Goal: Task Accomplishment & Management: Use online tool/utility

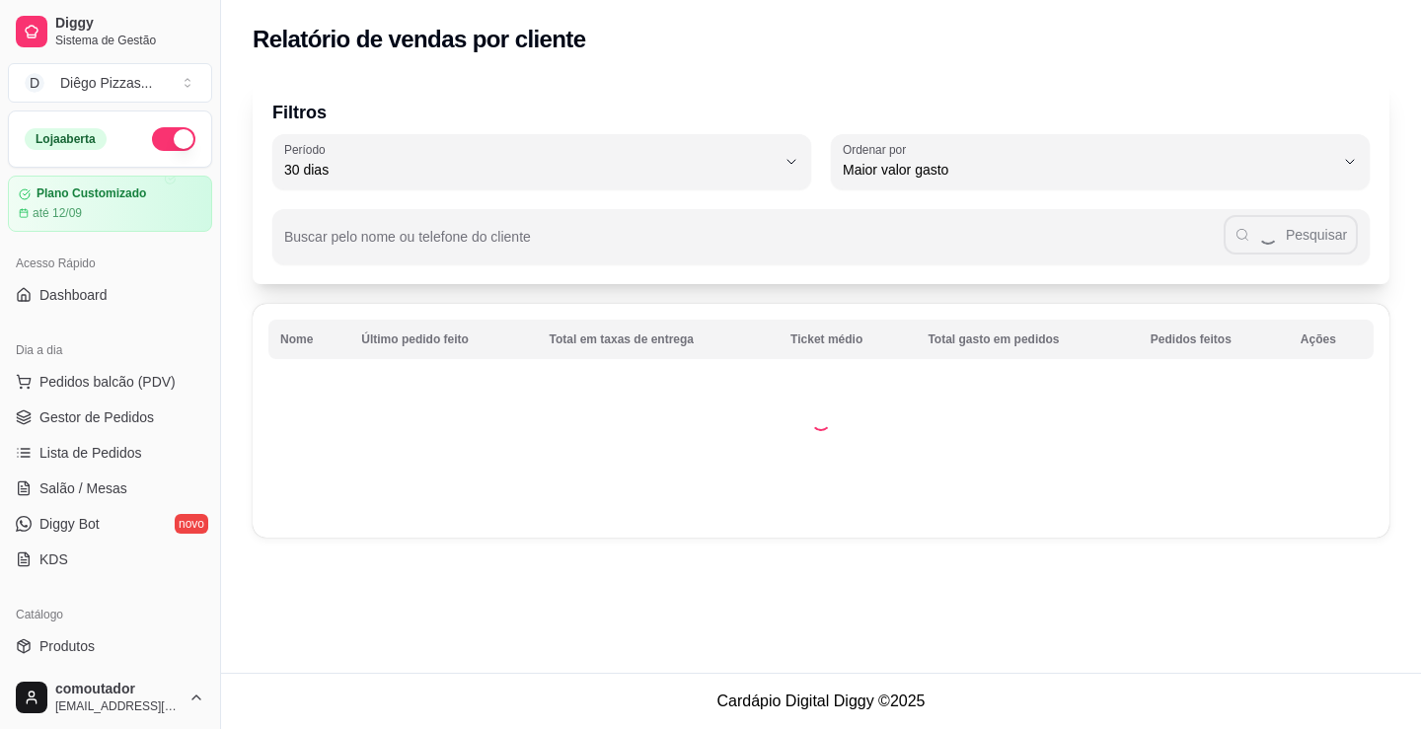
select select "30"
select select "HIGHEST_TOTAL_SPENT_WITH_ORDERS"
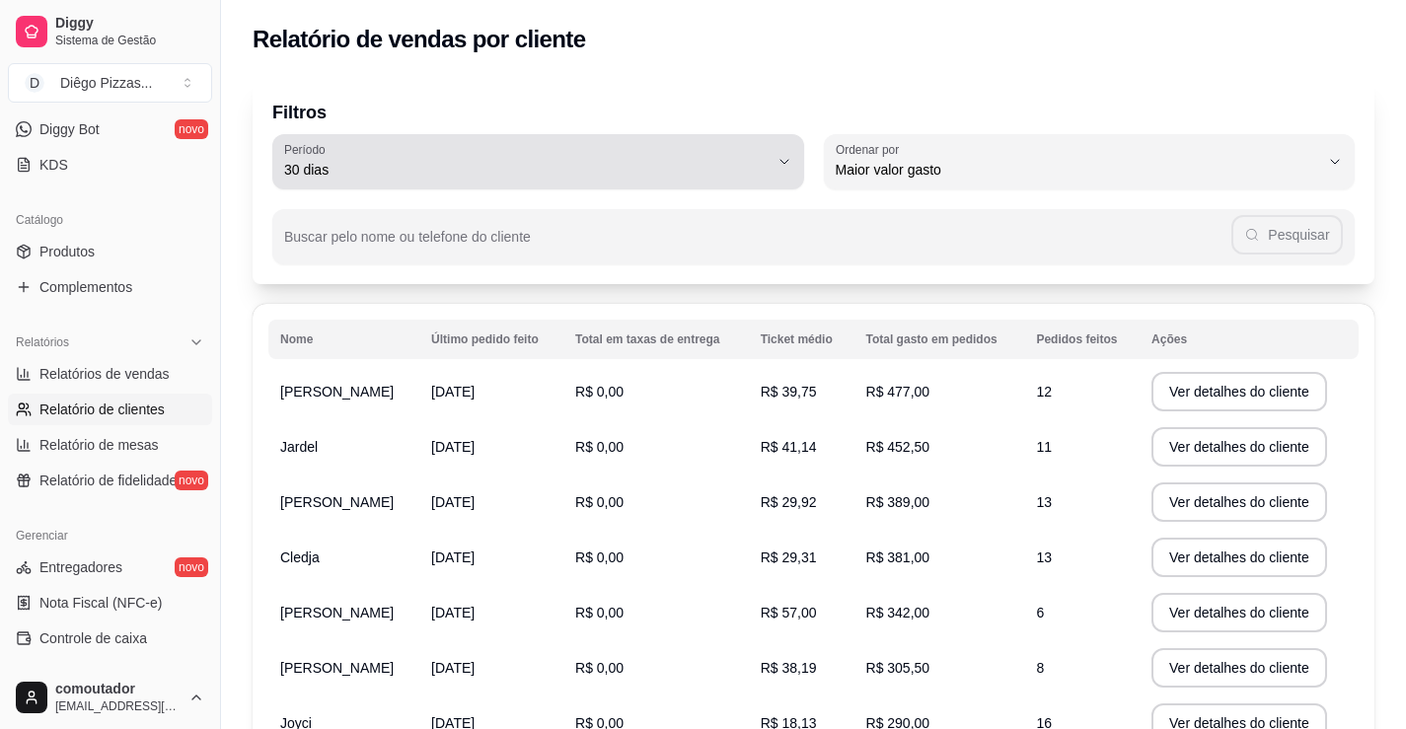
click at [440, 164] on span "30 dias" at bounding box center [526, 170] width 484 height 20
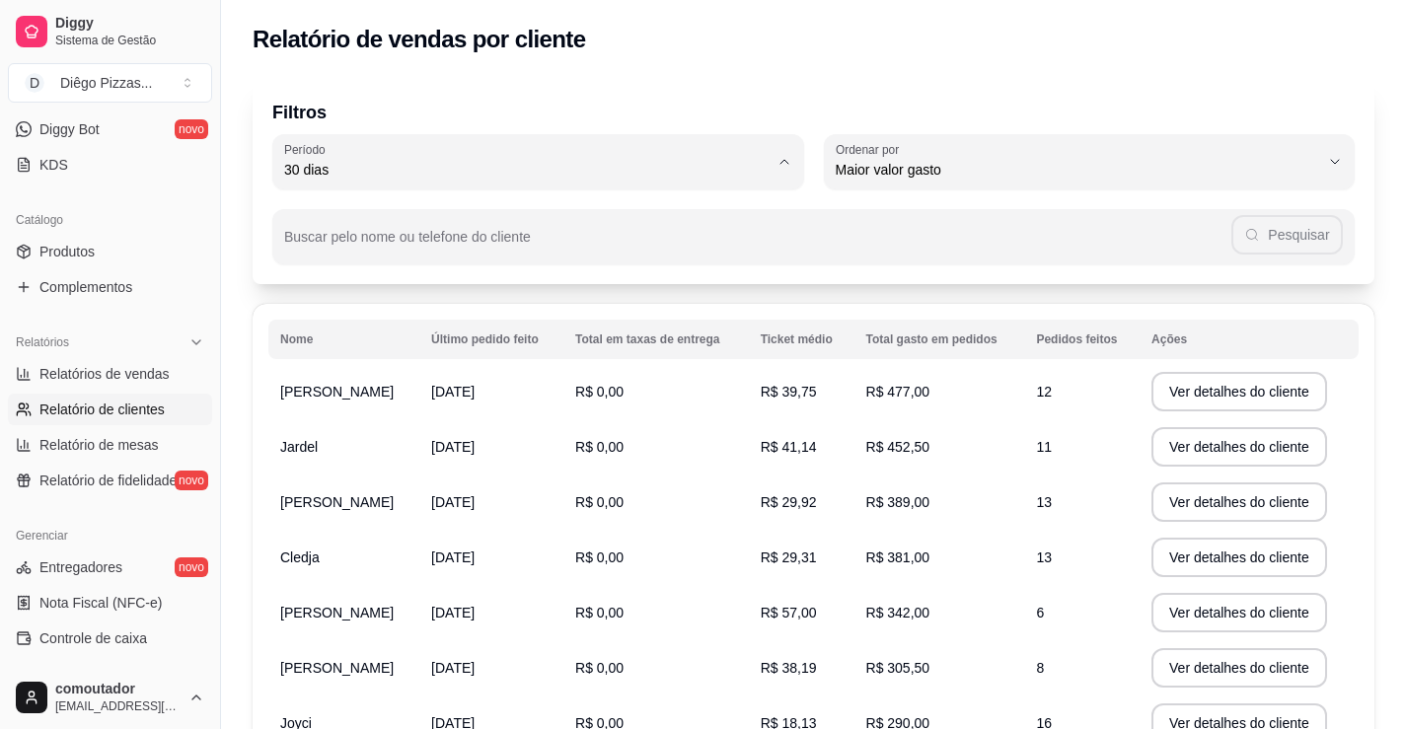
click at [393, 426] on li "60 dias" at bounding box center [537, 411] width 495 height 31
type input "60"
select select "60"
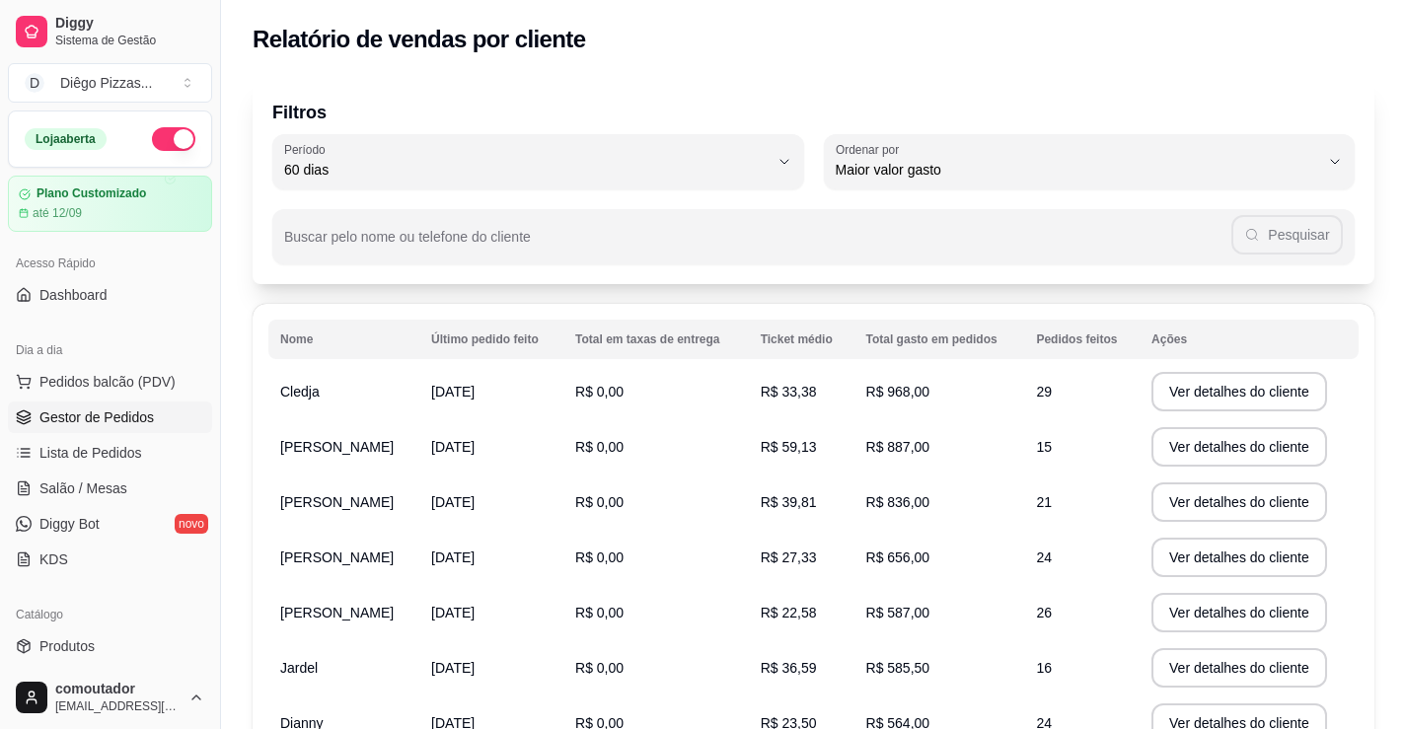
click at [98, 414] on span "Gestor de Pedidos" at bounding box center [96, 417] width 114 height 20
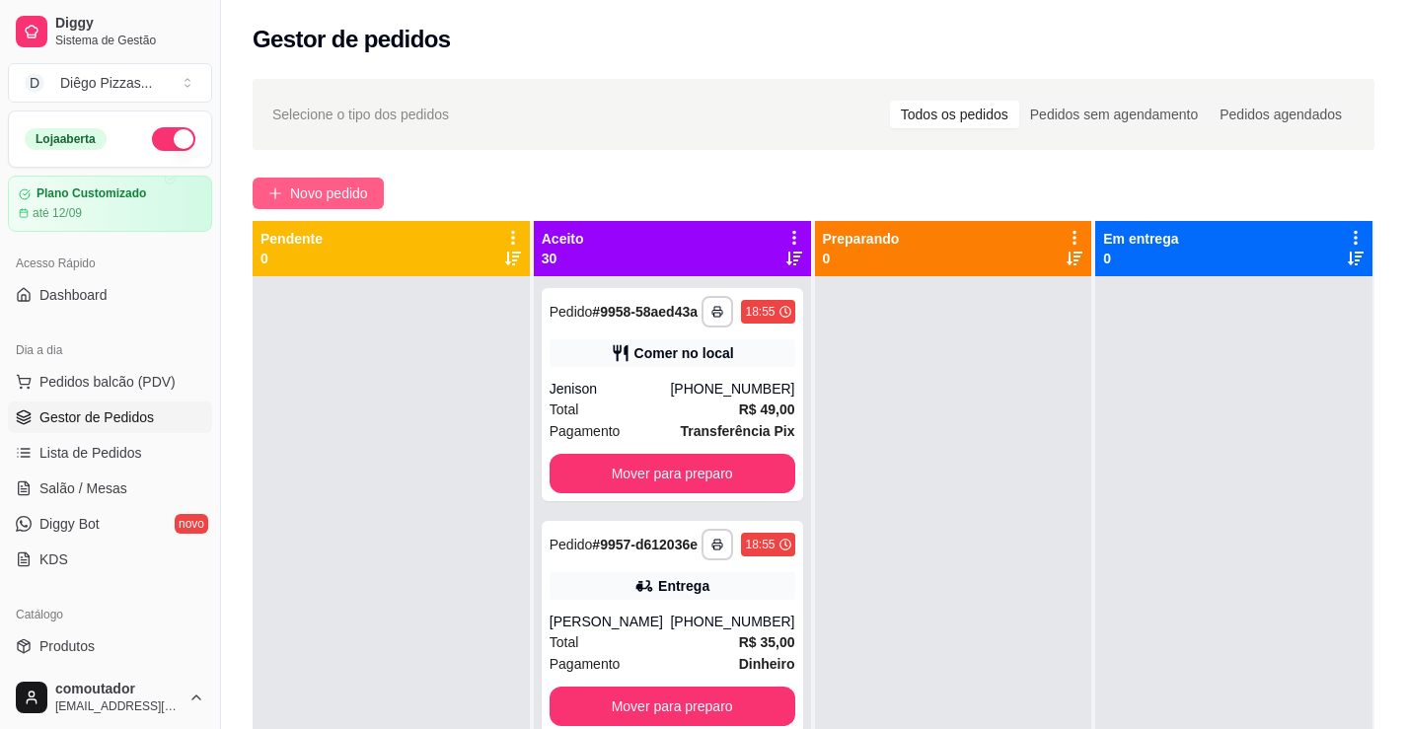
click at [346, 199] on span "Novo pedido" at bounding box center [329, 194] width 78 height 22
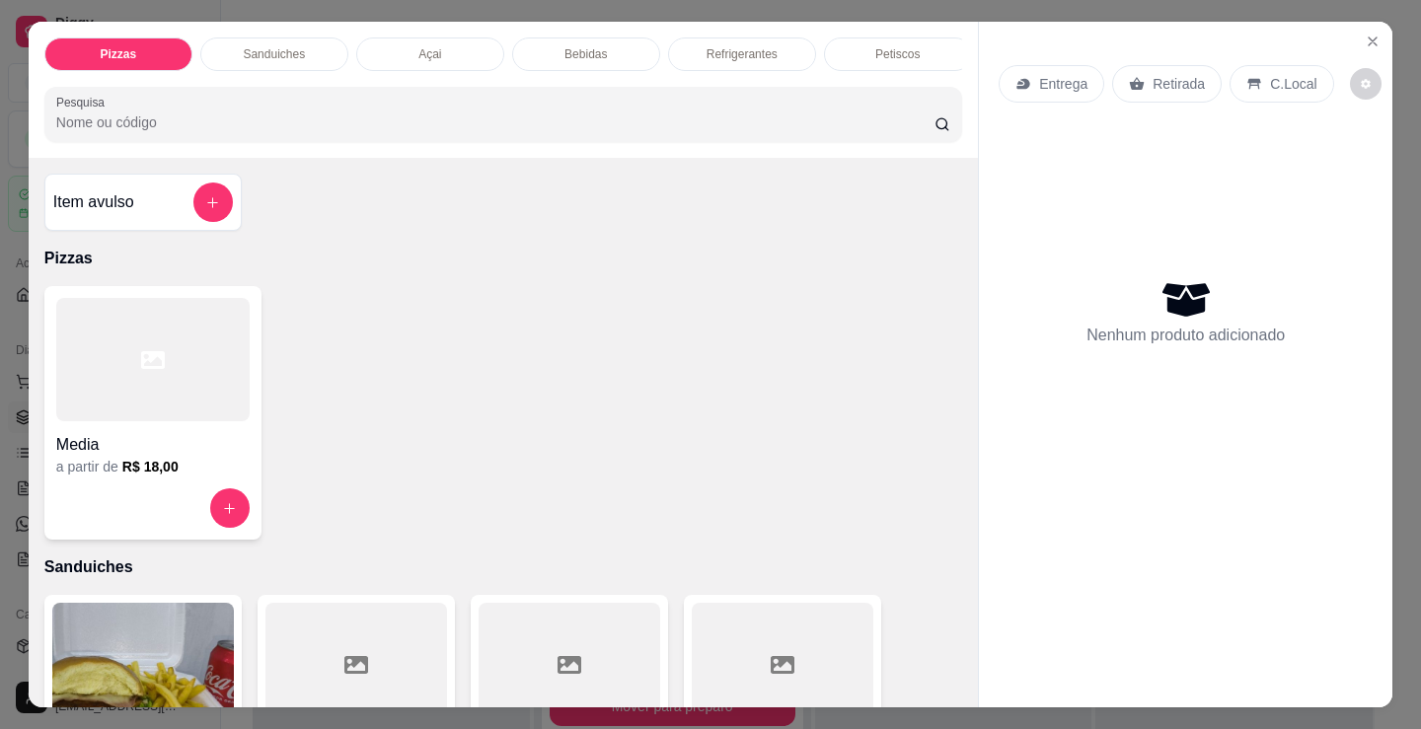
click at [287, 54] on p "Sanduiches" at bounding box center [274, 54] width 62 height 16
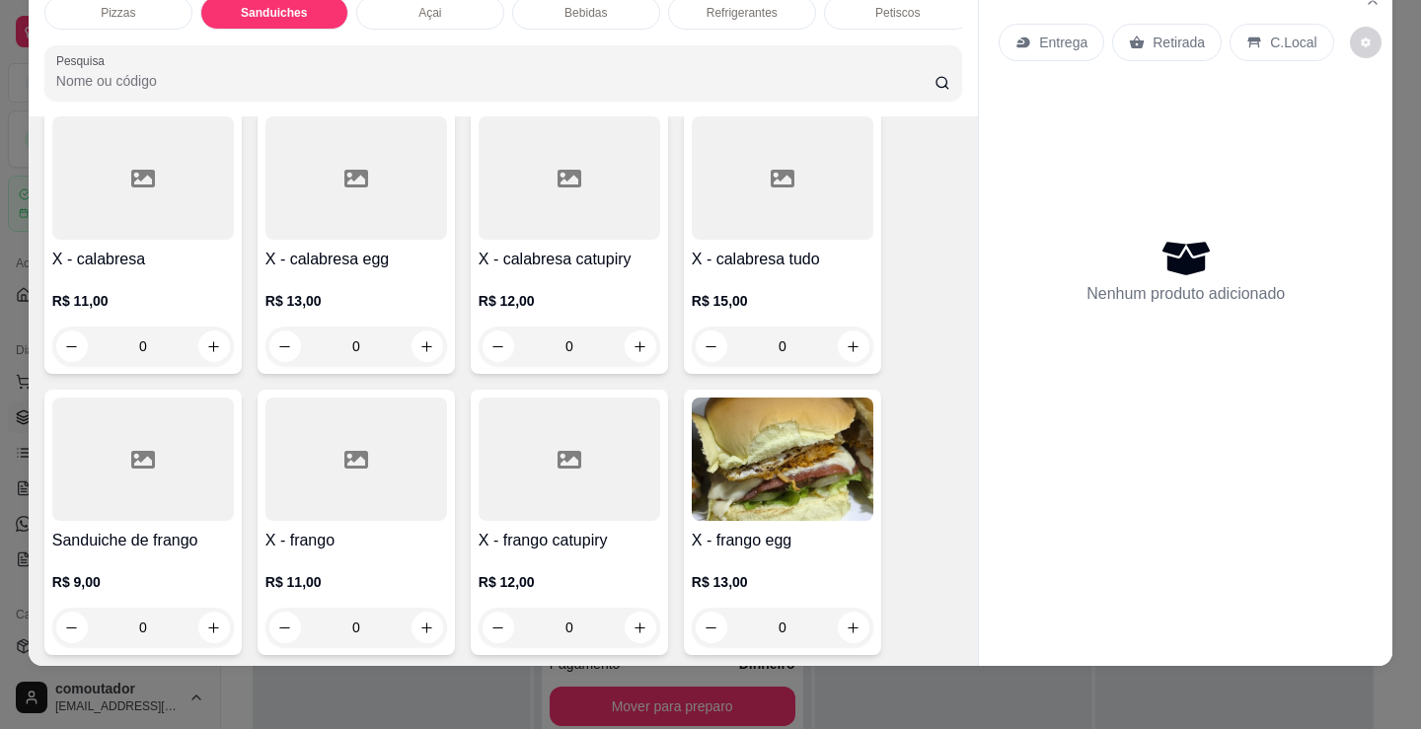
scroll to position [1187, 0]
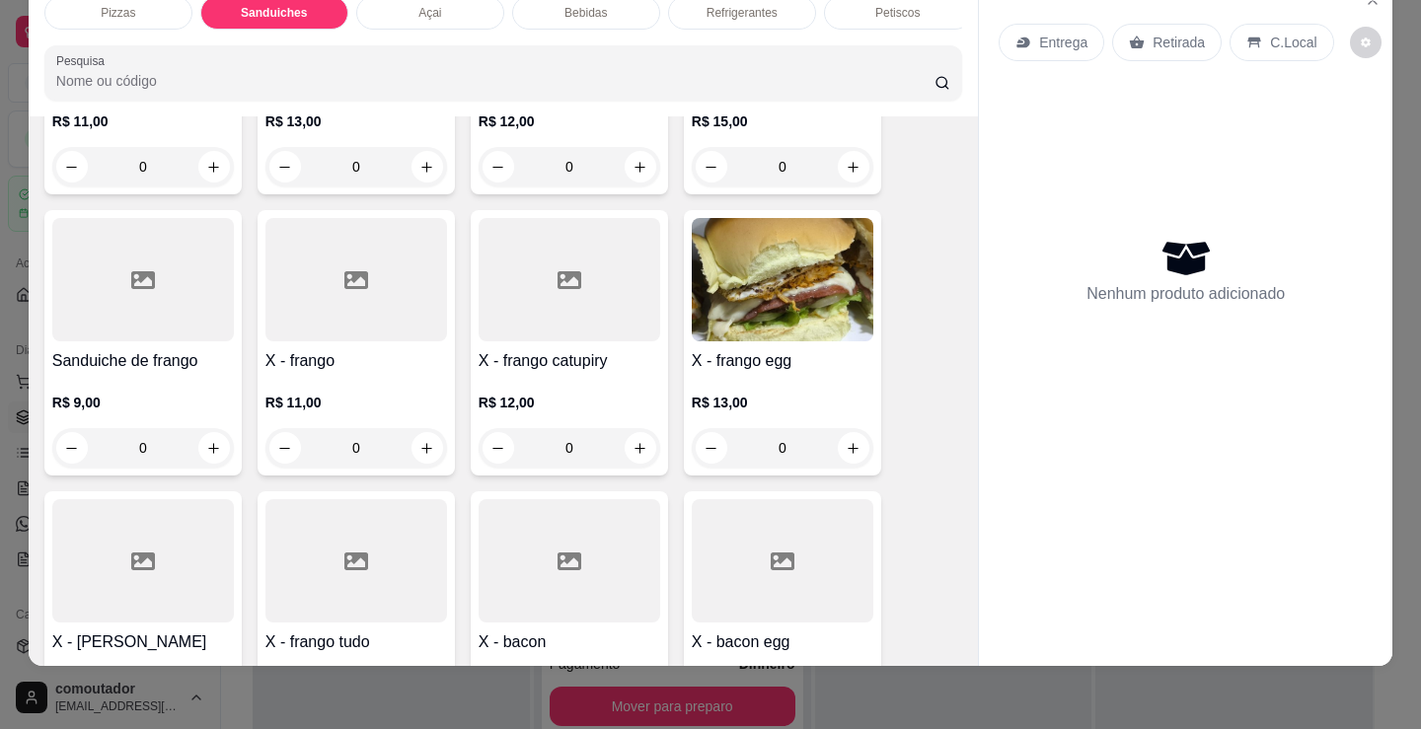
click at [417, 453] on div "0" at bounding box center [356, 447] width 182 height 39
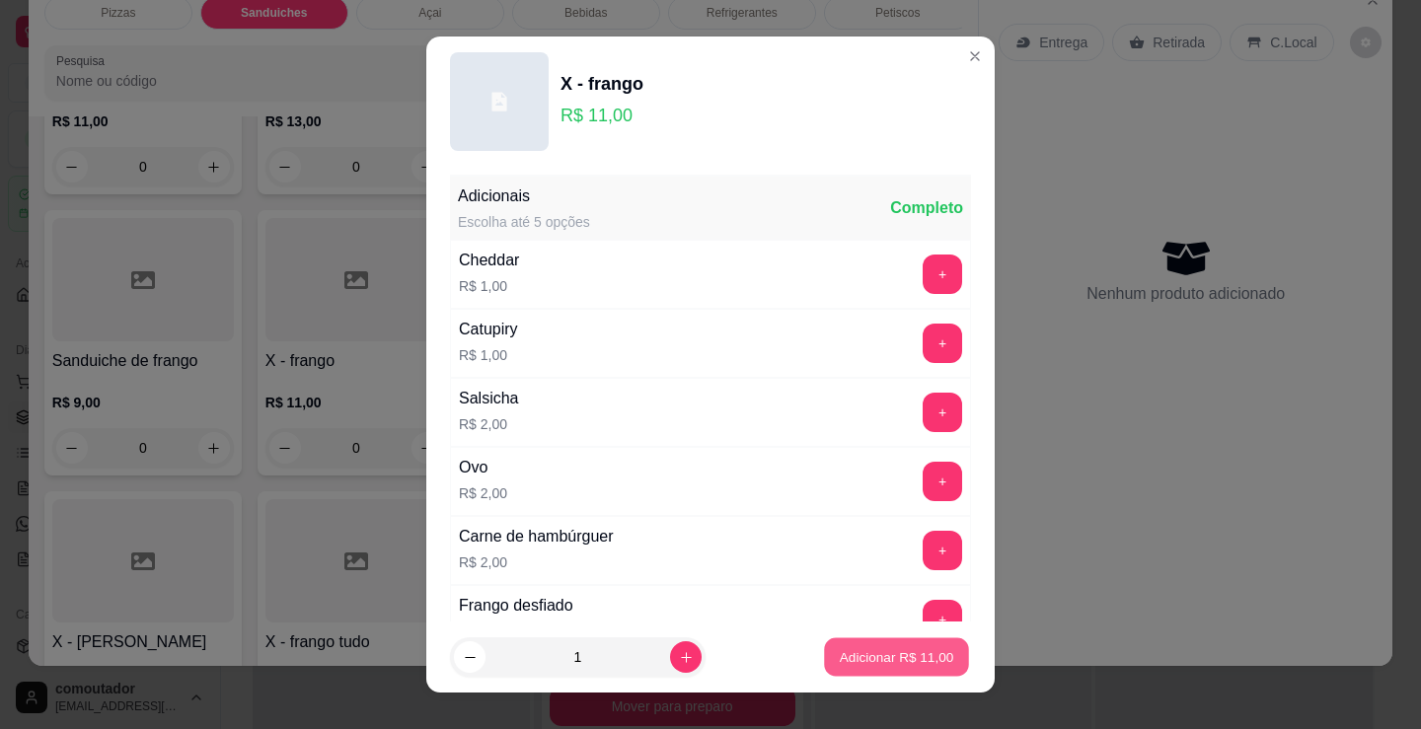
click at [866, 675] on button "Adicionar R$ 11,00" at bounding box center [896, 657] width 145 height 38
type input "1"
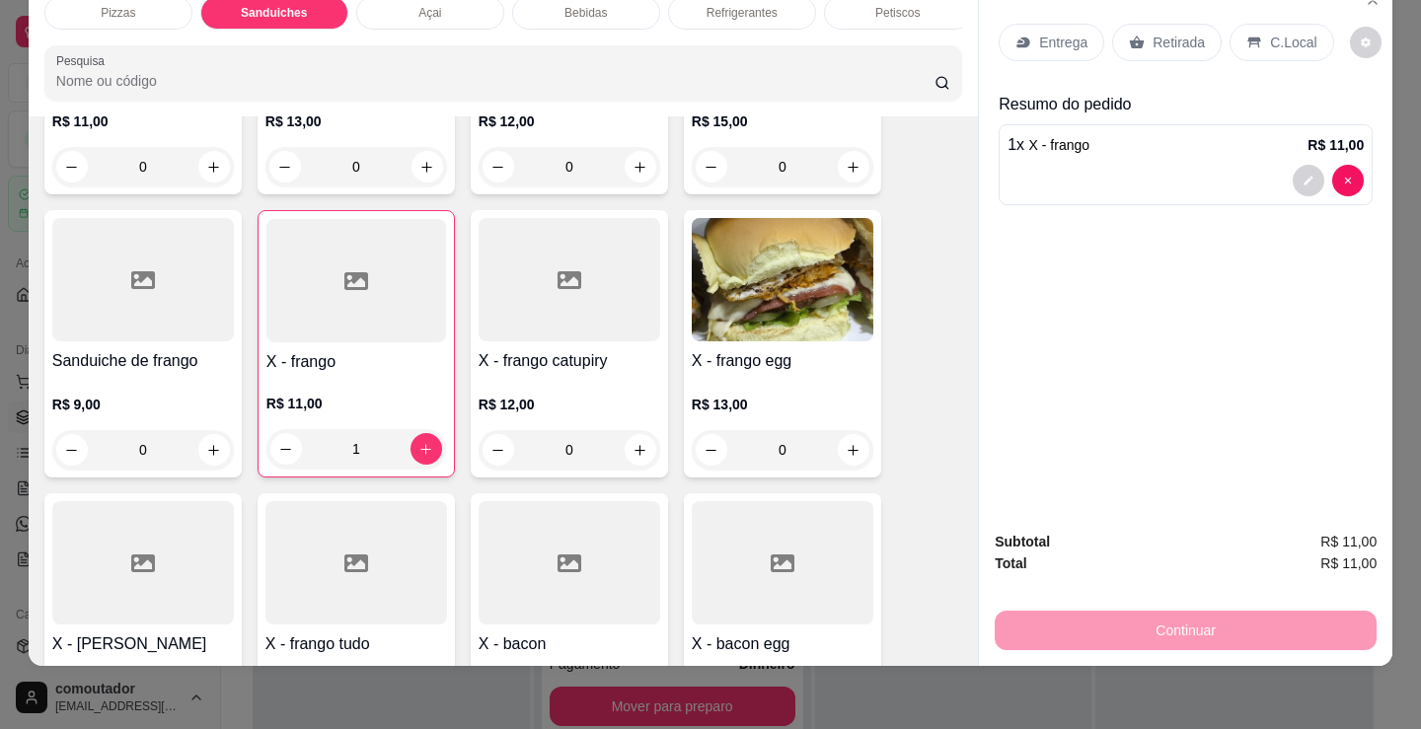
click at [851, 542] on div at bounding box center [783, 562] width 182 height 123
click at [1043, 33] on p "Entrega" at bounding box center [1063, 43] width 48 height 20
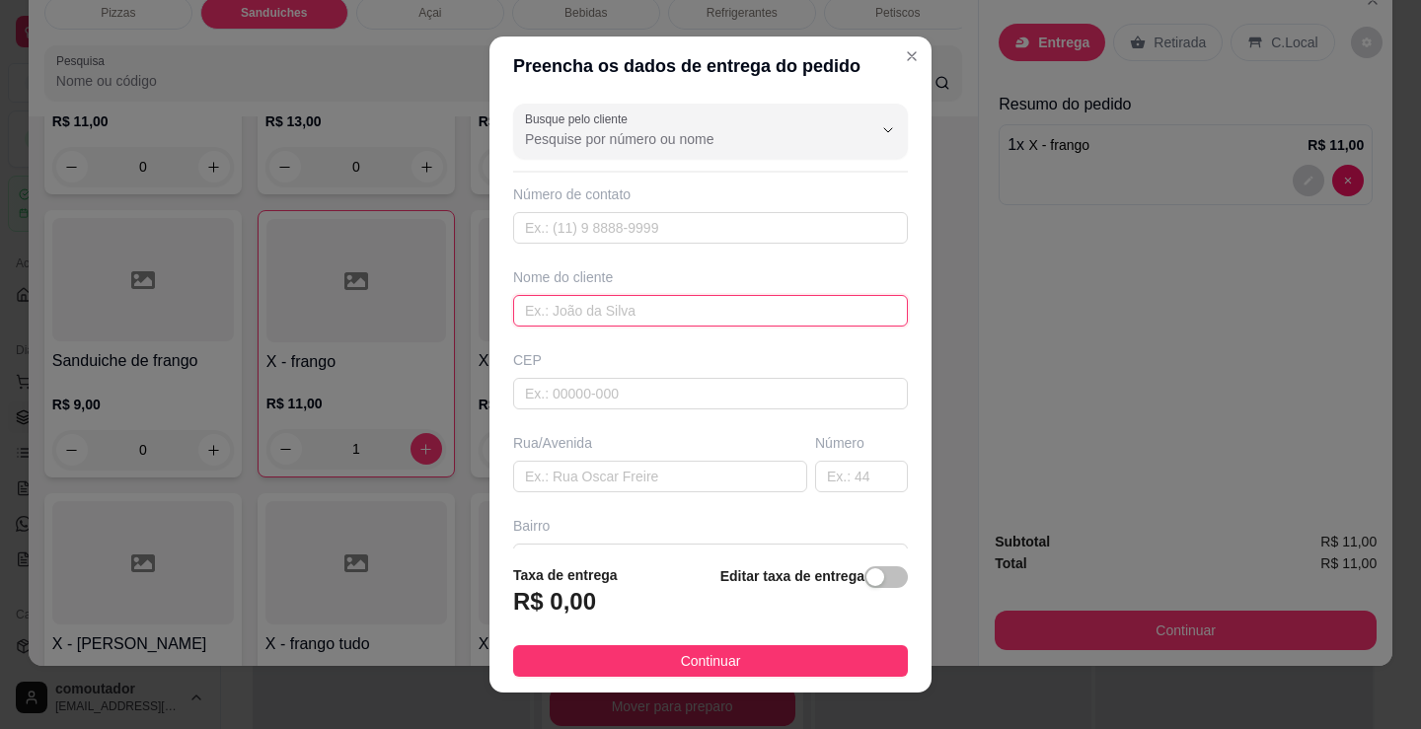
click at [623, 300] on input "text" at bounding box center [710, 311] width 395 height 32
type input "casa de [PERSON_NAME]"
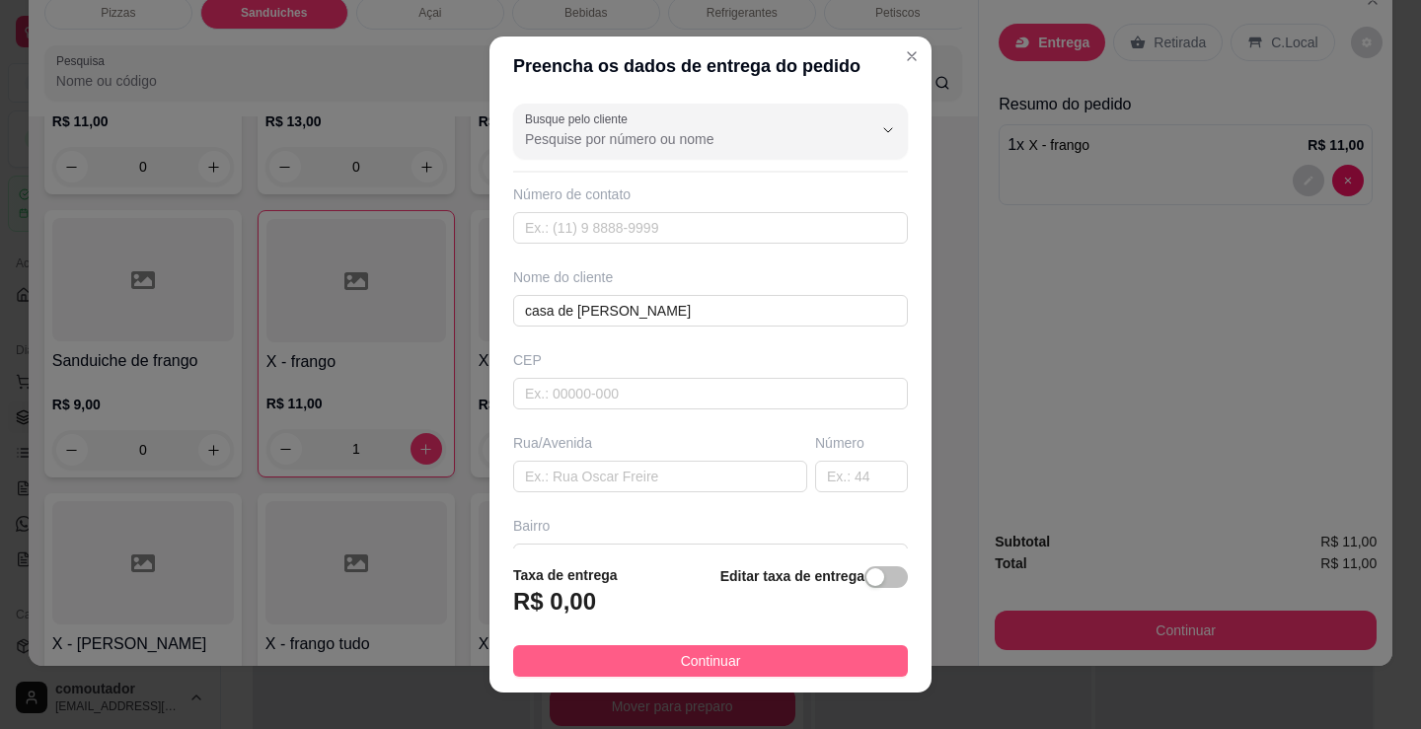
click at [819, 660] on button "Continuar" at bounding box center [710, 661] width 395 height 32
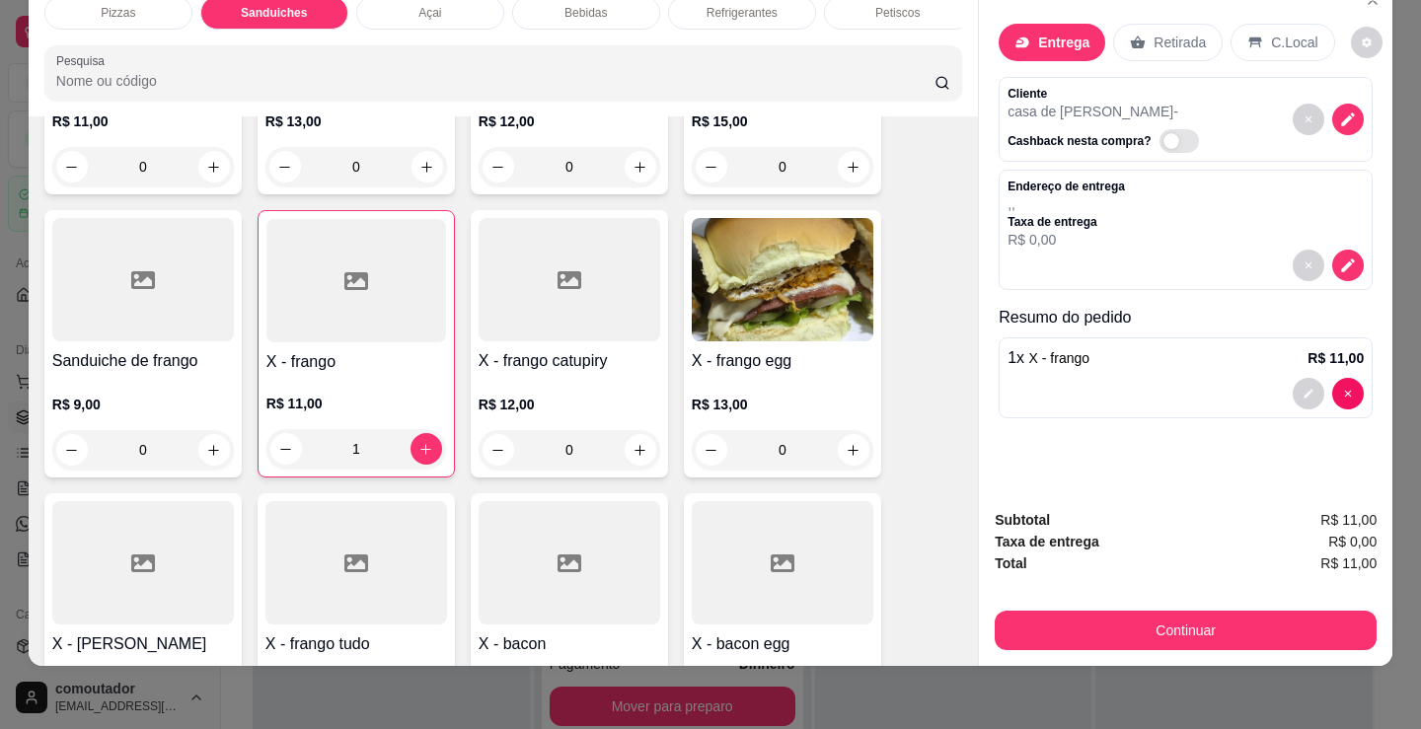
click at [864, 438] on div "0" at bounding box center [783, 449] width 182 height 39
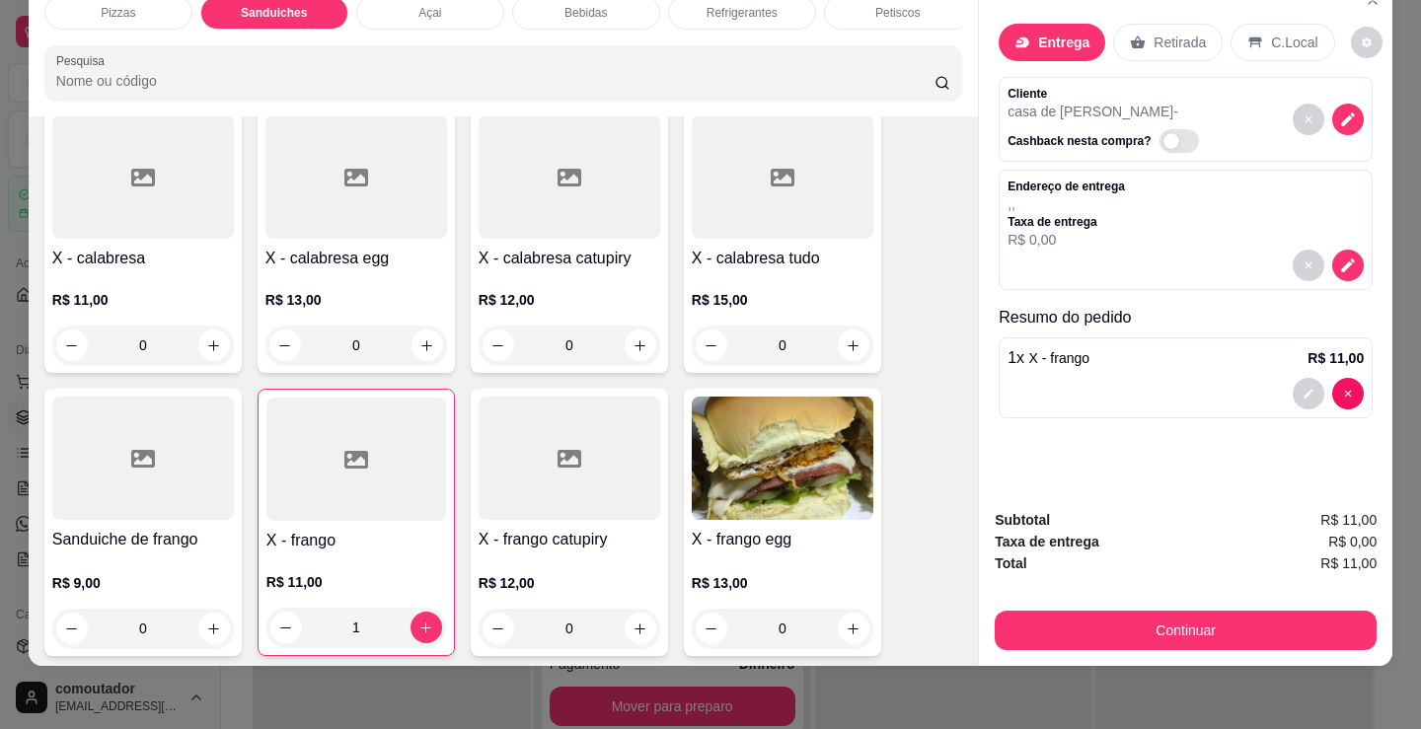
scroll to position [990, 0]
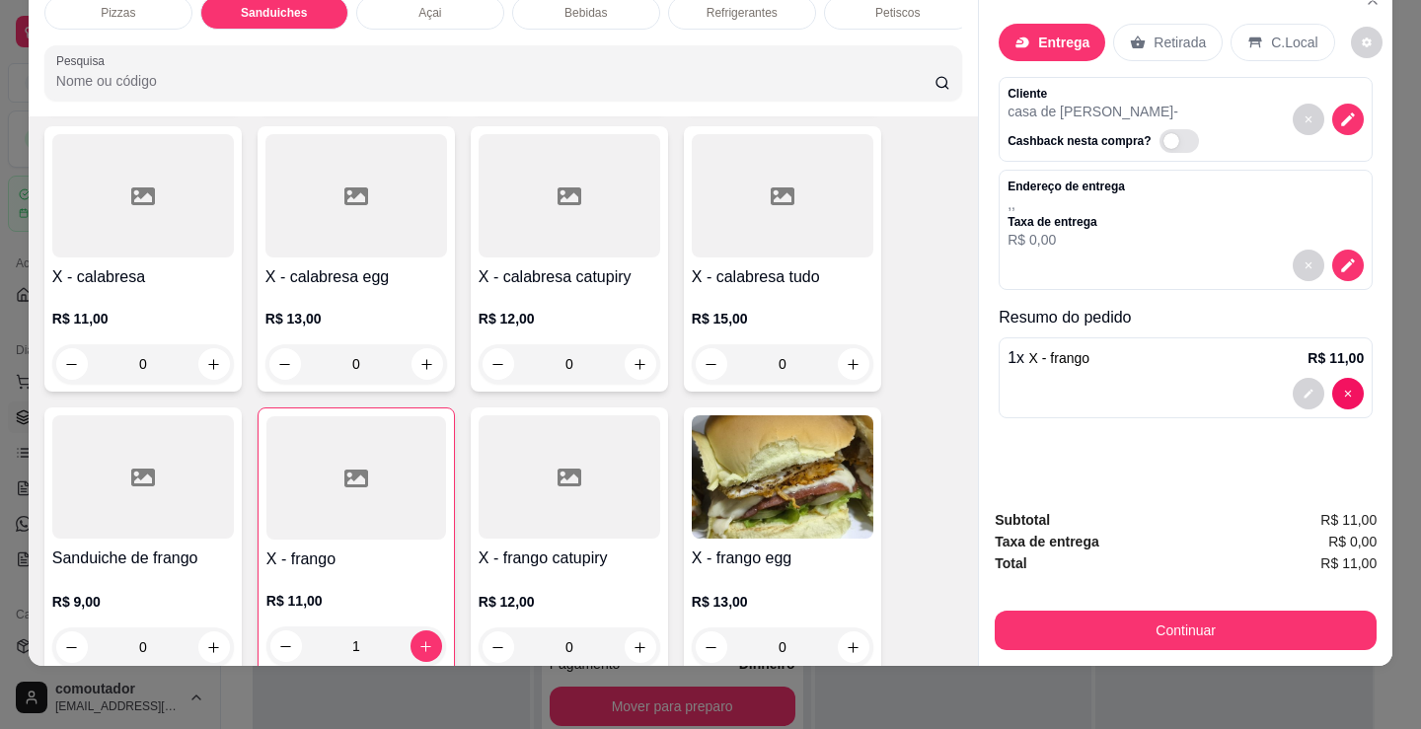
click at [200, 360] on div "0" at bounding box center [143, 363] width 182 height 39
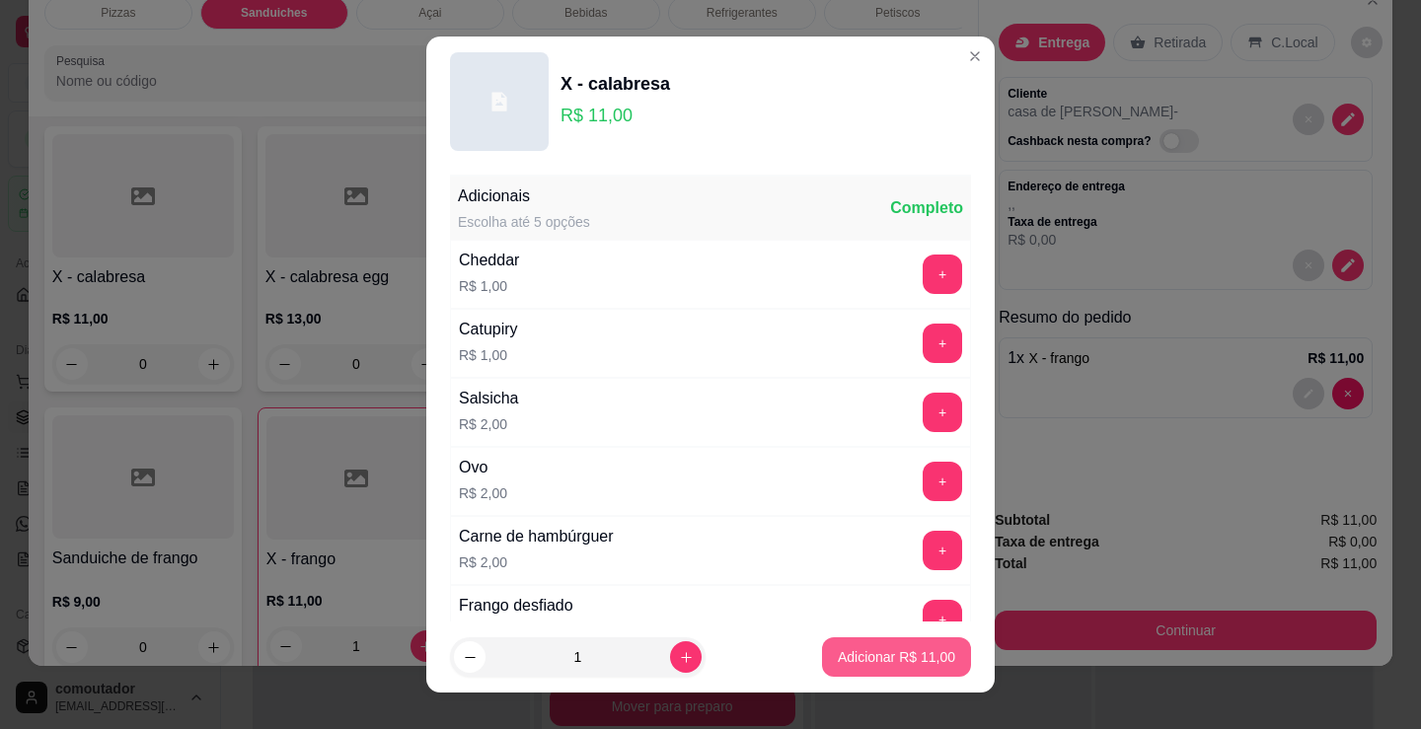
click at [882, 658] on p "Adicionar R$ 11,00" at bounding box center [896, 657] width 117 height 20
type input "1"
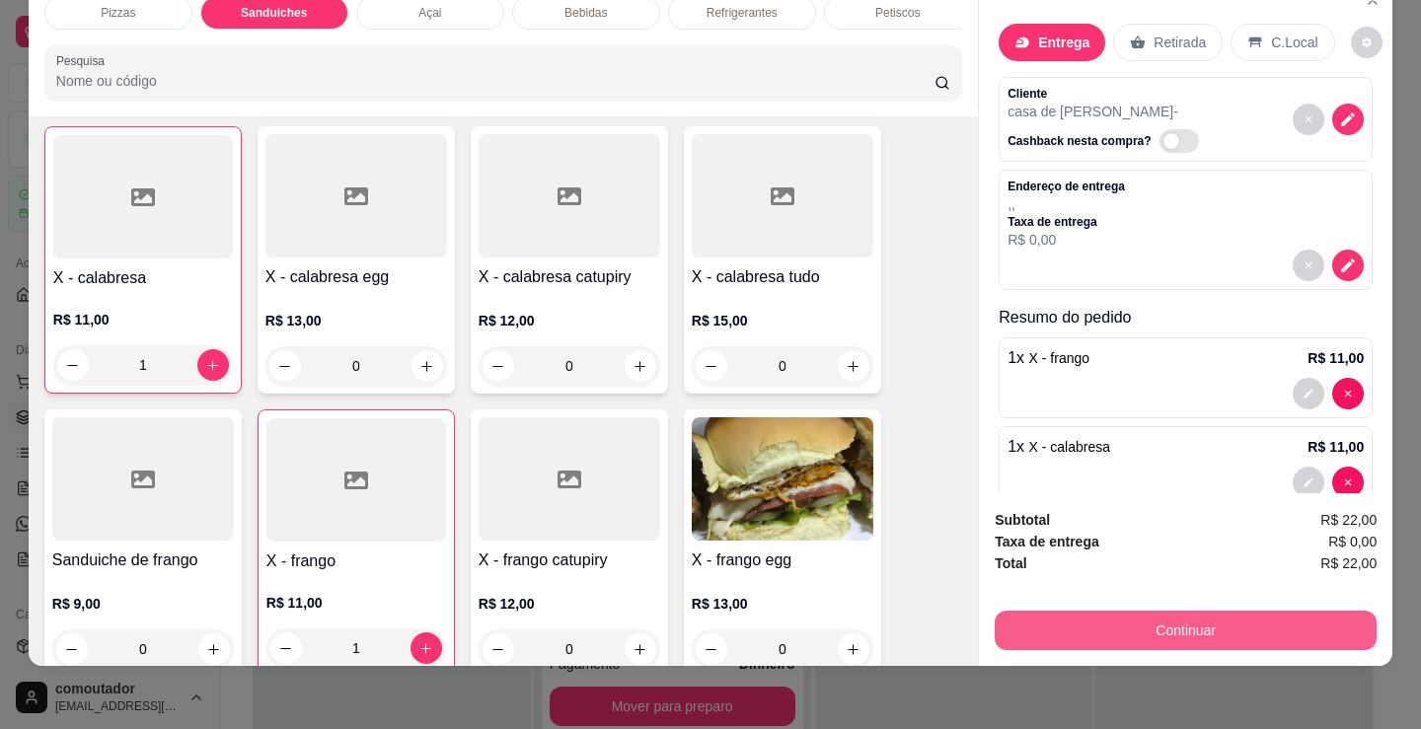
click at [1045, 611] on button "Continuar" at bounding box center [1186, 630] width 382 height 39
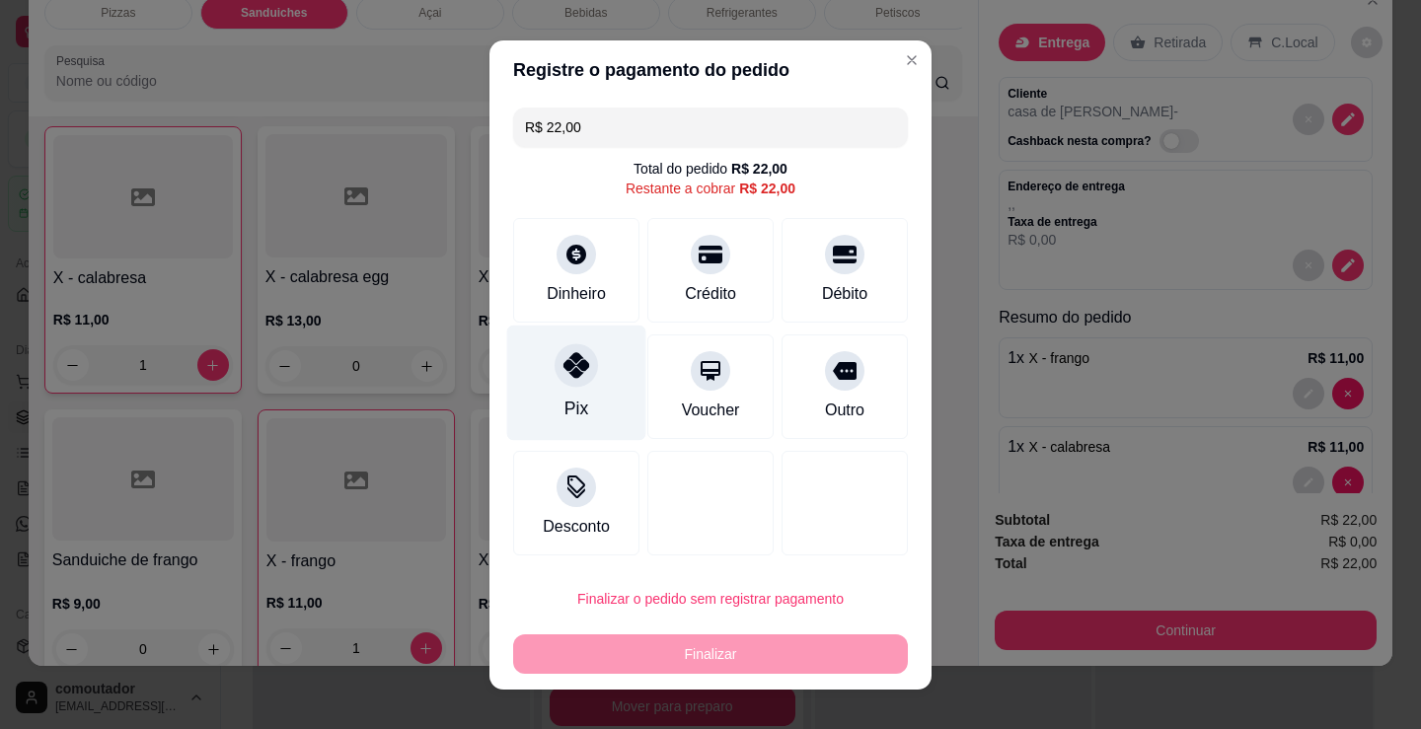
click at [554, 368] on div at bounding box center [575, 364] width 43 height 43
type input "R$ 0,00"
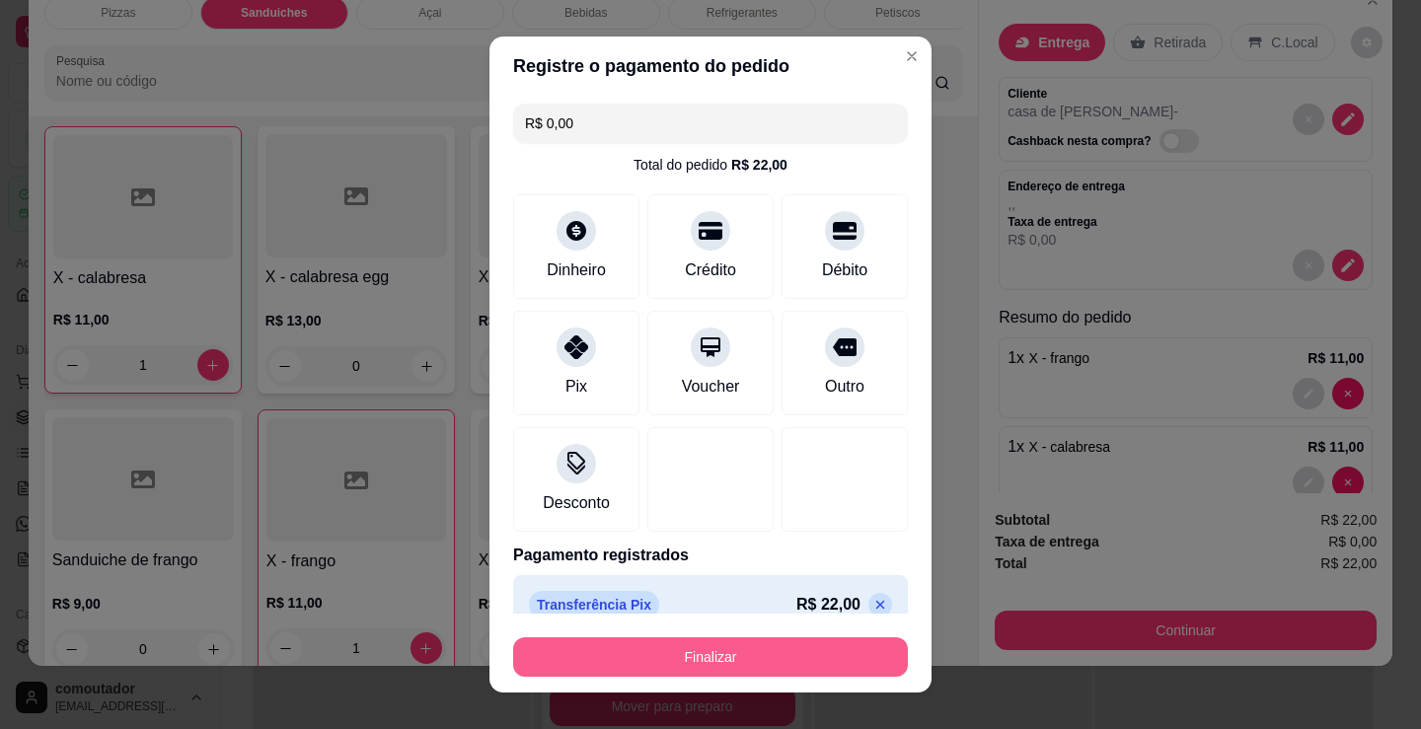
click at [735, 653] on button "Finalizar" at bounding box center [710, 656] width 395 height 39
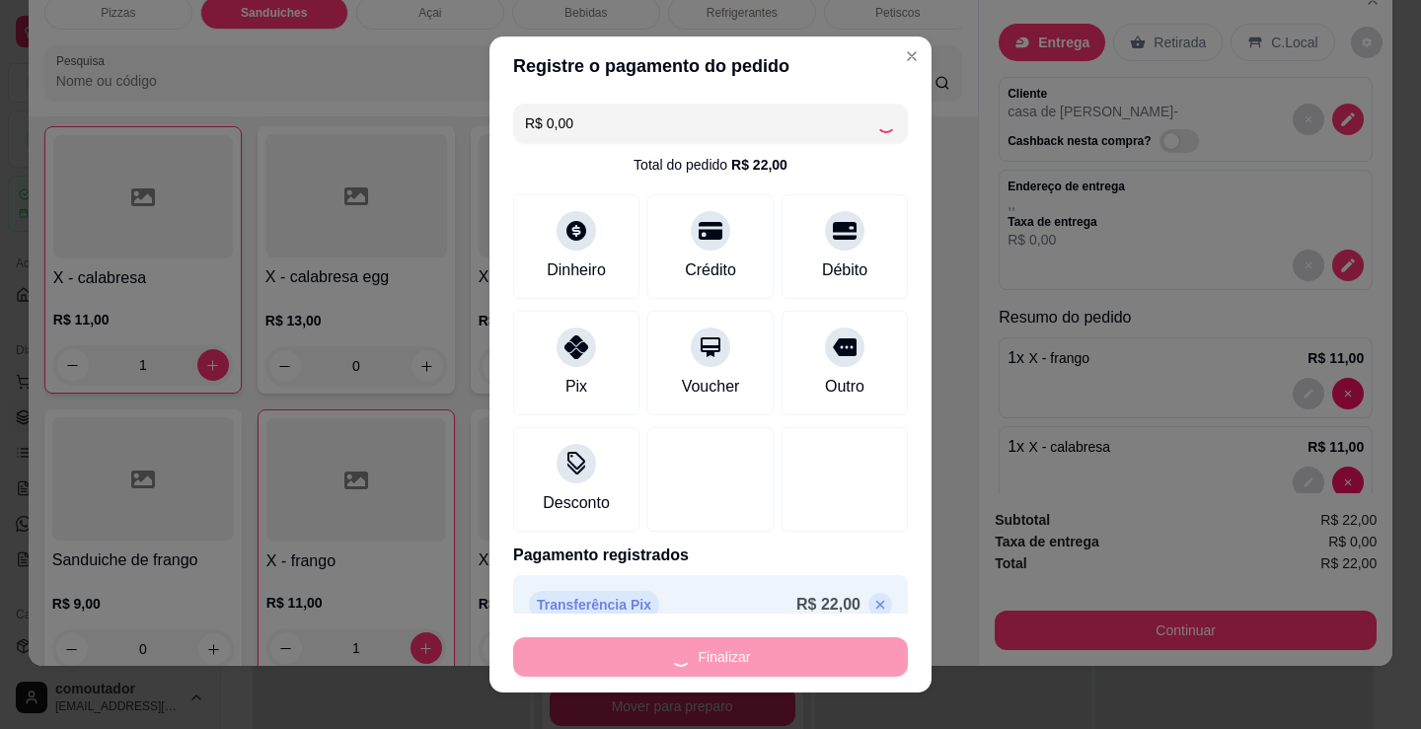
type input "0"
type input "-R$ 22,00"
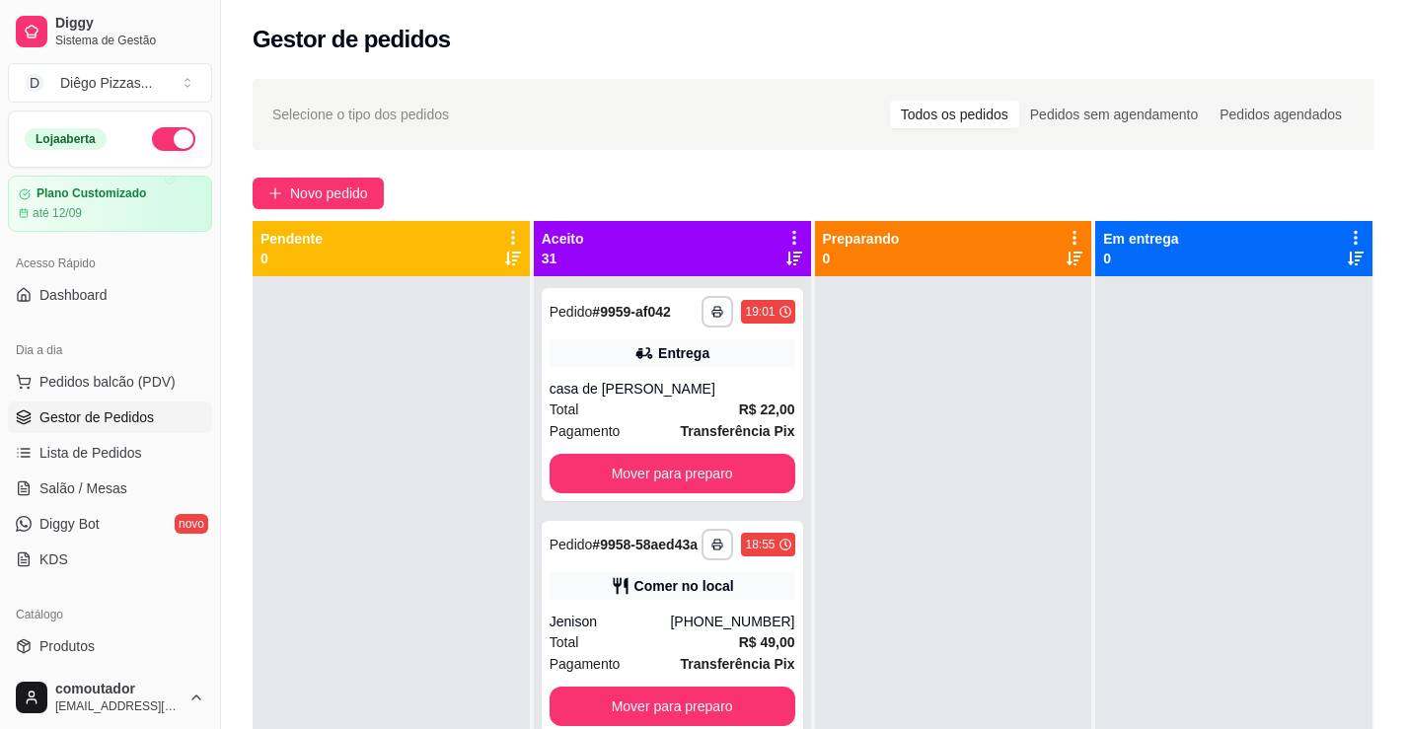
click at [330, 484] on div at bounding box center [391, 640] width 277 height 729
click at [635, 345] on icon at bounding box center [644, 353] width 20 height 20
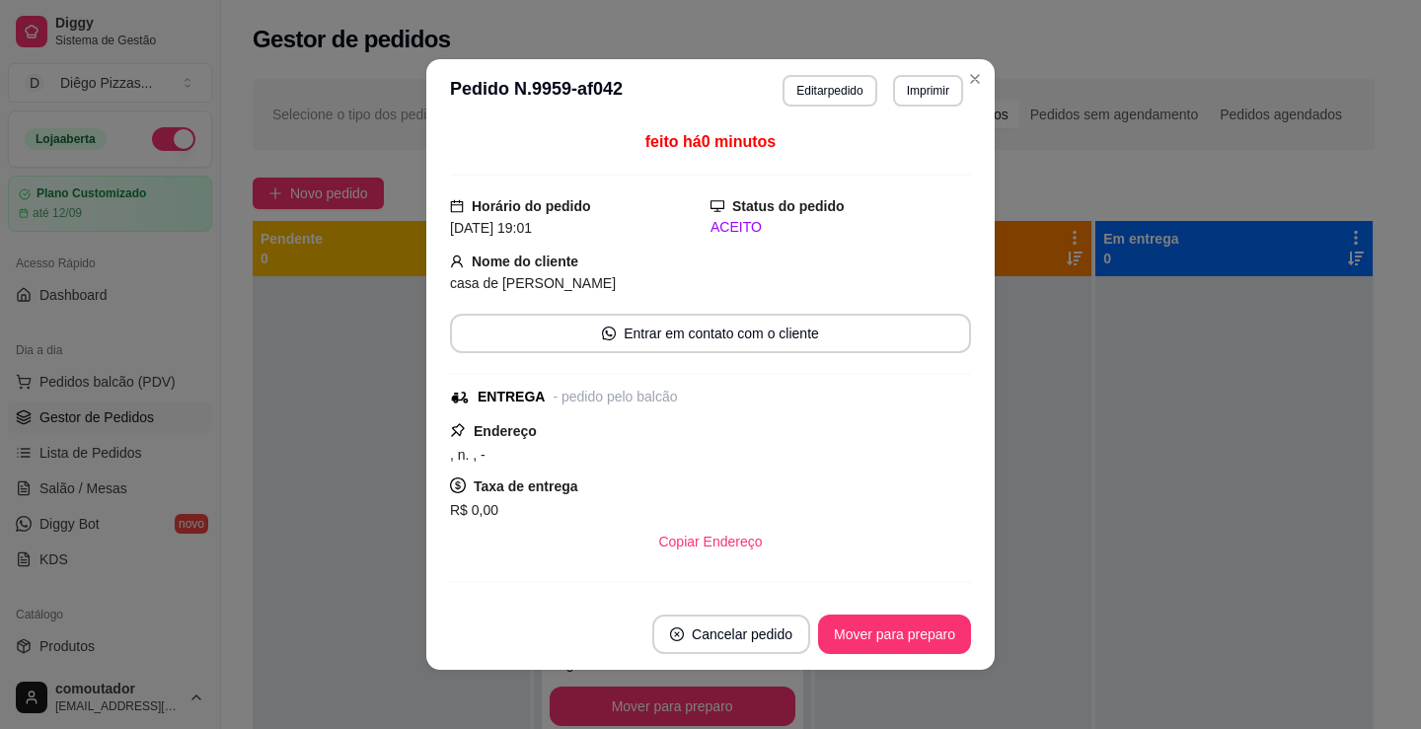
click at [782, 102] on button "Editar pedido" at bounding box center [829, 91] width 94 height 32
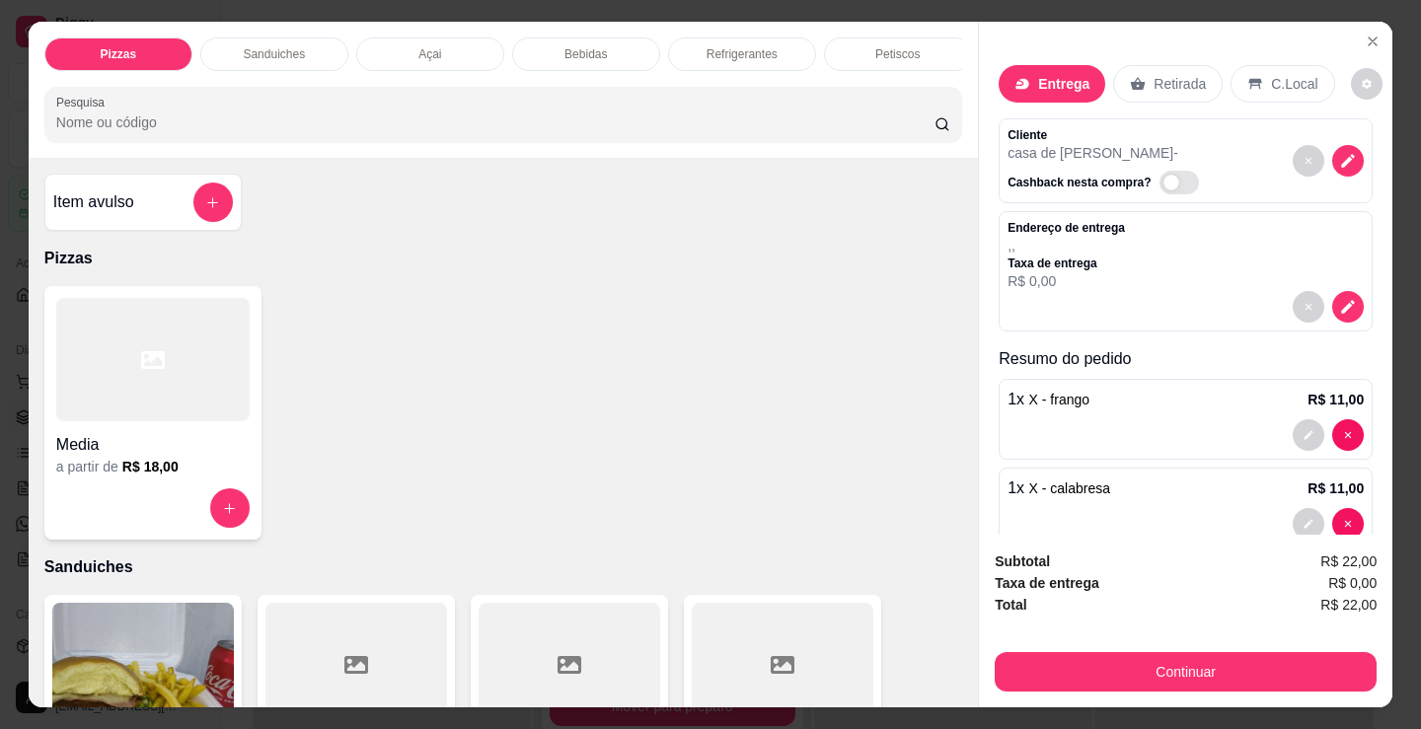
click at [1222, 137] on div "Cliente casa de [PERSON_NAME] nesta compra?" at bounding box center [1185, 160] width 374 height 85
click at [1337, 149] on button "decrease-product-quantity" at bounding box center [1348, 161] width 32 height 32
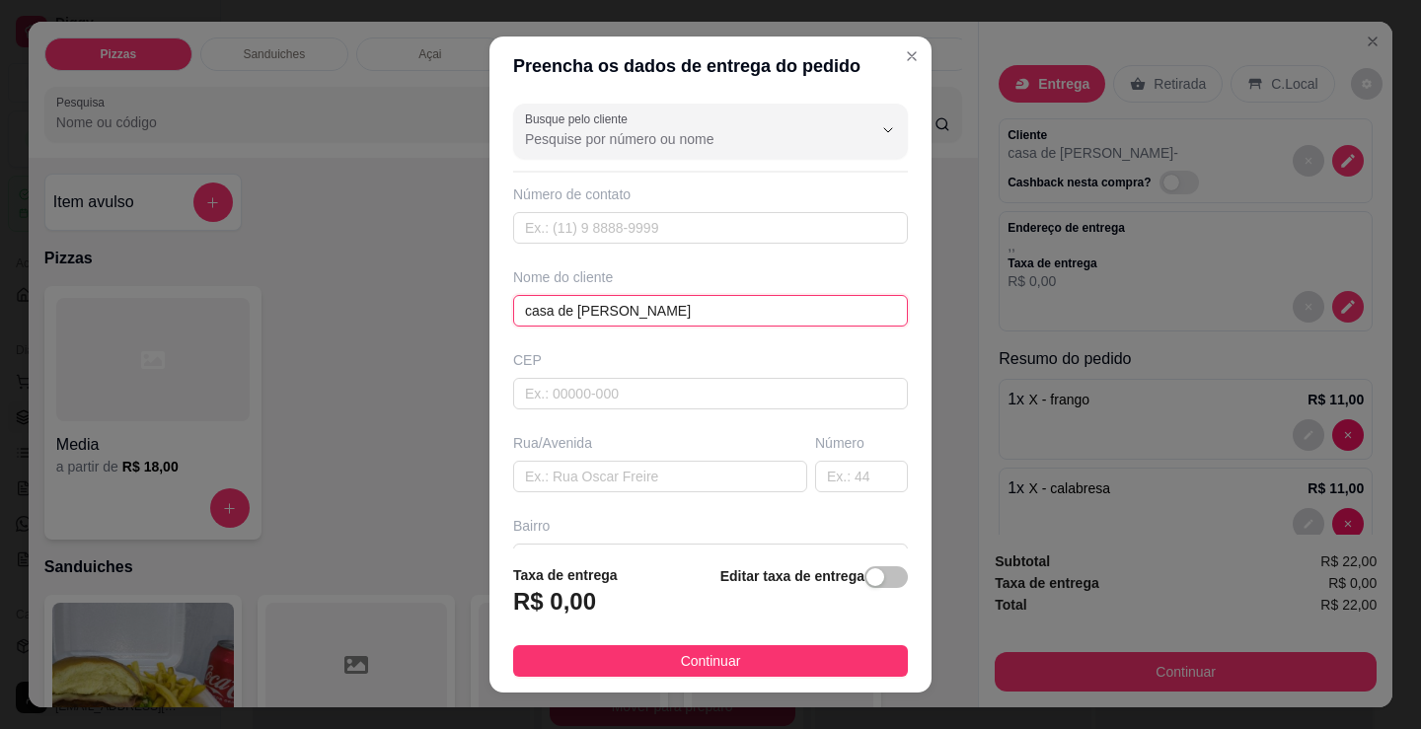
drag, startPoint x: 714, startPoint y: 320, endPoint x: 137, endPoint y: 252, distance: 581.2
click at [131, 252] on div "Preencha os dados de entrega do pedido Busque pelo cliente Número de contato No…" at bounding box center [710, 364] width 1421 height 729
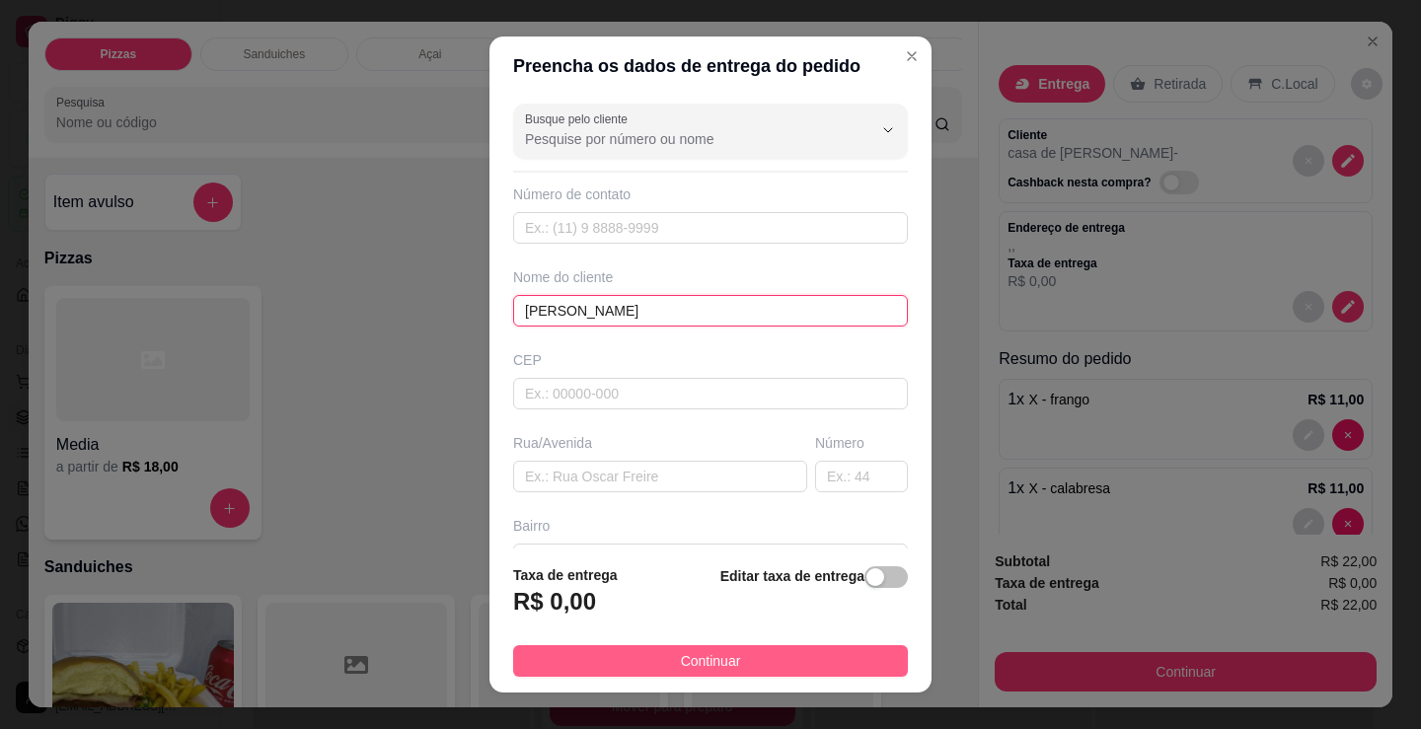
type input "[PERSON_NAME]"
drag, startPoint x: 837, startPoint y: 669, endPoint x: 1056, endPoint y: 681, distance: 219.4
click at [839, 669] on button "Continuar" at bounding box center [710, 661] width 395 height 32
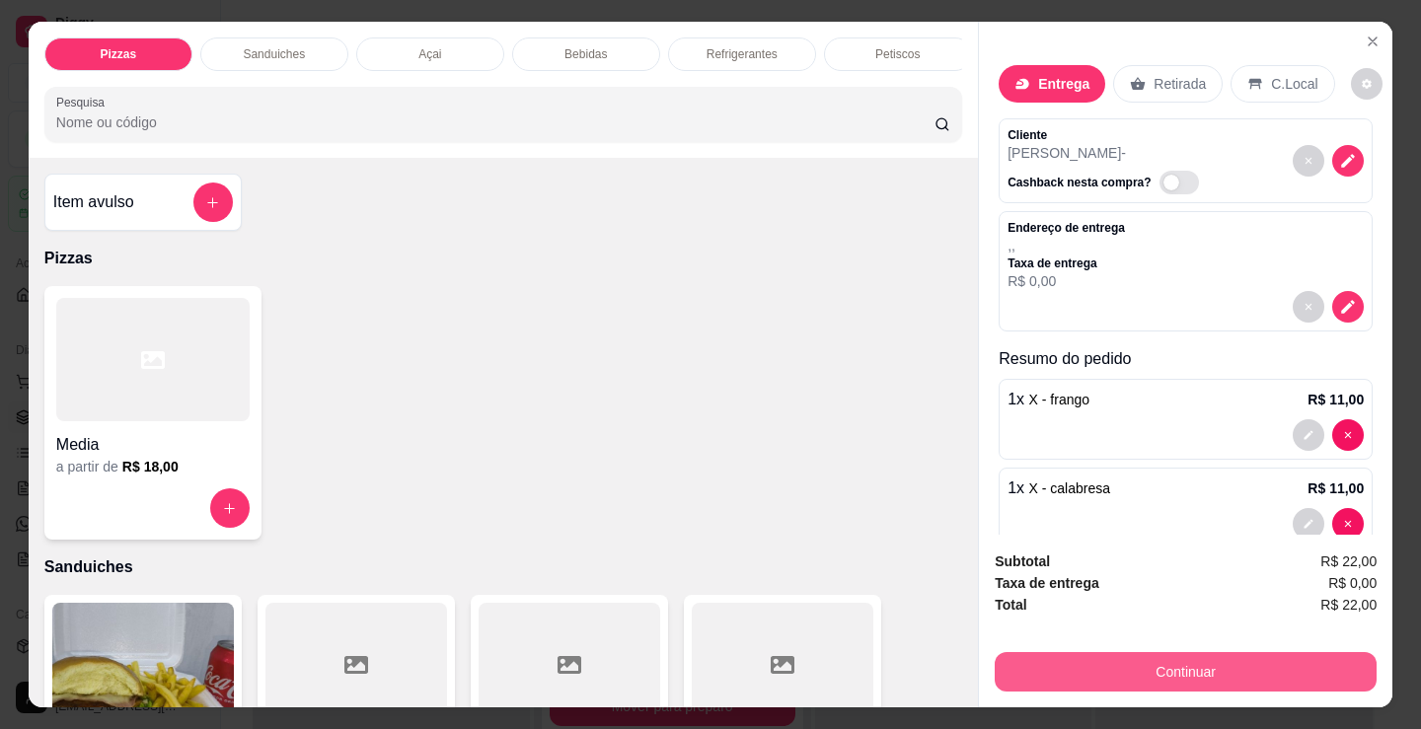
click at [1070, 666] on button "Continuar" at bounding box center [1186, 671] width 382 height 39
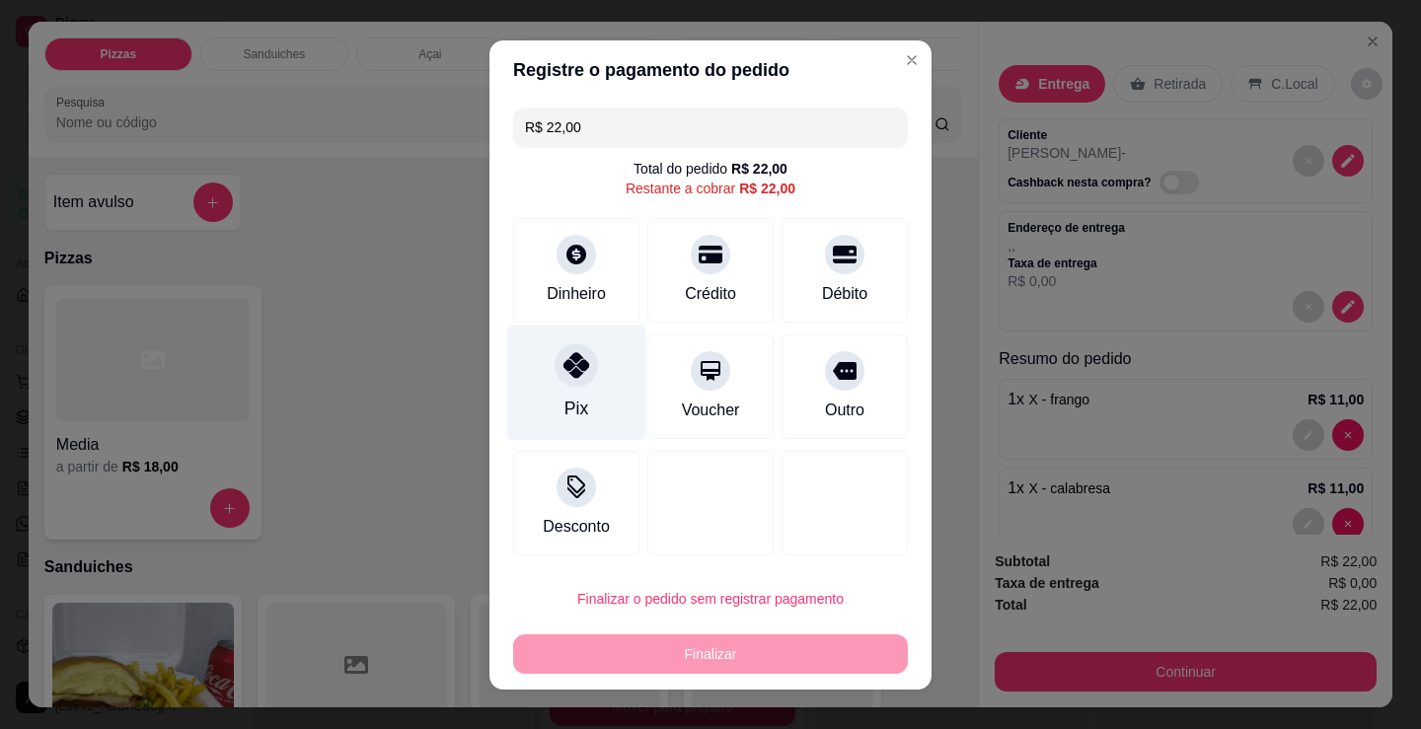
click at [542, 388] on div "Pix" at bounding box center [576, 382] width 139 height 115
type input "R$ 0,00"
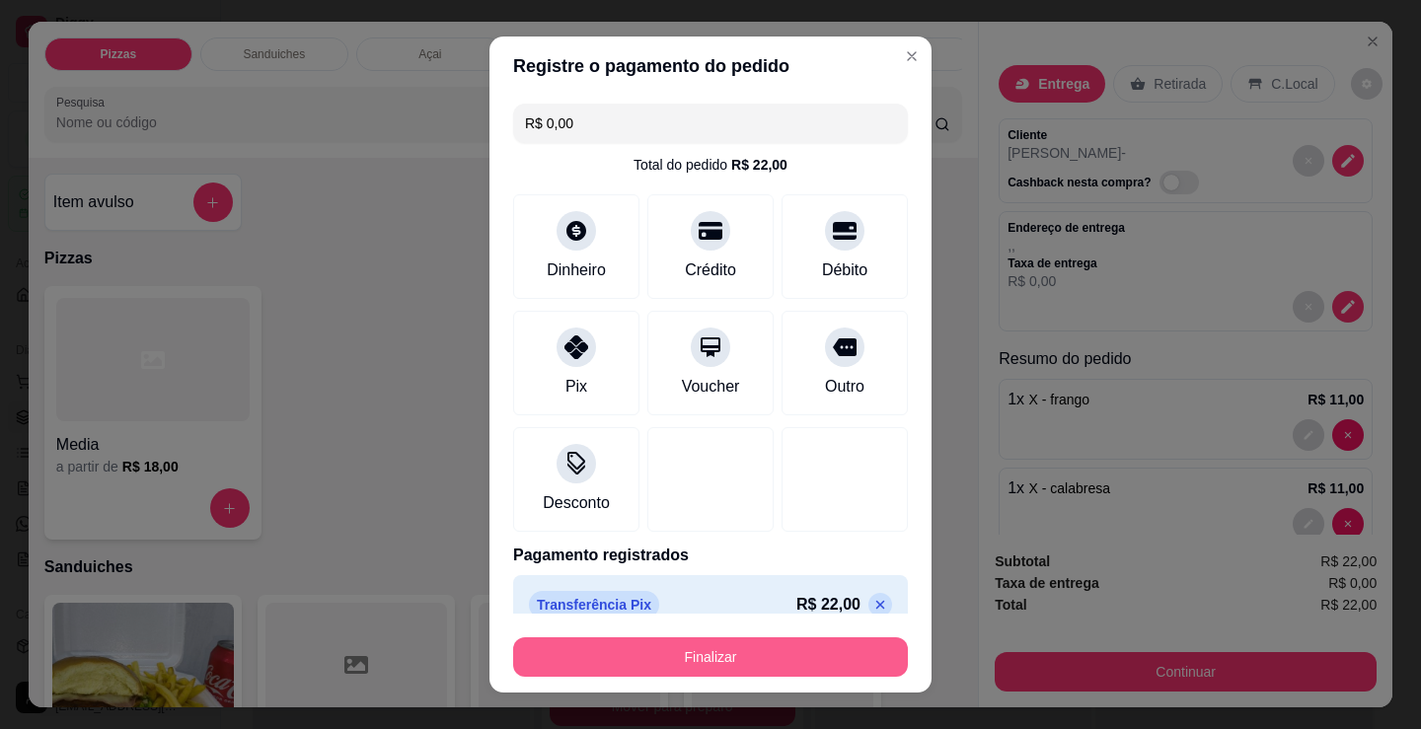
click at [742, 654] on button "Finalizar" at bounding box center [710, 656] width 395 height 39
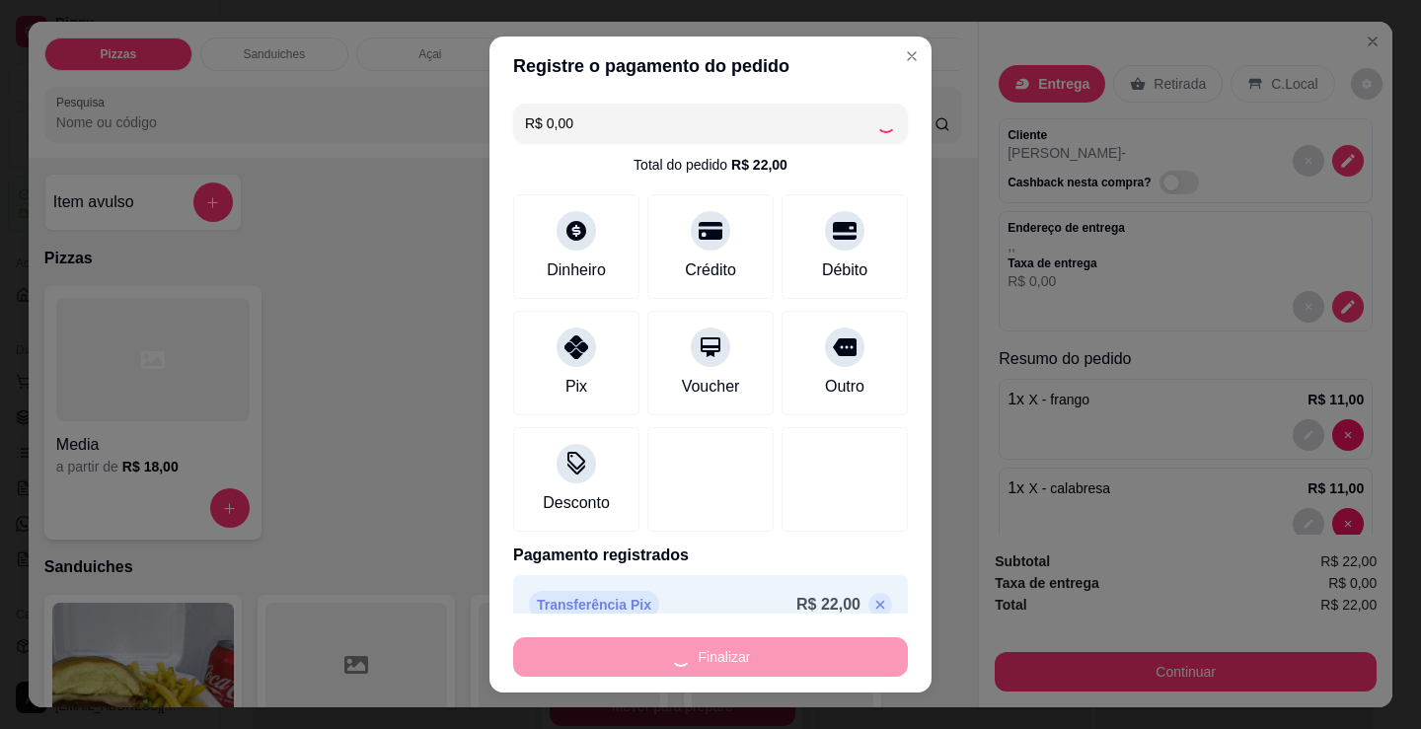
type input "0"
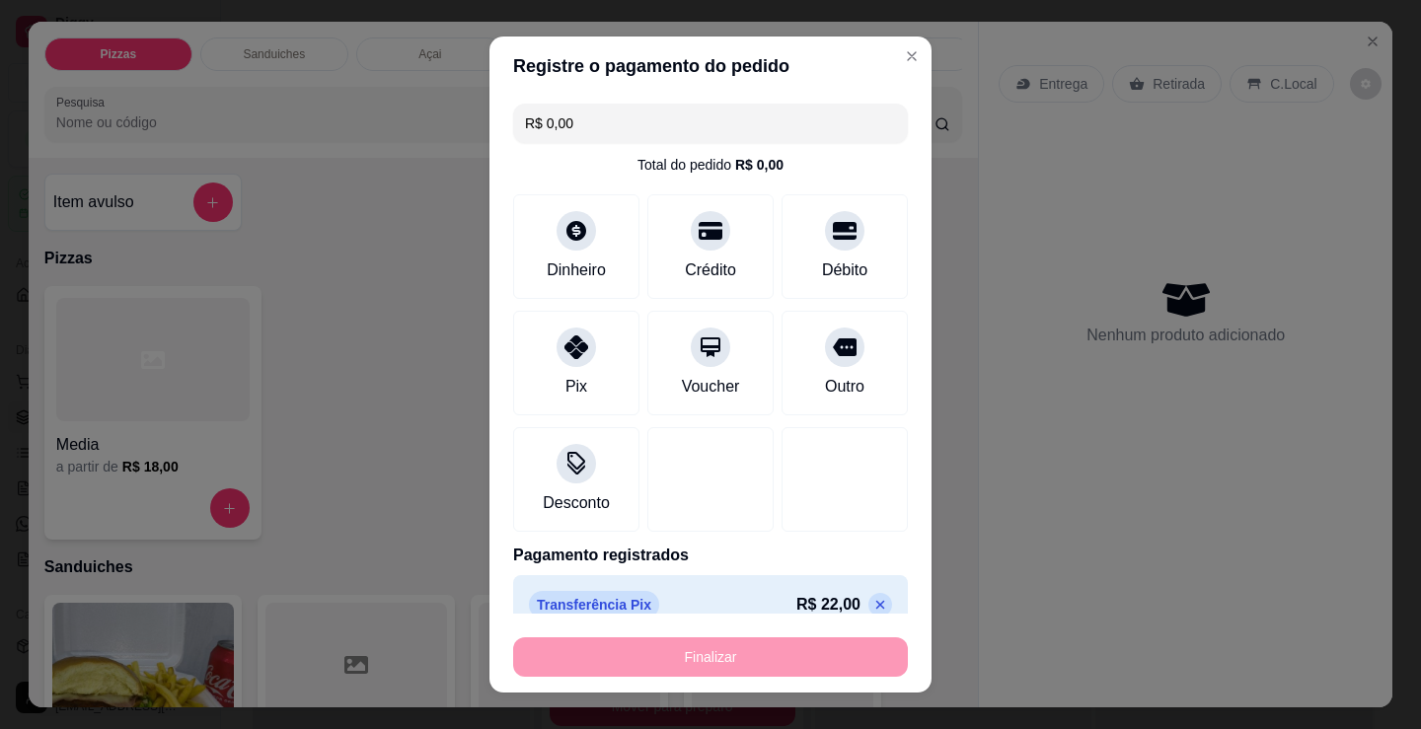
type input "-R$ 22,00"
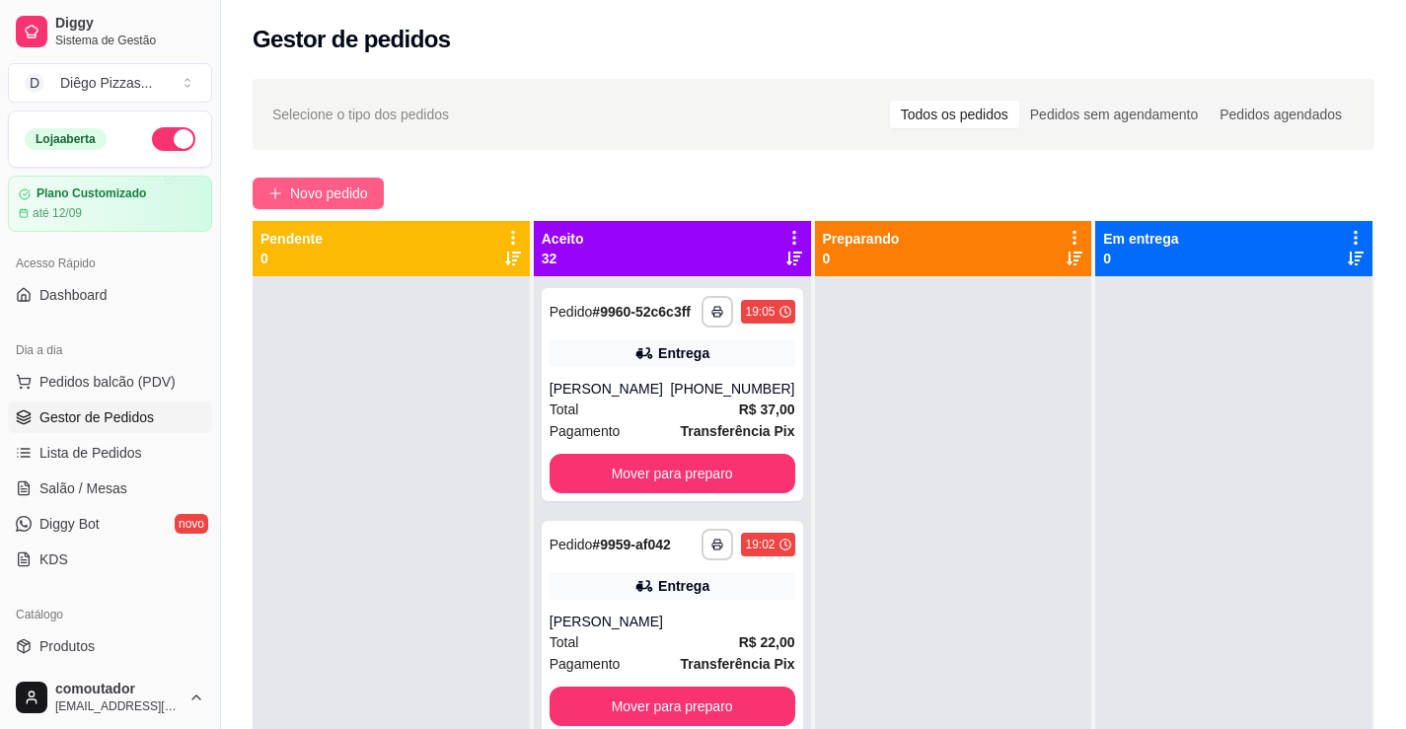
click at [323, 180] on button "Novo pedido" at bounding box center [318, 194] width 131 height 32
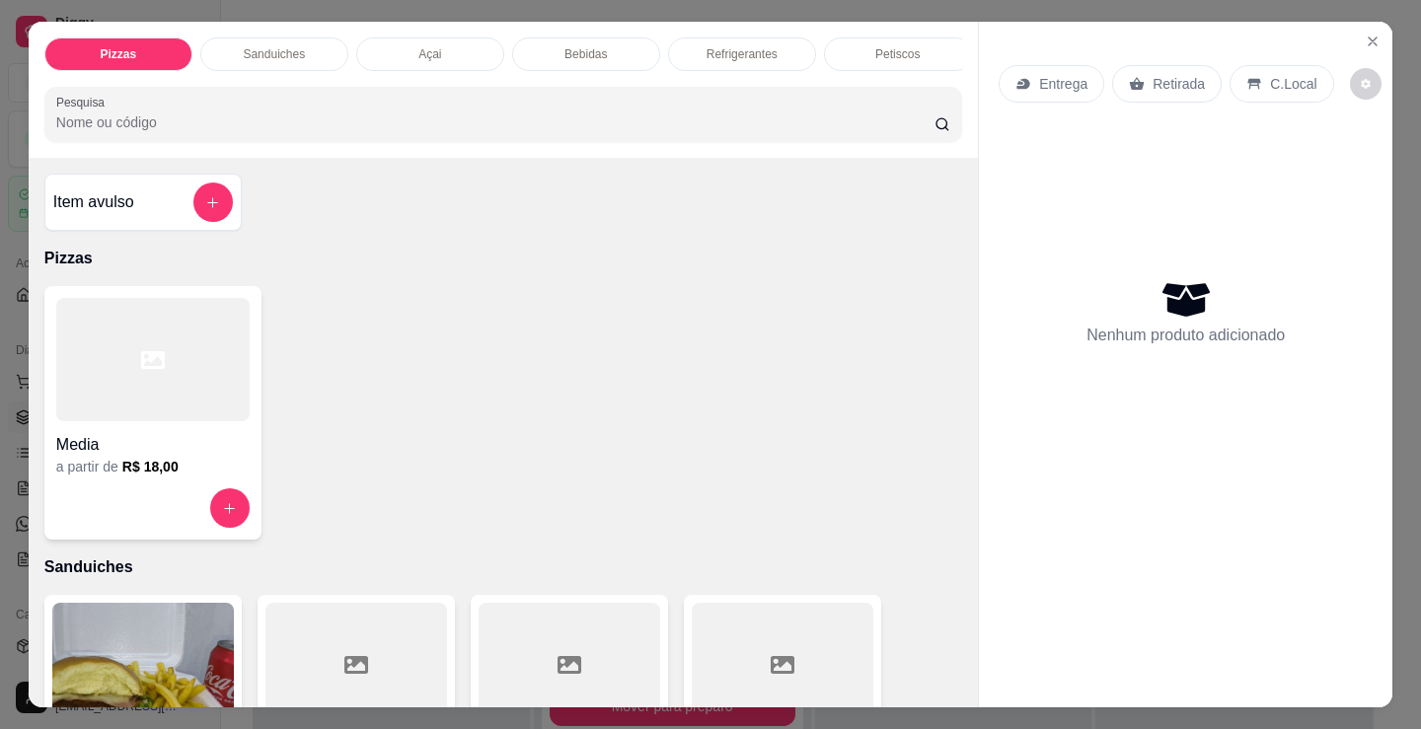
click at [287, 46] on p "Sanduiches" at bounding box center [274, 54] width 62 height 16
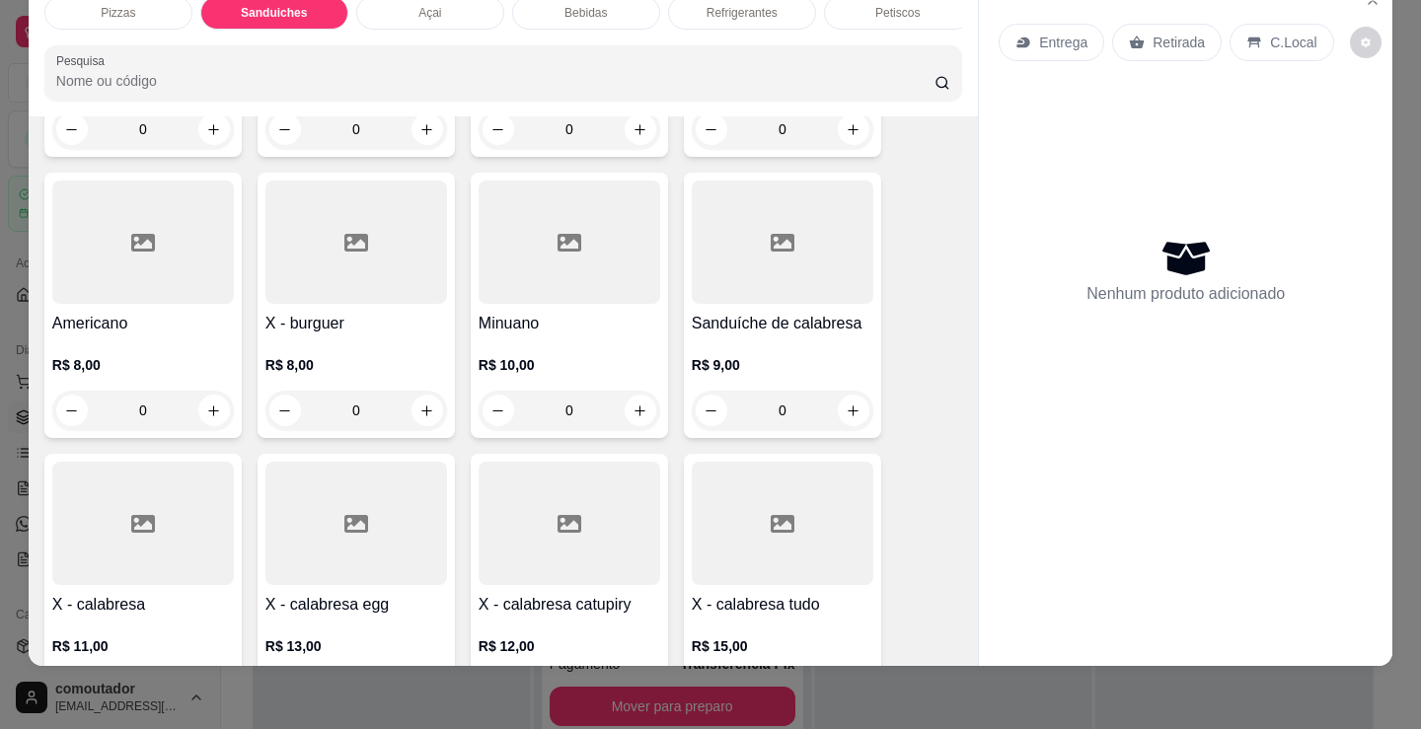
scroll to position [891, 0]
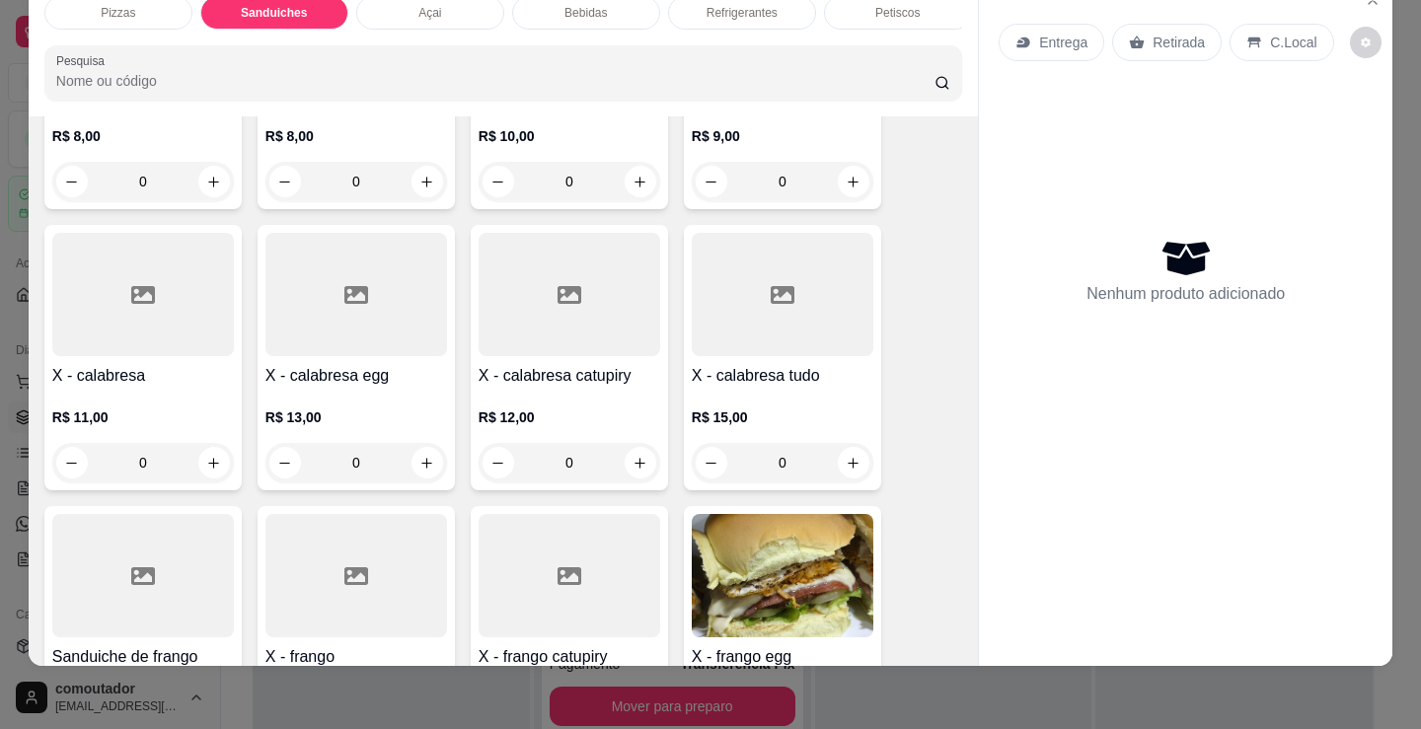
click at [203, 464] on div "0" at bounding box center [143, 462] width 182 height 39
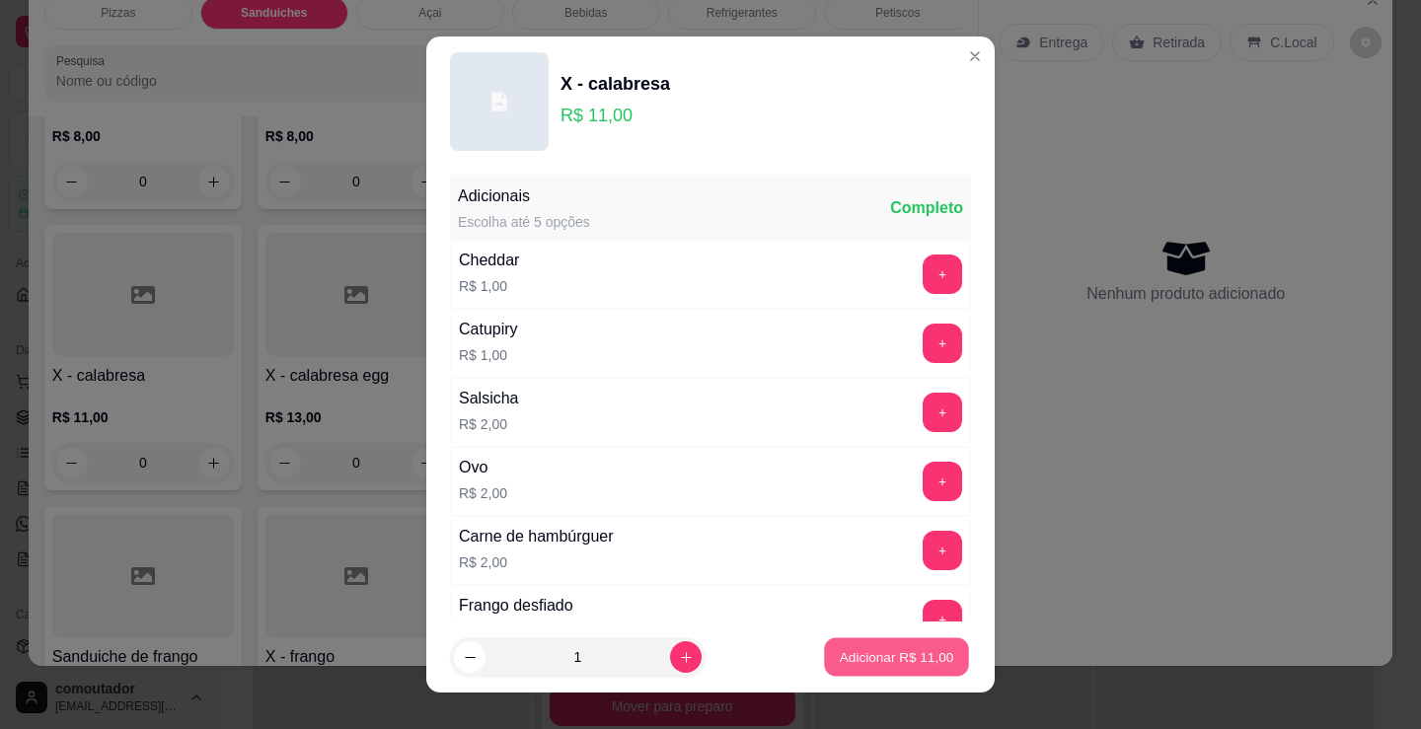
click at [884, 650] on p "Adicionar R$ 11,00" at bounding box center [897, 656] width 114 height 19
type input "1"
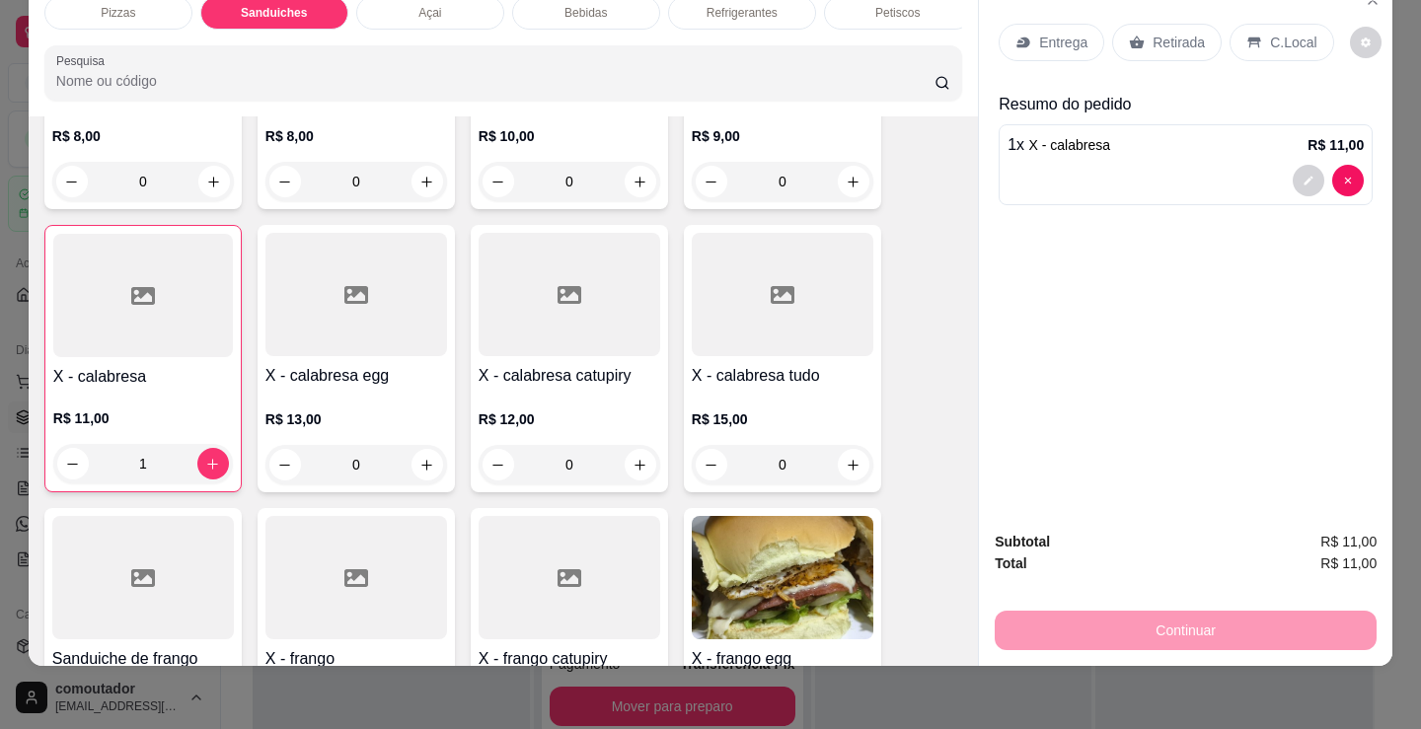
click at [1021, 39] on div "Entrega" at bounding box center [1051, 42] width 106 height 37
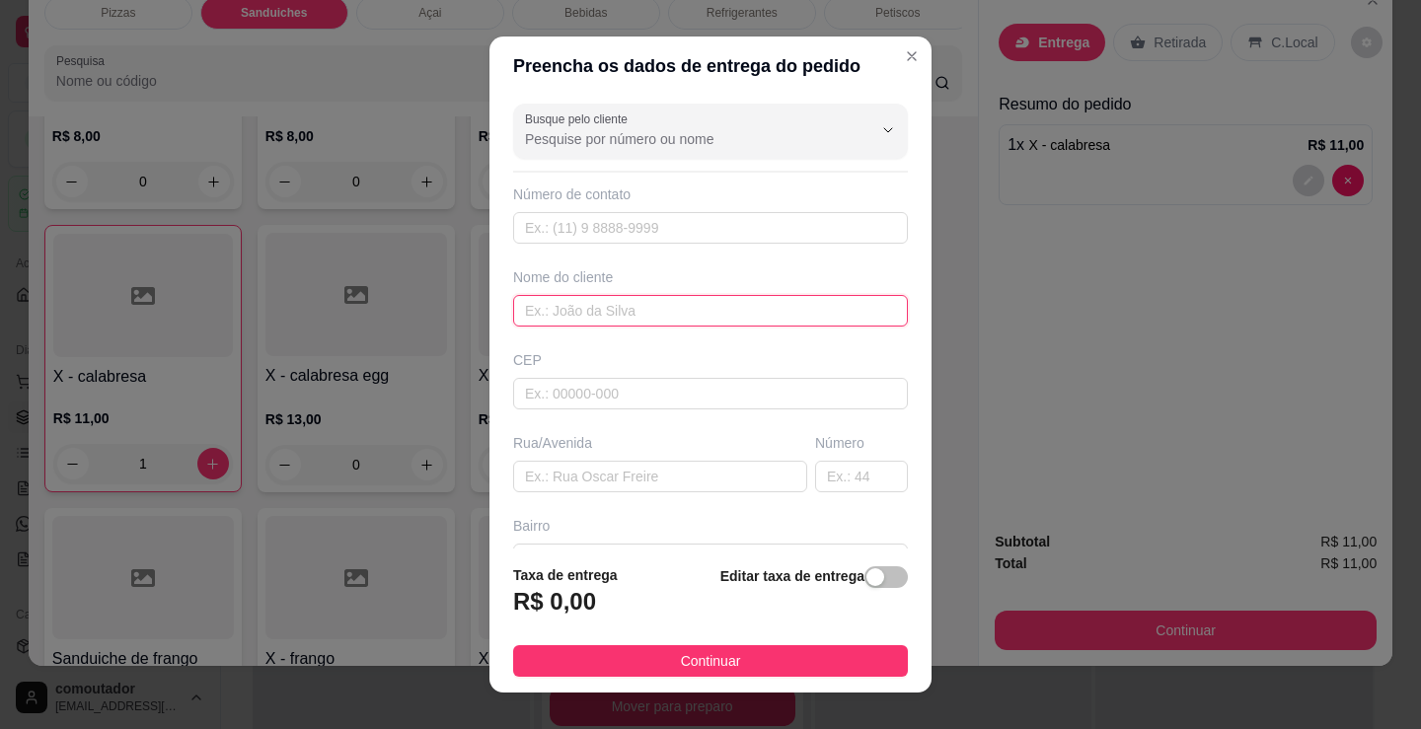
click at [668, 315] on input "text" at bounding box center [710, 311] width 395 height 32
click at [577, 312] on input "fabricio - salão" at bounding box center [710, 311] width 395 height 32
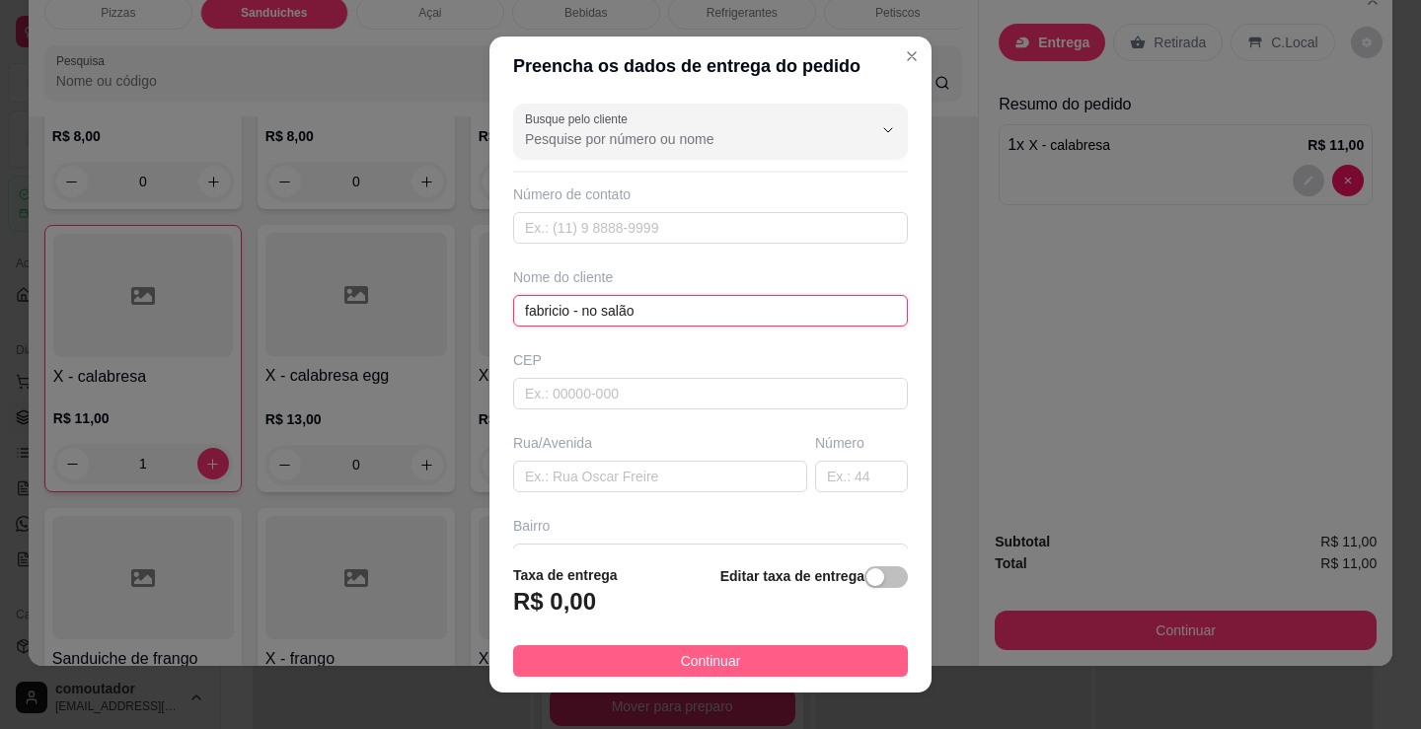
type input "fabricio - no salão"
click at [808, 660] on button "Continuar" at bounding box center [710, 661] width 395 height 32
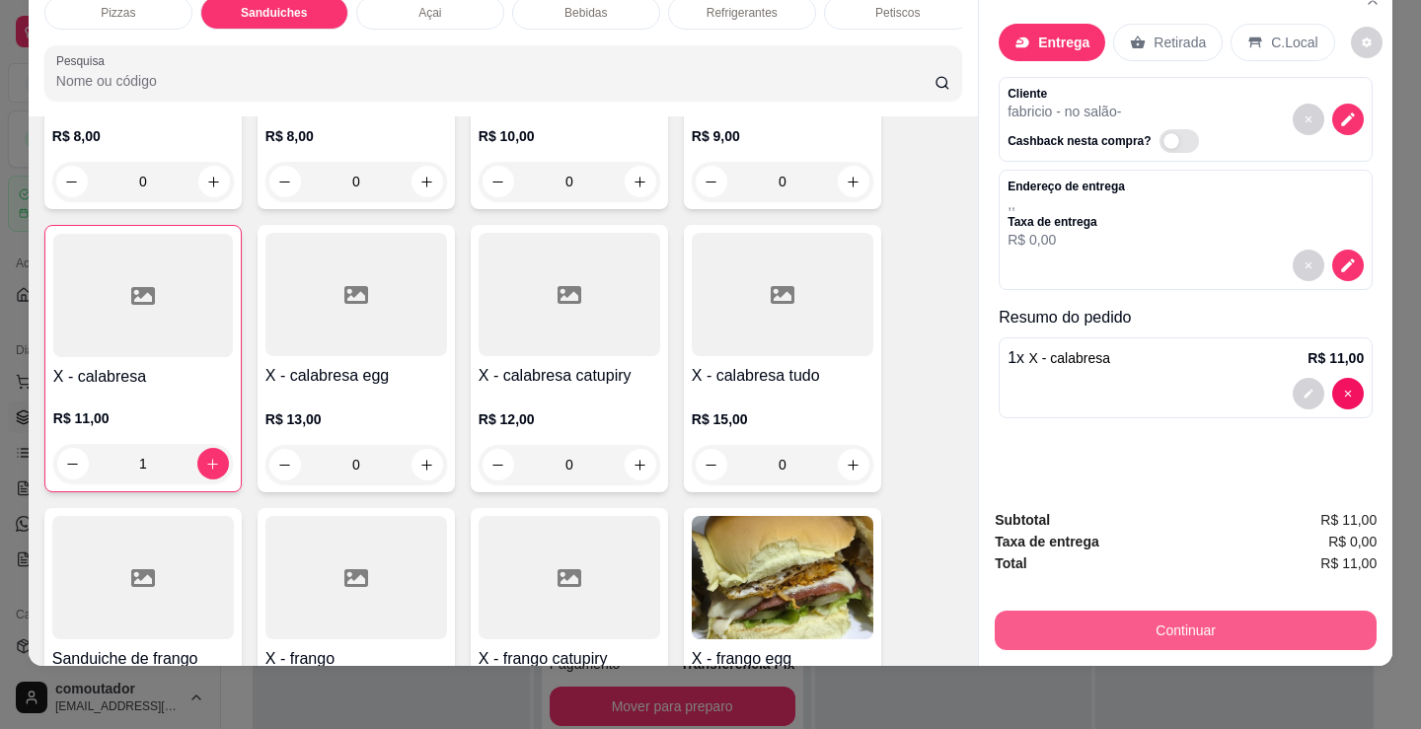
click at [1100, 620] on button "Continuar" at bounding box center [1186, 630] width 382 height 39
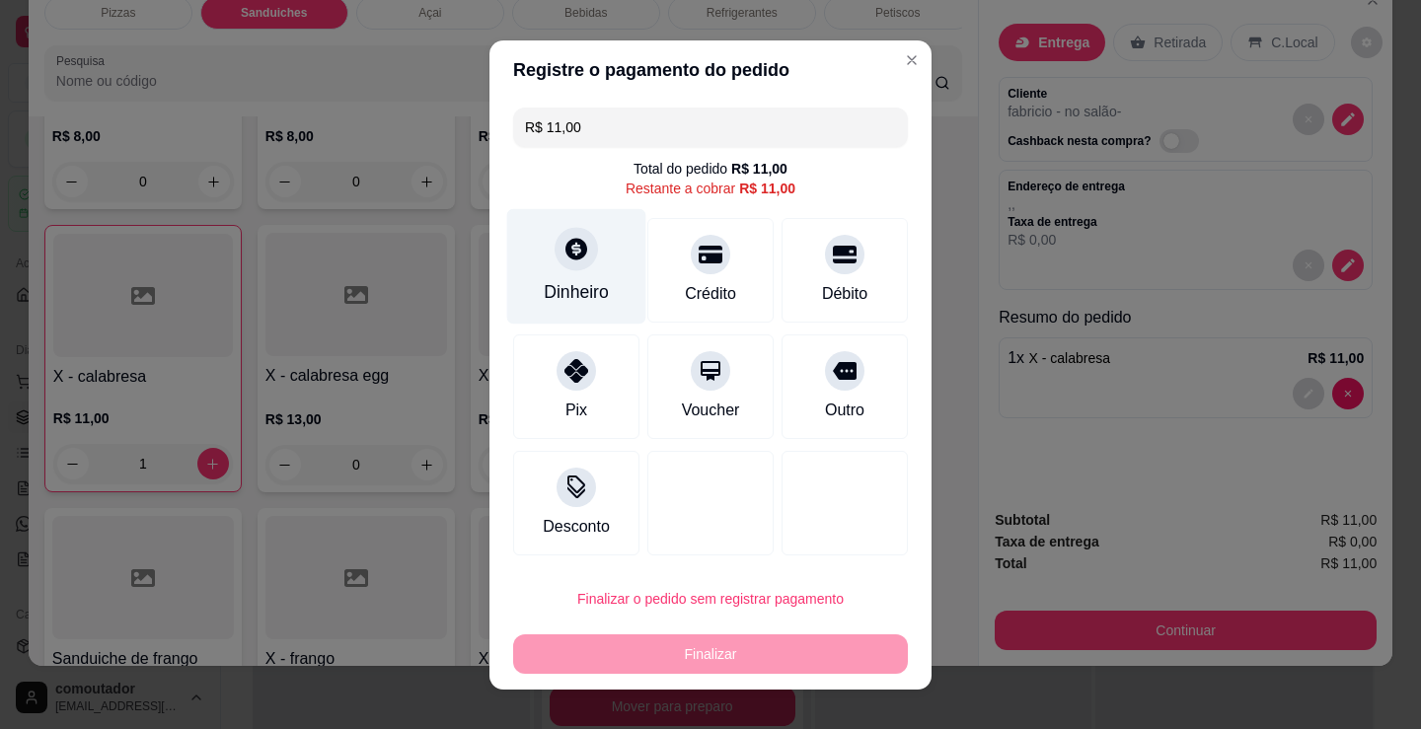
click at [573, 261] on icon at bounding box center [576, 249] width 26 height 26
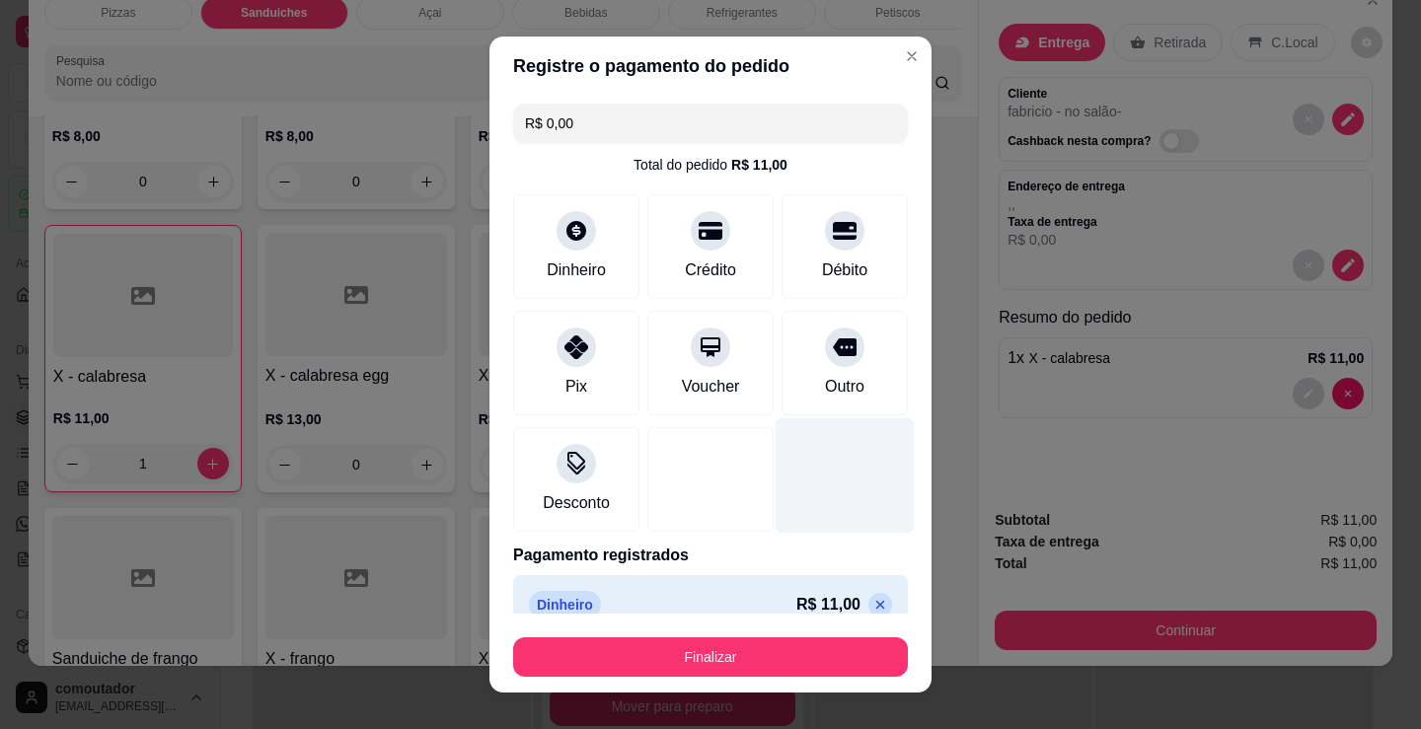
type input "R$ 0,00"
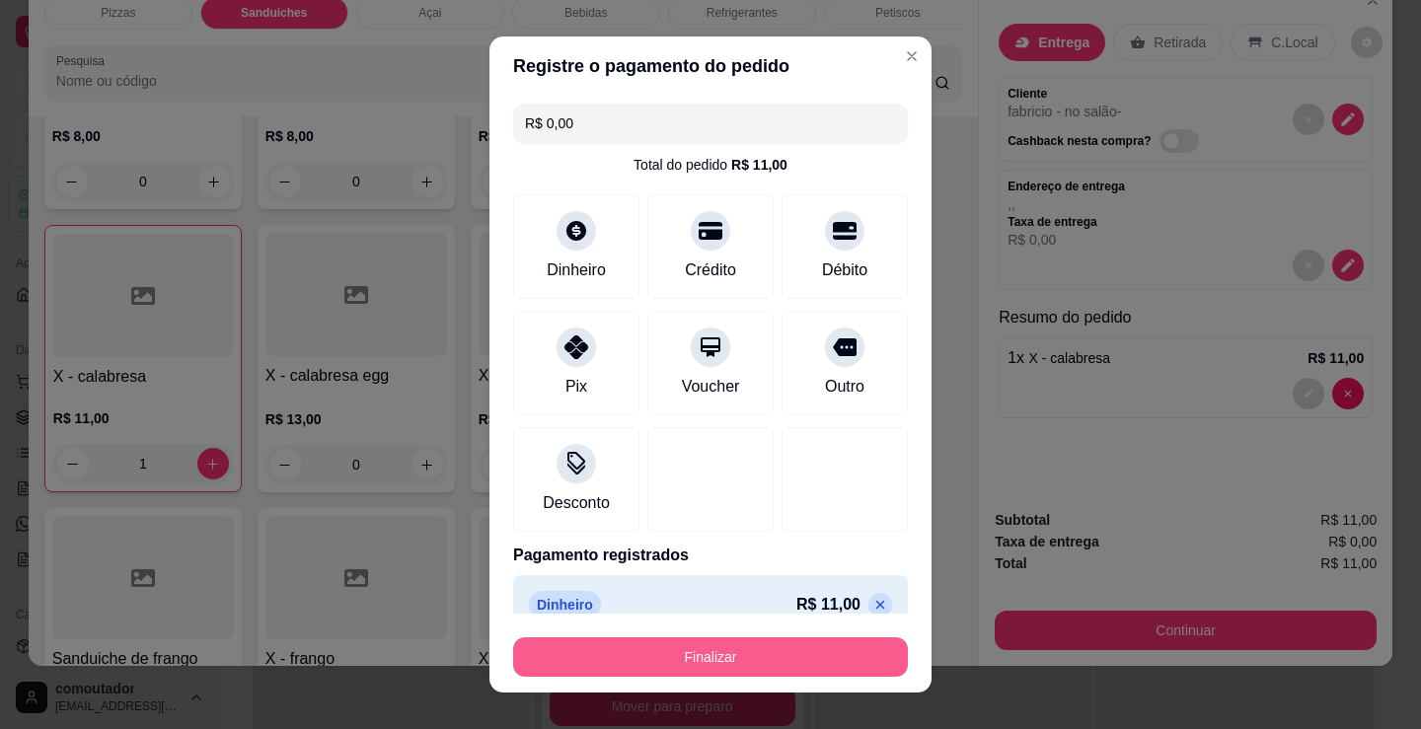
click at [760, 649] on button "Finalizar" at bounding box center [710, 656] width 395 height 39
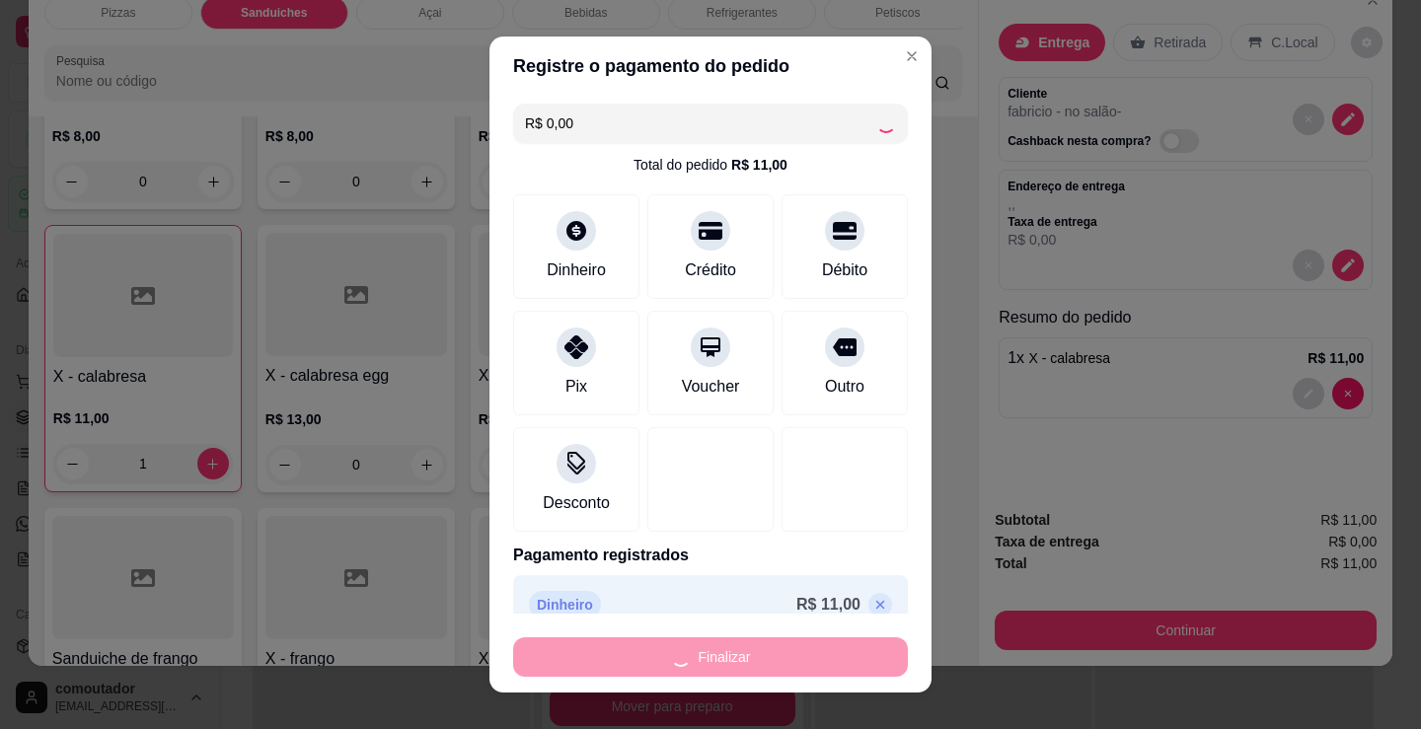
type input "0"
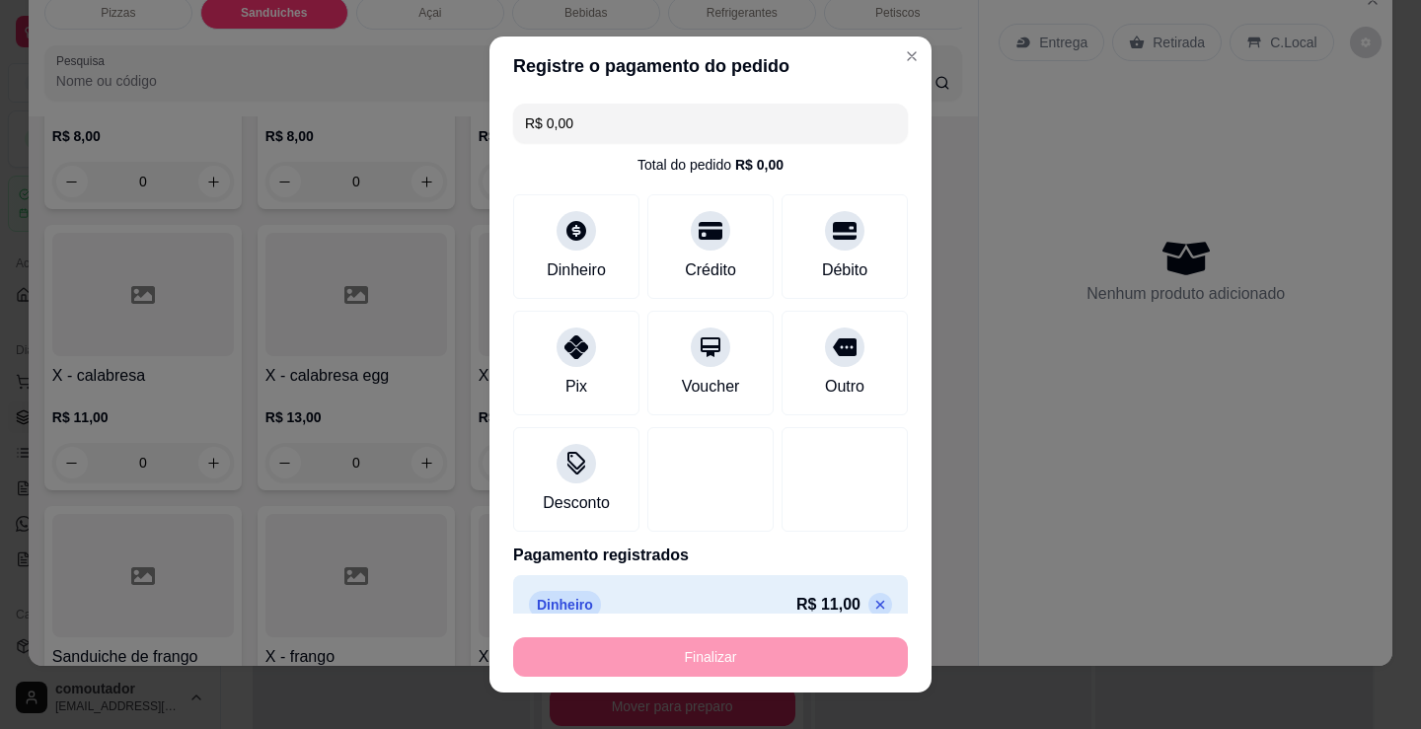
type input "-R$ 11,00"
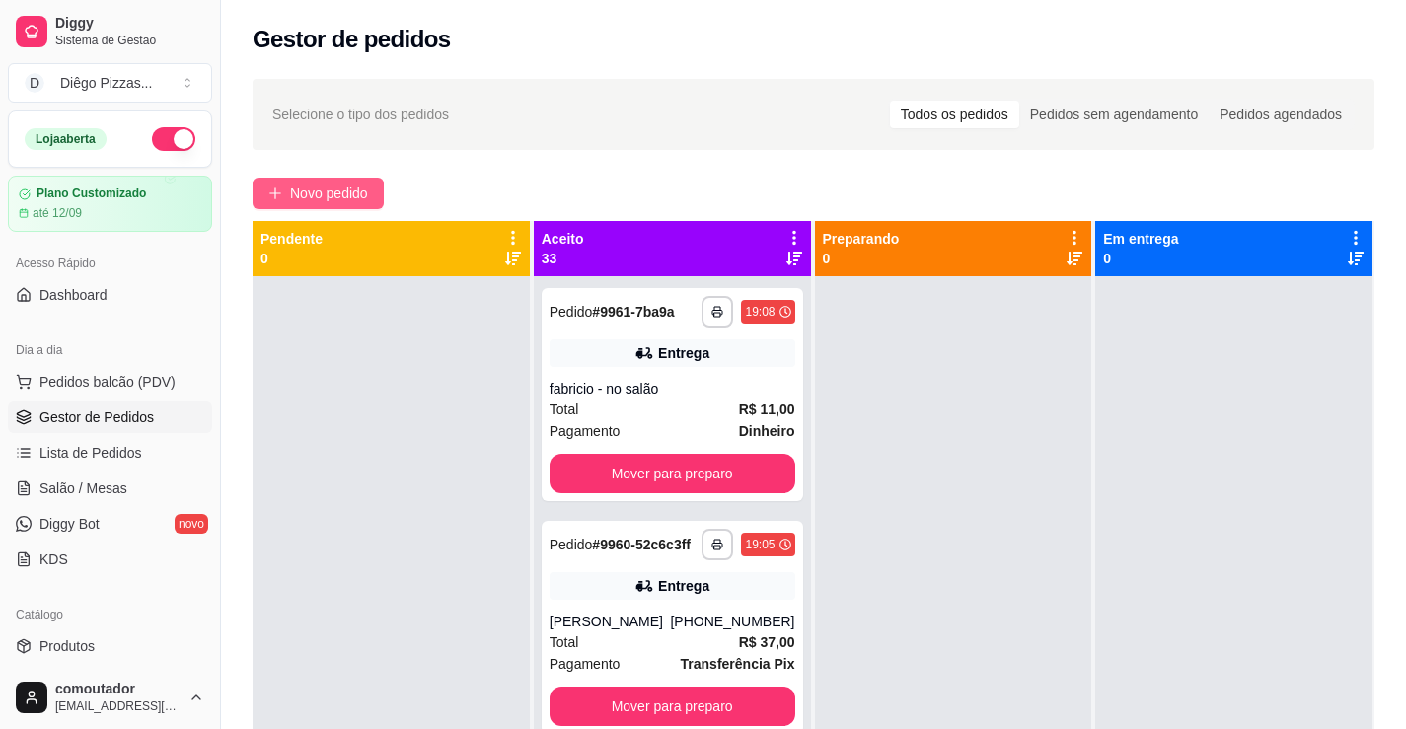
click at [350, 189] on span "Novo pedido" at bounding box center [329, 194] width 78 height 22
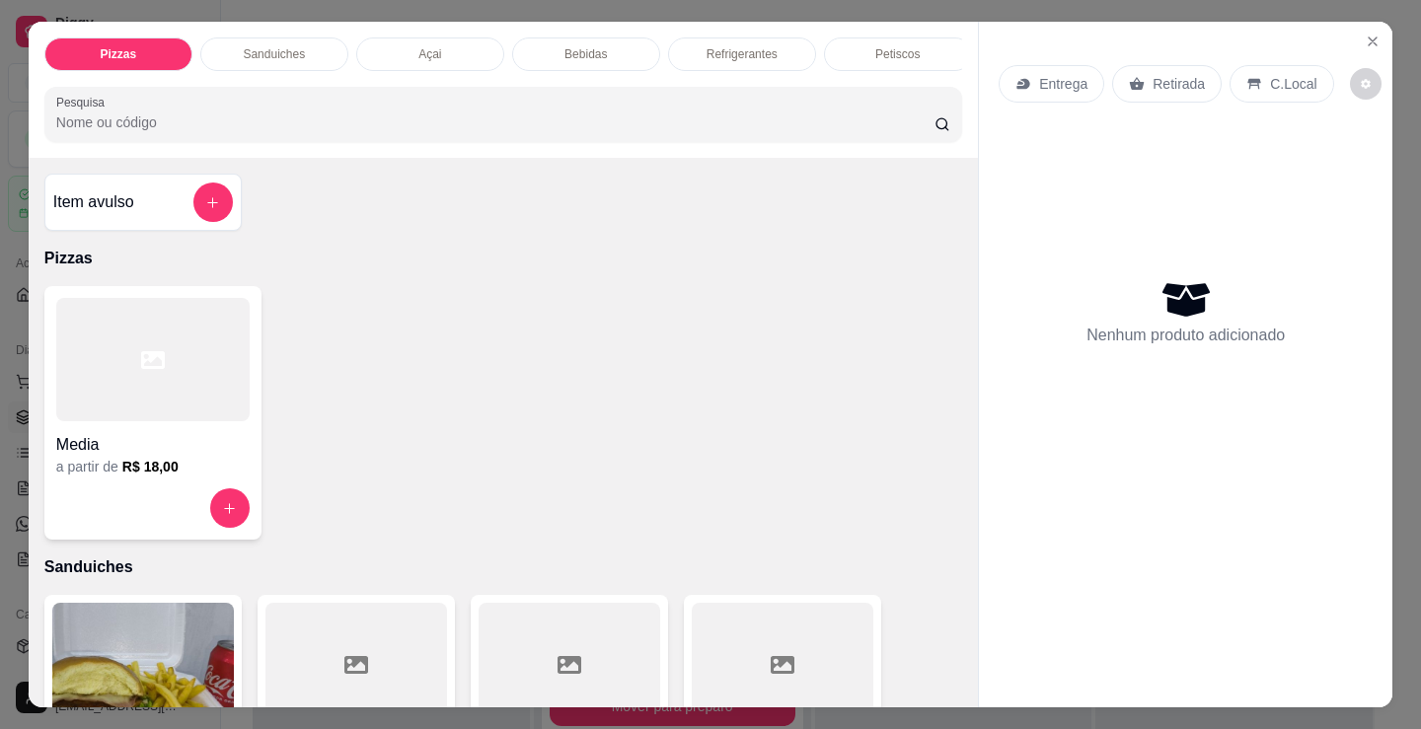
click at [438, 44] on div "Açai" at bounding box center [430, 54] width 148 height 34
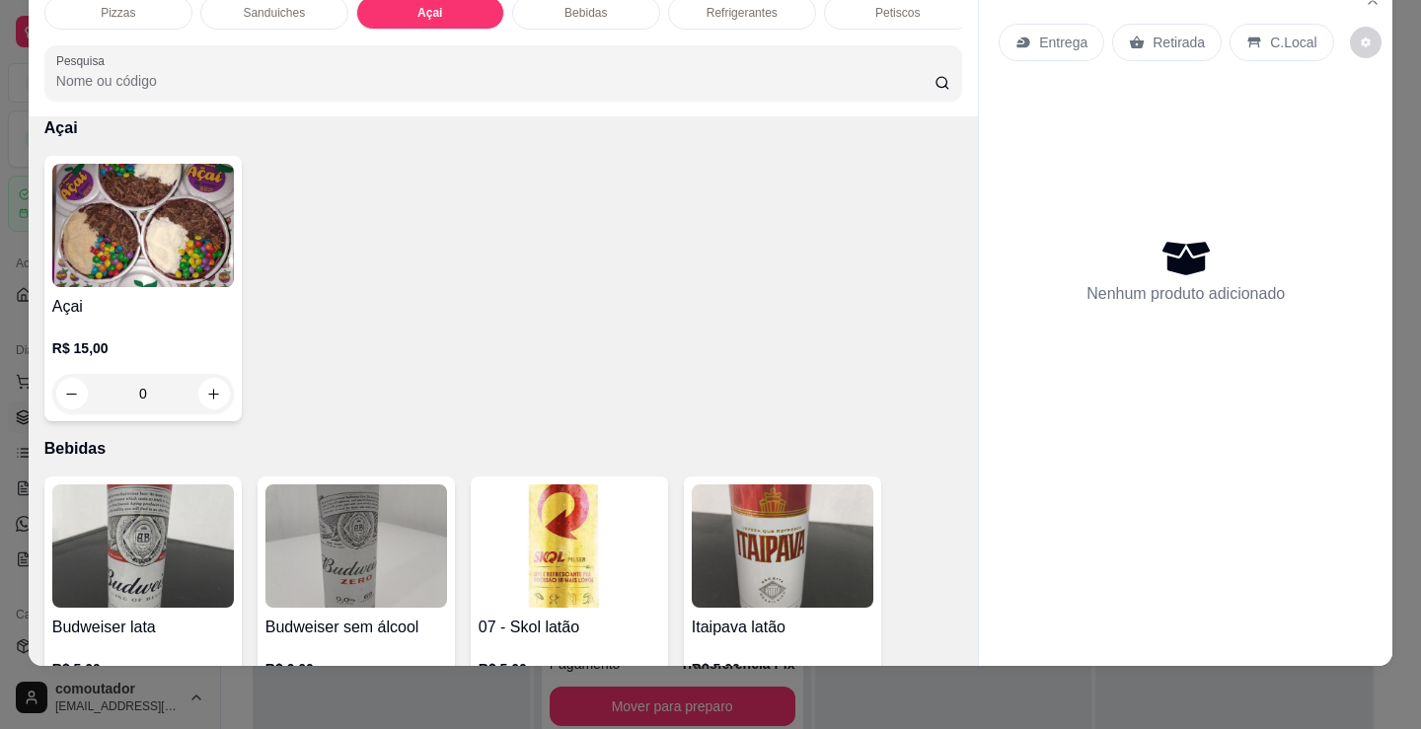
click at [133, 308] on h4 "Açai" at bounding box center [143, 307] width 182 height 24
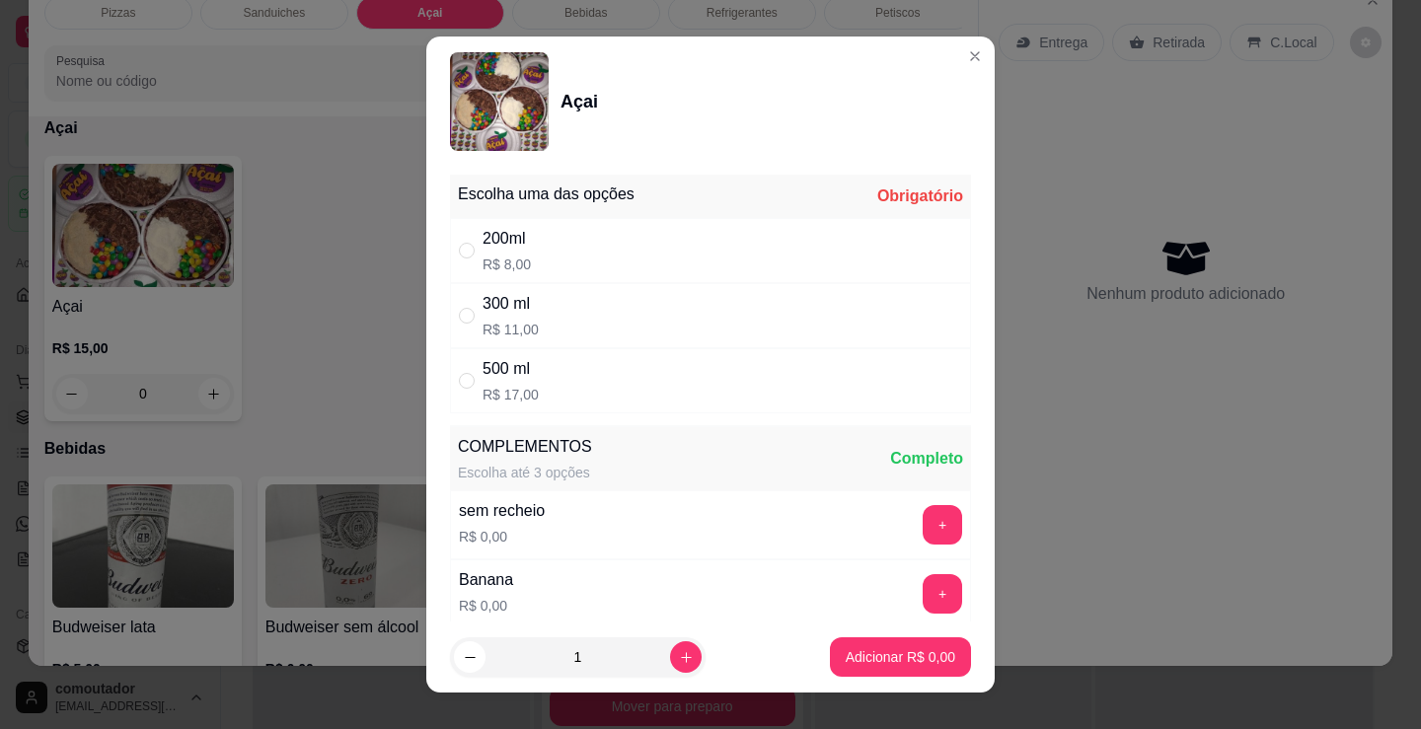
click at [560, 271] on div "200ml R$ 8,00" at bounding box center [710, 250] width 521 height 65
radio input "true"
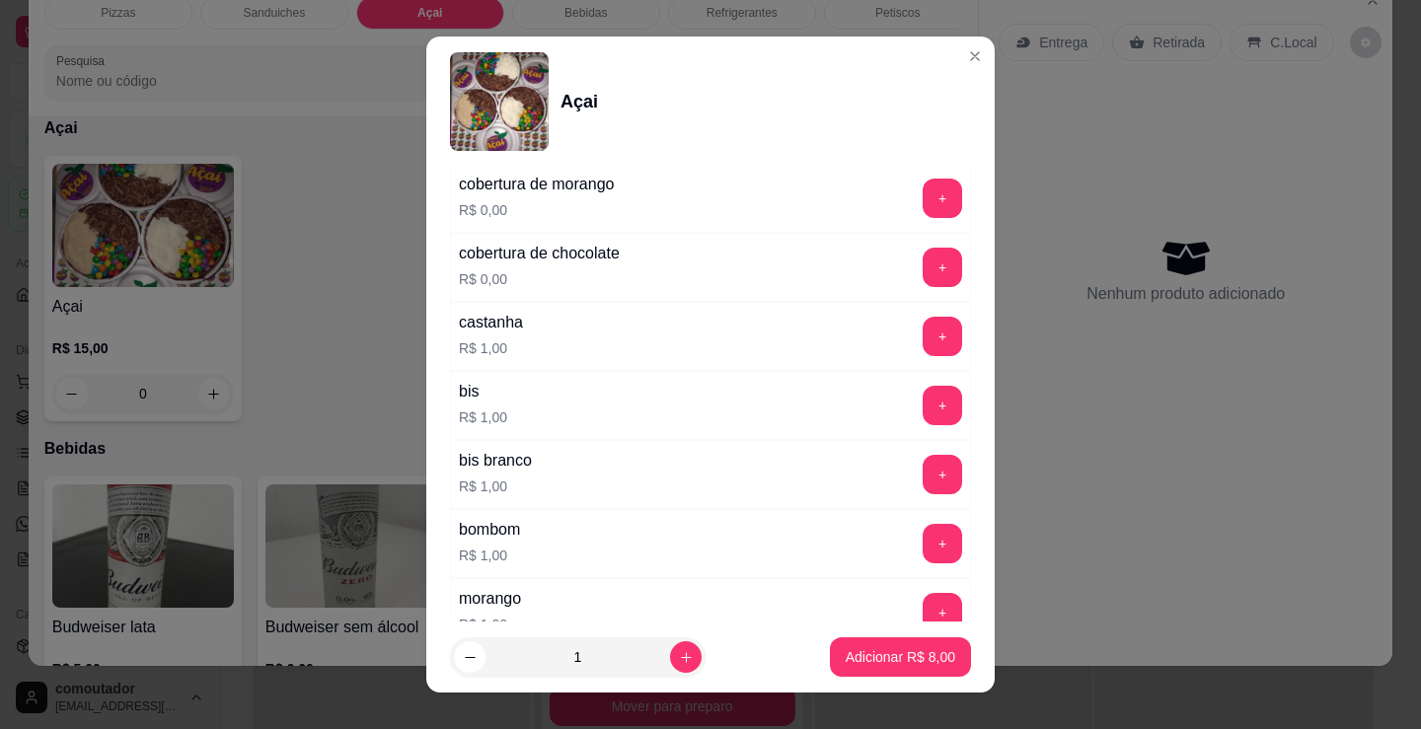
scroll to position [1677, 0]
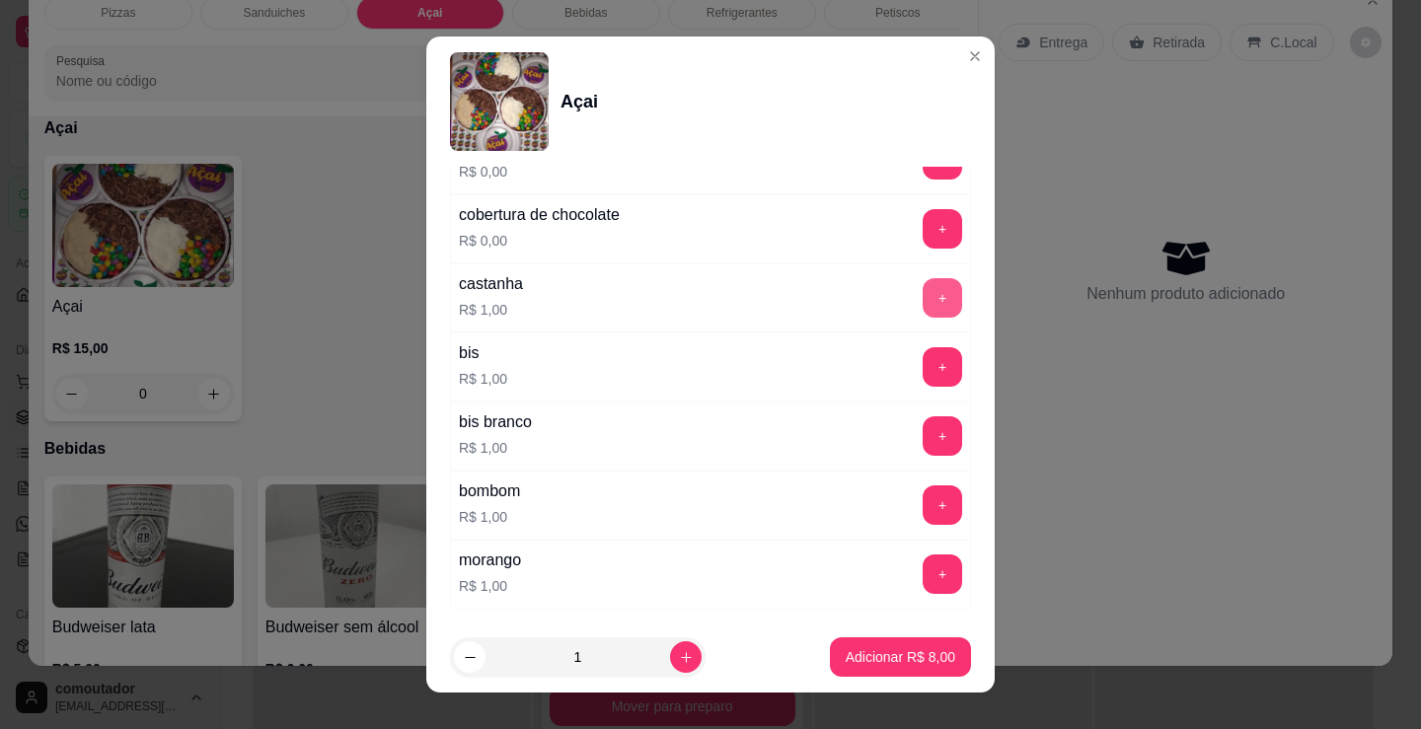
click at [923, 283] on button "+" at bounding box center [942, 297] width 39 height 39
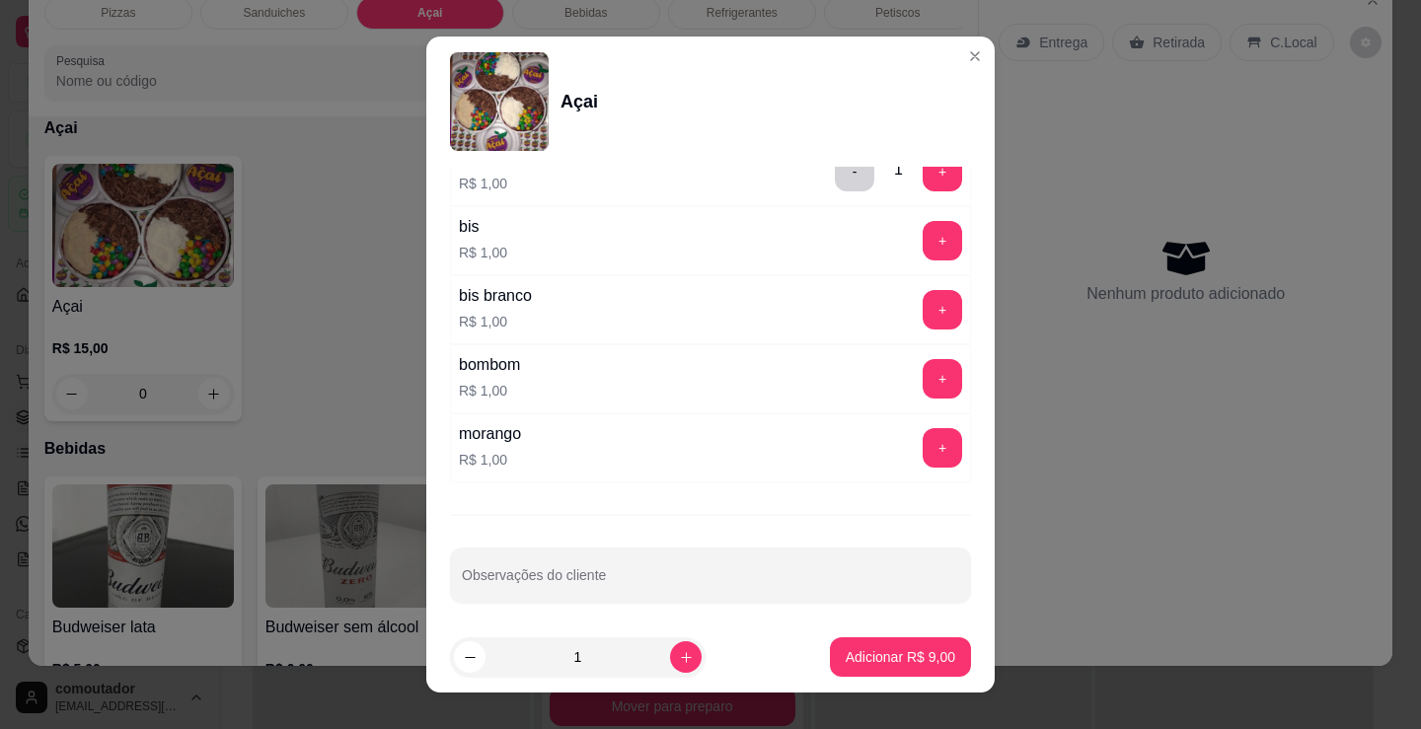
scroll to position [1812, 0]
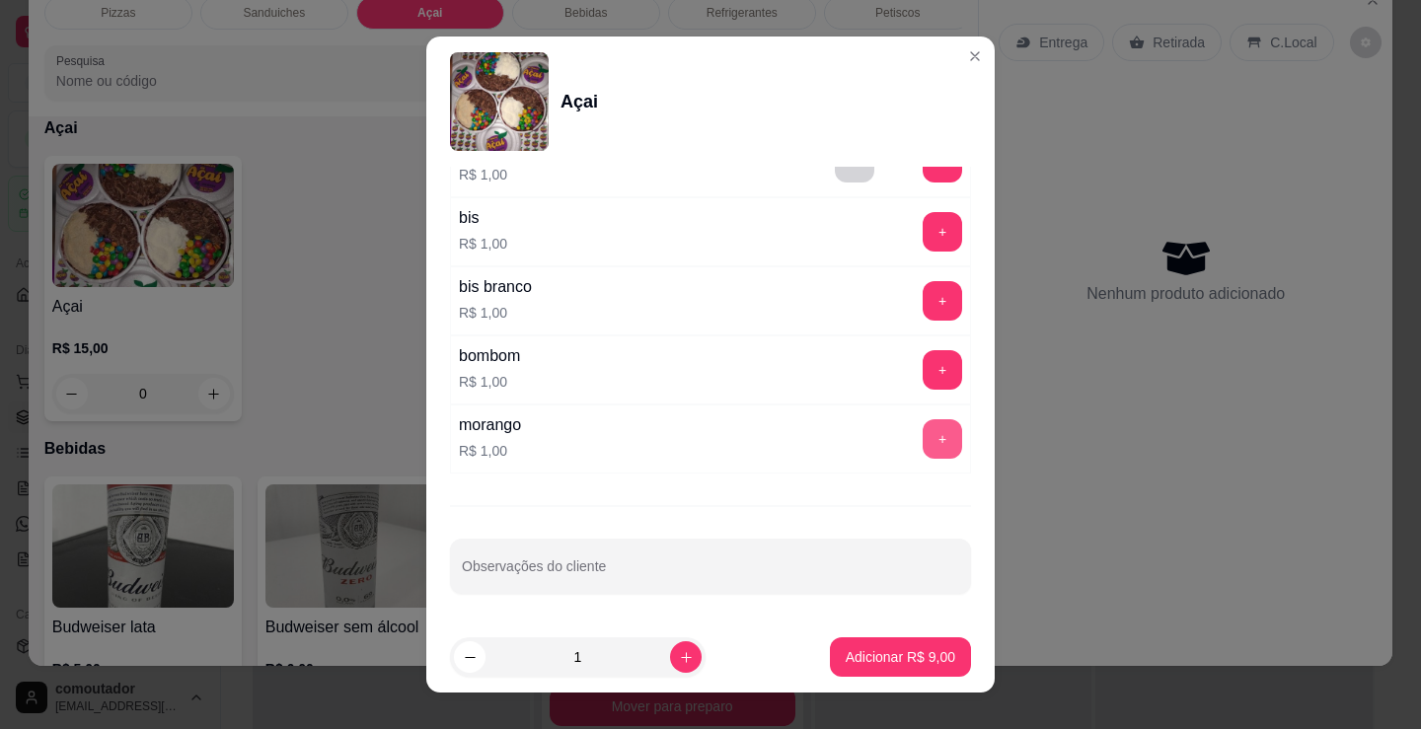
click at [923, 450] on button "+" at bounding box center [942, 438] width 39 height 39
click at [555, 499] on div "Escolha uma das opções Completo 200ml R$ 8,00 300 ml R$ 11,00 500 ml R$ 17,00 C…" at bounding box center [710, 394] width 568 height 455
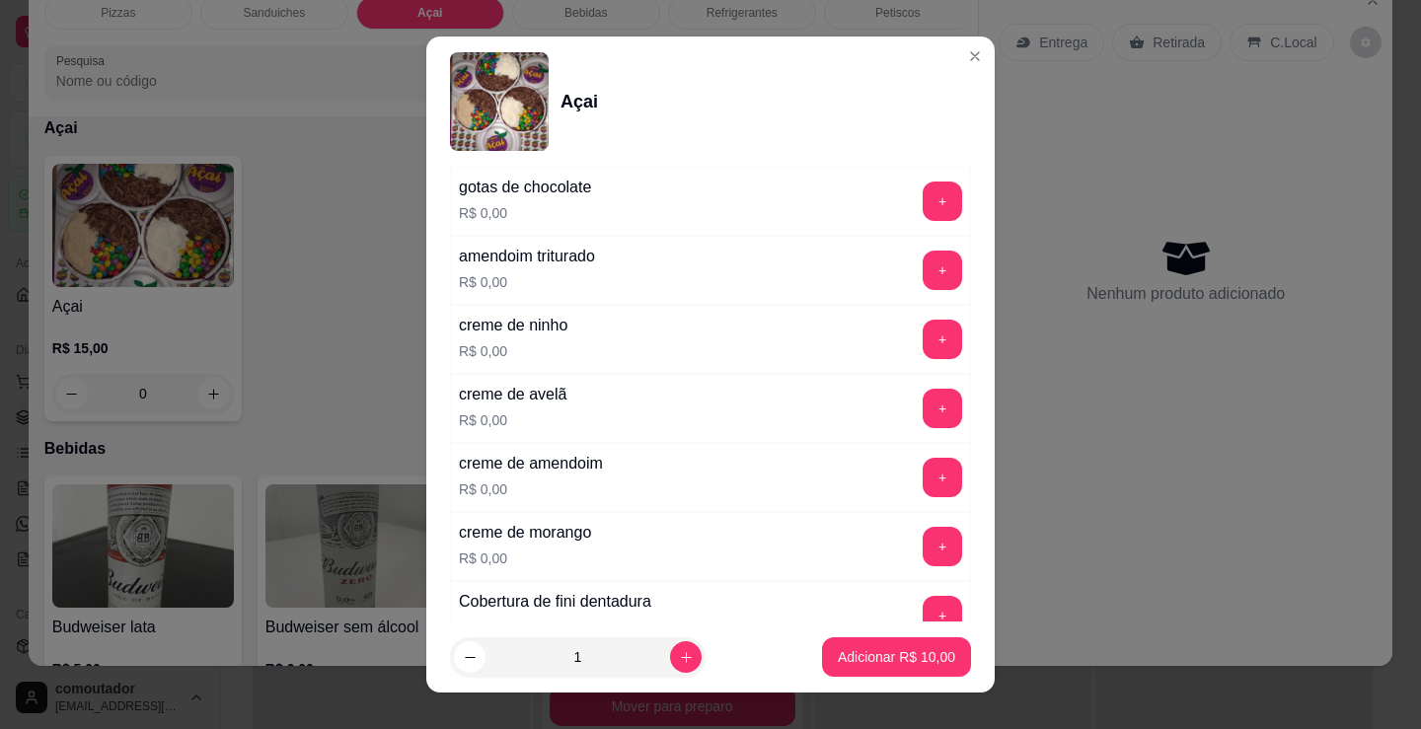
scroll to position [1023, 0]
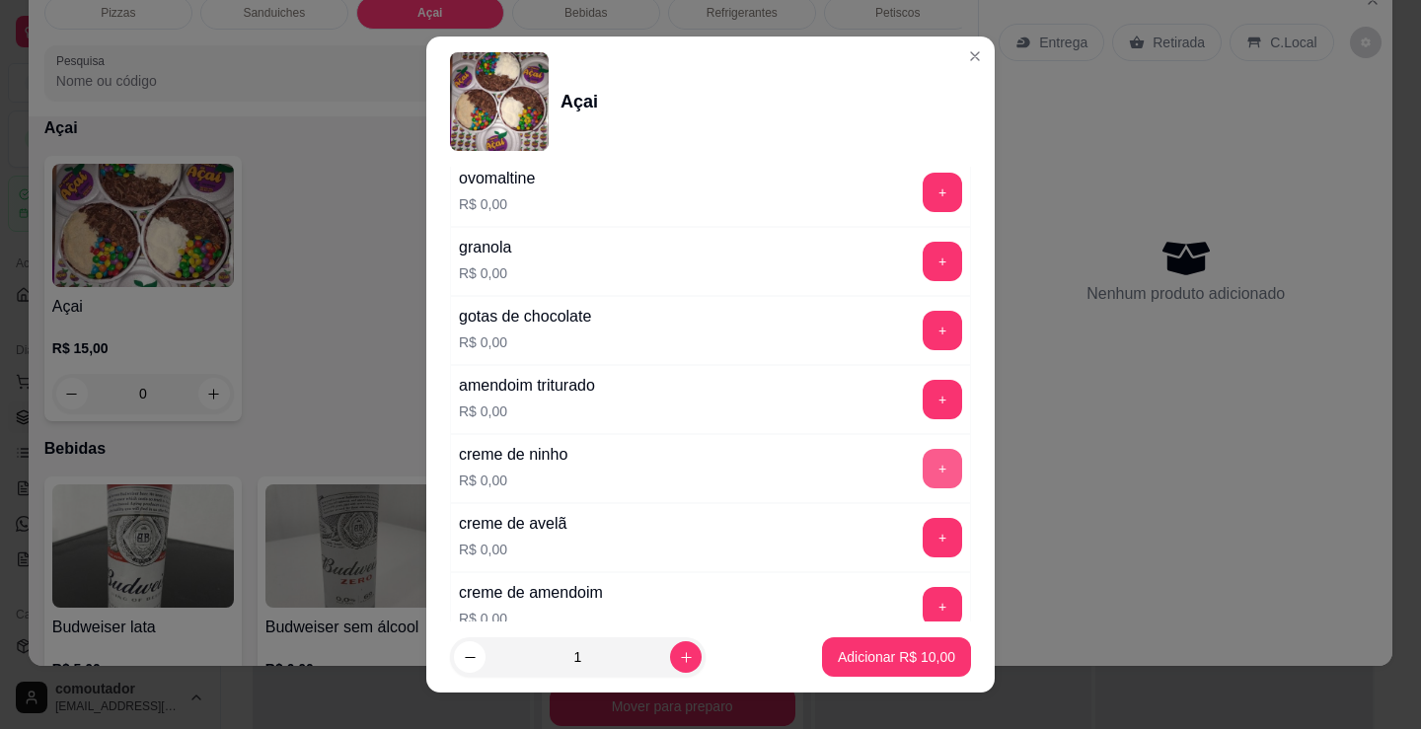
click at [923, 462] on button "+" at bounding box center [942, 468] width 39 height 39
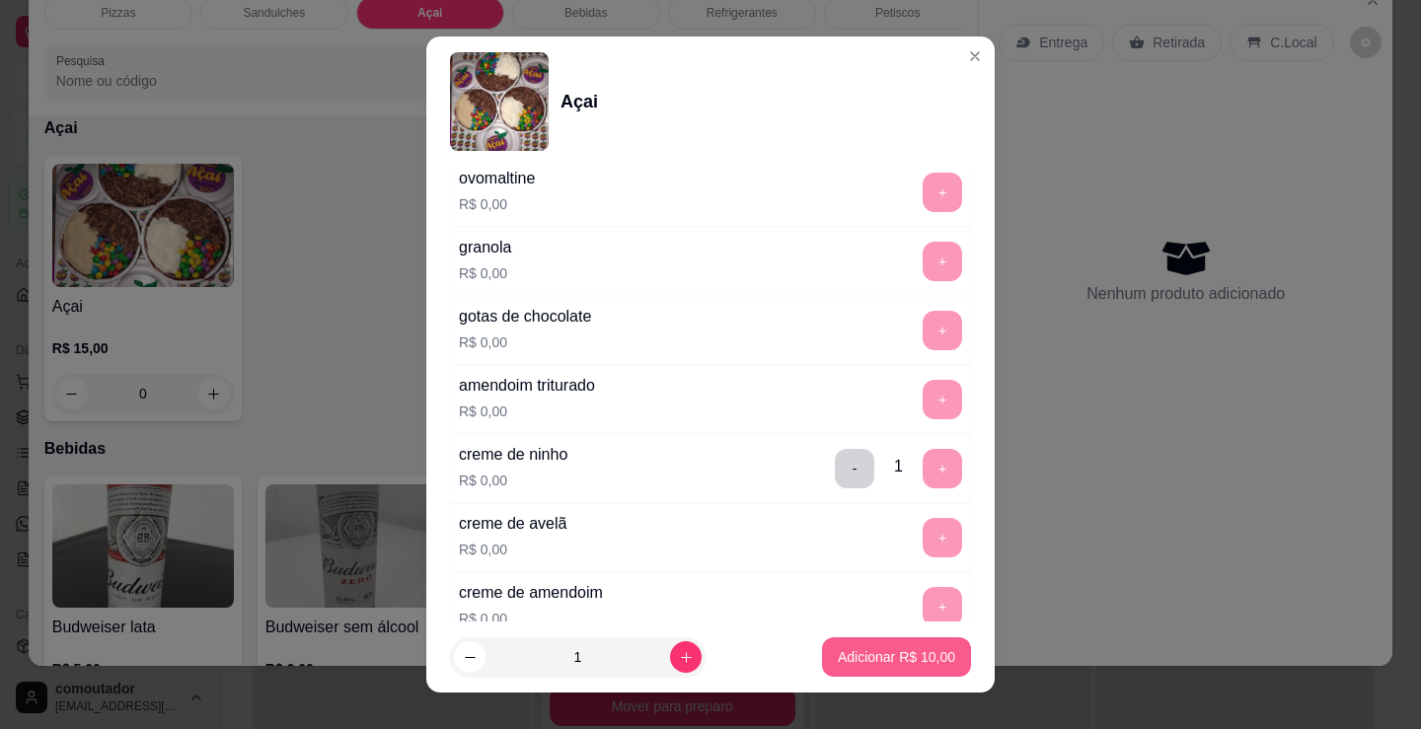
click at [884, 653] on p "Adicionar R$ 10,00" at bounding box center [896, 657] width 117 height 20
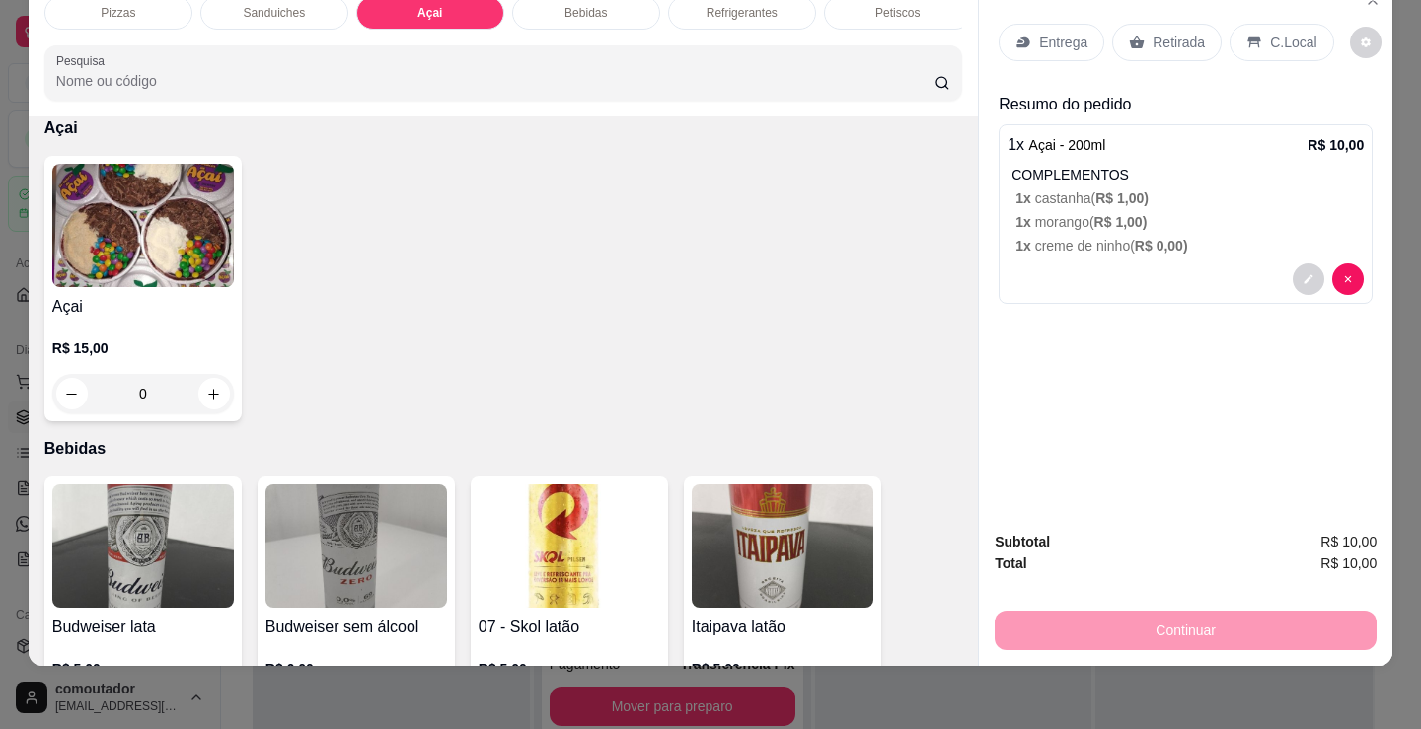
click at [1108, 214] on span "R$ 1,00 )" at bounding box center [1120, 222] width 53 height 16
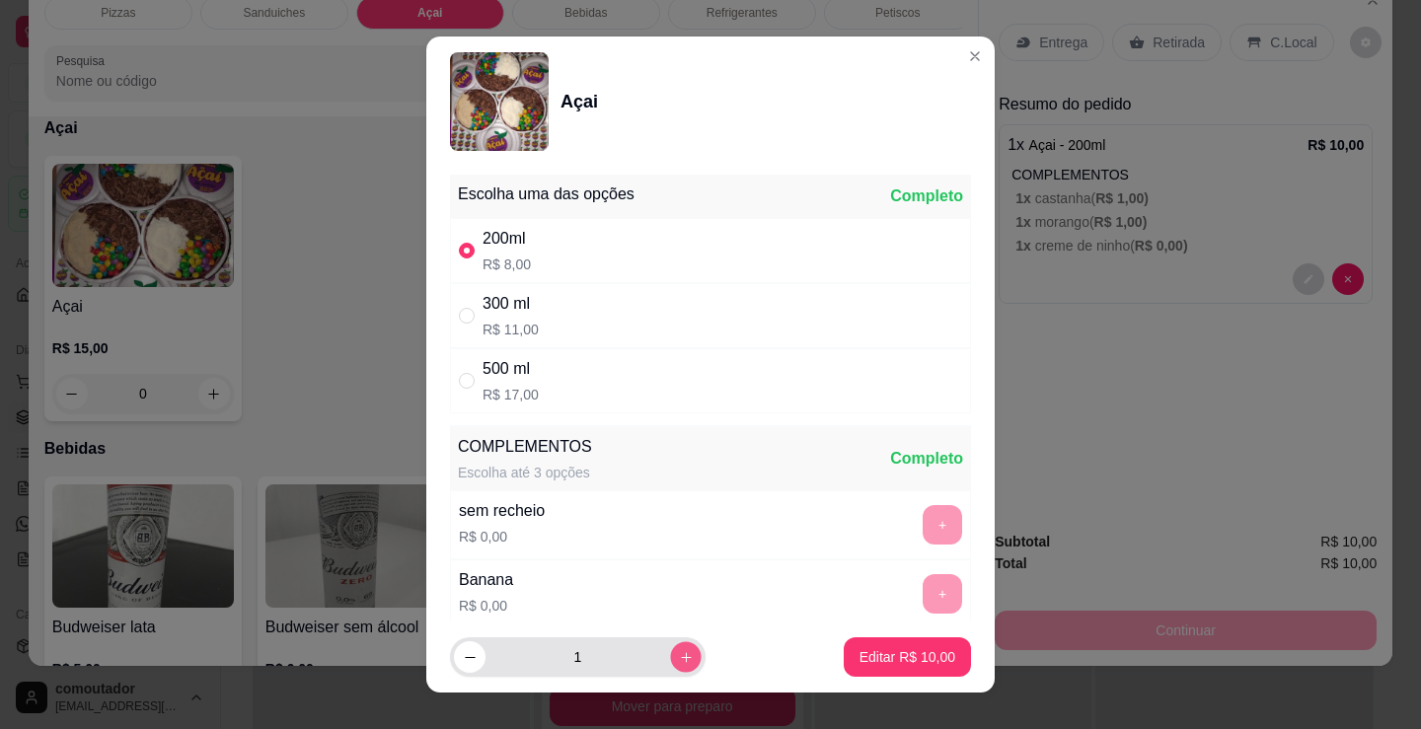
click at [676, 655] on button "increase-product-quantity" at bounding box center [685, 657] width 31 height 31
type input "2"
click at [872, 654] on p "Editar R$ 20,00" at bounding box center [907, 657] width 96 height 20
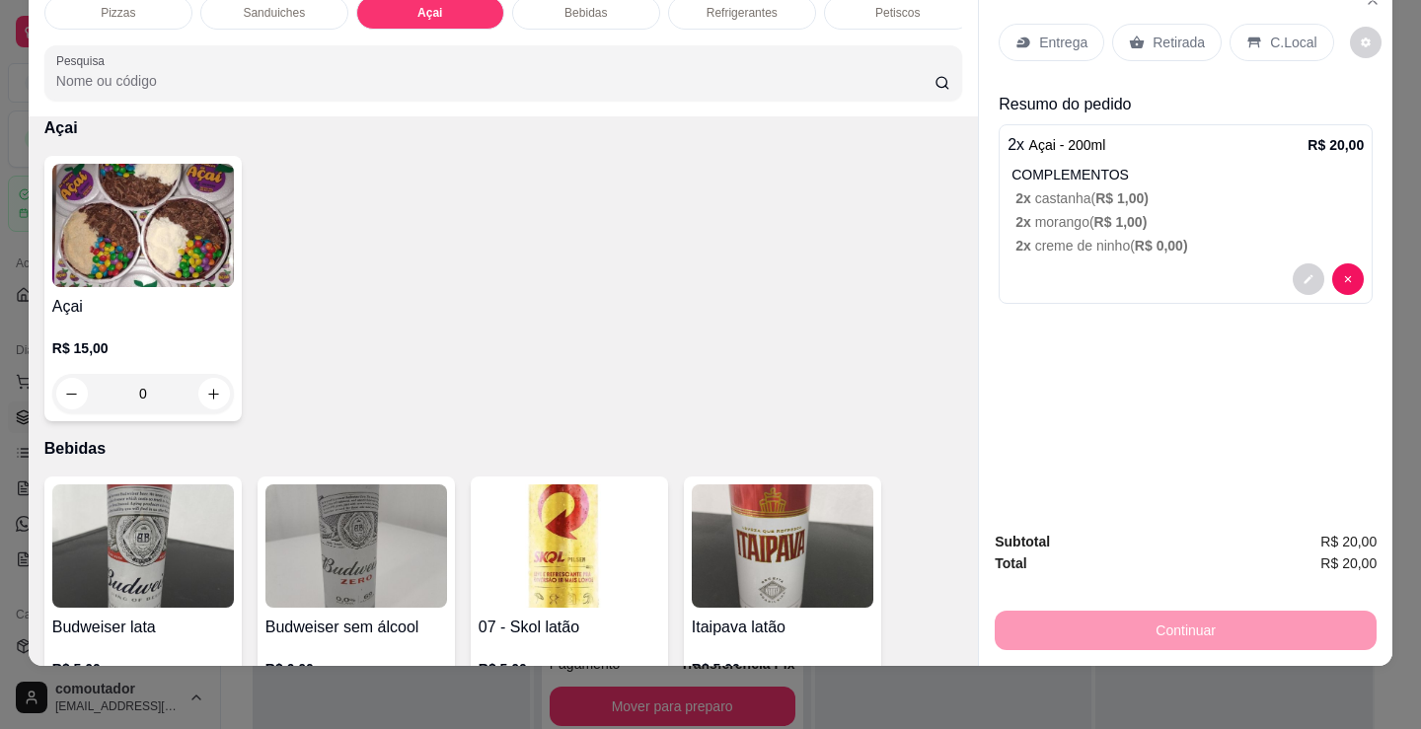
click at [360, 367] on div "Açai R$ 15,00 0" at bounding box center [503, 288] width 918 height 265
click at [1070, 33] on p "Entrega" at bounding box center [1063, 43] width 48 height 20
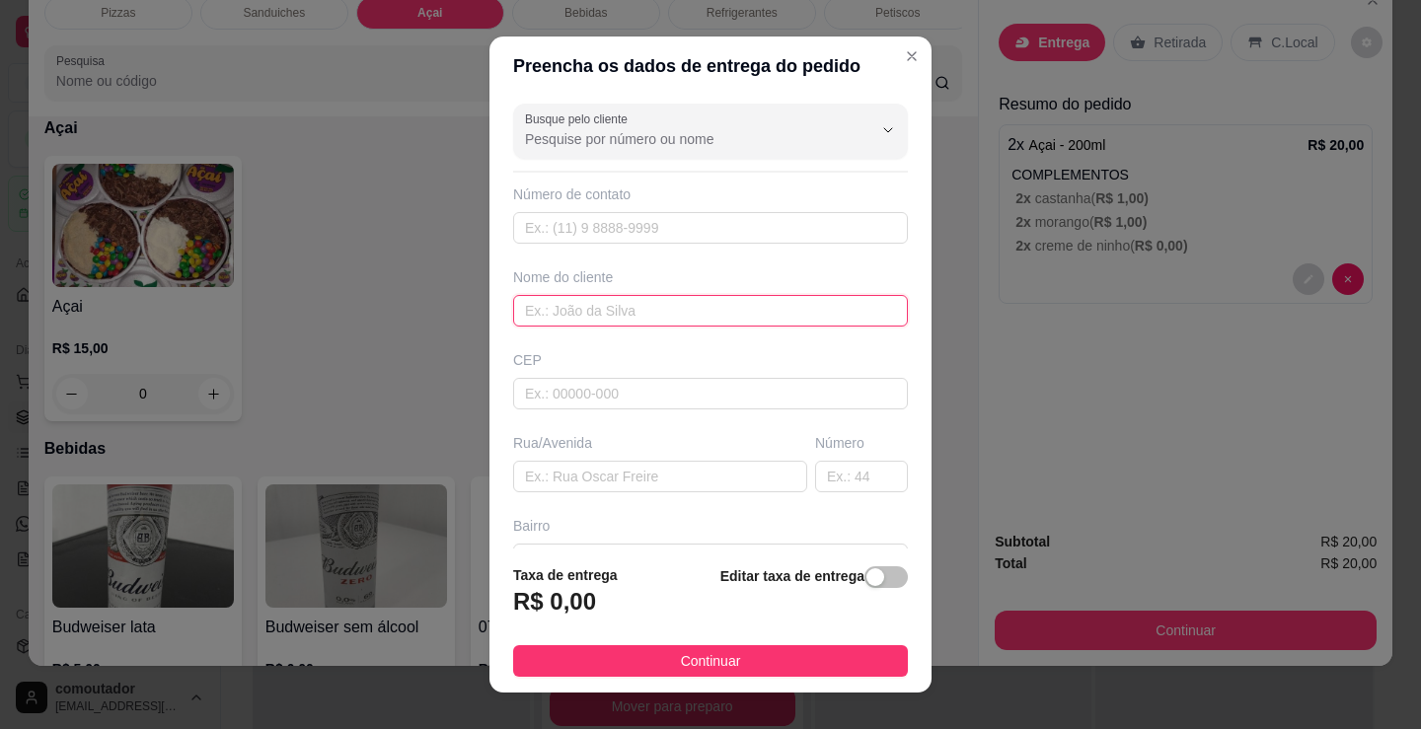
click at [699, 320] on input "text" at bounding box center [710, 311] width 395 height 32
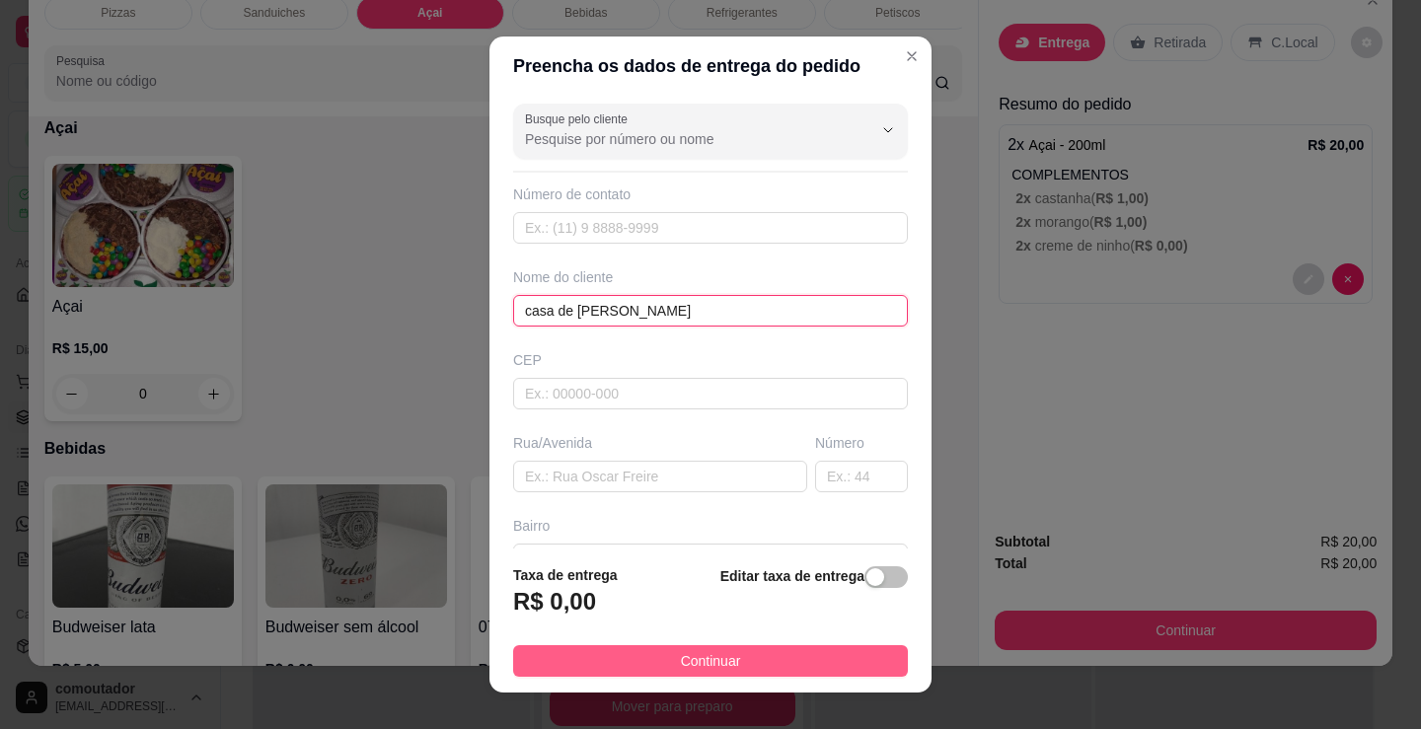
type input "casa de [PERSON_NAME]"
click at [744, 648] on button "Continuar" at bounding box center [710, 661] width 395 height 32
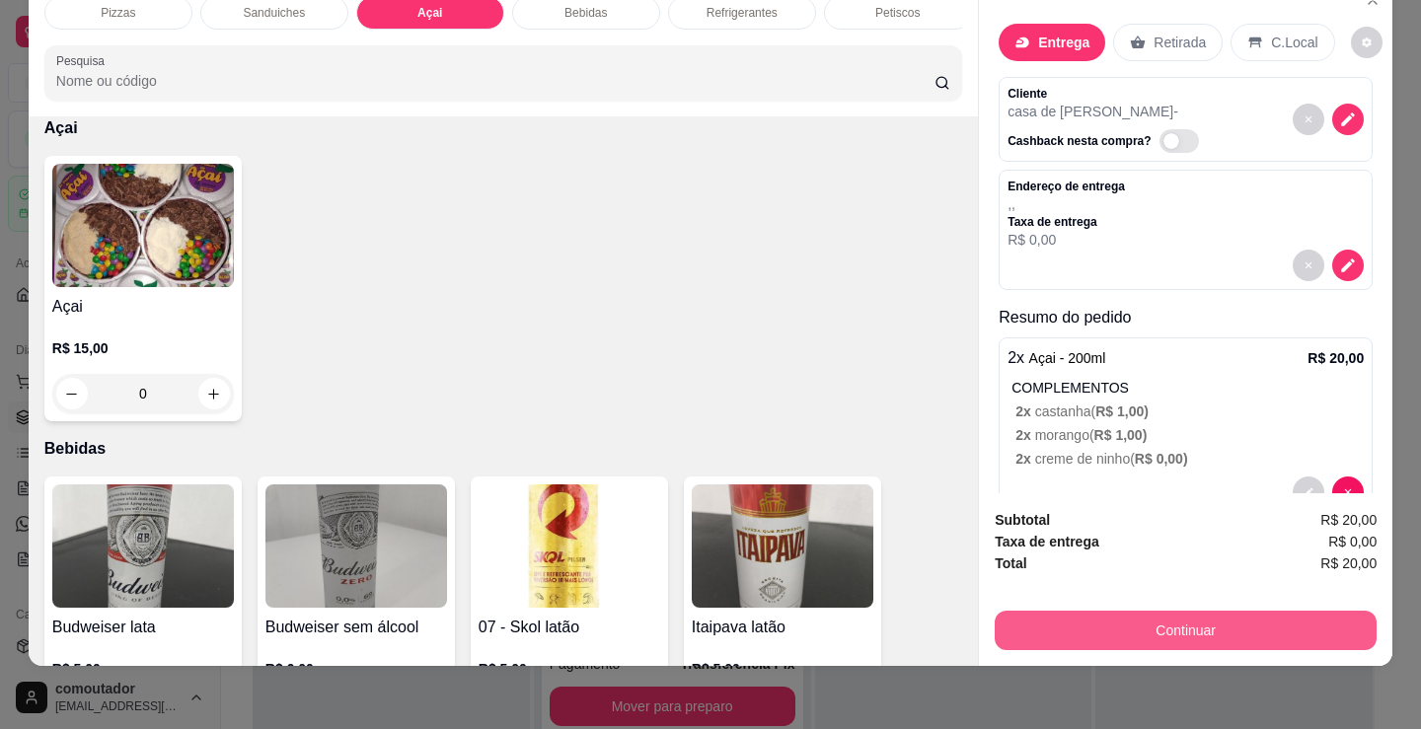
click at [1085, 614] on button "Continuar" at bounding box center [1186, 630] width 382 height 39
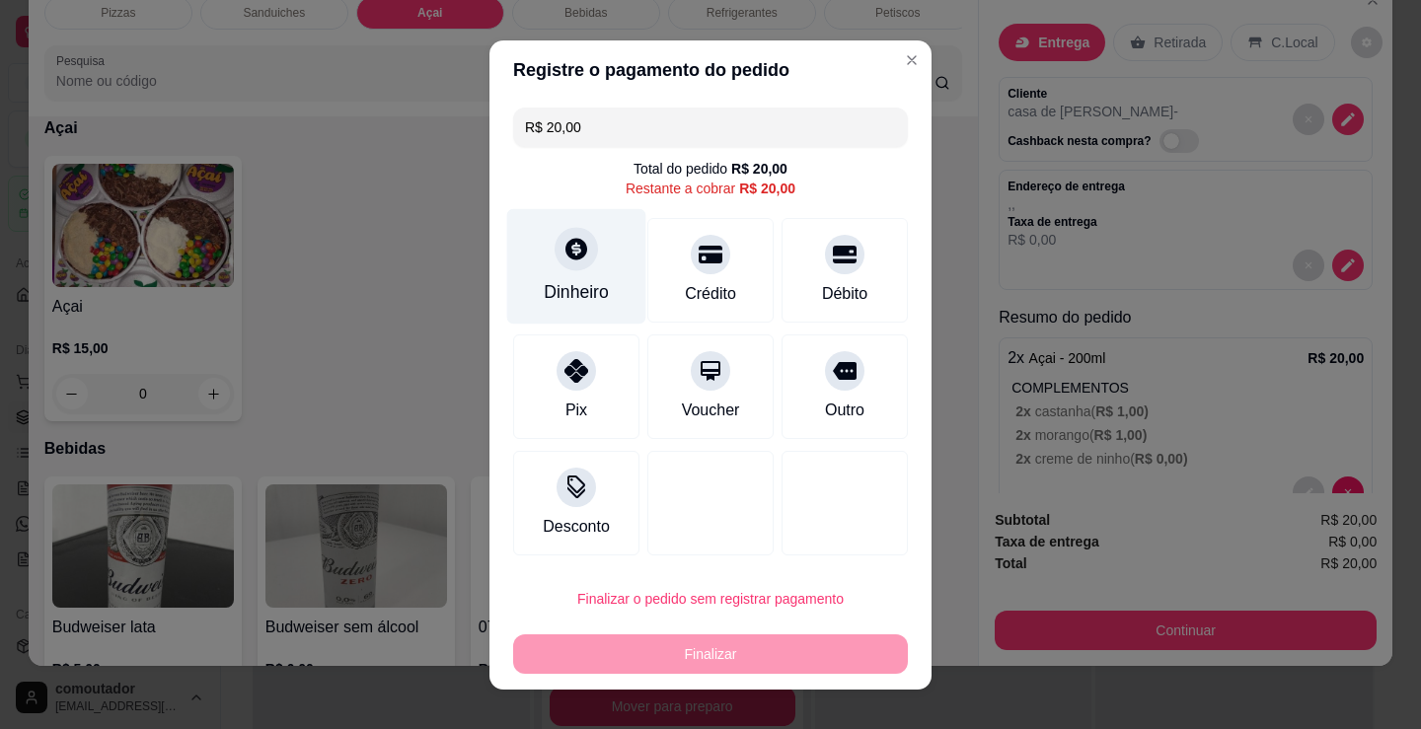
click at [563, 263] on div at bounding box center [575, 248] width 43 height 43
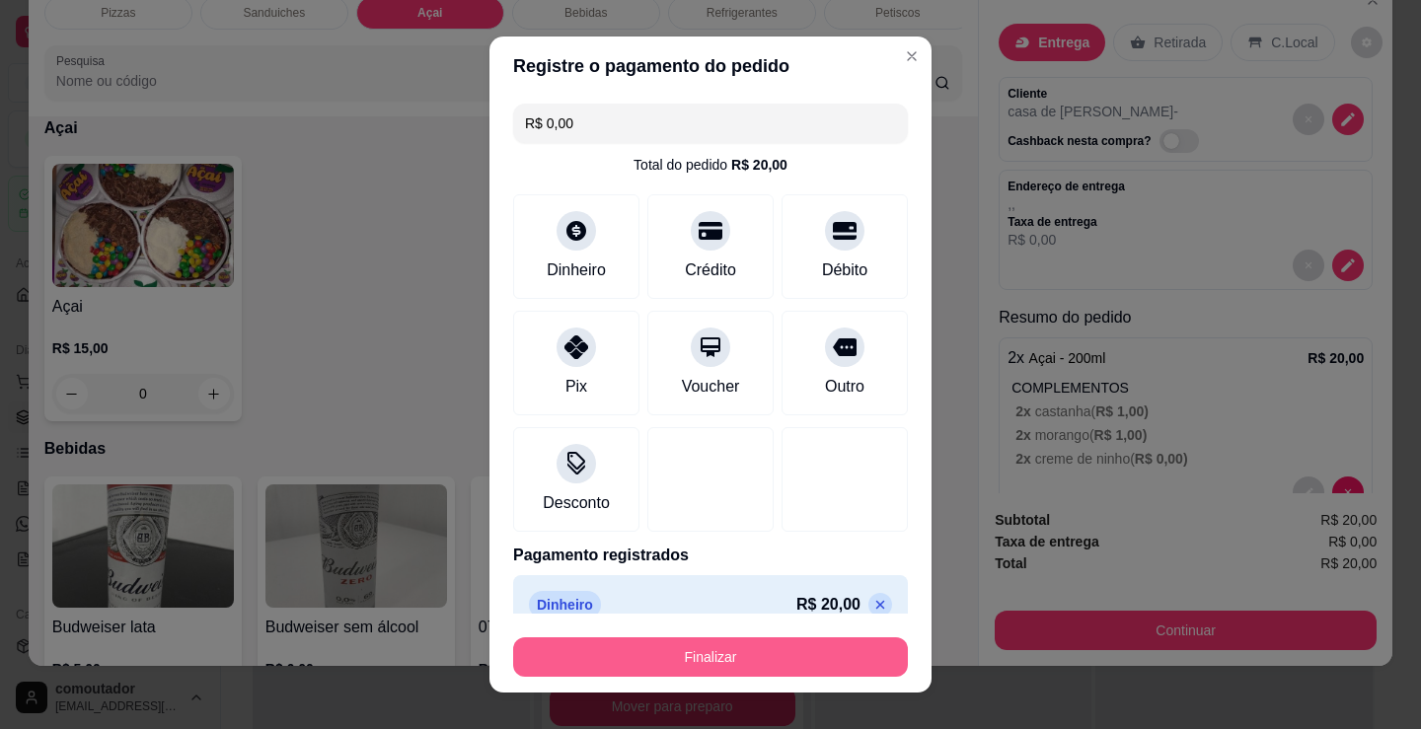
click at [656, 656] on button "Finalizar" at bounding box center [710, 656] width 395 height 39
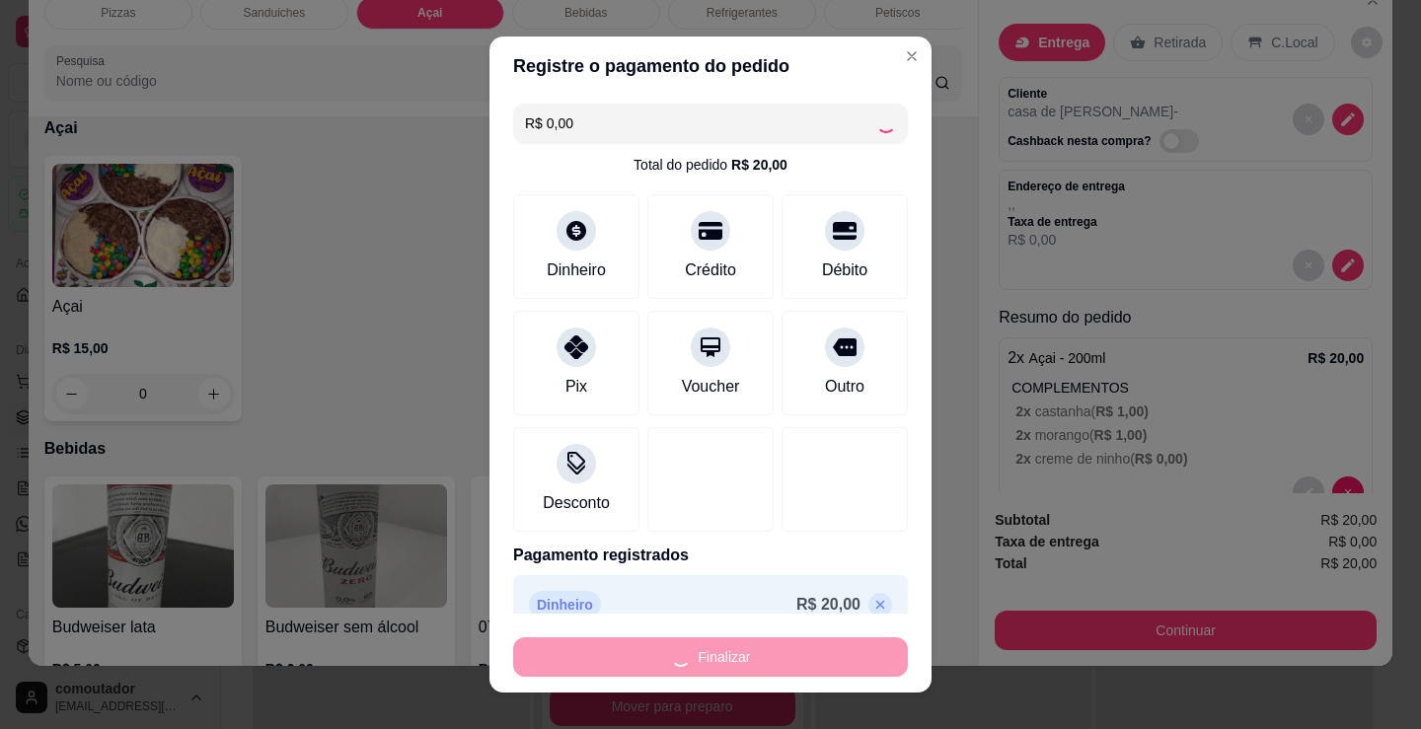
type input "-R$ 20,00"
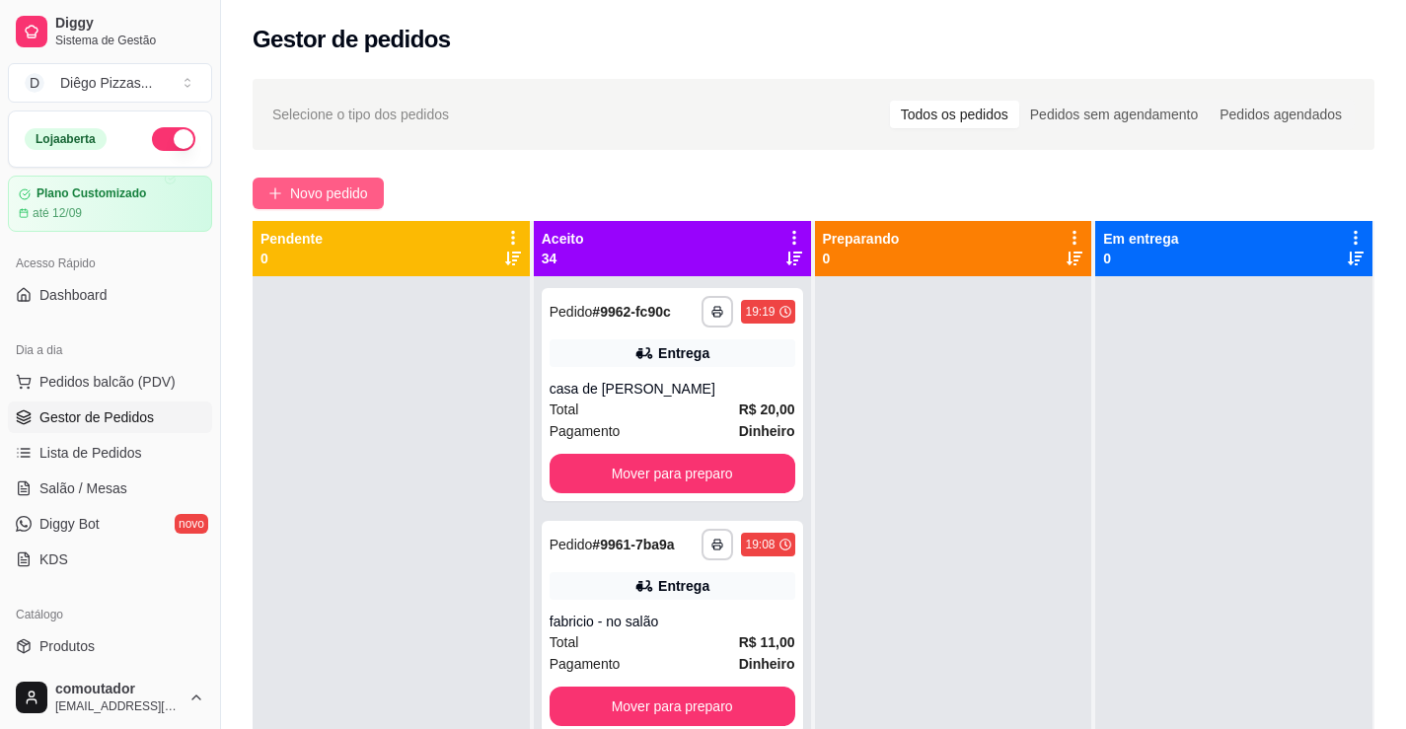
click at [339, 192] on span "Novo pedido" at bounding box center [329, 194] width 78 height 22
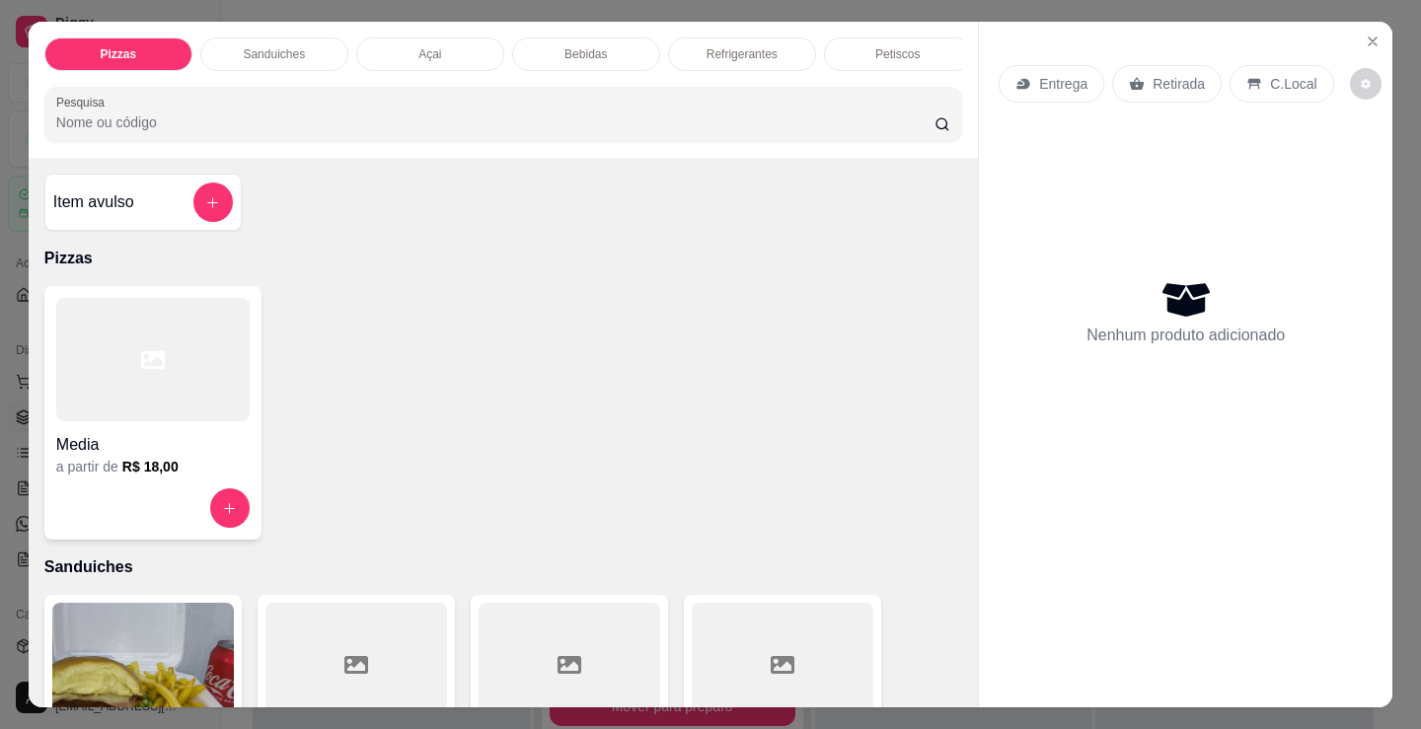
click at [137, 443] on h4 "Media" at bounding box center [152, 445] width 193 height 24
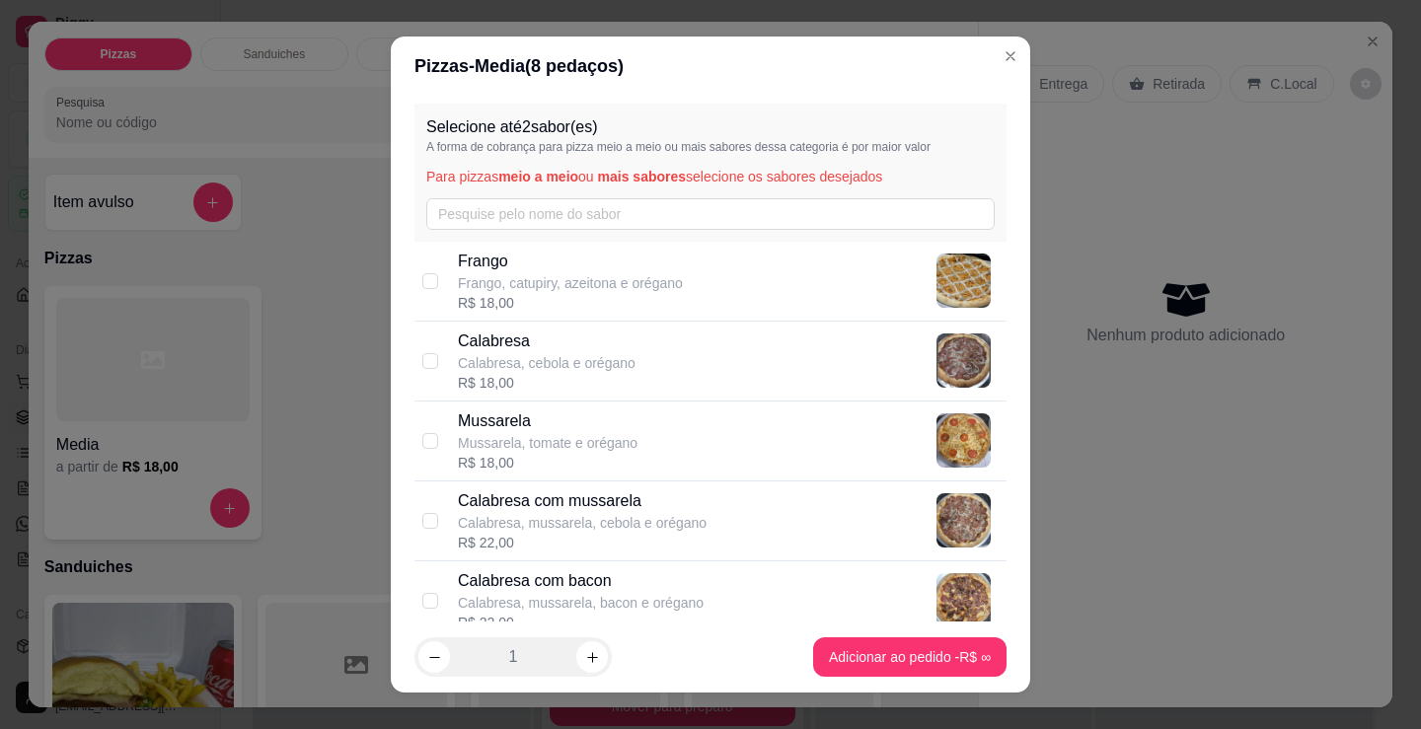
click at [552, 502] on p "Calabresa com mussarela" at bounding box center [582, 501] width 249 height 24
checkbox input "true"
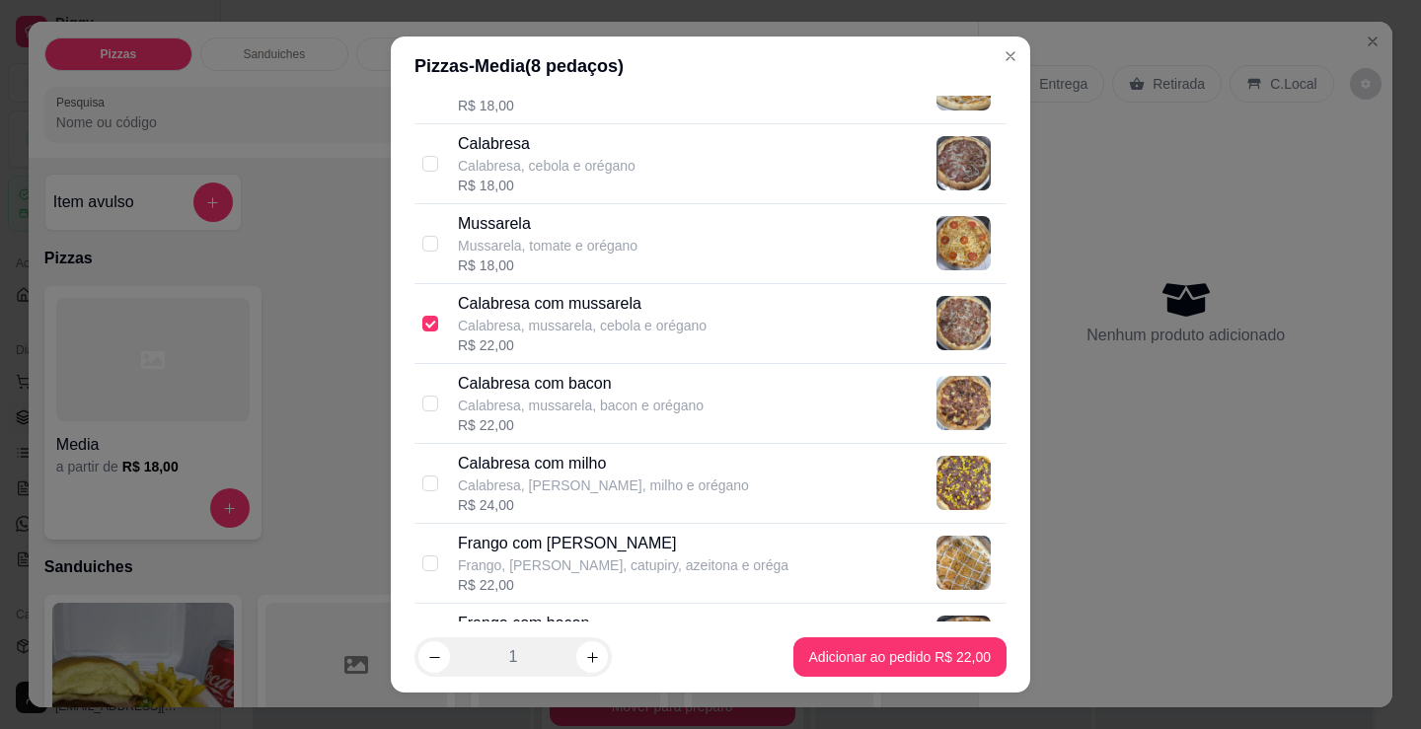
scroll to position [296, 0]
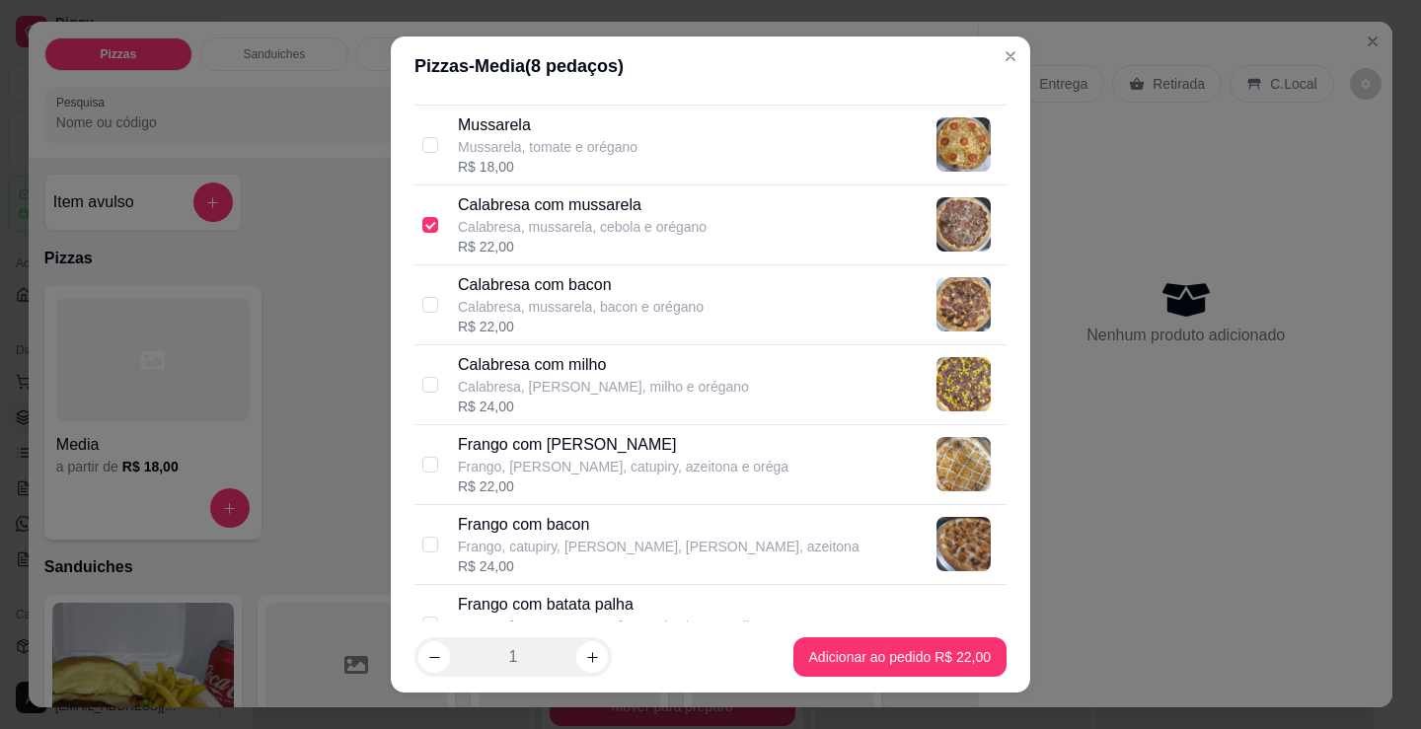
click at [531, 472] on p "Frango, [PERSON_NAME], catupiry, azeitona e oréga" at bounding box center [623, 467] width 331 height 20
checkbox input "true"
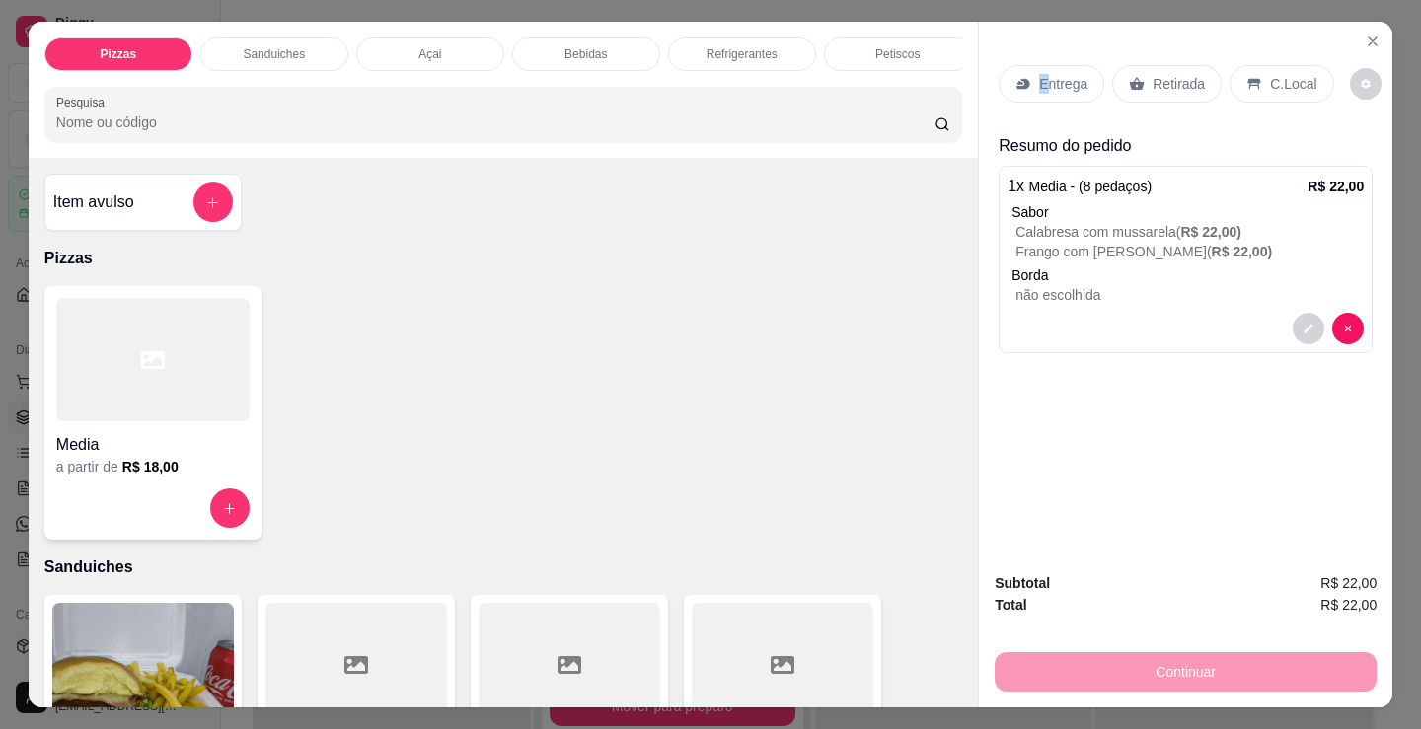
click at [1039, 84] on p "Entrega" at bounding box center [1063, 84] width 48 height 20
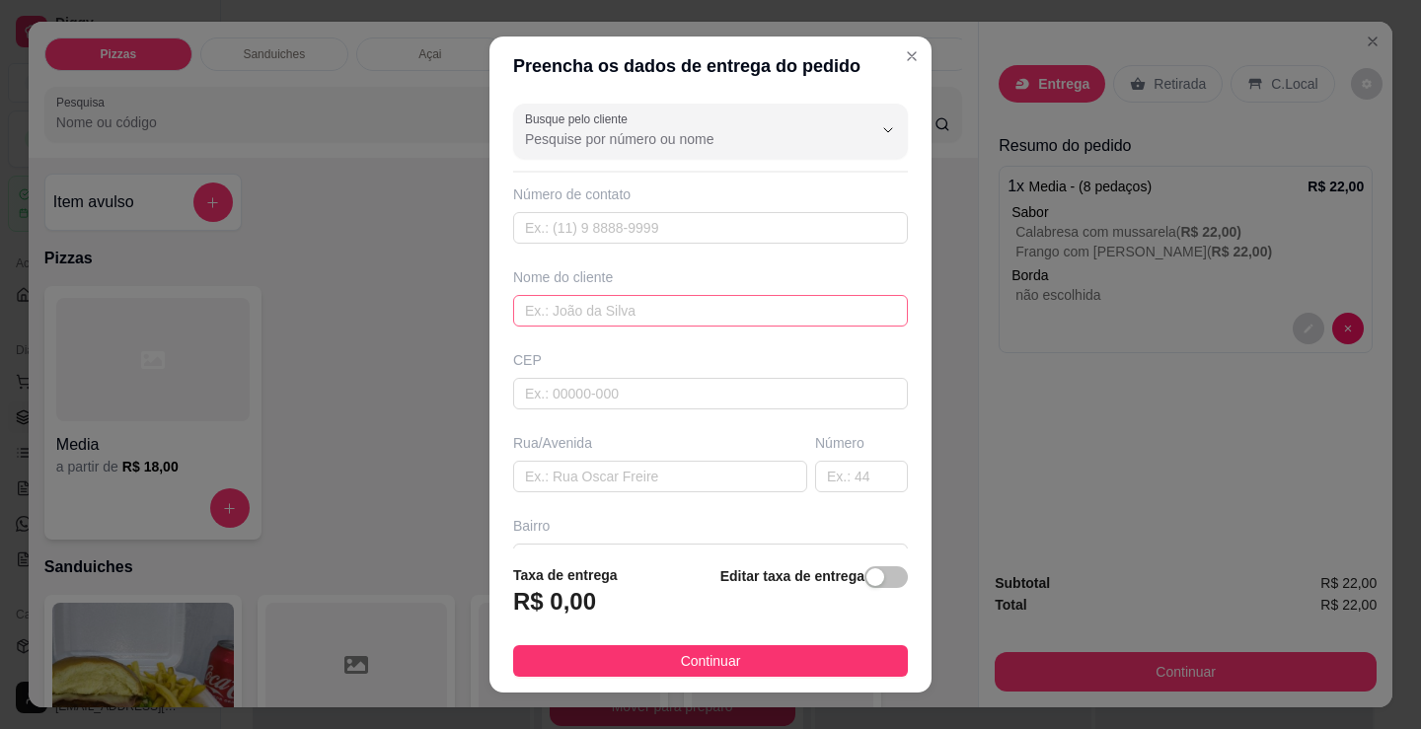
click at [682, 297] on div "Nome do cliente" at bounding box center [710, 296] width 403 height 59
click at [678, 307] on input "text" at bounding box center [710, 311] width 395 height 32
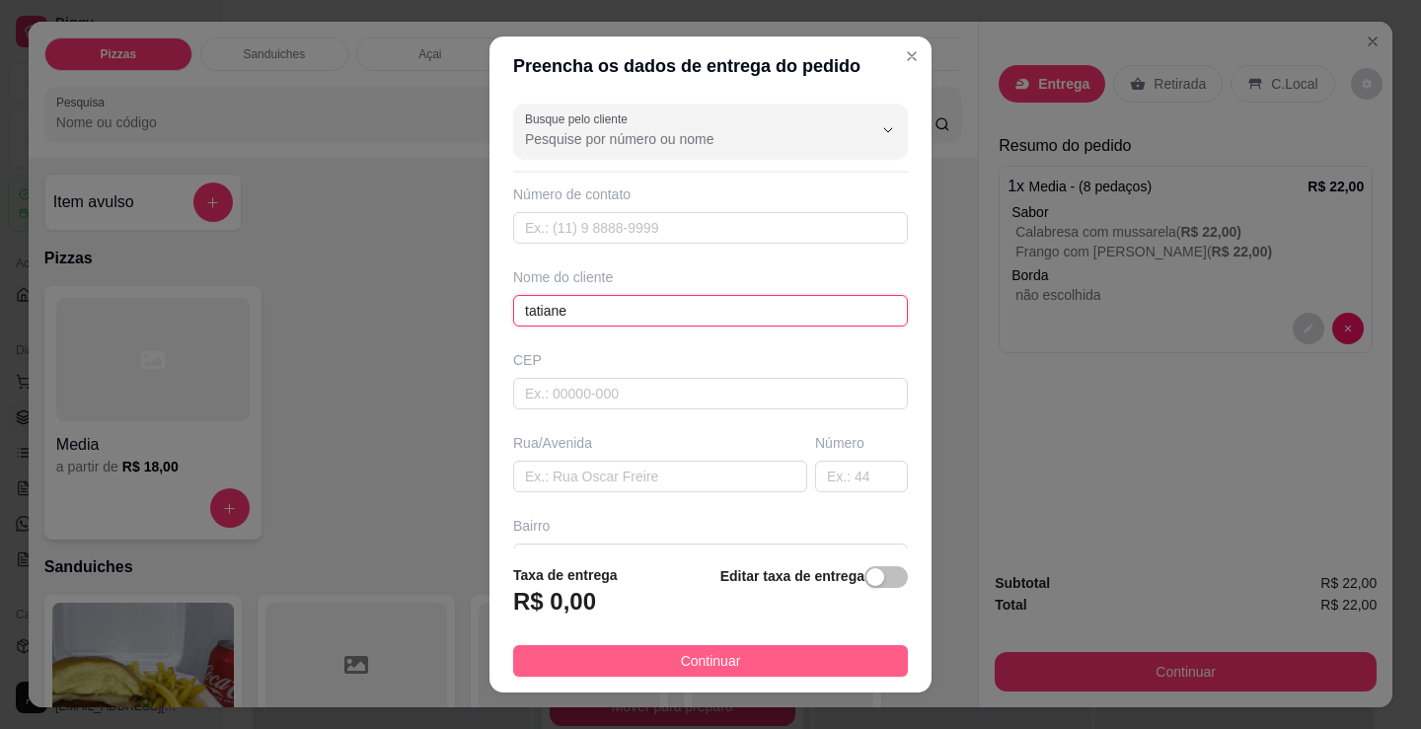
type input "tatiane"
click at [763, 665] on button "Continuar" at bounding box center [710, 661] width 395 height 32
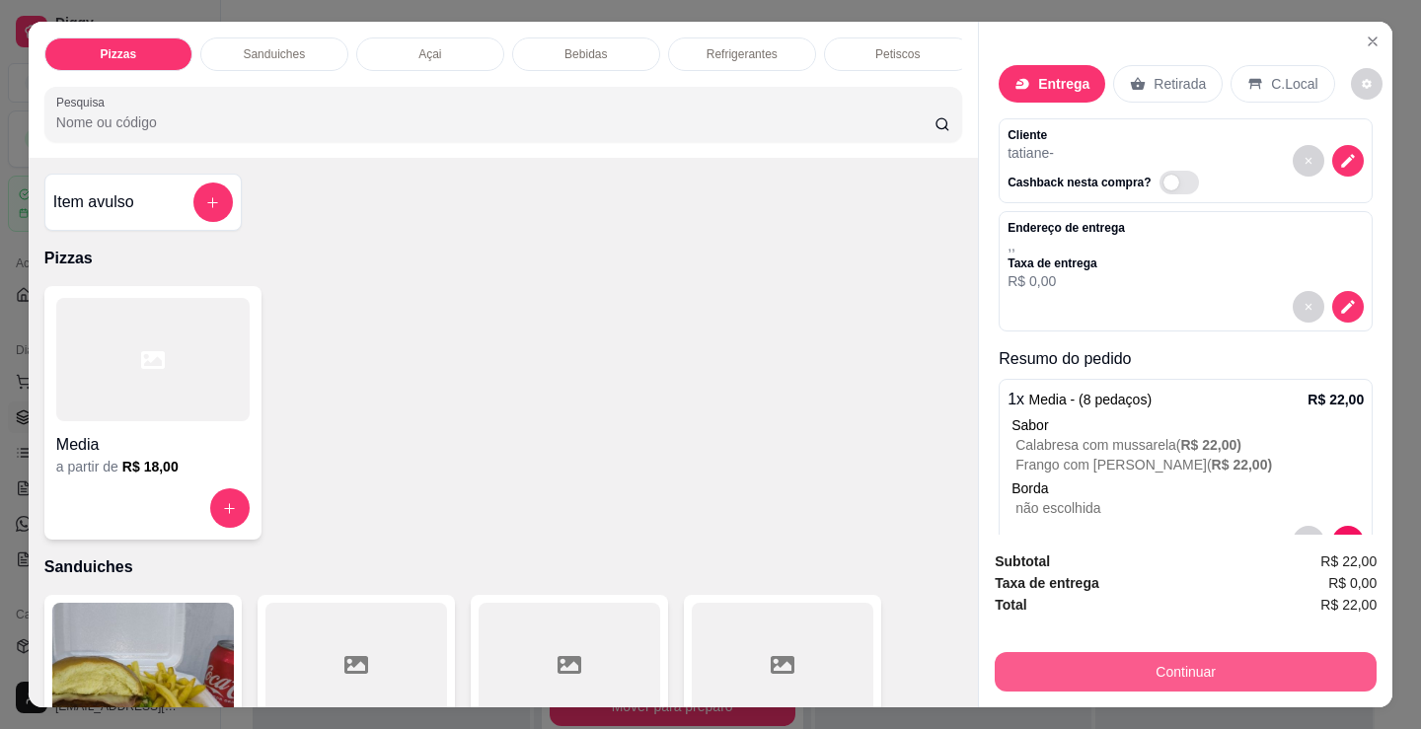
click at [1062, 652] on button "Continuar" at bounding box center [1186, 671] width 382 height 39
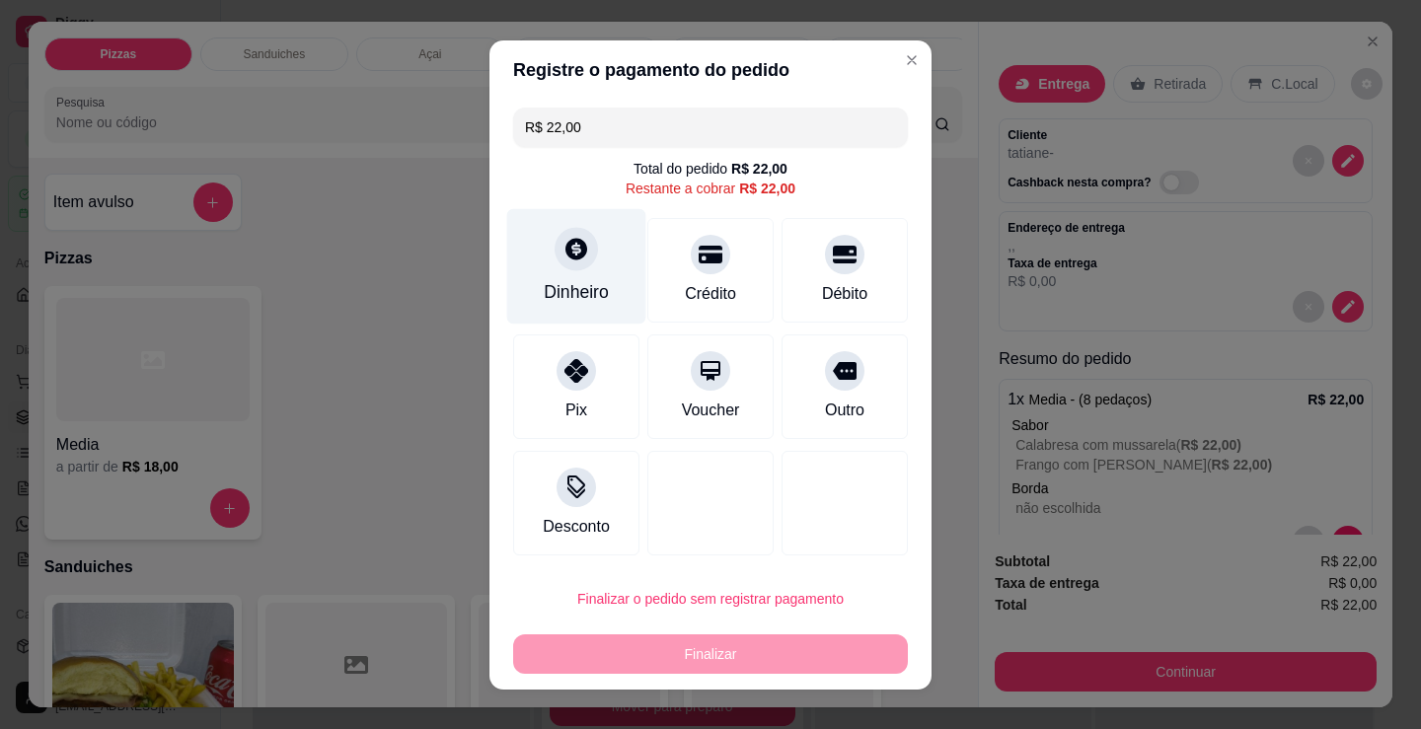
click at [571, 291] on div "Dinheiro" at bounding box center [576, 292] width 65 height 26
click at [645, 352] on input "0,00" at bounding box center [711, 345] width 396 height 39
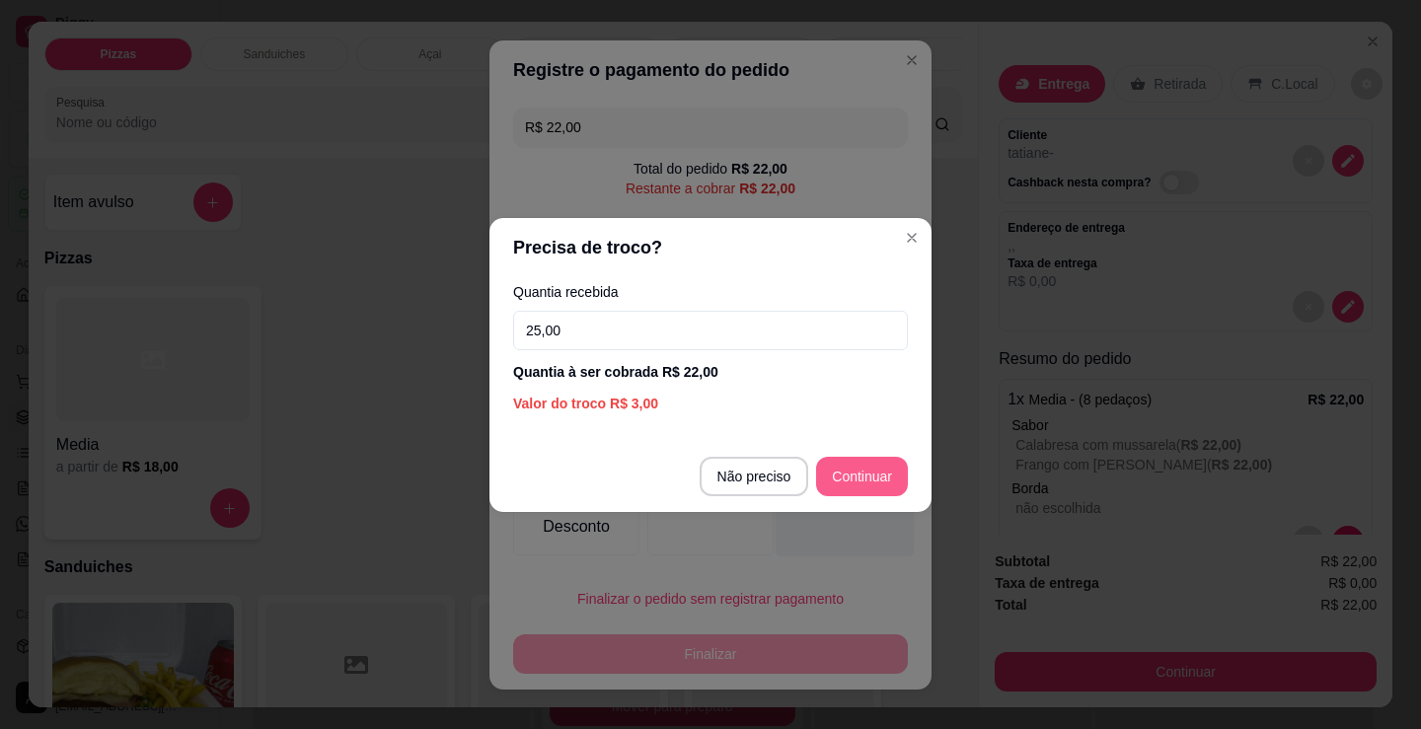
type input "25,00"
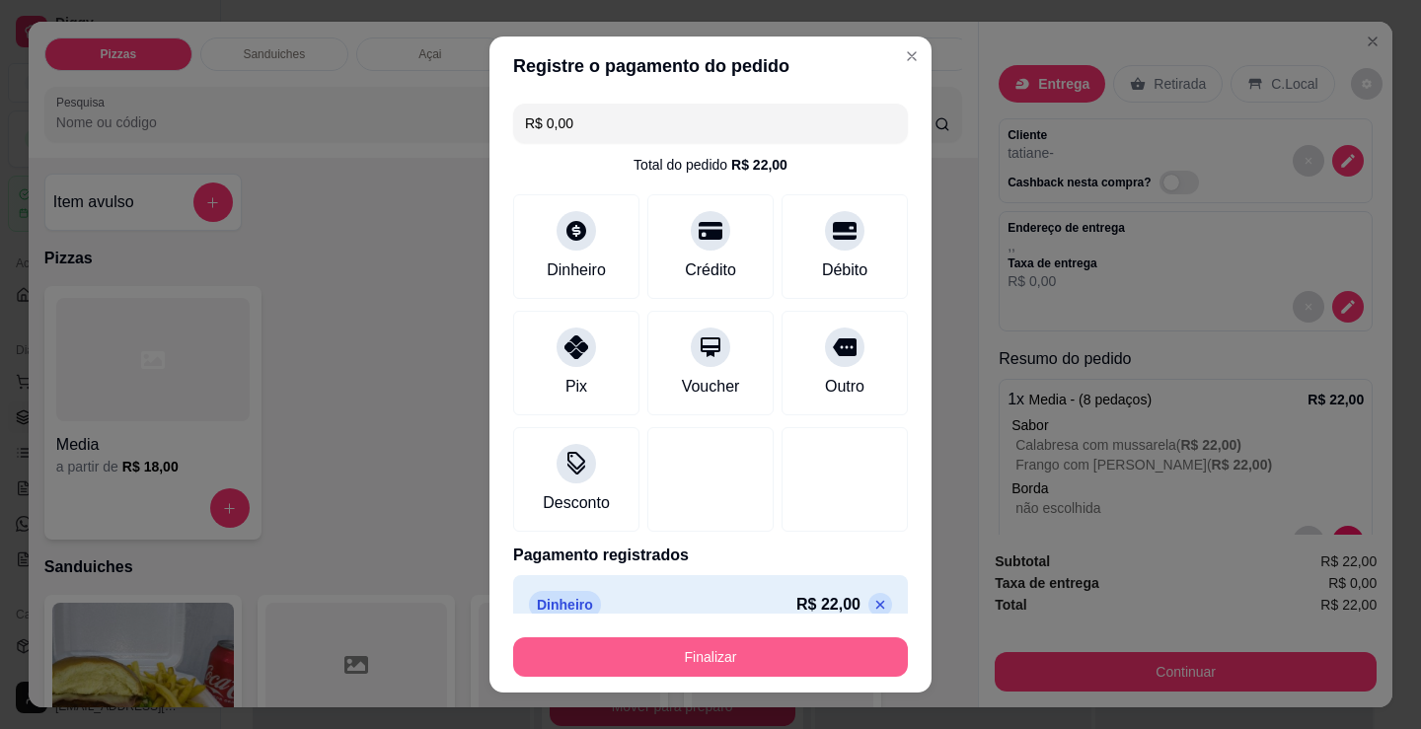
click at [738, 658] on button "Finalizar" at bounding box center [710, 656] width 395 height 39
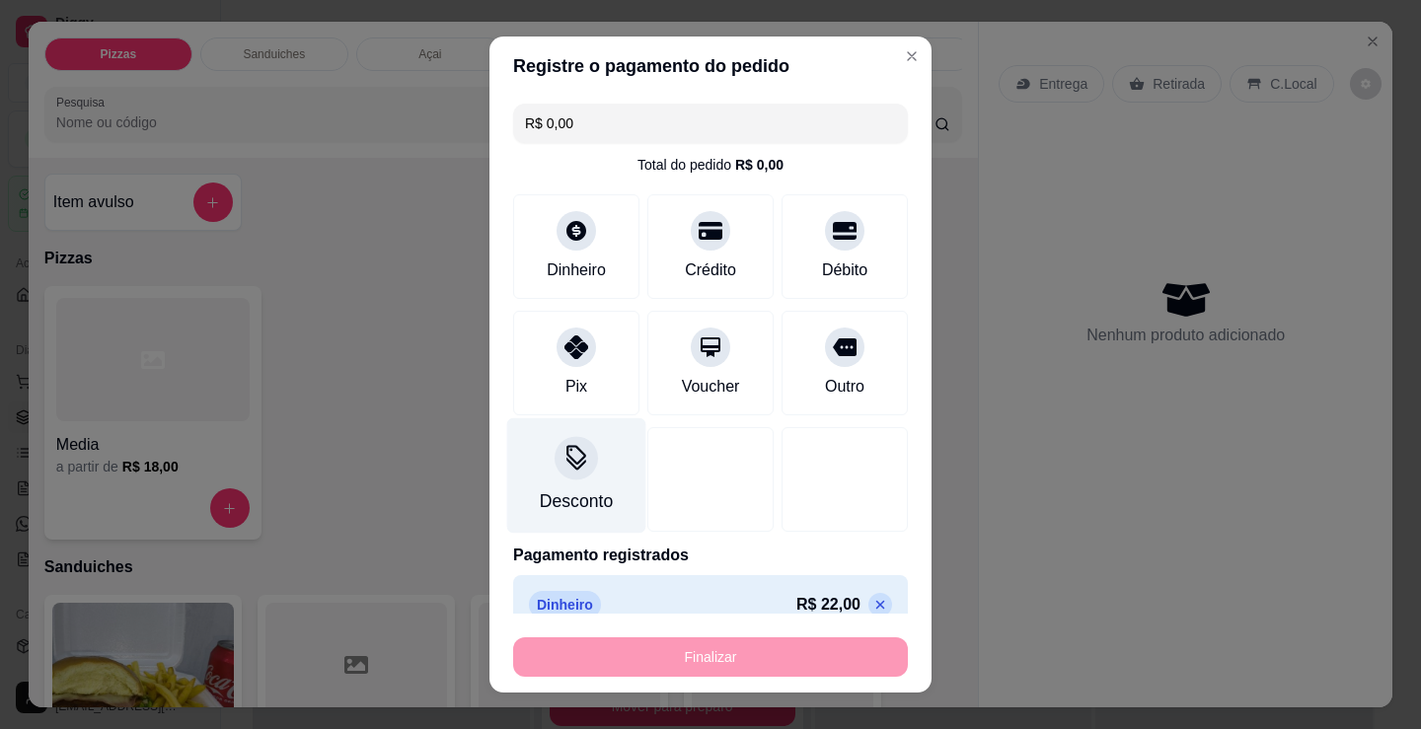
type input "-R$ 22,00"
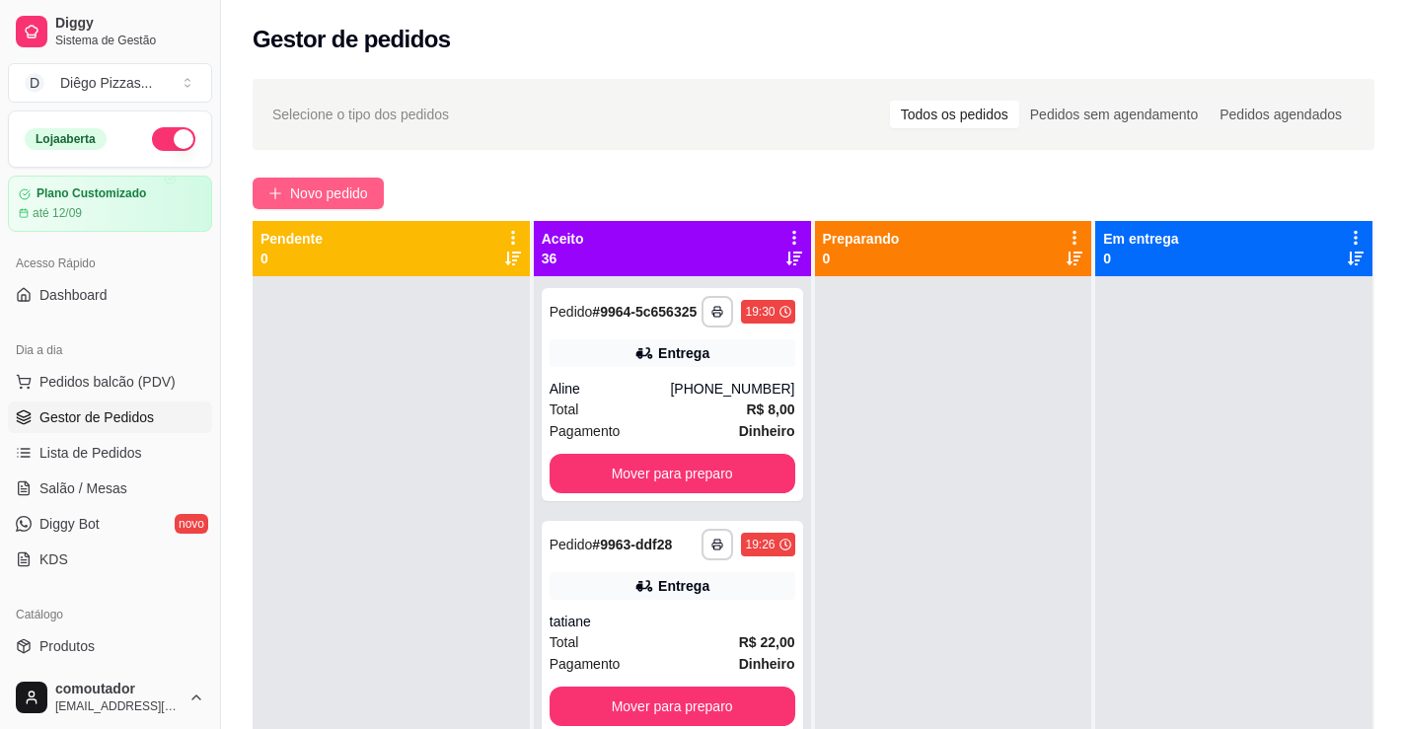
click at [317, 195] on span "Novo pedido" at bounding box center [329, 194] width 78 height 22
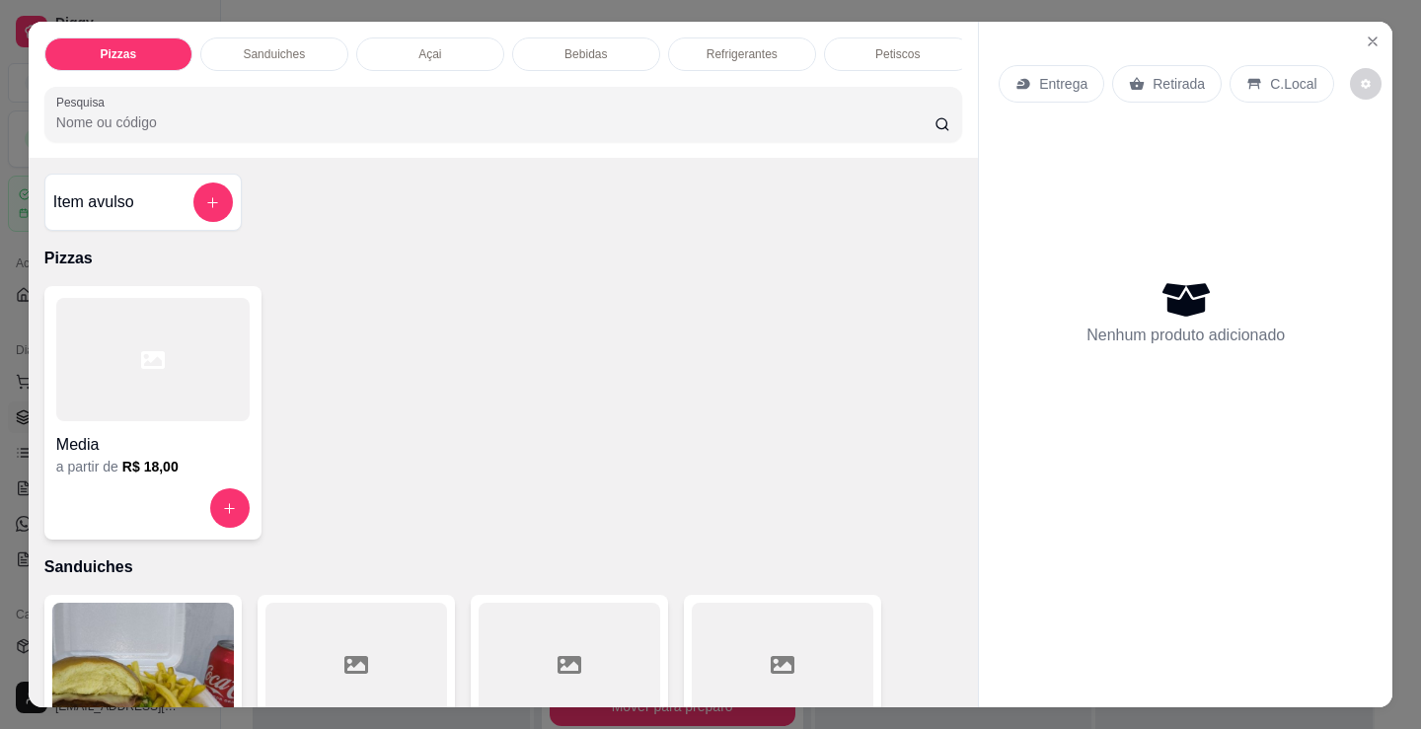
click at [184, 421] on div at bounding box center [152, 359] width 193 height 123
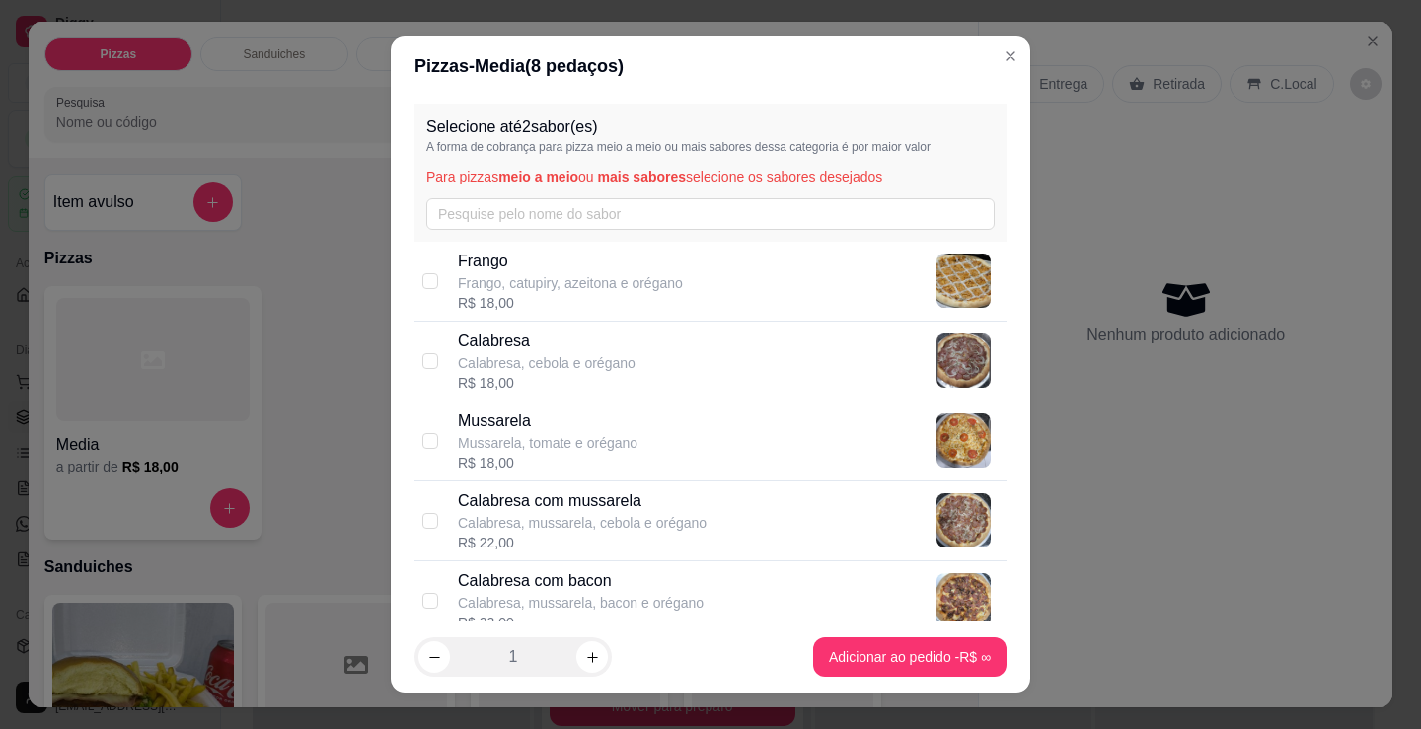
click at [702, 525] on div "Calabresa com mussarela Calabresa, mussarela, cebola e orégano R$ 22,00" at bounding box center [728, 520] width 541 height 63
checkbox input "true"
click at [579, 647] on button "increase-product-quantity" at bounding box center [592, 657] width 32 height 32
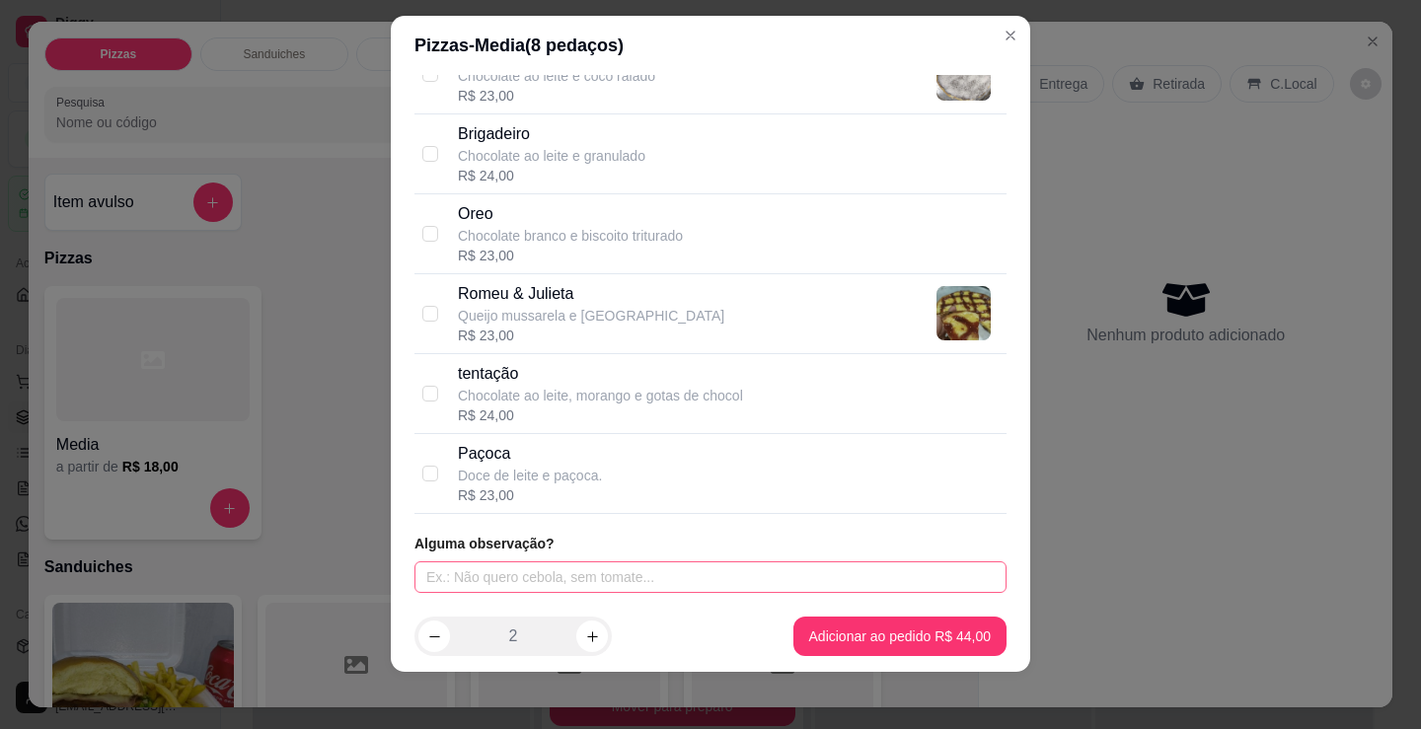
scroll to position [27, 0]
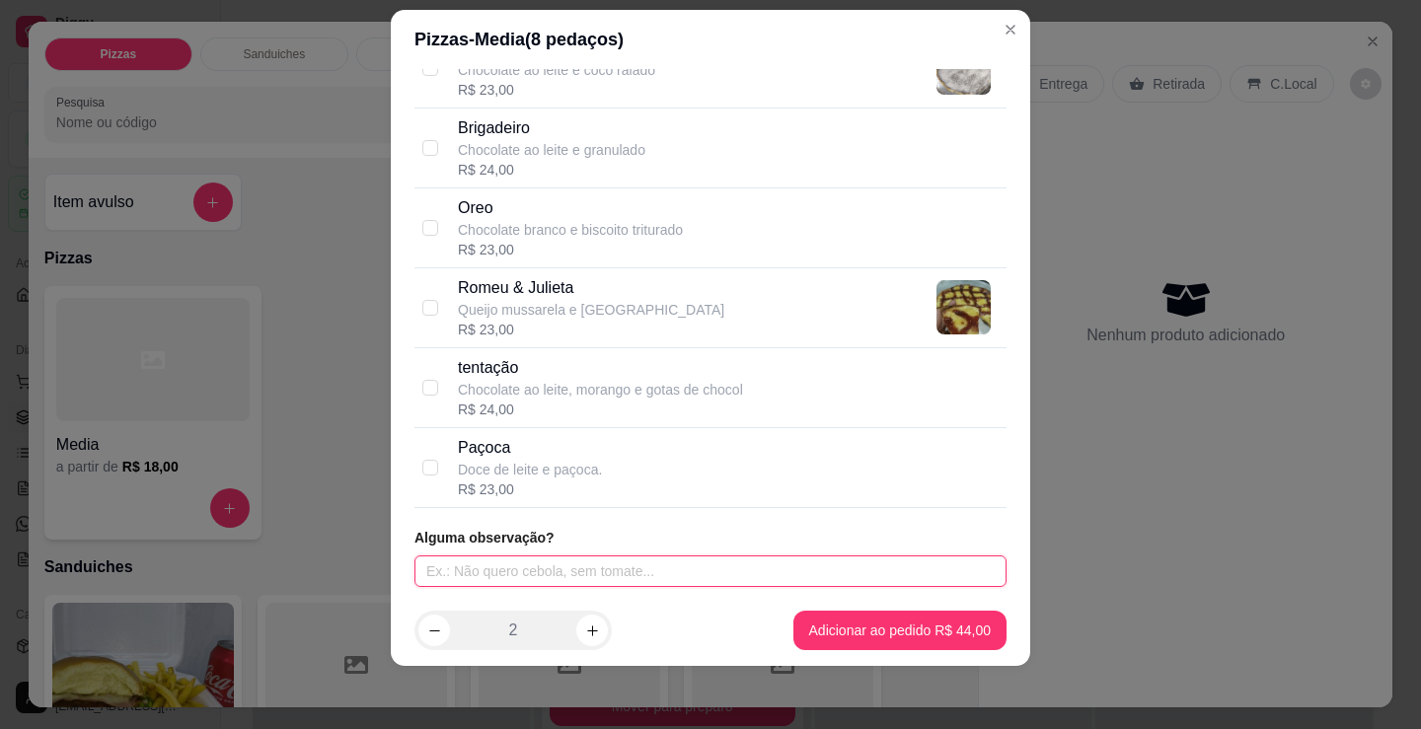
click at [686, 584] on input "text" at bounding box center [710, 571] width 592 height 32
type input "SEM BORDA"
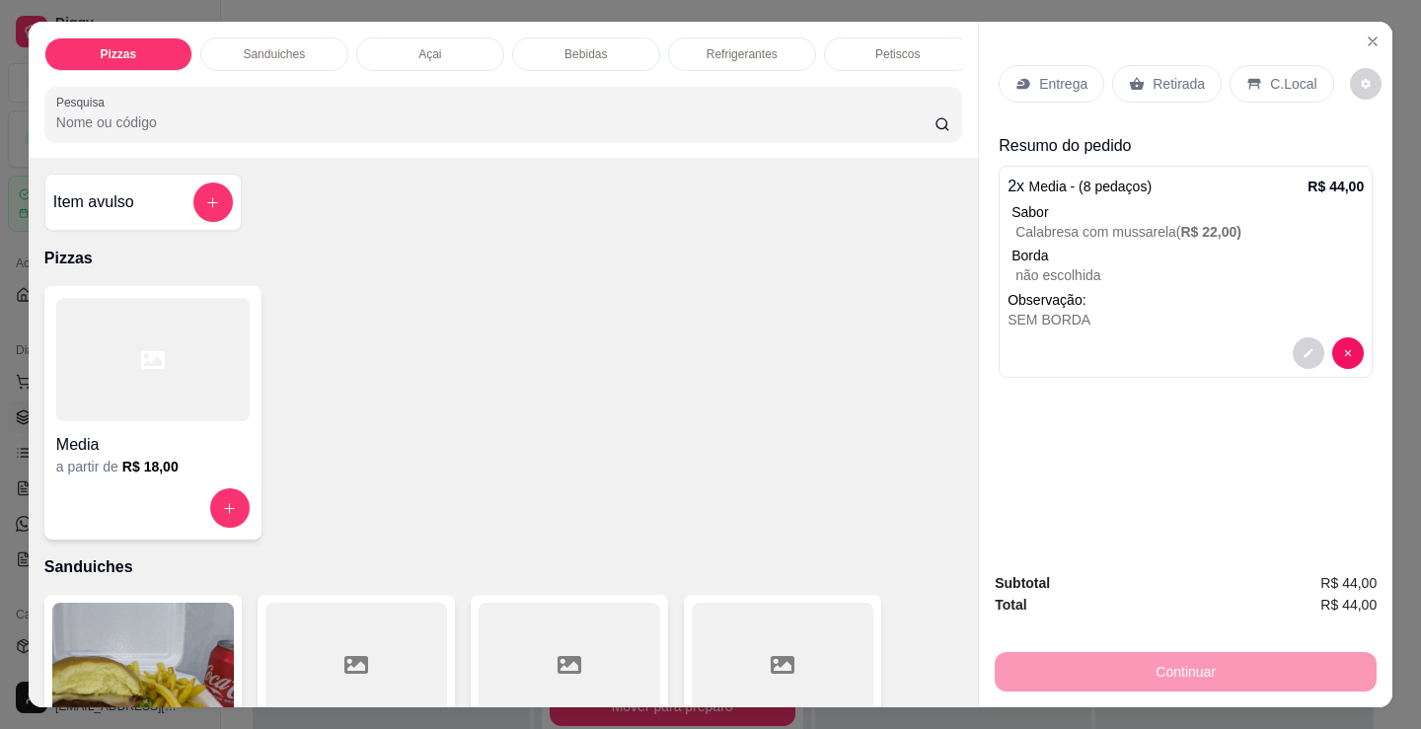
click at [1061, 74] on p "Entrega" at bounding box center [1063, 84] width 48 height 20
click at [1291, 74] on p "C.Local" at bounding box center [1293, 84] width 46 height 20
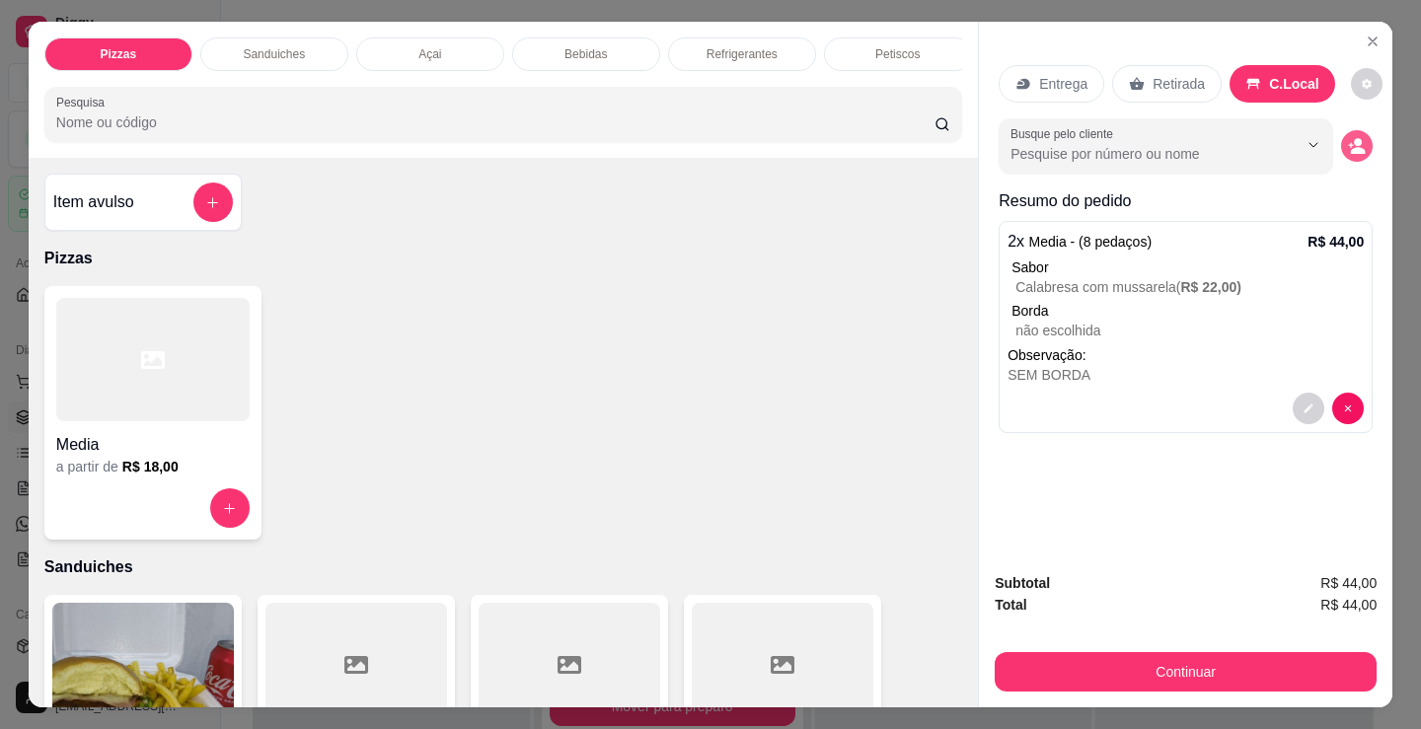
click at [1354, 138] on circle "decrease-product-quantity" at bounding box center [1358, 142] width 8 height 8
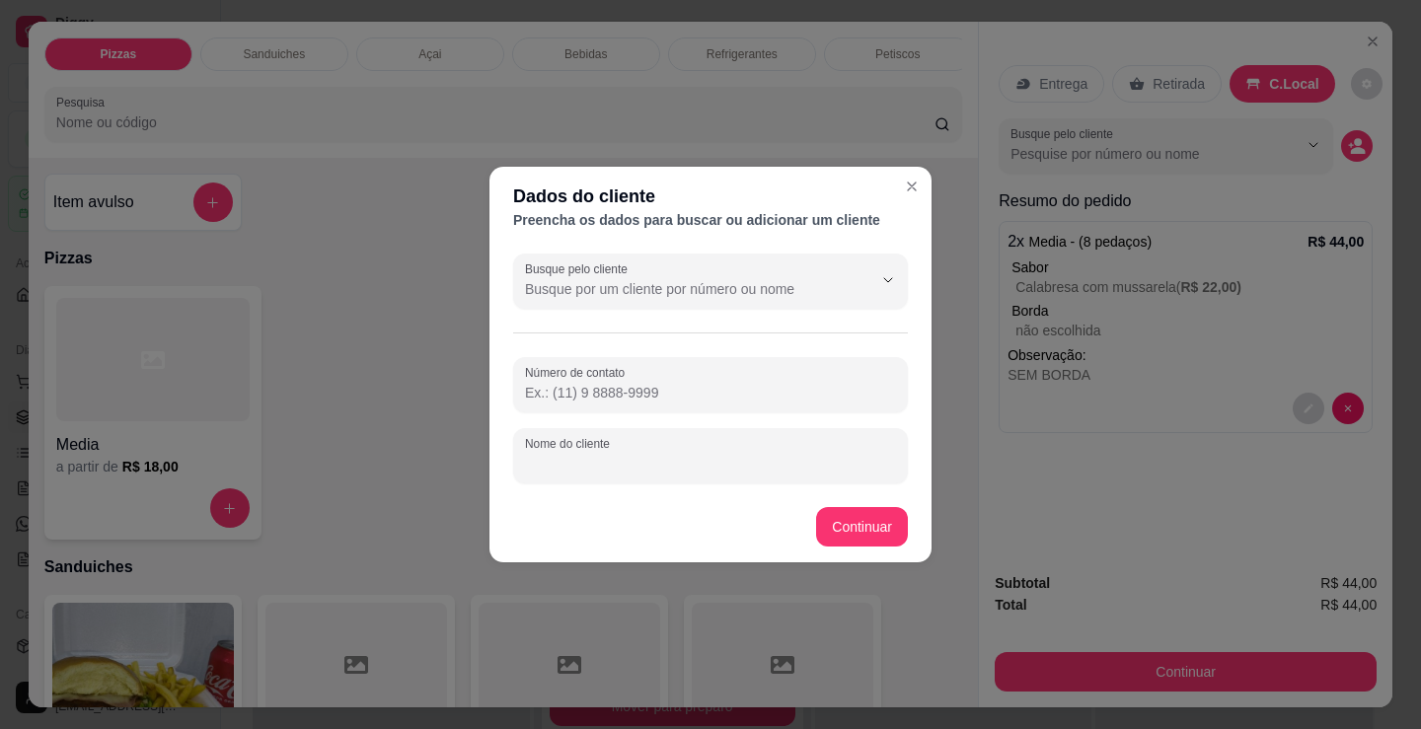
click at [556, 465] on input "Nome do cliente" at bounding box center [710, 464] width 371 height 20
type input "[DEMOGRAPHIC_DATA]"
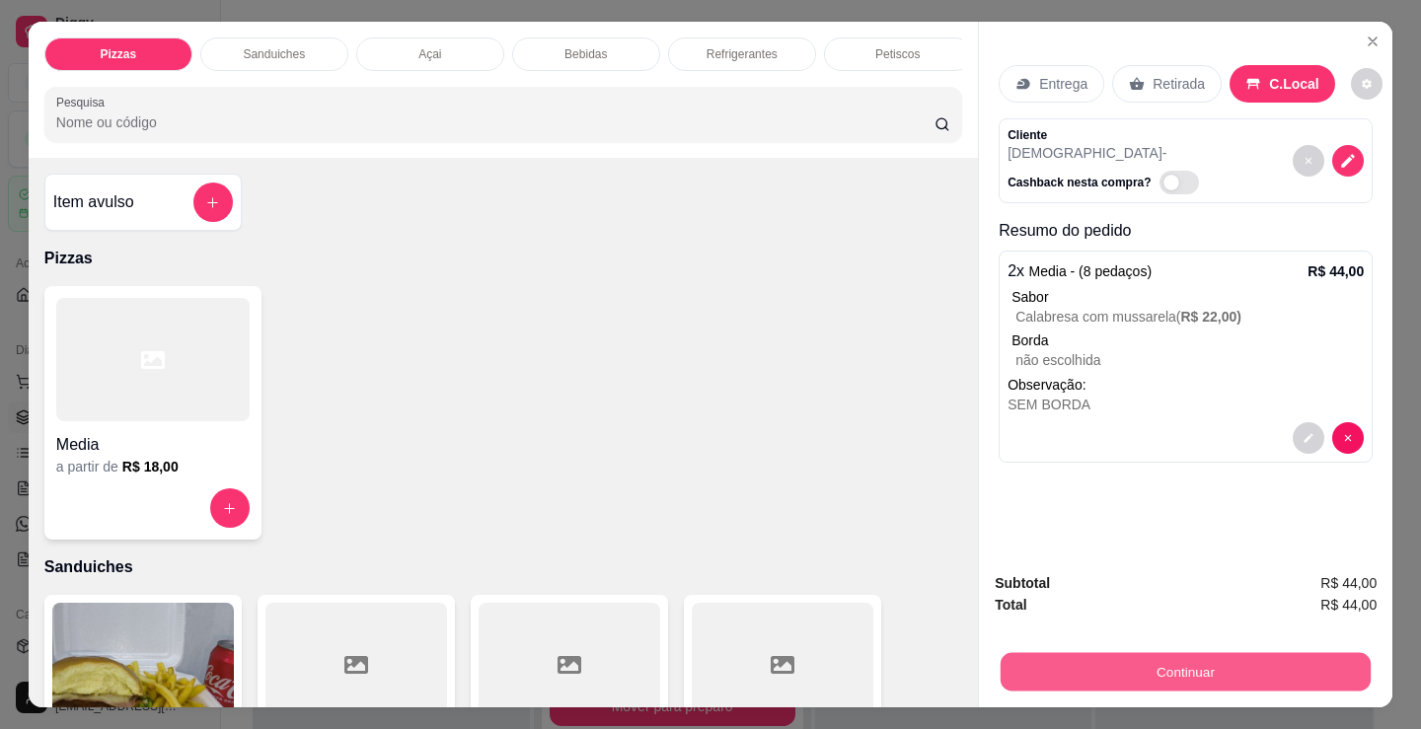
click at [1033, 652] on button "Continuar" at bounding box center [1185, 671] width 370 height 38
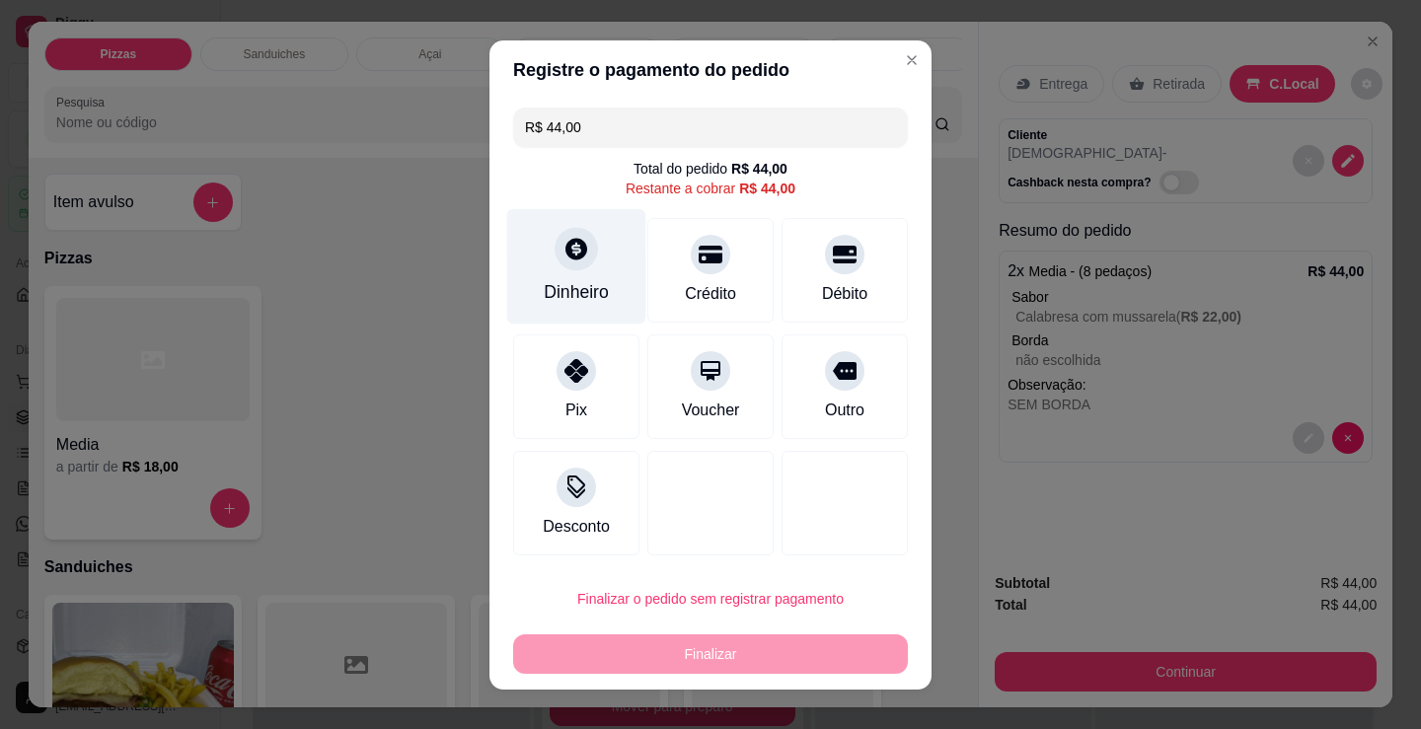
click at [601, 282] on div "Dinheiro" at bounding box center [576, 265] width 139 height 115
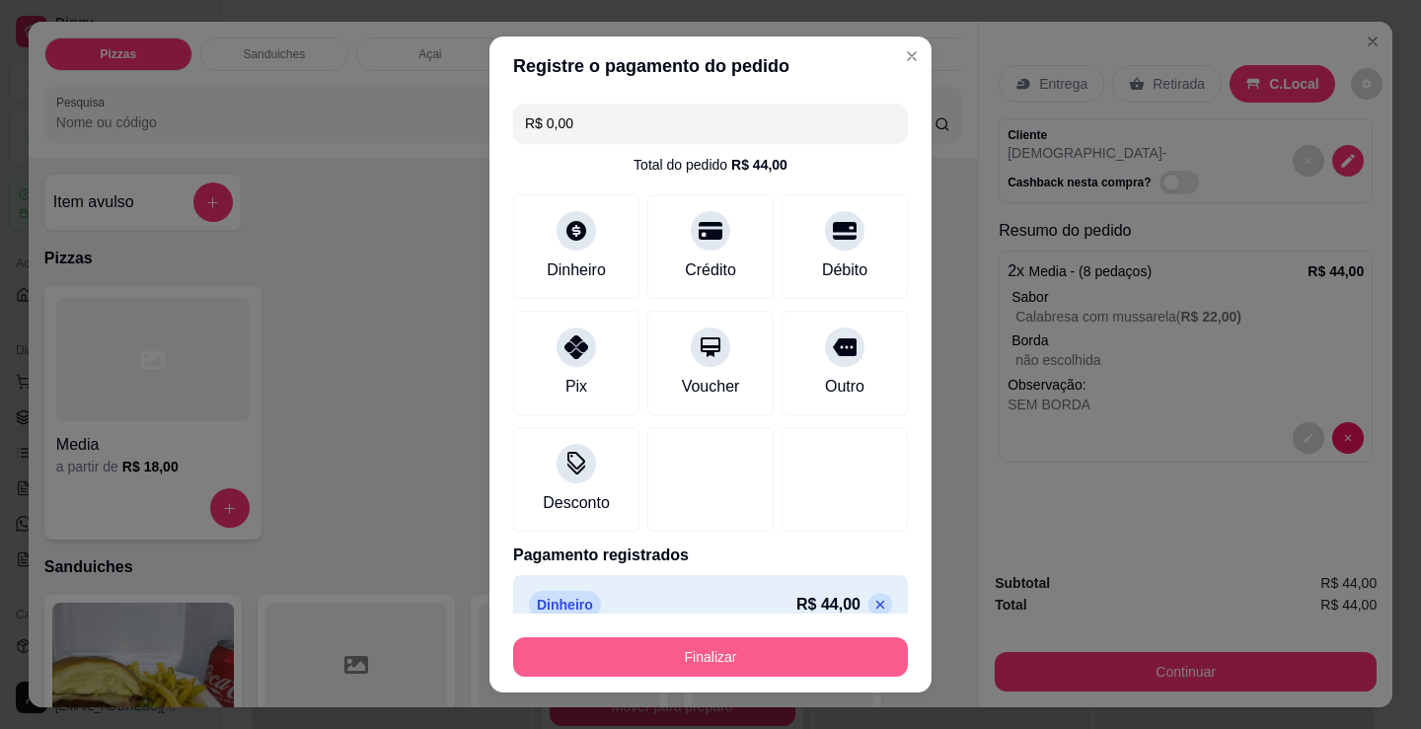
click at [696, 673] on button "Finalizar" at bounding box center [710, 656] width 395 height 39
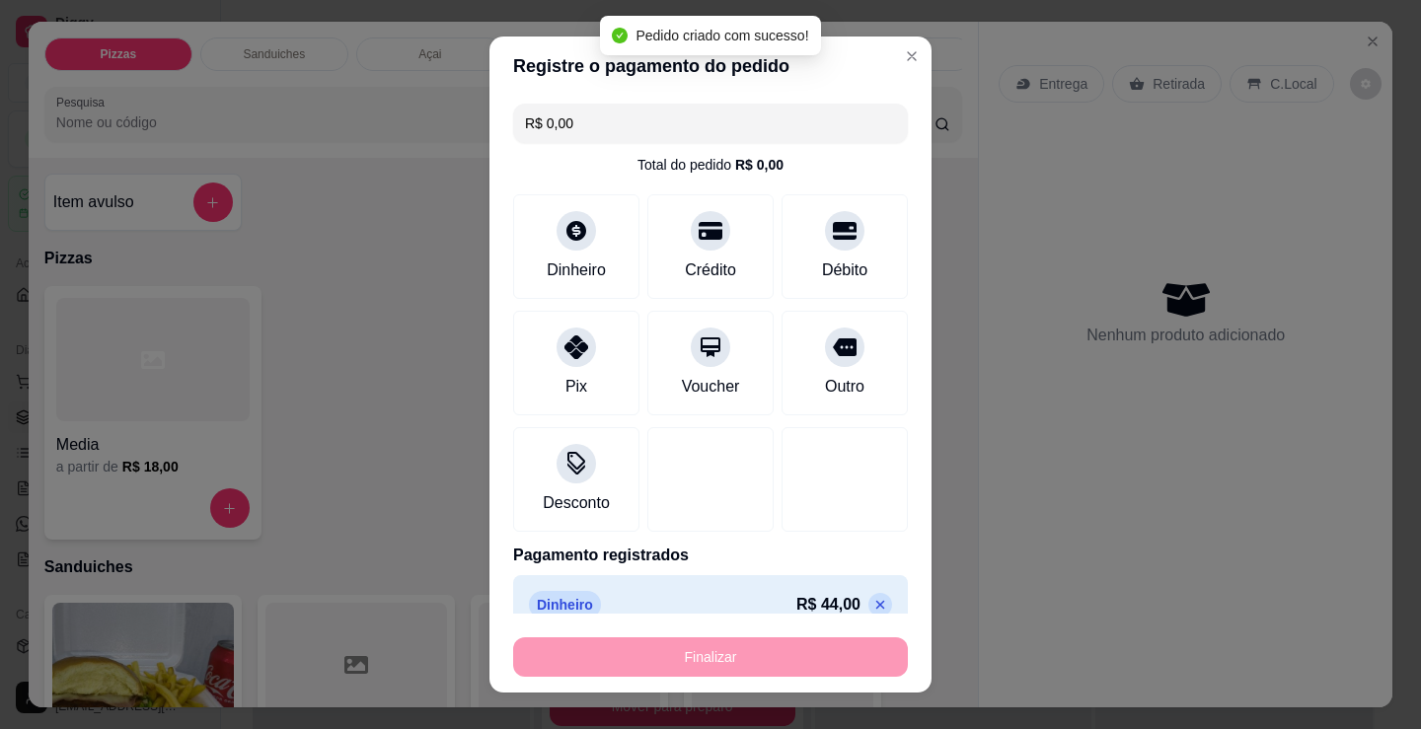
type input "-R$ 44,00"
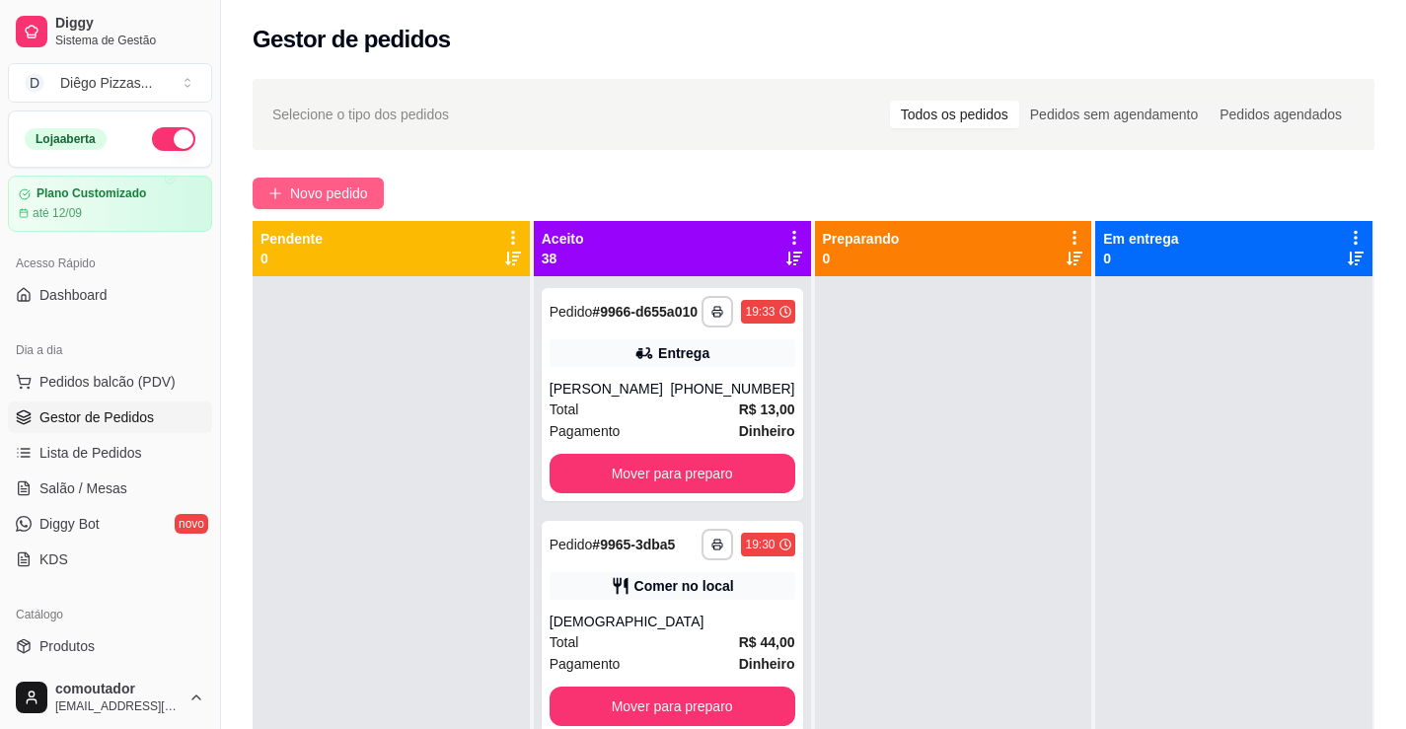
click at [329, 193] on span "Novo pedido" at bounding box center [329, 194] width 78 height 22
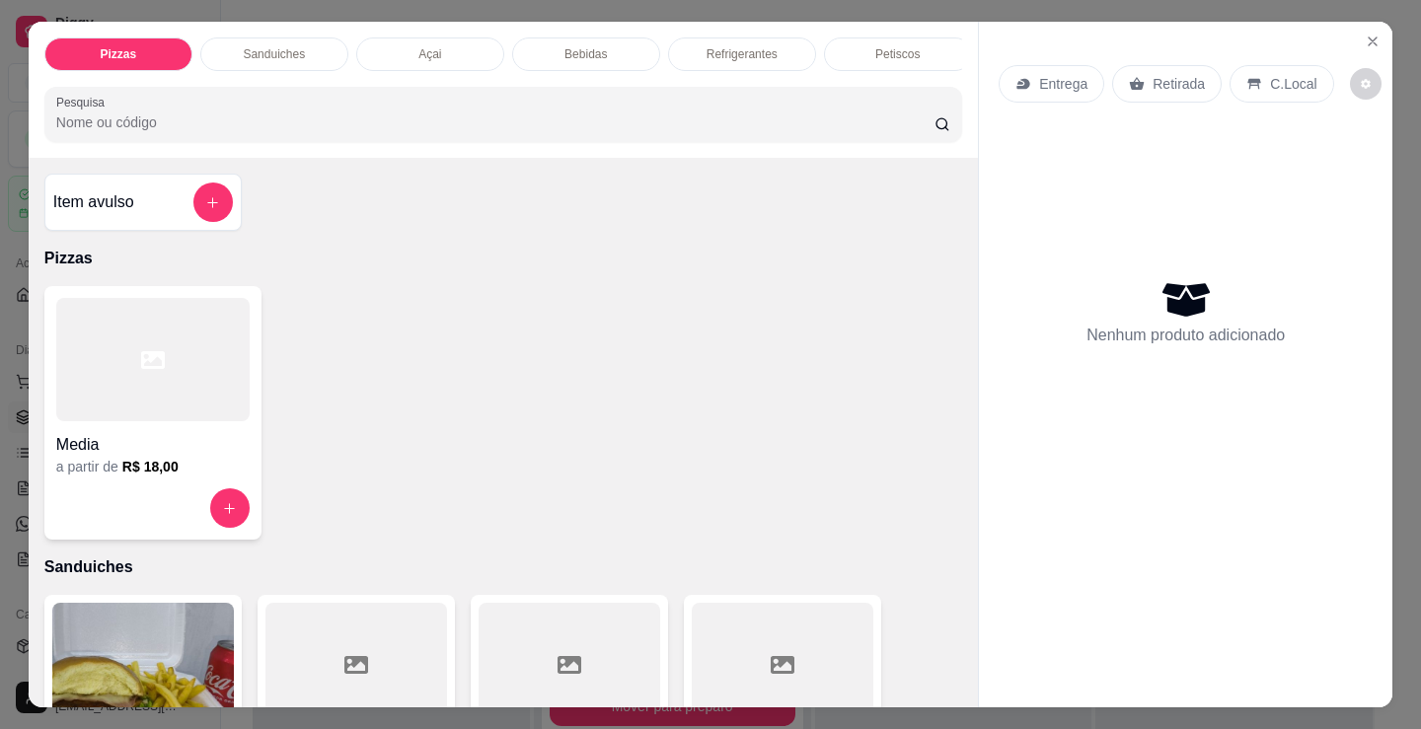
click at [179, 322] on div at bounding box center [152, 359] width 193 height 123
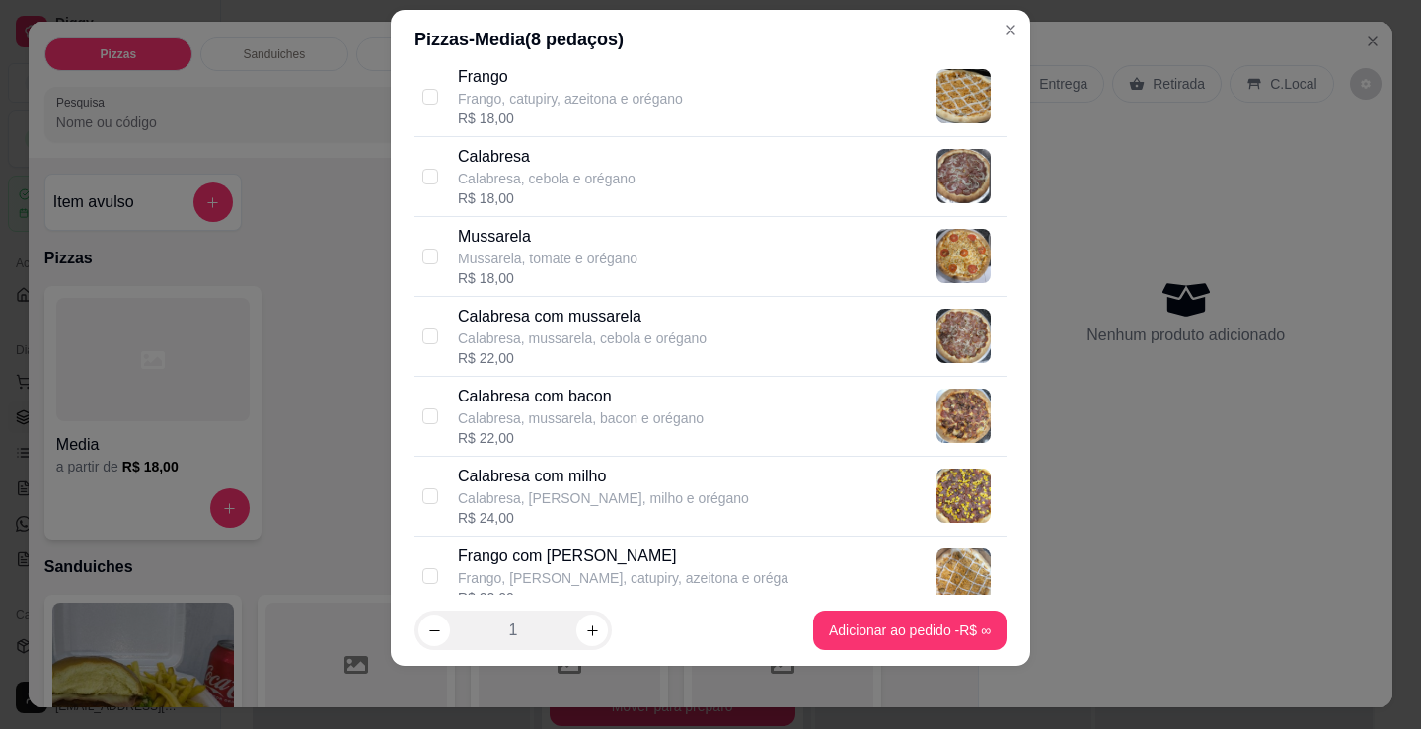
scroll to position [99, 0]
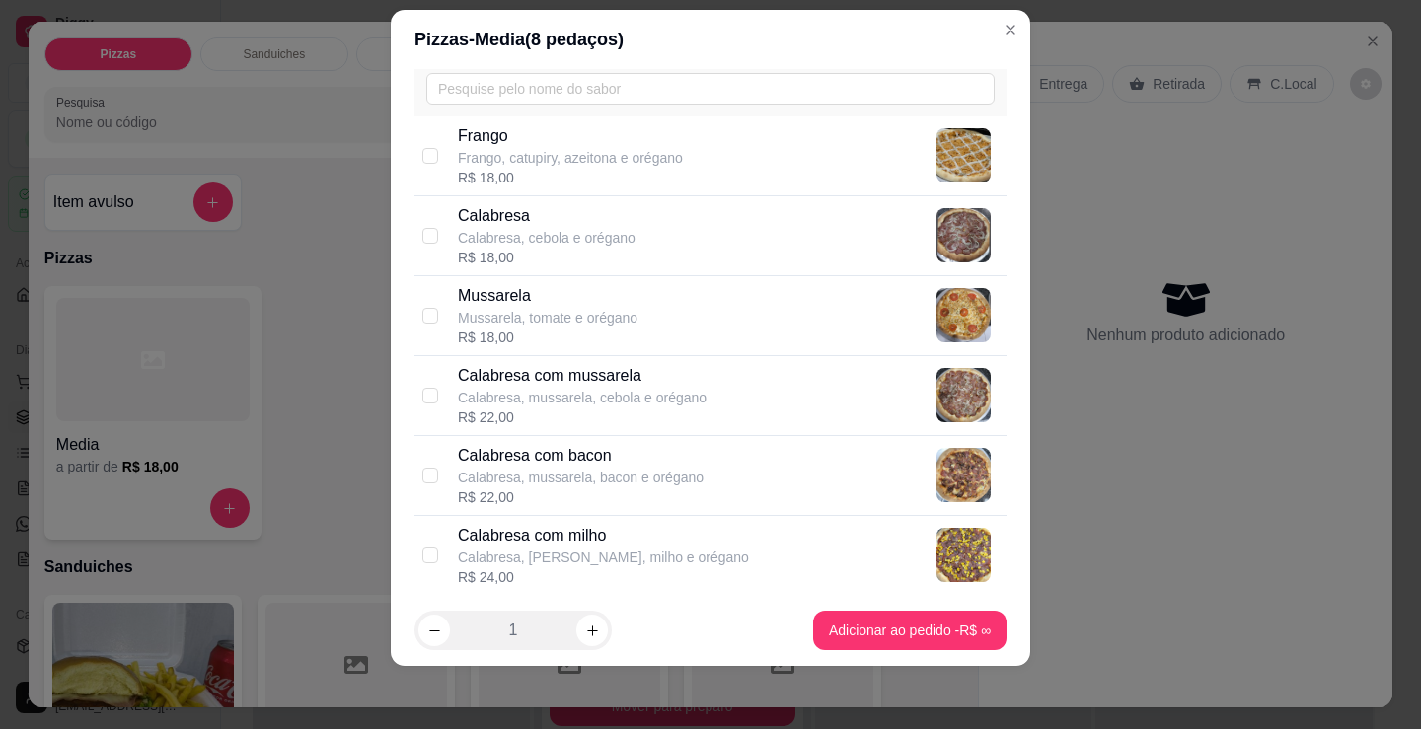
click at [699, 401] on div "Calabresa com mussarela Calabresa, mussarela, cebola e orégano R$ 22,00" at bounding box center [728, 395] width 541 height 63
checkbox input "true"
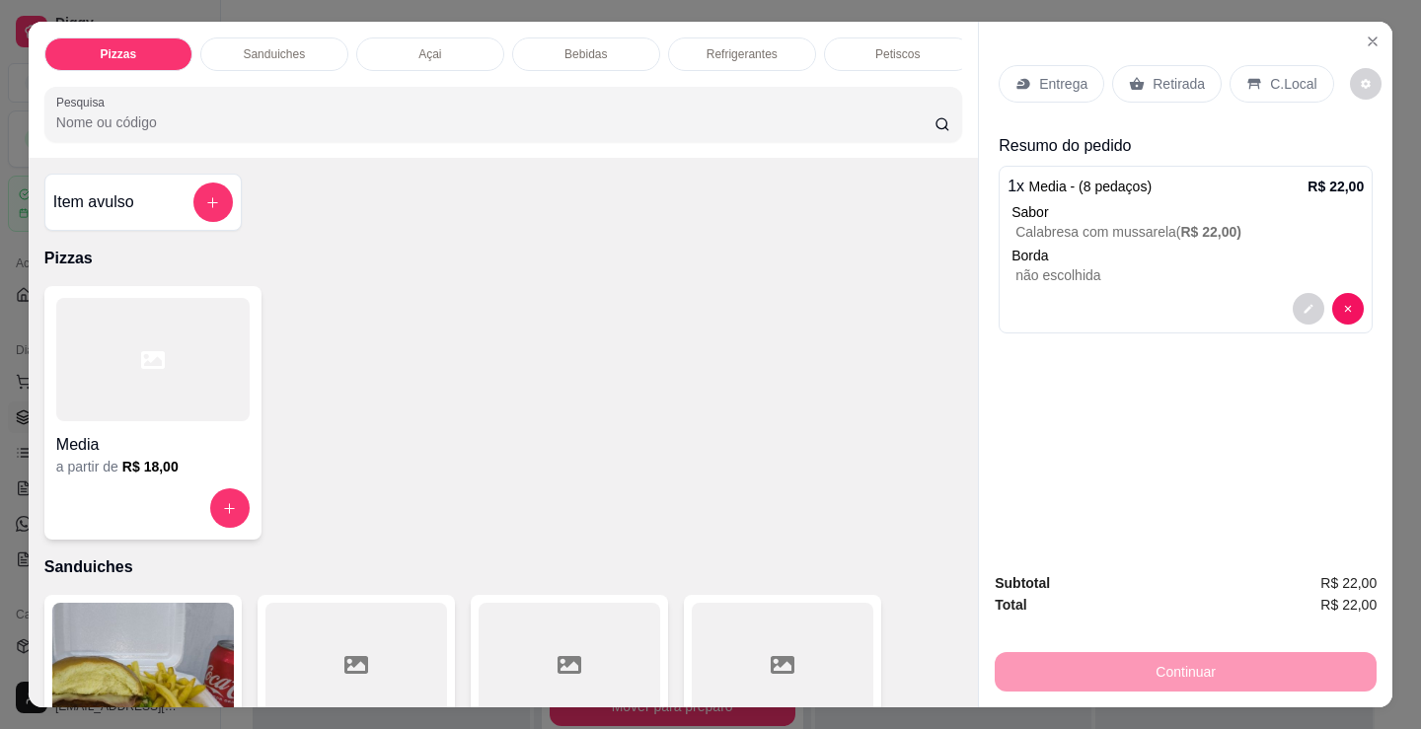
click at [890, 46] on p "Petiscos" at bounding box center [897, 54] width 44 height 16
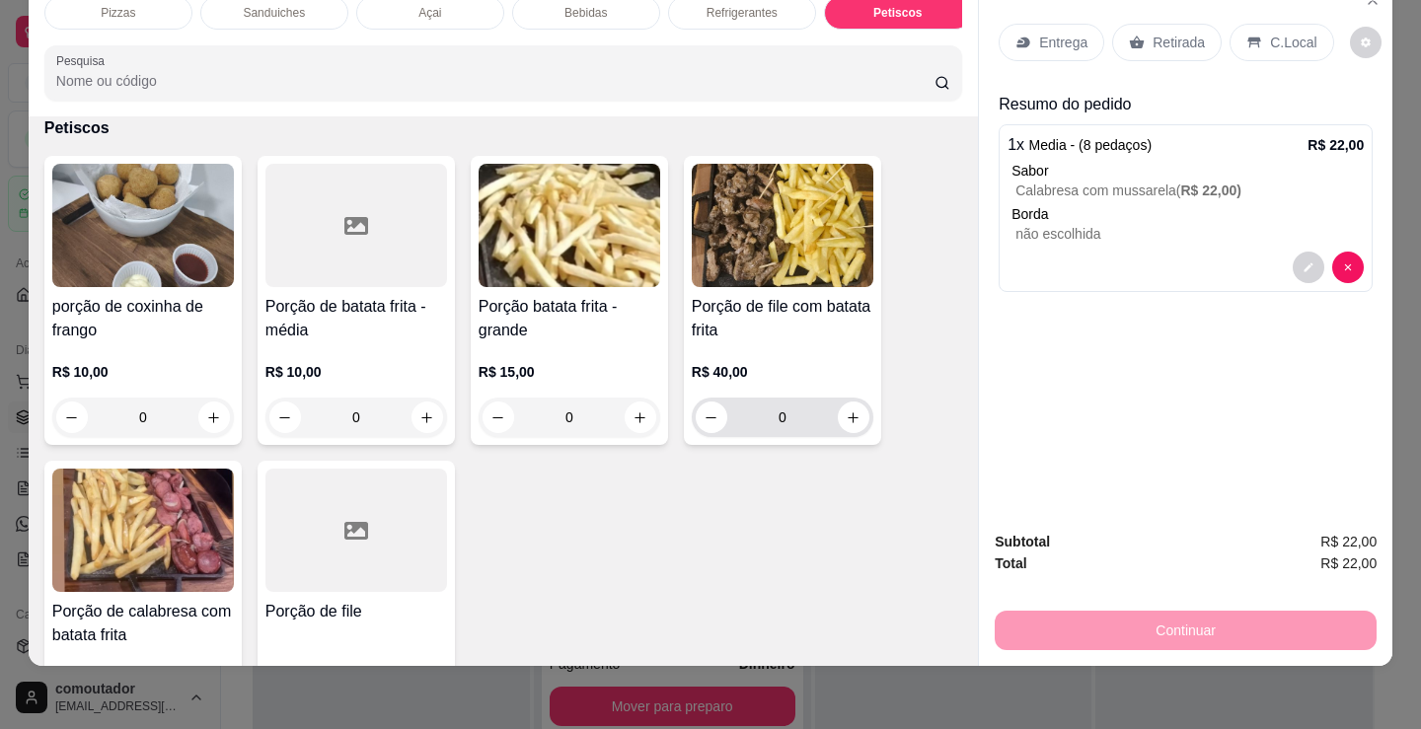
click at [845, 427] on button "increase-product-quantity" at bounding box center [854, 418] width 32 height 32
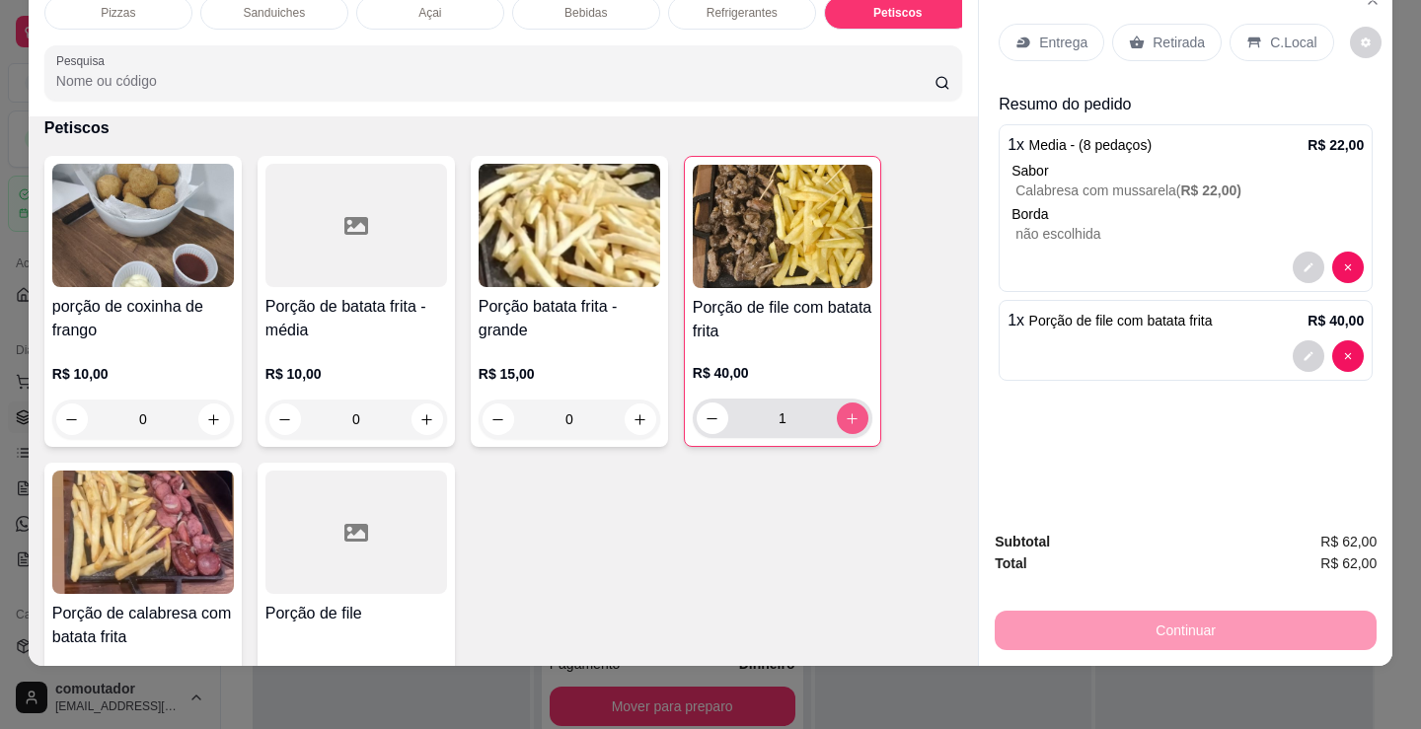
type input "1"
click at [1286, 33] on p "C.Local" at bounding box center [1293, 43] width 46 height 20
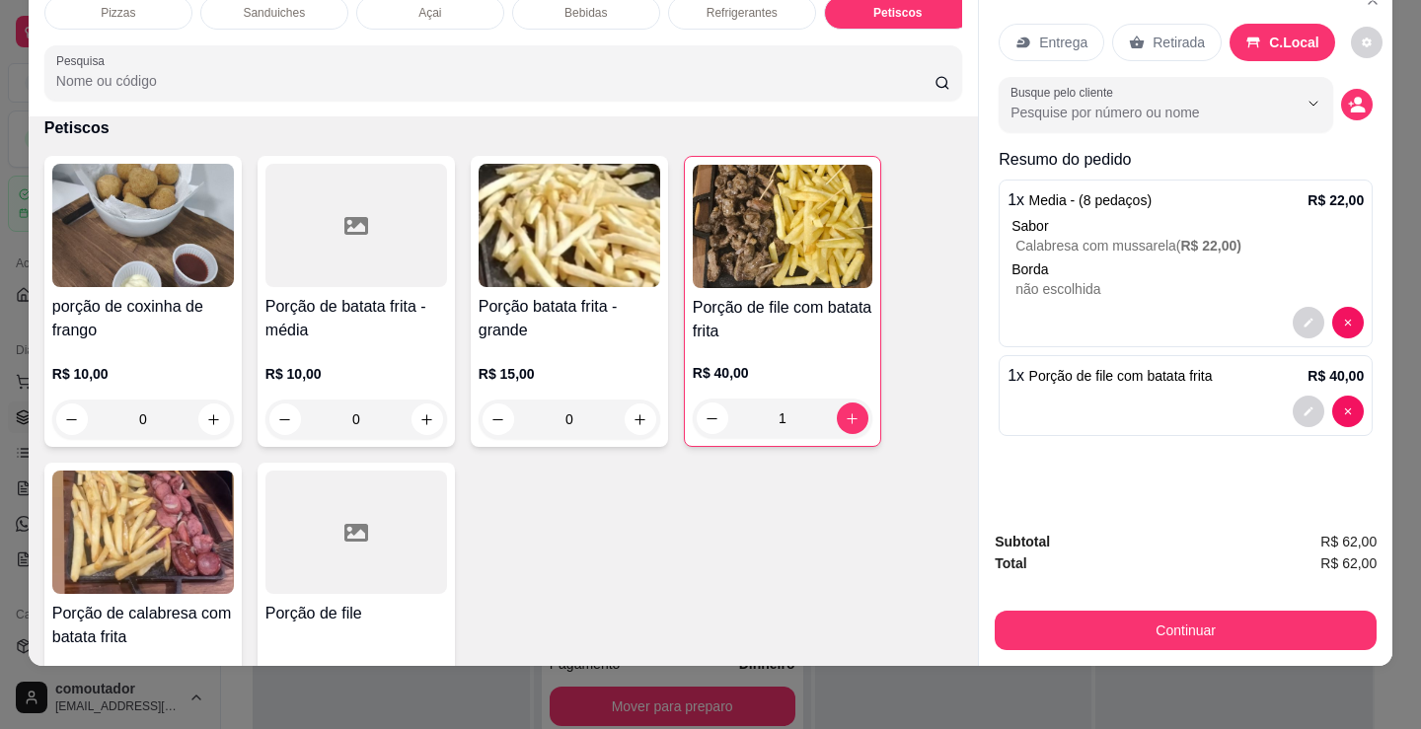
click at [1348, 99] on icon "decrease-product-quantity" at bounding box center [1357, 105] width 18 height 18
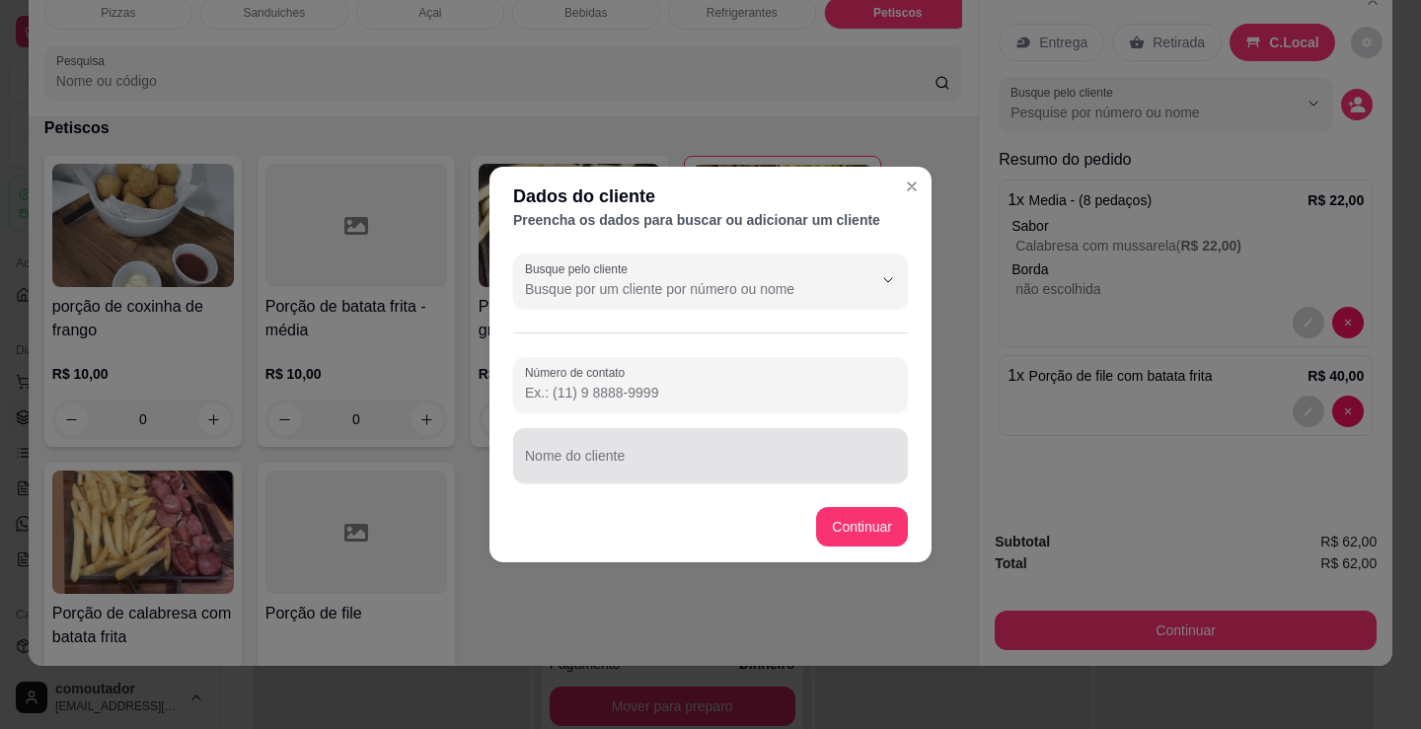
click at [712, 448] on div at bounding box center [710, 455] width 371 height 39
type input "fabiana"
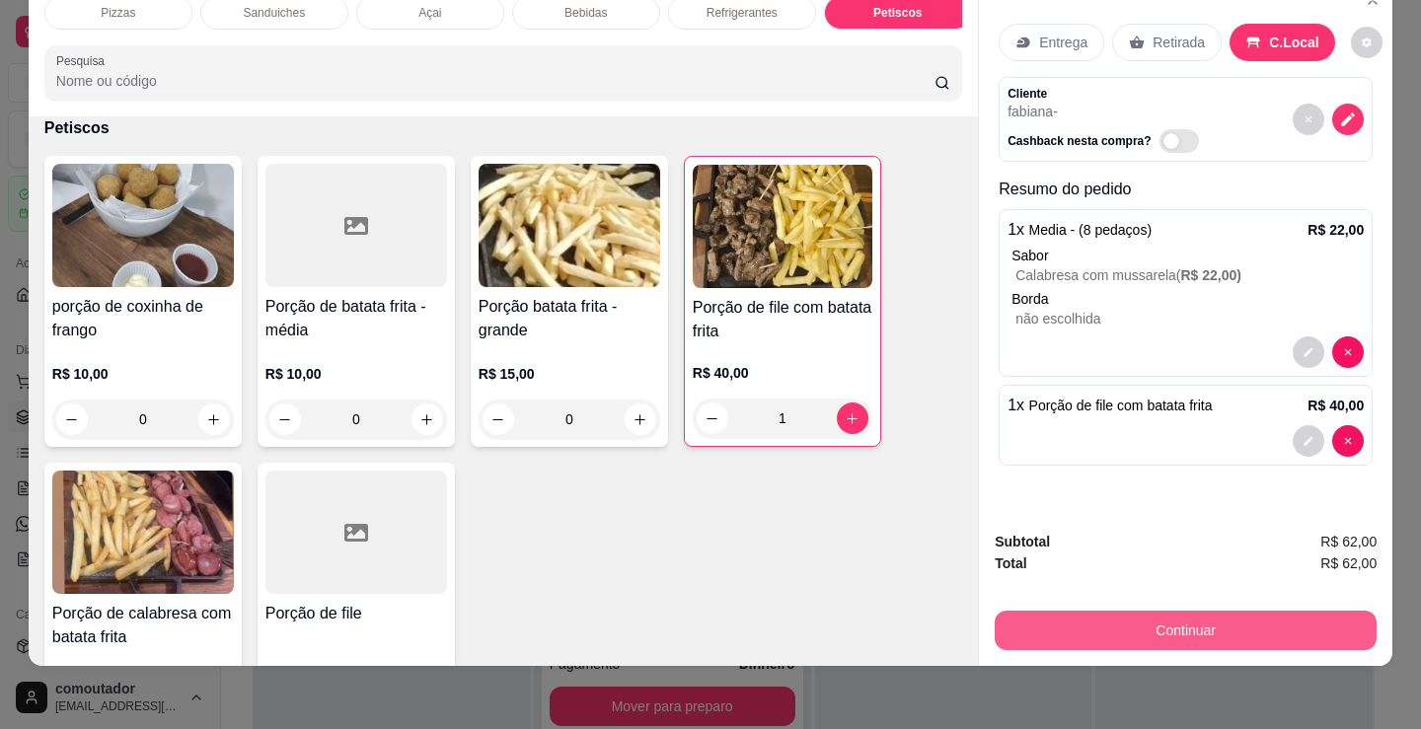
click at [1106, 629] on button "Continuar" at bounding box center [1186, 630] width 382 height 39
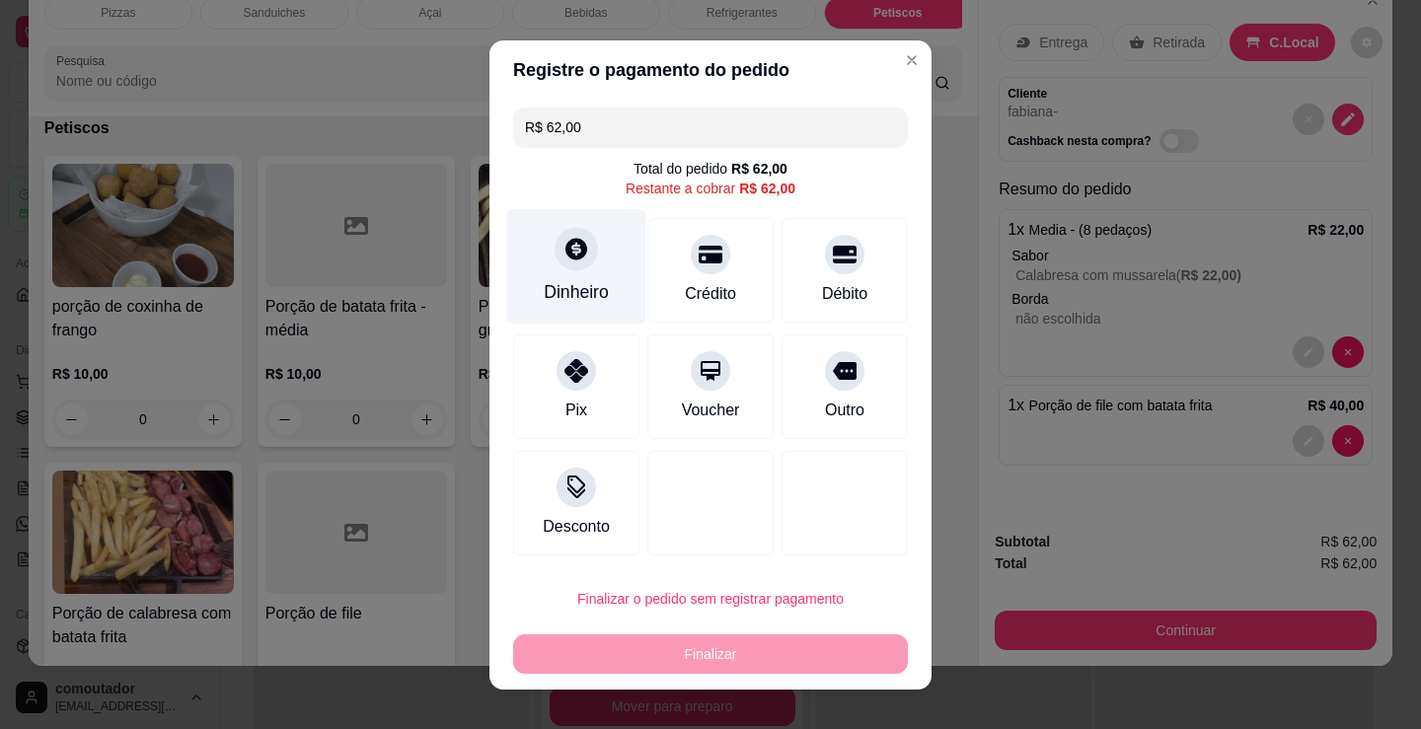
click at [549, 295] on div "Dinheiro" at bounding box center [576, 292] width 65 height 26
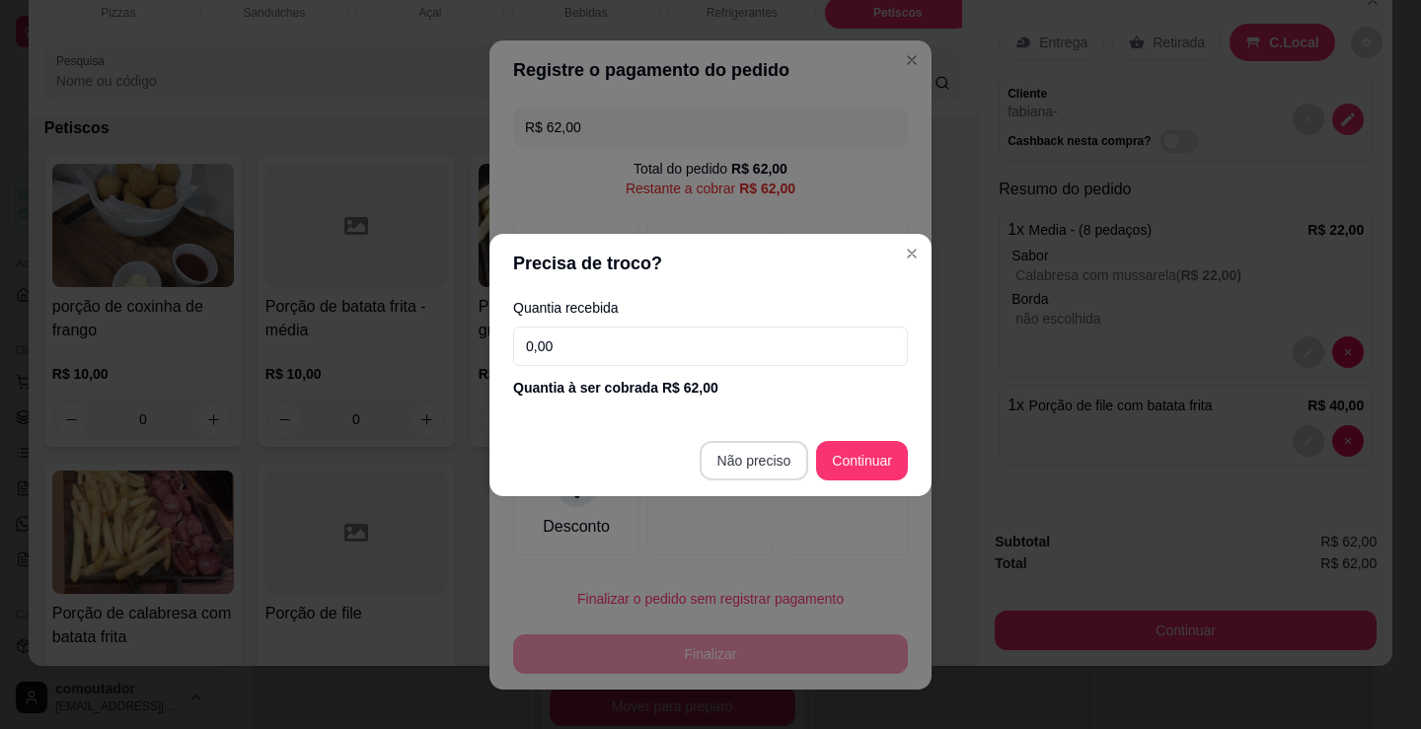
type input "R$ 0,00"
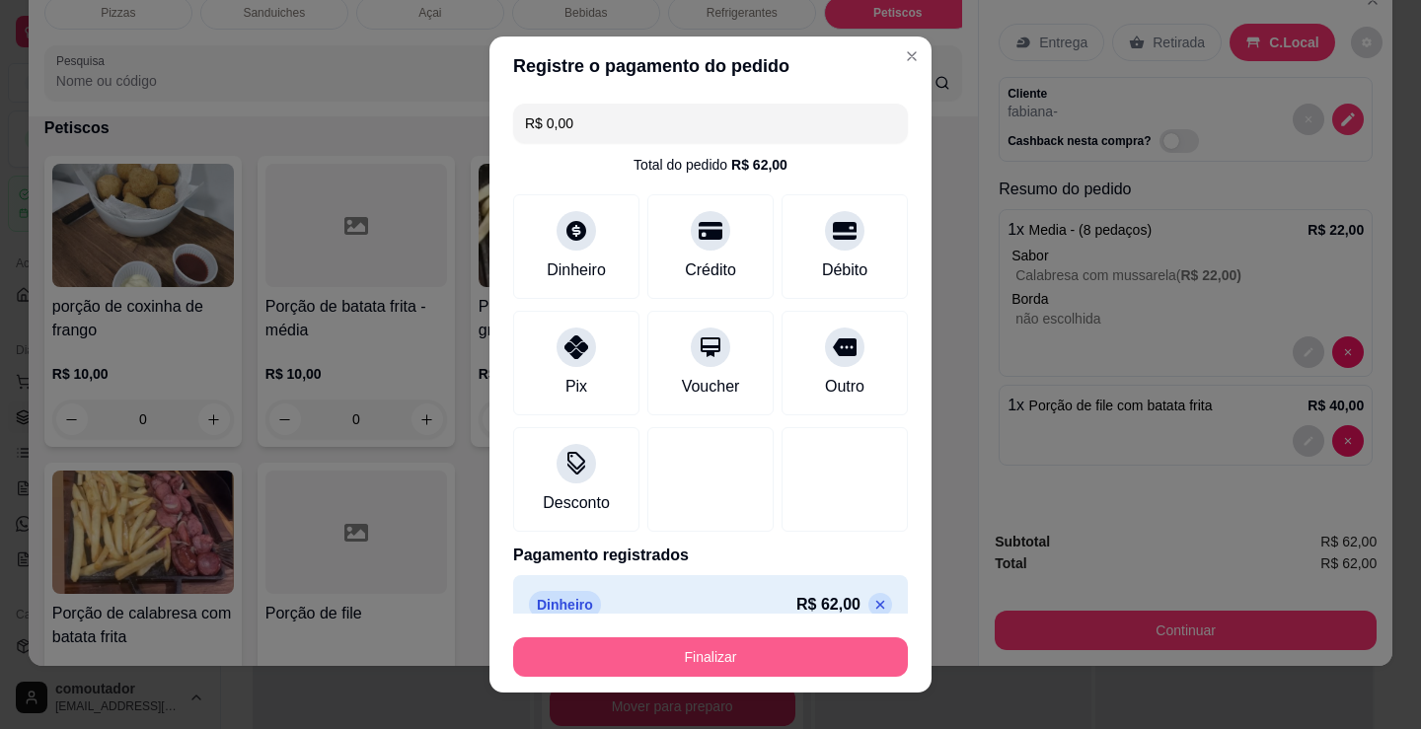
click at [766, 653] on button "Finalizar" at bounding box center [710, 656] width 395 height 39
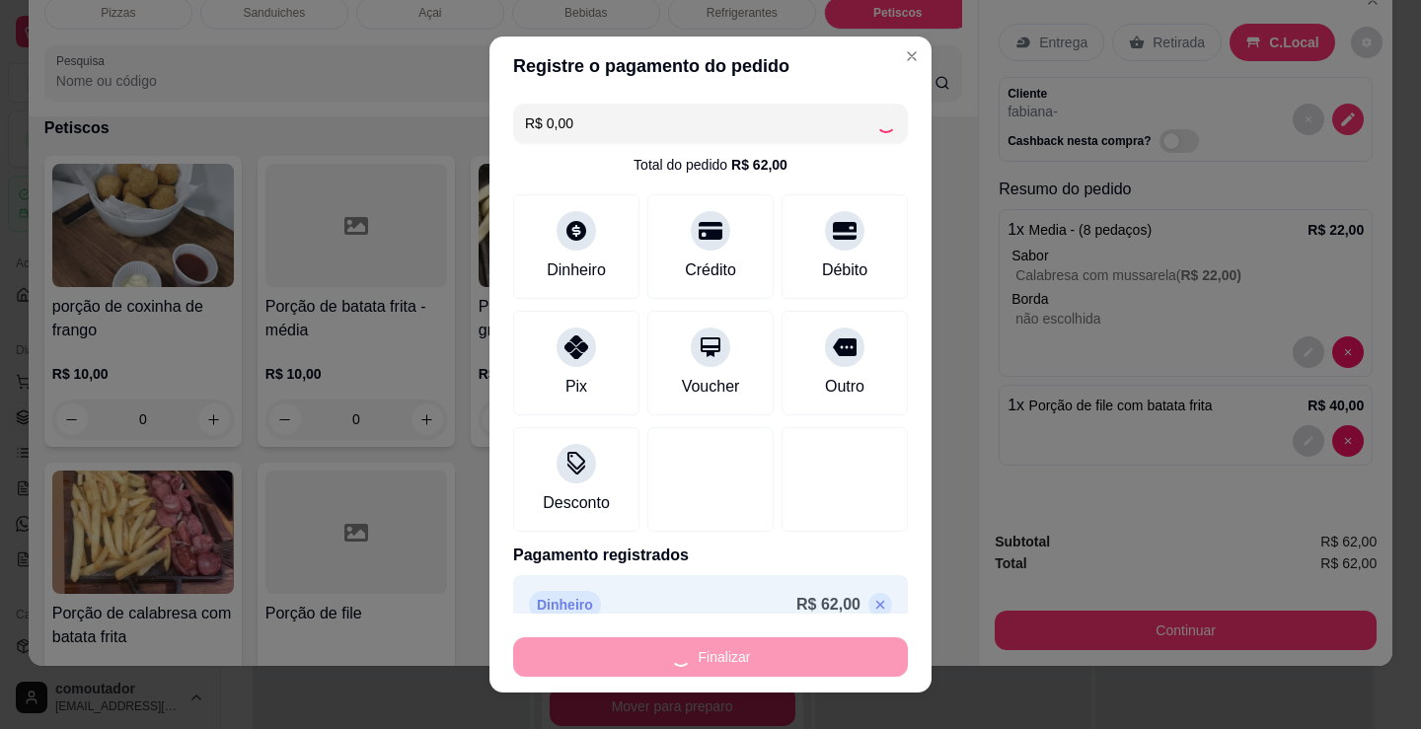
type input "0"
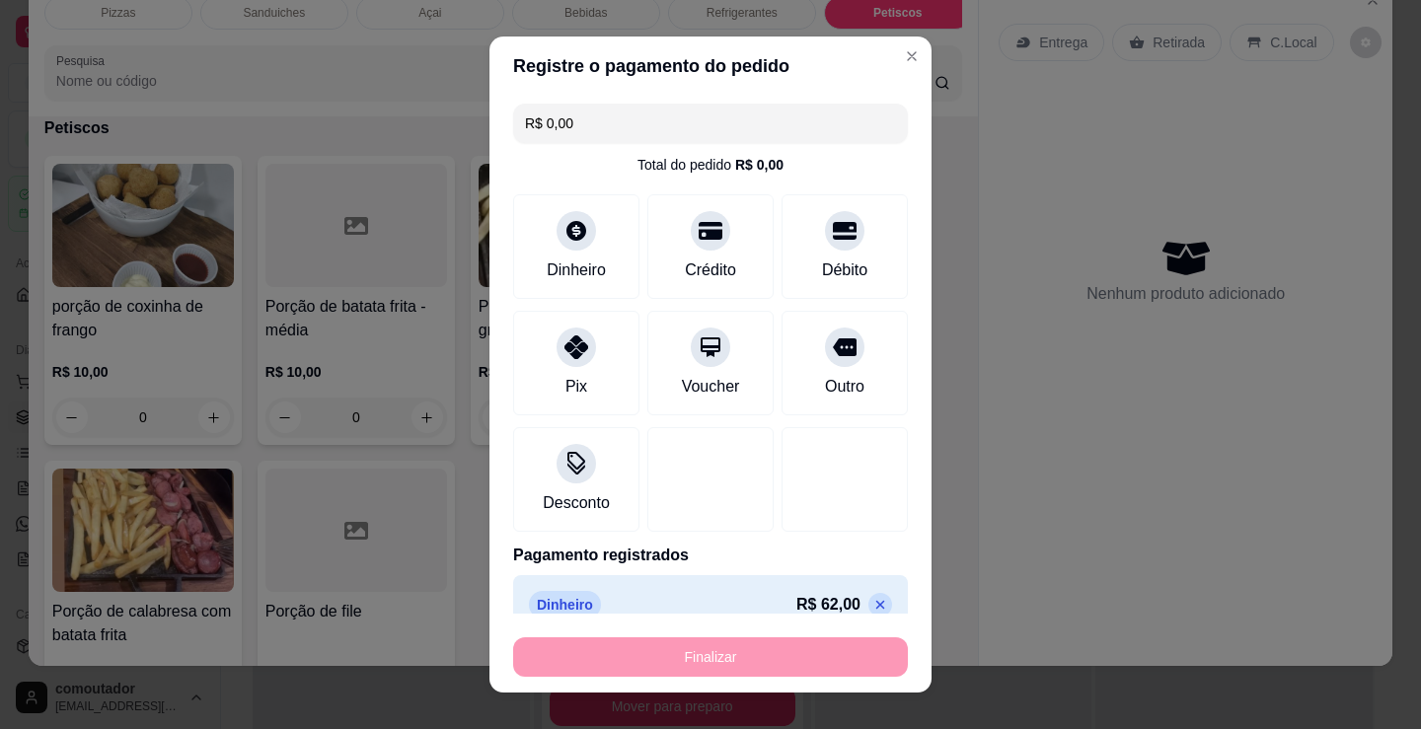
type input "-R$ 62,00"
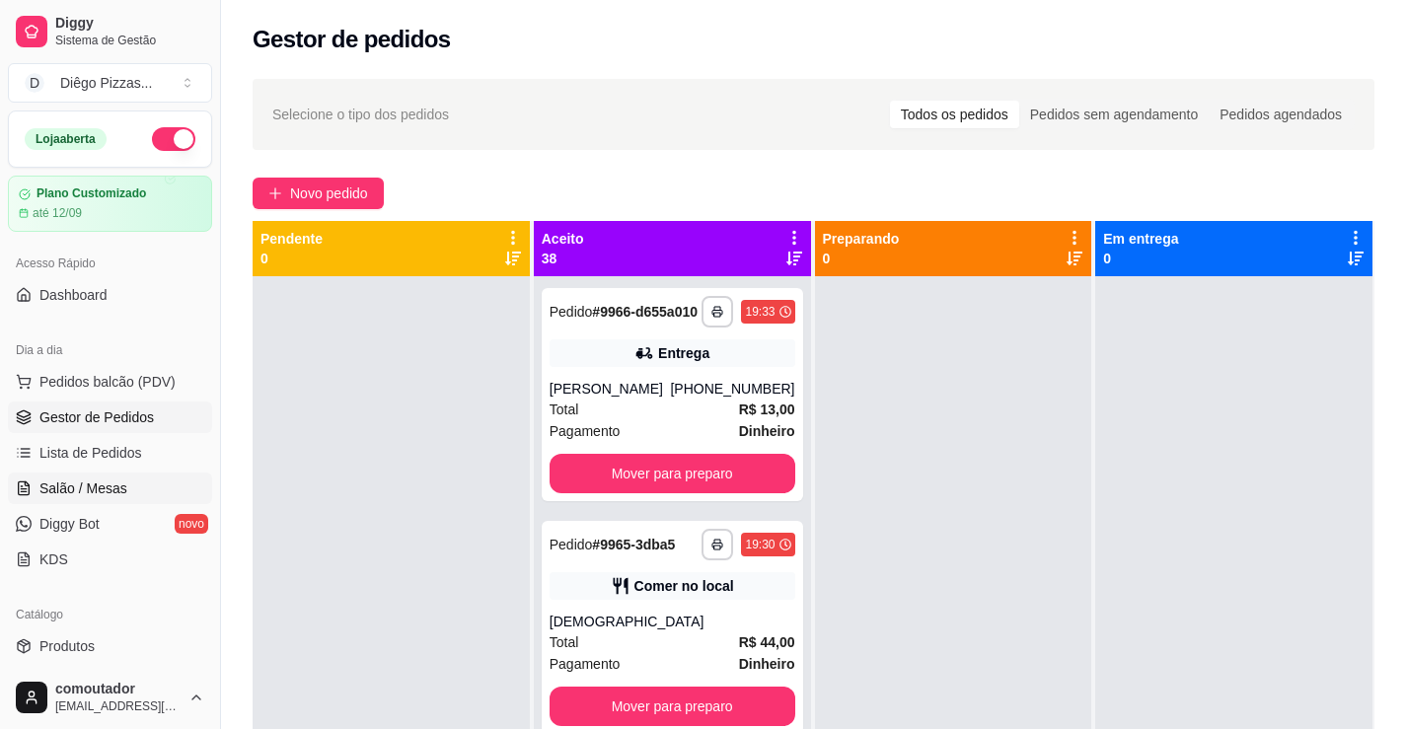
click at [88, 495] on span "Salão / Mesas" at bounding box center [83, 489] width 88 height 20
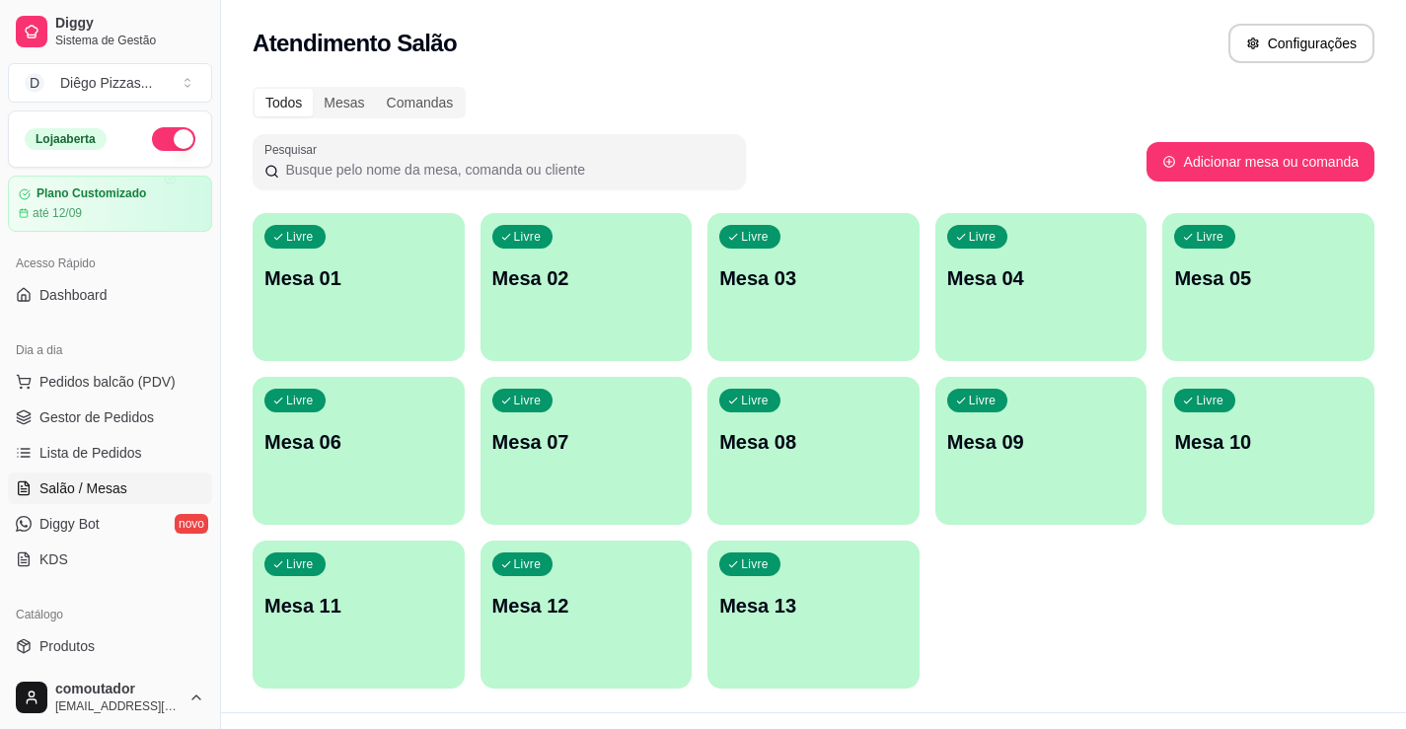
click at [345, 275] on p "Mesa 01" at bounding box center [358, 278] width 188 height 28
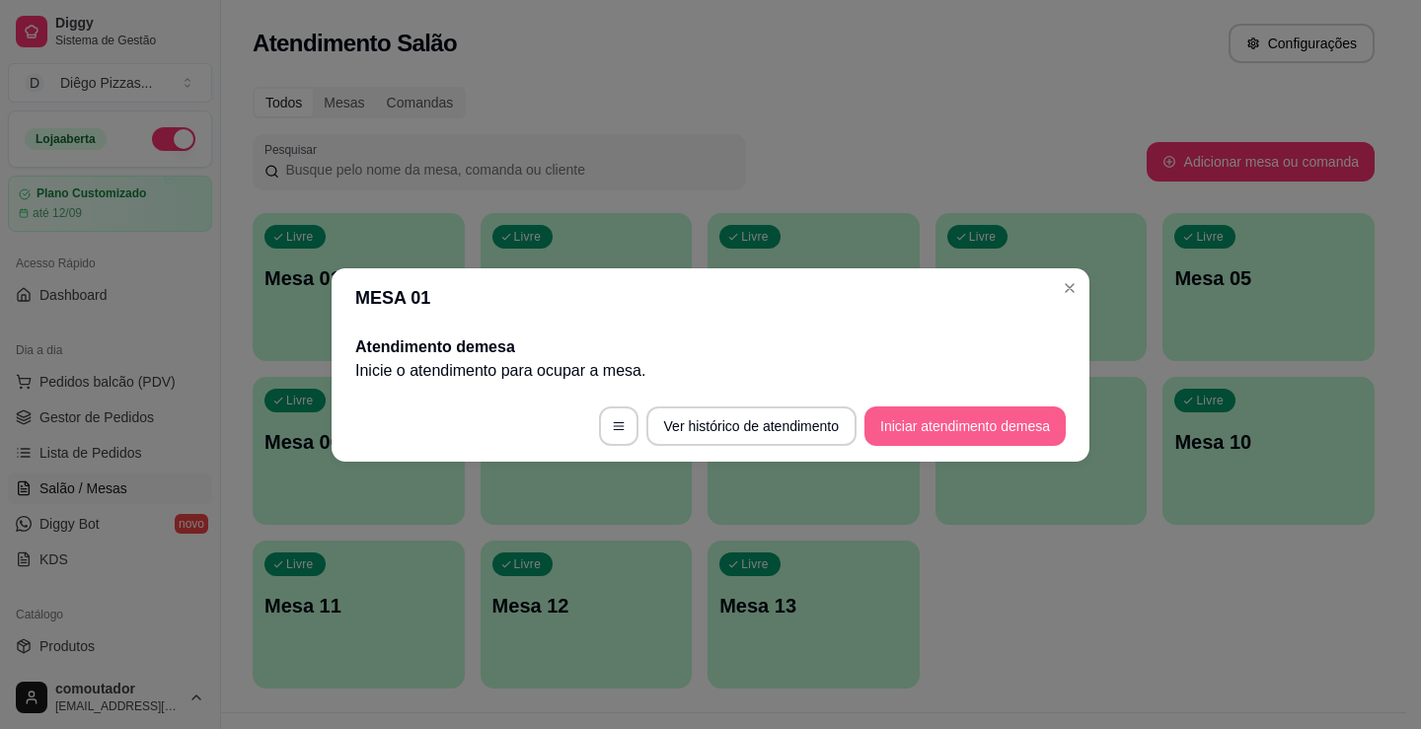
click at [983, 427] on button "Iniciar atendimento de mesa" at bounding box center [964, 425] width 201 height 39
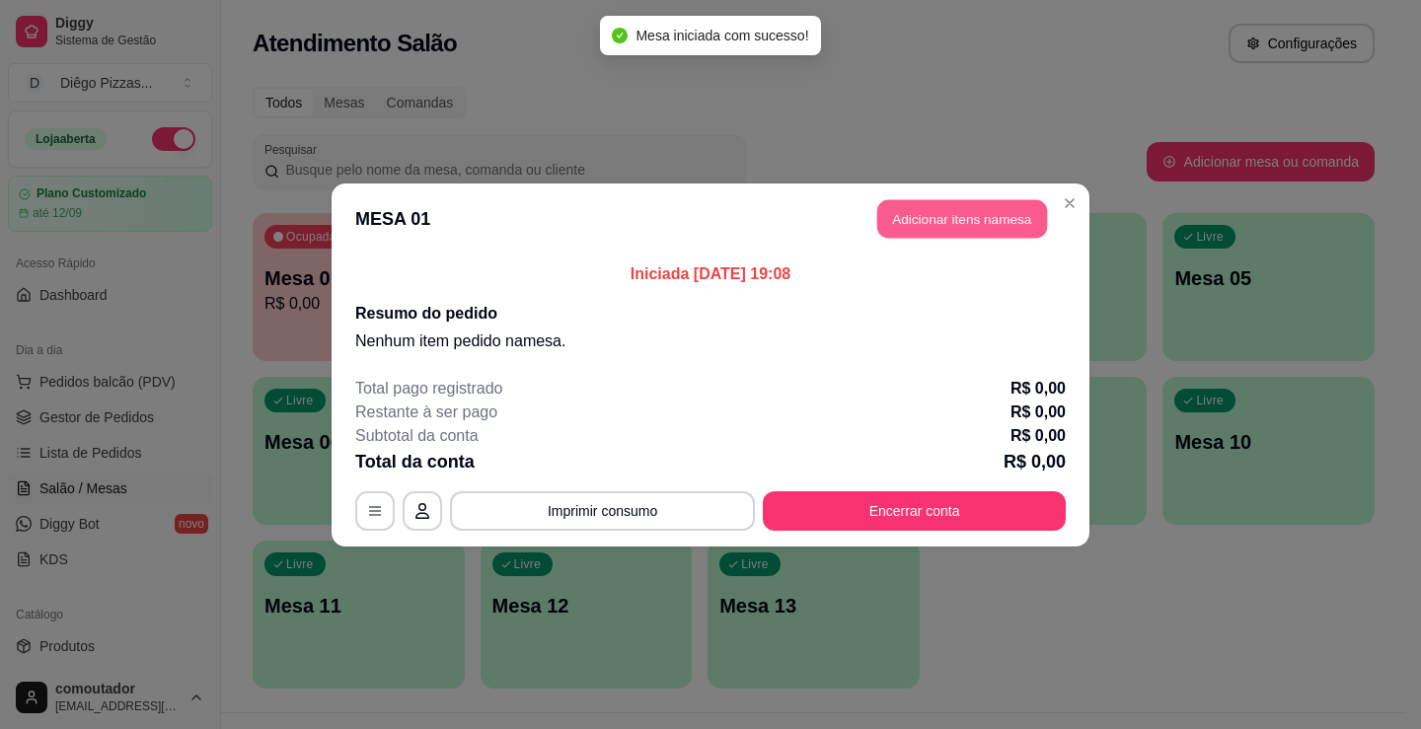
click at [958, 237] on button "Adicionar itens na mesa" at bounding box center [962, 218] width 170 height 38
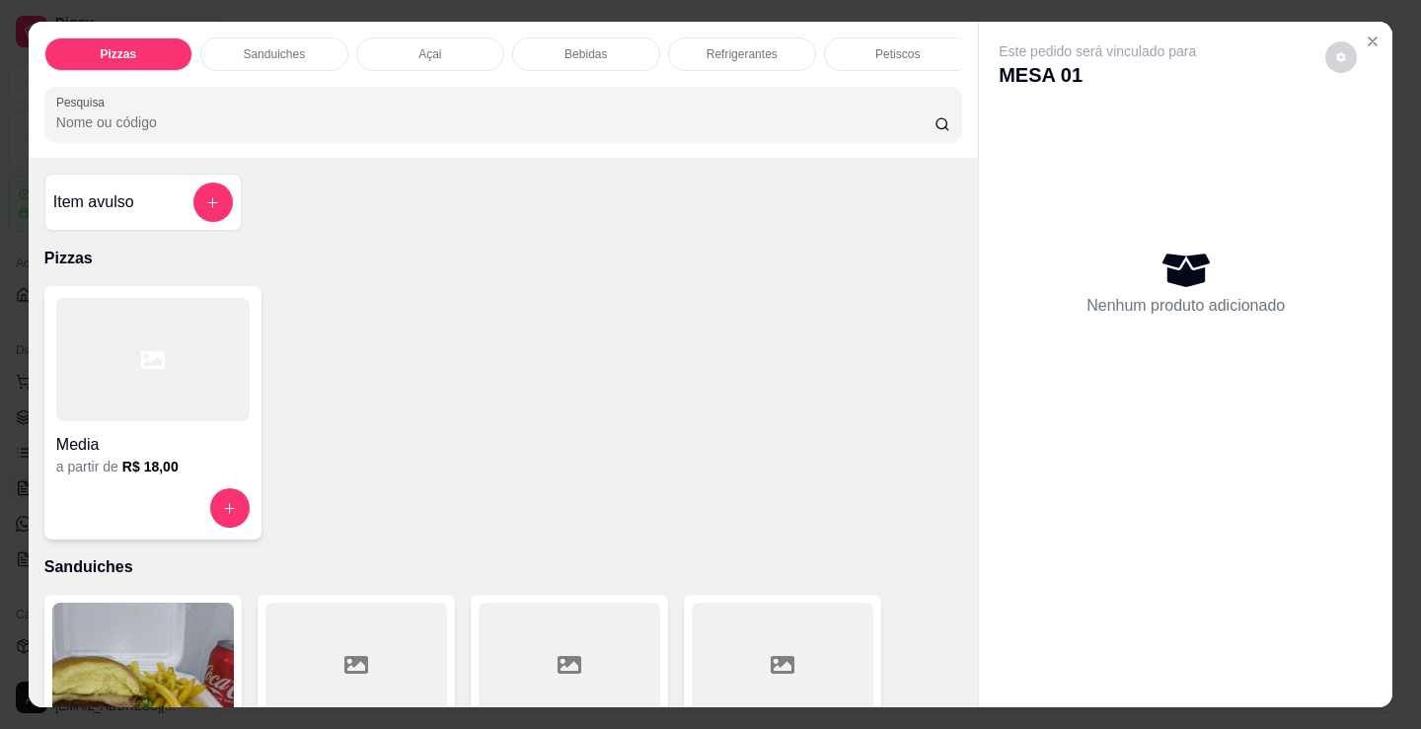
click at [926, 53] on div "Petiscos" at bounding box center [898, 54] width 148 height 34
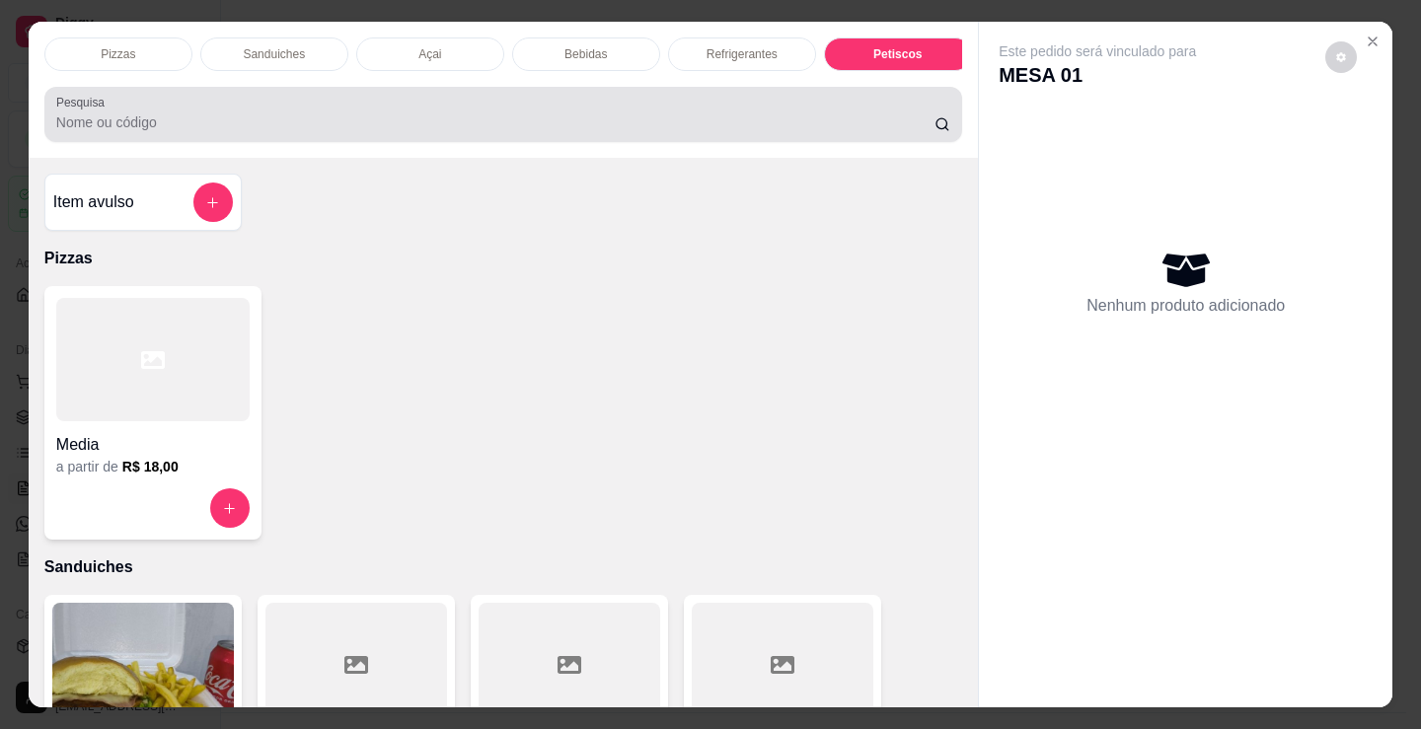
scroll to position [48, 0]
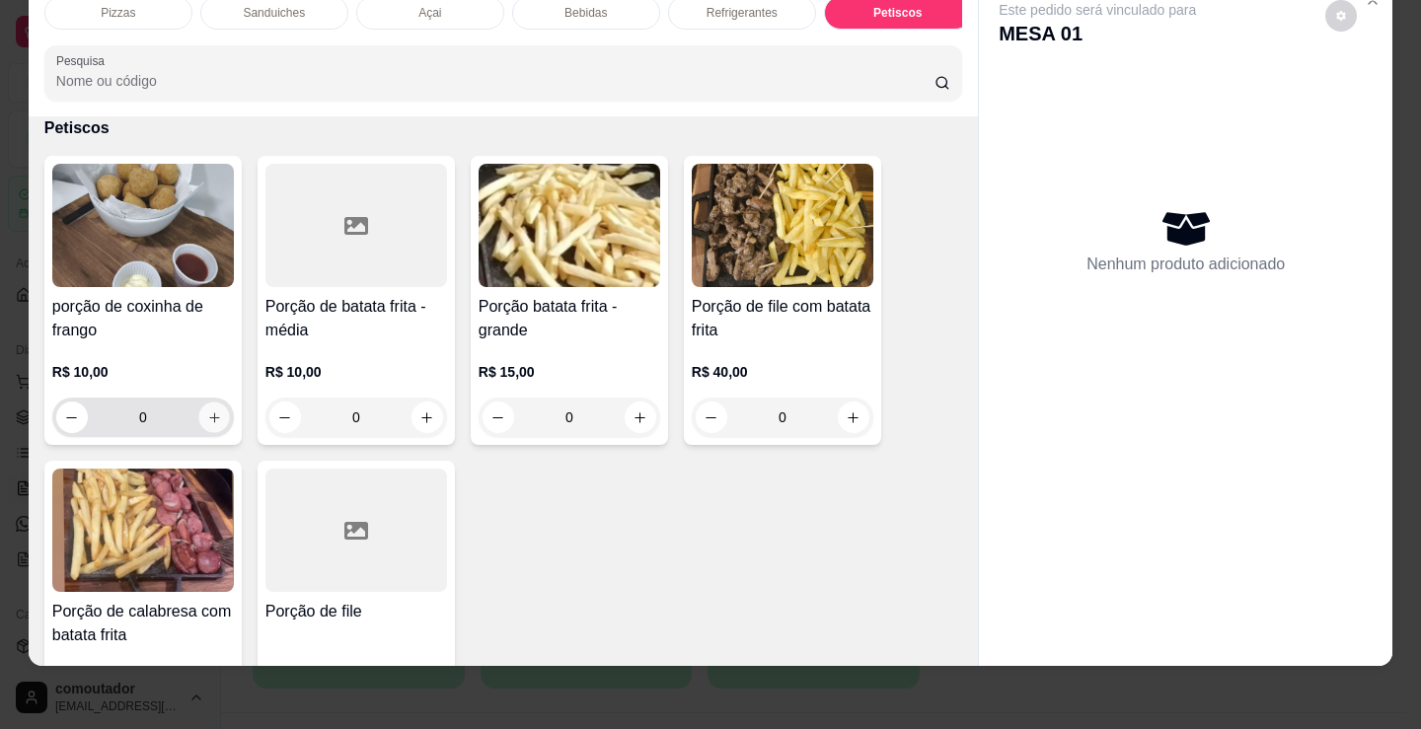
click at [205, 407] on button "increase-product-quantity" at bounding box center [213, 418] width 31 height 31
type input "1"
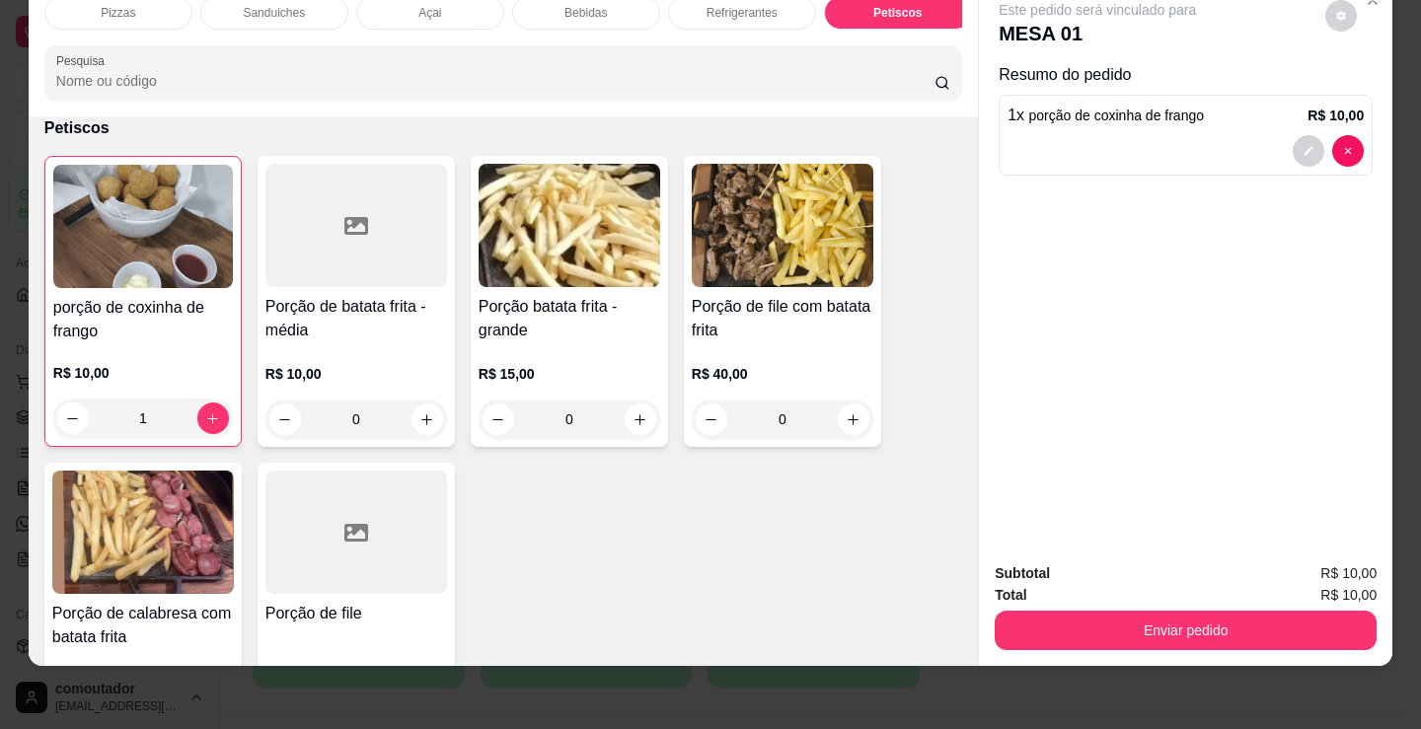
click at [583, 5] on p "Bebidas" at bounding box center [585, 13] width 42 height 16
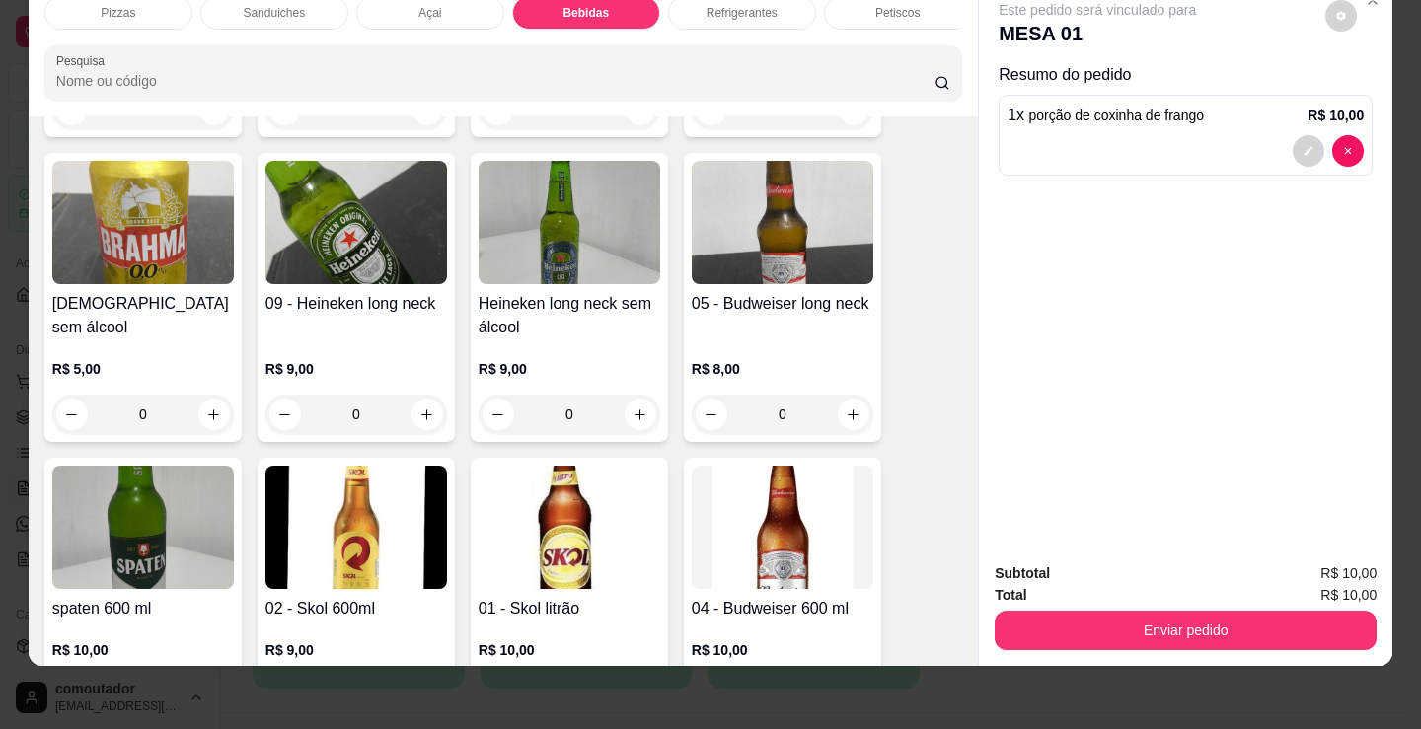
scroll to position [2938, 0]
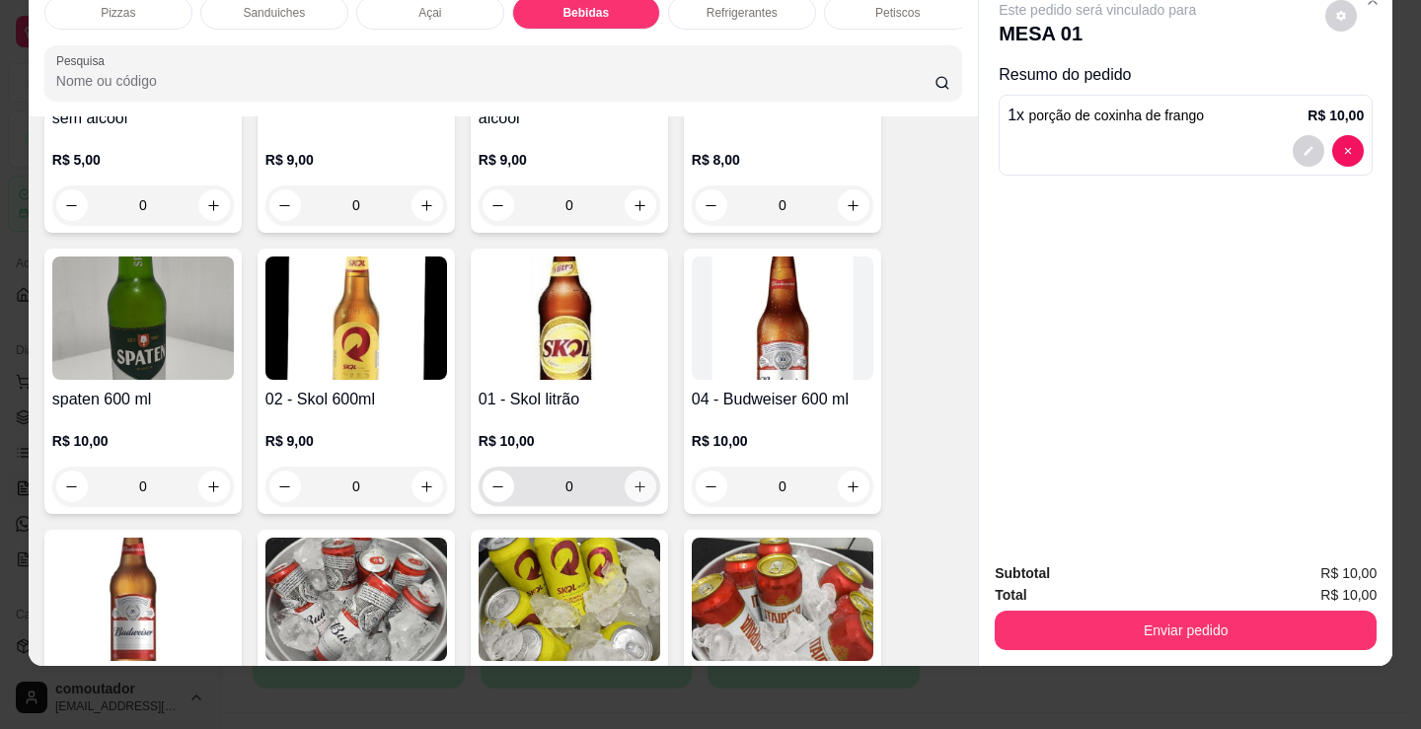
click at [628, 497] on button "increase-product-quantity" at bounding box center [641, 487] width 32 height 32
type input "1"
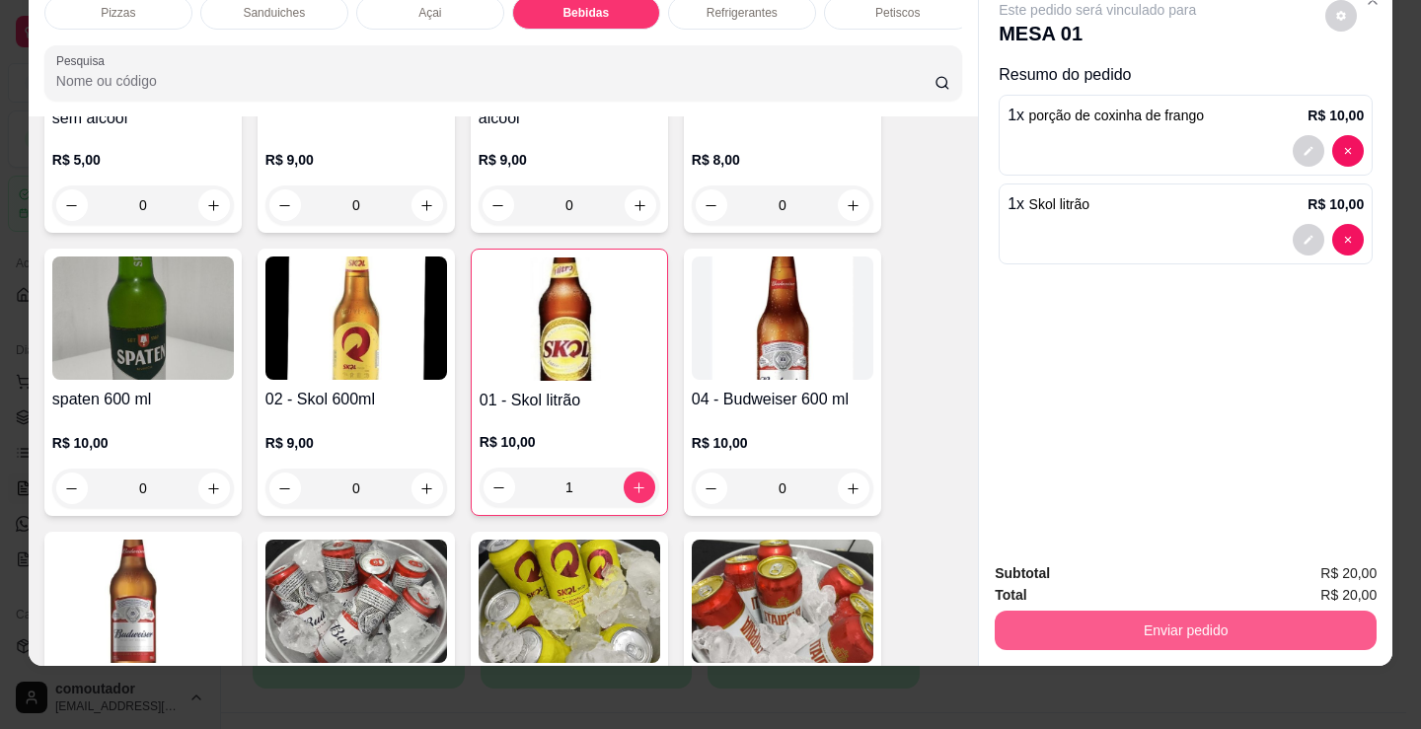
click at [1129, 612] on button "Enviar pedido" at bounding box center [1186, 630] width 382 height 39
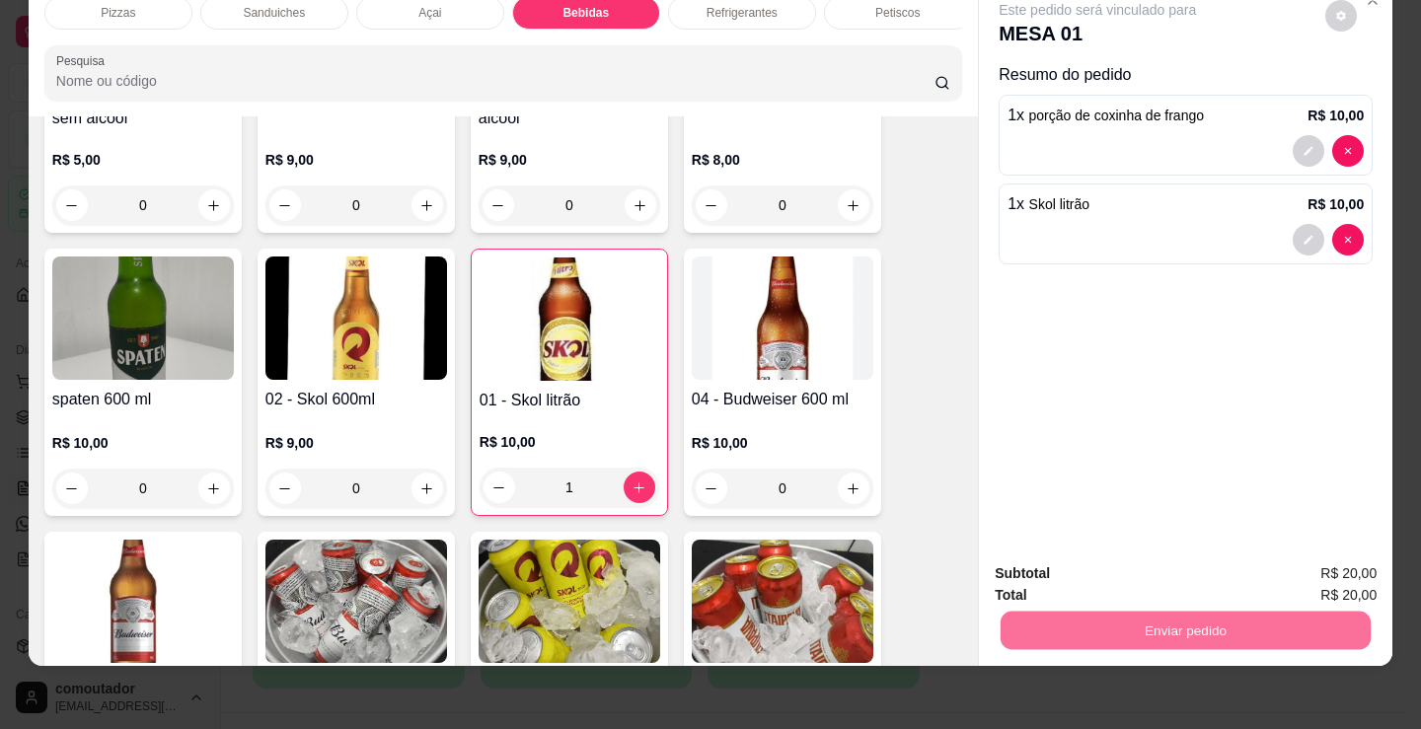
click at [1100, 560] on button "Não registrar e enviar pedido" at bounding box center [1119, 567] width 205 height 37
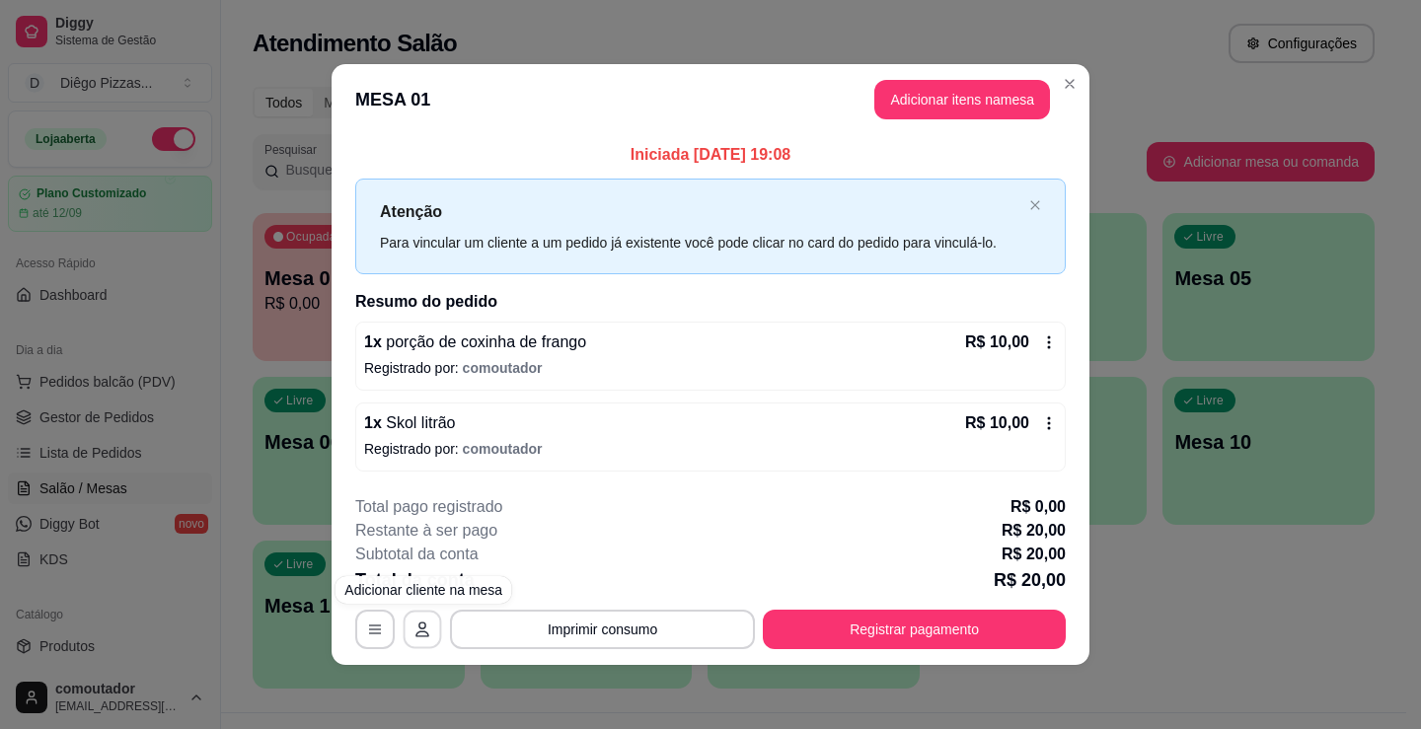
click at [423, 634] on icon "button" at bounding box center [422, 630] width 16 height 16
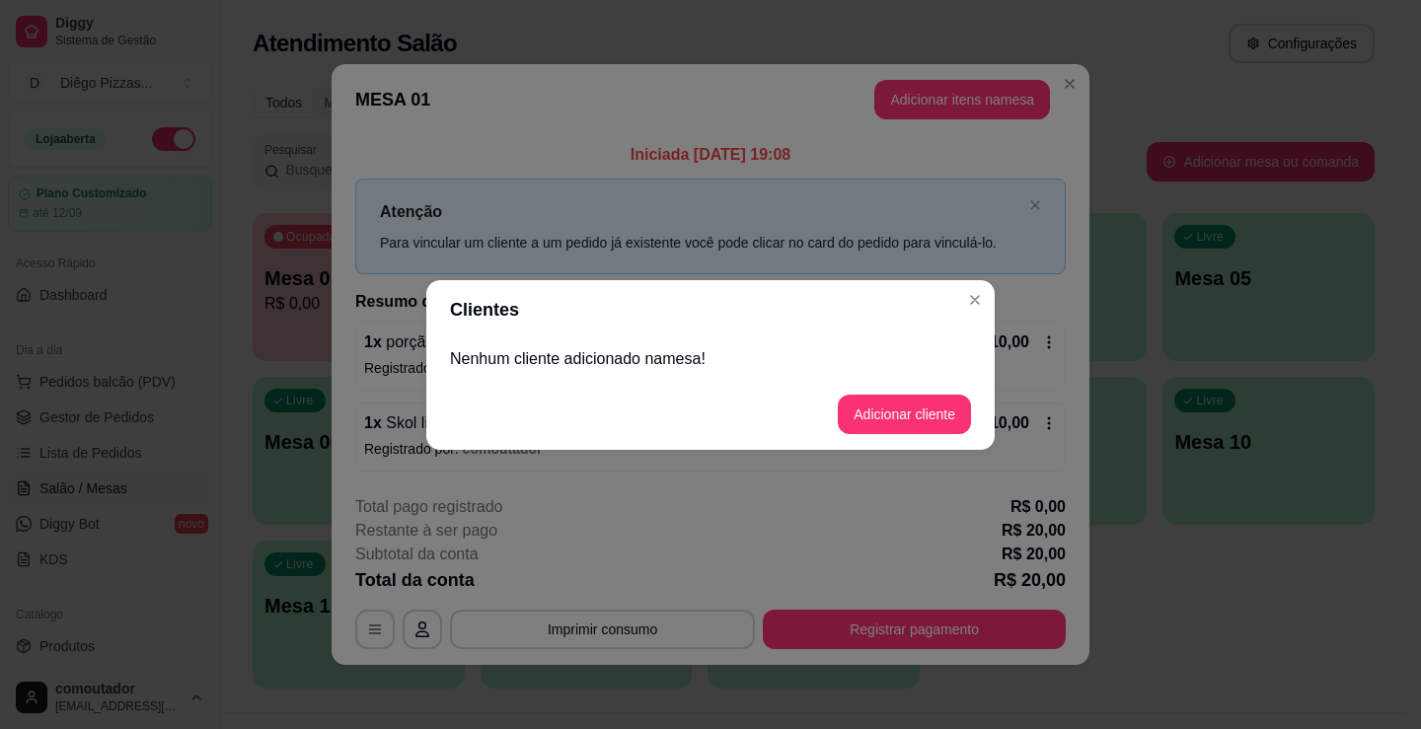
click at [802, 371] on div "Nenhum cliente adicionado na mesa !" at bounding box center [710, 358] width 568 height 39
click at [890, 436] on footer "Adicionar cliente" at bounding box center [710, 414] width 568 height 71
click at [905, 421] on button "Adicionar cliente" at bounding box center [904, 414] width 129 height 38
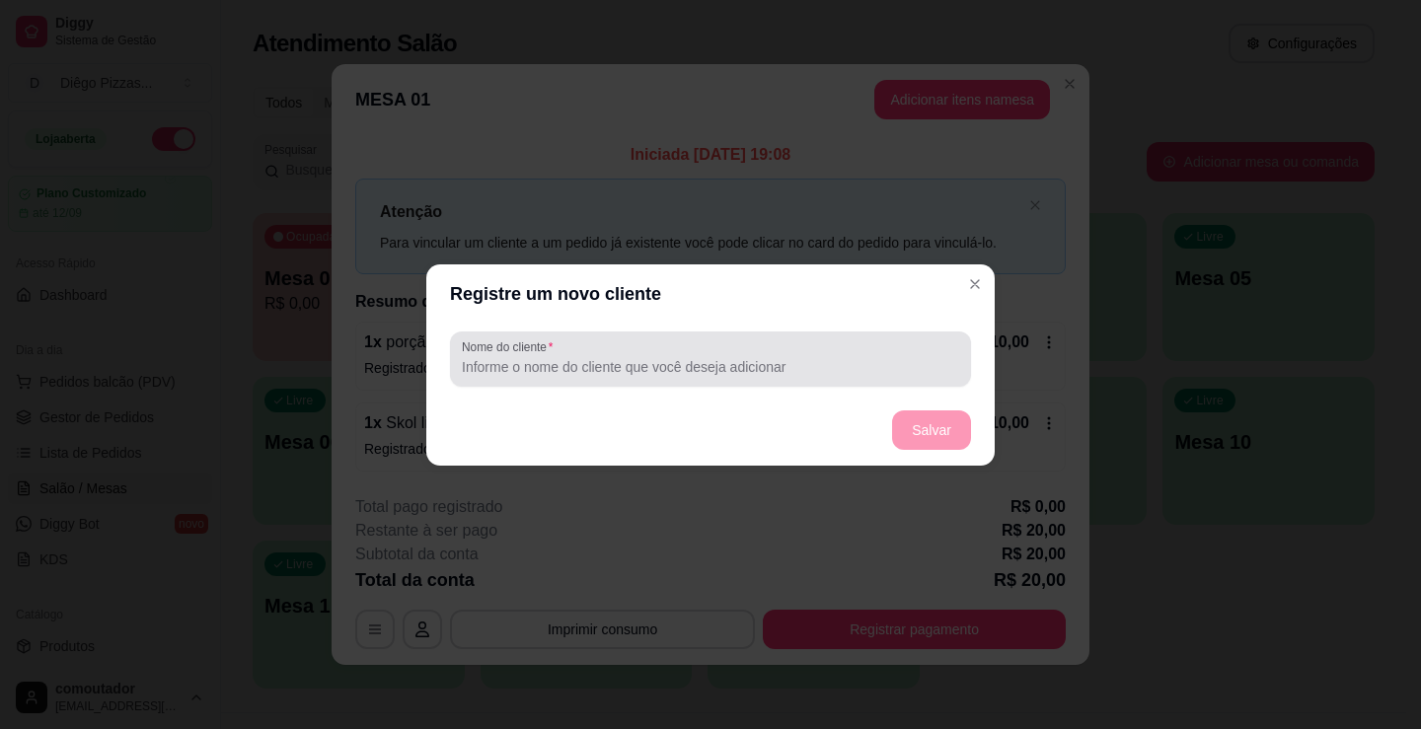
click at [563, 377] on div at bounding box center [710, 358] width 497 height 39
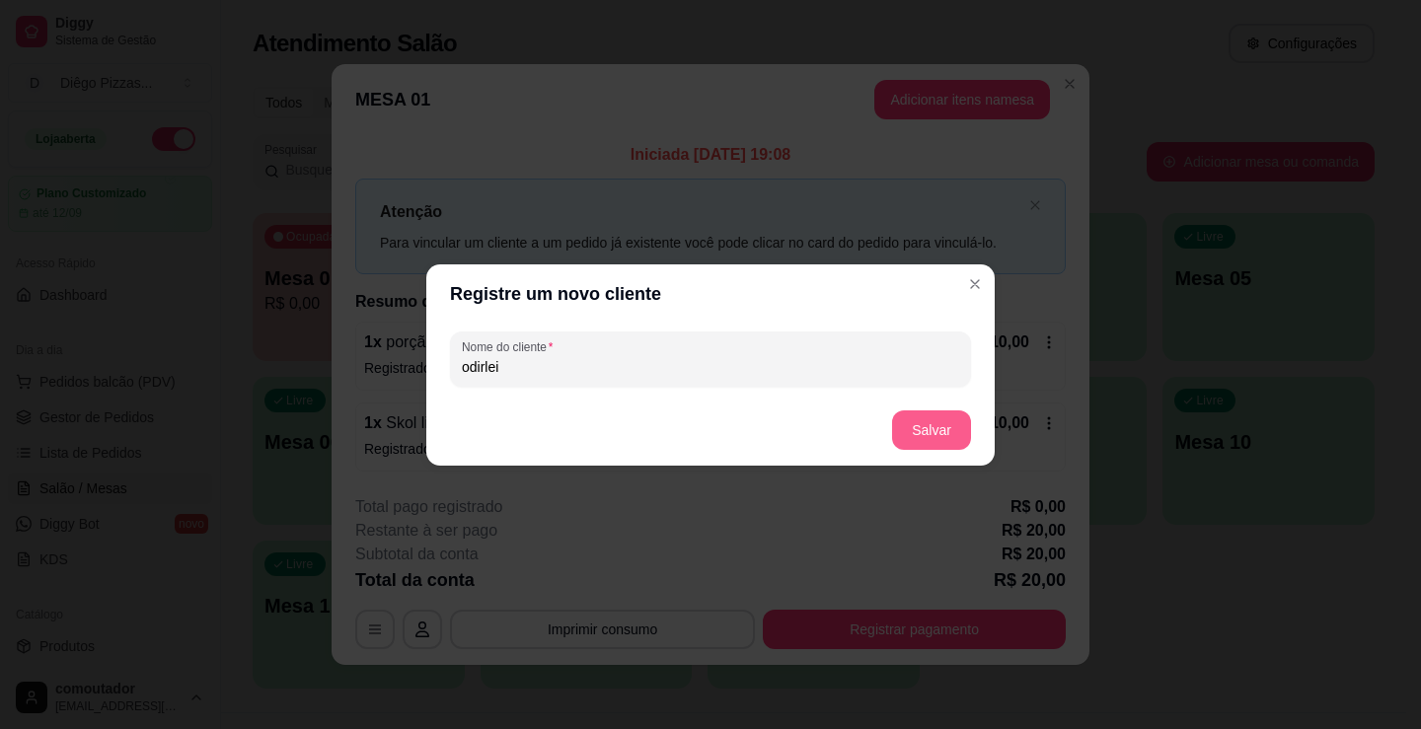
type input "odirlei"
click at [922, 447] on button "Salvar" at bounding box center [931, 429] width 79 height 39
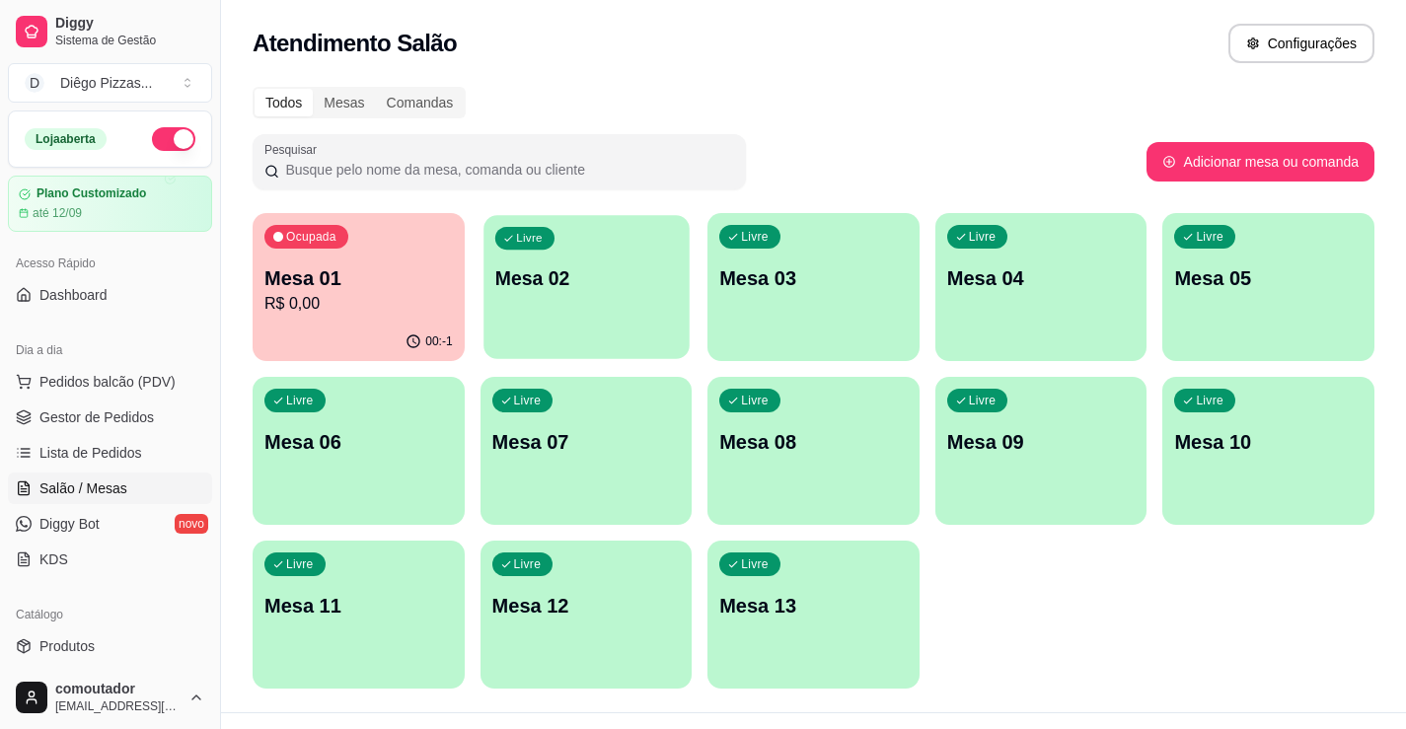
click at [602, 242] on div "Livre Mesa 02" at bounding box center [585, 275] width 205 height 120
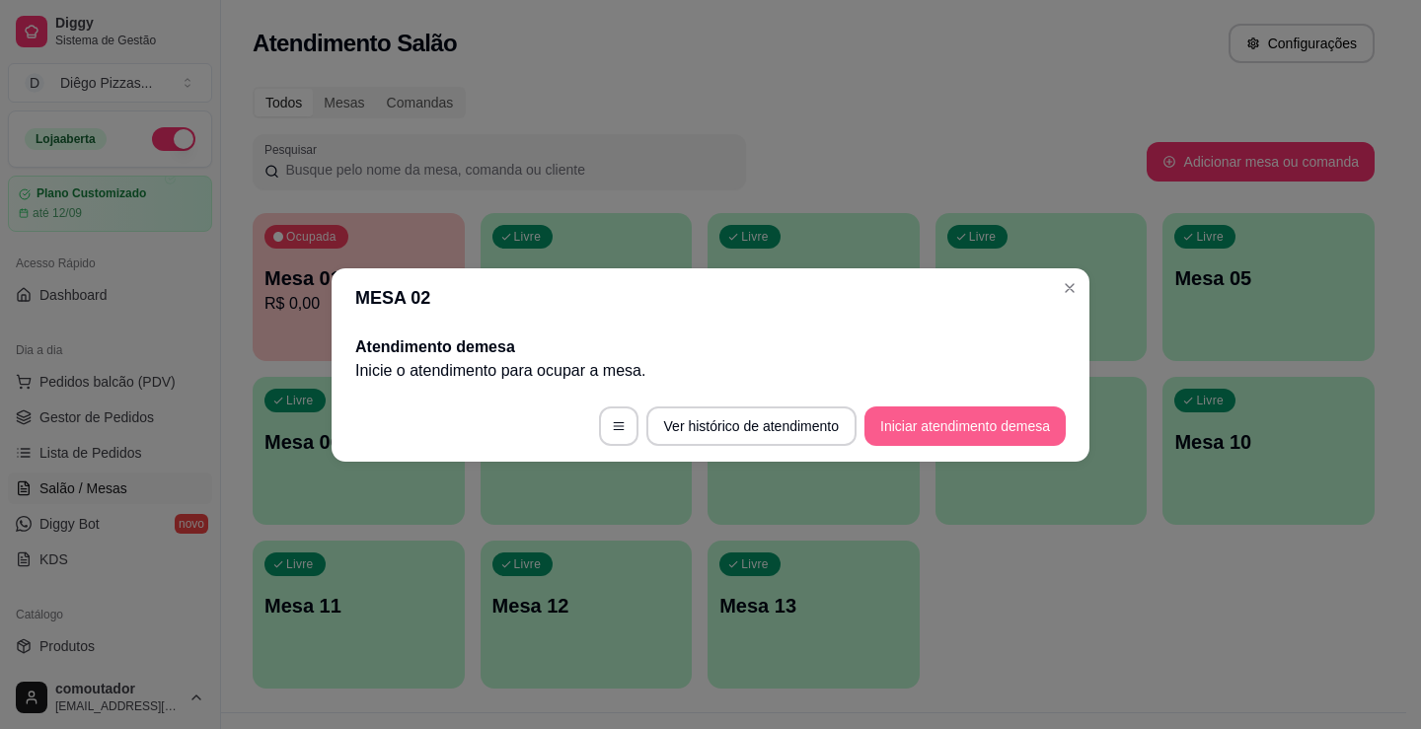
click at [931, 414] on button "Iniciar atendimento de mesa" at bounding box center [964, 425] width 201 height 39
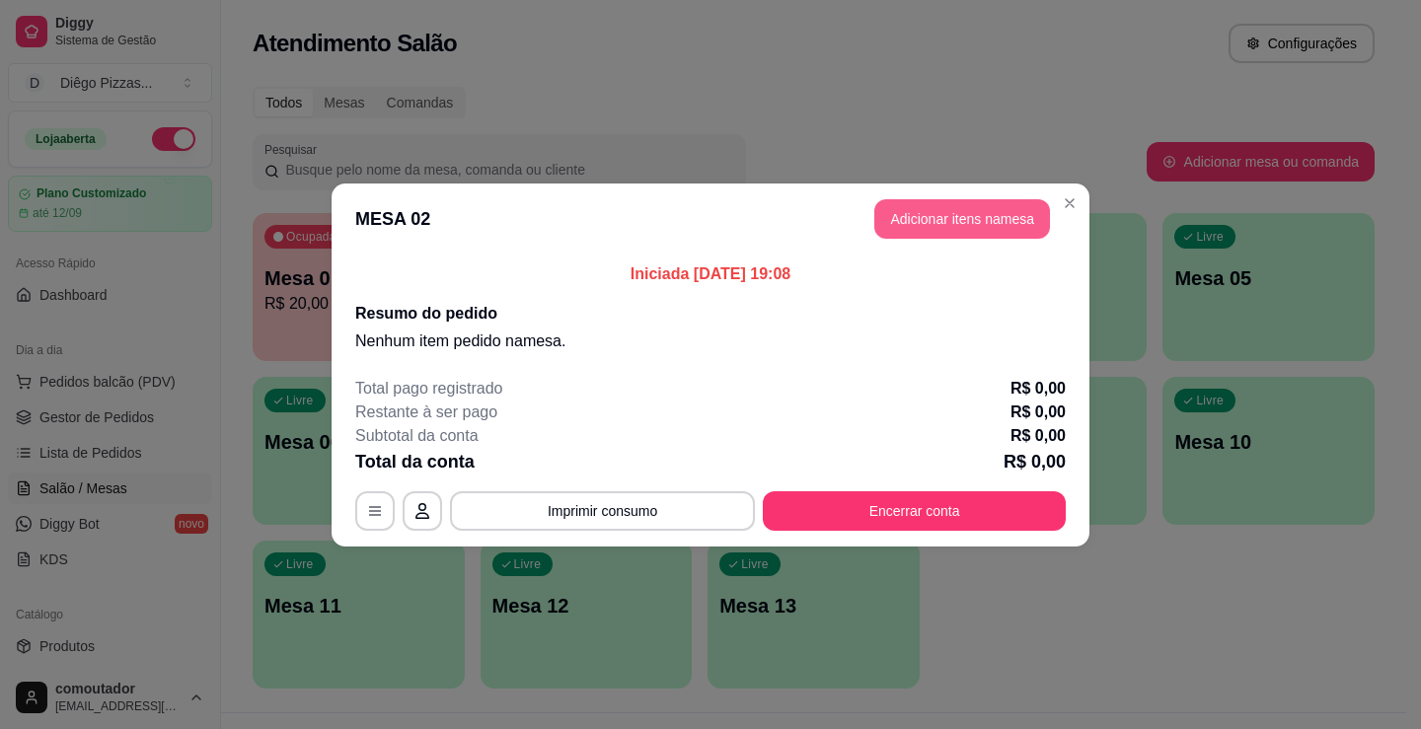
click at [946, 230] on button "Adicionar itens na mesa" at bounding box center [962, 218] width 176 height 39
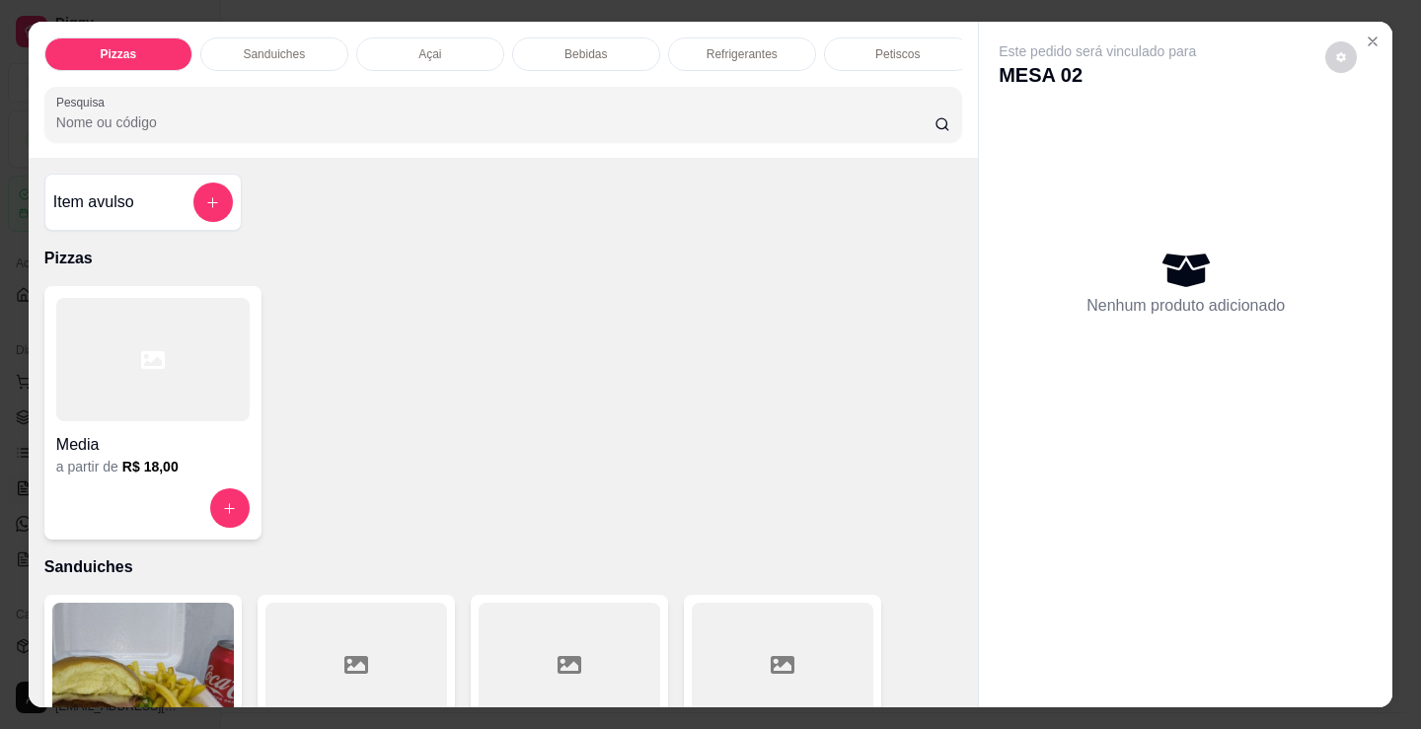
click at [177, 343] on div at bounding box center [152, 359] width 193 height 123
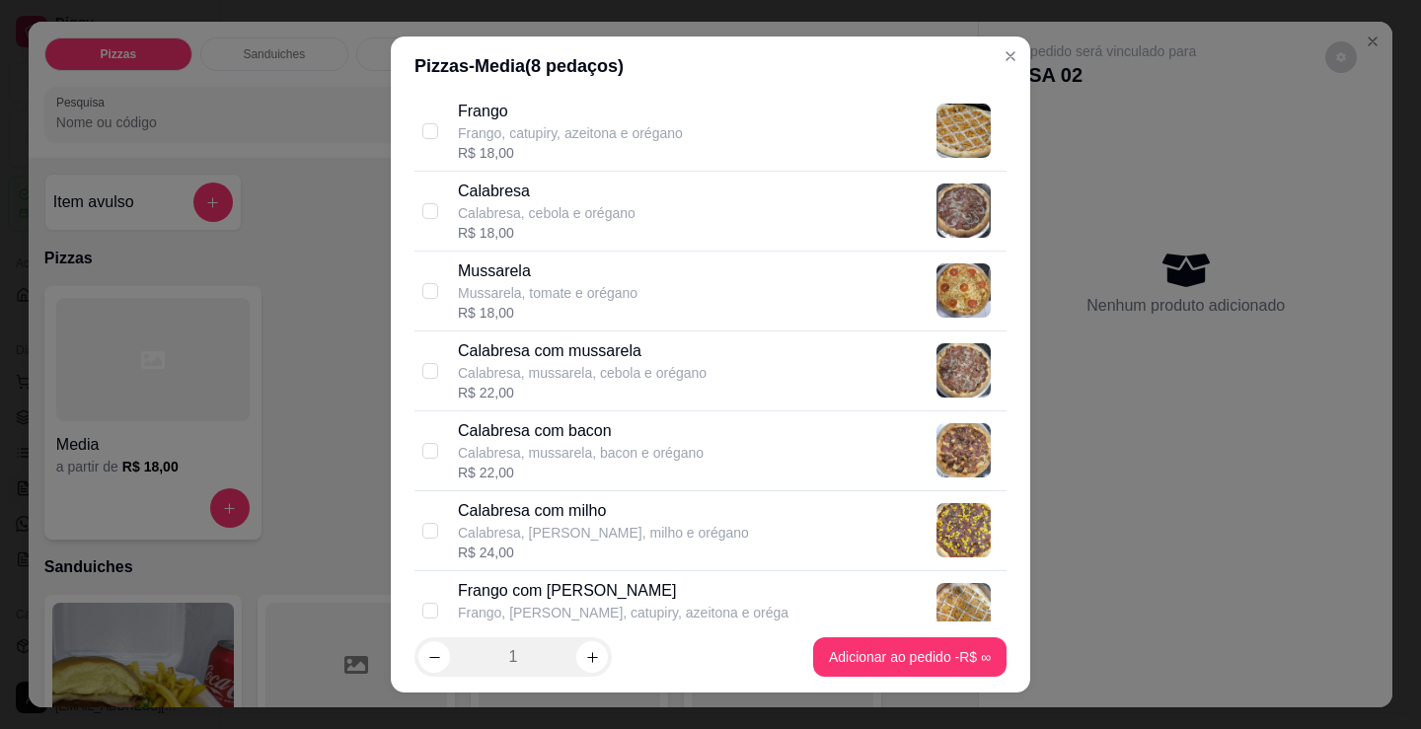
scroll to position [197, 0]
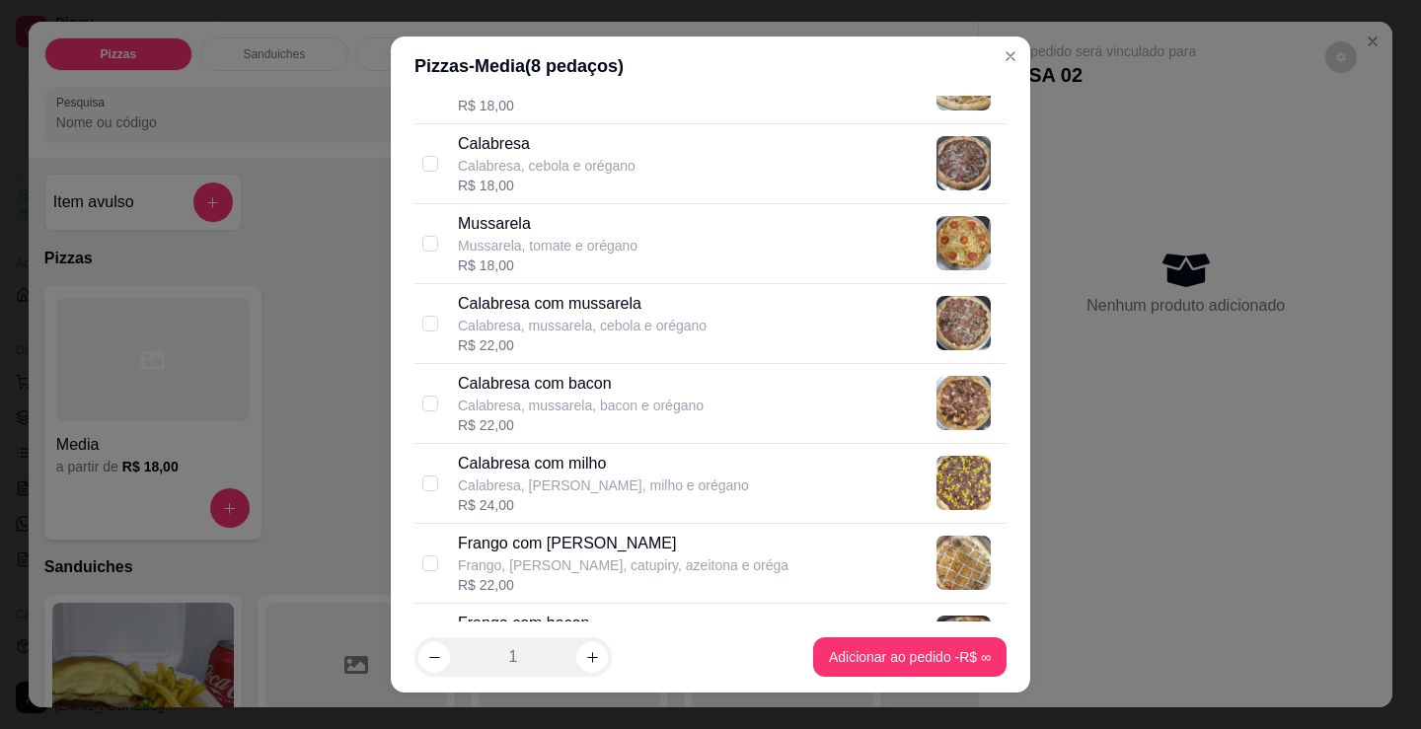
drag, startPoint x: 714, startPoint y: 312, endPoint x: 720, endPoint y: 332, distance: 20.6
click at [714, 313] on div "Calabresa com mussarela Calabresa, mussarela, cebola e orégano R$ 22,00" at bounding box center [728, 323] width 541 height 63
checkbox input "true"
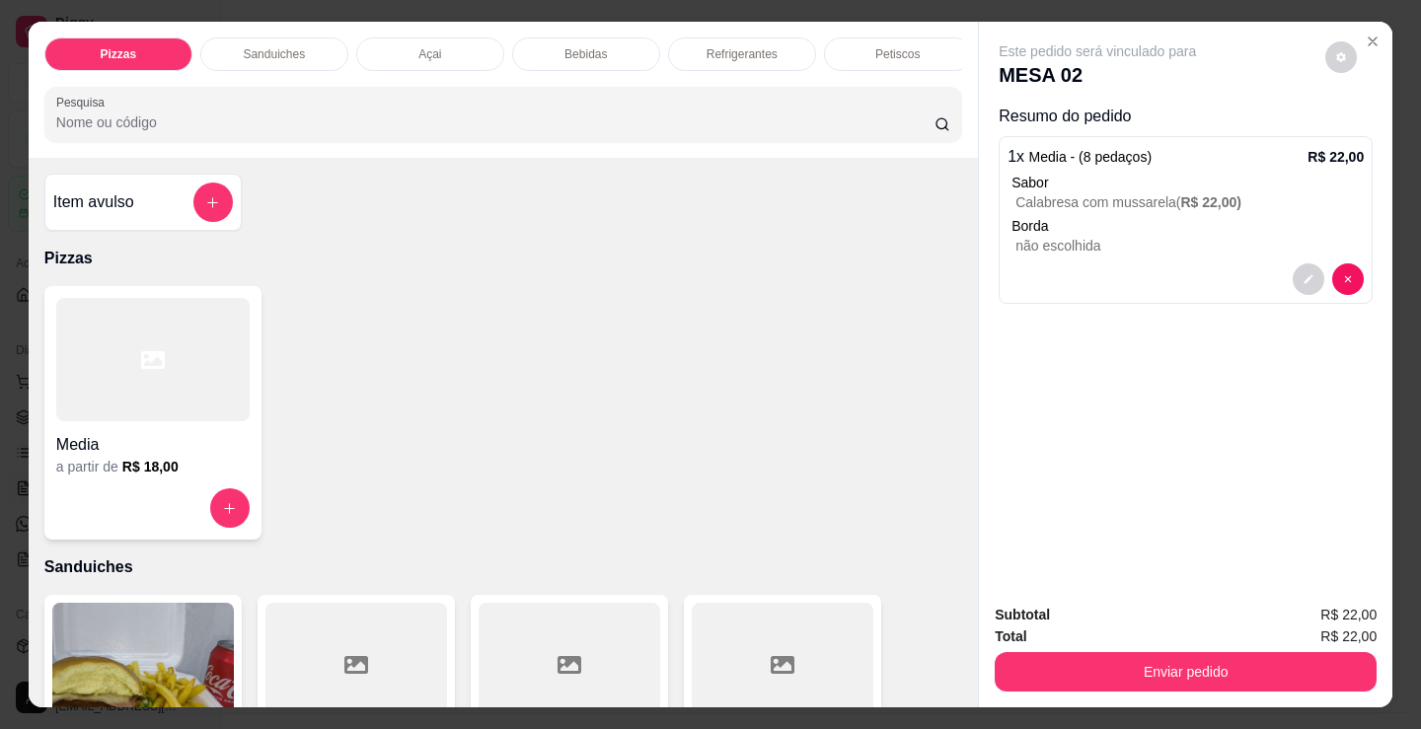
click at [168, 395] on div at bounding box center [152, 359] width 193 height 123
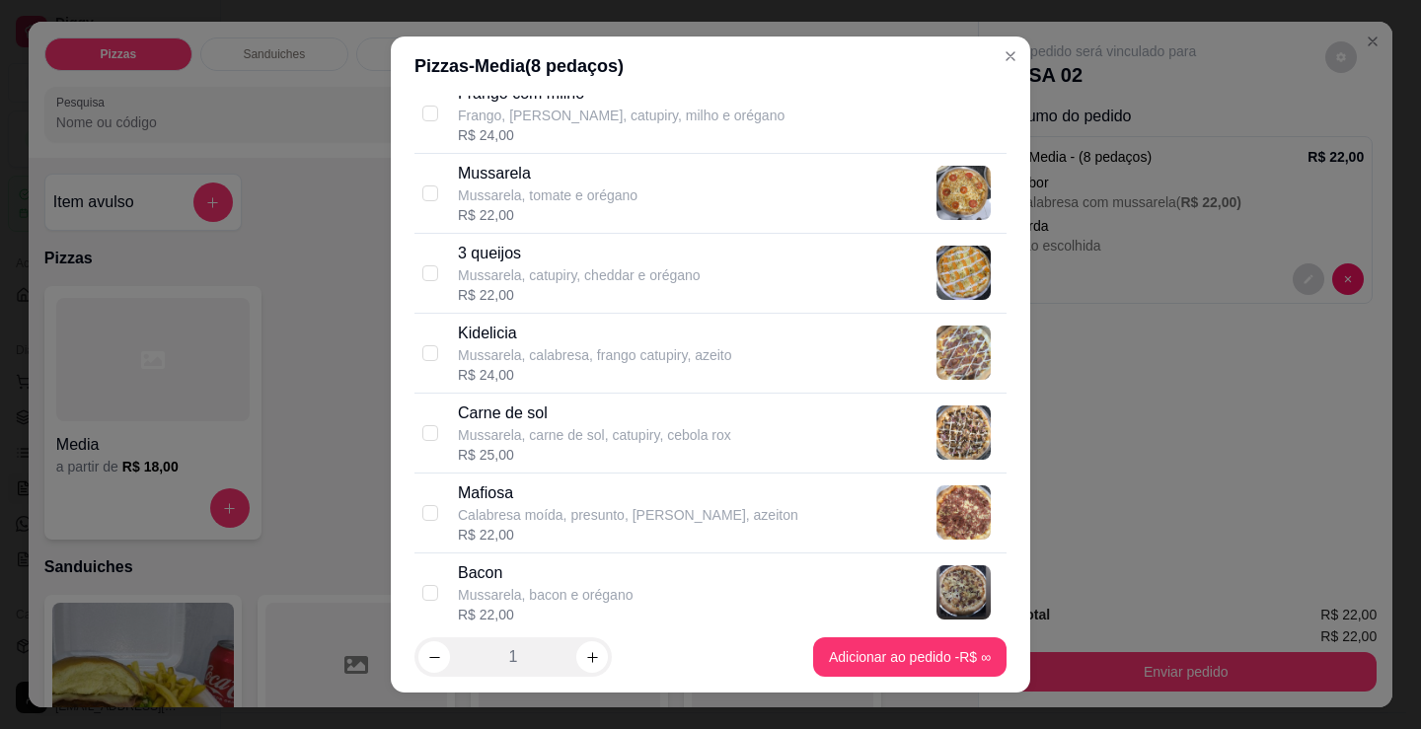
scroll to position [888, 0]
click at [604, 428] on p "Mussarela, carne de sol, catupiry, cebola rox" at bounding box center [594, 434] width 273 height 20
checkbox input "true"
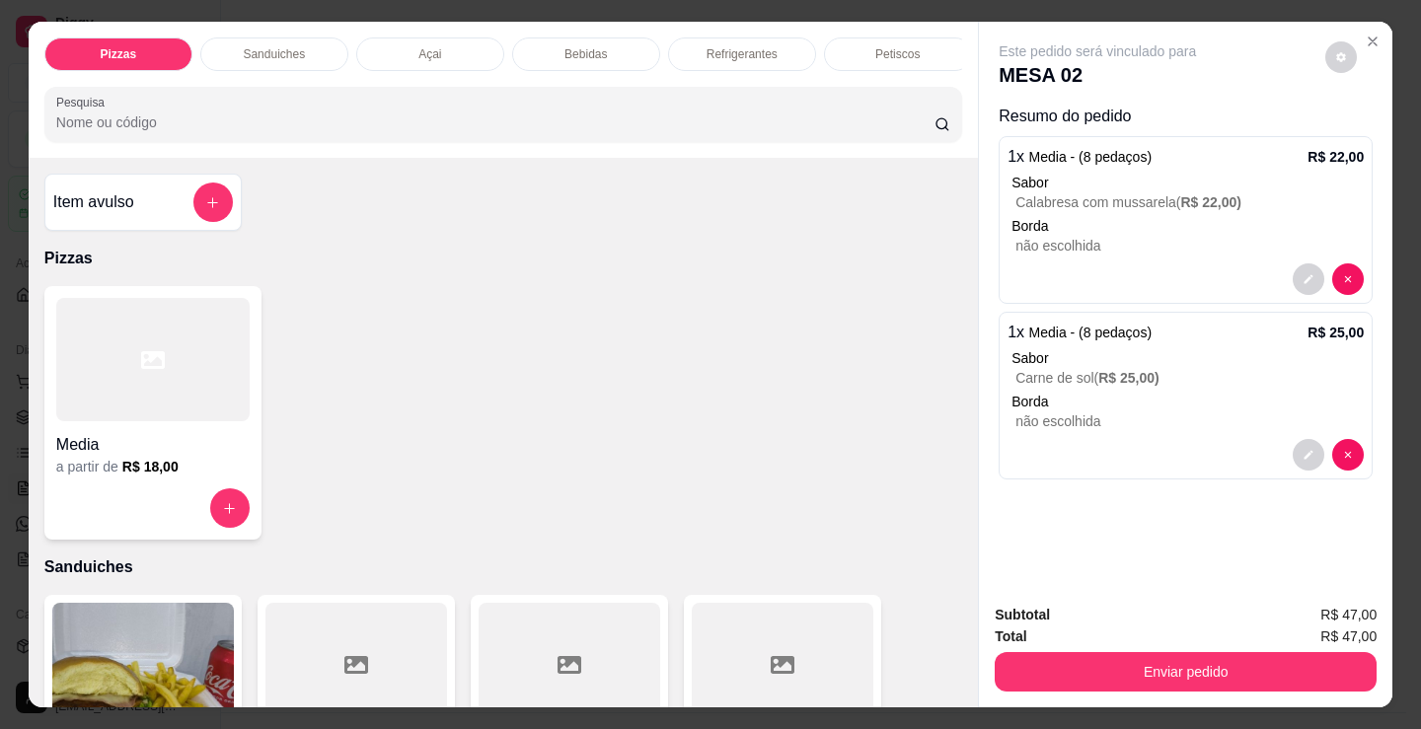
click at [931, 56] on div "Petiscos" at bounding box center [898, 54] width 148 height 34
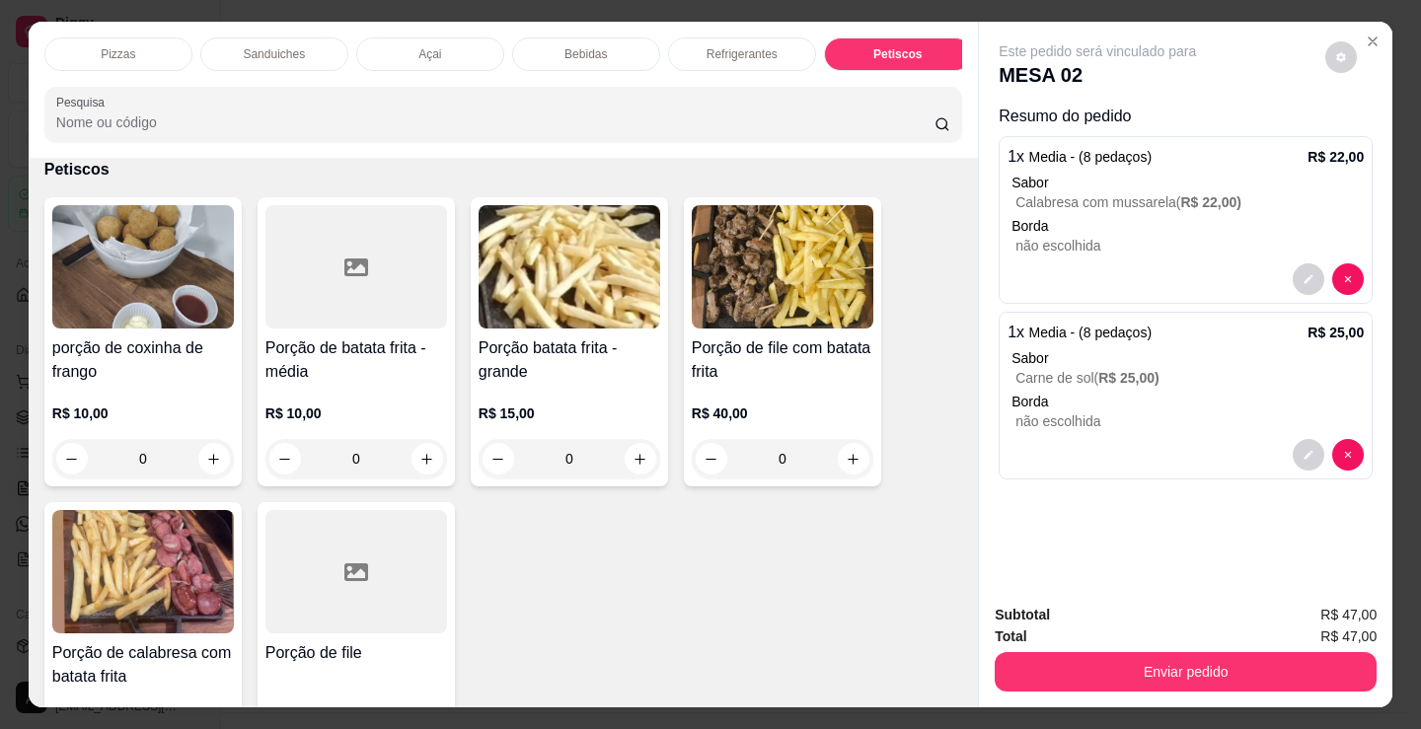
scroll to position [48, 0]
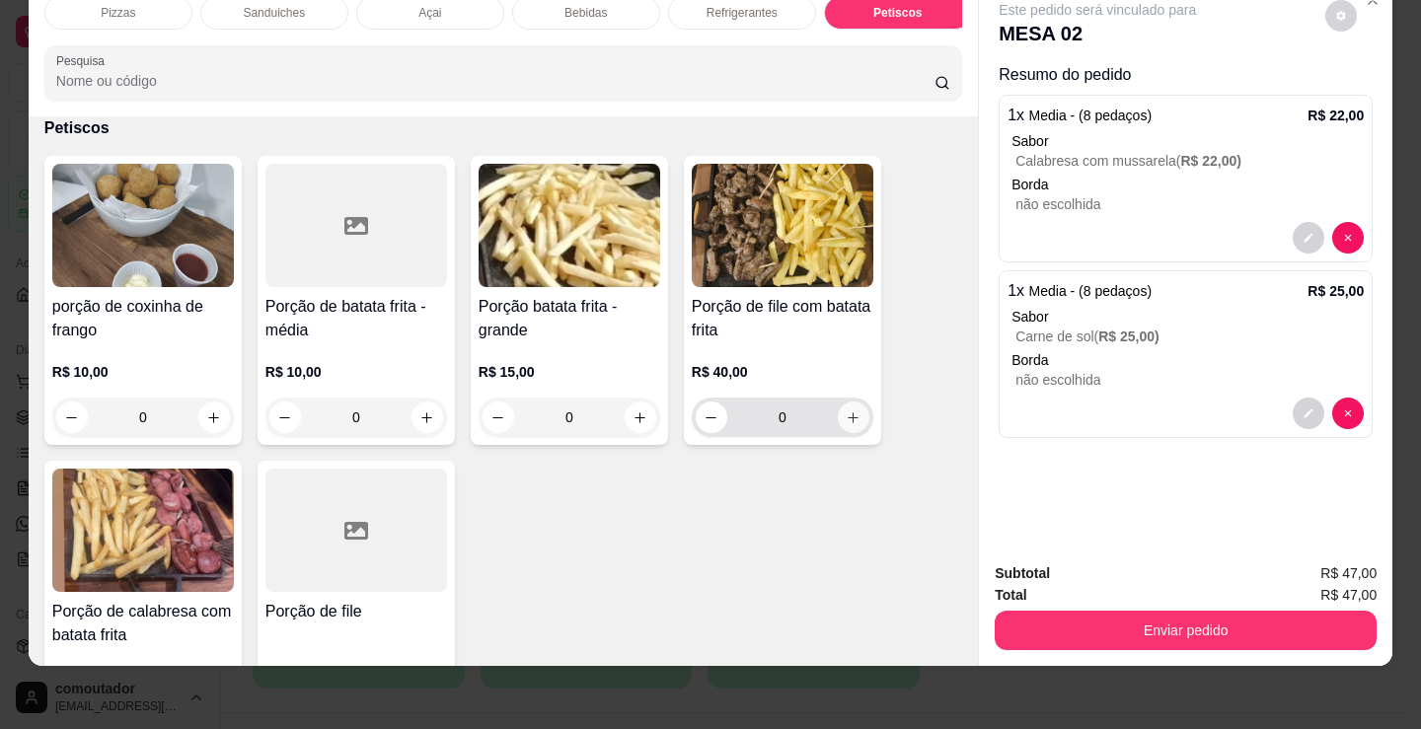
click at [848, 424] on icon "increase-product-quantity" at bounding box center [853, 417] width 15 height 15
type input "1"
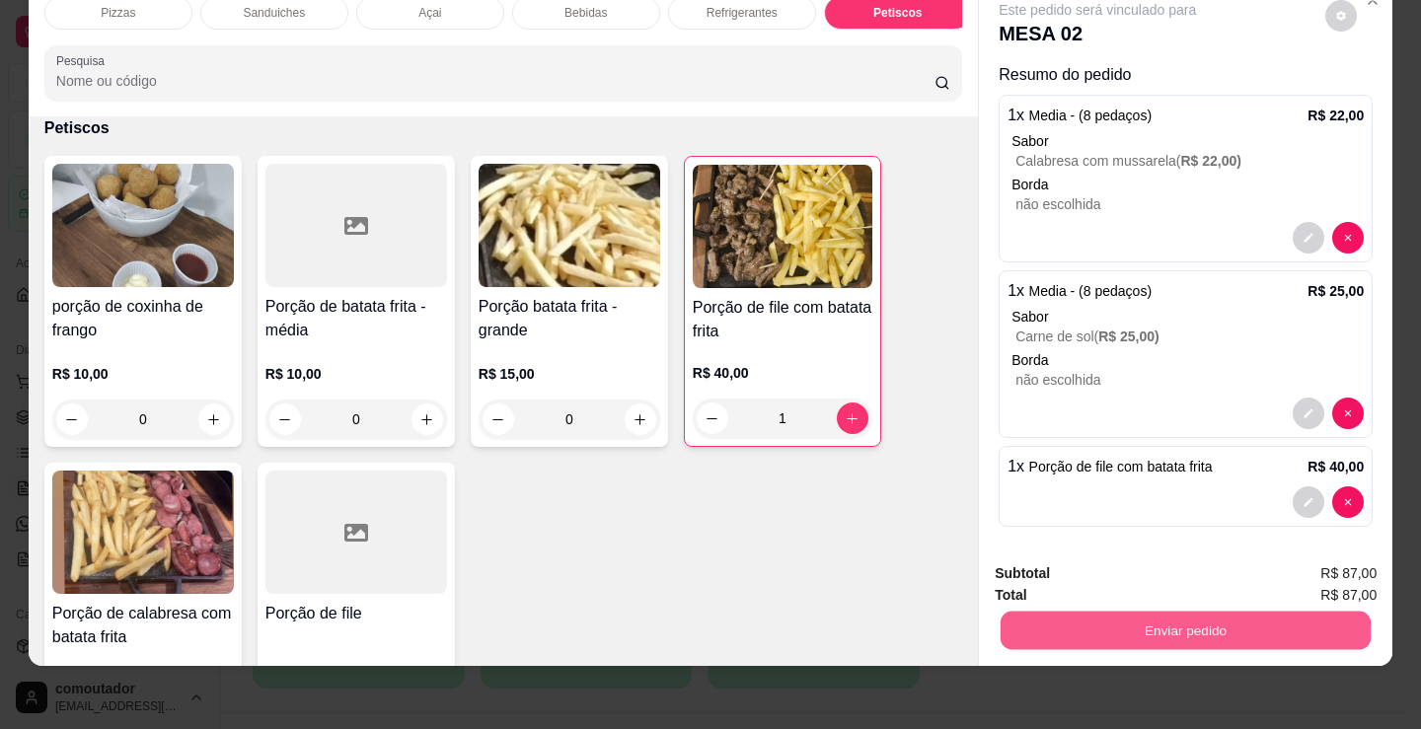
click at [1167, 613] on button "Enviar pedido" at bounding box center [1185, 630] width 370 height 38
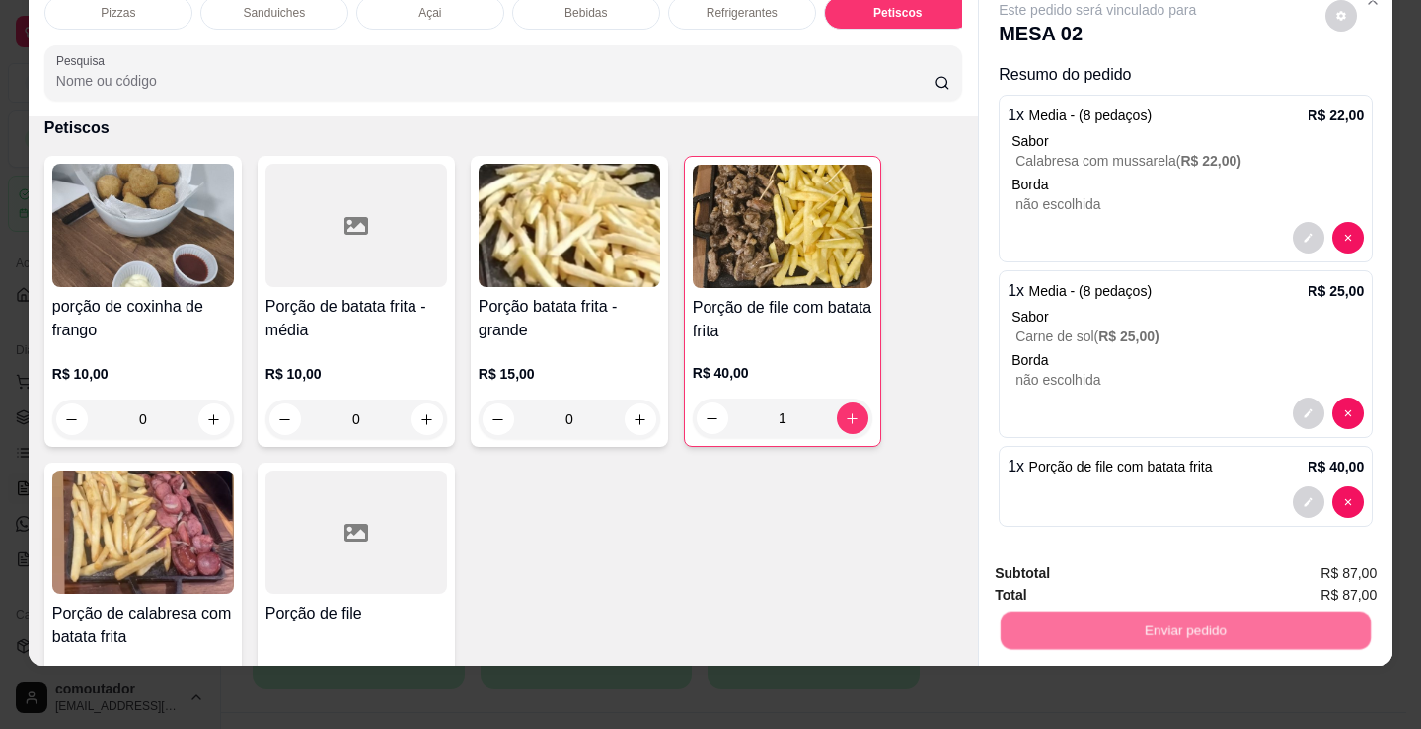
click at [1074, 564] on button "Não registrar e enviar pedido" at bounding box center [1119, 567] width 205 height 37
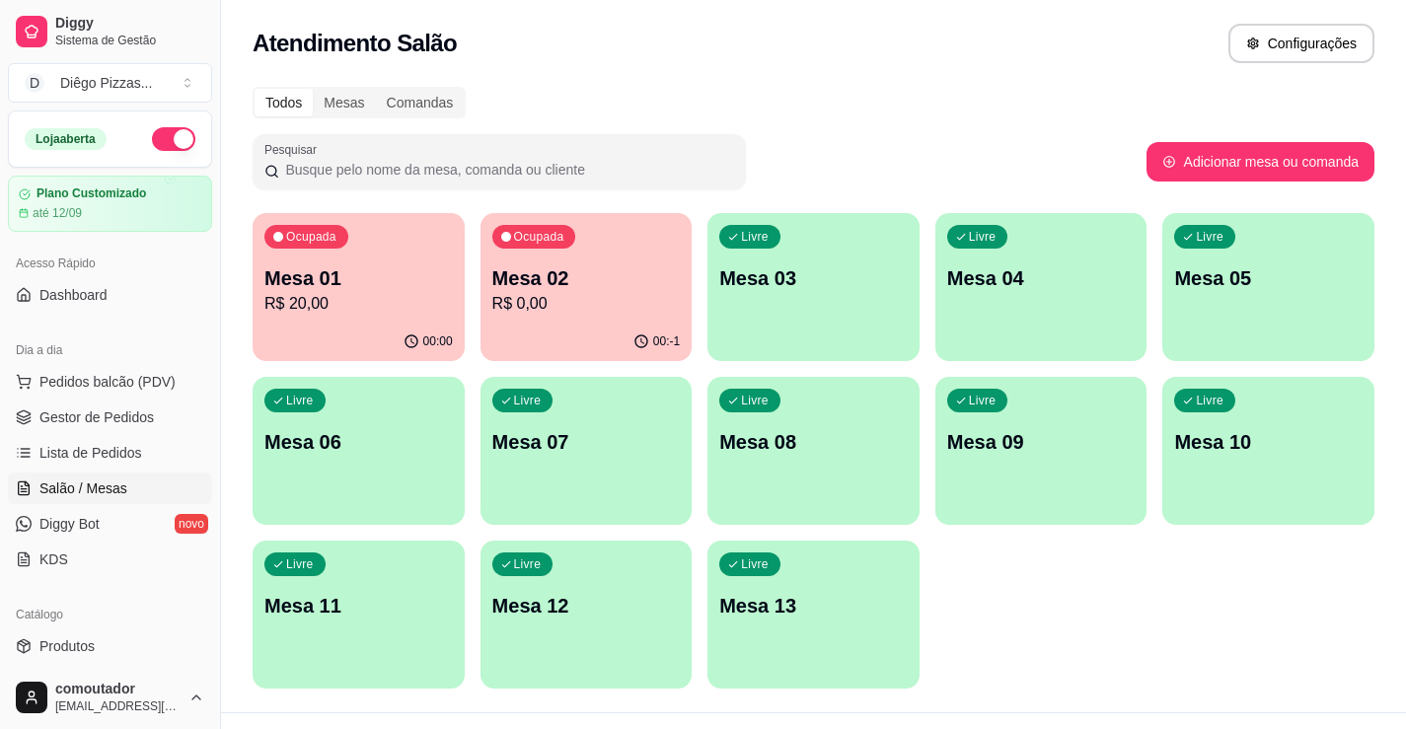
click at [604, 310] on p "R$ 0,00" at bounding box center [586, 304] width 188 height 24
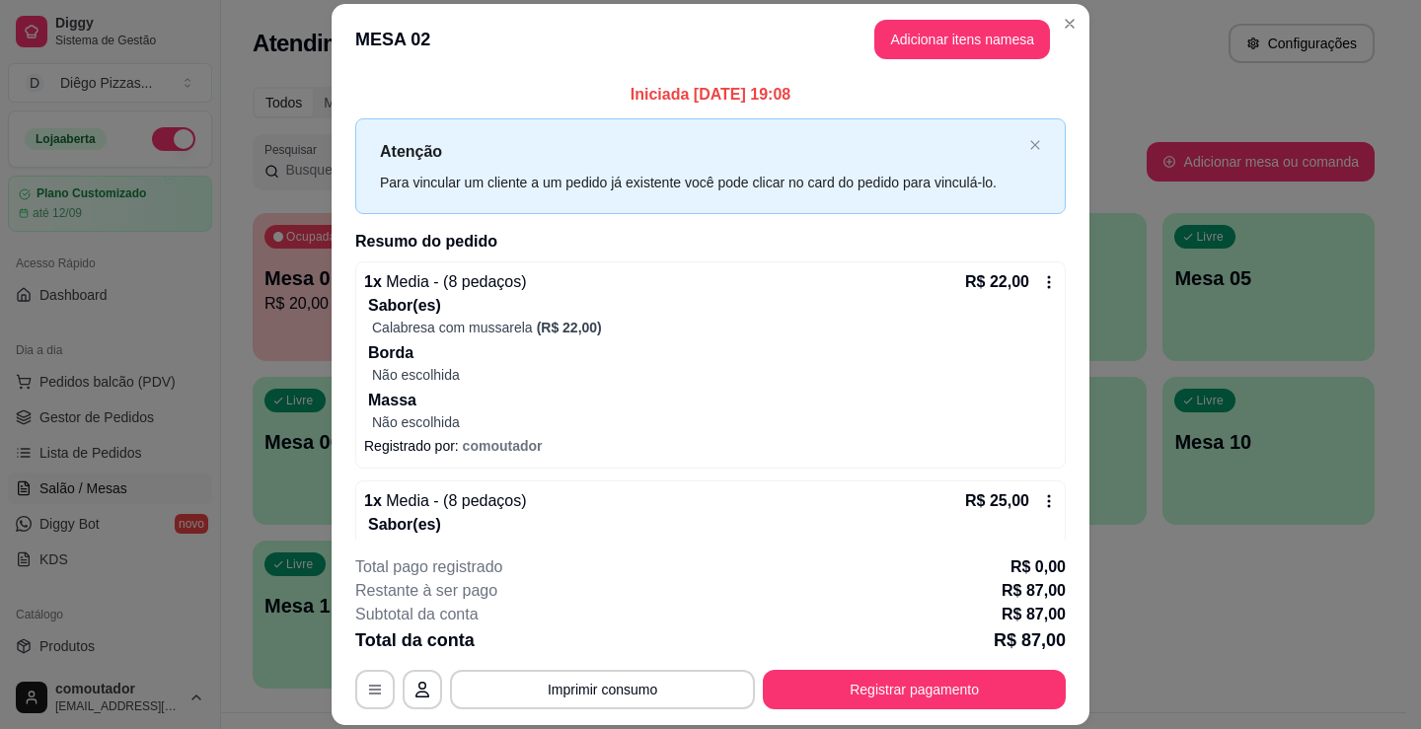
click at [422, 689] on icon "button" at bounding box center [422, 690] width 16 height 16
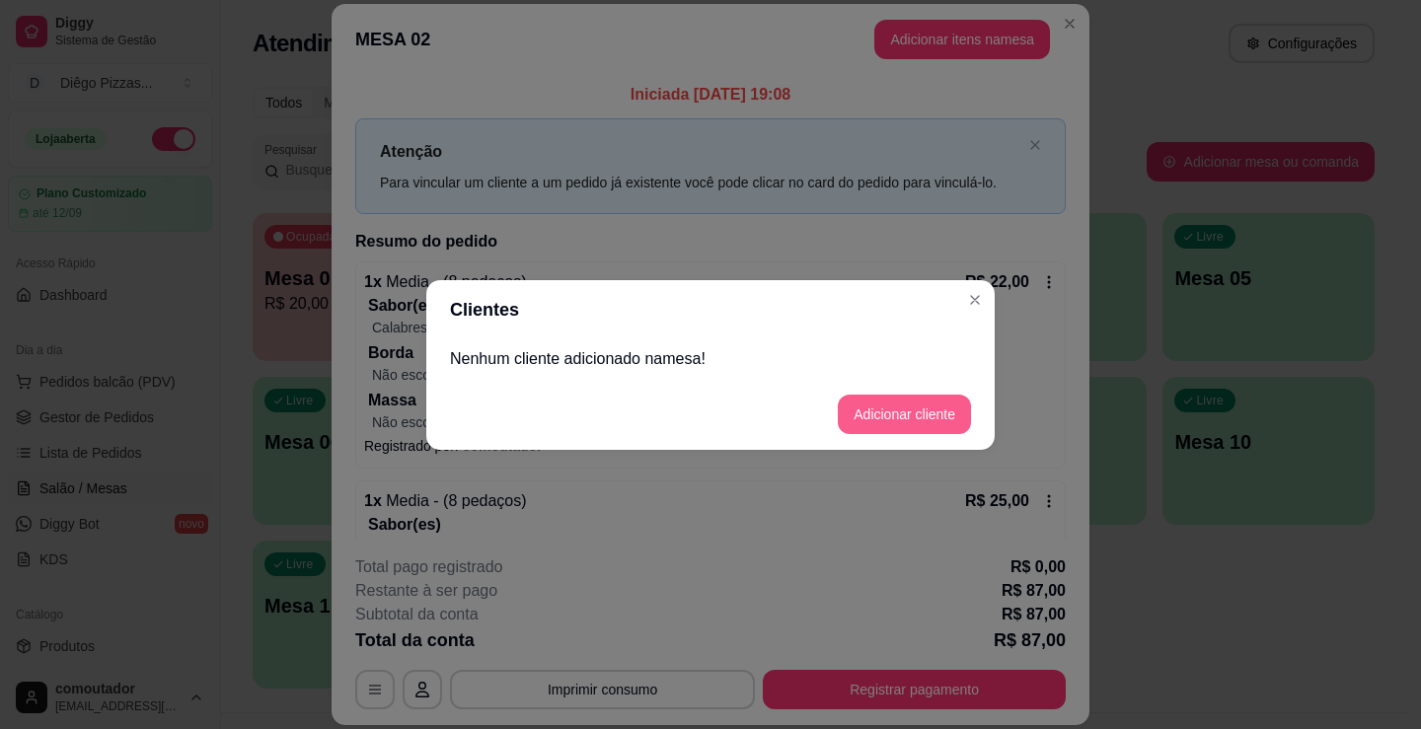
click at [910, 412] on button "Adicionar cliente" at bounding box center [904, 414] width 133 height 39
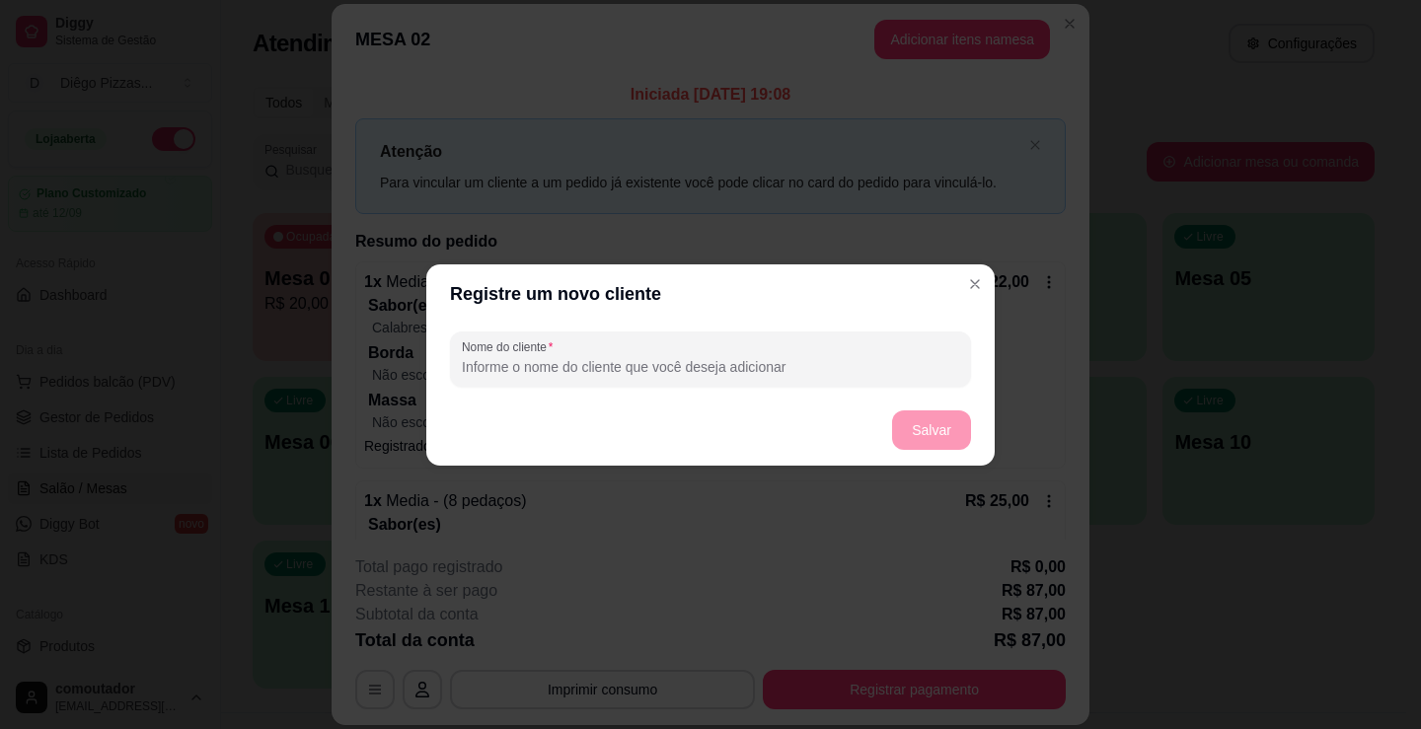
click at [675, 374] on input "Nome do cliente" at bounding box center [710, 367] width 497 height 20
type input "fabiana"
click at [913, 442] on button "Salvar" at bounding box center [931, 429] width 77 height 38
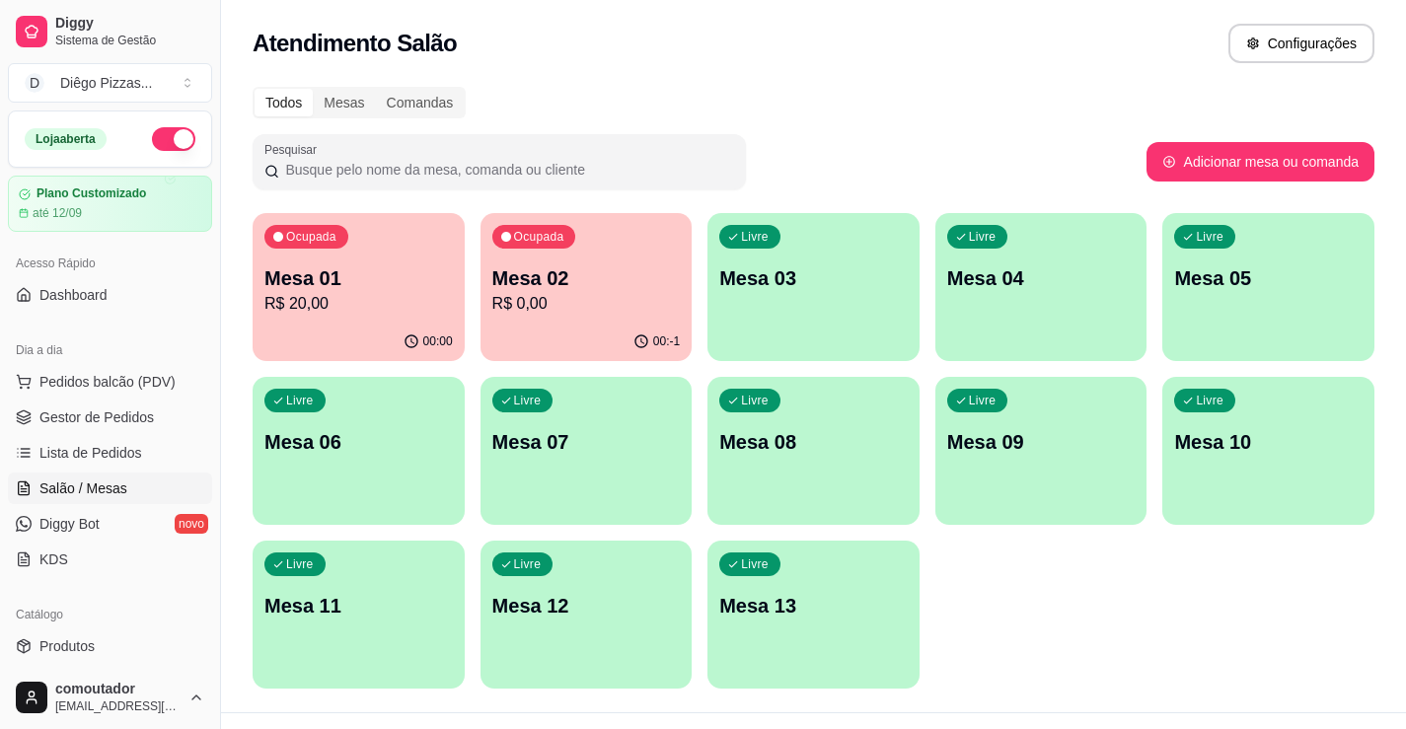
click at [827, 276] on p "Mesa 03" at bounding box center [813, 278] width 188 height 28
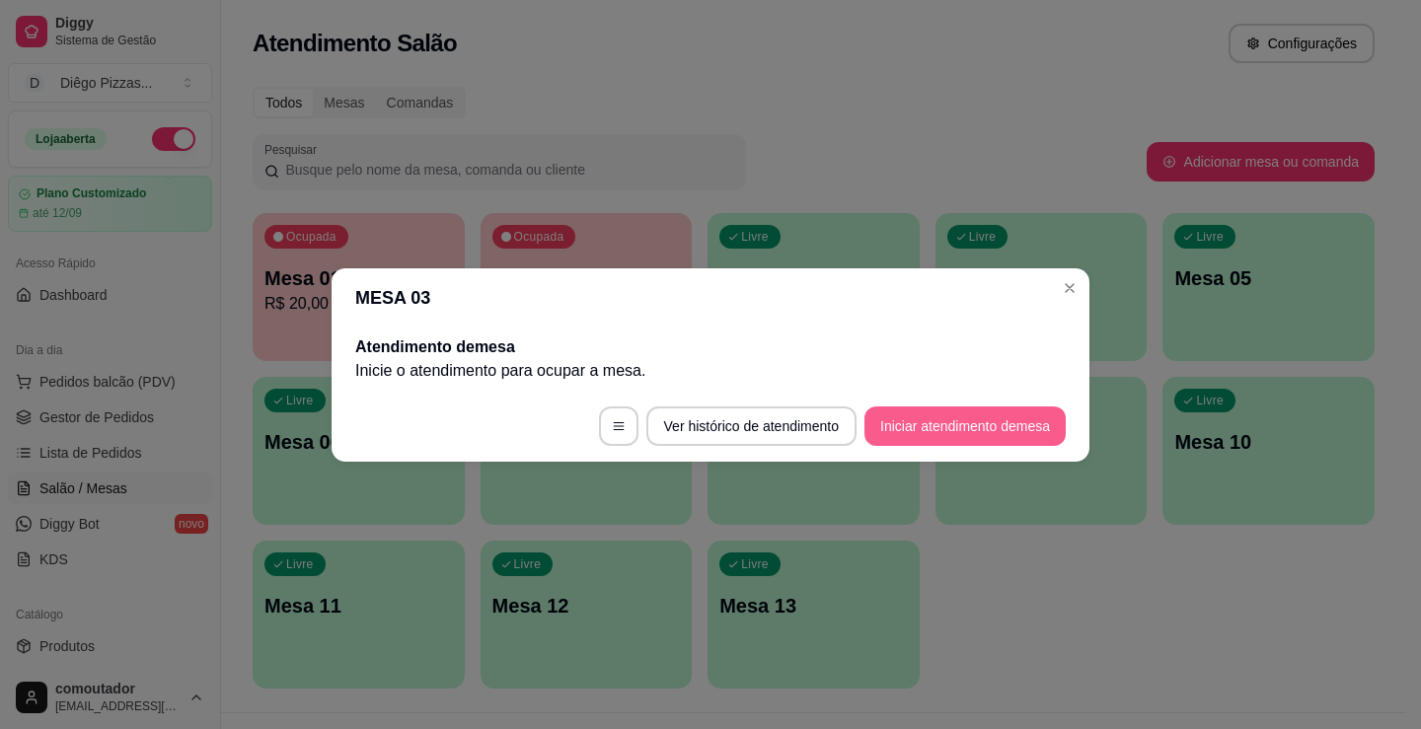
click at [976, 419] on button "Iniciar atendimento de mesa" at bounding box center [964, 425] width 201 height 39
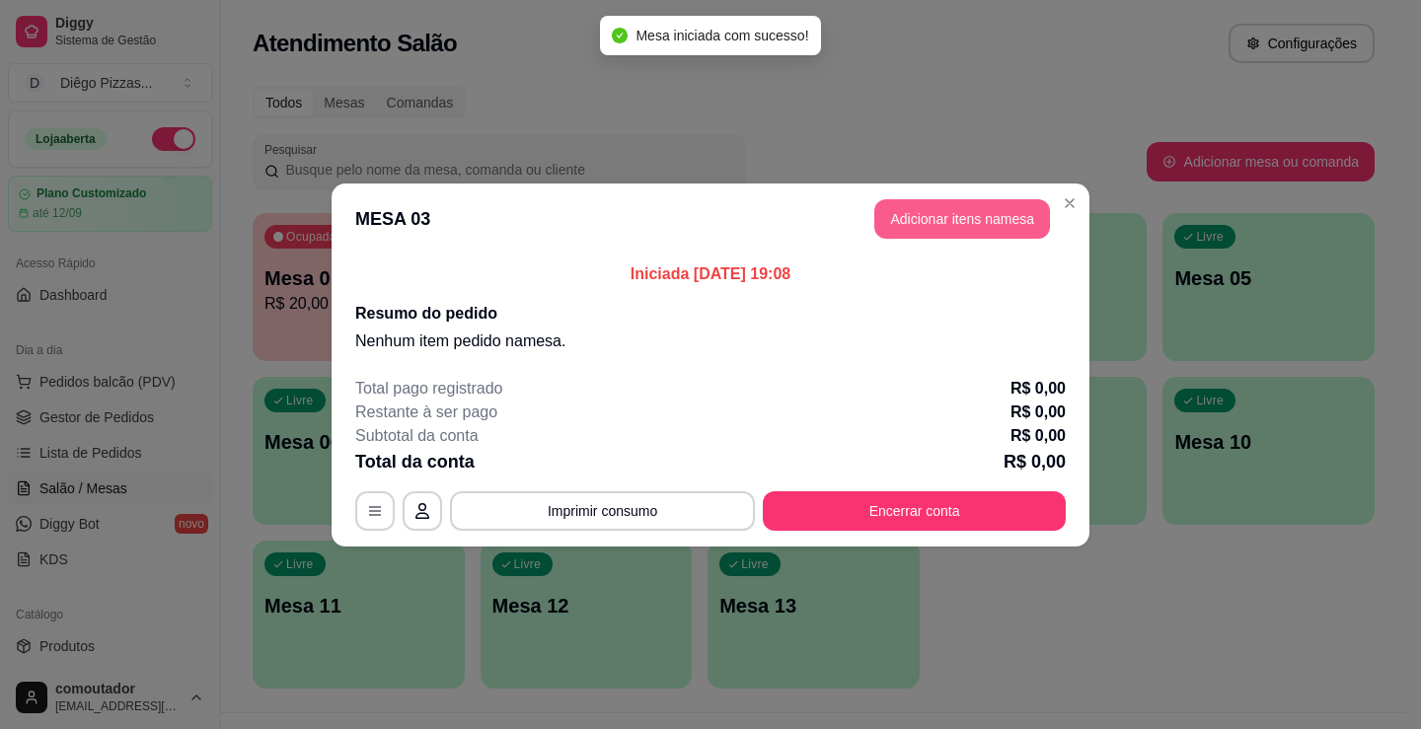
click at [992, 229] on button "Adicionar itens na mesa" at bounding box center [962, 218] width 176 height 39
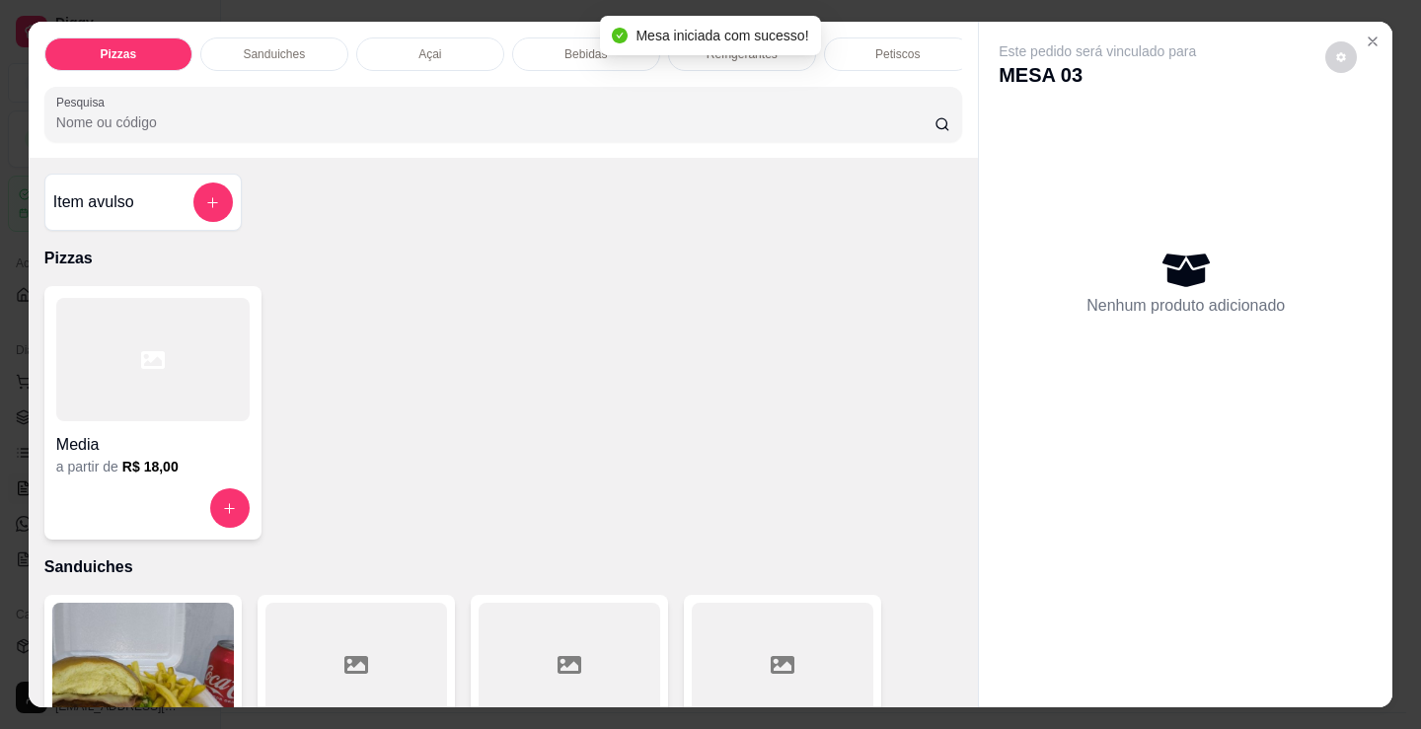
click at [201, 377] on div at bounding box center [152, 359] width 193 height 123
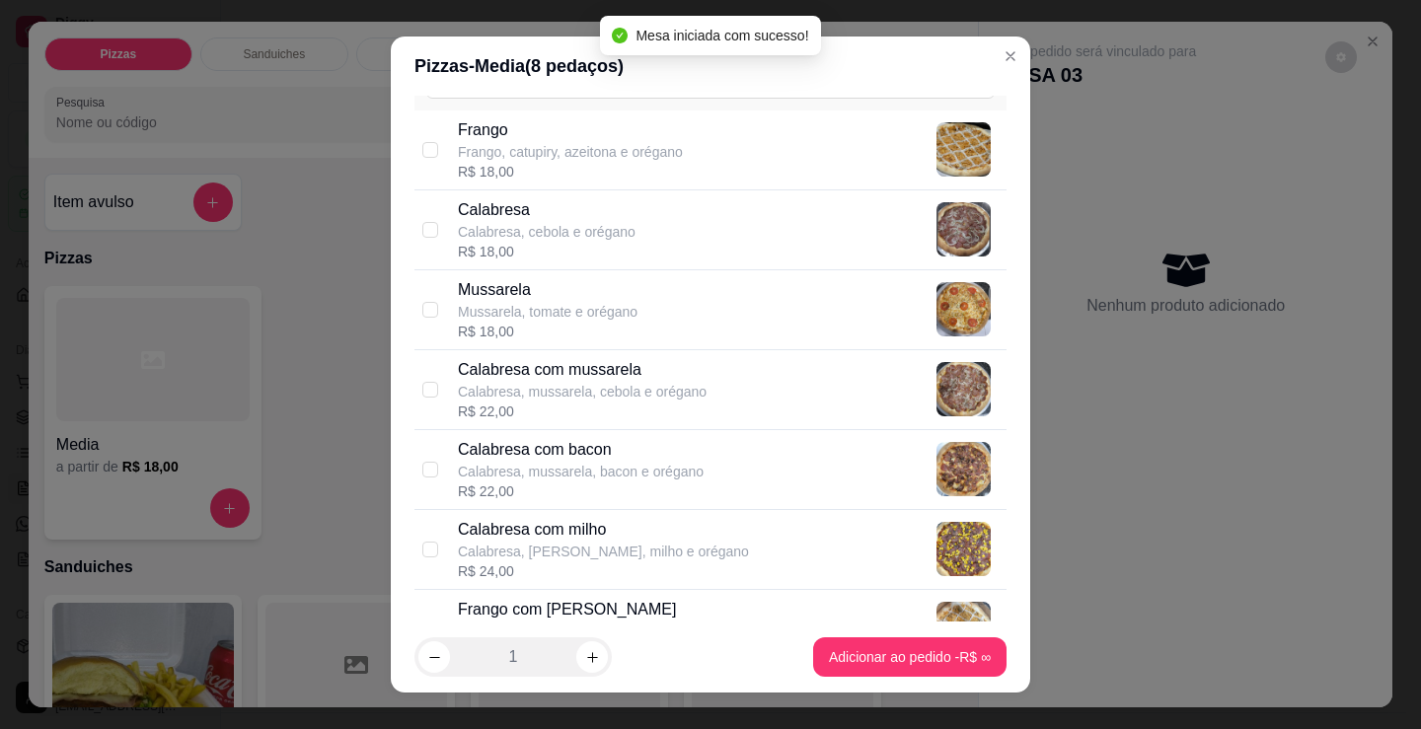
scroll to position [197, 0]
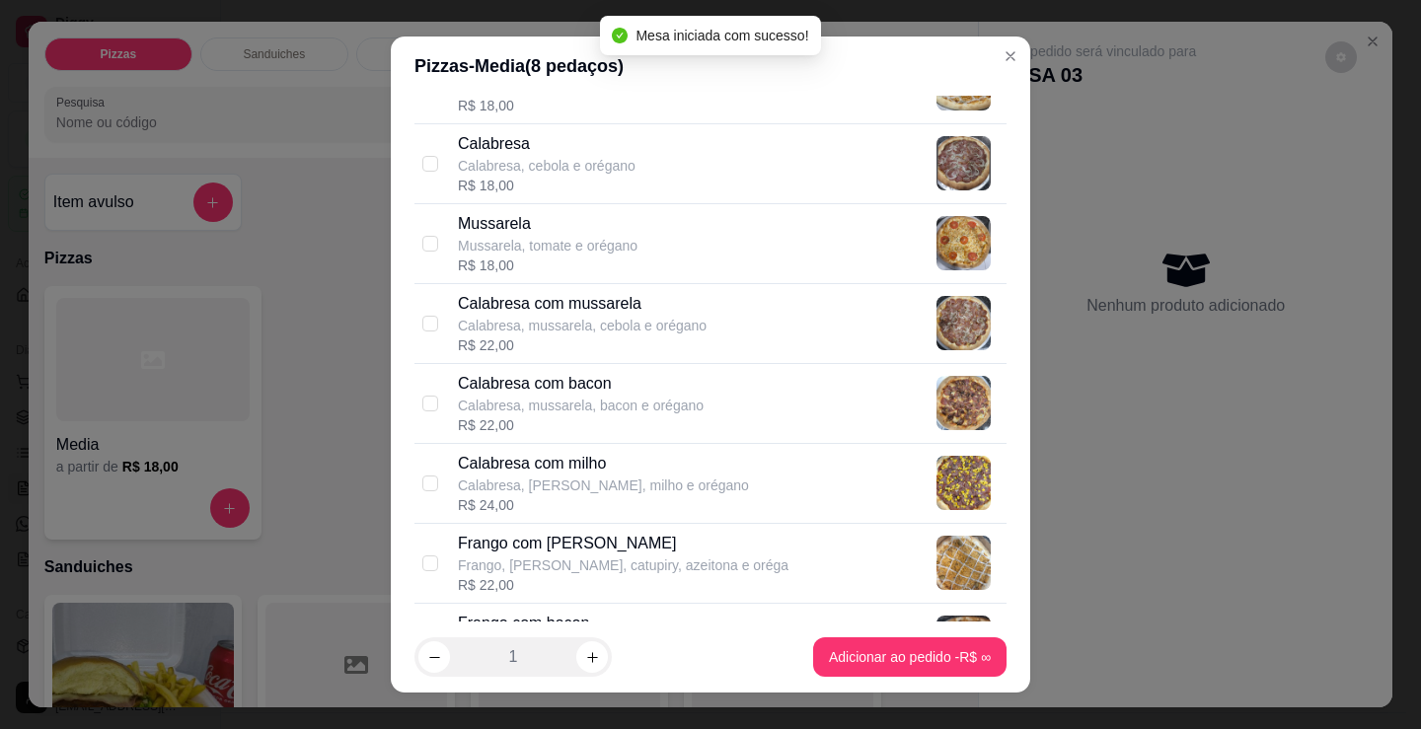
click at [687, 331] on p "Calabresa, mussarela, cebola e orégano" at bounding box center [582, 326] width 249 height 20
checkbox input "true"
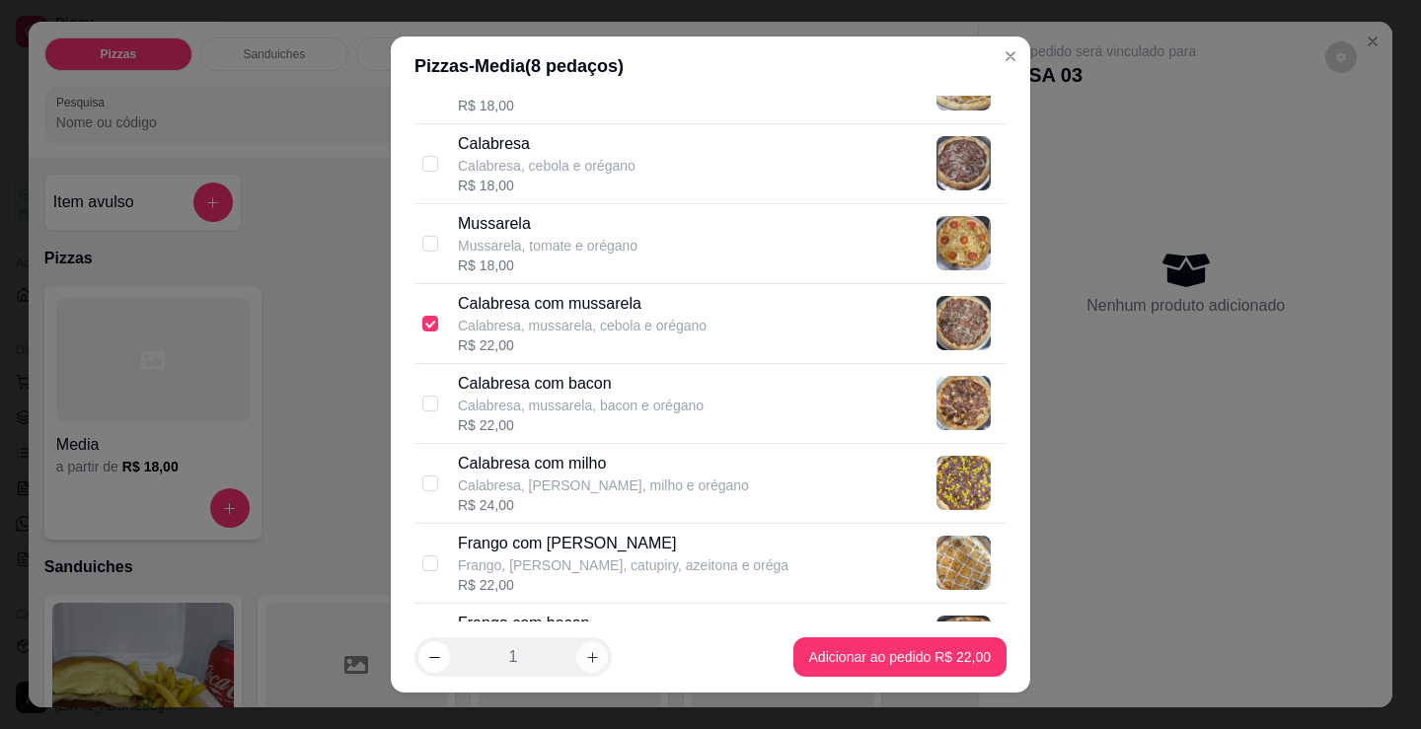
click at [598, 658] on button "increase-product-quantity" at bounding box center [592, 657] width 32 height 32
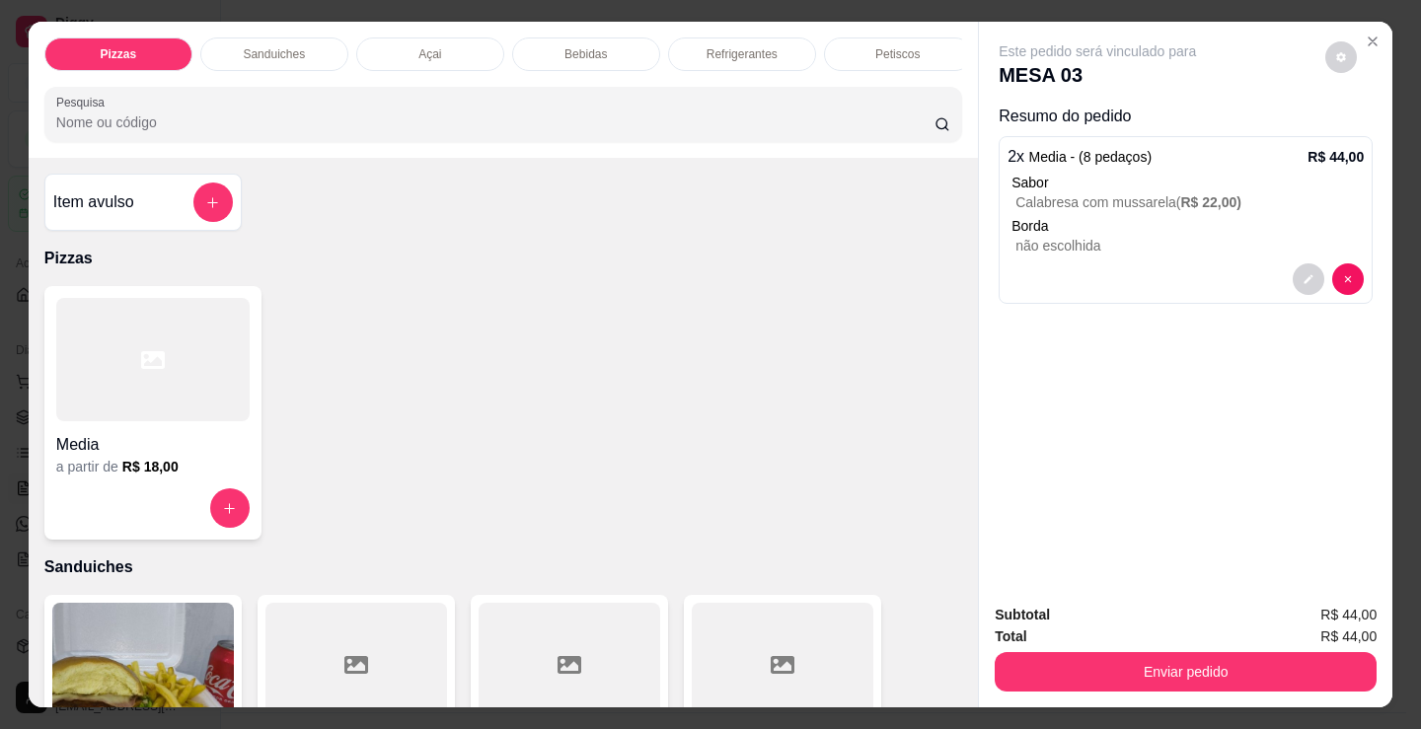
click at [718, 46] on p "Refrigerantes" at bounding box center [741, 54] width 71 height 16
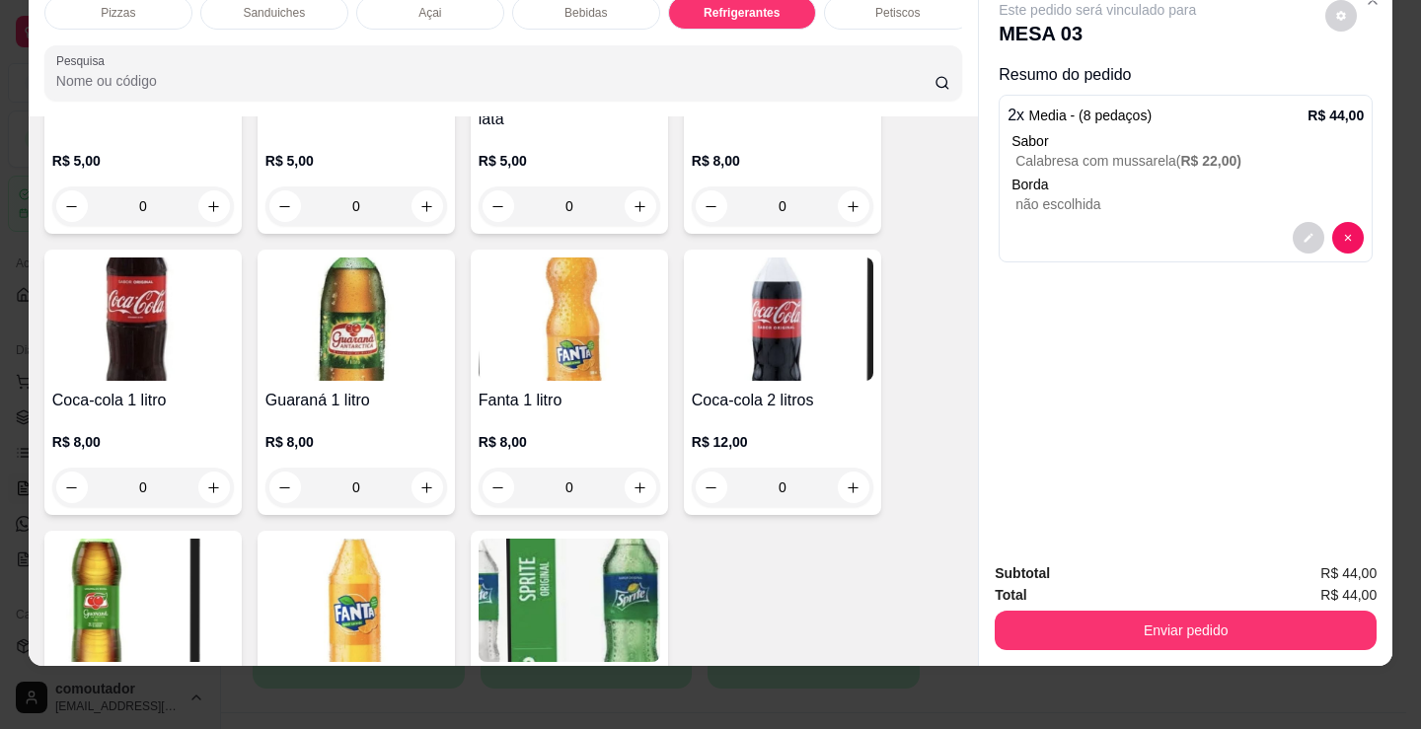
scroll to position [5899, 0]
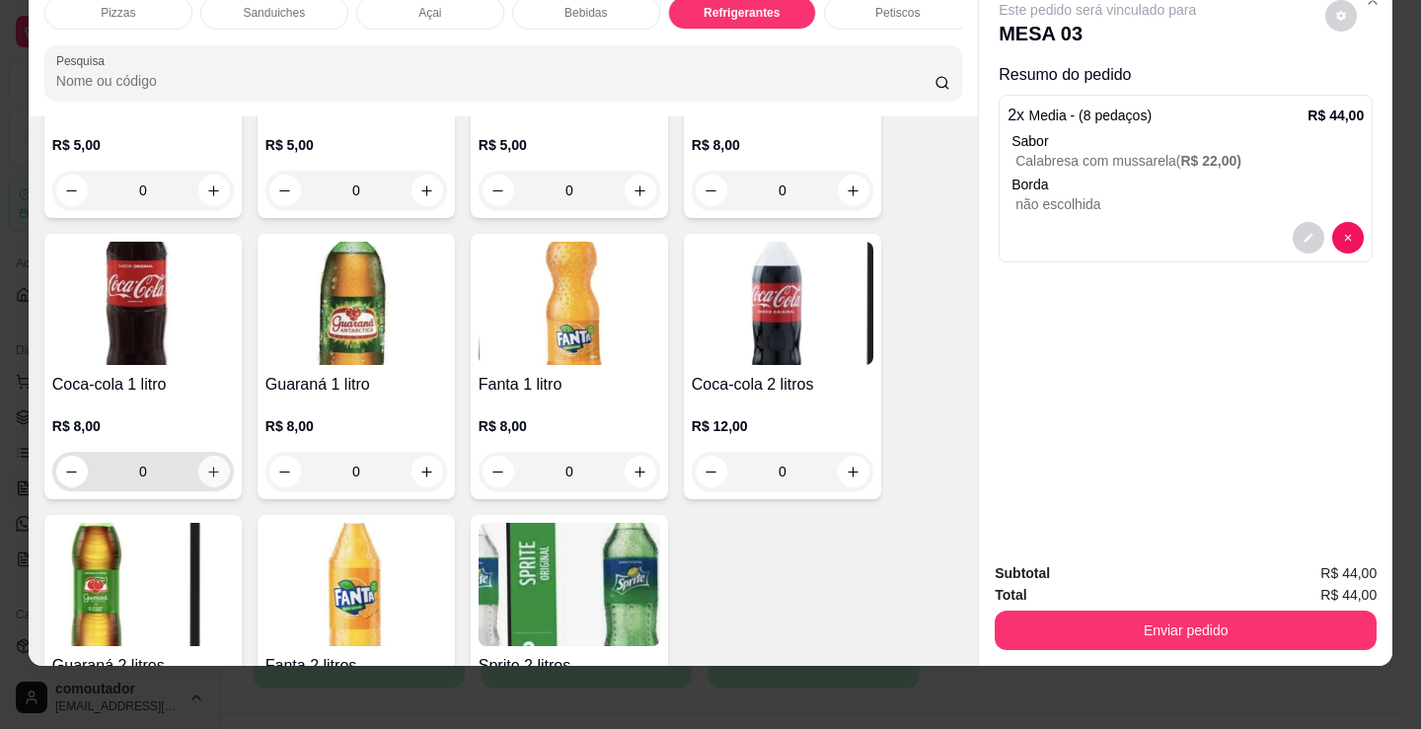
click at [208, 476] on icon "increase-product-quantity" at bounding box center [213, 472] width 15 height 15
type input "1"
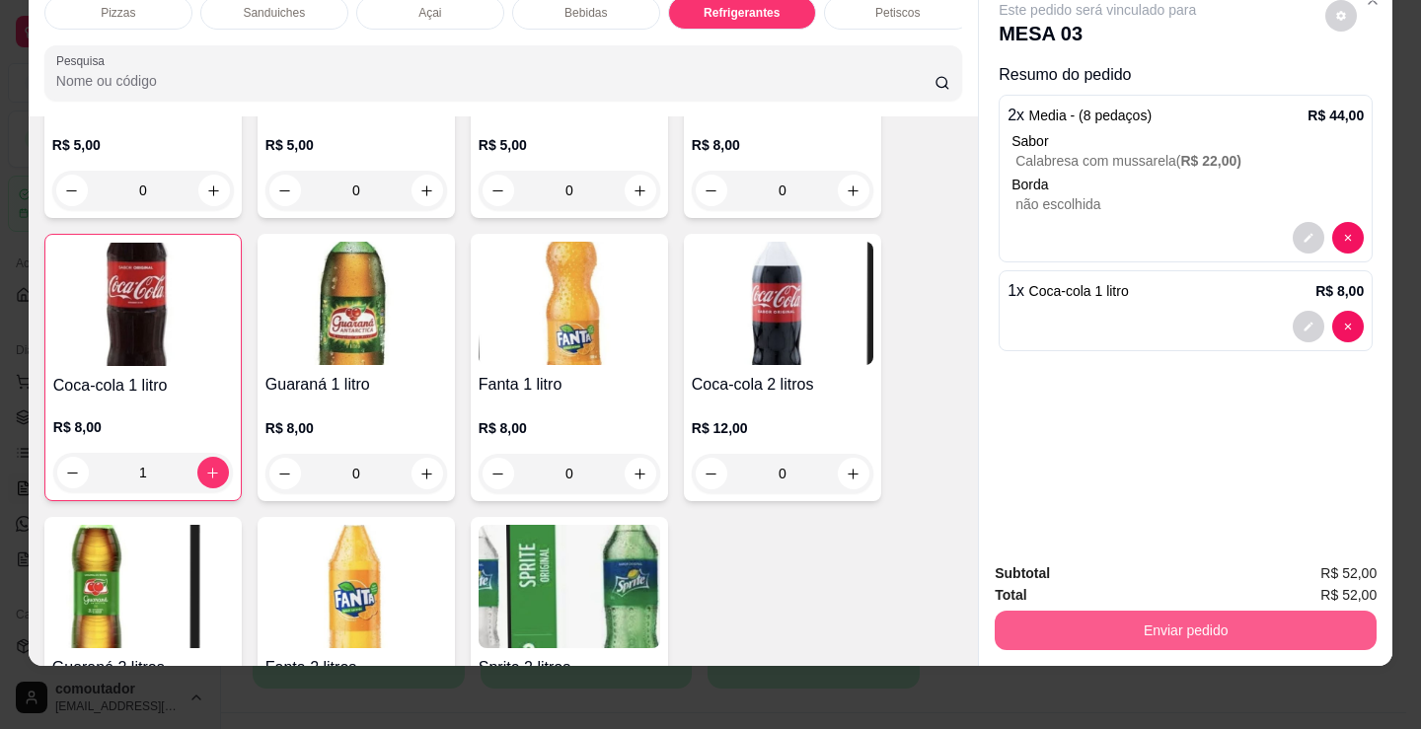
click at [1076, 631] on button "Enviar pedido" at bounding box center [1186, 630] width 382 height 39
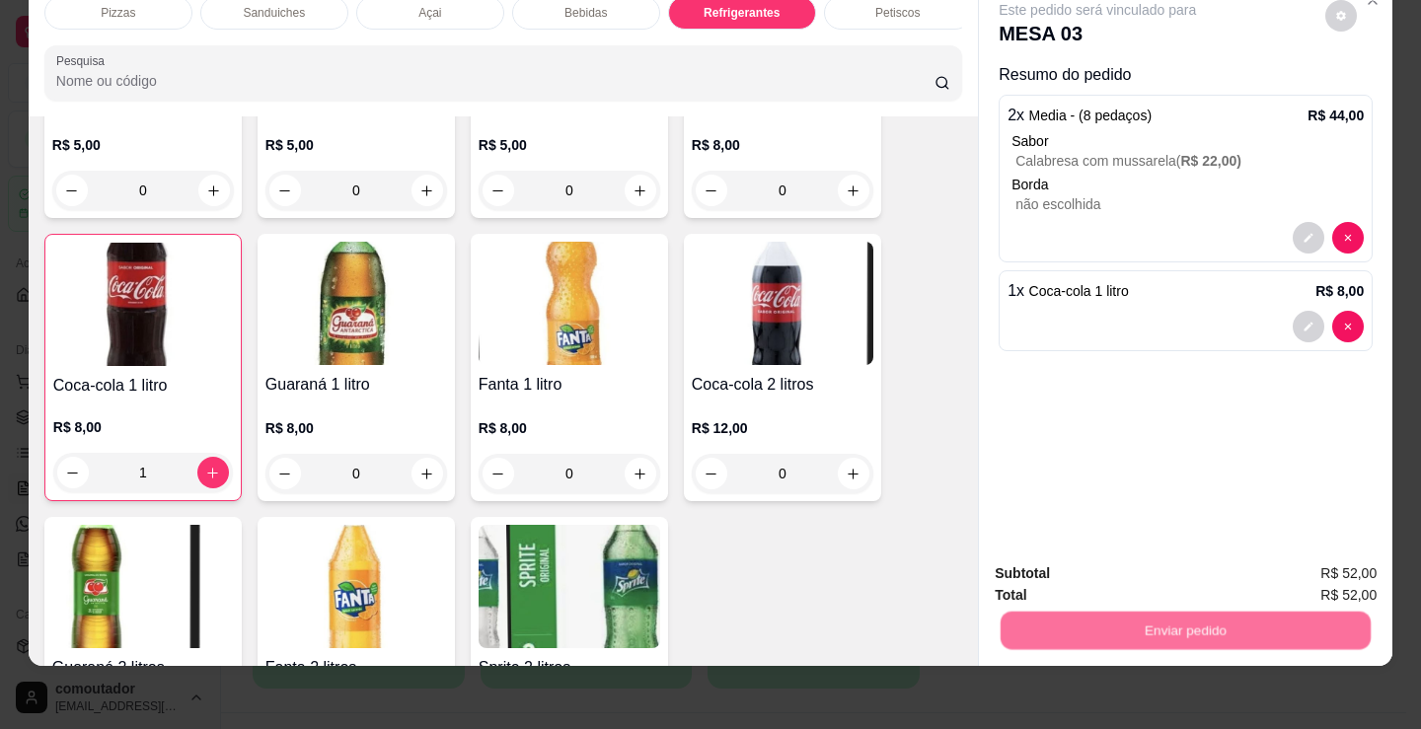
click at [1061, 550] on button "Não registrar e enviar pedido" at bounding box center [1119, 567] width 205 height 37
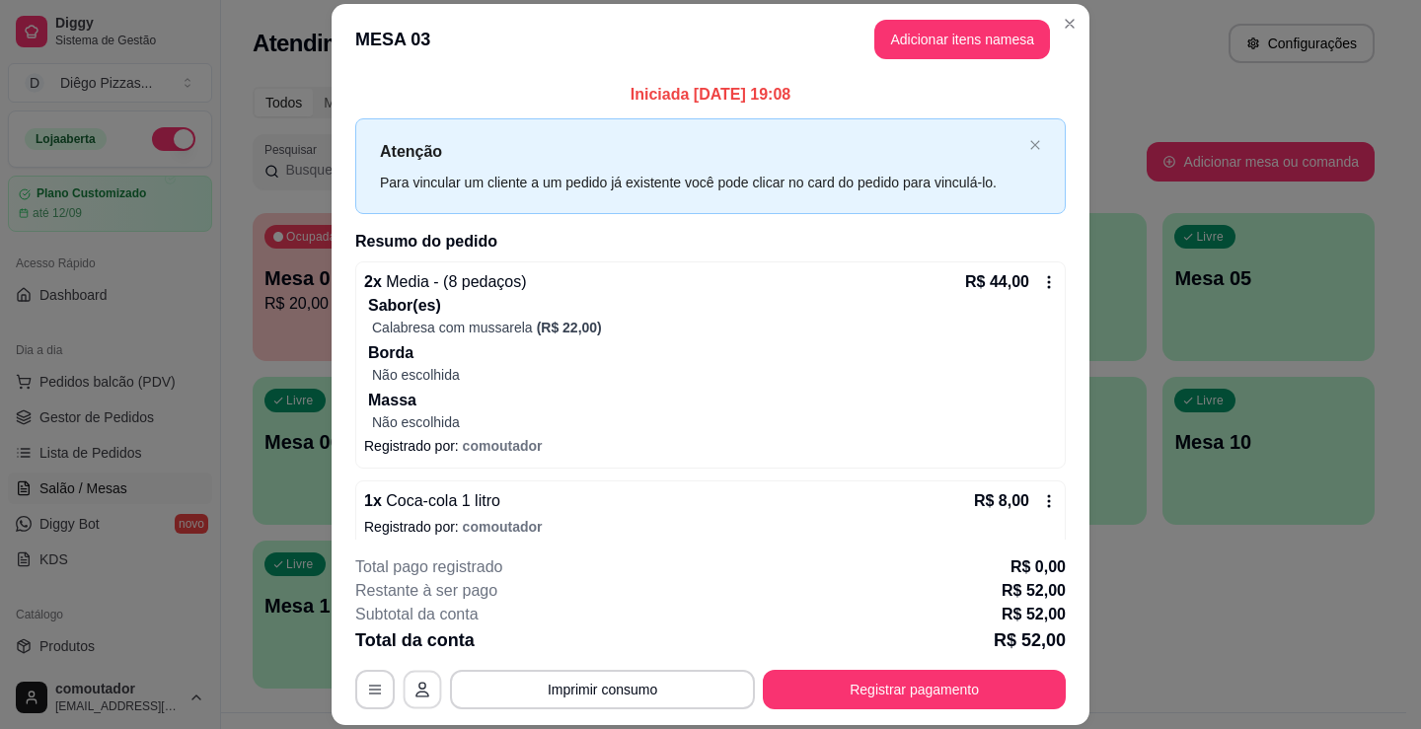
click at [430, 684] on button "button" at bounding box center [423, 690] width 38 height 38
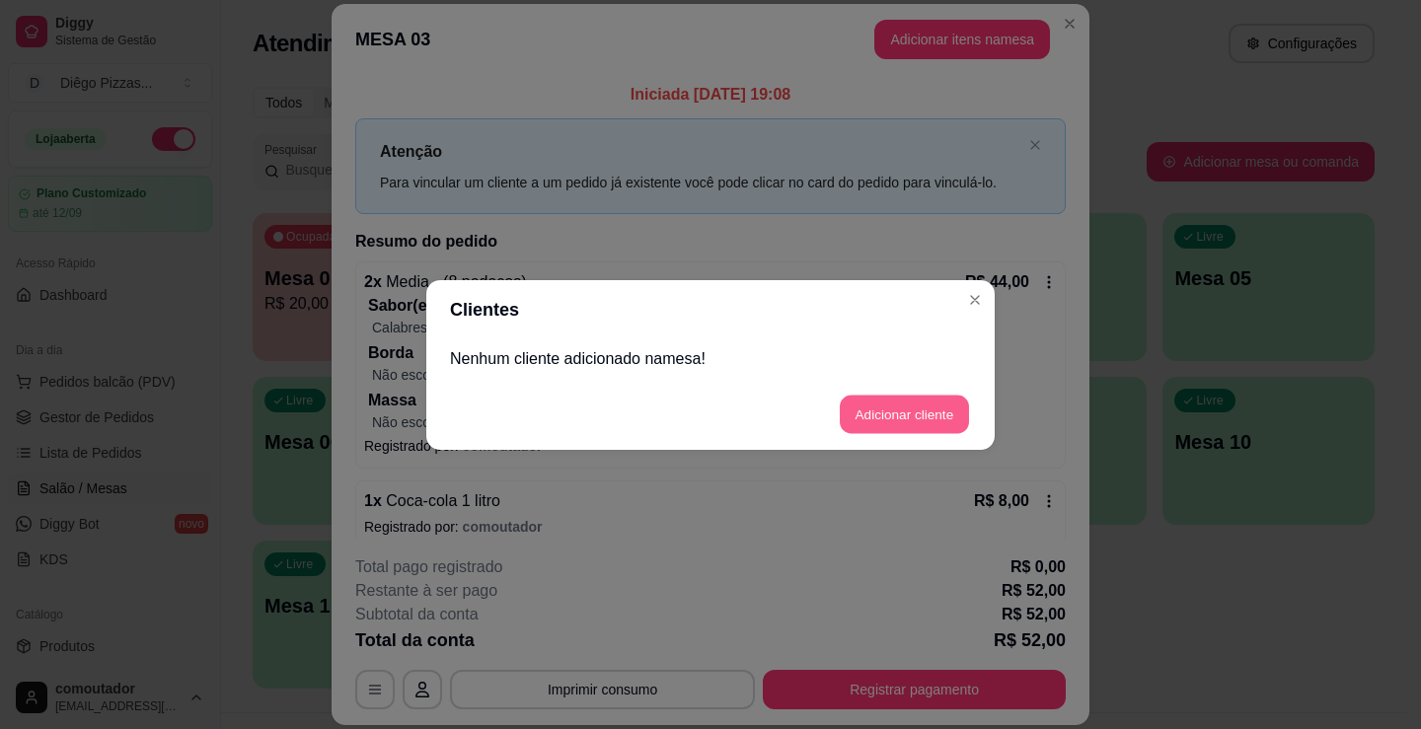
click at [939, 427] on button "Adicionar cliente" at bounding box center [904, 414] width 129 height 38
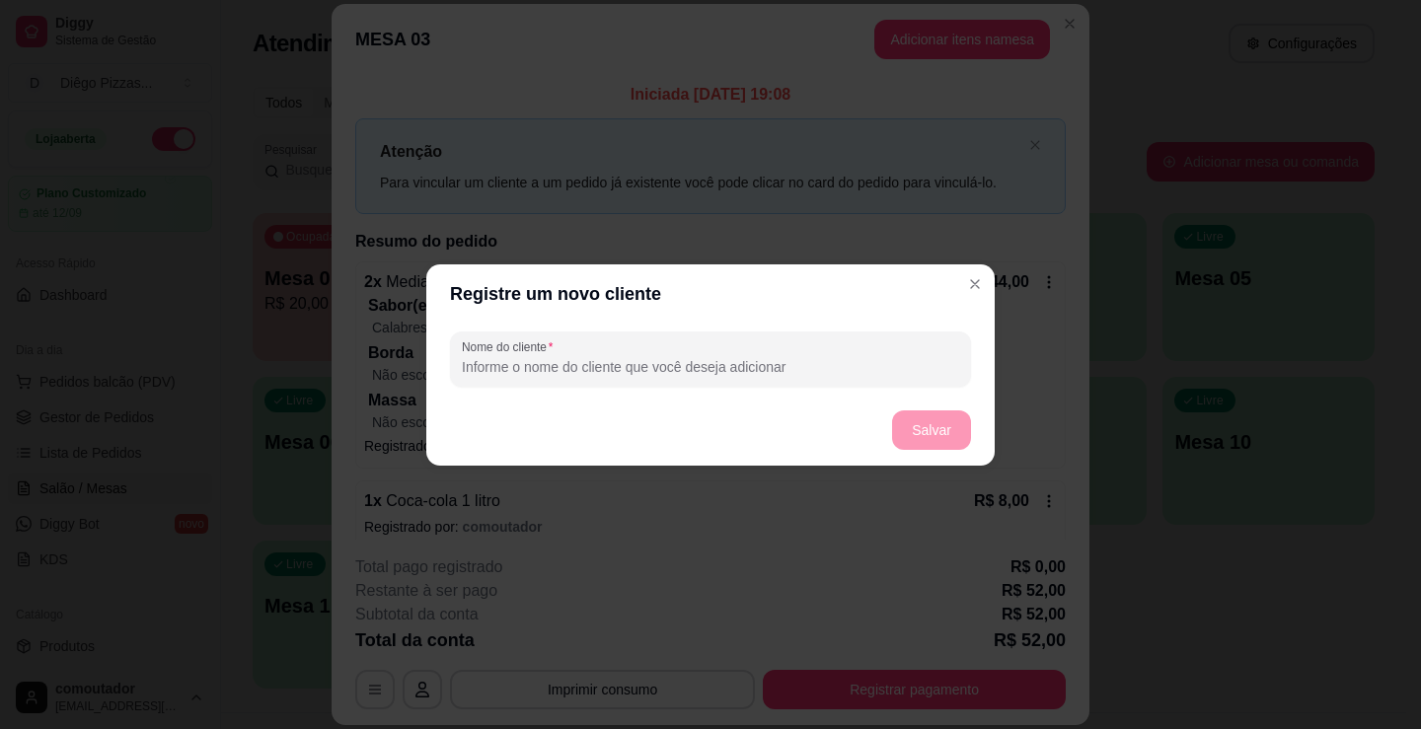
click at [599, 371] on input "Nome do cliente" at bounding box center [710, 367] width 497 height 20
type input "xandy"
click at [941, 428] on button "Salvar" at bounding box center [931, 429] width 77 height 38
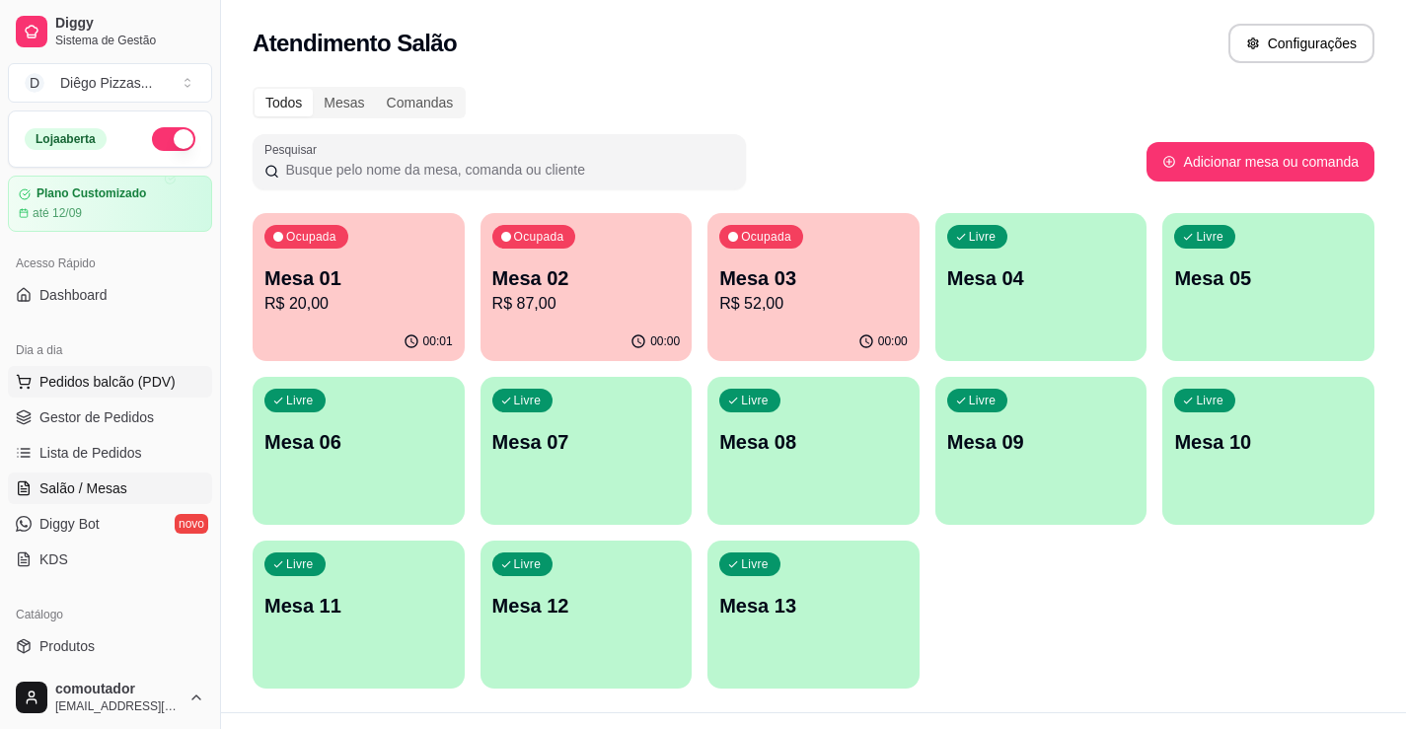
click at [91, 377] on span "Pedidos balcão (PDV)" at bounding box center [107, 382] width 136 height 20
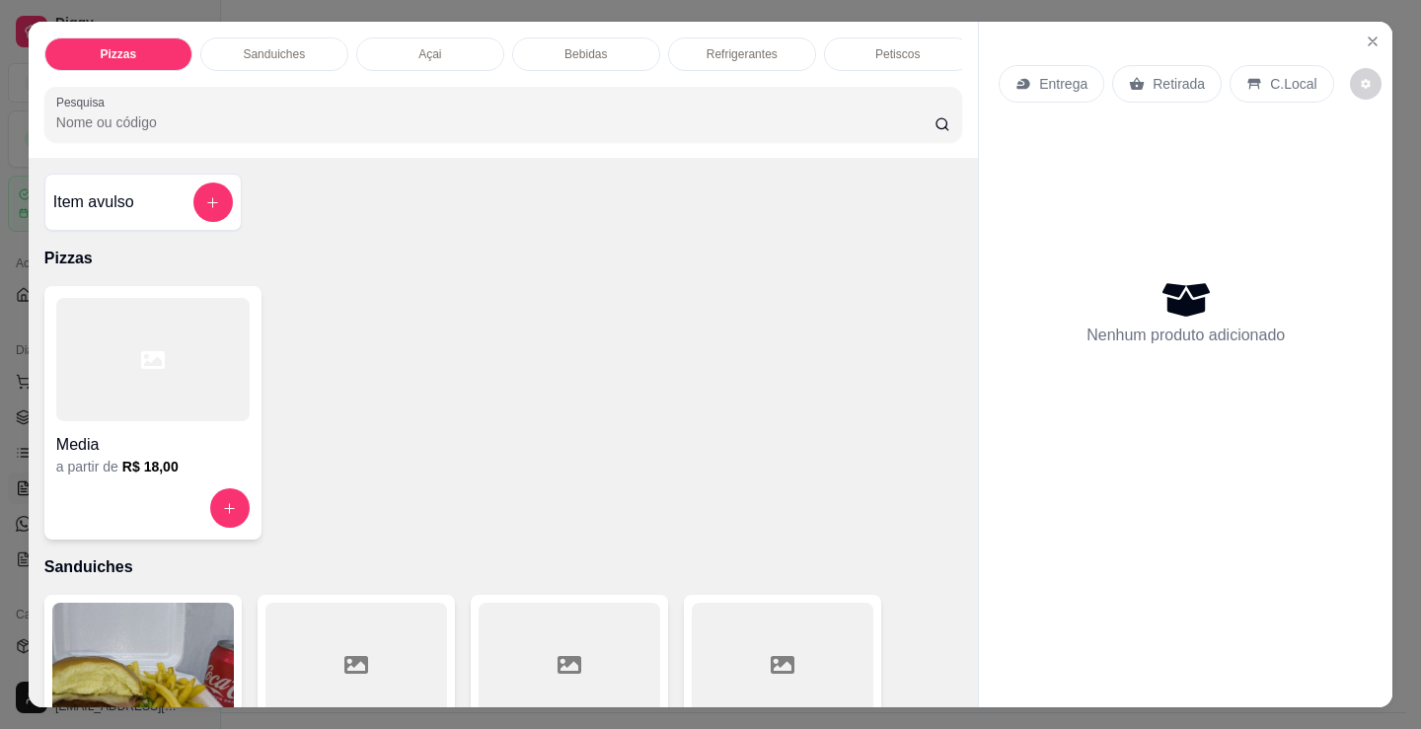
drag, startPoint x: 280, startPoint y: 44, endPoint x: 122, endPoint y: 179, distance: 207.2
click at [280, 46] on p "Sanduiches" at bounding box center [274, 54] width 62 height 16
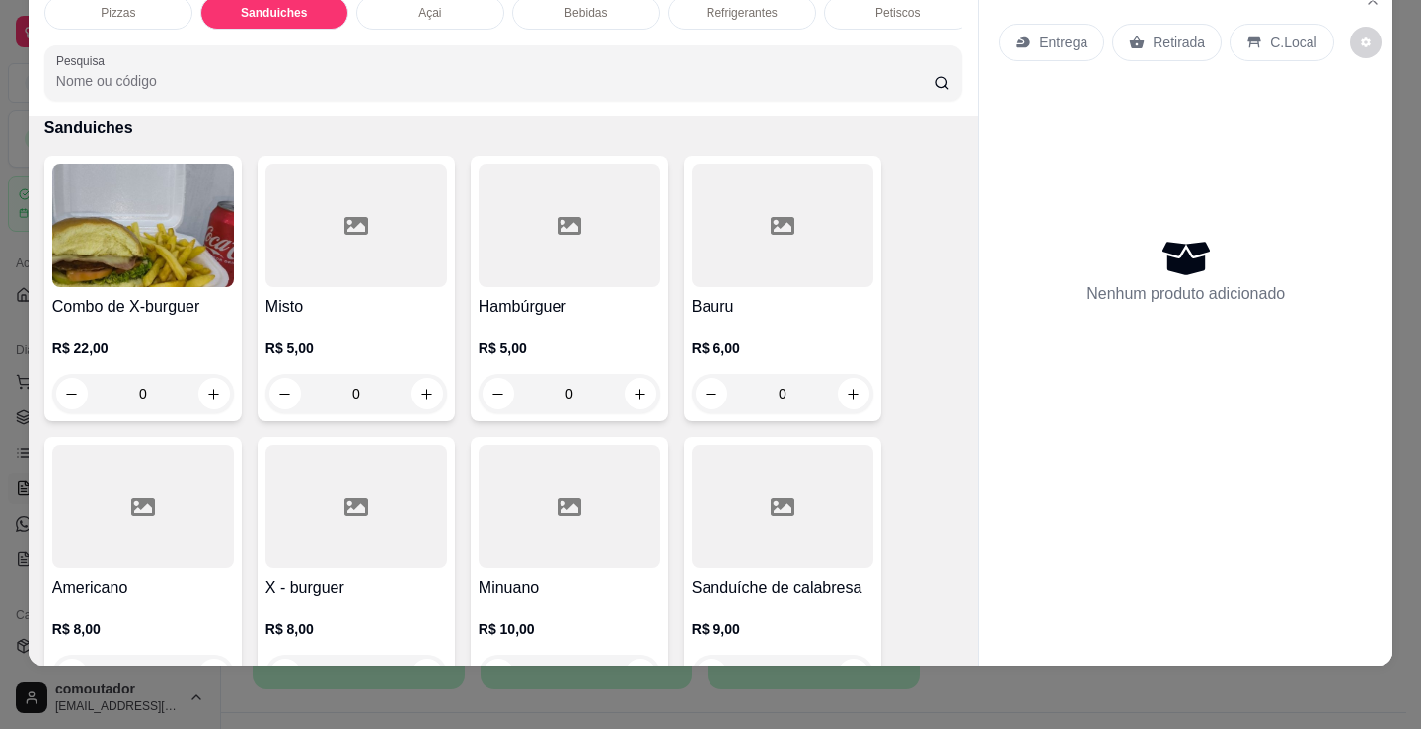
click at [36, 21] on div "Pizzas Sanduiches Açai Bebidas Refrigerantes Petiscos doces Cigarros utensílios…" at bounding box center [503, 48] width 949 height 136
click at [86, 2] on div "Pizzas" at bounding box center [118, 13] width 148 height 34
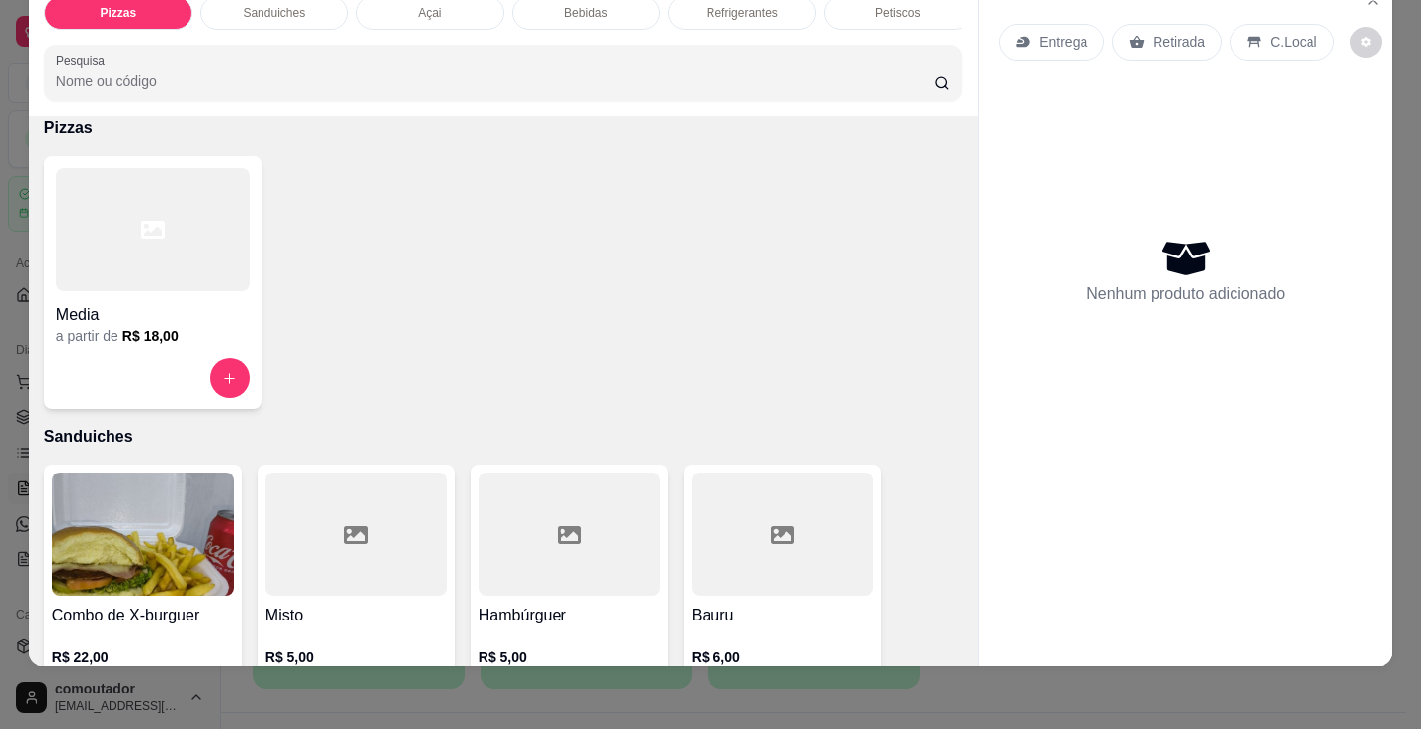
scroll to position [0, 0]
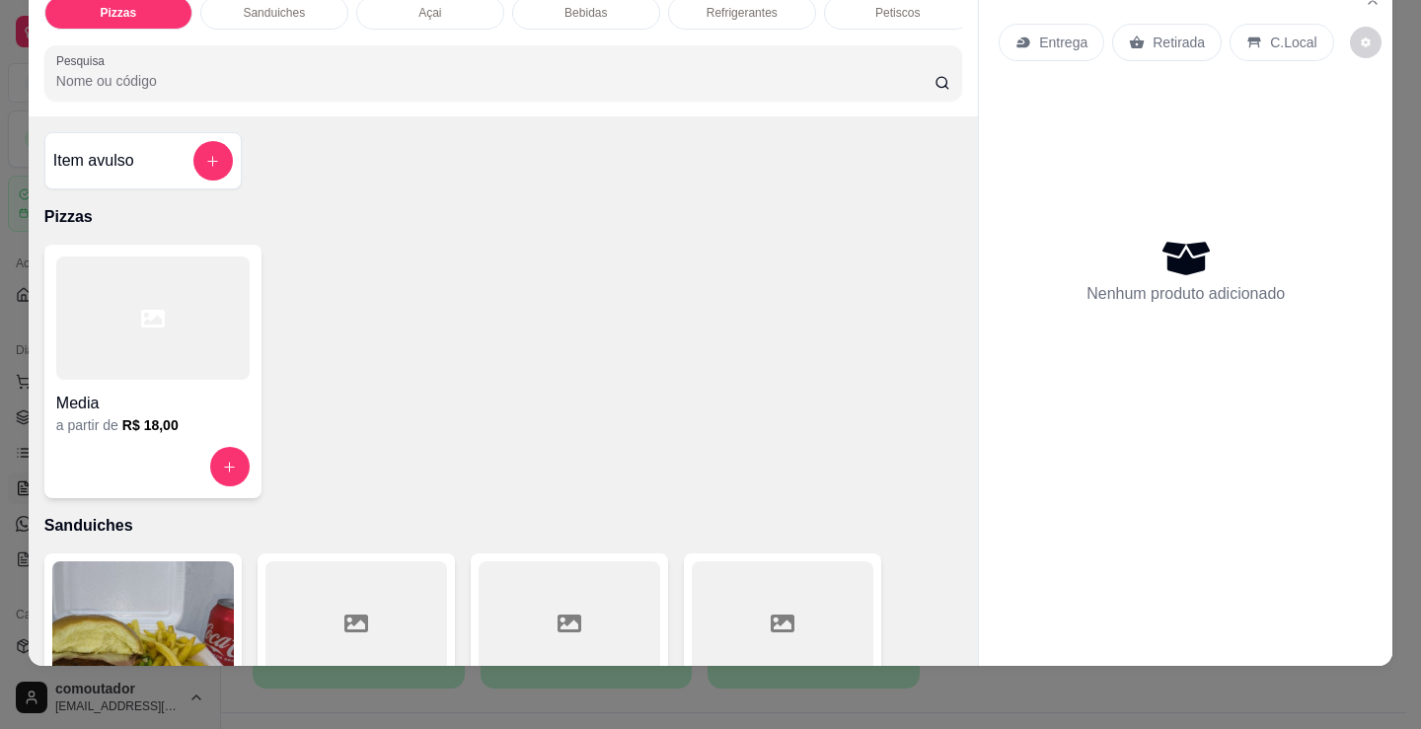
click at [77, 178] on div "Item avulso" at bounding box center [143, 160] width 180 height 39
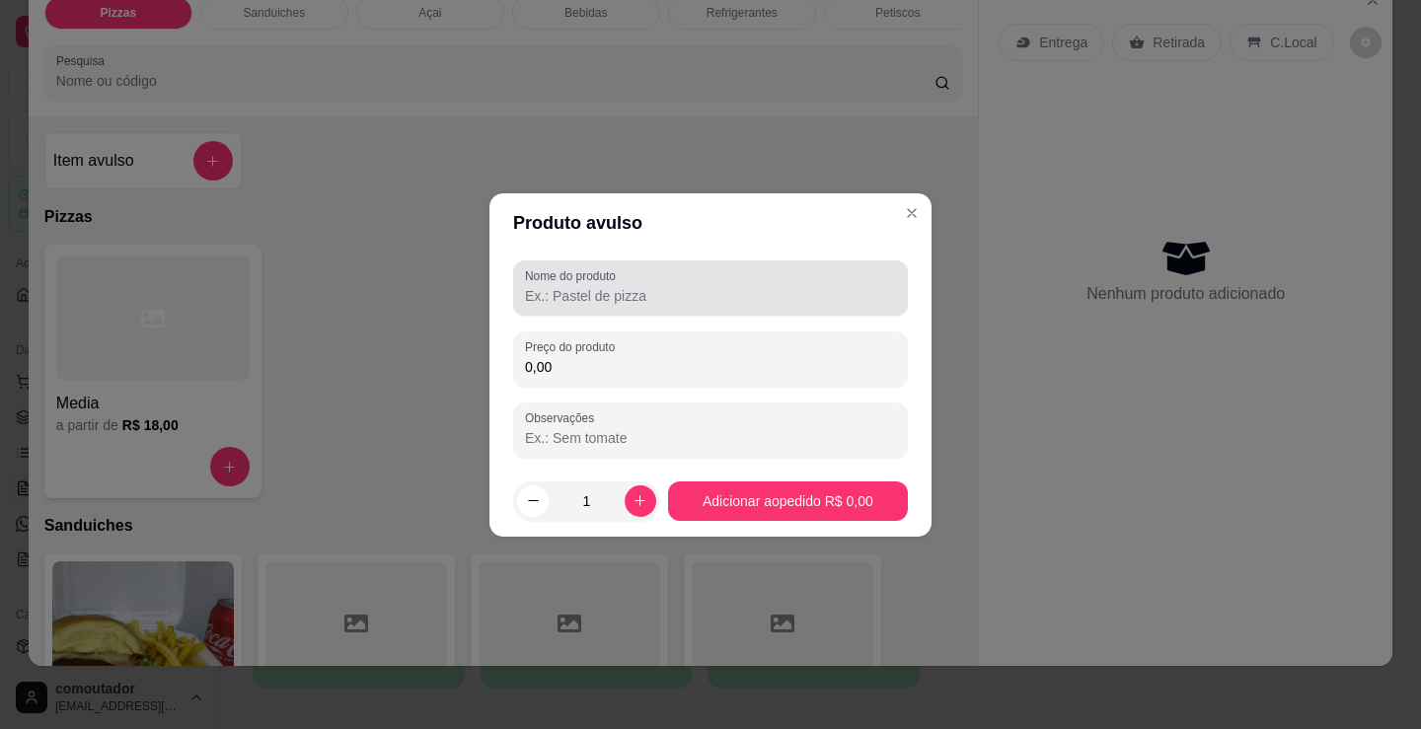
click at [584, 292] on input "Nome do produto" at bounding box center [710, 296] width 371 height 20
click at [772, 290] on input "pão, 2 carnes , tomate e q" at bounding box center [710, 296] width 371 height 20
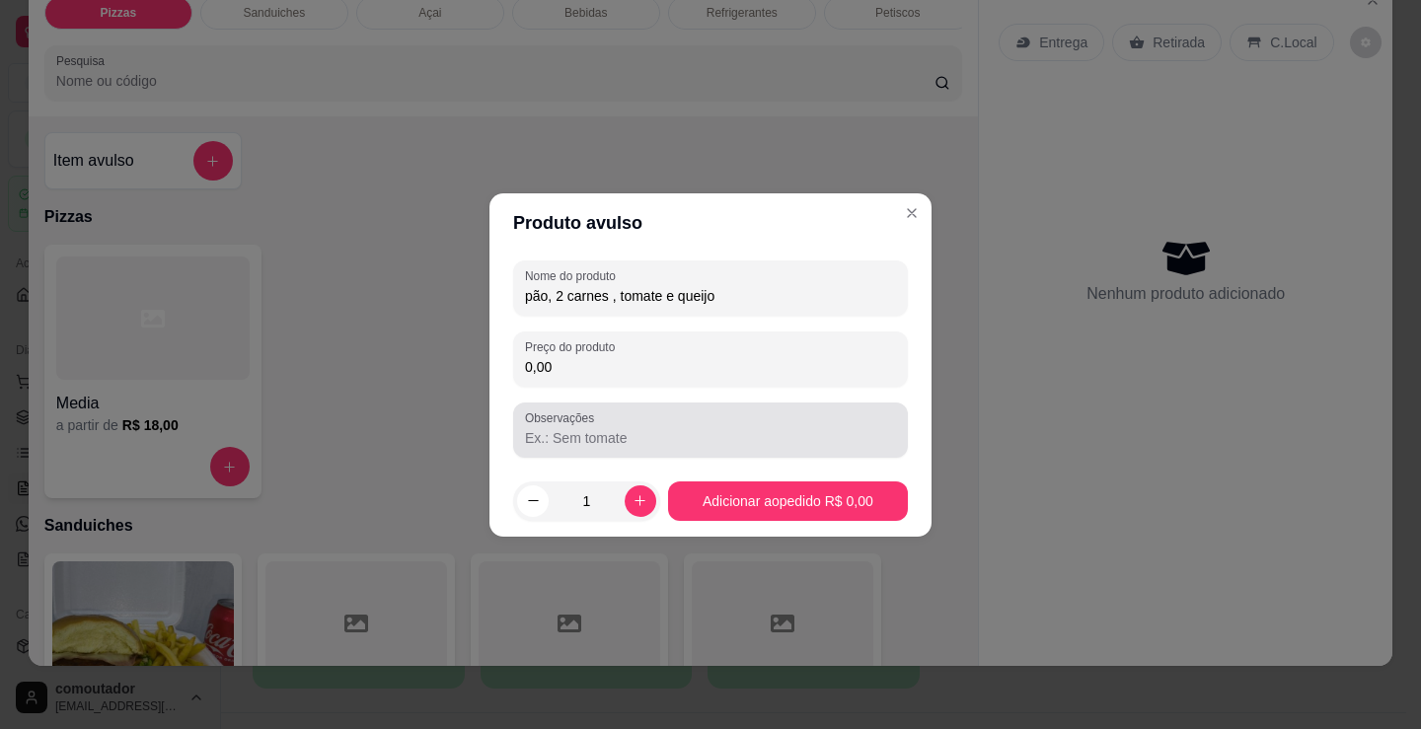
type input "pão, 2 carnes , tomate e queijo"
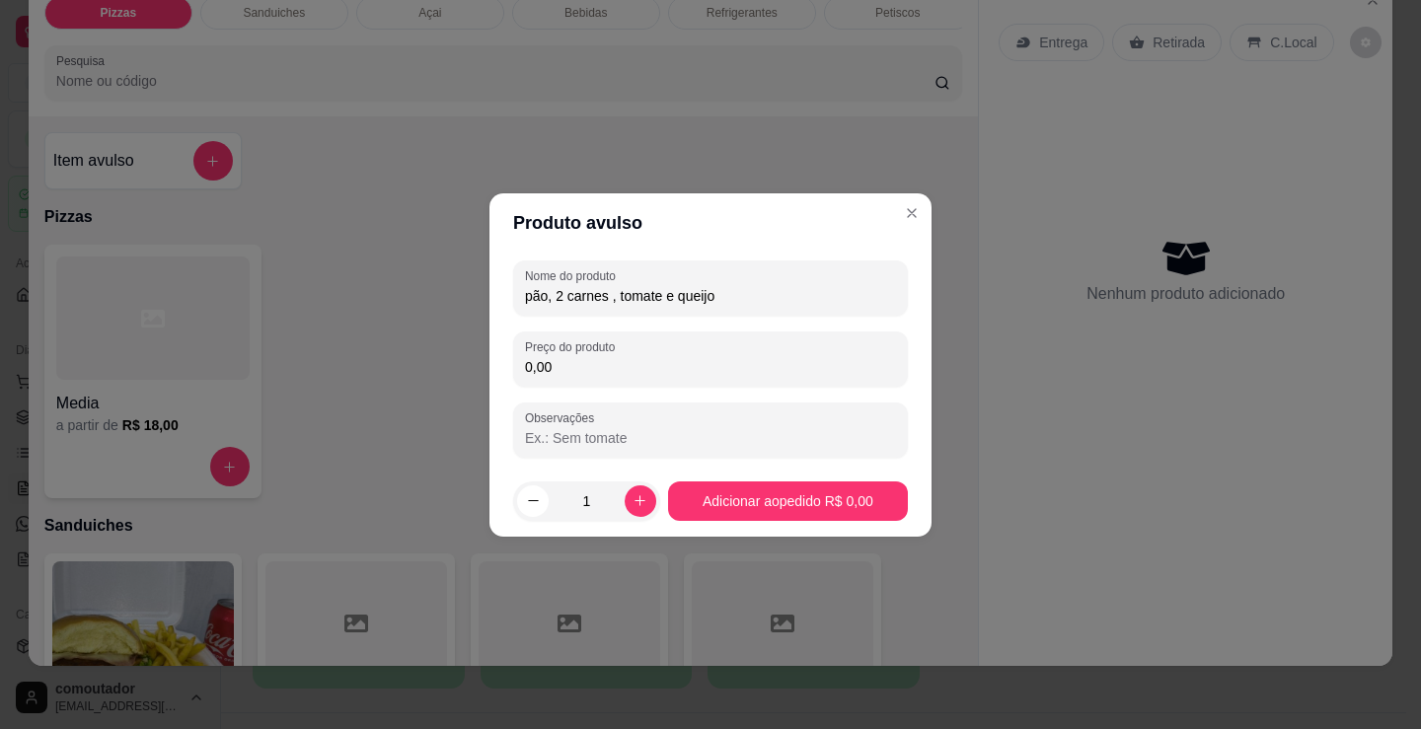
click at [672, 373] on input "0,00" at bounding box center [710, 367] width 371 height 20
type input "10,00"
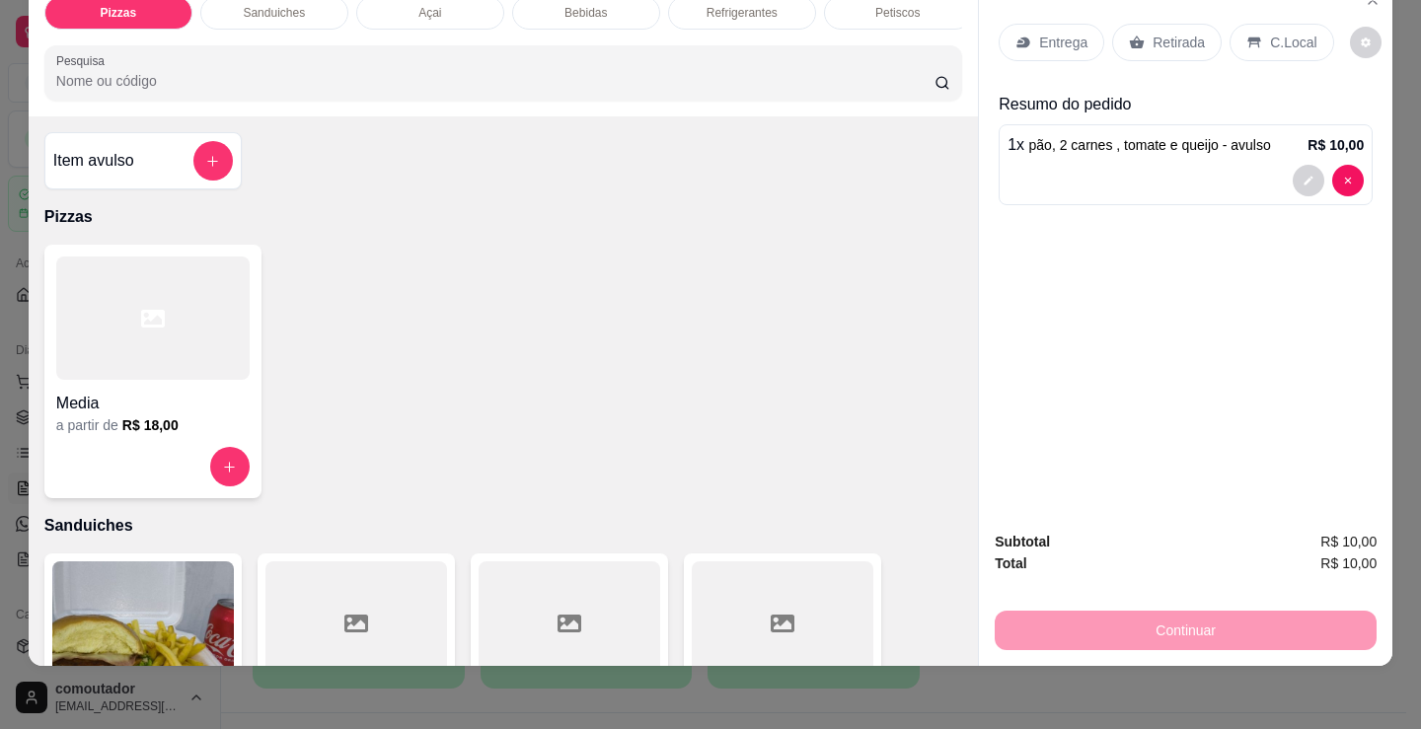
click at [1051, 33] on p "Entrega" at bounding box center [1063, 43] width 48 height 20
click at [1149, 165] on div at bounding box center [1185, 181] width 356 height 32
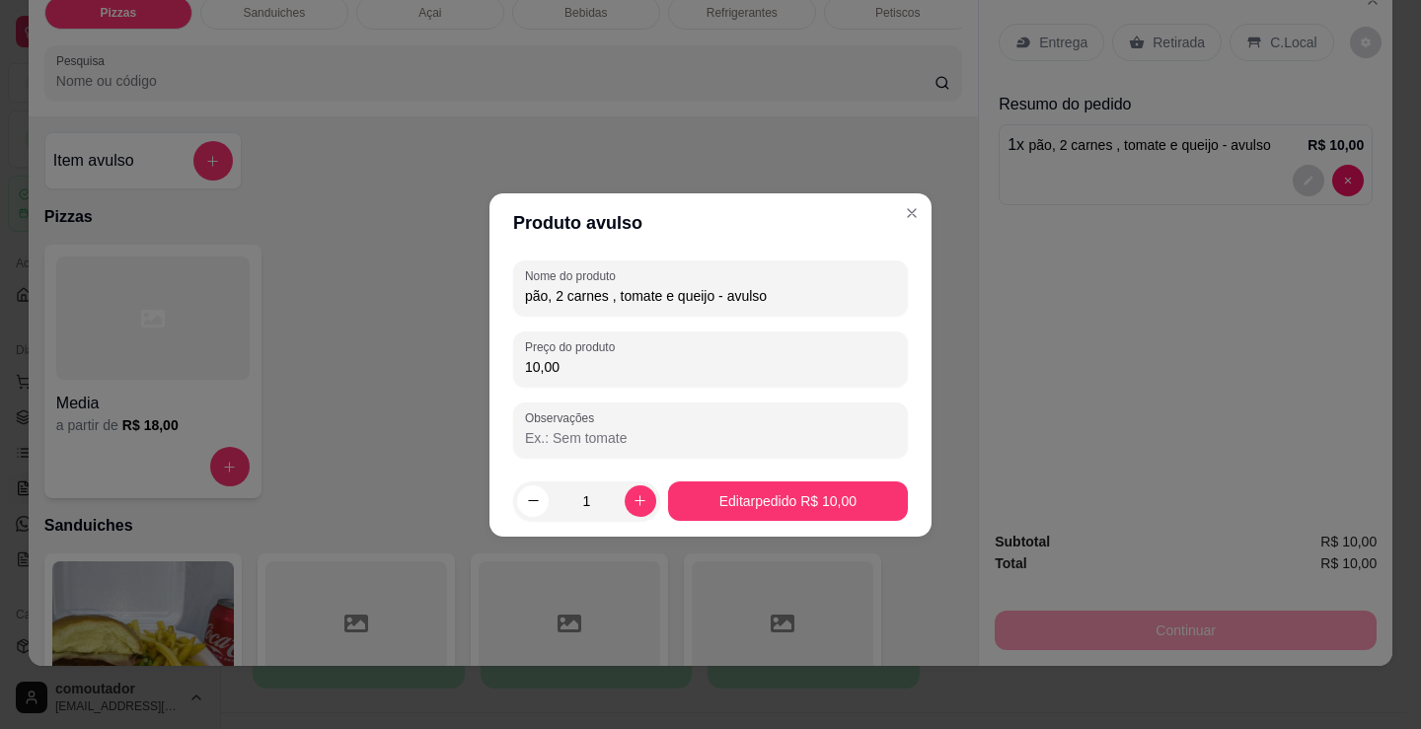
click at [636, 358] on input "10,00" at bounding box center [710, 367] width 371 height 20
type input "8,00"
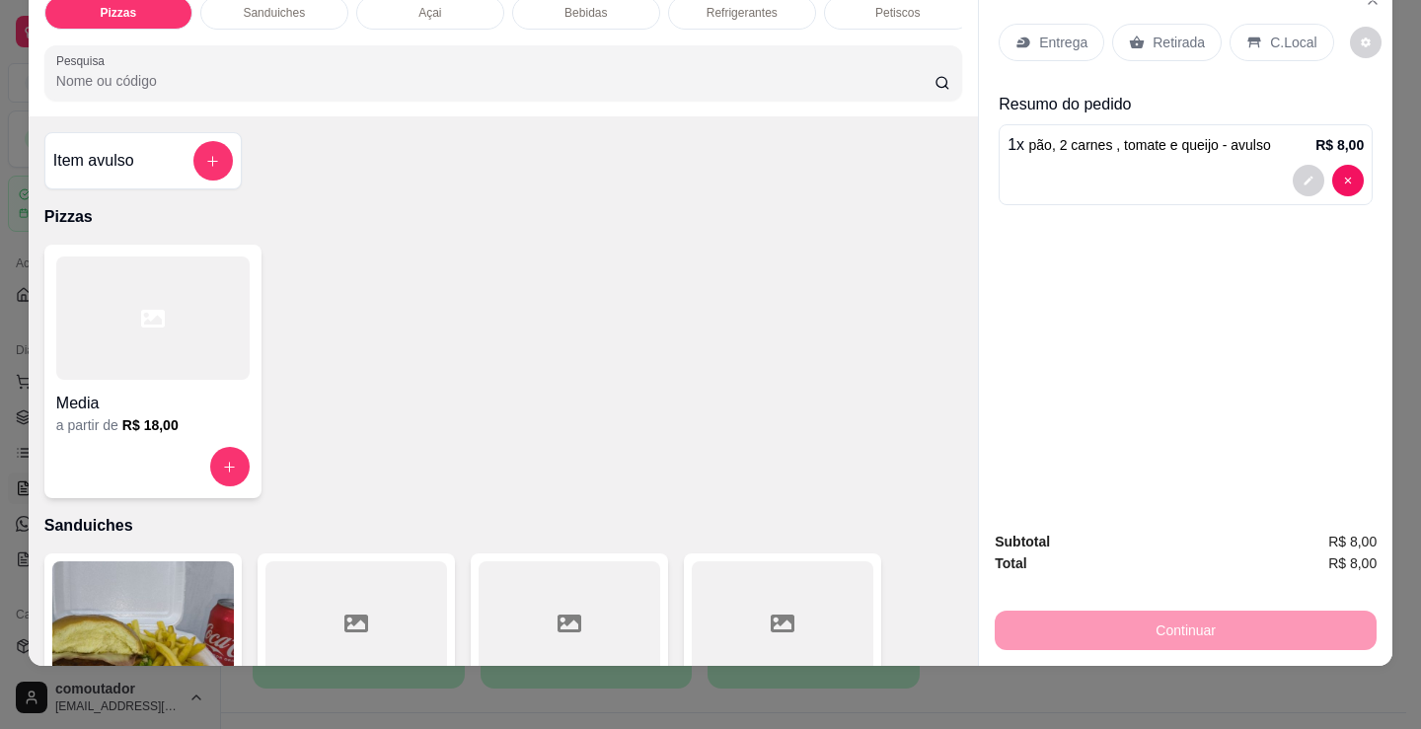
click at [1039, 36] on p "Entrega" at bounding box center [1063, 43] width 48 height 20
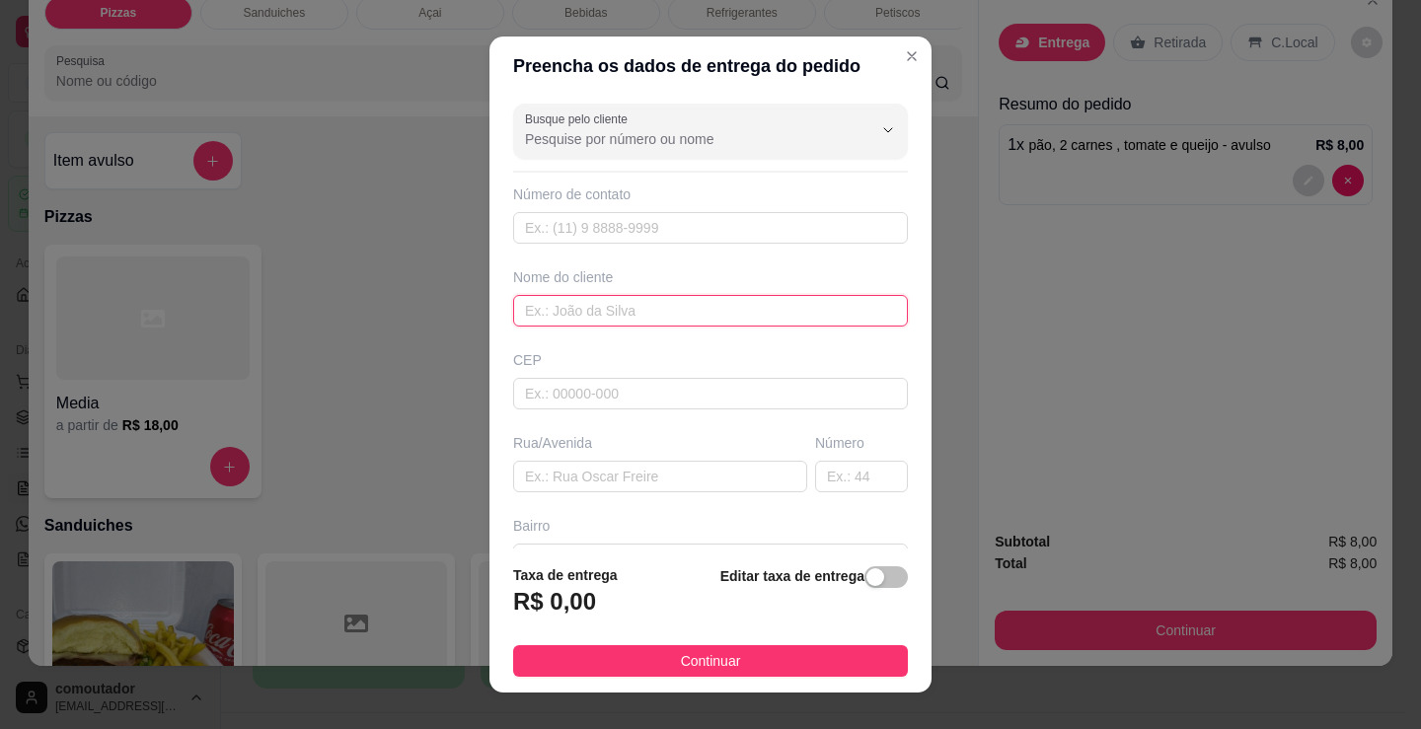
click at [735, 299] on input "text" at bounding box center [710, 311] width 395 height 32
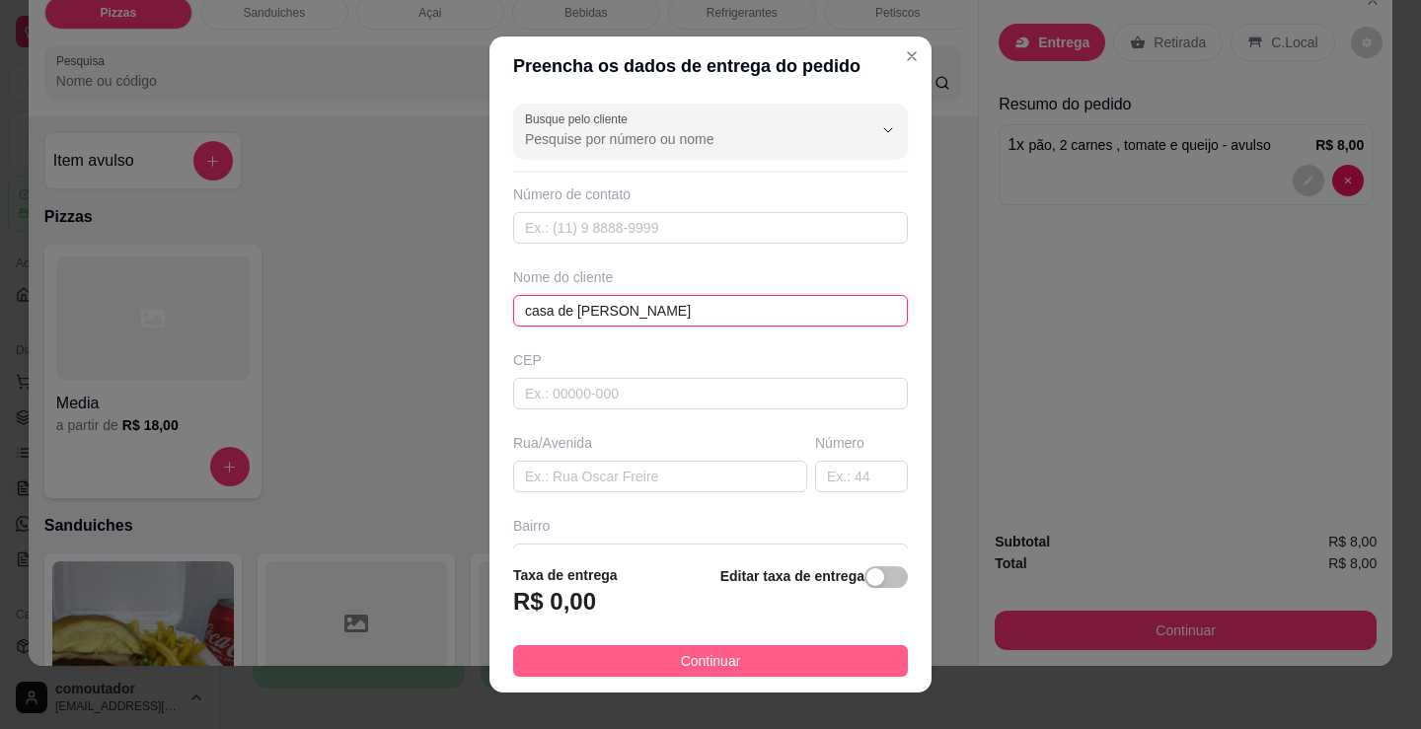
type input "casa de [PERSON_NAME]"
click at [708, 671] on span "Continuar" at bounding box center [711, 661] width 60 height 22
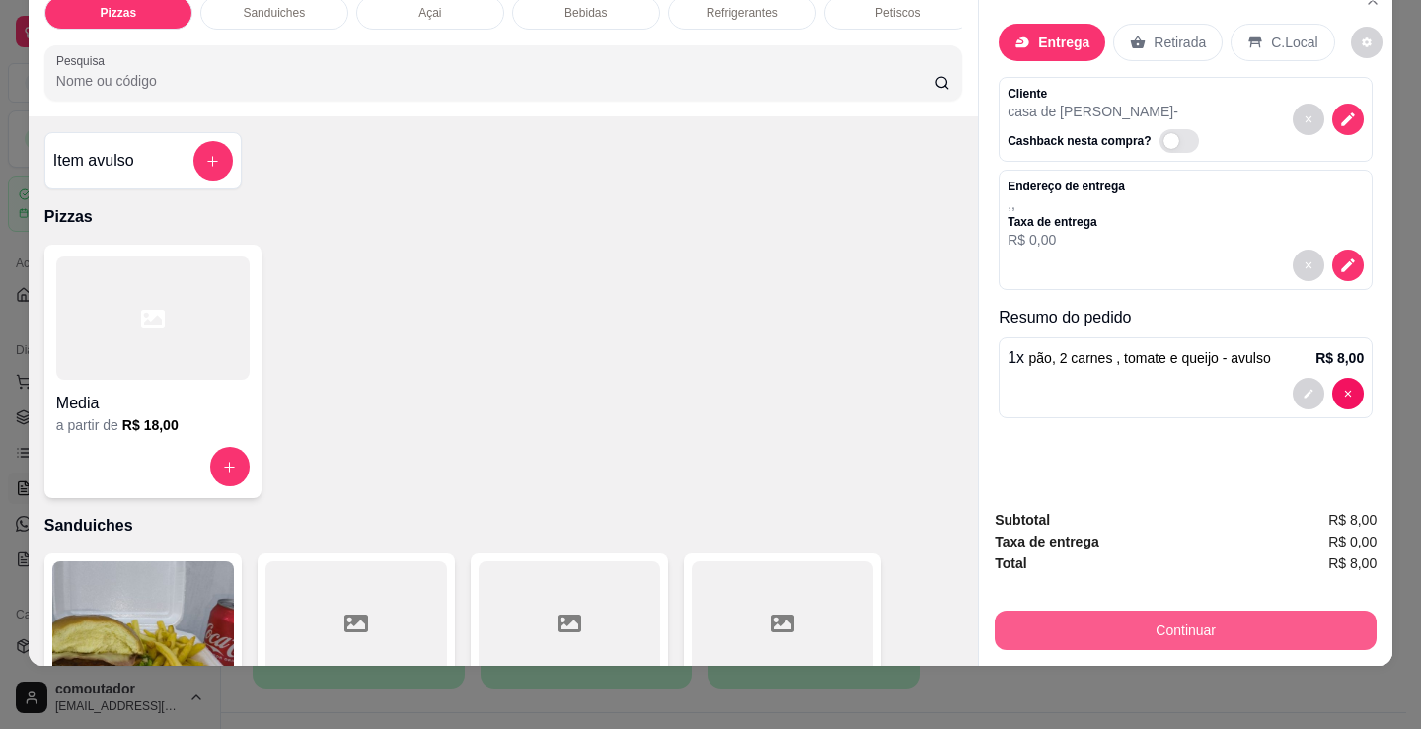
click at [1219, 611] on button "Continuar" at bounding box center [1186, 630] width 382 height 39
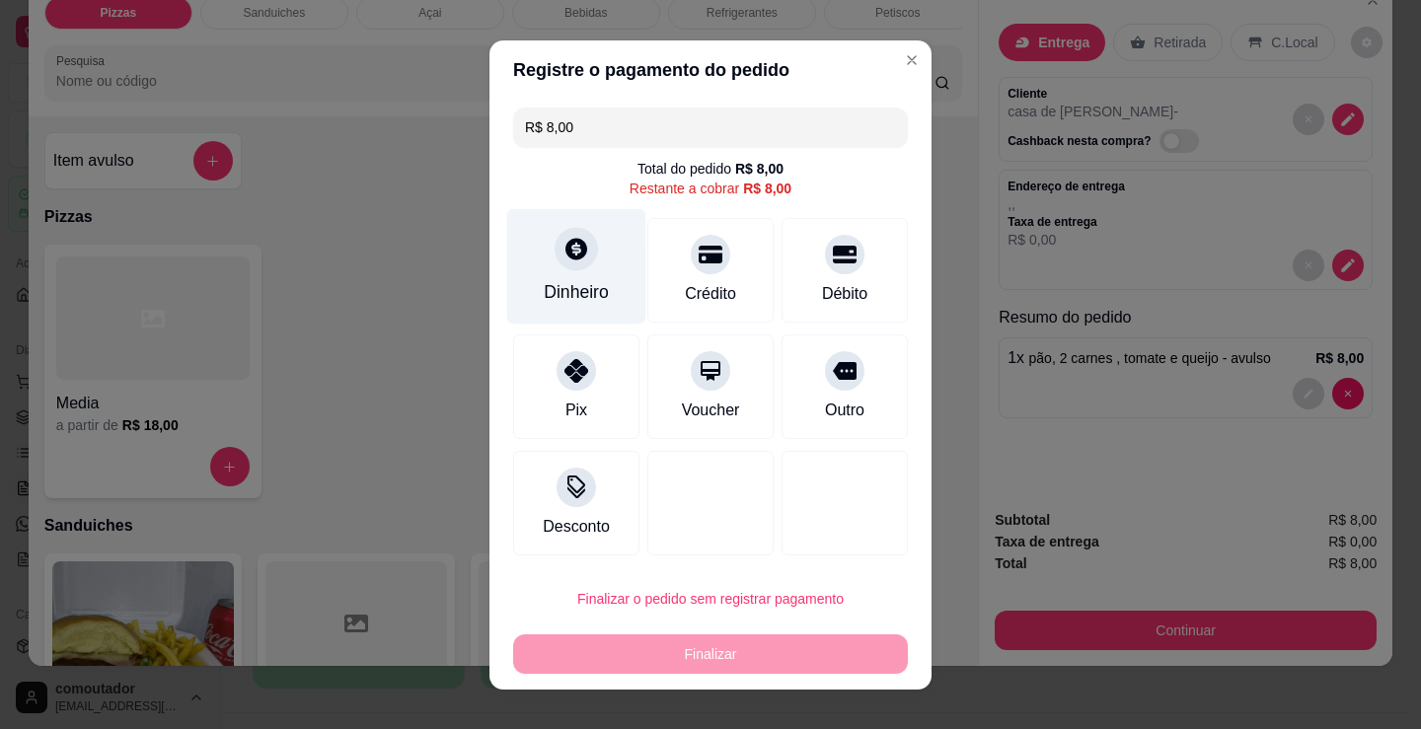
click at [518, 270] on div "Dinheiro" at bounding box center [576, 265] width 139 height 115
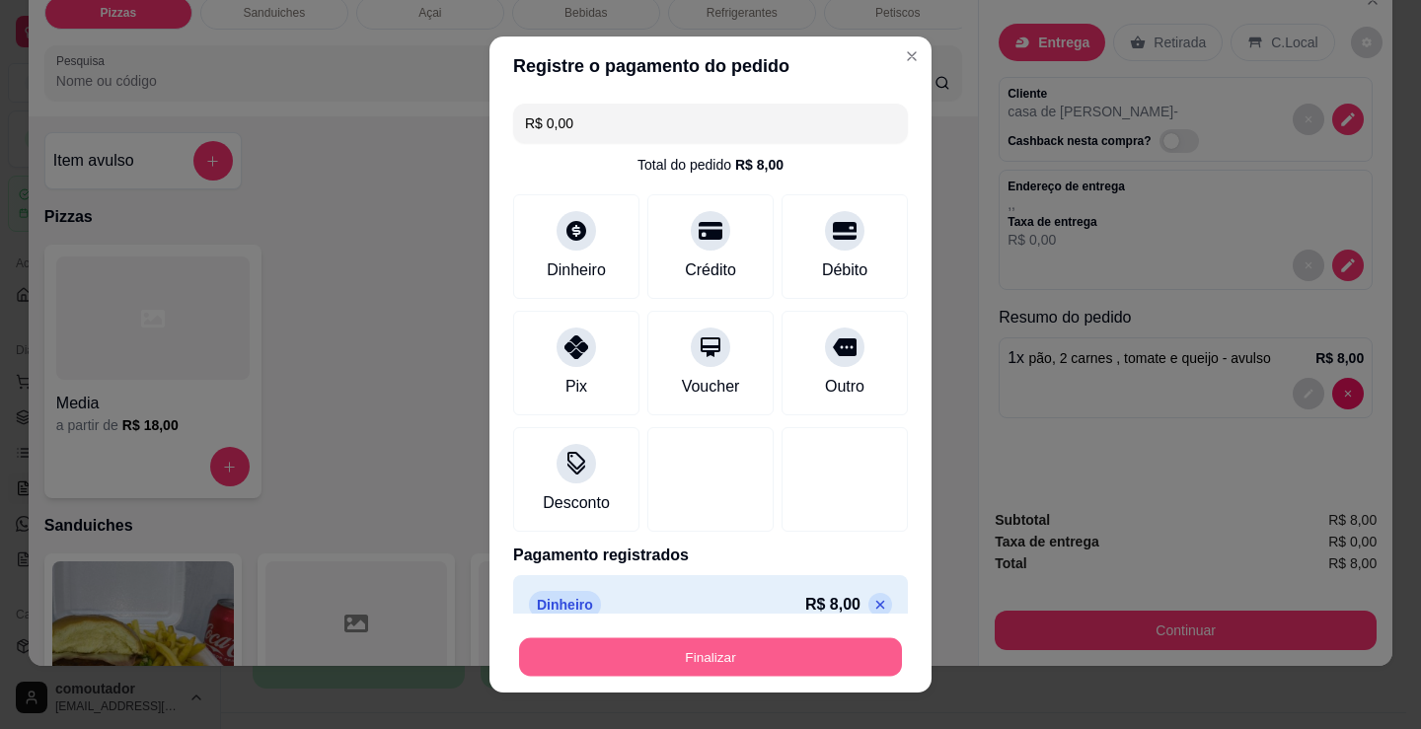
click at [736, 659] on button "Finalizar" at bounding box center [710, 657] width 383 height 38
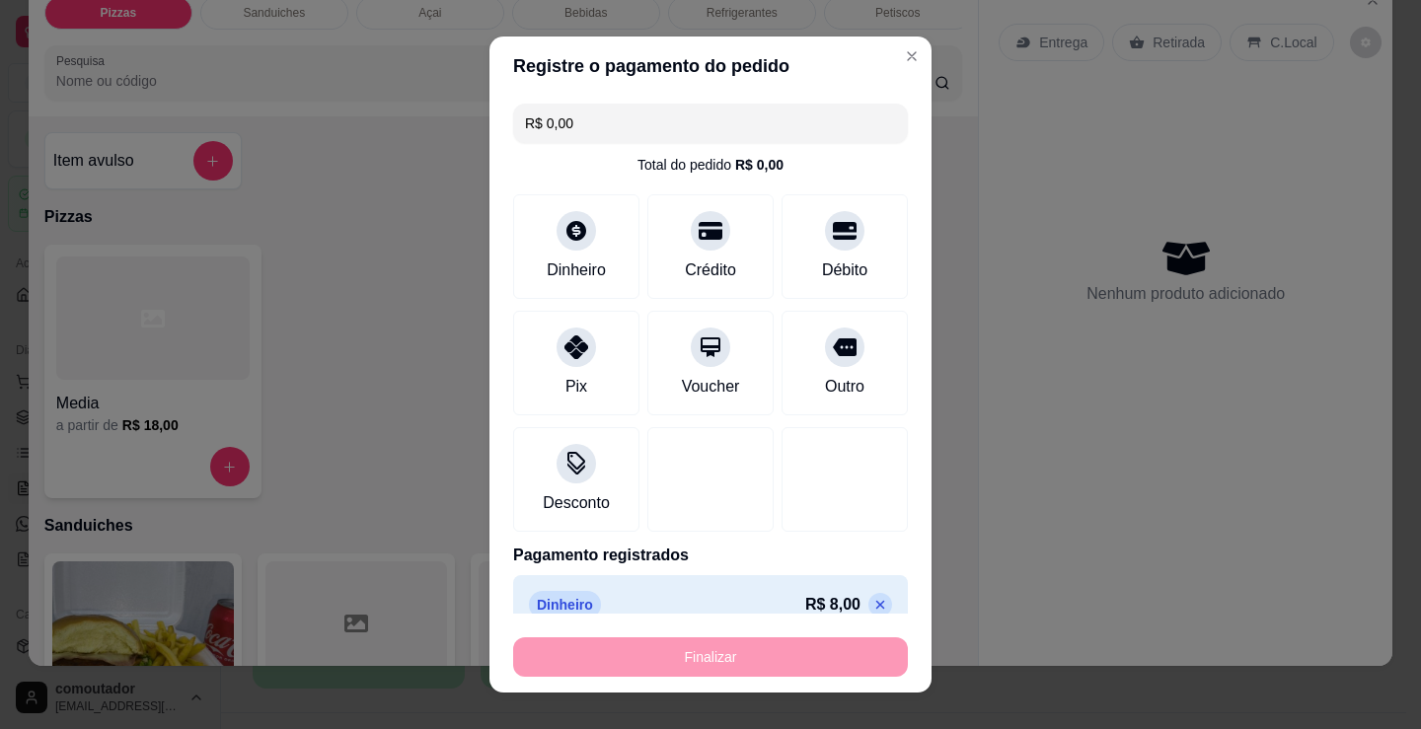
type input "-R$ 8,00"
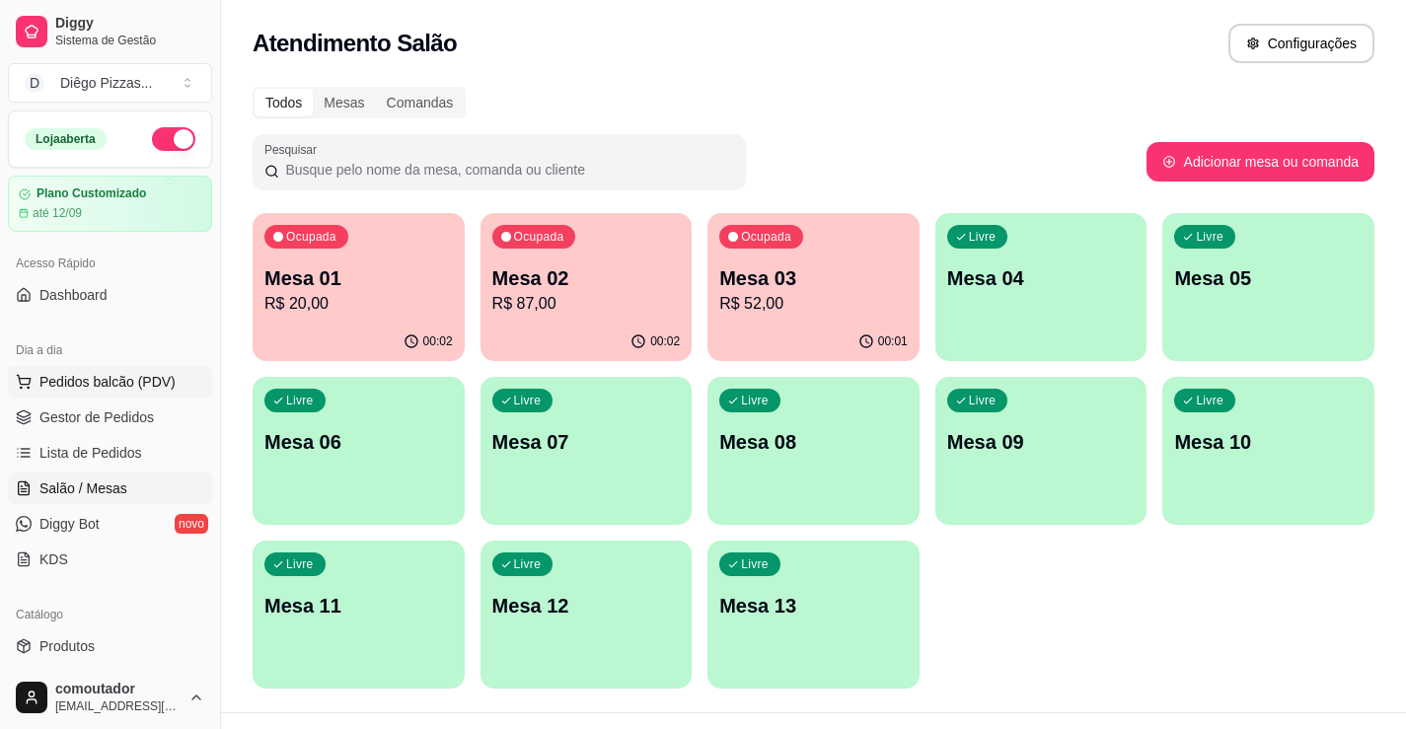
click at [142, 373] on span "Pedidos balcão (PDV)" at bounding box center [107, 382] width 136 height 20
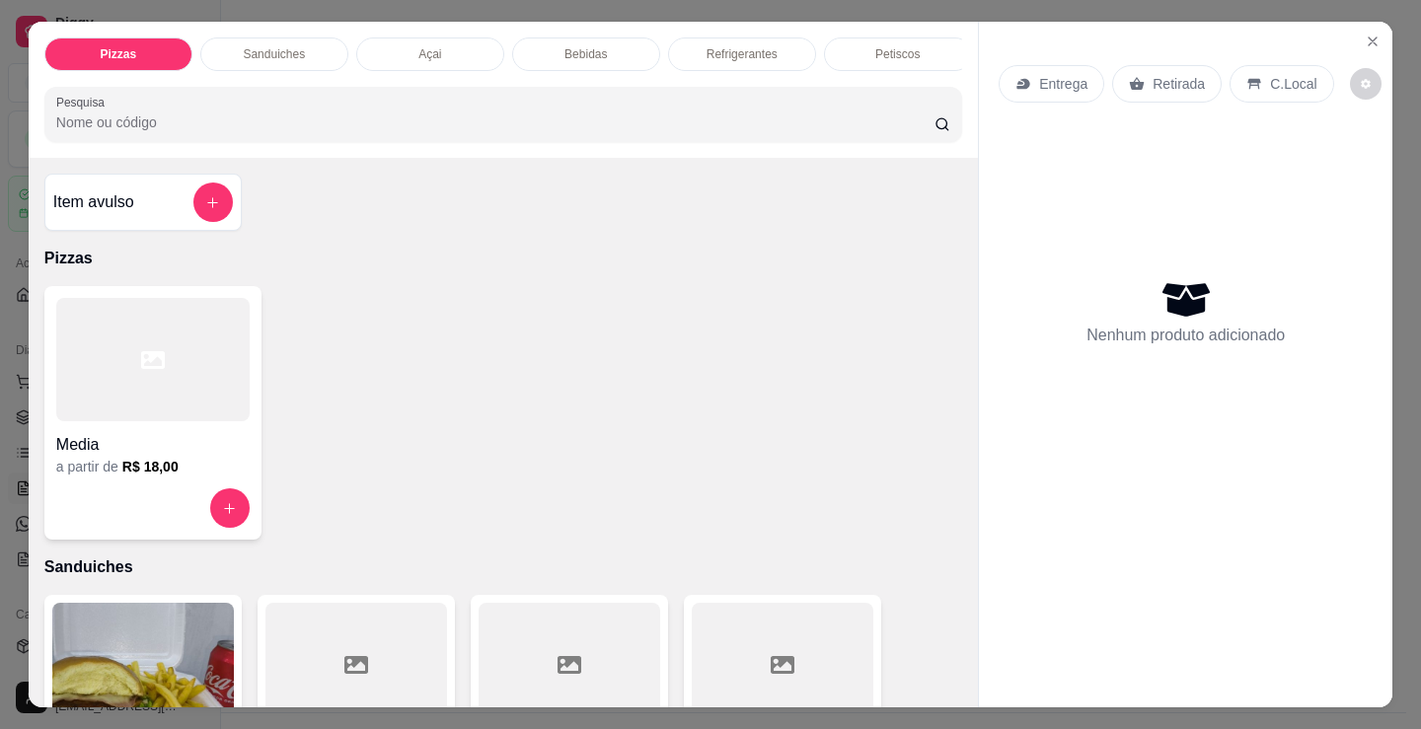
click at [387, 29] on div "Pizzas Sanduiches Açai Bebidas Refrigerantes Petiscos doces Cigarros utensílios…" at bounding box center [503, 90] width 949 height 136
click at [393, 48] on div "Açai" at bounding box center [430, 54] width 148 height 34
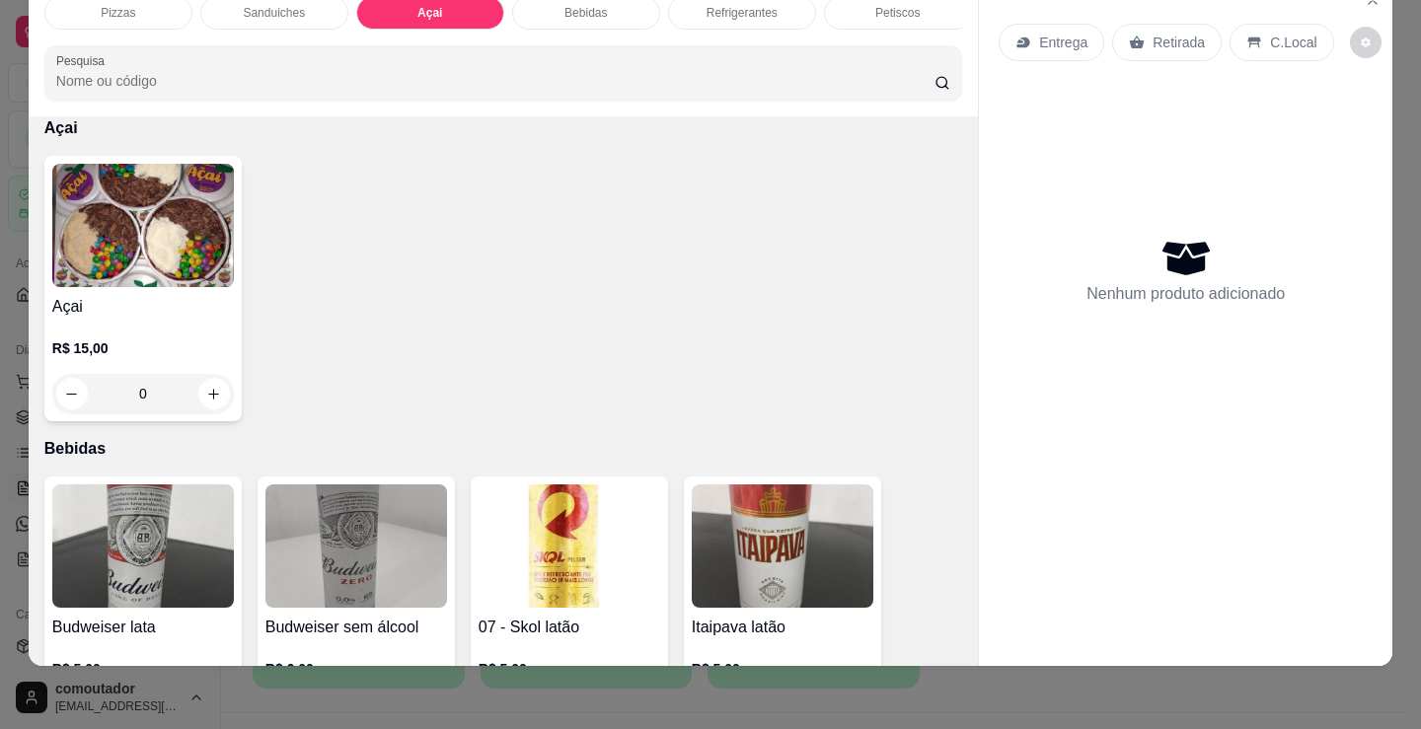
click at [165, 377] on div "0" at bounding box center [143, 393] width 182 height 39
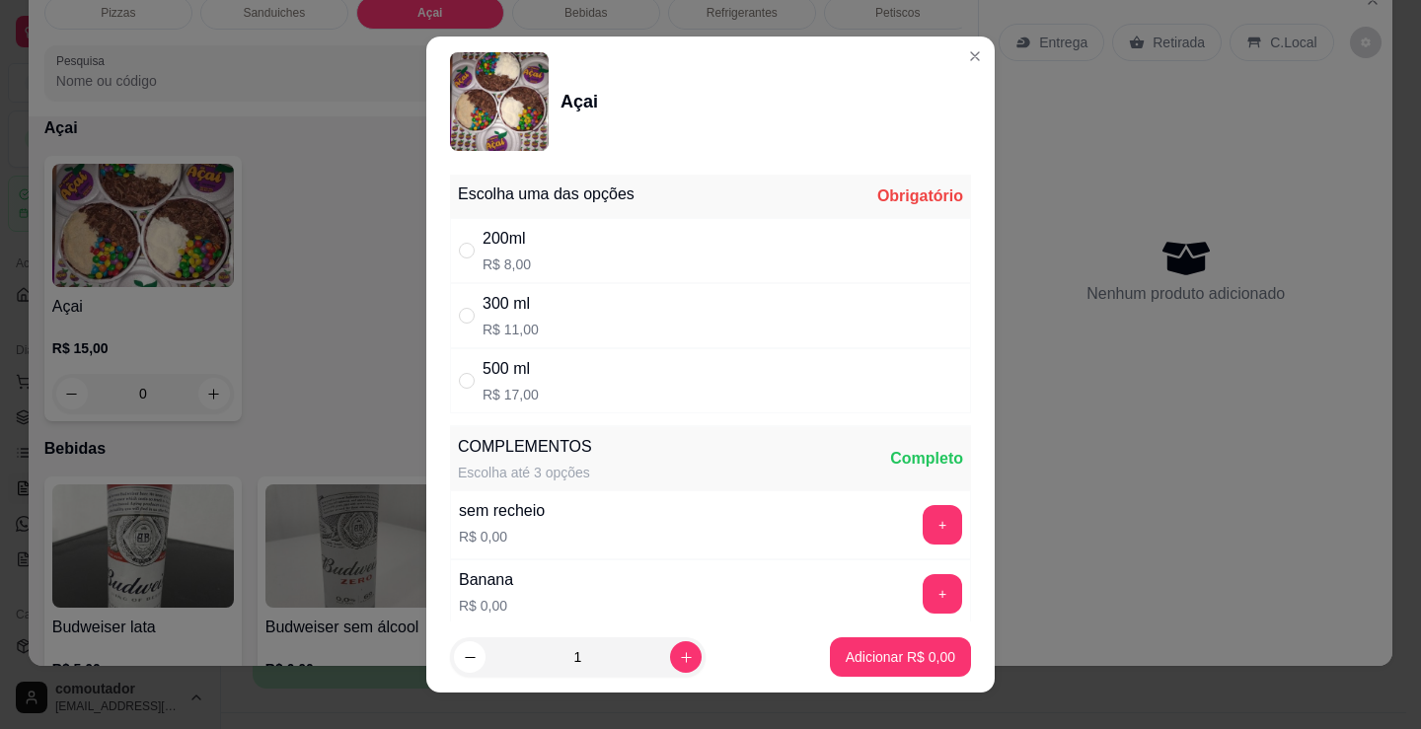
click at [541, 249] on div "200ml R$ 8,00" at bounding box center [710, 250] width 521 height 65
radio input "true"
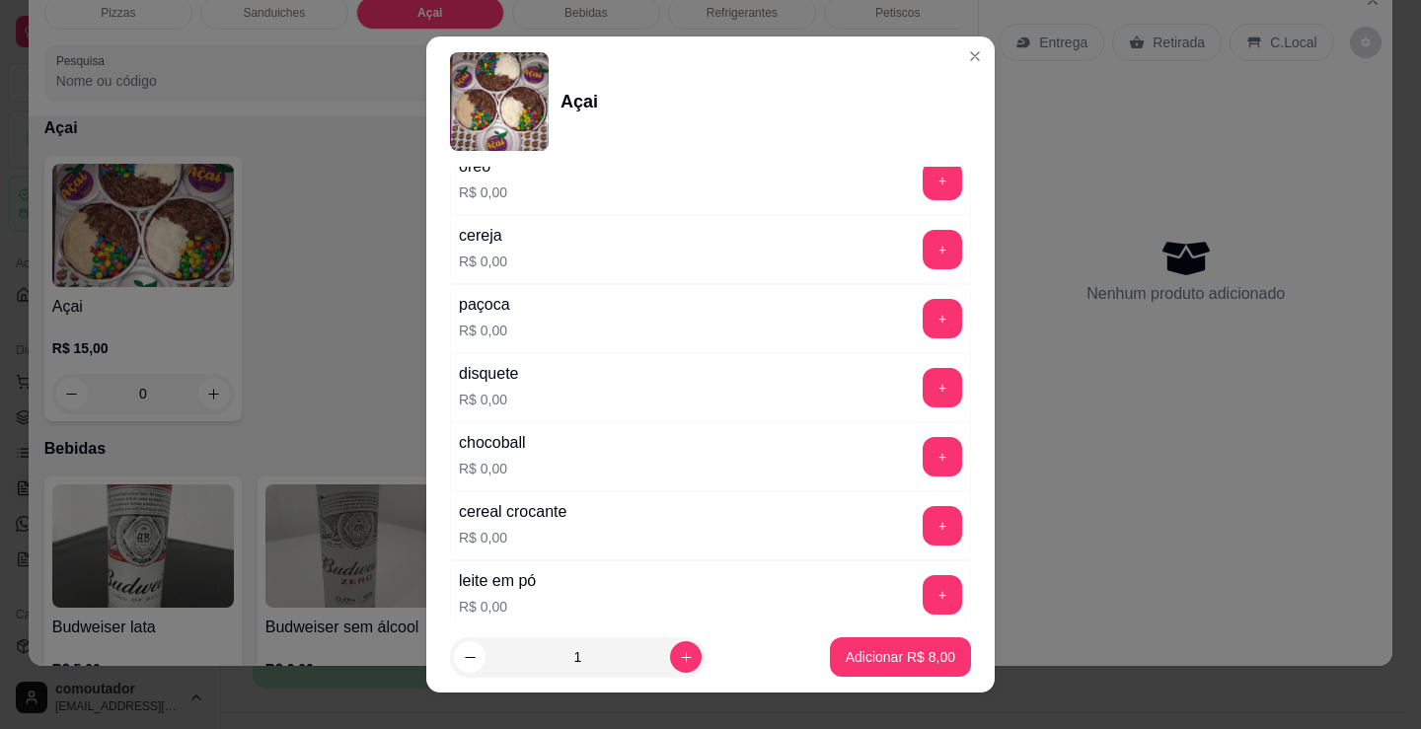
scroll to position [493, 0]
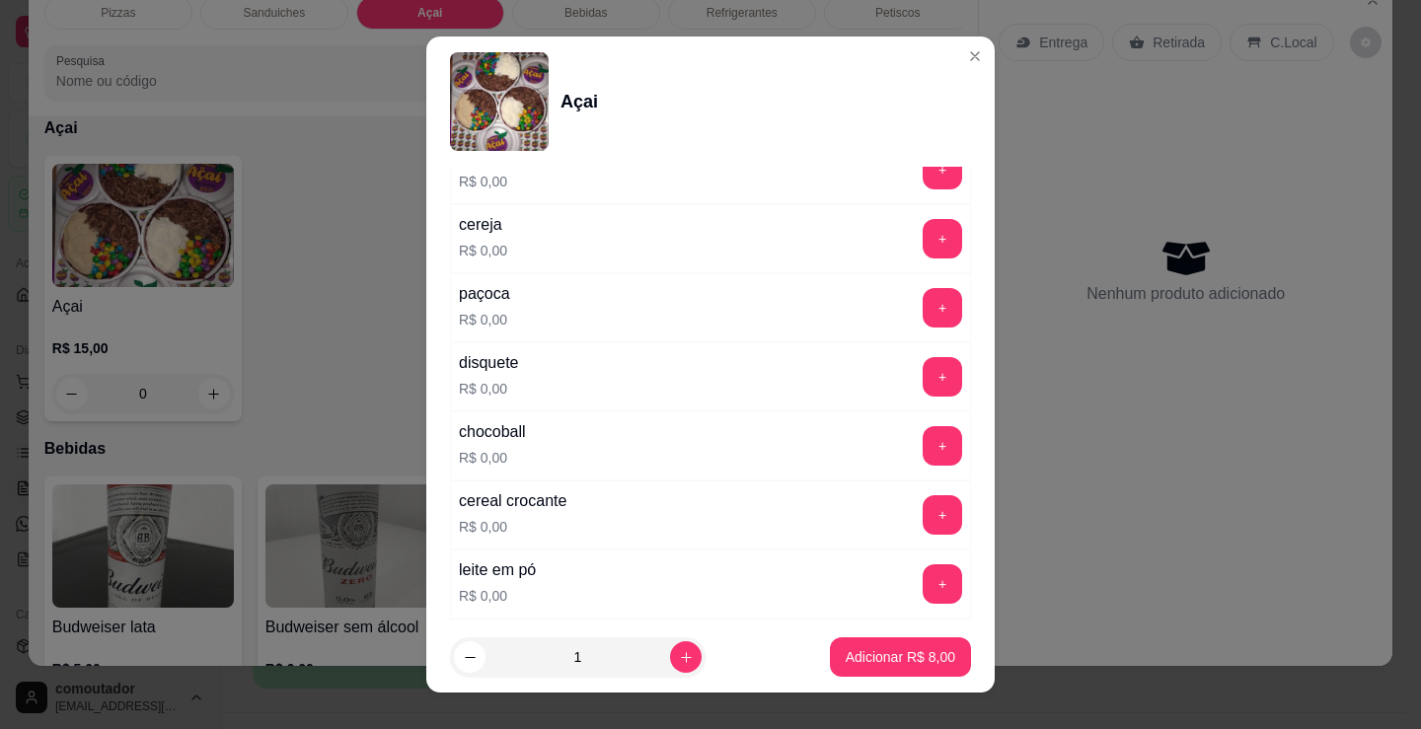
click at [923, 388] on button "+" at bounding box center [942, 376] width 39 height 39
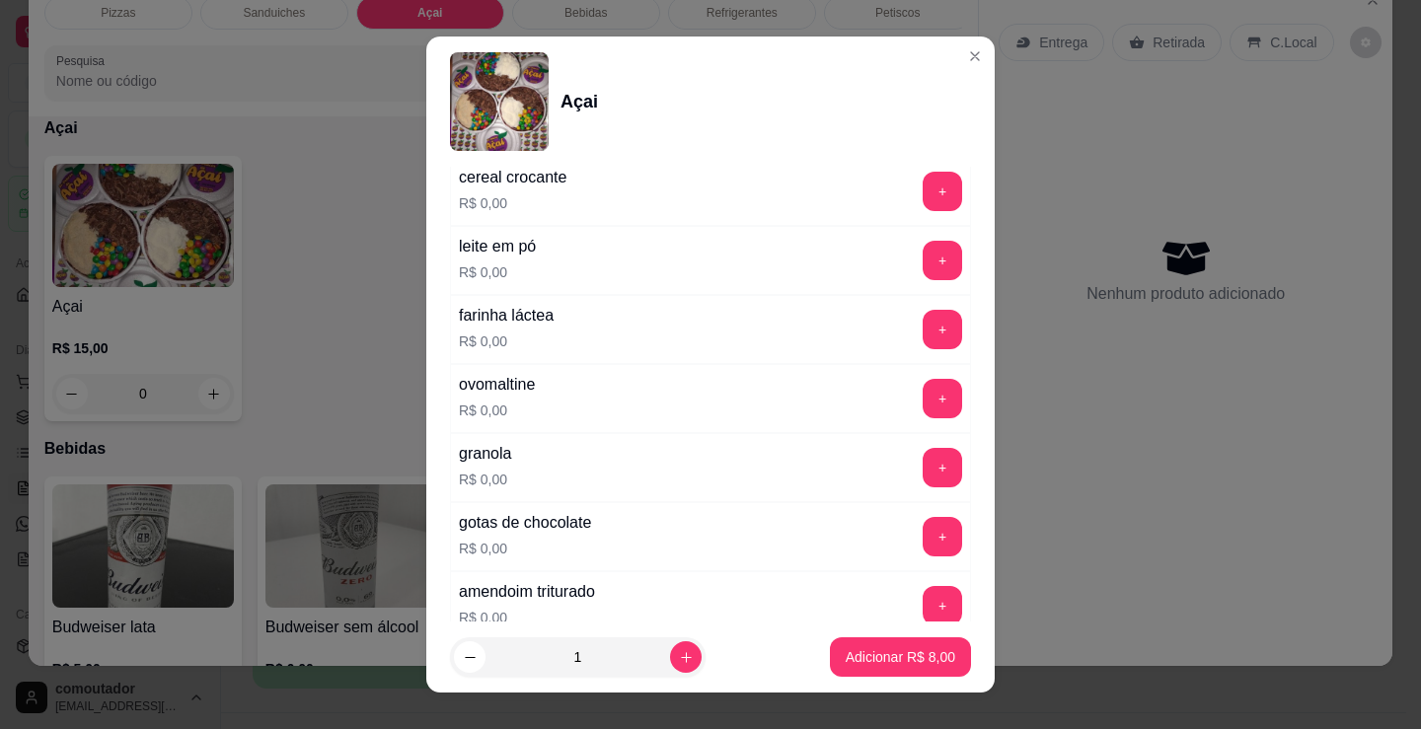
scroll to position [888, 0]
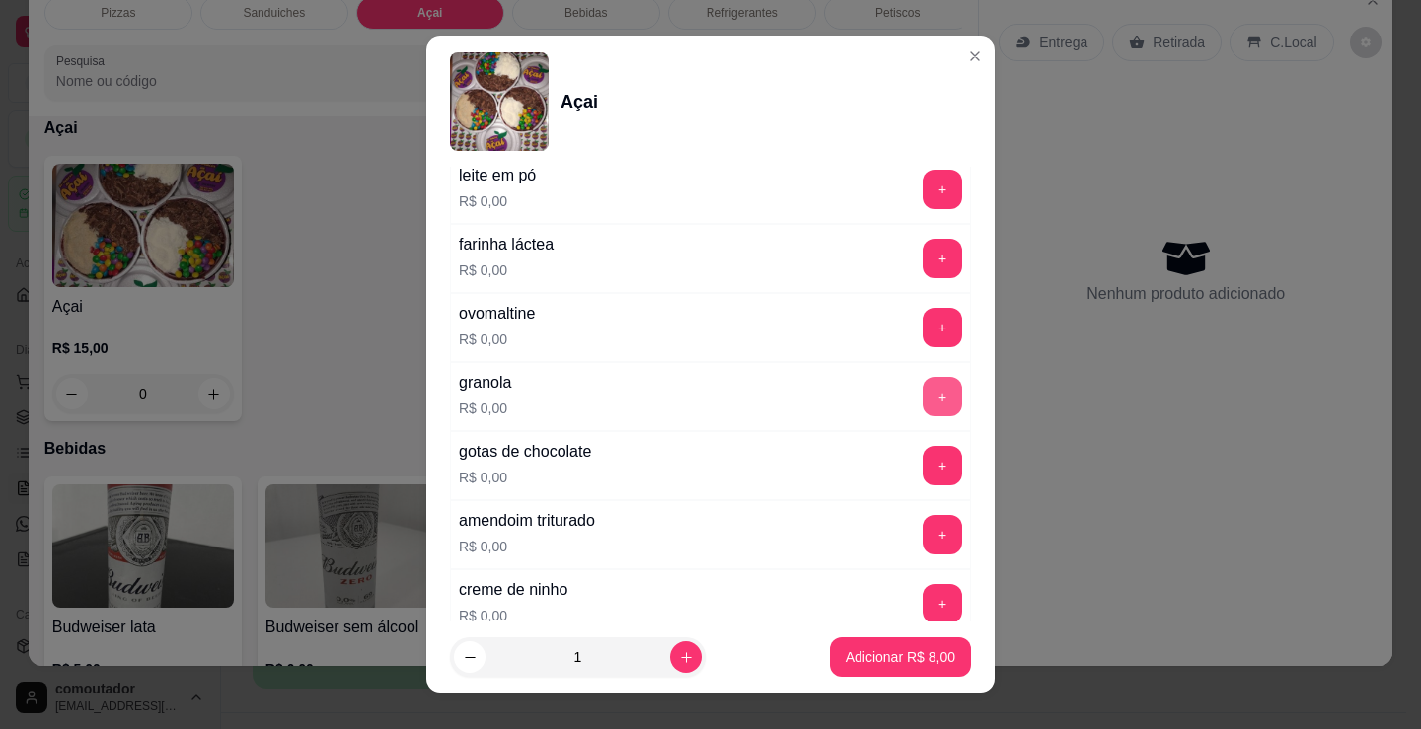
click at [923, 386] on button "+" at bounding box center [942, 396] width 39 height 39
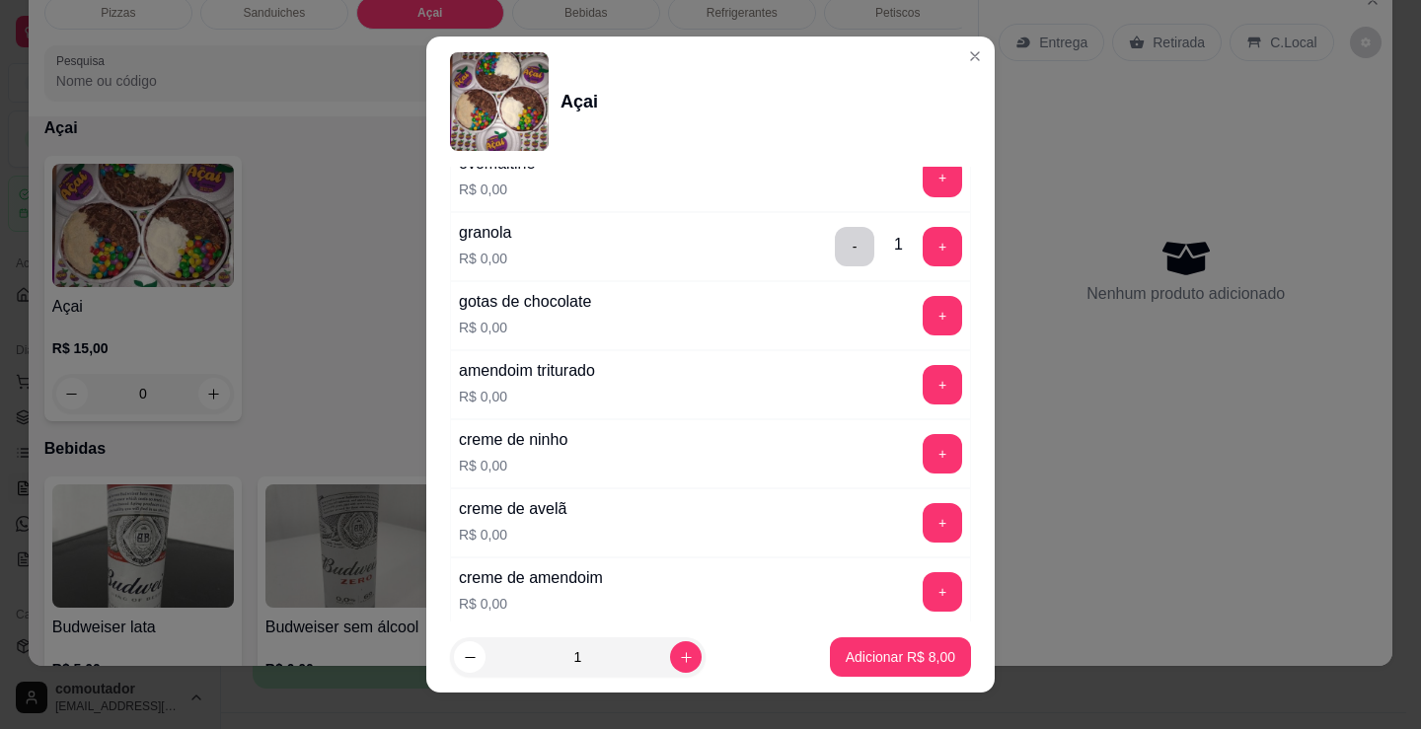
scroll to position [1085, 0]
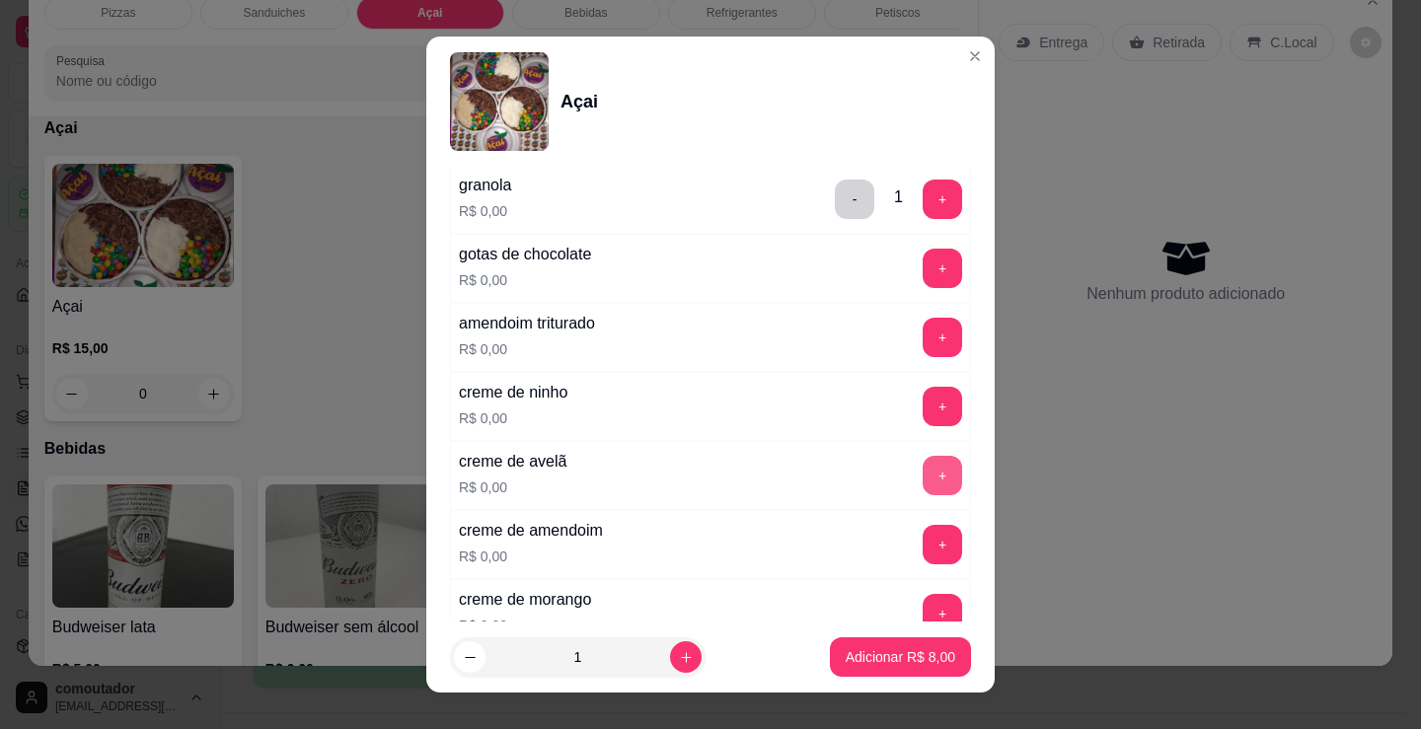
click at [923, 463] on button "+" at bounding box center [942, 475] width 39 height 39
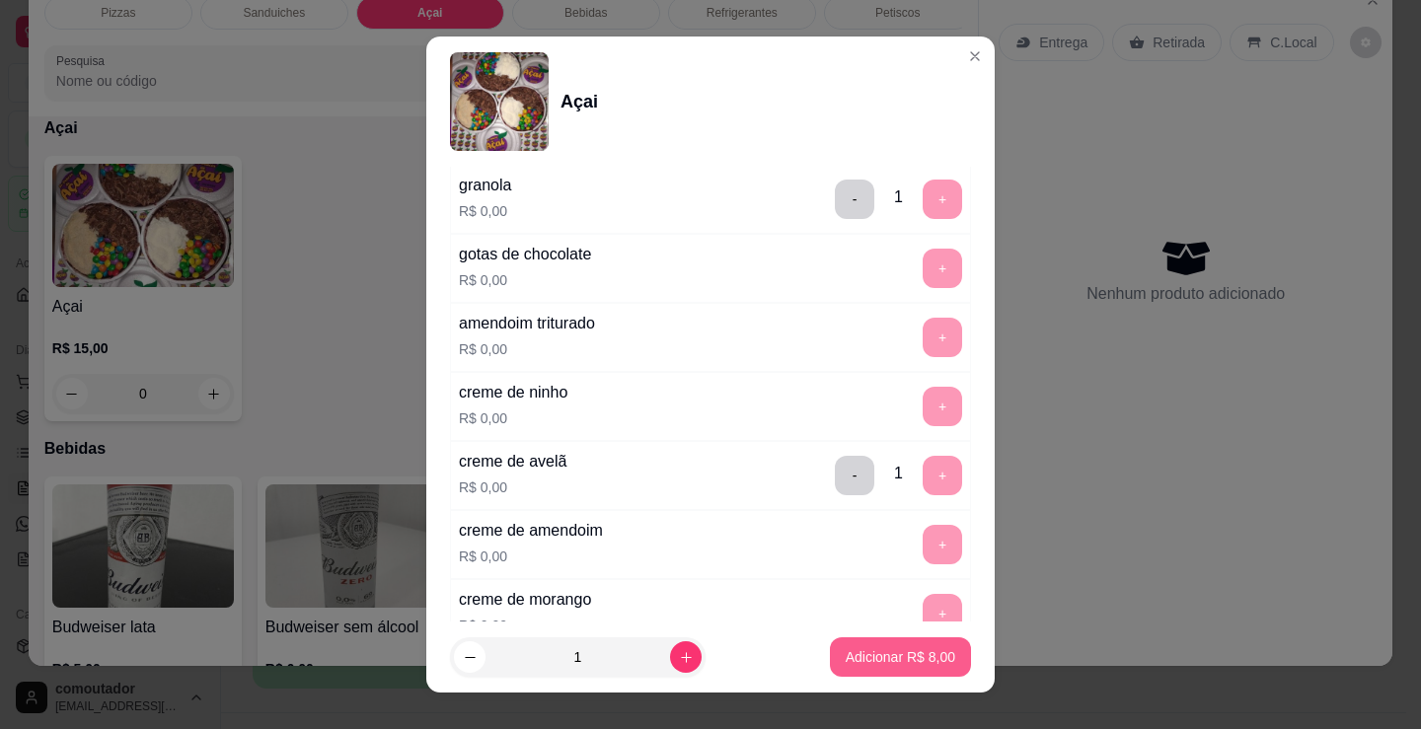
click at [904, 671] on button "Adicionar R$ 8,00" at bounding box center [900, 656] width 141 height 39
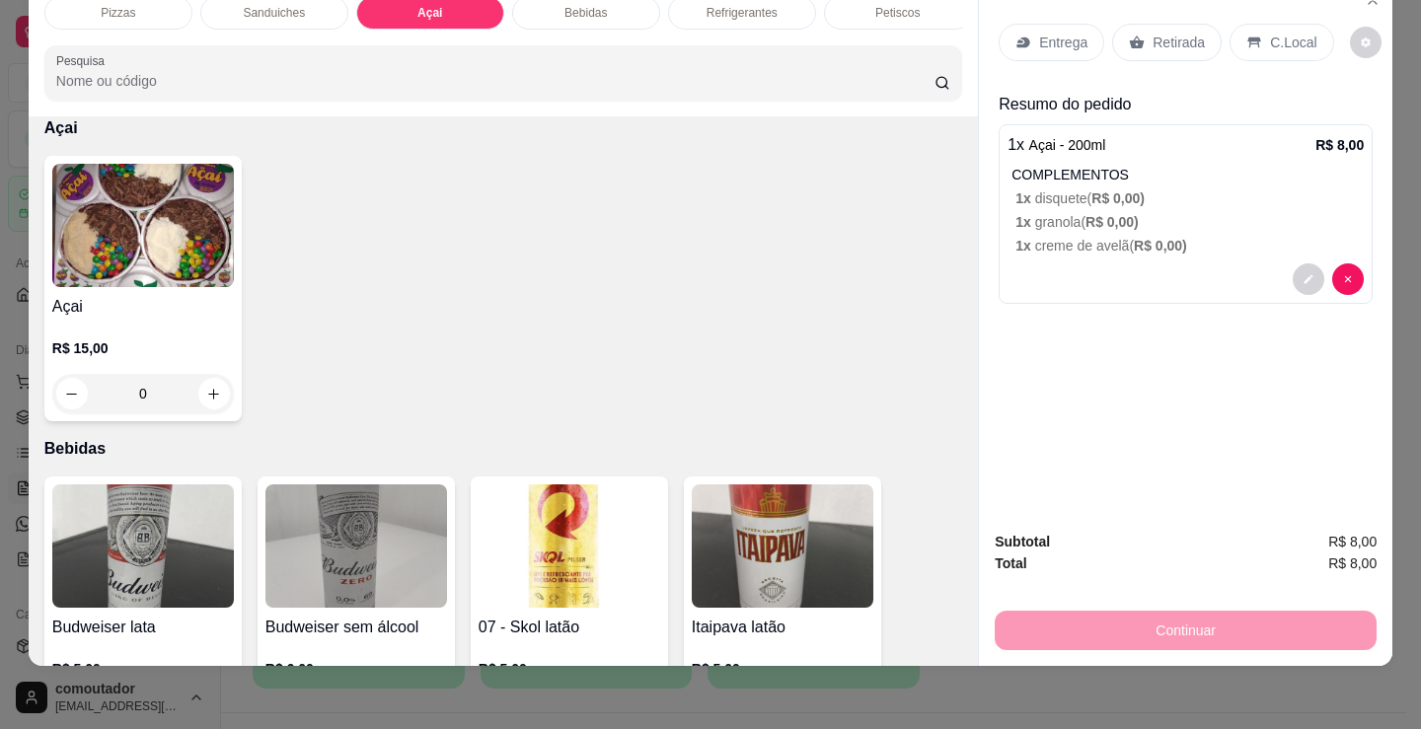
click at [1190, 33] on p "Retirada" at bounding box center [1178, 43] width 52 height 20
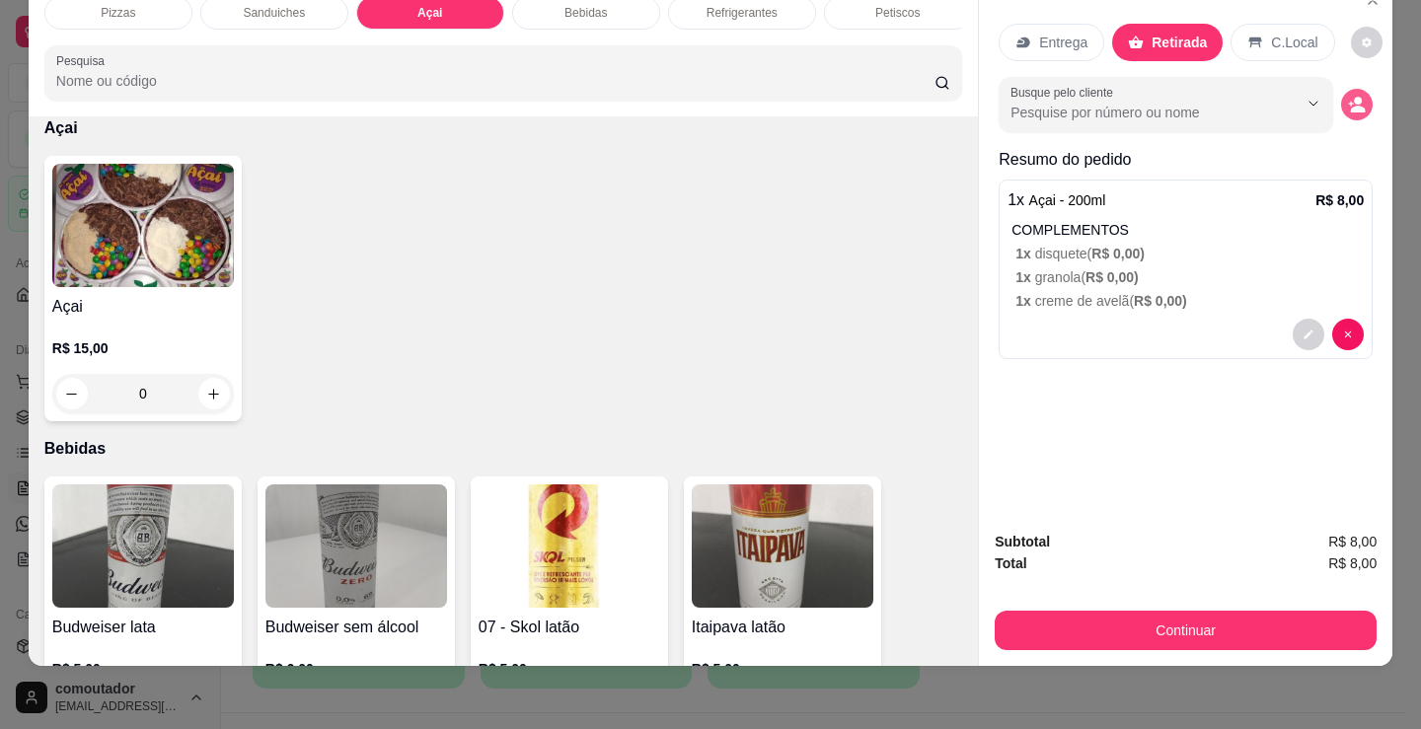
click at [1365, 94] on button "decrease-product-quantity" at bounding box center [1357, 105] width 32 height 32
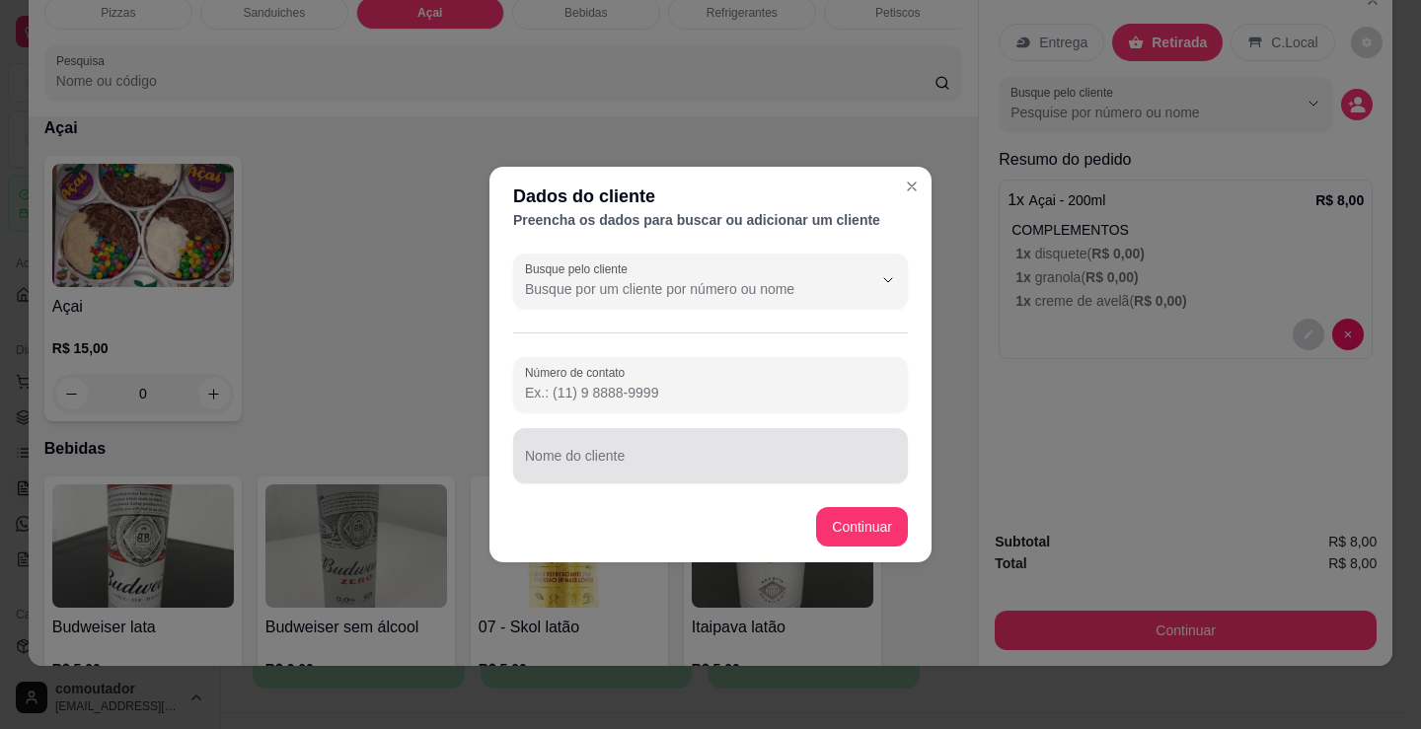
click at [853, 443] on div at bounding box center [710, 455] width 371 height 39
type input "andreza de romeu"
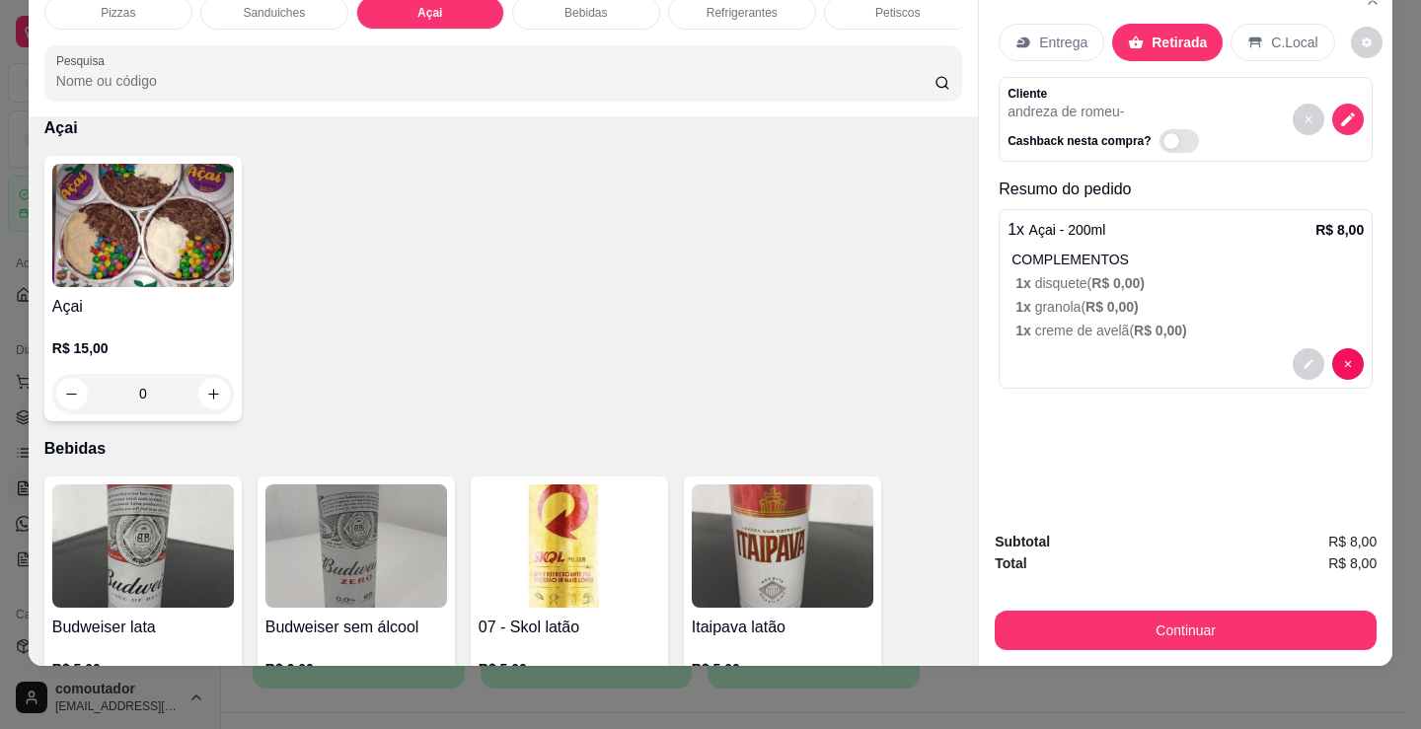
click at [1124, 611] on button "Continuar" at bounding box center [1186, 630] width 382 height 39
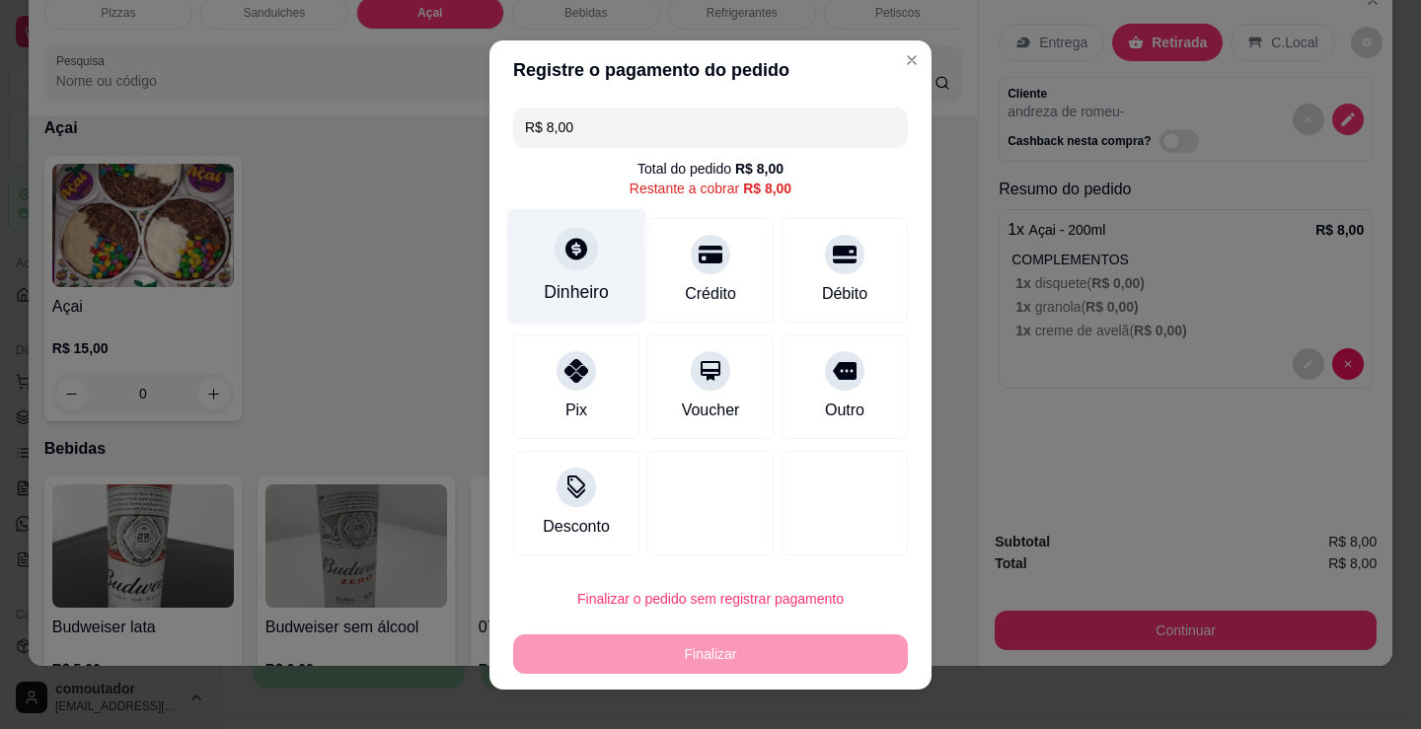
click at [571, 247] on div at bounding box center [575, 248] width 43 height 43
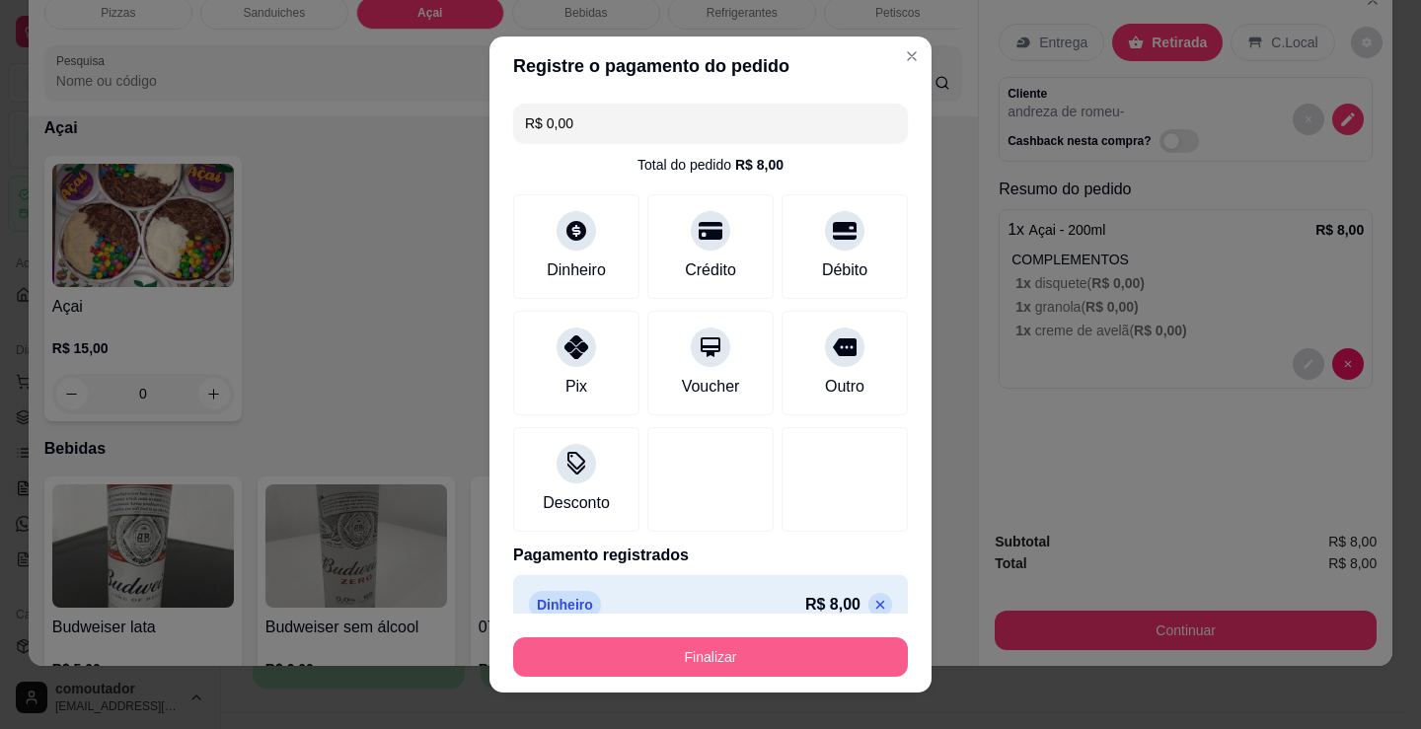
click at [752, 651] on button "Finalizar" at bounding box center [710, 656] width 395 height 39
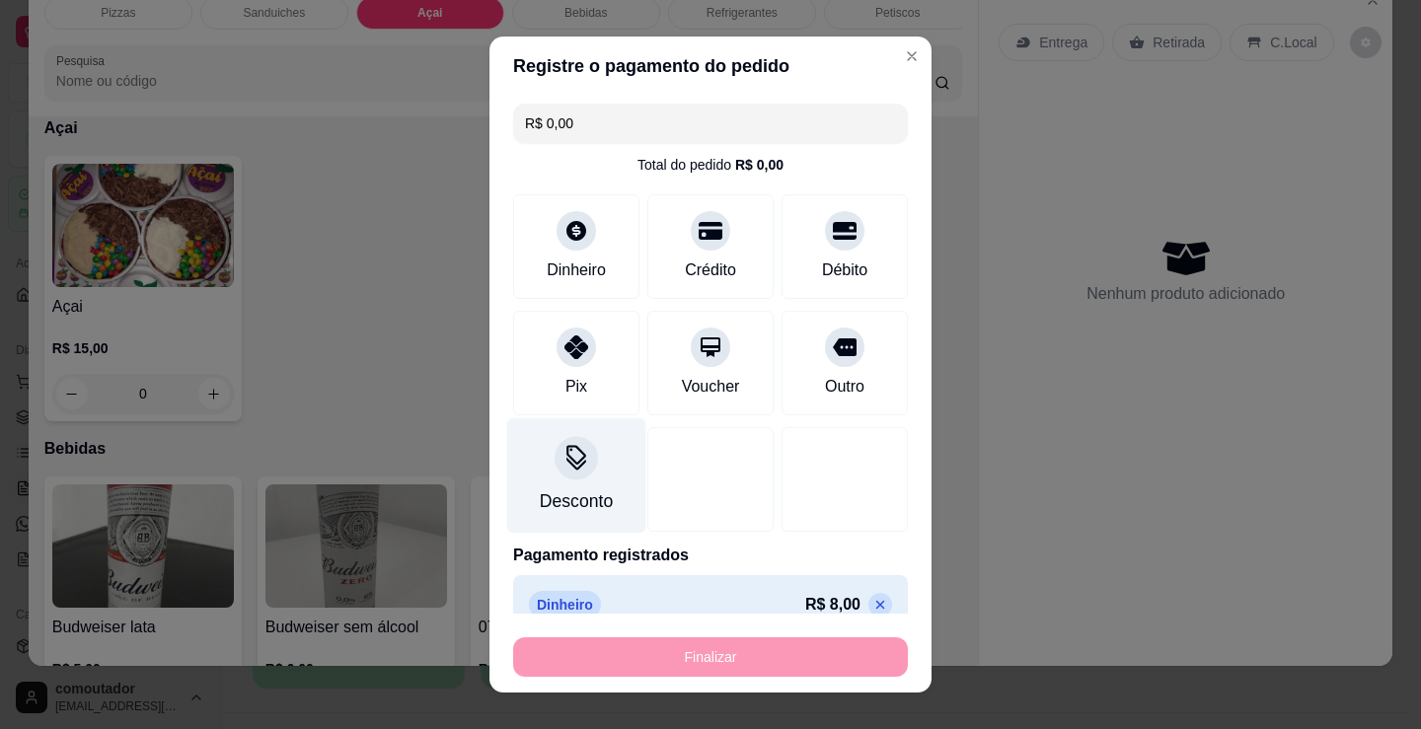
type input "-R$ 8,00"
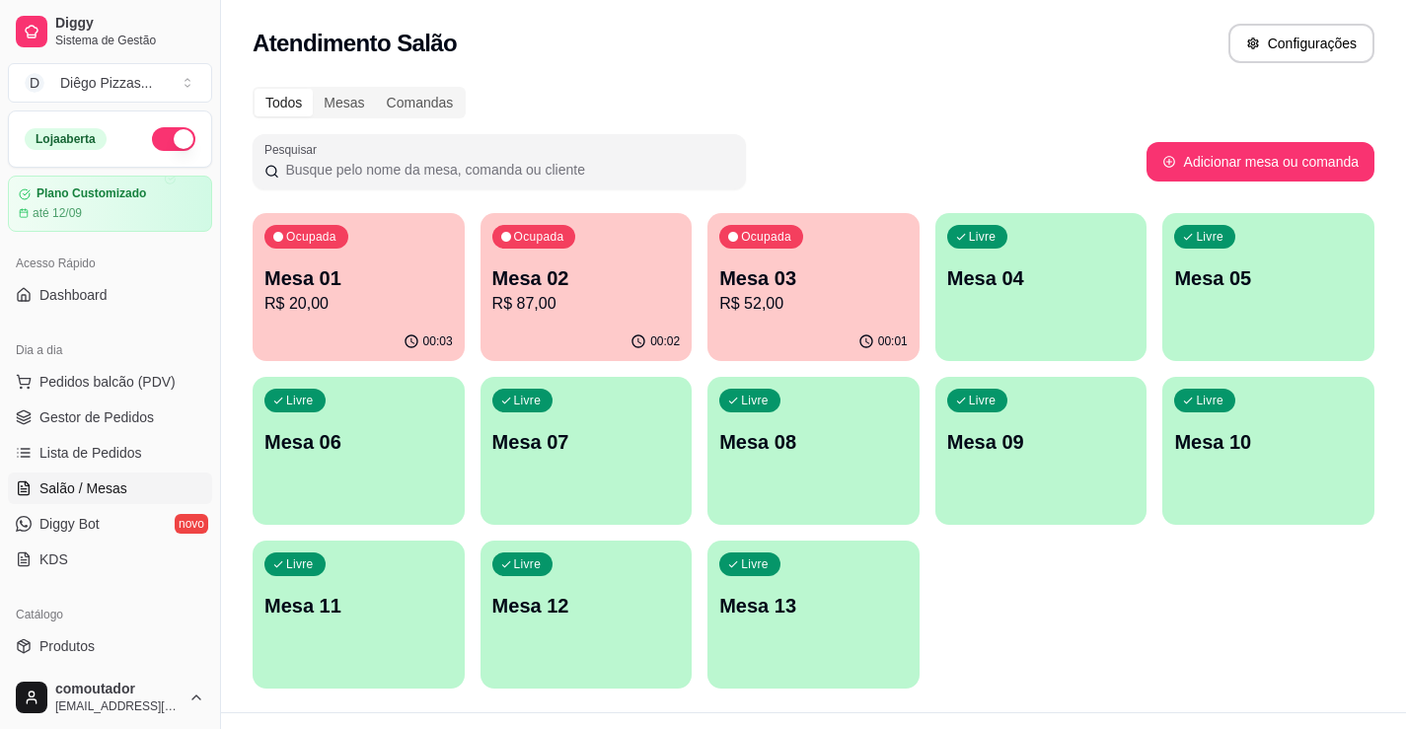
click at [1089, 626] on div "Ocupada Mesa 01 R$ 20,00 00:03 Ocupada Mesa 02 R$ 87,00 00:02 Ocupada Mesa 03 R…" at bounding box center [814, 451] width 1122 height 476
click at [380, 300] on p "R$ 20,00" at bounding box center [358, 304] width 188 height 24
click at [576, 235] on div "Ocupada Mesa 02 R$ 87,00" at bounding box center [586, 268] width 212 height 110
drag, startPoint x: 700, startPoint y: 276, endPoint x: 740, endPoint y: 257, distance: 45.0
click at [704, 275] on div "Ocupada Mesa 01 R$ 20,00 00:09 Ocupada Mesa 02 R$ 87,00 00:08 Ocupada Mesa 03 R…" at bounding box center [814, 451] width 1122 height 476
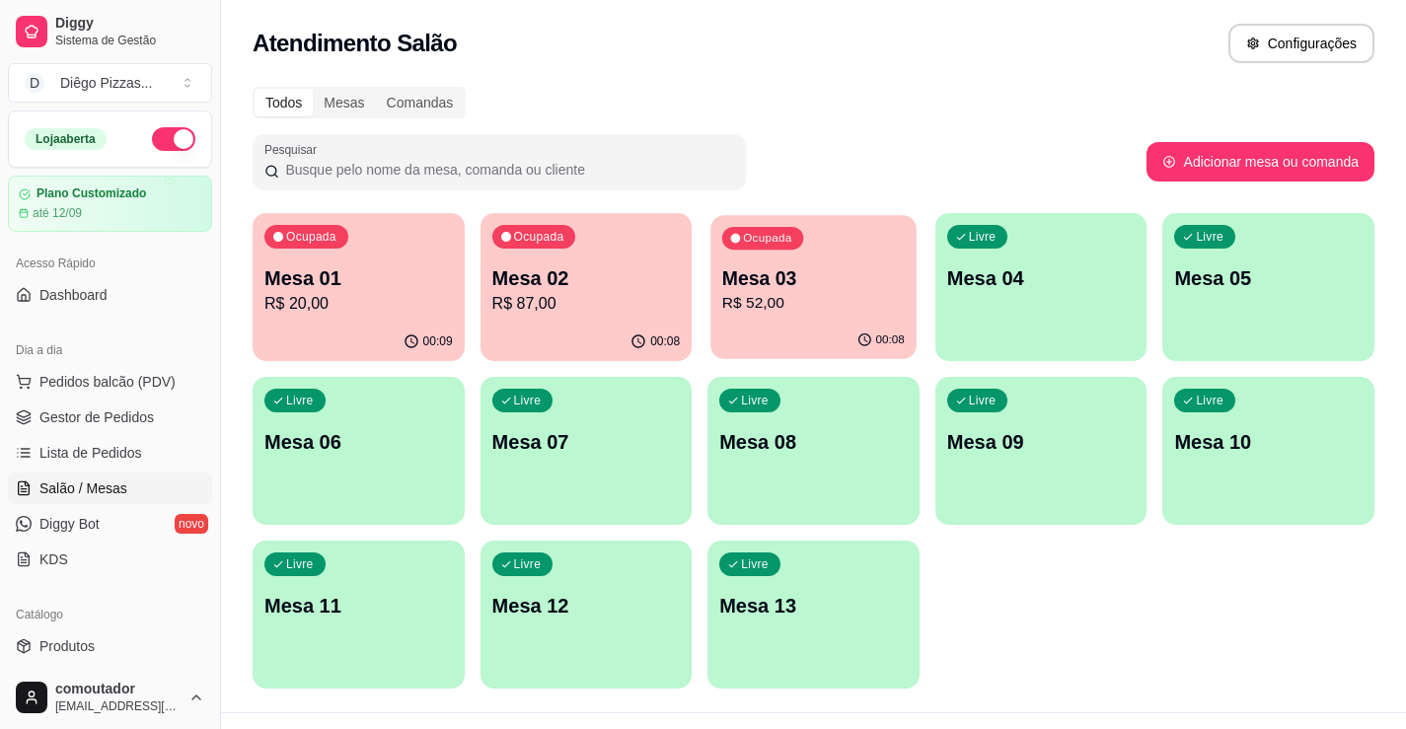
click at [777, 254] on div "Ocupada Mesa 03 R$ 52,00" at bounding box center [812, 268] width 205 height 107
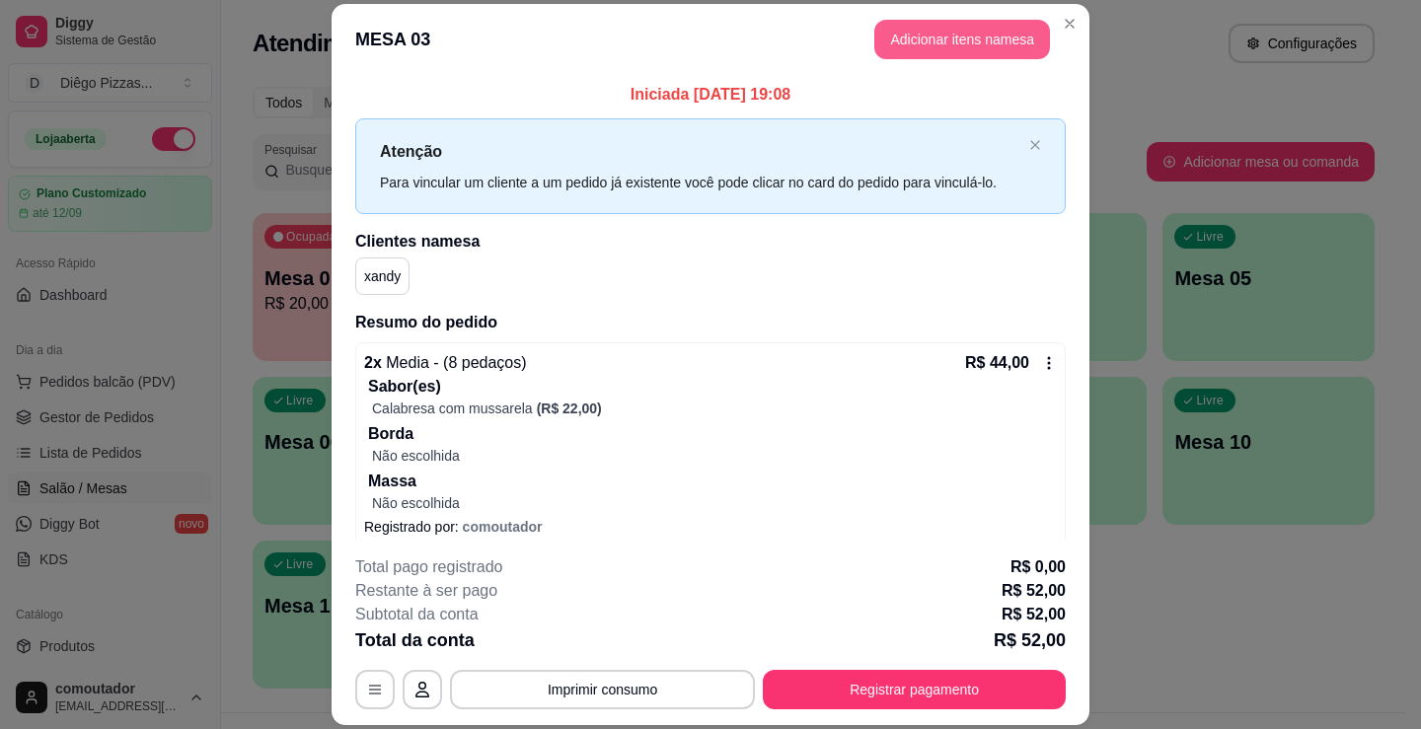
click at [901, 44] on button "Adicionar itens na mesa" at bounding box center [962, 39] width 176 height 39
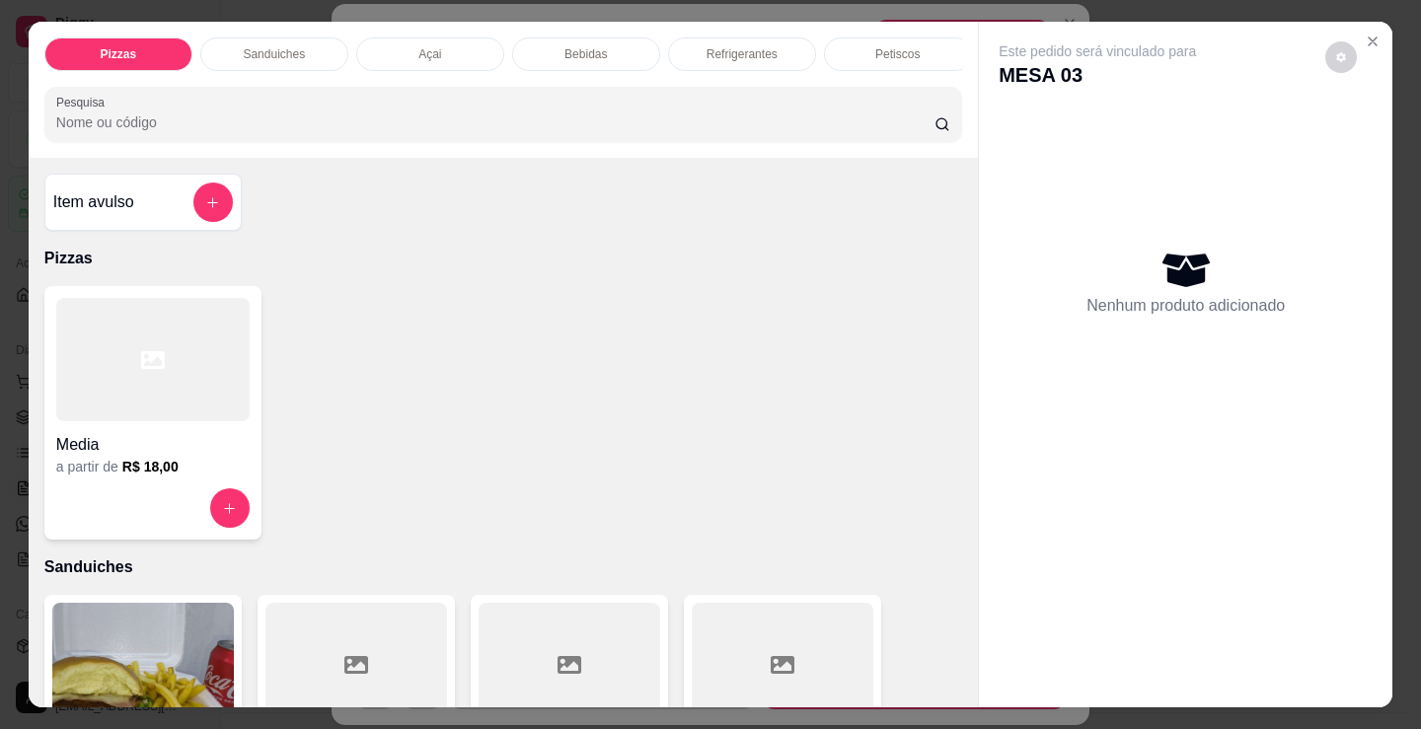
click at [718, 46] on p "Refrigerantes" at bounding box center [741, 54] width 71 height 16
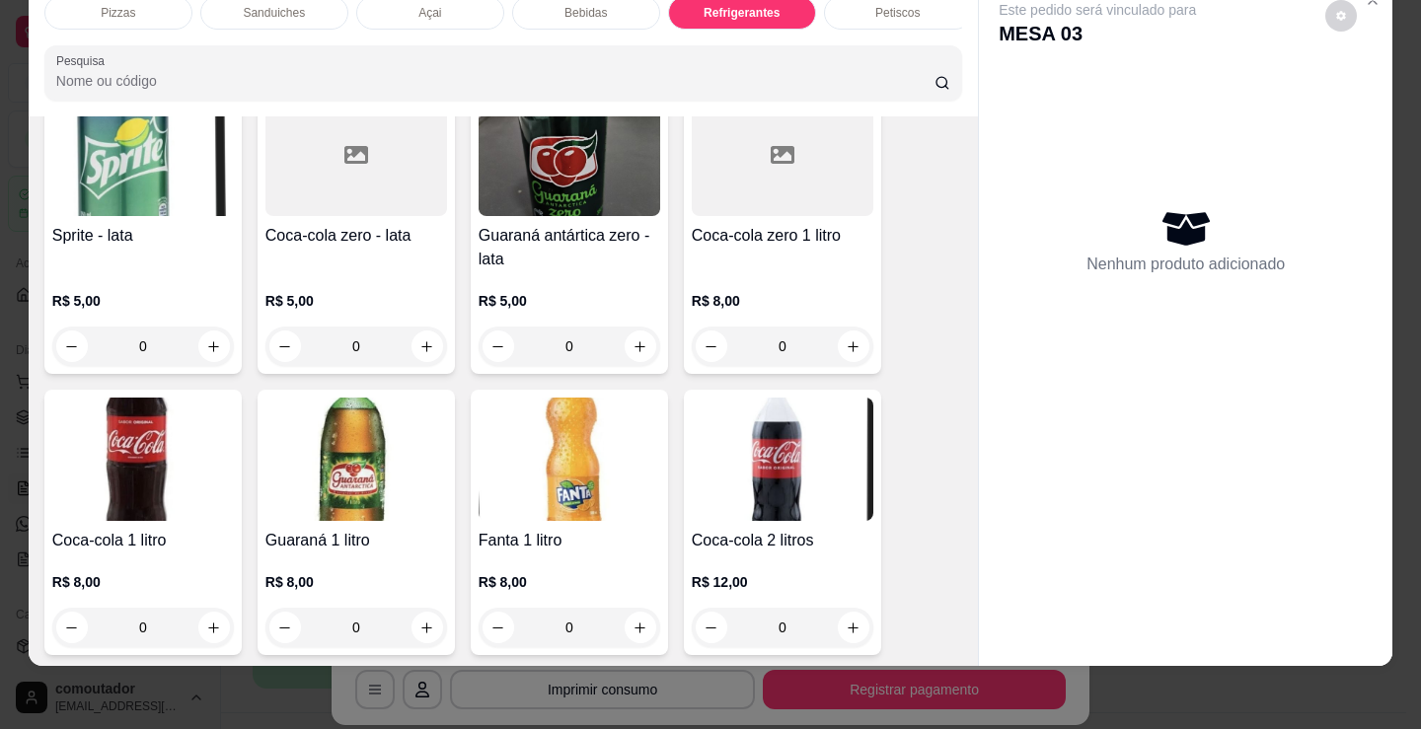
scroll to position [5800, 0]
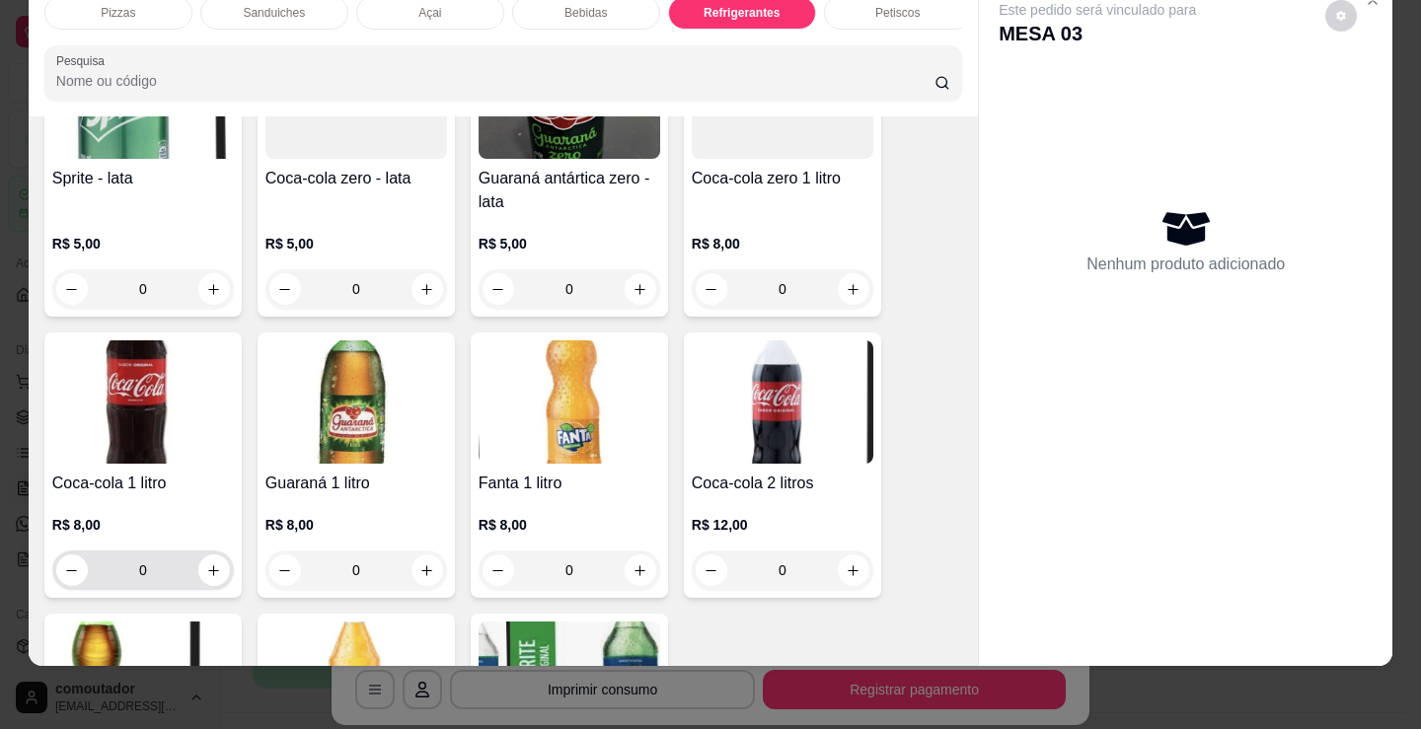
click at [213, 566] on icon "increase-product-quantity" at bounding box center [213, 570] width 15 height 15
type input "1"
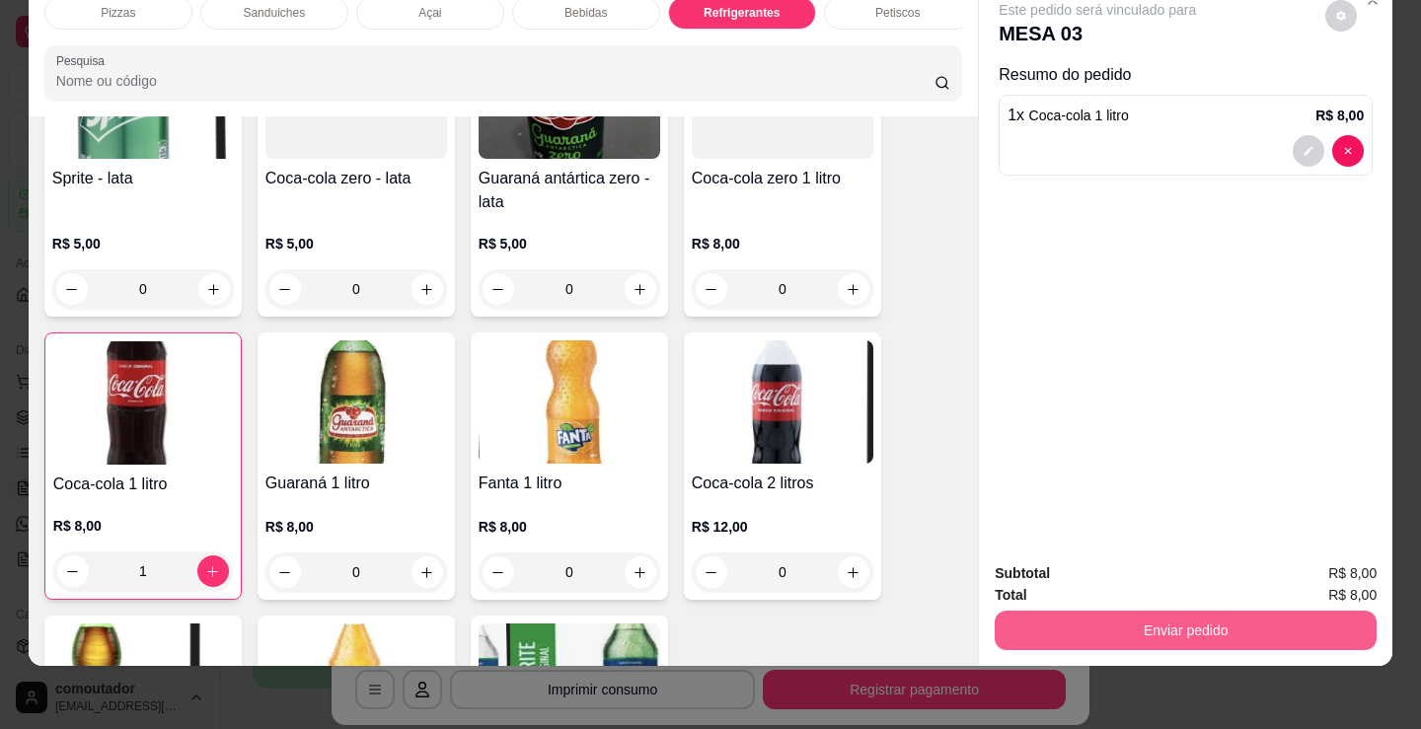
click at [1146, 611] on button "Enviar pedido" at bounding box center [1186, 630] width 382 height 39
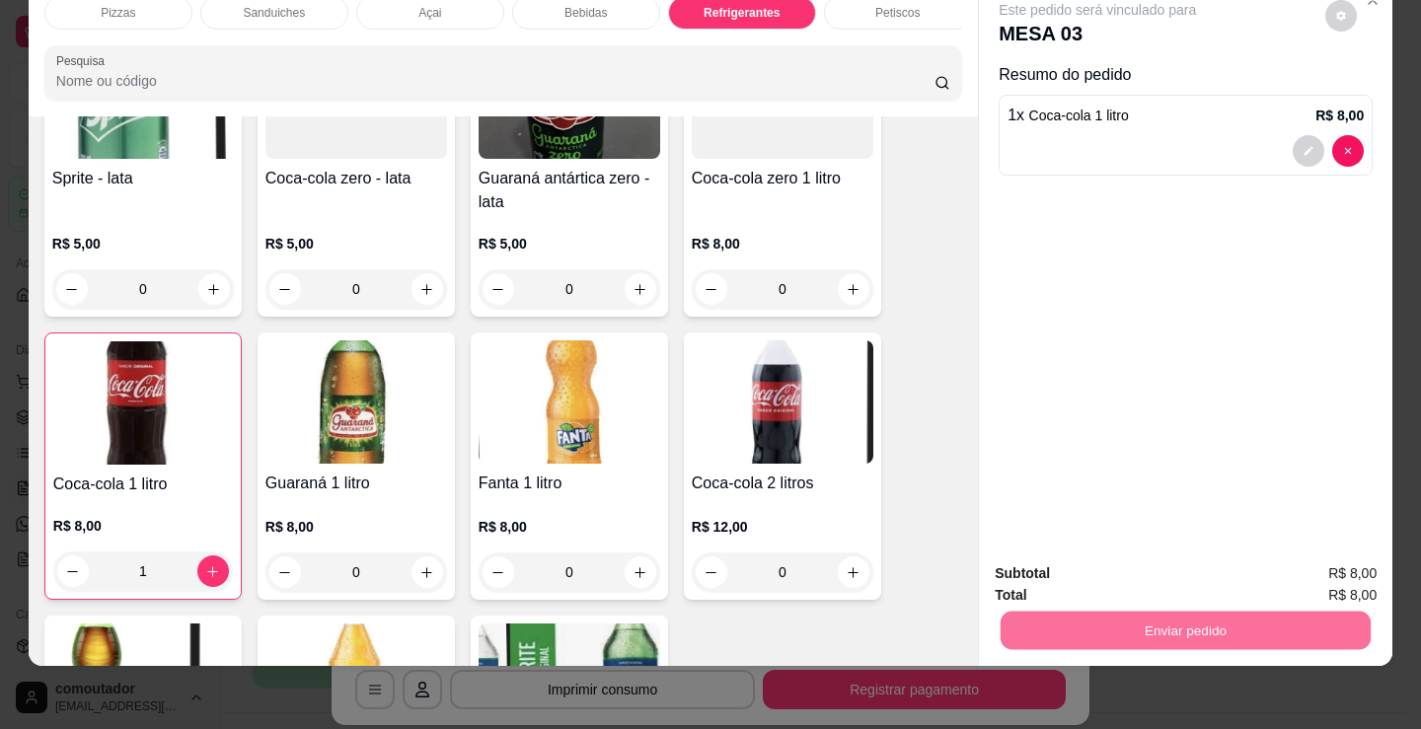
click at [1142, 577] on button "Não registrar e enviar pedido" at bounding box center [1120, 567] width 199 height 37
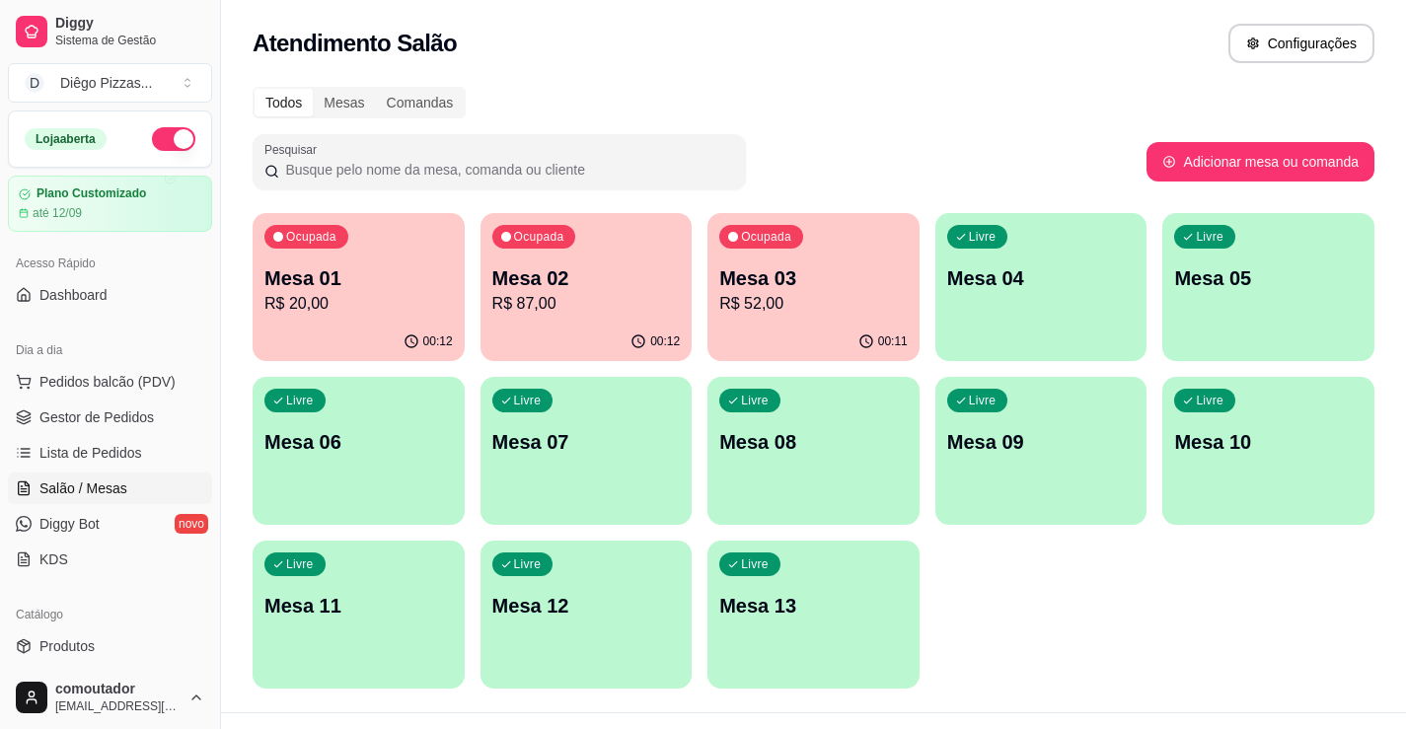
click at [554, 261] on div "Ocupada Mesa 02 R$ 87,00" at bounding box center [586, 268] width 212 height 110
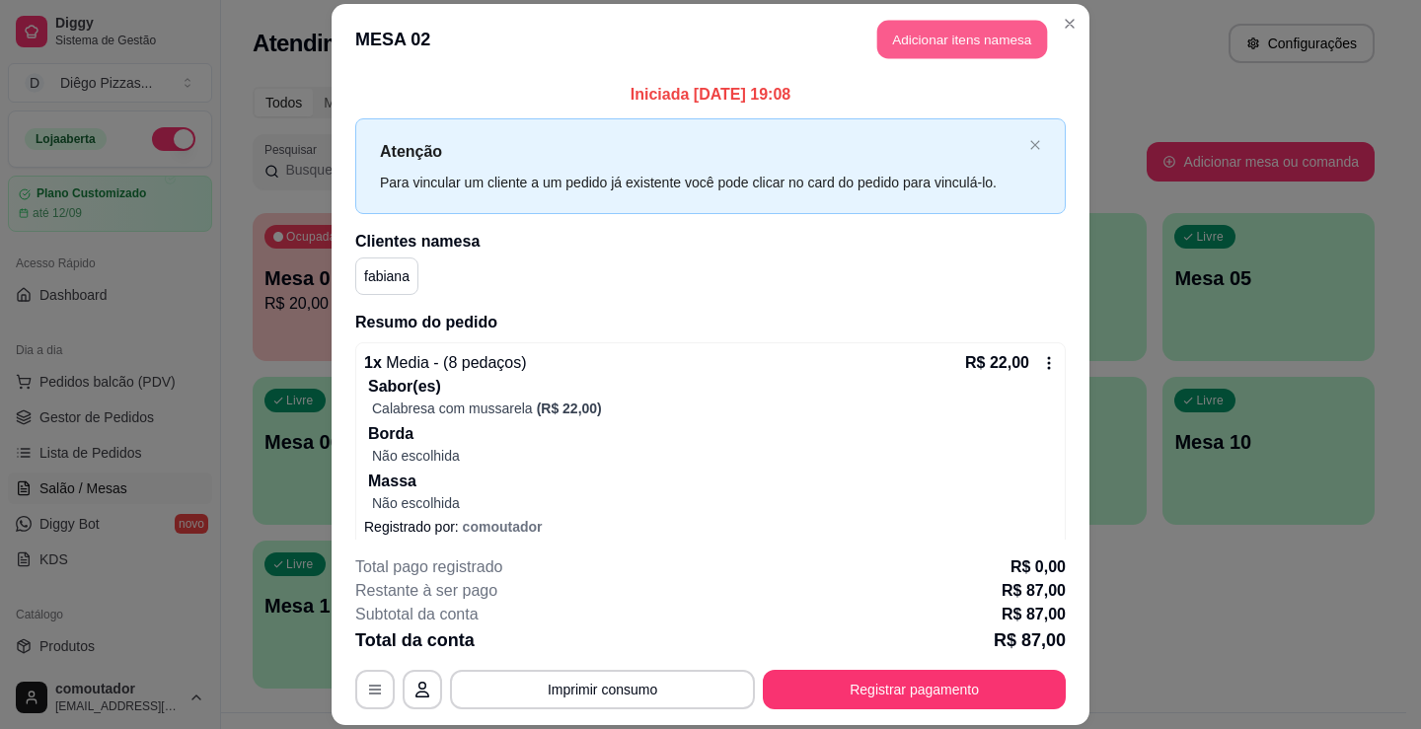
click at [888, 24] on button "Adicionar itens na mesa" at bounding box center [962, 39] width 170 height 38
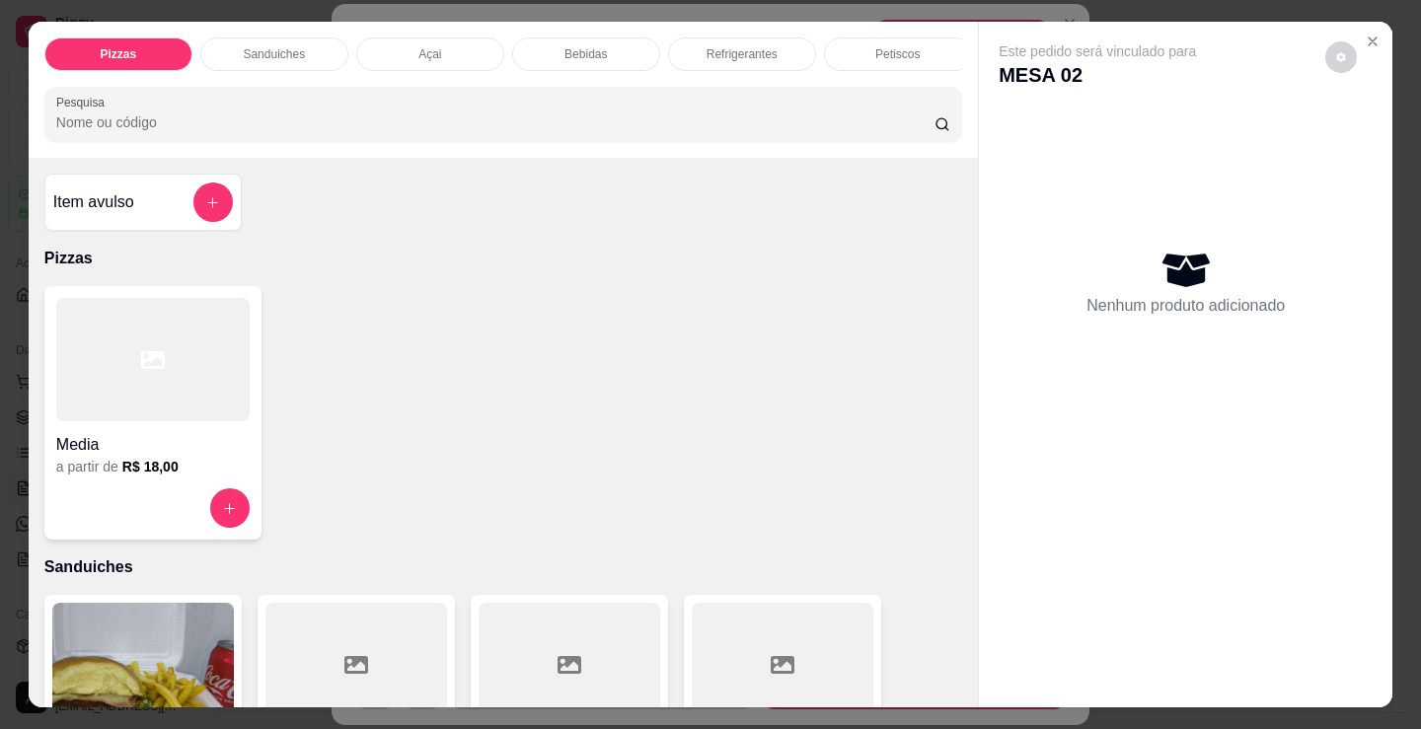
click at [606, 41] on div "Bebidas" at bounding box center [586, 54] width 148 height 34
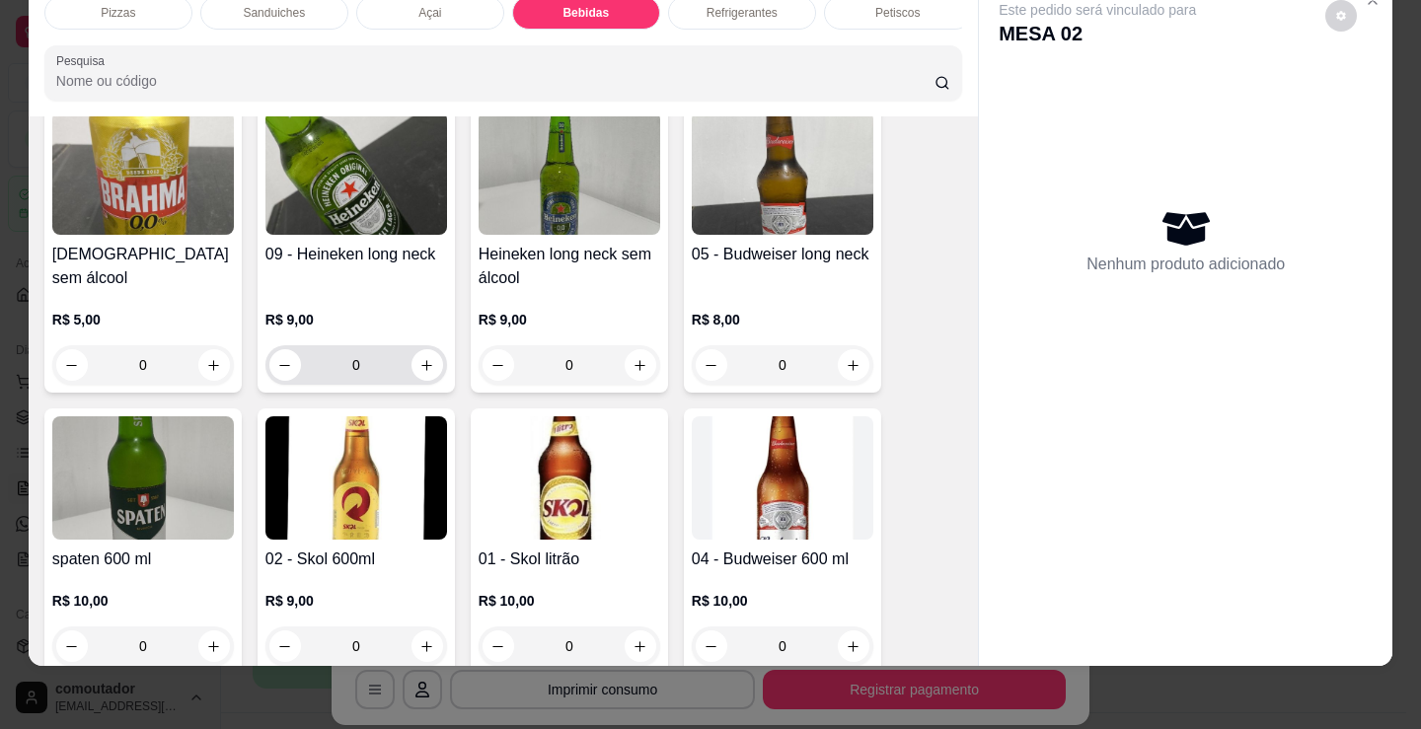
scroll to position [2840, 0]
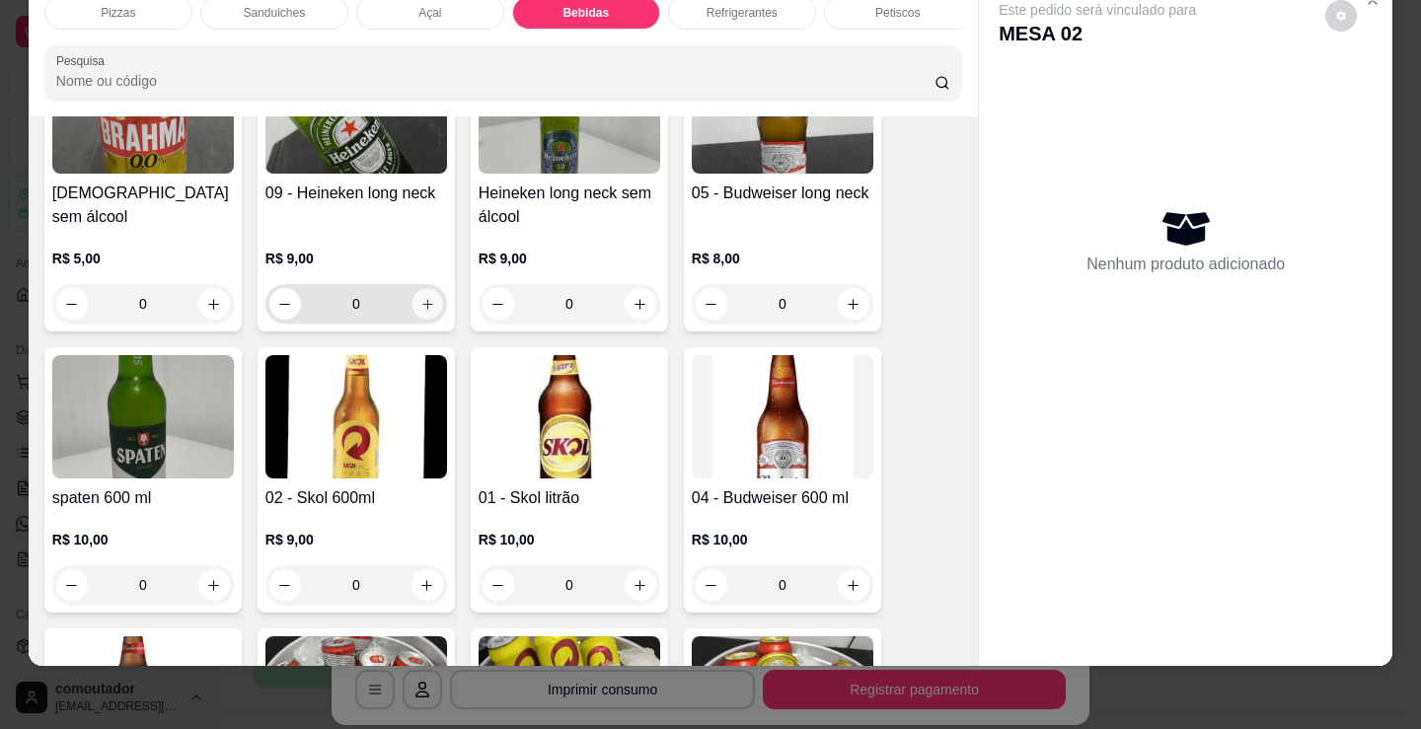
click at [420, 312] on icon "increase-product-quantity" at bounding box center [427, 304] width 15 height 15
click at [414, 312] on button "increase-product-quantity" at bounding box center [426, 304] width 31 height 31
type input "2"
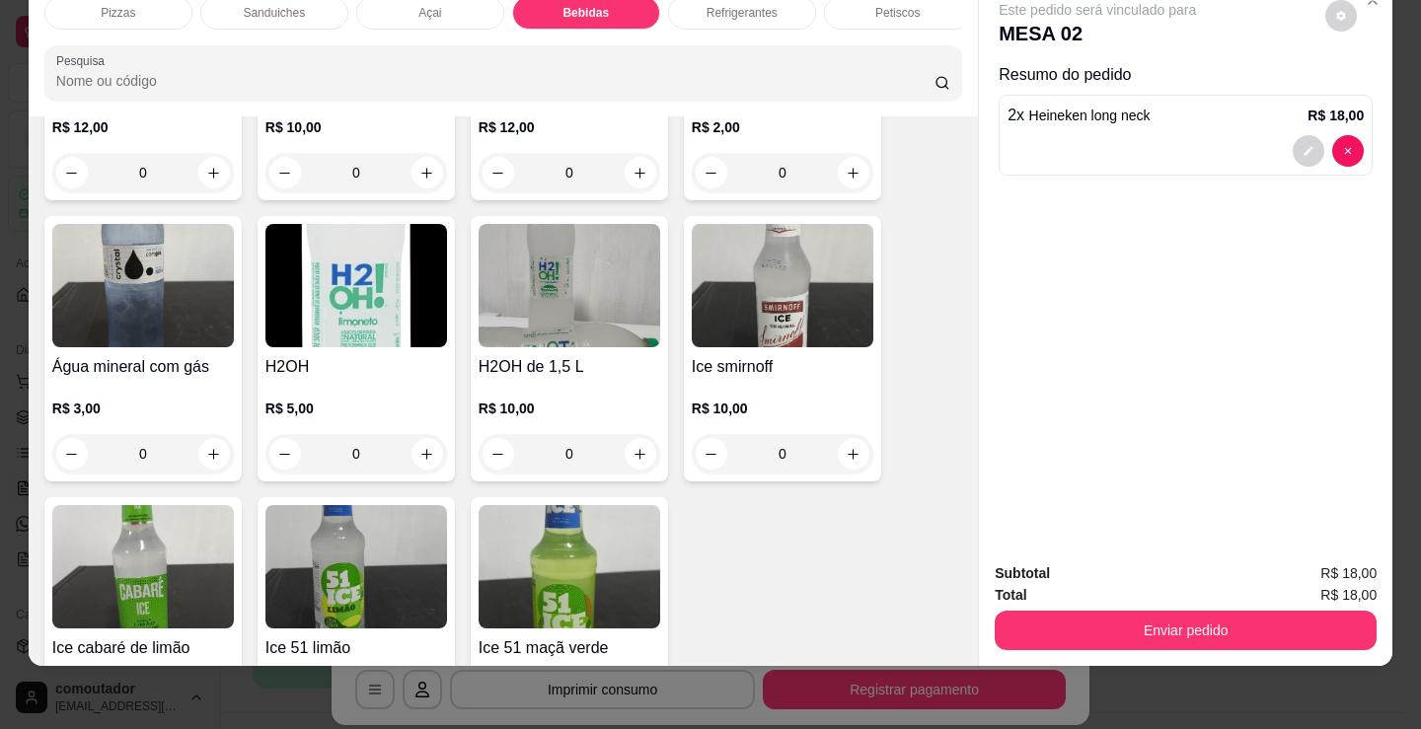
scroll to position [4517, 0]
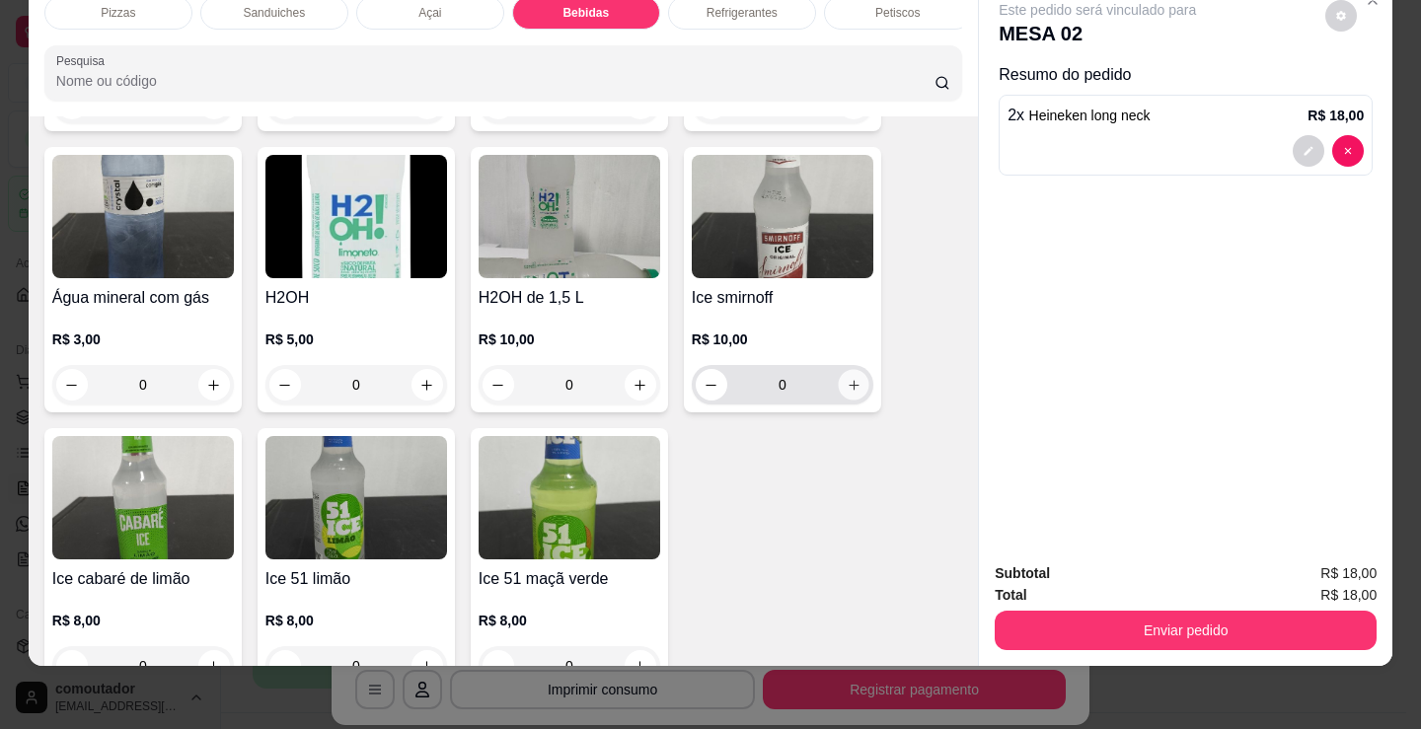
click at [853, 379] on button "increase-product-quantity" at bounding box center [853, 385] width 31 height 31
type input "1"
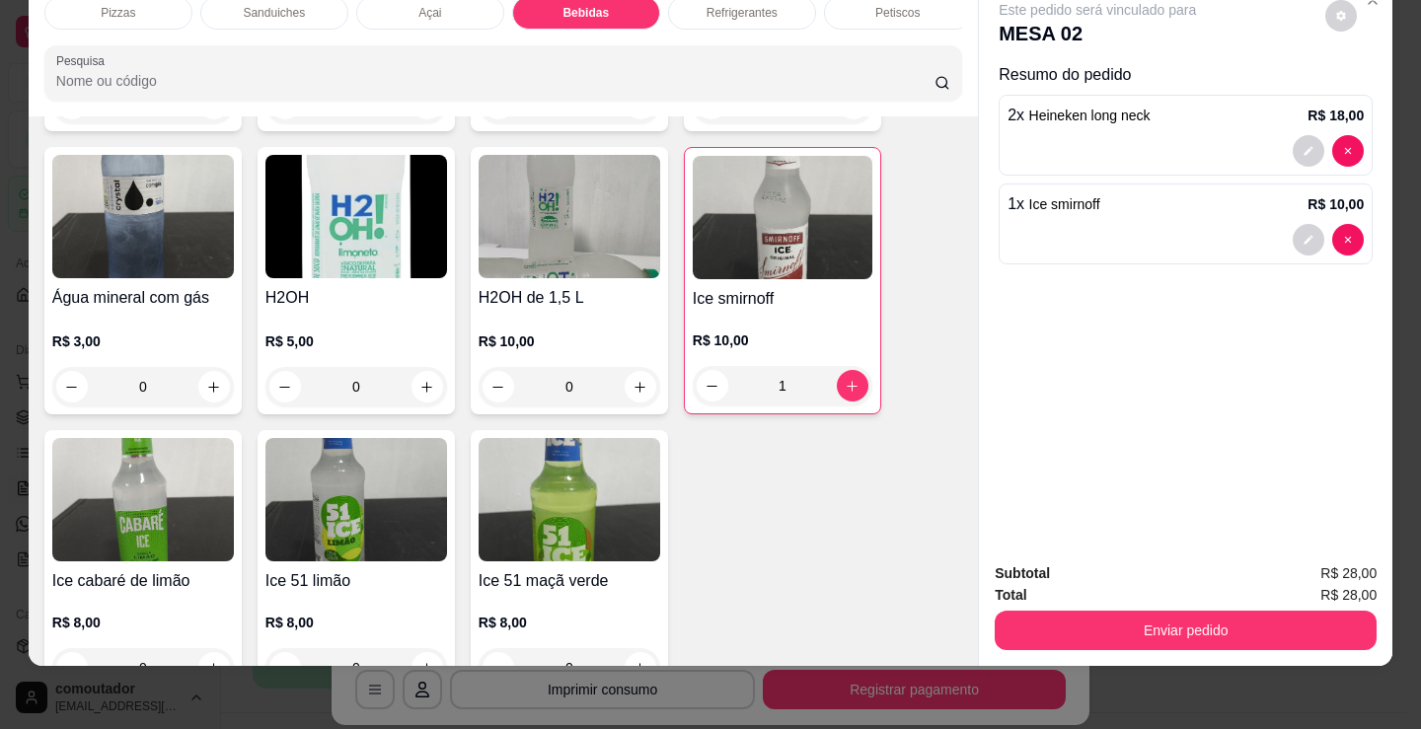
click at [714, 5] on p "Refrigerantes" at bounding box center [741, 13] width 71 height 16
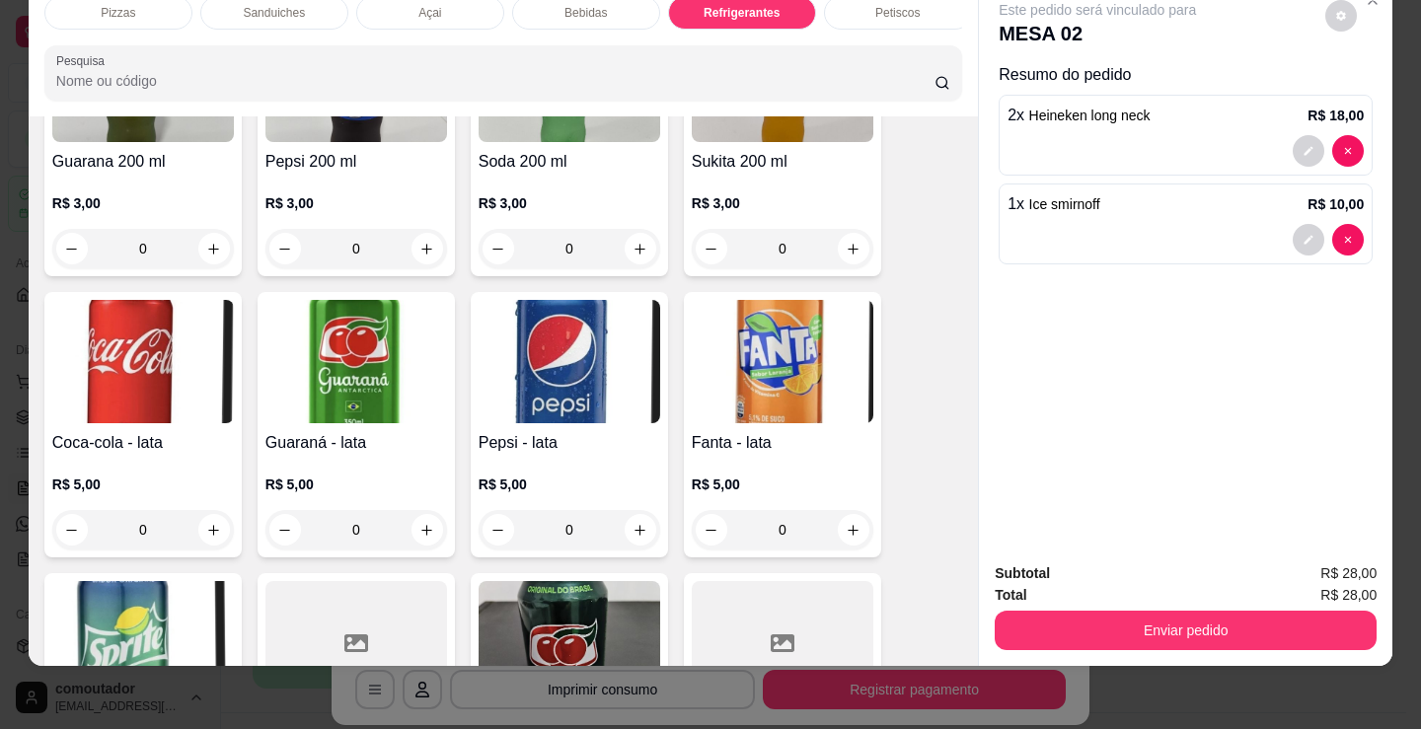
scroll to position [5408, 0]
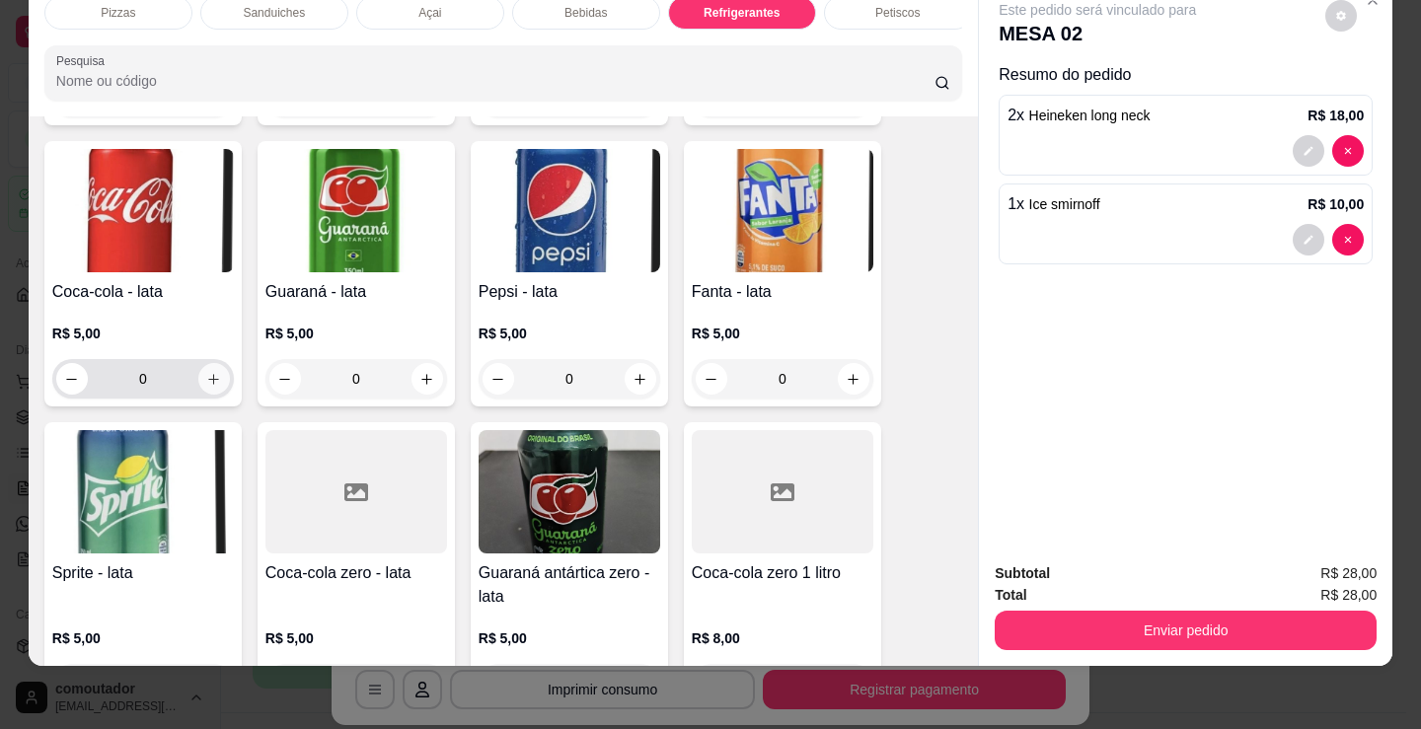
click at [206, 376] on icon "increase-product-quantity" at bounding box center [213, 379] width 15 height 15
type input "1"
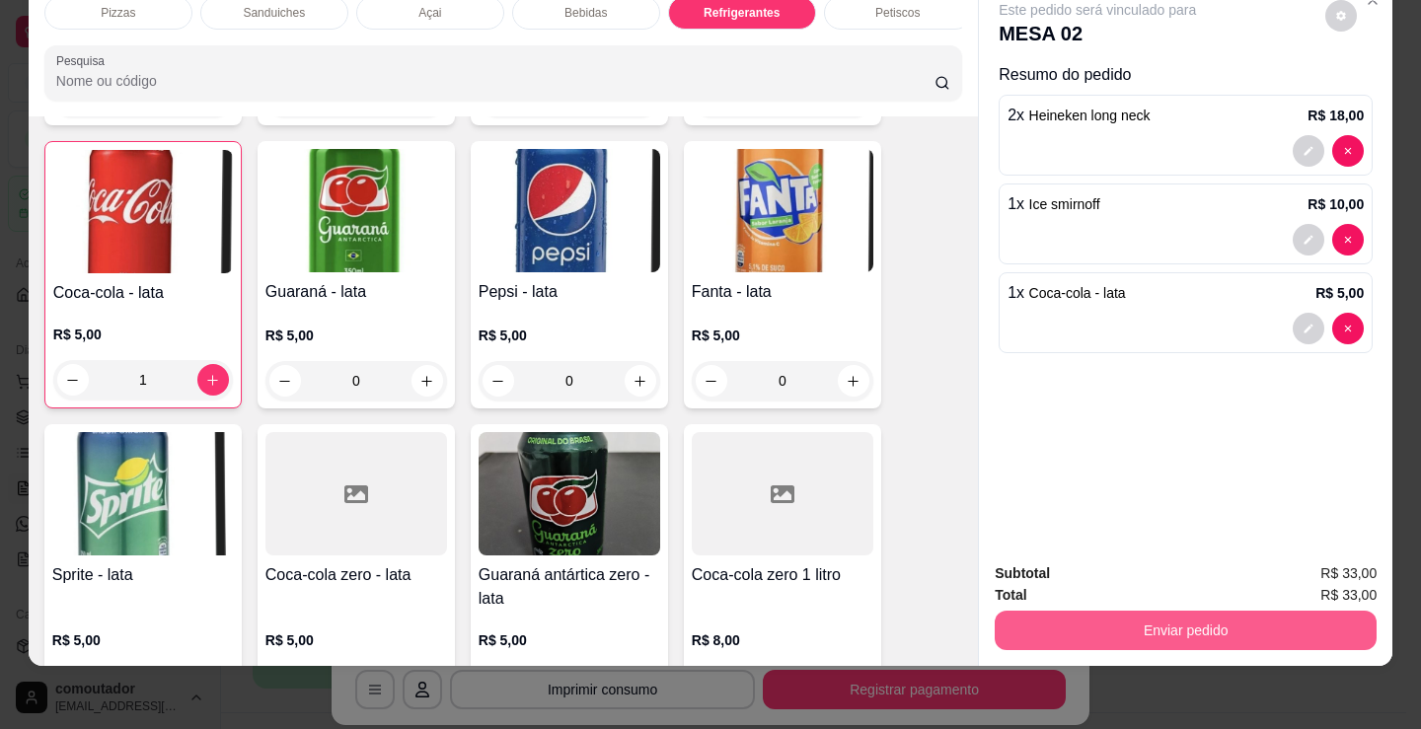
click at [1114, 611] on button "Enviar pedido" at bounding box center [1186, 630] width 382 height 39
click at [1140, 568] on button "Não registrar e enviar pedido" at bounding box center [1119, 567] width 205 height 37
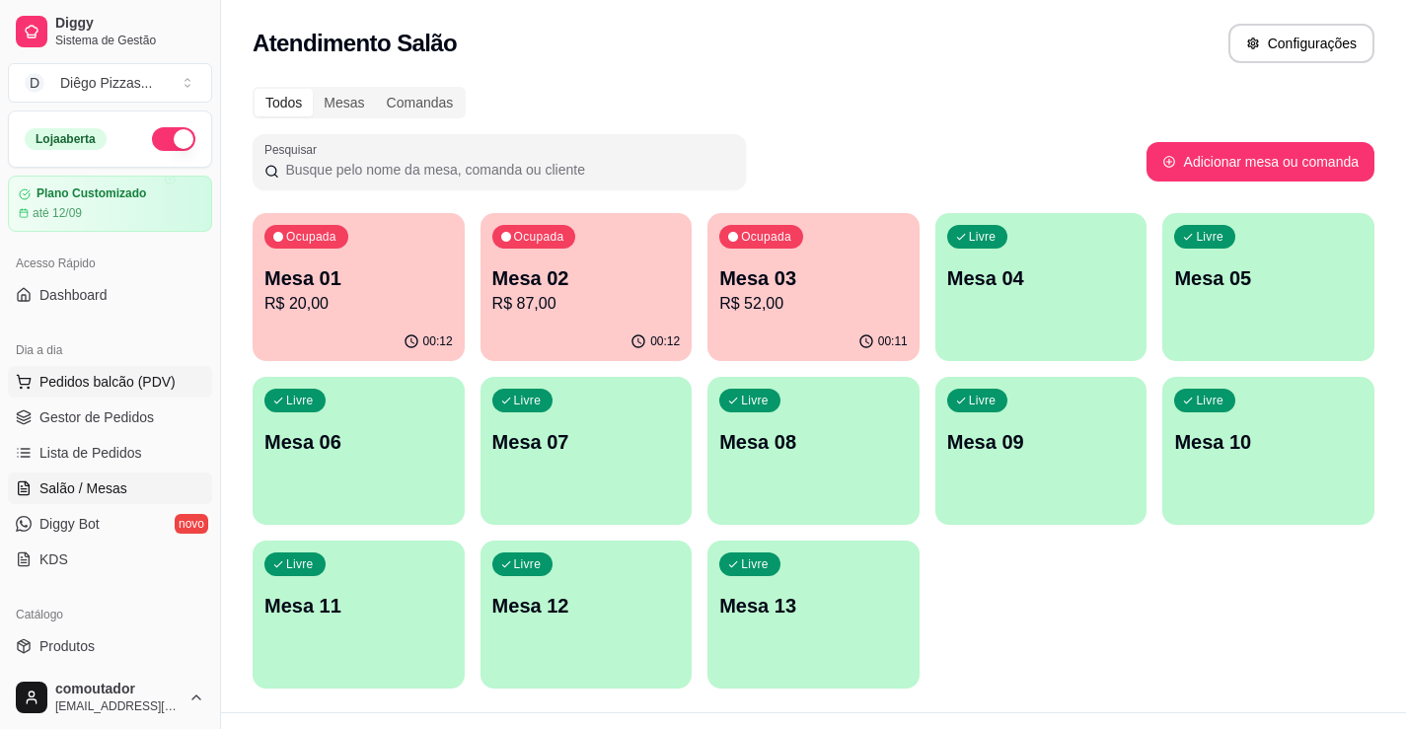
click at [129, 389] on span "Pedidos balcão (PDV)" at bounding box center [107, 382] width 136 height 20
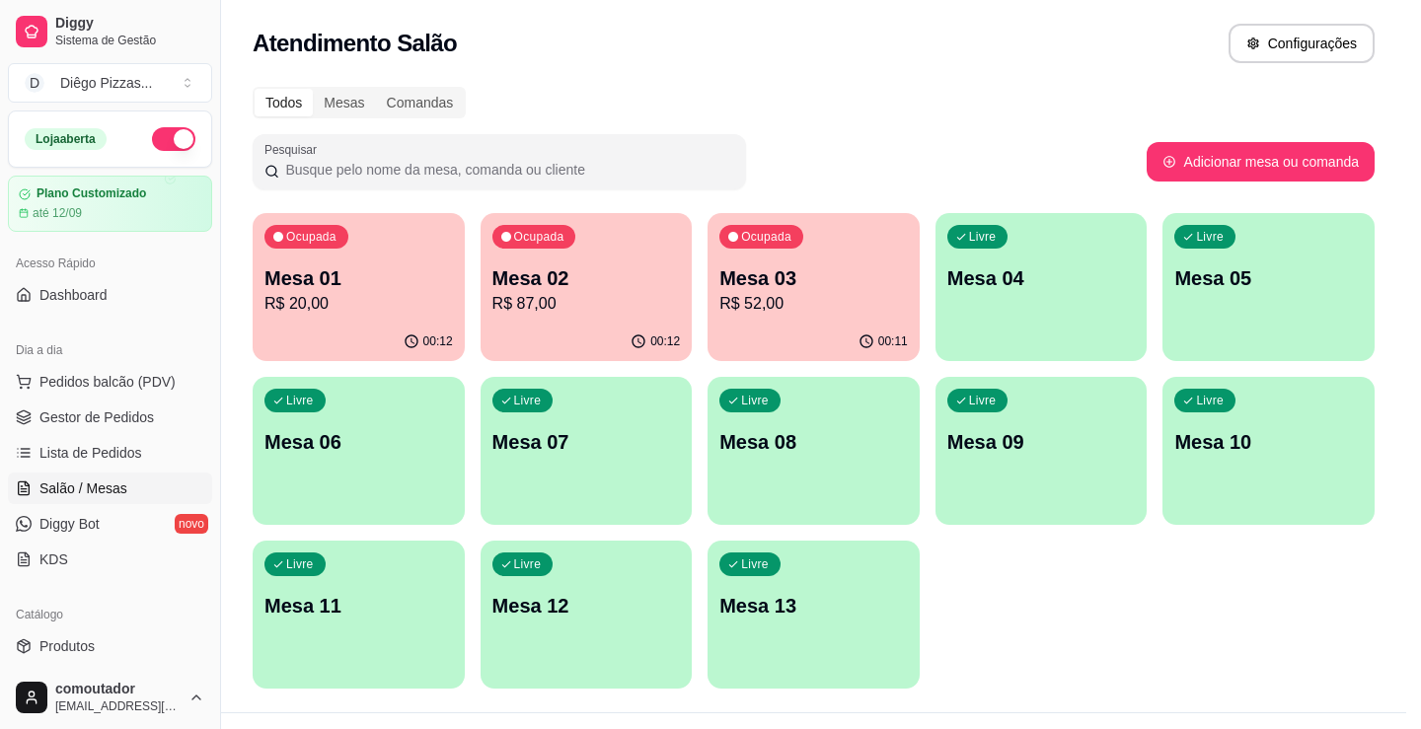
click at [217, 355] on div at bounding box center [152, 359] width 193 height 123
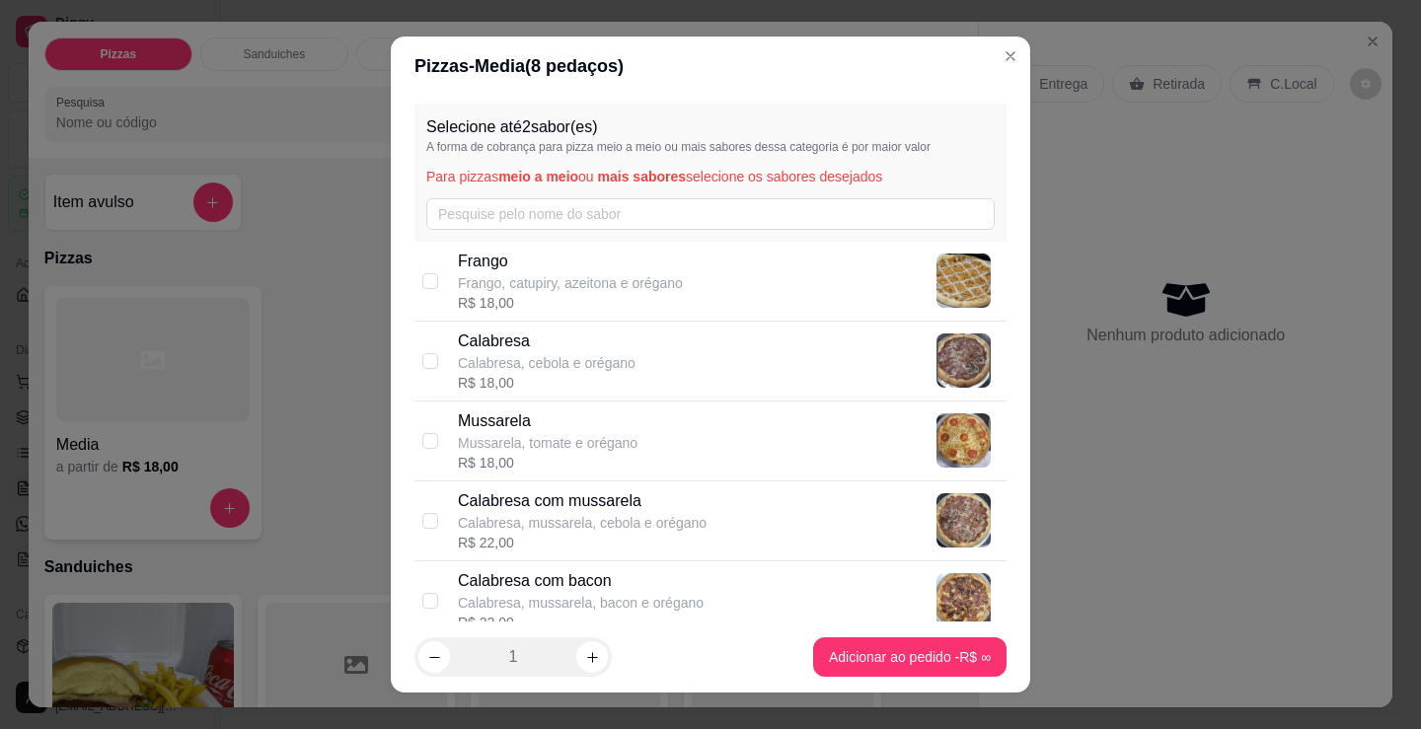
click at [605, 495] on p "Calabresa com mussarela" at bounding box center [582, 501] width 249 height 24
checkbox input "true"
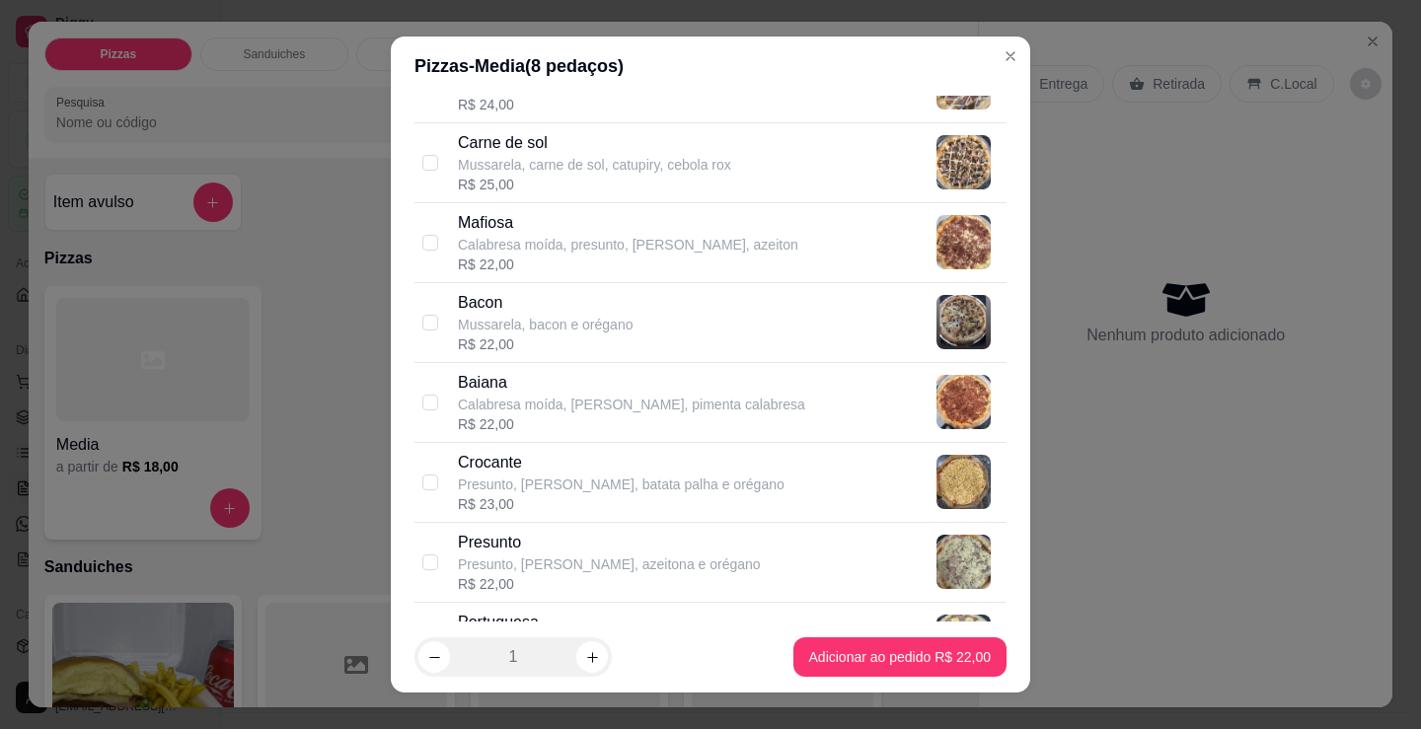
scroll to position [1184, 0]
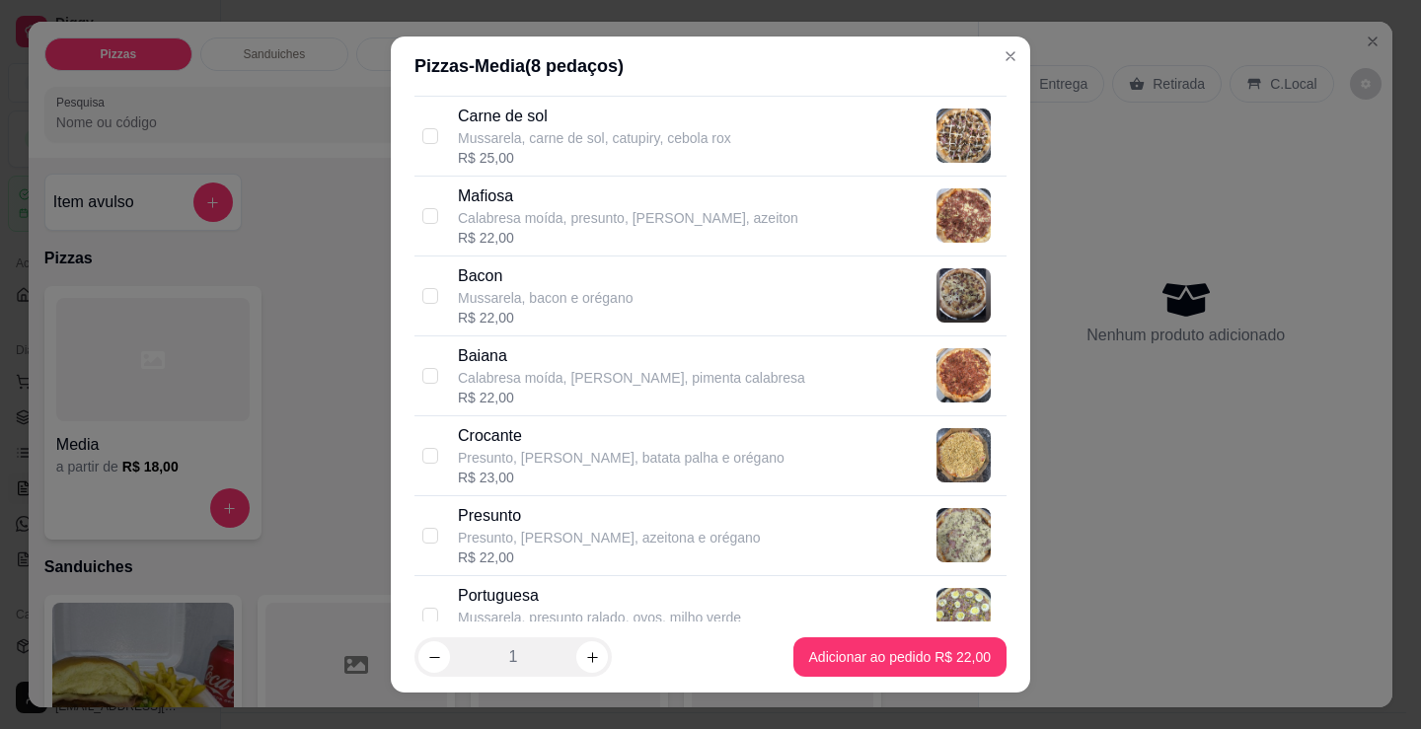
click at [569, 550] on div "R$ 22,00" at bounding box center [609, 558] width 303 height 20
checkbox input "false"
click at [594, 606] on p "Portuguesa" at bounding box center [599, 596] width 283 height 24
checkbox input "true"
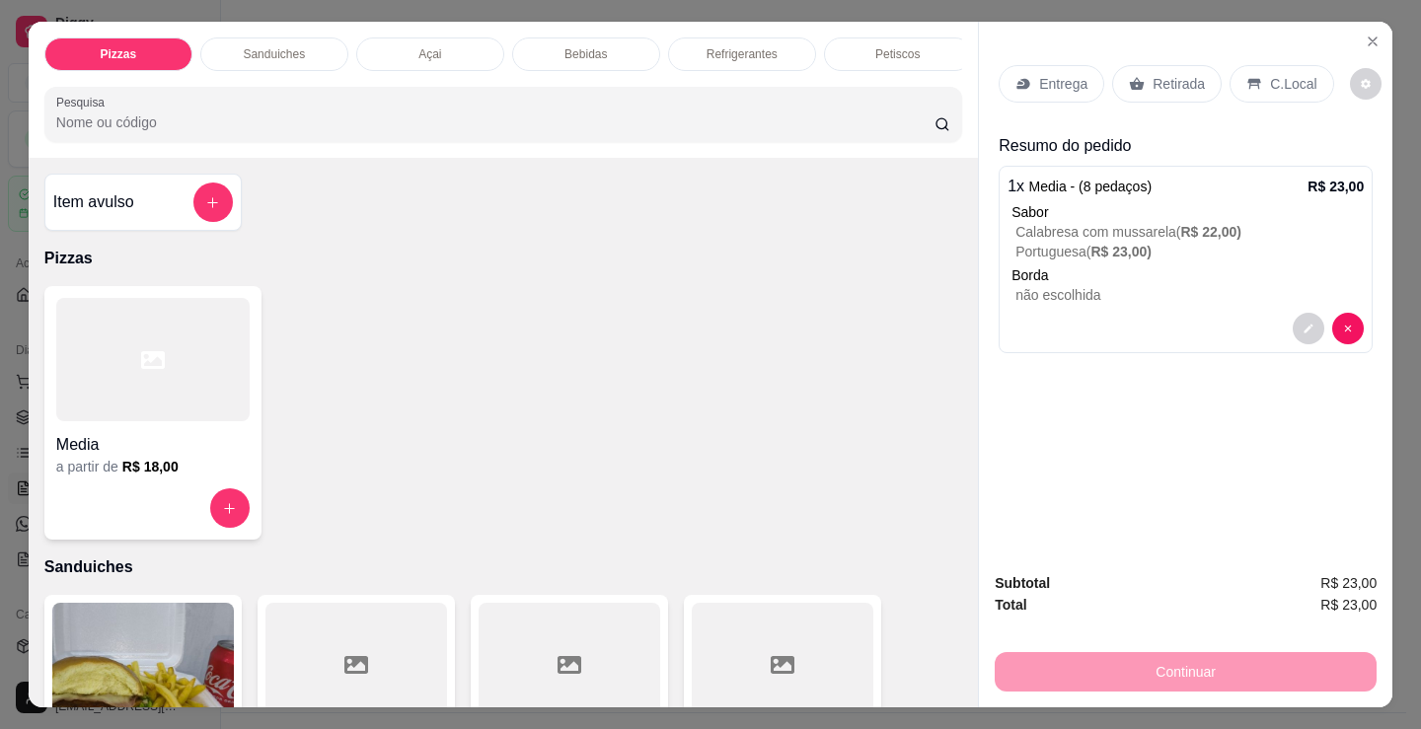
click at [1158, 77] on p "Retirada" at bounding box center [1178, 84] width 52 height 20
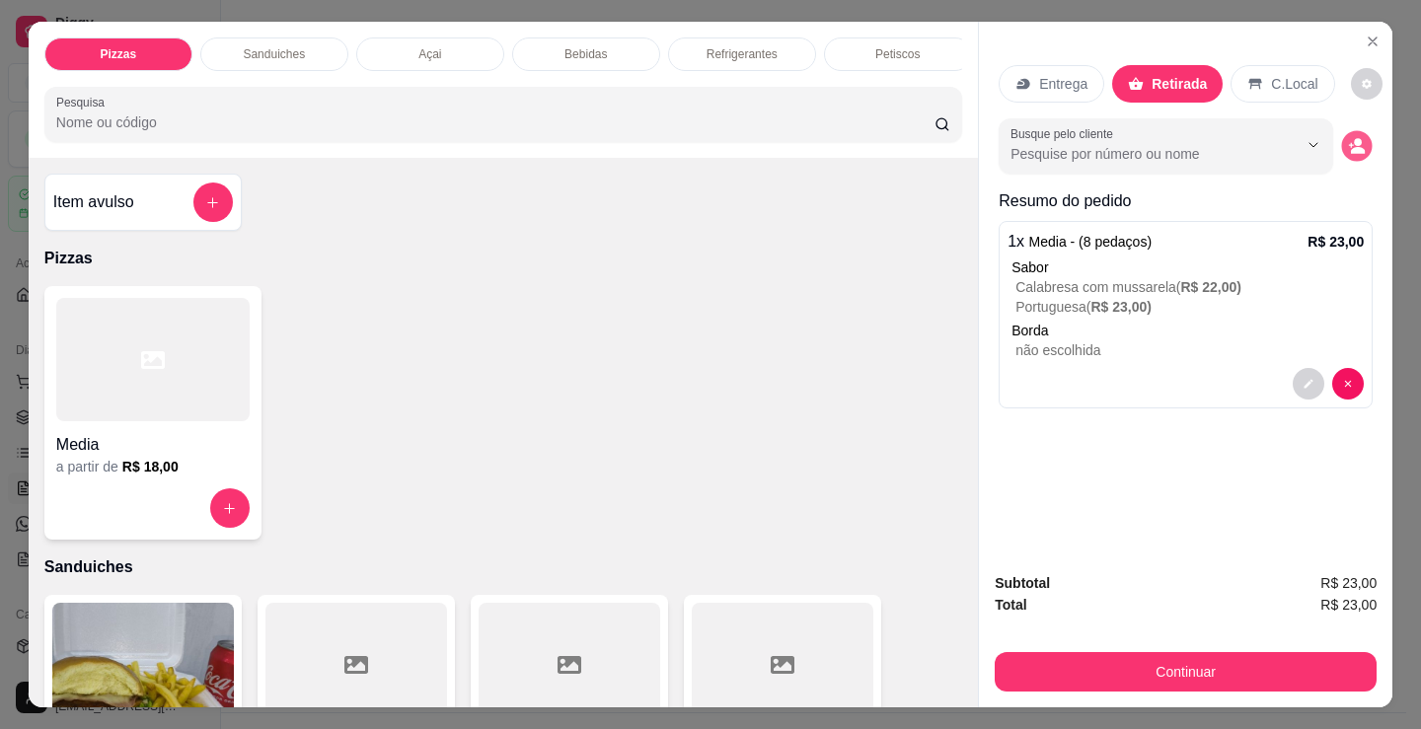
click at [1354, 140] on icon "decrease-product-quantity" at bounding box center [1356, 145] width 17 height 17
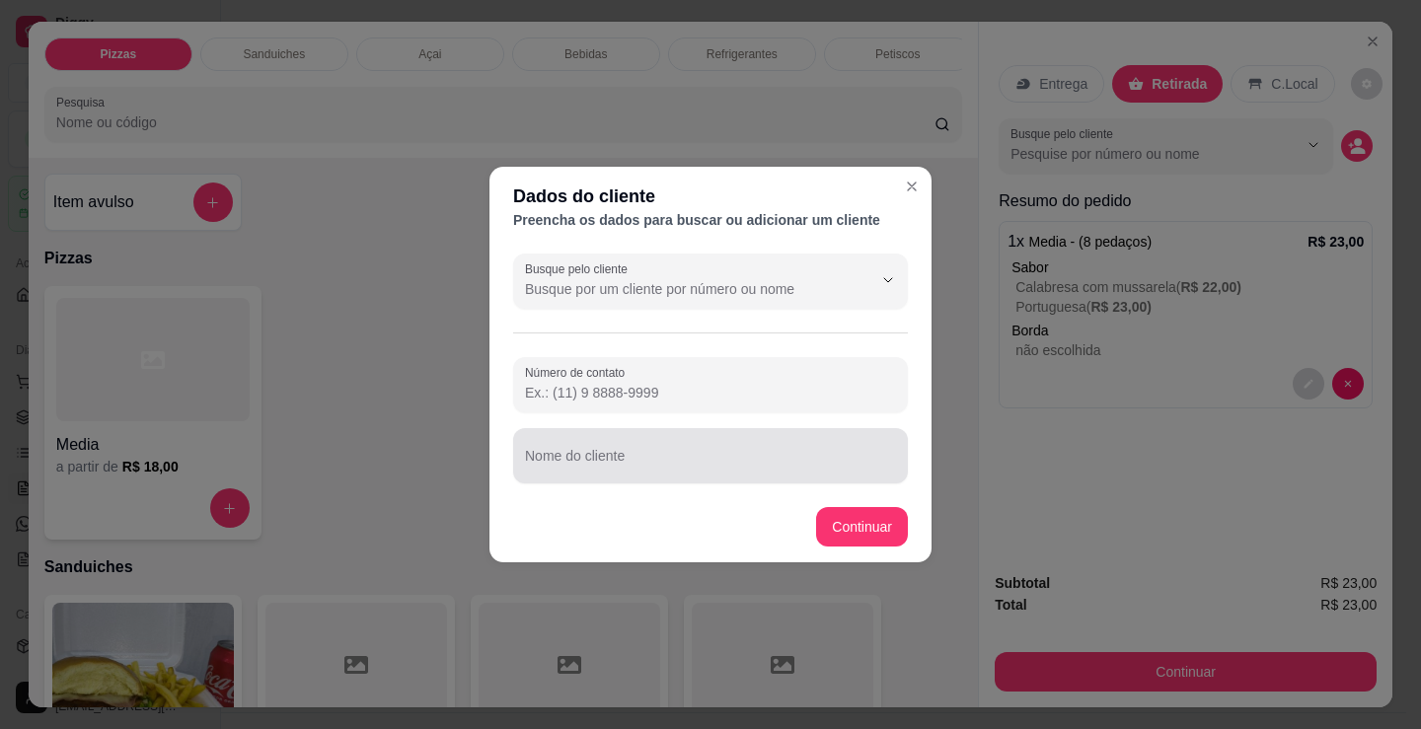
click at [688, 464] on input "Nome do cliente" at bounding box center [710, 464] width 371 height 20
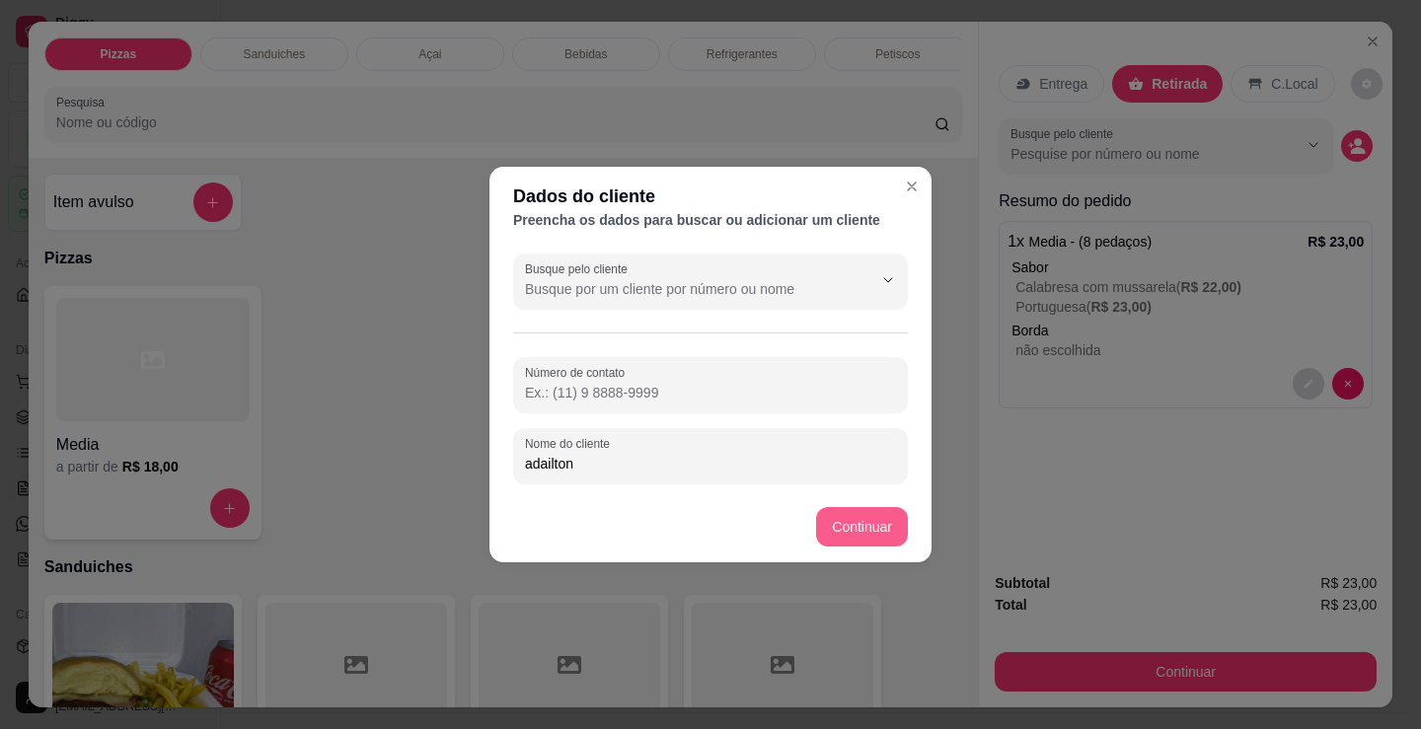
type input "adailton"
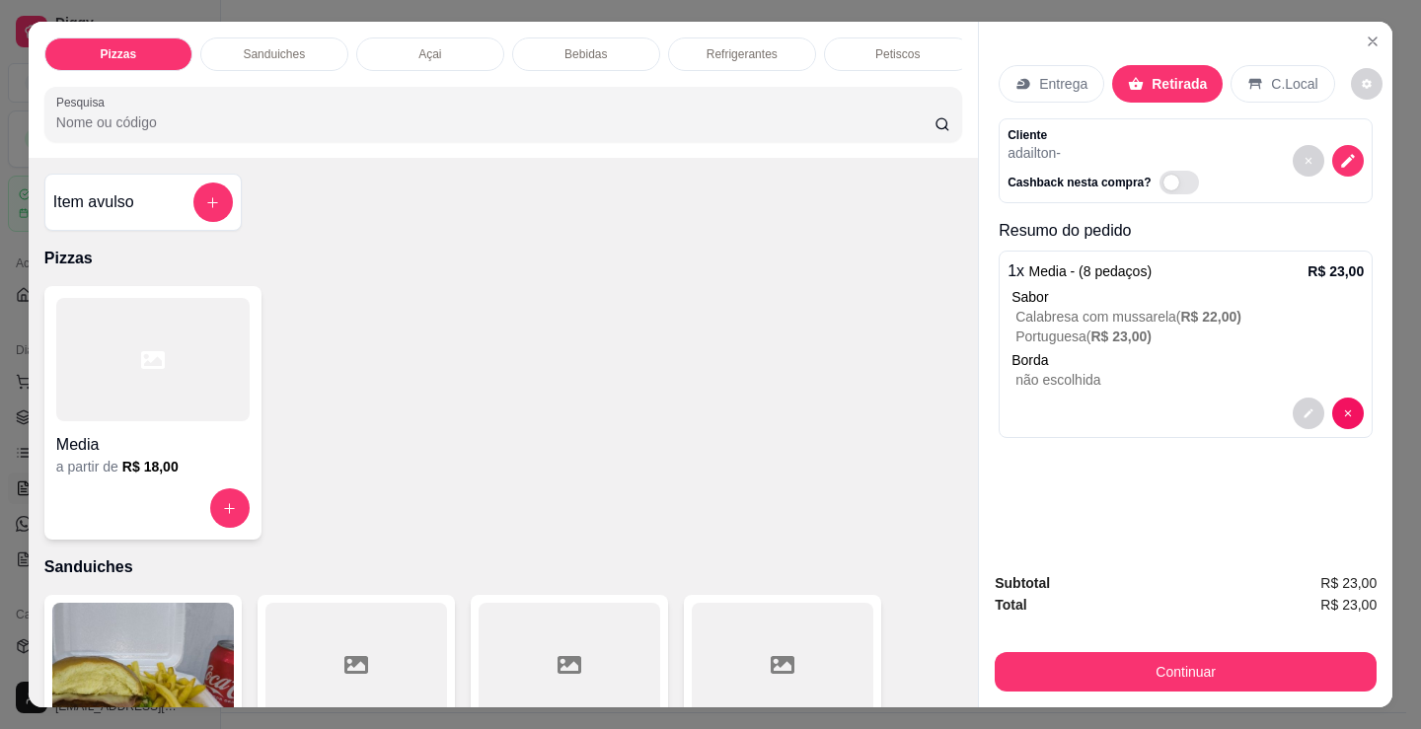
click at [1084, 674] on button "Continuar" at bounding box center [1186, 671] width 382 height 39
click at [539, 260] on div "Dinheiro" at bounding box center [576, 265] width 139 height 115
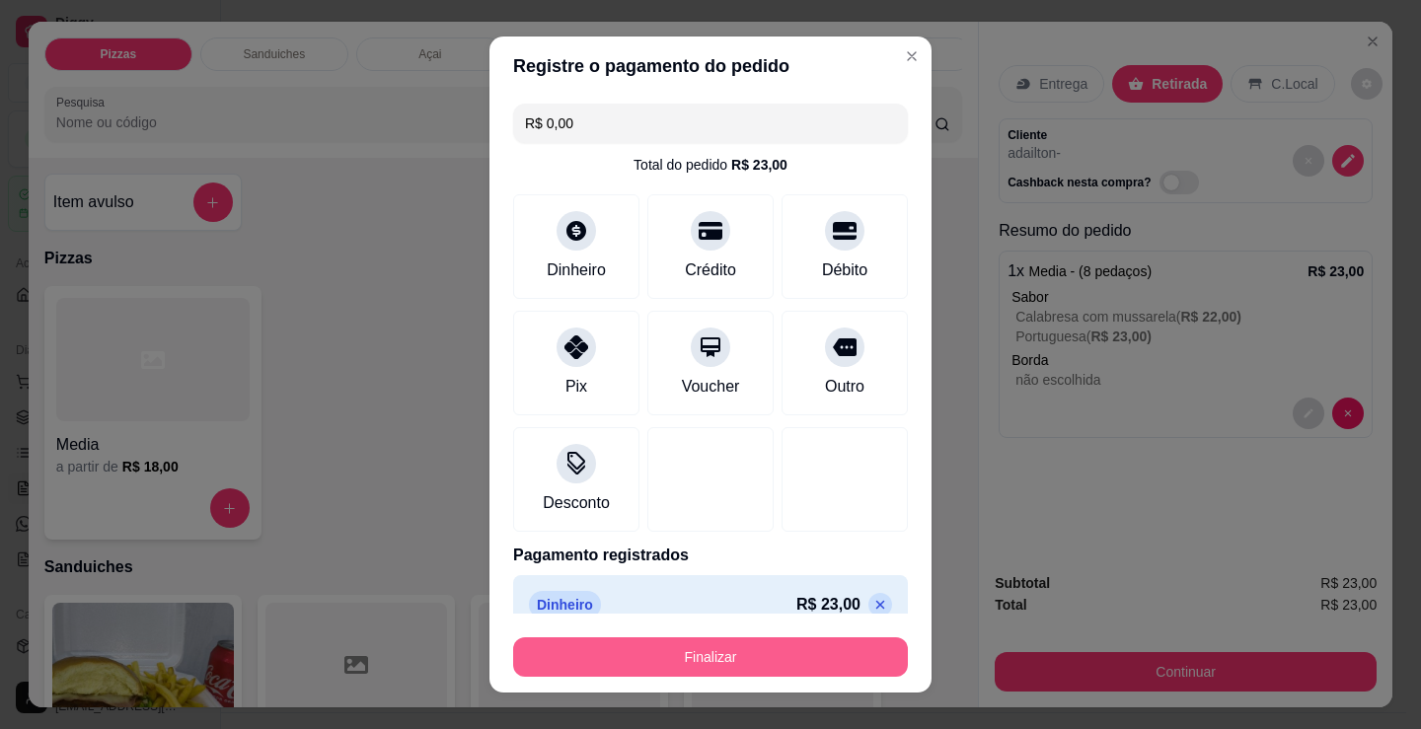
click at [763, 661] on button "Finalizar" at bounding box center [710, 656] width 395 height 39
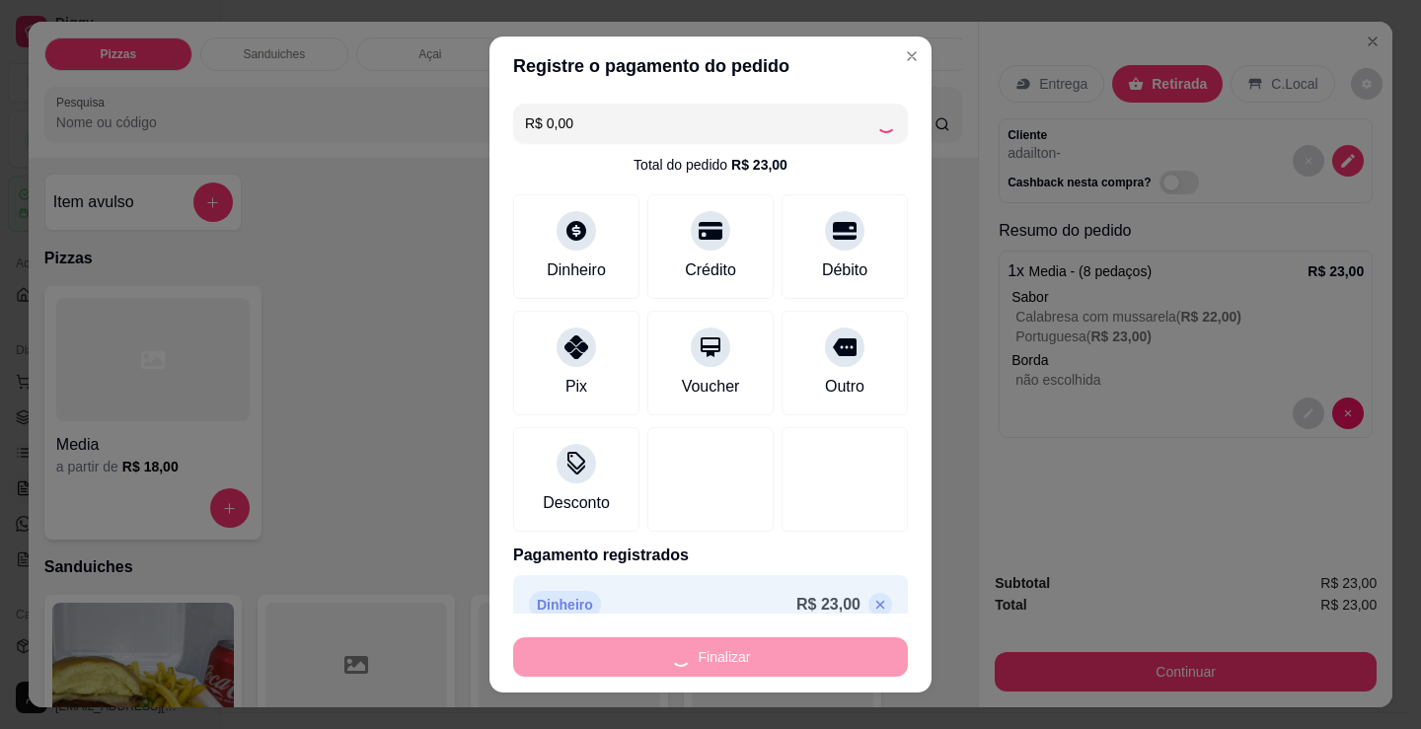
type input "-R$ 23,00"
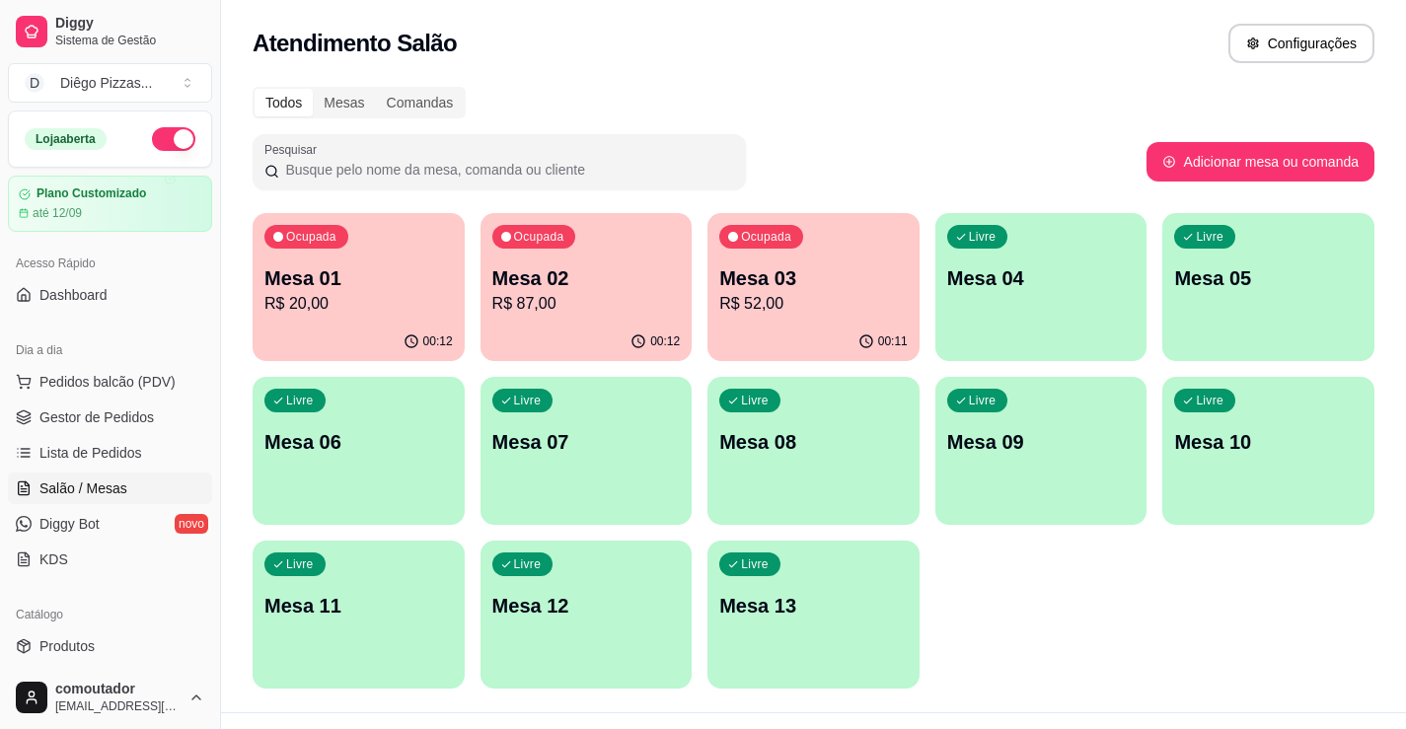
click at [812, 312] on p "R$ 52,00" at bounding box center [813, 304] width 188 height 24
click at [346, 324] on div "00:17" at bounding box center [359, 342] width 212 height 38
click at [131, 380] on span "Pedidos balcão (PDV)" at bounding box center [107, 382] width 136 height 20
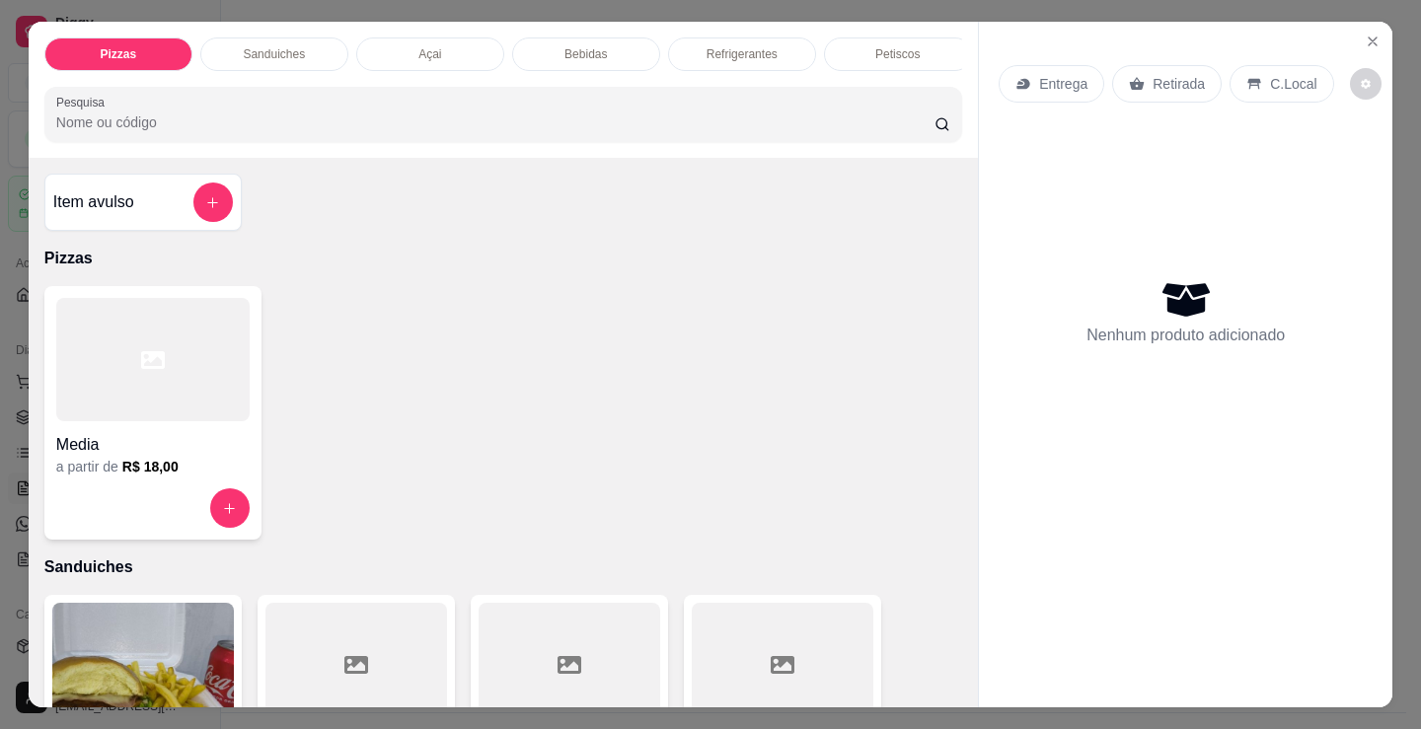
click at [134, 421] on div at bounding box center [152, 359] width 193 height 123
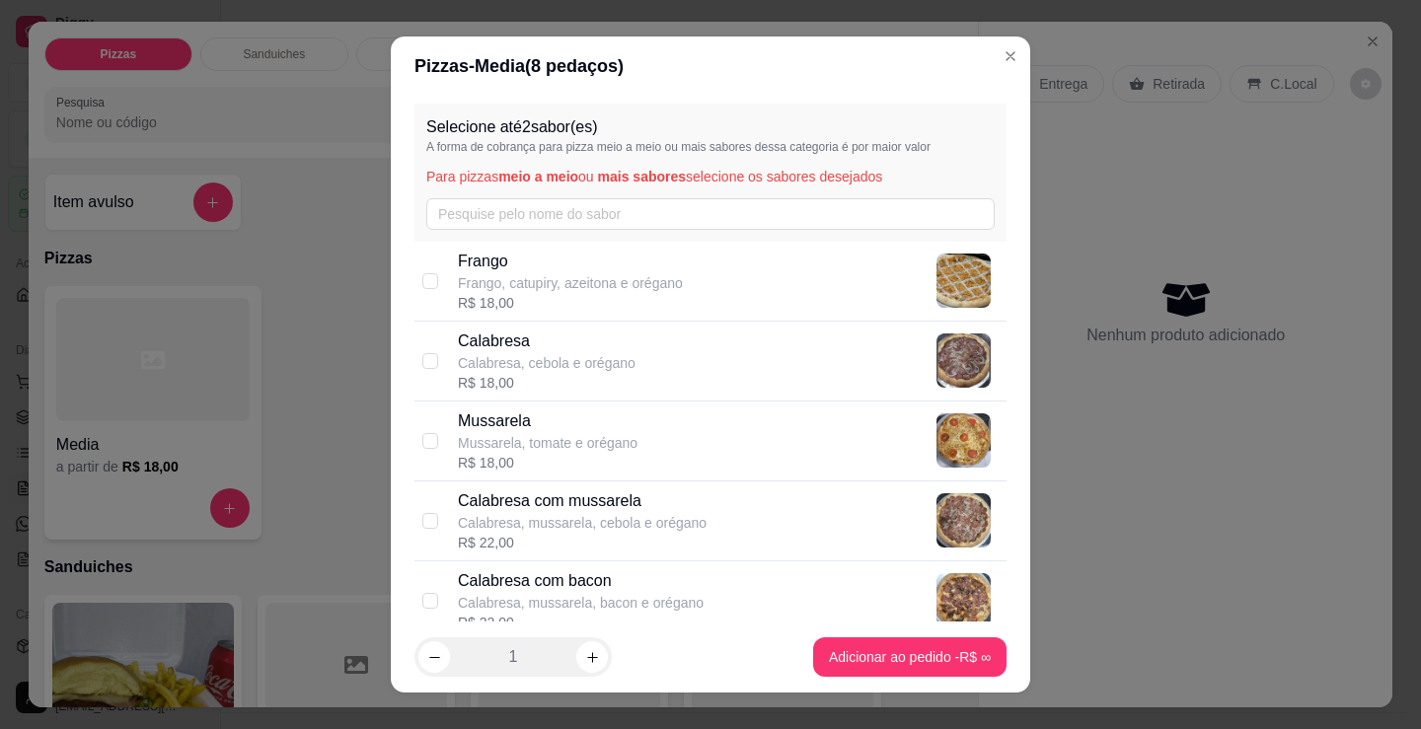
click at [689, 292] on div "[PERSON_NAME], catupiry, azeitona e orégano R$ 18,00" at bounding box center [728, 281] width 541 height 63
checkbox input "true"
click at [677, 434] on div "Mussarela Mussarela, tomate e orégano R$ 18,00" at bounding box center [728, 440] width 541 height 63
checkbox input "true"
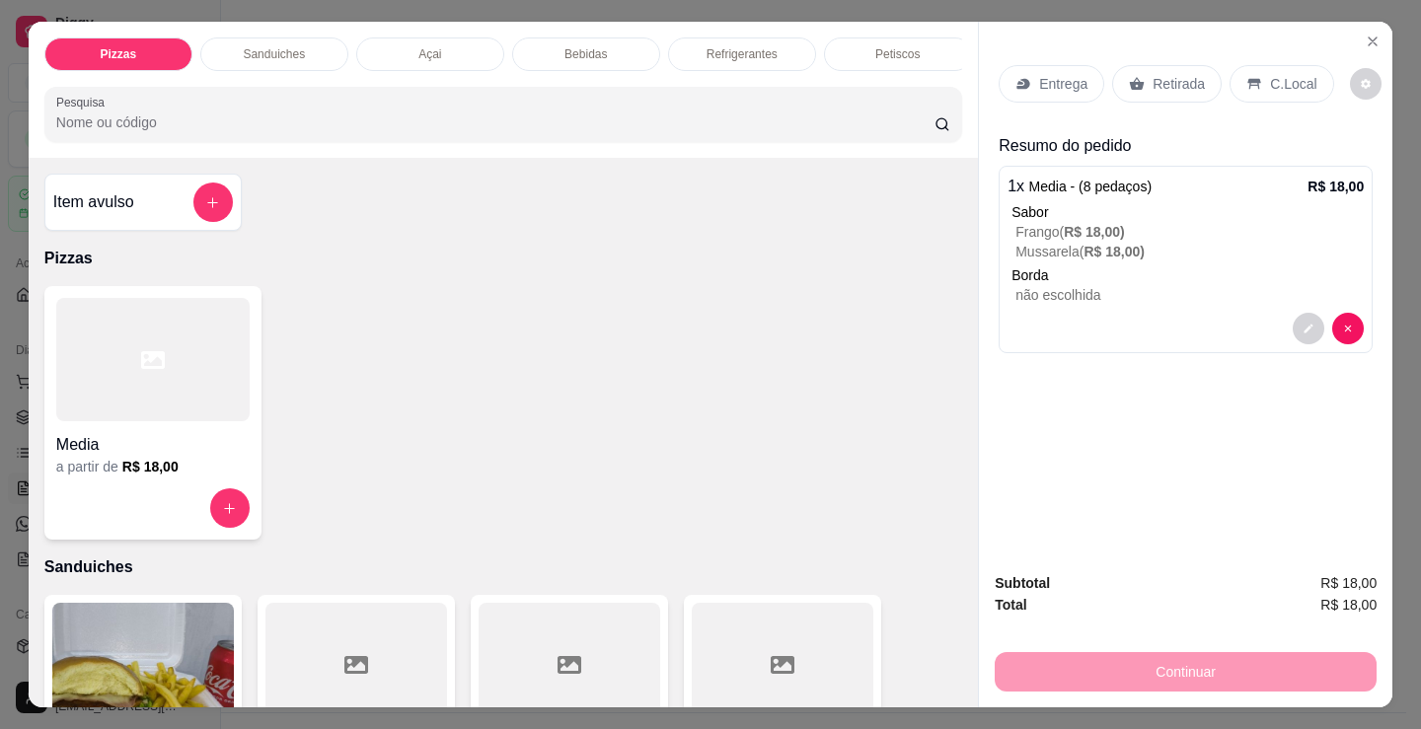
click at [1295, 76] on p "C.Local" at bounding box center [1293, 84] width 46 height 20
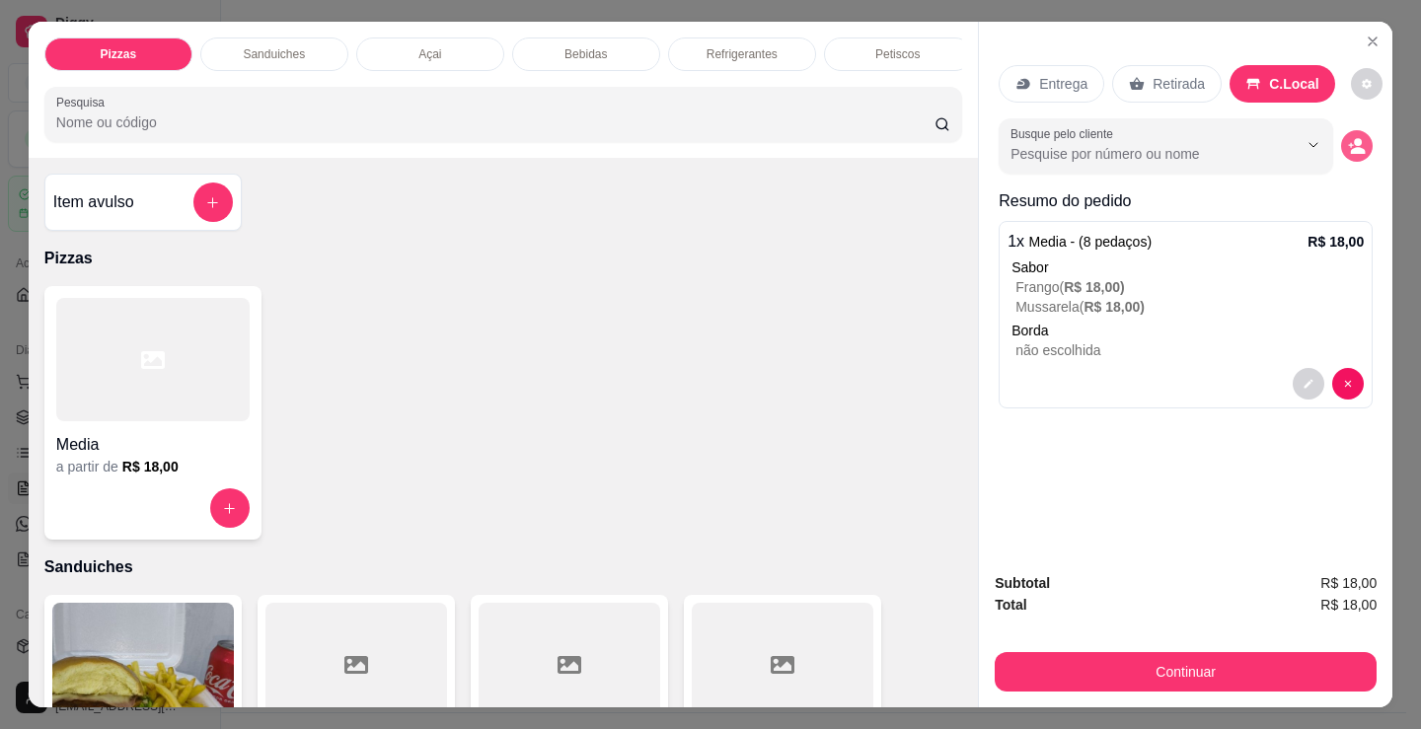
click at [1355, 149] on button "decrease-product-quantity" at bounding box center [1357, 146] width 32 height 32
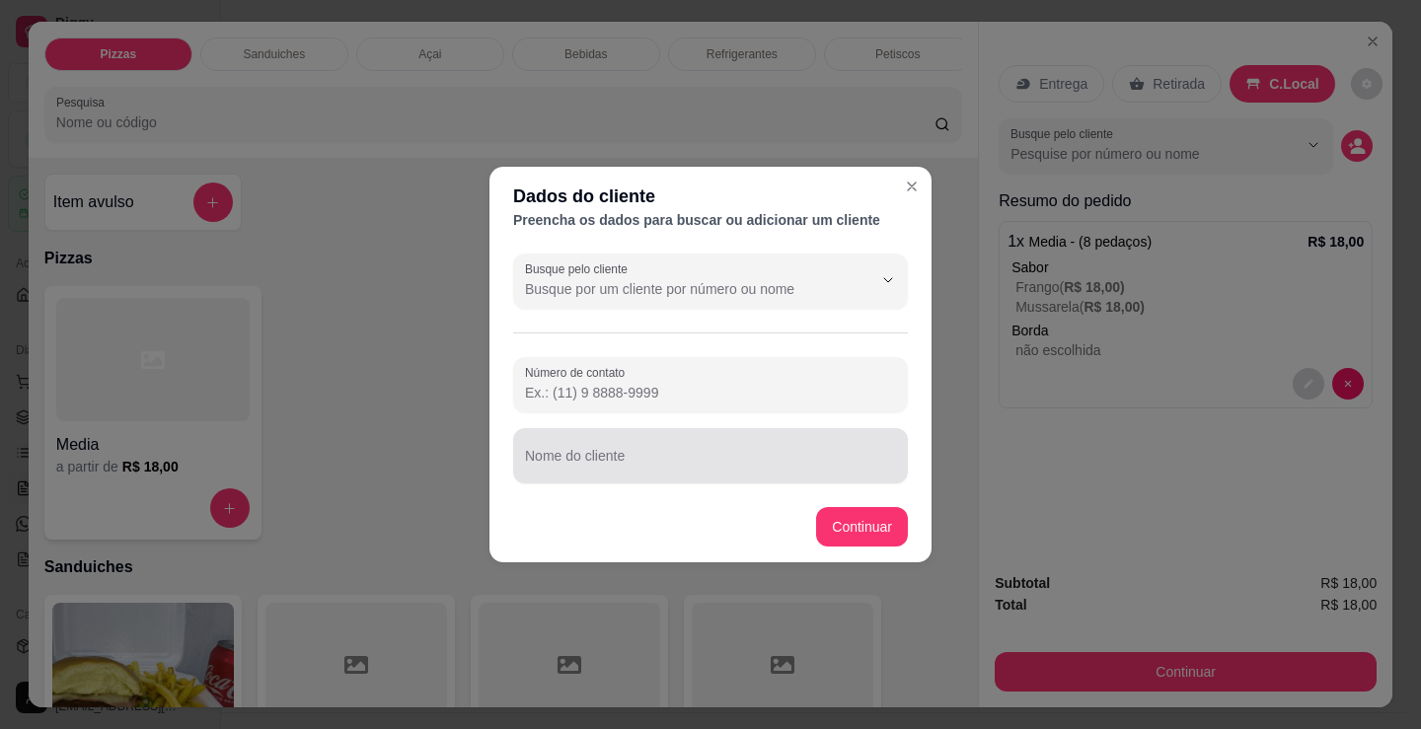
click at [762, 458] on input "Nome do cliente" at bounding box center [710, 464] width 371 height 20
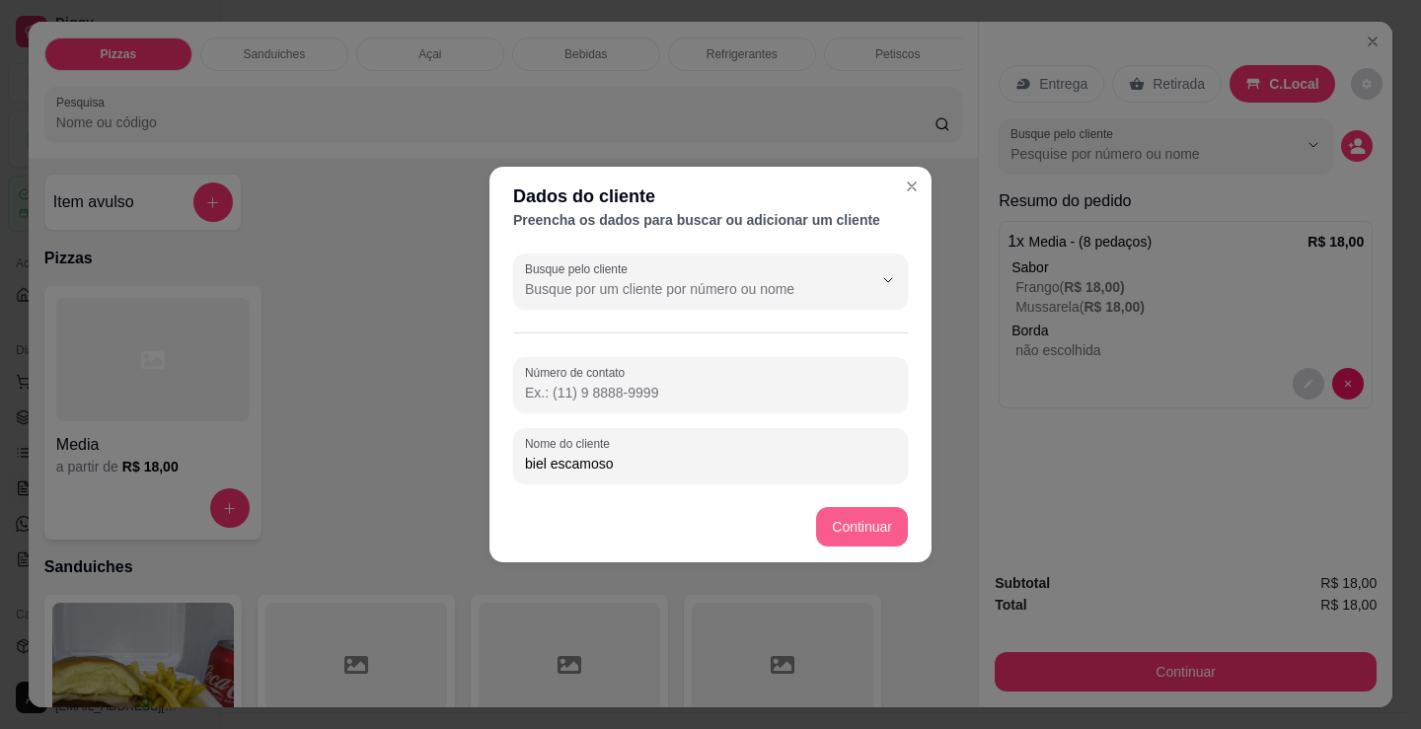
type input "biel escamoso"
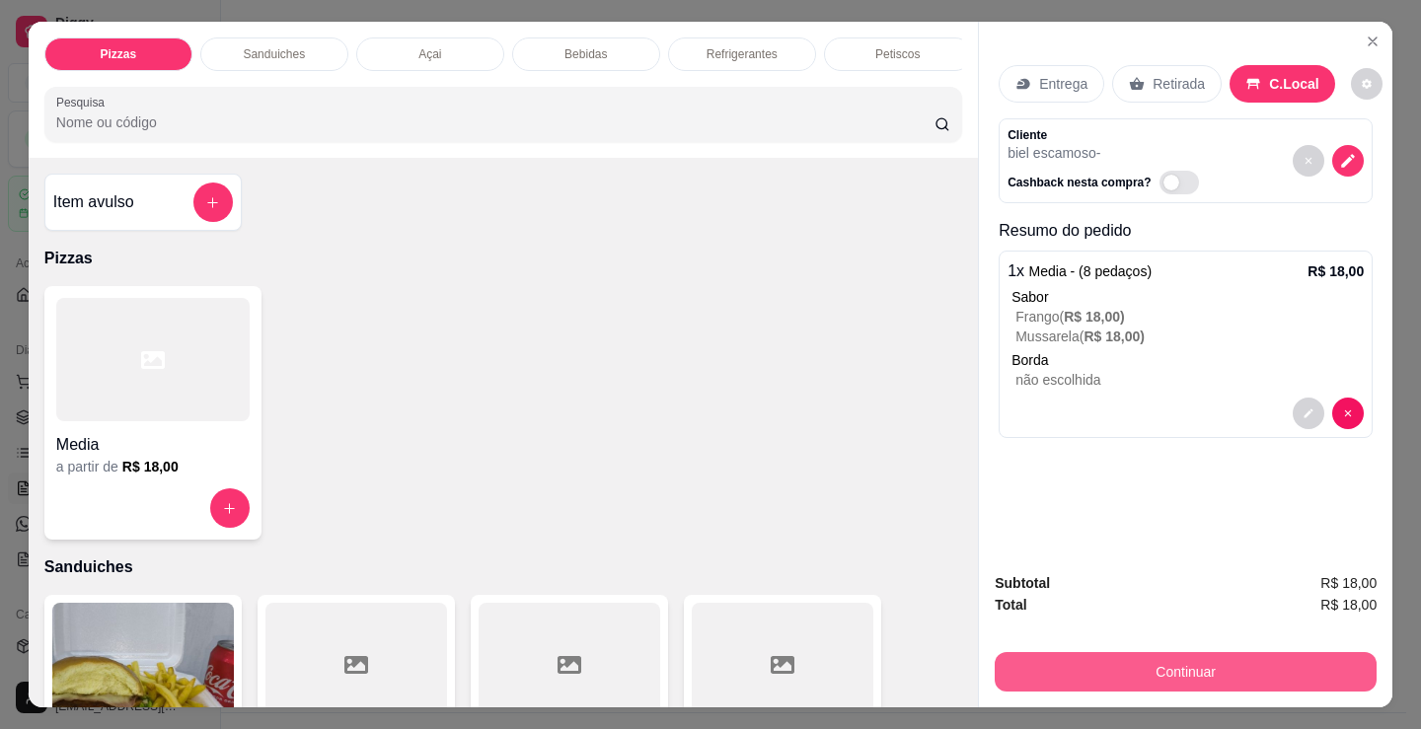
click at [1165, 660] on button "Continuar" at bounding box center [1186, 671] width 382 height 39
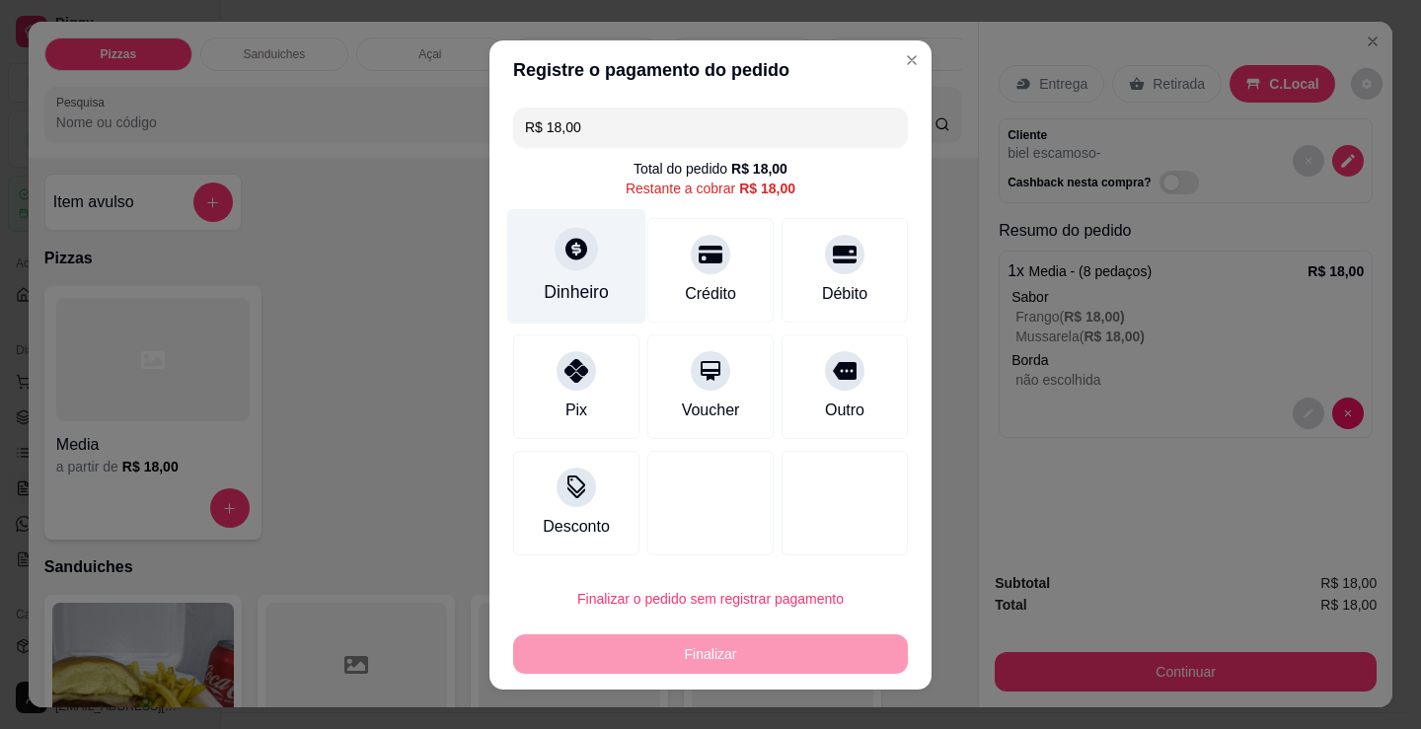
click at [562, 287] on div "Dinheiro" at bounding box center [576, 292] width 65 height 26
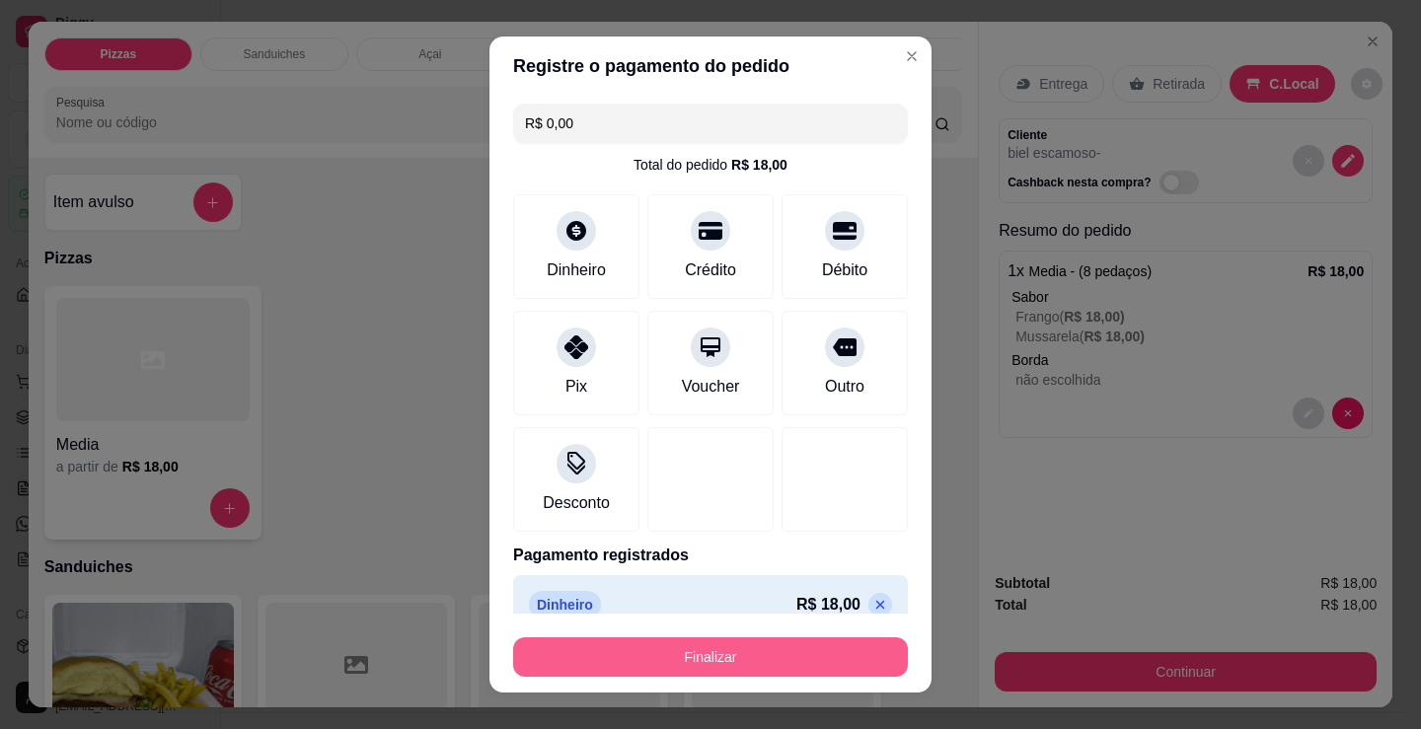
click at [702, 657] on button "Finalizar" at bounding box center [710, 656] width 395 height 39
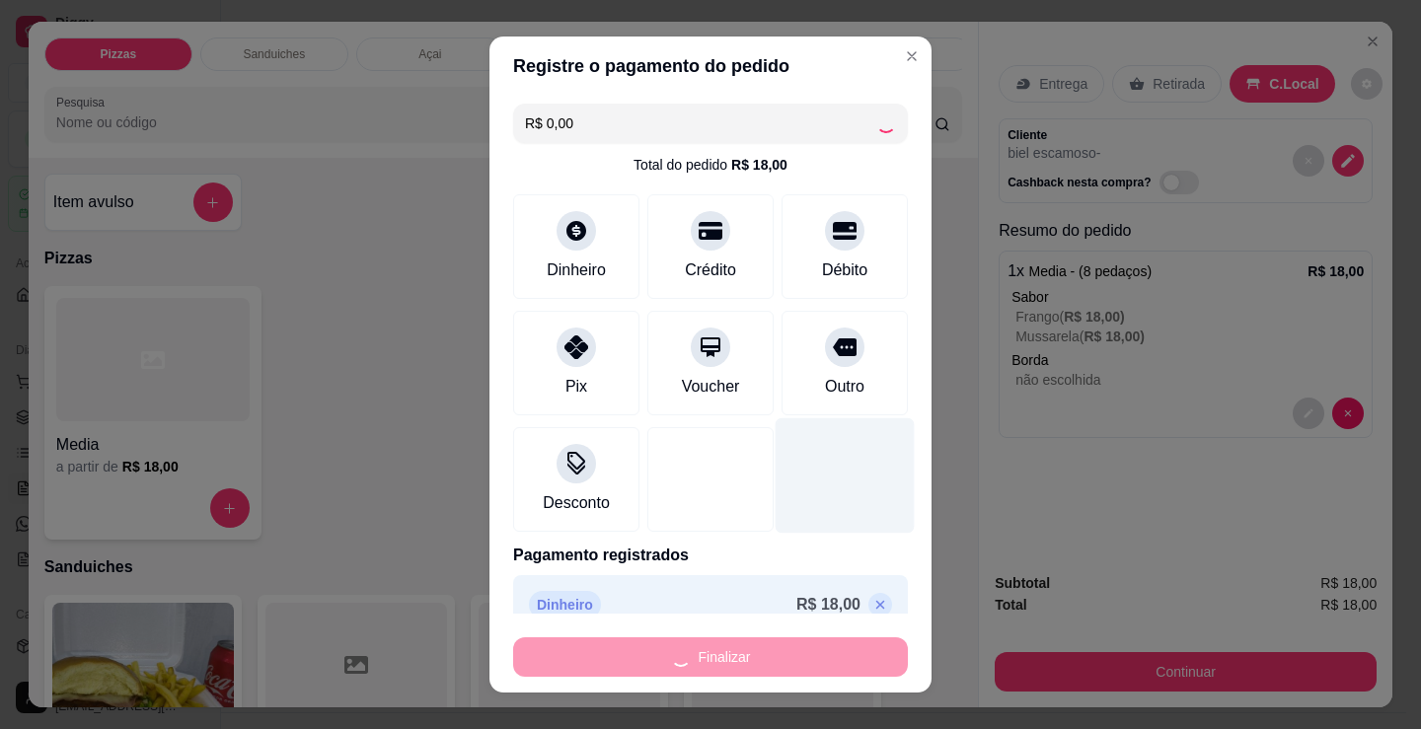
type input "-R$ 18,00"
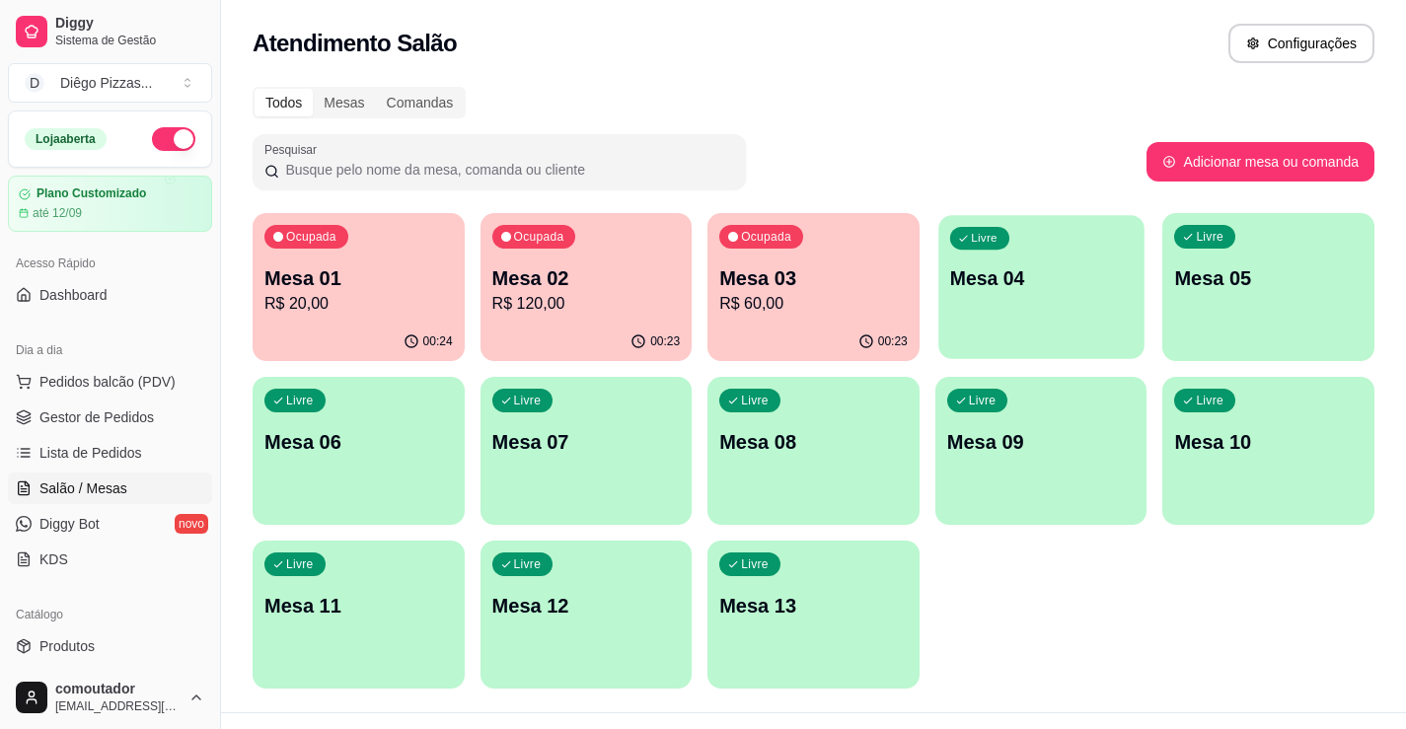
click at [1113, 296] on div "Livre Mesa 04" at bounding box center [1040, 275] width 205 height 120
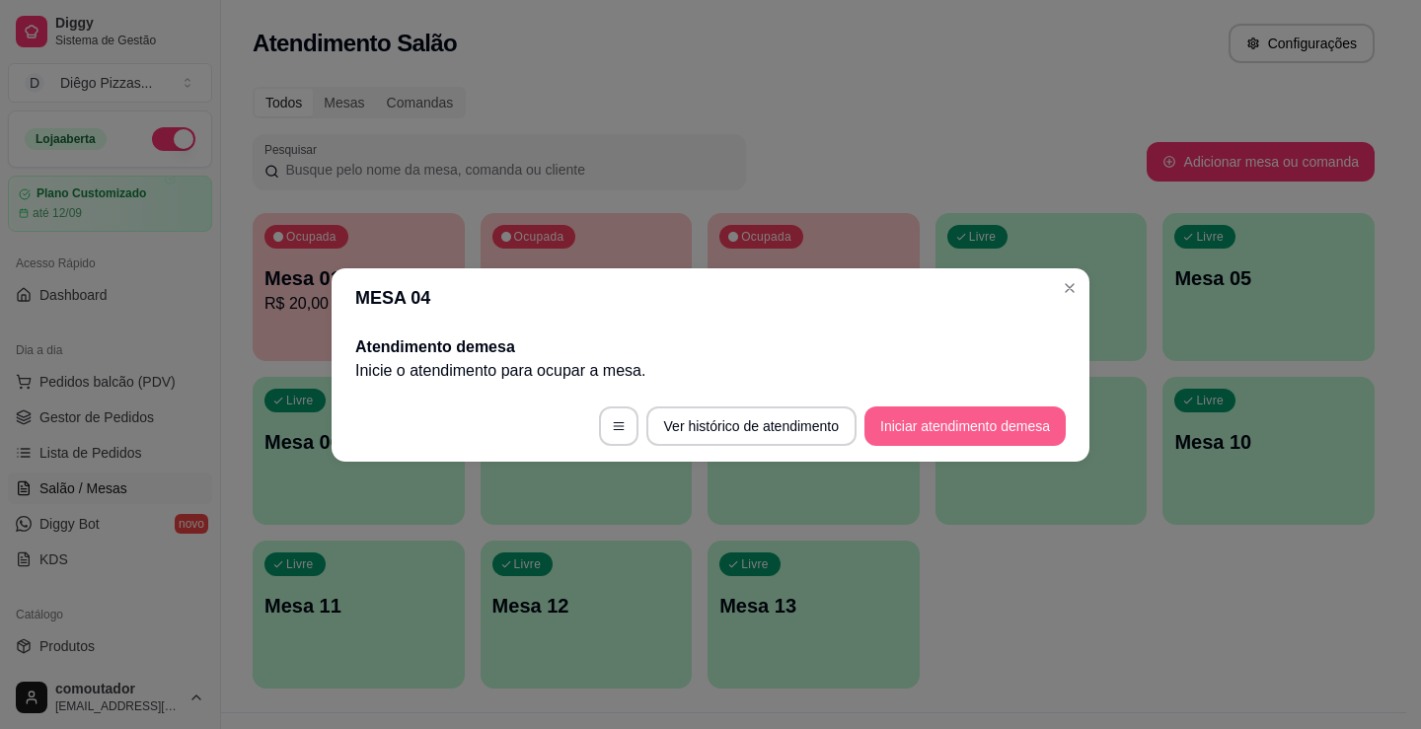
click at [901, 423] on button "Iniciar atendimento de mesa" at bounding box center [964, 425] width 201 height 39
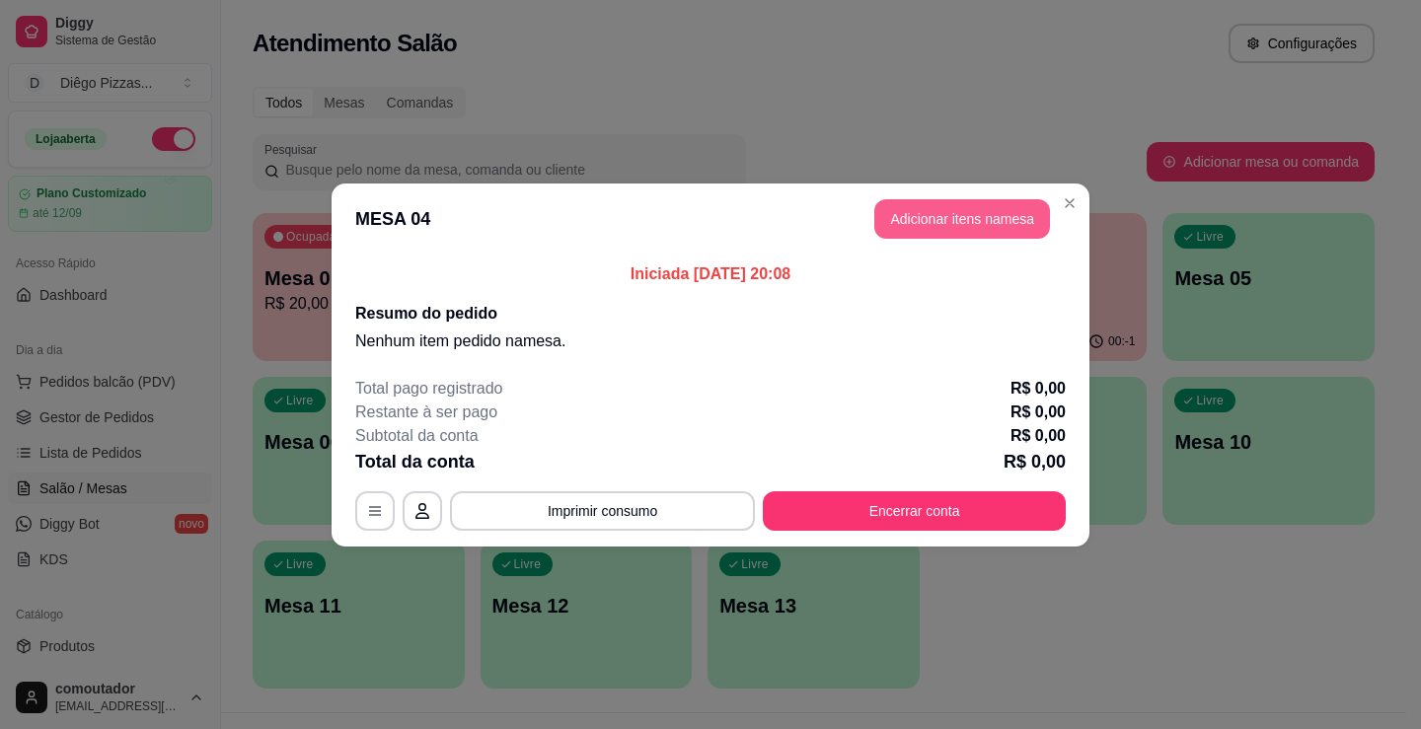
click at [984, 222] on button "Adicionar itens na mesa" at bounding box center [962, 218] width 176 height 39
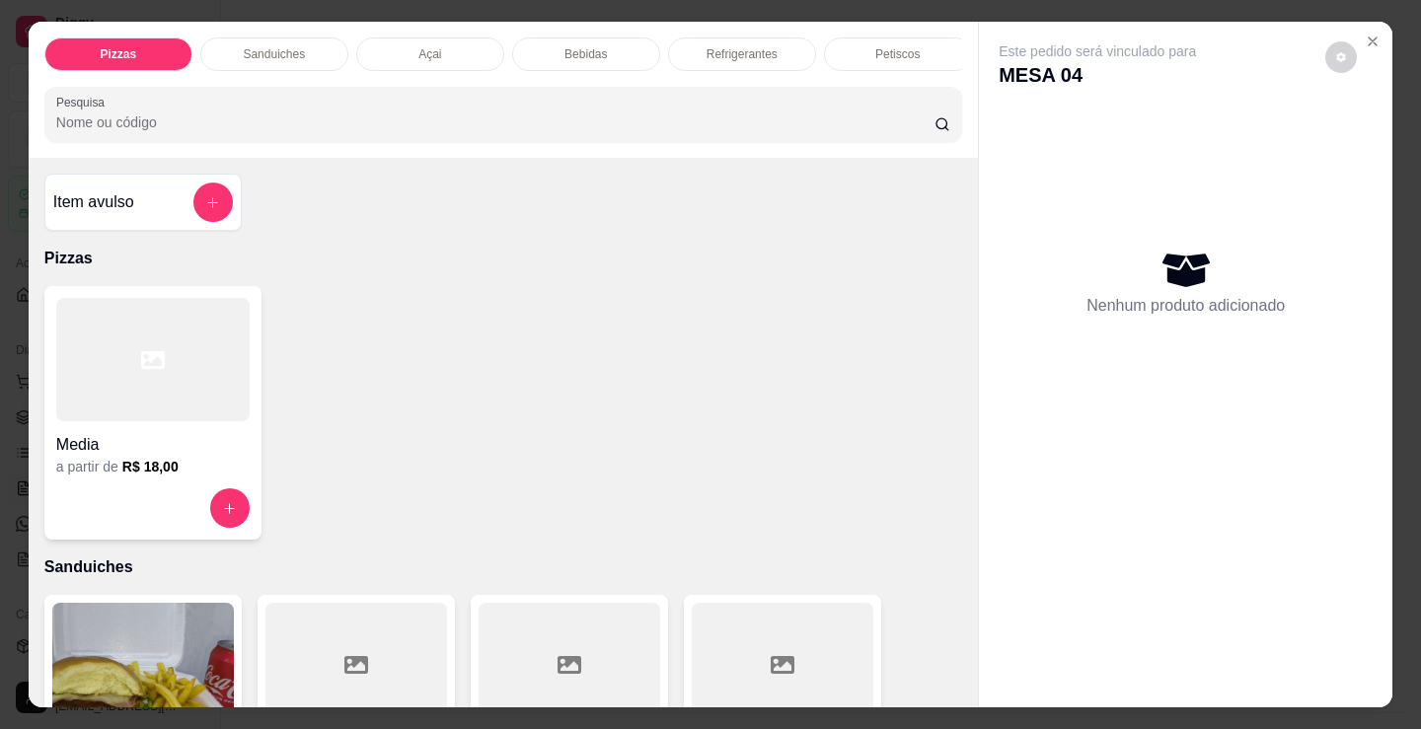
click at [229, 335] on div at bounding box center [152, 359] width 193 height 123
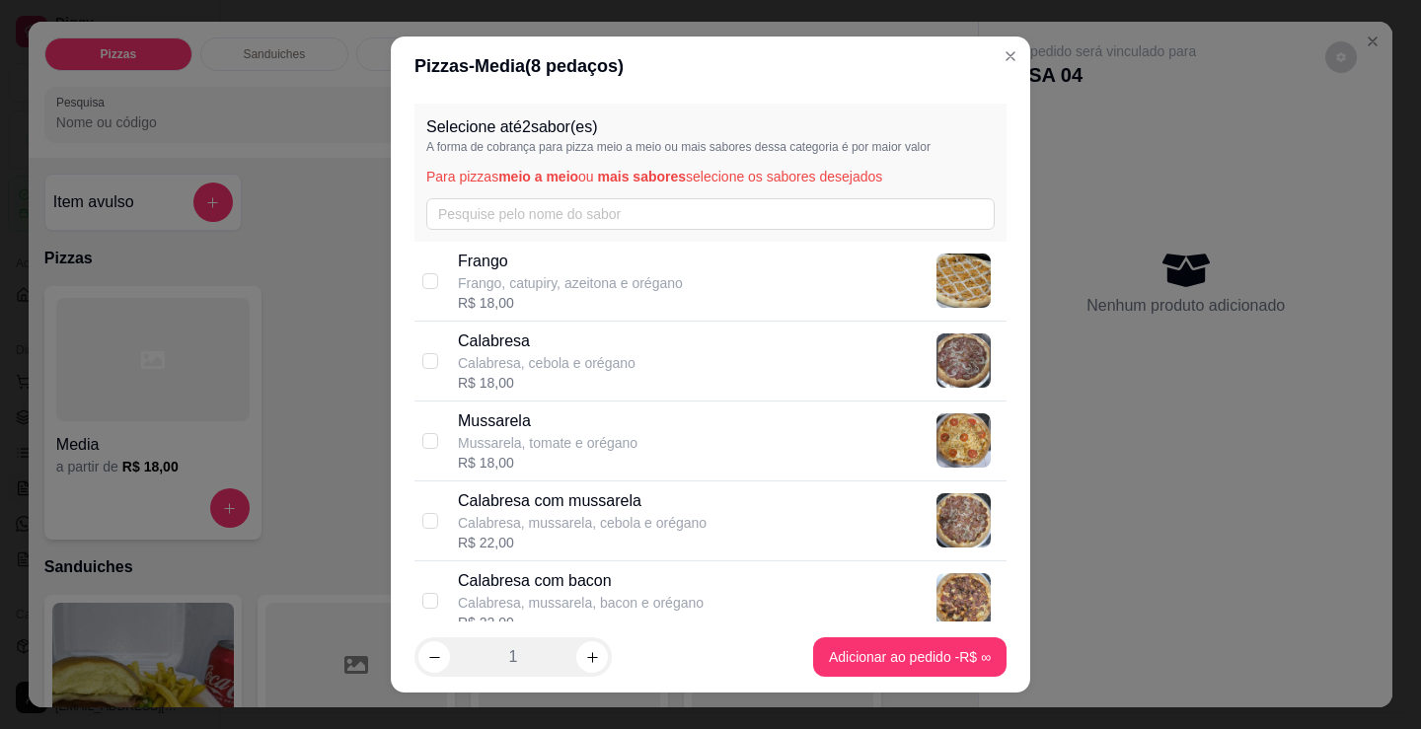
click at [660, 271] on p "Frango" at bounding box center [570, 262] width 225 height 24
checkbox input "true"
click at [617, 435] on p "Mussarela, tomate e orégano" at bounding box center [548, 443] width 180 height 20
checkbox input "true"
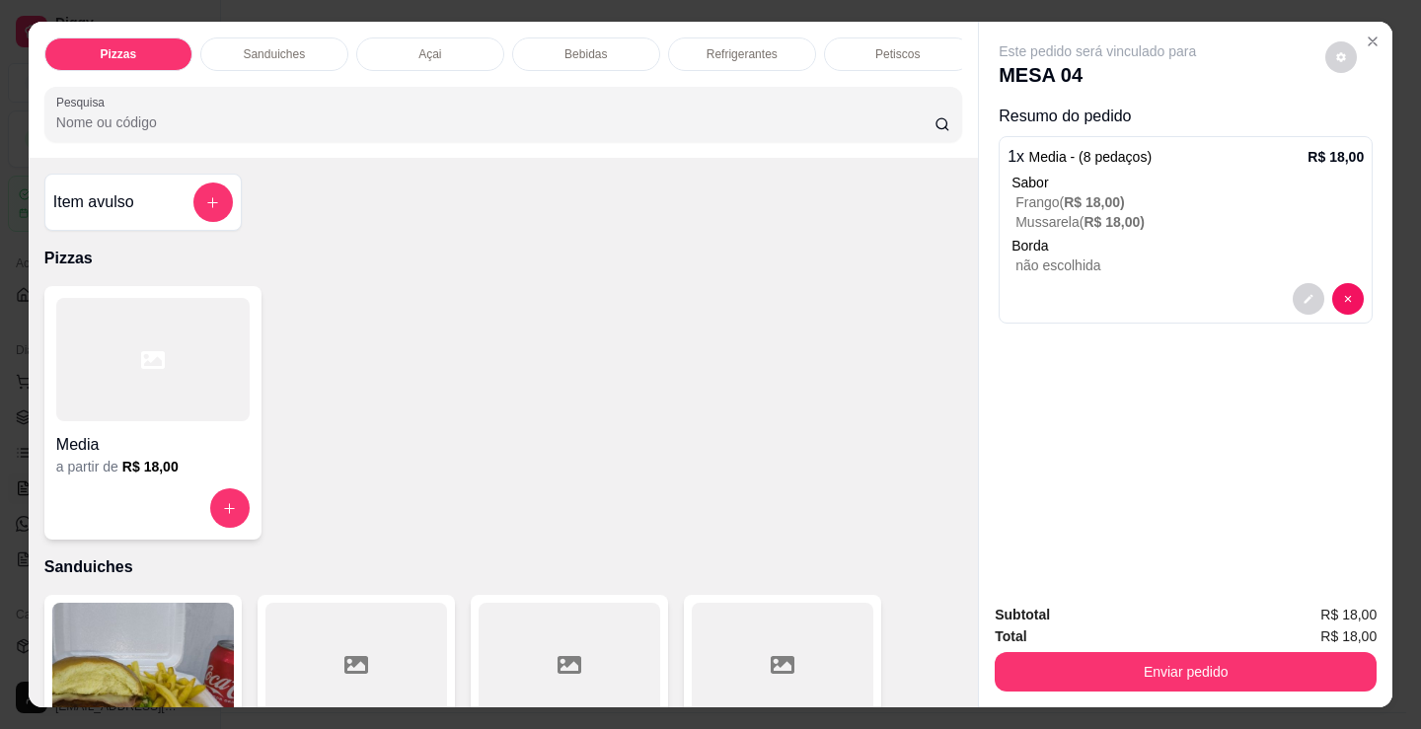
click at [547, 41] on div "Bebidas" at bounding box center [586, 54] width 148 height 34
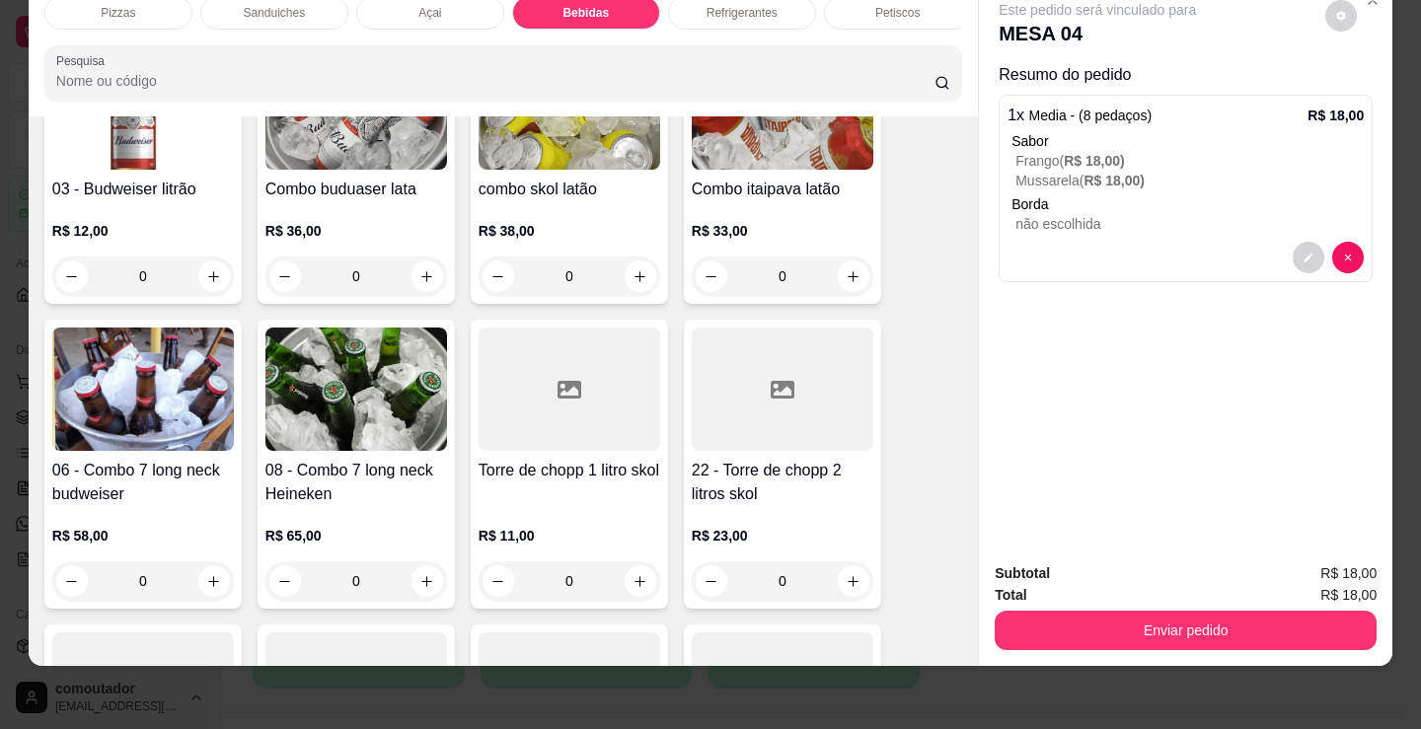
scroll to position [3432, 0]
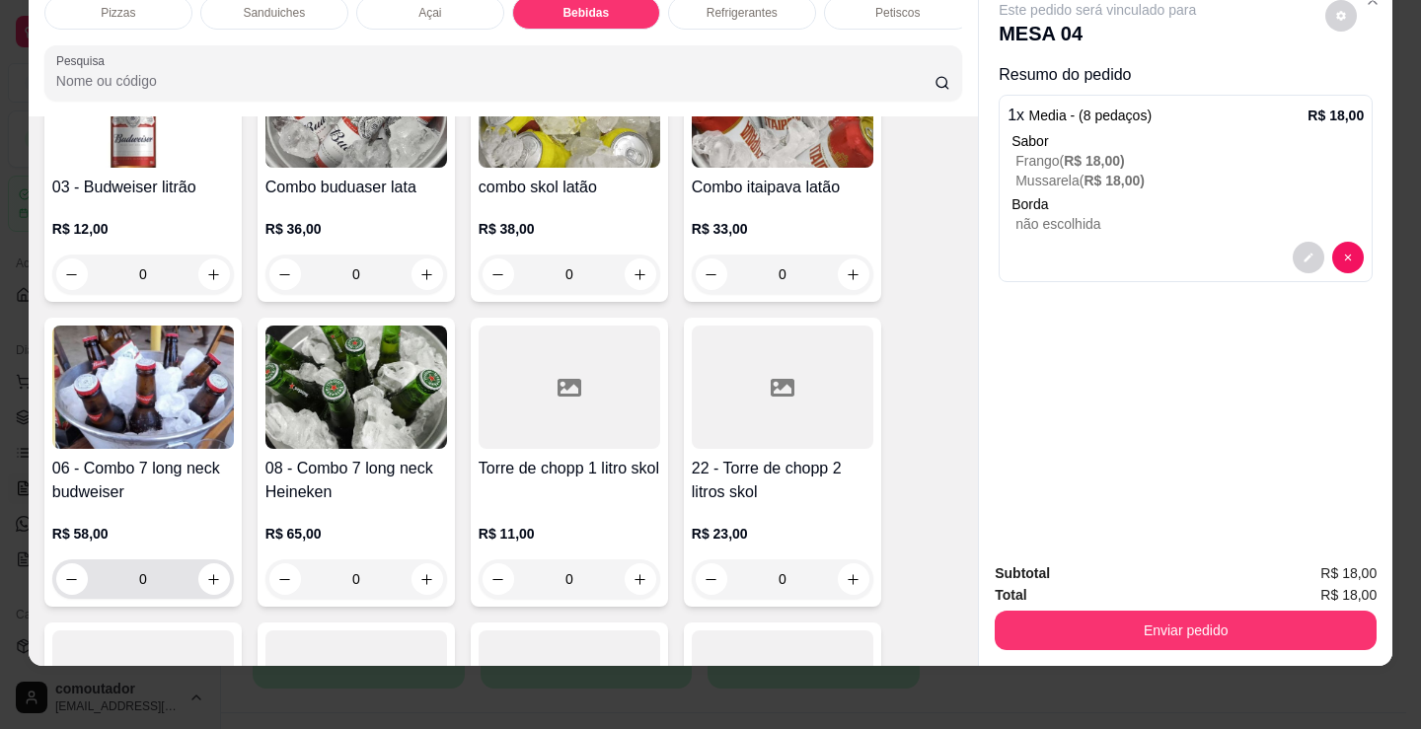
click at [208, 568] on button "increase-product-quantity" at bounding box center [214, 579] width 32 height 32
type input "1"
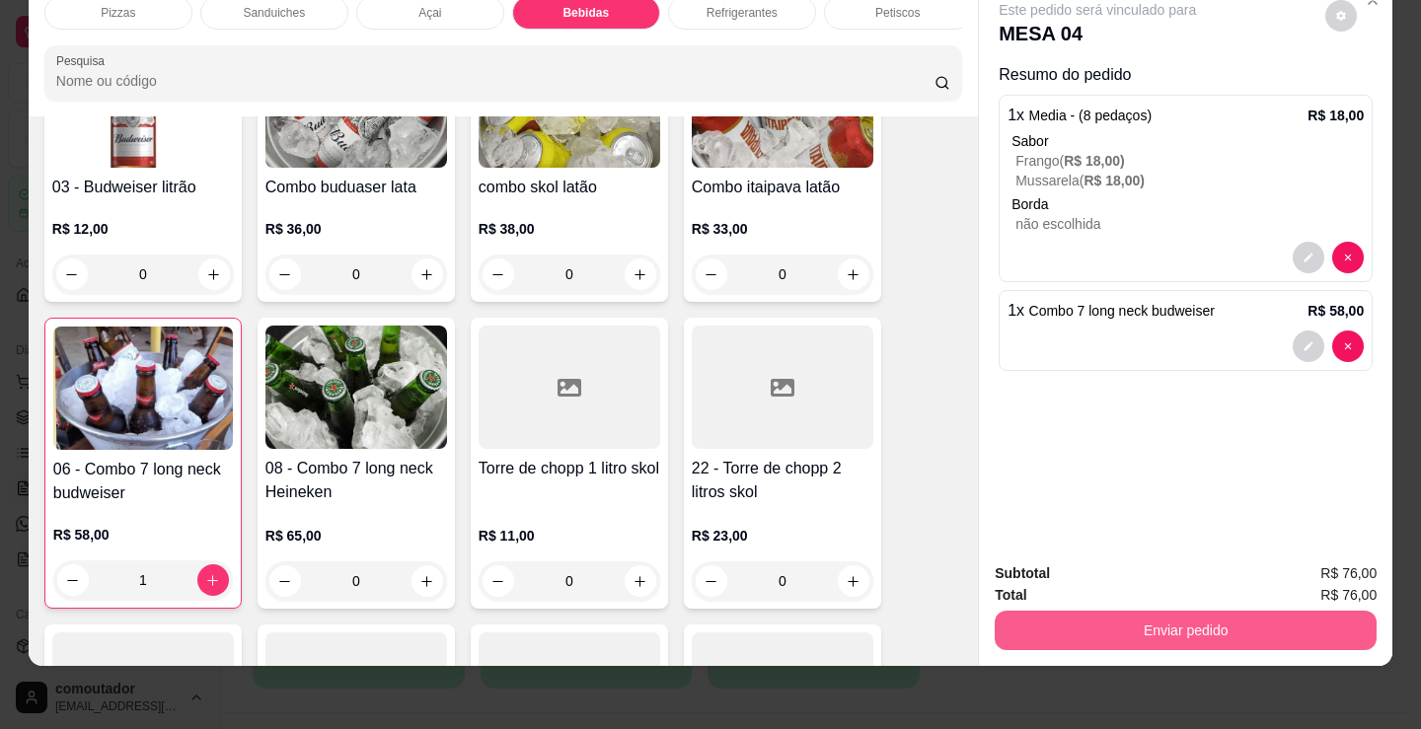
click at [1060, 611] on button "Enviar pedido" at bounding box center [1186, 630] width 382 height 39
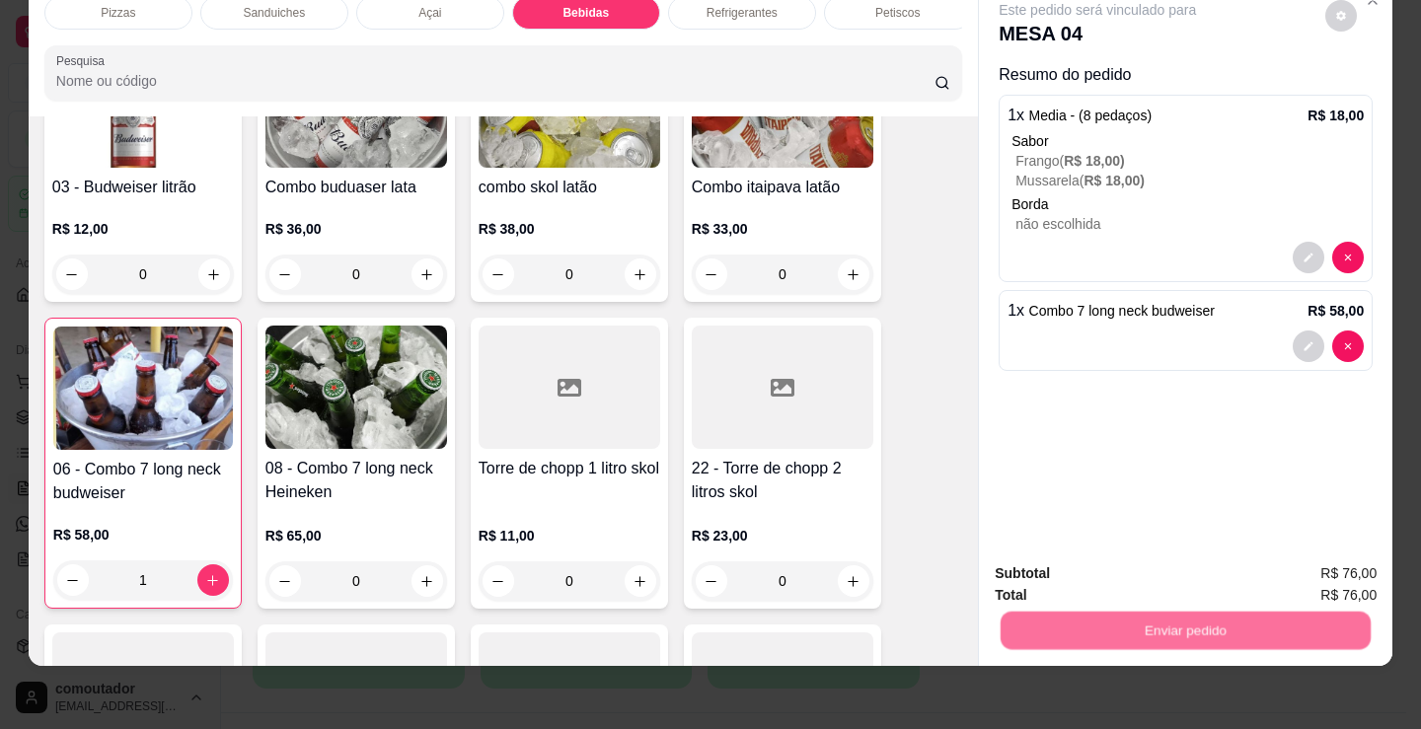
click at [1069, 565] on button "Não registrar e enviar pedido" at bounding box center [1119, 567] width 205 height 37
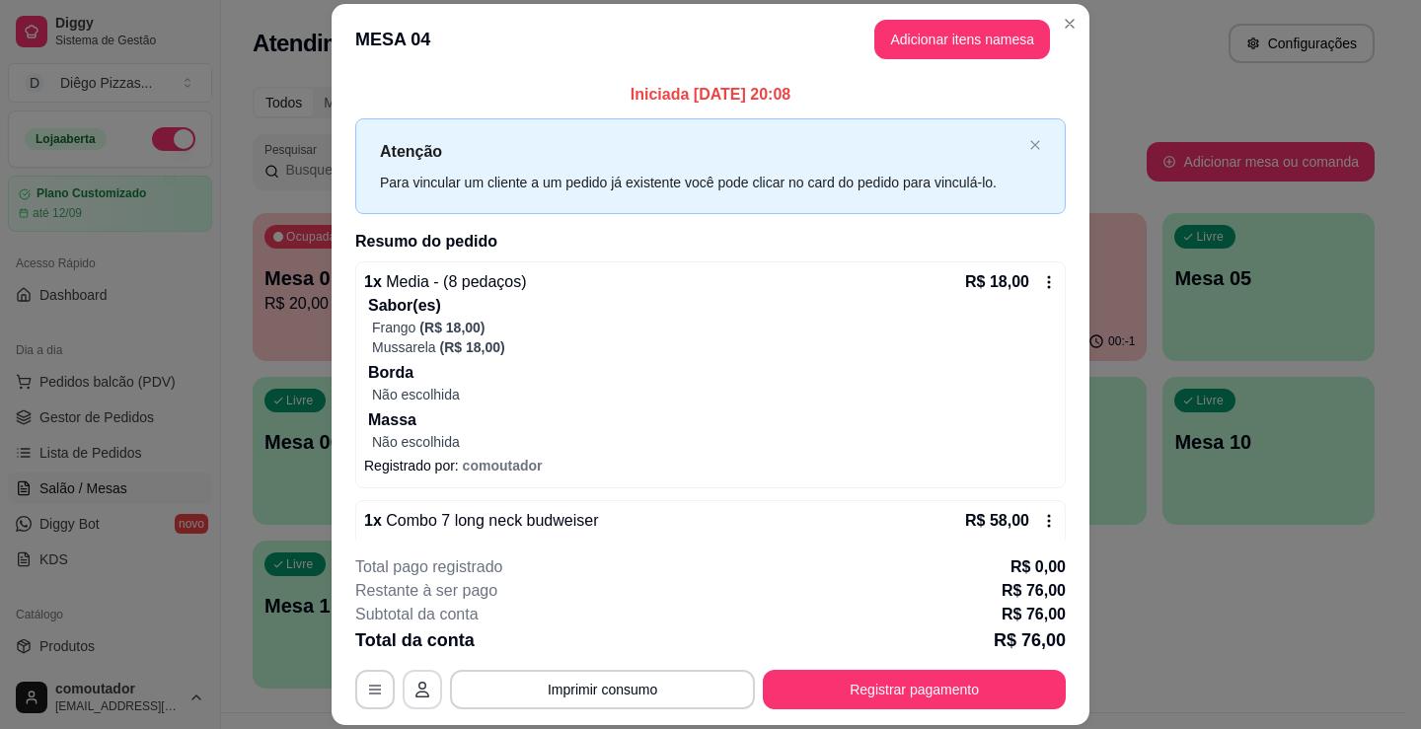
click at [421, 688] on icon "button" at bounding box center [422, 690] width 16 height 16
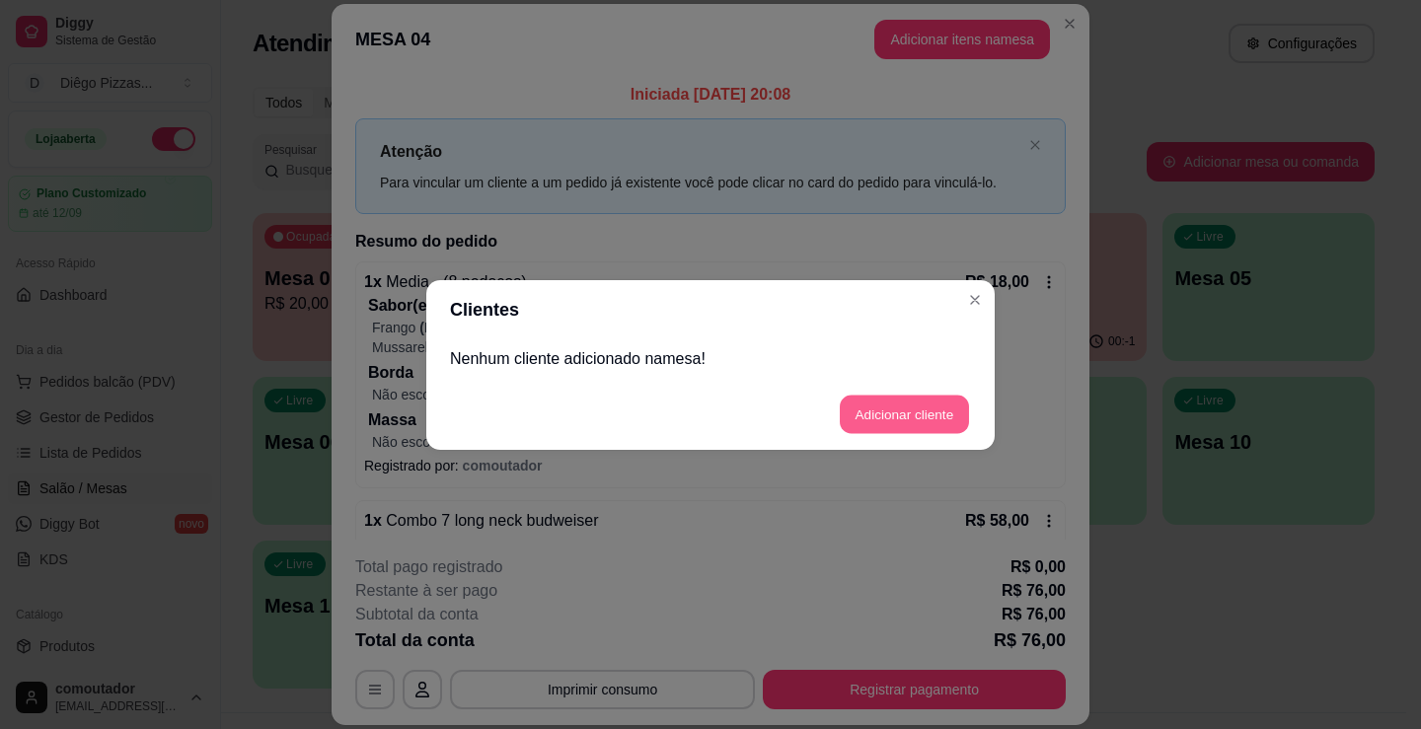
click at [867, 403] on button "Adicionar cliente" at bounding box center [904, 414] width 129 height 38
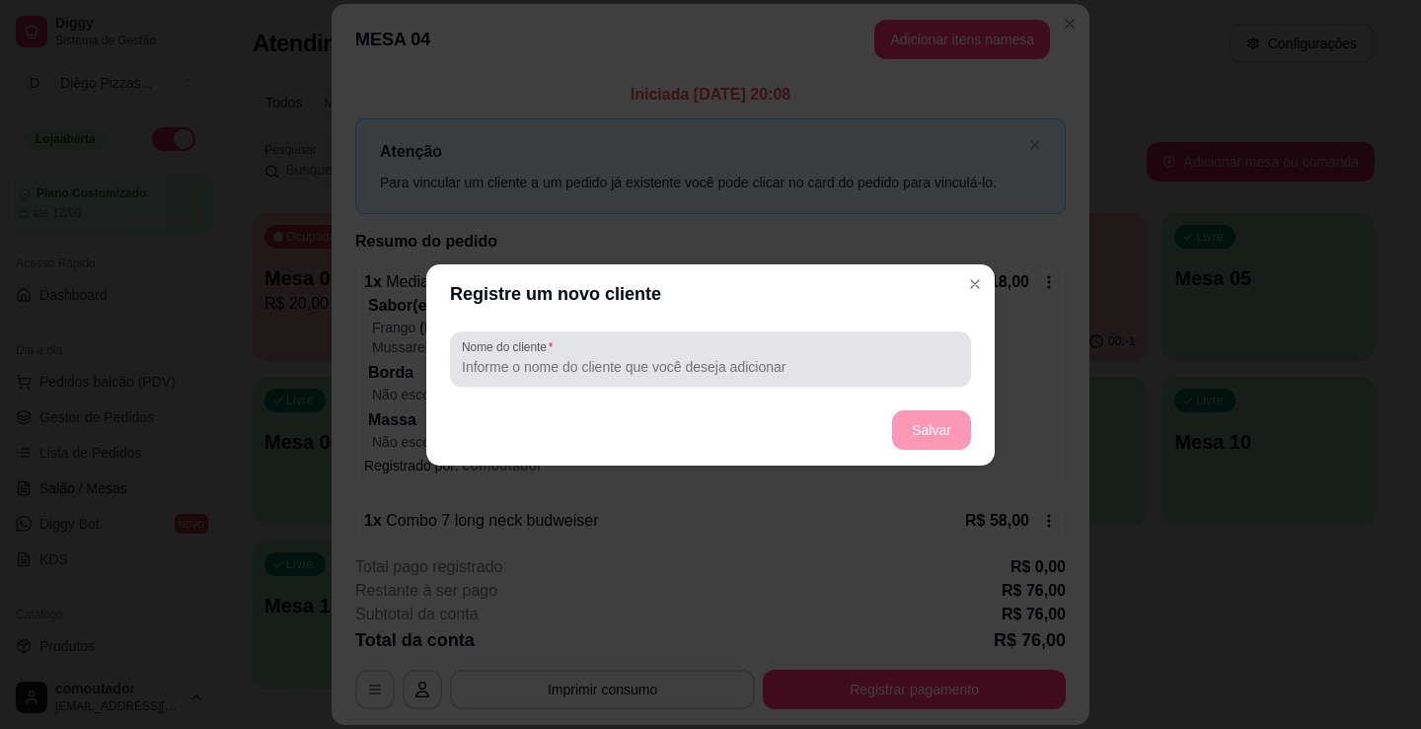
click at [622, 362] on input "Nome do cliente" at bounding box center [710, 367] width 497 height 20
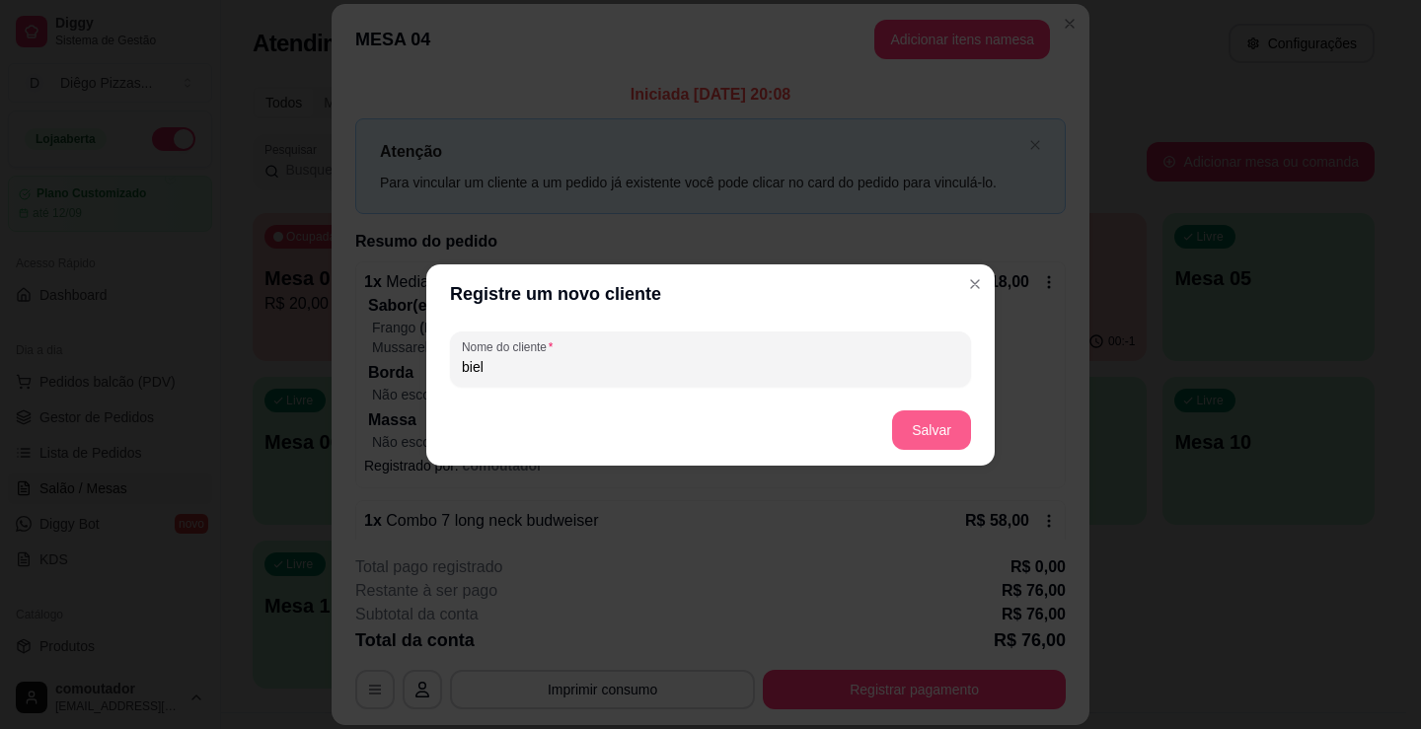
type input "biel"
click at [930, 440] on button "Salvar" at bounding box center [931, 429] width 77 height 38
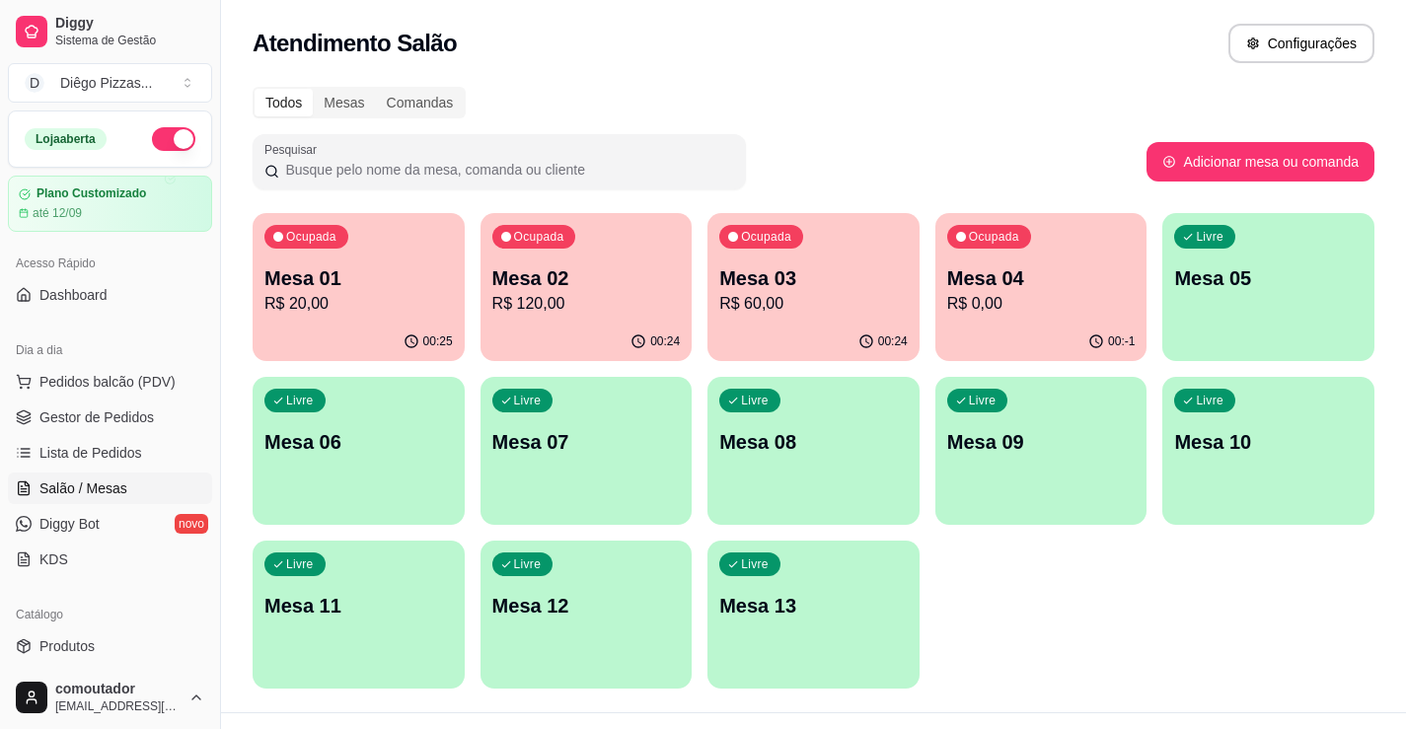
click at [641, 275] on p "Mesa 02" at bounding box center [586, 278] width 188 height 28
click at [822, 306] on p "R$ 60,00" at bounding box center [813, 304] width 188 height 24
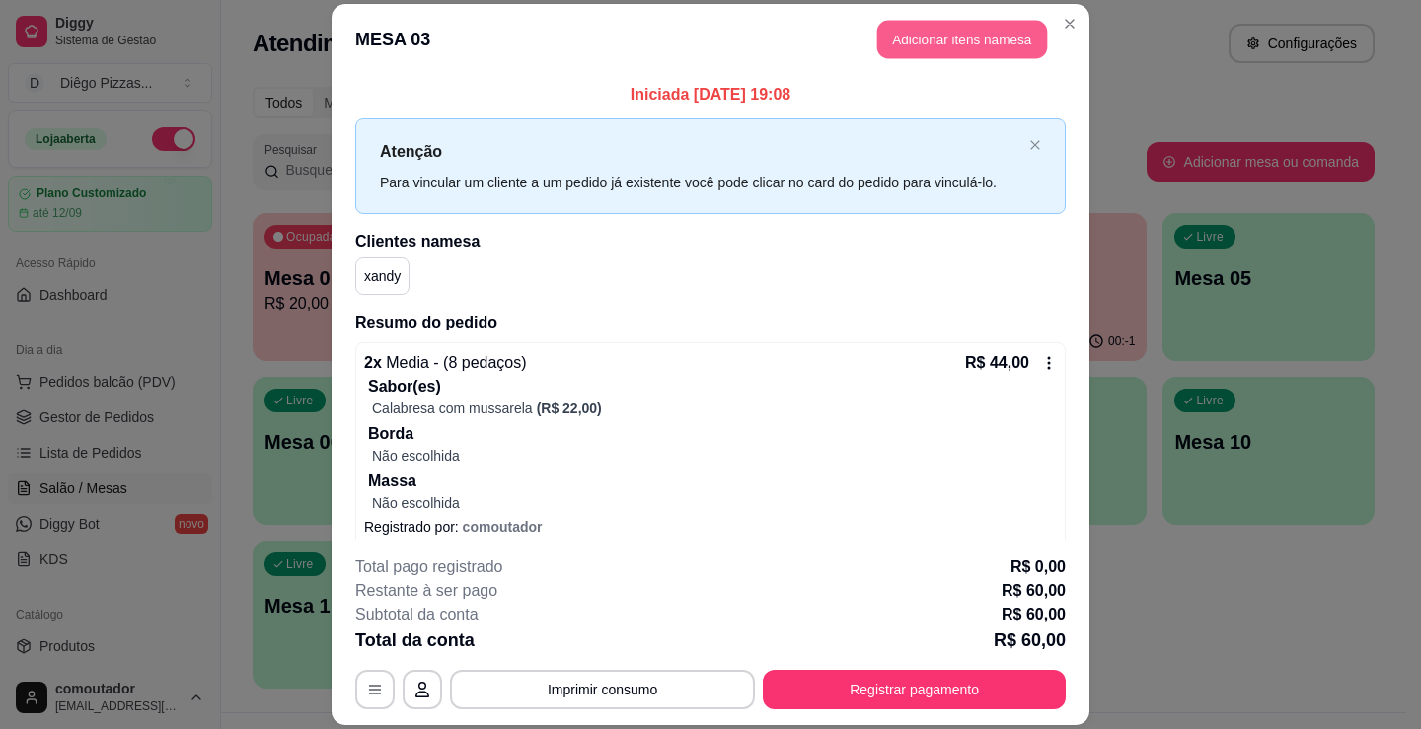
click at [954, 38] on button "Adicionar itens na mesa" at bounding box center [962, 39] width 170 height 38
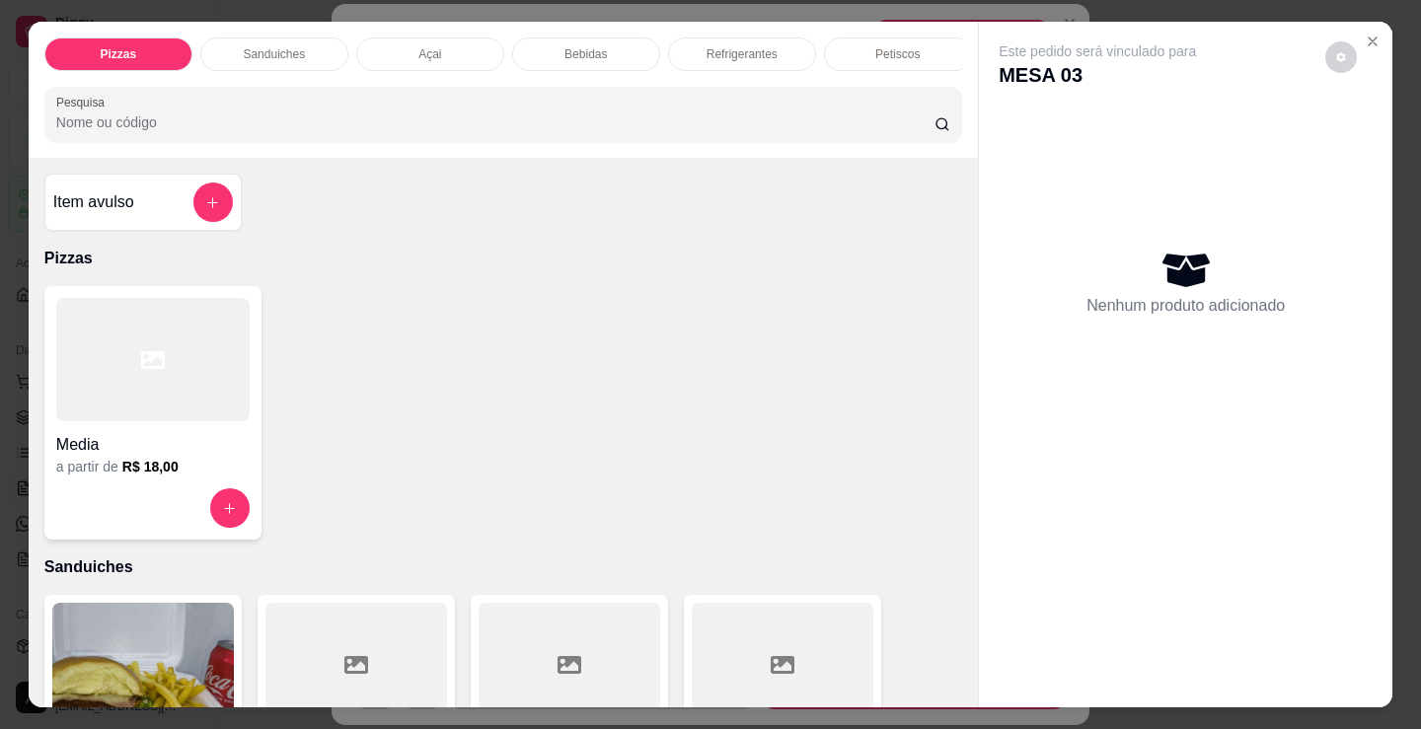
click at [706, 46] on p "Refrigerantes" at bounding box center [741, 54] width 71 height 16
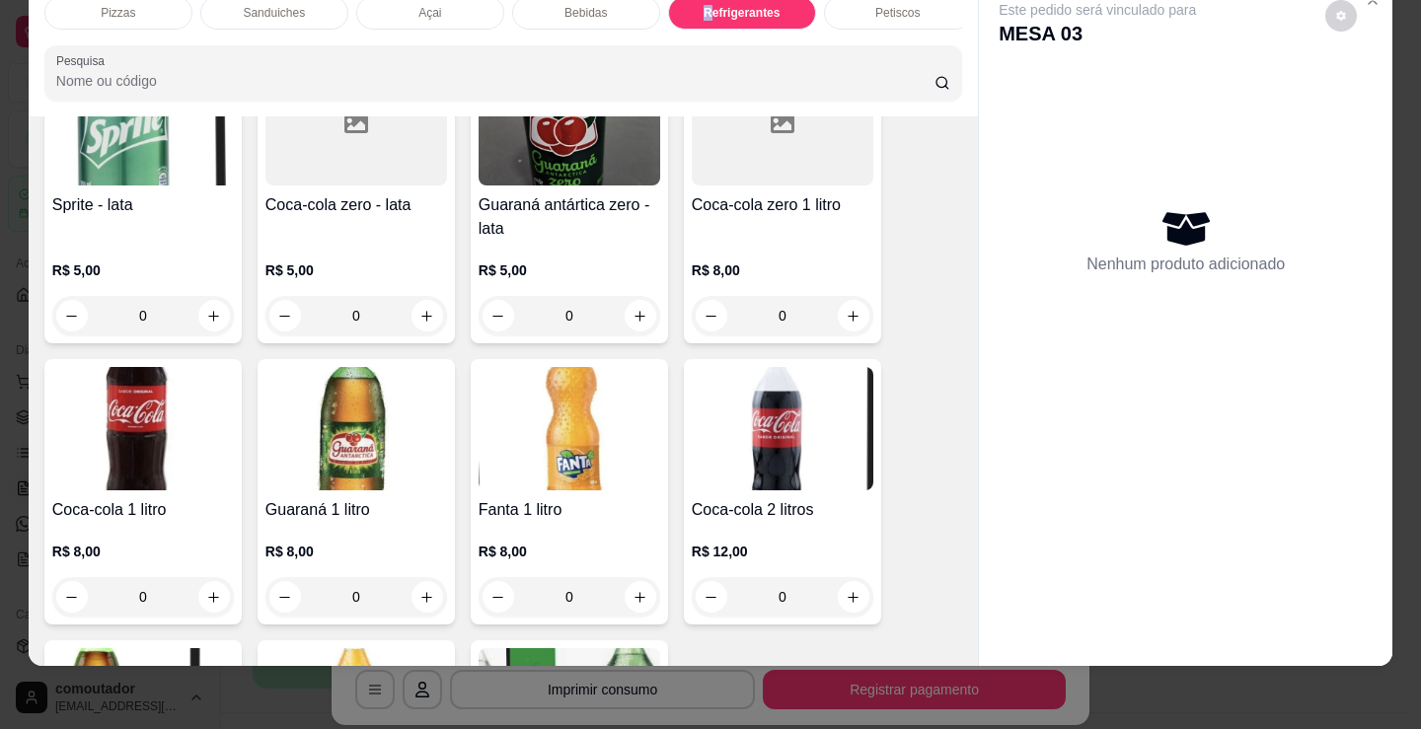
scroll to position [5800, 0]
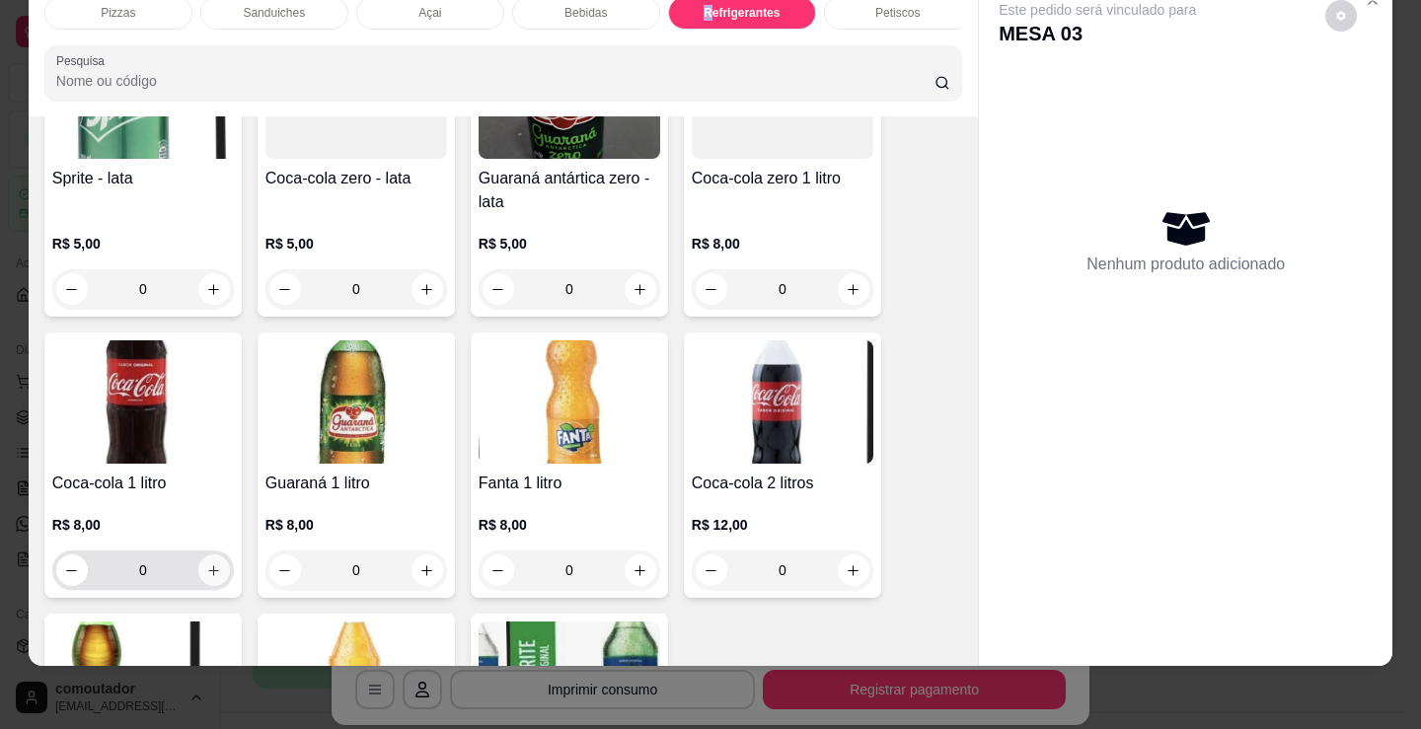
click at [208, 567] on icon "increase-product-quantity" at bounding box center [213, 570] width 15 height 15
type input "1"
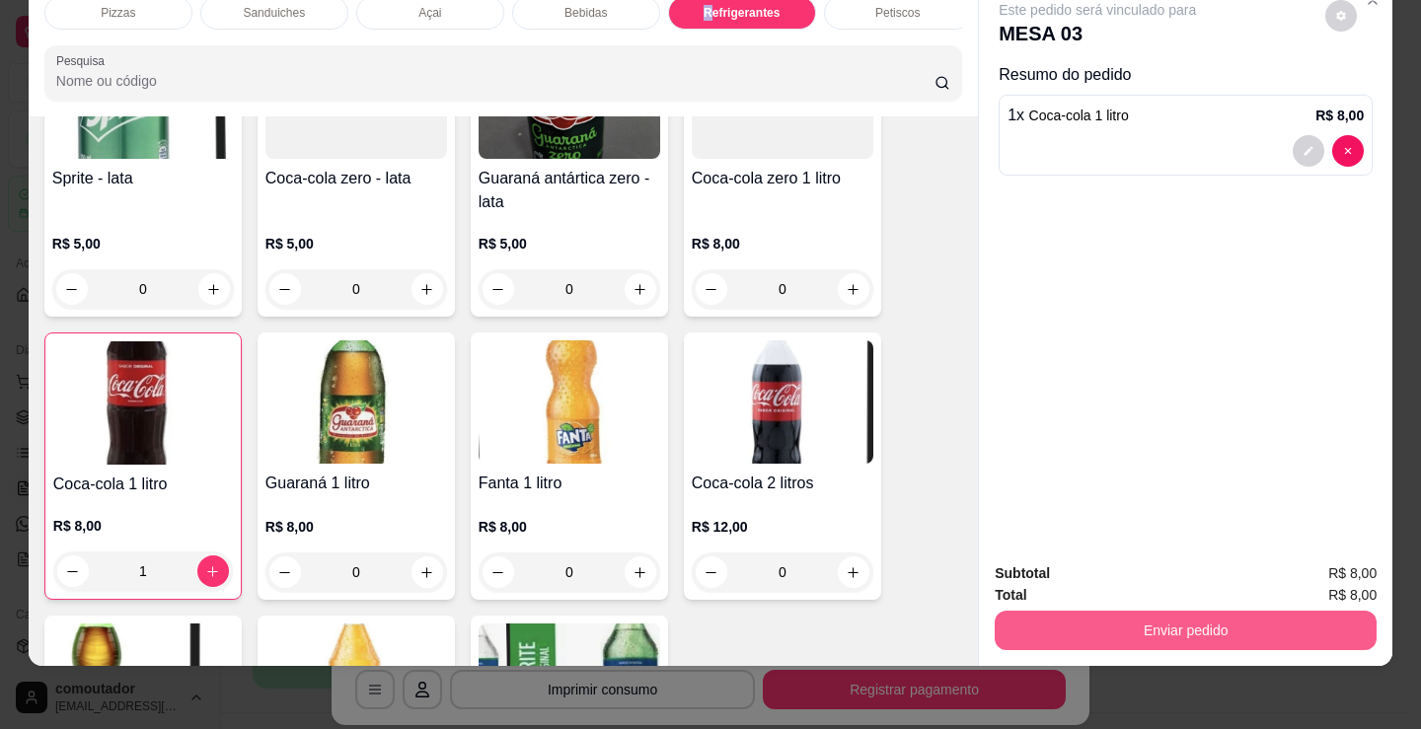
click at [1064, 626] on button "Enviar pedido" at bounding box center [1186, 630] width 382 height 39
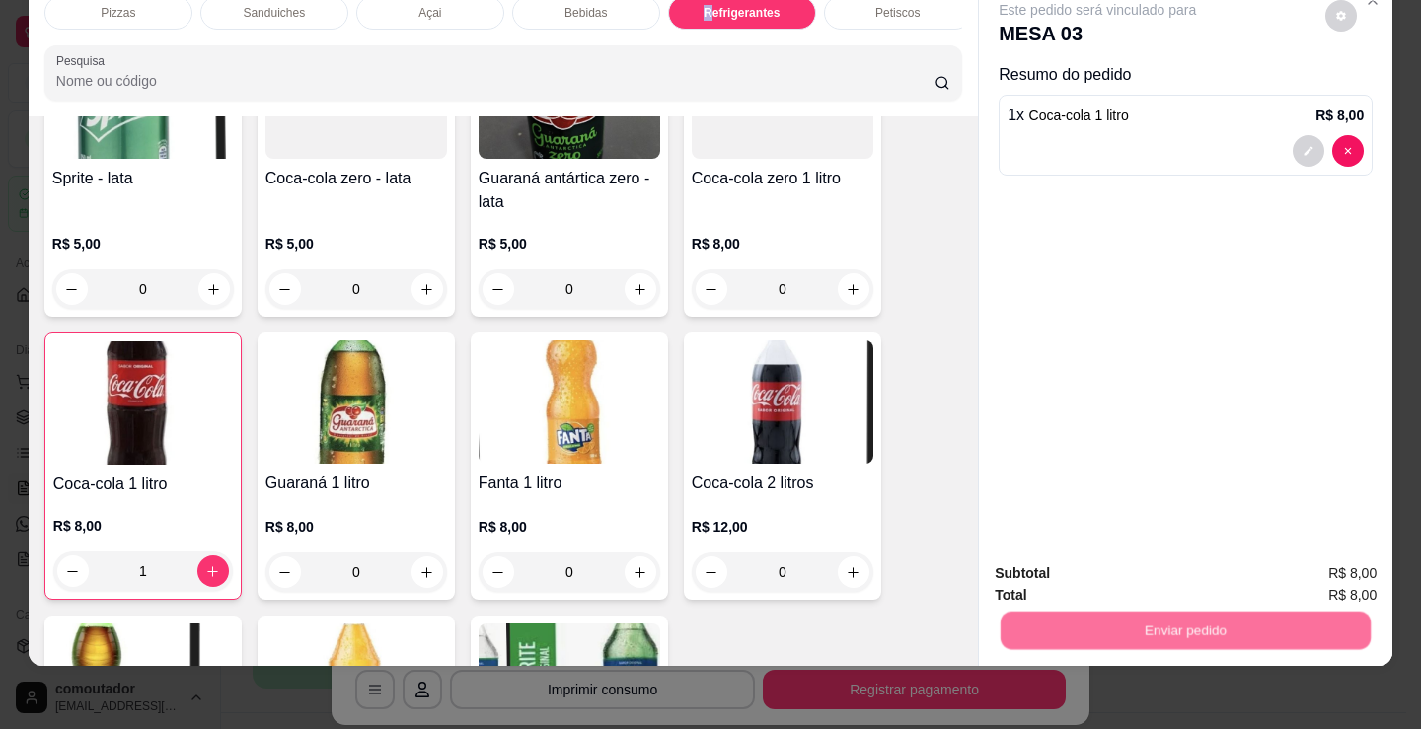
click at [1096, 556] on button "Não registrar e enviar pedido" at bounding box center [1119, 567] width 205 height 37
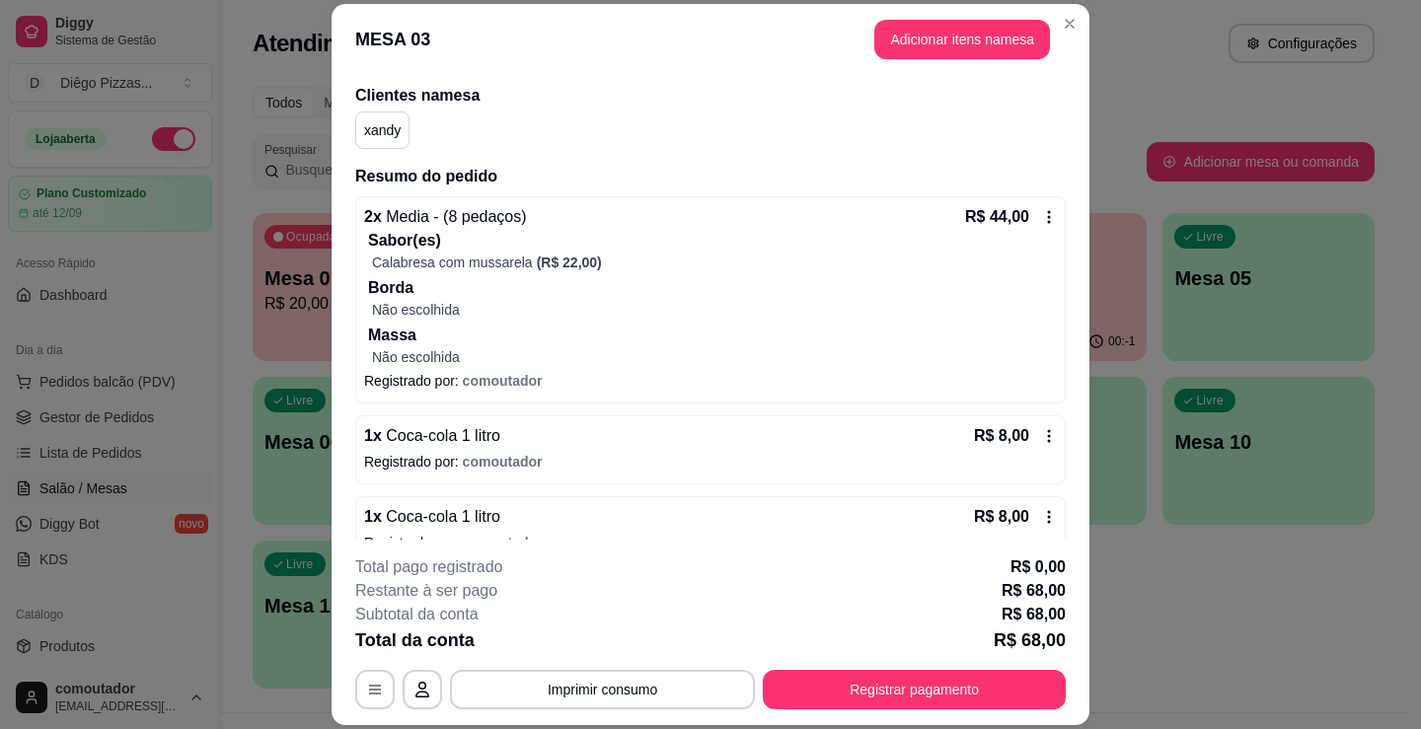
scroll to position [259, 0]
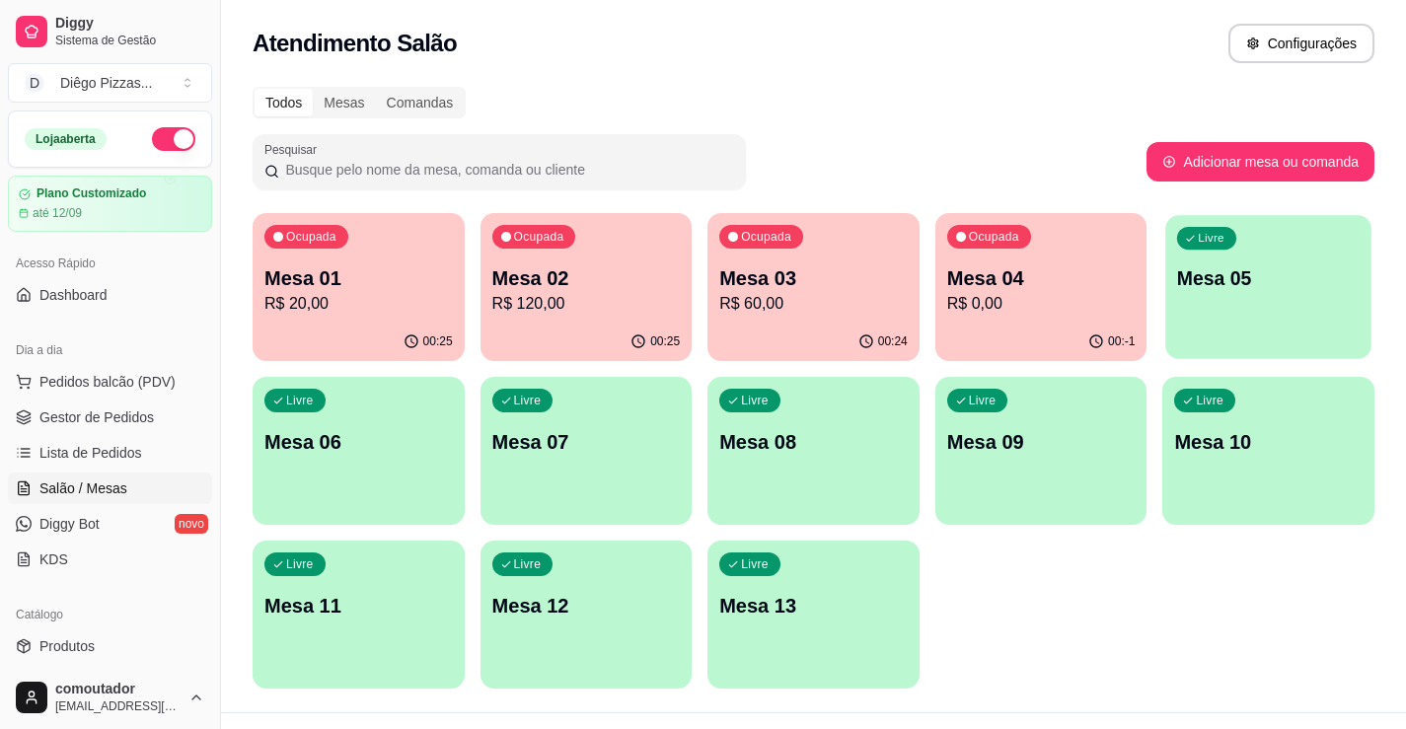
click at [1290, 276] on p "Mesa 05" at bounding box center [1268, 278] width 183 height 27
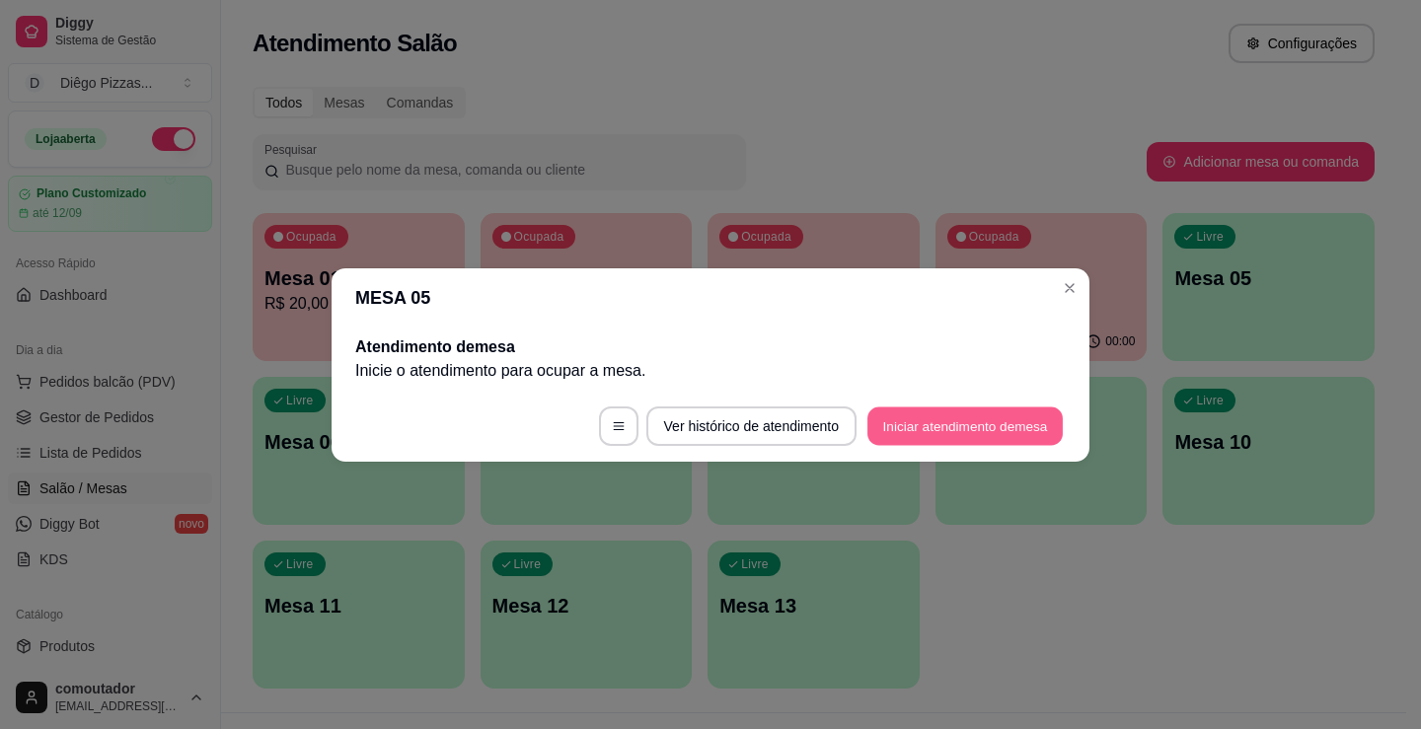
click at [912, 418] on button "Iniciar atendimento de mesa" at bounding box center [964, 425] width 195 height 38
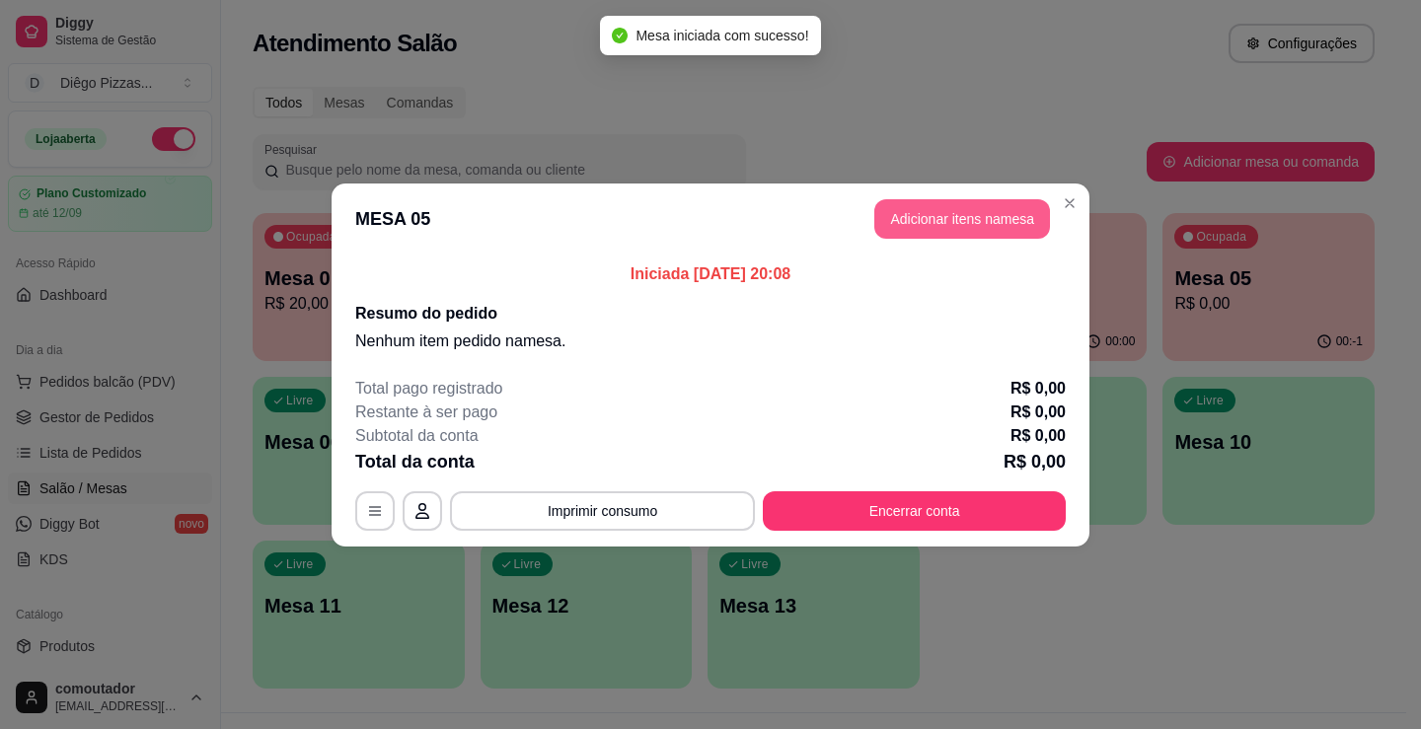
click at [968, 212] on button "Adicionar itens na mesa" at bounding box center [962, 218] width 176 height 39
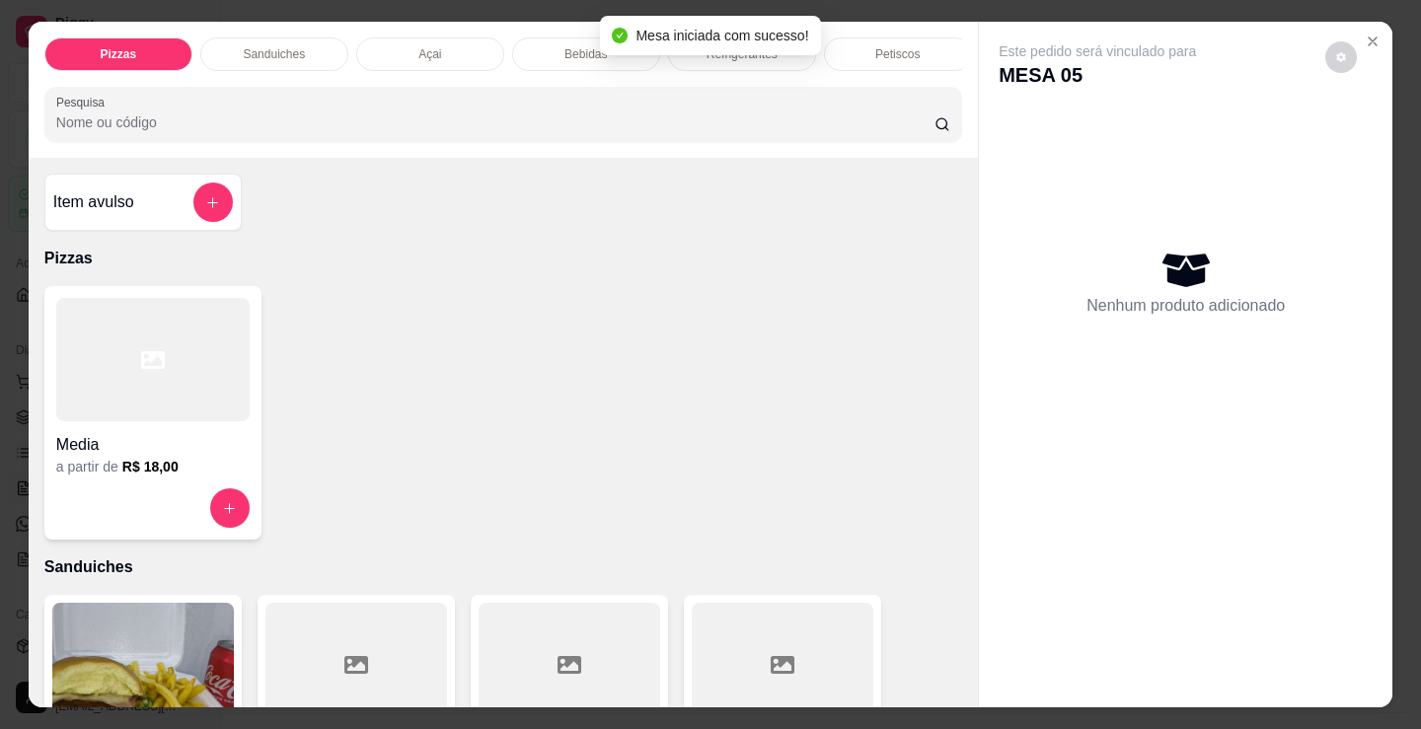
click at [924, 38] on div "Petiscos" at bounding box center [898, 54] width 148 height 34
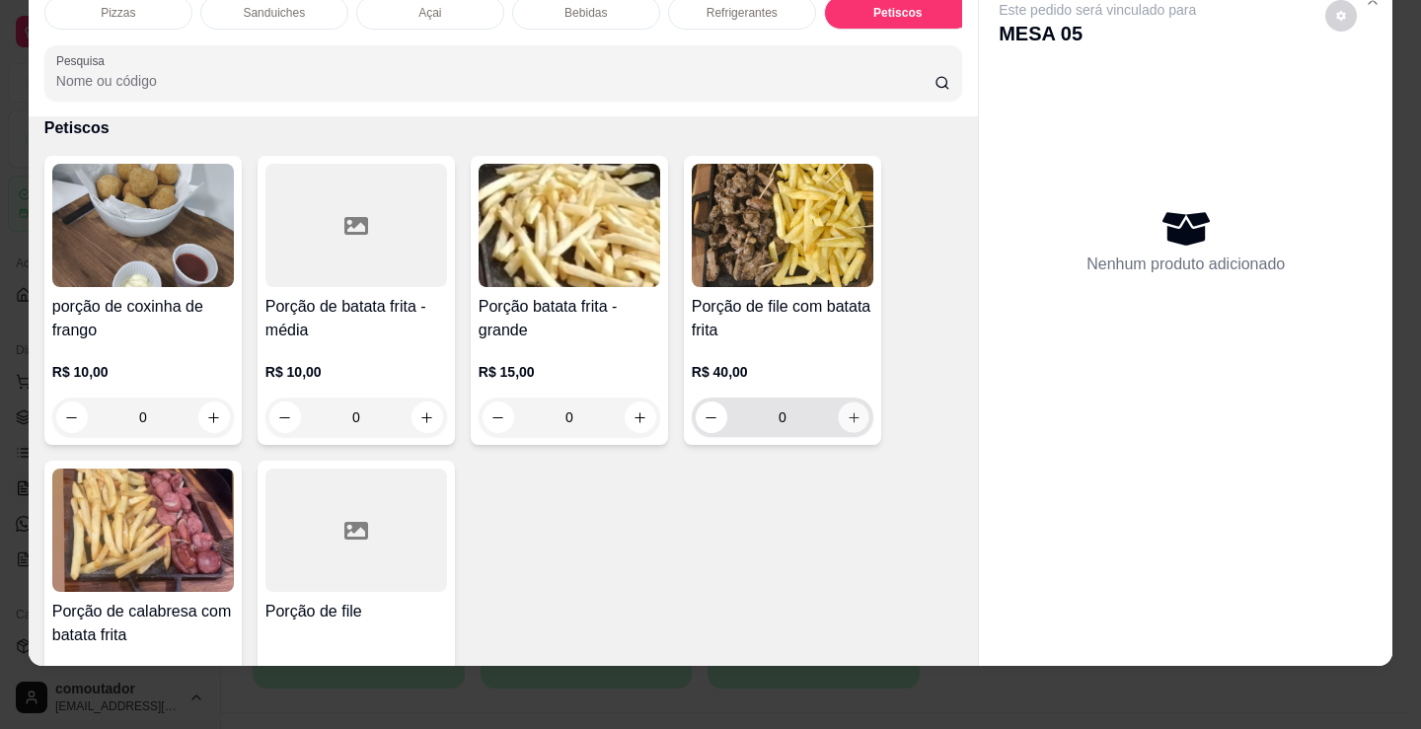
click at [847, 425] on icon "increase-product-quantity" at bounding box center [854, 417] width 15 height 15
type input "1"
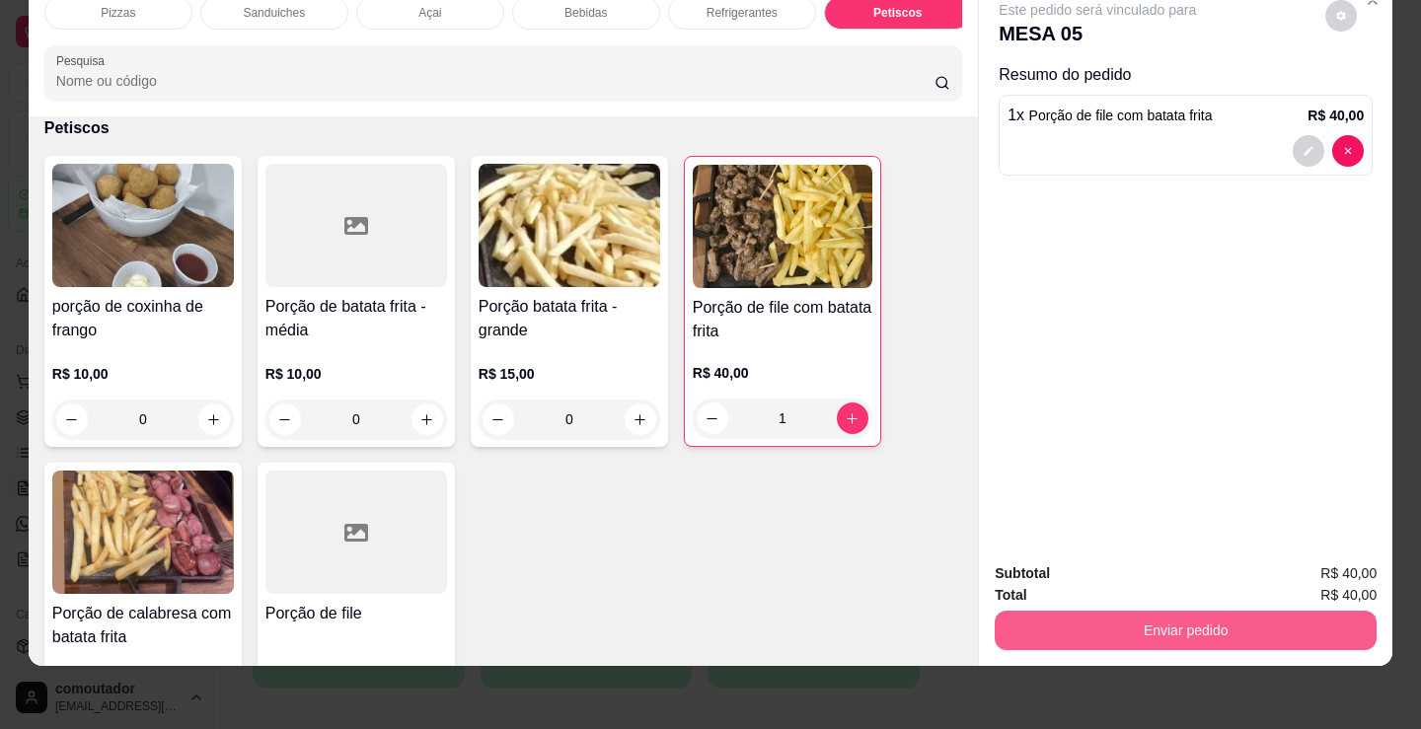
click at [1112, 623] on button "Enviar pedido" at bounding box center [1186, 630] width 382 height 39
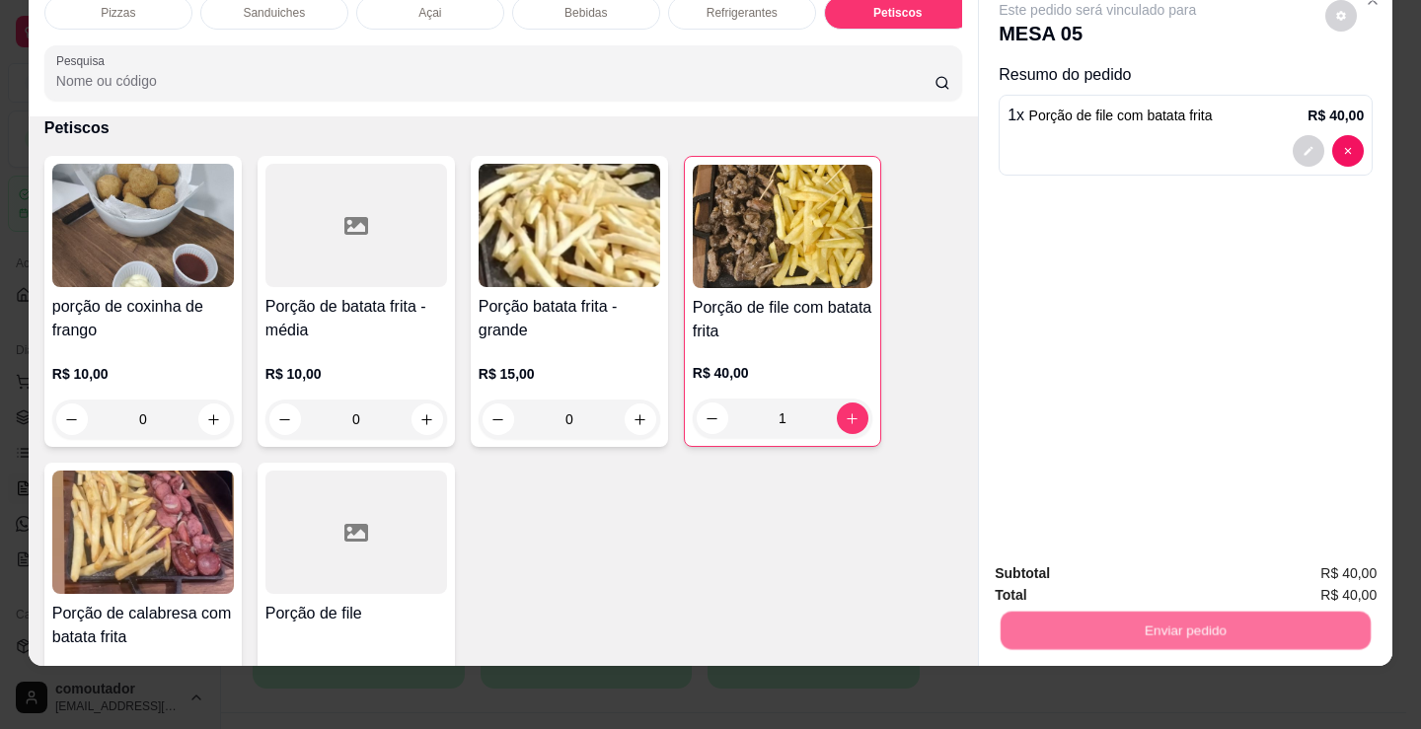
click at [1094, 575] on button "Não registrar e enviar pedido" at bounding box center [1120, 567] width 199 height 37
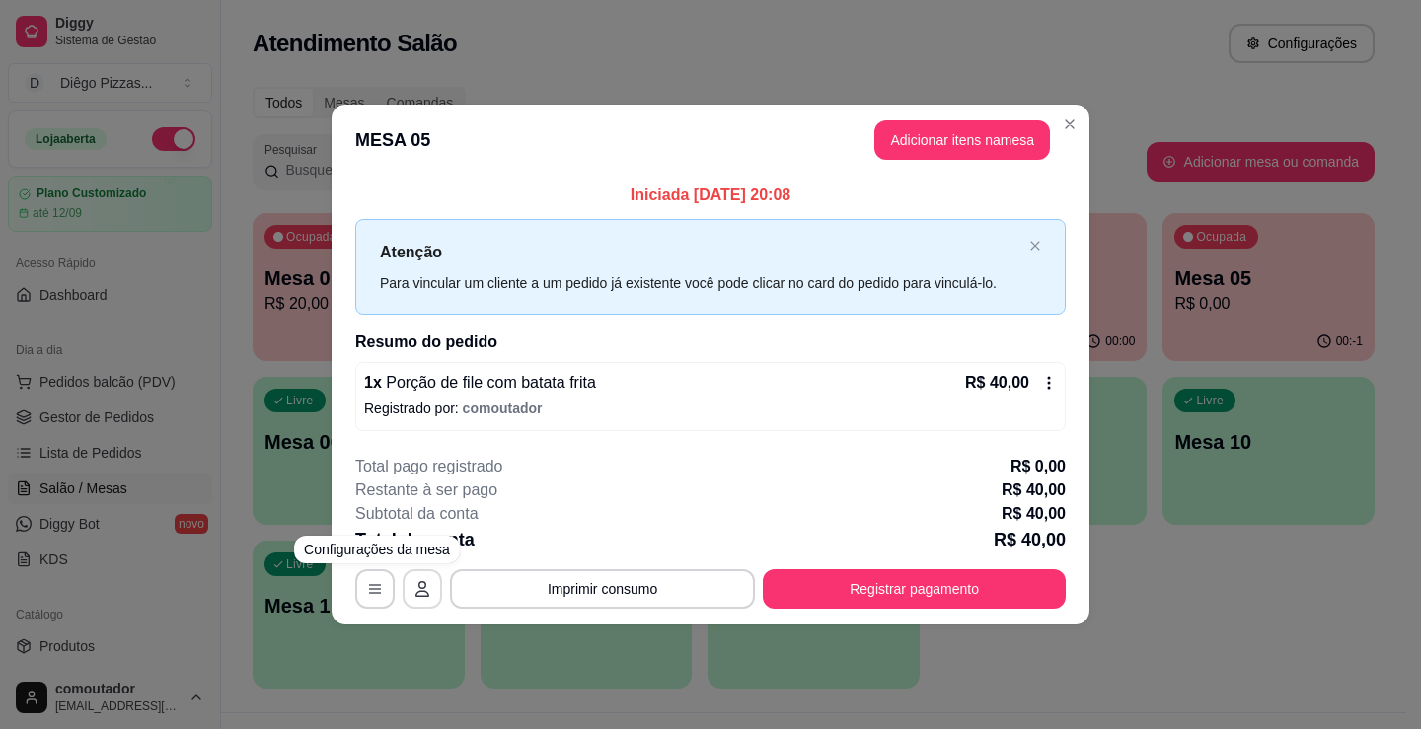
click at [426, 586] on icon "button" at bounding box center [422, 589] width 16 height 16
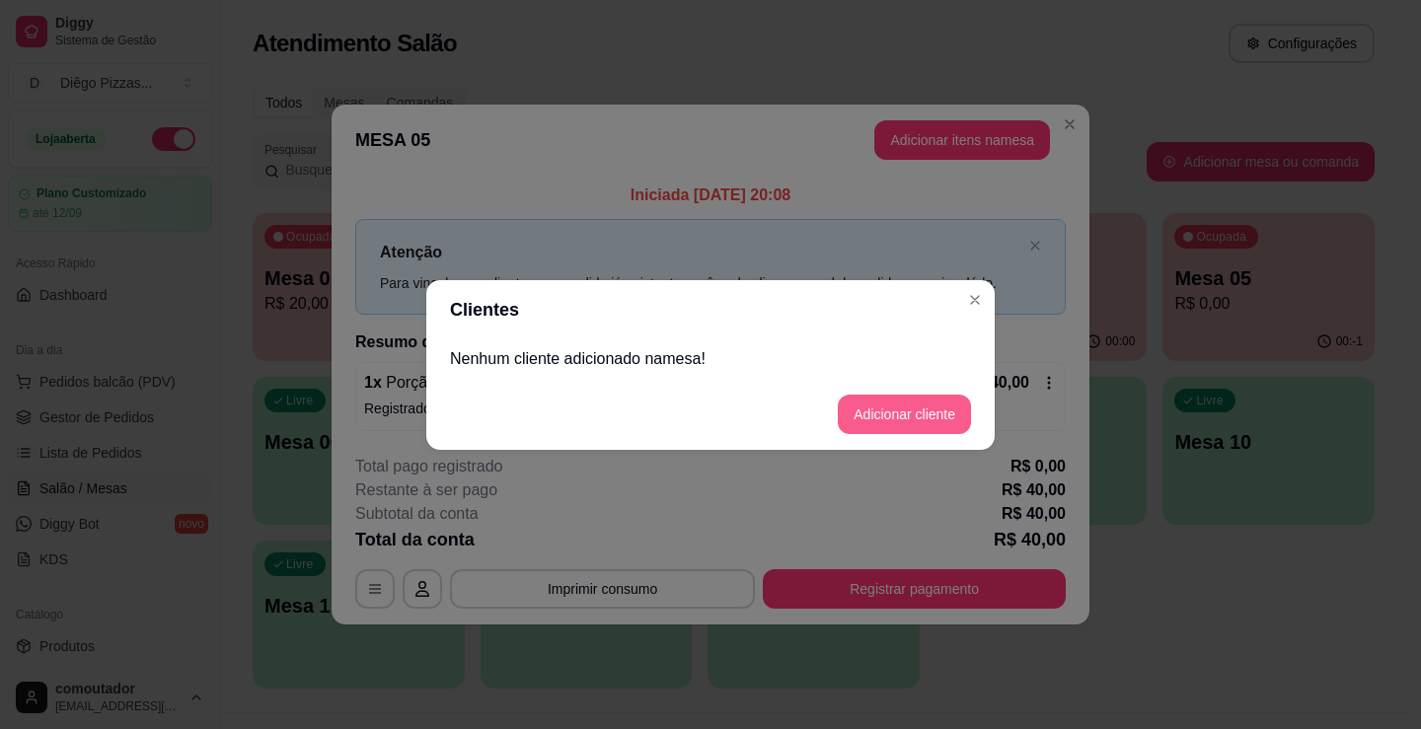
click at [866, 407] on button "Adicionar cliente" at bounding box center [904, 414] width 133 height 39
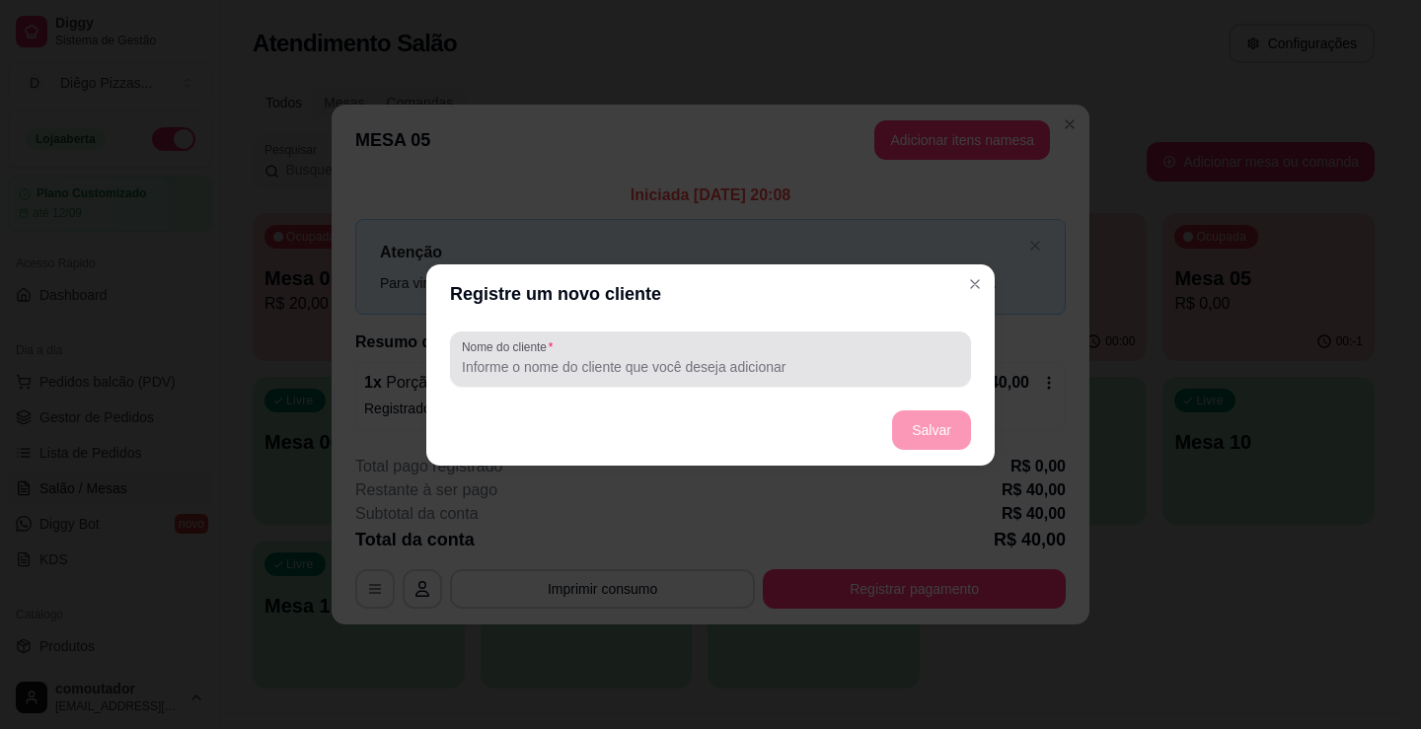
click at [648, 363] on input "Nome do cliente" at bounding box center [710, 367] width 497 height 20
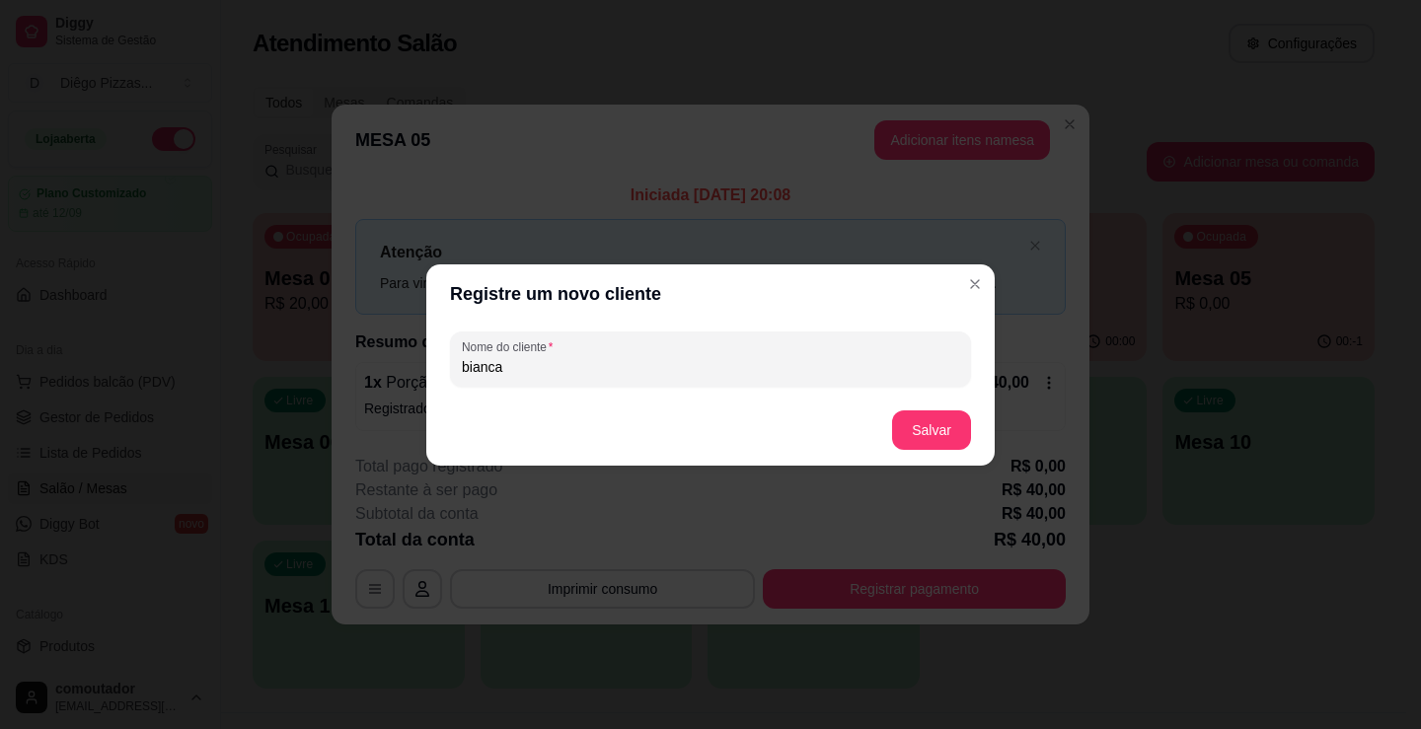
type input "bianca"
click at [963, 425] on button "Salvar" at bounding box center [931, 429] width 79 height 39
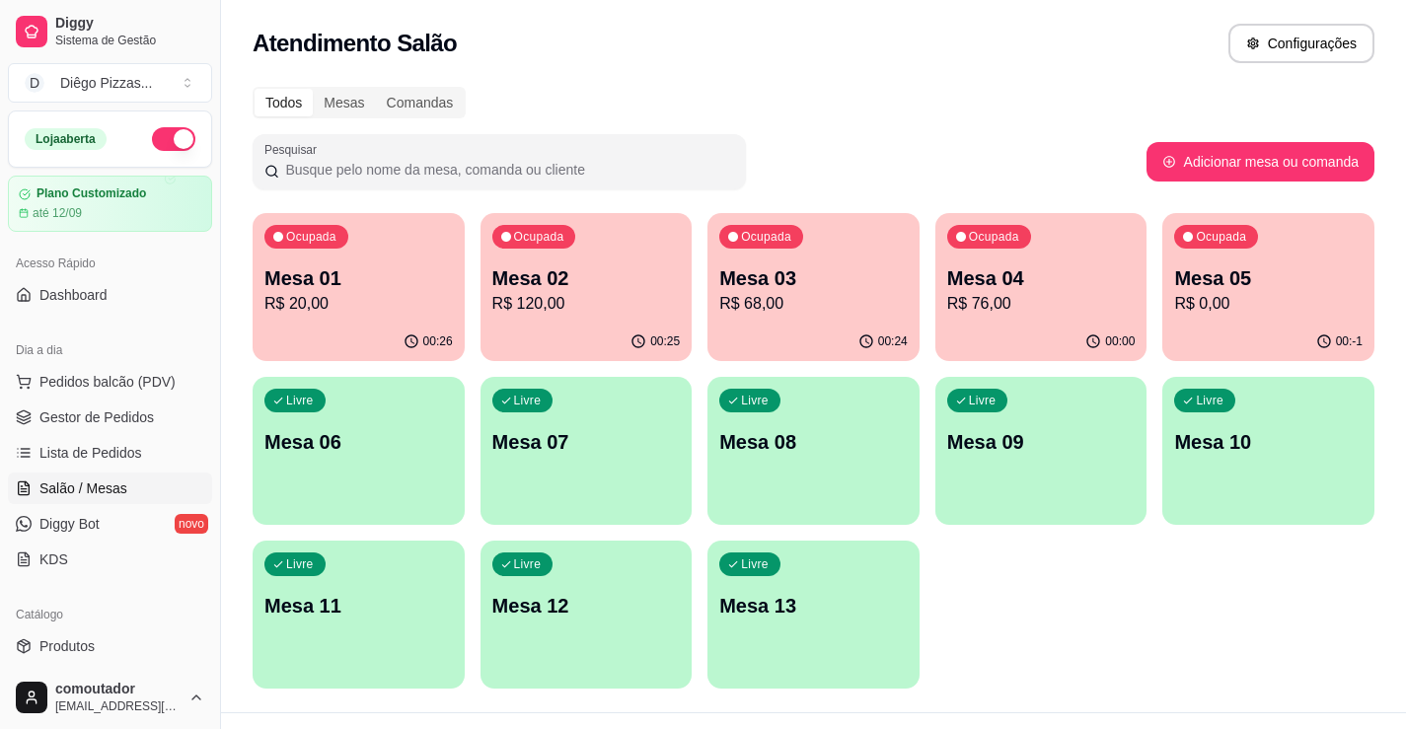
click at [521, 314] on p "R$ 120,00" at bounding box center [586, 304] width 188 height 24
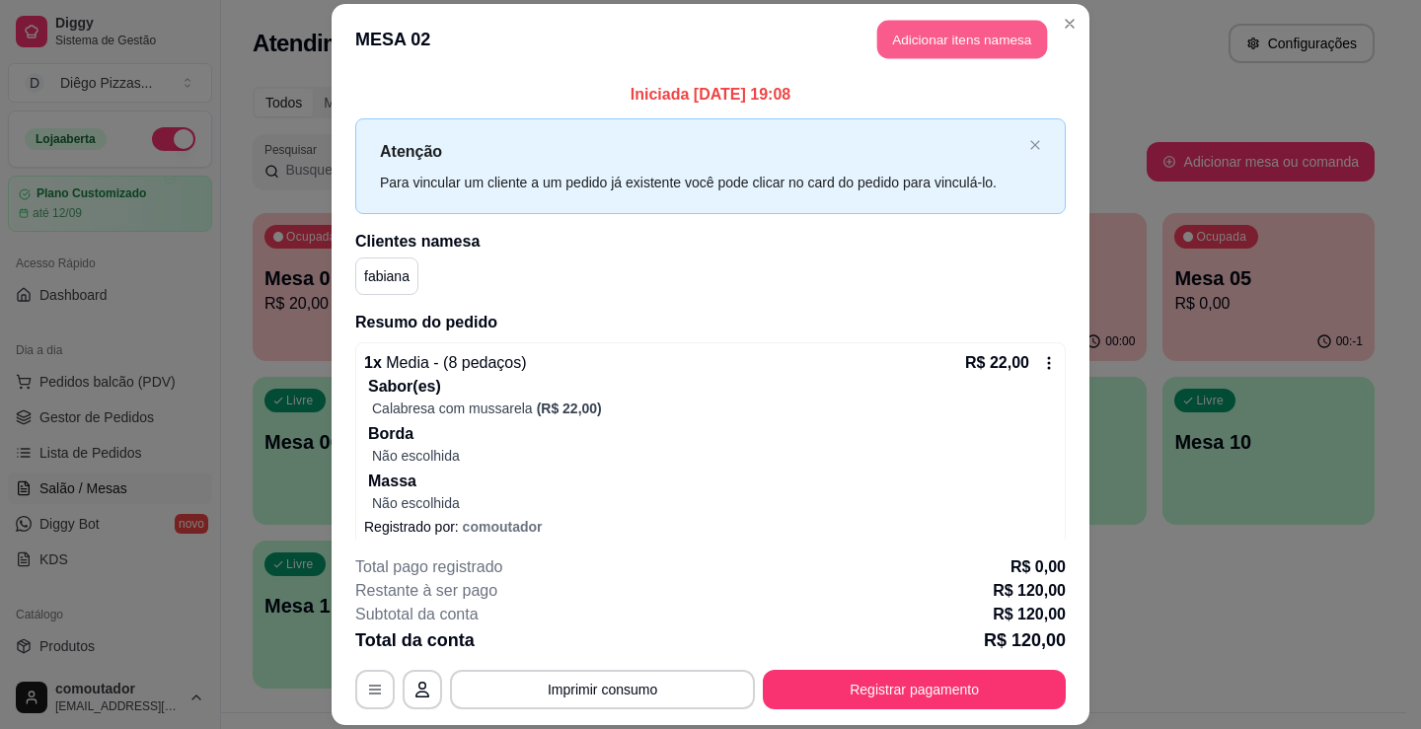
click at [929, 33] on button "Adicionar itens na mesa" at bounding box center [962, 39] width 170 height 38
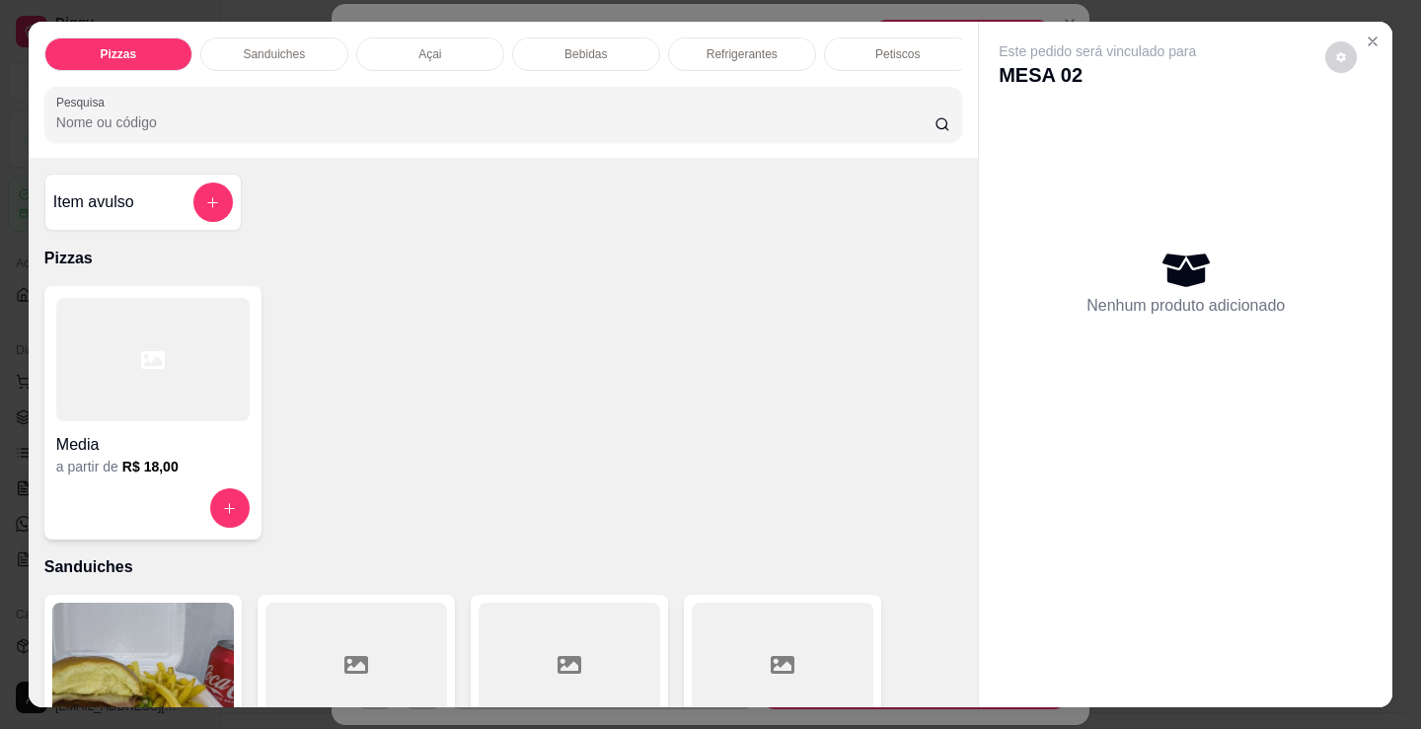
click at [592, 48] on p "Bebidas" at bounding box center [585, 54] width 42 height 16
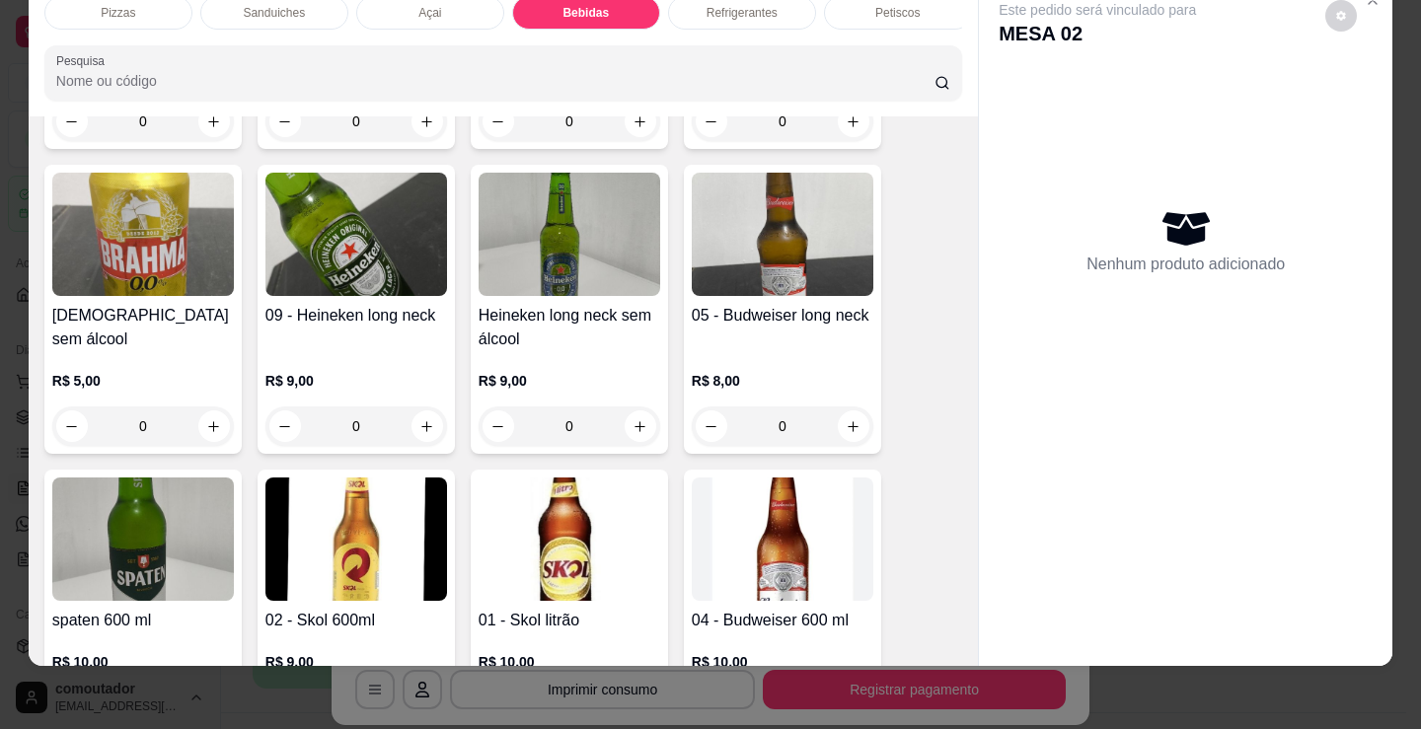
scroll to position [2741, 0]
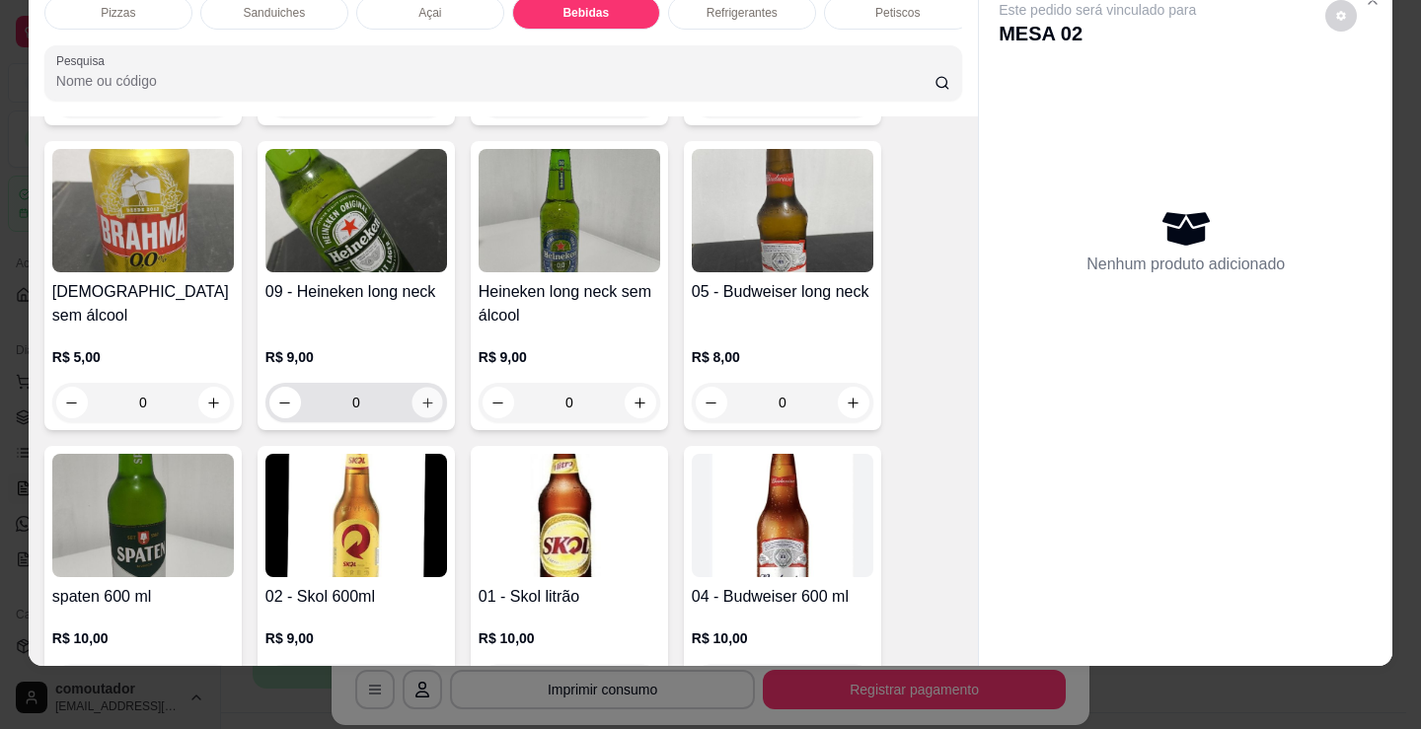
click at [431, 408] on button "increase-product-quantity" at bounding box center [426, 403] width 31 height 31
type input "1"
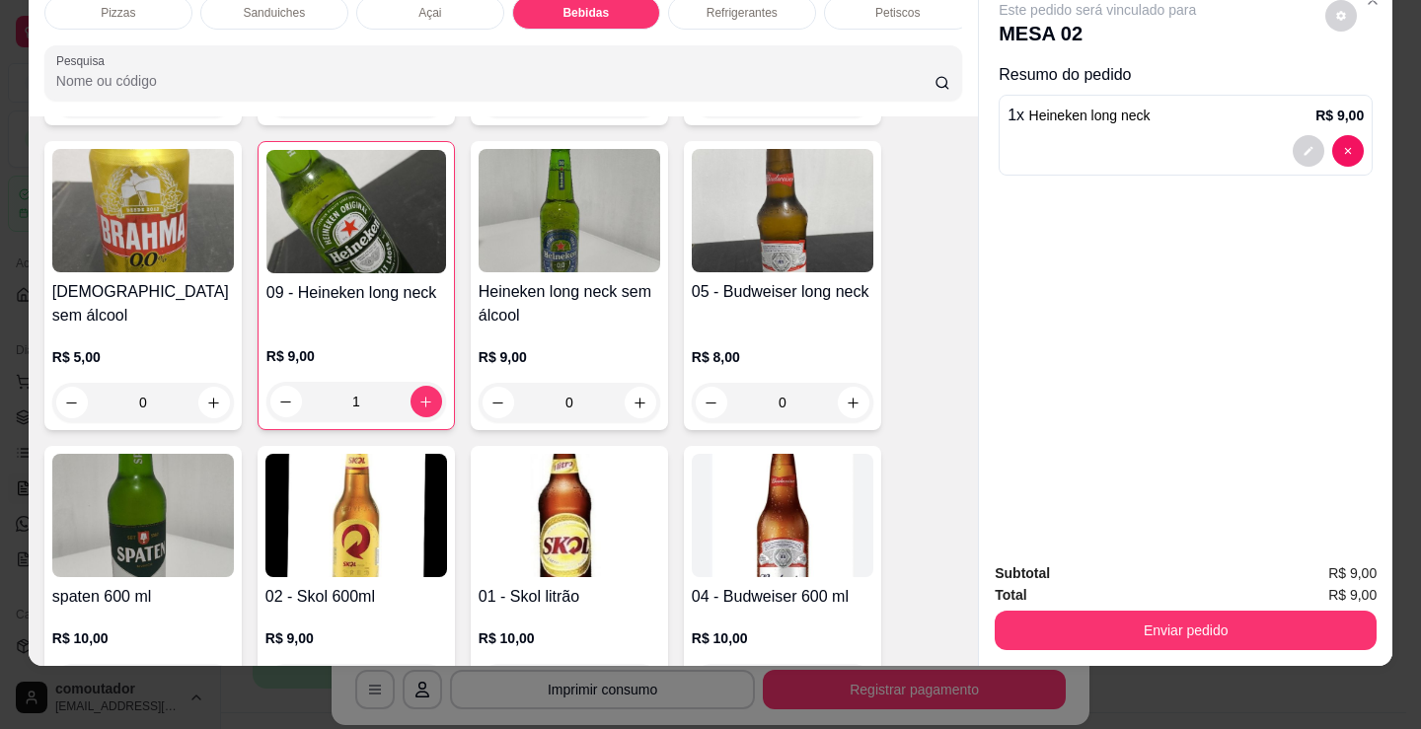
click at [1156, 589] on div "Total R$ 9,00" at bounding box center [1186, 595] width 382 height 22
click at [1156, 613] on button "Enviar pedido" at bounding box center [1186, 630] width 382 height 39
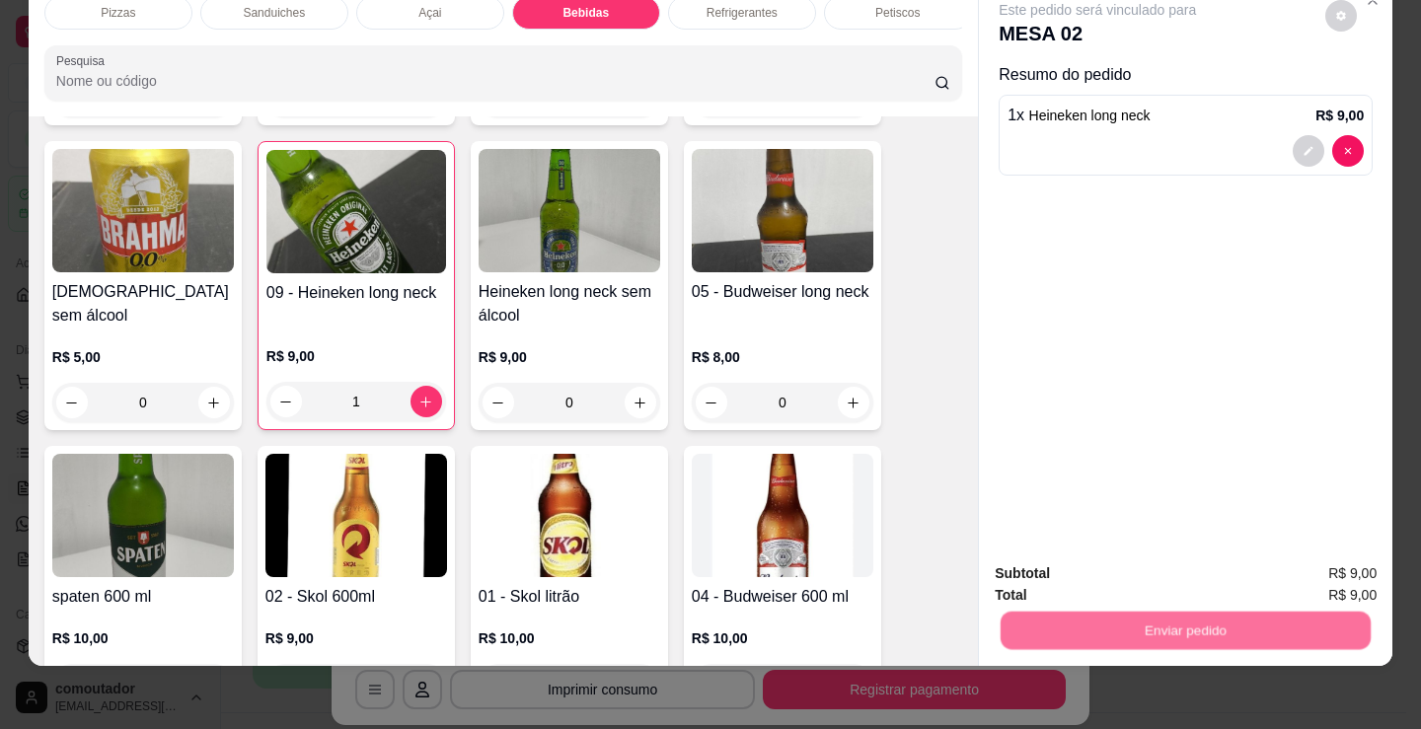
click at [1142, 566] on button "Não registrar e enviar pedido" at bounding box center [1119, 567] width 205 height 37
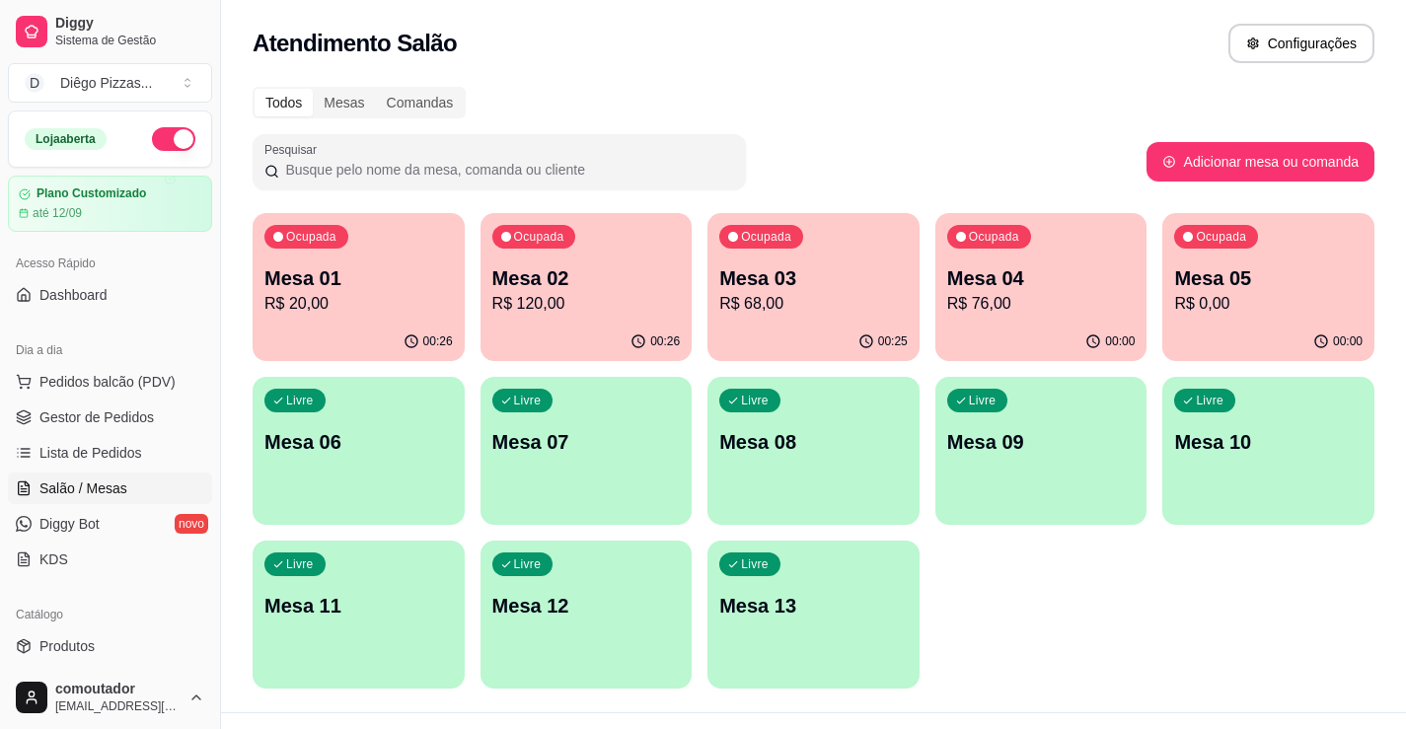
click at [259, 285] on div "Ocupada Mesa 01 R$ 20,00" at bounding box center [359, 268] width 212 height 110
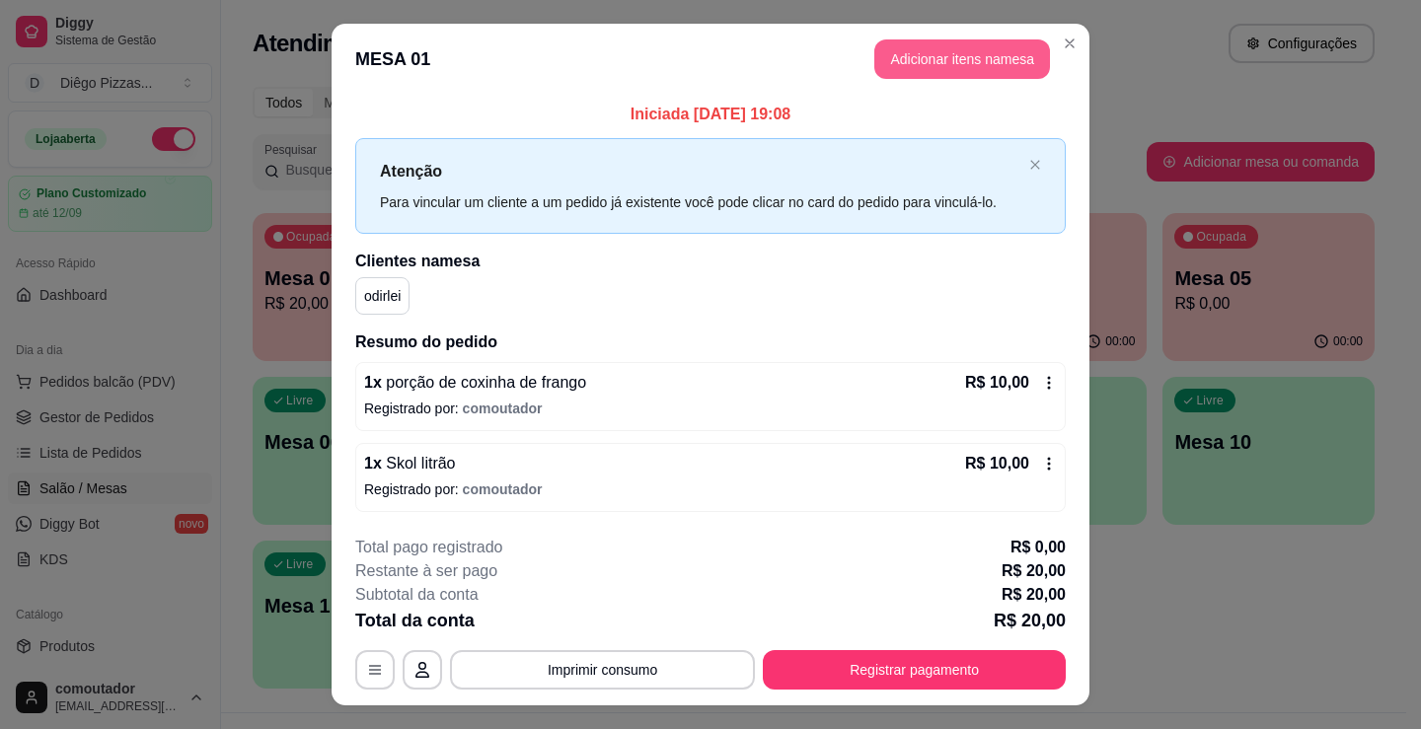
click at [985, 70] on button "Adicionar itens na mesa" at bounding box center [962, 58] width 176 height 39
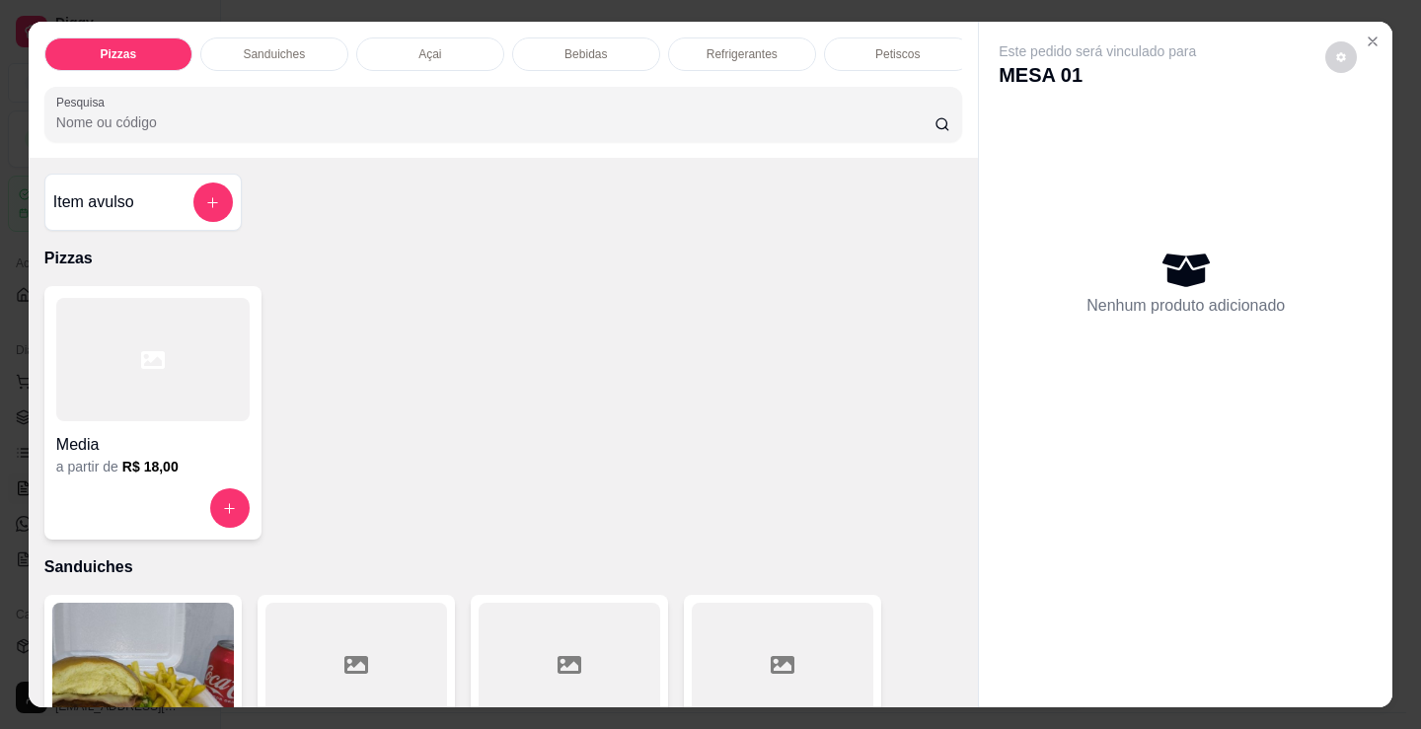
click at [577, 46] on p "Bebidas" at bounding box center [585, 54] width 42 height 16
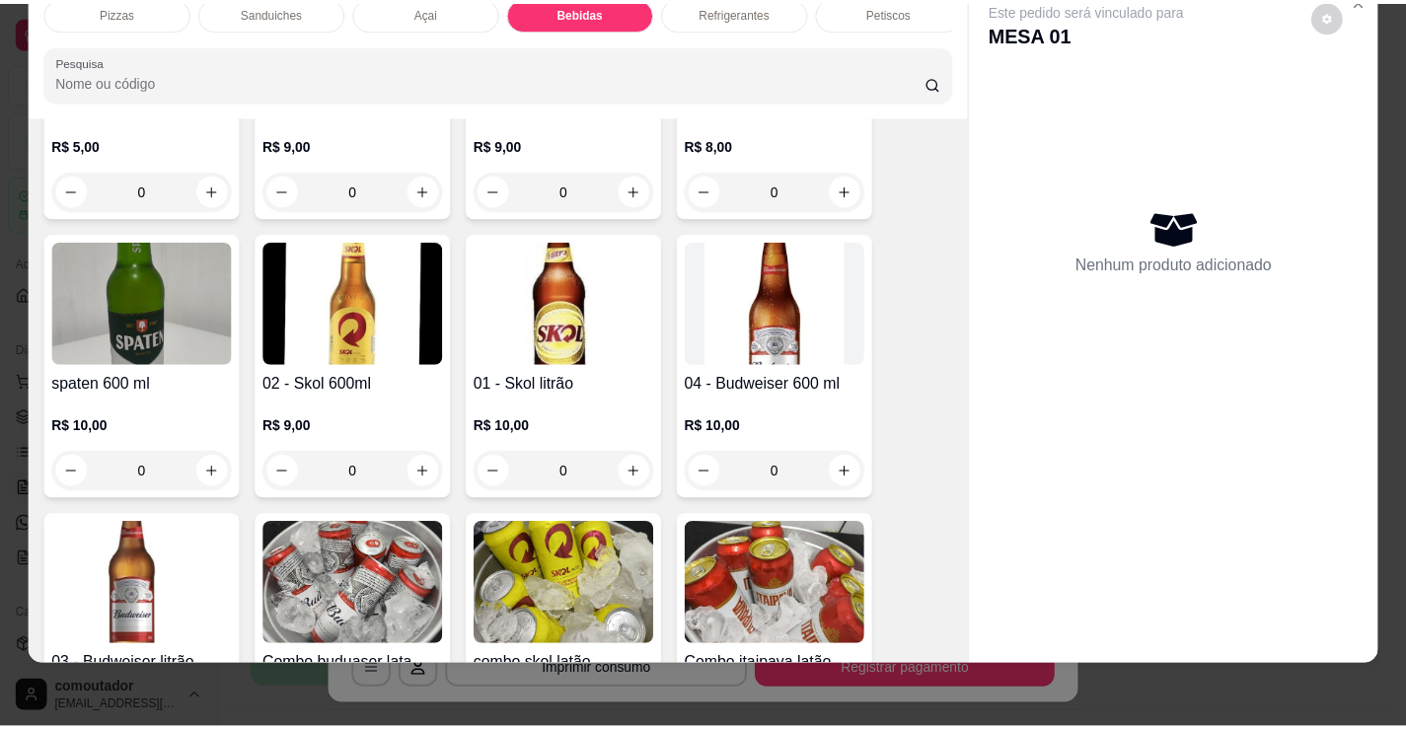
scroll to position [3136, 0]
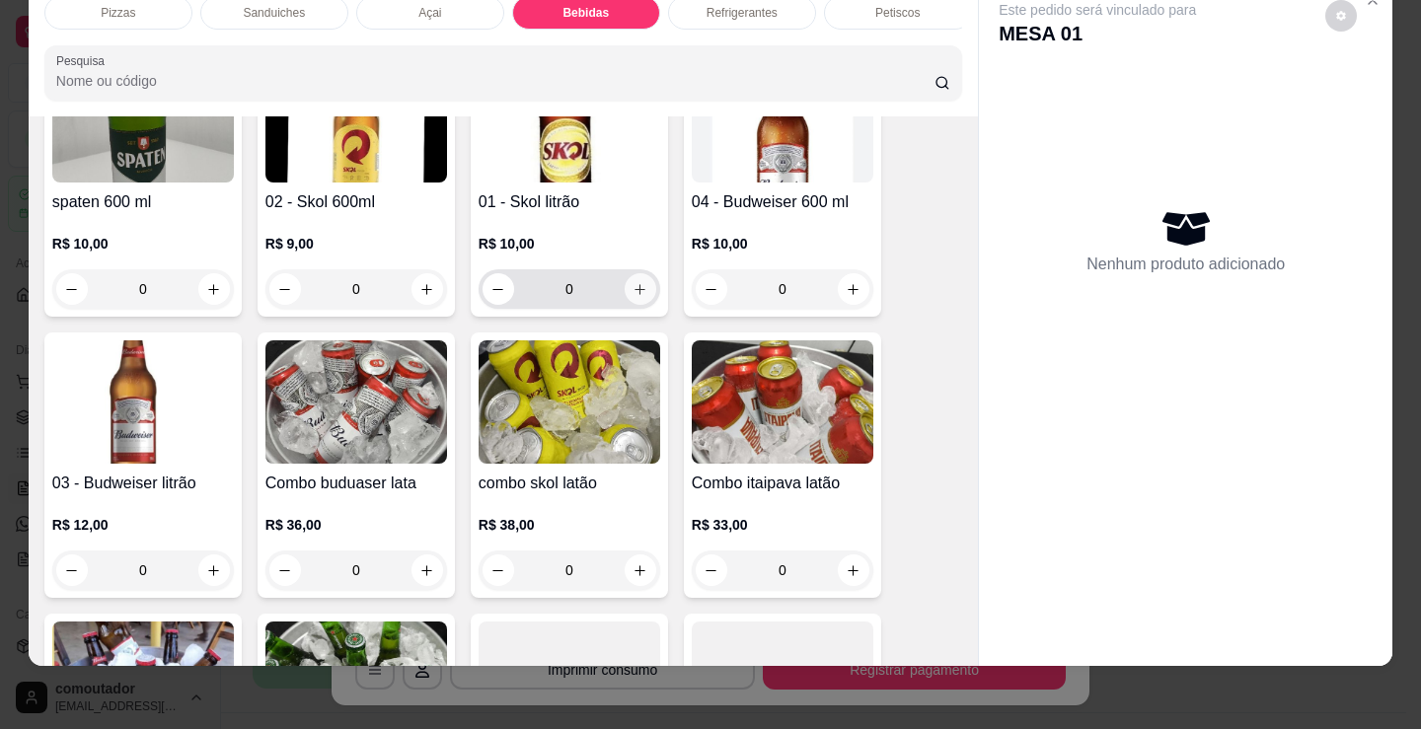
click at [633, 283] on icon "increase-product-quantity" at bounding box center [639, 289] width 15 height 15
type input "1"
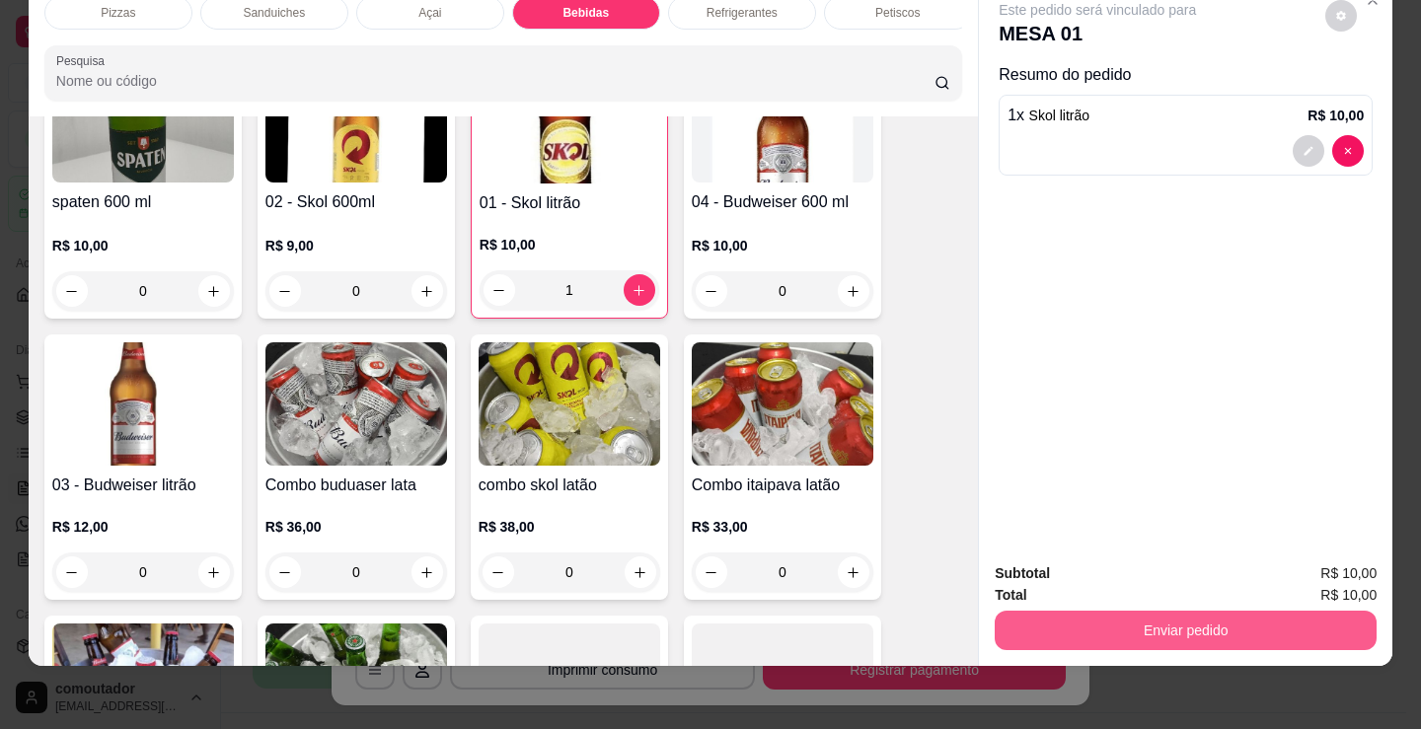
click at [1104, 611] on button "Enviar pedido" at bounding box center [1186, 630] width 382 height 39
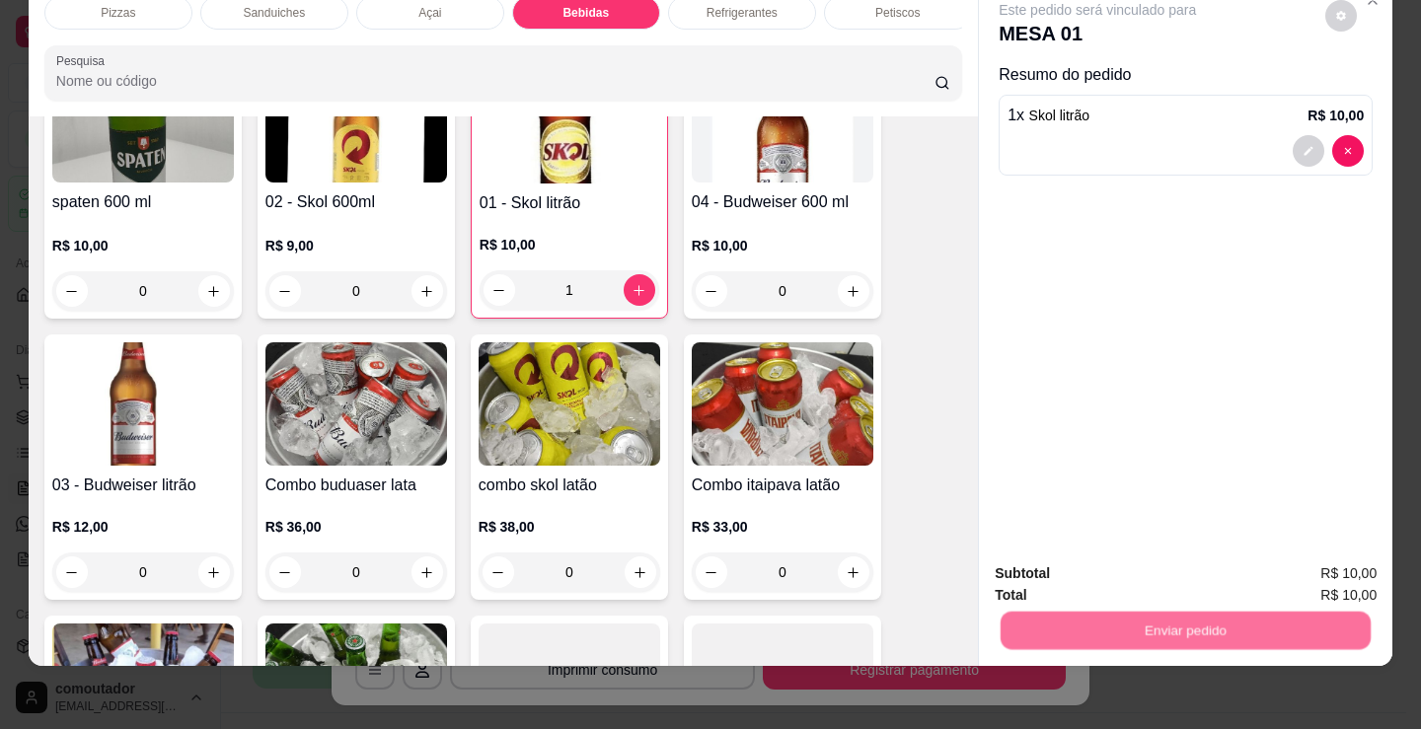
click at [1102, 567] on button "Não registrar e enviar pedido" at bounding box center [1119, 567] width 205 height 37
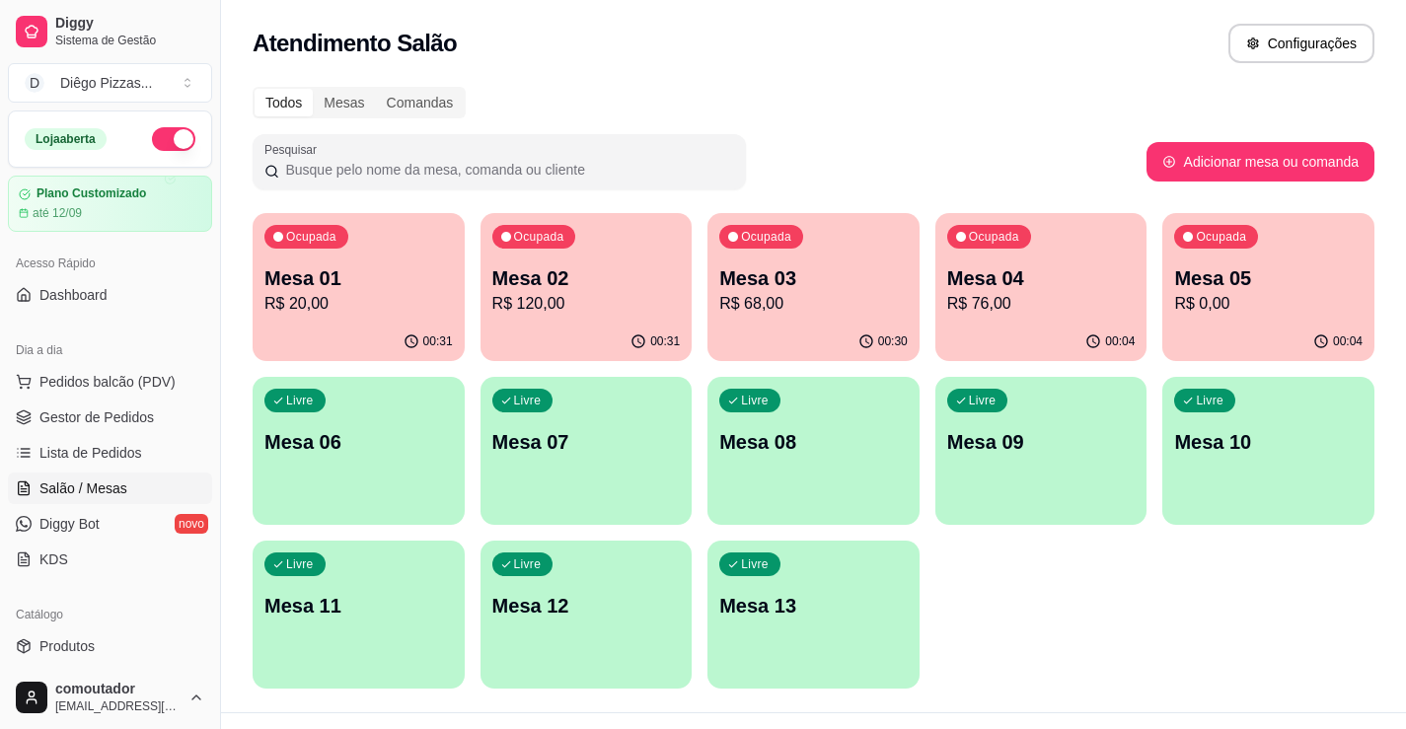
click at [336, 292] on p "R$ 20,00" at bounding box center [358, 304] width 188 height 24
click at [1042, 290] on p "Mesa 04" at bounding box center [1041, 278] width 188 height 28
drag, startPoint x: 77, startPoint y: 446, endPoint x: 95, endPoint y: 446, distance: 17.8
click at [77, 446] on span "Lista de Pedidos" at bounding box center [90, 453] width 103 height 20
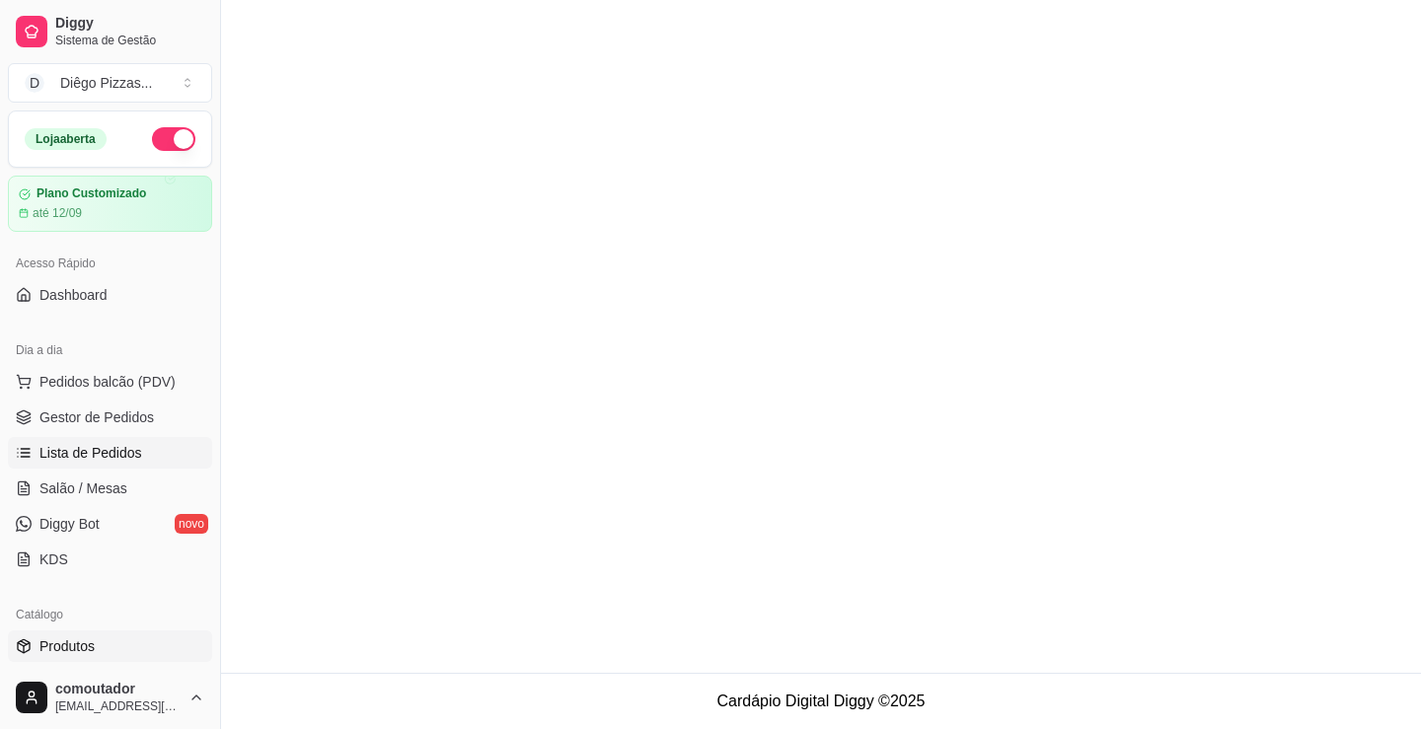
click at [136, 639] on link "Produtos" at bounding box center [110, 646] width 204 height 32
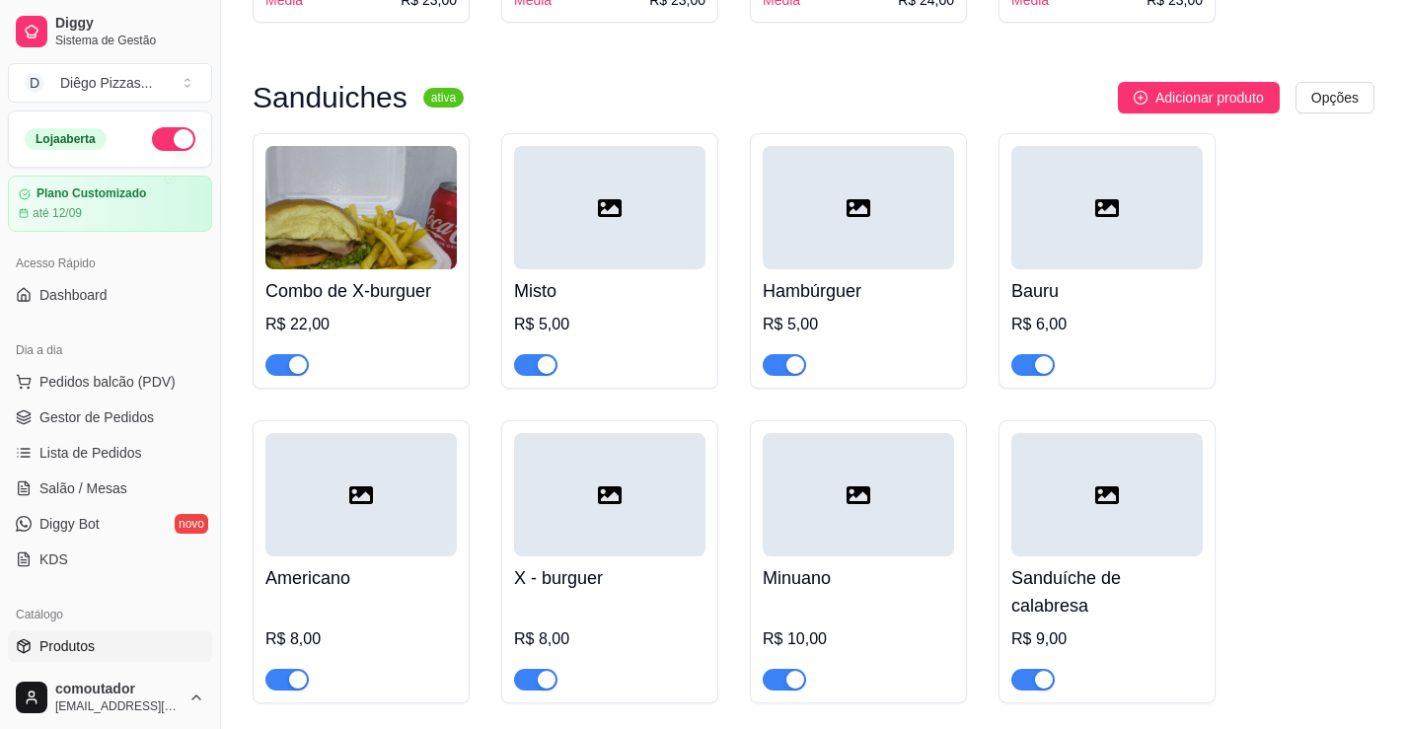
scroll to position [2171, 0]
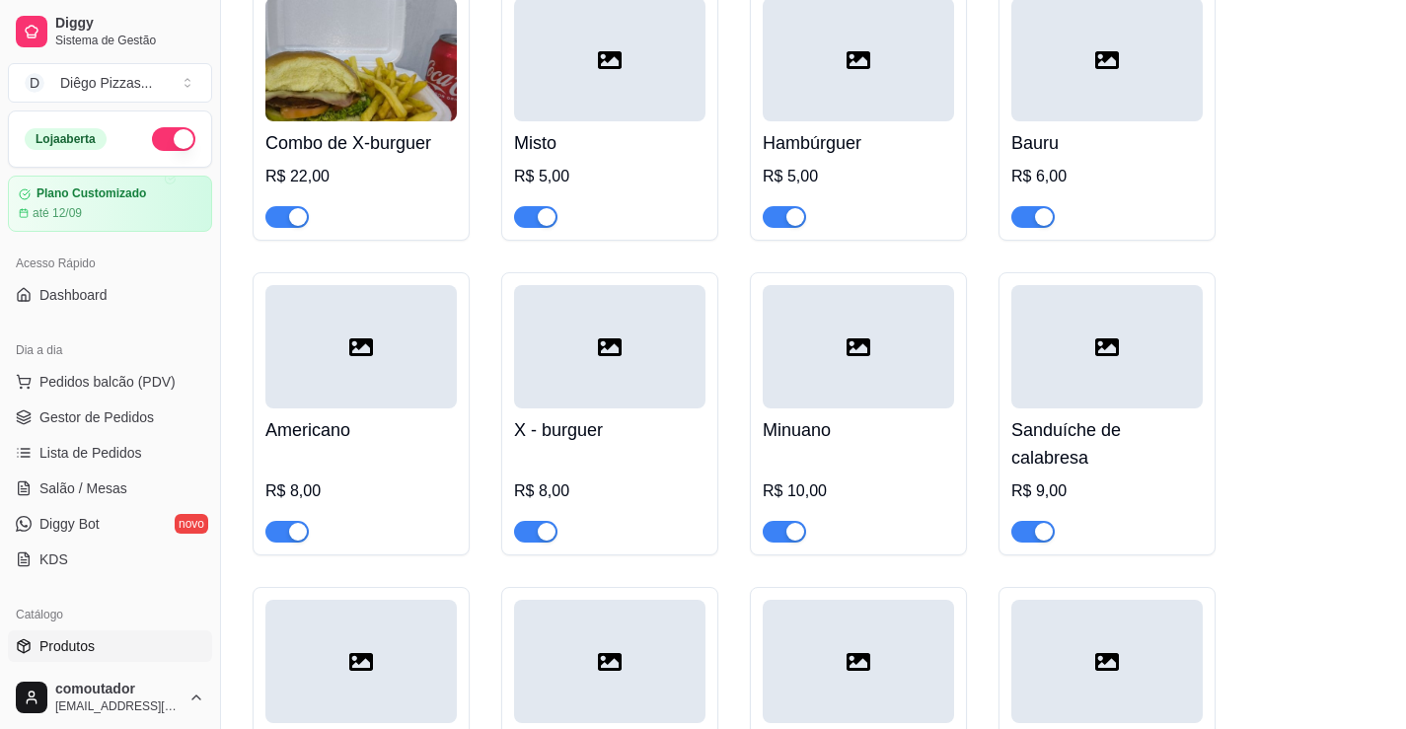
click at [291, 226] on div "button" at bounding box center [298, 217] width 18 height 18
click at [148, 383] on span "Pedidos balcão (PDV)" at bounding box center [107, 382] width 136 height 20
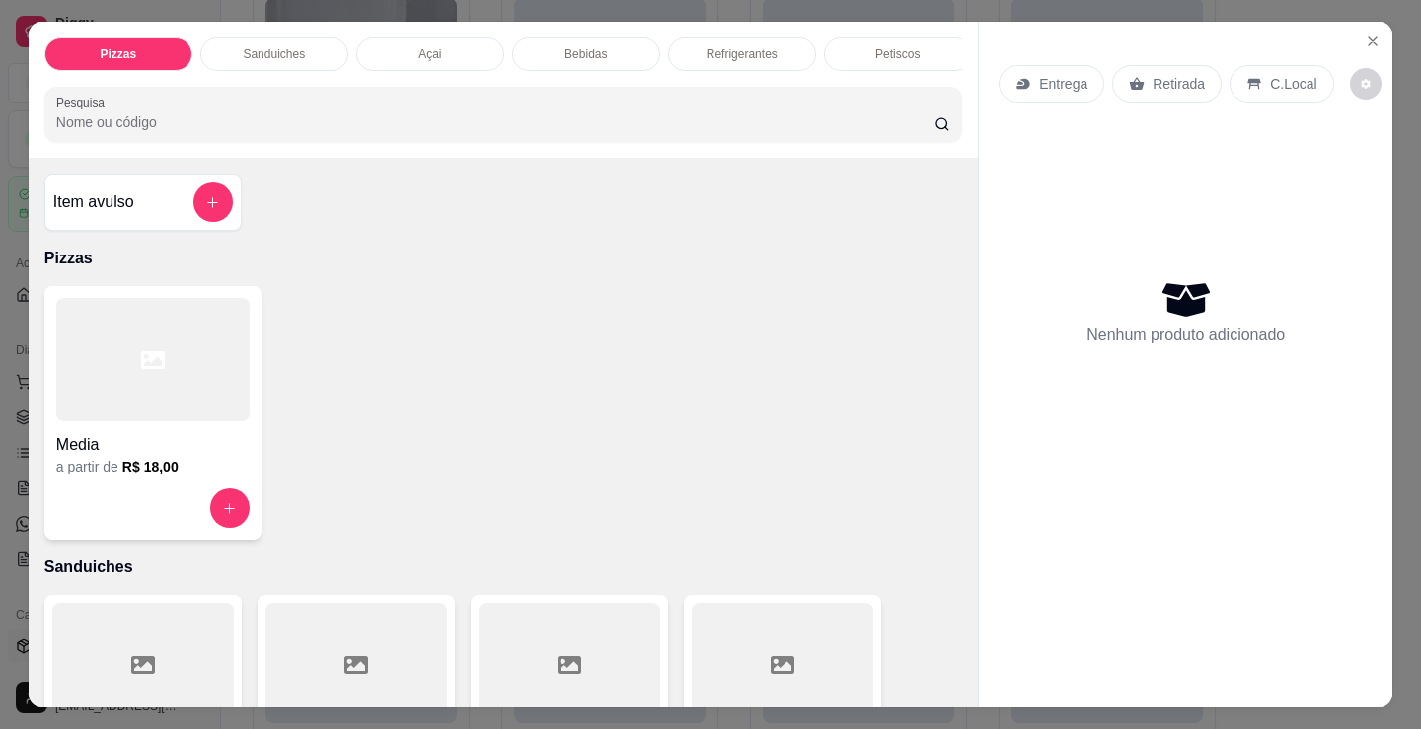
click at [109, 381] on div at bounding box center [152, 359] width 193 height 123
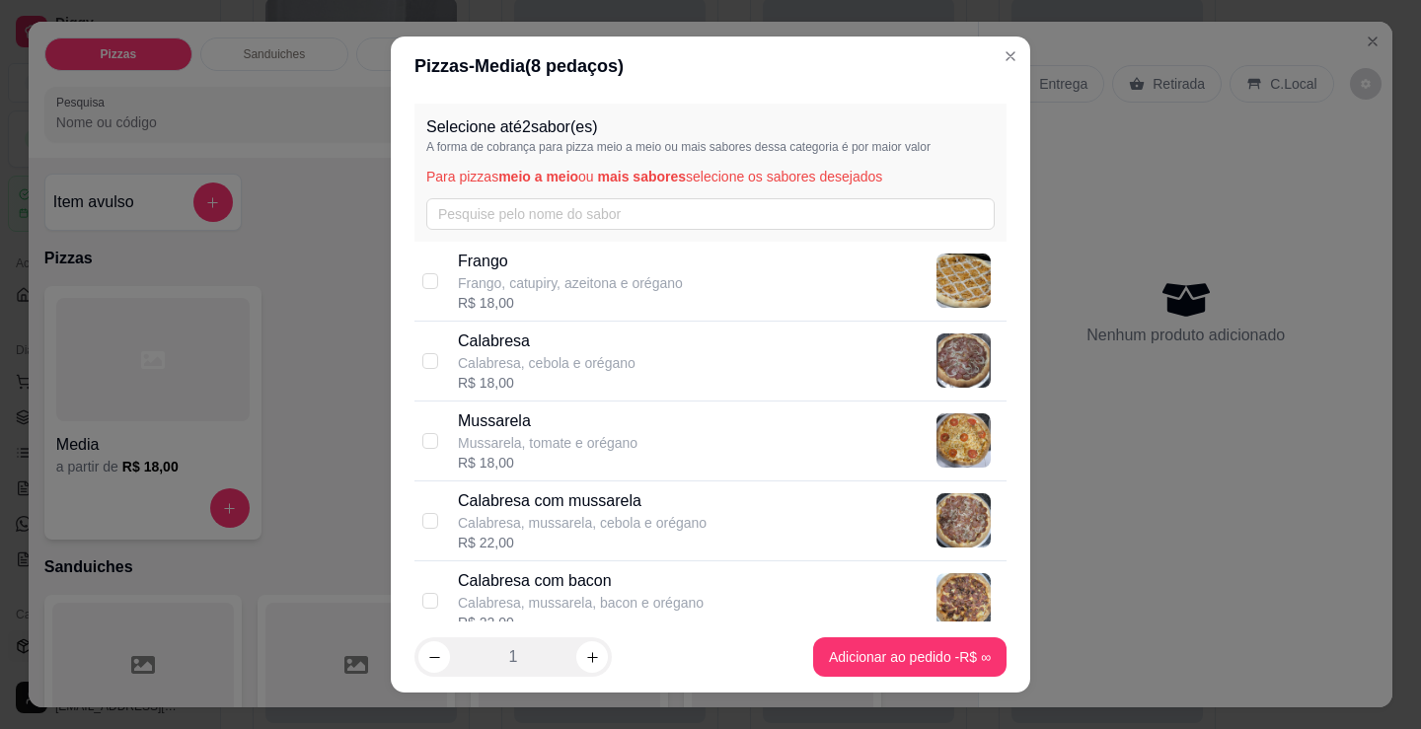
click at [574, 293] on div "R$ 18,00" at bounding box center [570, 303] width 225 height 20
checkbox input "true"
drag, startPoint x: 607, startPoint y: 459, endPoint x: 779, endPoint y: 603, distance: 224.9
click at [610, 459] on div "R$ 18,00" at bounding box center [548, 463] width 180 height 20
checkbox input "true"
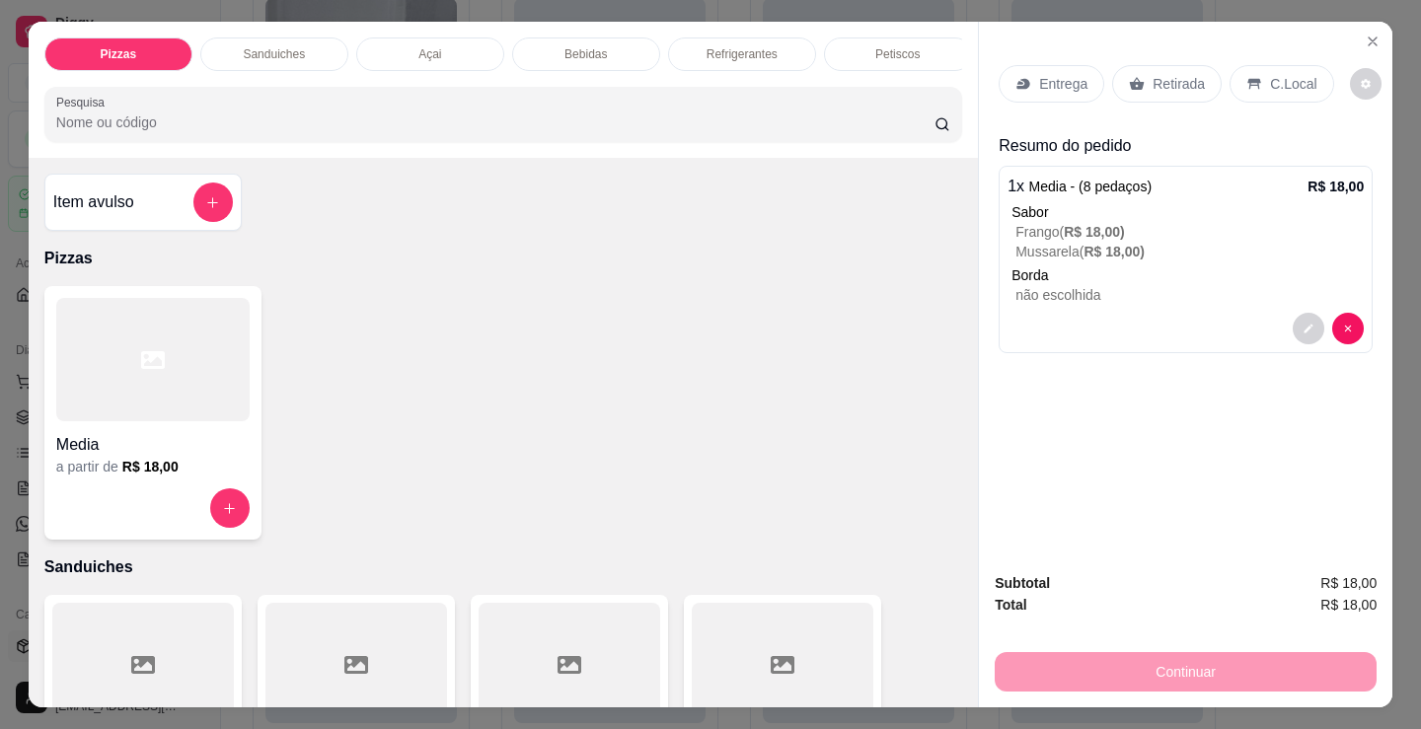
click at [1049, 65] on div "Entrega" at bounding box center [1051, 83] width 106 height 37
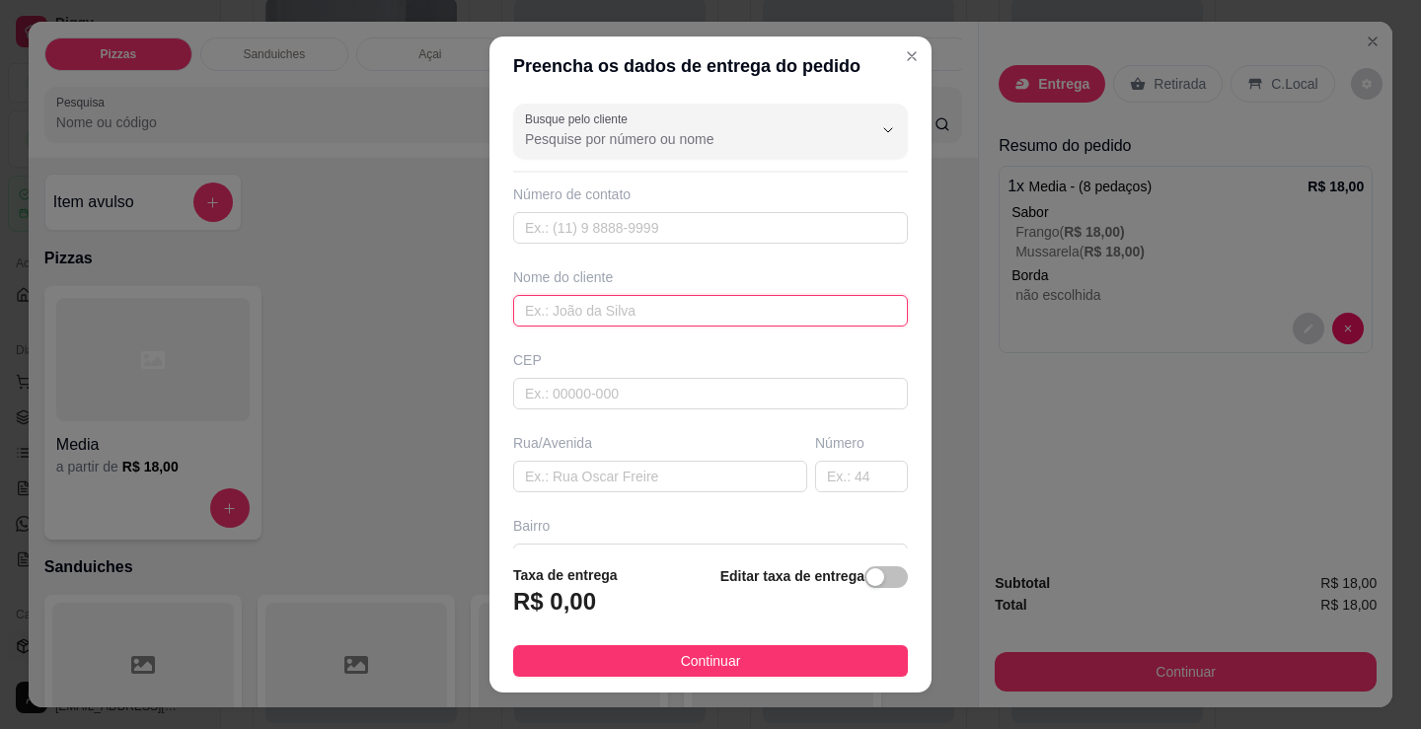
click at [764, 313] on input "text" at bounding box center [710, 311] width 395 height 32
type input "jenilza"
click at [673, 644] on footer "Taxa de entrega R$ 0,00 Editar taxa de entrega Continuar" at bounding box center [710, 621] width 442 height 144
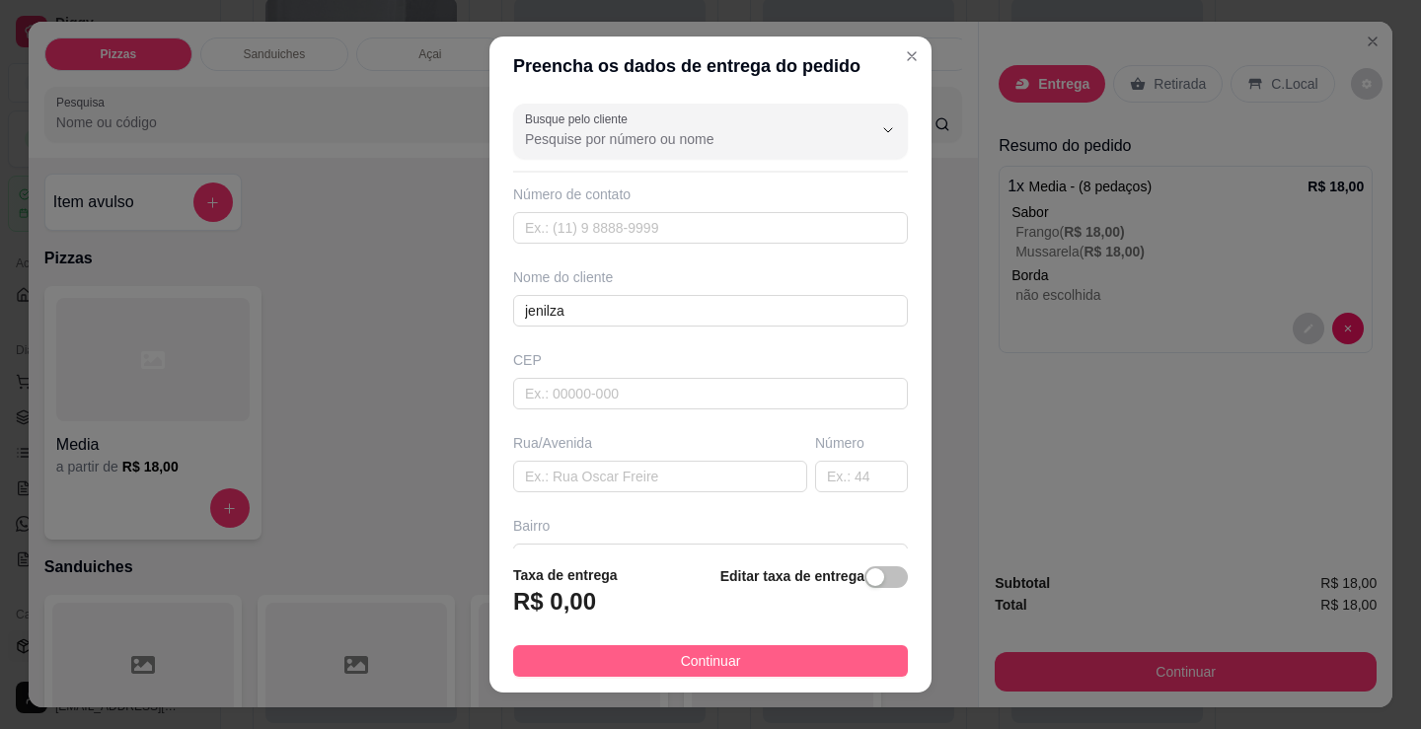
click at [775, 665] on button "Continuar" at bounding box center [710, 661] width 395 height 32
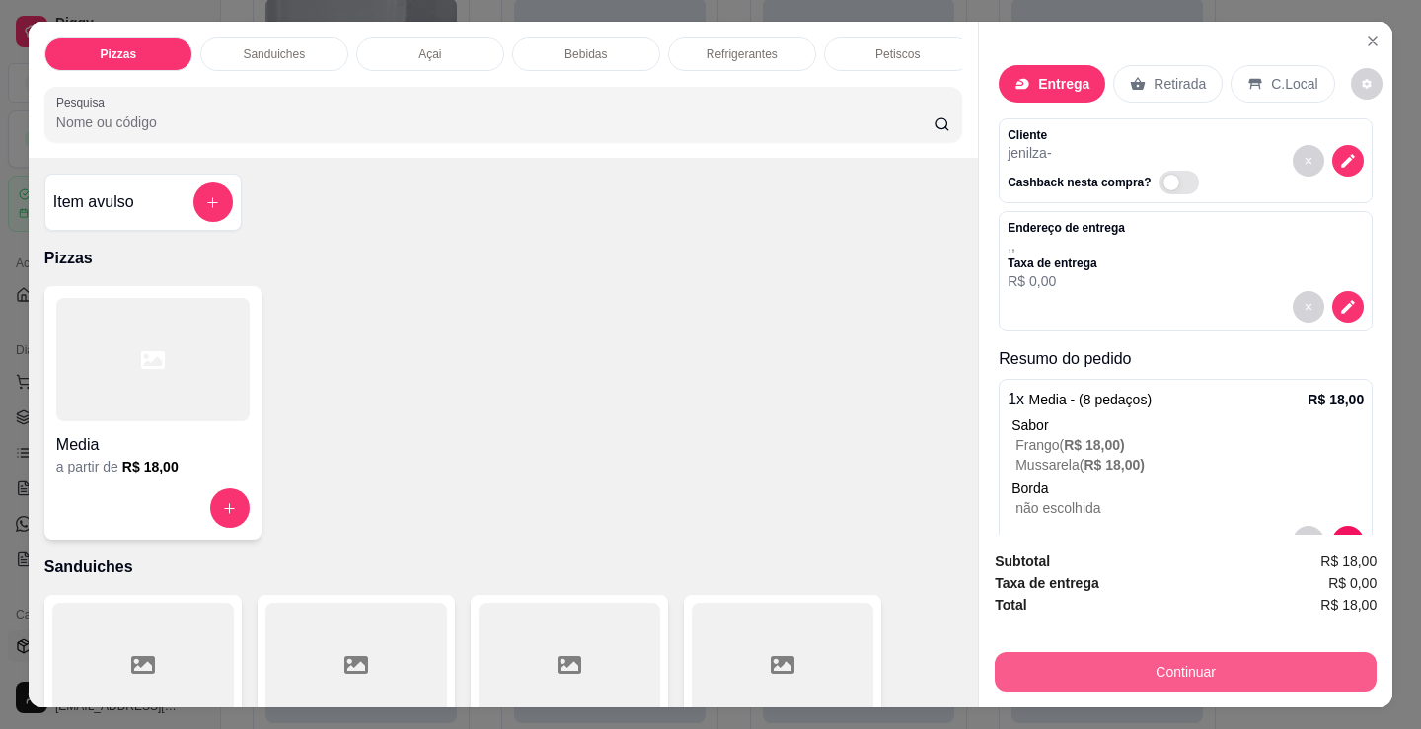
click at [1104, 671] on button "Continuar" at bounding box center [1186, 671] width 382 height 39
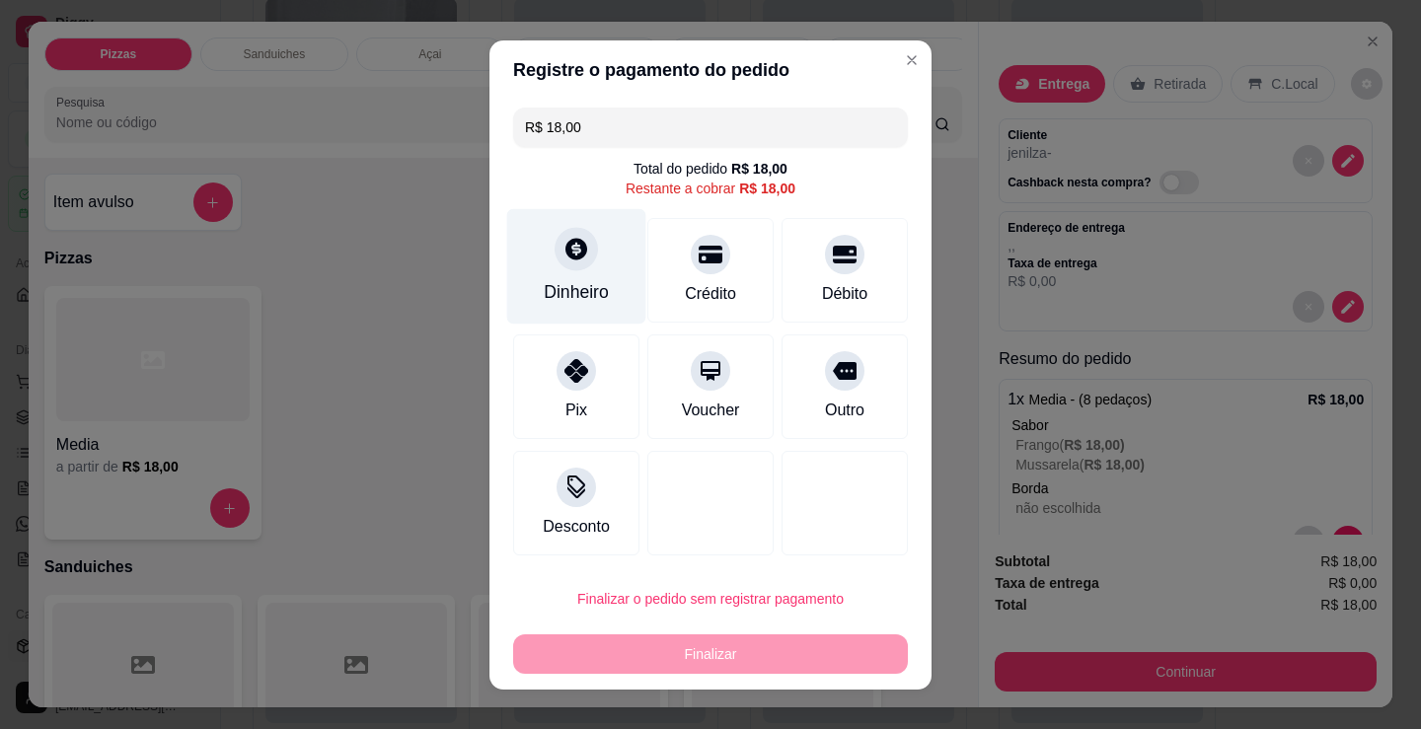
click at [553, 287] on div "Dinheiro" at bounding box center [576, 292] width 65 height 26
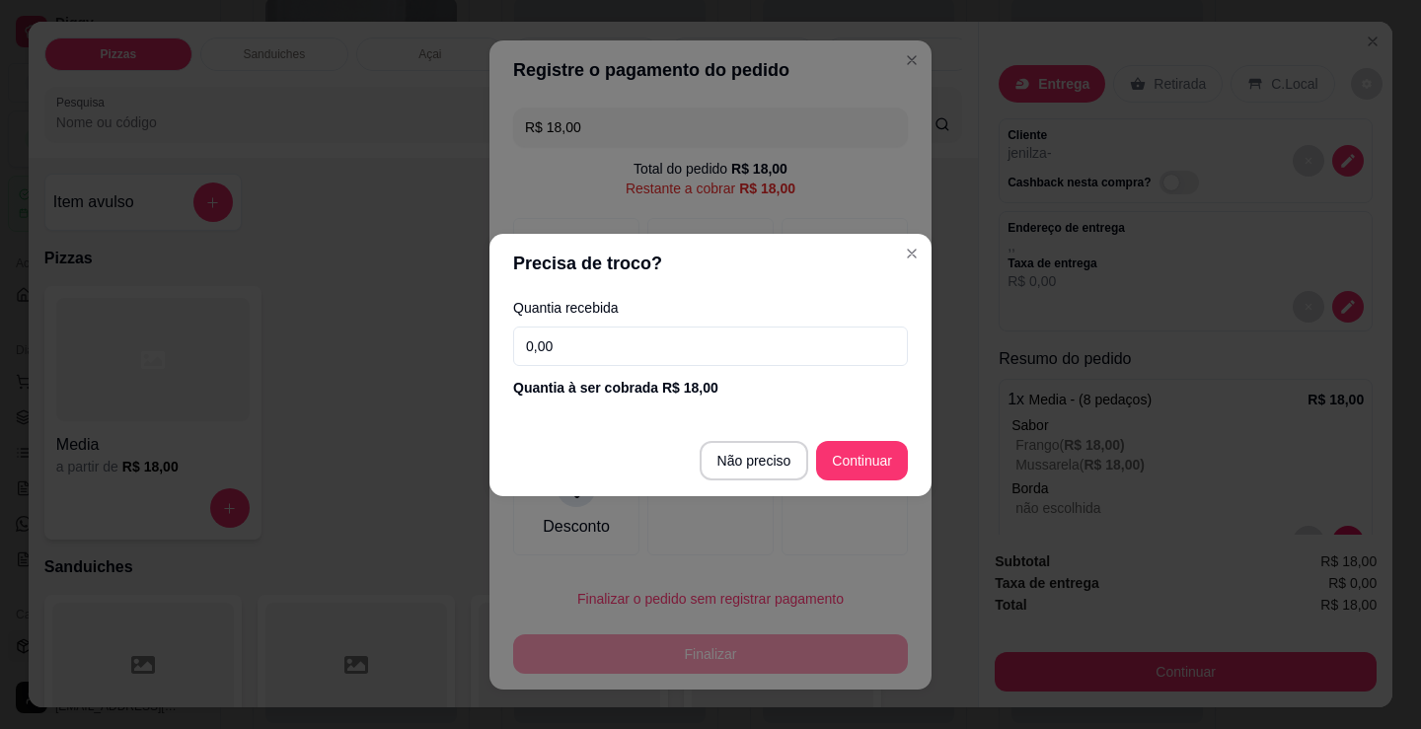
click at [714, 362] on input "0,00" at bounding box center [710, 346] width 395 height 39
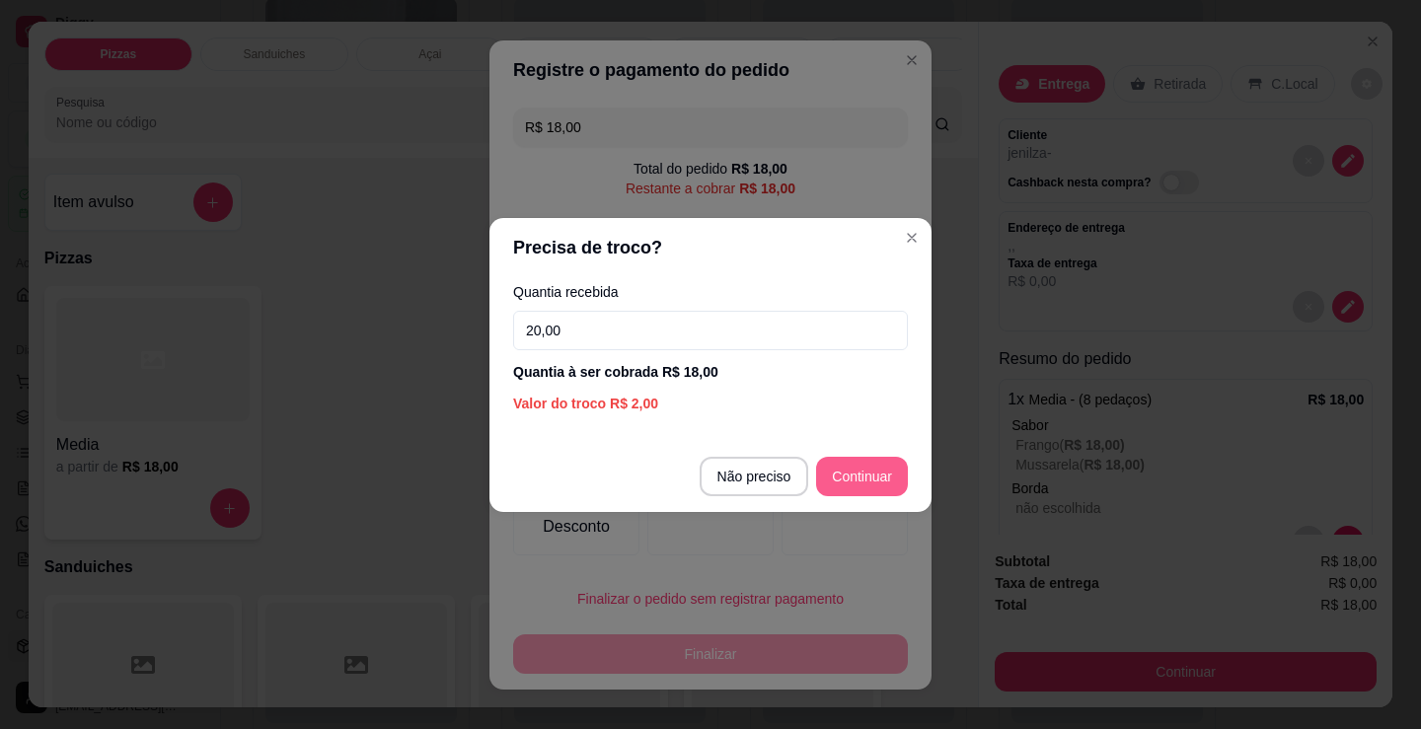
type input "20,00"
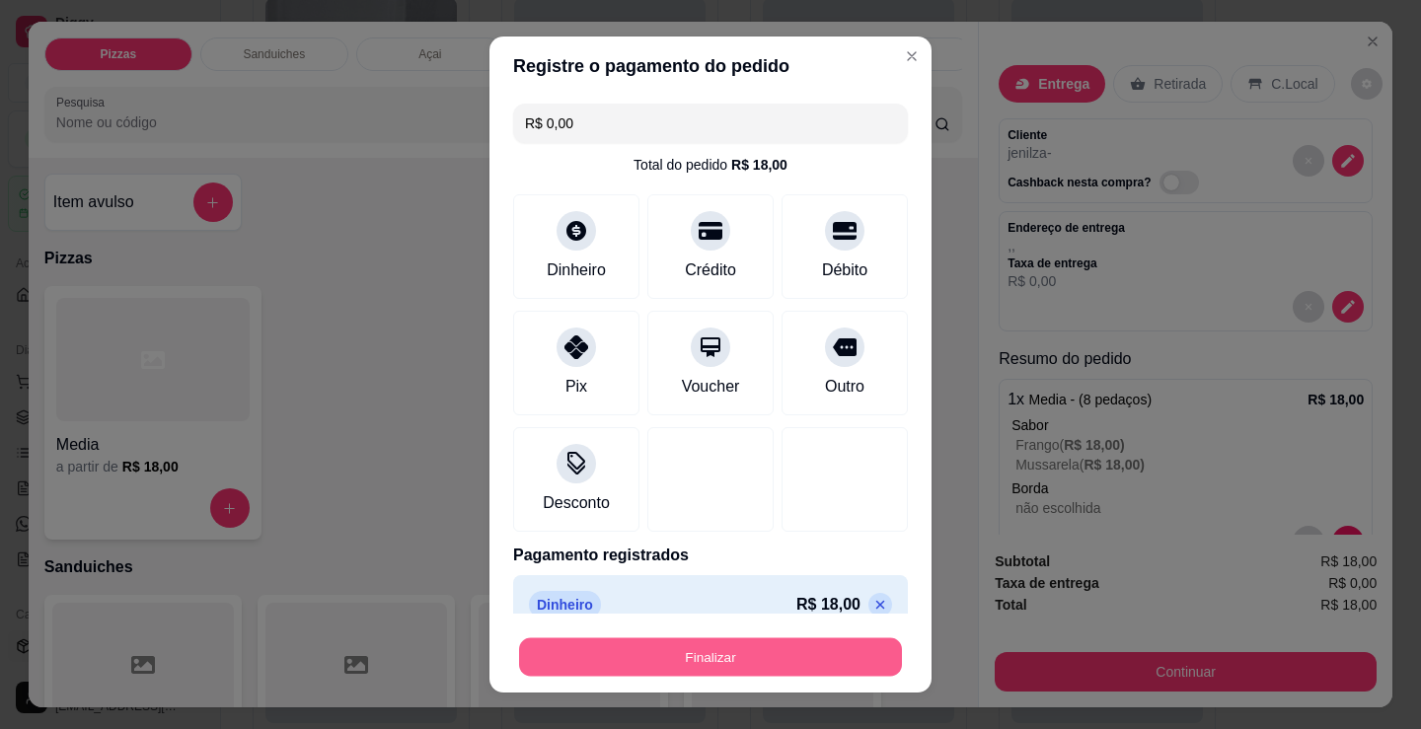
click at [776, 649] on button "Finalizar" at bounding box center [710, 657] width 383 height 38
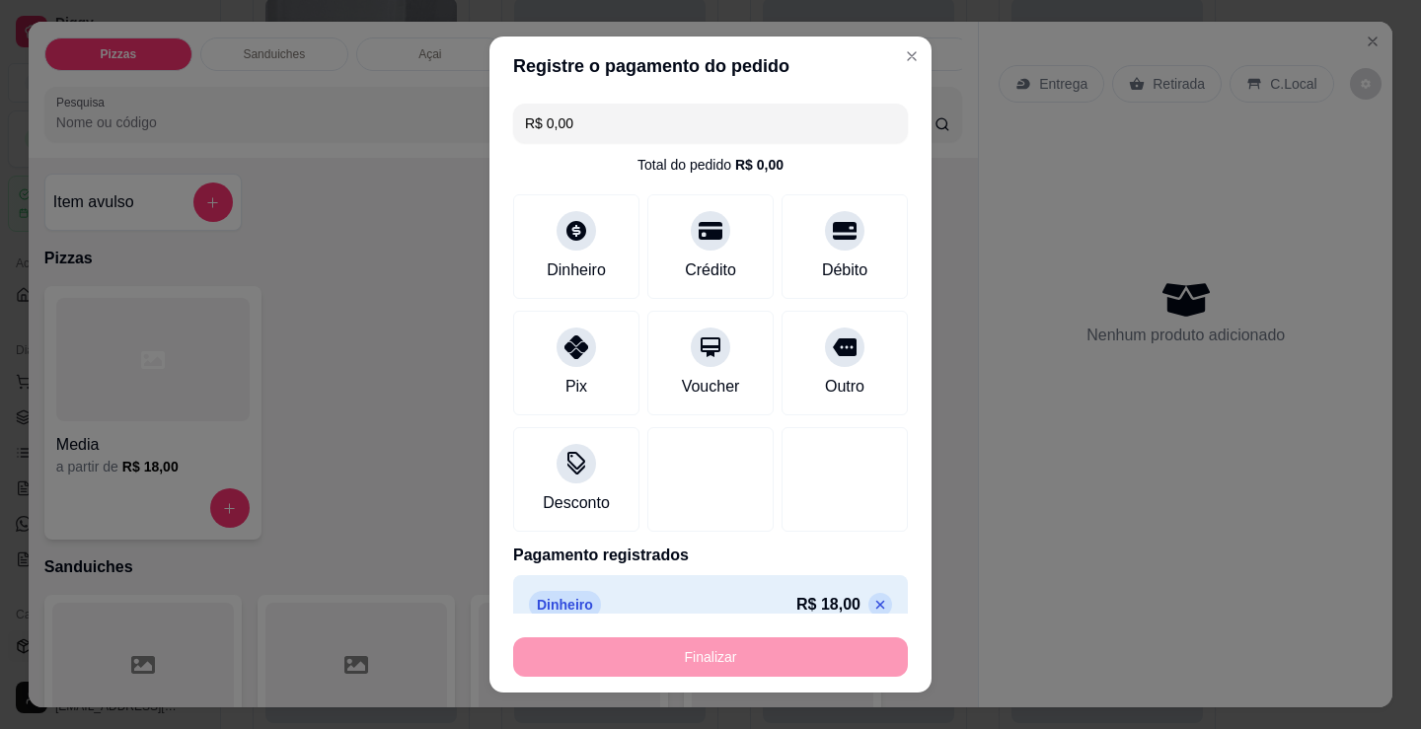
type input "-R$ 18,00"
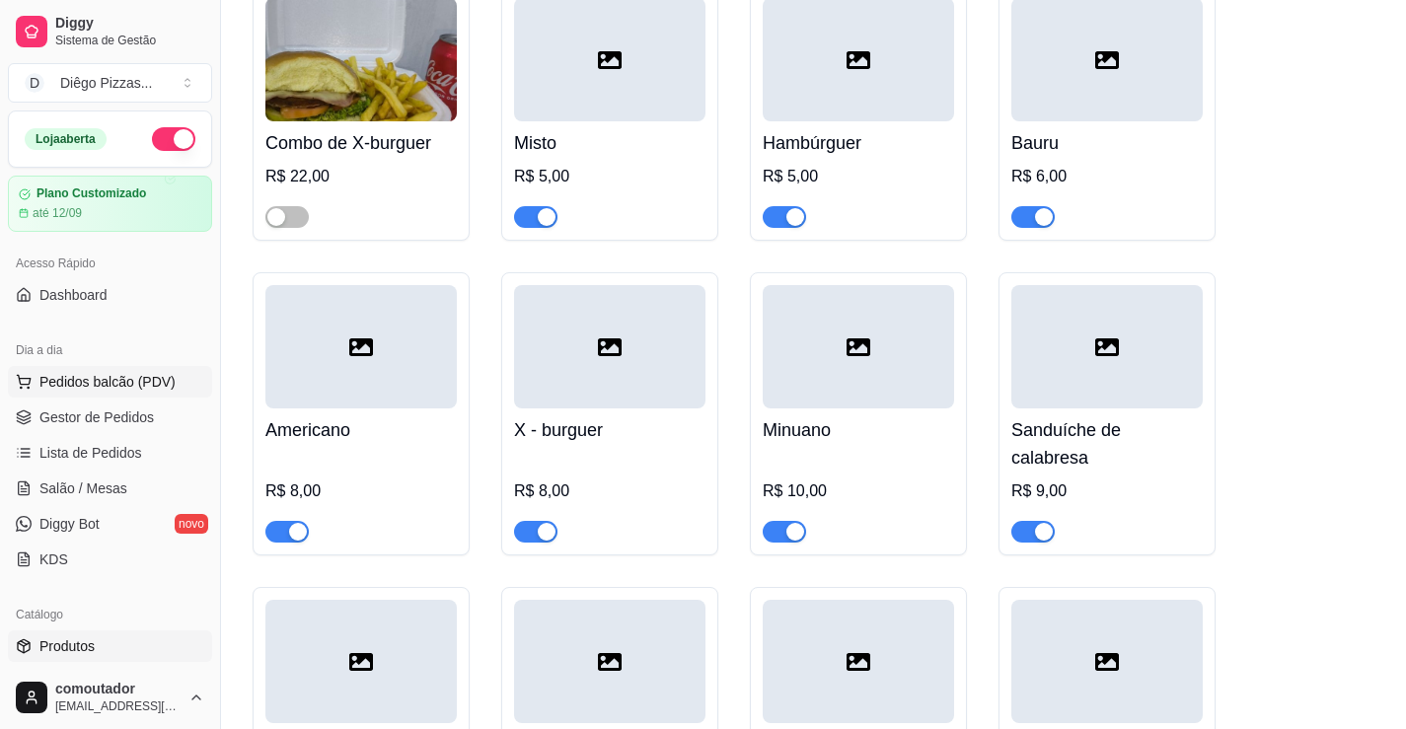
click at [127, 381] on span "Pedidos balcão (PDV)" at bounding box center [107, 382] width 136 height 20
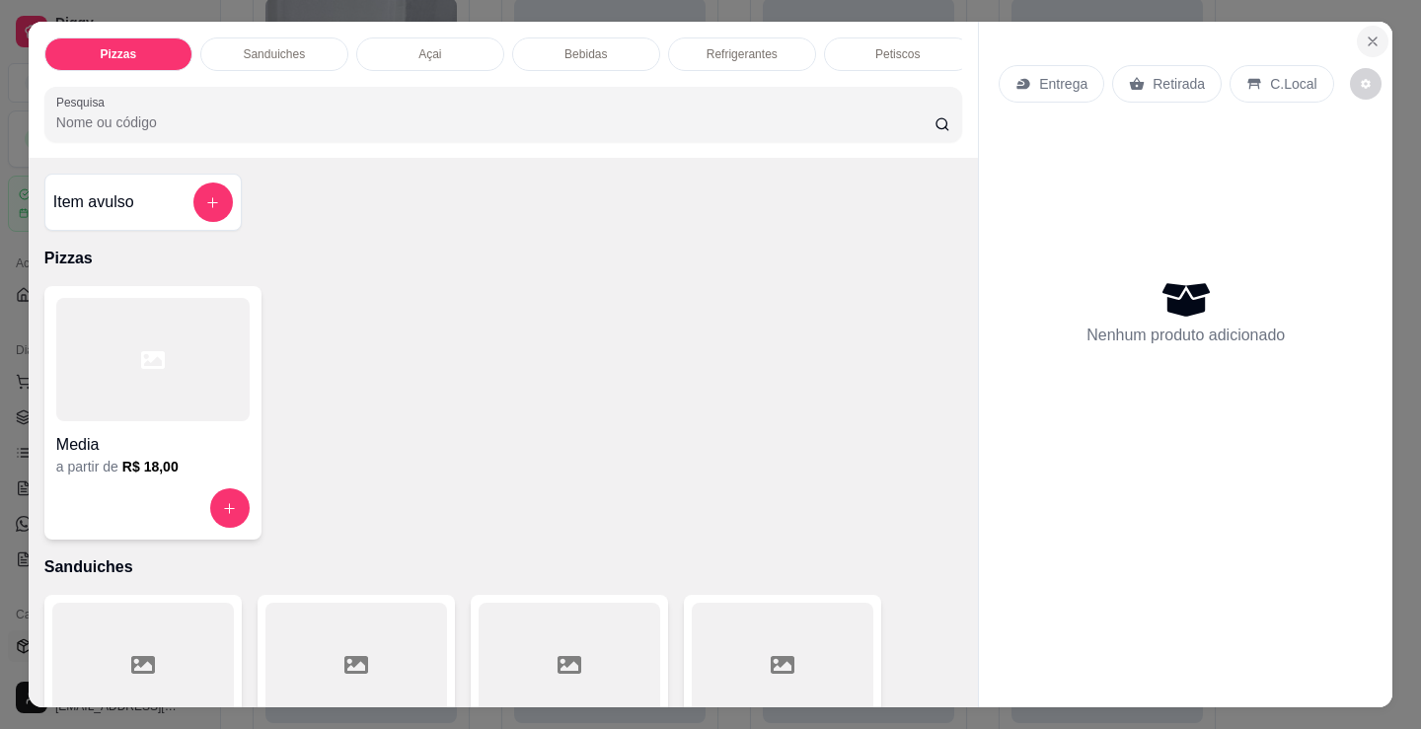
click at [1369, 36] on icon "Close" at bounding box center [1373, 42] width 16 height 16
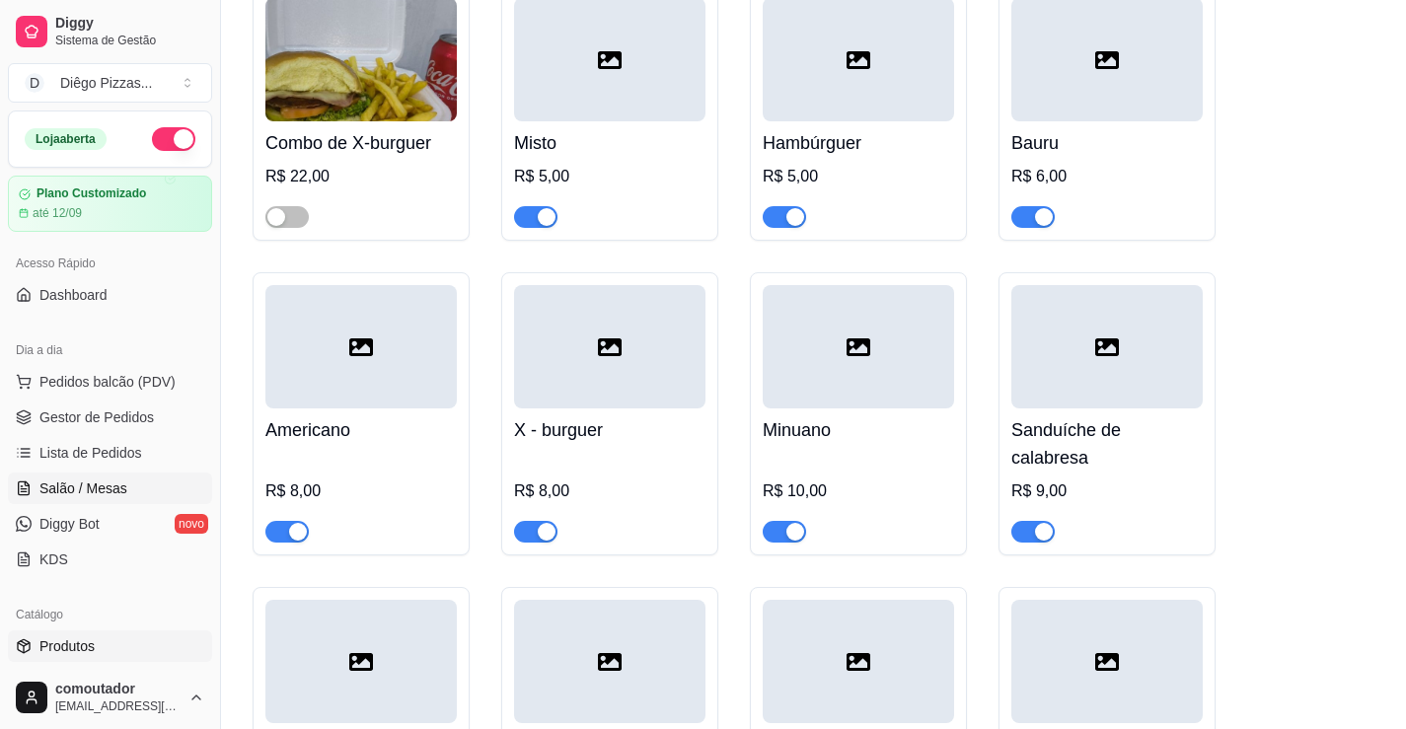
click at [92, 488] on span "Salão / Mesas" at bounding box center [83, 489] width 88 height 20
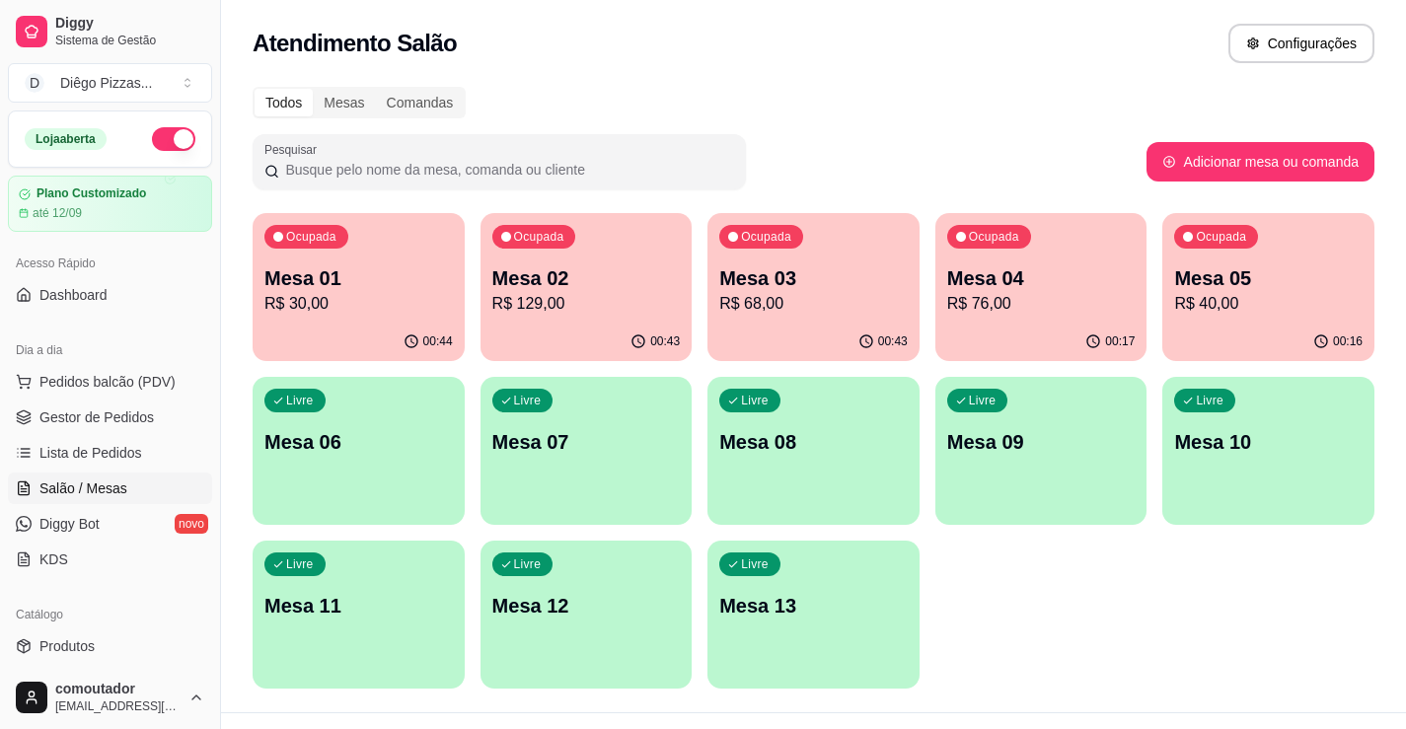
click at [335, 299] on p "R$ 30,00" at bounding box center [358, 304] width 188 height 24
click at [554, 273] on p "Mesa 02" at bounding box center [586, 278] width 188 height 28
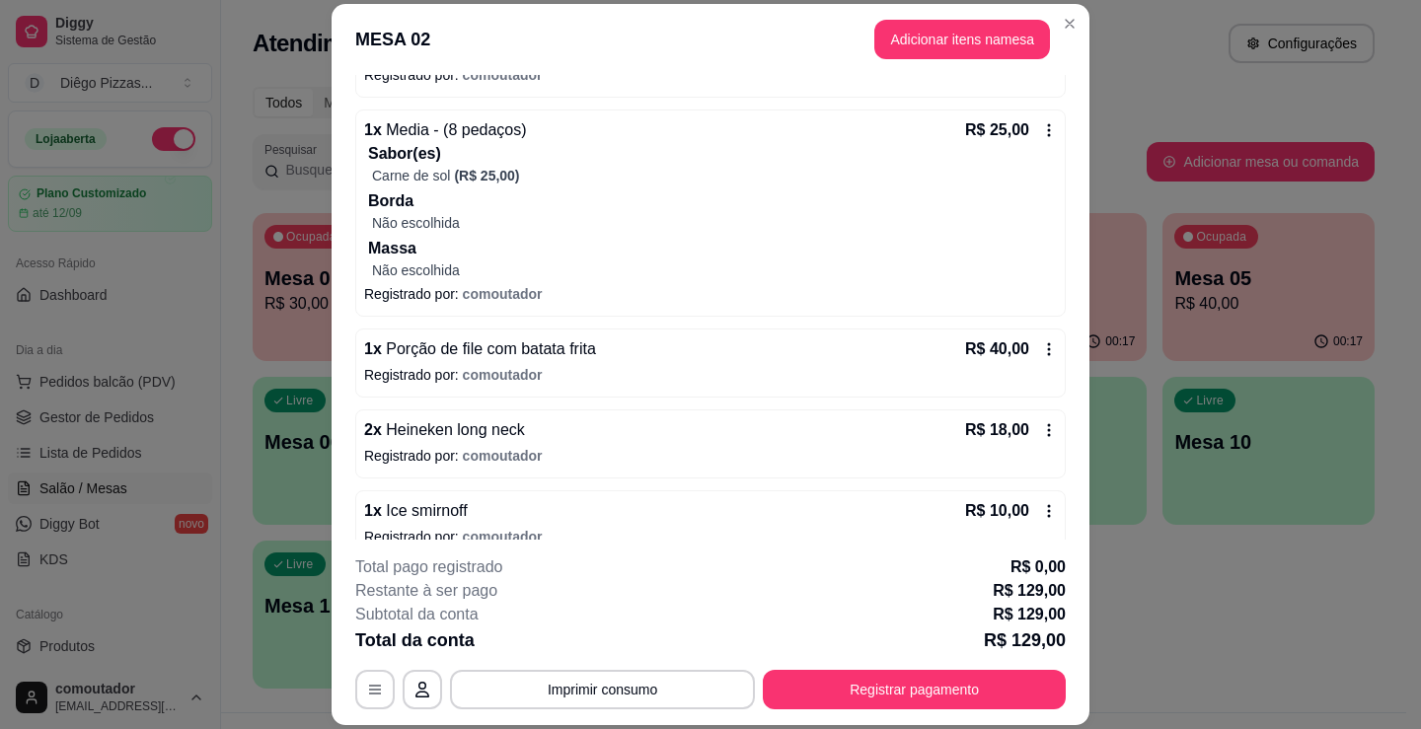
scroll to position [640, 0]
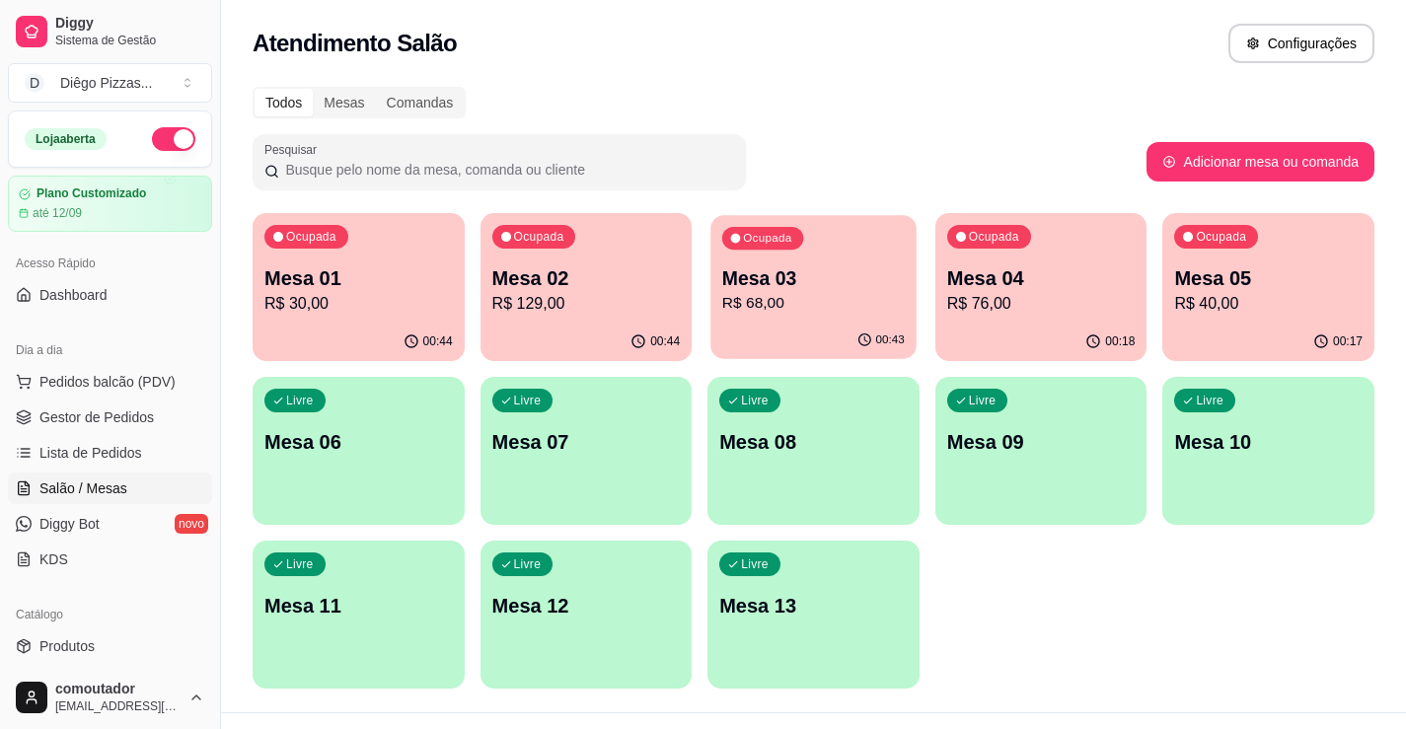
click at [807, 347] on div "00:43" at bounding box center [812, 340] width 205 height 37
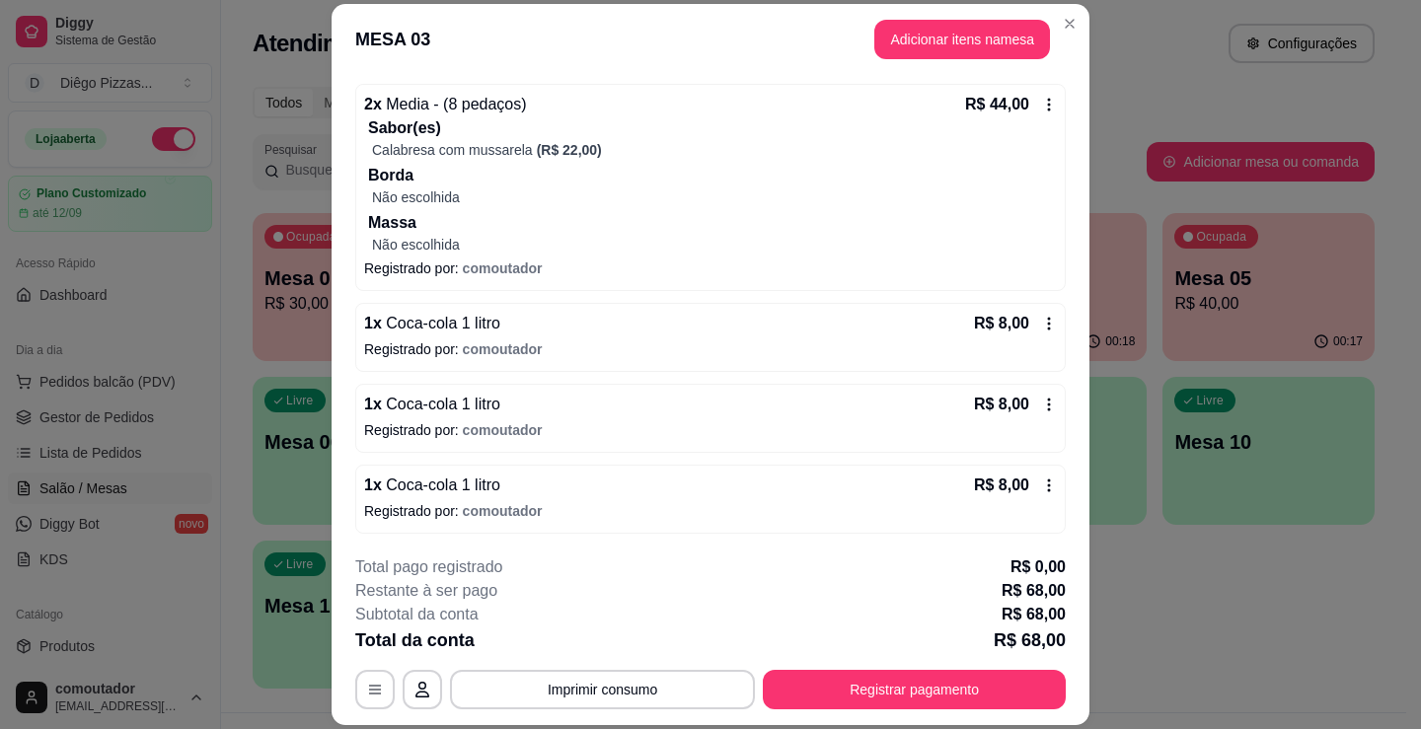
scroll to position [259, 0]
click at [905, 42] on button "Adicionar itens na mesa" at bounding box center [962, 39] width 176 height 39
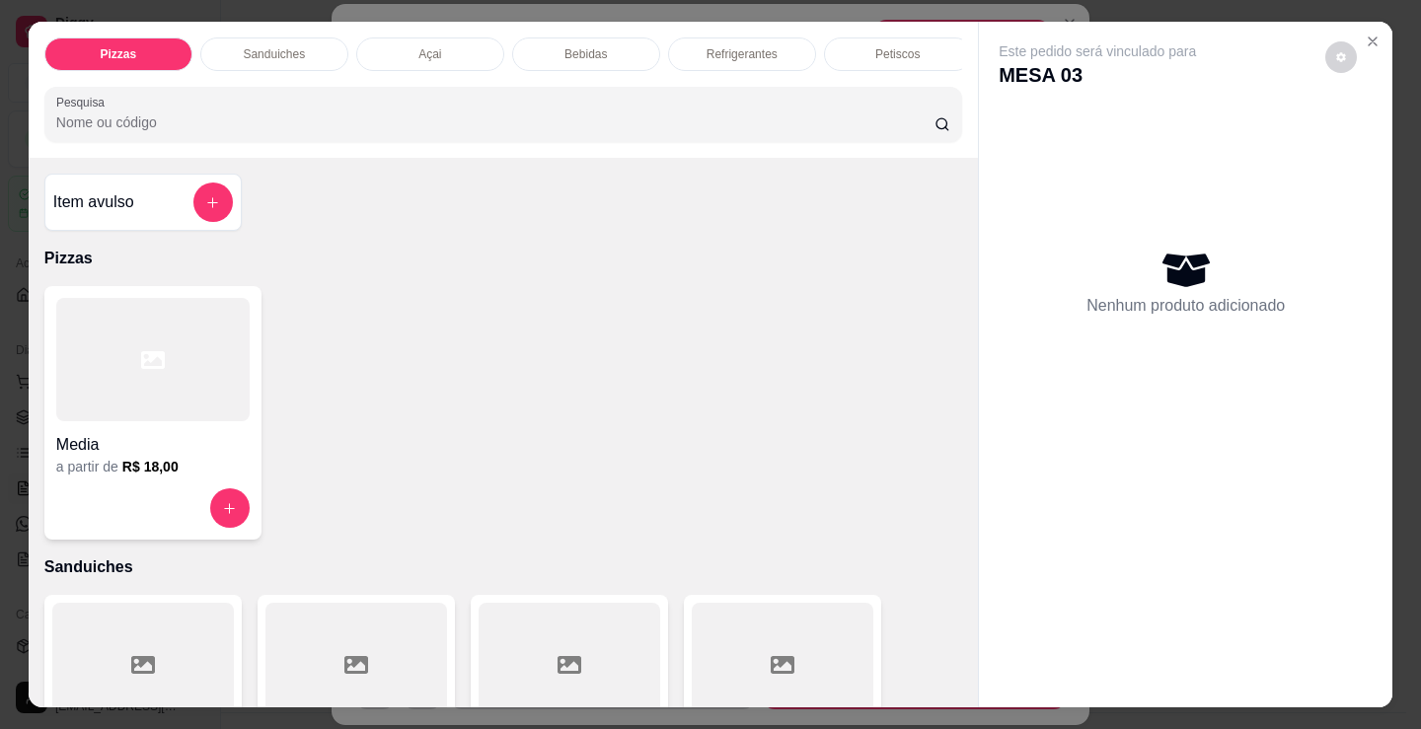
click at [708, 46] on p "Refrigerantes" at bounding box center [741, 54] width 71 height 16
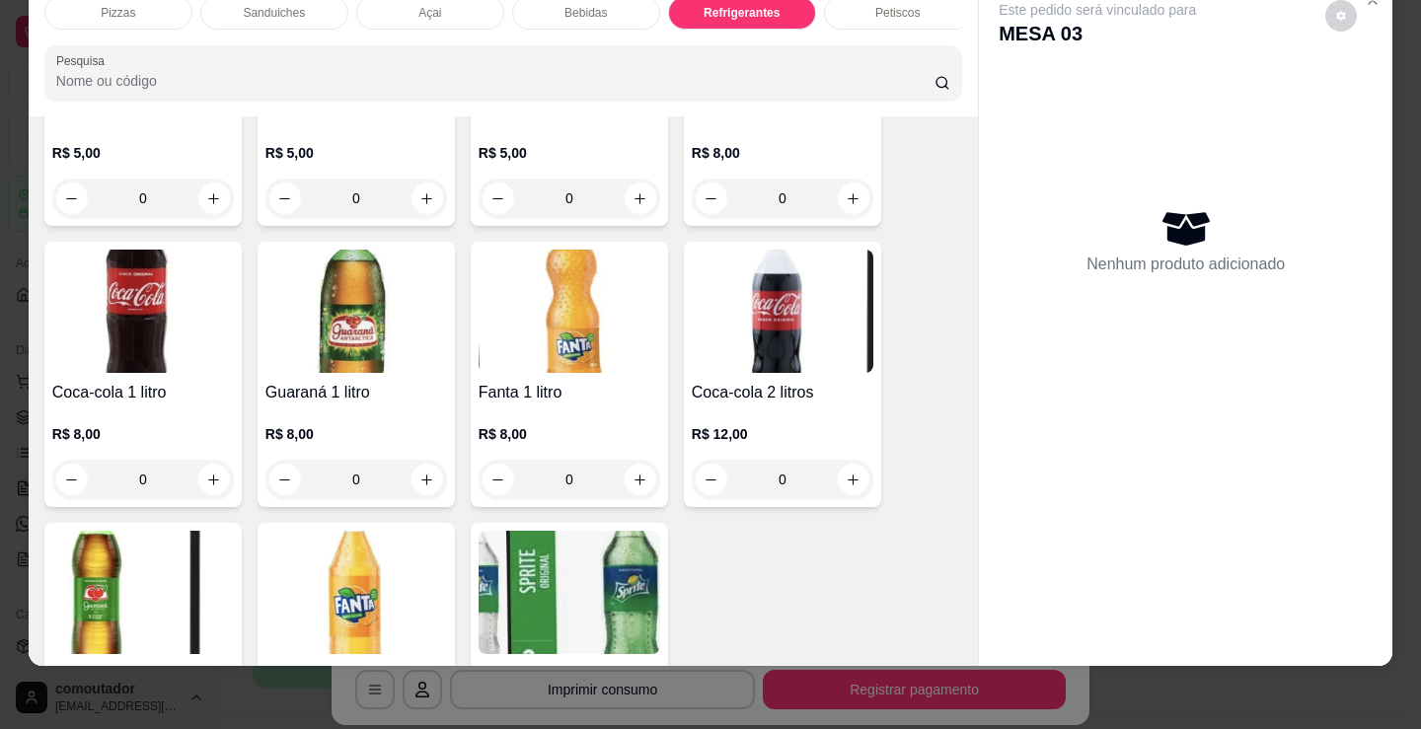
scroll to position [5618, 0]
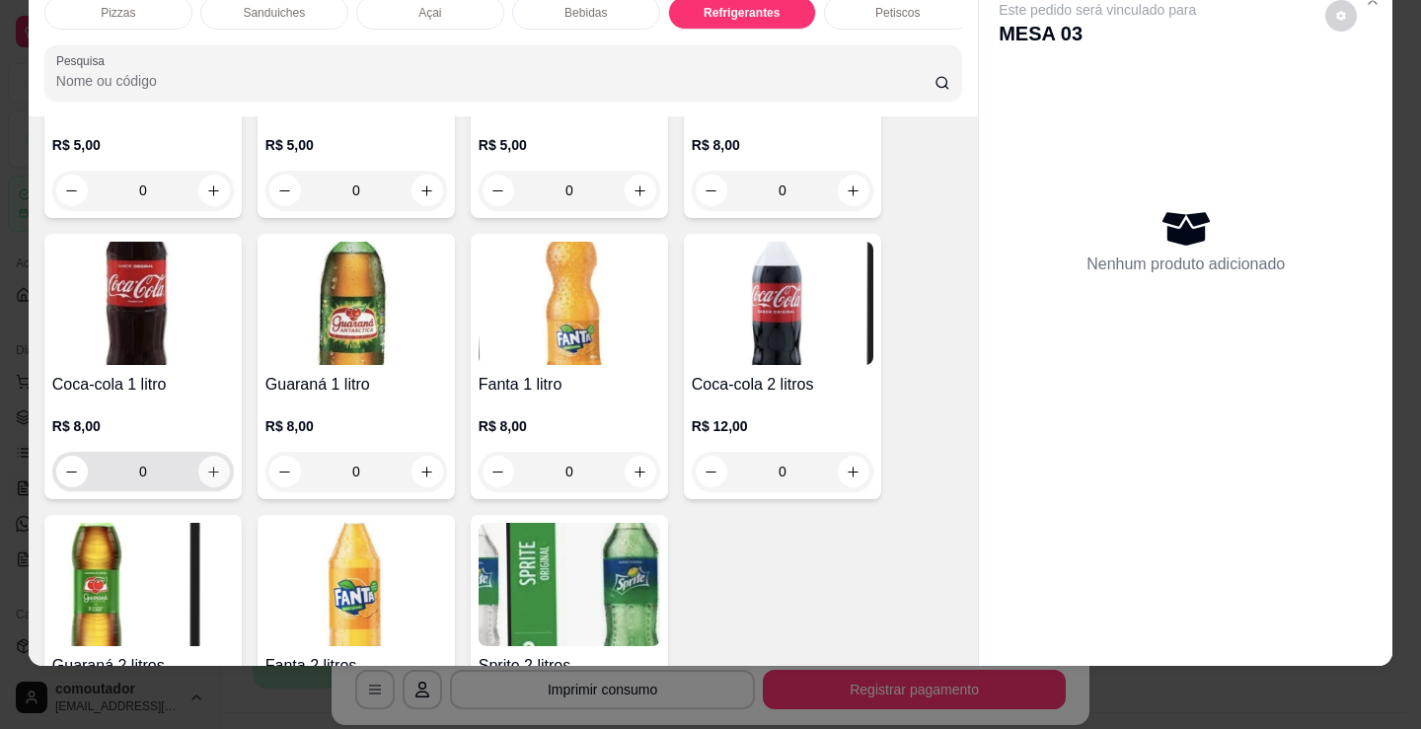
click at [198, 472] on button "increase-product-quantity" at bounding box center [214, 472] width 32 height 32
type input "1"
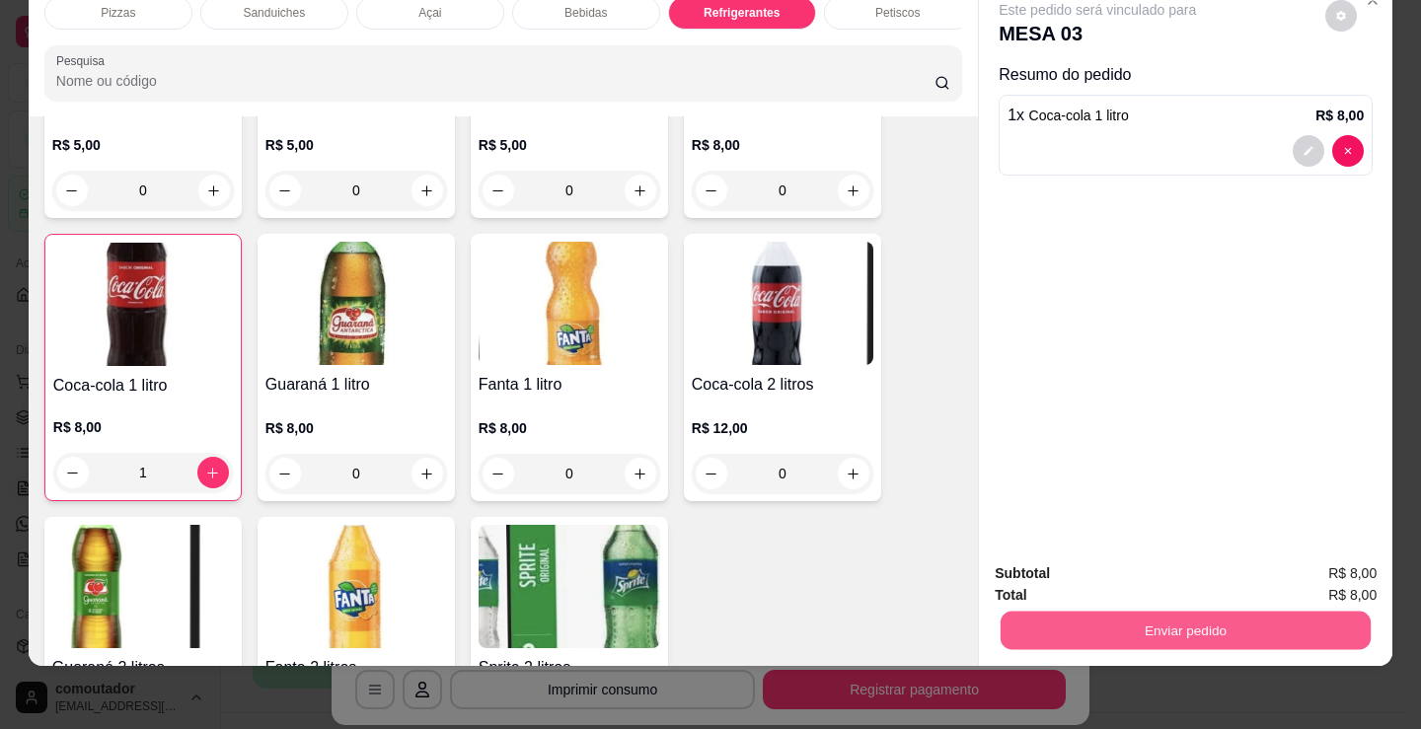
click at [1205, 611] on button "Enviar pedido" at bounding box center [1185, 630] width 370 height 38
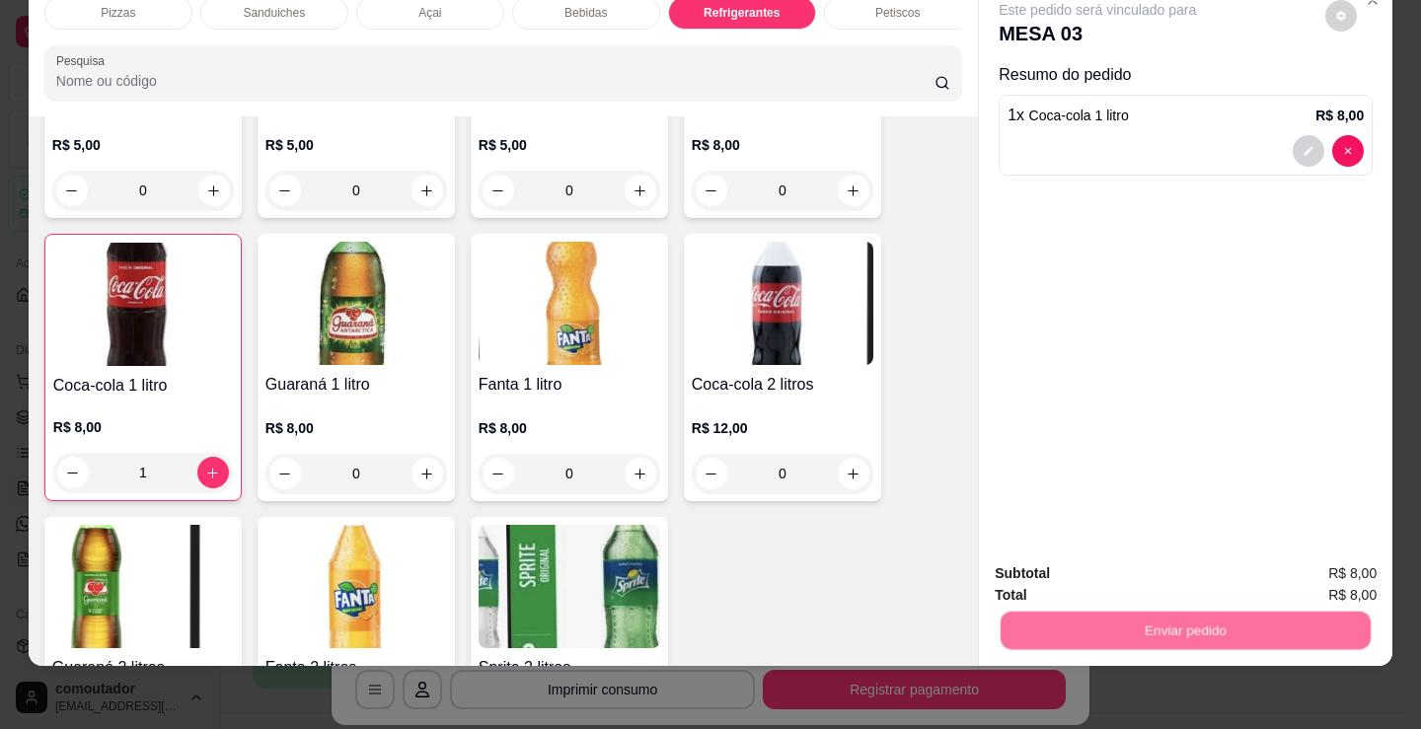
click at [1115, 571] on button "Não registrar e enviar pedido" at bounding box center [1119, 567] width 205 height 37
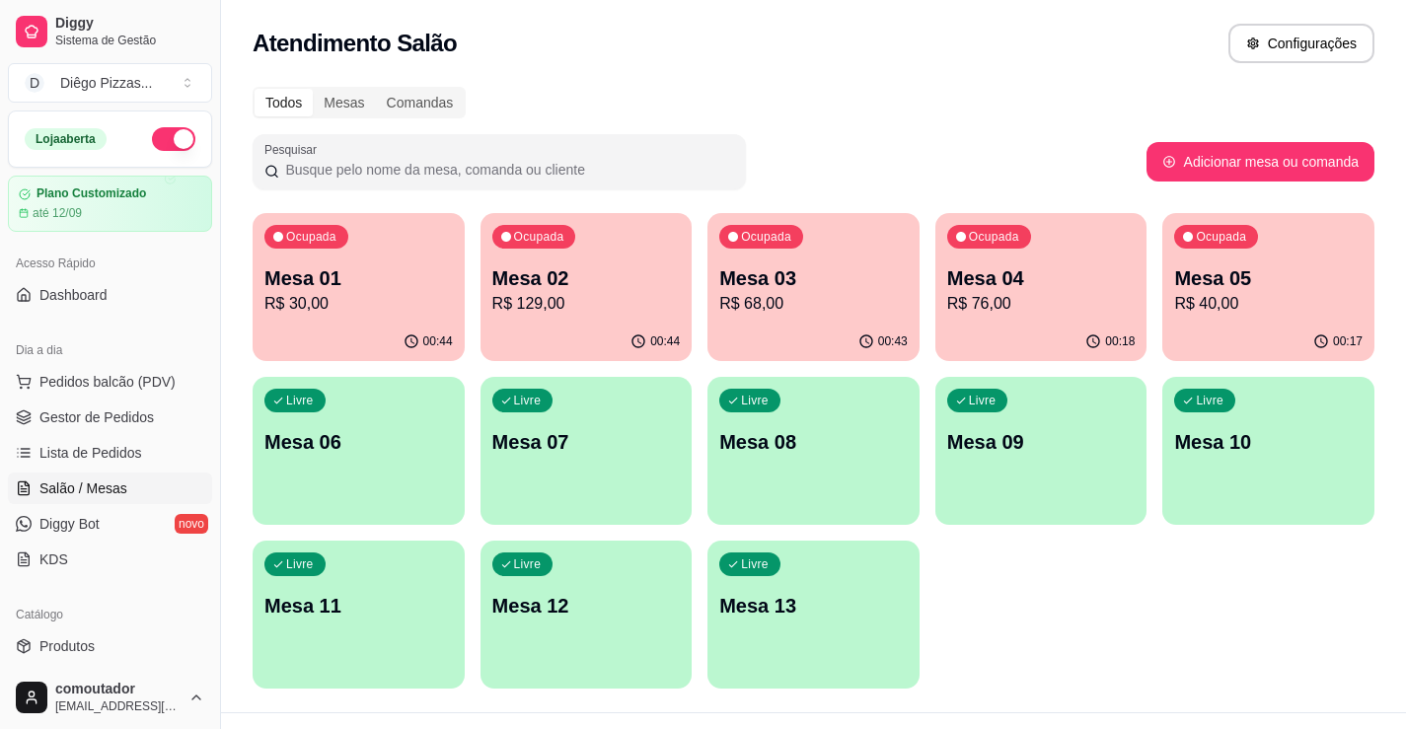
click at [993, 295] on p "R$ 76,00" at bounding box center [1041, 304] width 188 height 24
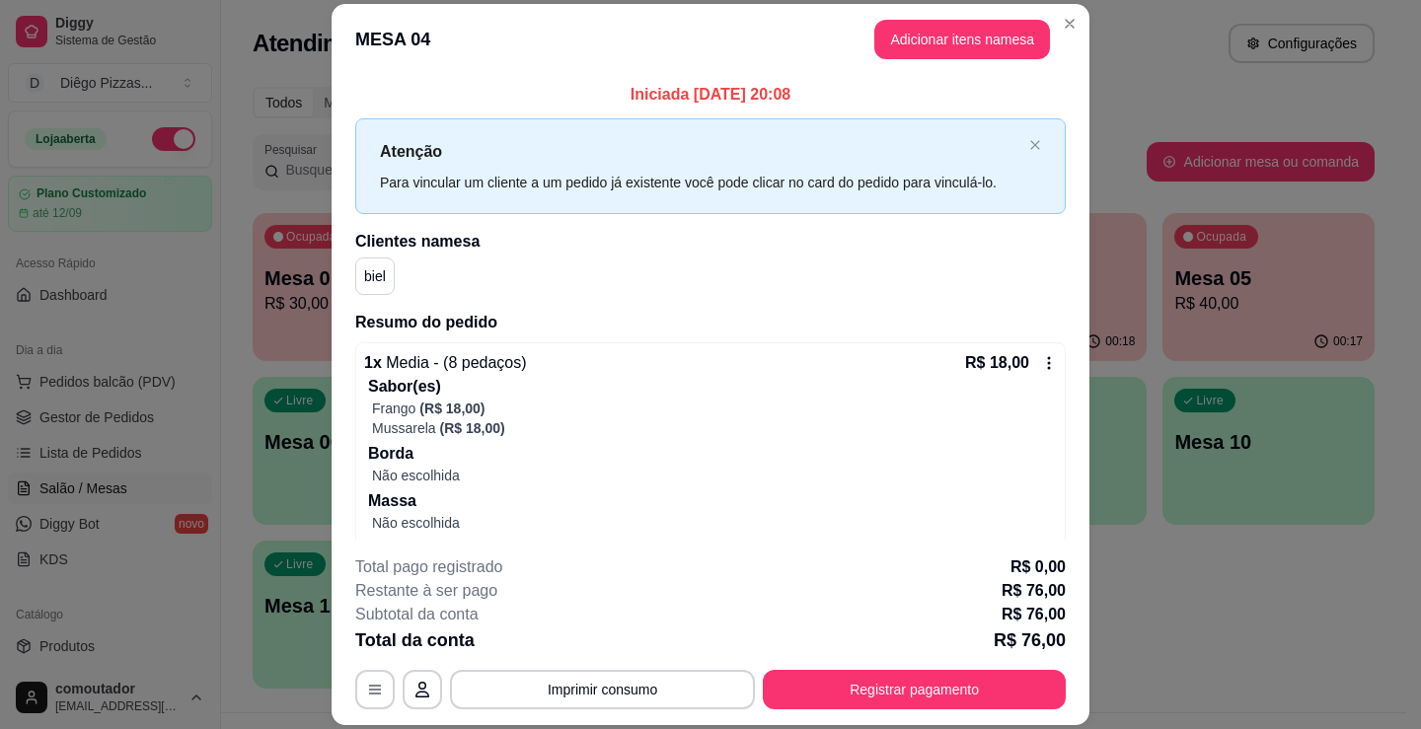
scroll to position [117, 0]
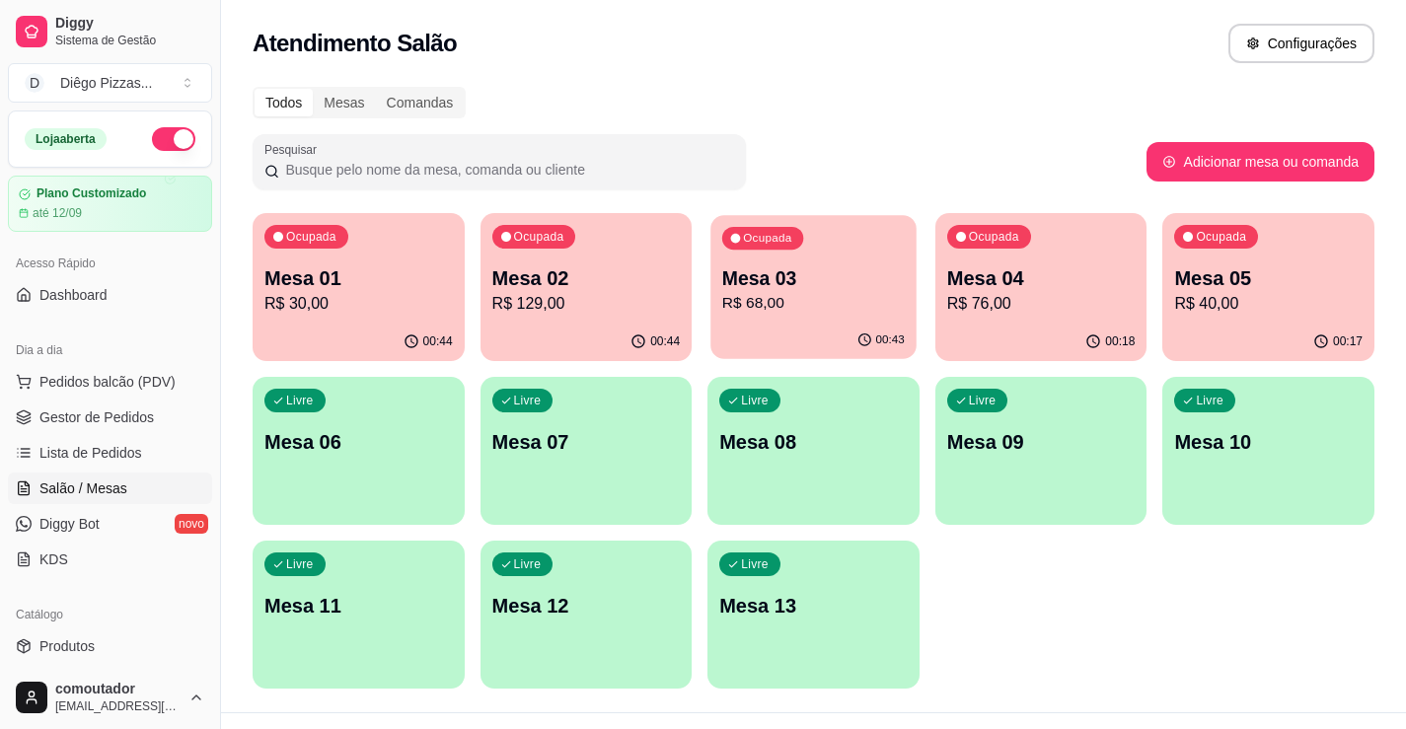
click at [874, 279] on p "Mesa 03" at bounding box center [813, 278] width 183 height 27
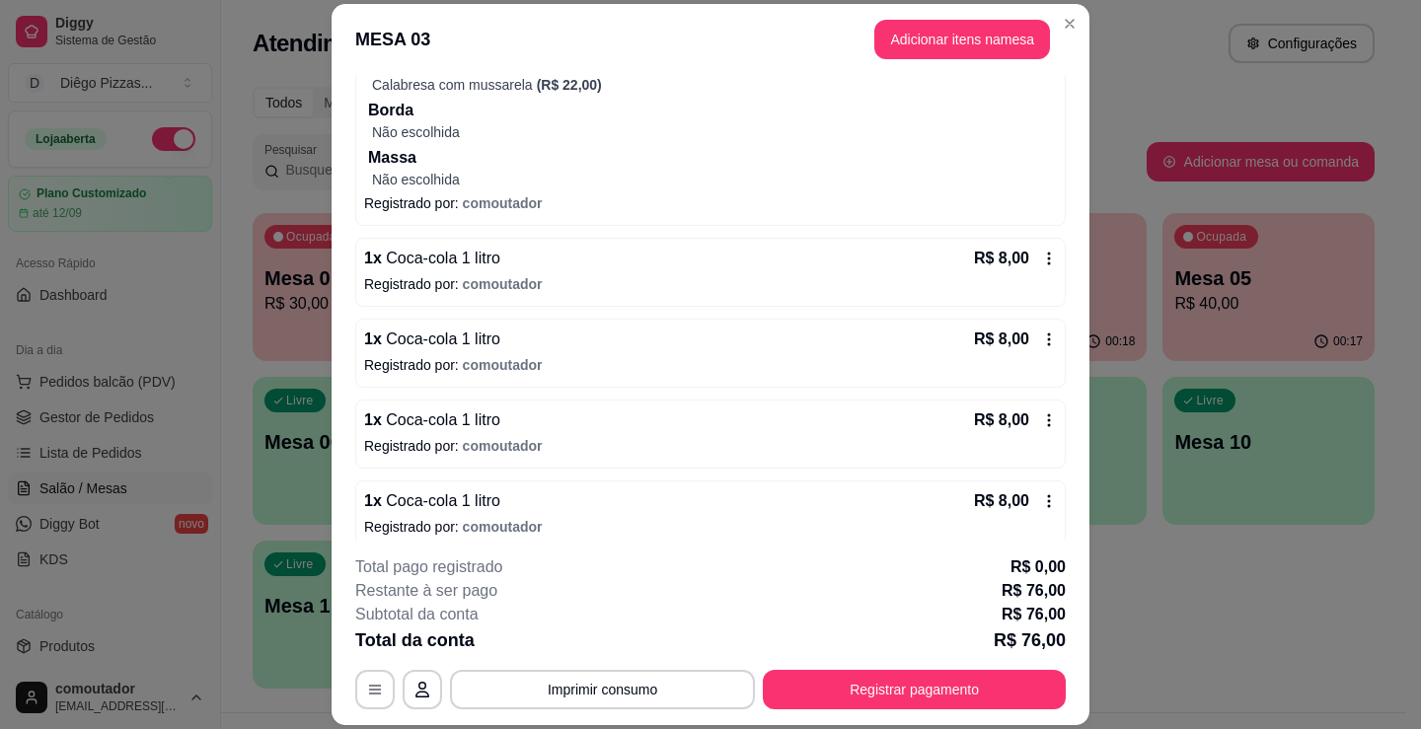
scroll to position [340, 0]
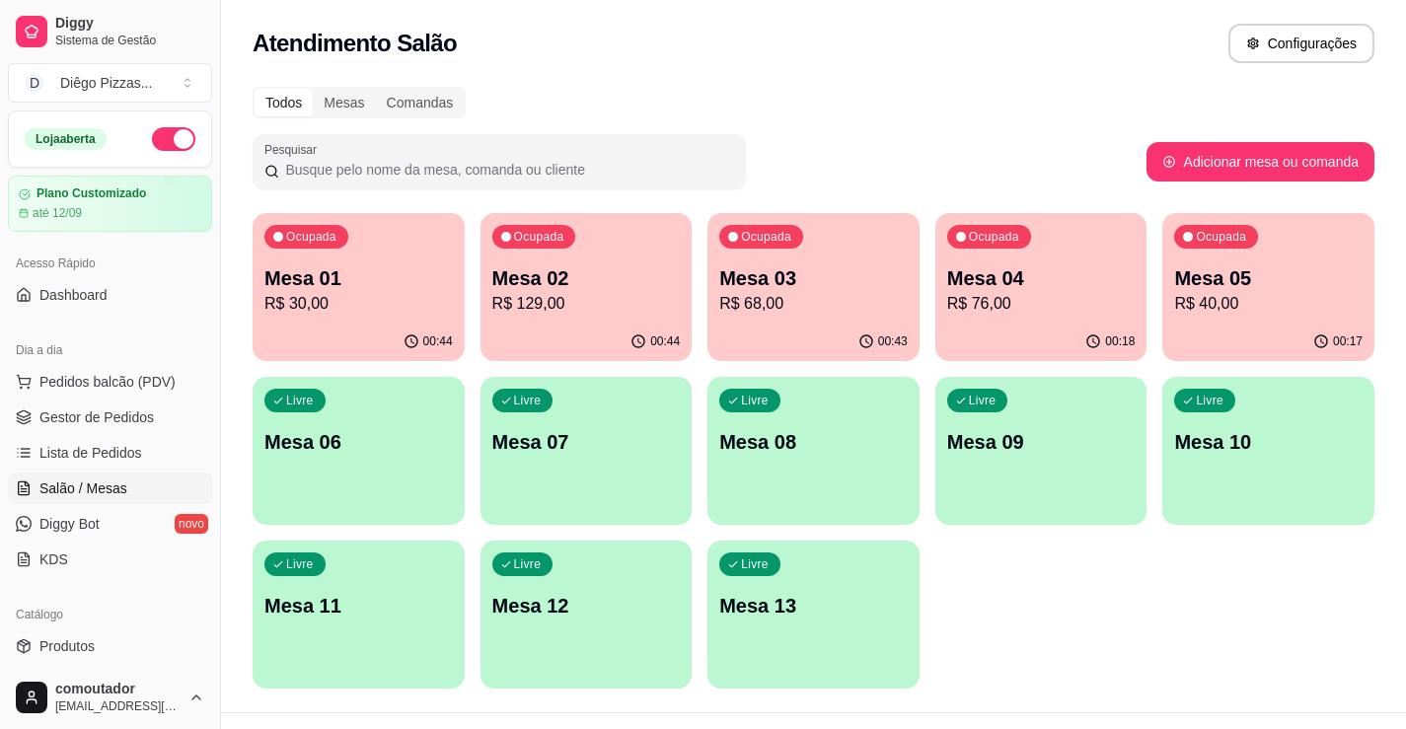
click at [1206, 322] on div "Ocupada Mesa 05 R$ 40,00" at bounding box center [1268, 268] width 212 height 110
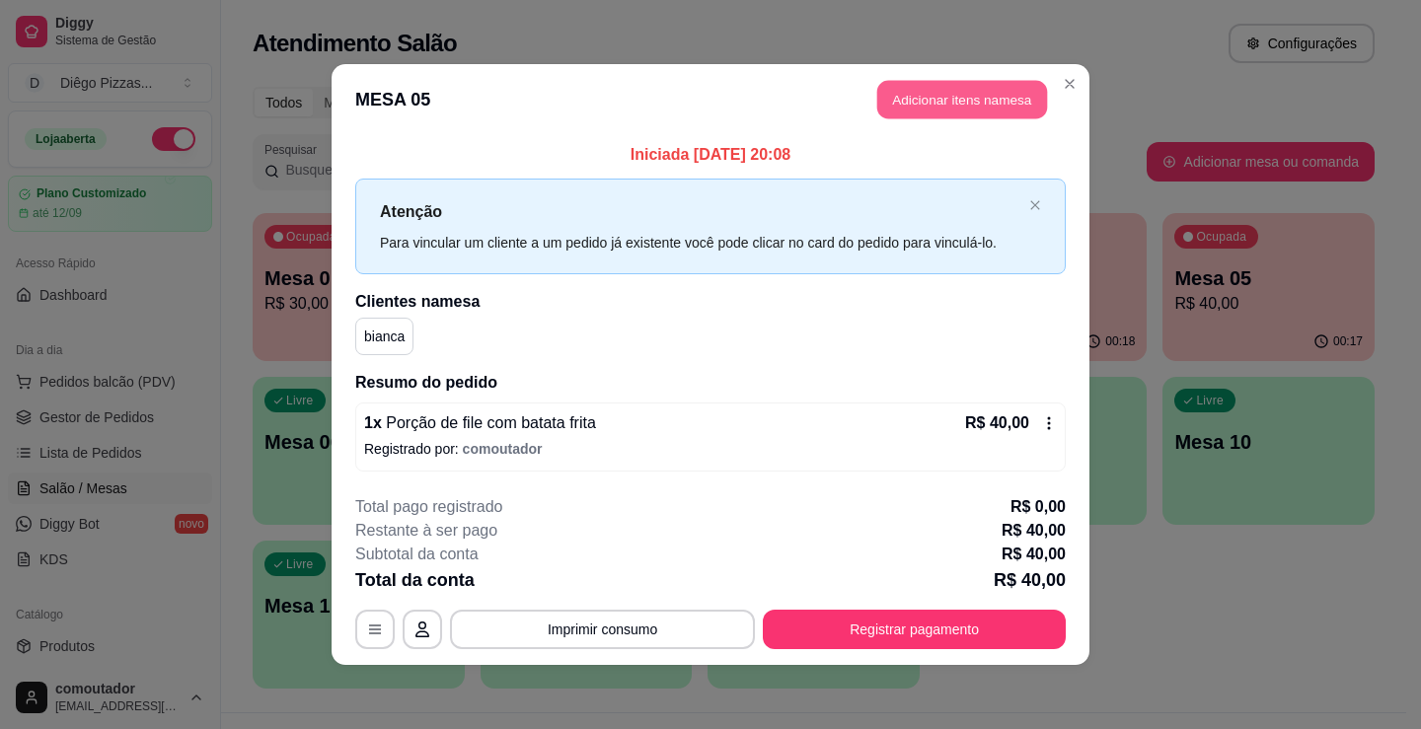
click at [954, 103] on button "Adicionar itens na mesa" at bounding box center [962, 100] width 170 height 38
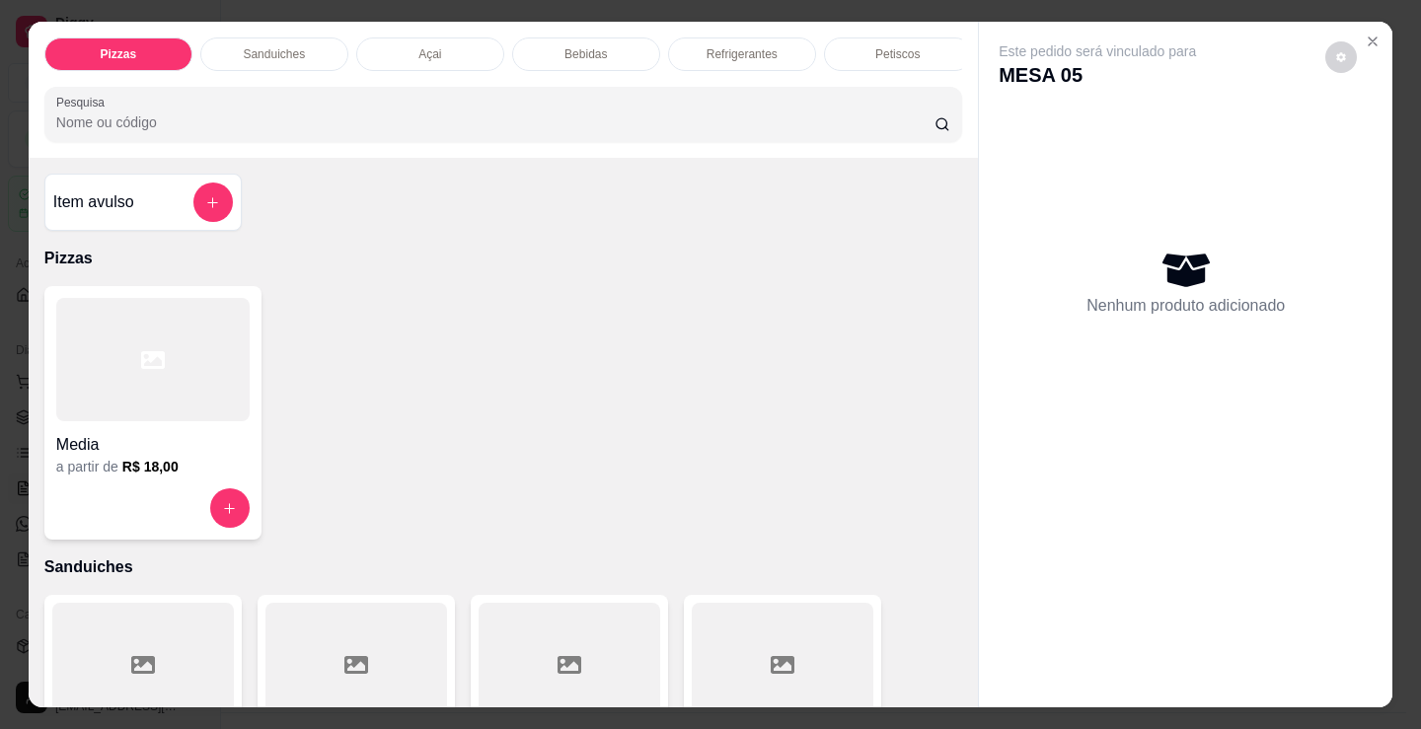
click at [733, 48] on p "Refrigerantes" at bounding box center [741, 54] width 71 height 16
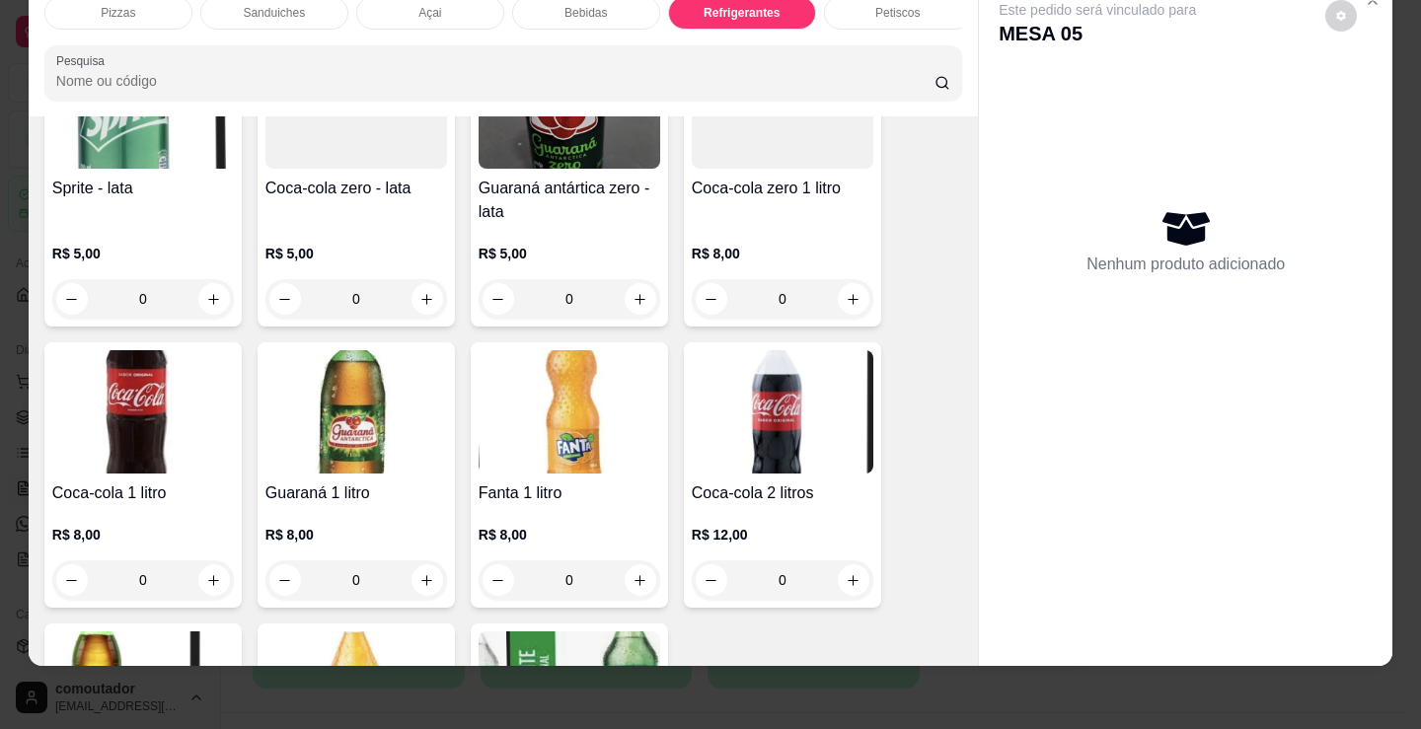
scroll to position [5618, 0]
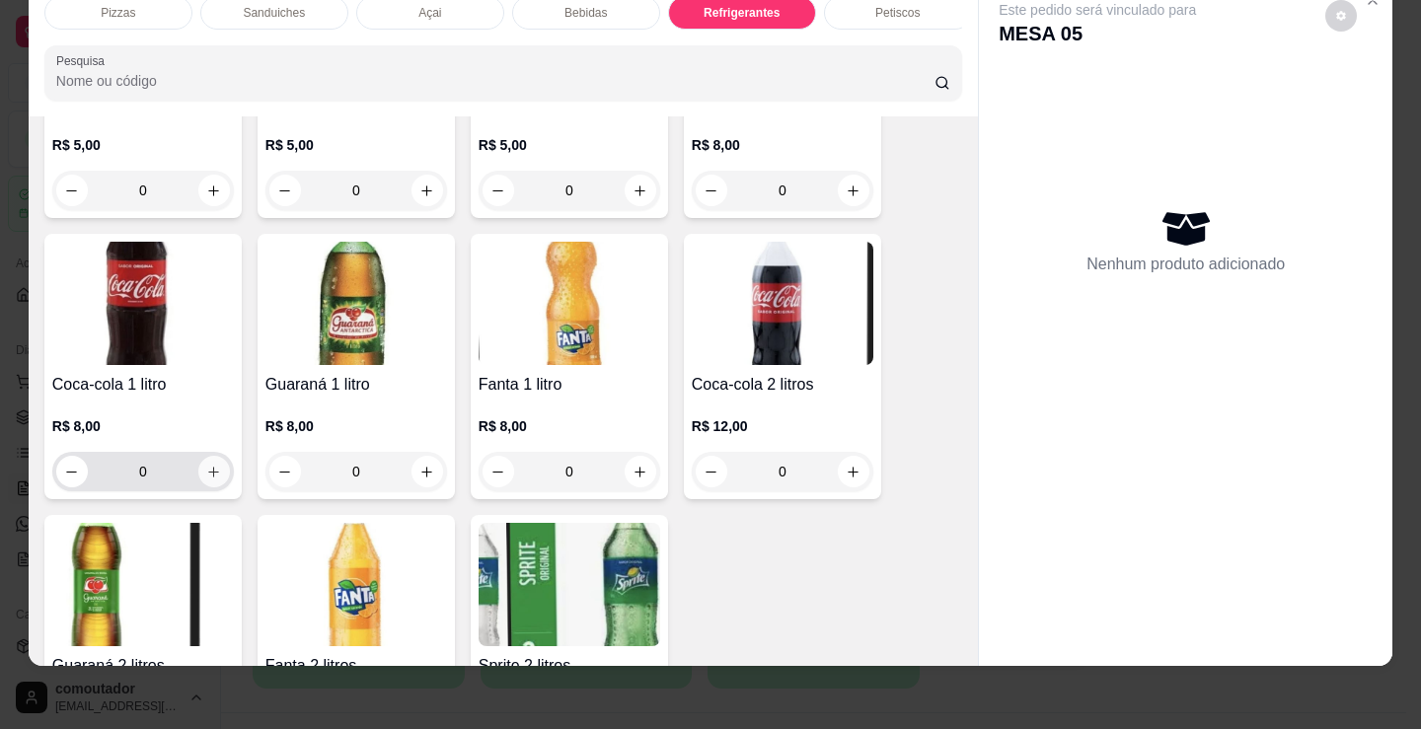
click at [206, 467] on icon "increase-product-quantity" at bounding box center [213, 472] width 15 height 15
type input "1"
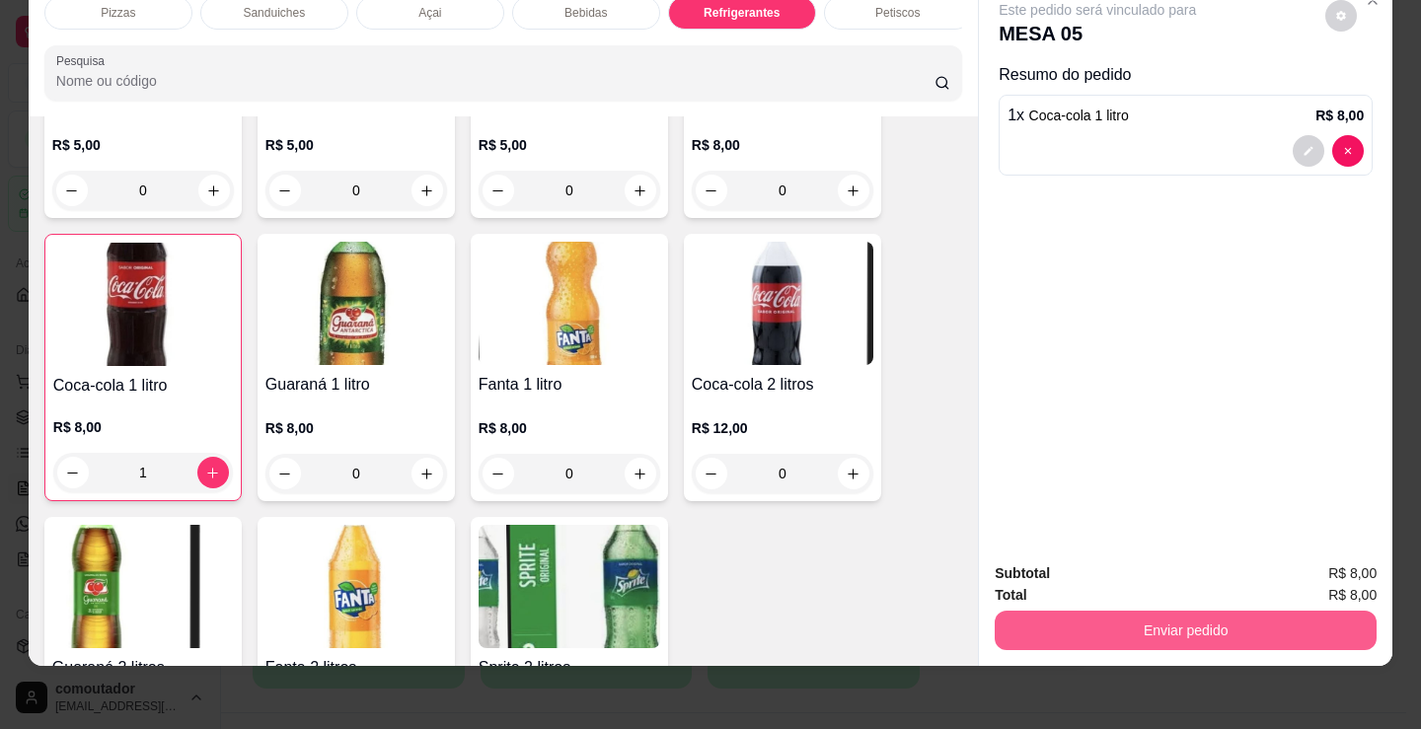
click at [1100, 625] on button "Enviar pedido" at bounding box center [1186, 630] width 382 height 39
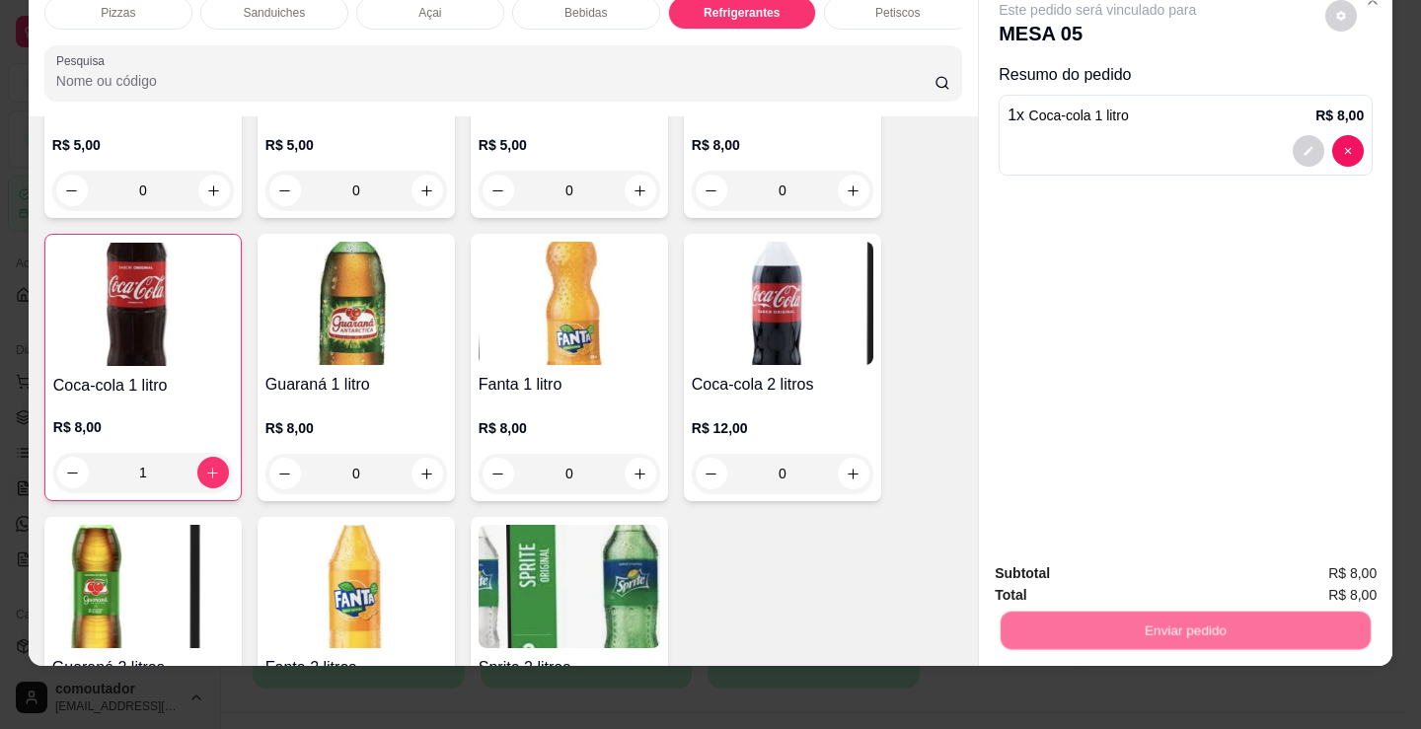
click at [1064, 569] on button "Não registrar e enviar pedido" at bounding box center [1120, 567] width 199 height 37
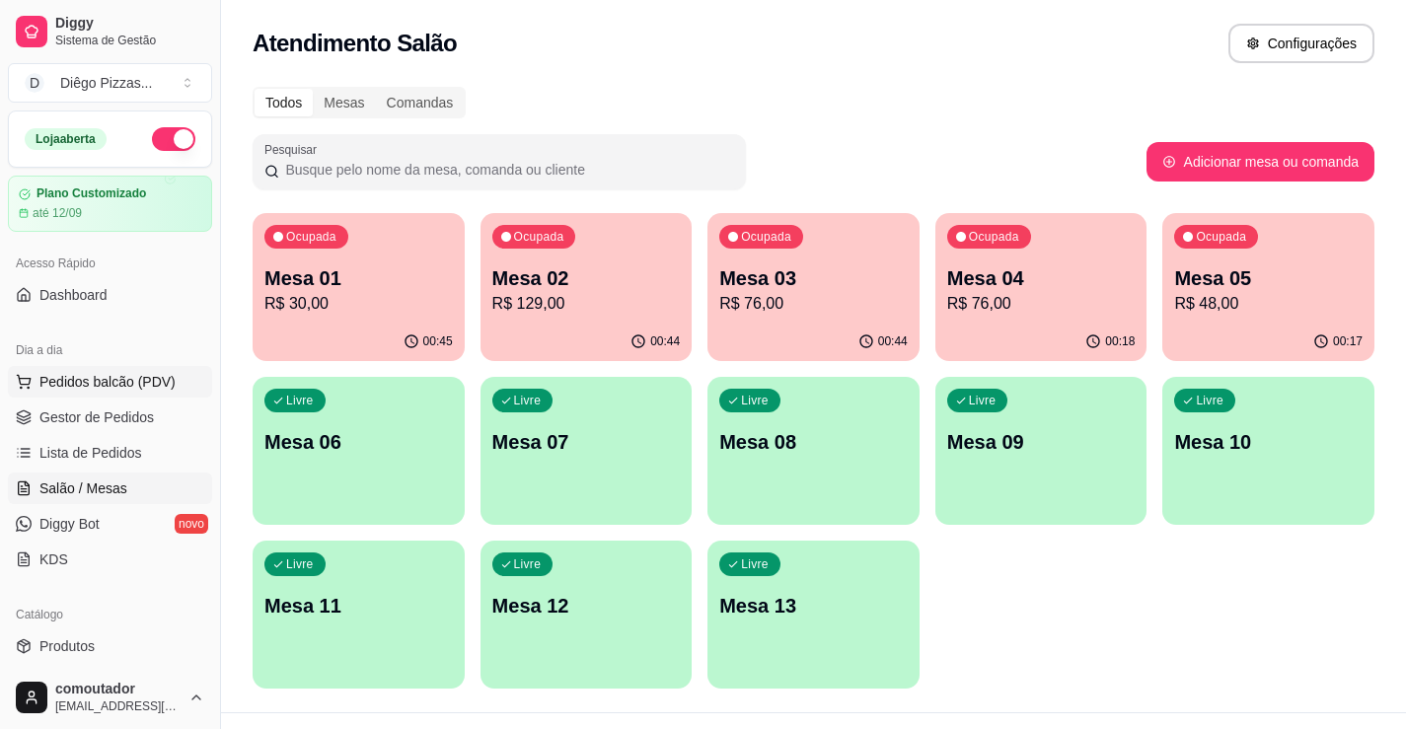
click at [83, 385] on span "Pedidos balcão (PDV)" at bounding box center [107, 382] width 136 height 20
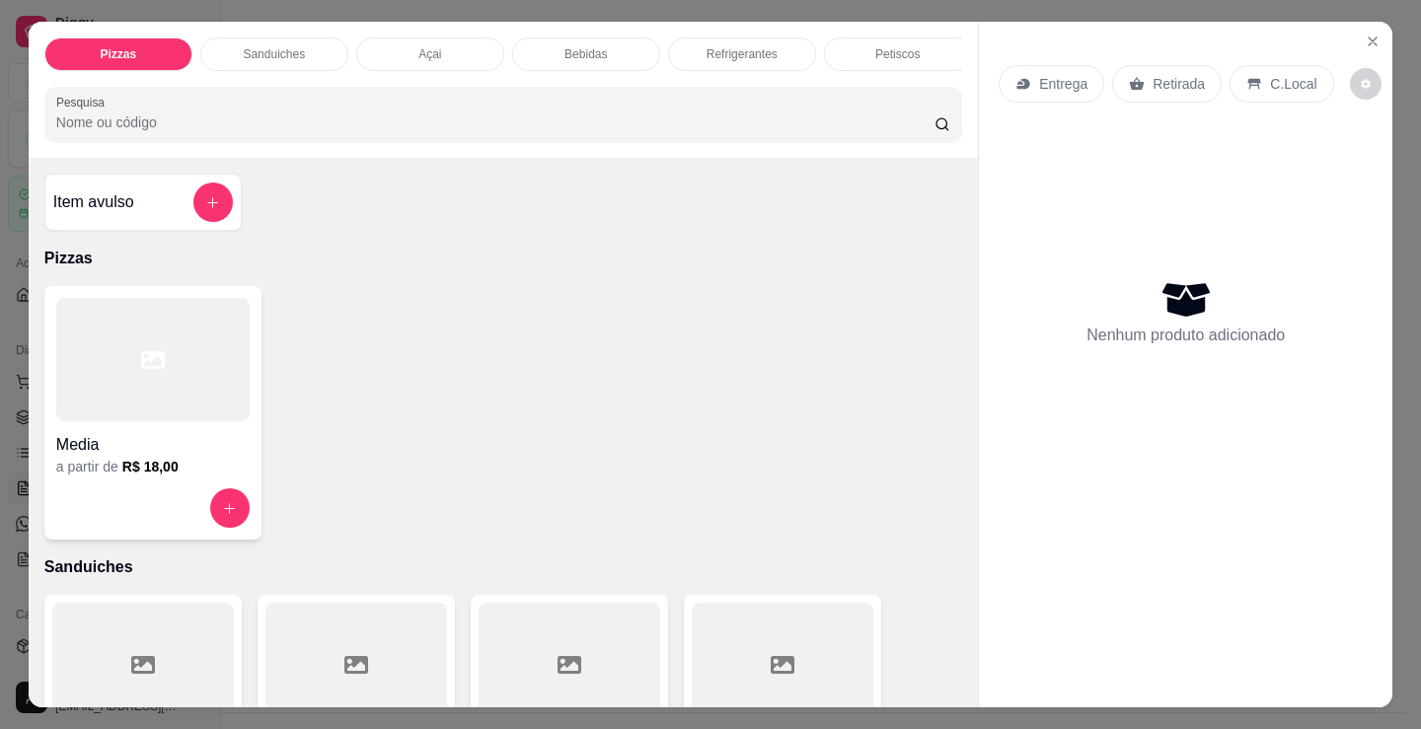
click at [111, 401] on div at bounding box center [152, 359] width 193 height 123
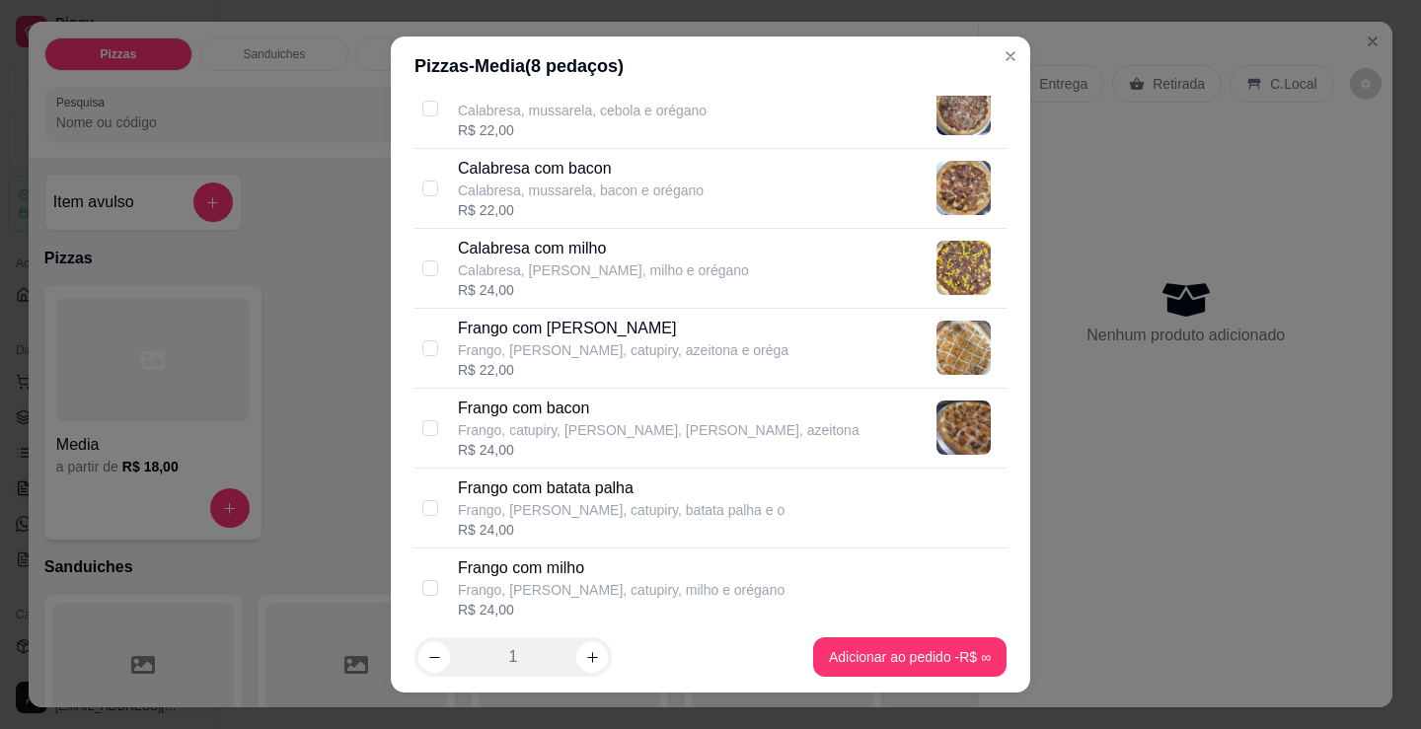
scroll to position [592, 0]
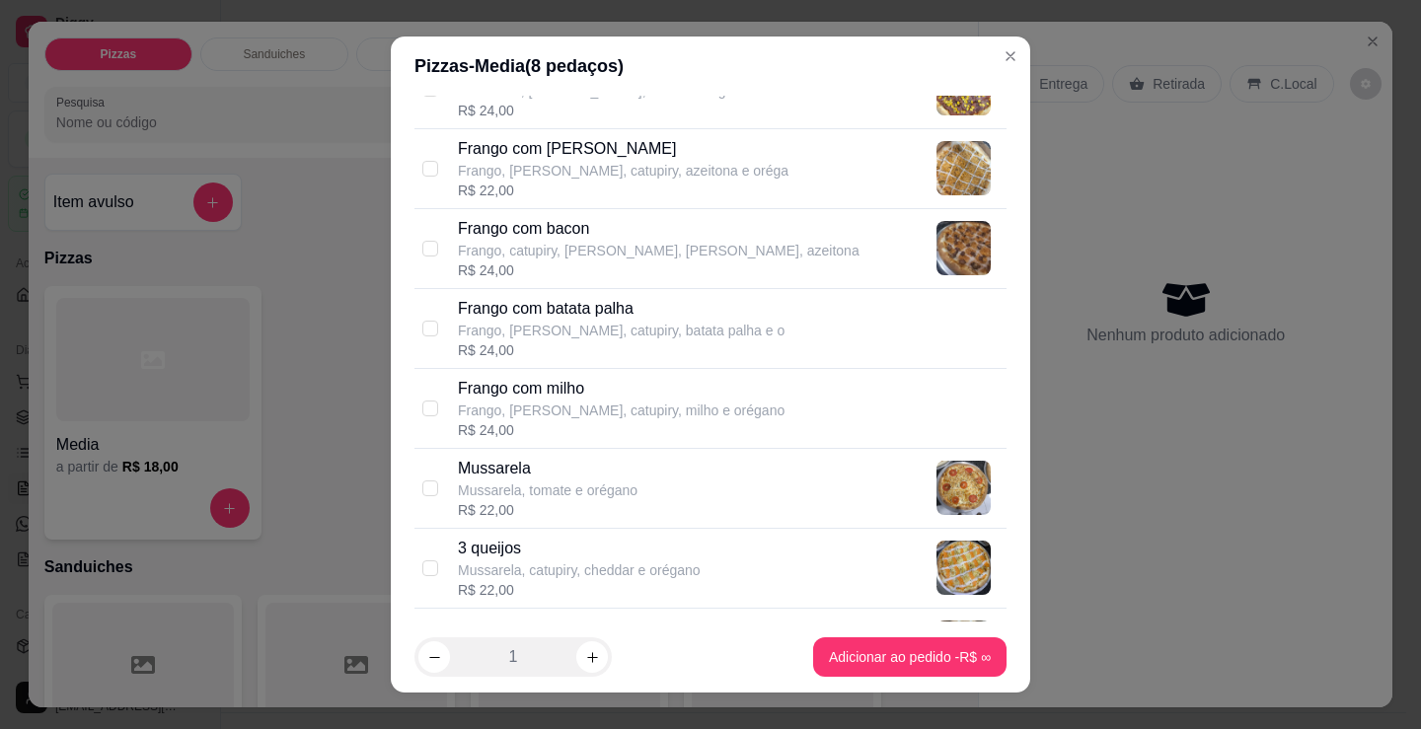
click at [618, 412] on p "Frango, [PERSON_NAME], catupiry, milho e orégano" at bounding box center [621, 411] width 327 height 20
checkbox input "true"
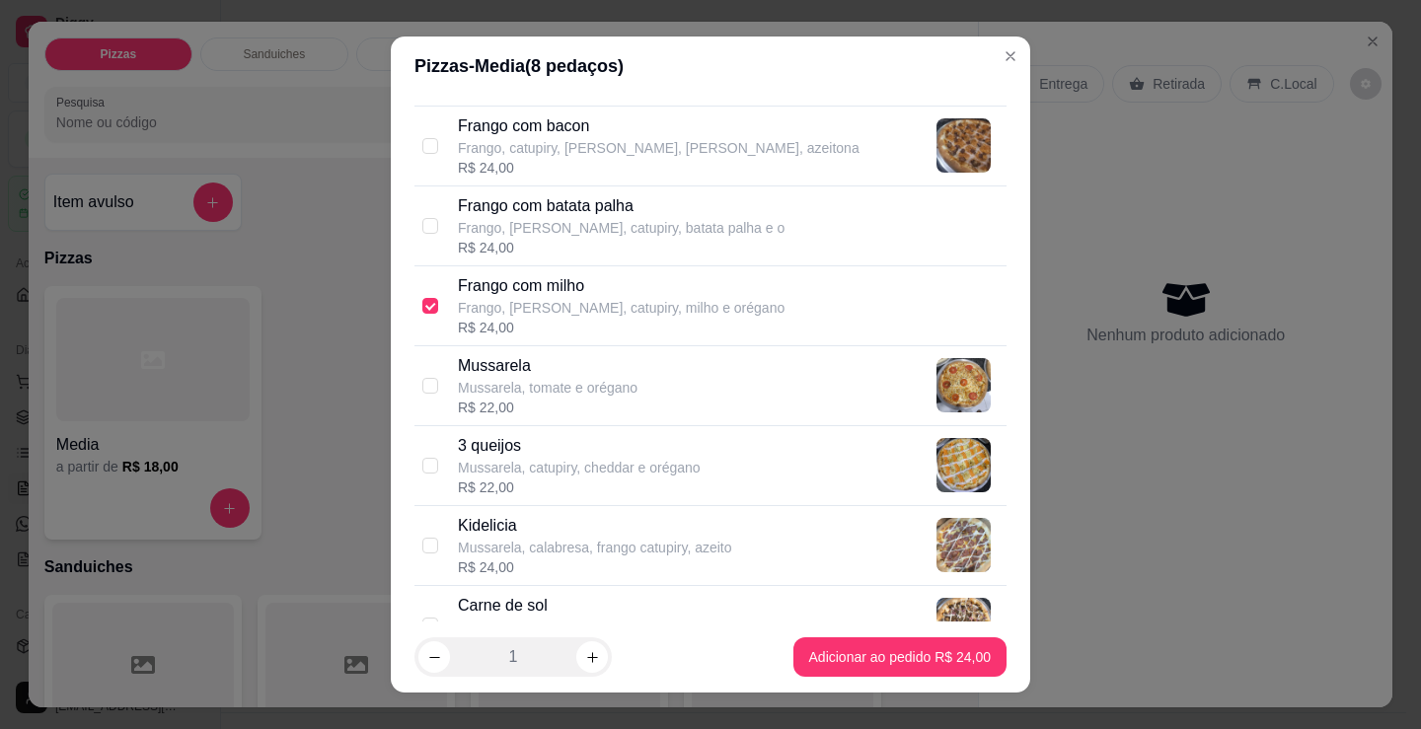
scroll to position [789, 0]
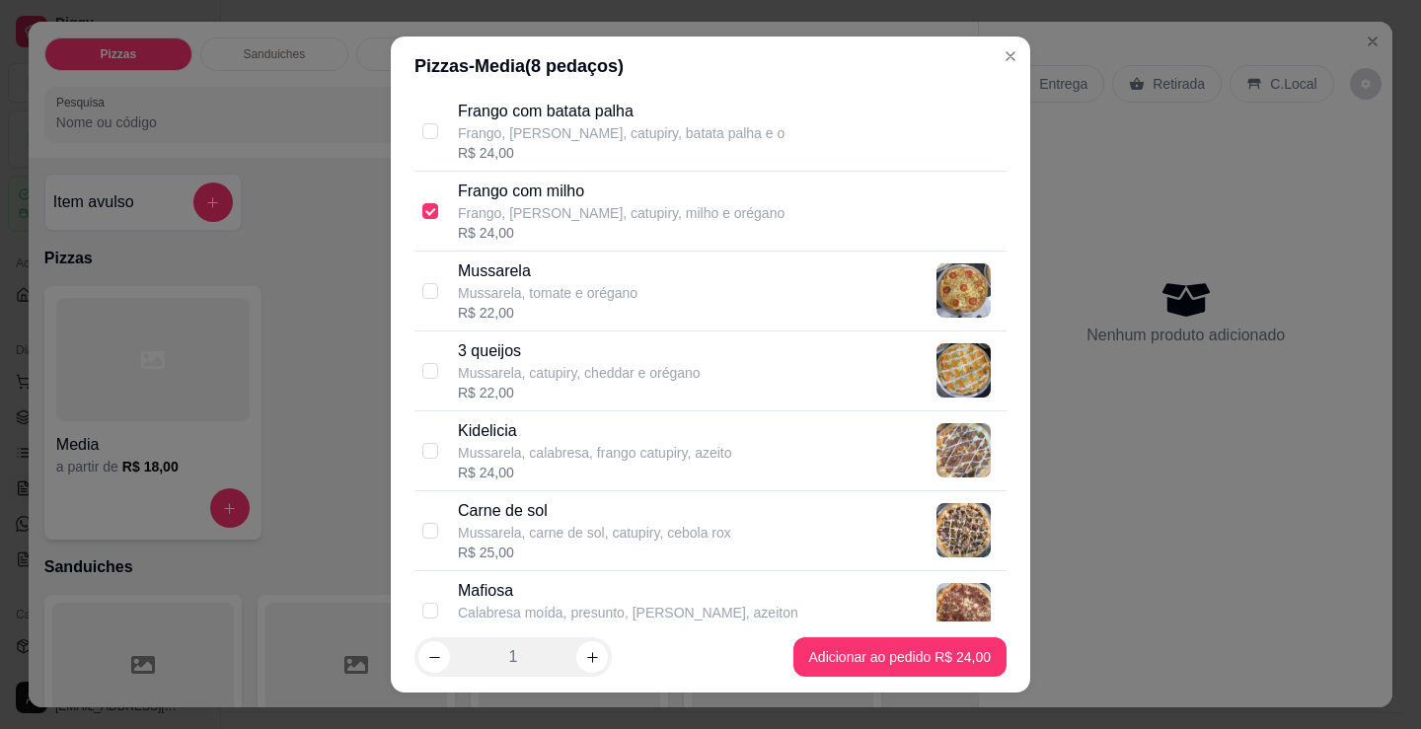
click at [584, 576] on div "Mafiosa [PERSON_NAME] moída, presunto, [PERSON_NAME], azeiton R$ 22,00" at bounding box center [710, 611] width 592 height 80
checkbox input "true"
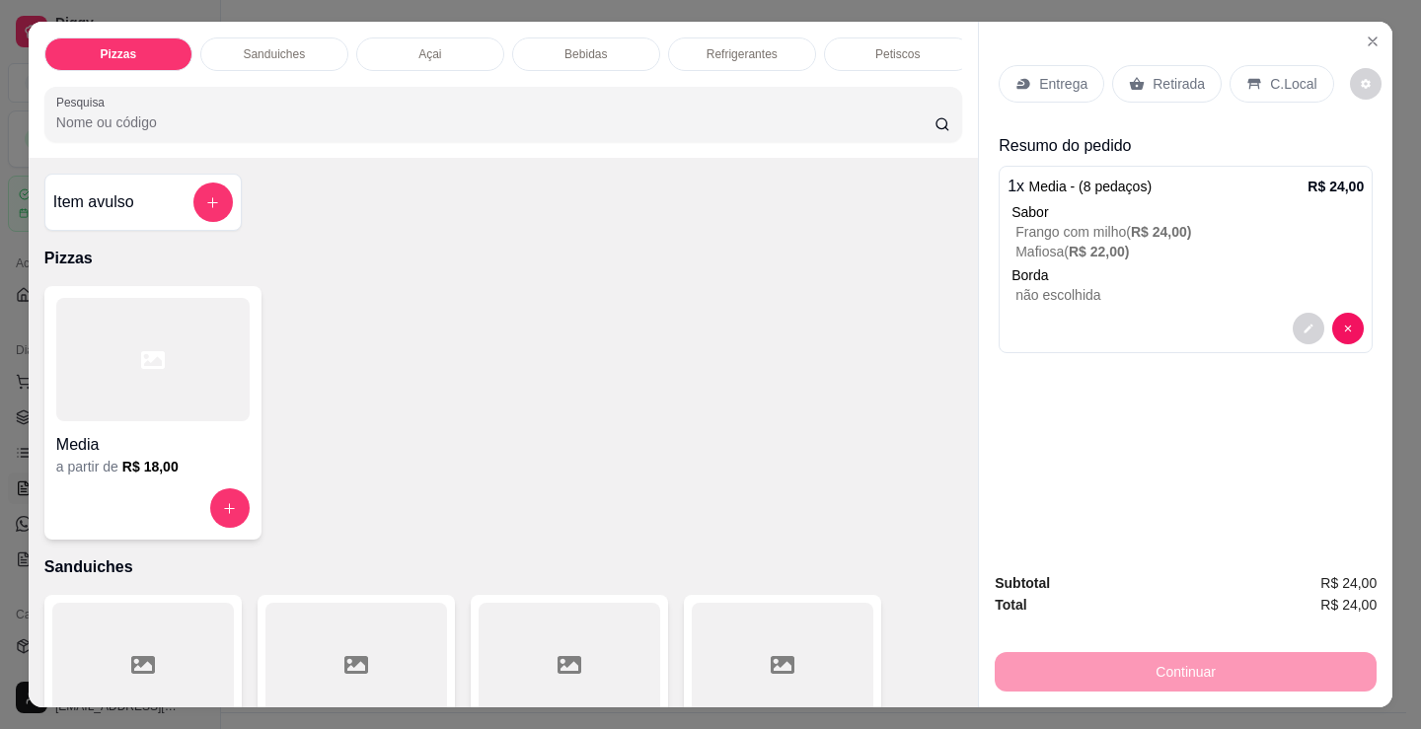
click at [1065, 89] on div "Entrega" at bounding box center [1051, 83] width 106 height 37
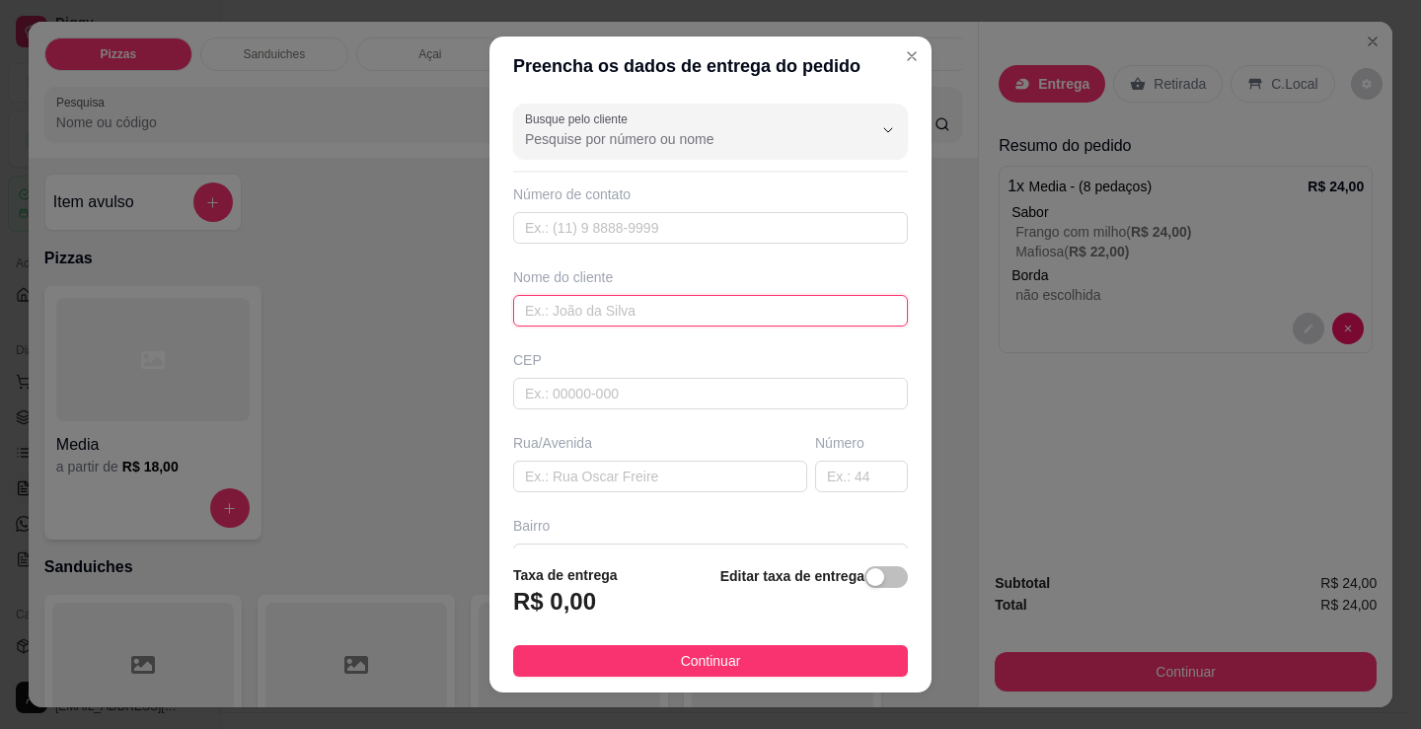
click at [615, 322] on input "text" at bounding box center [710, 311] width 395 height 32
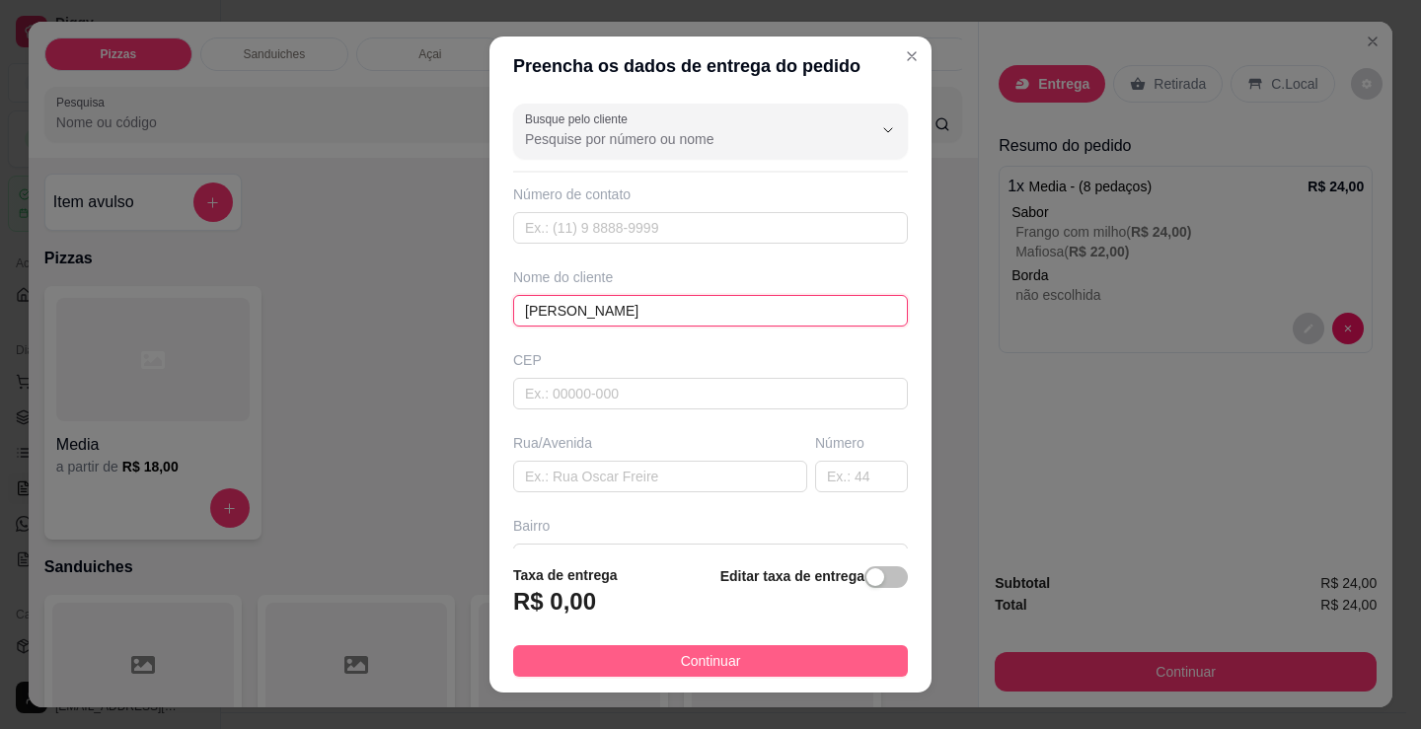
type input "[PERSON_NAME]"
click at [725, 665] on span "Continuar" at bounding box center [711, 661] width 60 height 22
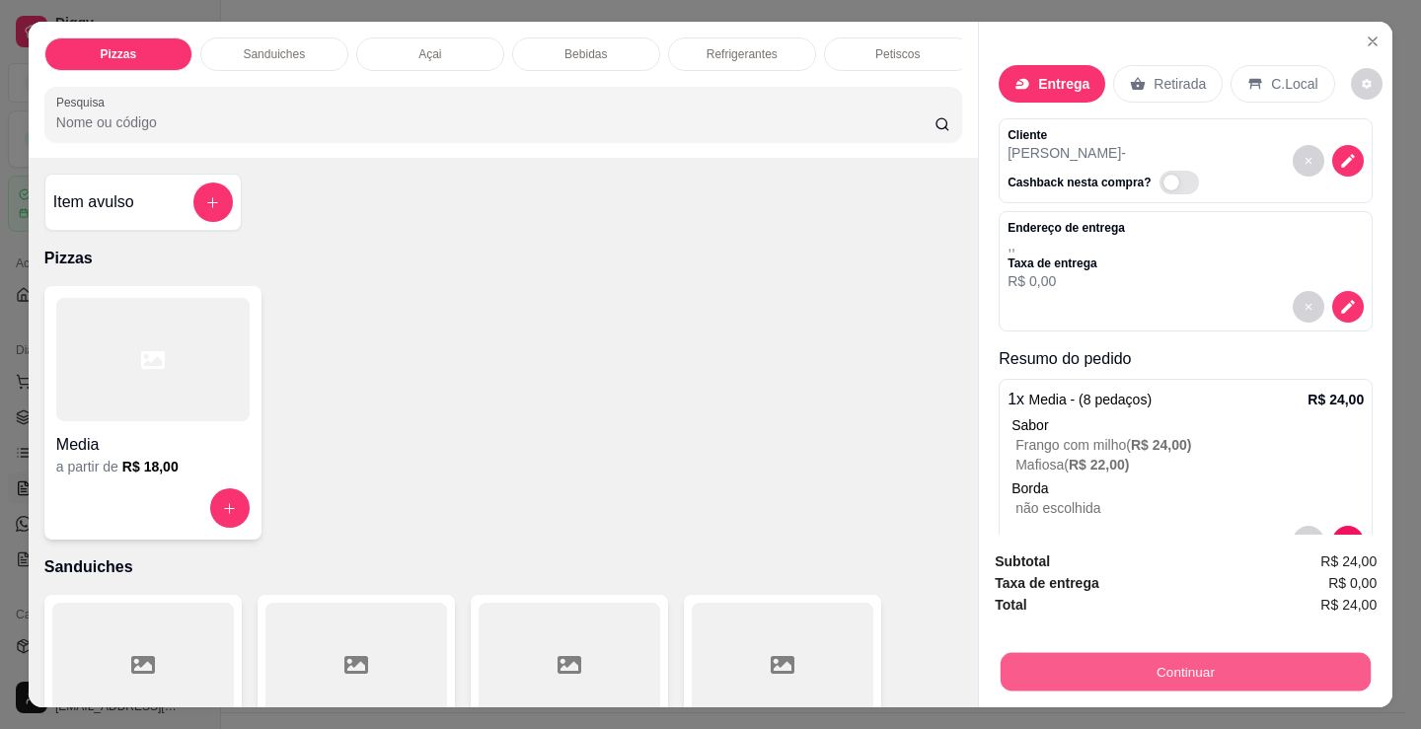
click at [1036, 661] on button "Continuar" at bounding box center [1185, 671] width 370 height 38
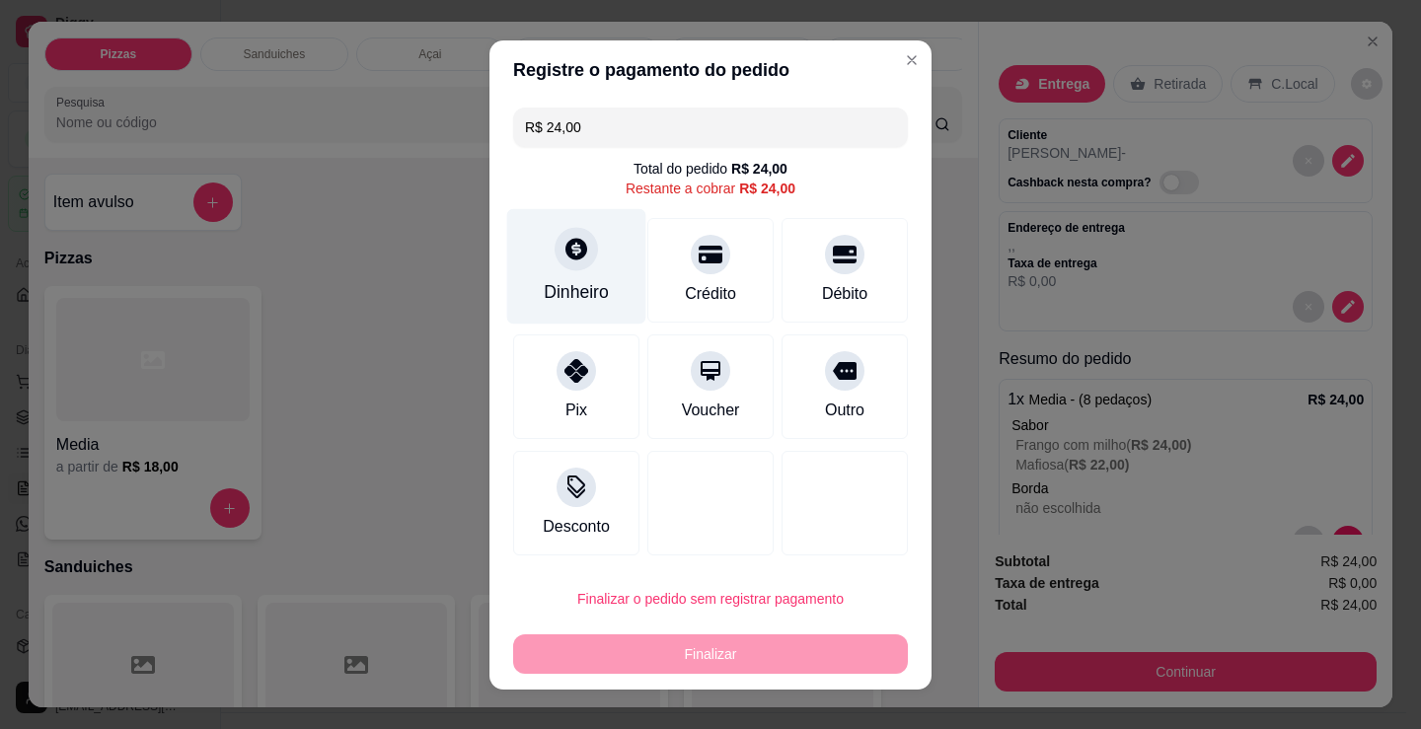
click at [571, 301] on div "Dinheiro" at bounding box center [576, 292] width 65 height 26
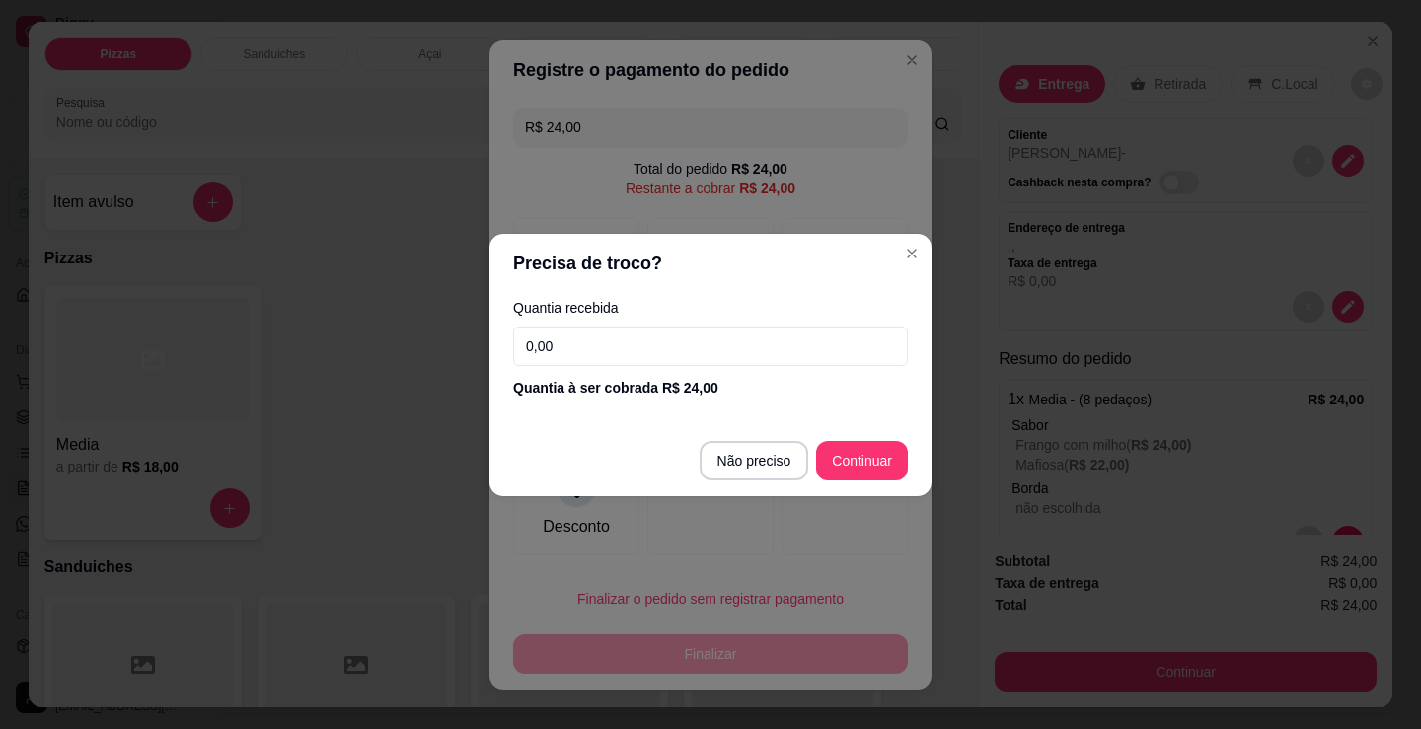
click at [646, 353] on input "0,00" at bounding box center [710, 346] width 395 height 39
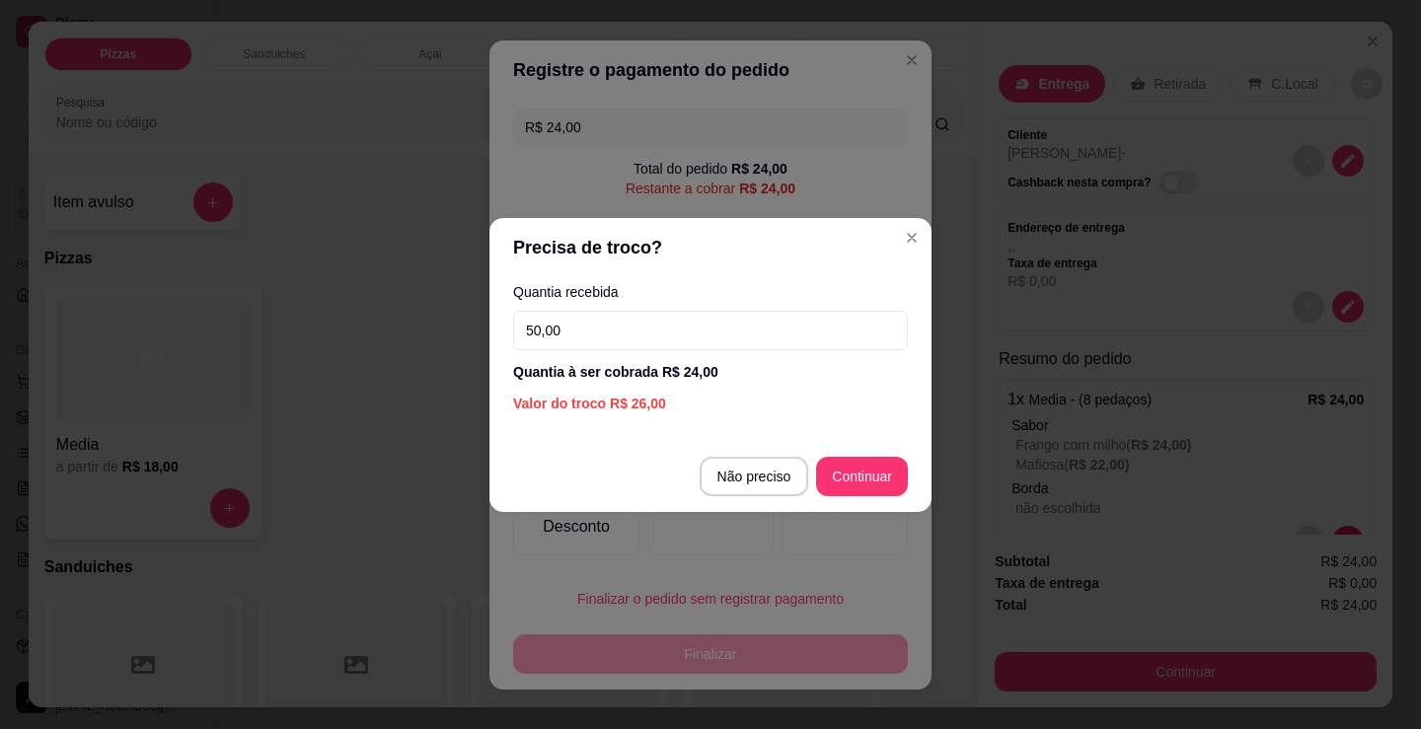
type input "50,00"
type input "R$ 0,00"
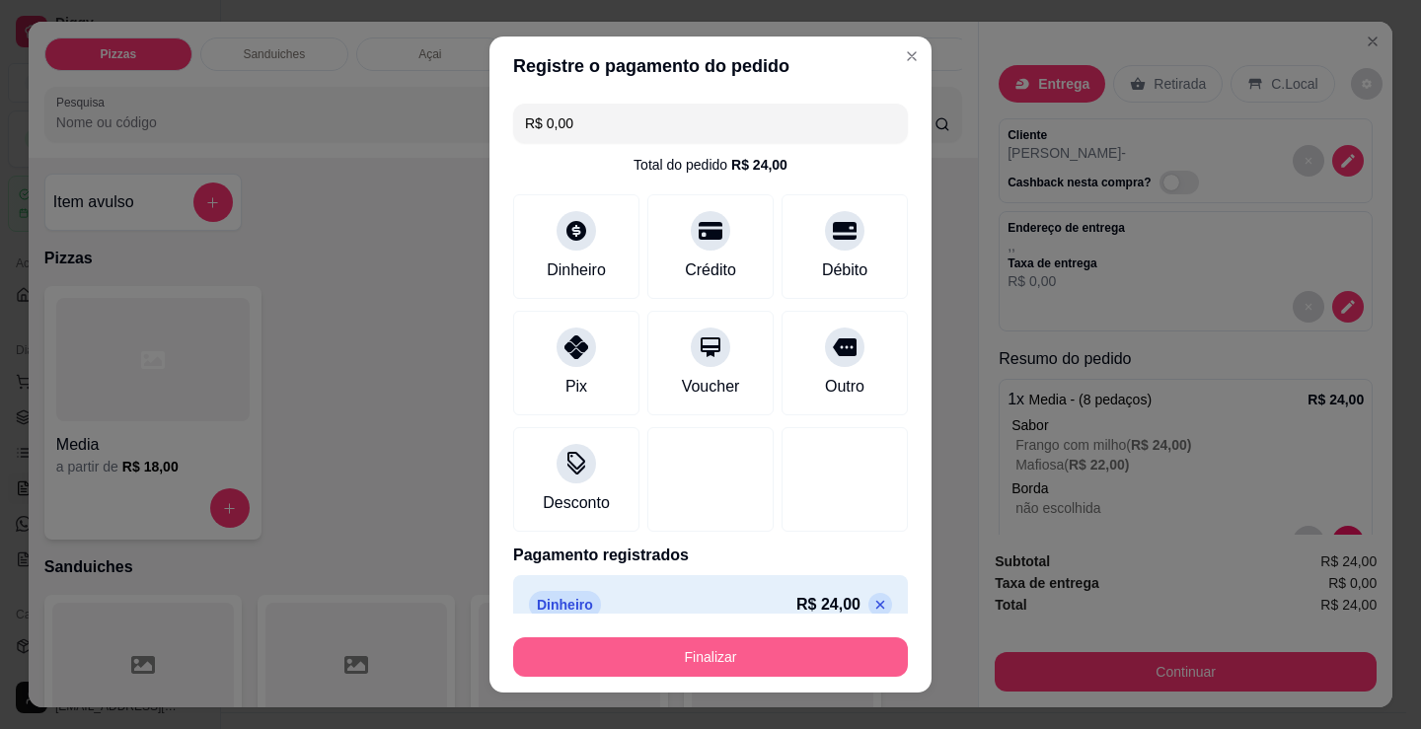
click at [781, 656] on button "Finalizar" at bounding box center [710, 656] width 395 height 39
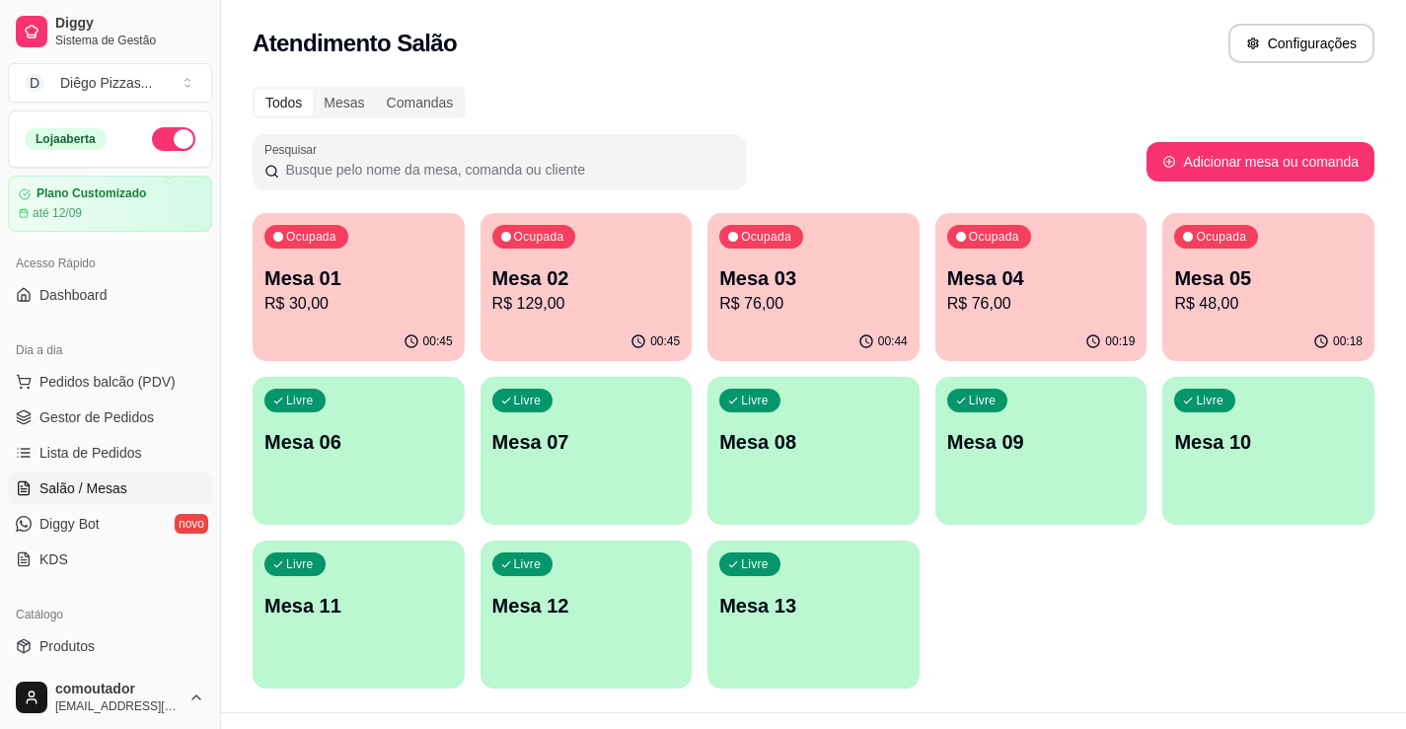
click at [1148, 665] on div "Ocupada Mesa 01 R$ 30,00 00:45 Ocupada Mesa 02 R$ 129,00 00:45 Ocupada Mesa 03 …" at bounding box center [814, 451] width 1122 height 476
click at [574, 275] on p "Mesa 02" at bounding box center [586, 278] width 188 height 28
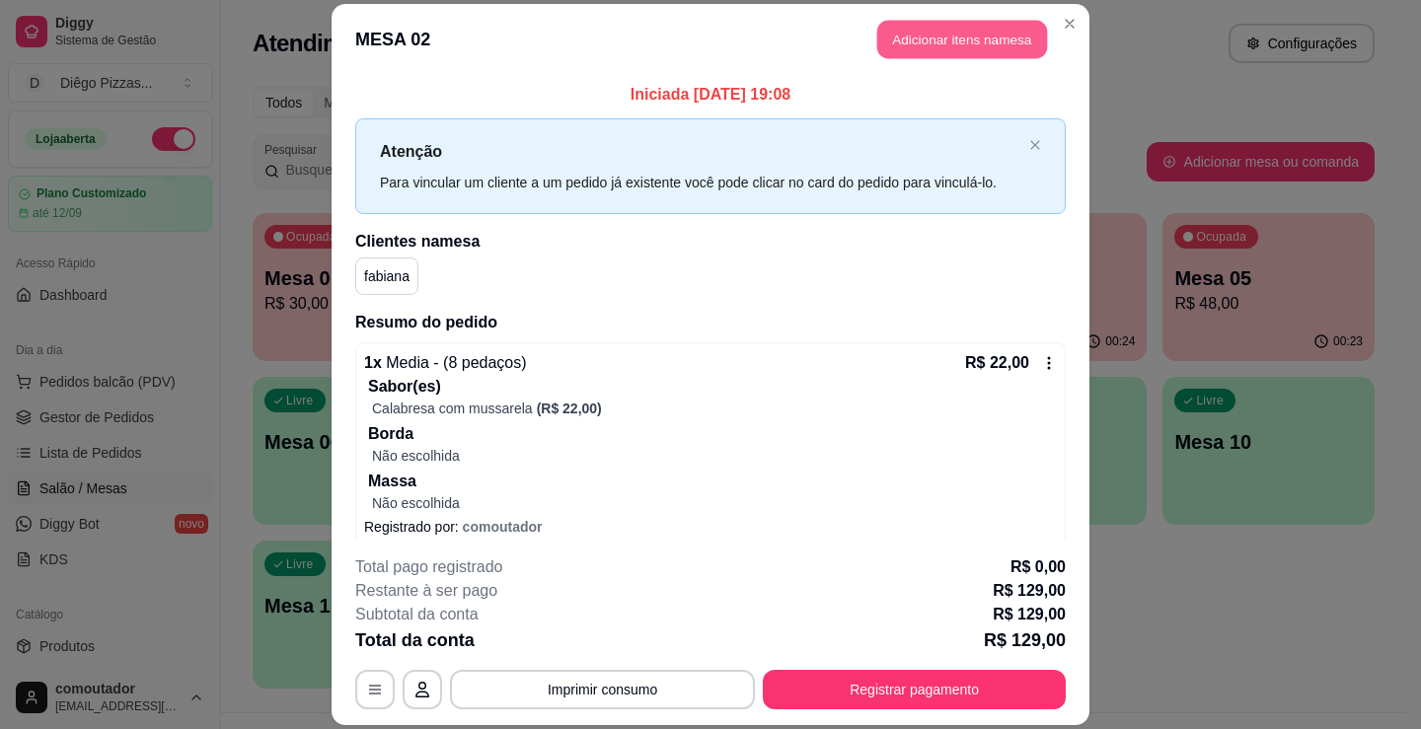
click at [923, 46] on button "Adicionar itens na mesa" at bounding box center [962, 39] width 170 height 38
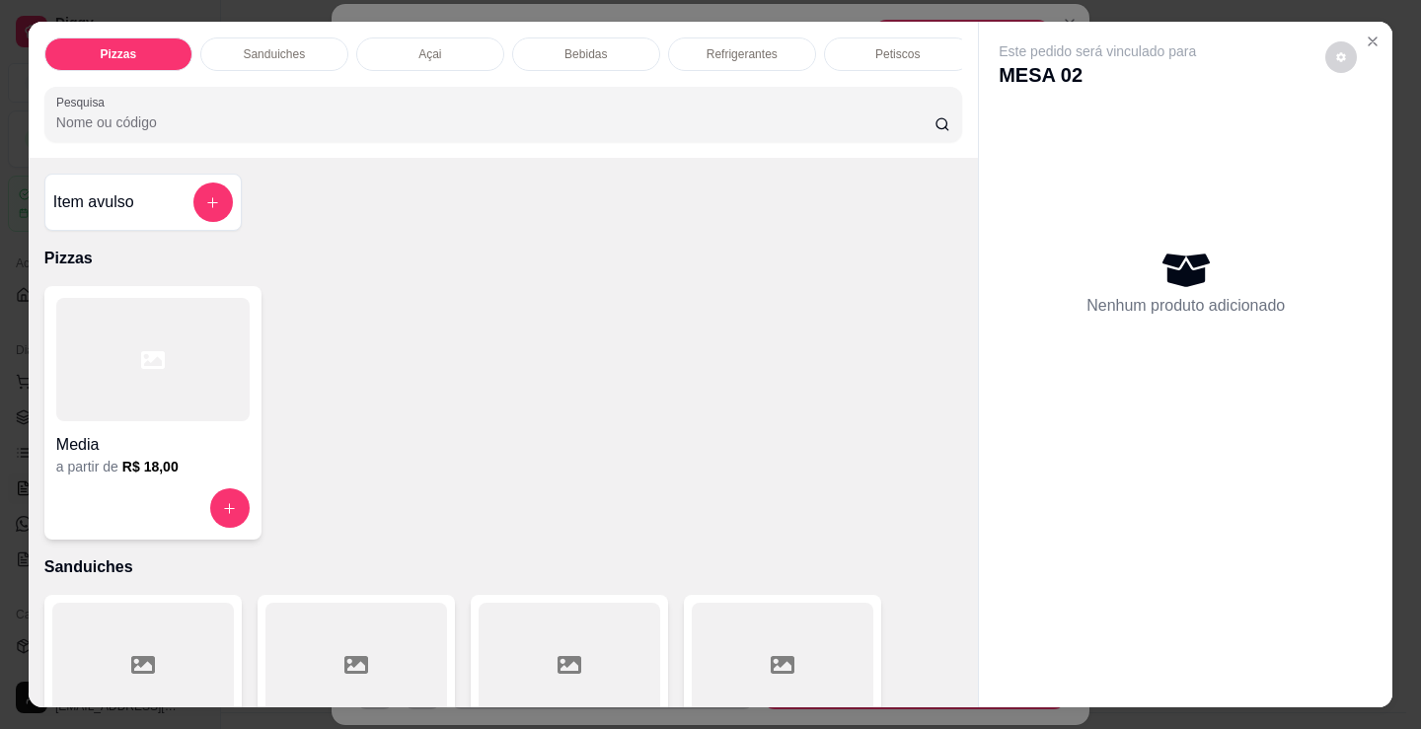
click at [615, 49] on div "Bebidas" at bounding box center [586, 54] width 148 height 34
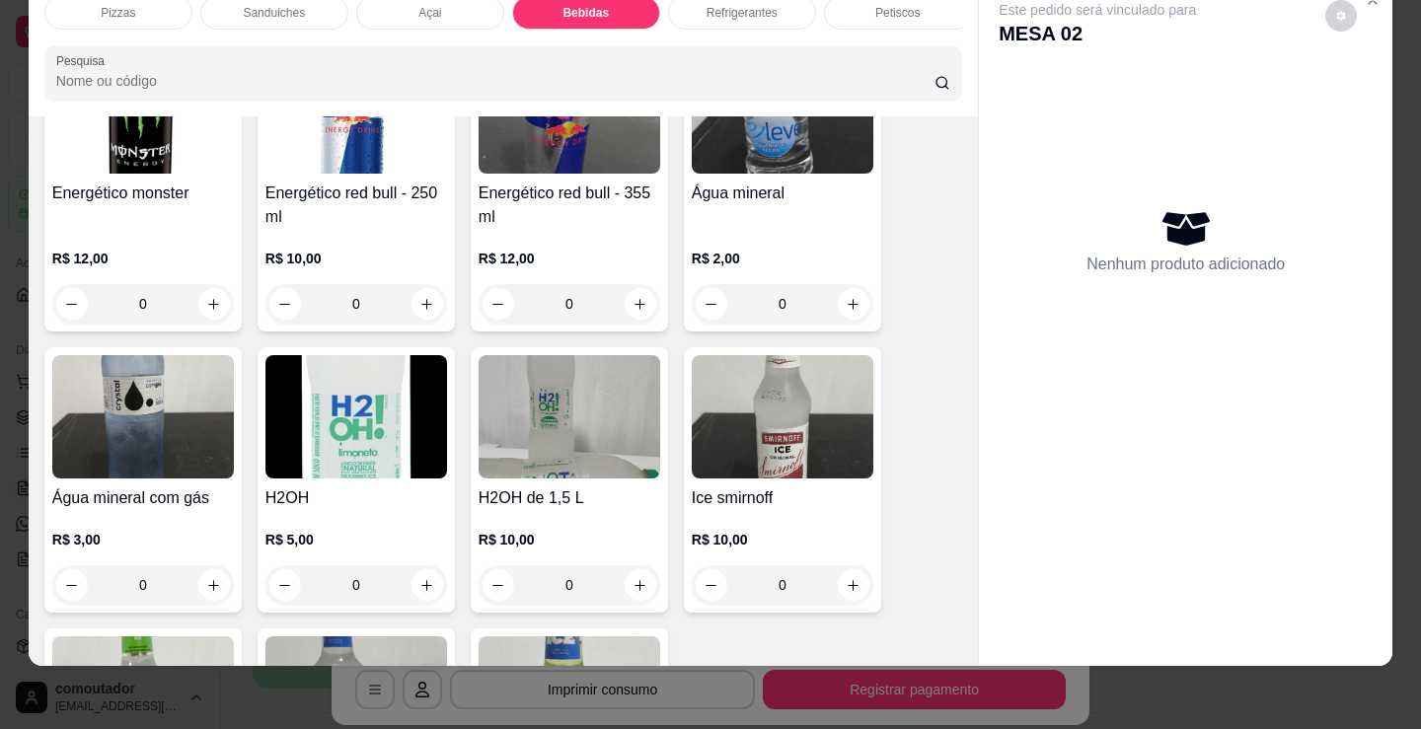
scroll to position [4038, 0]
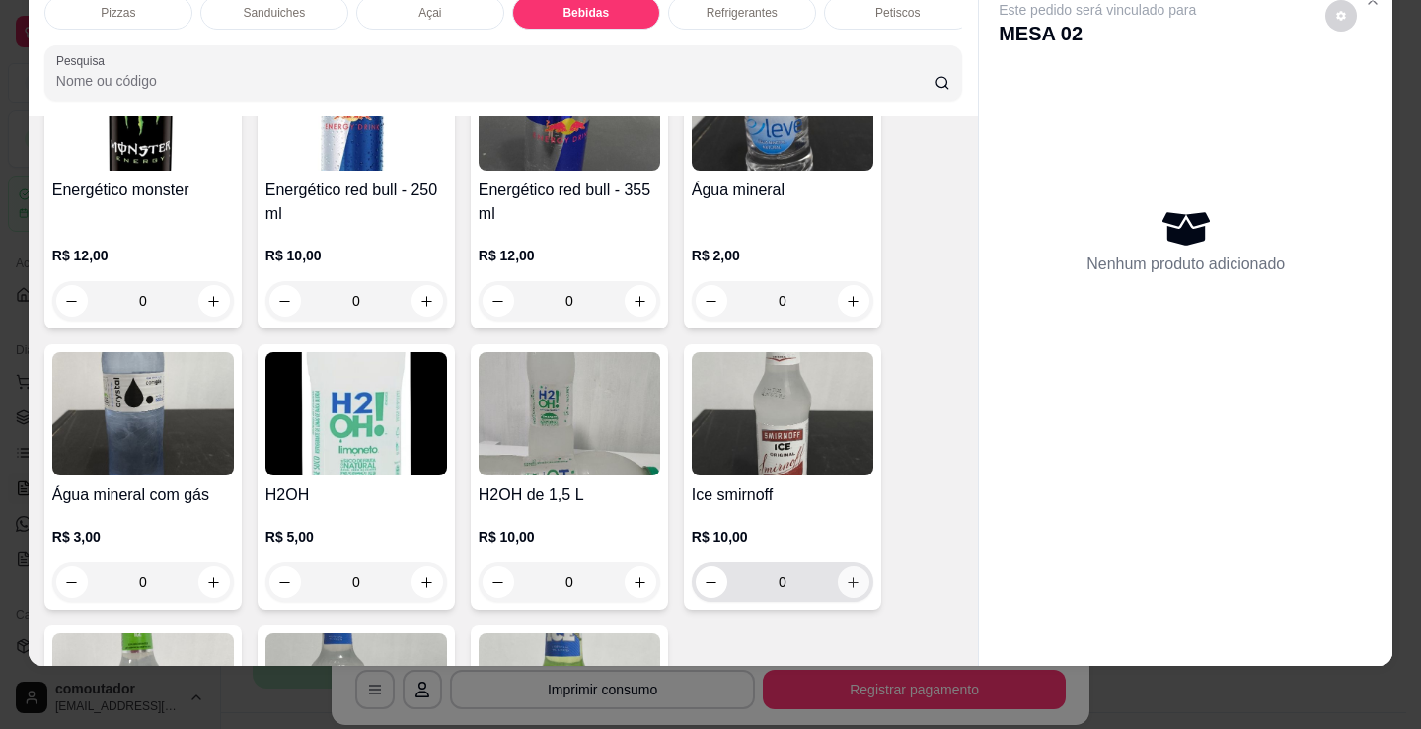
click at [846, 585] on icon "increase-product-quantity" at bounding box center [853, 582] width 15 height 15
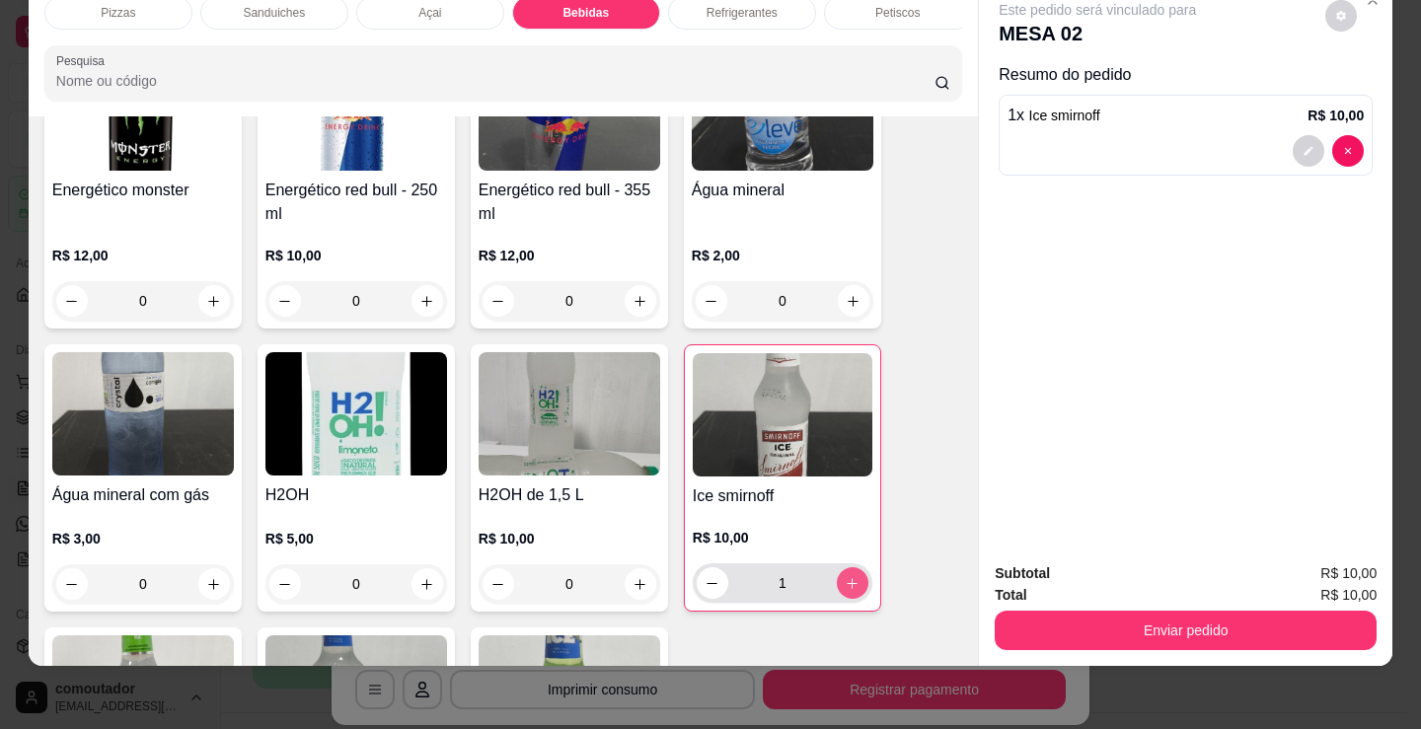
type input "1"
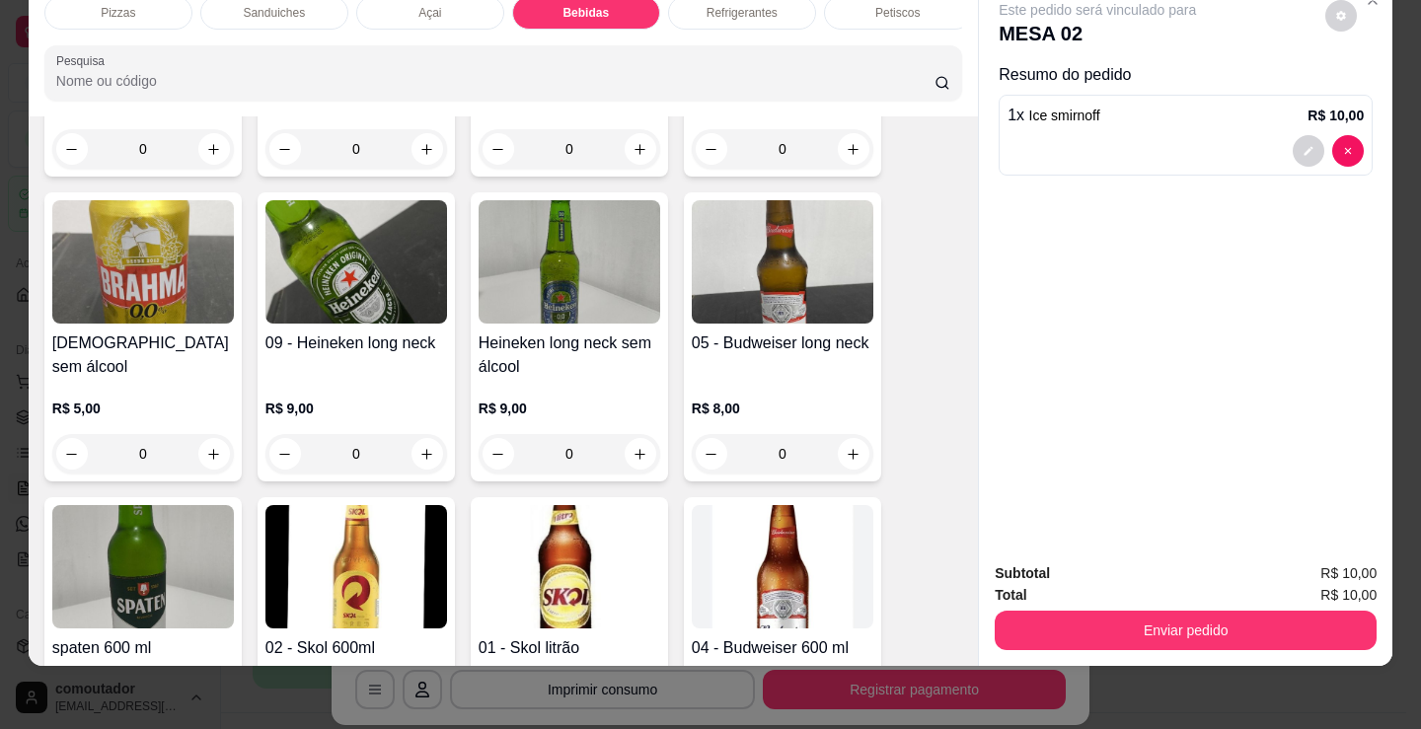
scroll to position [2361, 0]
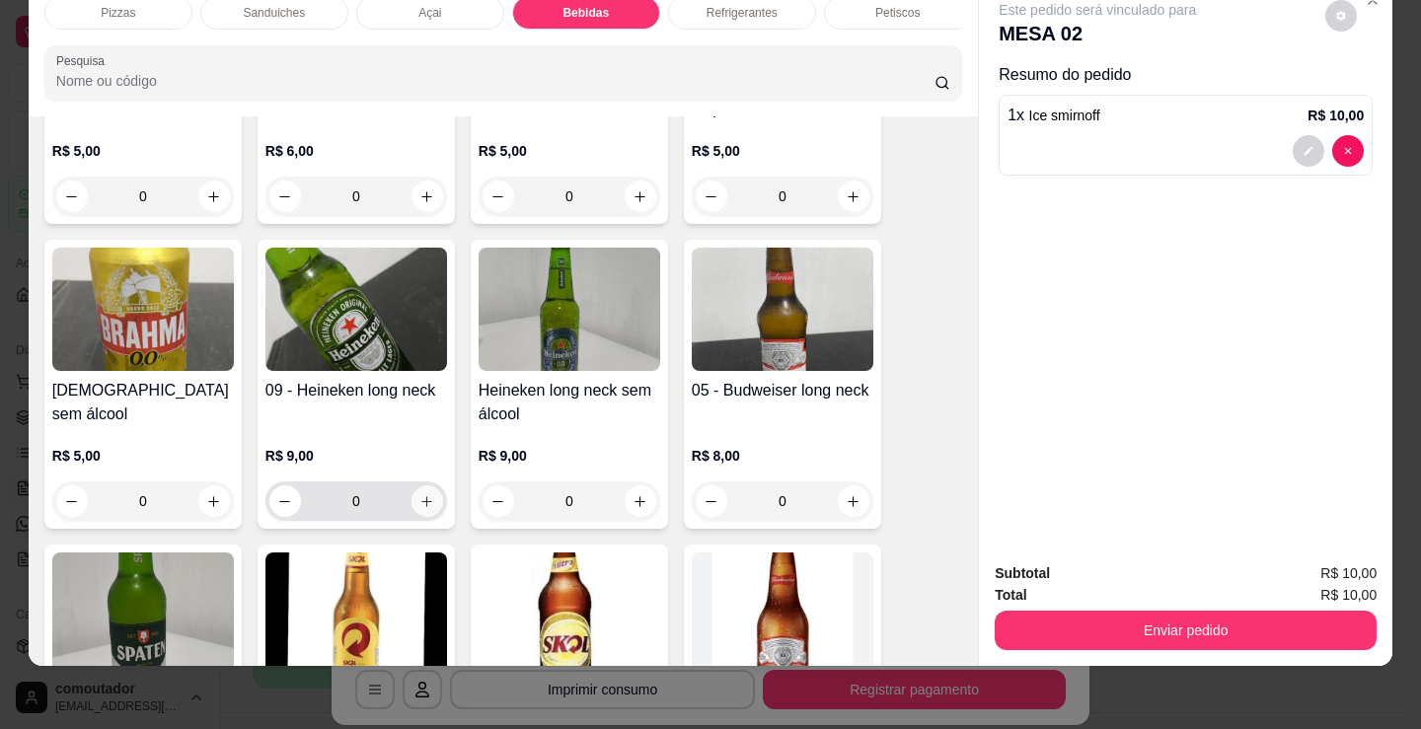
click at [419, 500] on icon "increase-product-quantity" at bounding box center [426, 501] width 15 height 15
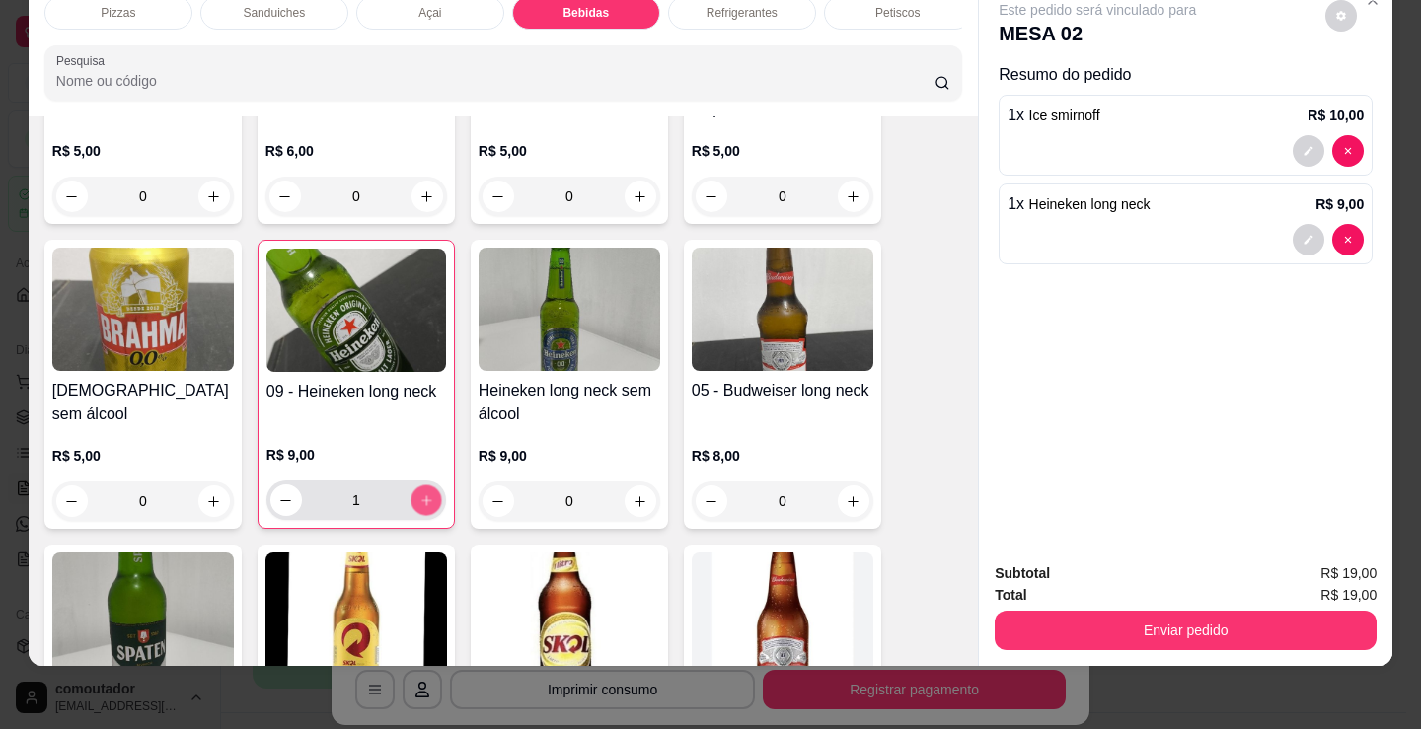
click at [419, 500] on icon "increase-product-quantity" at bounding box center [426, 500] width 15 height 15
type input "2"
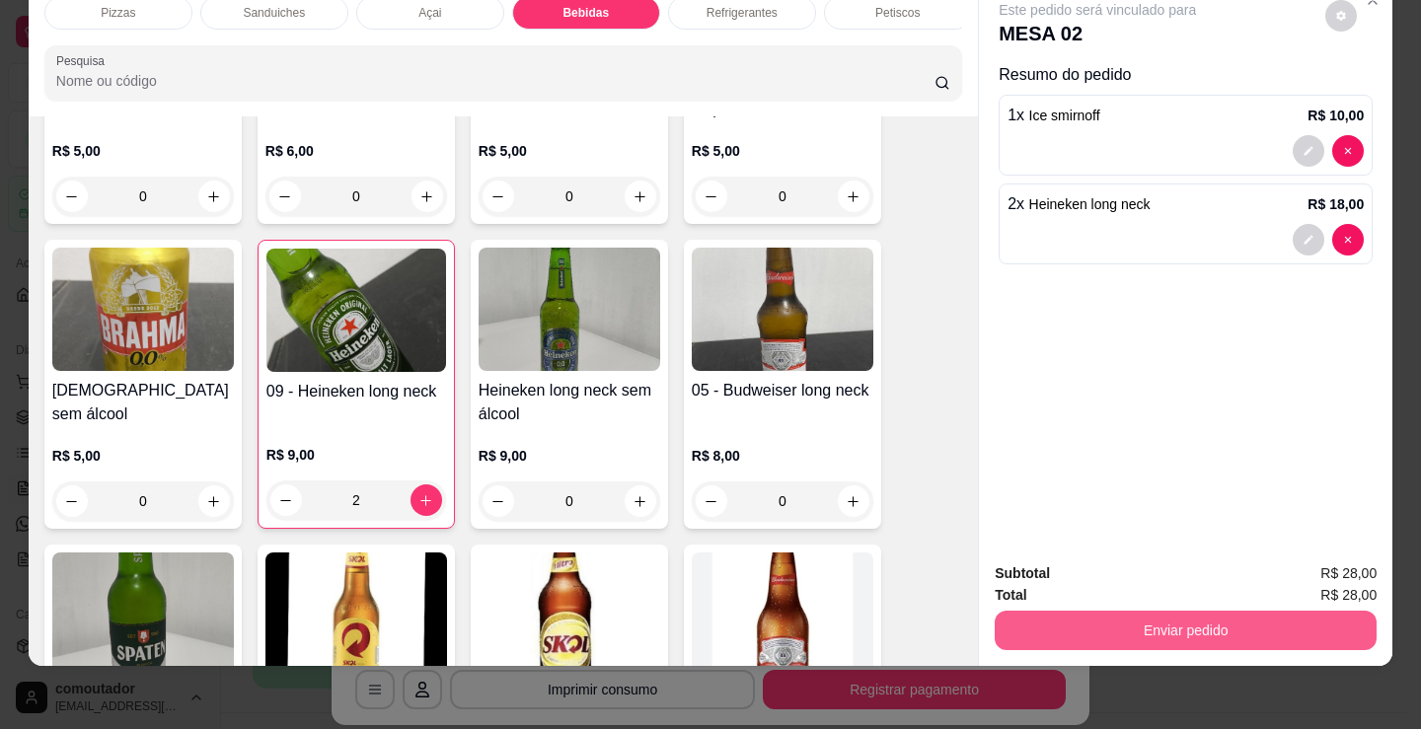
click at [1118, 627] on button "Enviar pedido" at bounding box center [1186, 630] width 382 height 39
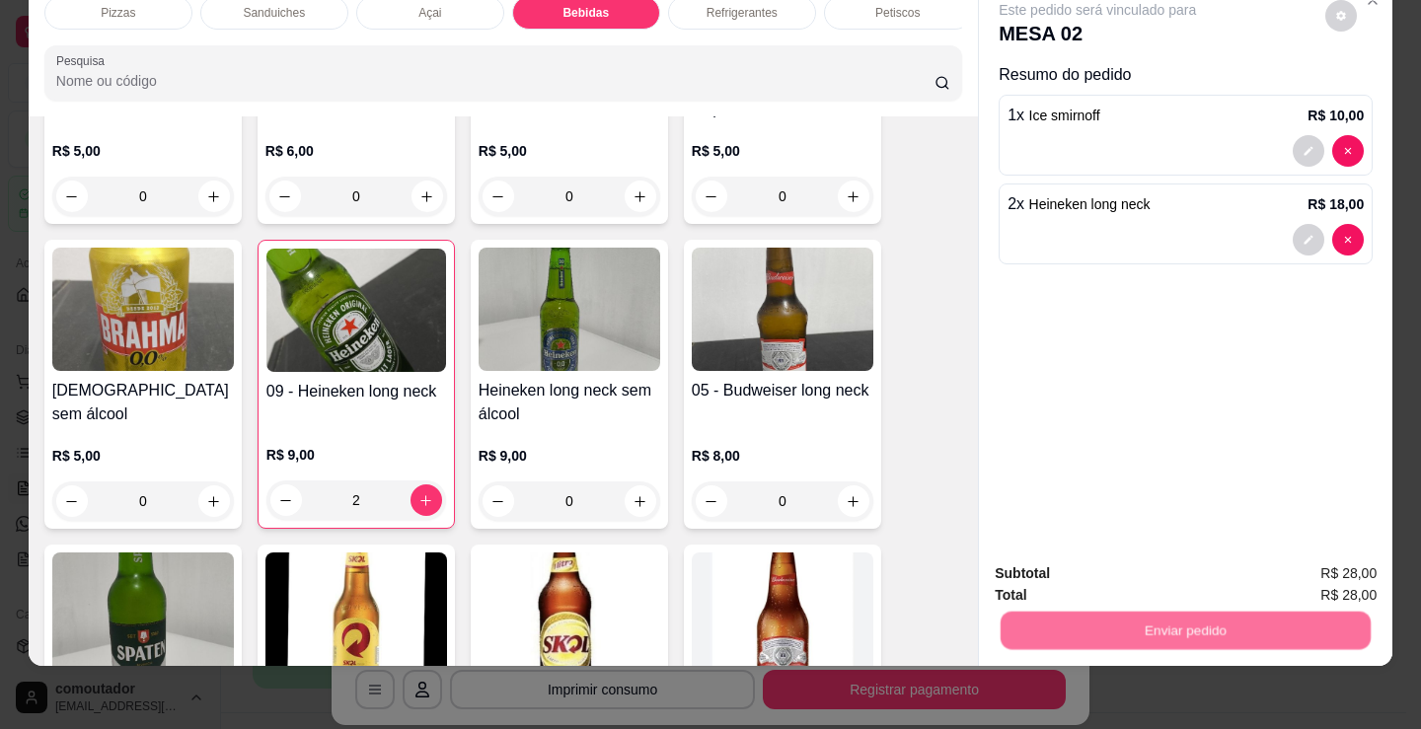
click at [1070, 576] on button "Não registrar e enviar pedido" at bounding box center [1119, 567] width 205 height 37
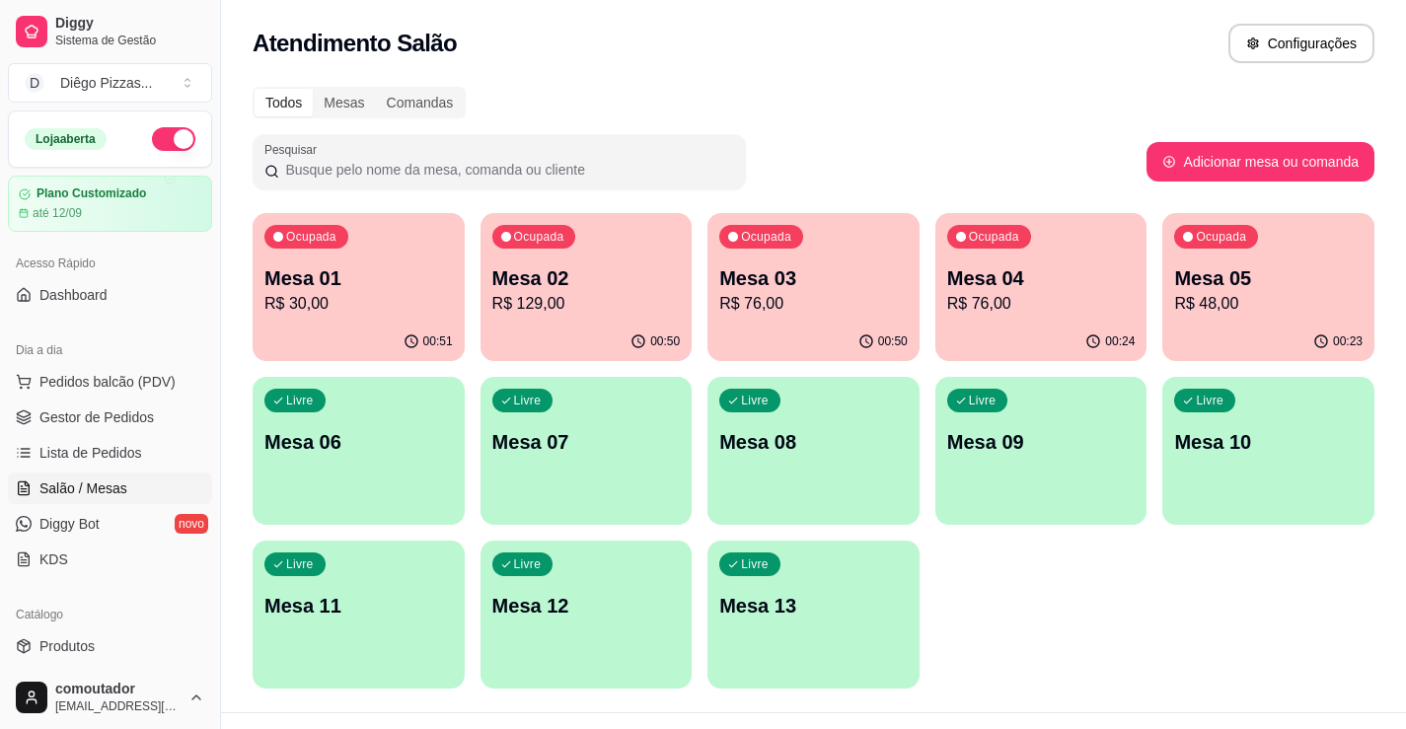
click at [775, 275] on p "Mesa 03" at bounding box center [813, 278] width 188 height 28
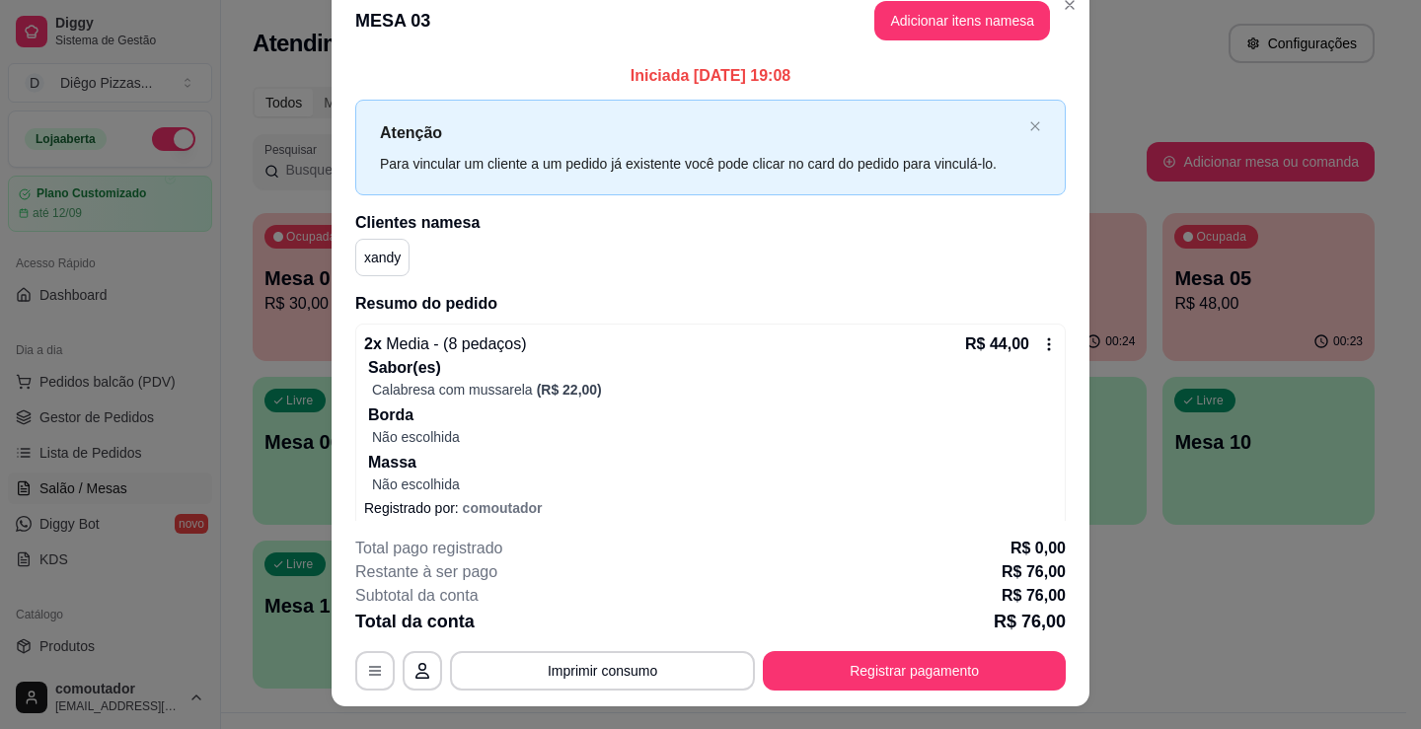
scroll to position [0, 0]
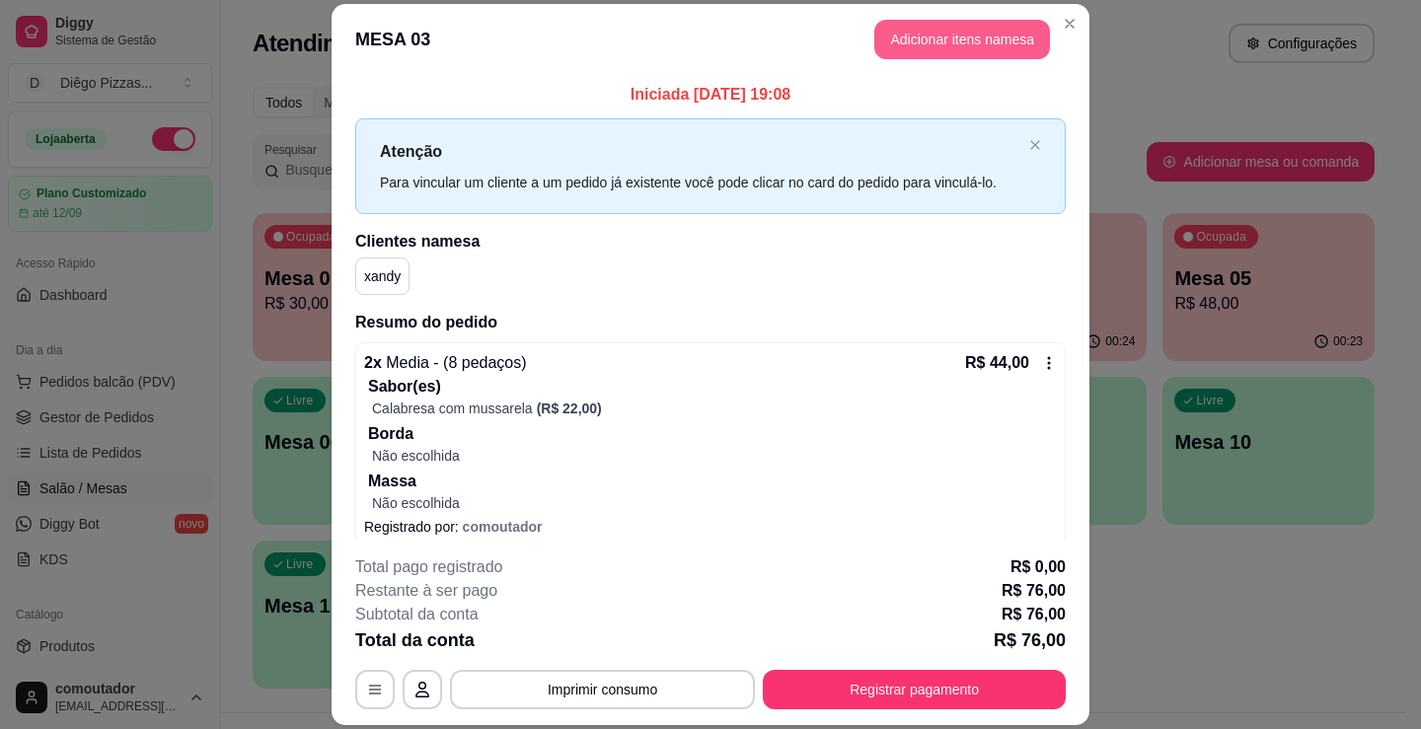
click at [936, 40] on button "Adicionar itens na mesa" at bounding box center [962, 39] width 176 height 39
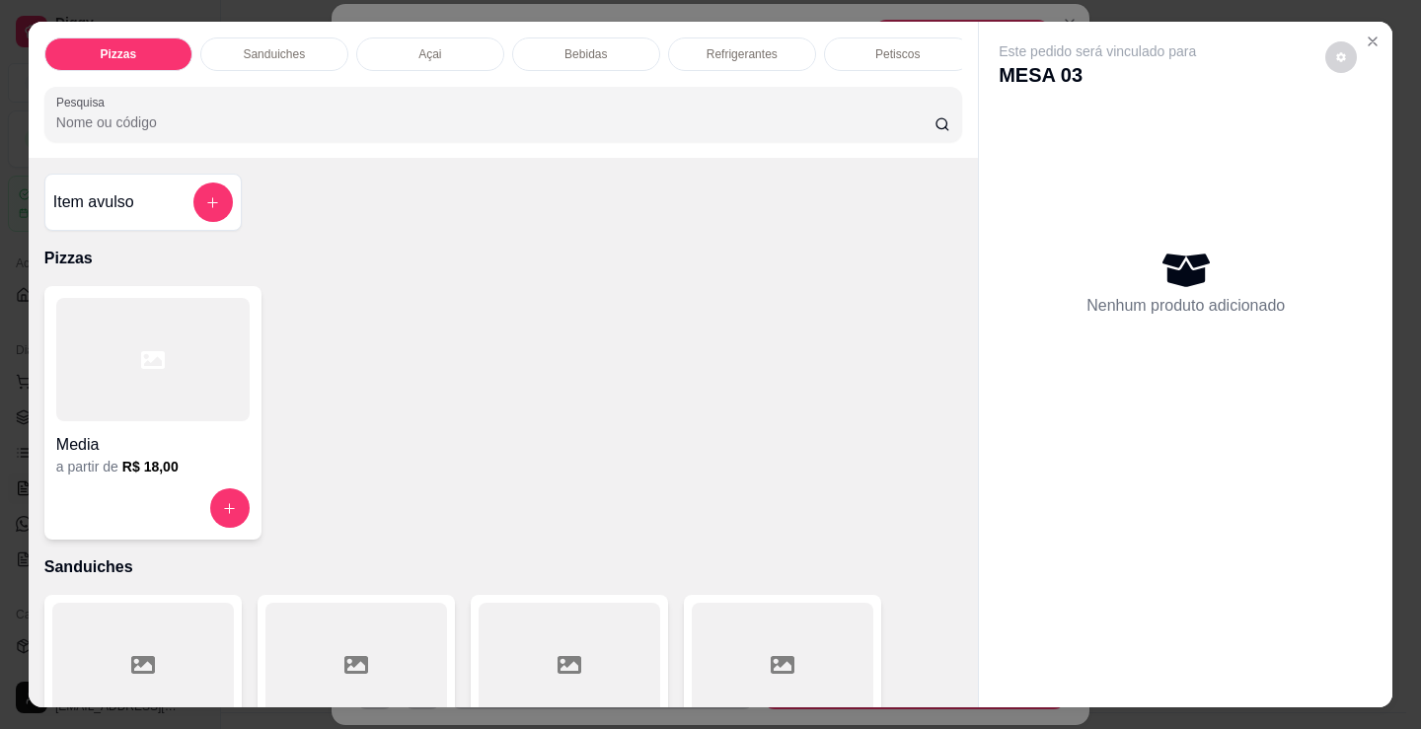
click at [594, 46] on p "Bebidas" at bounding box center [585, 54] width 42 height 16
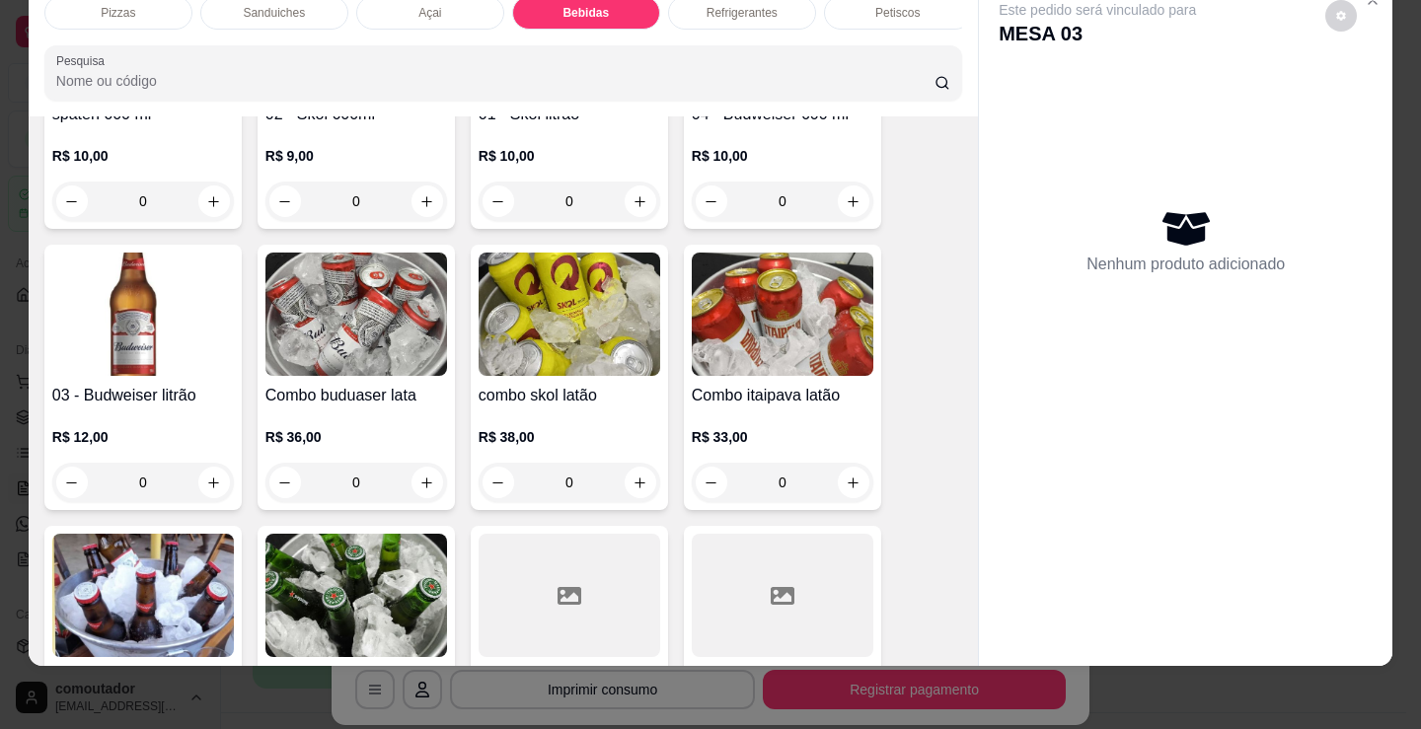
scroll to position [2953, 0]
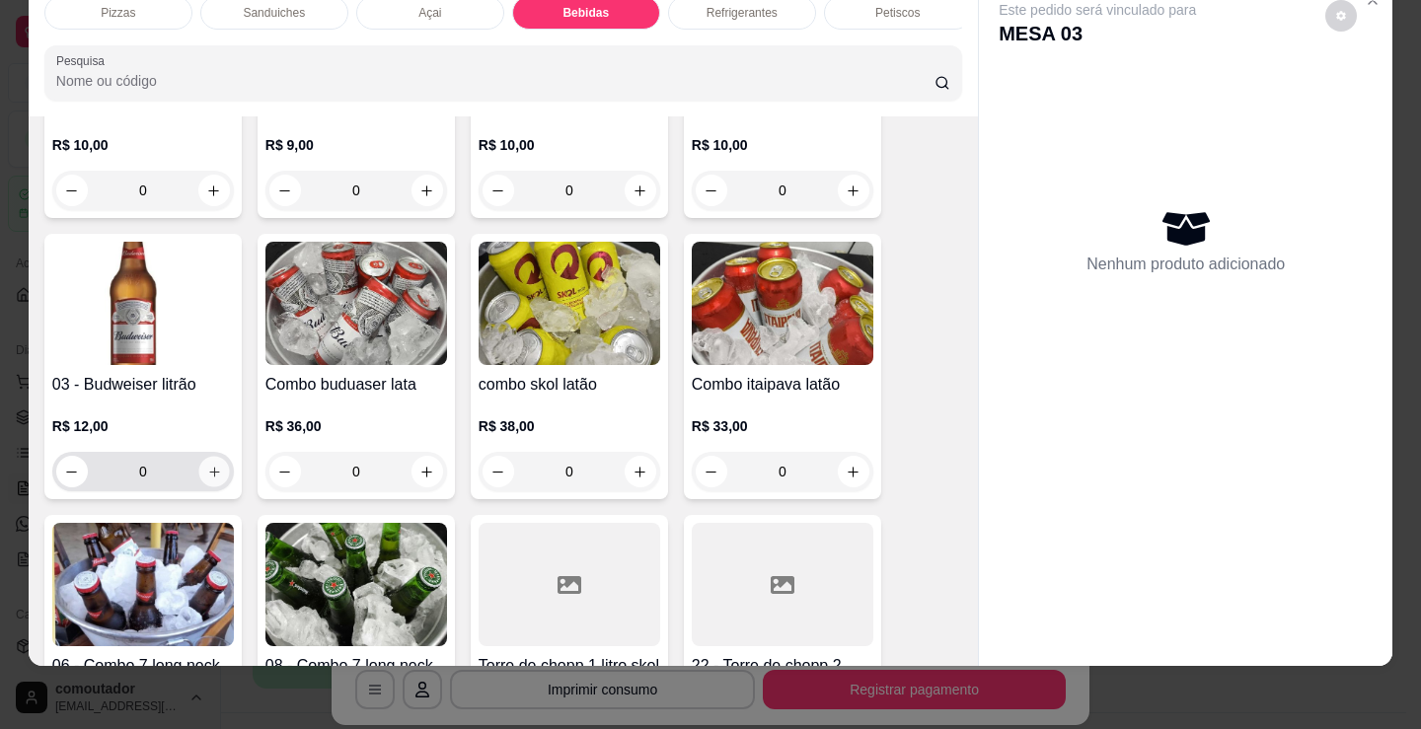
click at [207, 479] on icon "increase-product-quantity" at bounding box center [214, 472] width 15 height 15
type input "1"
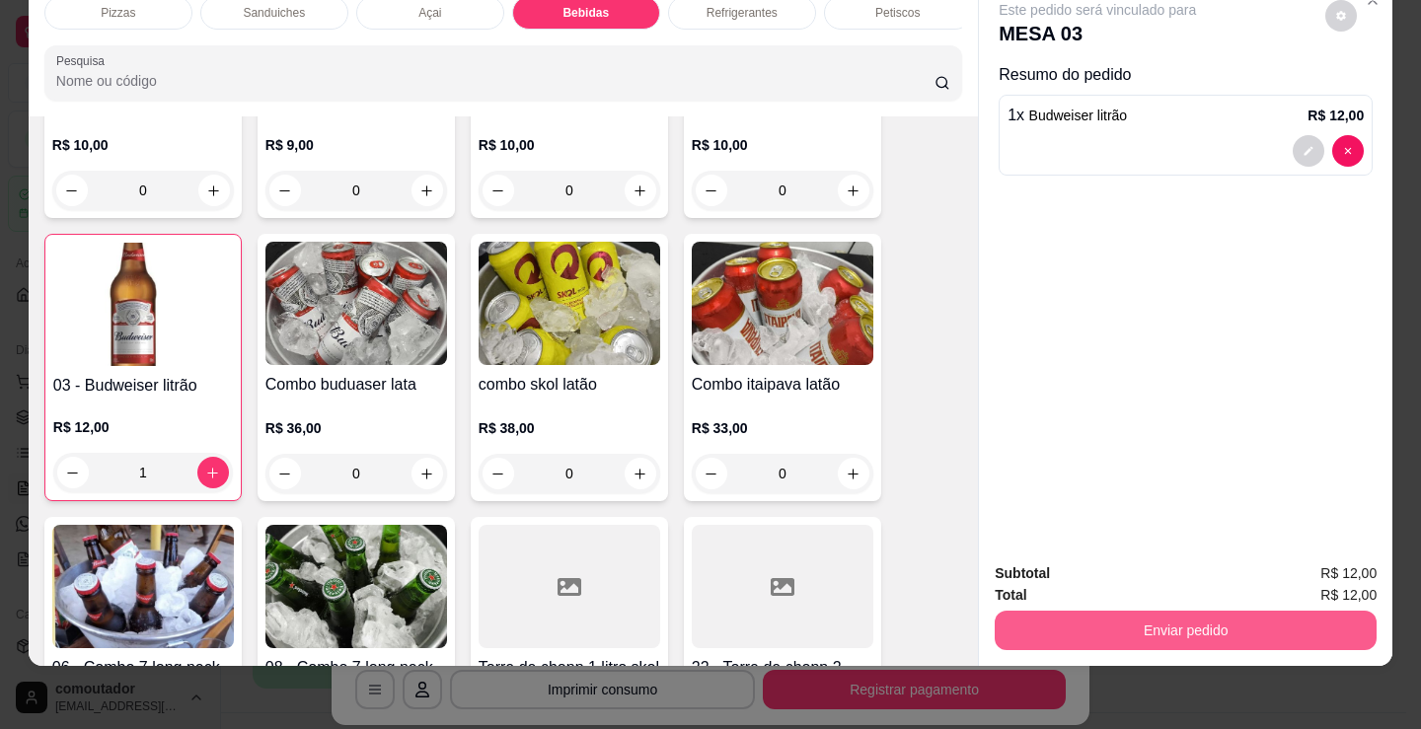
click at [1072, 618] on button "Enviar pedido" at bounding box center [1186, 630] width 382 height 39
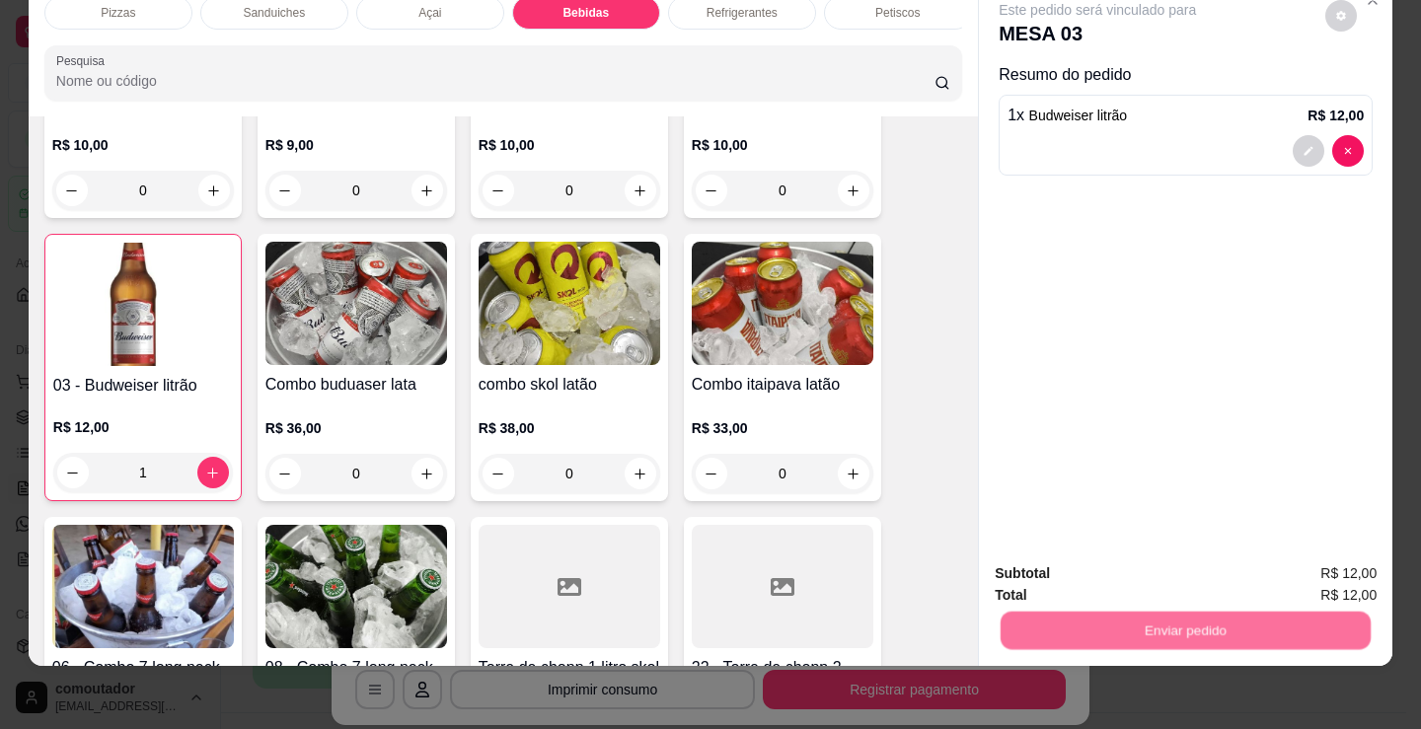
click at [1065, 577] on button "Não registrar e enviar pedido" at bounding box center [1119, 567] width 205 height 37
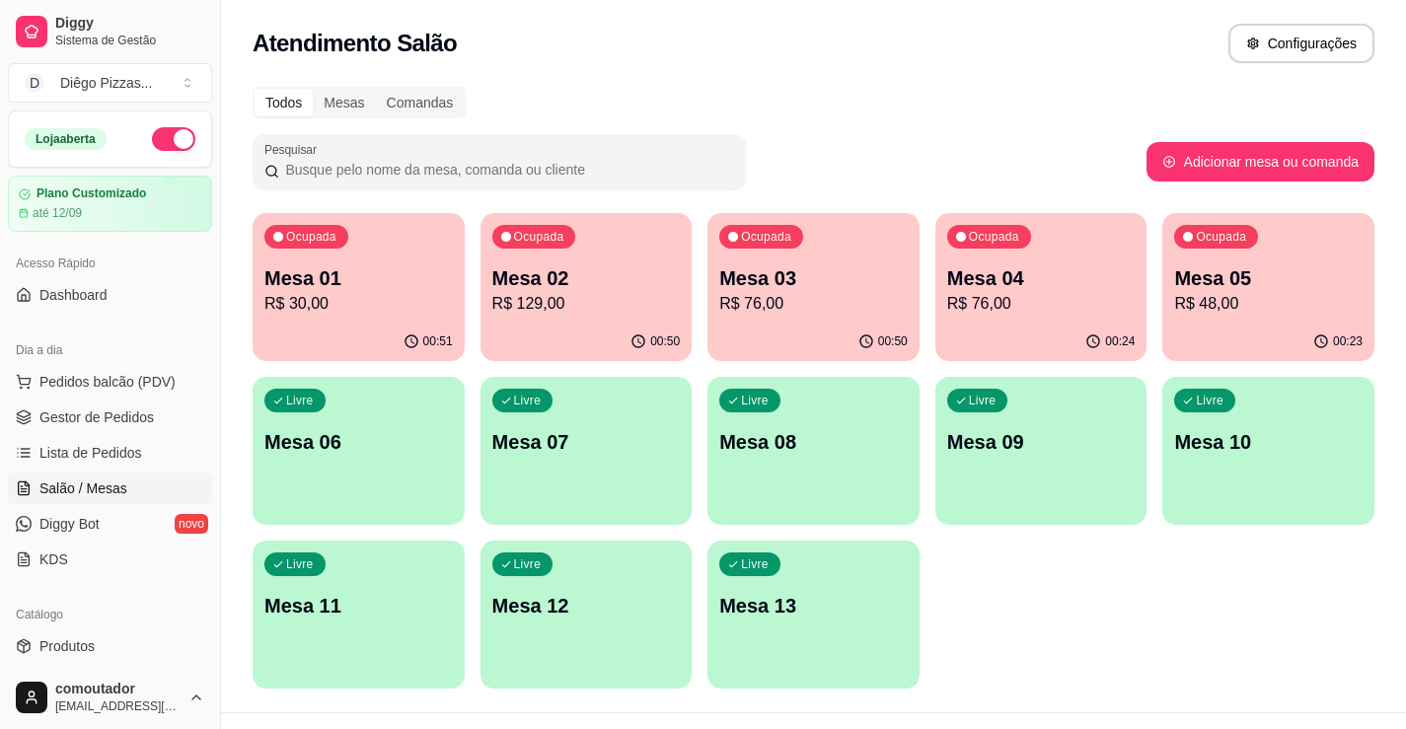
click at [1096, 264] on p "Mesa 04" at bounding box center [1041, 278] width 188 height 28
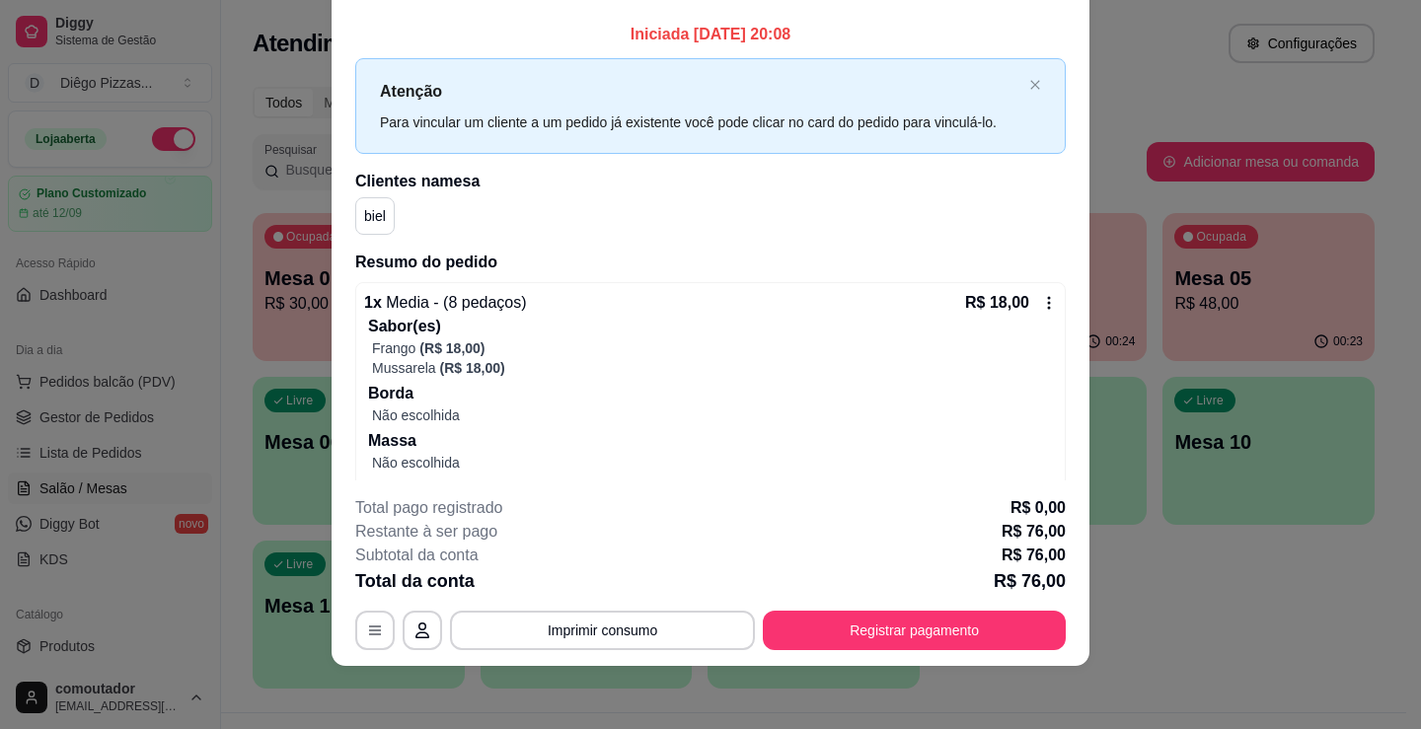
scroll to position [0, 0]
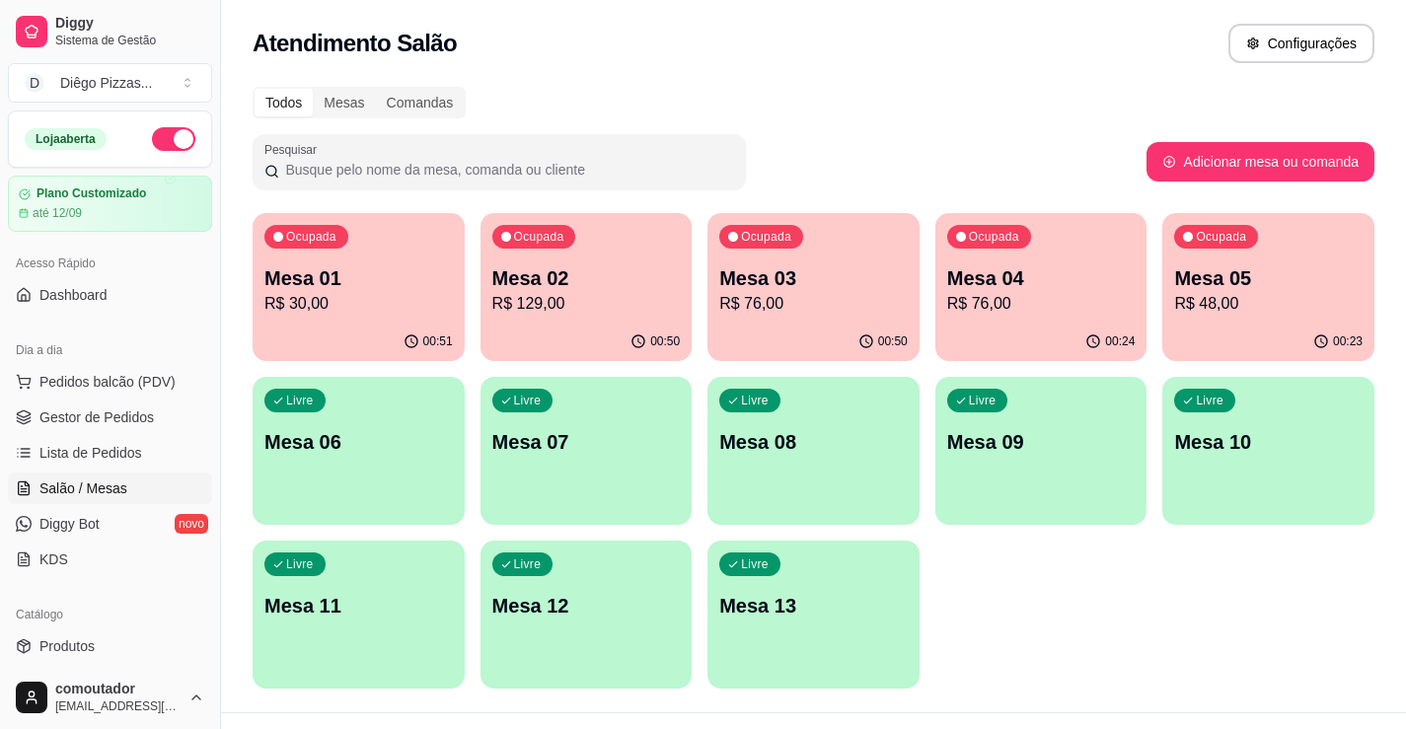
click at [1216, 307] on p "R$ 48,00" at bounding box center [1268, 304] width 188 height 24
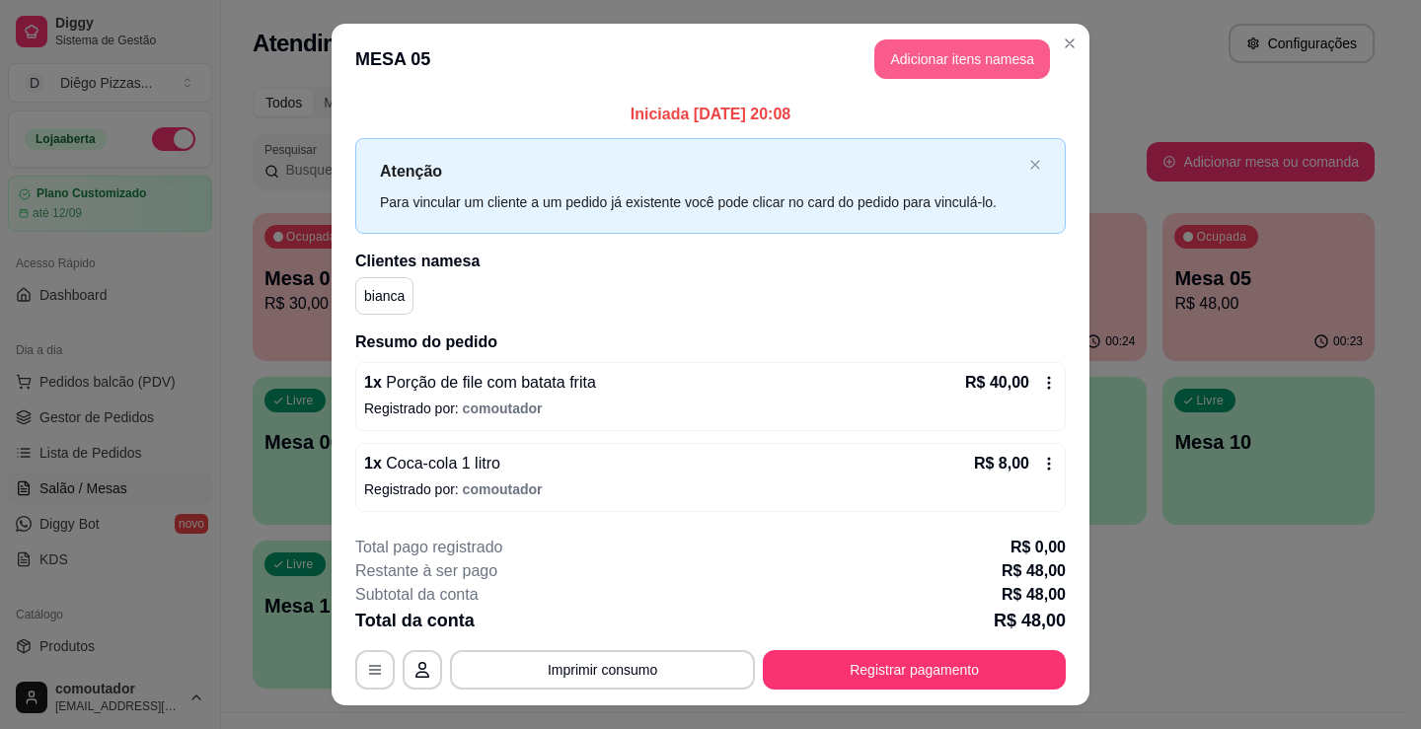
click at [978, 38] on header "MESA 05 Adicionar itens na mesa" at bounding box center [711, 59] width 758 height 71
click at [916, 58] on button "Adicionar itens na mesa" at bounding box center [962, 59] width 170 height 38
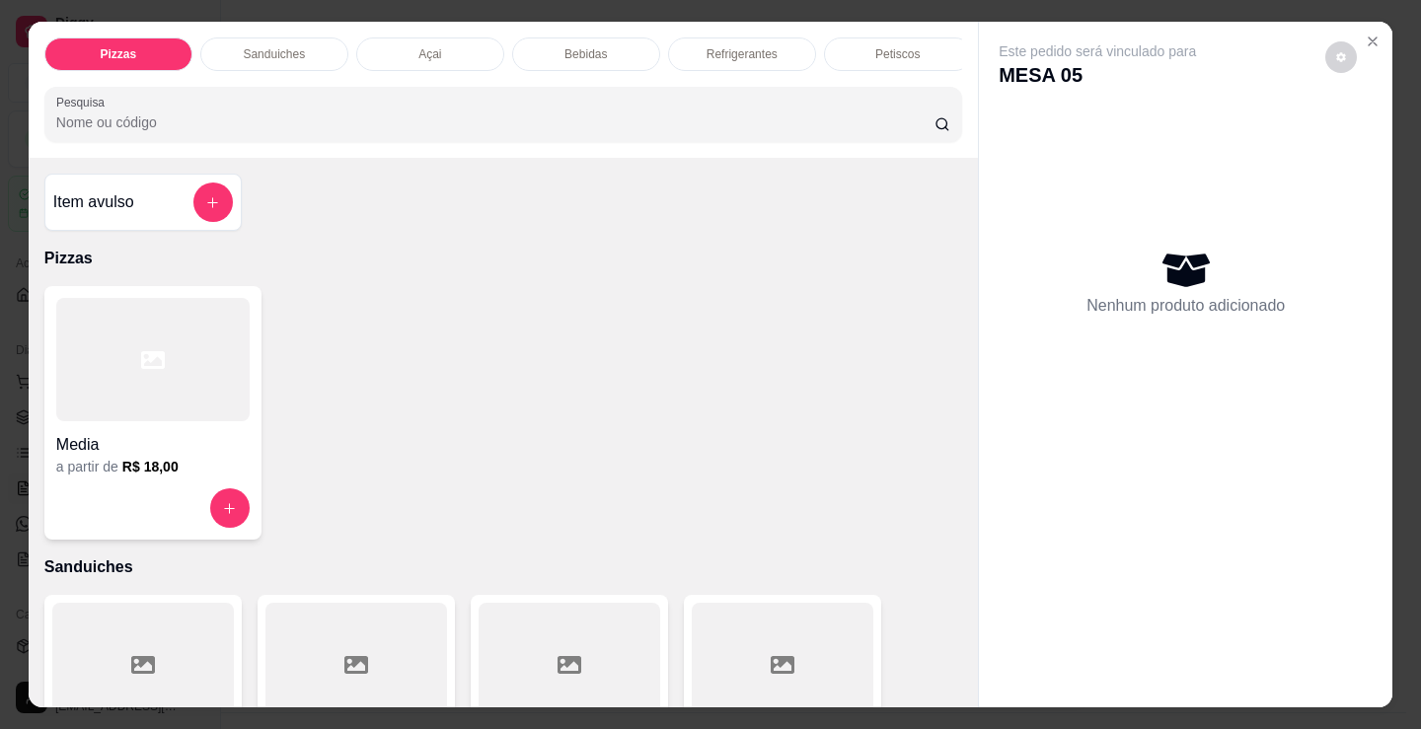
click at [547, 44] on div "Bebidas" at bounding box center [586, 54] width 148 height 34
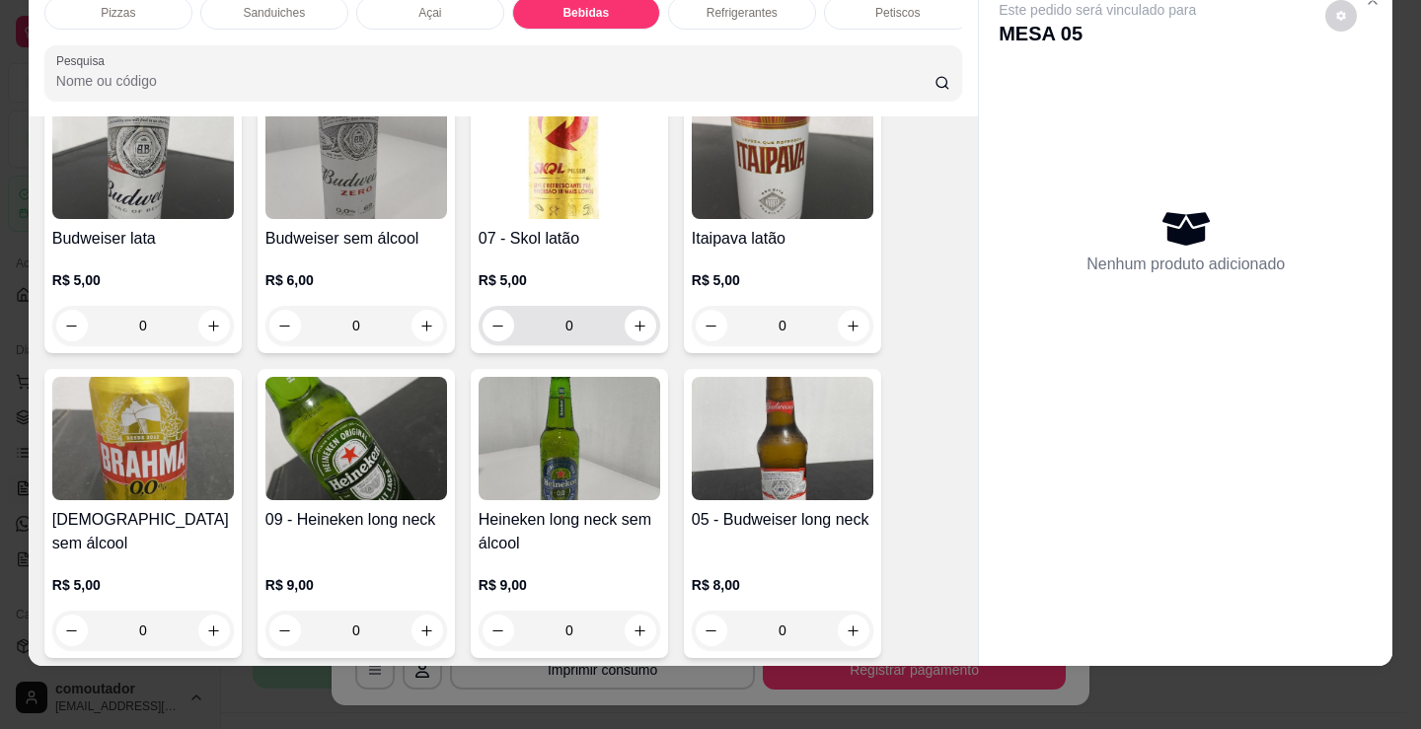
scroll to position [2361, 0]
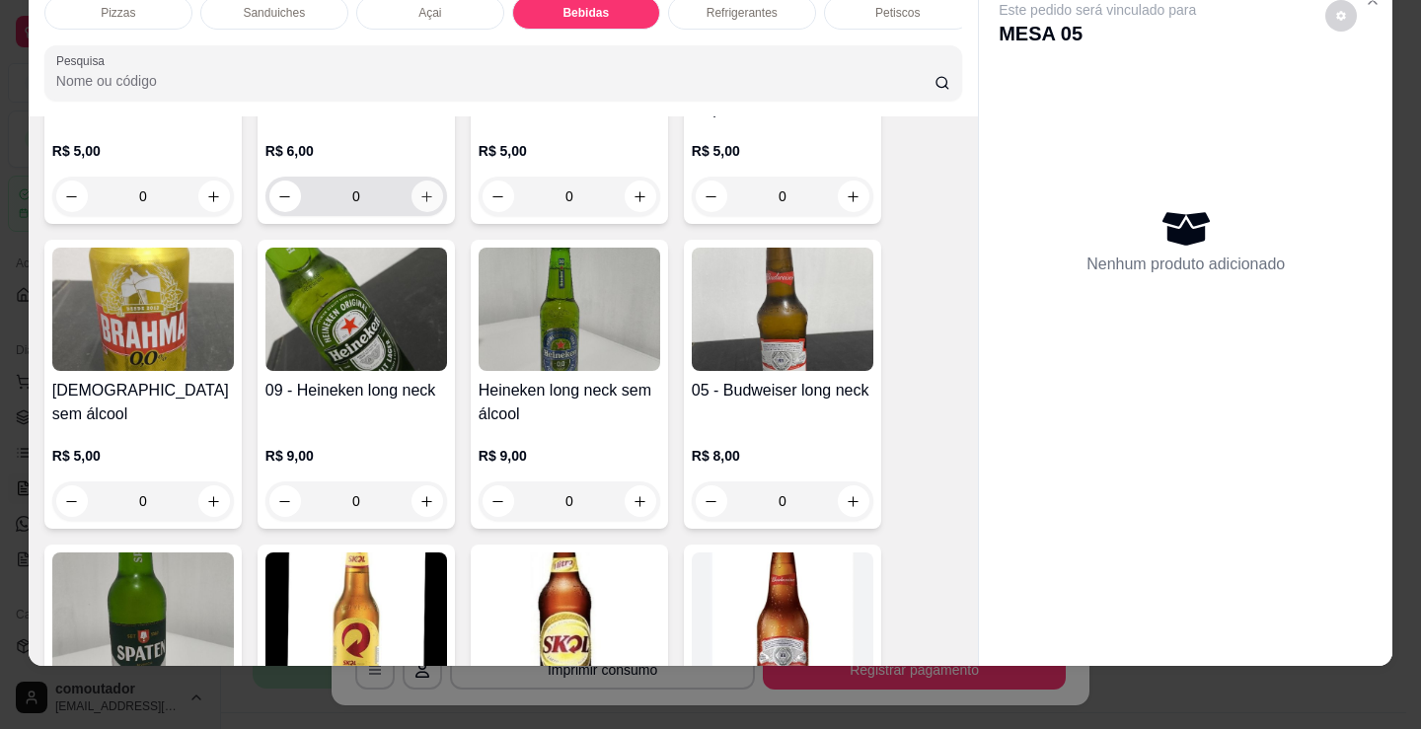
click at [431, 198] on button "increase-product-quantity" at bounding box center [427, 197] width 32 height 32
type input "1"
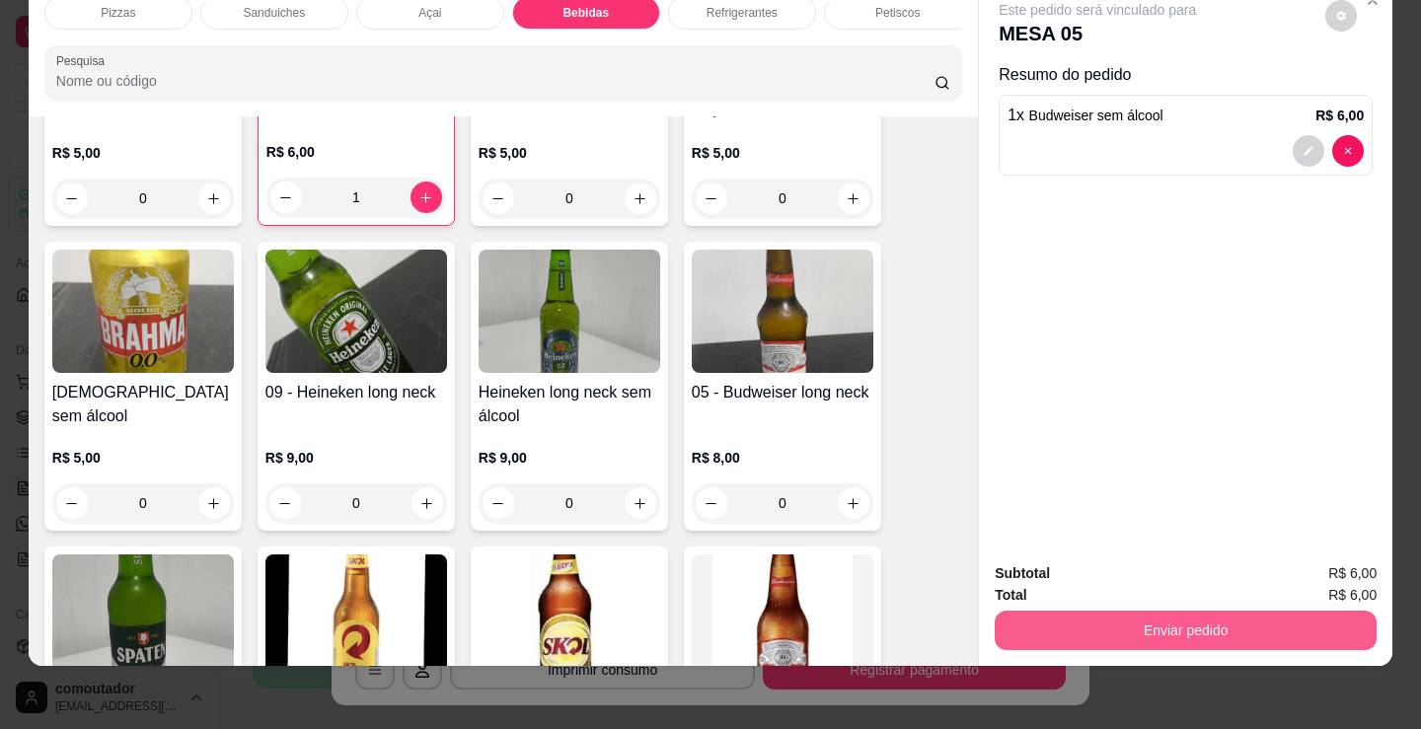
click at [1081, 611] on button "Enviar pedido" at bounding box center [1186, 630] width 382 height 39
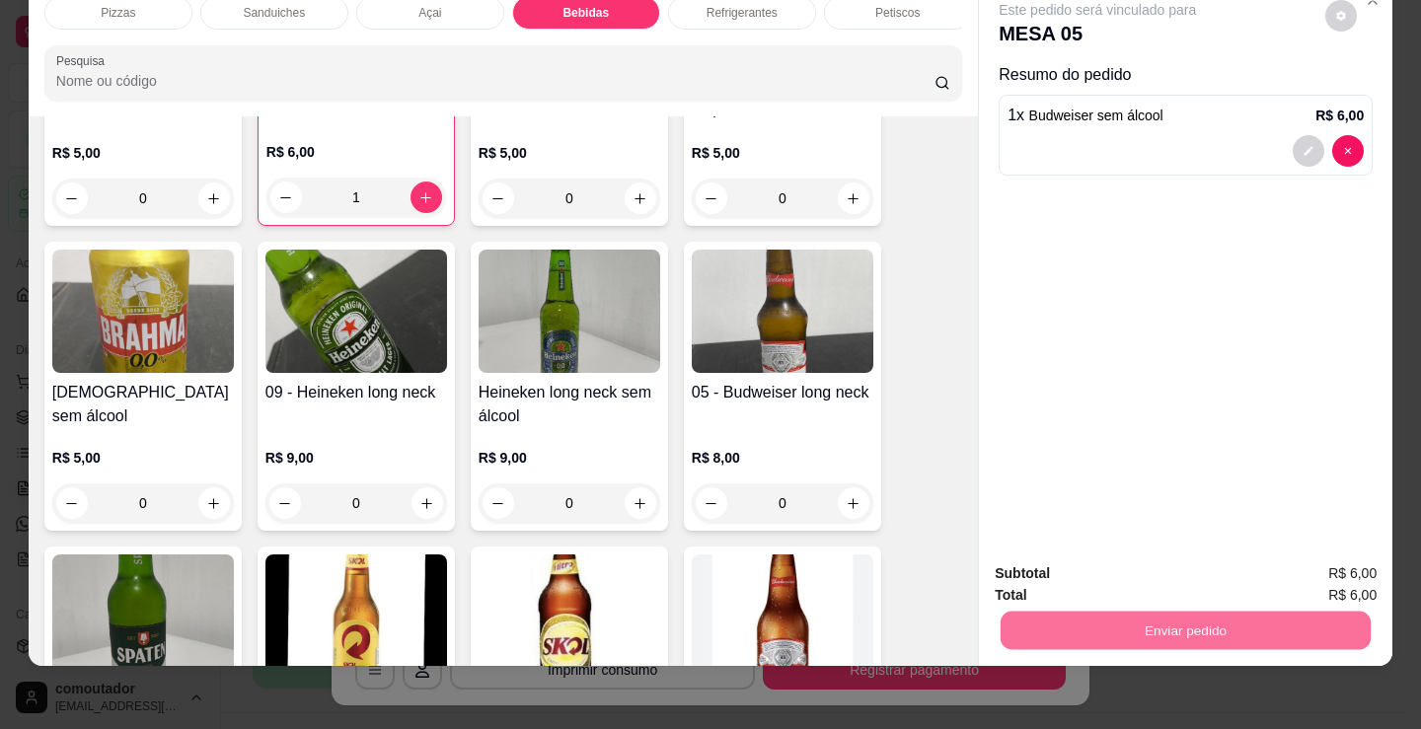
click at [1132, 567] on button "Não registrar e enviar pedido" at bounding box center [1119, 567] width 205 height 37
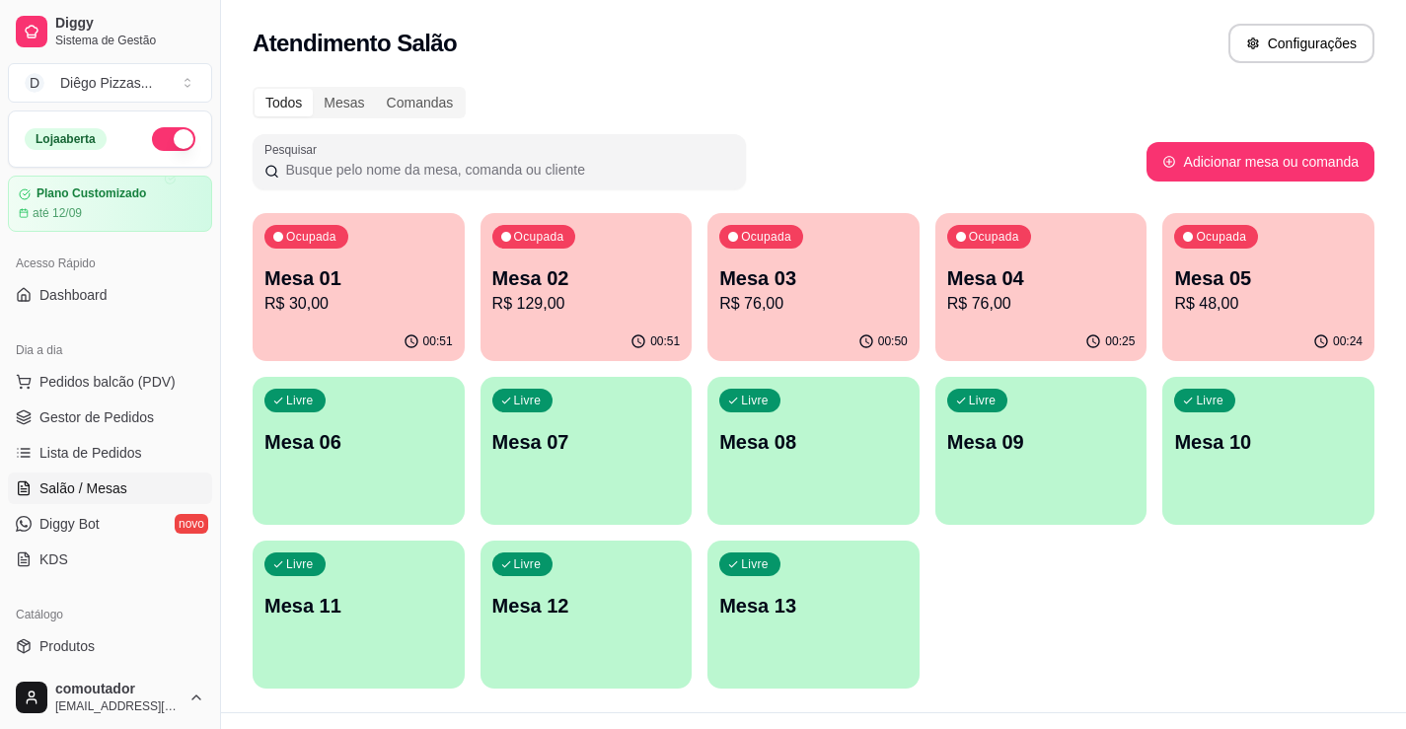
click at [350, 478] on div "Livre Mesa 06" at bounding box center [359, 439] width 212 height 124
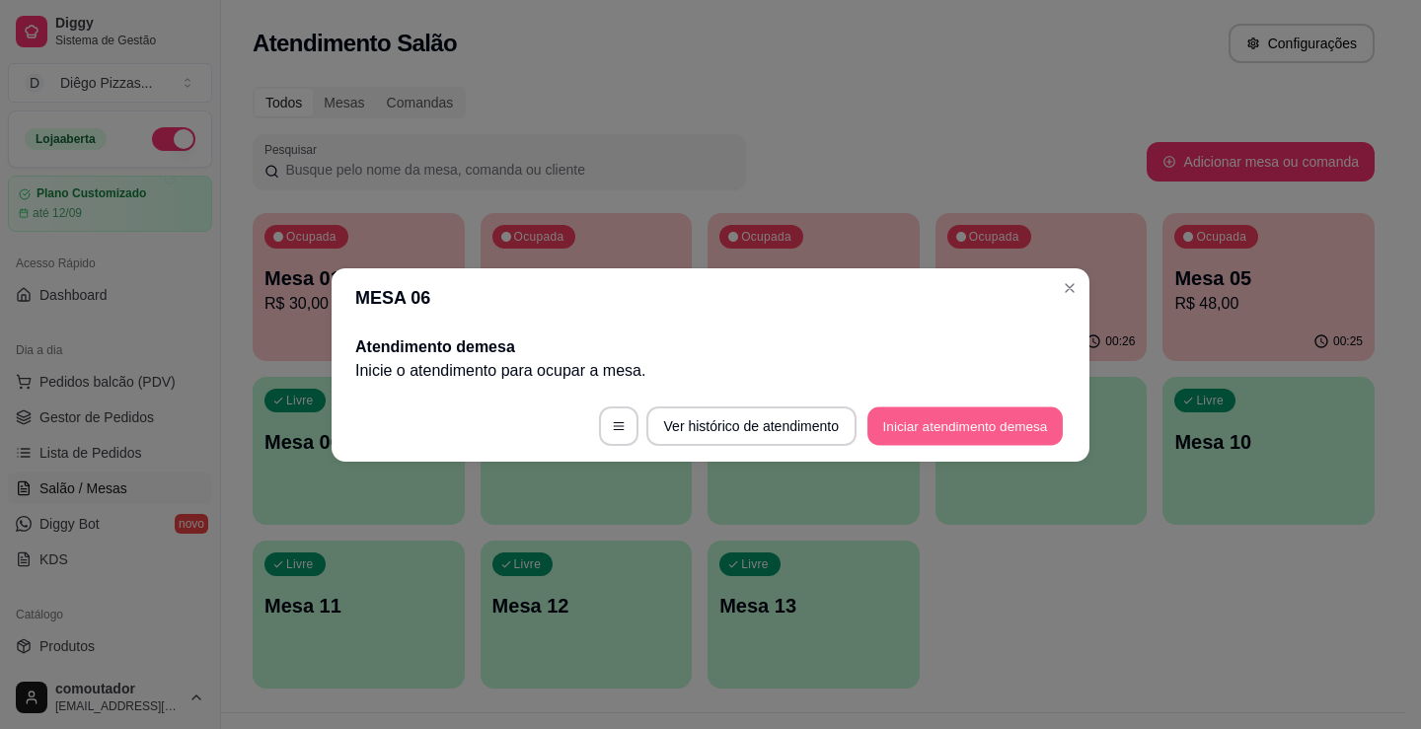
click at [1015, 414] on button "Iniciar atendimento de mesa" at bounding box center [964, 425] width 195 height 38
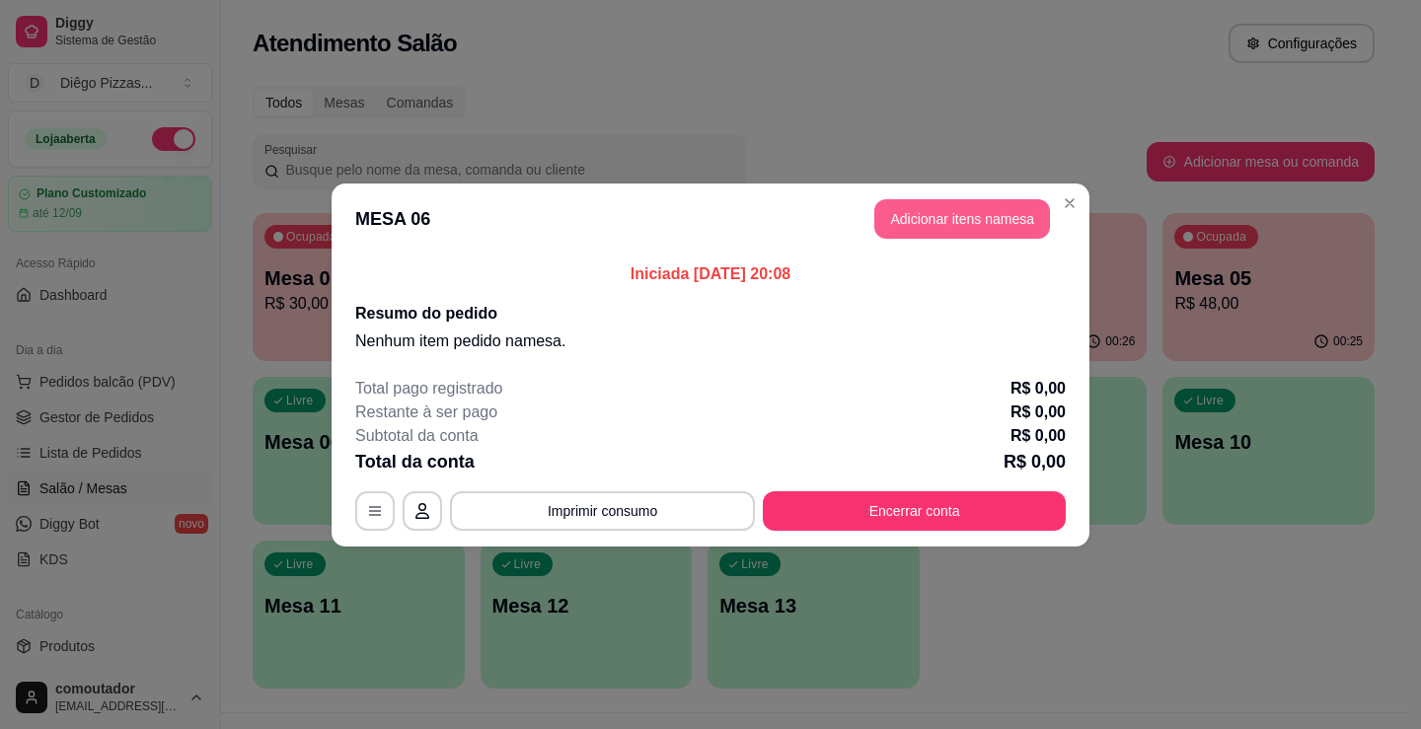
click at [1004, 227] on button "Adicionar itens na mesa" at bounding box center [962, 218] width 176 height 39
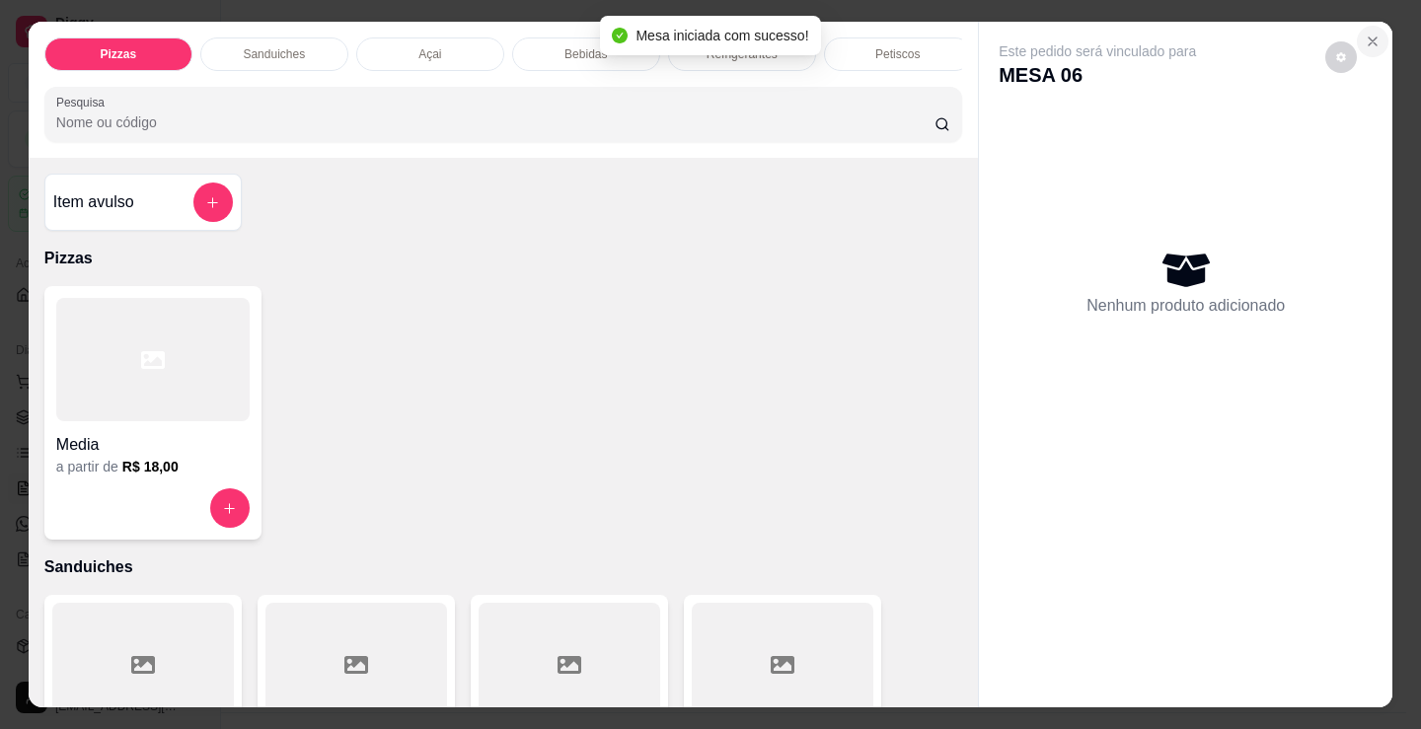
click at [1365, 40] on icon "Close" at bounding box center [1373, 42] width 16 height 16
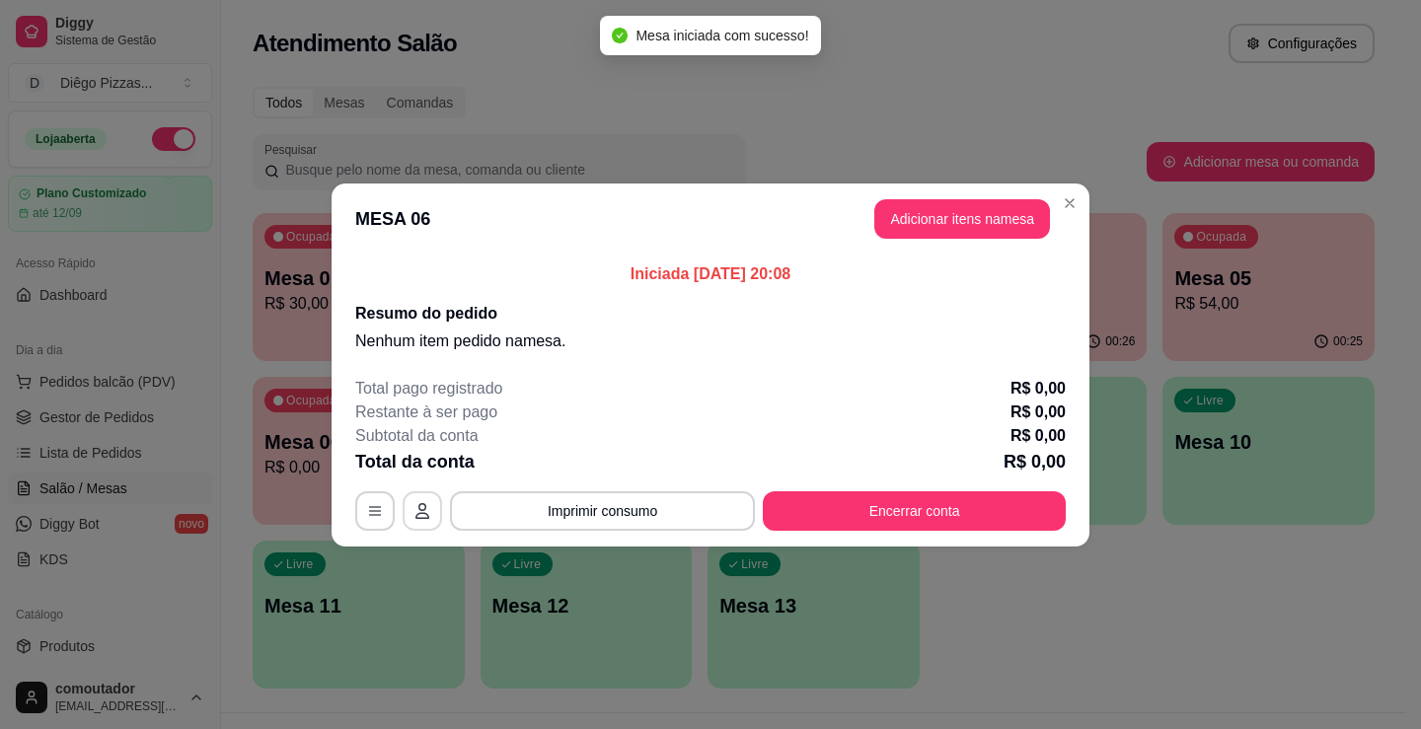
click at [432, 510] on button "button" at bounding box center [422, 510] width 39 height 39
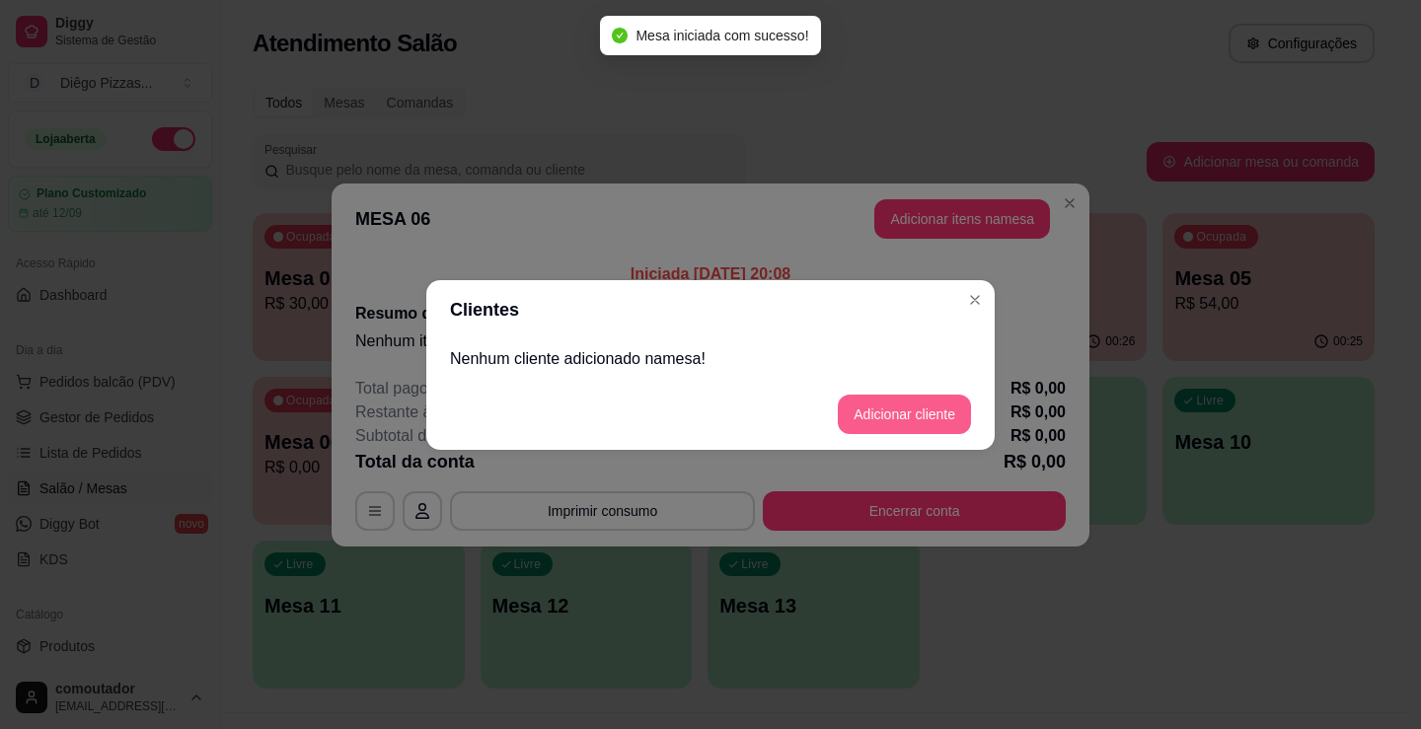
click at [887, 415] on button "Adicionar cliente" at bounding box center [904, 414] width 133 height 39
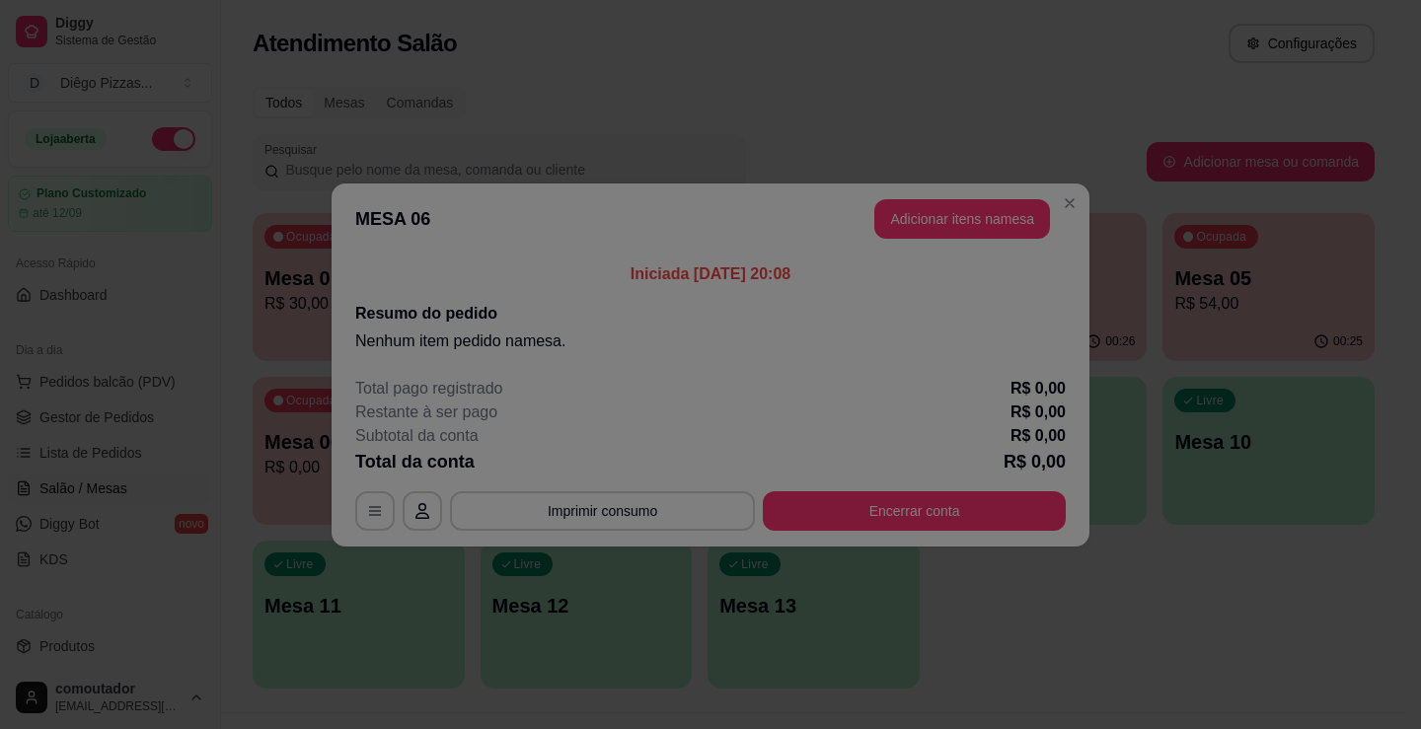
click at [723, 372] on input "Nome do cliente" at bounding box center [711, 366] width 498 height 20
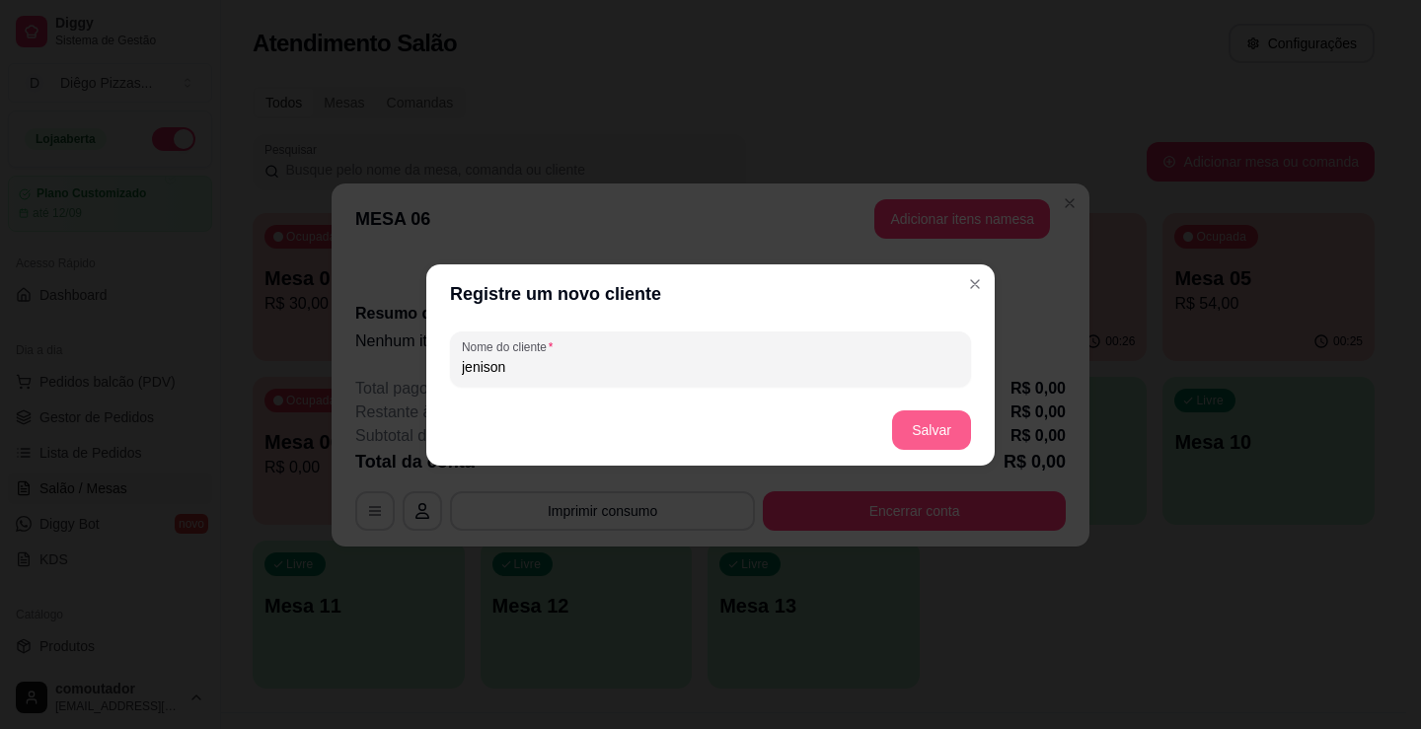
type input "jenison"
click at [941, 440] on button "Salvar" at bounding box center [931, 429] width 79 height 39
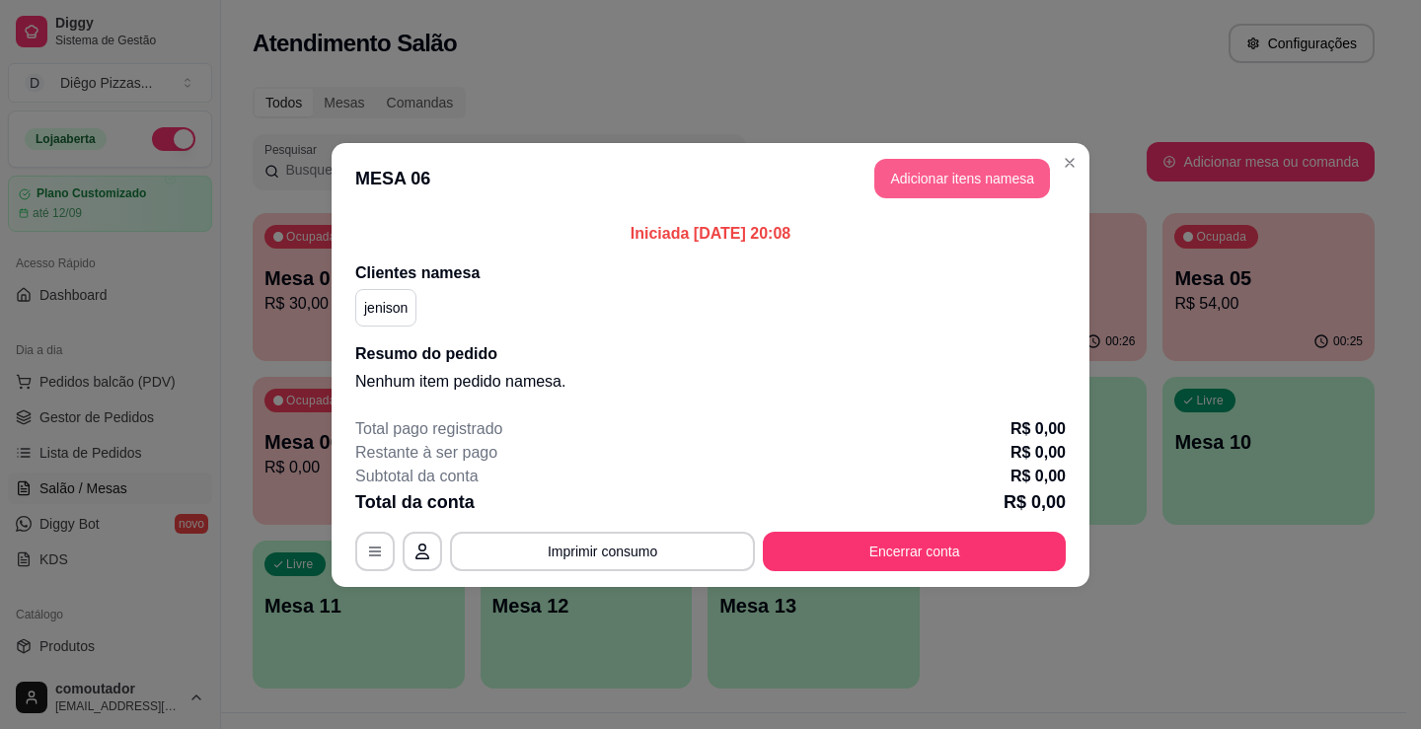
click at [959, 174] on button "Adicionar itens na mesa" at bounding box center [962, 178] width 176 height 39
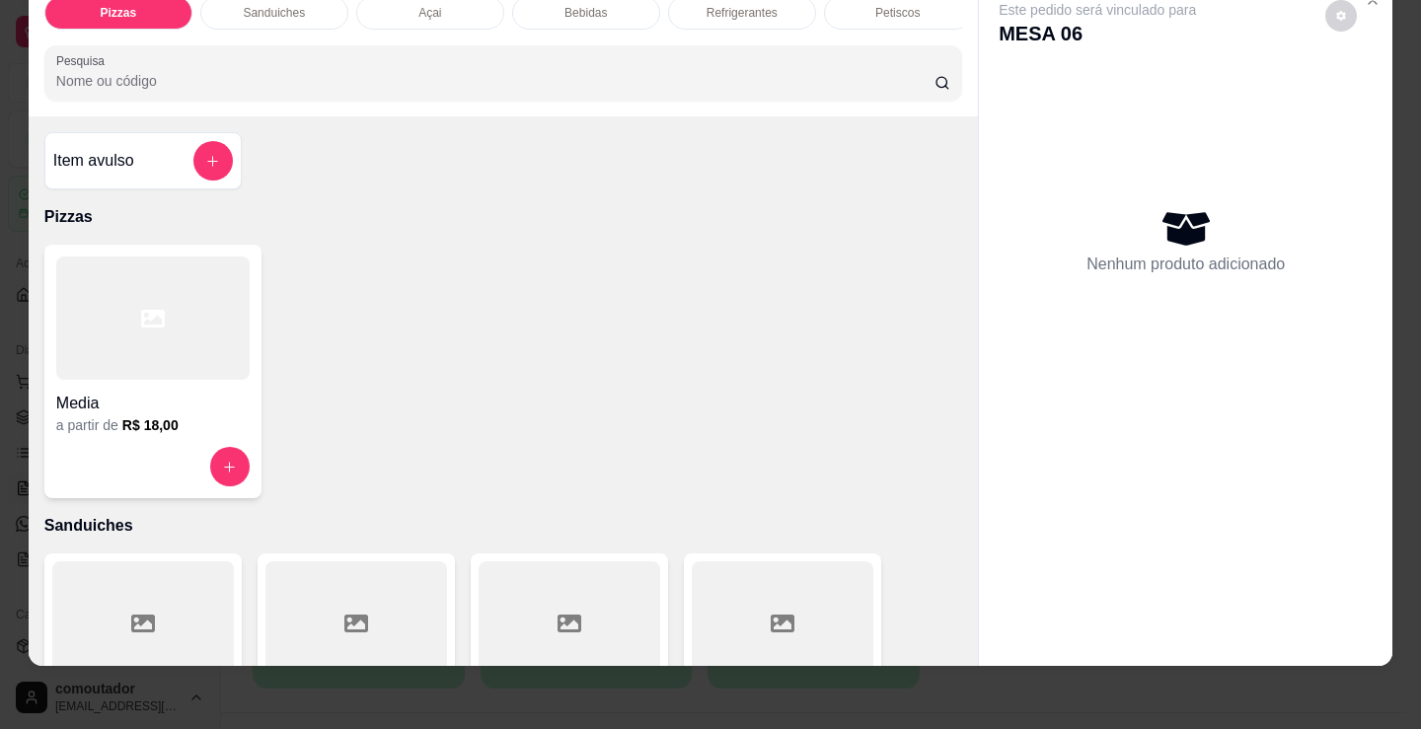
scroll to position [48, 0]
click at [743, 13] on div "Refrigerantes" at bounding box center [742, 13] width 148 height 34
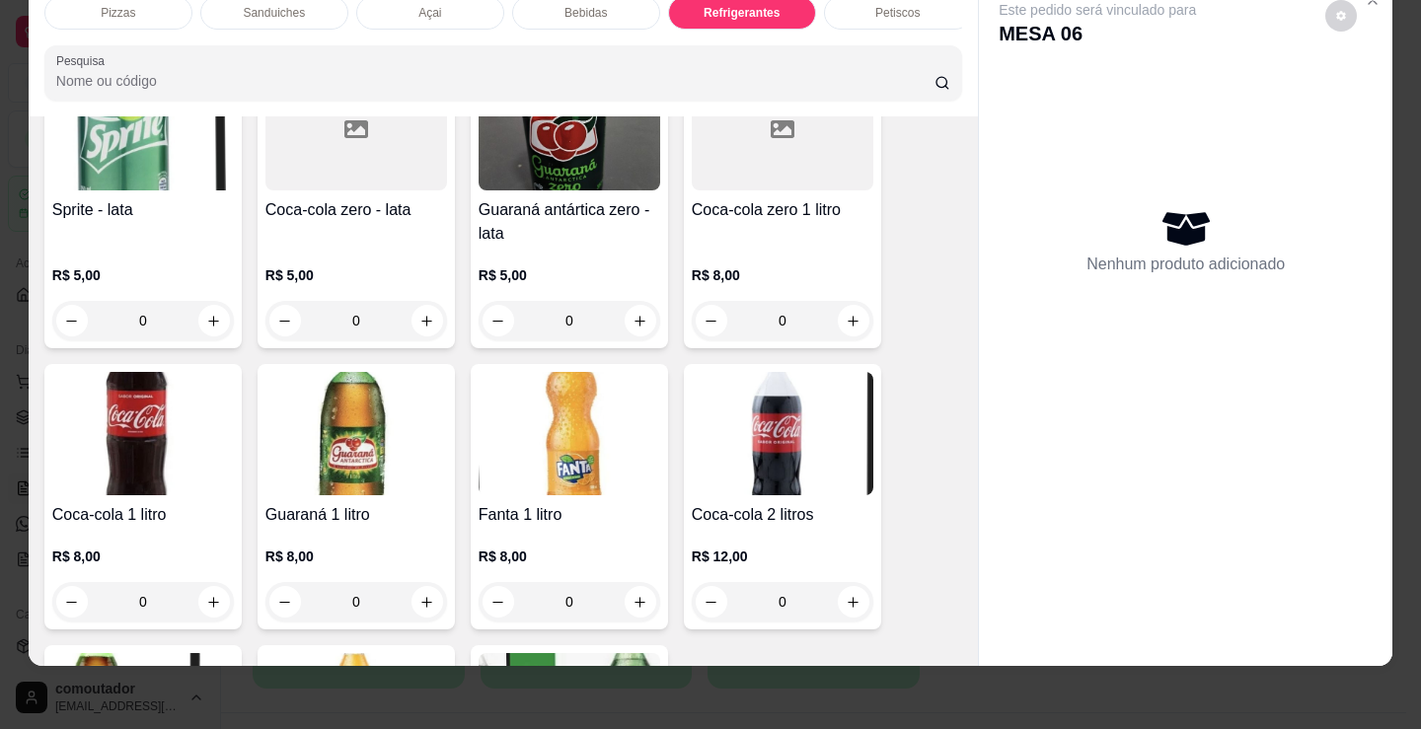
scroll to position [5519, 0]
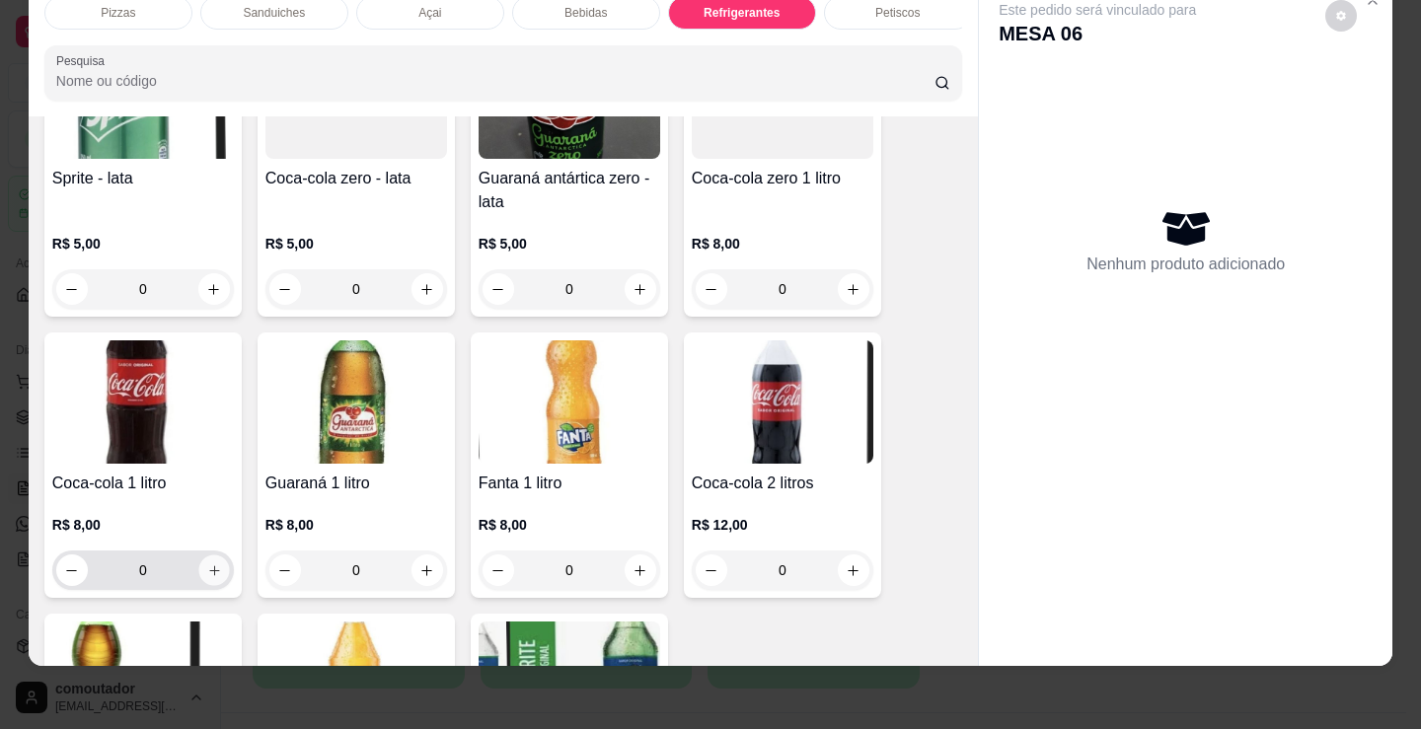
click at [207, 578] on icon "increase-product-quantity" at bounding box center [214, 570] width 15 height 15
type input "1"
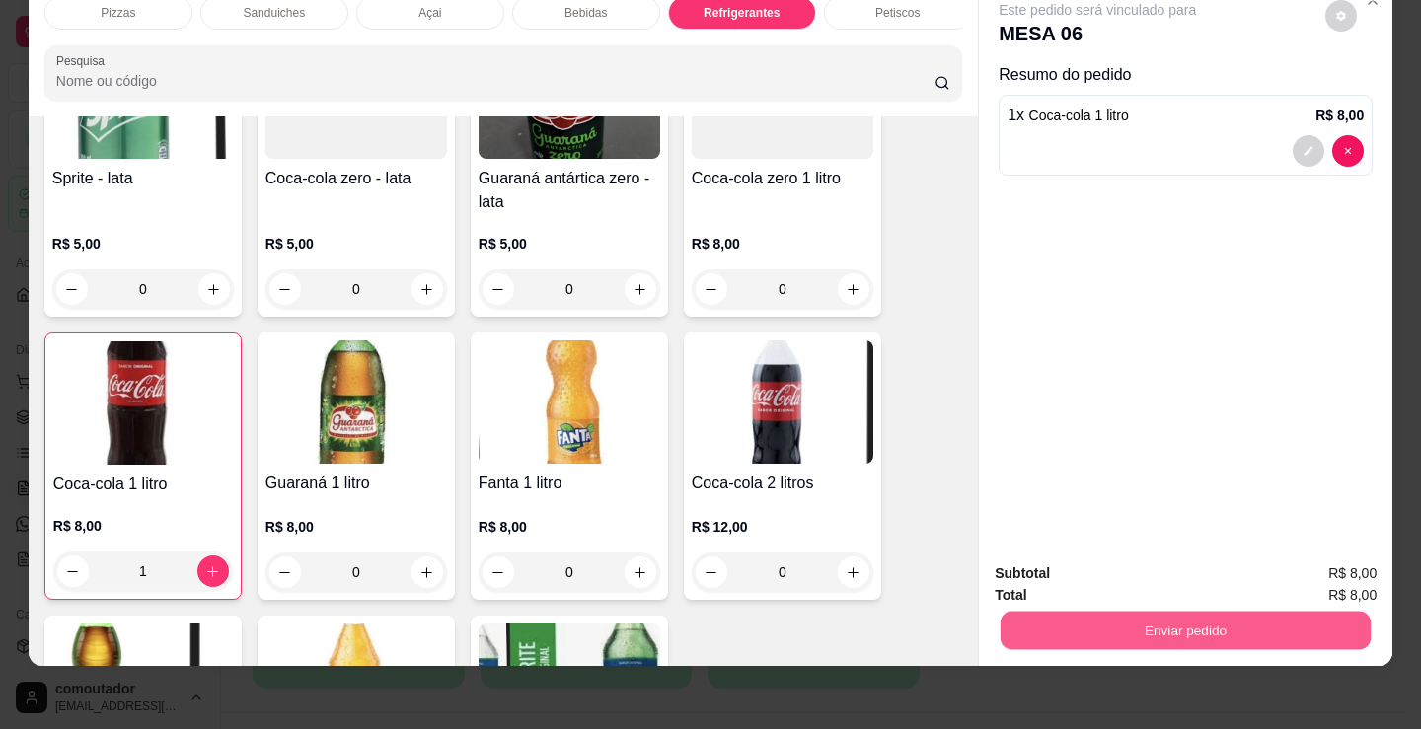
click at [1085, 618] on button "Enviar pedido" at bounding box center [1185, 630] width 370 height 38
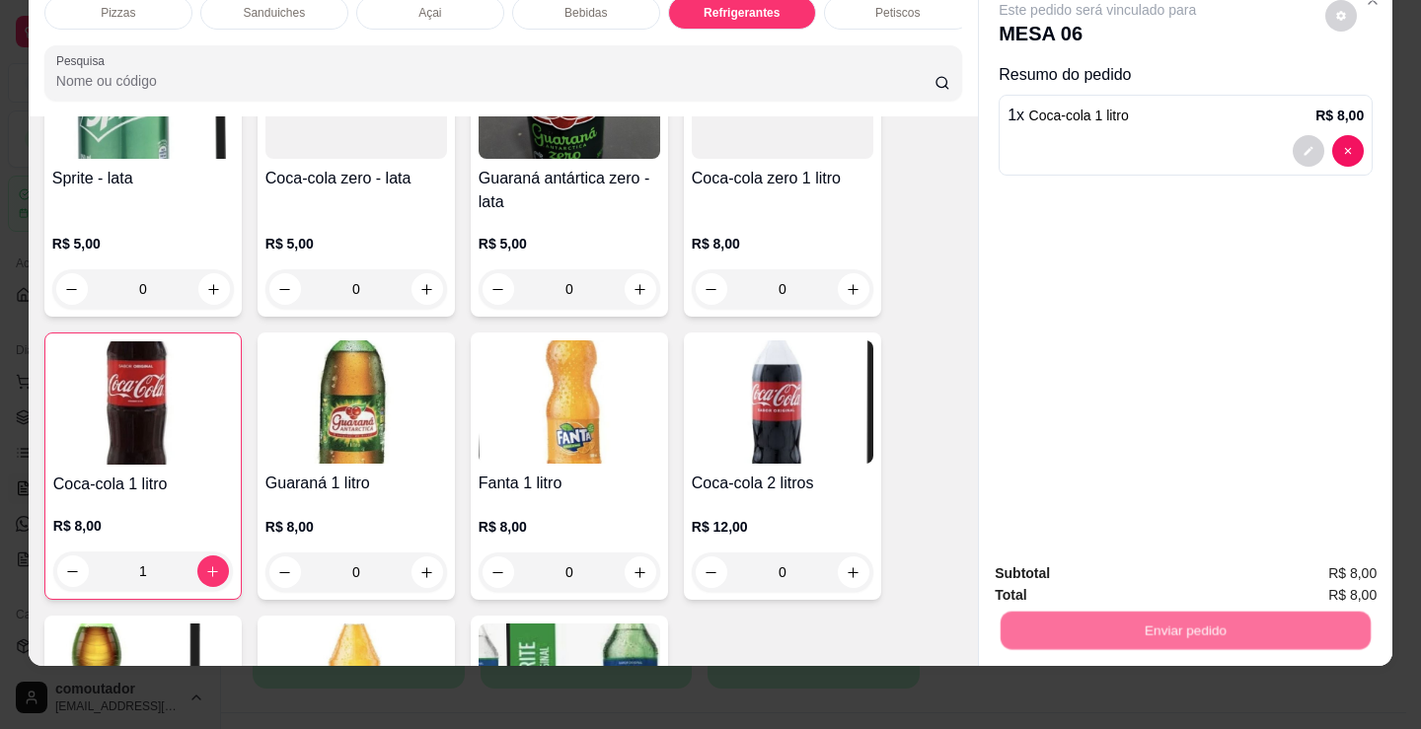
click at [1076, 571] on button "Não registrar e enviar pedido" at bounding box center [1120, 567] width 199 height 37
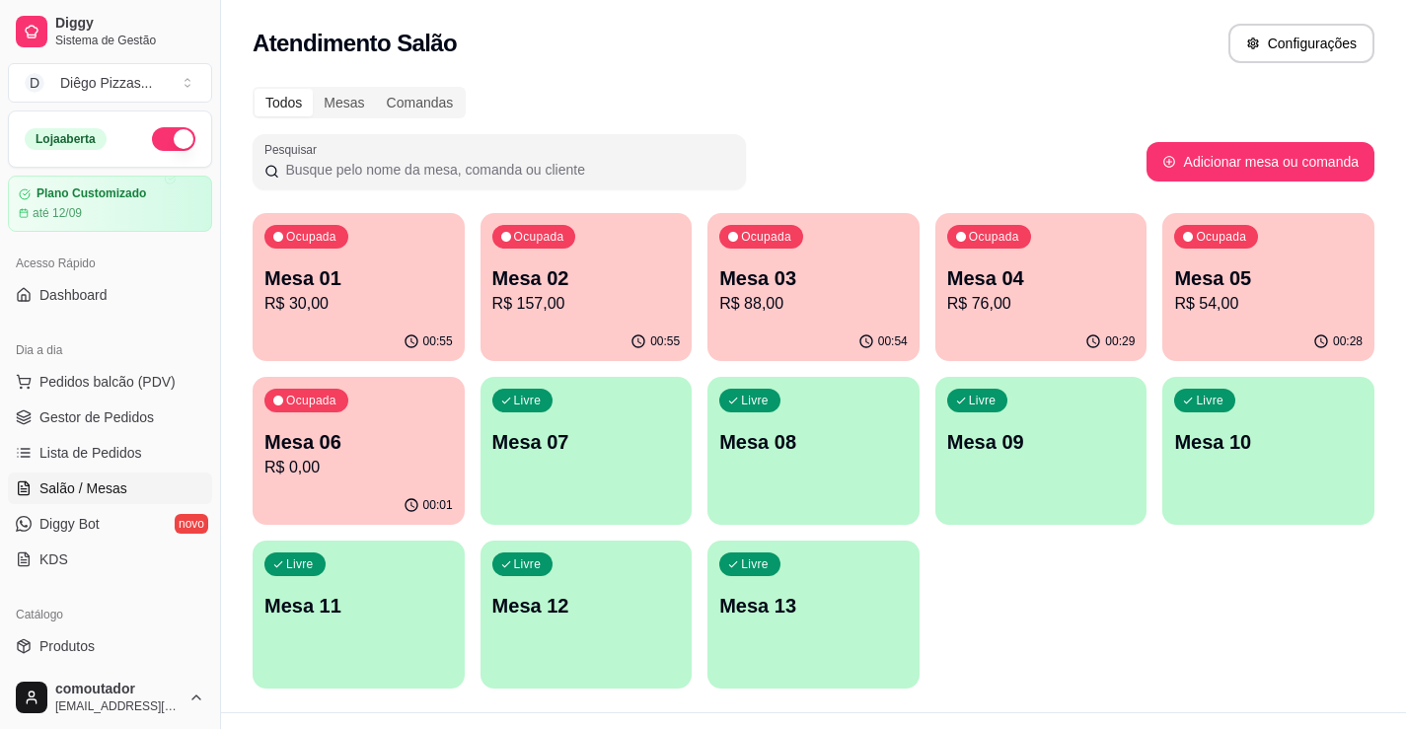
click at [979, 576] on div "Ocupada Mesa 01 R$ 30,00 00:55 Ocupada Mesa 02 R$ 157,00 00:55 Ocupada Mesa 03 …" at bounding box center [814, 451] width 1122 height 476
drag, startPoint x: 1105, startPoint y: 626, endPoint x: 865, endPoint y: 584, distance: 243.3
click at [1105, 626] on div "Ocupada Mesa 01 R$ 30,00 00:56 Ocupada Mesa 02 R$ 157,00 00:55 Ocupada Mesa 03 …" at bounding box center [814, 451] width 1122 height 476
click at [130, 372] on span "Pedidos balcão (PDV)" at bounding box center [107, 382] width 136 height 20
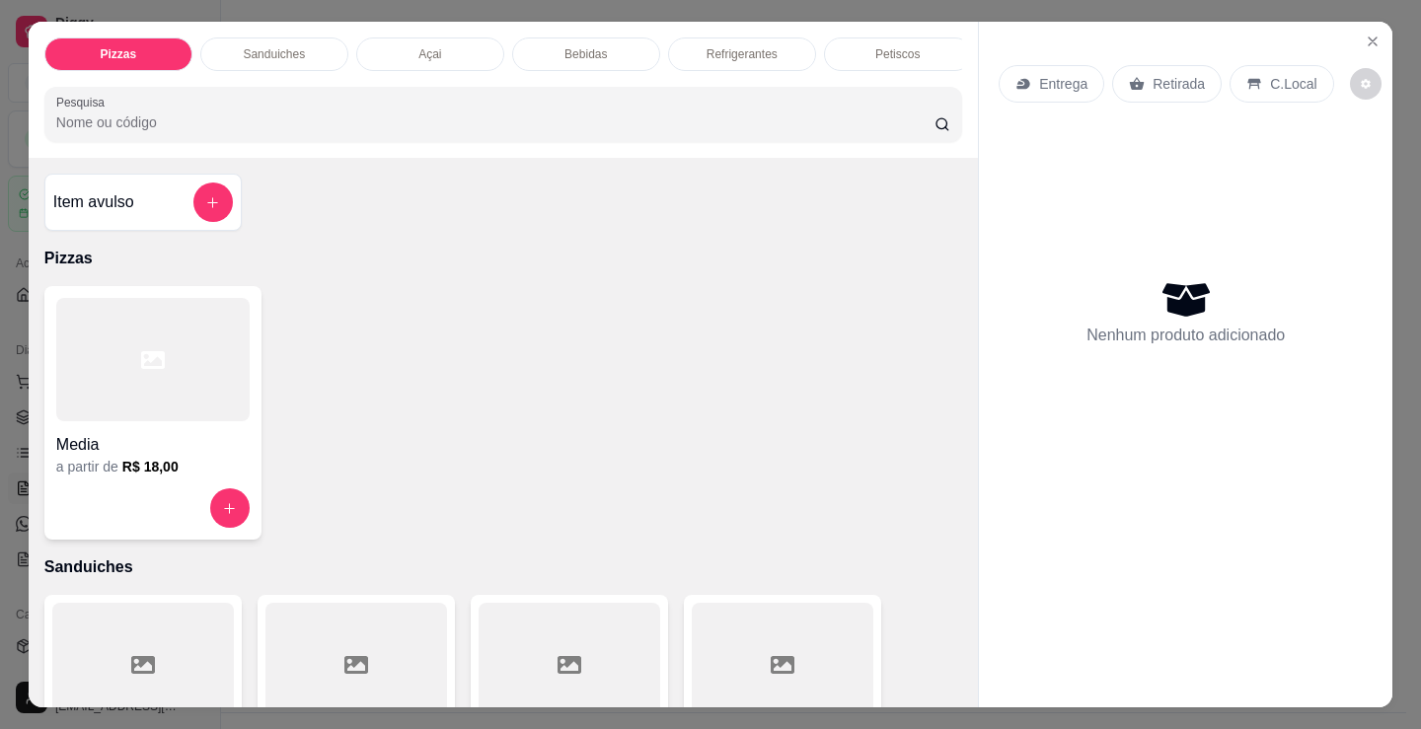
click at [754, 46] on p "Refrigerantes" at bounding box center [741, 54] width 71 height 16
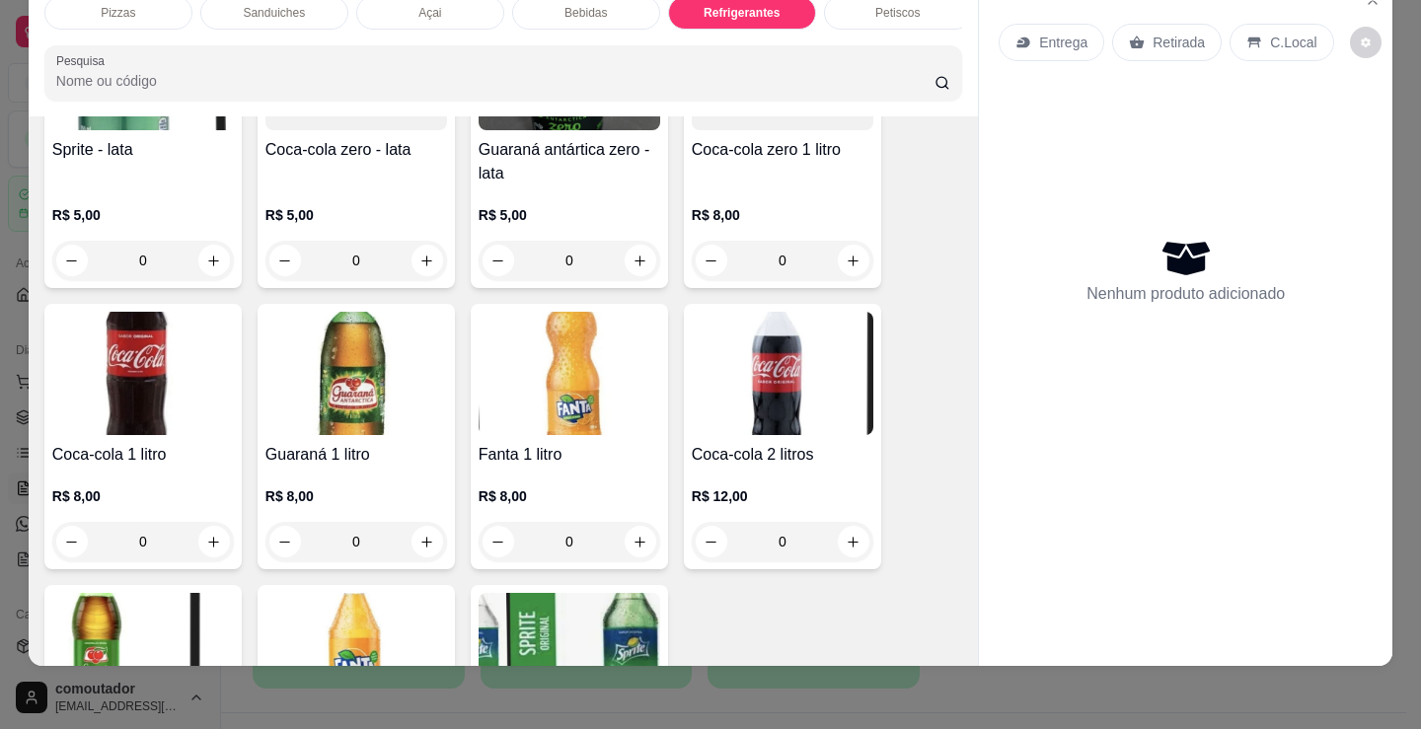
scroll to position [5717, 0]
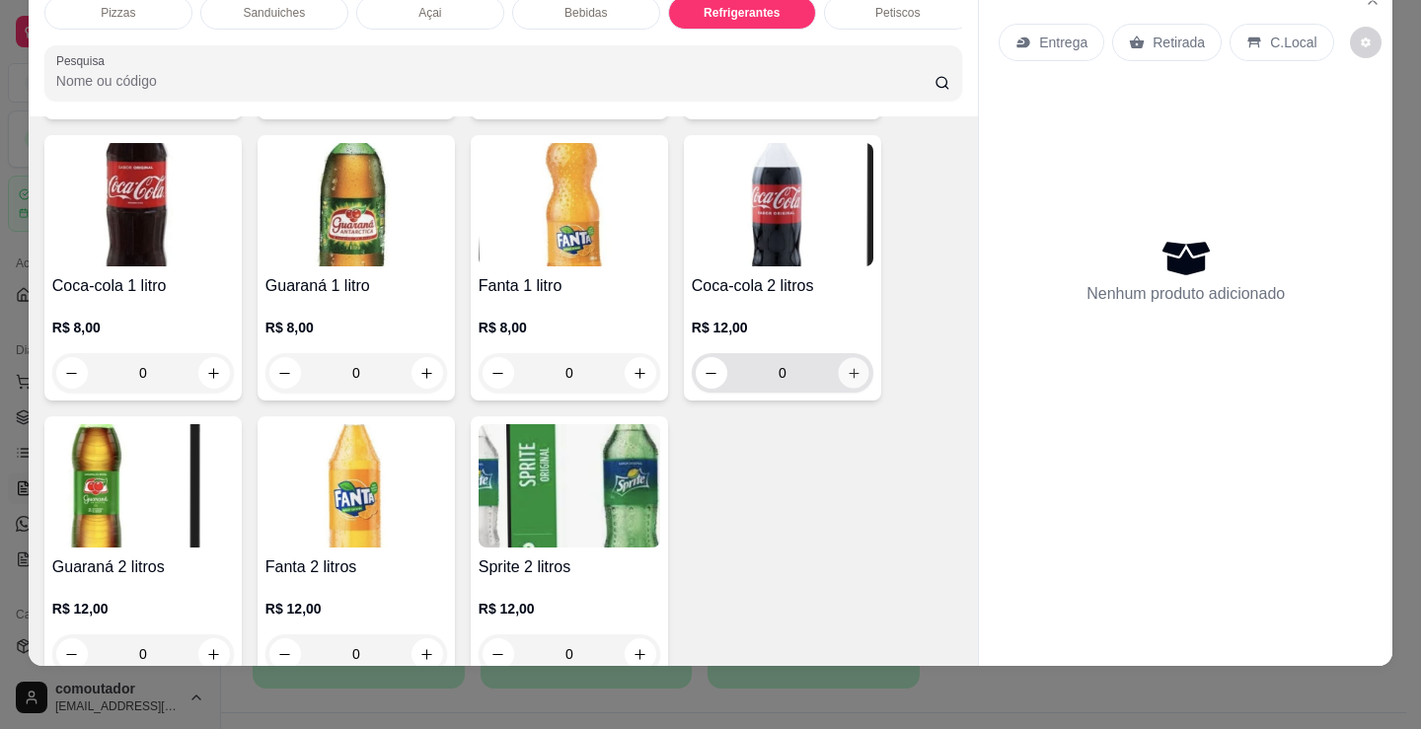
click at [847, 378] on icon "increase-product-quantity" at bounding box center [854, 373] width 15 height 15
type input "1"
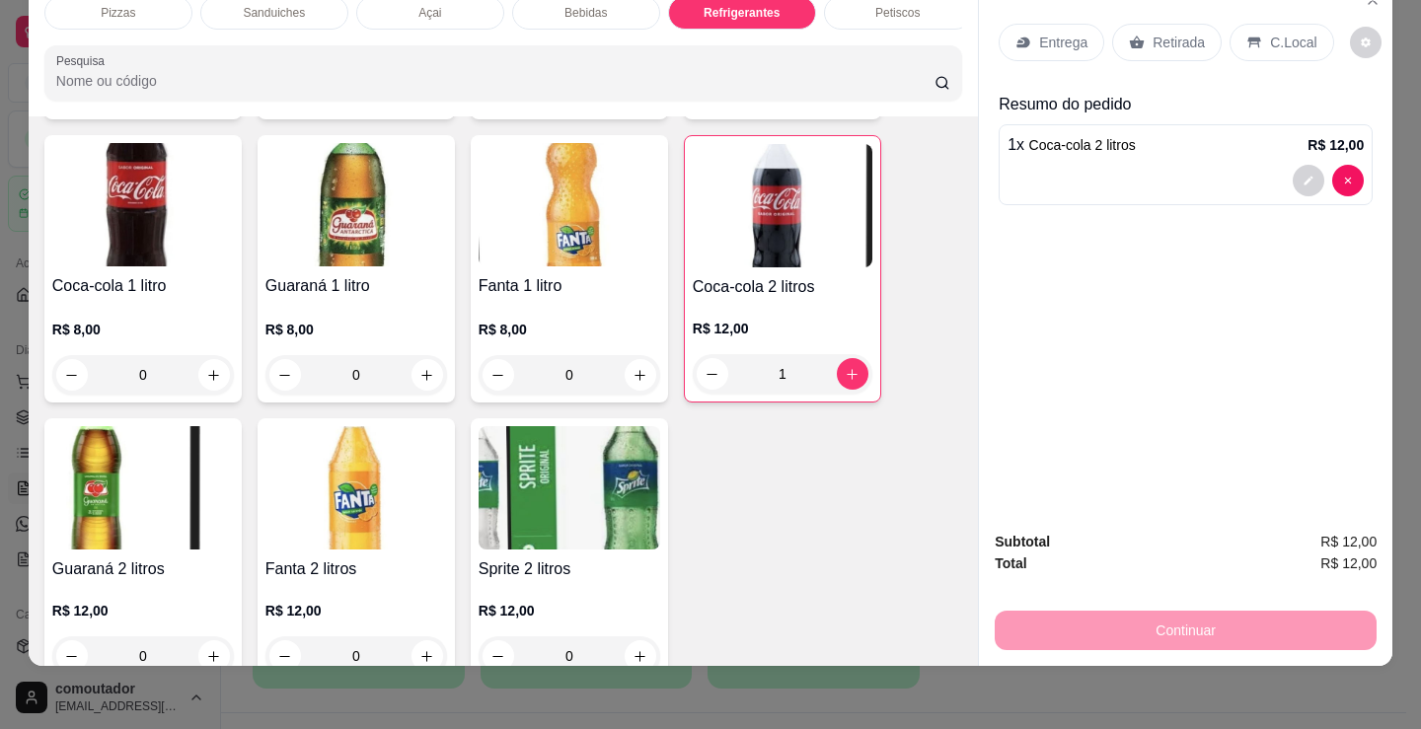
click at [1064, 33] on p "Entrega" at bounding box center [1063, 43] width 48 height 20
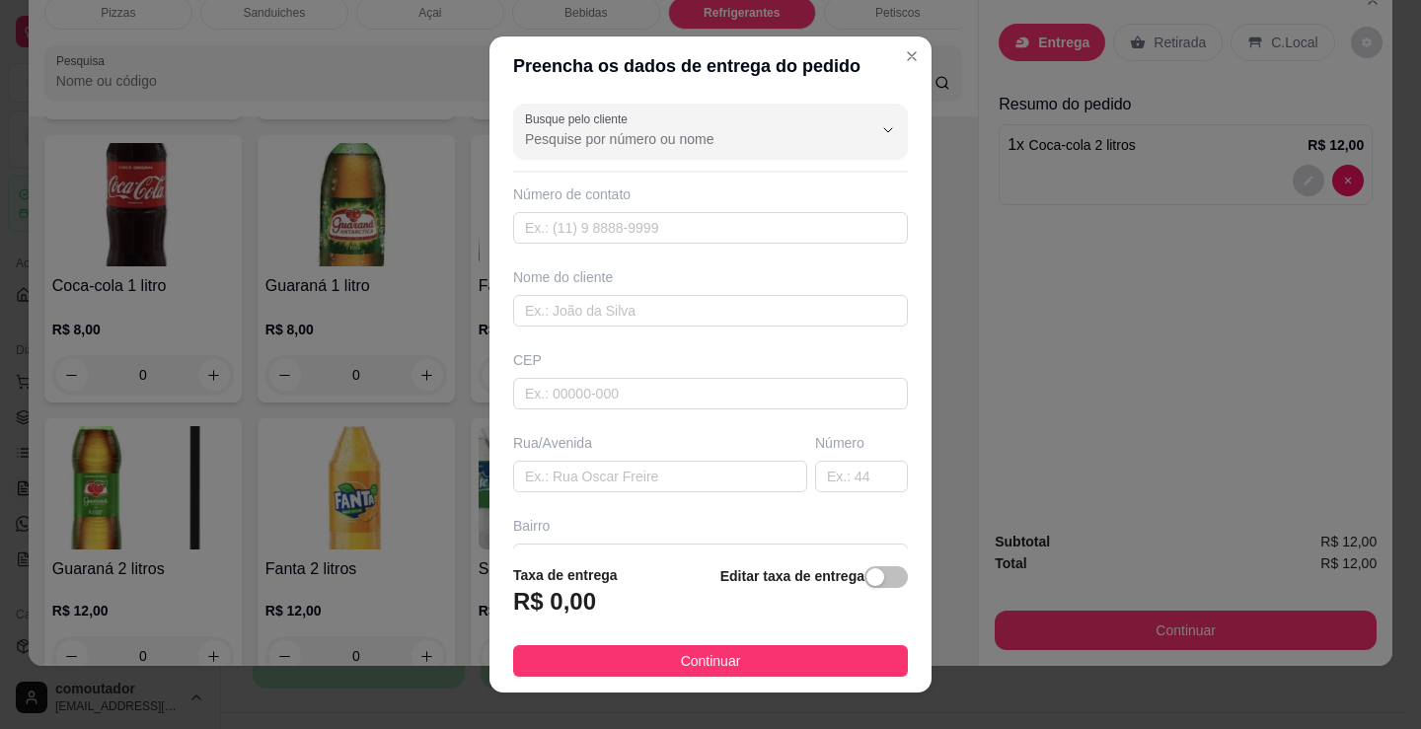
click at [612, 283] on div "Nome do cliente" at bounding box center [710, 277] width 395 height 20
click at [615, 311] on input "text" at bounding box center [710, 311] width 395 height 32
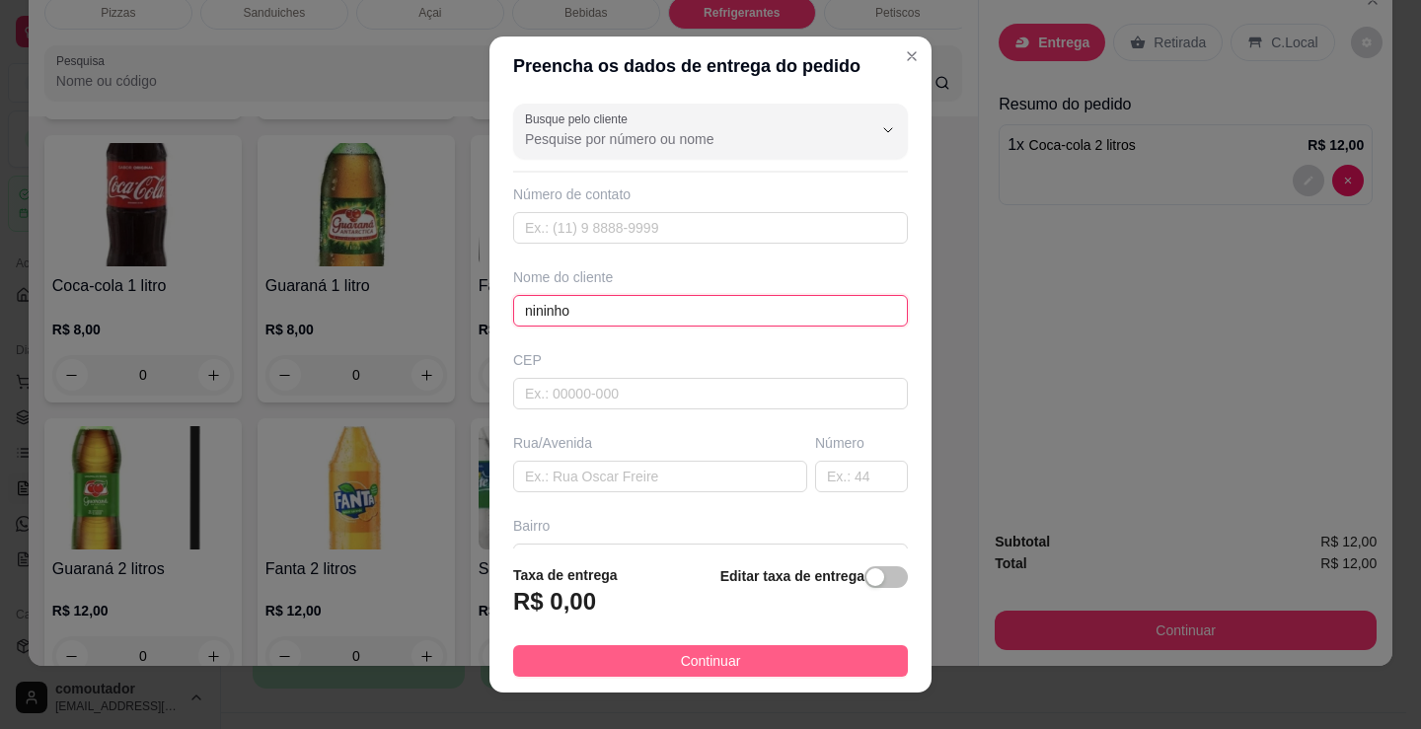
type input "nininho"
click at [754, 664] on button "Continuar" at bounding box center [710, 661] width 395 height 32
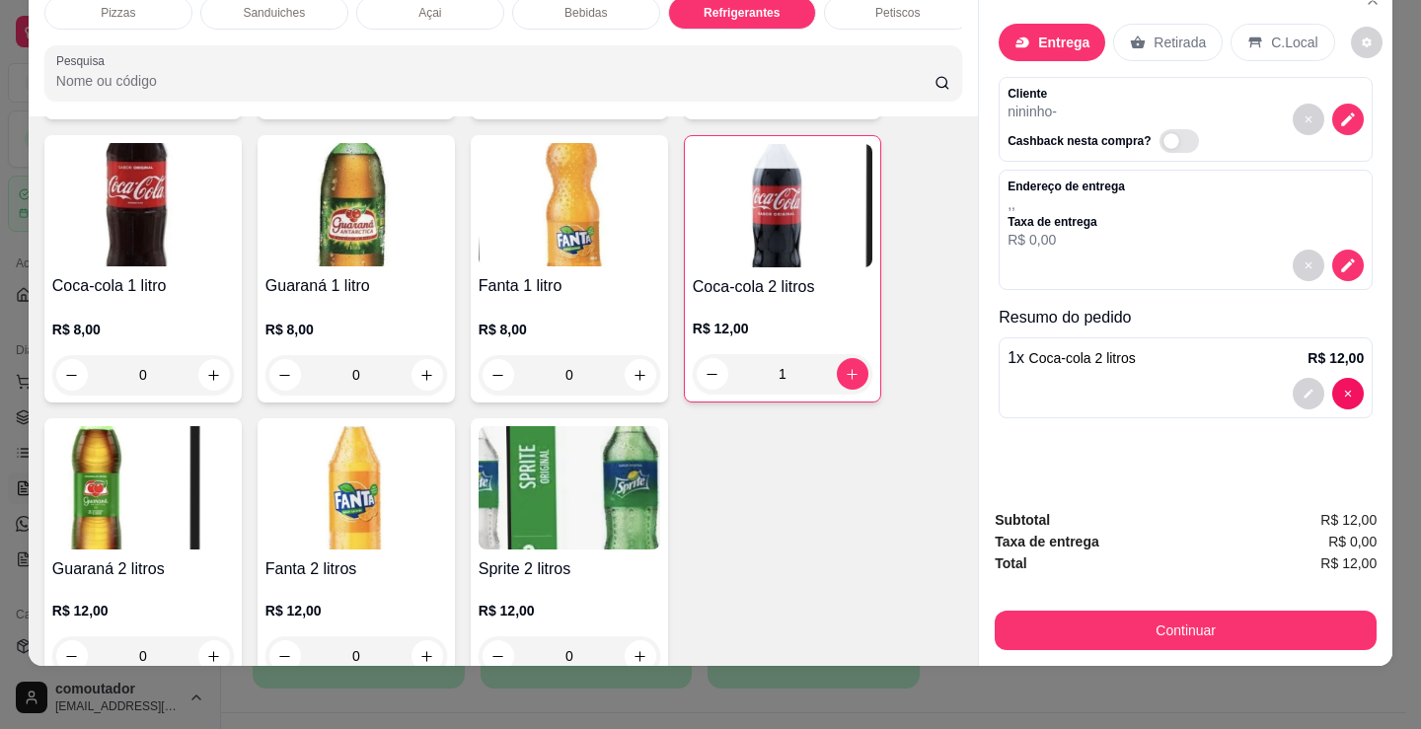
drag, startPoint x: 864, startPoint y: 515, endPoint x: 1081, endPoint y: 643, distance: 252.1
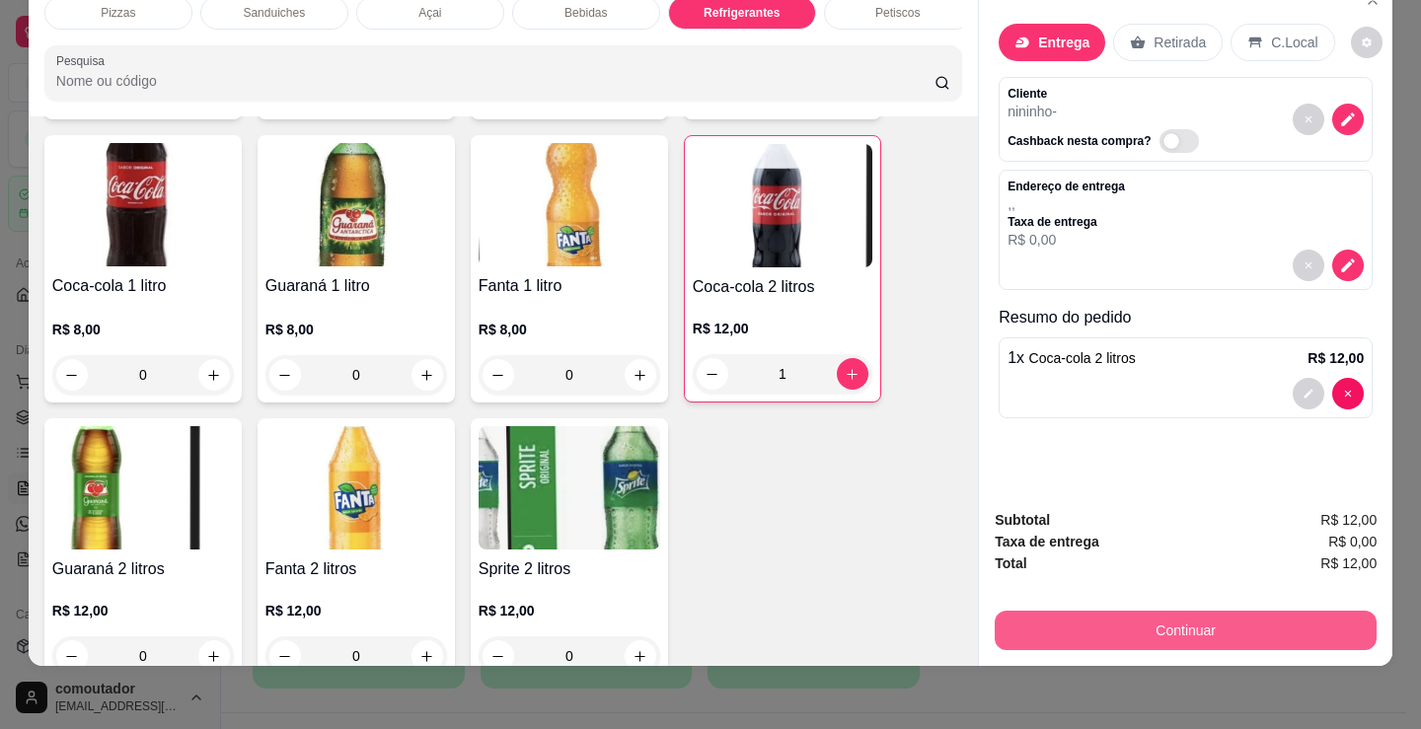
click at [1100, 619] on button "Continuar" at bounding box center [1186, 630] width 382 height 39
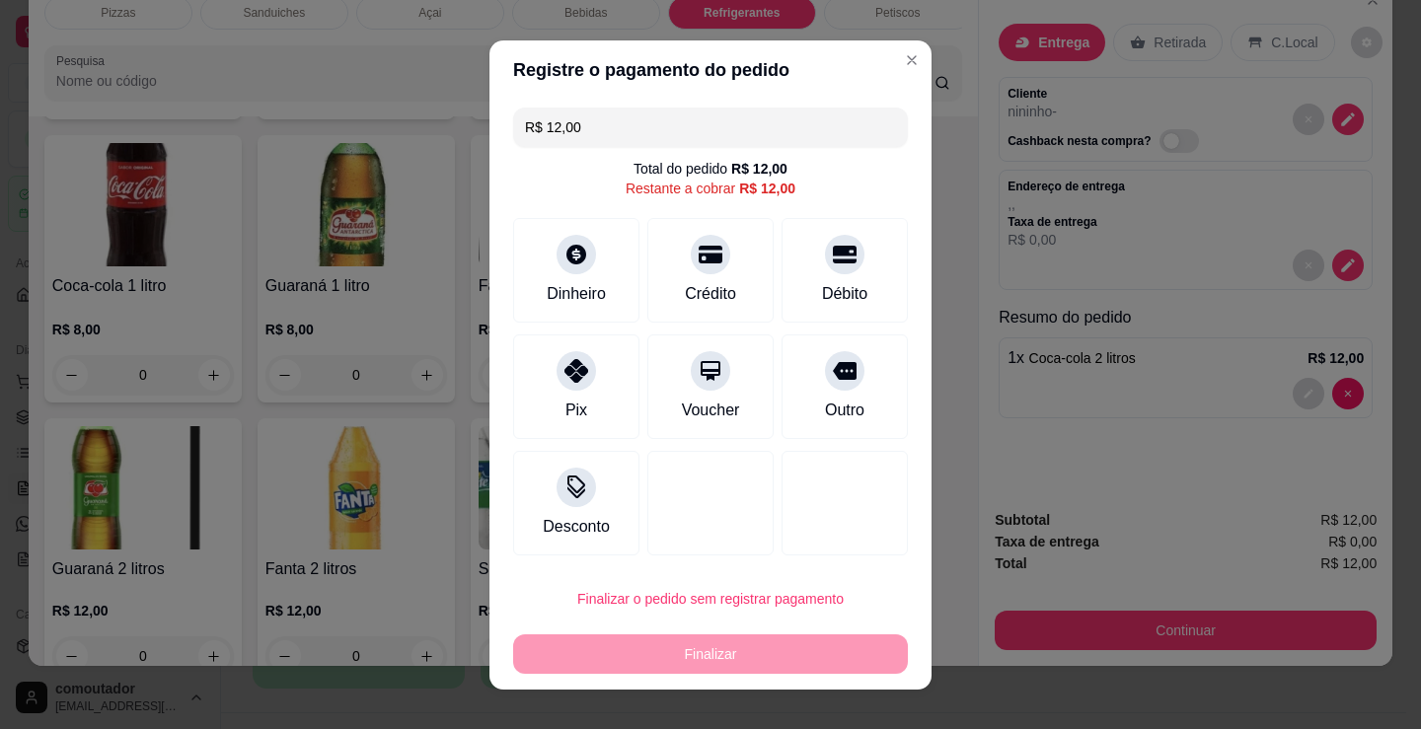
click at [632, 272] on div "Dinheiro Crédito Débito" at bounding box center [710, 270] width 395 height 105
click at [588, 283] on div "Dinheiro" at bounding box center [576, 292] width 65 height 26
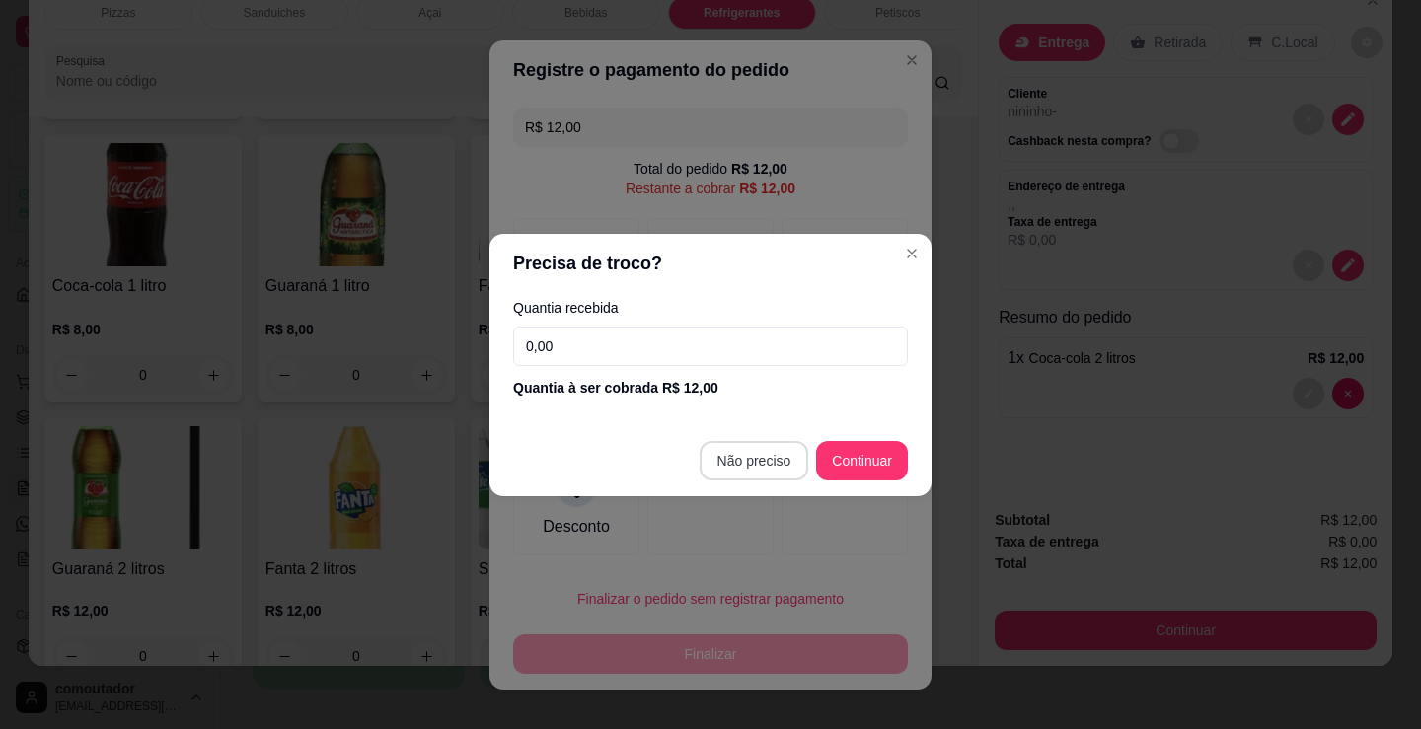
type input "R$ 0,00"
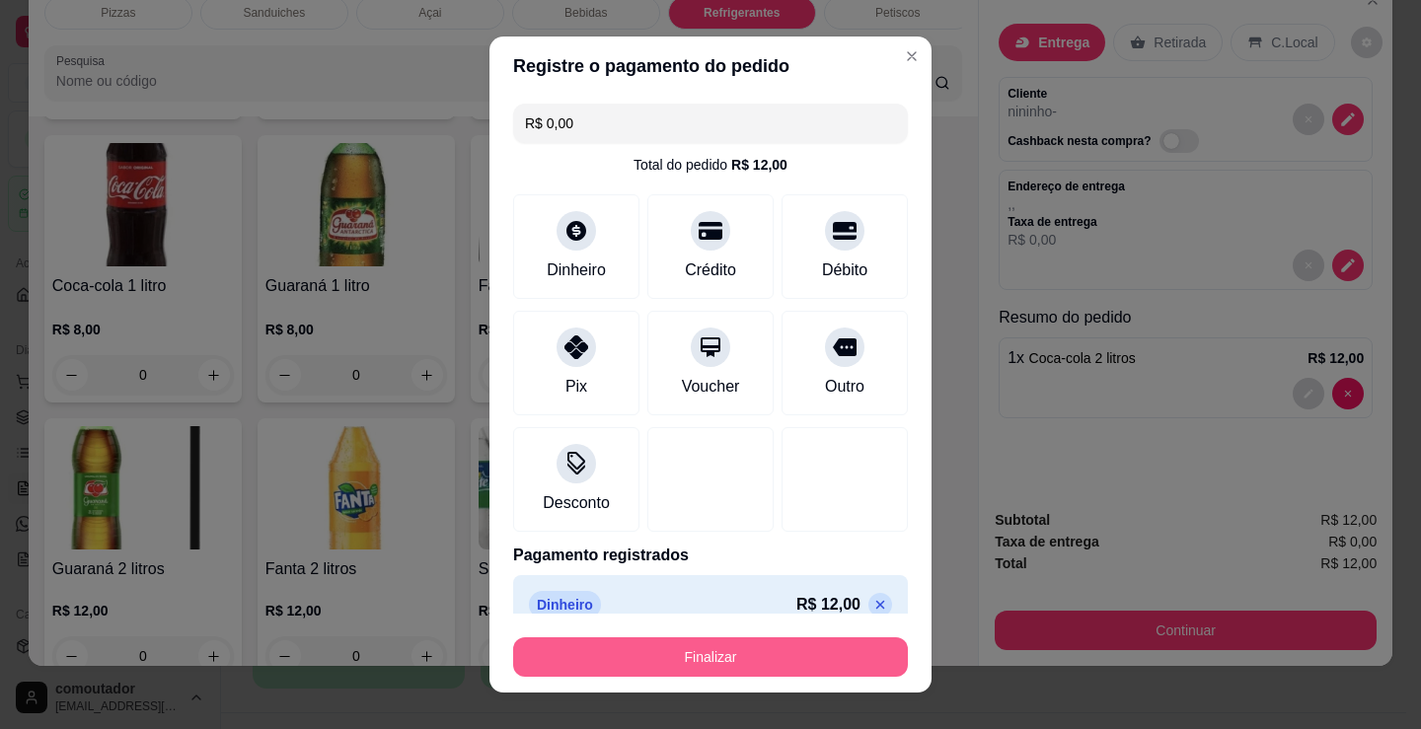
click at [728, 656] on button "Finalizar" at bounding box center [710, 656] width 395 height 39
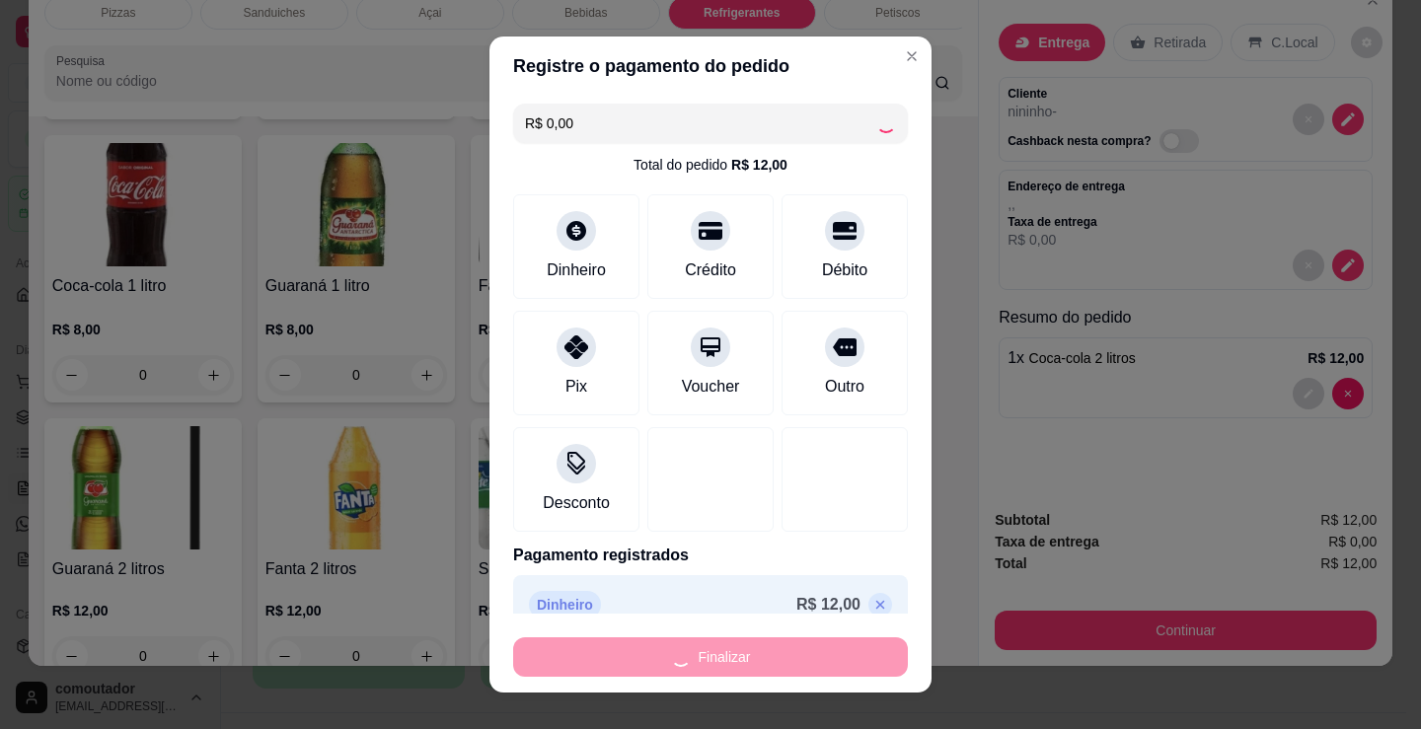
type input "0"
type input "-R$ 12,00"
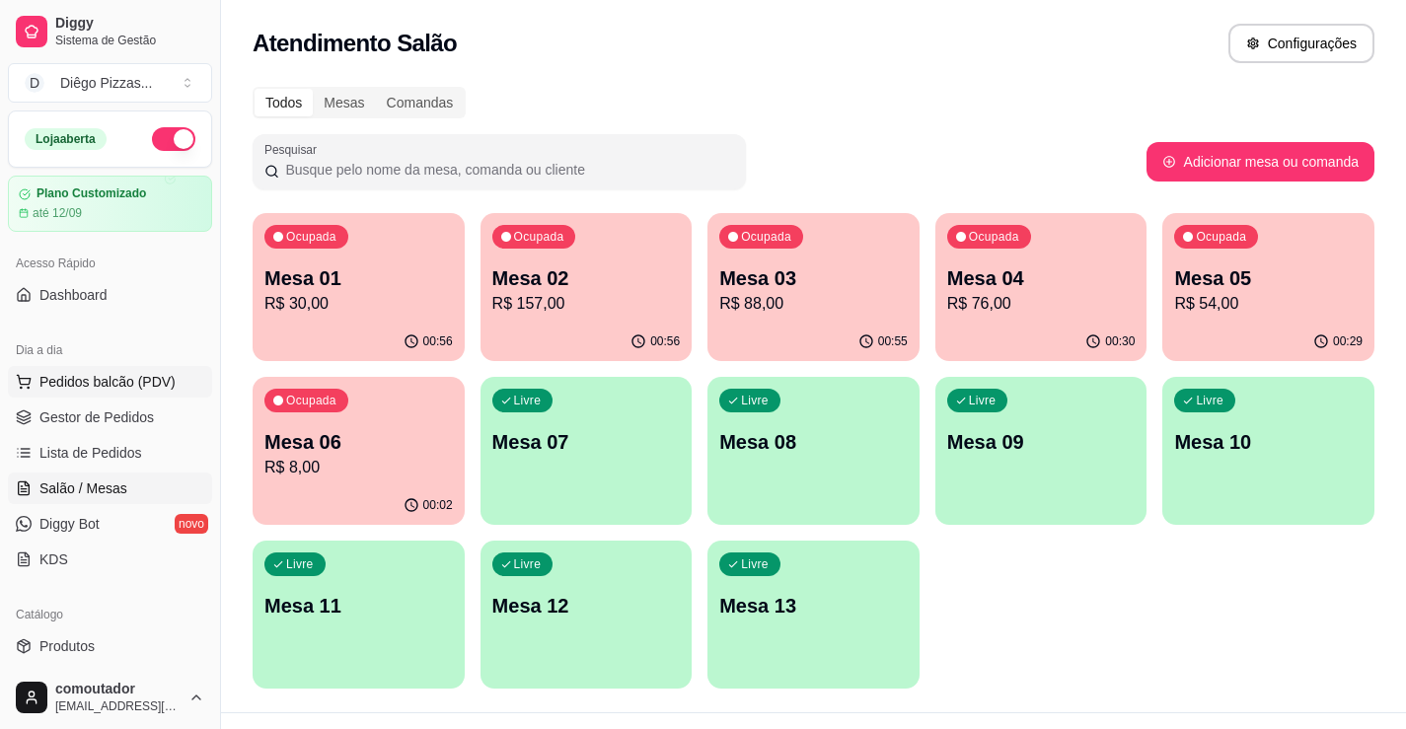
click at [84, 385] on span "Pedidos balcão (PDV)" at bounding box center [107, 382] width 136 height 20
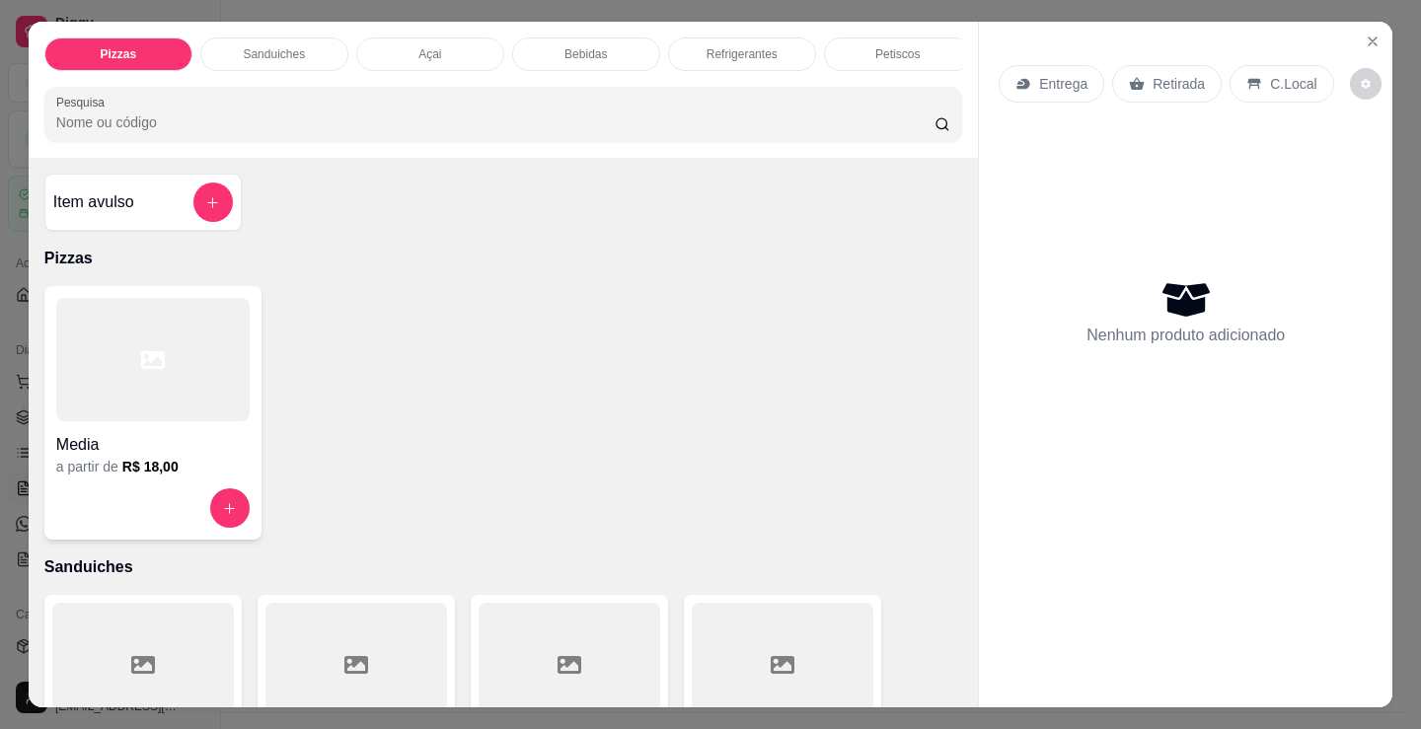
click at [867, 40] on div "Petiscos" at bounding box center [898, 54] width 148 height 34
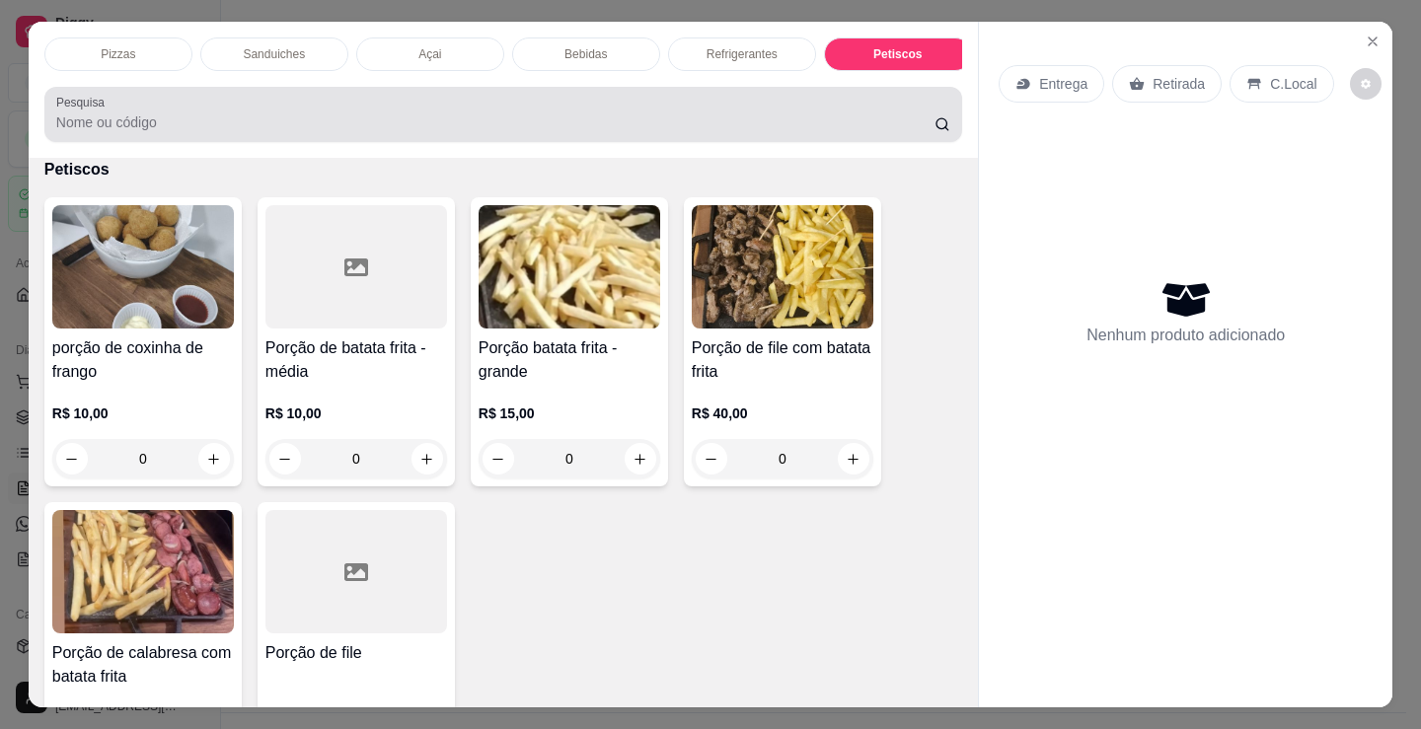
scroll to position [48, 0]
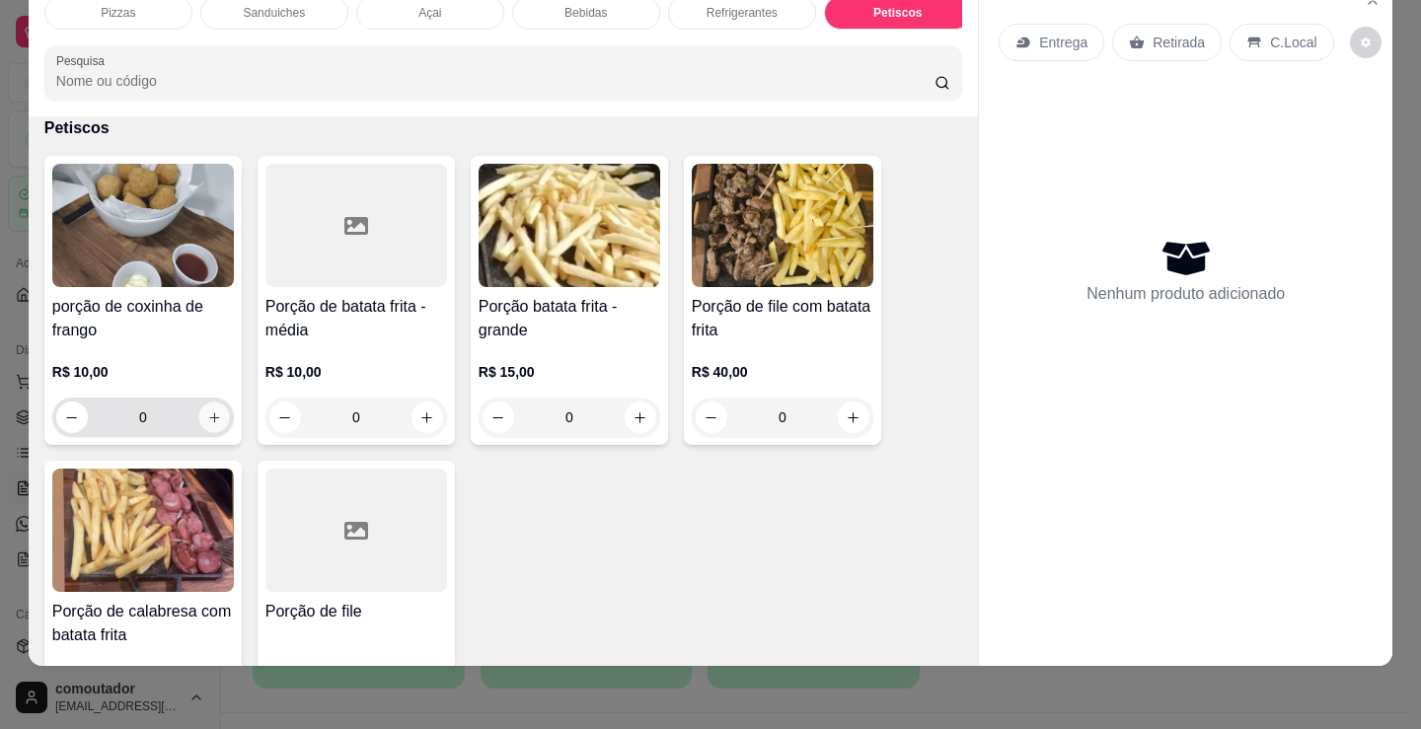
click at [215, 421] on button "increase-product-quantity" at bounding box center [213, 418] width 31 height 31
type input "2"
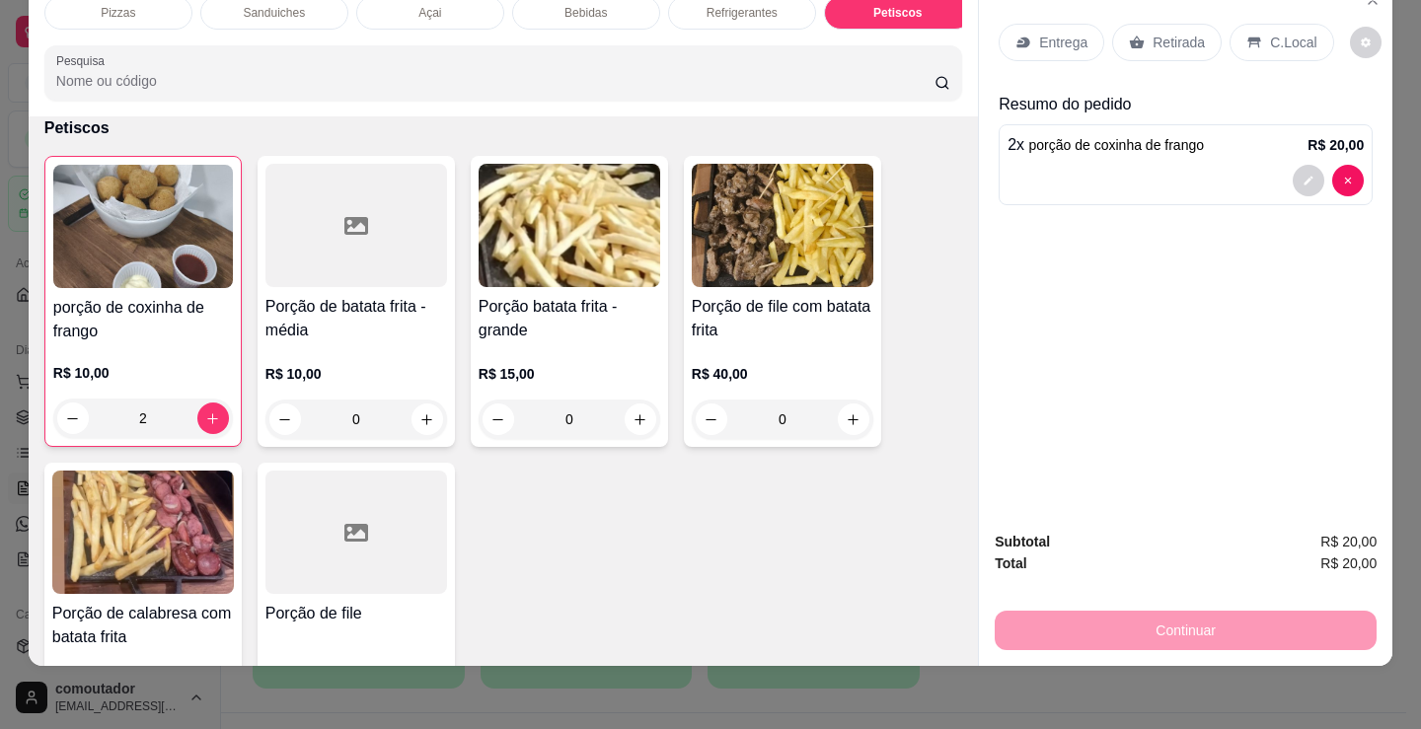
click at [1079, 39] on div "Entrega" at bounding box center [1051, 42] width 106 height 37
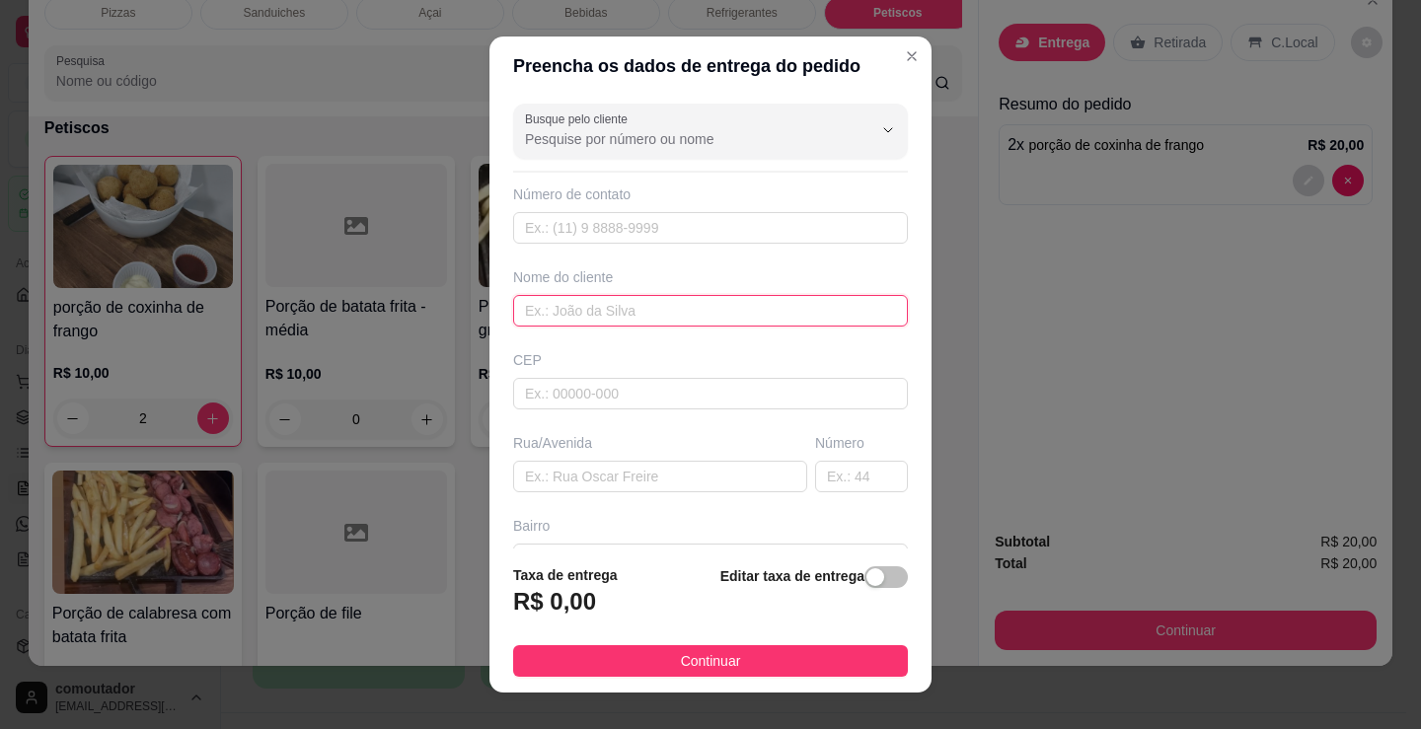
click at [745, 306] on input "text" at bounding box center [710, 311] width 395 height 32
type input "[PERSON_NAME]"
click at [755, 652] on button "Continuar" at bounding box center [710, 661] width 395 height 32
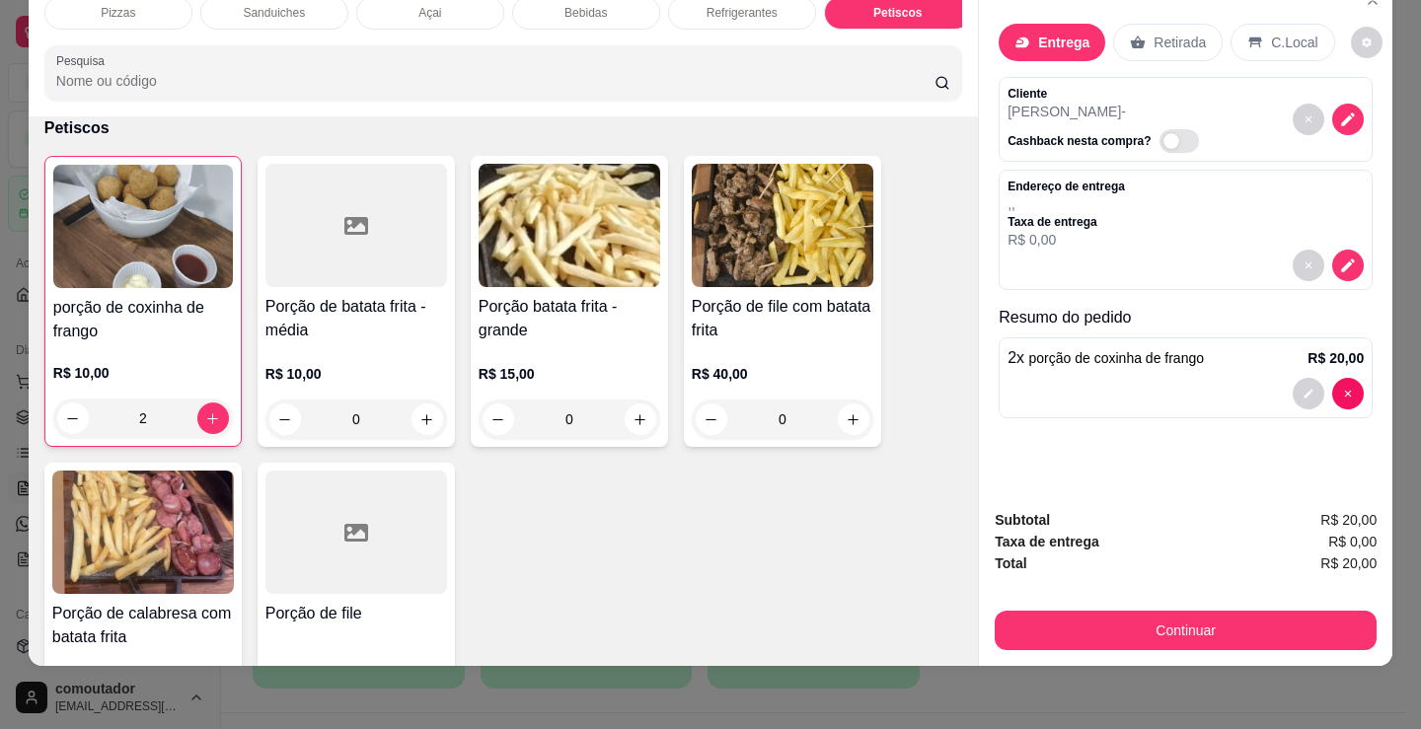
click at [1079, 611] on button "Continuar" at bounding box center [1186, 630] width 382 height 39
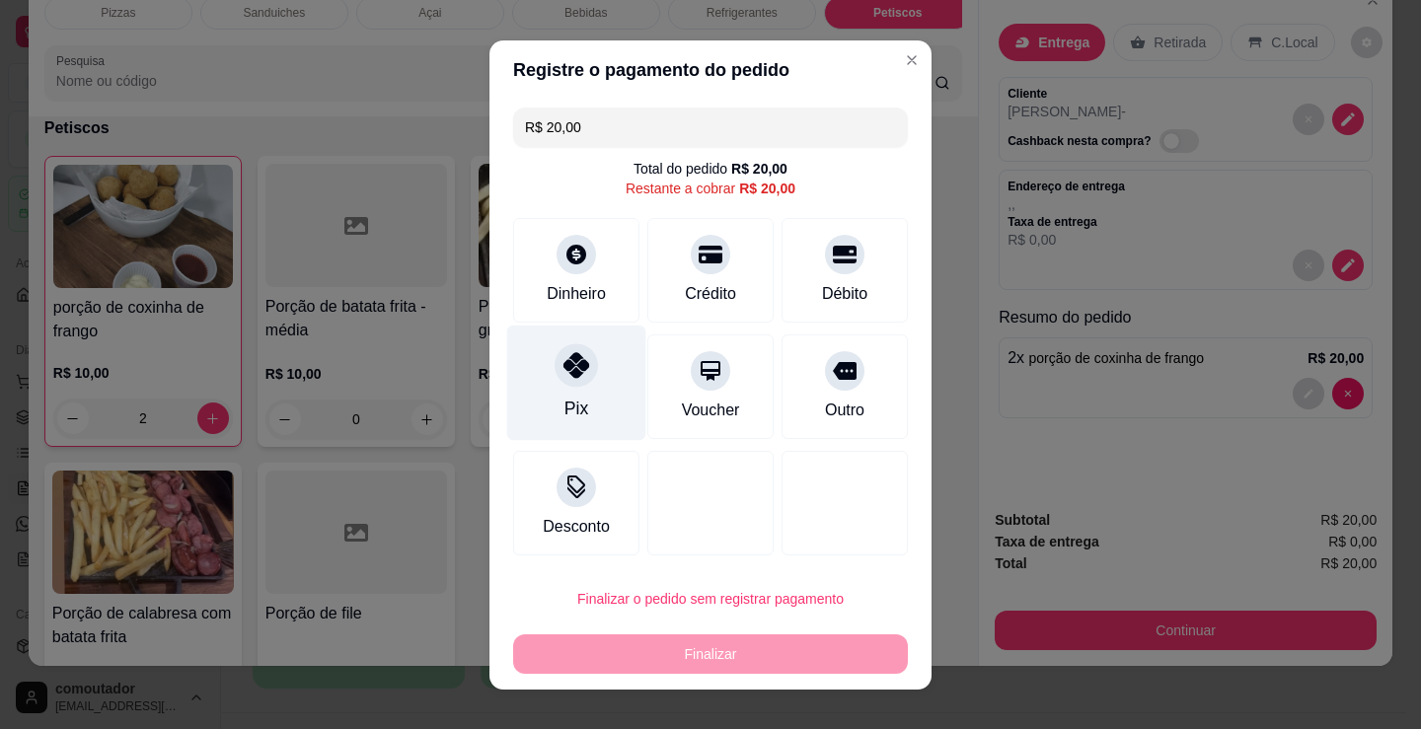
click at [577, 364] on icon at bounding box center [576, 365] width 26 height 26
type input "R$ 0,00"
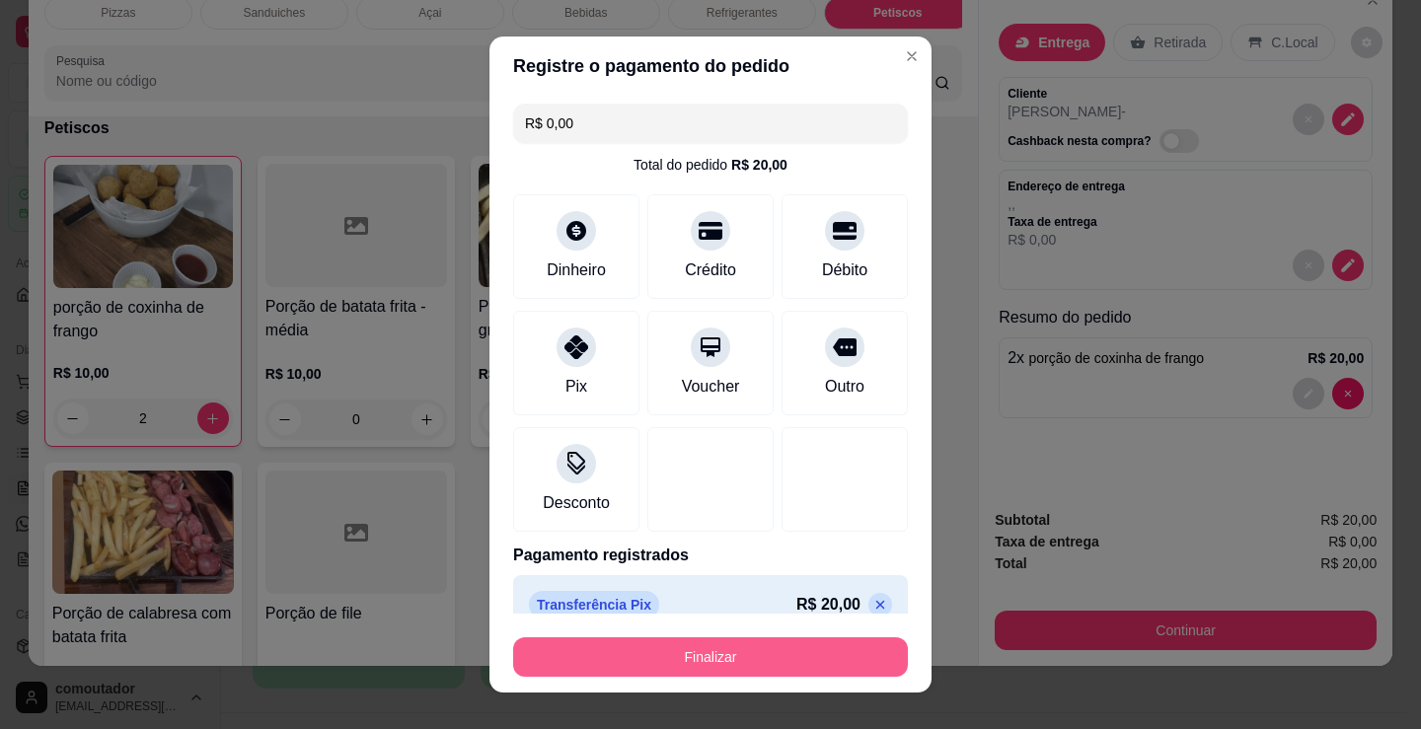
click at [846, 664] on button "Finalizar" at bounding box center [710, 656] width 395 height 39
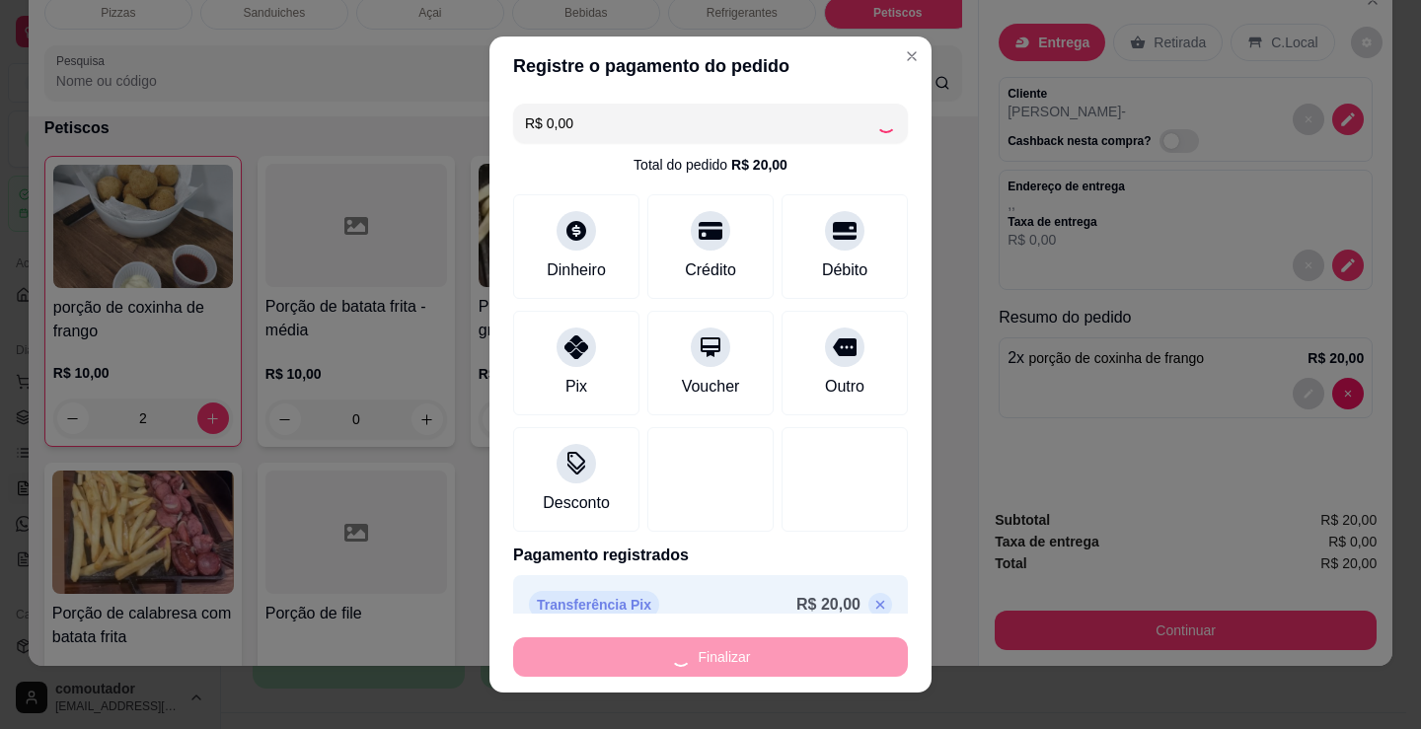
type input "0"
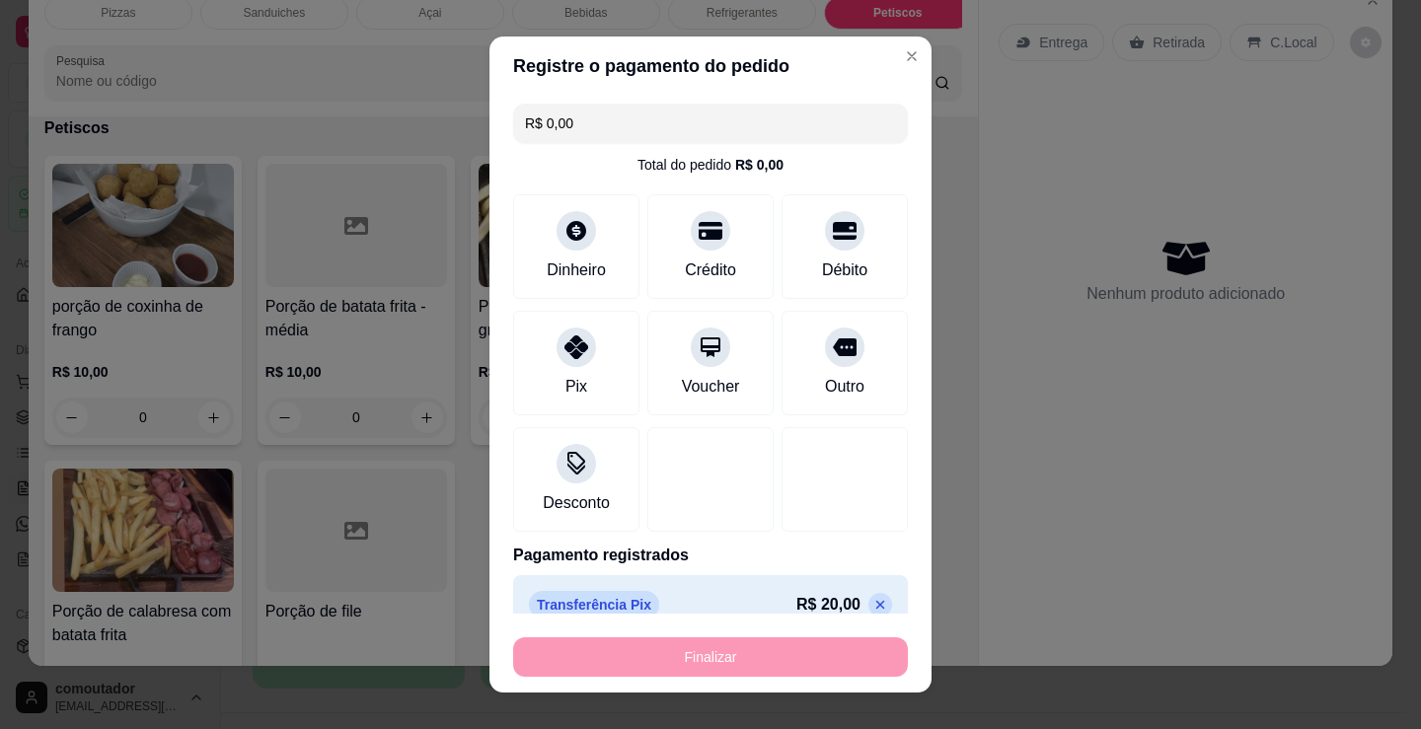
type input "-R$ 20,00"
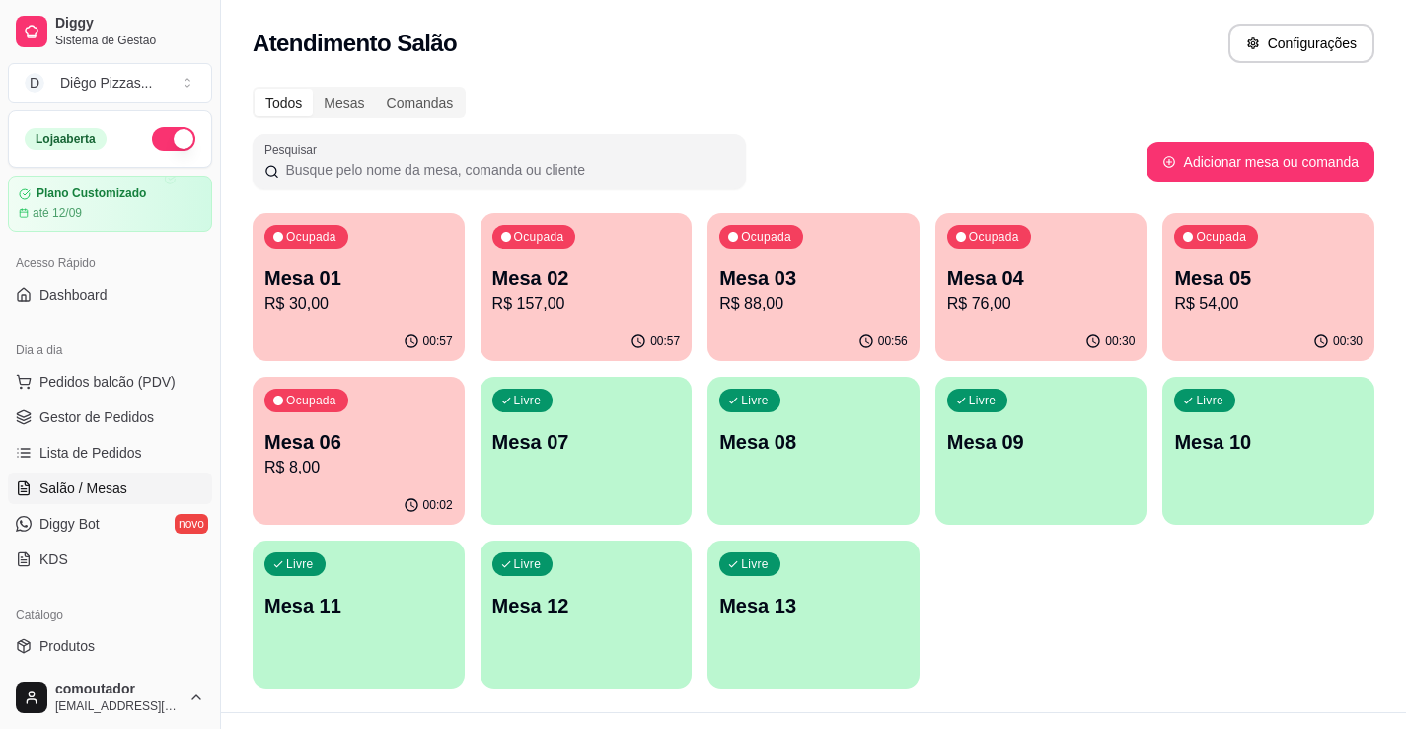
click at [1288, 645] on div "Ocupada Mesa 01 R$ 30,00 00:57 Ocupada Mesa 02 R$ 157,00 00:57 Ocupada Mesa 03 …" at bounding box center [814, 451] width 1122 height 476
click at [78, 384] on span "Pedidos balcão (PDV)" at bounding box center [107, 382] width 136 height 20
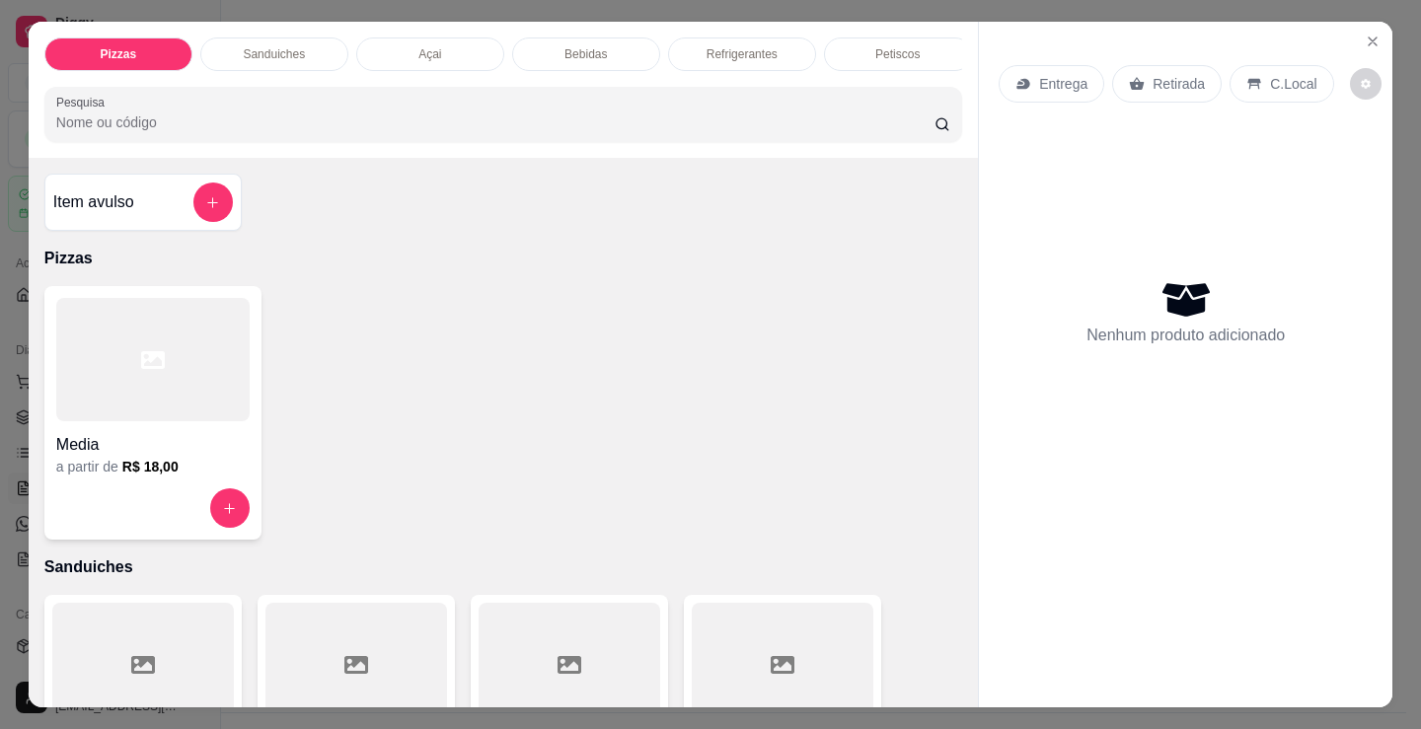
click at [418, 46] on p "Açai" at bounding box center [429, 54] width 23 height 16
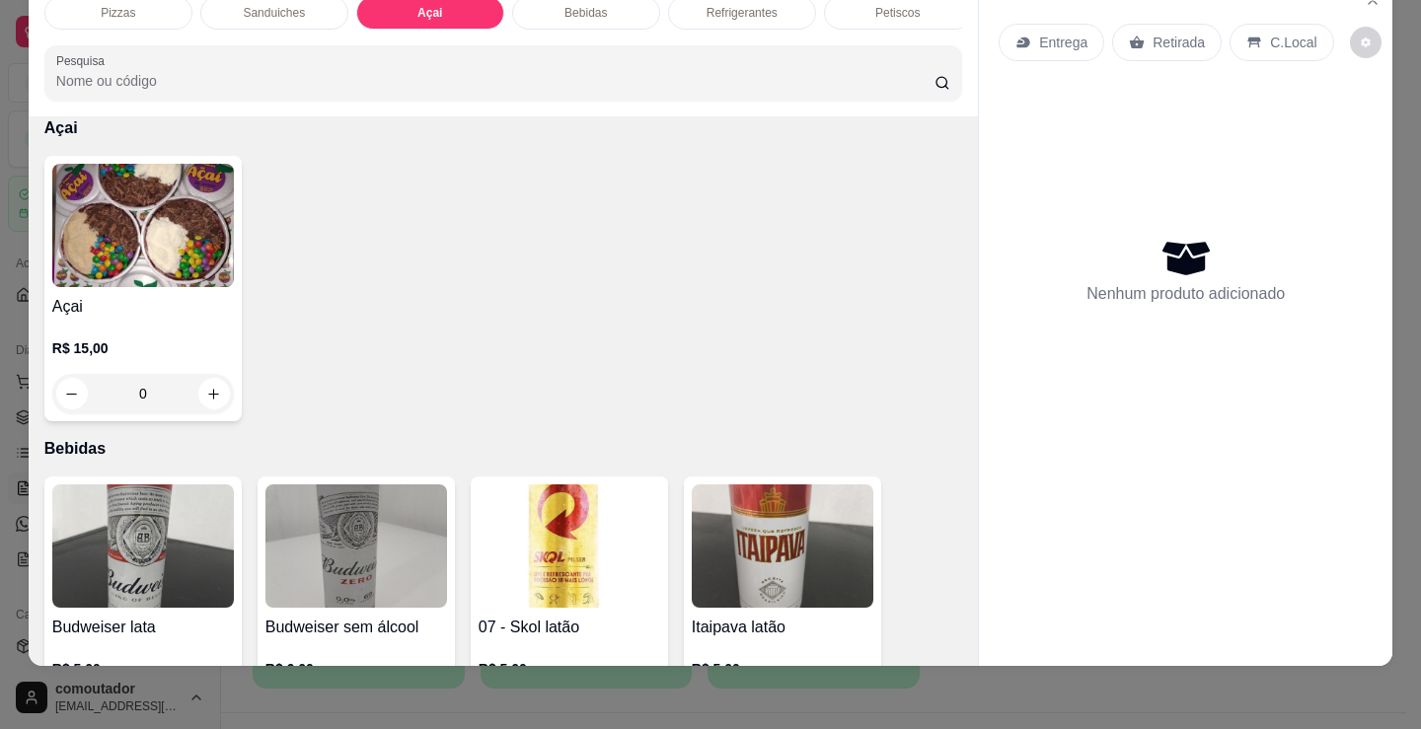
click at [193, 301] on h4 "Açai" at bounding box center [143, 307] width 182 height 24
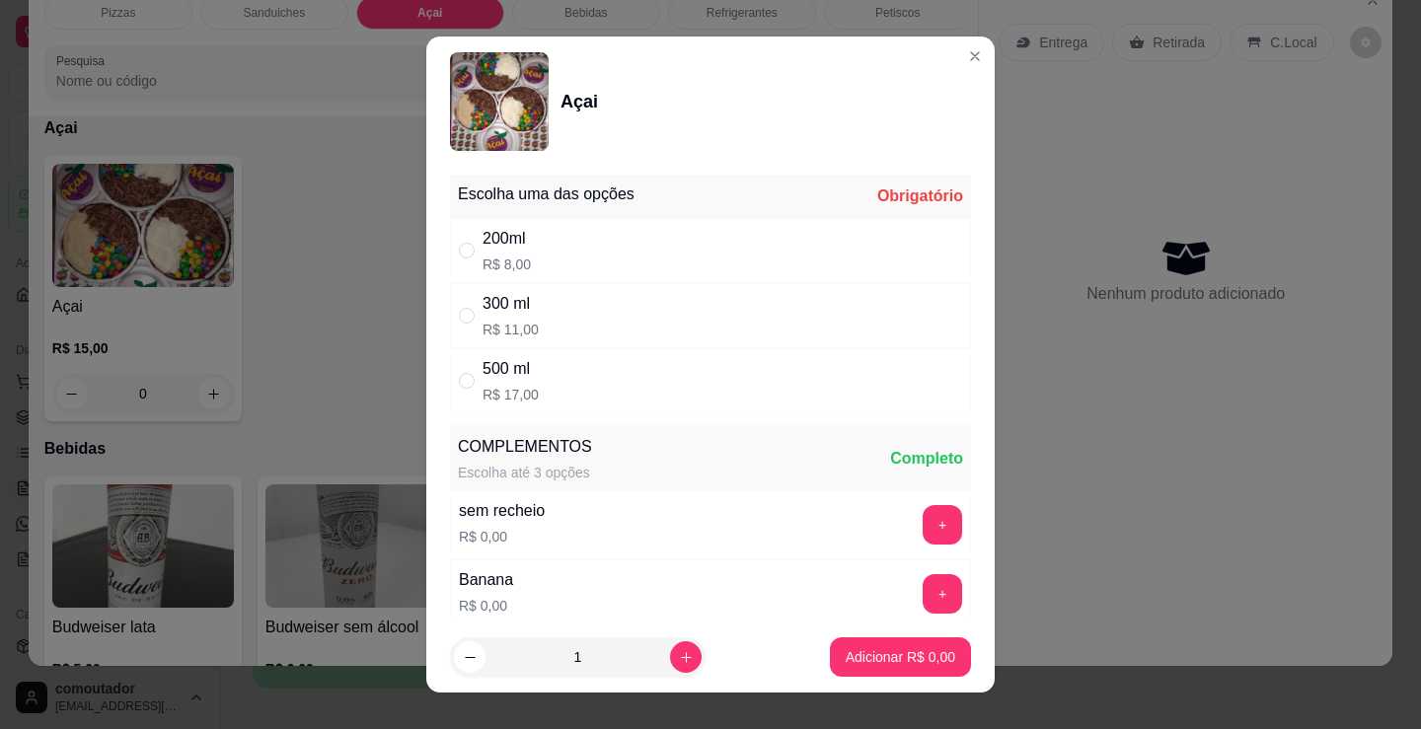
click at [605, 247] on div "200ml R$ 8,00" at bounding box center [710, 250] width 521 height 65
click at [605, 256] on div "200ml R$ 8,00" at bounding box center [710, 250] width 521 height 65
radio input "false"
click at [606, 302] on div "300 ml R$ 11,00" at bounding box center [710, 315] width 521 height 65
radio input "true"
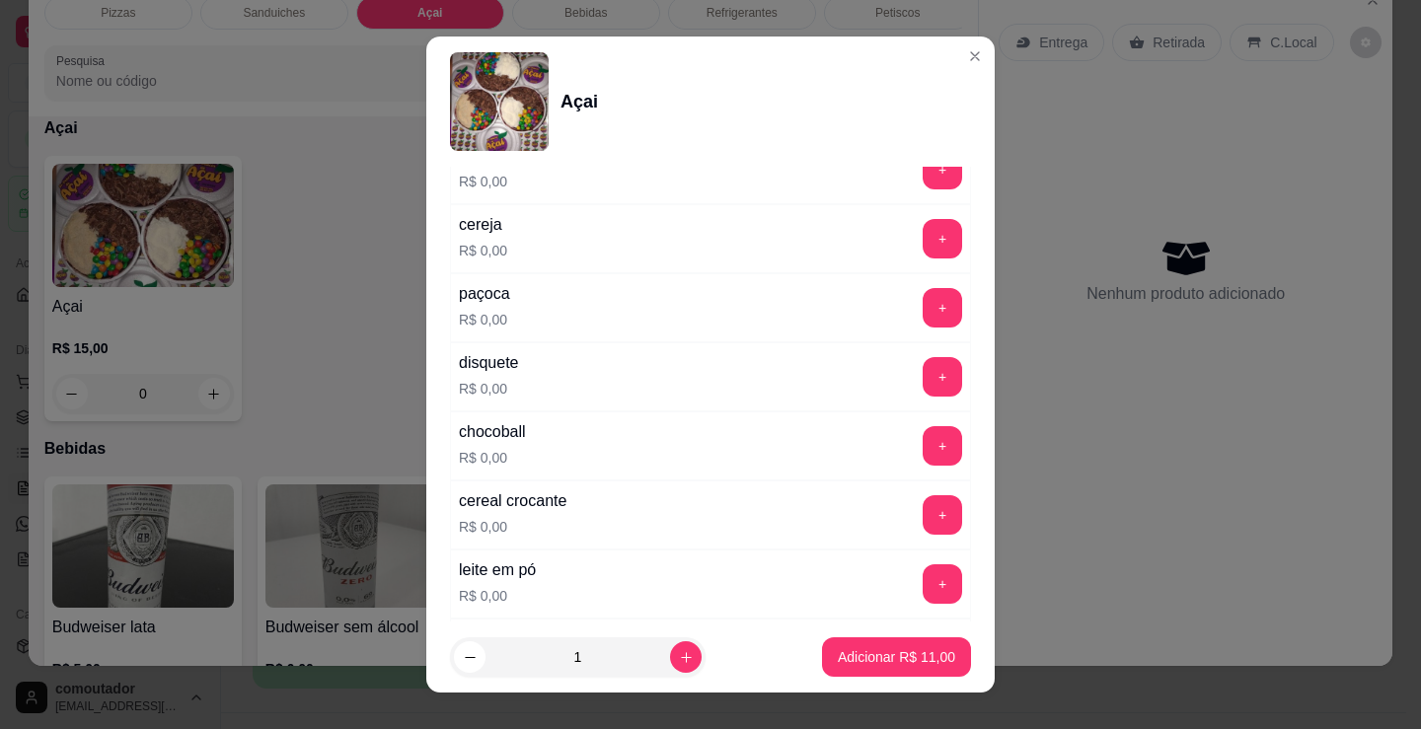
scroll to position [592, 0]
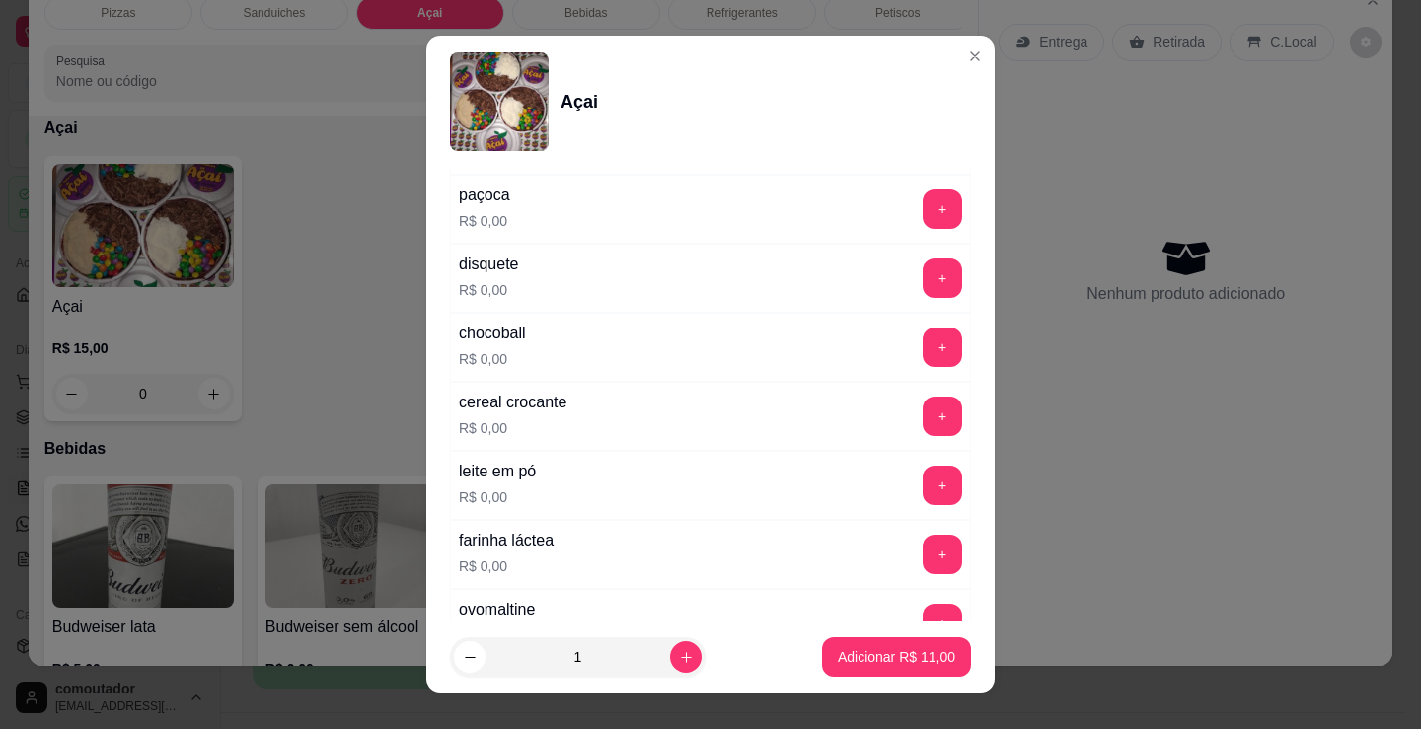
click at [915, 480] on div "+" at bounding box center [942, 485] width 55 height 39
click at [923, 483] on button "+" at bounding box center [942, 485] width 39 height 39
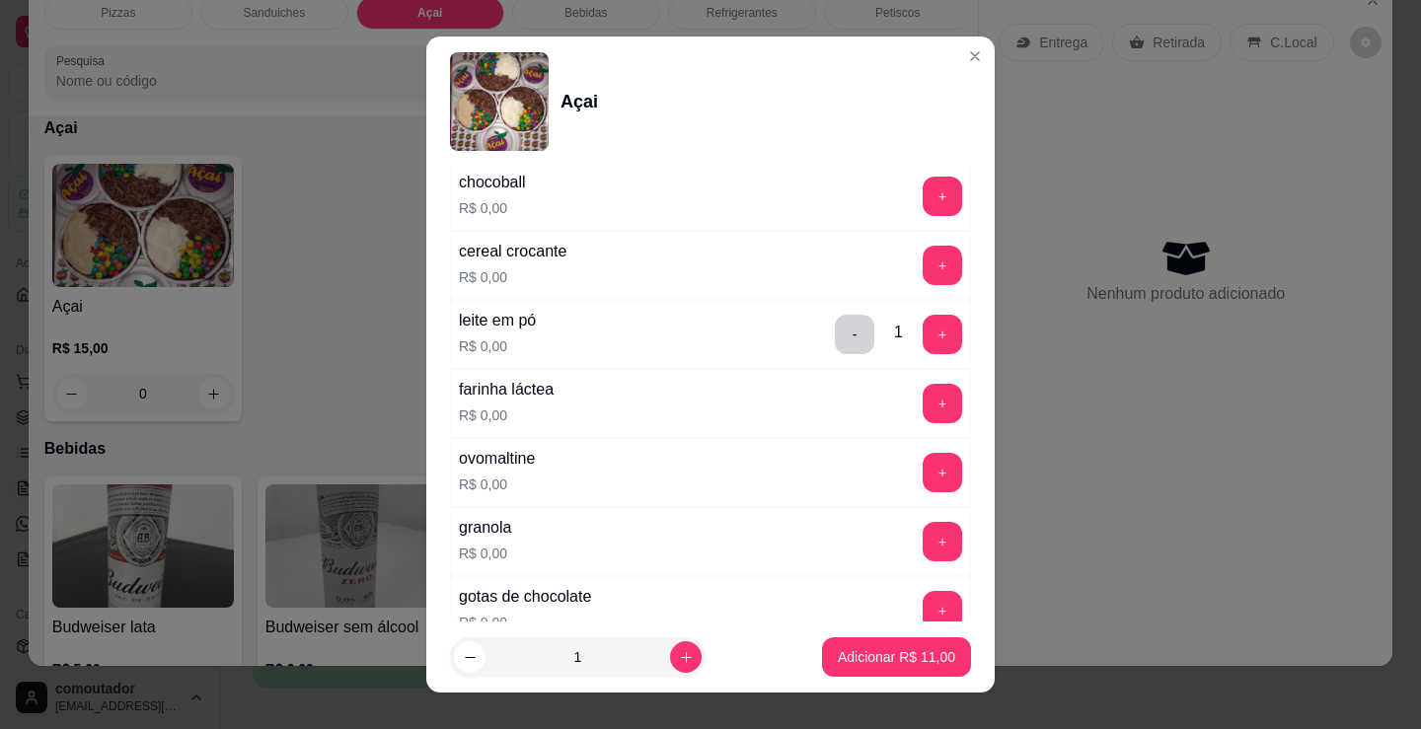
scroll to position [789, 0]
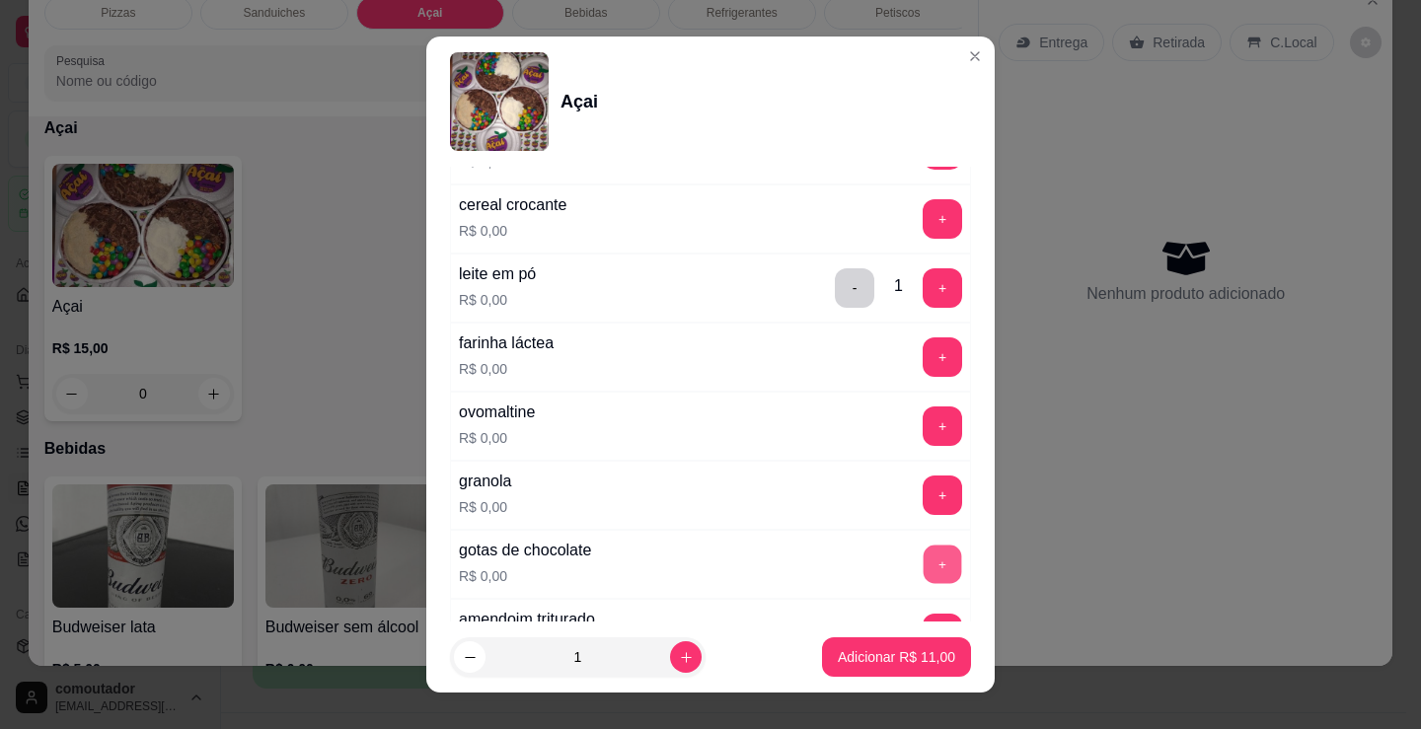
click at [924, 555] on button "+" at bounding box center [943, 565] width 38 height 38
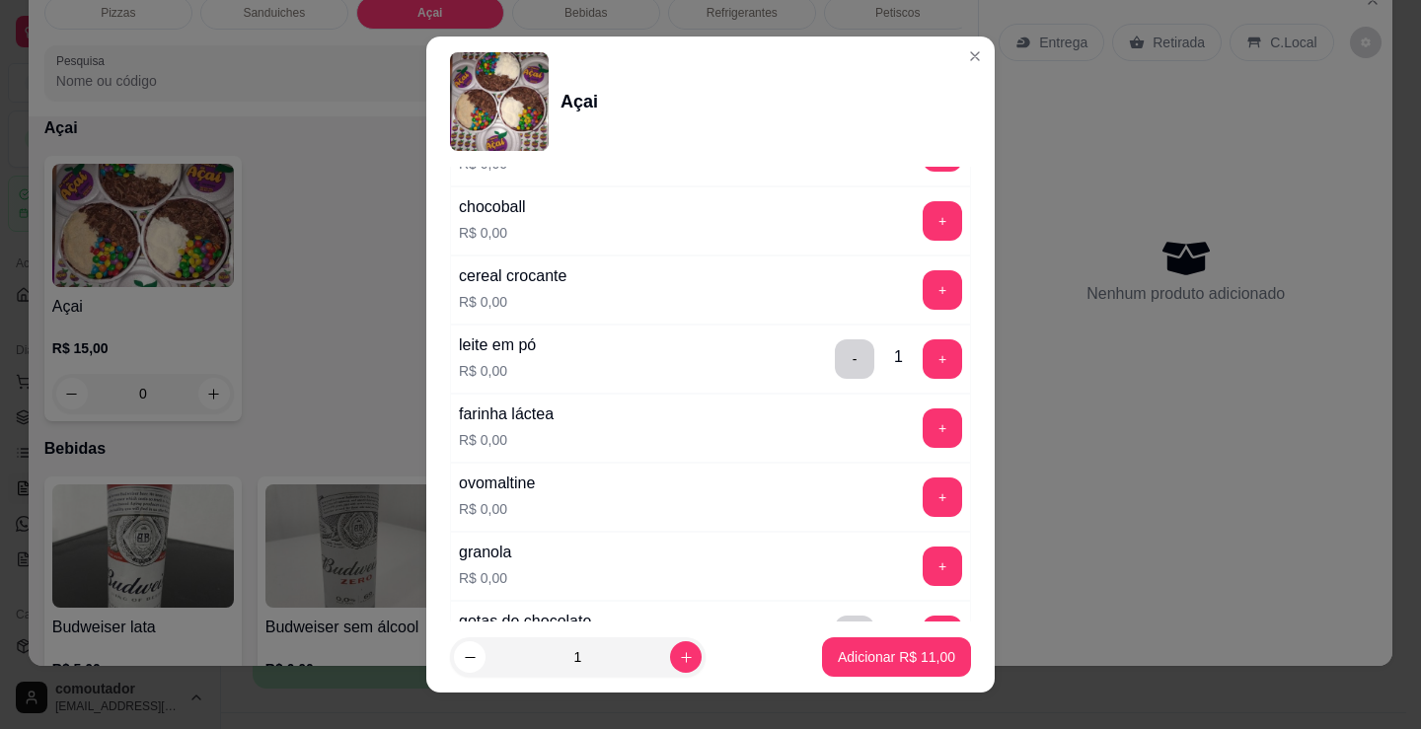
scroll to position [628, 0]
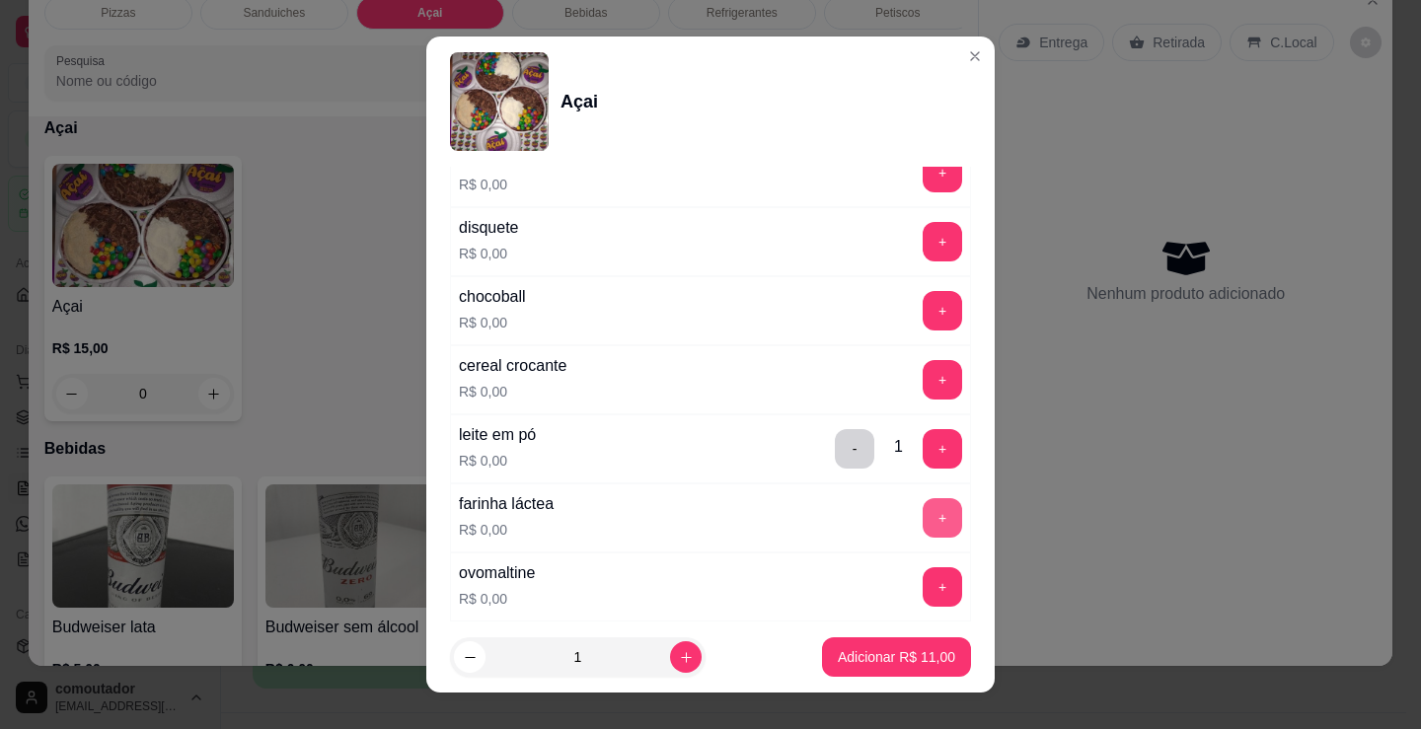
click at [923, 515] on button "+" at bounding box center [942, 517] width 39 height 39
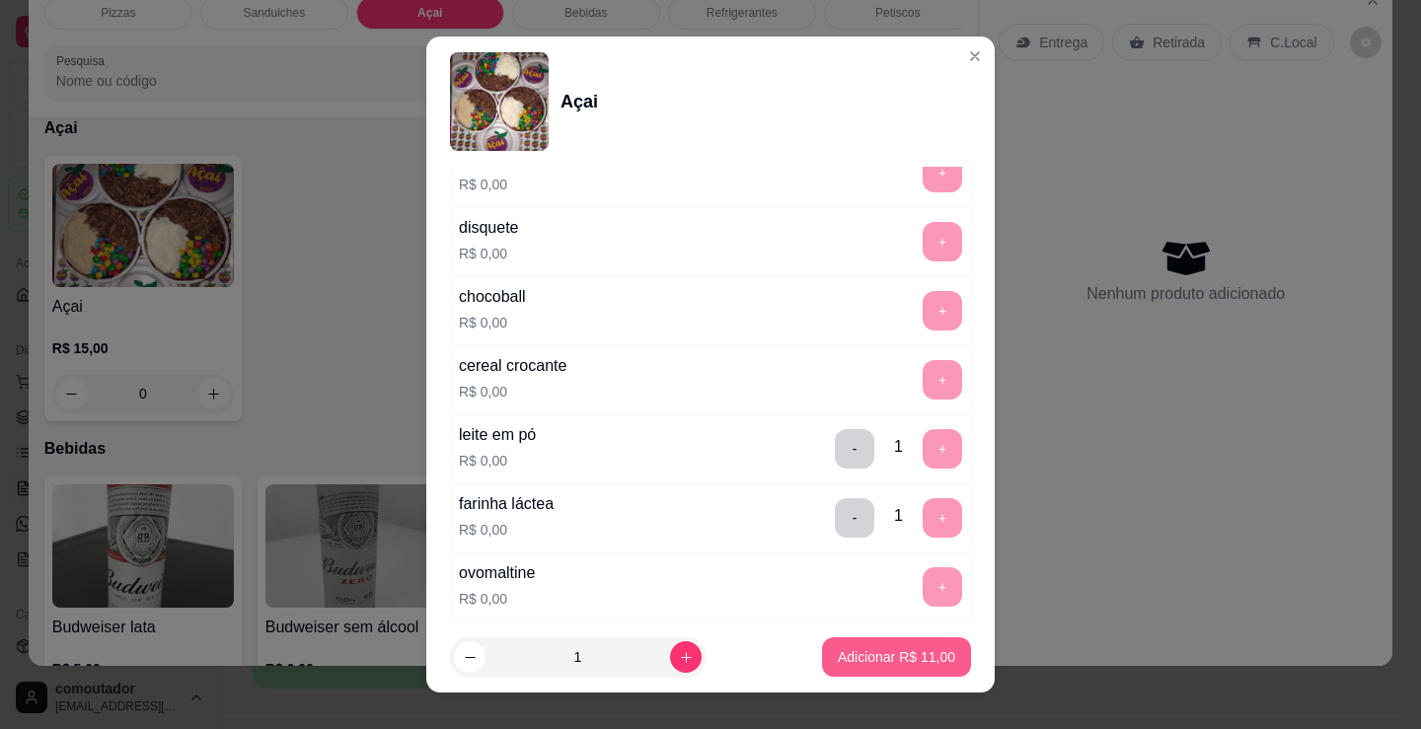
click at [859, 640] on button "Adicionar R$ 11,00" at bounding box center [896, 656] width 149 height 39
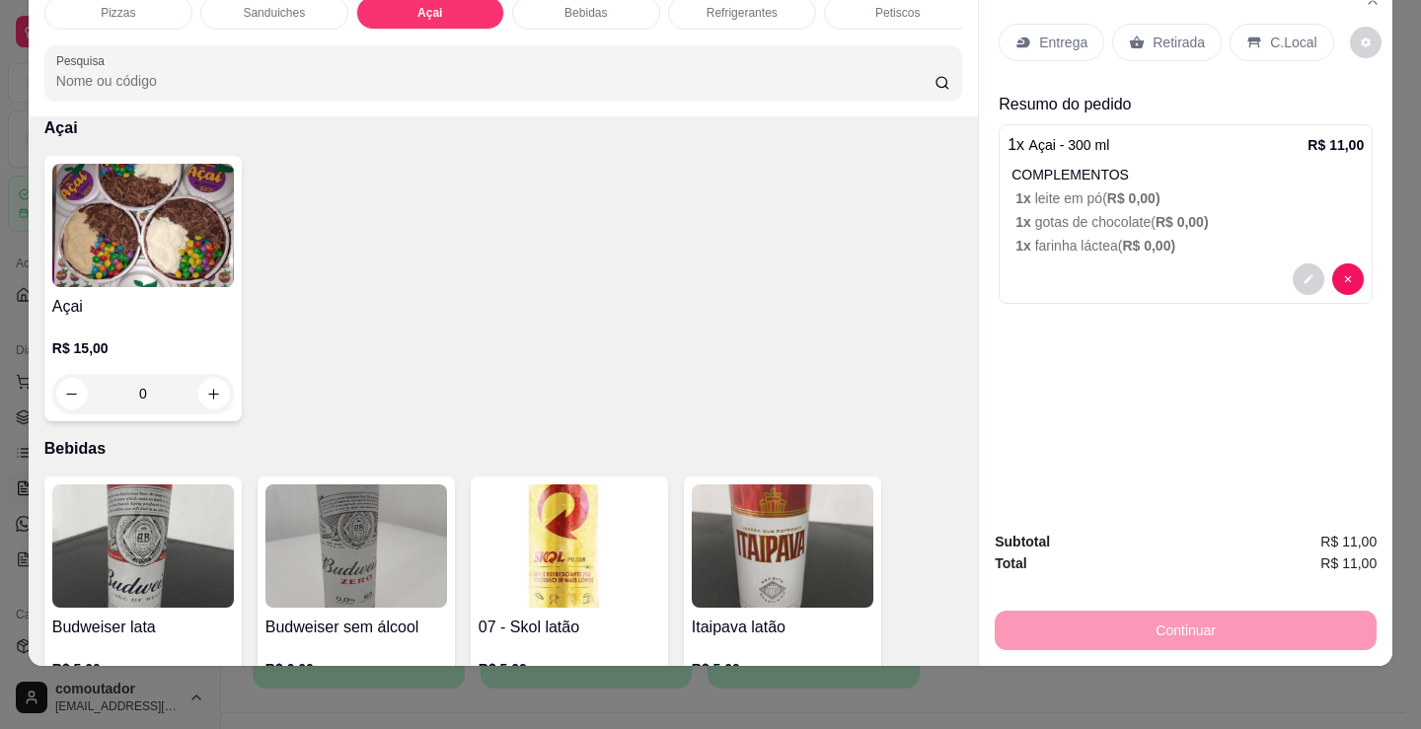
scroll to position [2310, 0]
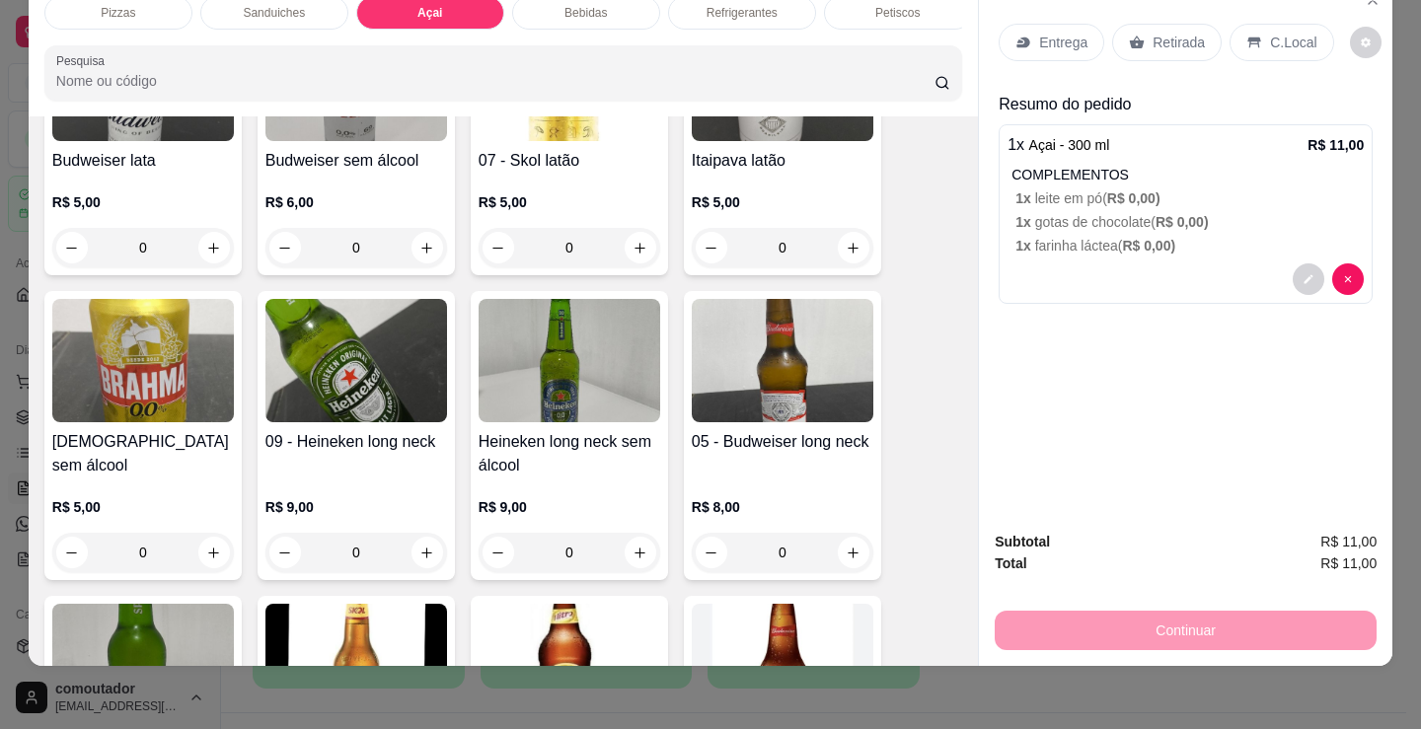
click at [1058, 33] on p "Entrega" at bounding box center [1063, 43] width 48 height 20
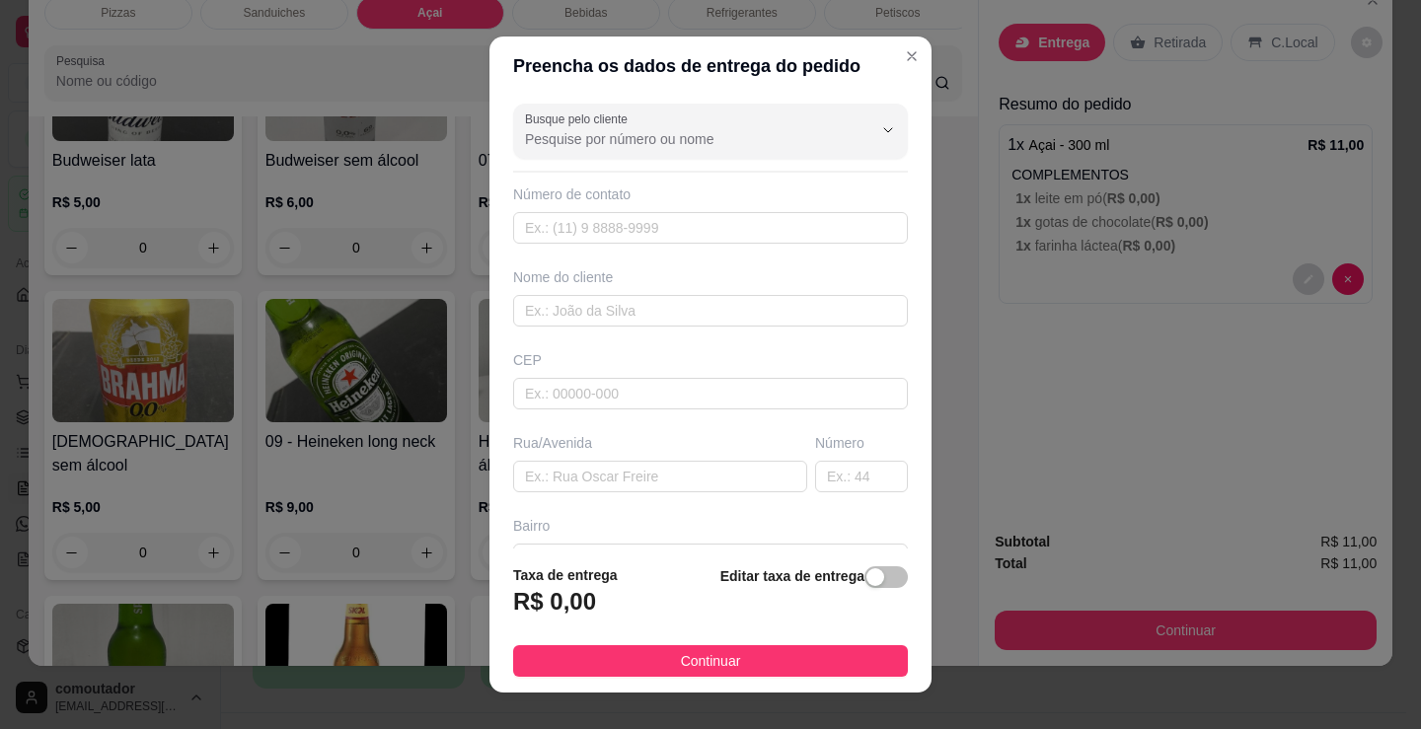
click at [722, 292] on div "Nome do cliente" at bounding box center [710, 296] width 403 height 59
click at [722, 302] on input "text" at bounding box center [710, 311] width 395 height 32
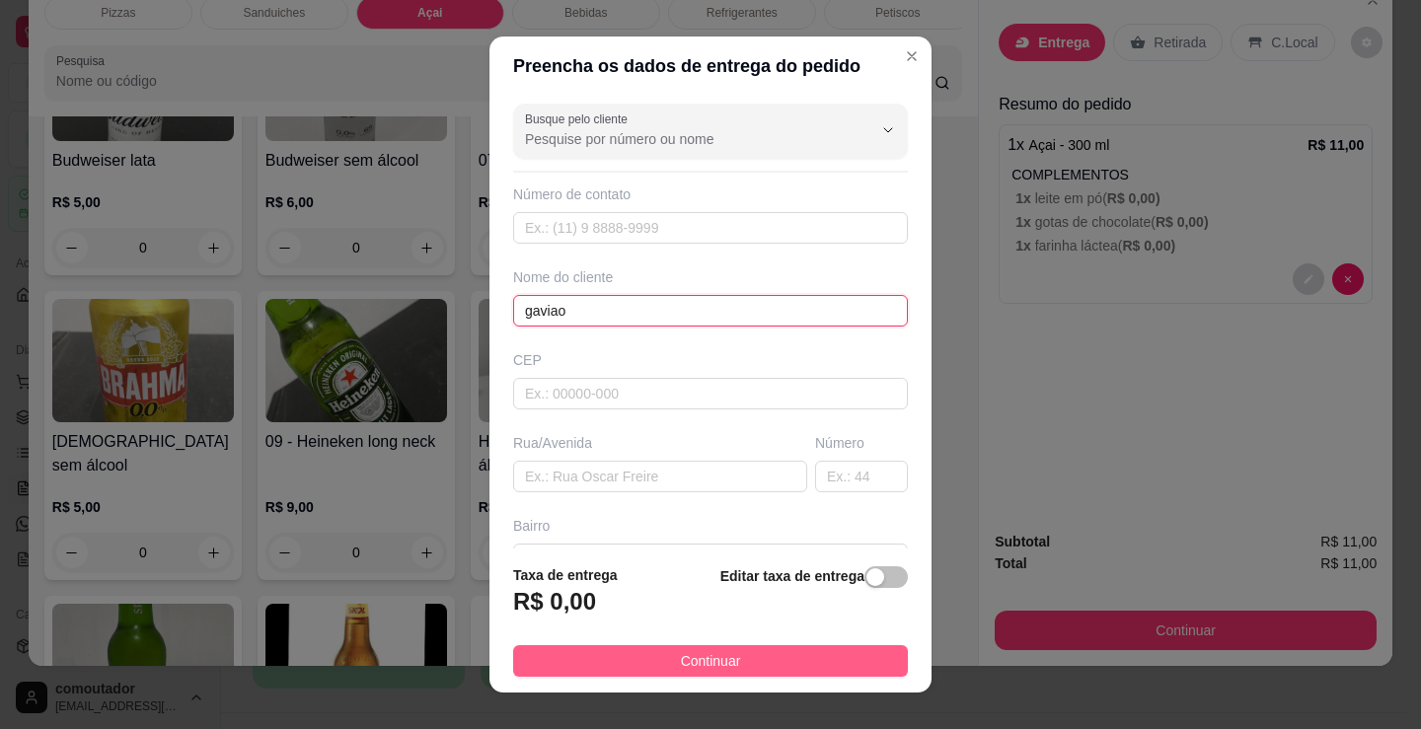
type input "gaviao"
click at [759, 659] on button "Continuar" at bounding box center [710, 661] width 395 height 32
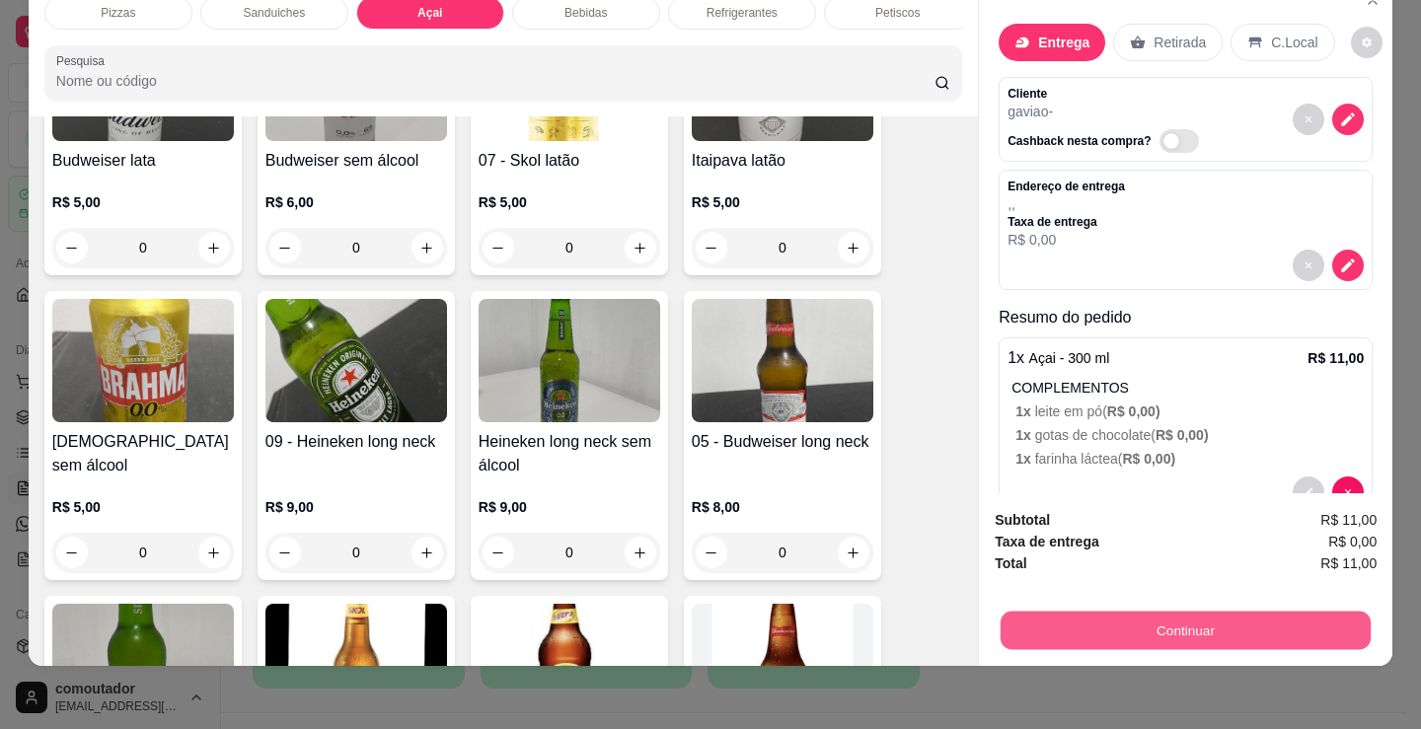
click at [1083, 611] on button "Continuar" at bounding box center [1185, 630] width 370 height 38
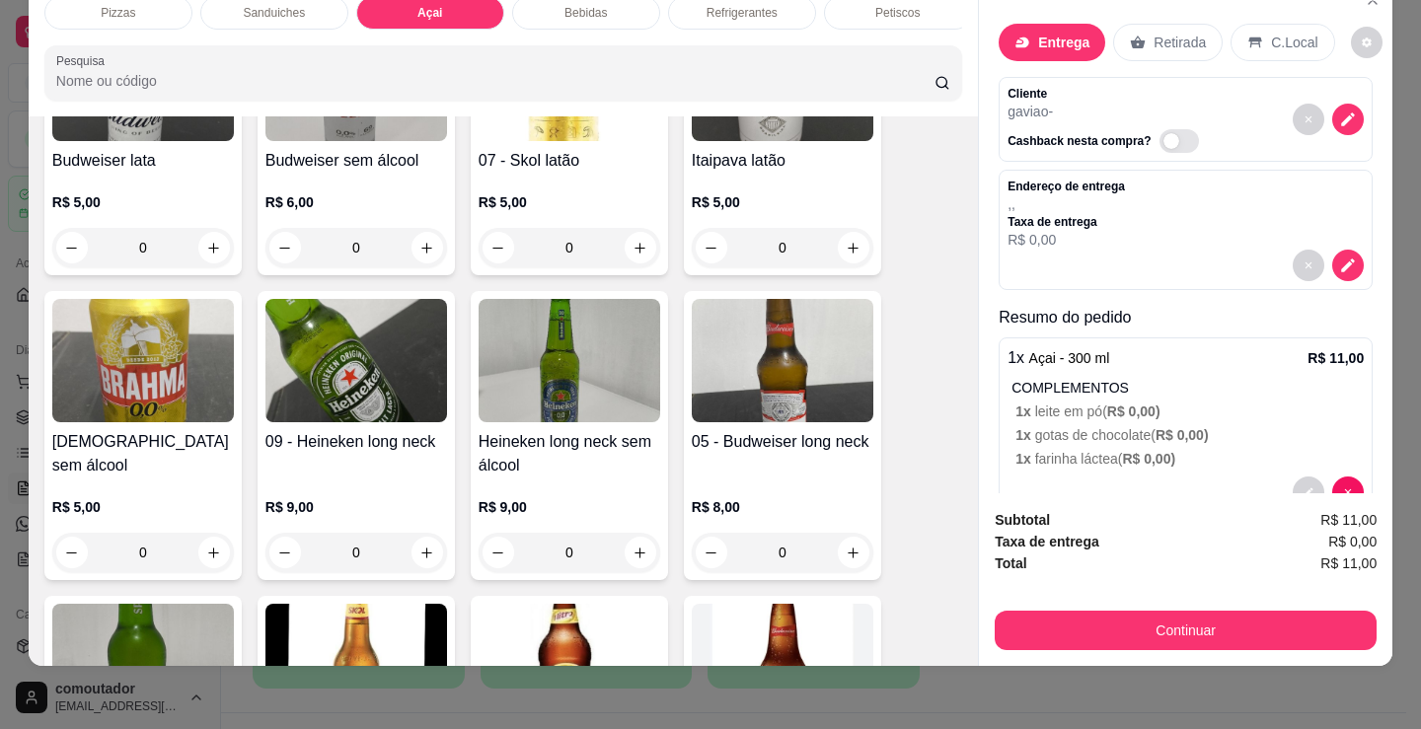
click at [614, 288] on div "Dinheiro" at bounding box center [576, 265] width 139 height 115
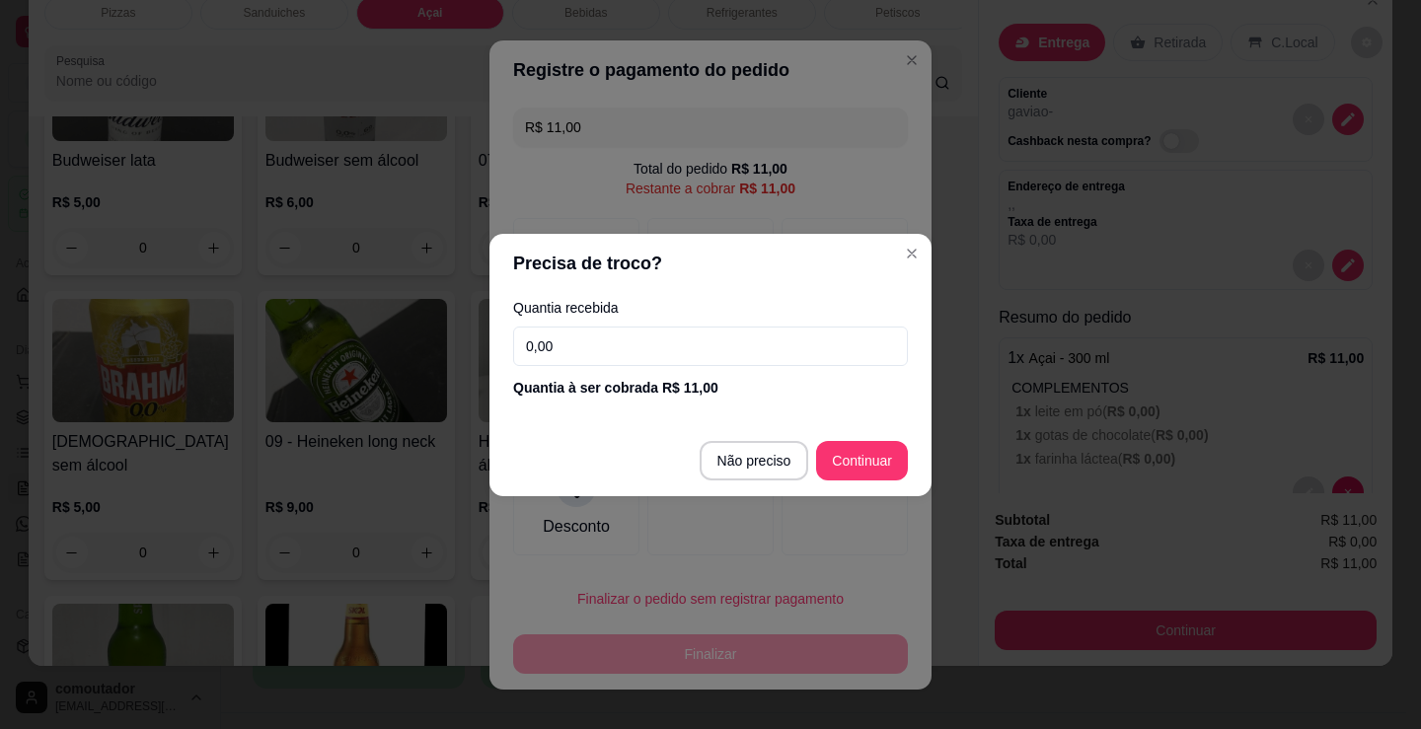
click at [629, 336] on input "0,00" at bounding box center [710, 346] width 395 height 39
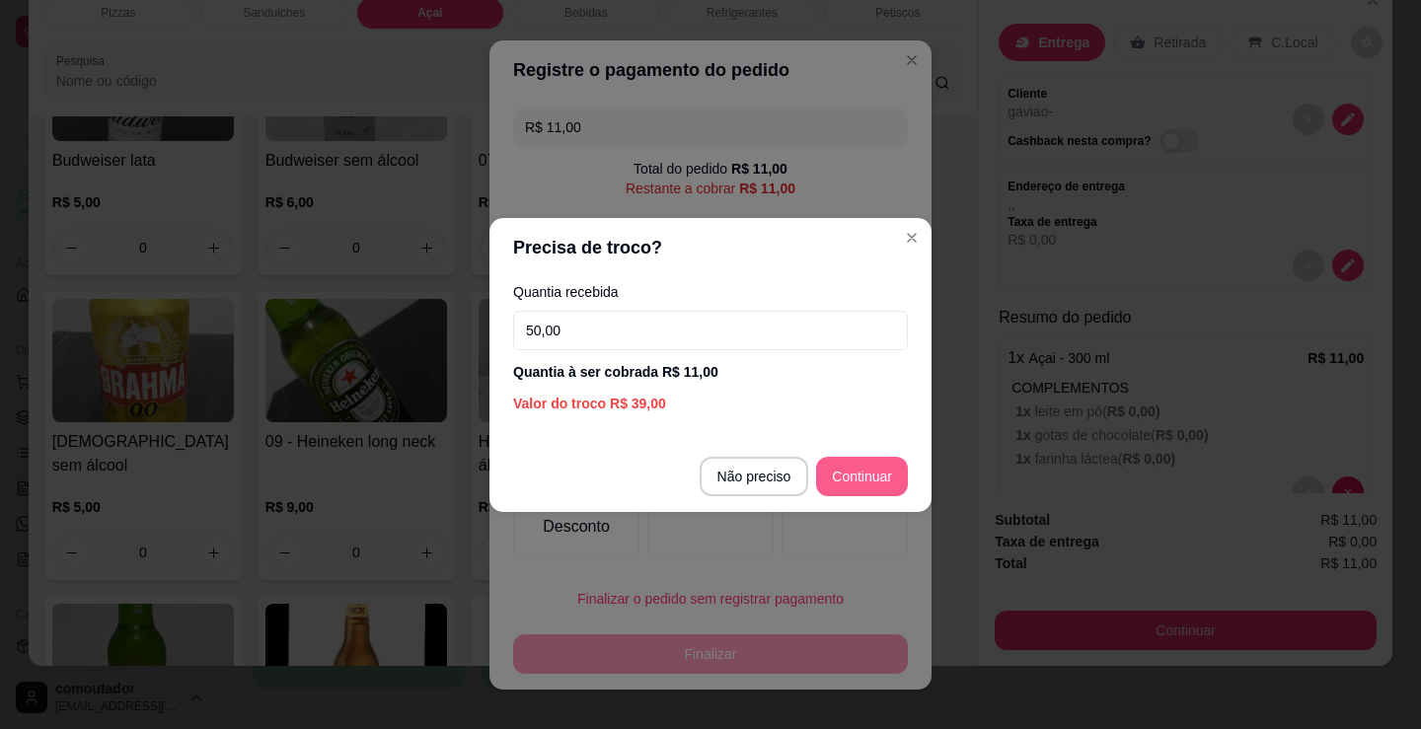
type input "50,00"
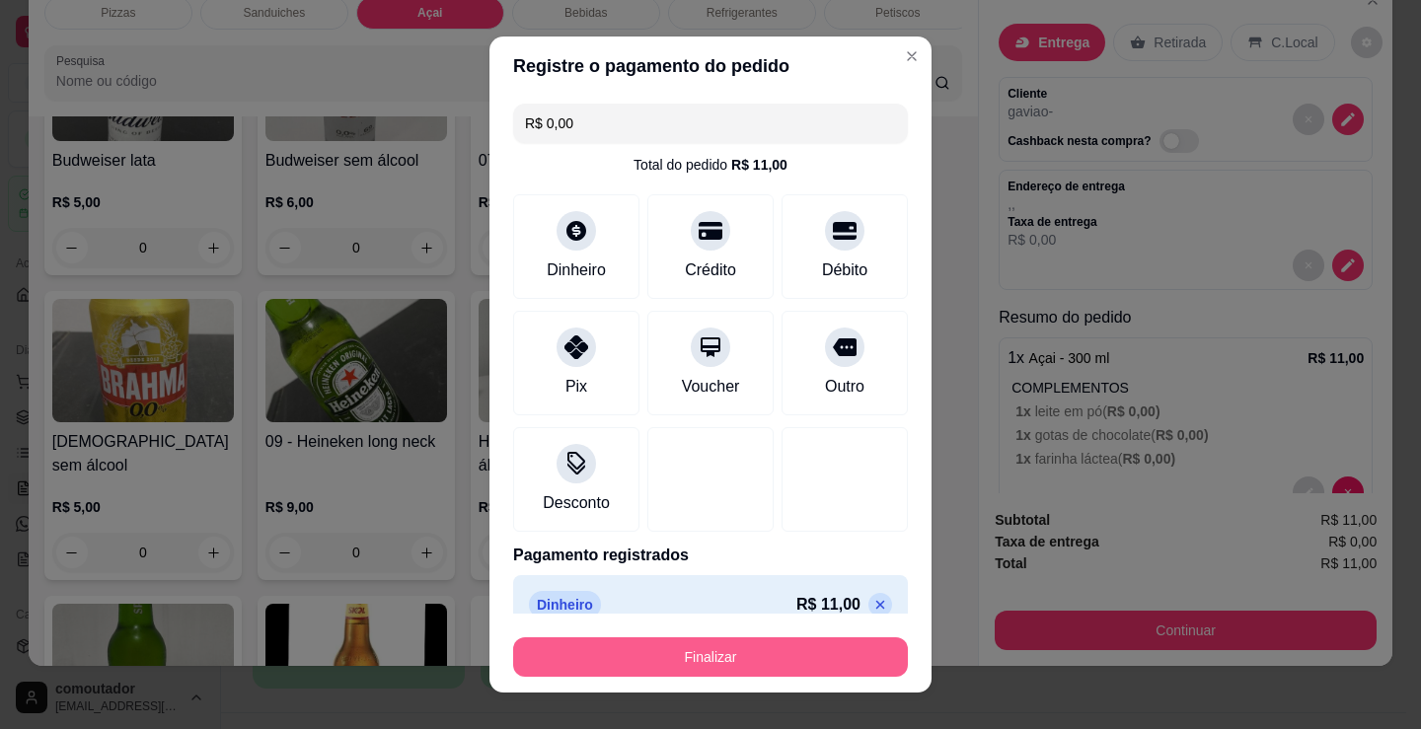
click at [792, 654] on button "Finalizar" at bounding box center [710, 656] width 395 height 39
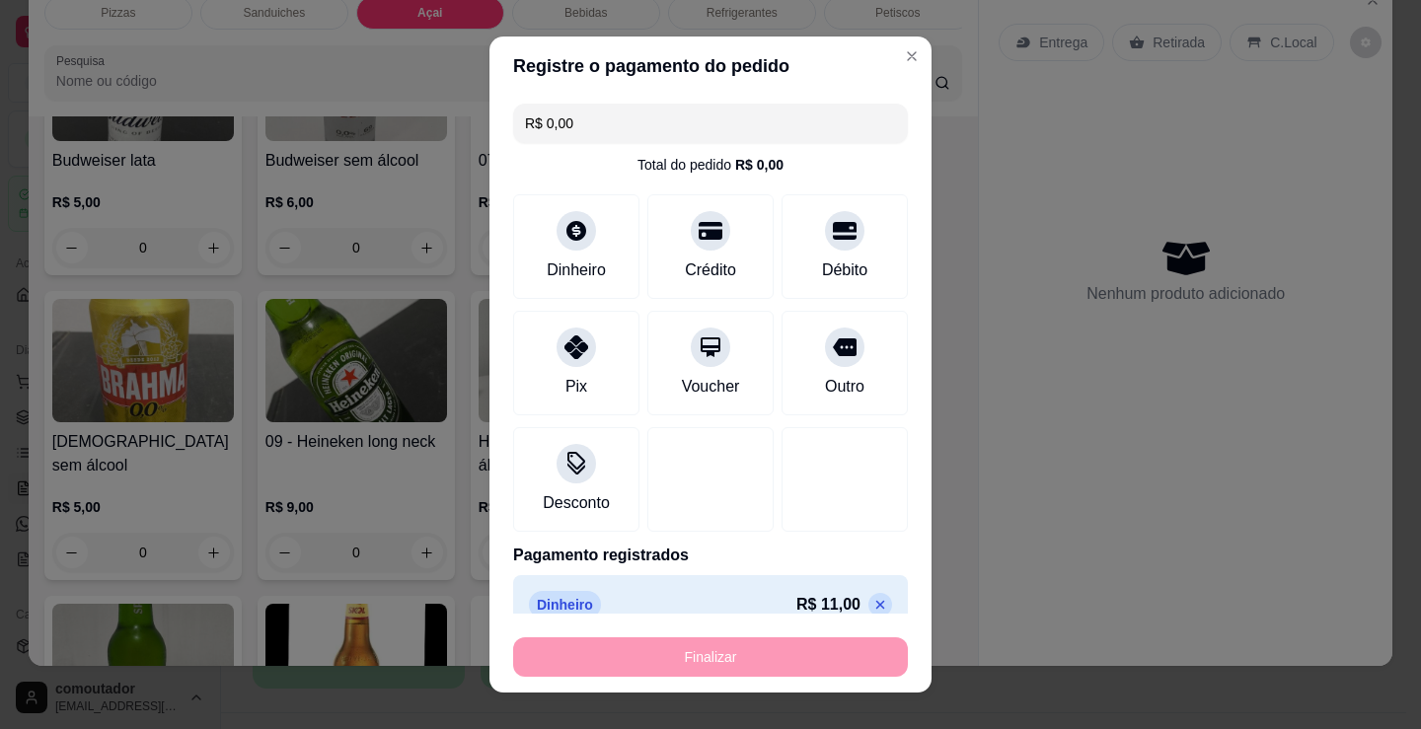
type input "-R$ 11,00"
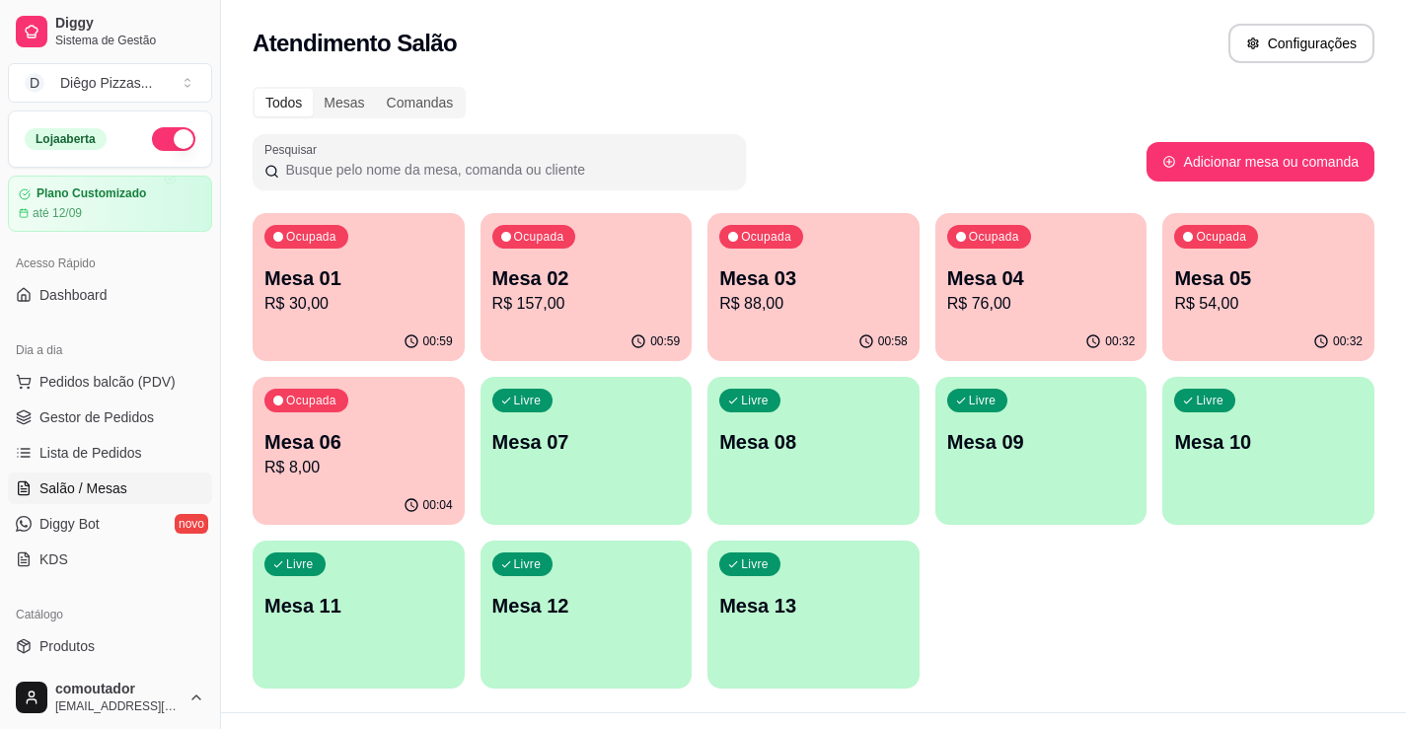
click at [1005, 673] on div "Ocupada Mesa 01 R$ 30,00 00:59 Ocupada Mesa 02 R$ 157,00 00:59 Ocupada Mesa 03 …" at bounding box center [814, 451] width 1122 height 476
click at [378, 310] on p "R$ 30,00" at bounding box center [358, 304] width 188 height 24
click at [1060, 333] on div "00:33" at bounding box center [1041, 342] width 212 height 38
click at [1270, 249] on div "Ocupada Mesa 05 R$ 54,00" at bounding box center [1268, 268] width 205 height 107
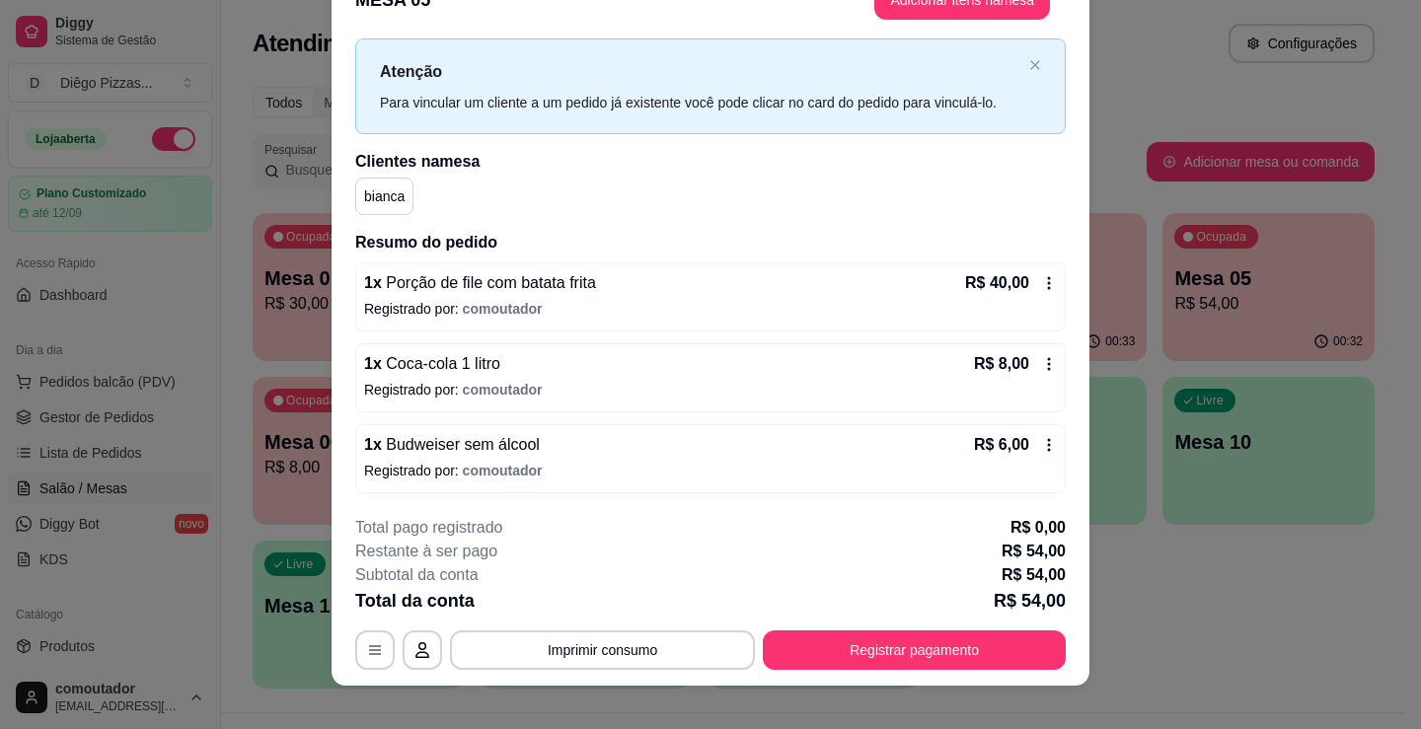
scroll to position [59, 0]
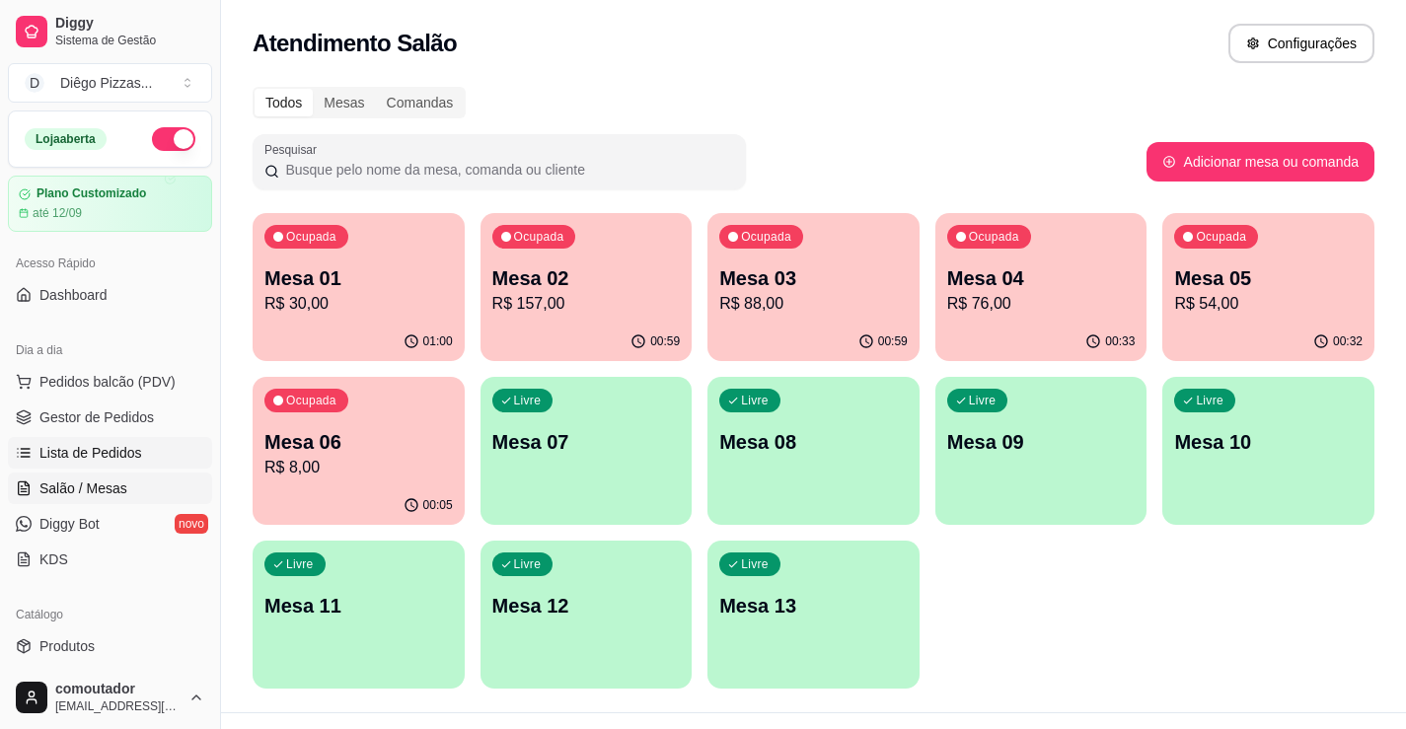
click at [89, 458] on span "Lista de Pedidos" at bounding box center [90, 453] width 103 height 20
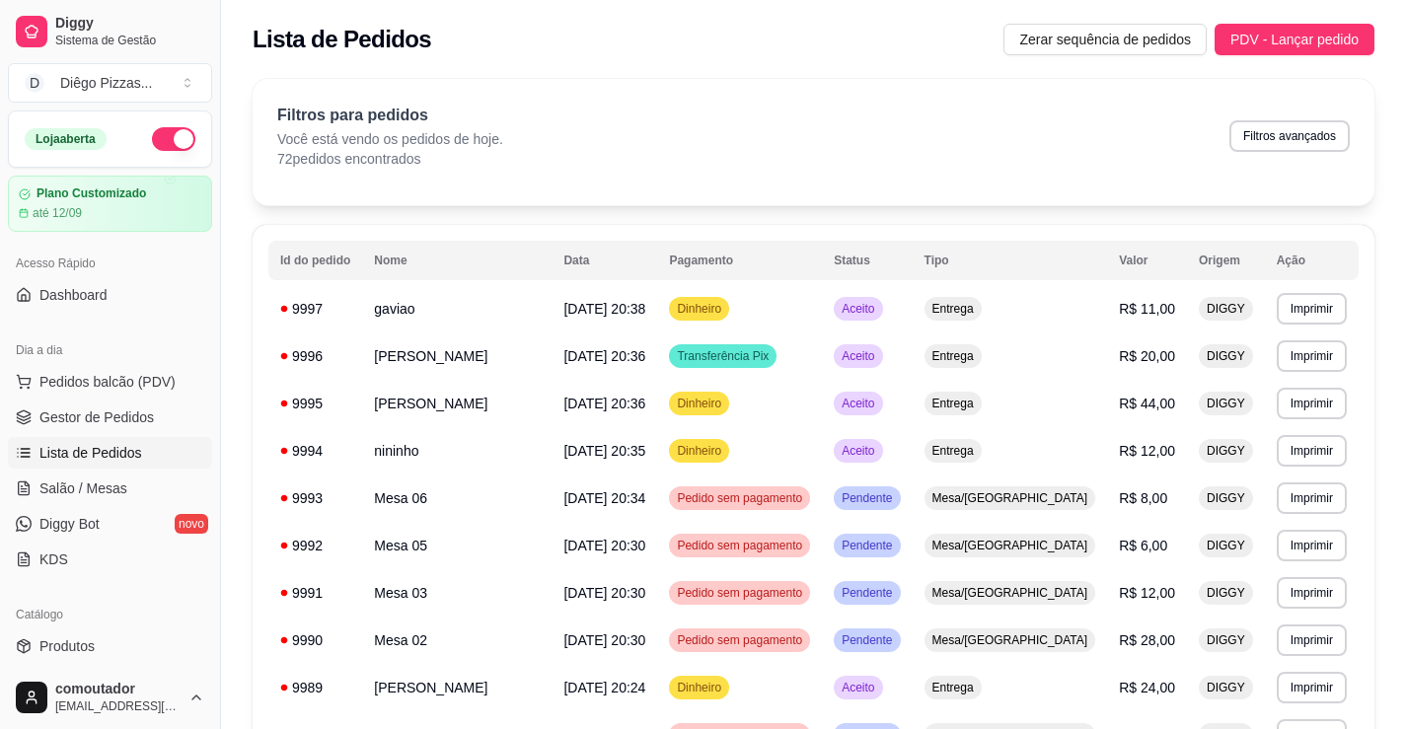
click at [109, 400] on ul "Pedidos balcão (PDV) Gestor de Pedidos Lista de Pedidos Salão / Mesas Diggy Bot…" at bounding box center [110, 470] width 204 height 209
click at [80, 393] on button "Pedidos balcão (PDV)" at bounding box center [110, 382] width 204 height 32
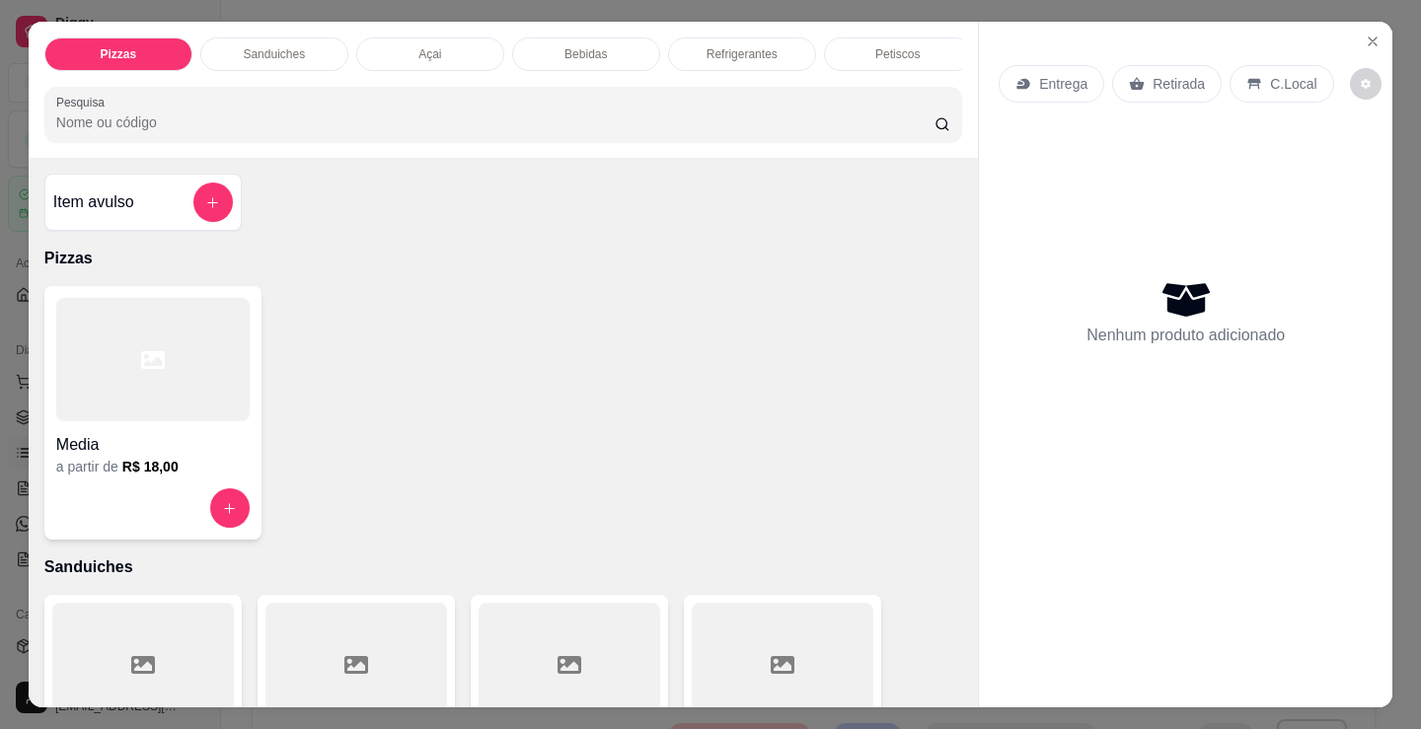
click at [875, 46] on p "Petiscos" at bounding box center [897, 54] width 44 height 16
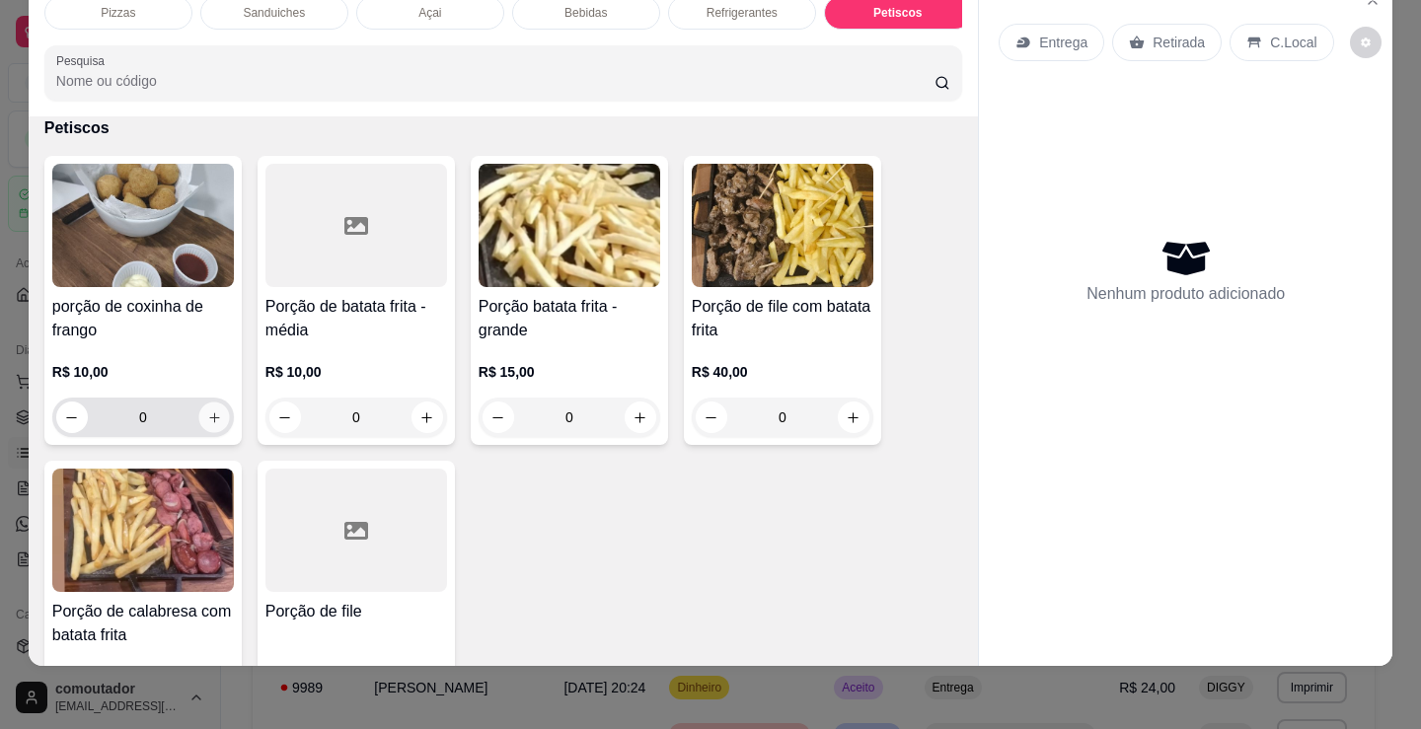
click at [207, 412] on icon "increase-product-quantity" at bounding box center [214, 417] width 15 height 15
type input "1"
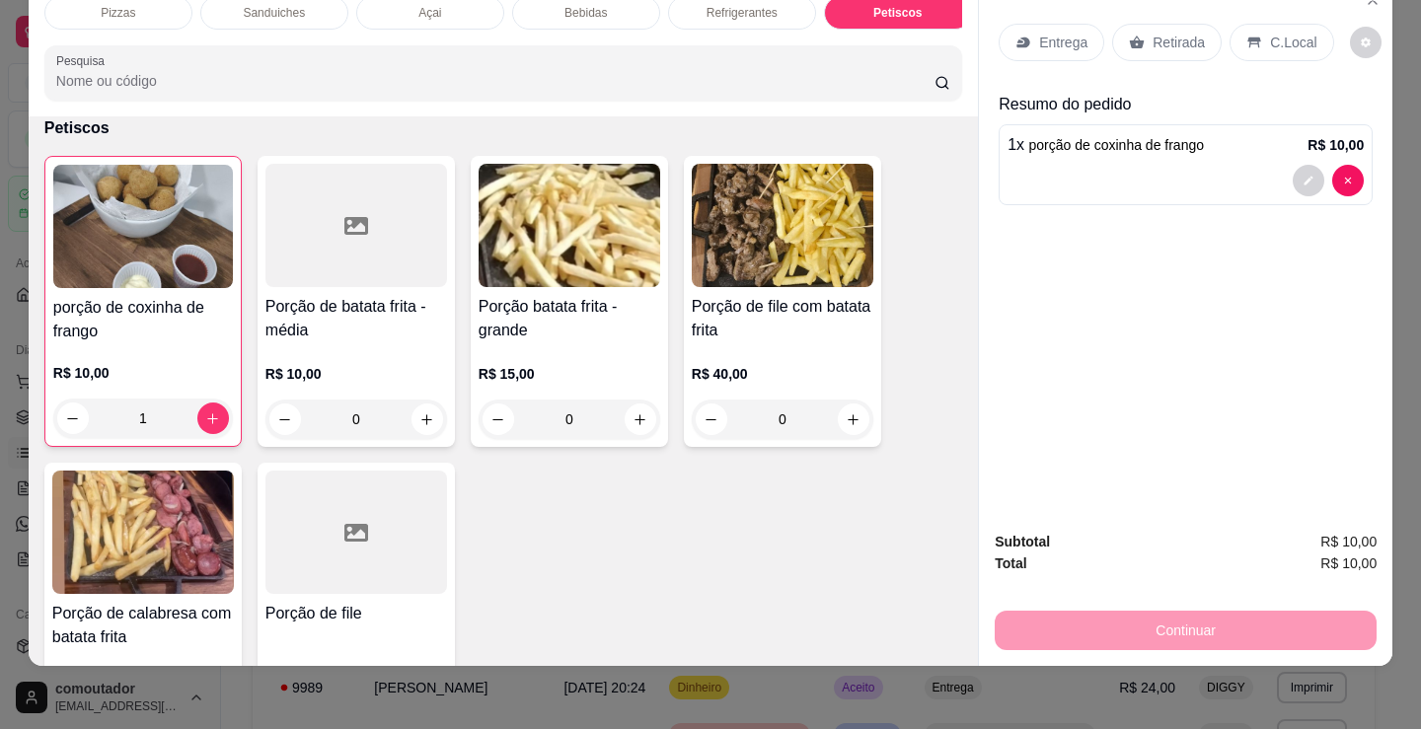
click at [1033, 40] on div "Entrega" at bounding box center [1051, 42] width 106 height 37
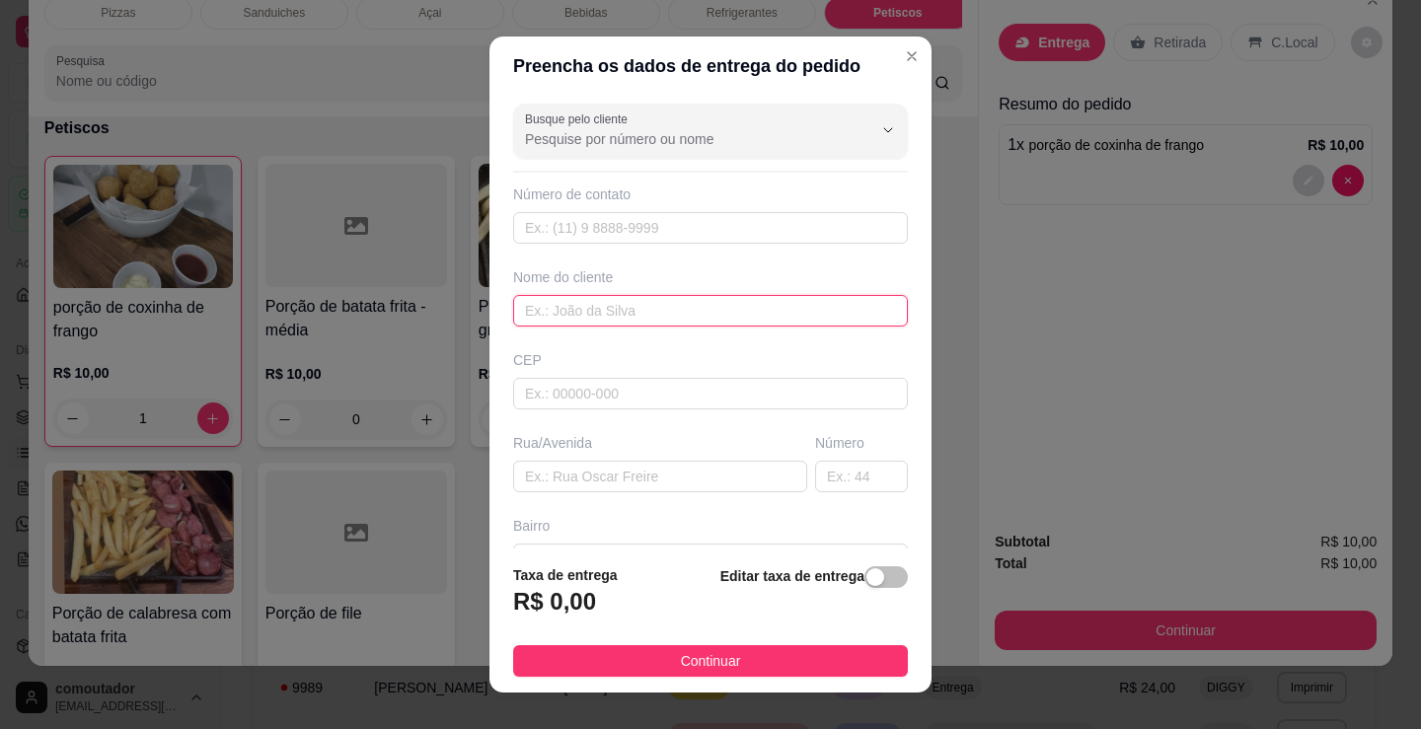
click at [684, 309] on input "text" at bounding box center [710, 311] width 395 height 32
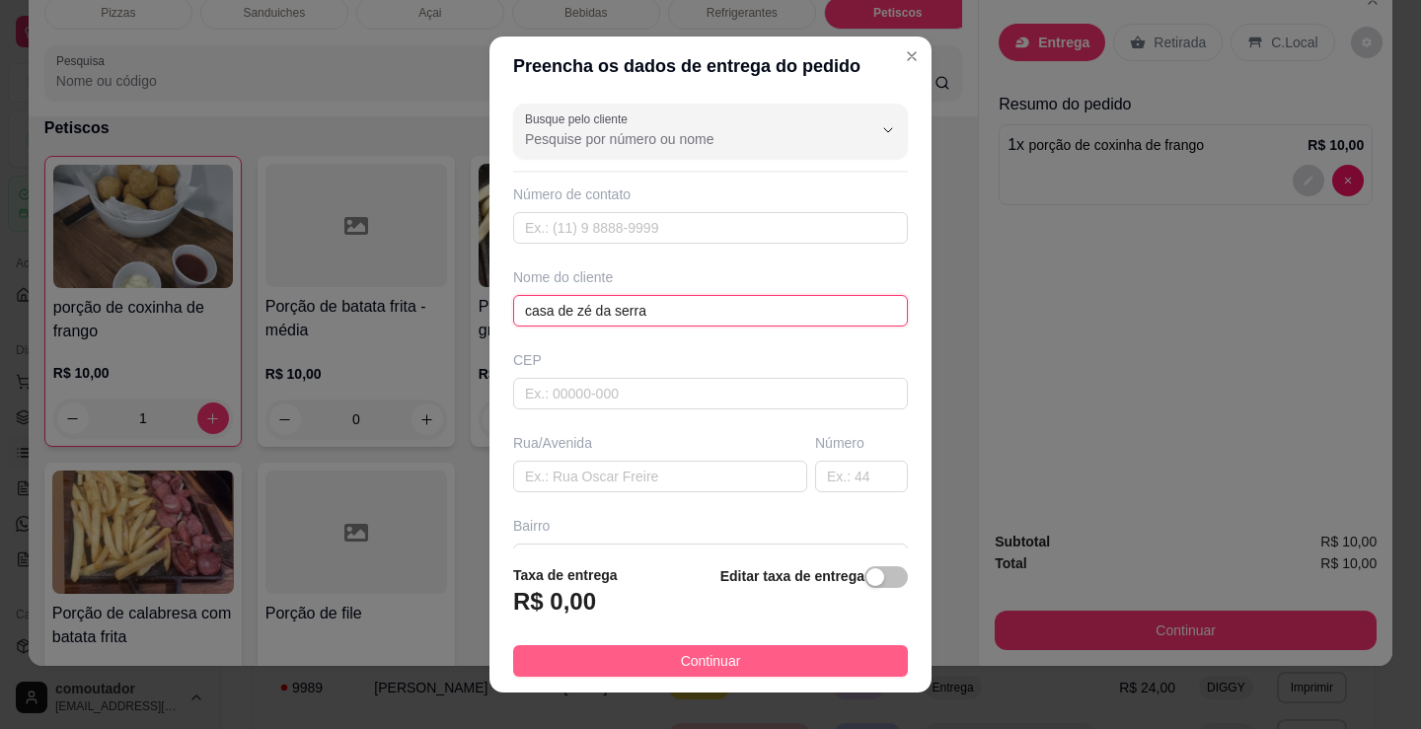
type input "casa de zé da serra"
click at [823, 661] on button "Continuar" at bounding box center [710, 661] width 395 height 32
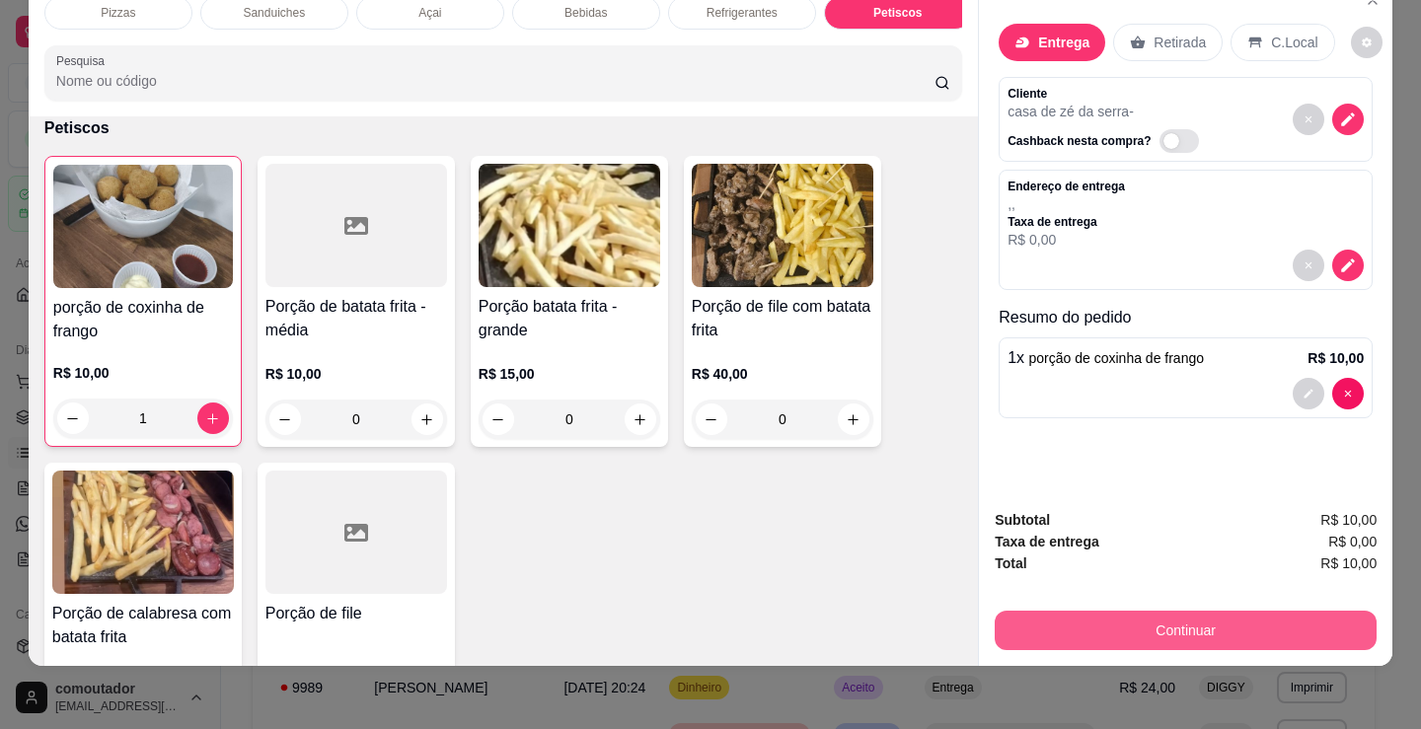
click at [1083, 611] on button "Continuar" at bounding box center [1186, 630] width 382 height 39
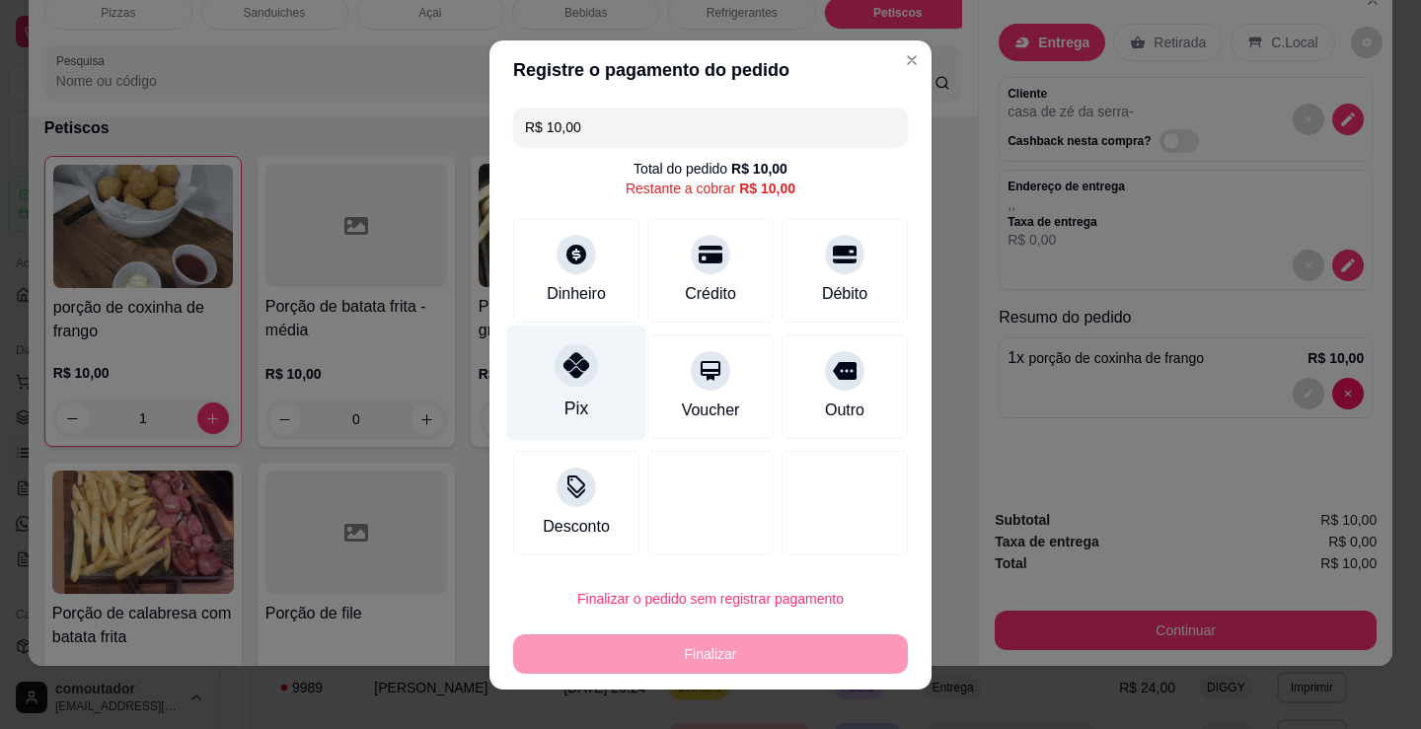
click at [570, 363] on icon at bounding box center [576, 365] width 26 height 26
type input "R$ 0,00"
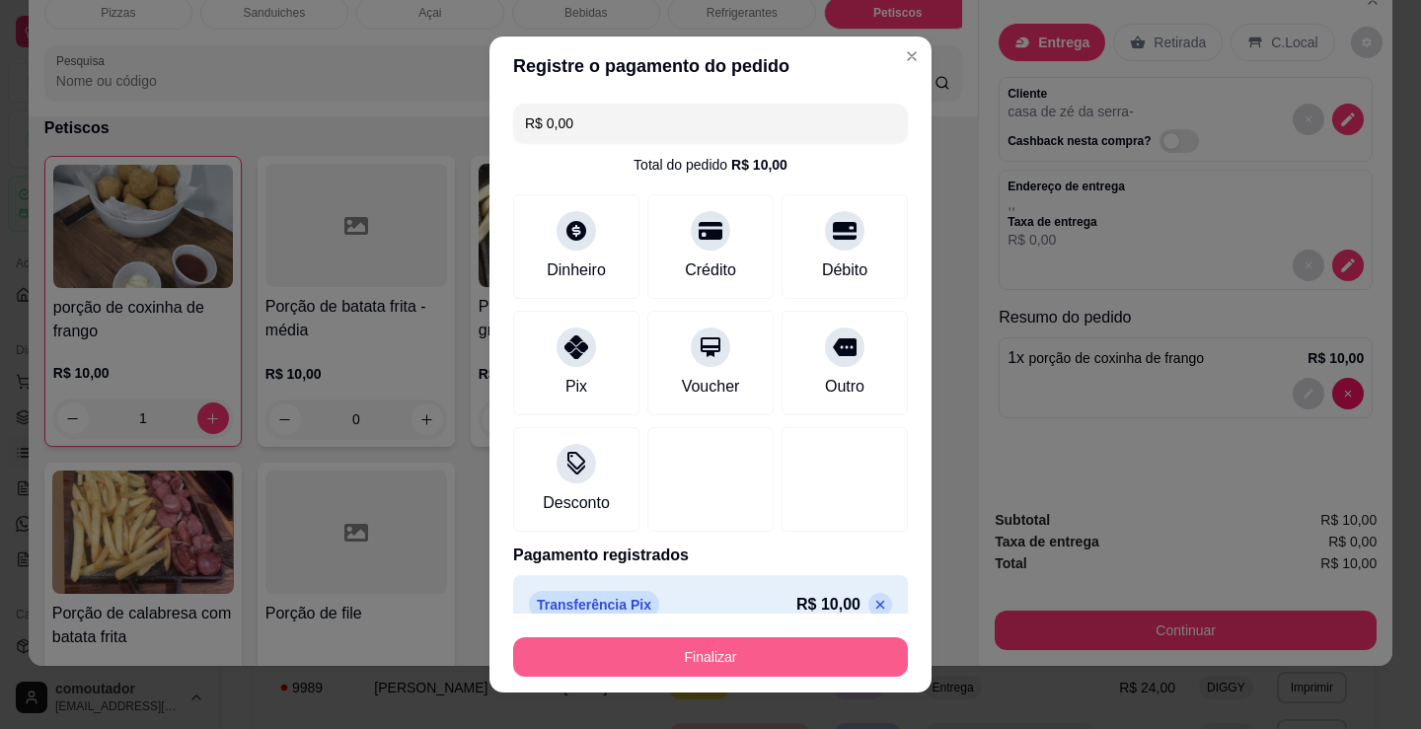
click at [699, 658] on button "Finalizar" at bounding box center [710, 656] width 395 height 39
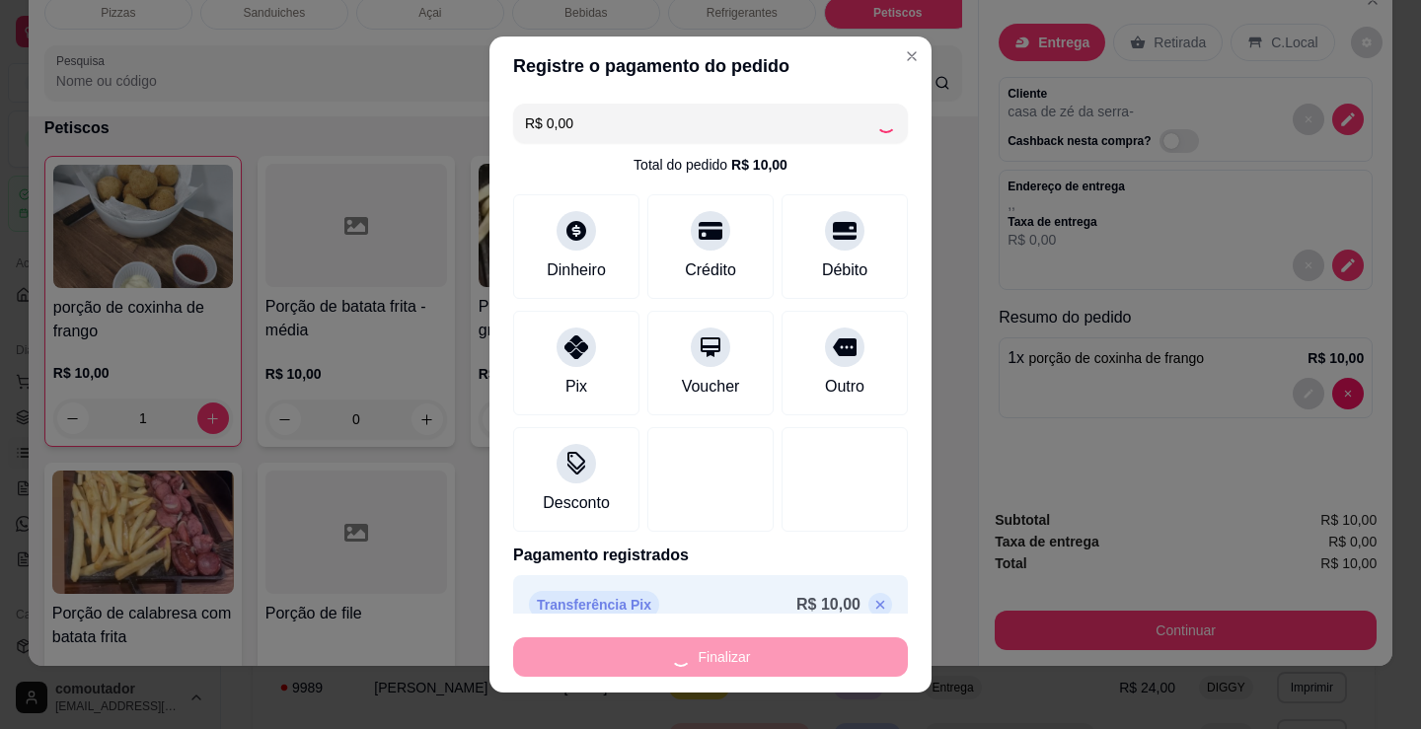
type input "0"
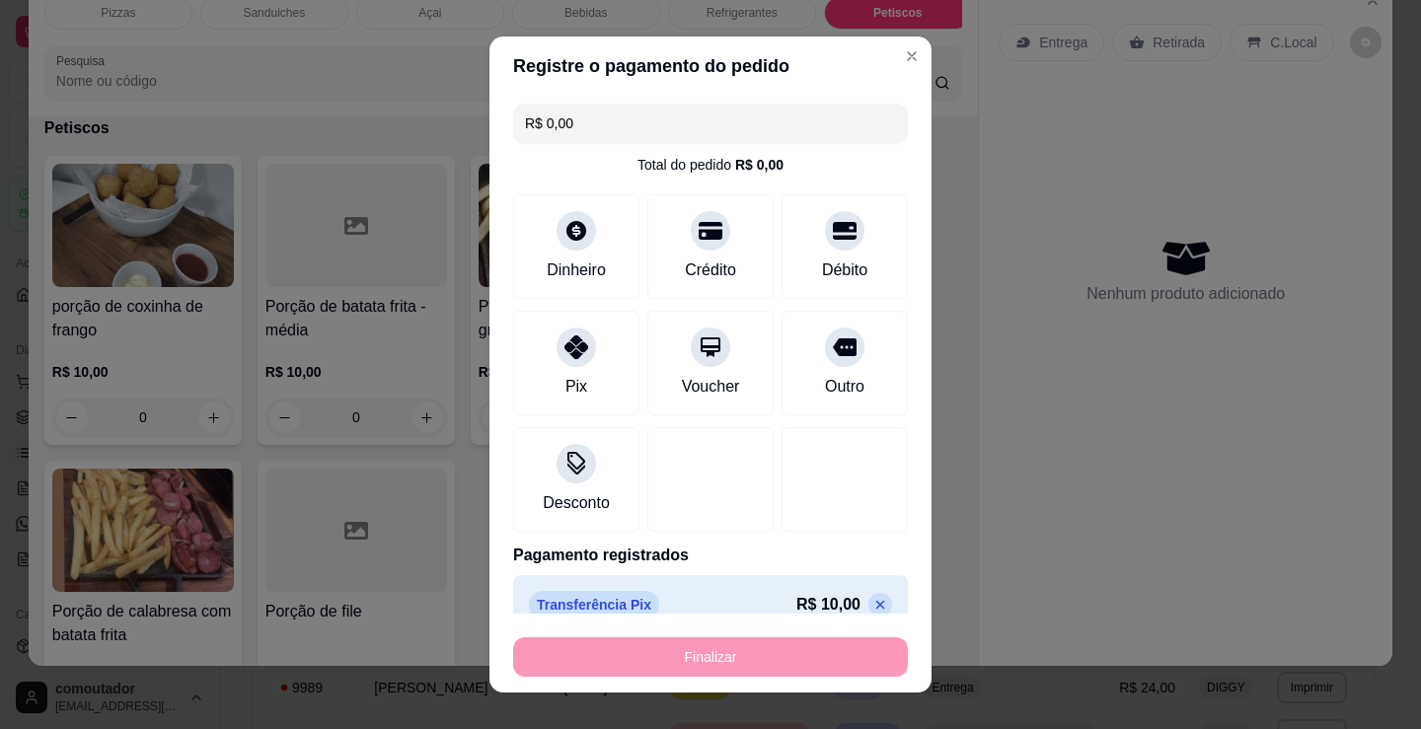
type input "-R$ 10,00"
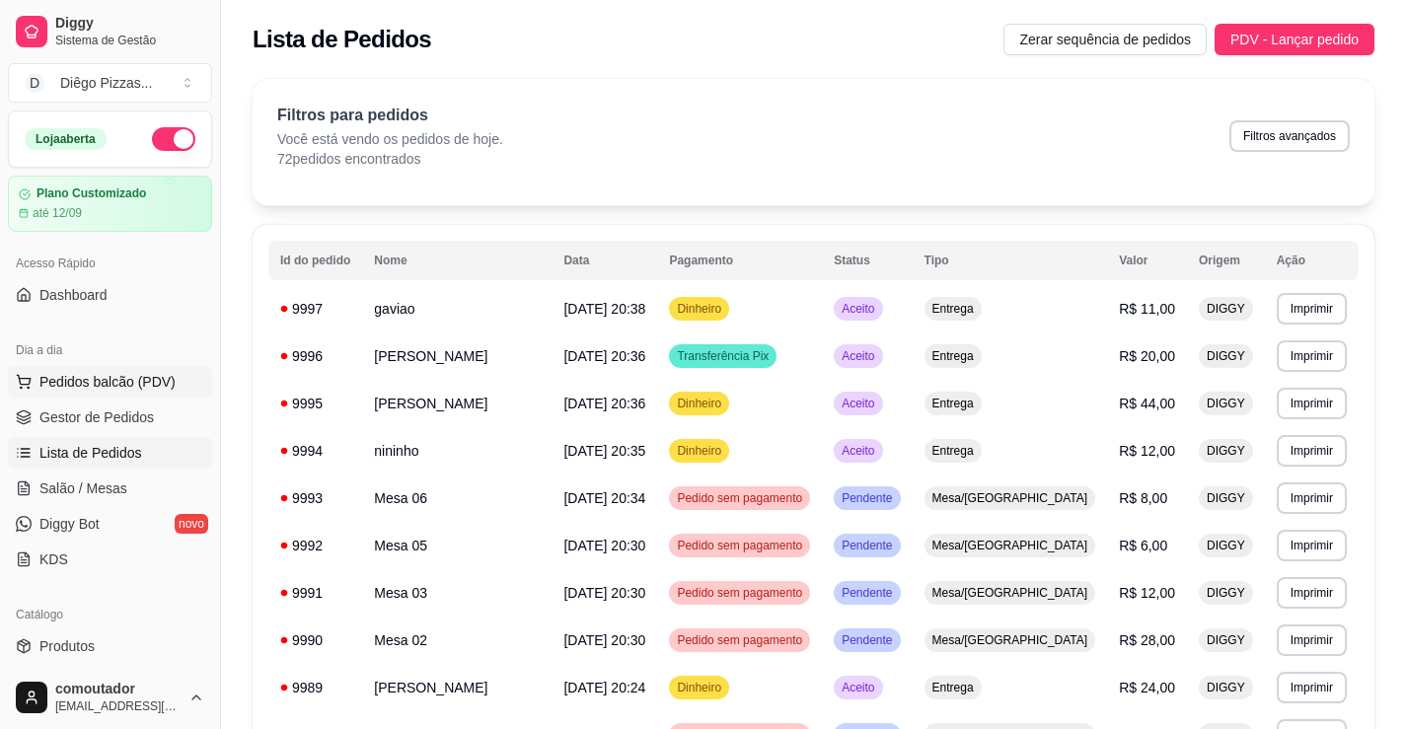
click at [58, 392] on button "Pedidos balcão (PDV)" at bounding box center [110, 382] width 204 height 32
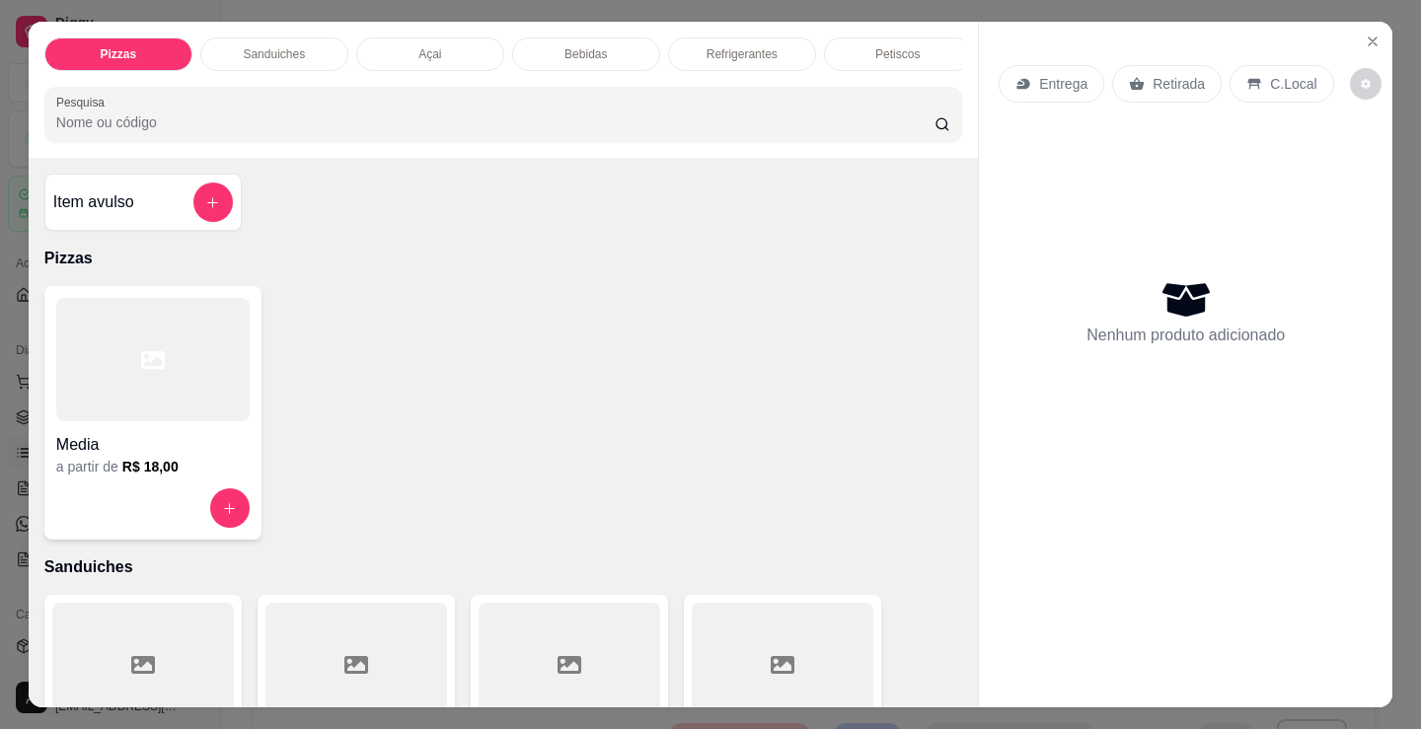
click at [312, 50] on div "Sanduiches" at bounding box center [274, 54] width 148 height 34
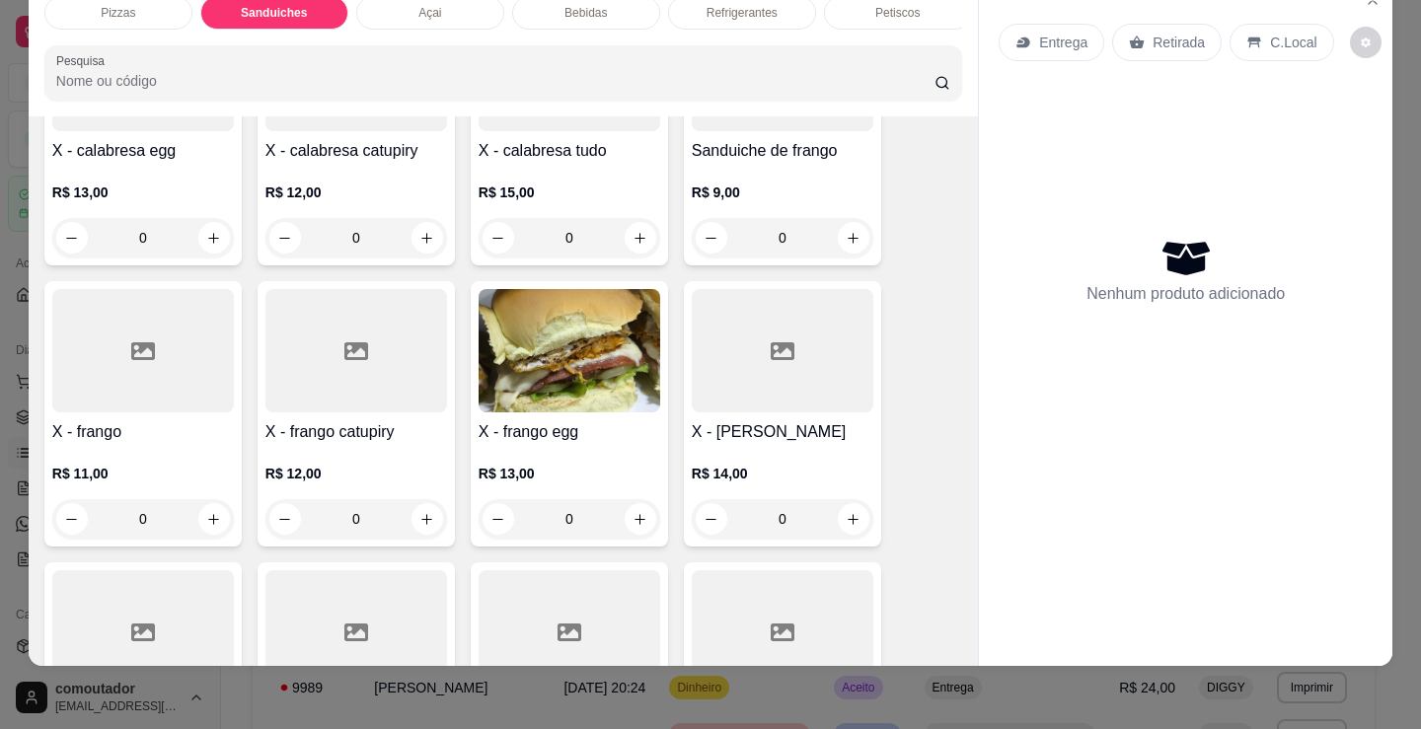
scroll to position [1187, 0]
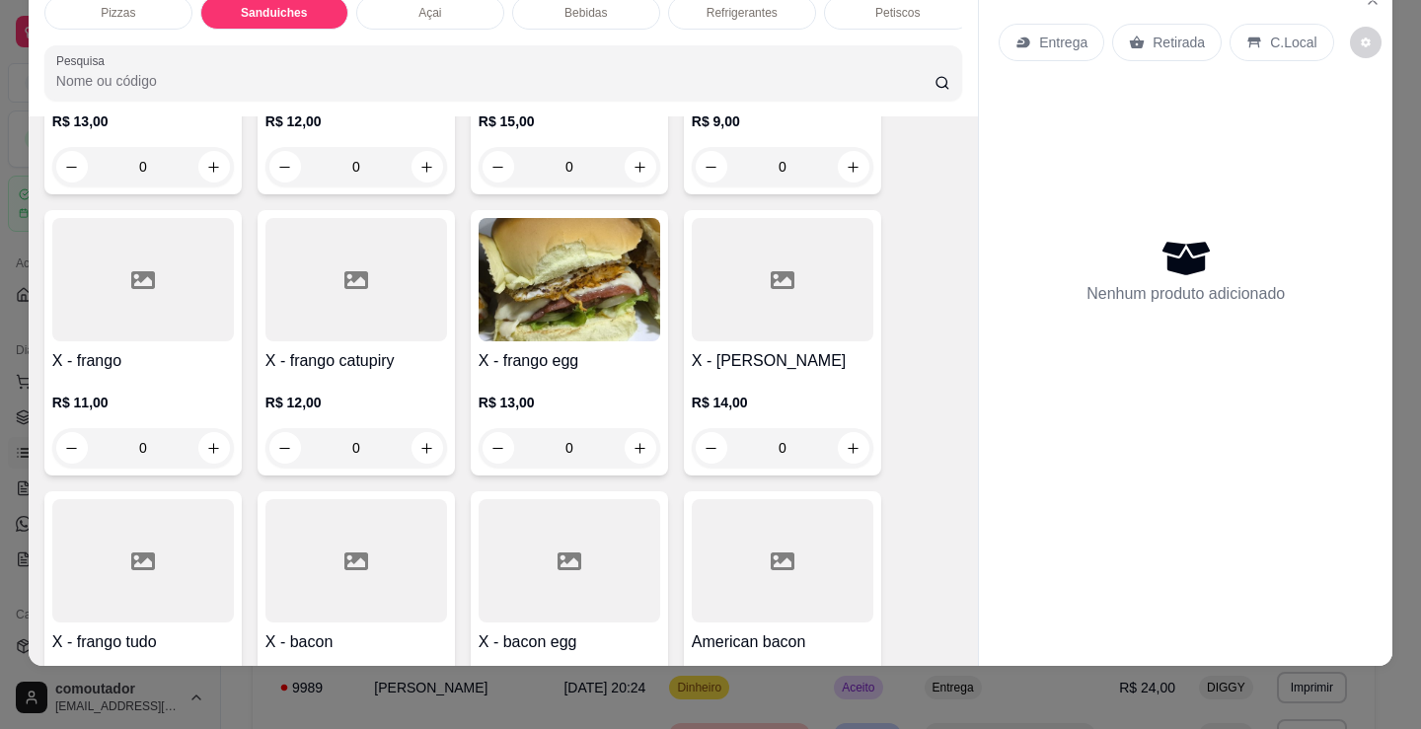
click at [207, 458] on div "0" at bounding box center [143, 447] width 182 height 39
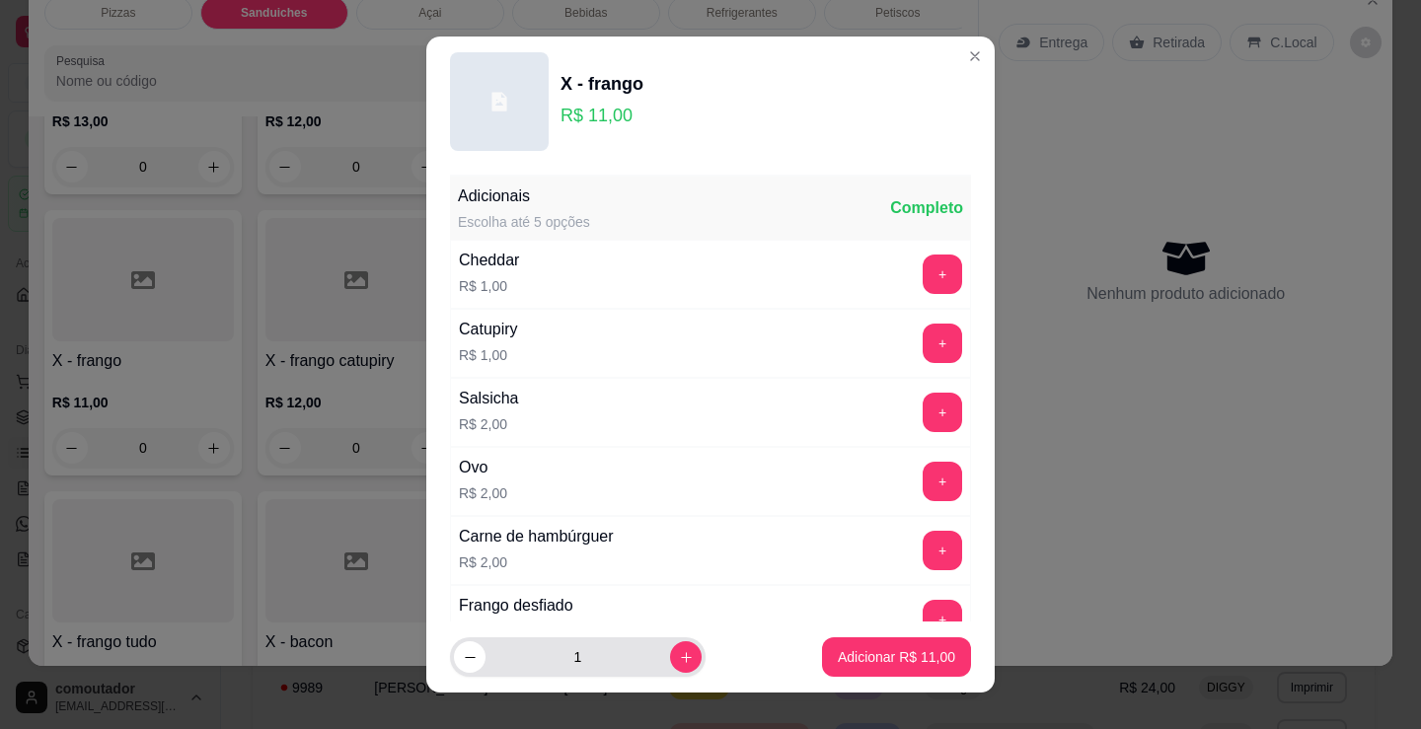
click at [661, 647] on div "1" at bounding box center [578, 656] width 248 height 39
click at [670, 648] on button "increase-product-quantity" at bounding box center [686, 657] width 32 height 32
type input "2"
click at [854, 653] on p "Adicionar R$ 22,00" at bounding box center [896, 657] width 117 height 20
type input "2"
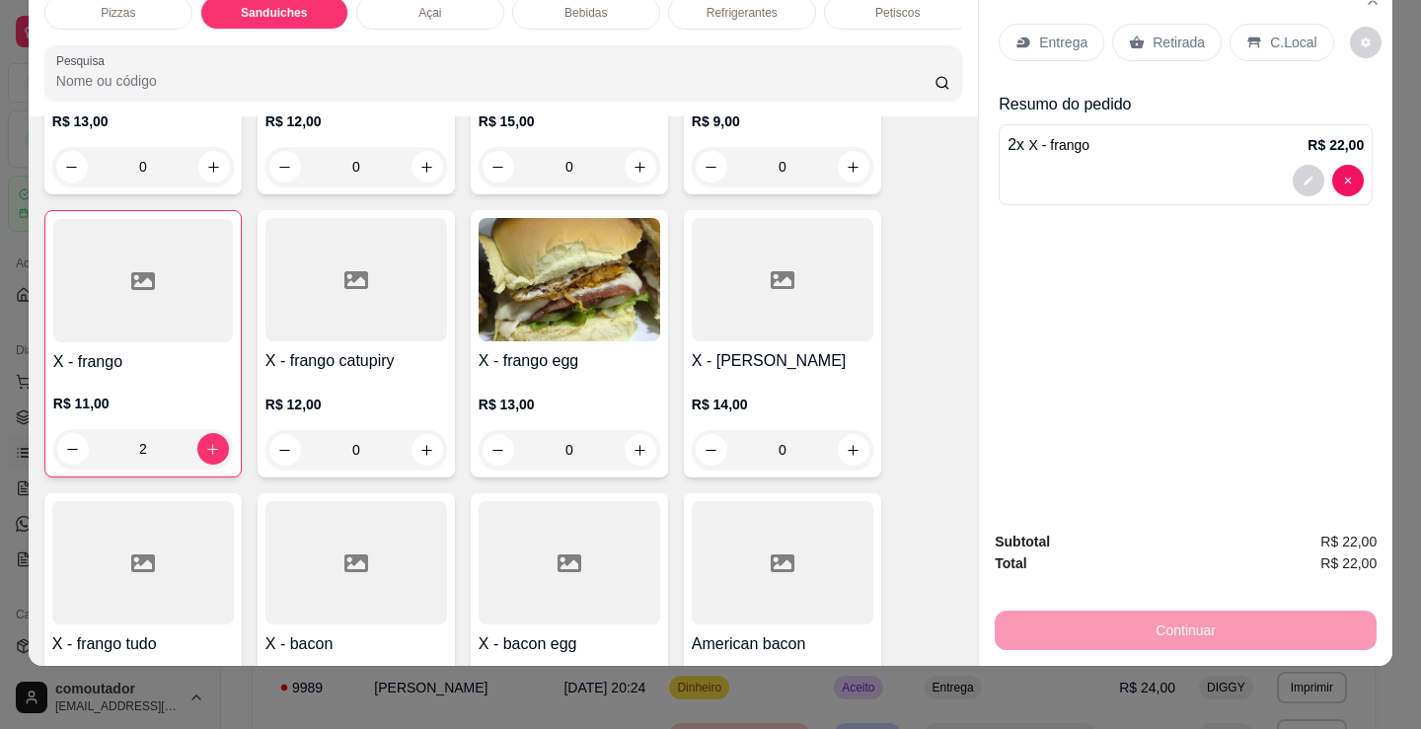
click at [1083, 28] on div "Entrega" at bounding box center [1051, 42] width 106 height 37
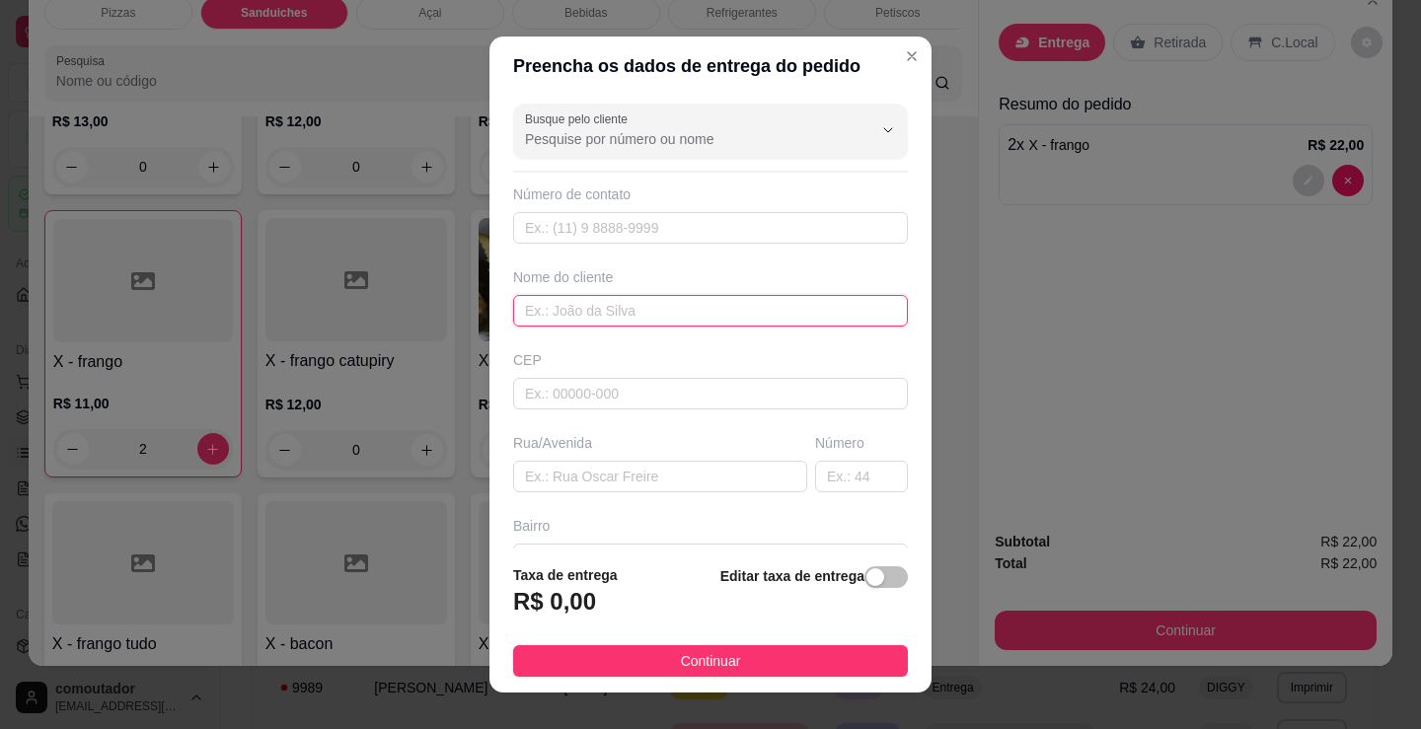
click at [788, 298] on input "text" at bounding box center [710, 311] width 395 height 32
type input "gaviao"
click at [787, 657] on button "Continuar" at bounding box center [710, 661] width 395 height 32
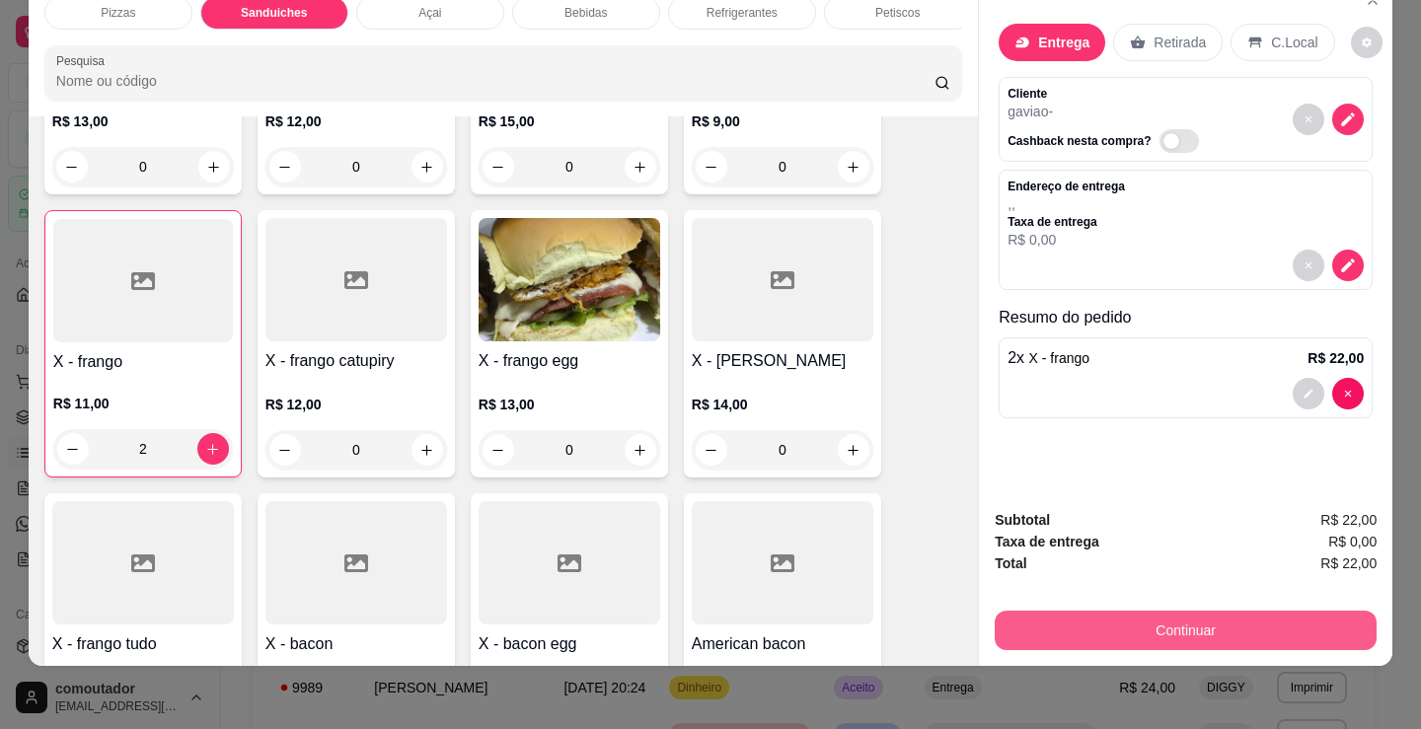
click at [1018, 611] on button "Continuar" at bounding box center [1186, 630] width 382 height 39
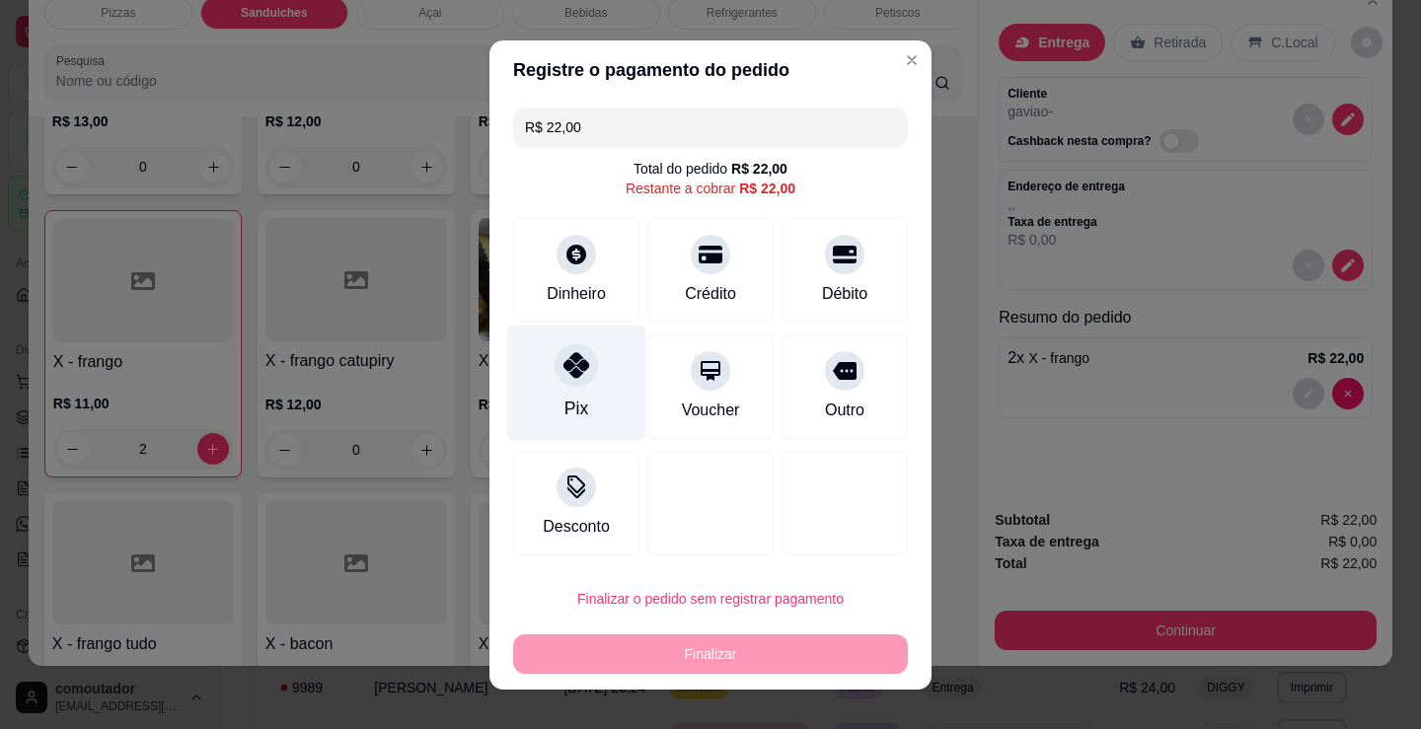
click at [593, 383] on div "Pix" at bounding box center [576, 382] width 139 height 115
type input "R$ 0,00"
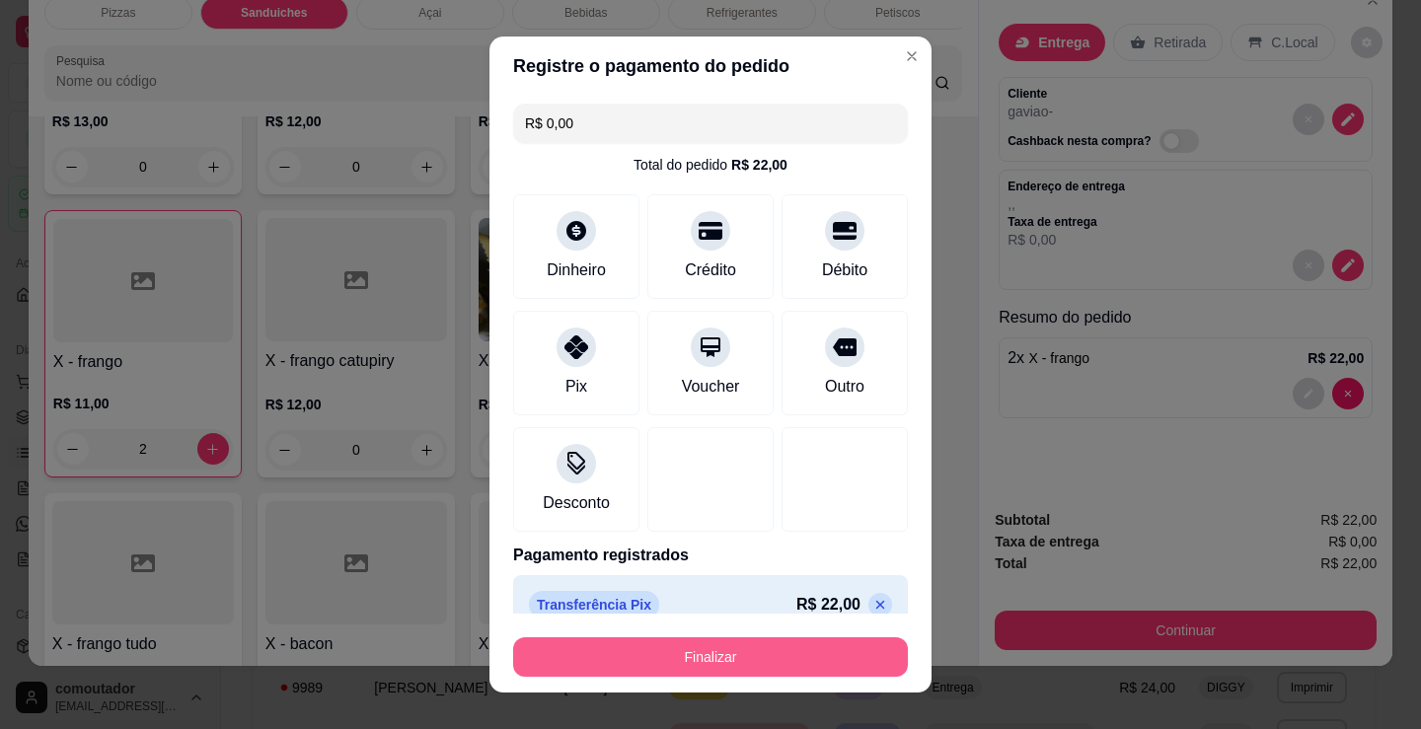
click at [718, 670] on button "Finalizar" at bounding box center [710, 656] width 395 height 39
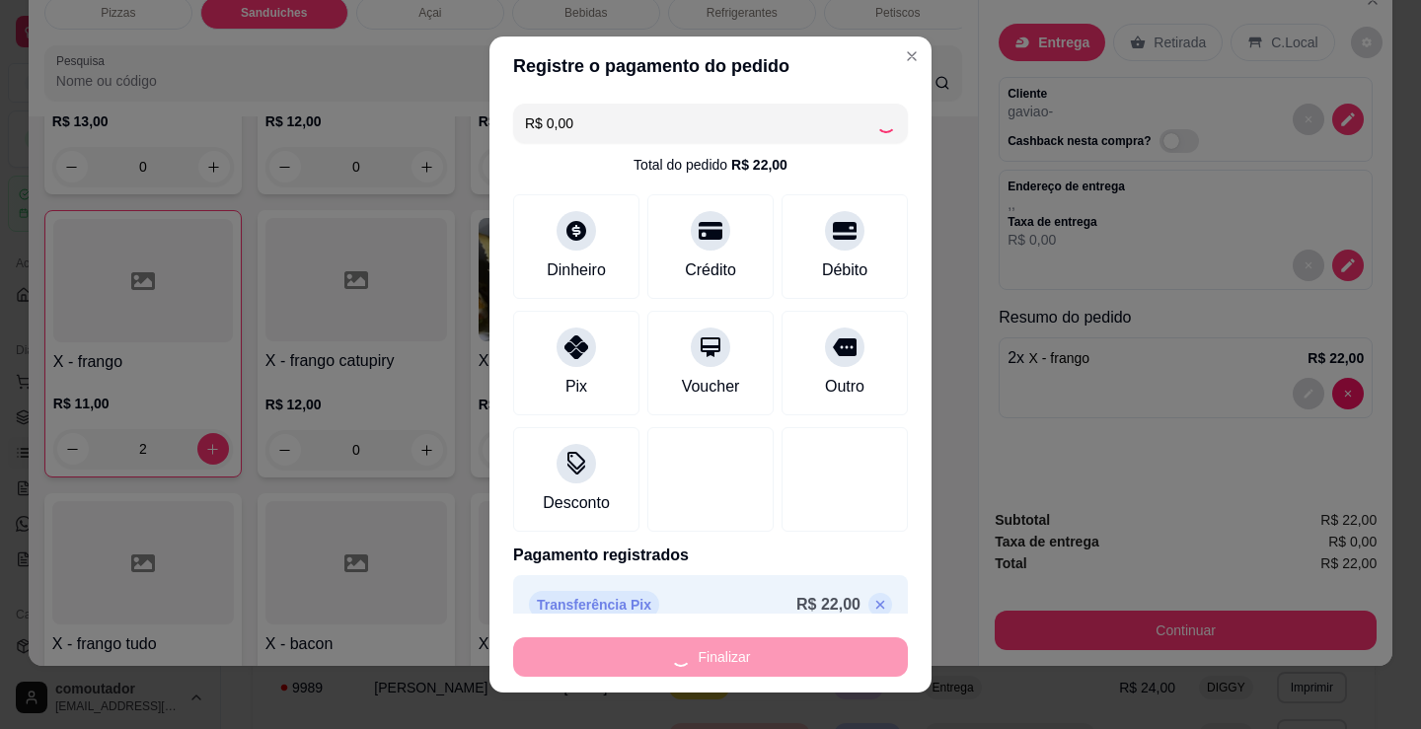
type input "0"
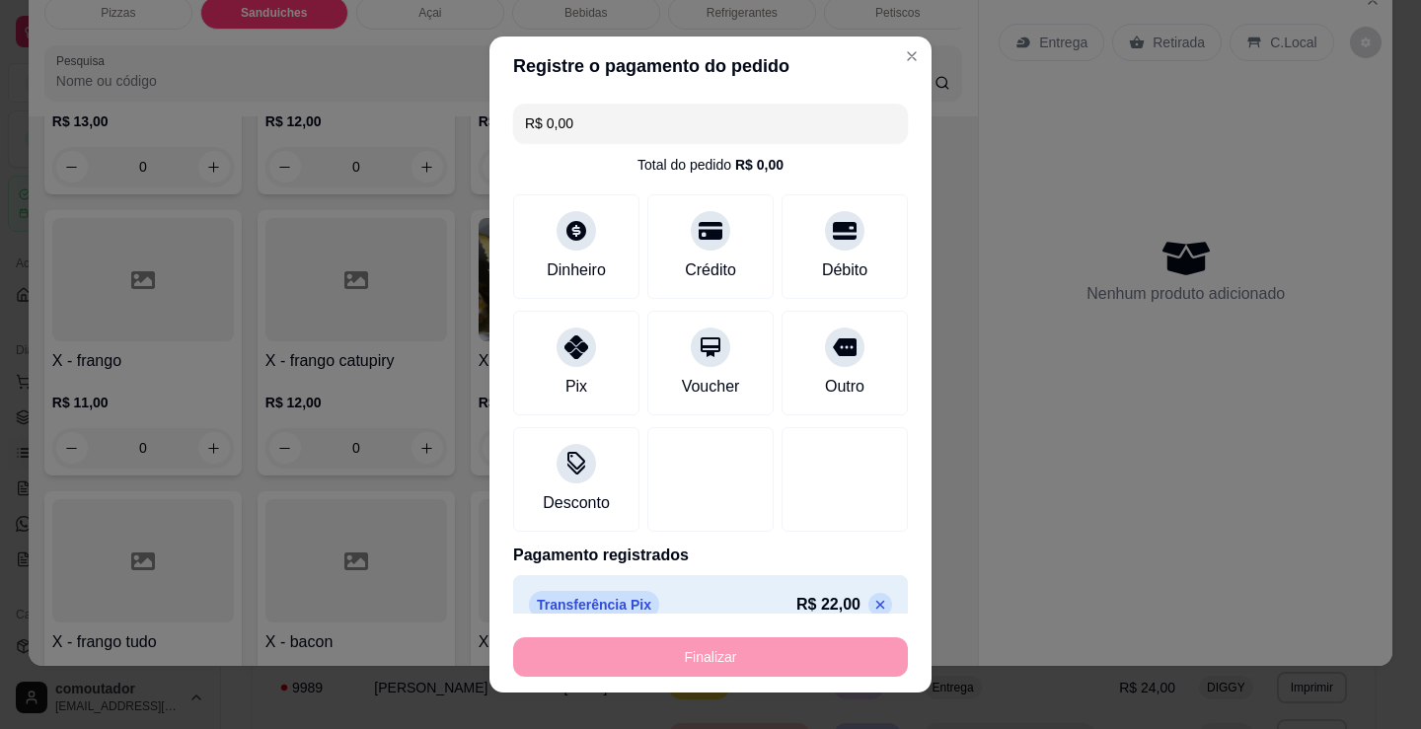
type input "-R$ 22,00"
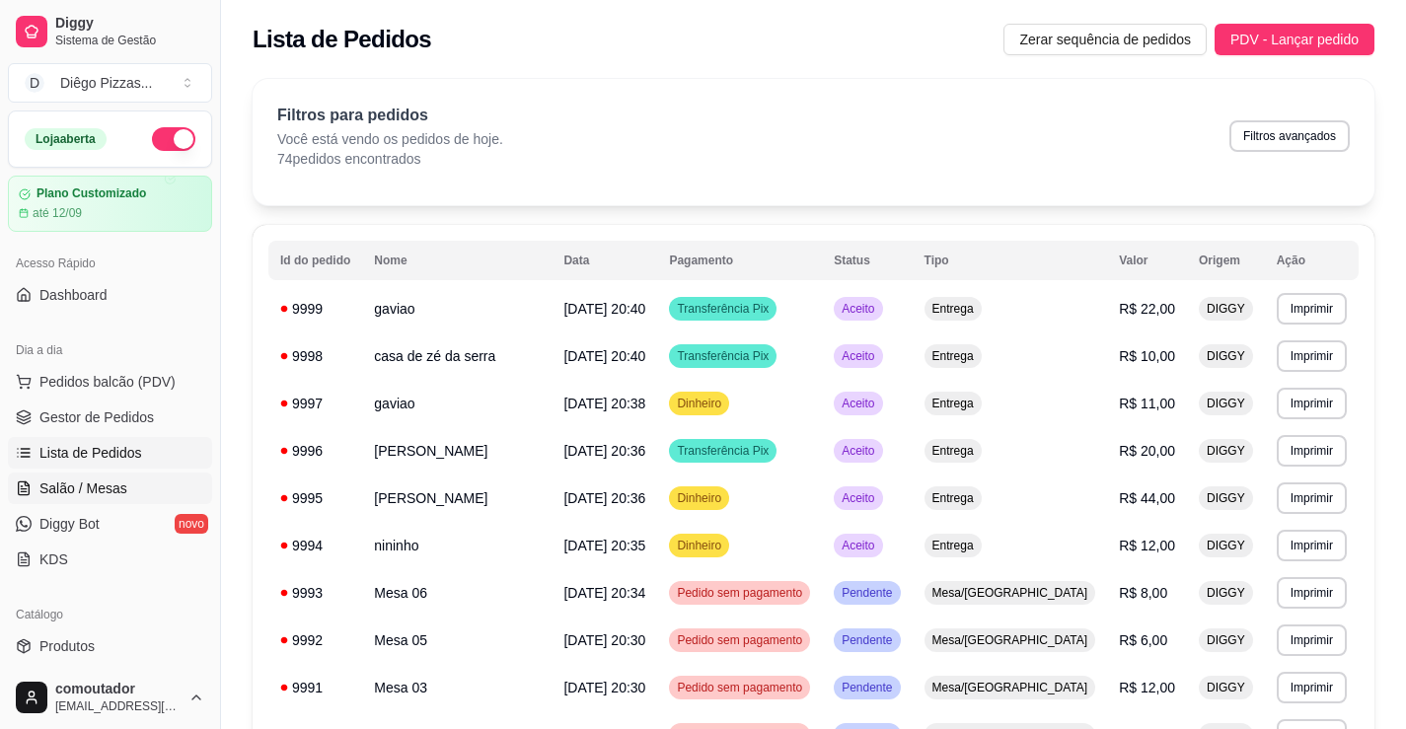
click at [133, 493] on link "Salão / Mesas" at bounding box center [110, 489] width 204 height 32
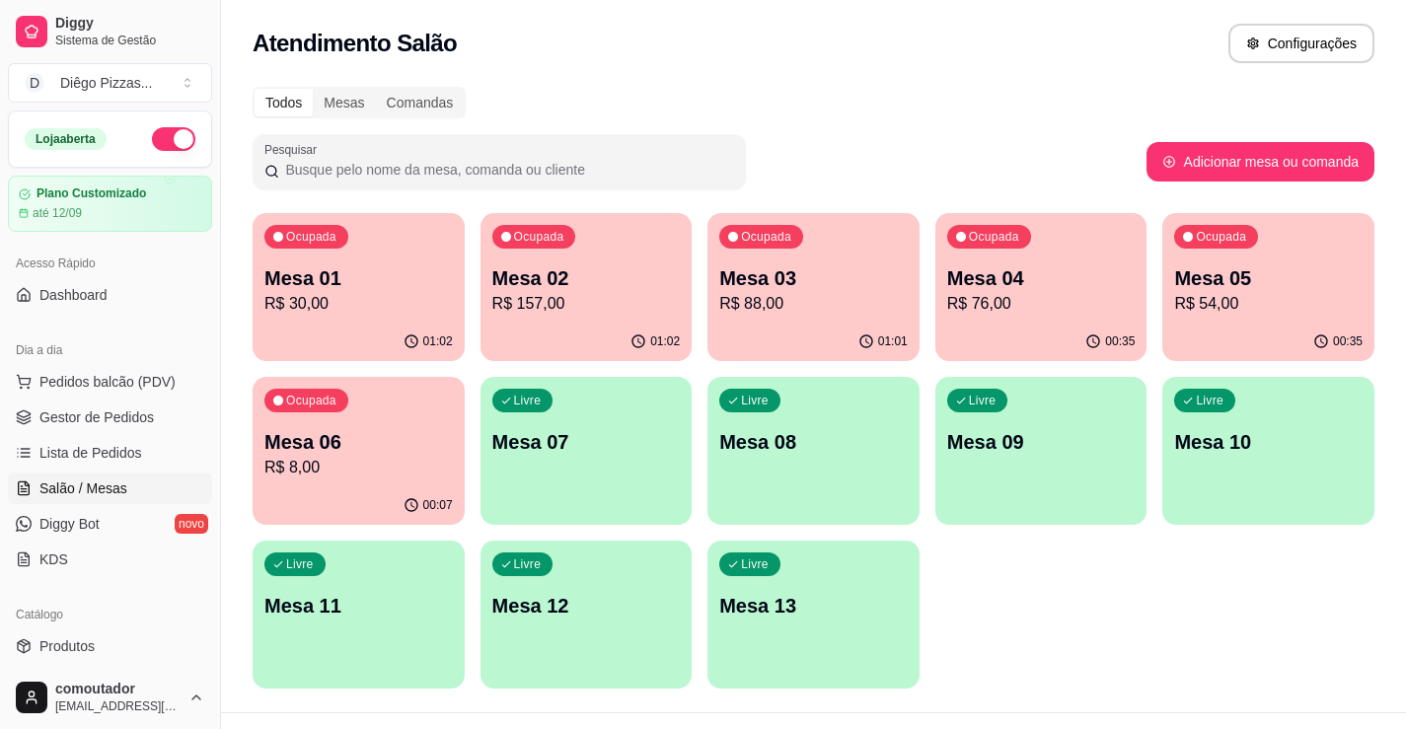
click at [852, 334] on div "01:01" at bounding box center [813, 342] width 212 height 38
click at [805, 277] on p "Mesa 03" at bounding box center [813, 278] width 188 height 28
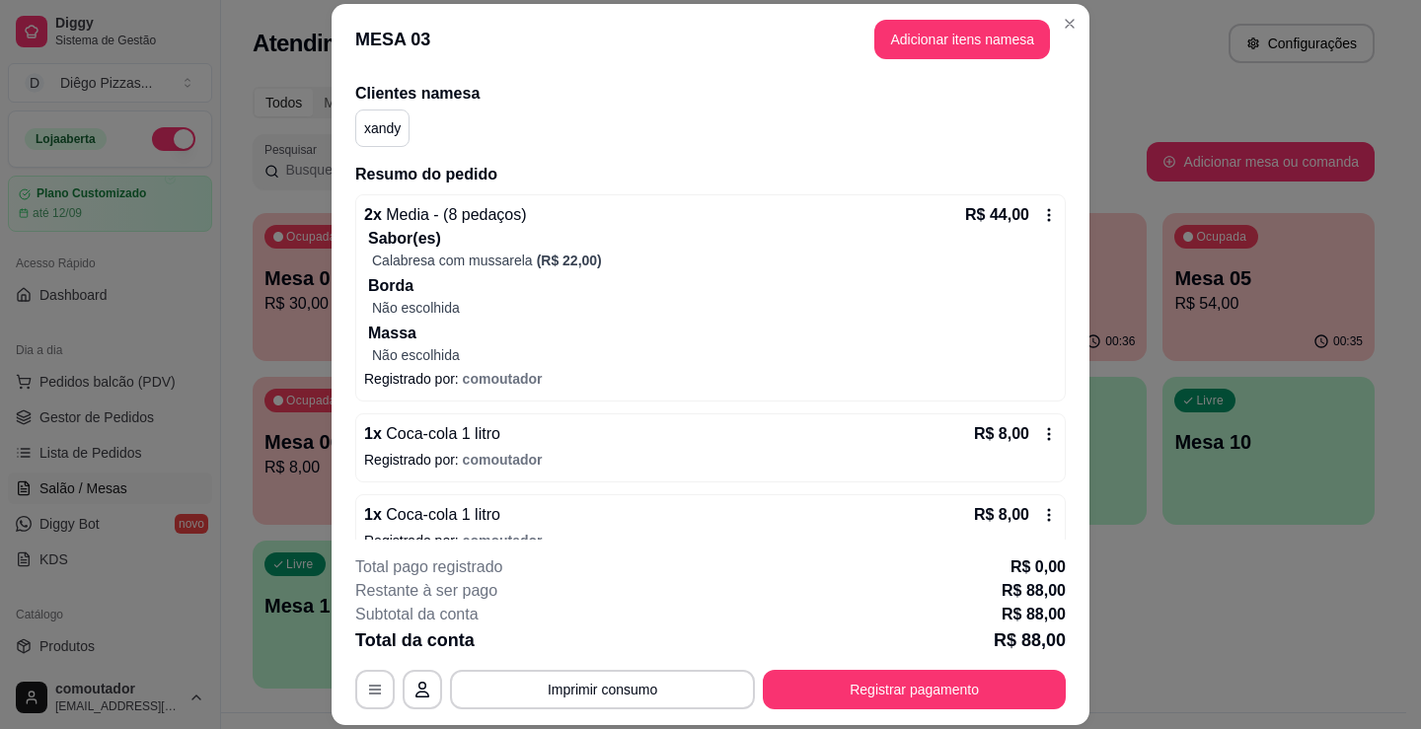
scroll to position [421, 0]
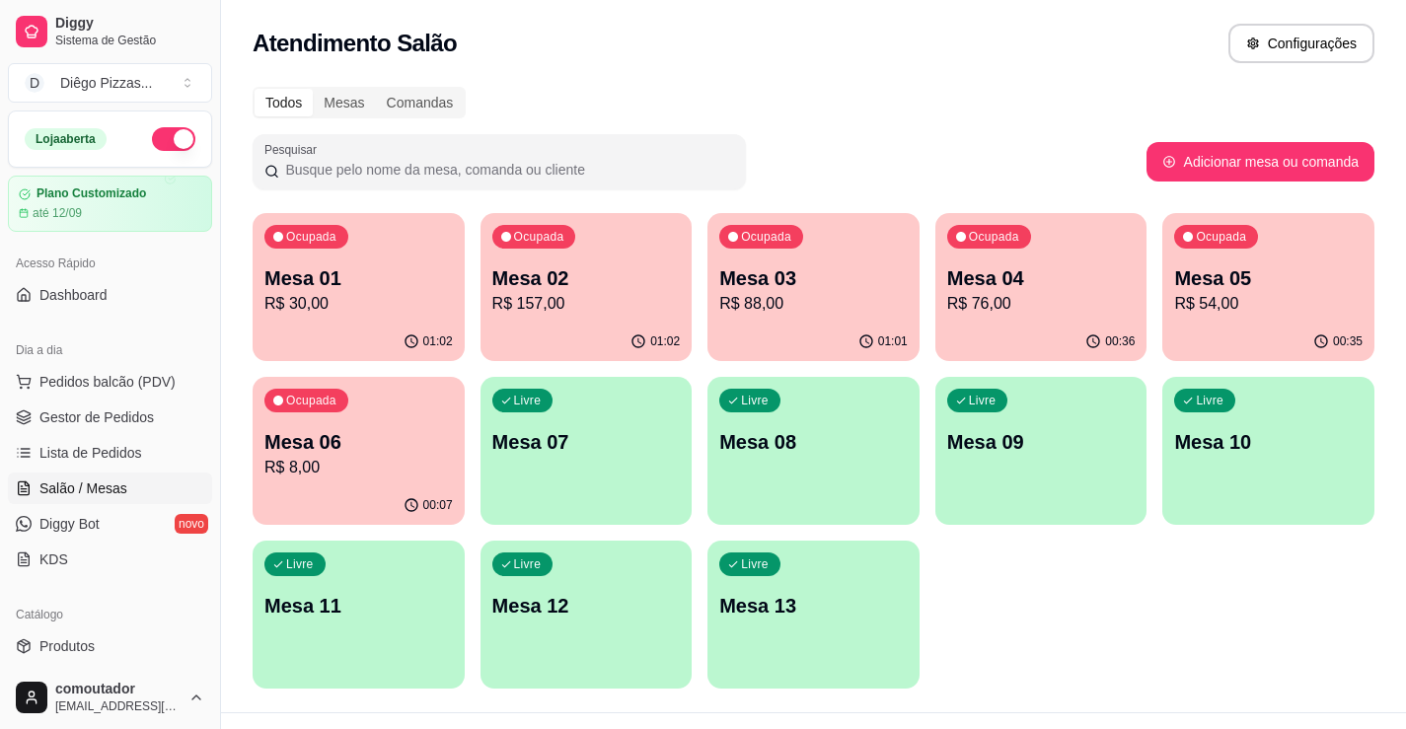
click at [624, 289] on p "Mesa 02" at bounding box center [586, 278] width 188 height 28
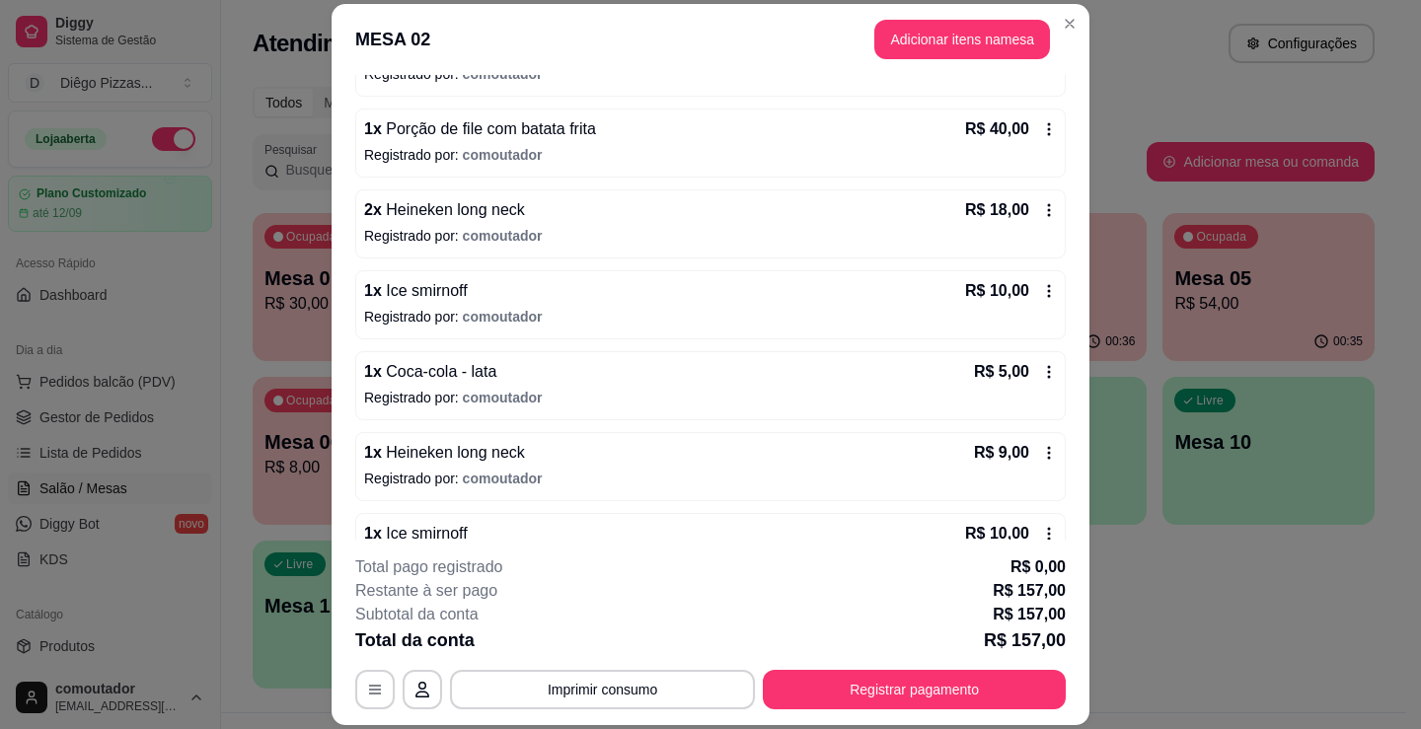
scroll to position [802, 0]
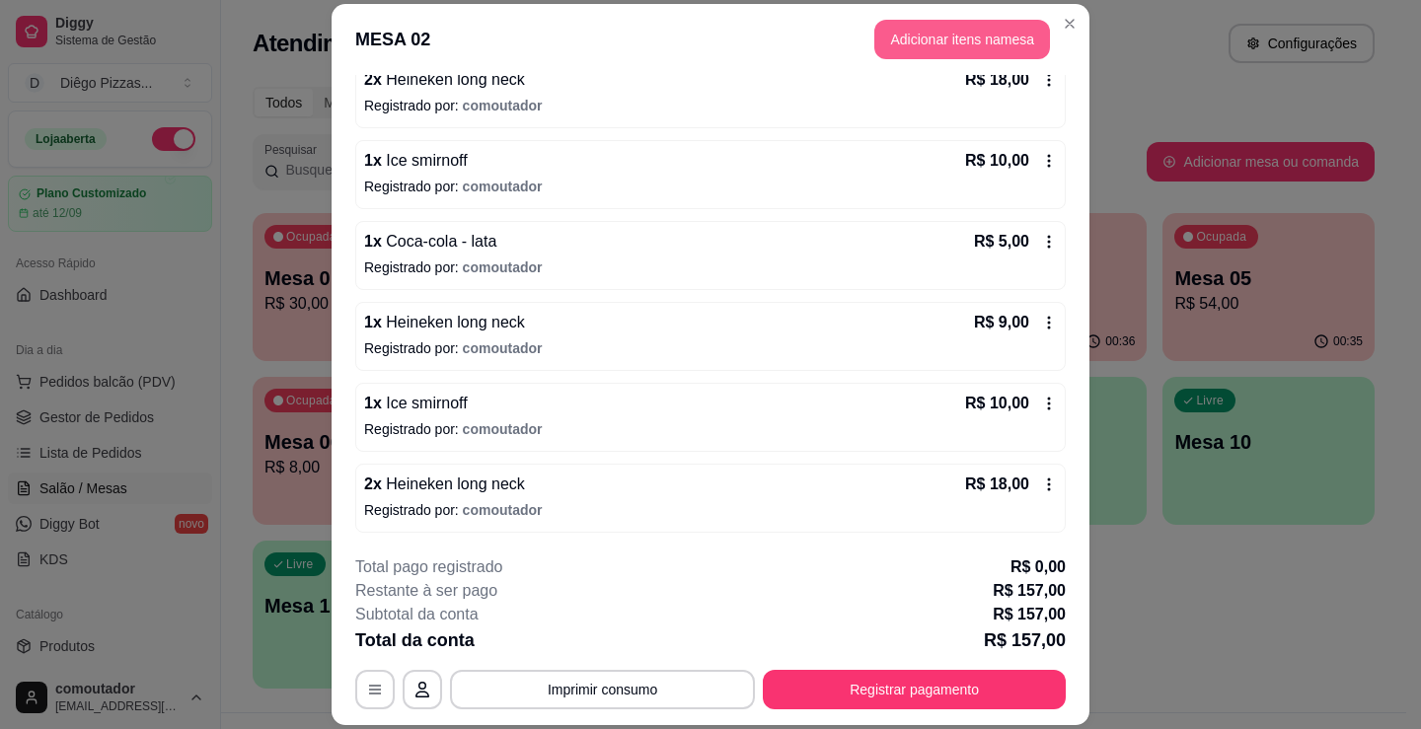
click at [919, 51] on button "Adicionar itens na mesa" at bounding box center [962, 39] width 176 height 39
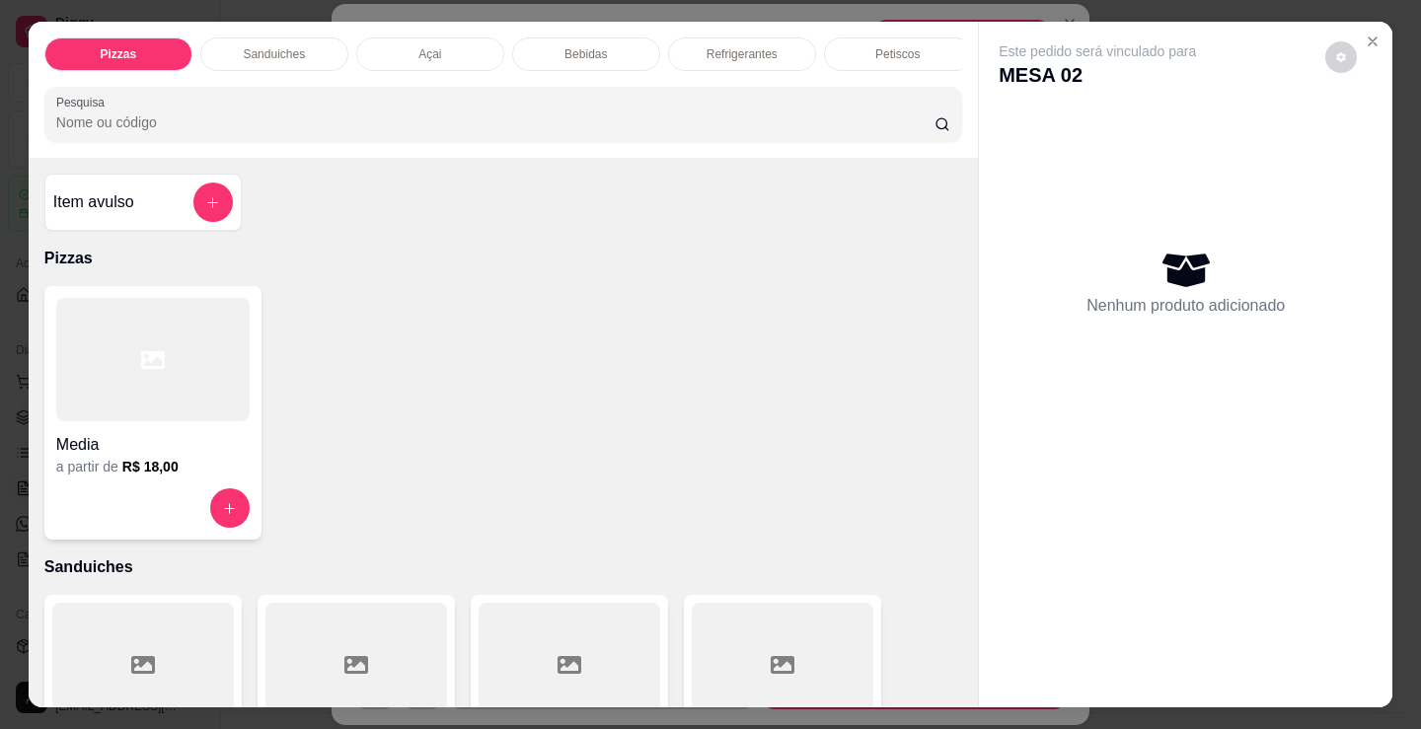
click at [186, 374] on div at bounding box center [152, 359] width 193 height 123
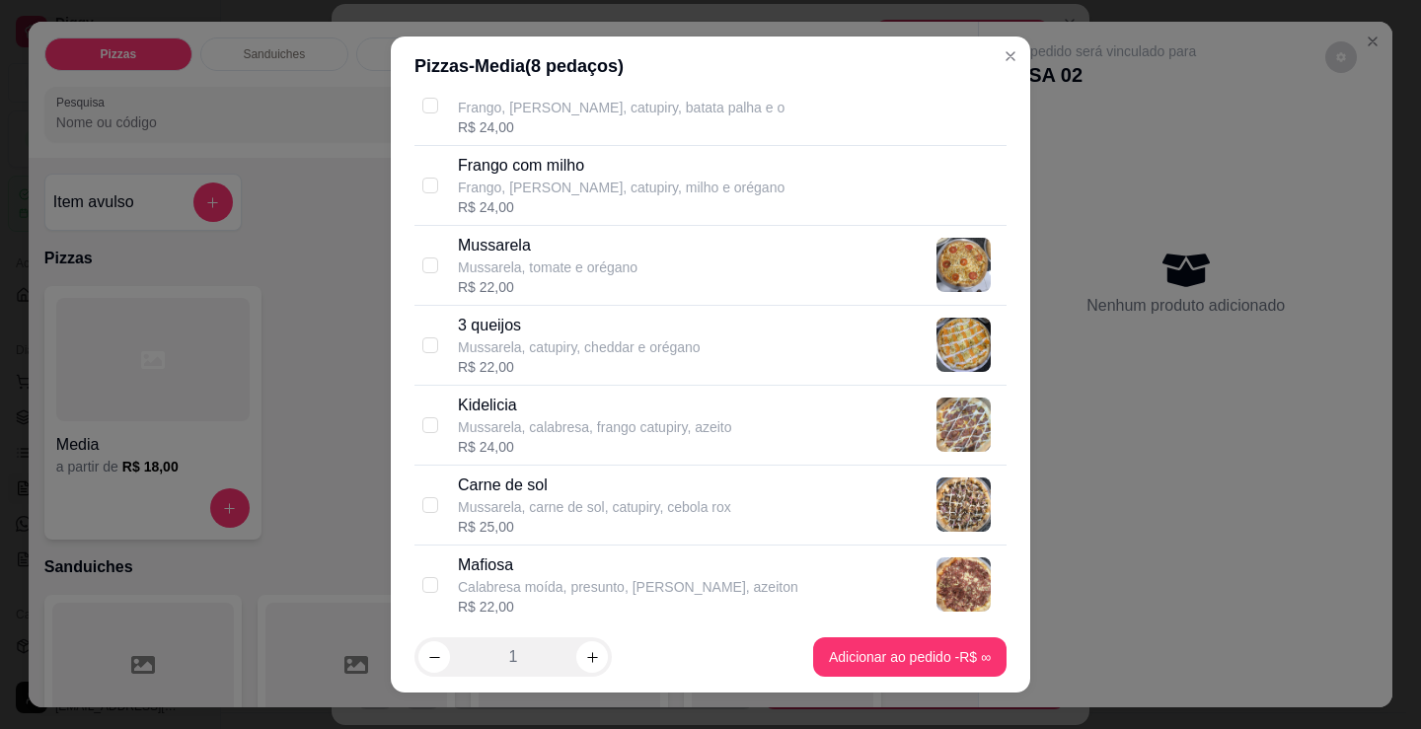
scroll to position [888, 0]
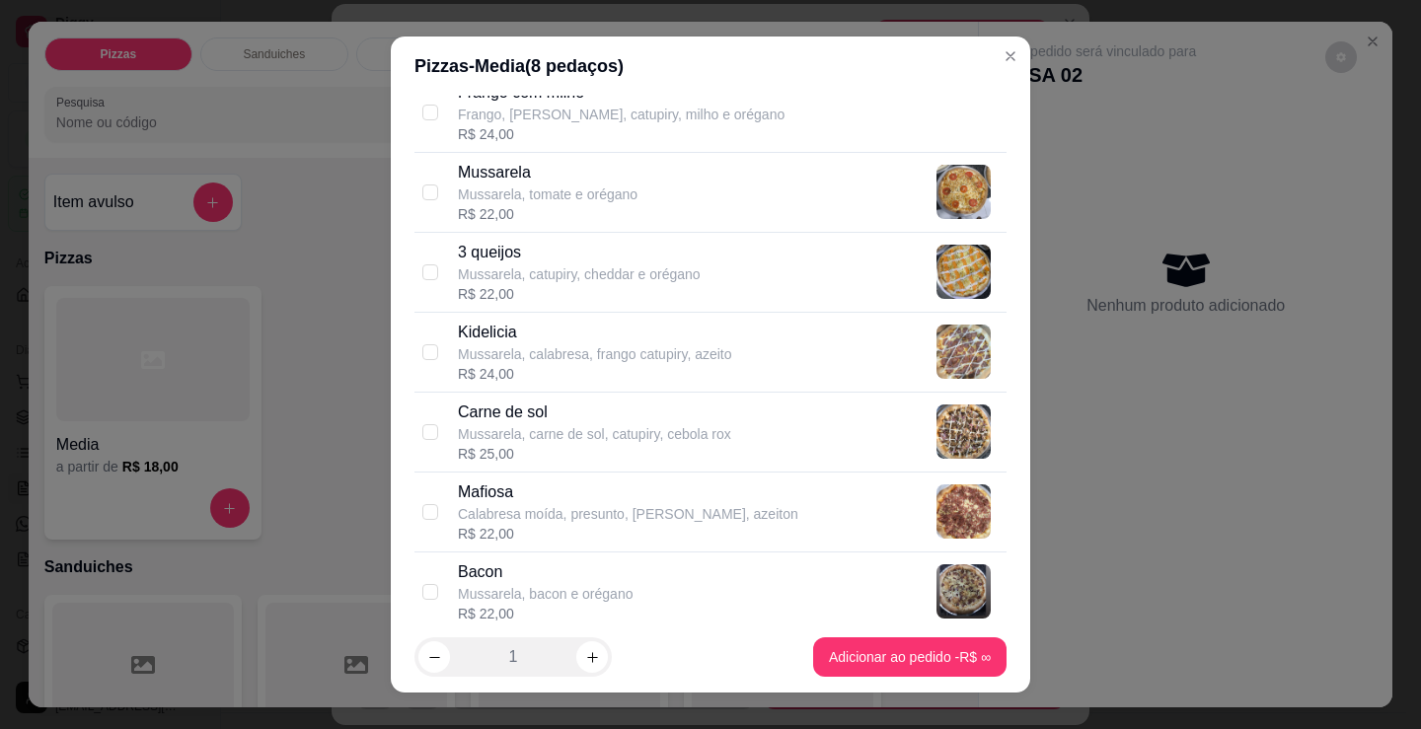
click at [600, 354] on p "Mussarela, calabresa, frango catupiry, azeito" at bounding box center [595, 354] width 274 height 20
checkbox input "true"
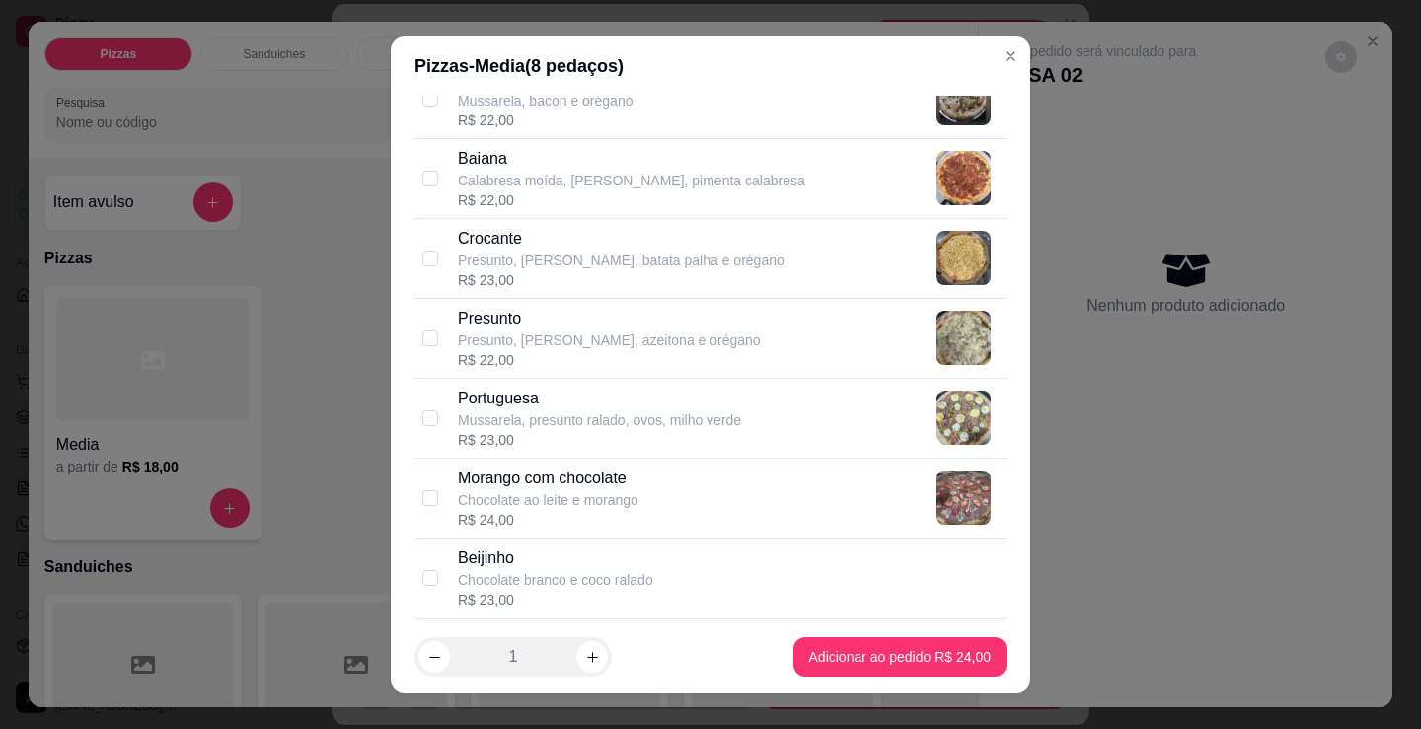
scroll to position [1085, 0]
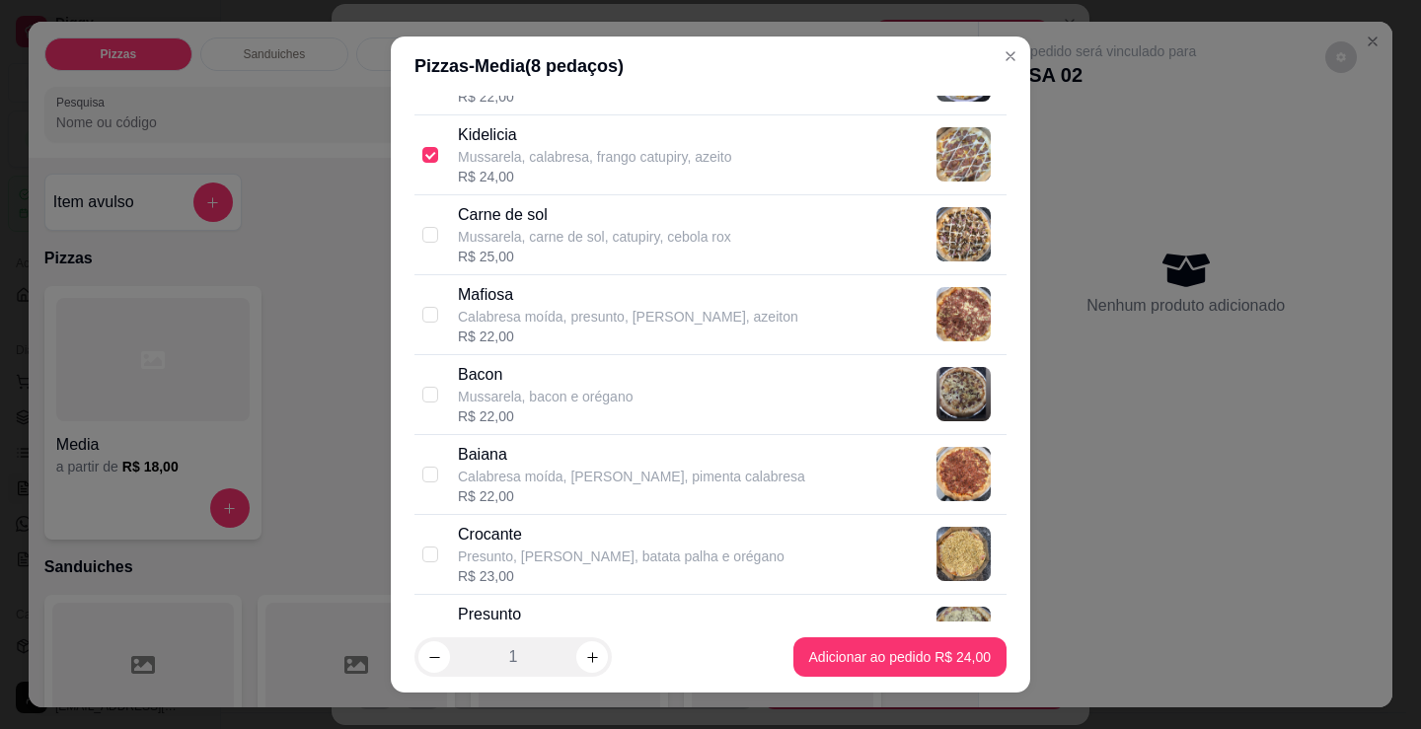
click at [599, 316] on p "Calabresa moída, presunto, [PERSON_NAME], azeiton" at bounding box center [628, 317] width 340 height 20
checkbox input "true"
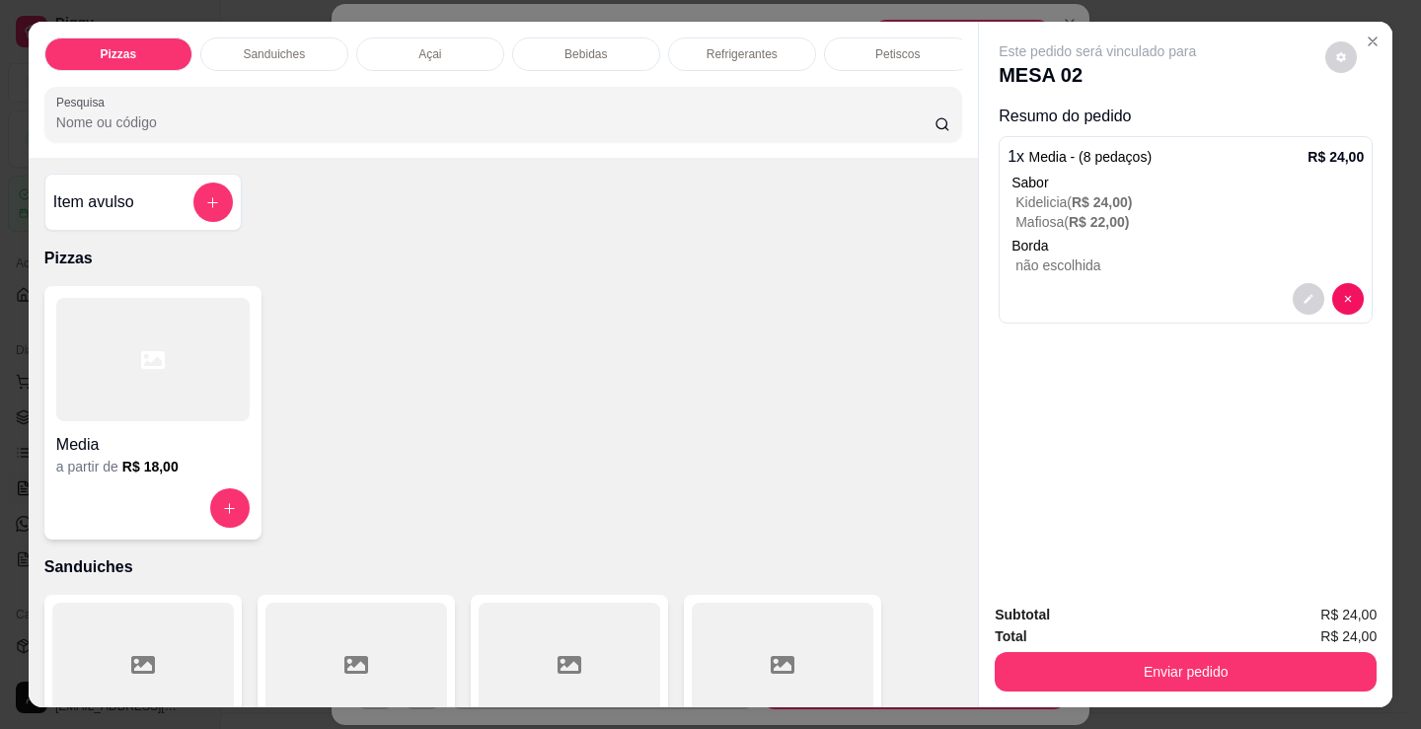
click at [173, 455] on h4 "Media" at bounding box center [152, 445] width 193 height 24
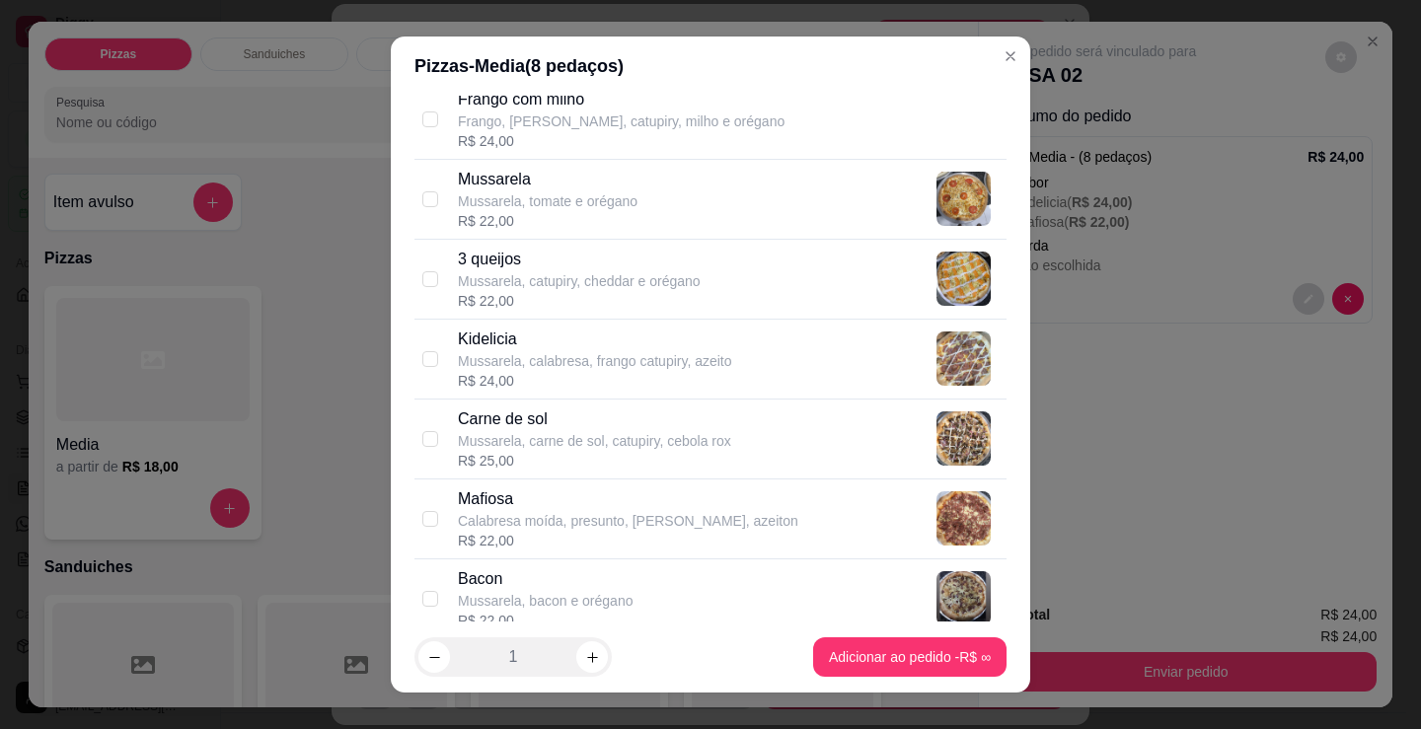
scroll to position [888, 0]
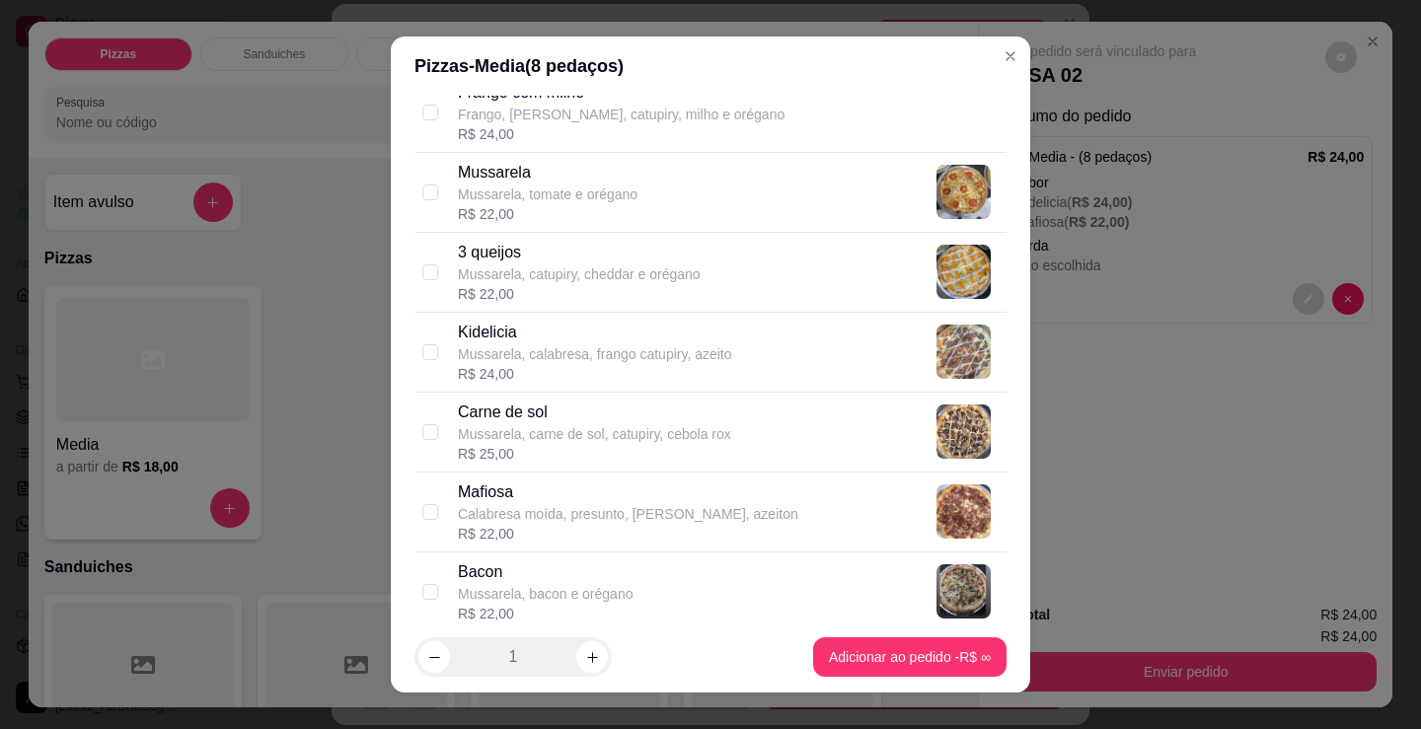
click at [625, 275] on p "Mussarela, catupiry, cheddar e orégano" at bounding box center [579, 274] width 243 height 20
checkbox input "true"
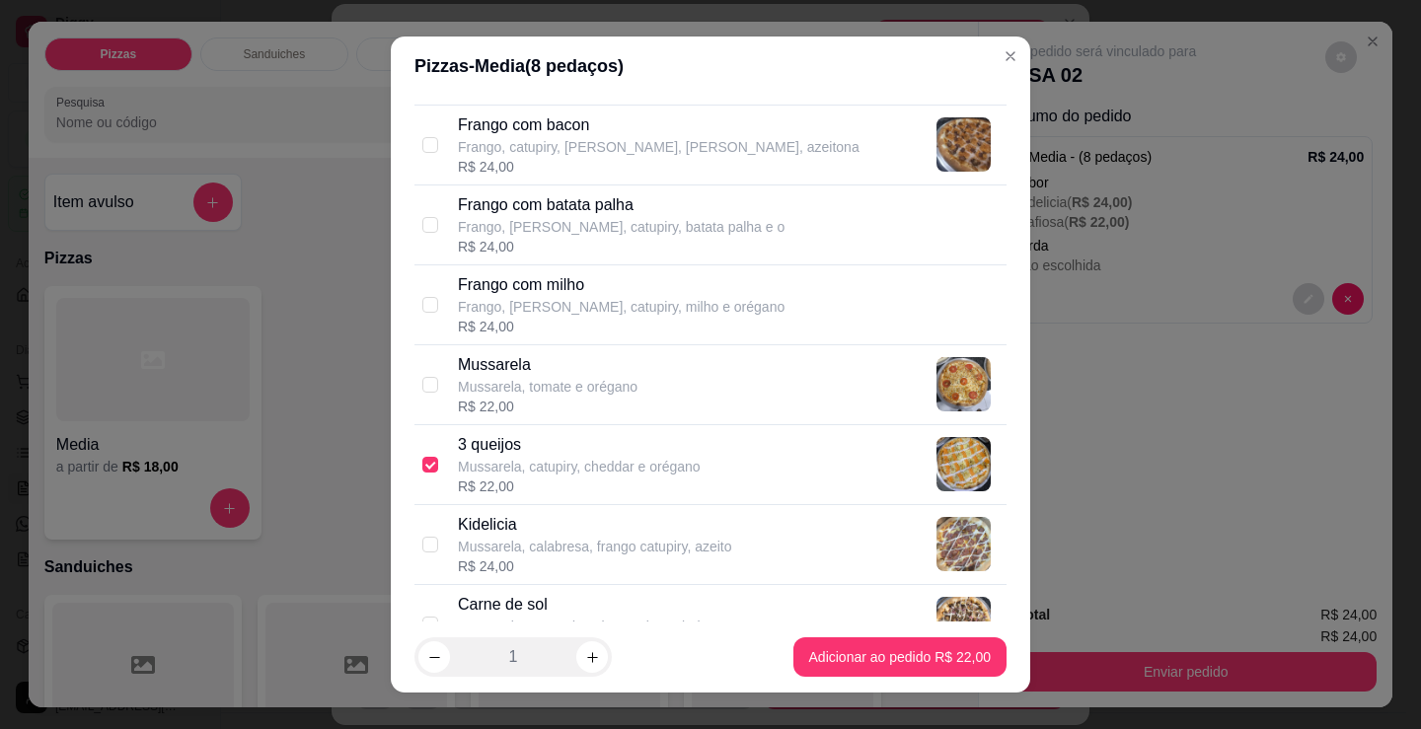
scroll to position [691, 0]
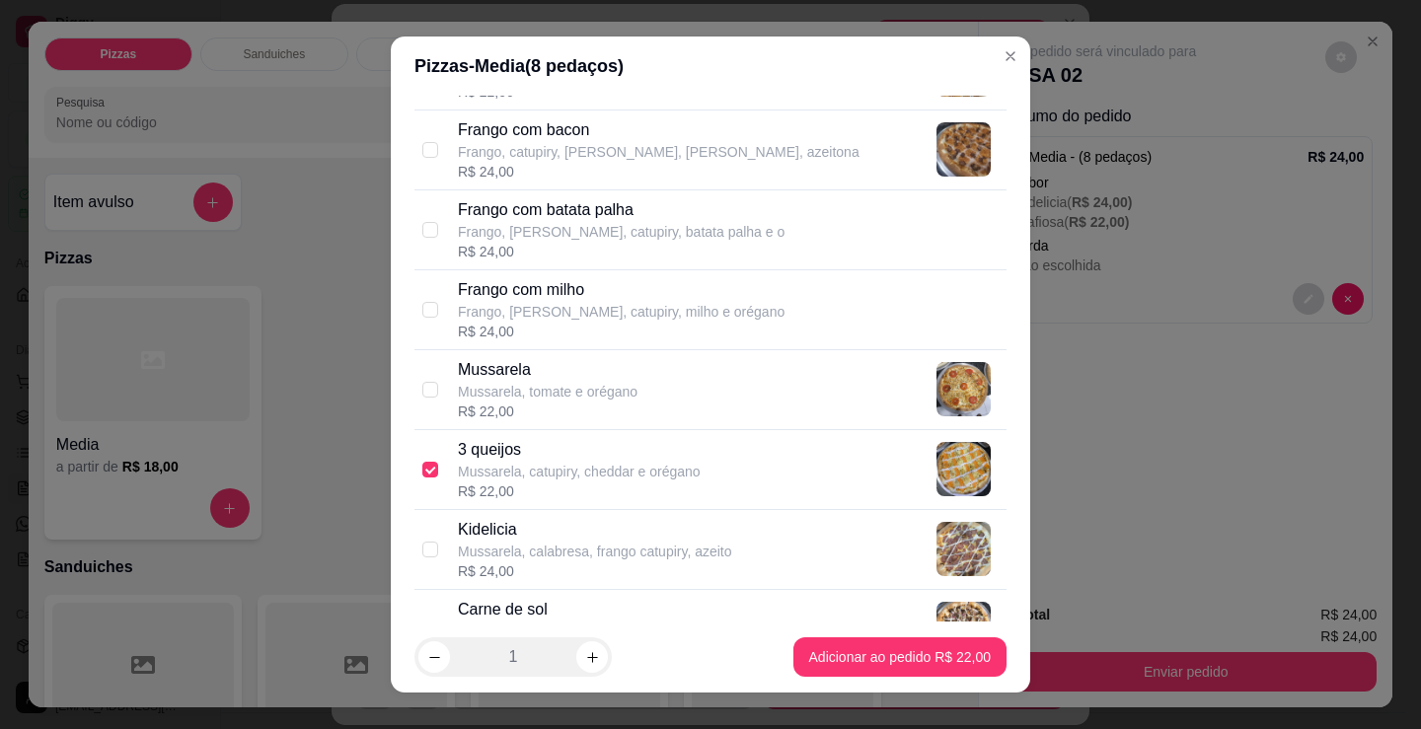
click at [612, 587] on div "Kidelicia Mussarela, calabresa, frango catupiry, azeito R$ 24,00" at bounding box center [710, 550] width 592 height 80
click at [637, 556] on p "Mussarela, calabresa, frango catupiry, azeito" at bounding box center [595, 552] width 274 height 20
checkbox input "false"
click at [639, 602] on p "Carne de sol" at bounding box center [594, 610] width 273 height 24
checkbox input "true"
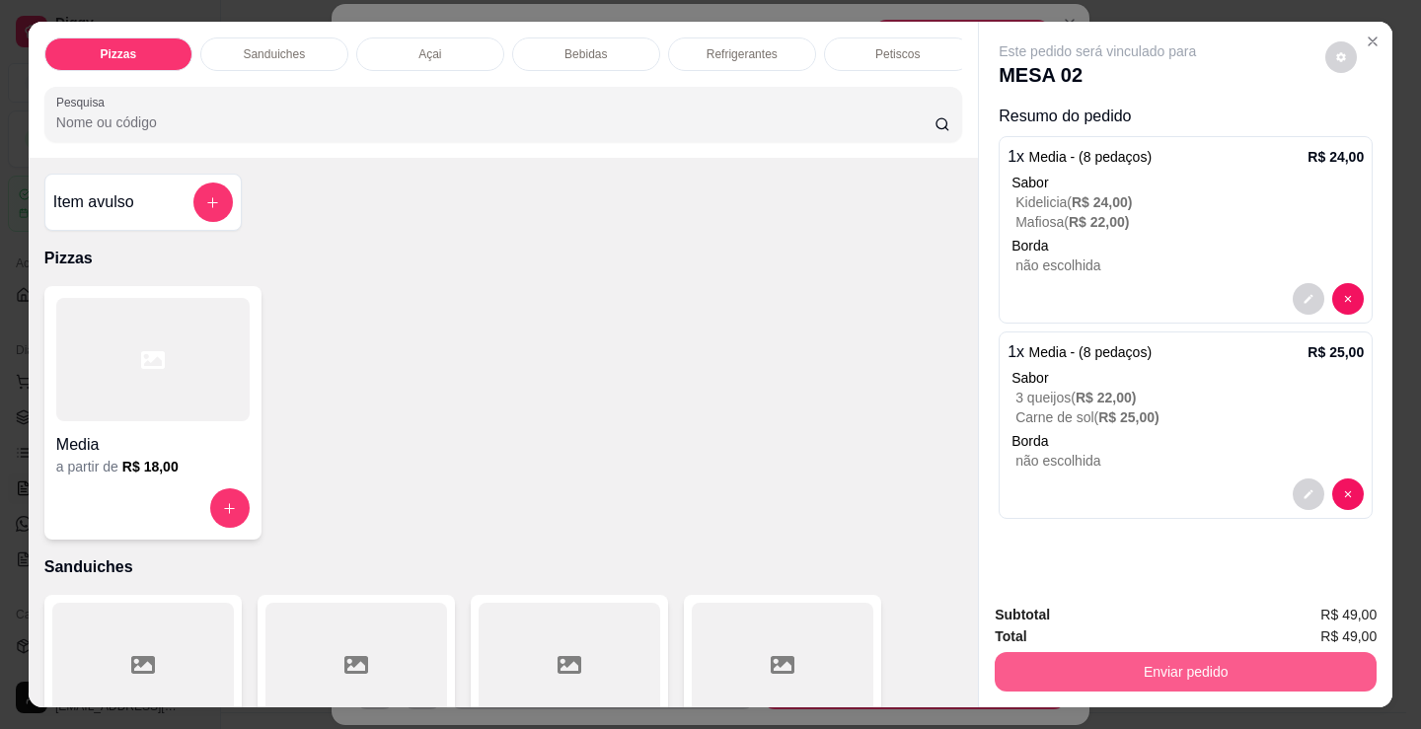
click at [1101, 658] on button "Enviar pedido" at bounding box center [1186, 671] width 382 height 39
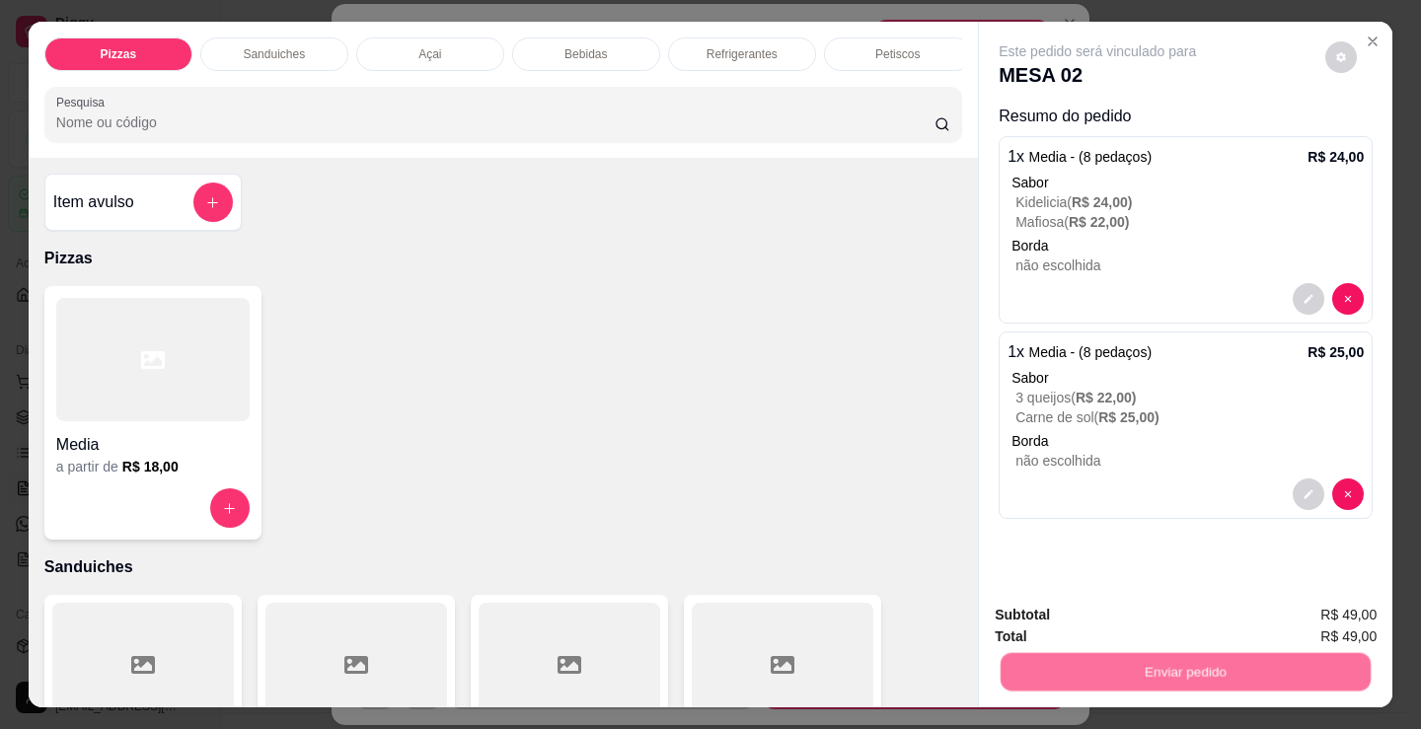
click at [1070, 610] on button "Não registrar e enviar pedido" at bounding box center [1120, 615] width 199 height 37
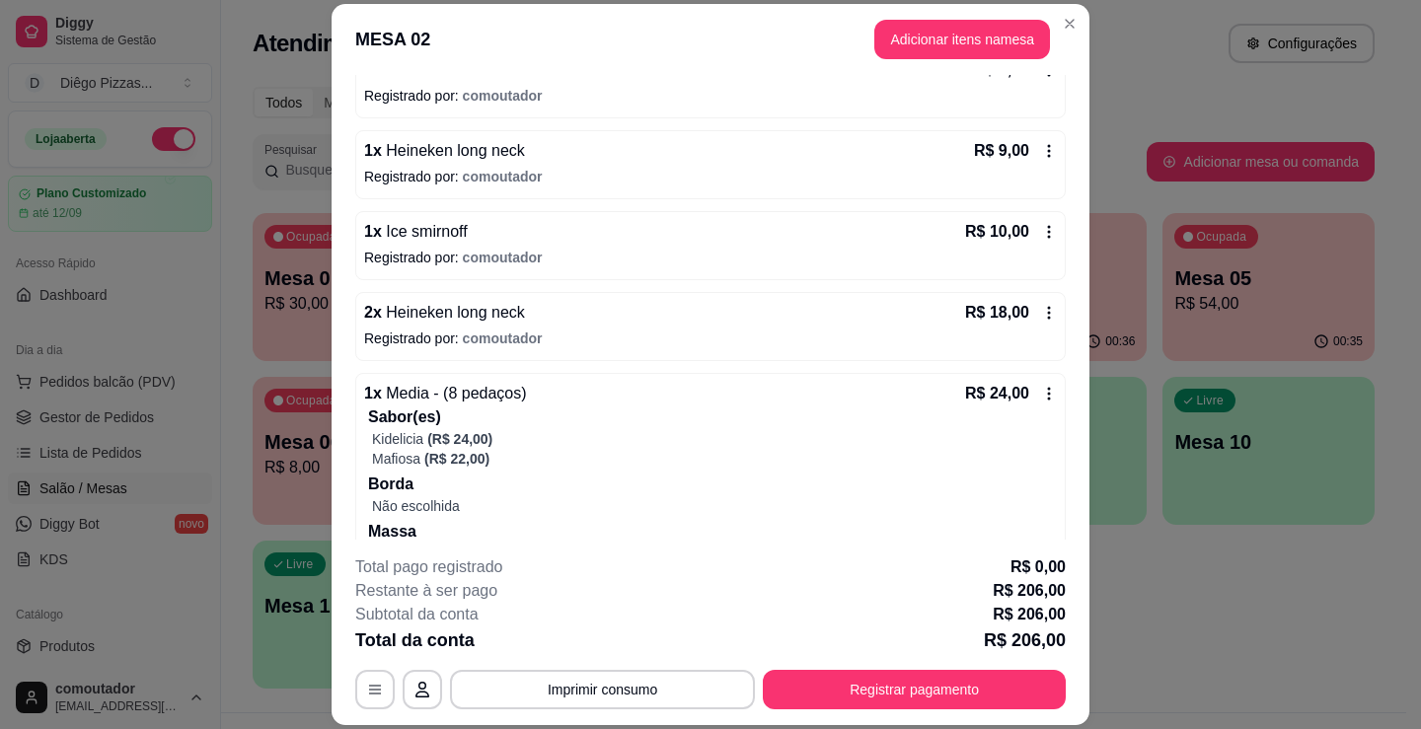
scroll to position [1280, 0]
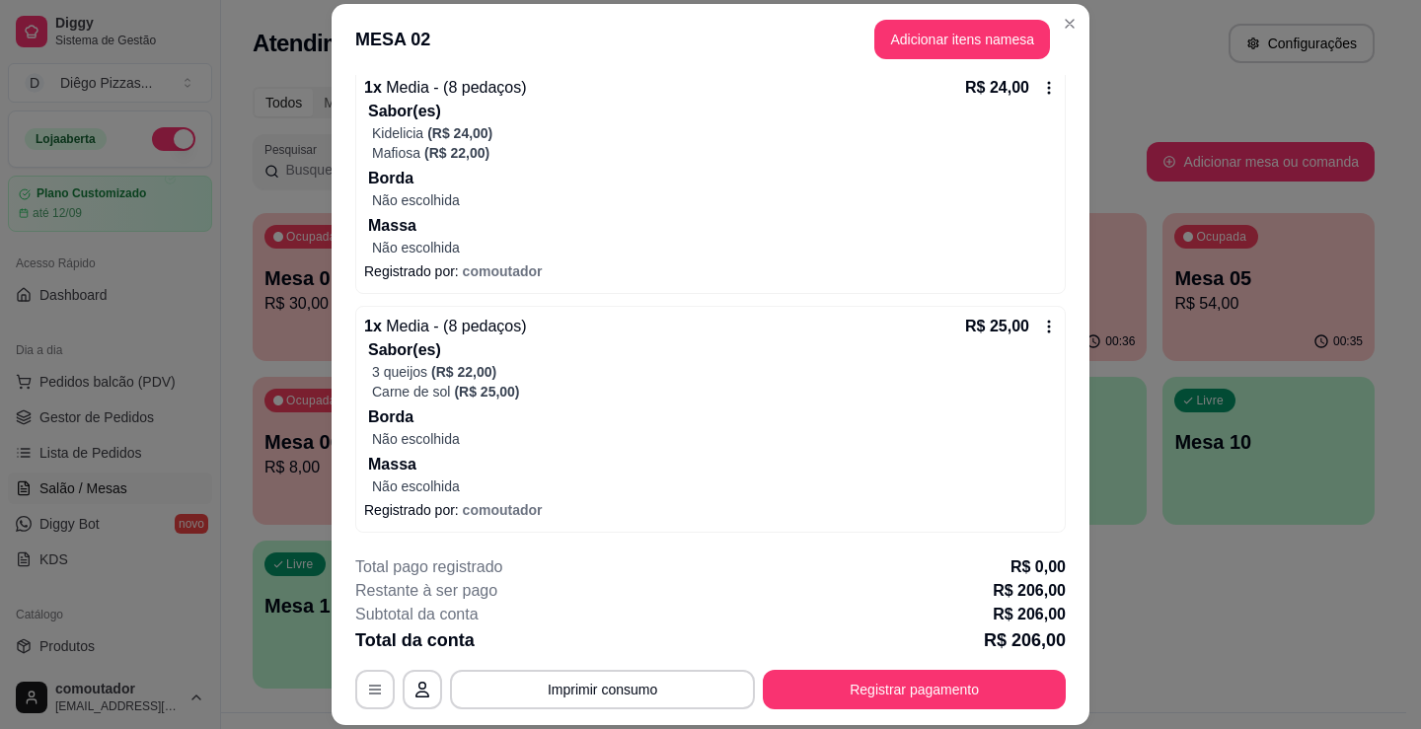
click at [692, 402] on div "Sabor(es) 3 queijos (R$ 22,00) Carne de sol (R$ 25,00) Borda Não escolhida Mass…" at bounding box center [710, 417] width 693 height 158
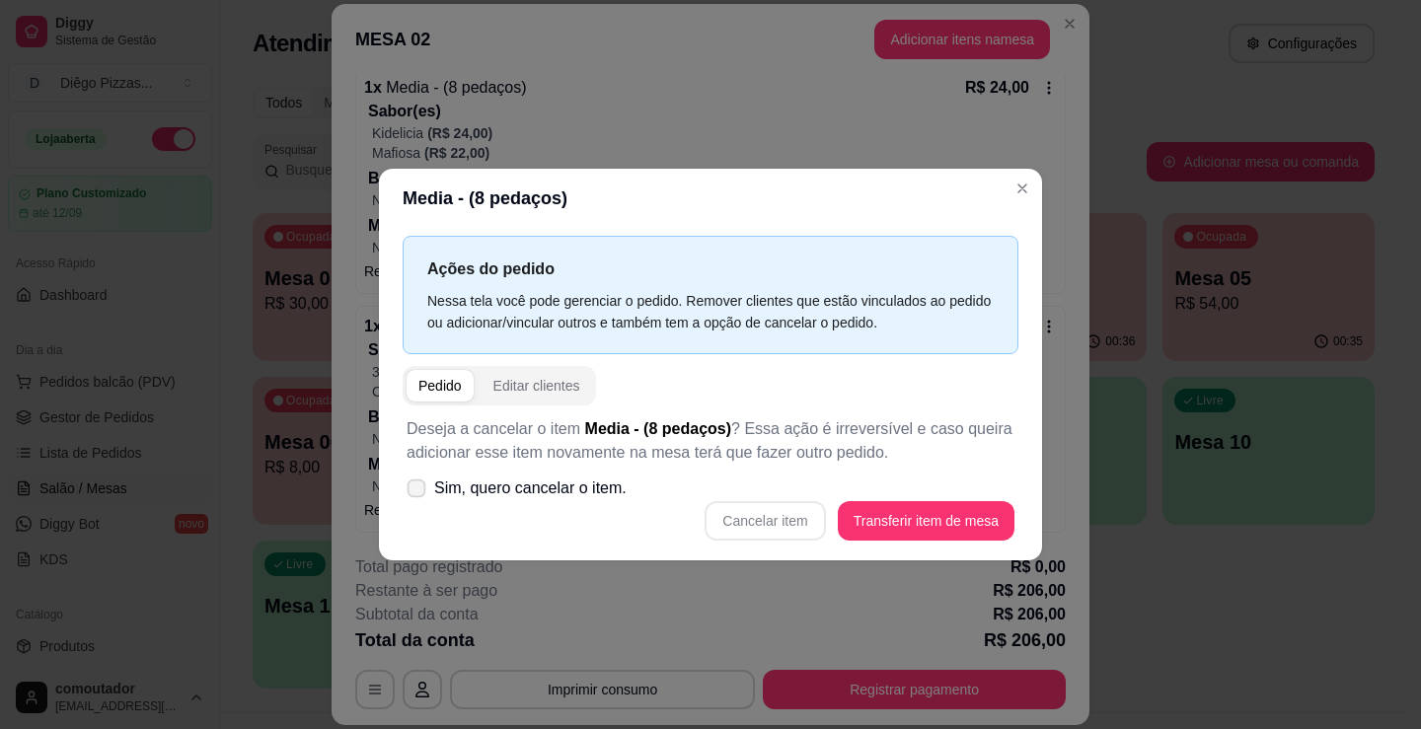
click at [578, 489] on span "Sim, quero cancelar o item." at bounding box center [530, 489] width 192 height 24
click at [418, 491] on input "Sim, quero cancelar o item." at bounding box center [412, 497] width 13 height 13
checkbox input "true"
click at [797, 524] on button "Cancelar item" at bounding box center [764, 520] width 120 height 39
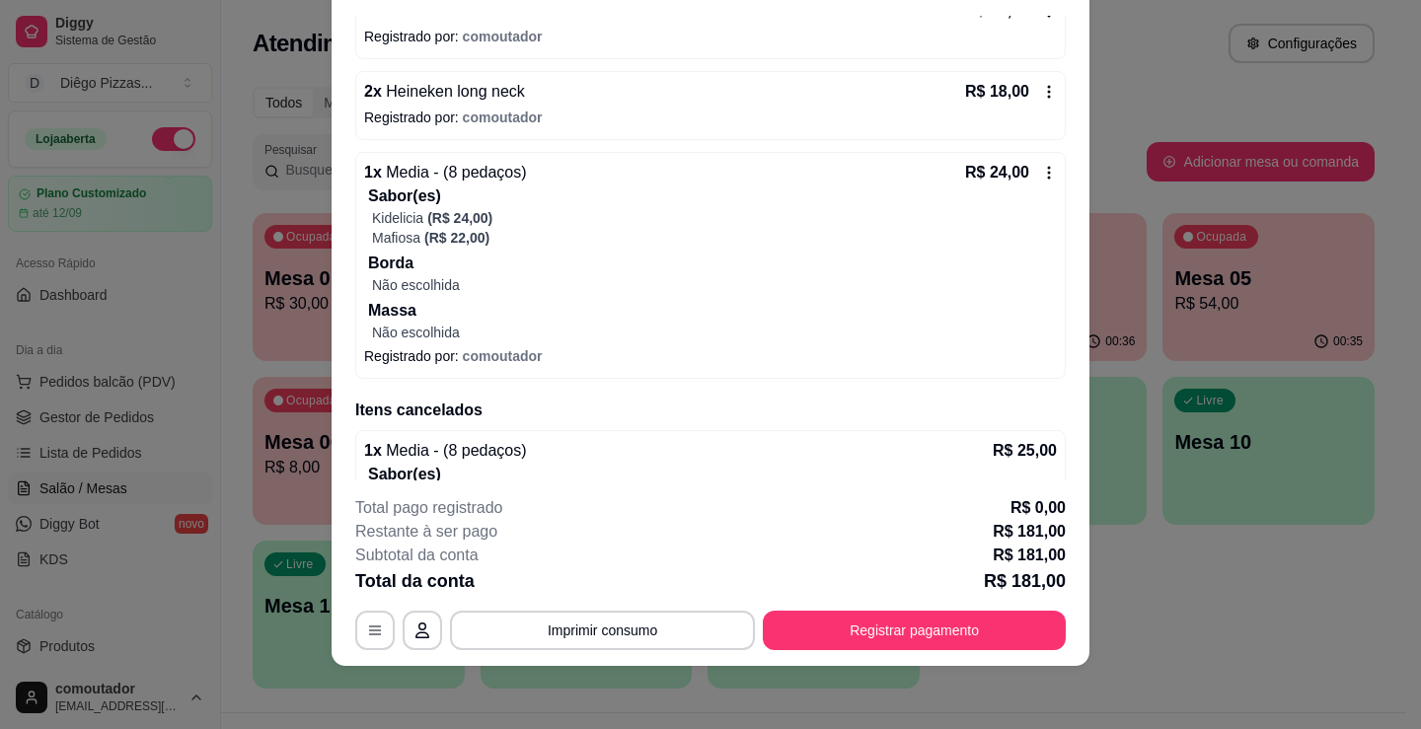
scroll to position [984, 0]
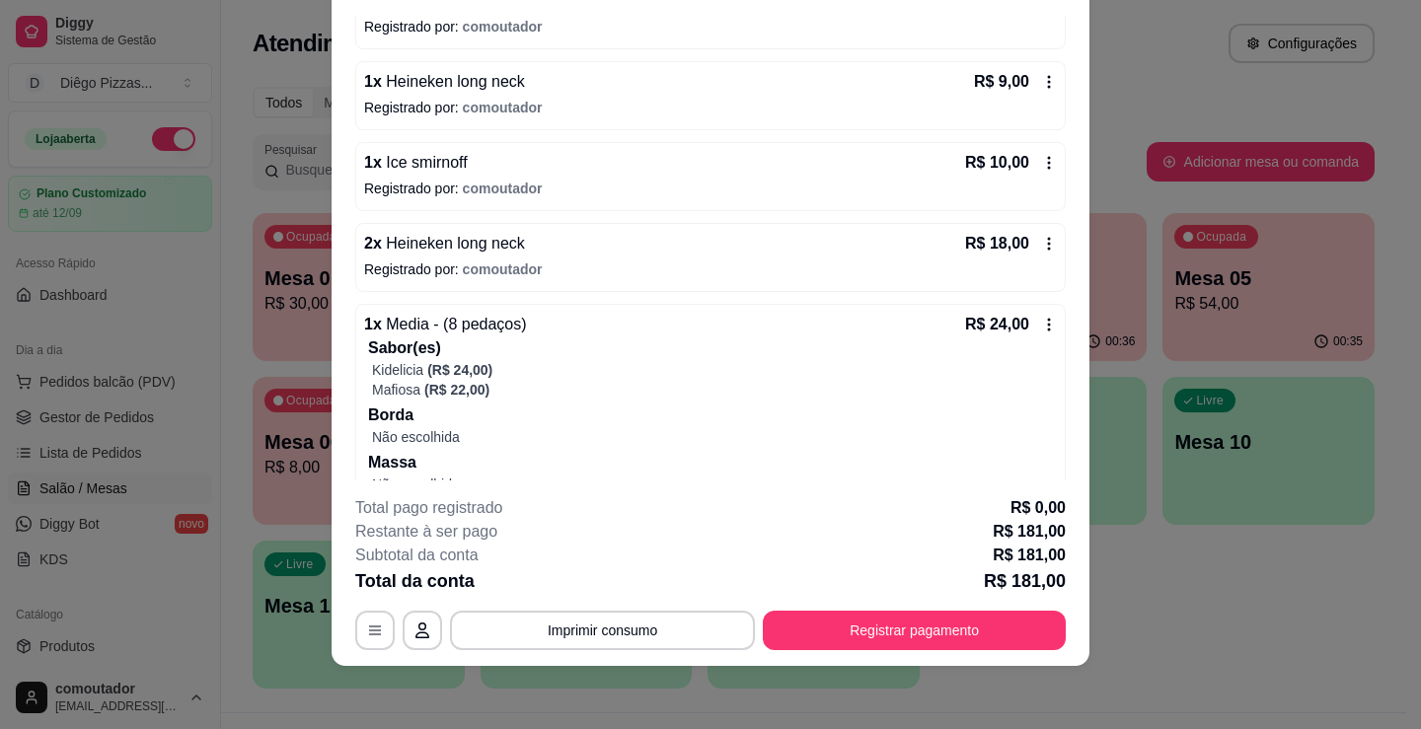
click at [552, 397] on div "Mafiosa (R$ 22,00)" at bounding box center [714, 390] width 685 height 20
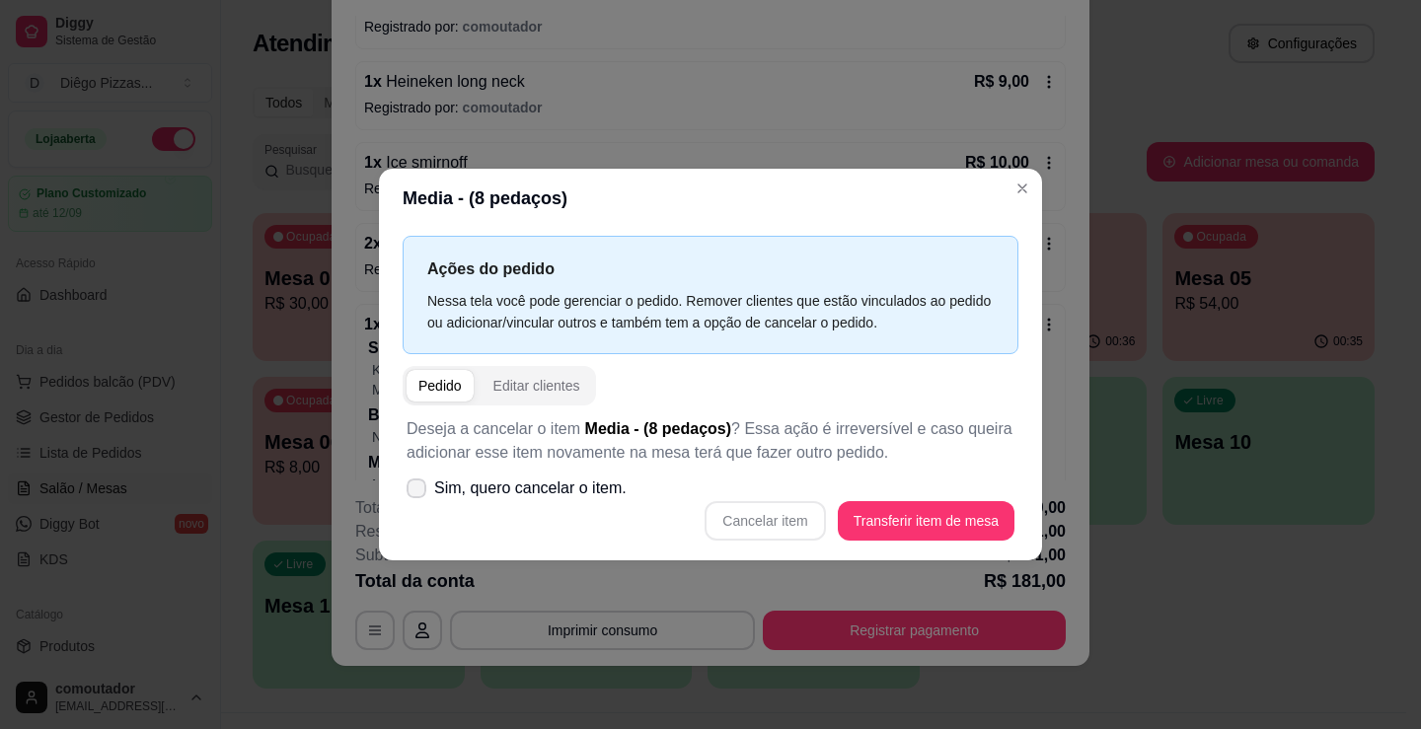
click at [588, 488] on span "Sim, quero cancelar o item." at bounding box center [530, 489] width 192 height 24
click at [418, 491] on input "Sim, quero cancelar o item." at bounding box center [412, 497] width 13 height 13
checkbox input "true"
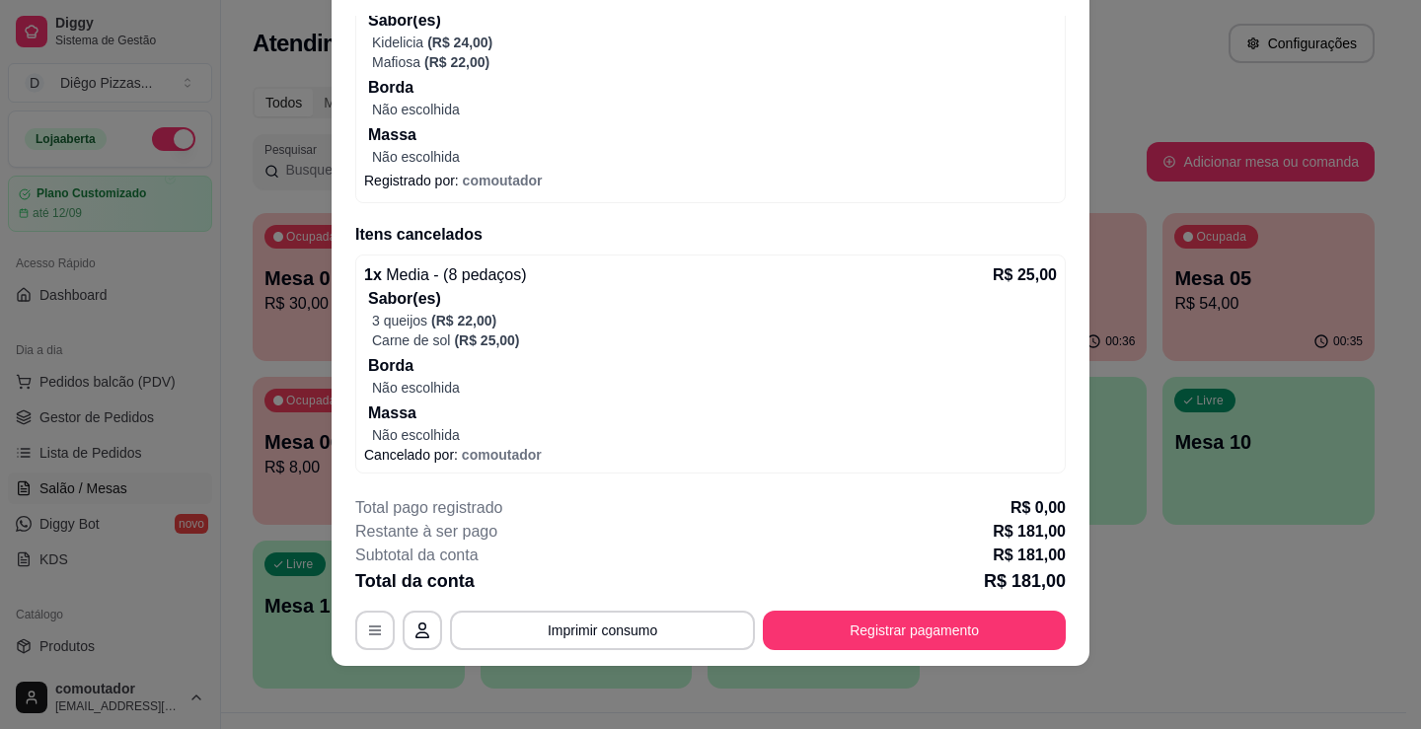
scroll to position [1115, 0]
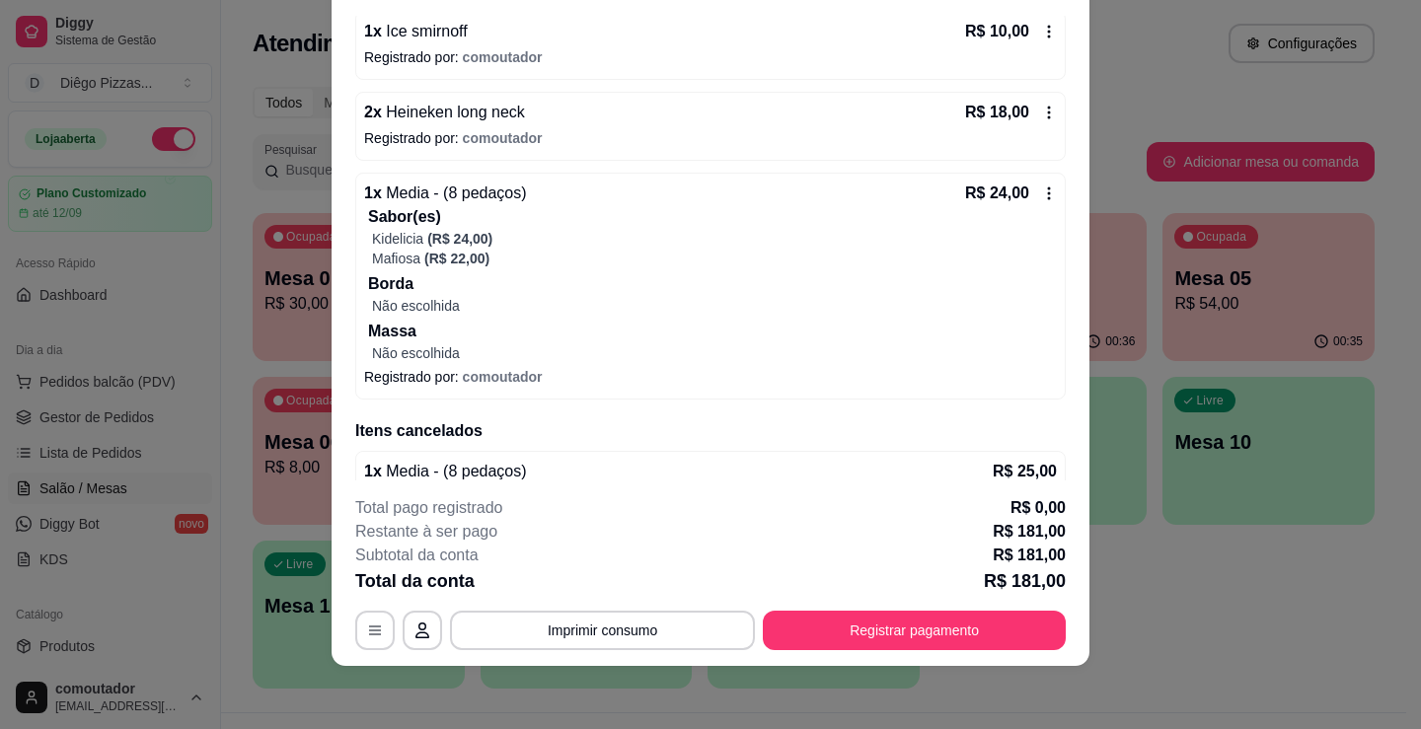
click at [687, 315] on p "Não escolhida" at bounding box center [714, 306] width 685 height 20
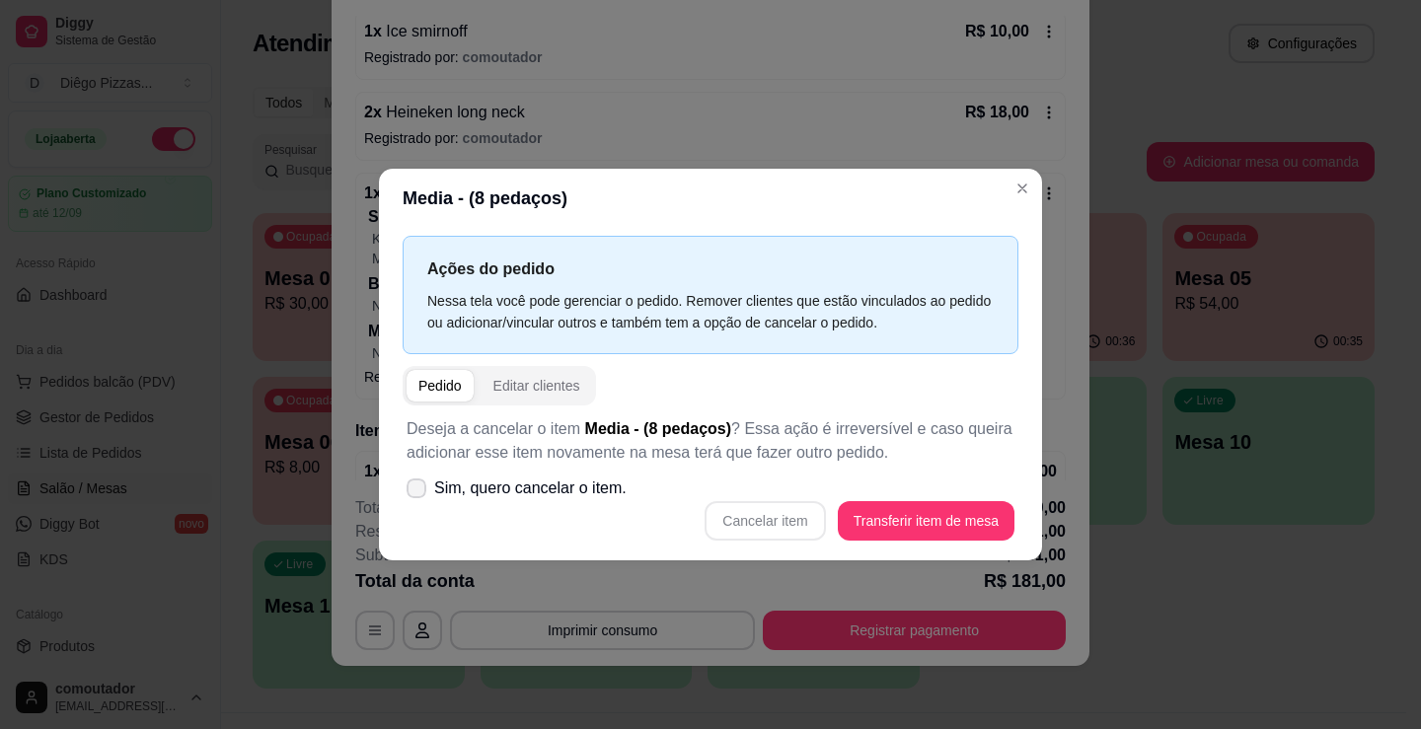
click at [628, 494] on label "Sim, quero cancelar o item." at bounding box center [517, 488] width 236 height 39
click at [418, 494] on input "Sim, quero cancelar o item." at bounding box center [412, 497] width 13 height 13
checkbox input "true"
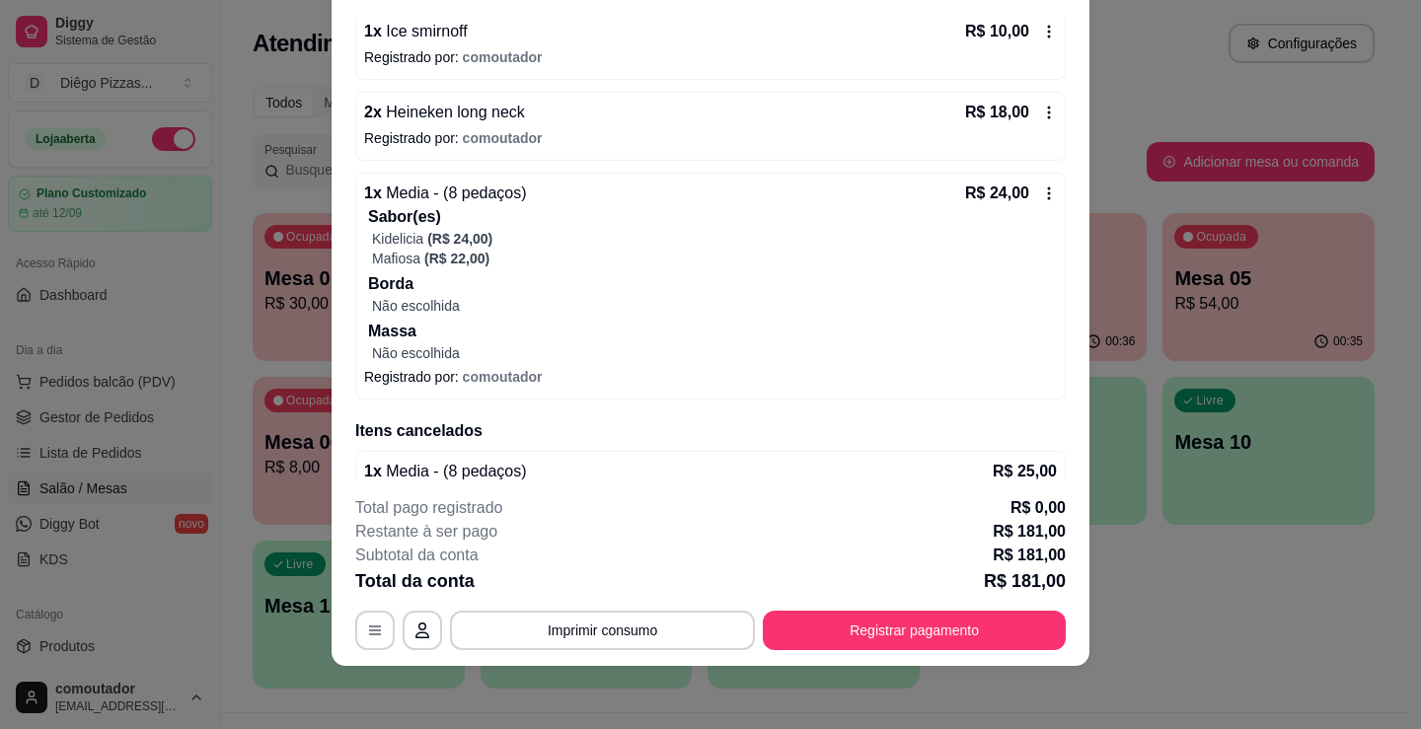
click at [511, 328] on p "Massa" at bounding box center [712, 332] width 689 height 24
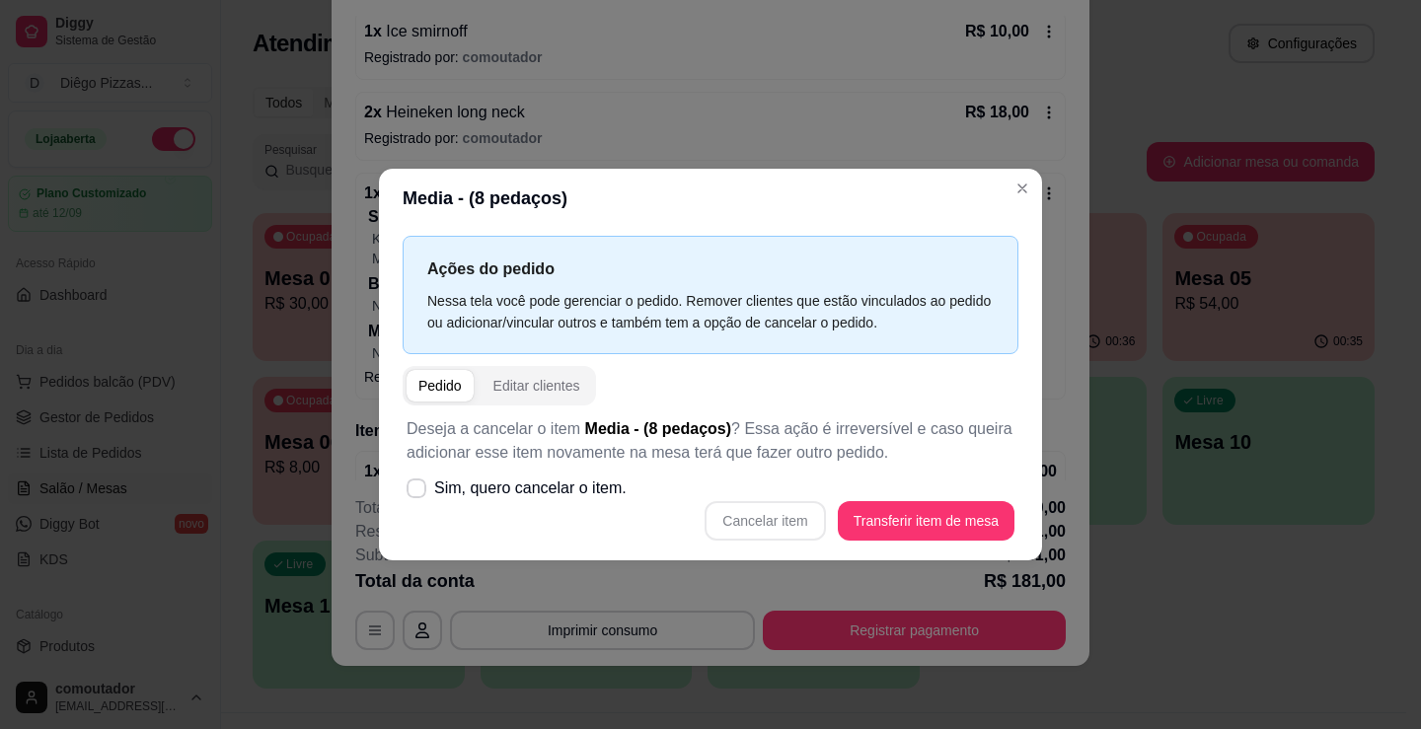
click at [748, 512] on div "Cancelar item Transferir item de mesa" at bounding box center [710, 520] width 608 height 39
click at [538, 502] on label "Sim, quero cancelar o item." at bounding box center [517, 488] width 236 height 39
click at [418, 502] on input "Sim, quero cancelar o item." at bounding box center [412, 497] width 13 height 13
checkbox input "true"
click at [775, 527] on button "Cancelar item" at bounding box center [764, 520] width 117 height 38
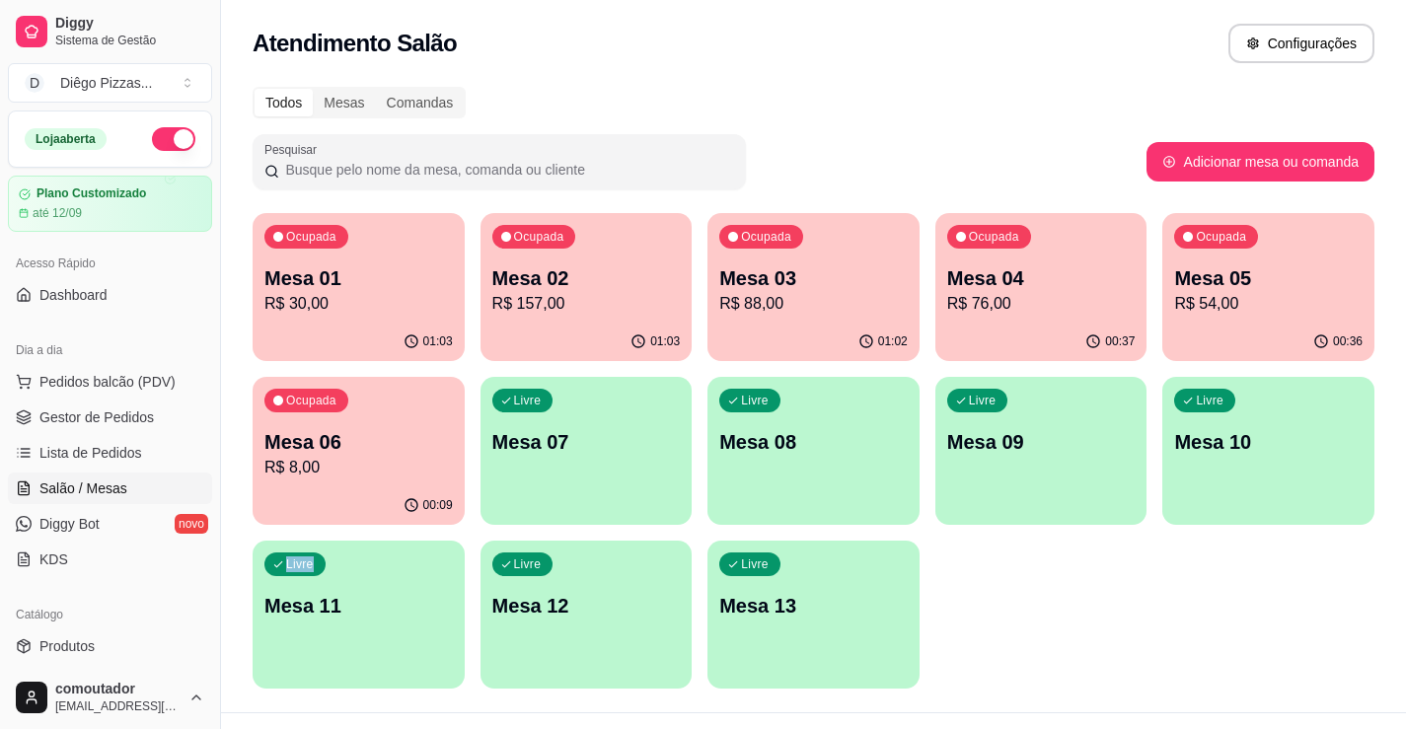
click at [1189, 595] on div "Ocupada Mesa 01 R$ 30,00 01:03 Ocupada Mesa 02 R$ 157,00 01:03 Ocupada Mesa 03 …" at bounding box center [814, 451] width 1122 height 476
click at [301, 432] on p "Mesa 06" at bounding box center [358, 442] width 188 height 28
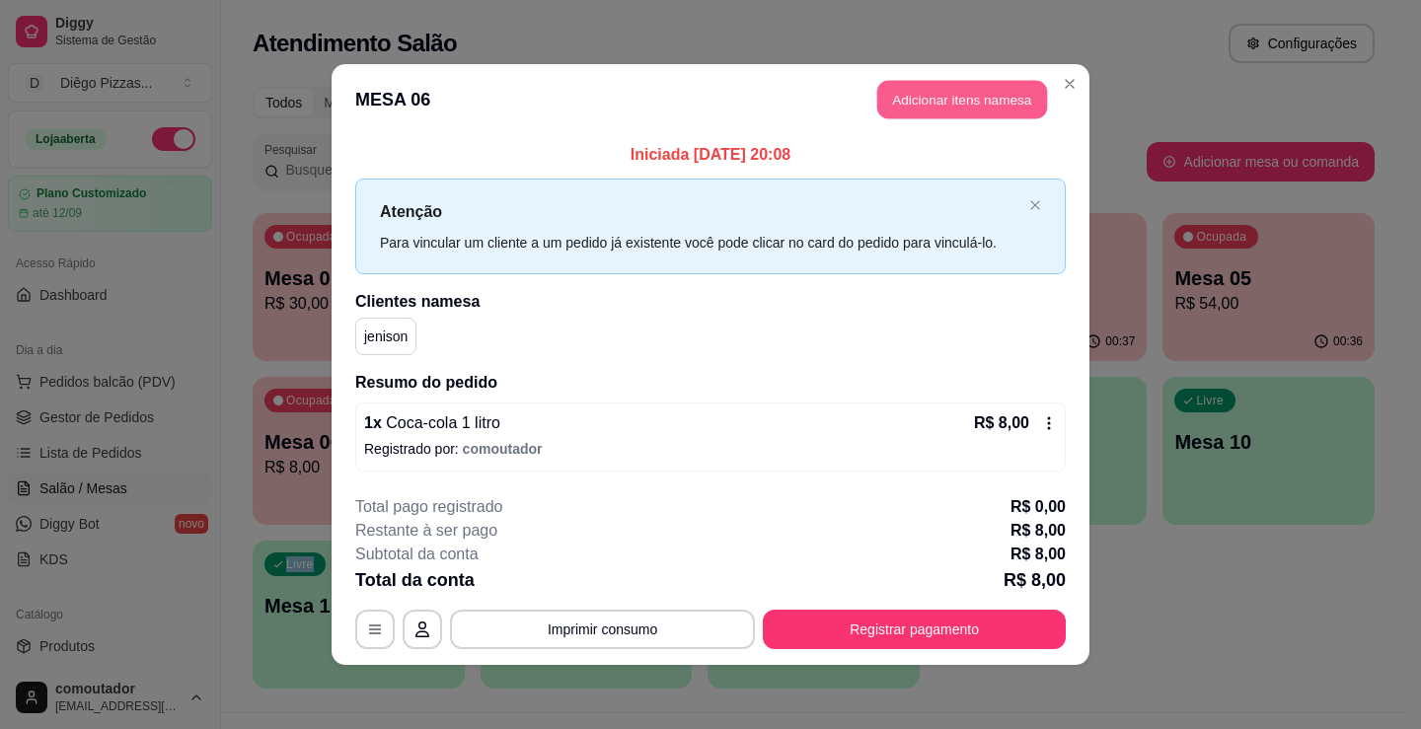
click at [974, 109] on button "Adicionar itens na mesa" at bounding box center [962, 100] width 170 height 38
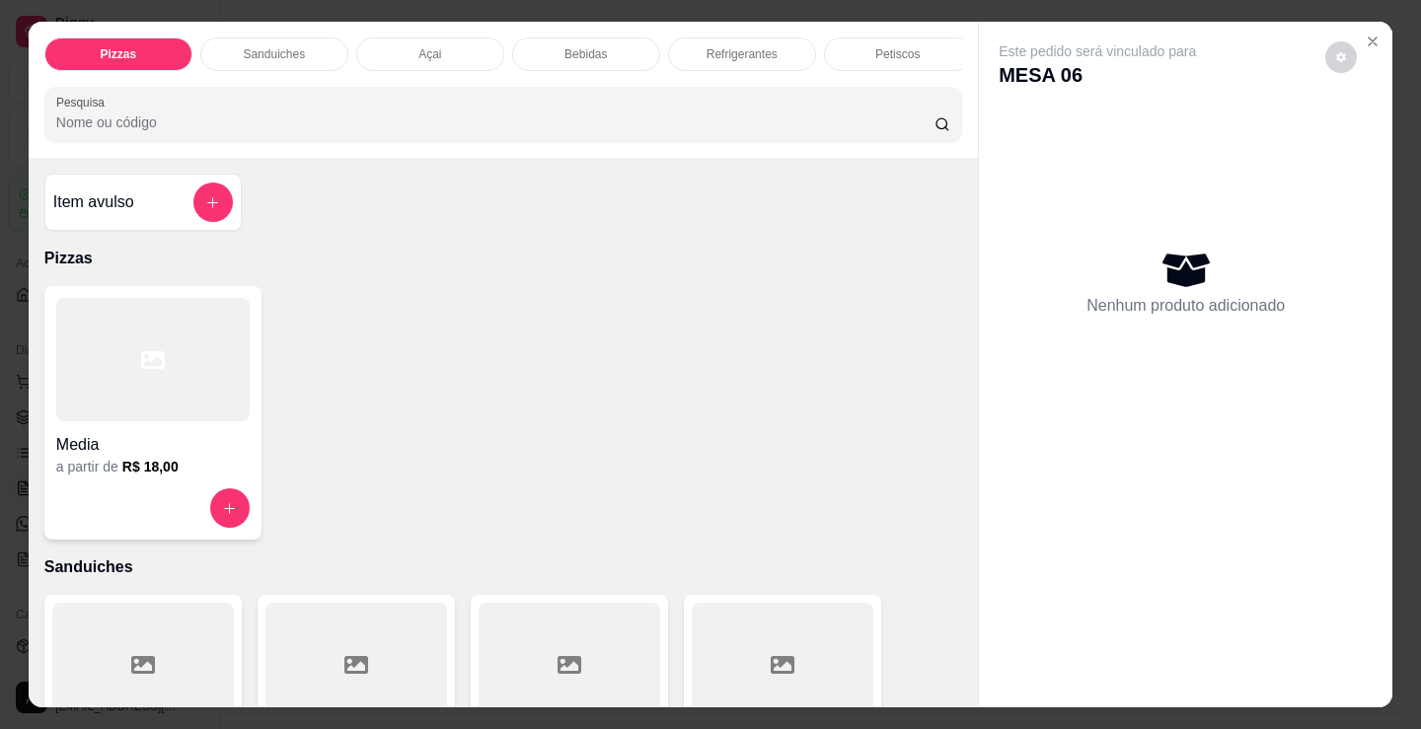
click at [119, 357] on div at bounding box center [152, 359] width 193 height 123
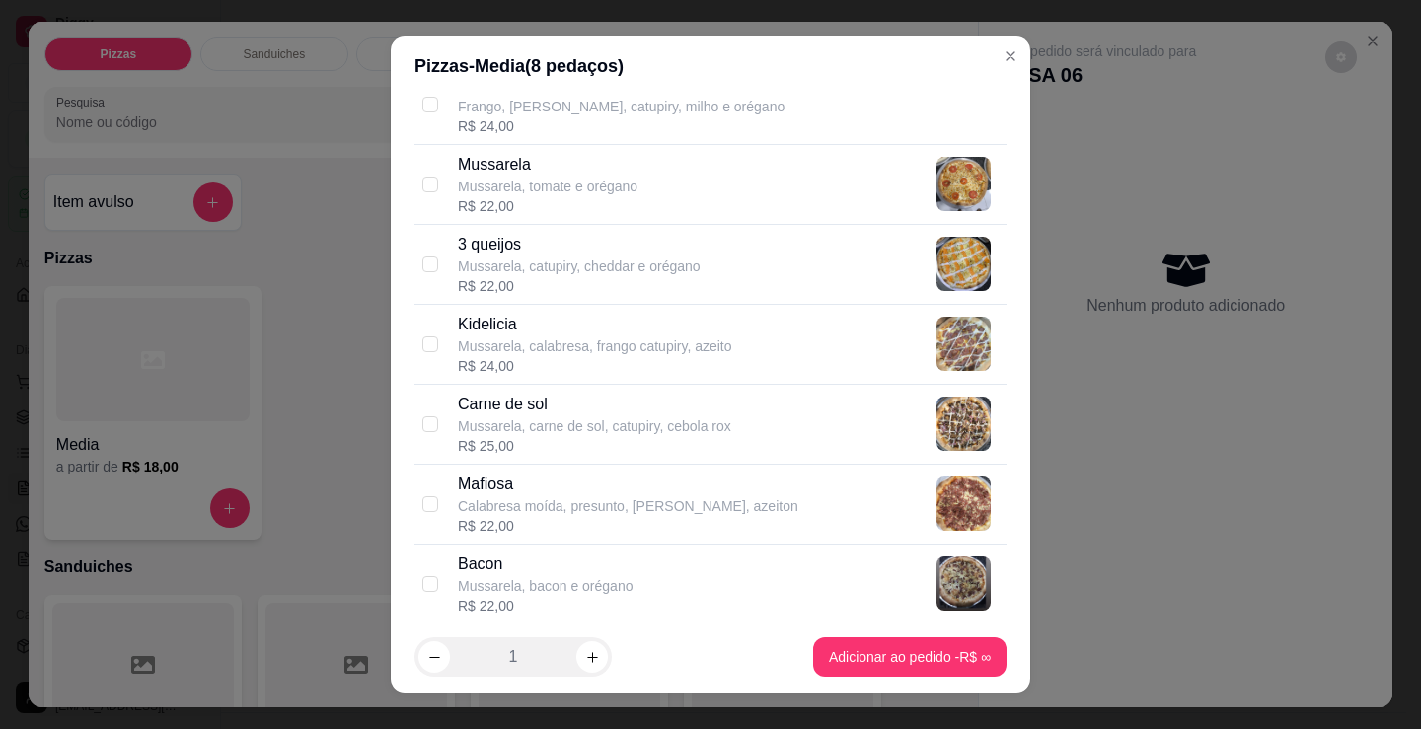
scroll to position [888, 0]
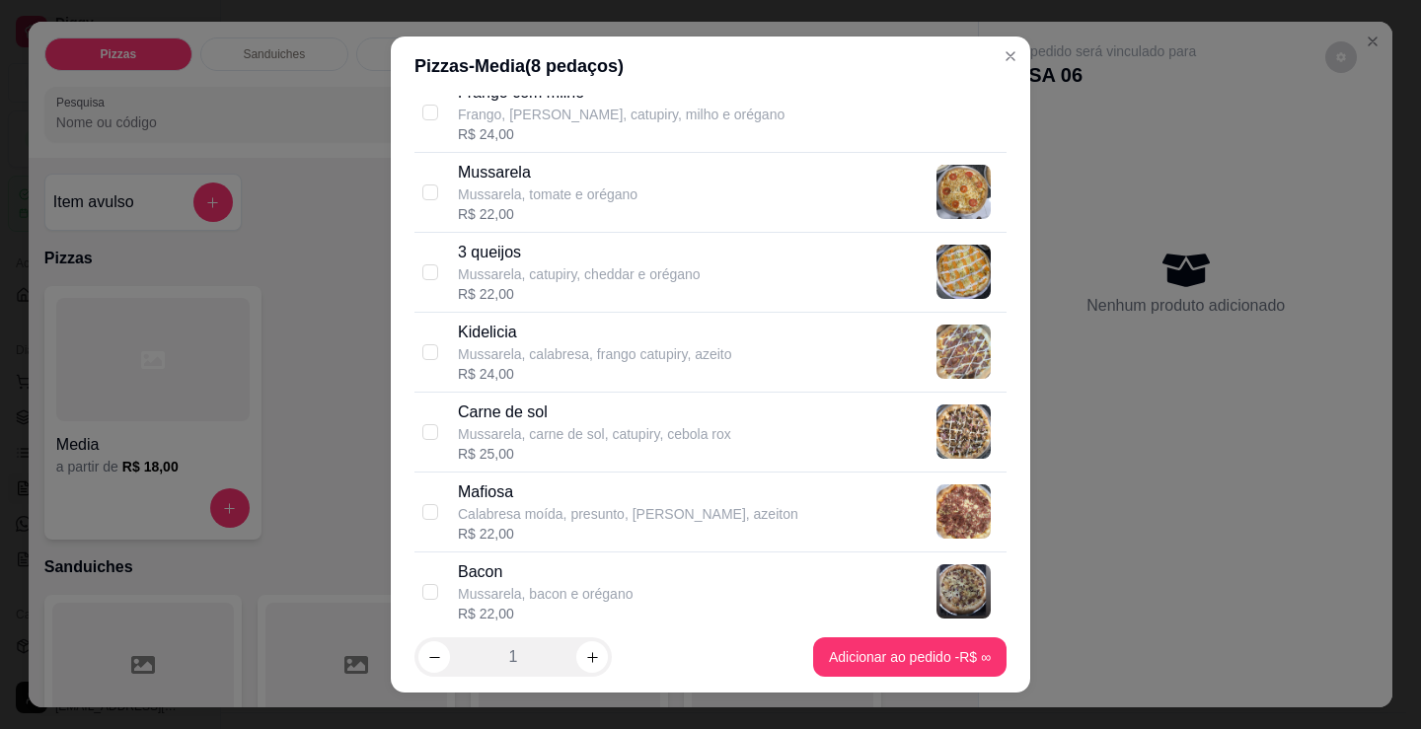
click at [553, 360] on p "Mussarela, calabresa, frango catupiry, azeito" at bounding box center [595, 354] width 274 height 20
checkbox input "true"
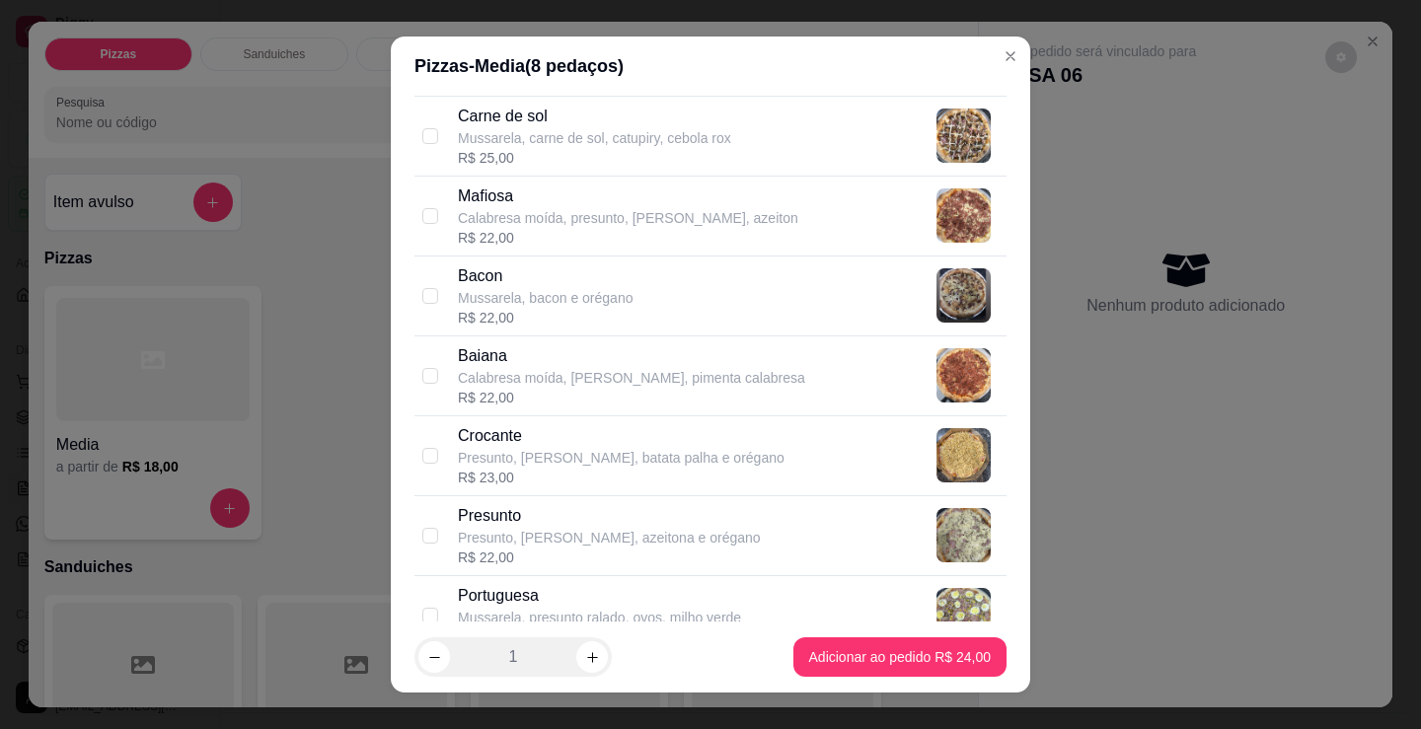
scroll to position [1085, 0]
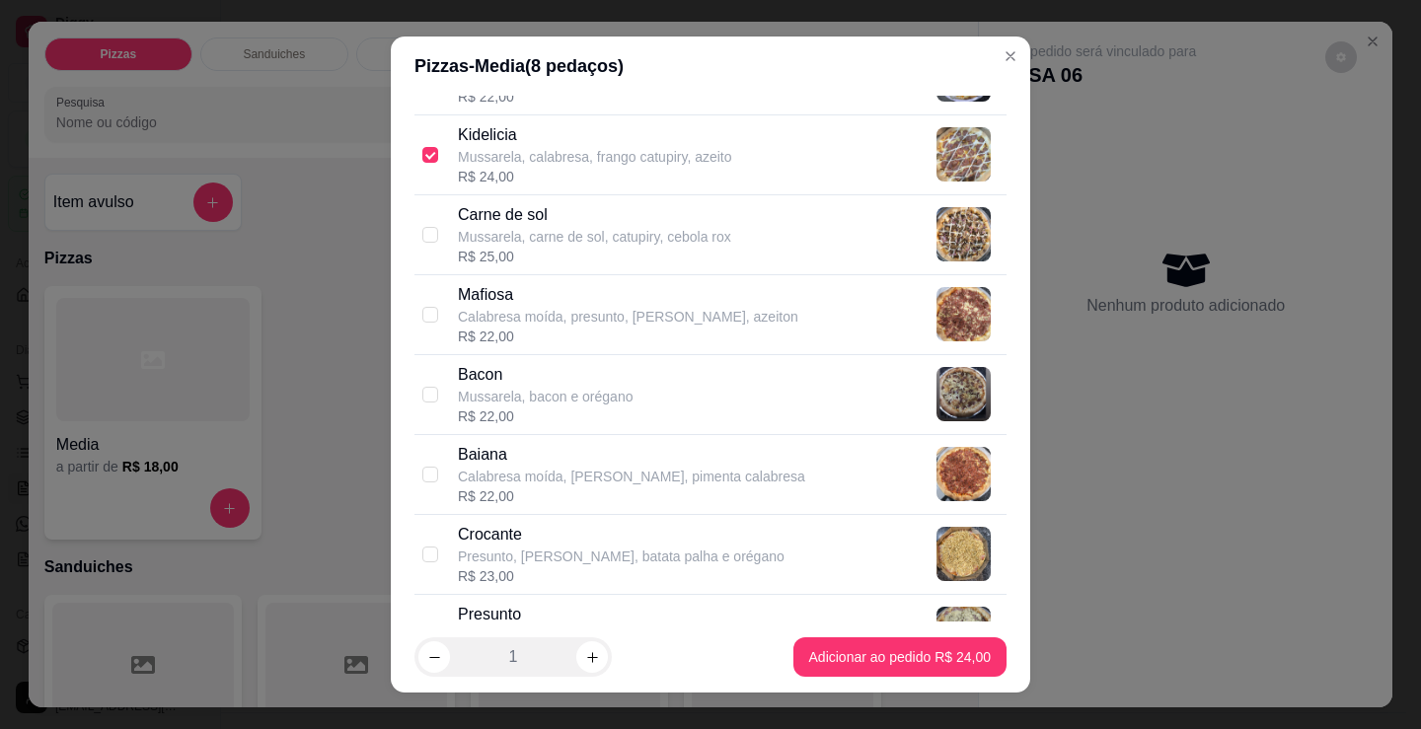
click at [570, 324] on p "Calabresa moída, presunto, [PERSON_NAME], azeiton" at bounding box center [628, 317] width 340 height 20
checkbox input "true"
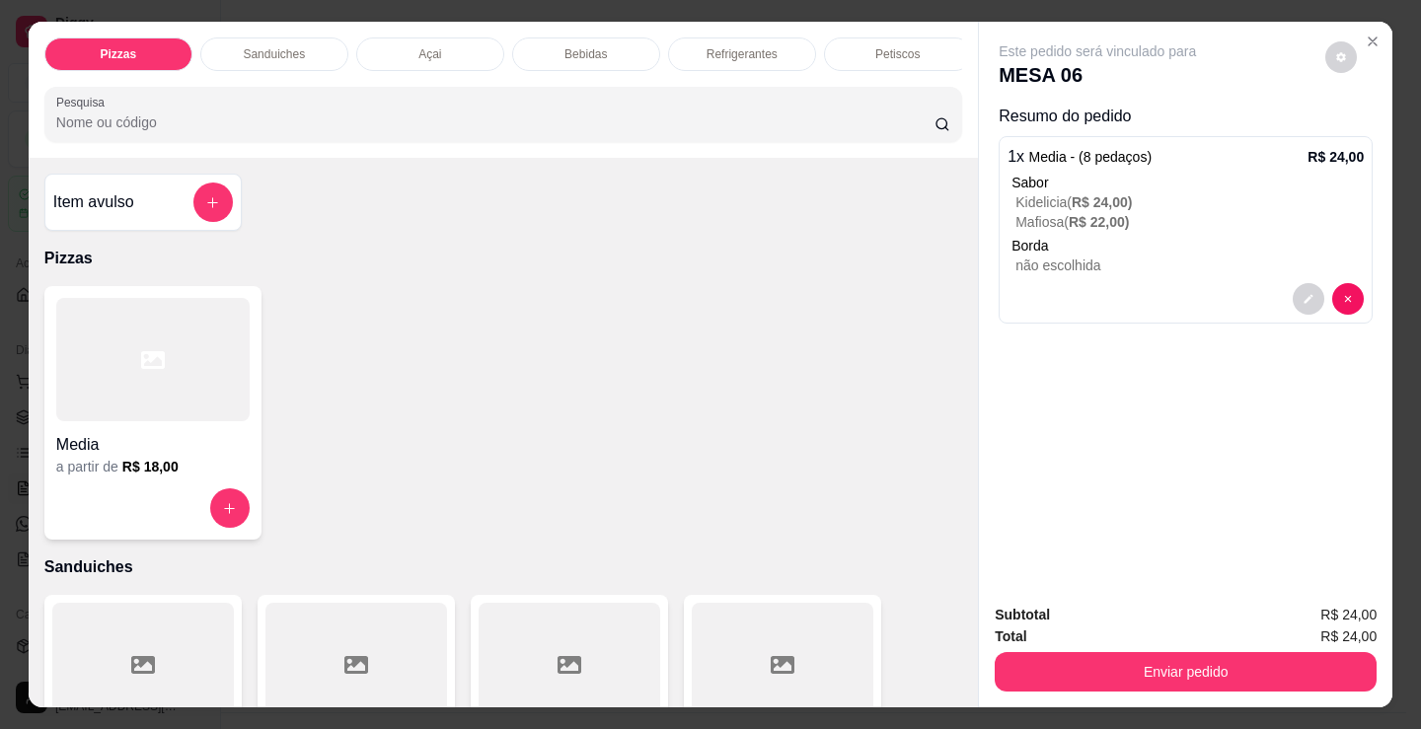
click at [160, 437] on div "Media" at bounding box center [152, 439] width 193 height 36
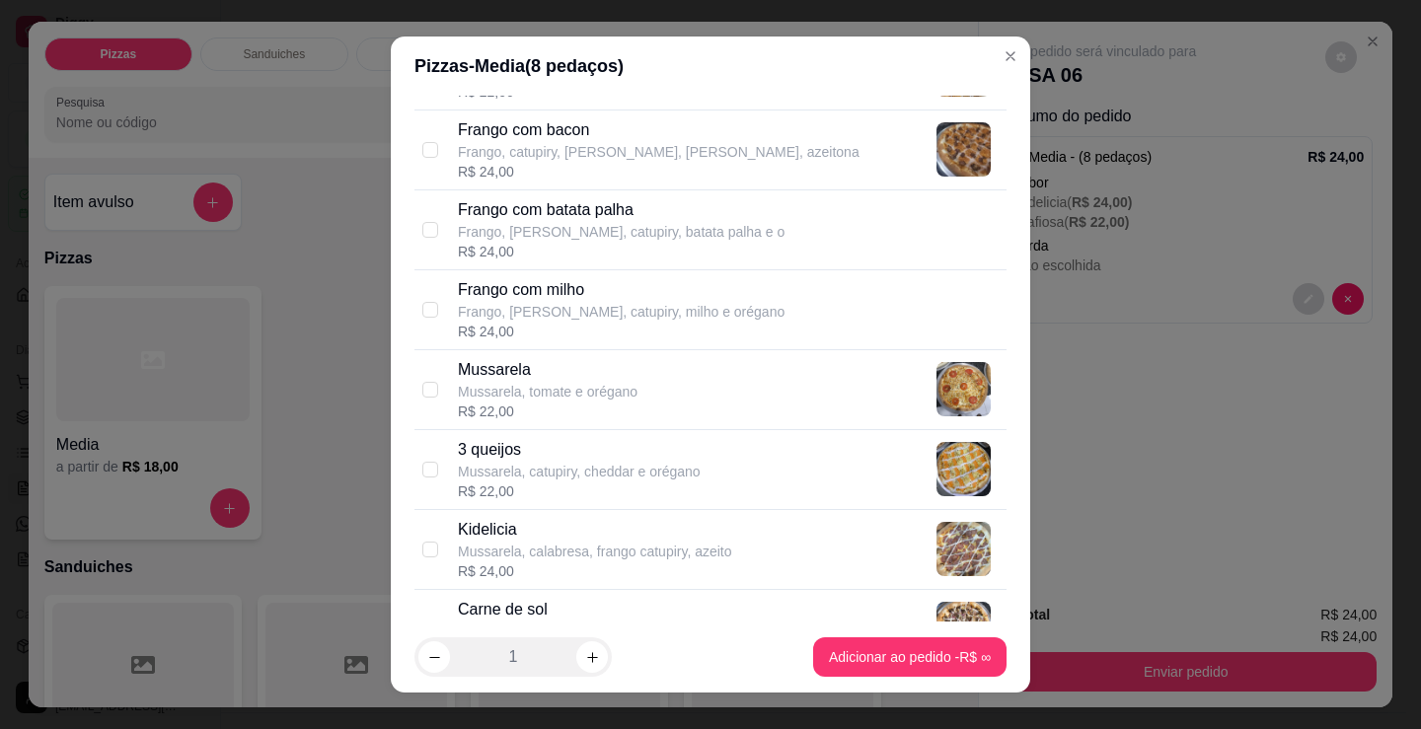
scroll to position [789, 0]
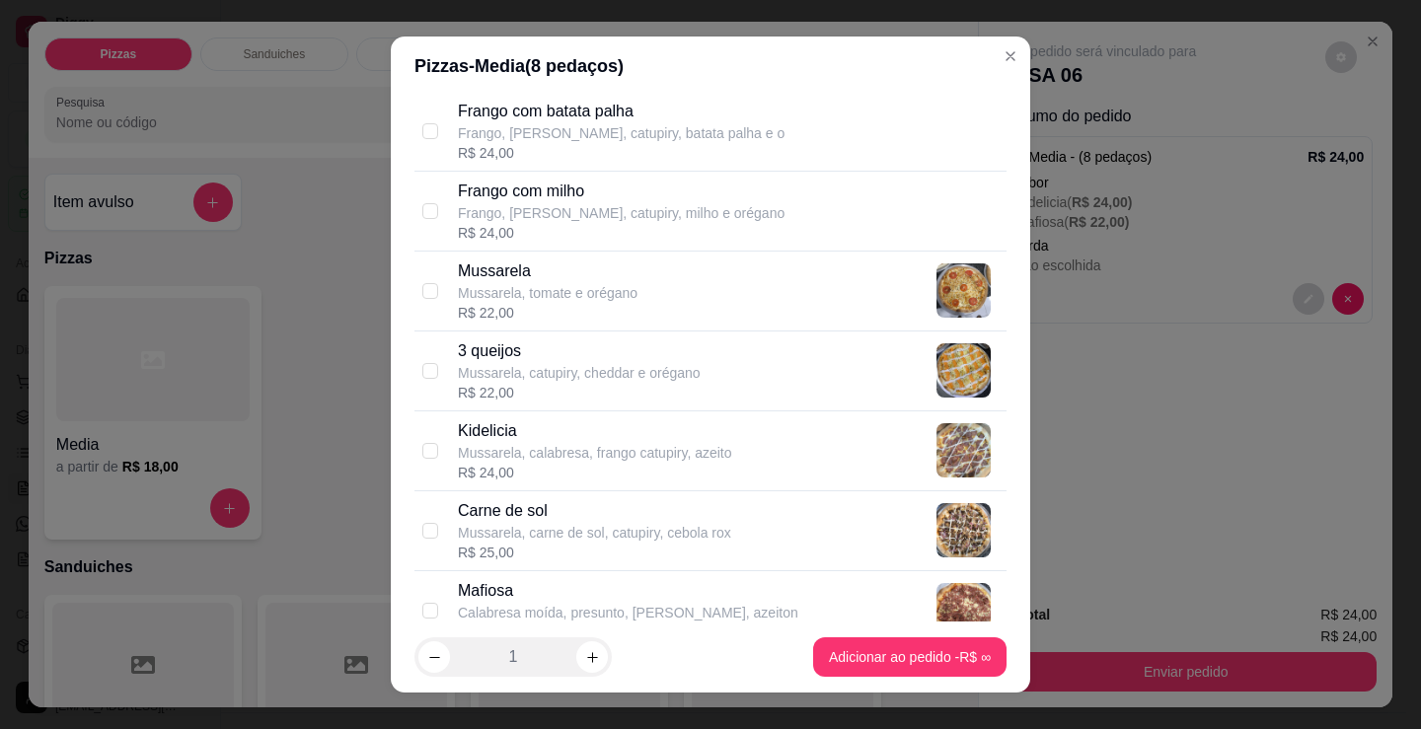
click at [585, 363] on p "Mussarela, catupiry, cheddar e orégano" at bounding box center [579, 373] width 243 height 20
checkbox input "true"
click at [613, 521] on p "Carne de sol" at bounding box center [594, 511] width 273 height 24
checkbox input "true"
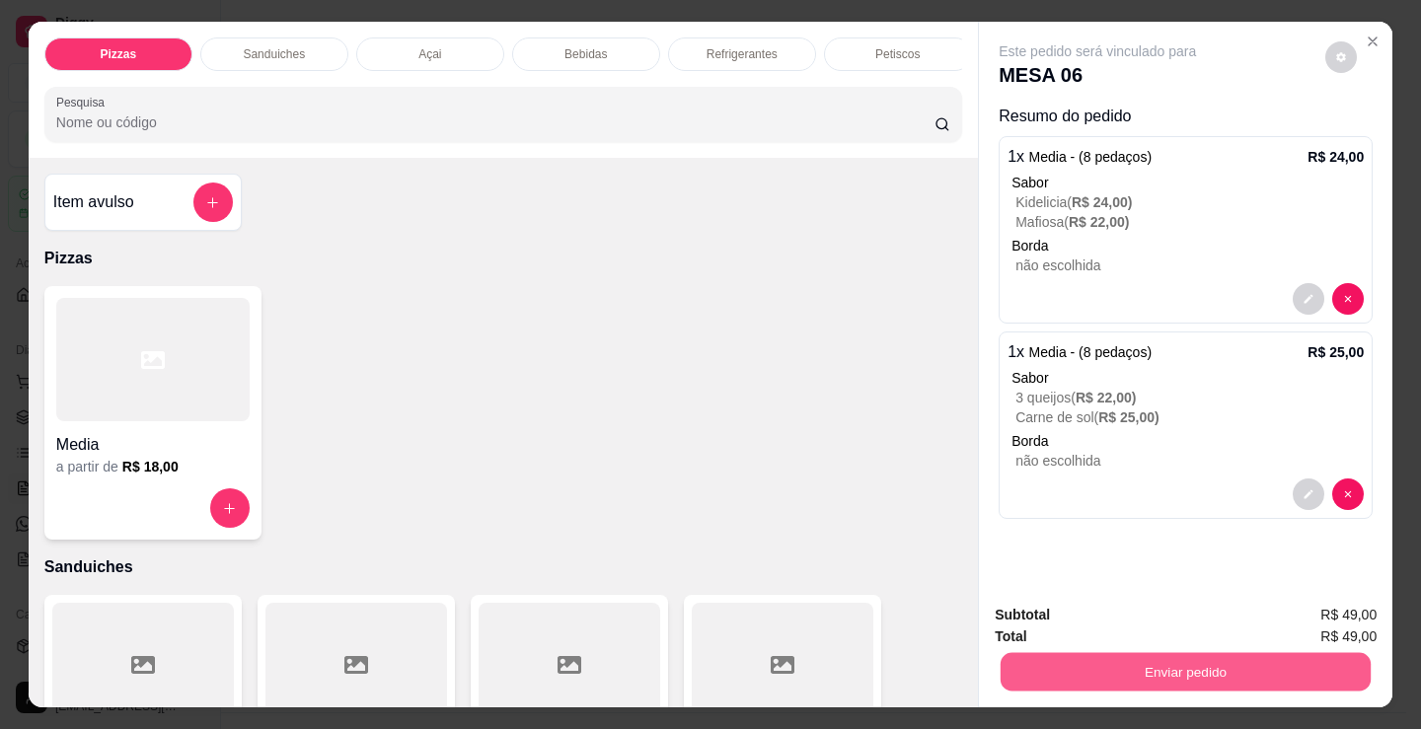
click at [1121, 673] on button "Enviar pedido" at bounding box center [1185, 671] width 370 height 38
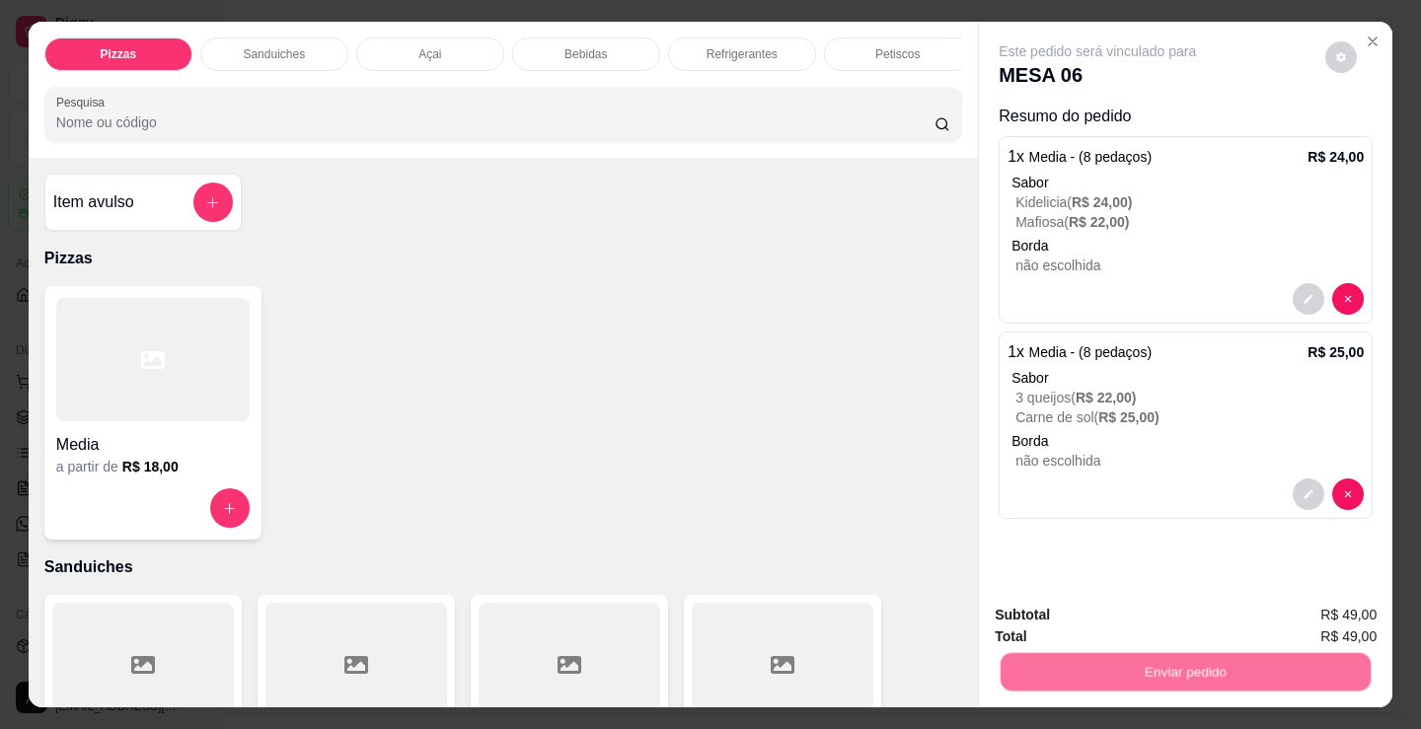
click at [1059, 594] on div "Deseja registrar o cliente que fez esse pedido? Essa é uma forma de identificar…" at bounding box center [1177, 592] width 337 height 85
click at [1073, 610] on button "Não registrar e enviar pedido" at bounding box center [1119, 615] width 205 height 37
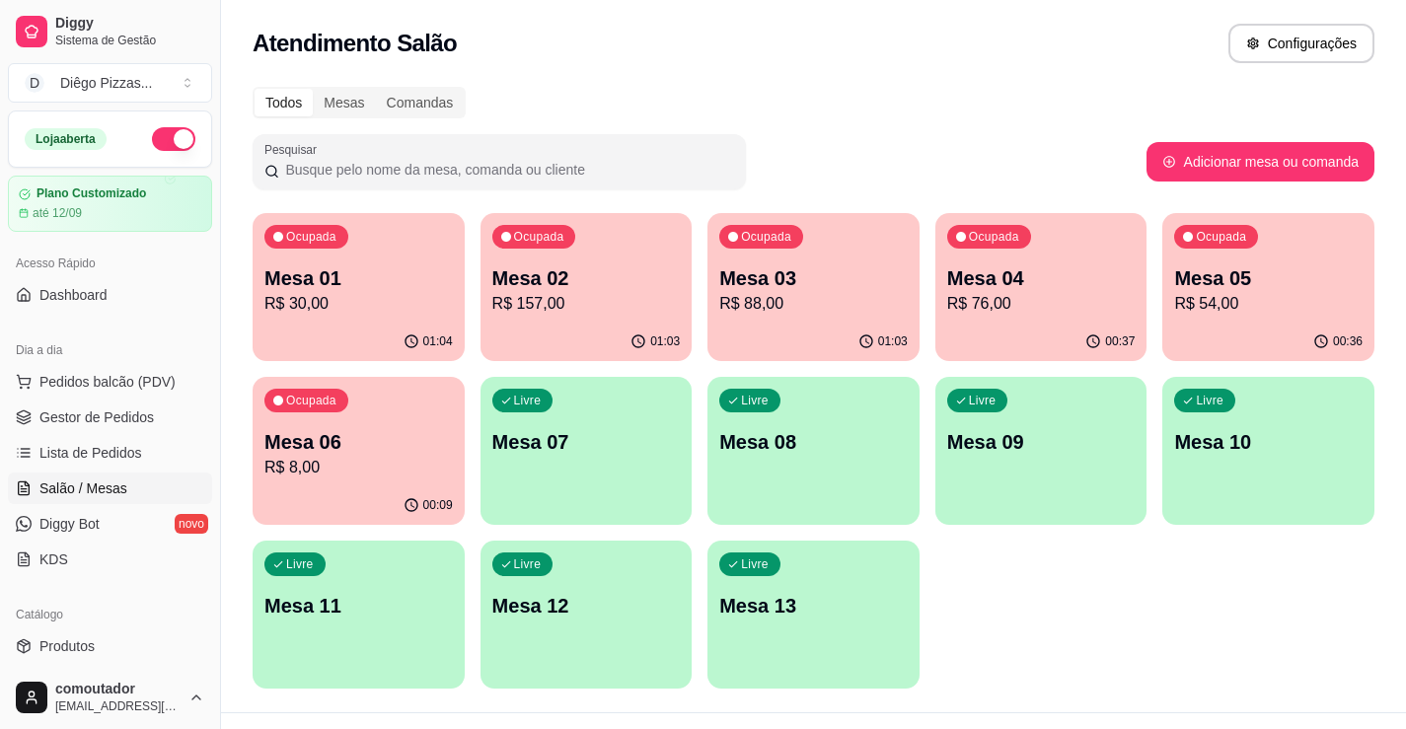
click at [588, 311] on p "R$ 157,00" at bounding box center [586, 304] width 188 height 24
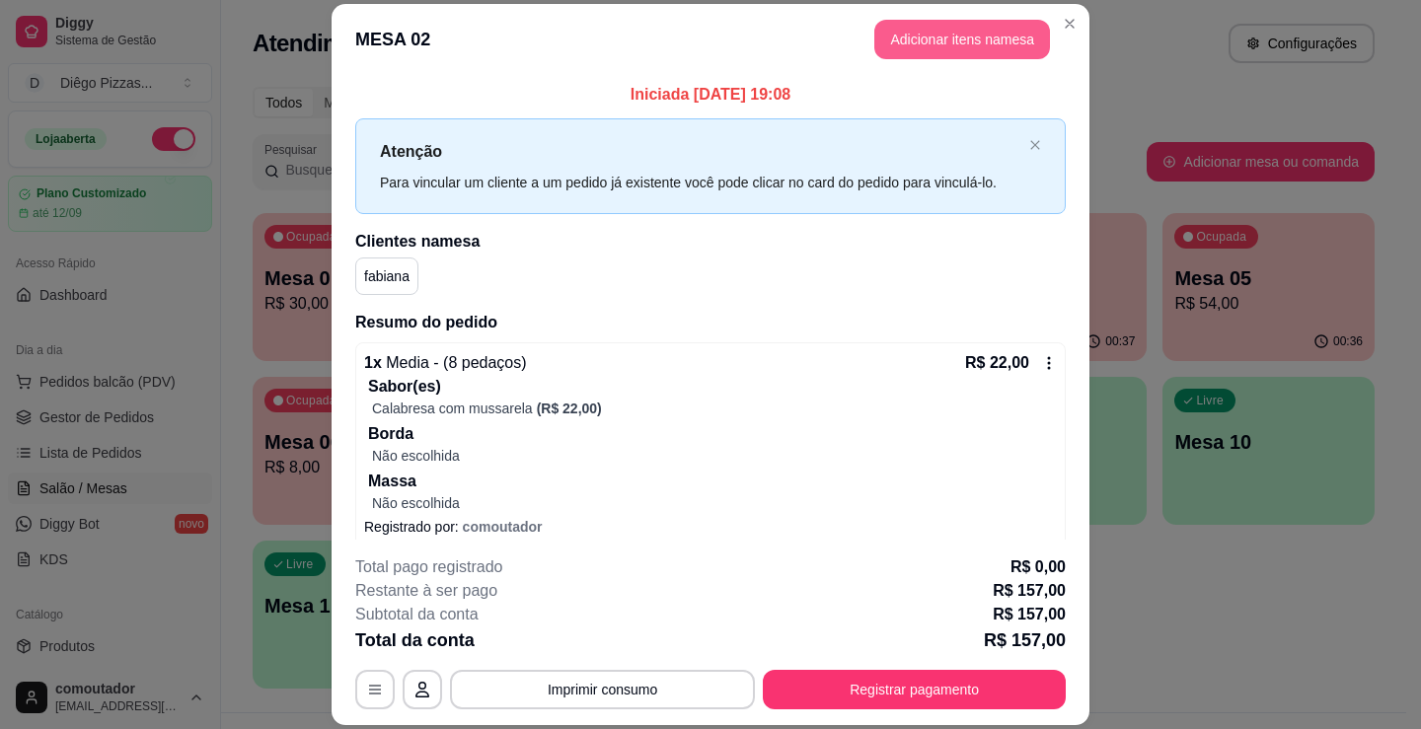
click at [911, 47] on button "Adicionar itens na mesa" at bounding box center [962, 39] width 176 height 39
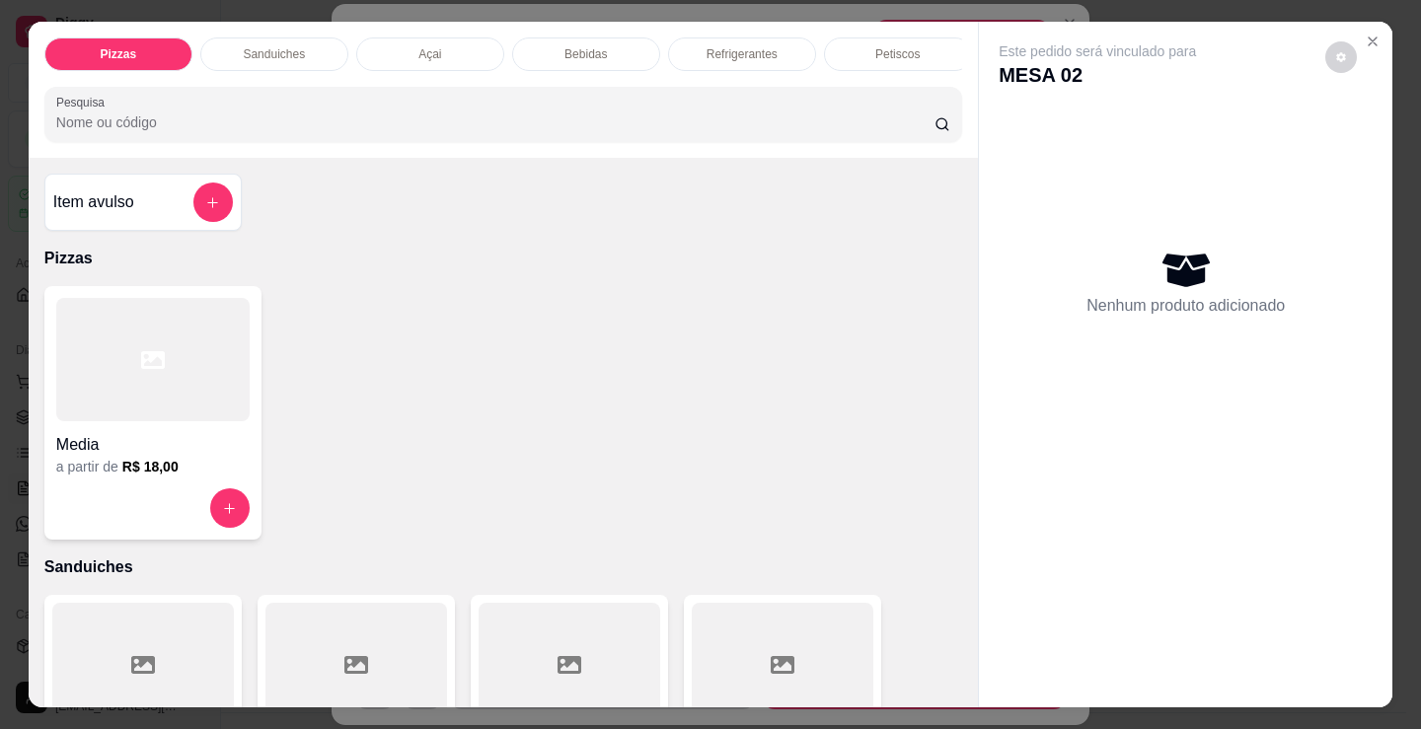
click at [546, 52] on div "Bebidas" at bounding box center [586, 54] width 148 height 34
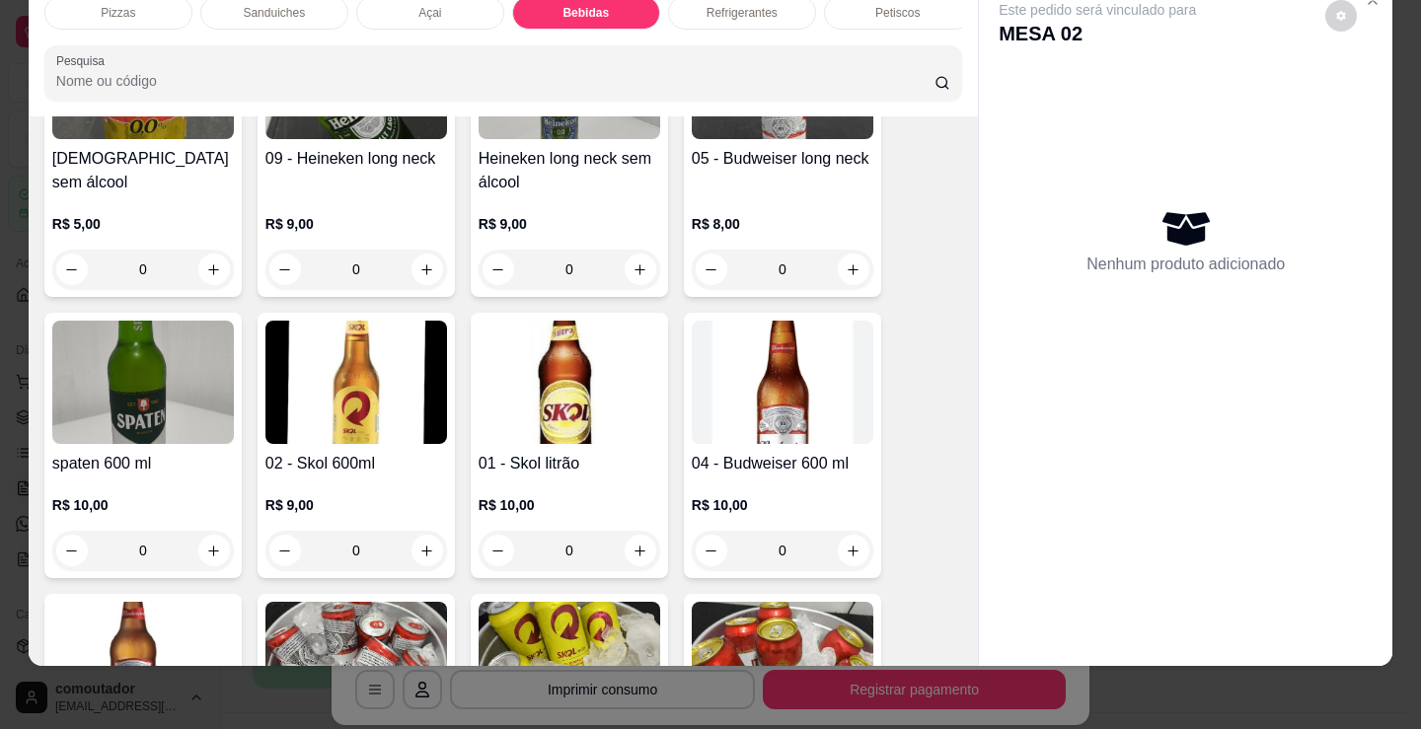
scroll to position [2558, 0]
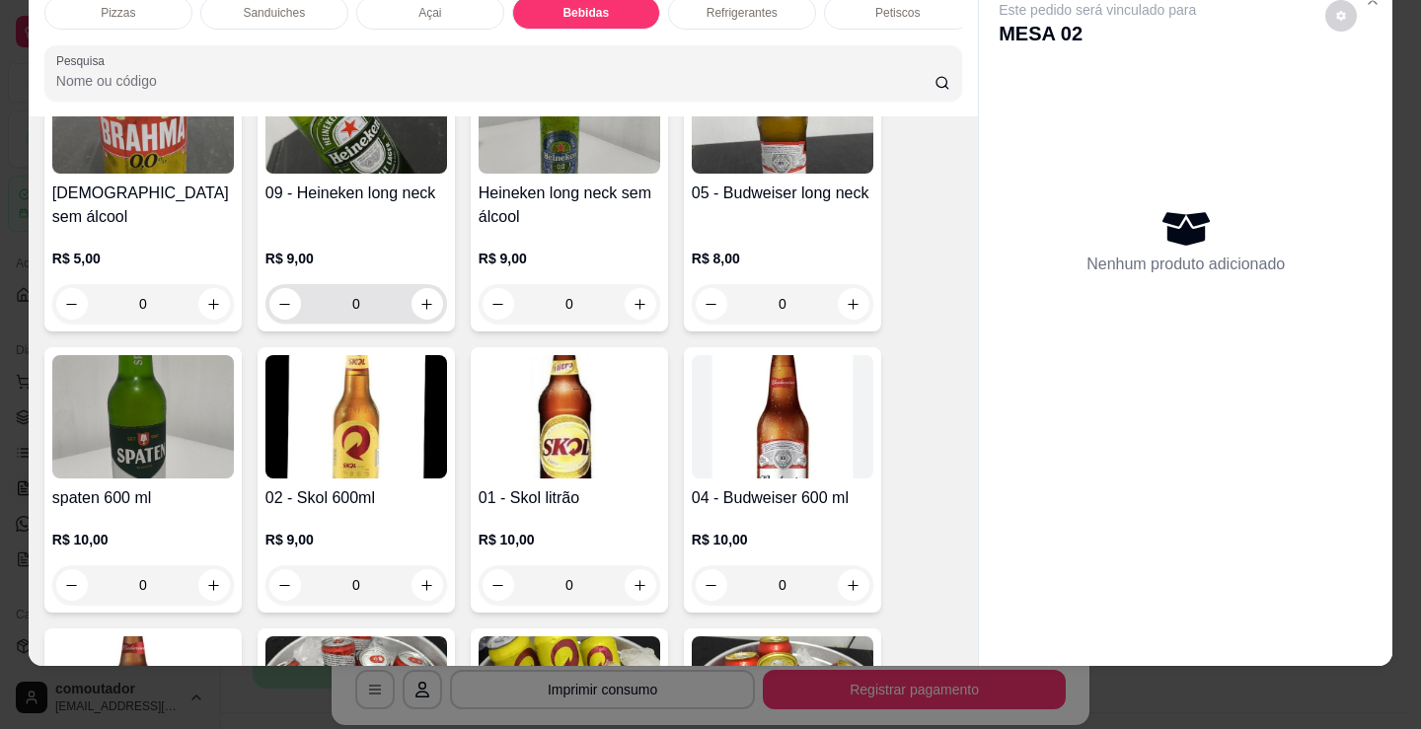
click at [430, 304] on button "increase-product-quantity" at bounding box center [427, 304] width 32 height 32
type input "1"
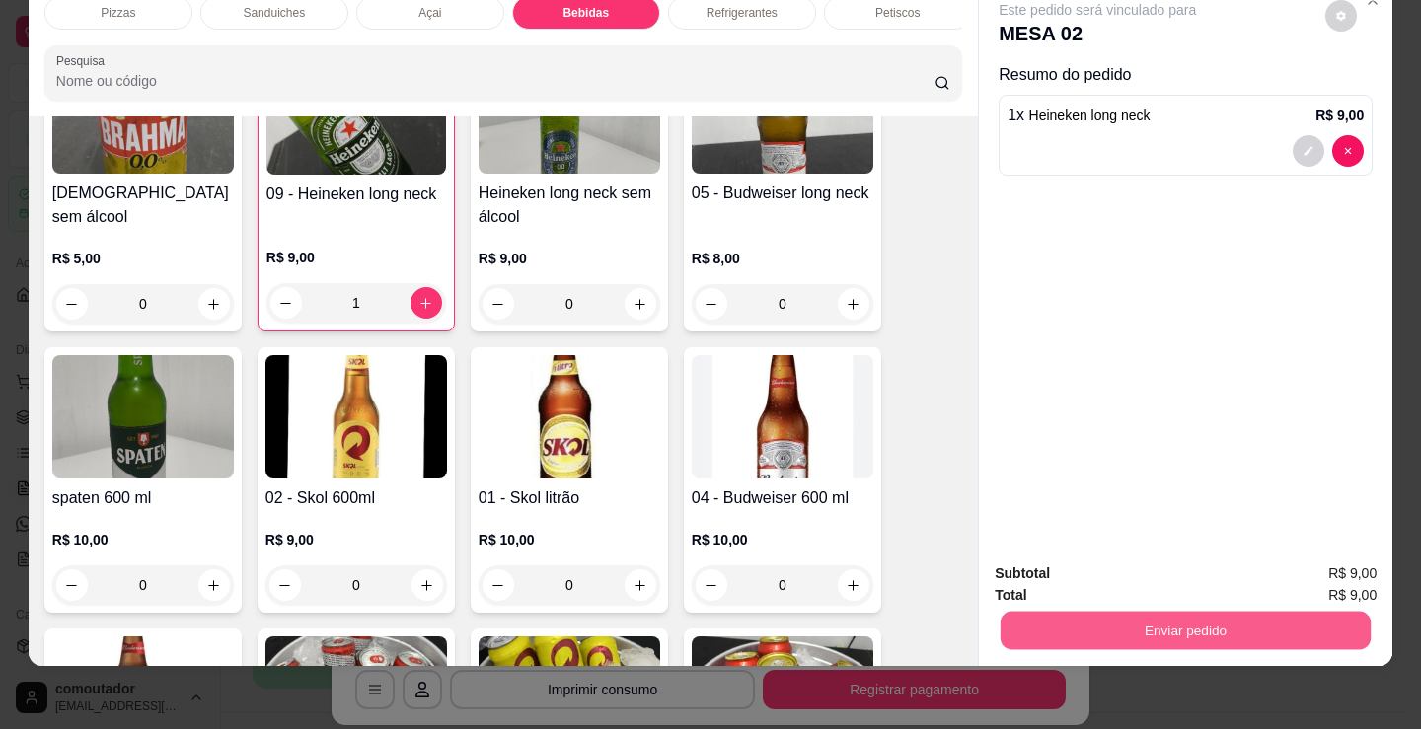
click at [1306, 623] on button "Enviar pedido" at bounding box center [1185, 630] width 370 height 38
click at [1173, 570] on button "Não registrar e enviar pedido" at bounding box center [1119, 567] width 205 height 37
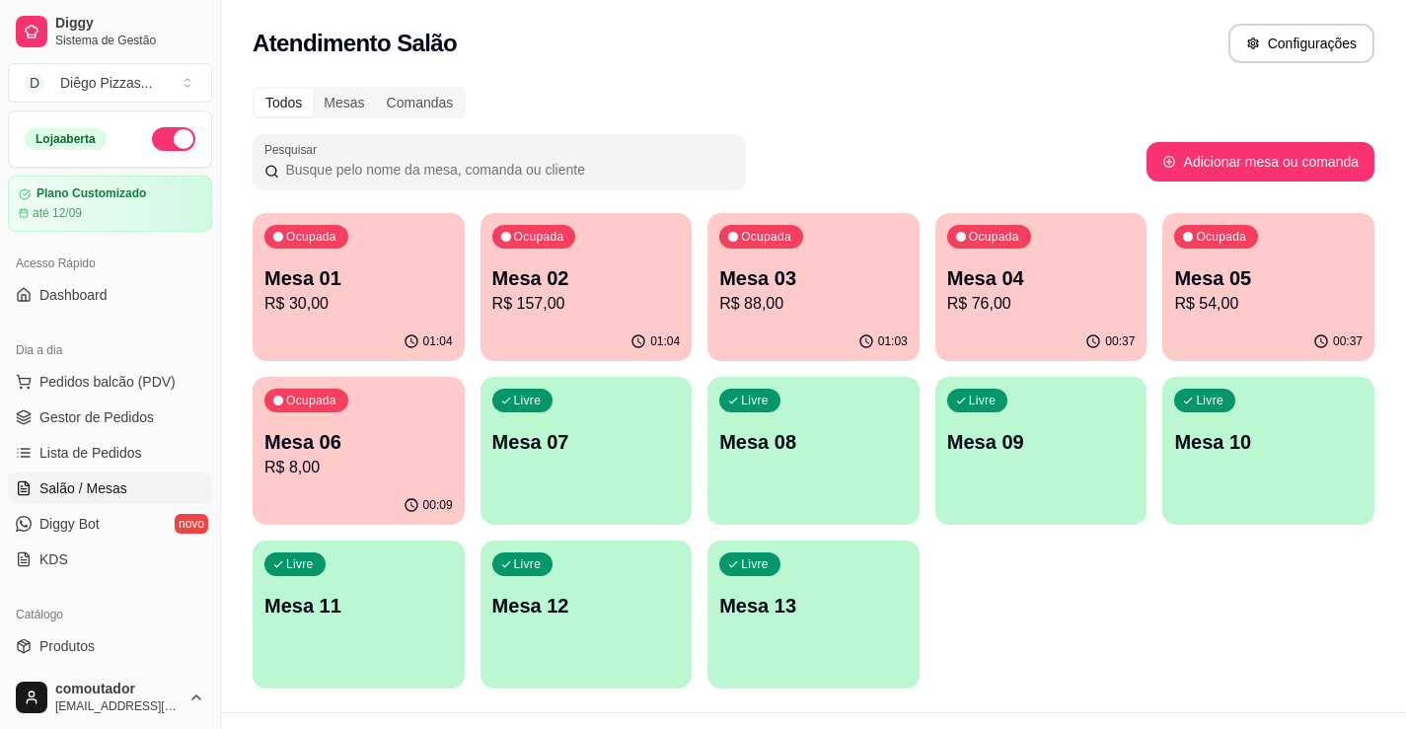
click at [1008, 317] on div "Ocupada Mesa 04 R$ 76,00" at bounding box center [1041, 268] width 212 height 110
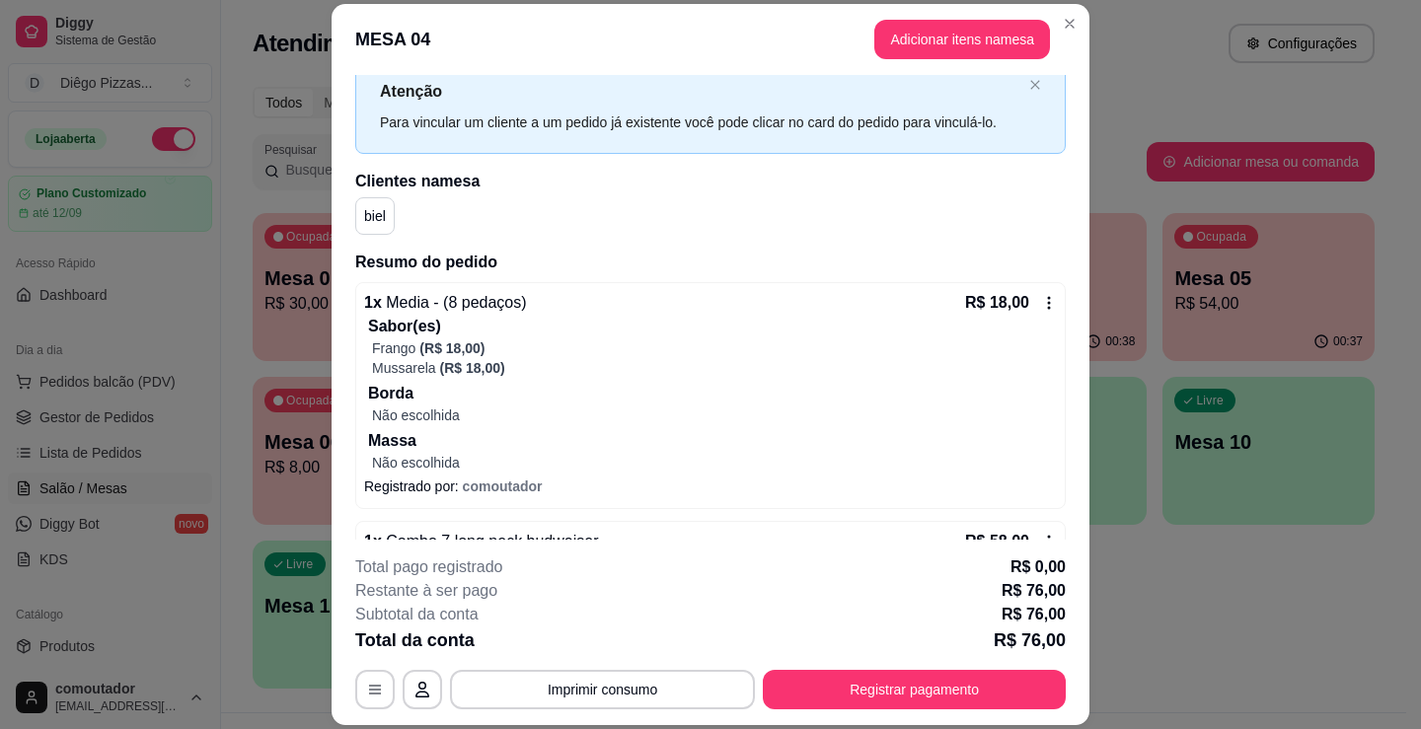
scroll to position [117, 0]
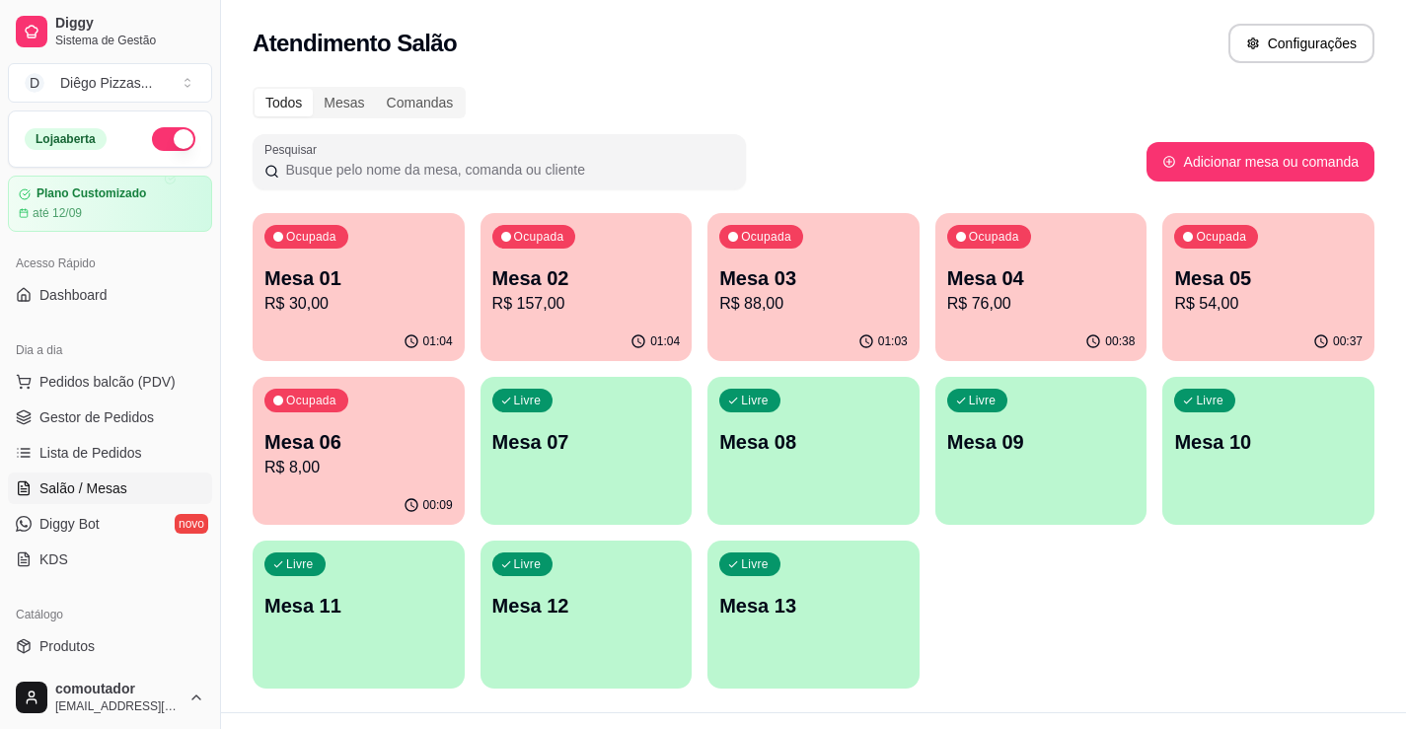
click at [716, 253] on div "Ocupada Mesa 03 R$ 88,00" at bounding box center [813, 268] width 212 height 110
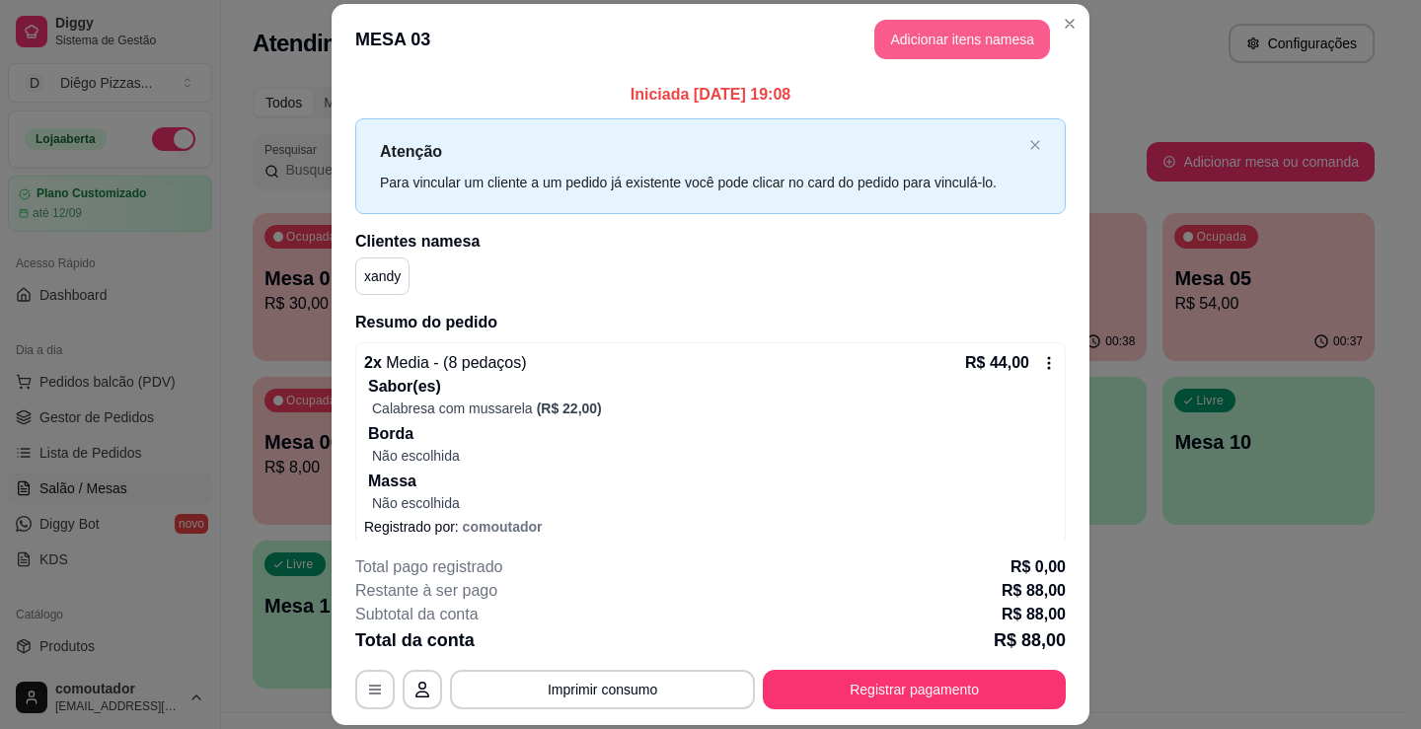
click at [925, 27] on button "Adicionar itens na mesa" at bounding box center [962, 39] width 176 height 39
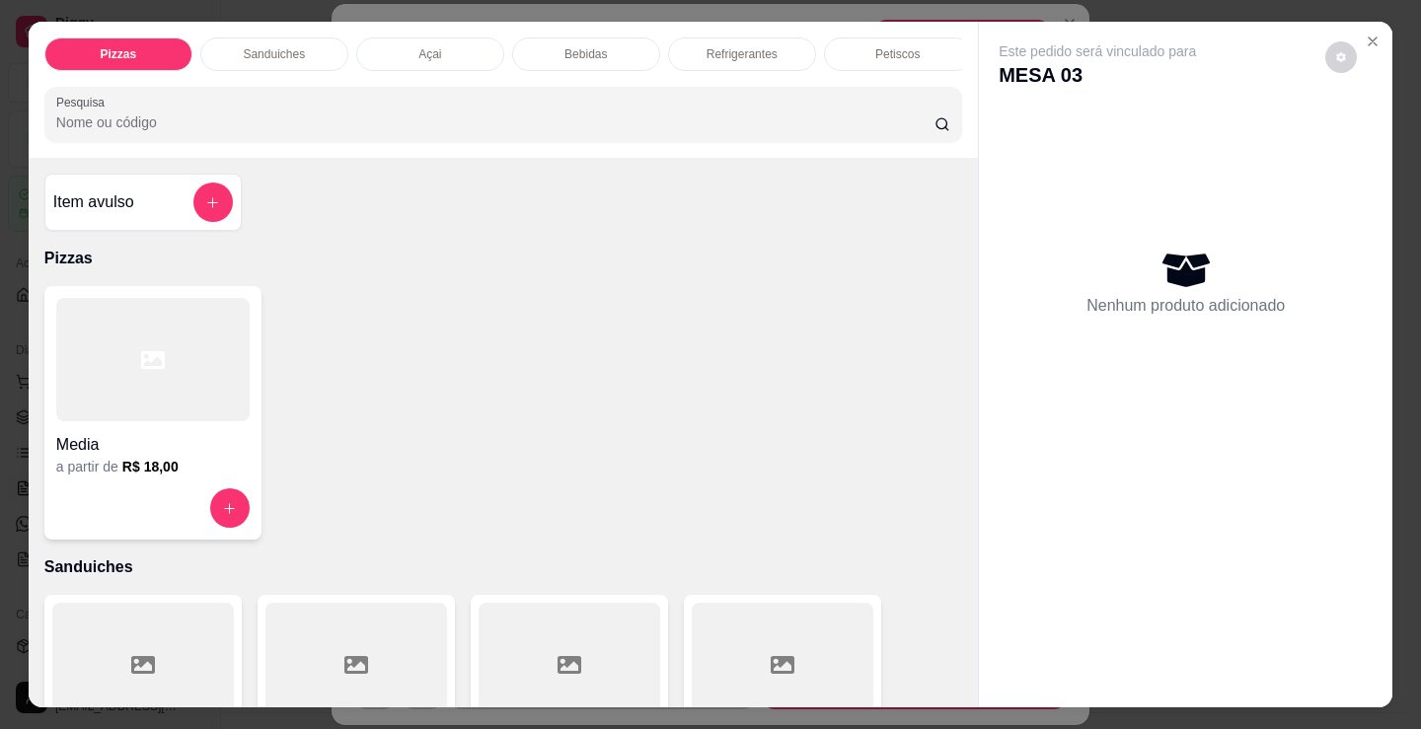
click at [707, 46] on p "Refrigerantes" at bounding box center [741, 54] width 71 height 16
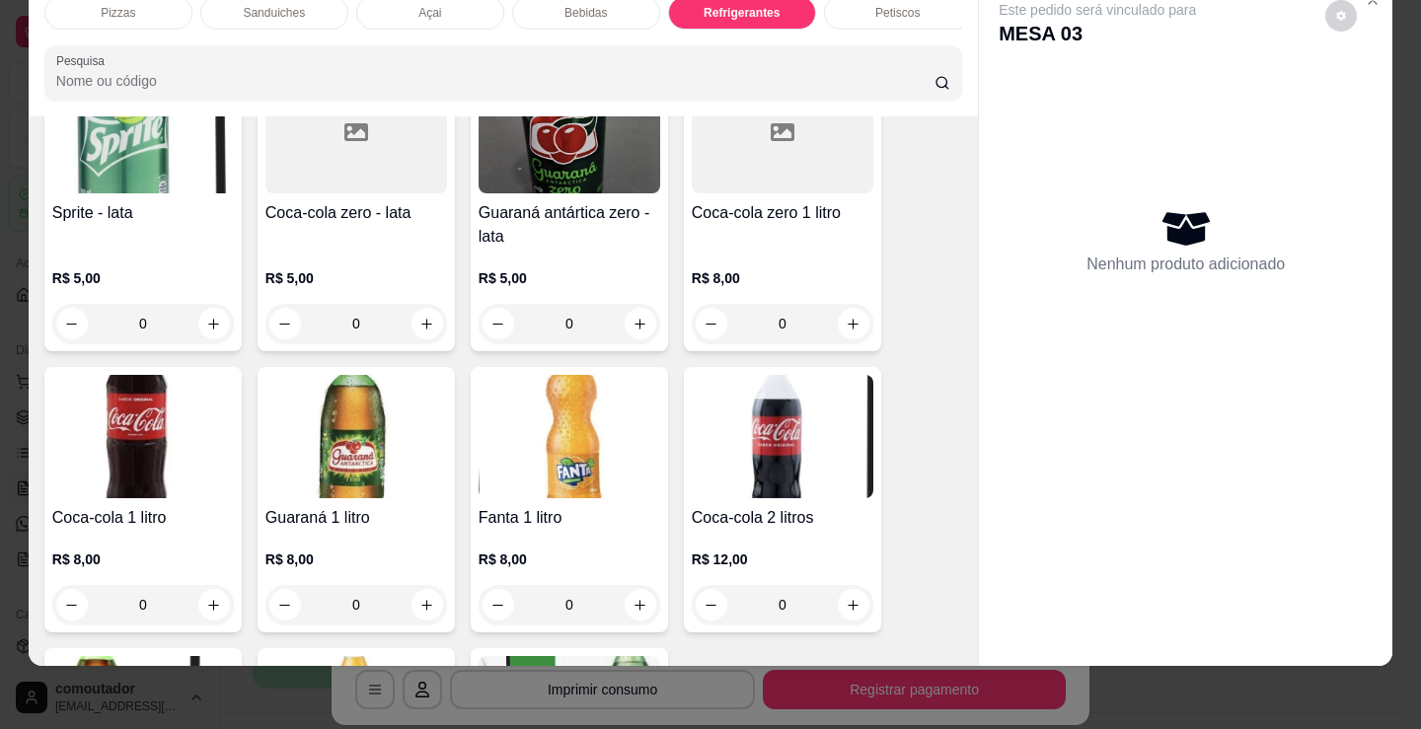
scroll to position [5519, 0]
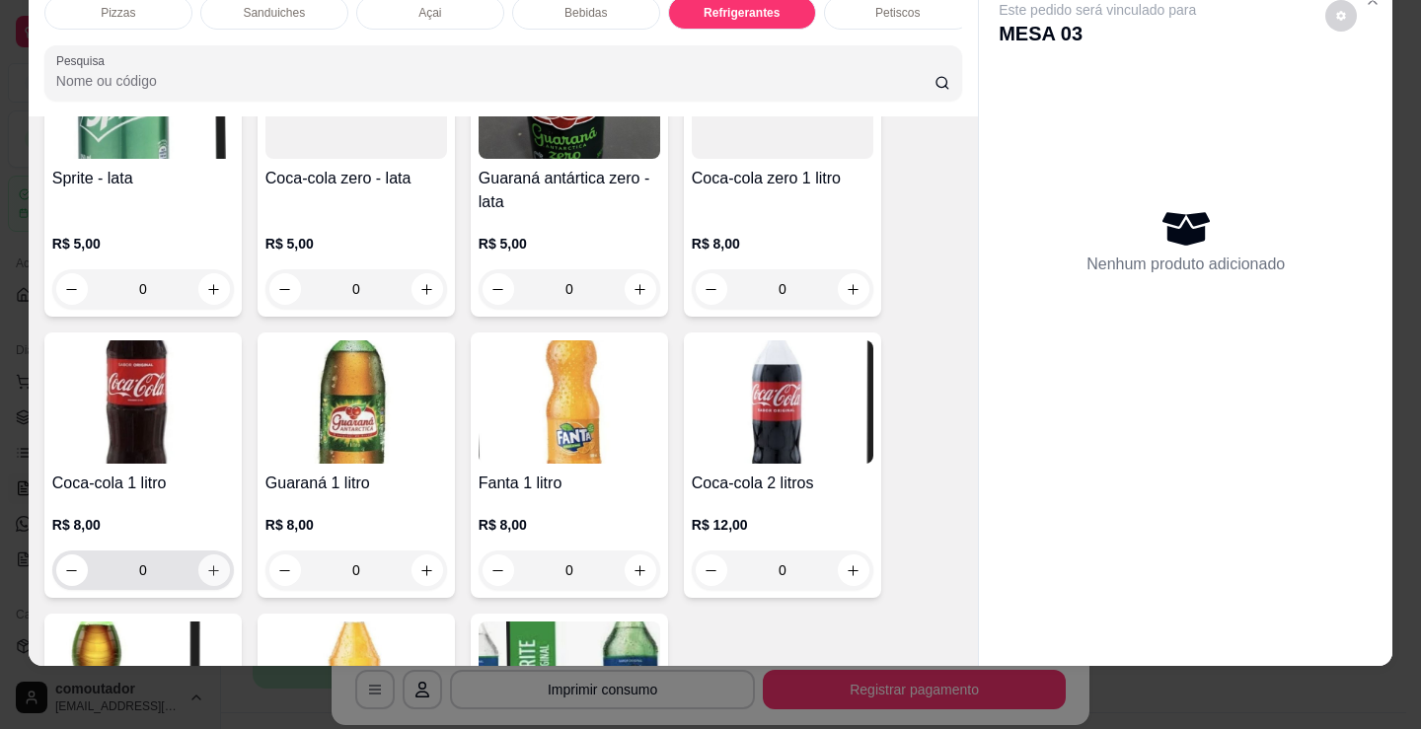
click at [219, 584] on div "0" at bounding box center [143, 570] width 174 height 39
click at [215, 575] on button "increase-product-quantity" at bounding box center [214, 570] width 32 height 32
type input "1"
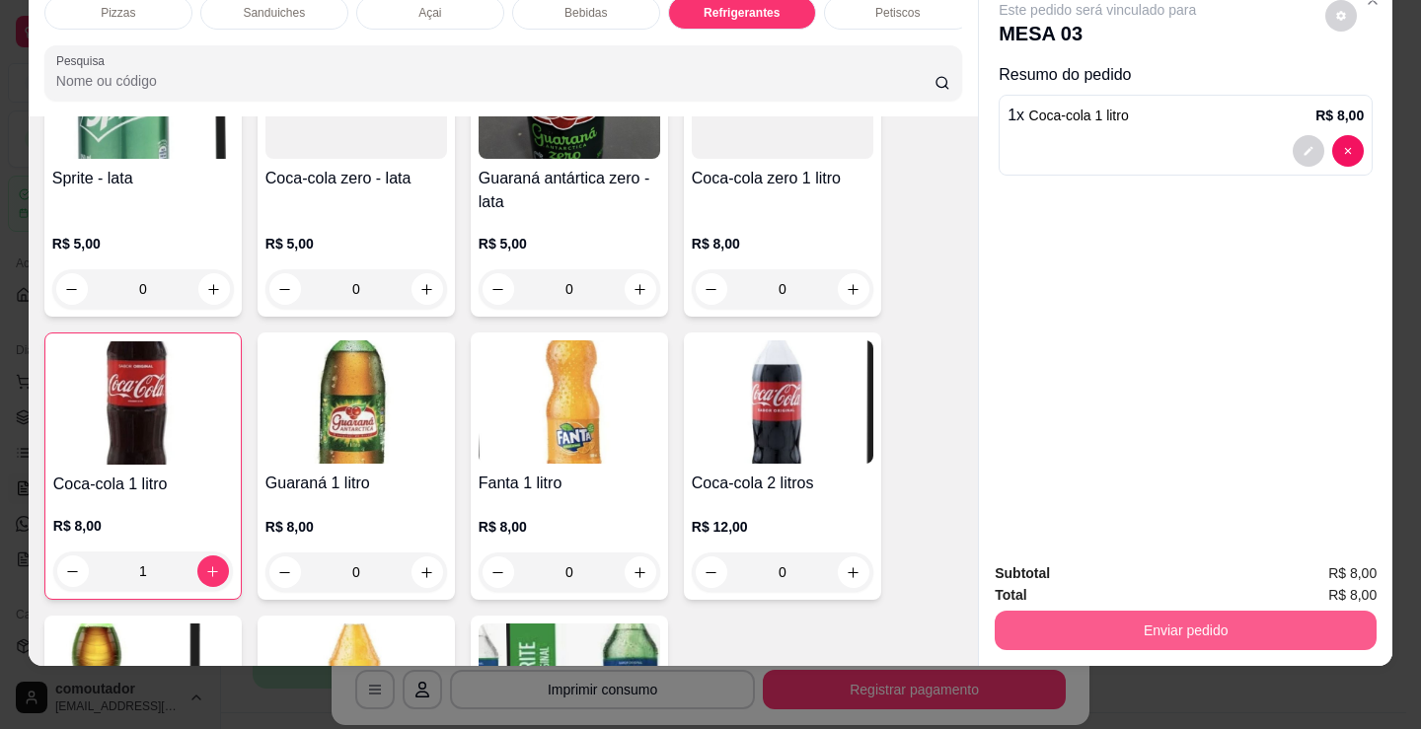
click at [1299, 616] on button "Enviar pedido" at bounding box center [1186, 630] width 382 height 39
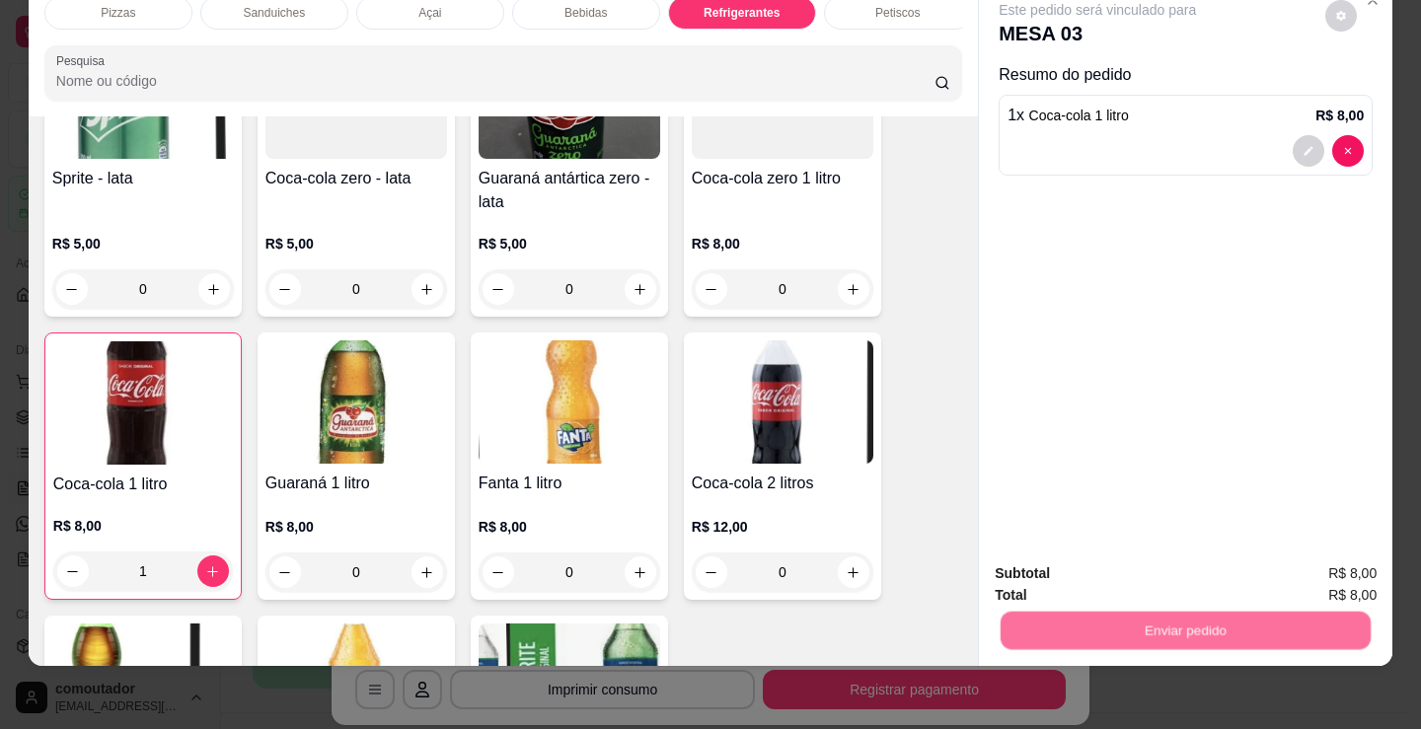
click at [1149, 585] on button "Não registrar e enviar pedido" at bounding box center [1119, 567] width 205 height 37
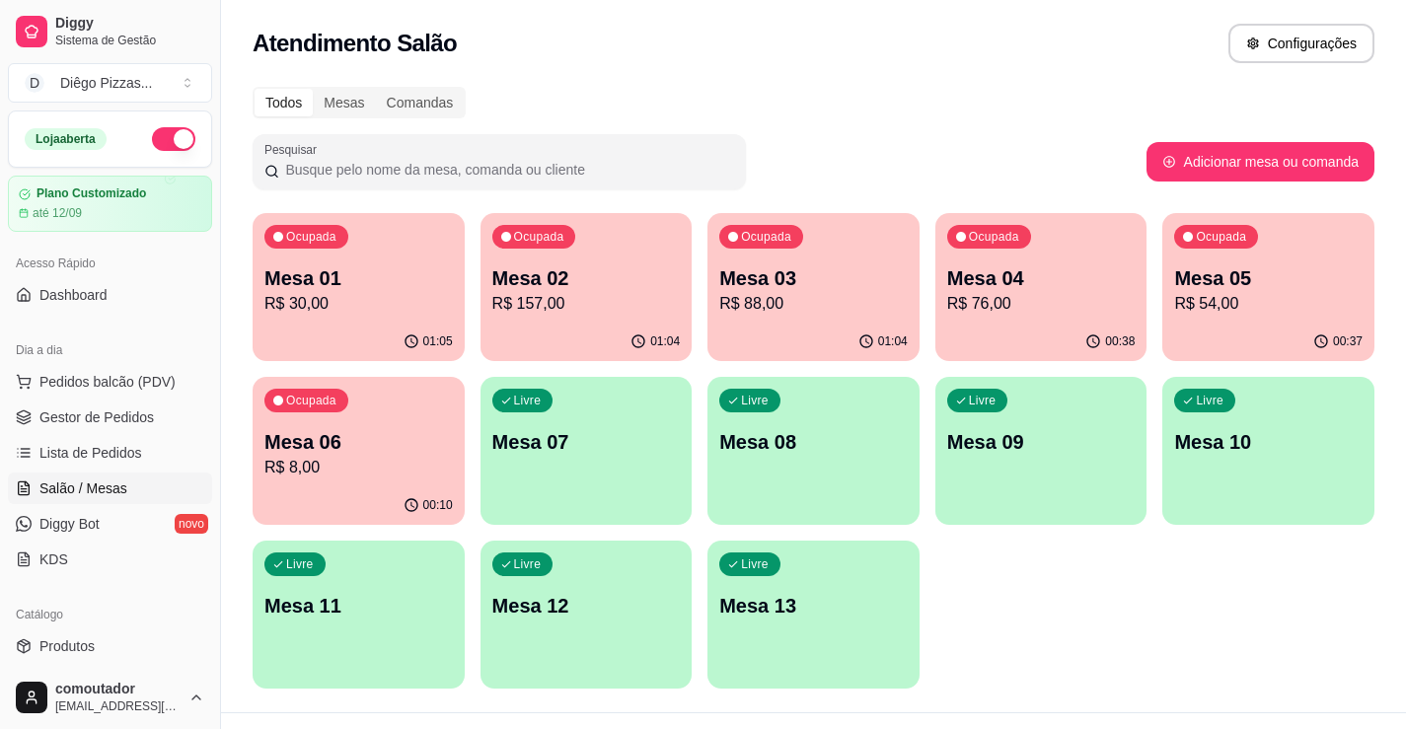
click at [1227, 665] on div "Ocupada Mesa 01 R$ 30,00 01:05 Ocupada Mesa 02 R$ 157,00 01:04 Ocupada Mesa 03 …" at bounding box center [814, 451] width 1122 height 476
click at [502, 454] on p "Mesa 07" at bounding box center [586, 442] width 188 height 28
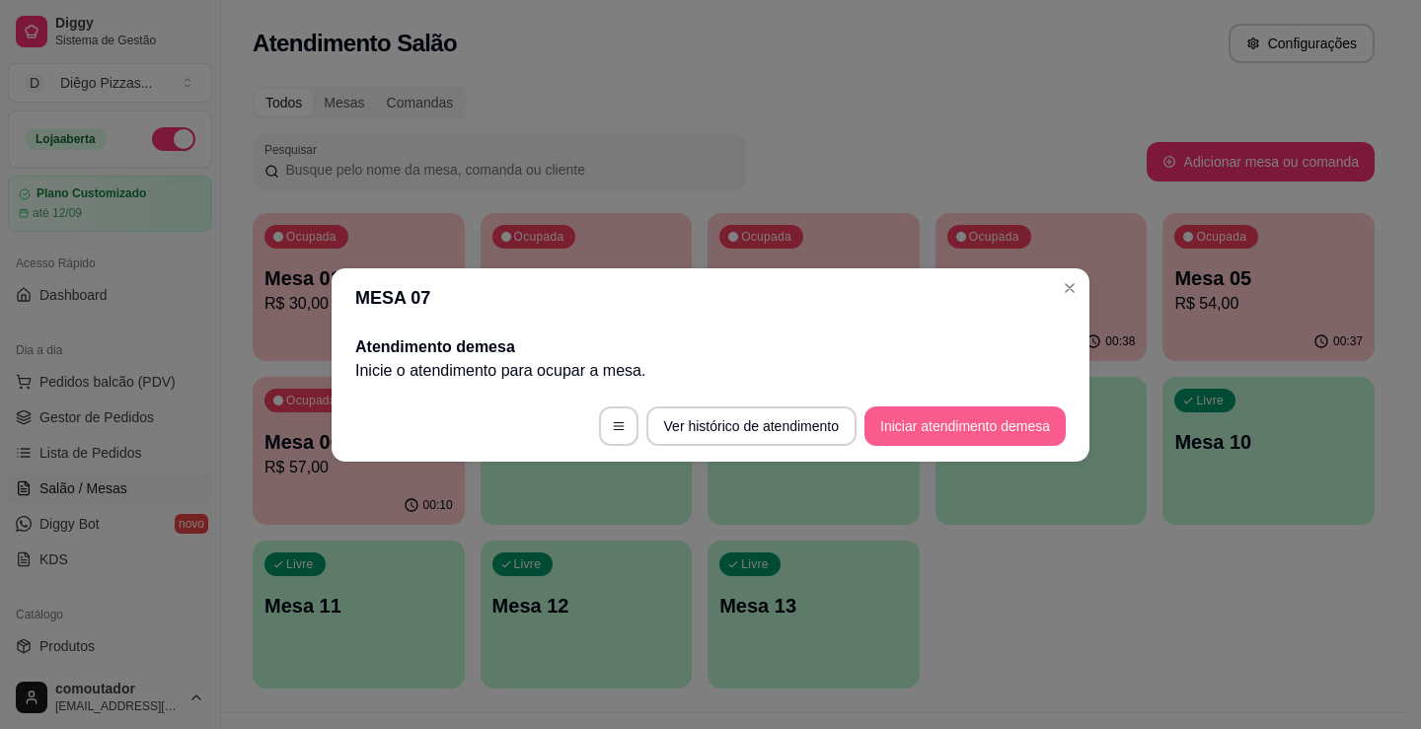
click at [961, 420] on button "Iniciar atendimento de mesa" at bounding box center [964, 425] width 201 height 39
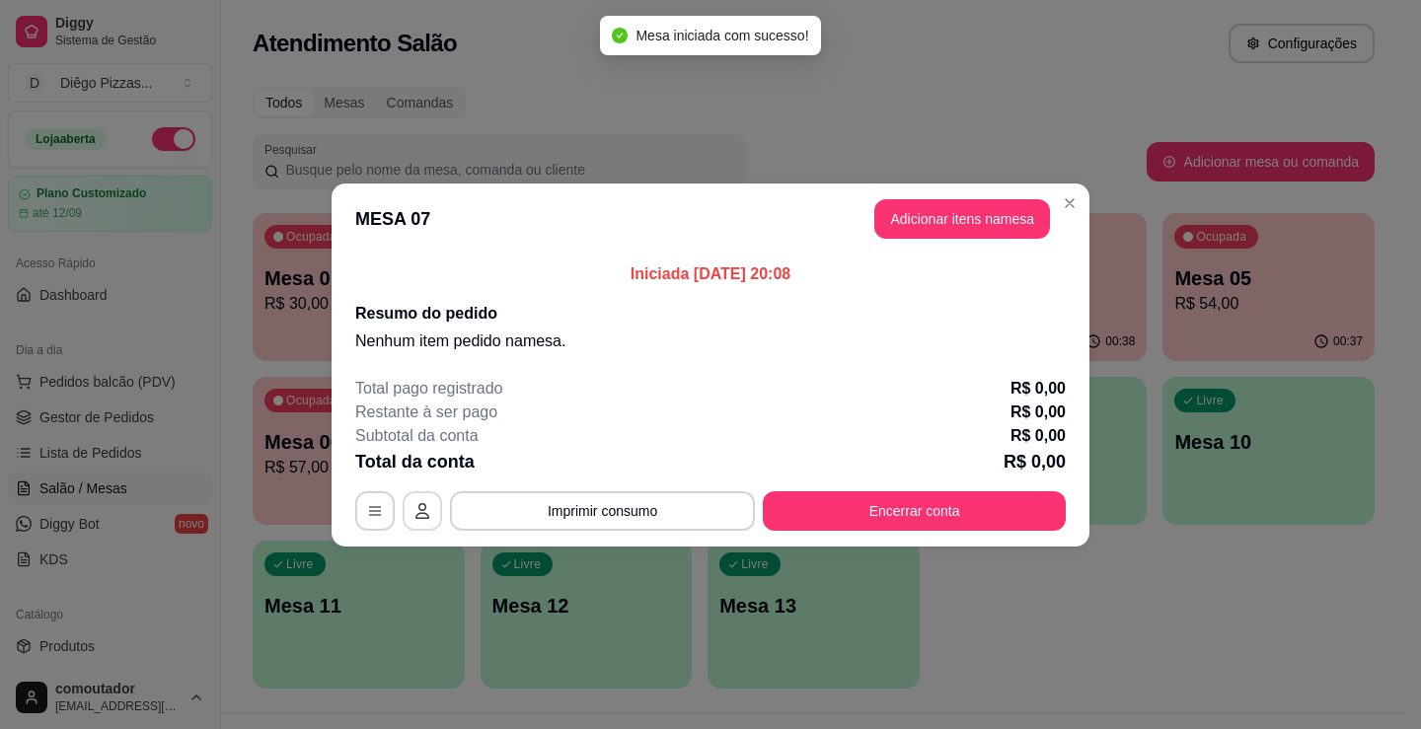
click at [412, 512] on button "button" at bounding box center [422, 510] width 39 height 39
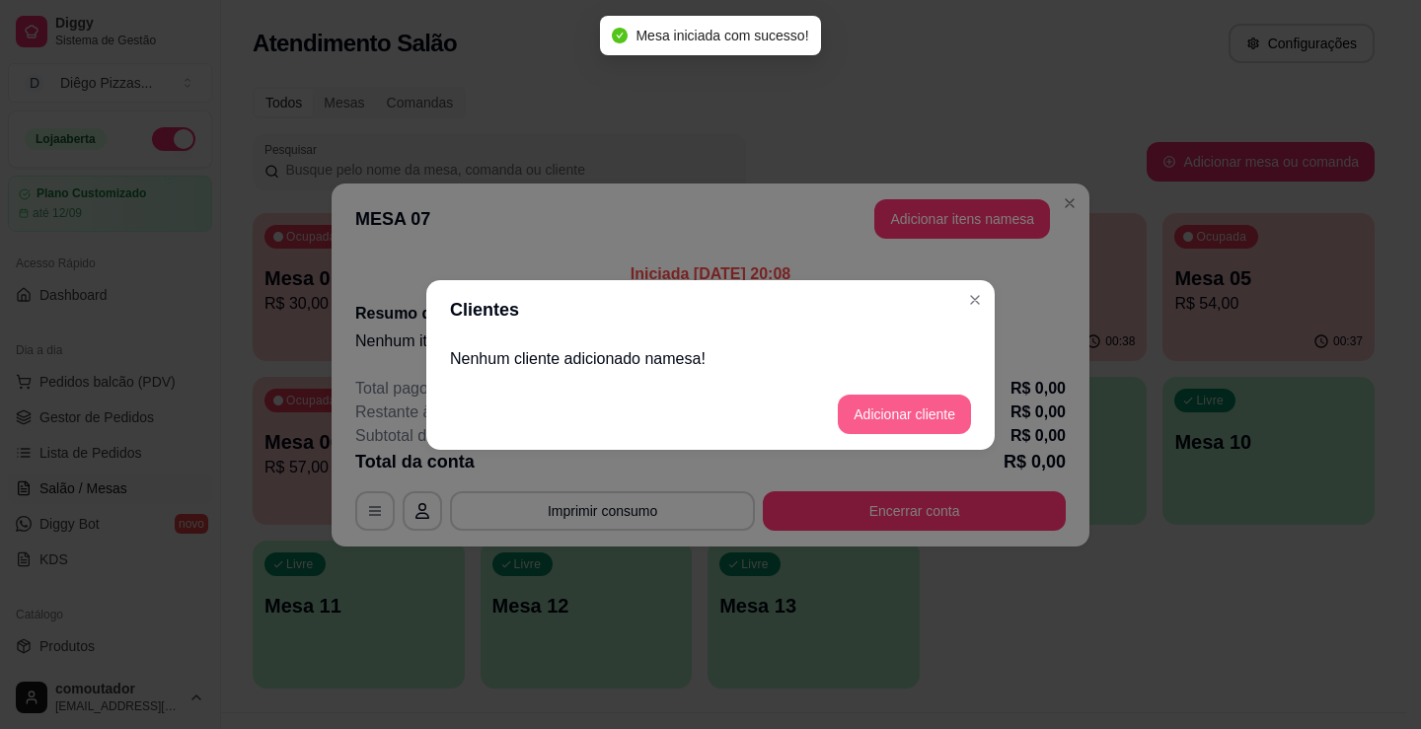
click at [893, 413] on button "Adicionar cliente" at bounding box center [904, 414] width 133 height 39
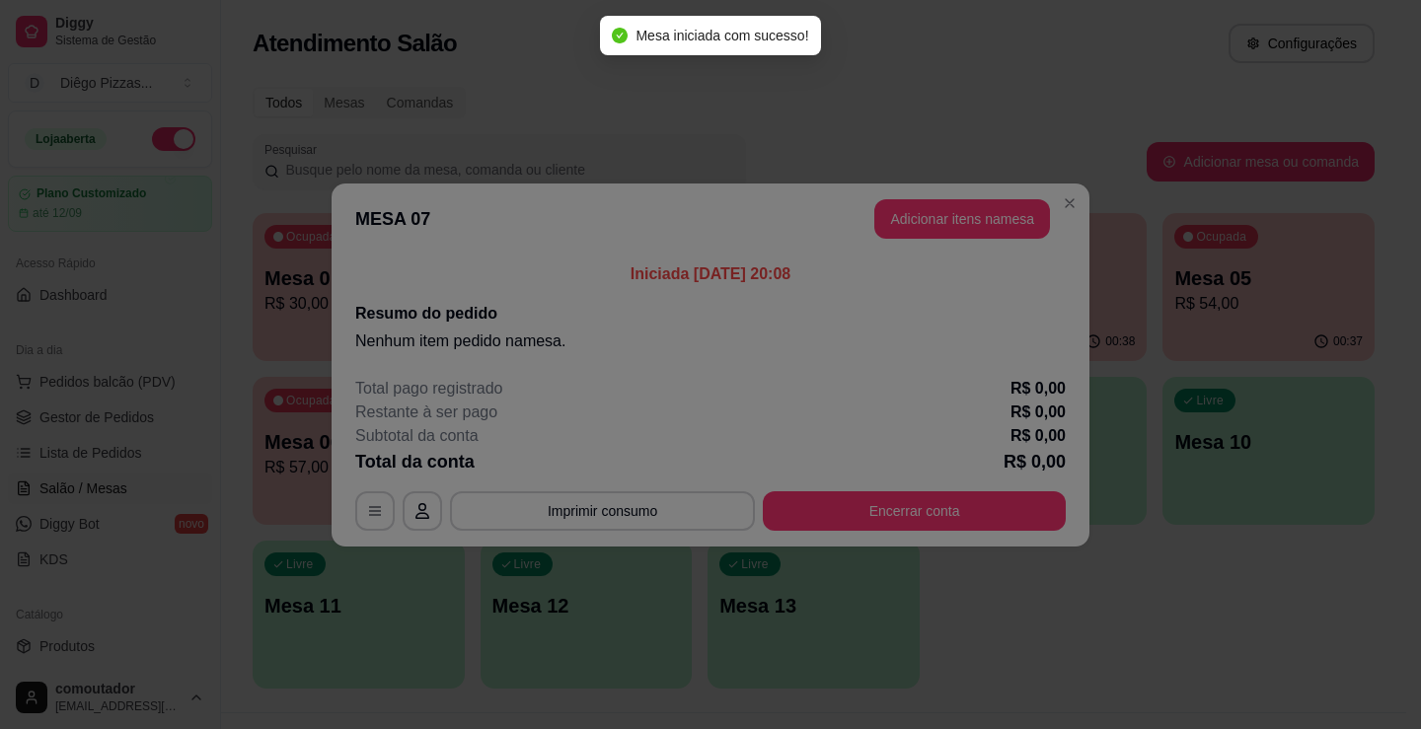
click at [702, 374] on input "Nome do cliente" at bounding box center [710, 366] width 497 height 20
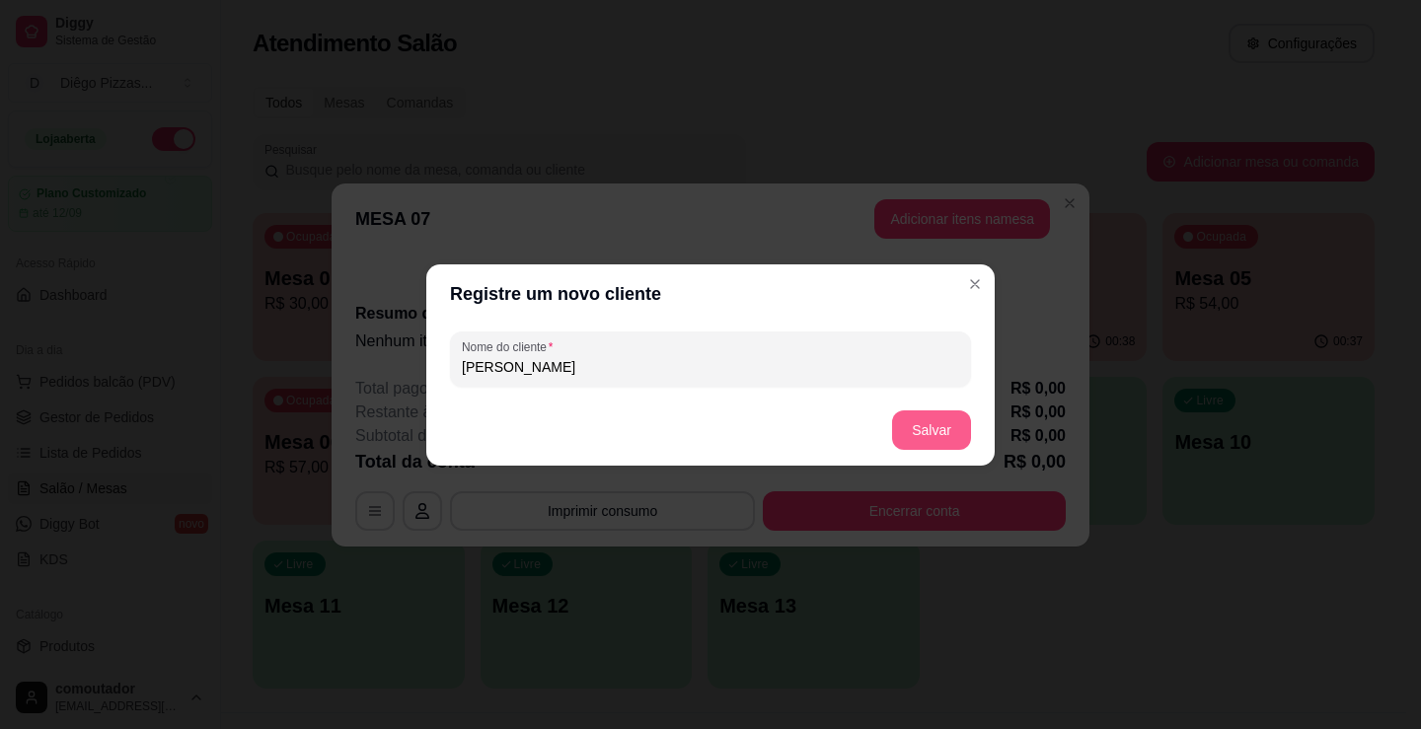
type input "[PERSON_NAME]"
click at [949, 427] on button "Salvar" at bounding box center [931, 429] width 79 height 39
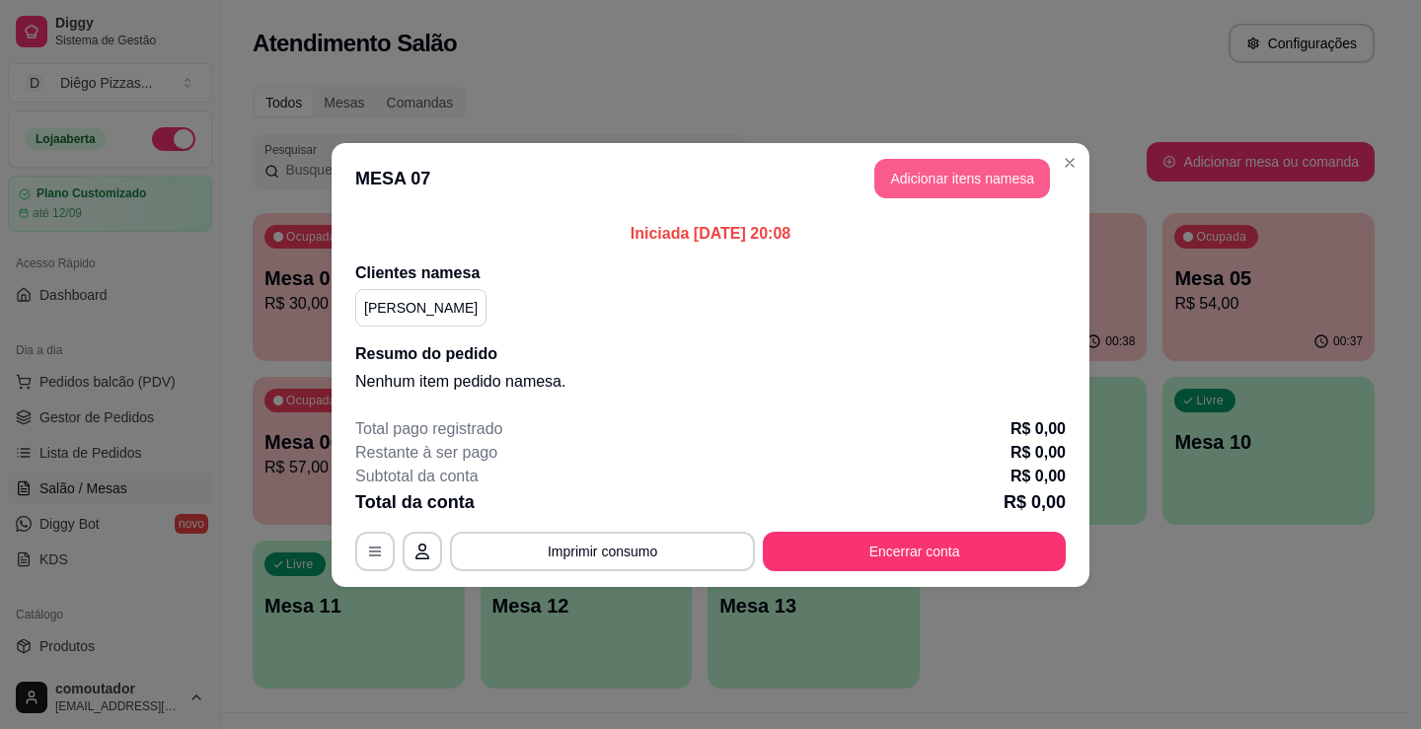
click at [943, 188] on button "Adicionar itens na mesa" at bounding box center [962, 178] width 176 height 39
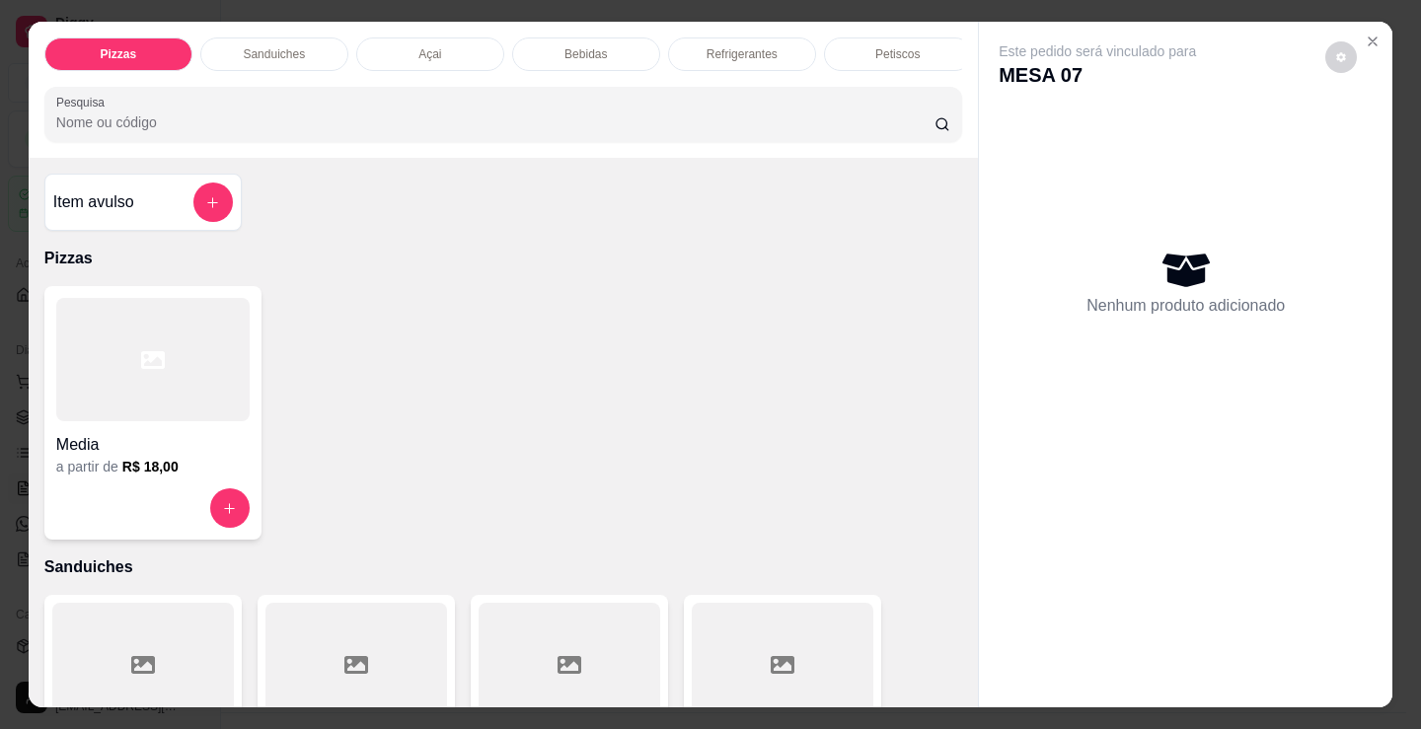
click at [564, 49] on p "Bebidas" at bounding box center [585, 54] width 42 height 16
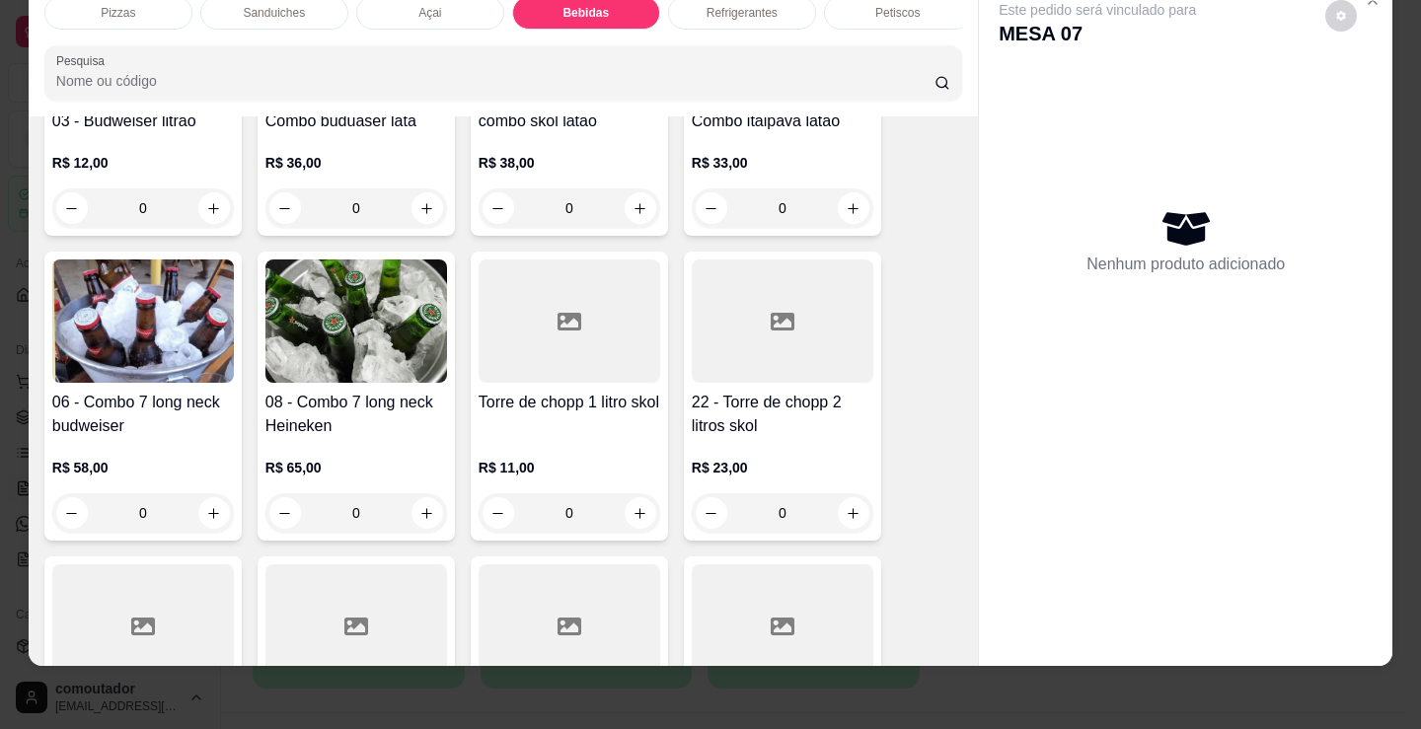
scroll to position [3249, 0]
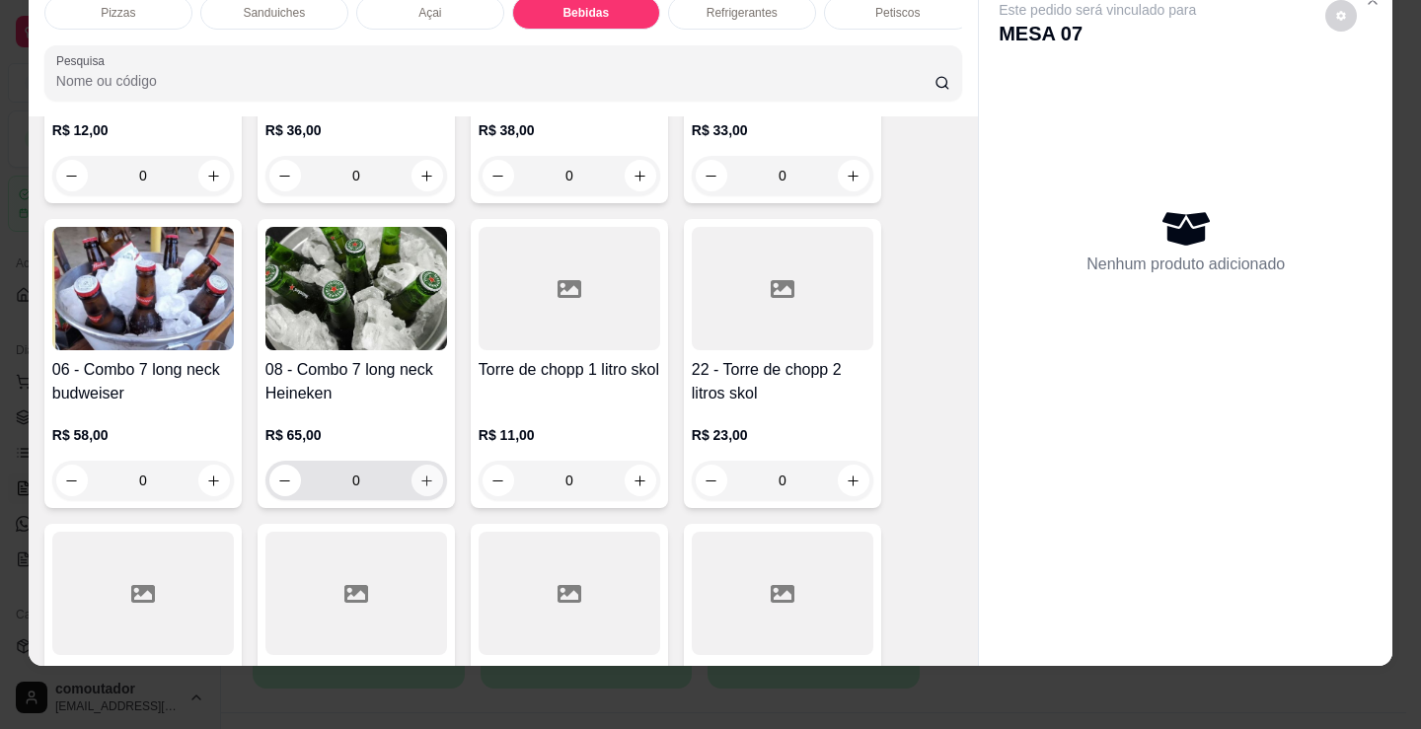
click at [421, 486] on icon "increase-product-quantity" at bounding box center [426, 481] width 15 height 15
type input "1"
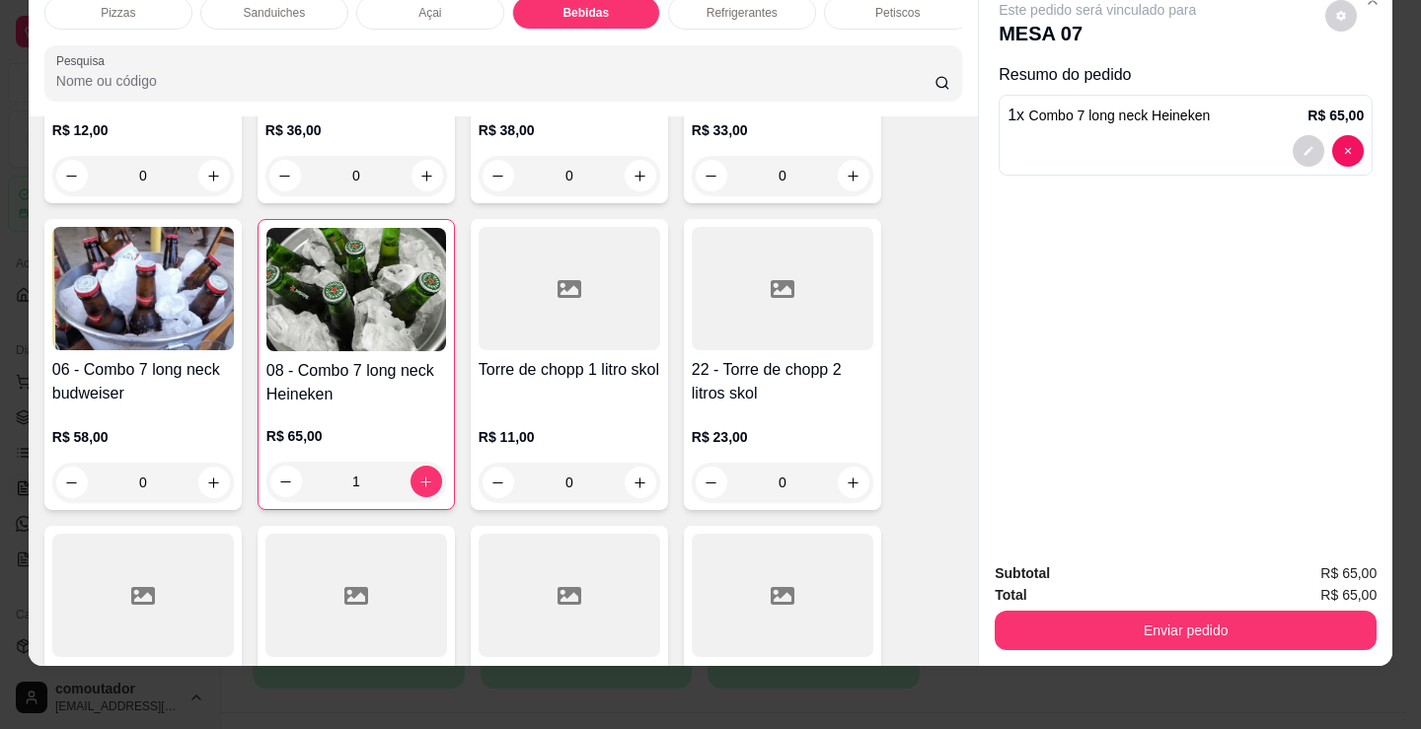
click at [770, 7] on div "Refrigerantes" at bounding box center [742, 13] width 148 height 34
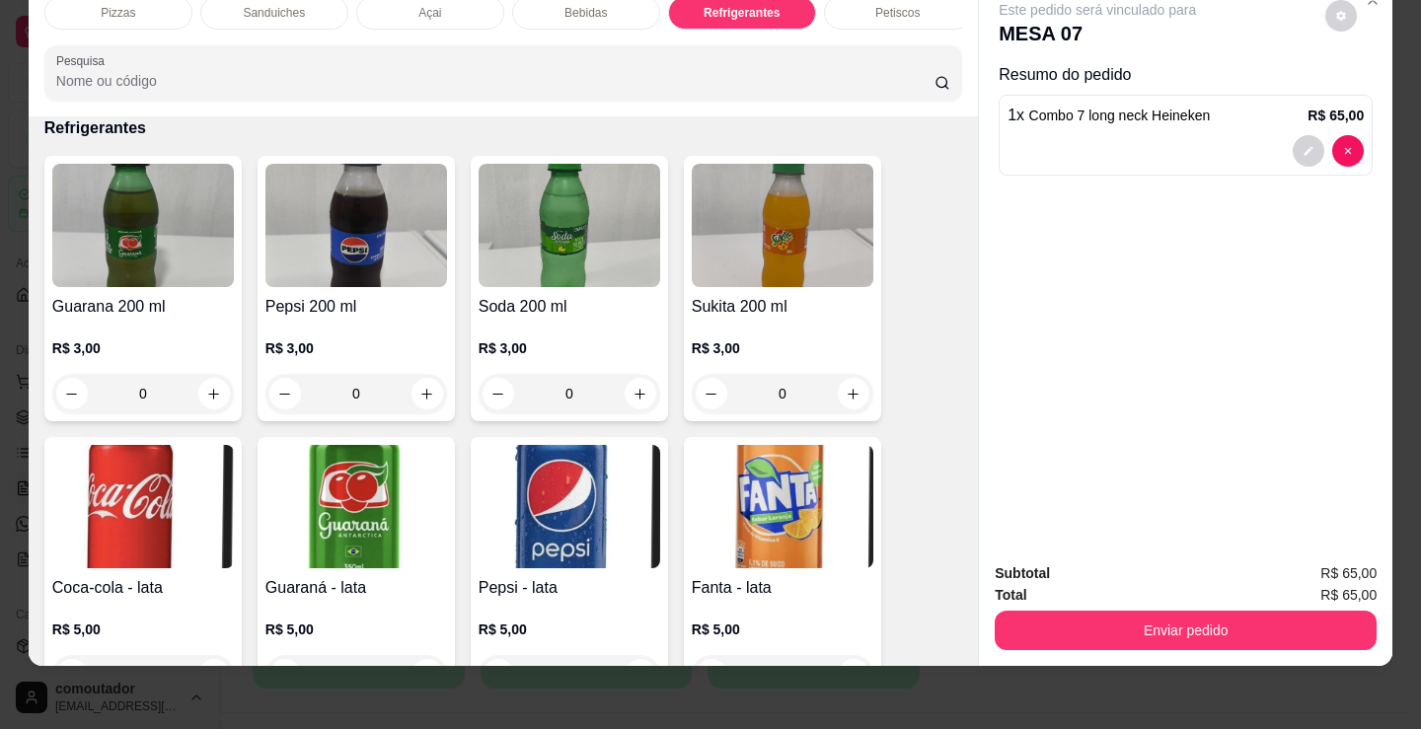
click at [849, 4] on div "Petiscos" at bounding box center [898, 13] width 148 height 34
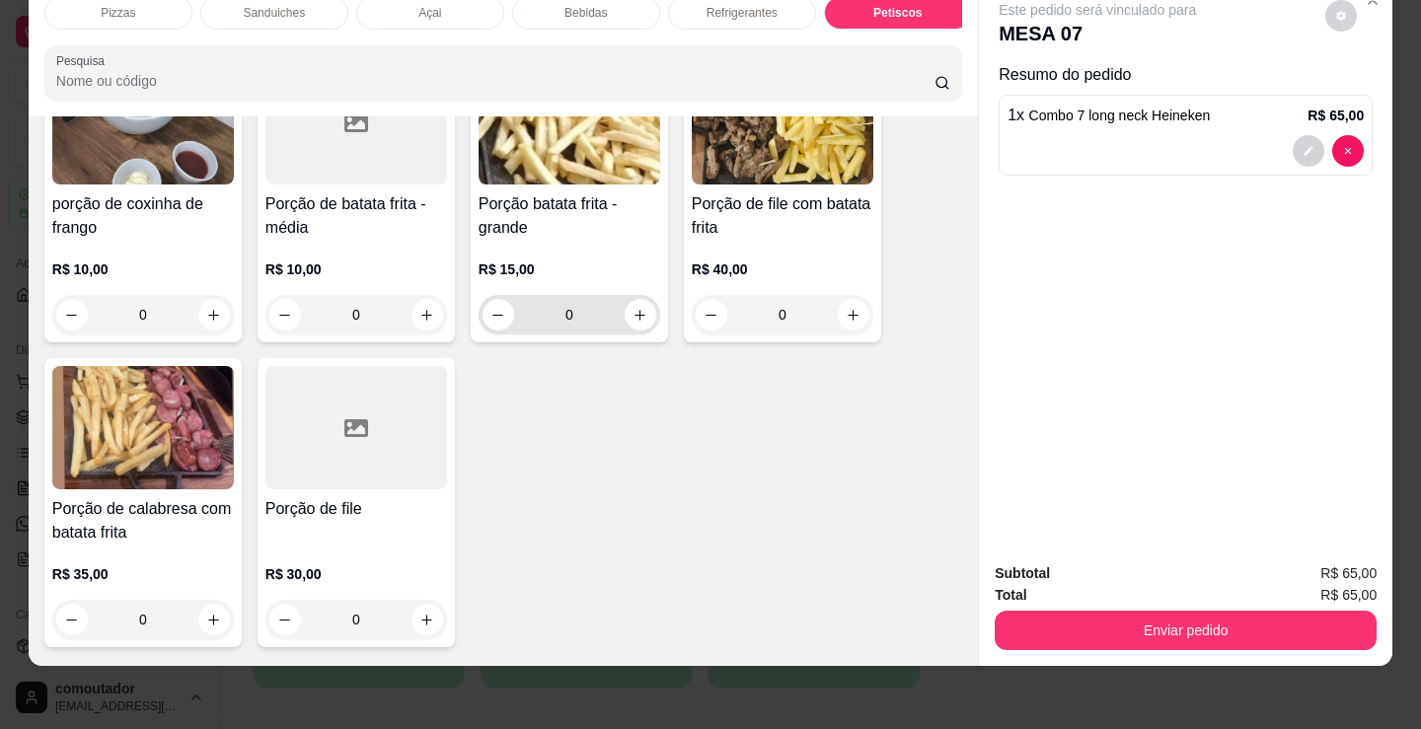
scroll to position [6497, 0]
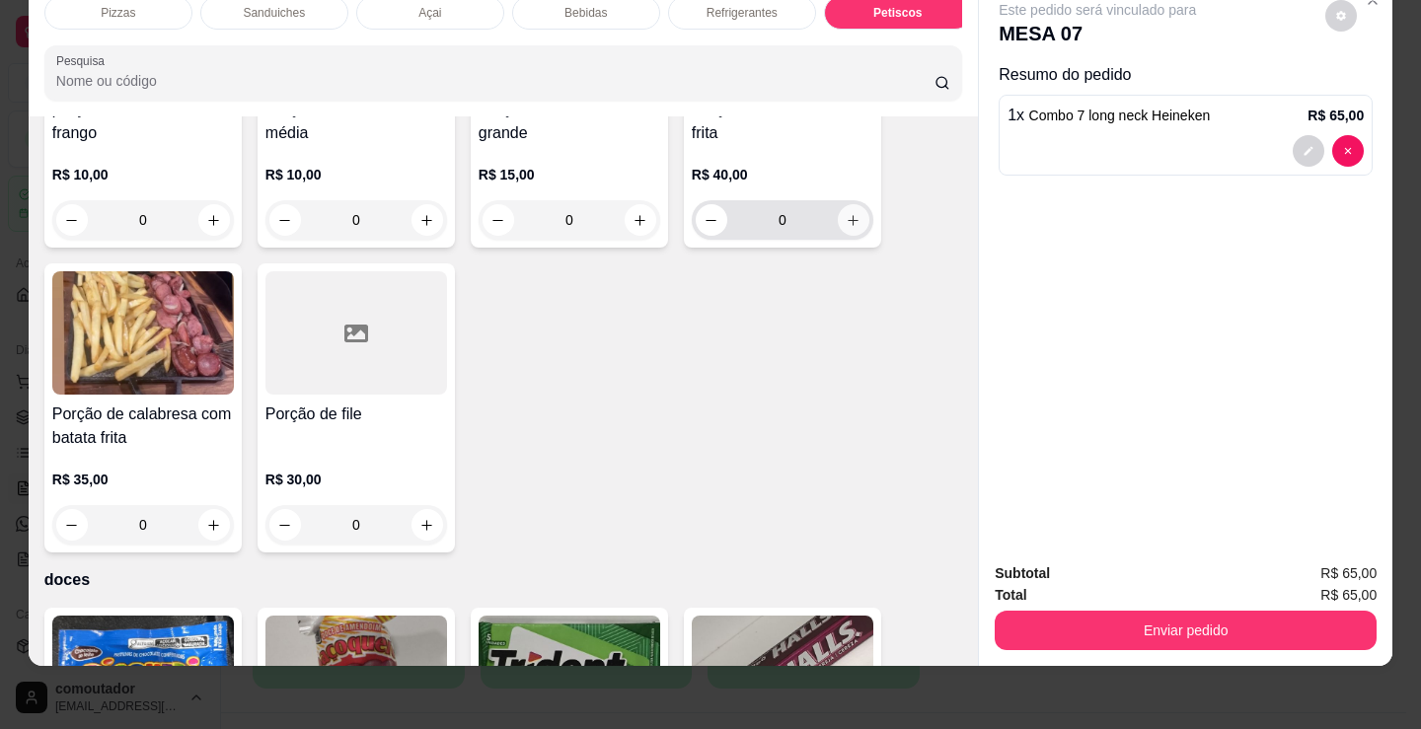
click at [851, 224] on icon "increase-product-quantity" at bounding box center [853, 220] width 15 height 15
type input "1"
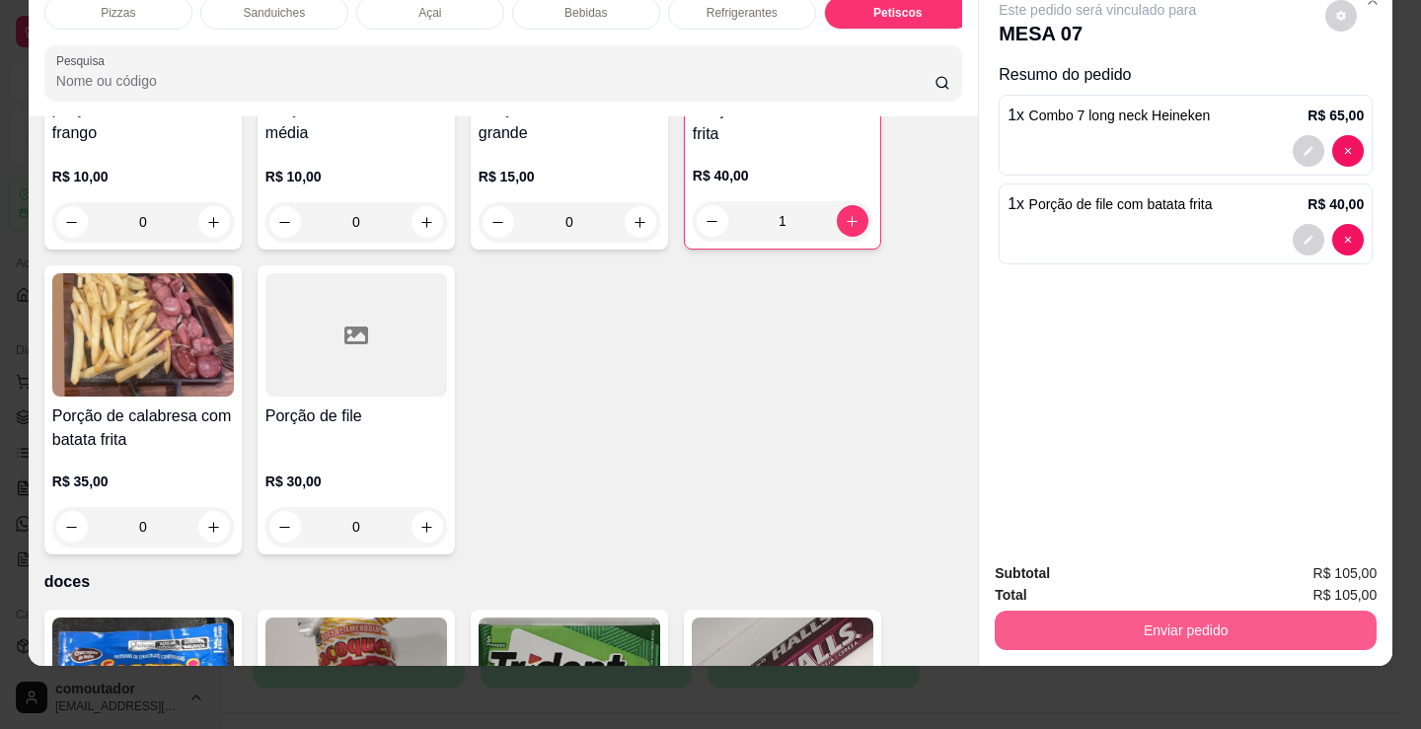
click at [1180, 613] on button "Enviar pedido" at bounding box center [1186, 630] width 382 height 39
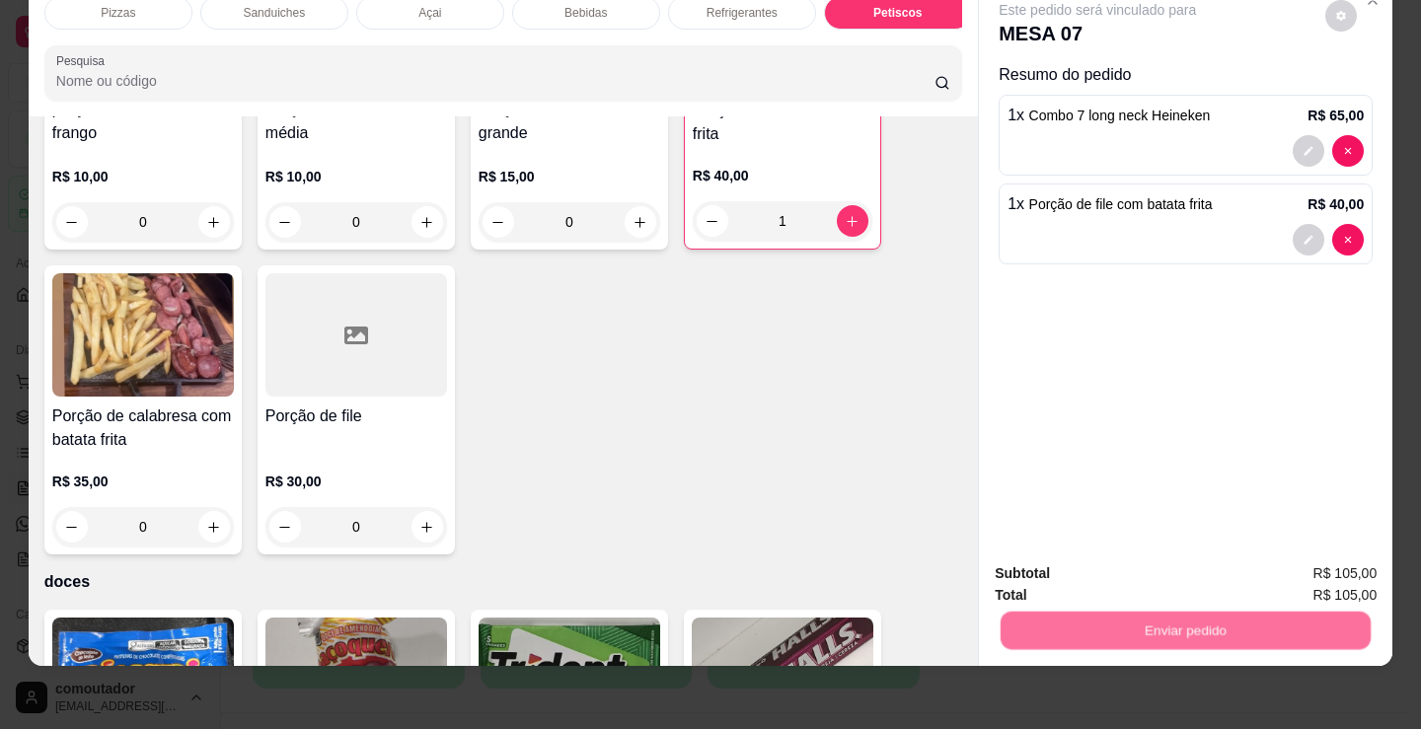
click at [1147, 566] on button "Não registrar e enviar pedido" at bounding box center [1120, 567] width 199 height 37
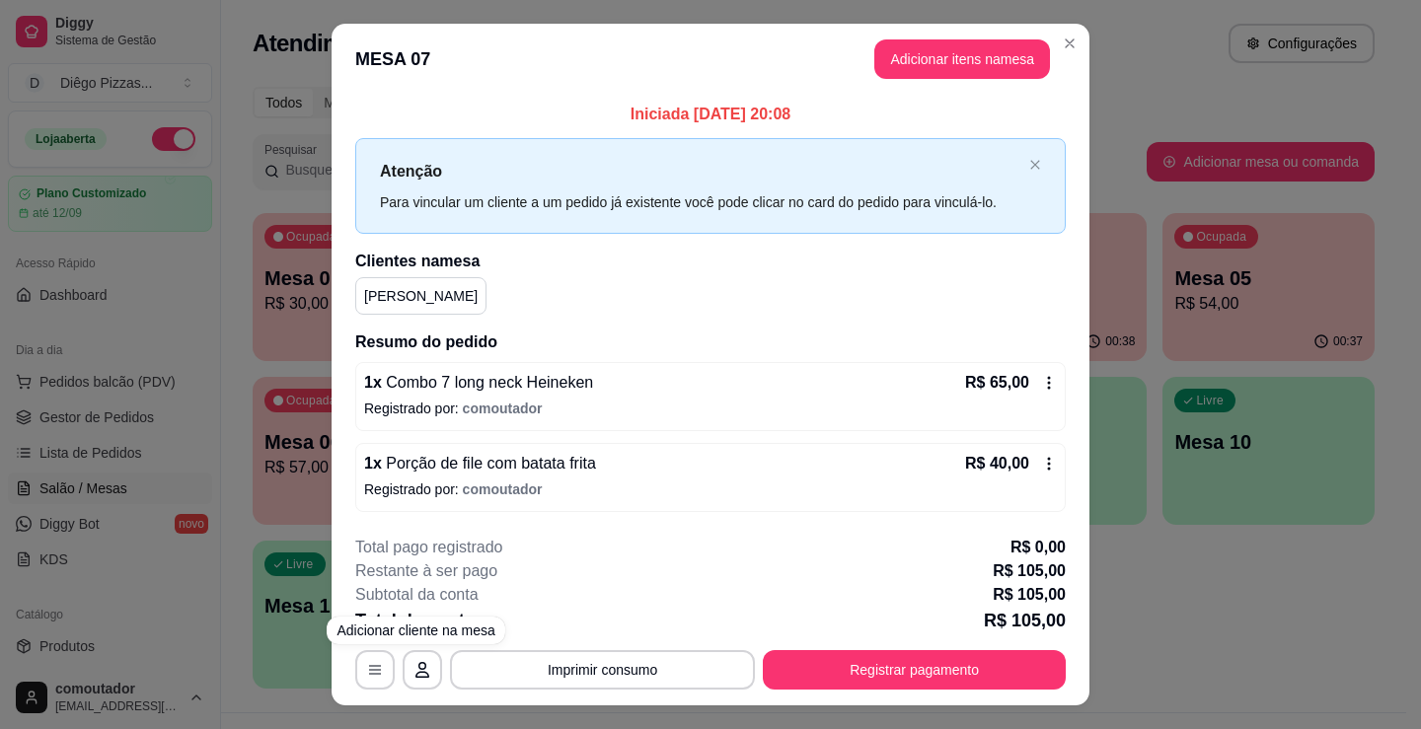
click at [1188, 566] on div "**********" at bounding box center [710, 364] width 1421 height 729
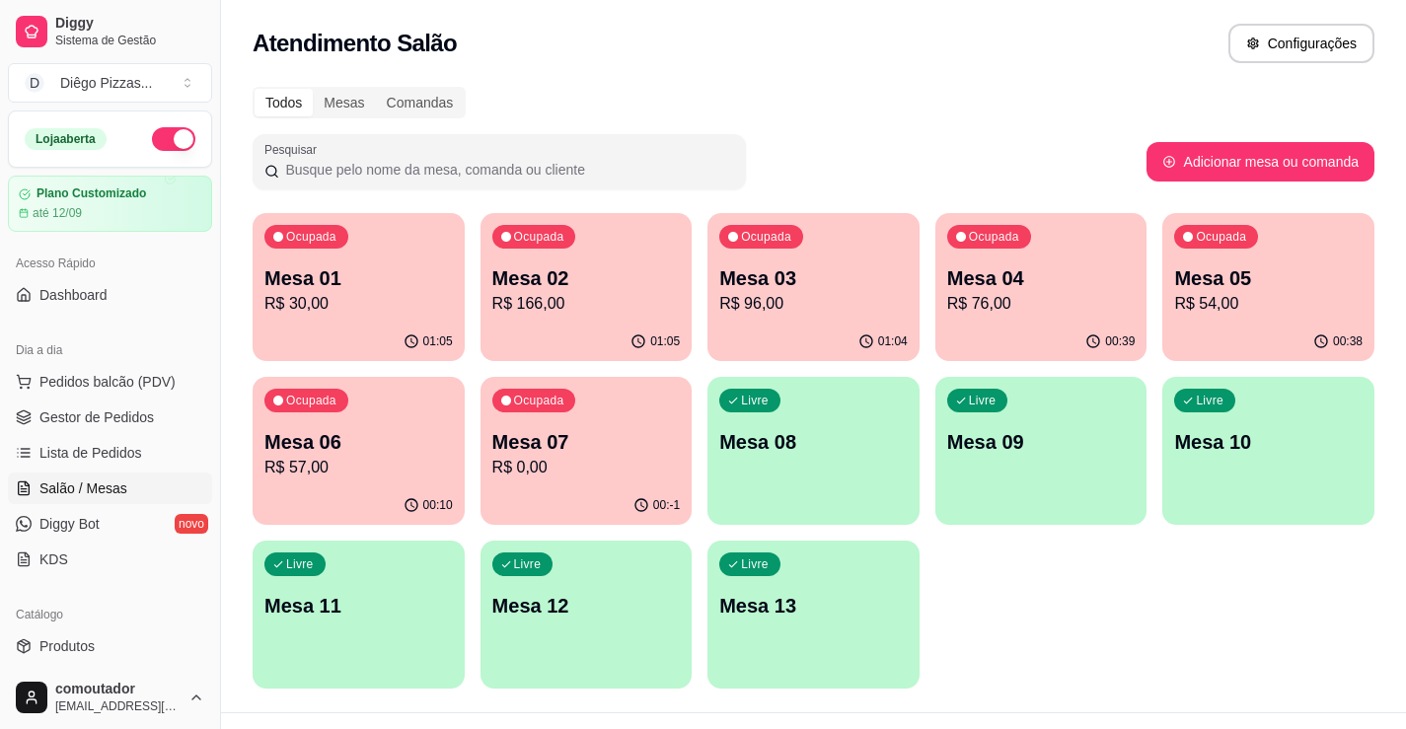
click at [1041, 473] on div "Livre Mesa 09" at bounding box center [1041, 439] width 212 height 124
click at [862, 463] on div "Livre Mesa 08" at bounding box center [813, 439] width 212 height 124
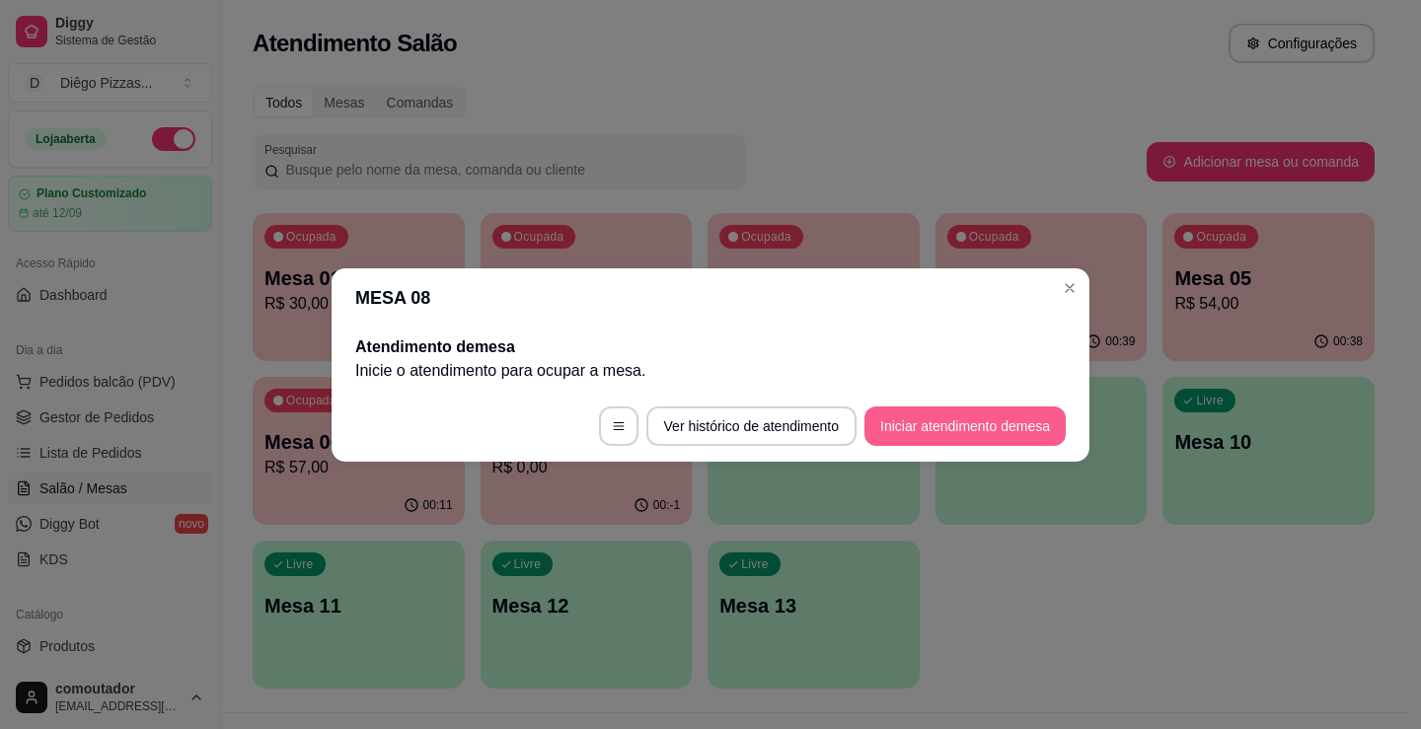
click at [1033, 414] on button "Iniciar atendimento de mesa" at bounding box center [964, 425] width 201 height 39
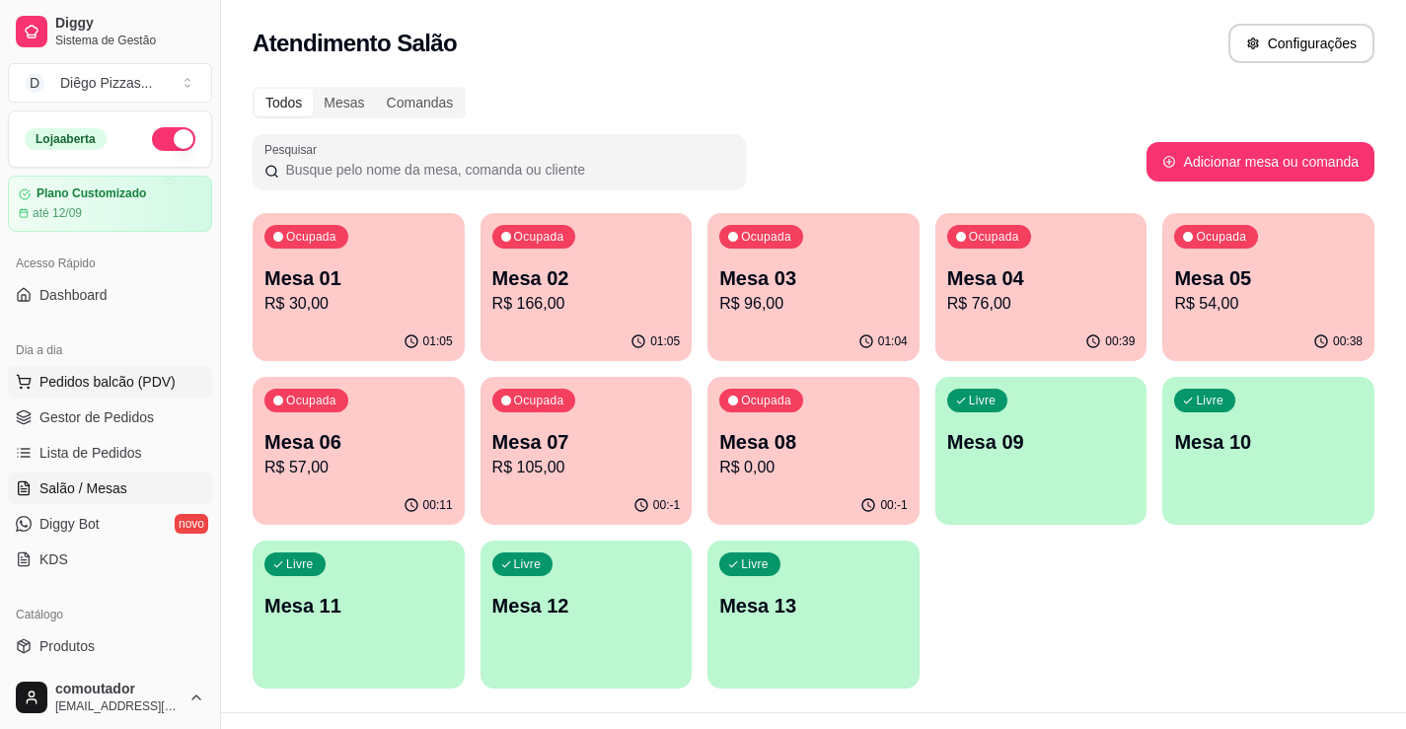
click at [112, 372] on span "Pedidos balcão (PDV)" at bounding box center [107, 382] width 136 height 20
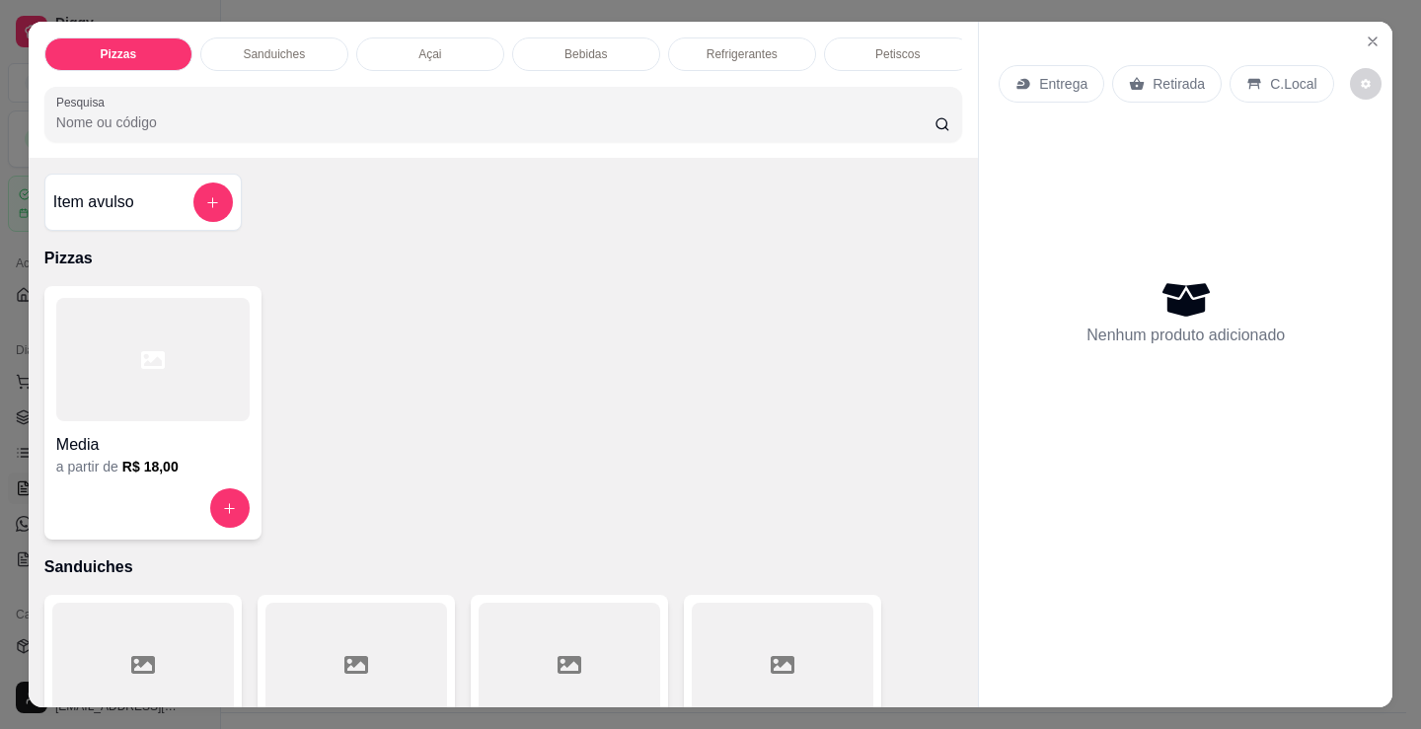
click at [282, 46] on p "Sanduiches" at bounding box center [274, 54] width 62 height 16
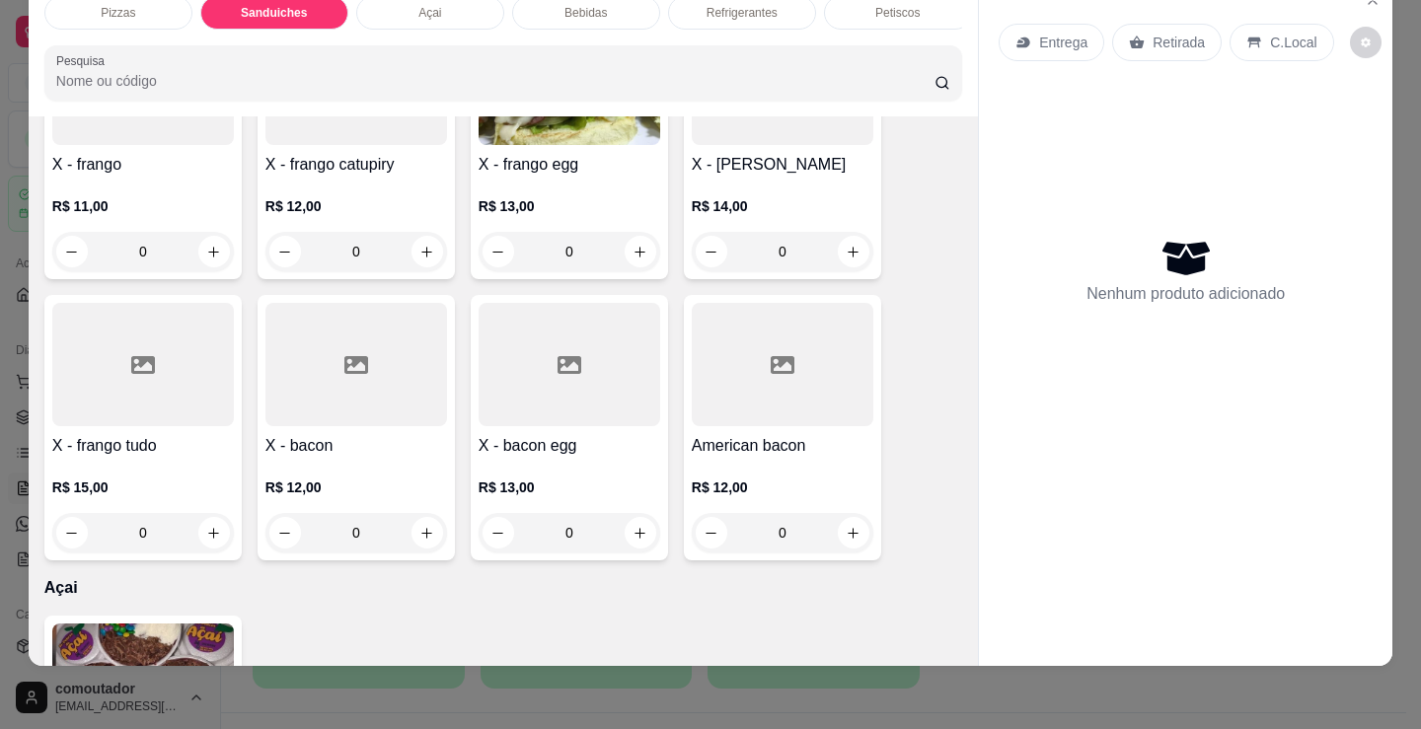
scroll to position [1384, 0]
click at [214, 540] on div "0" at bounding box center [143, 531] width 182 height 39
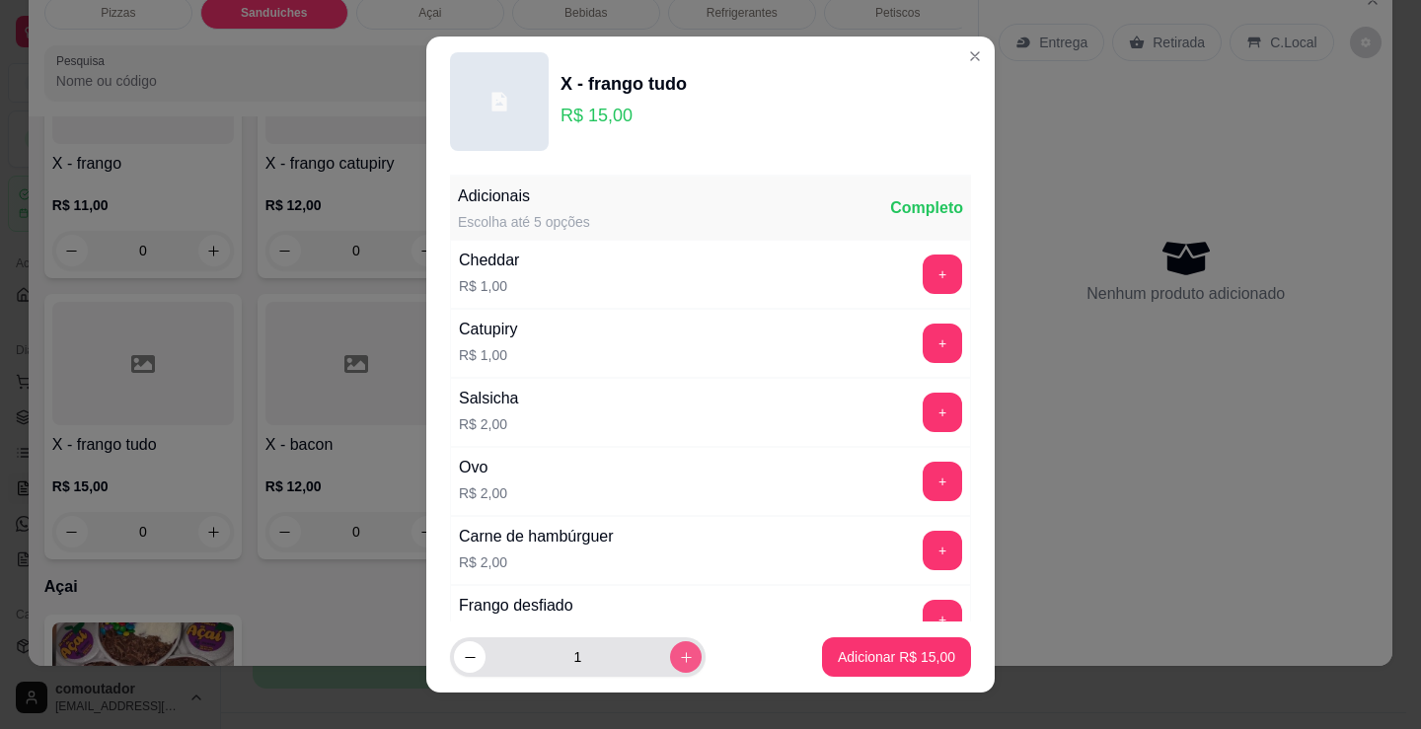
click at [679, 650] on icon "increase-product-quantity" at bounding box center [686, 657] width 15 height 15
type input "4"
click at [904, 654] on p "Adicionar R$ 60,00" at bounding box center [897, 656] width 114 height 19
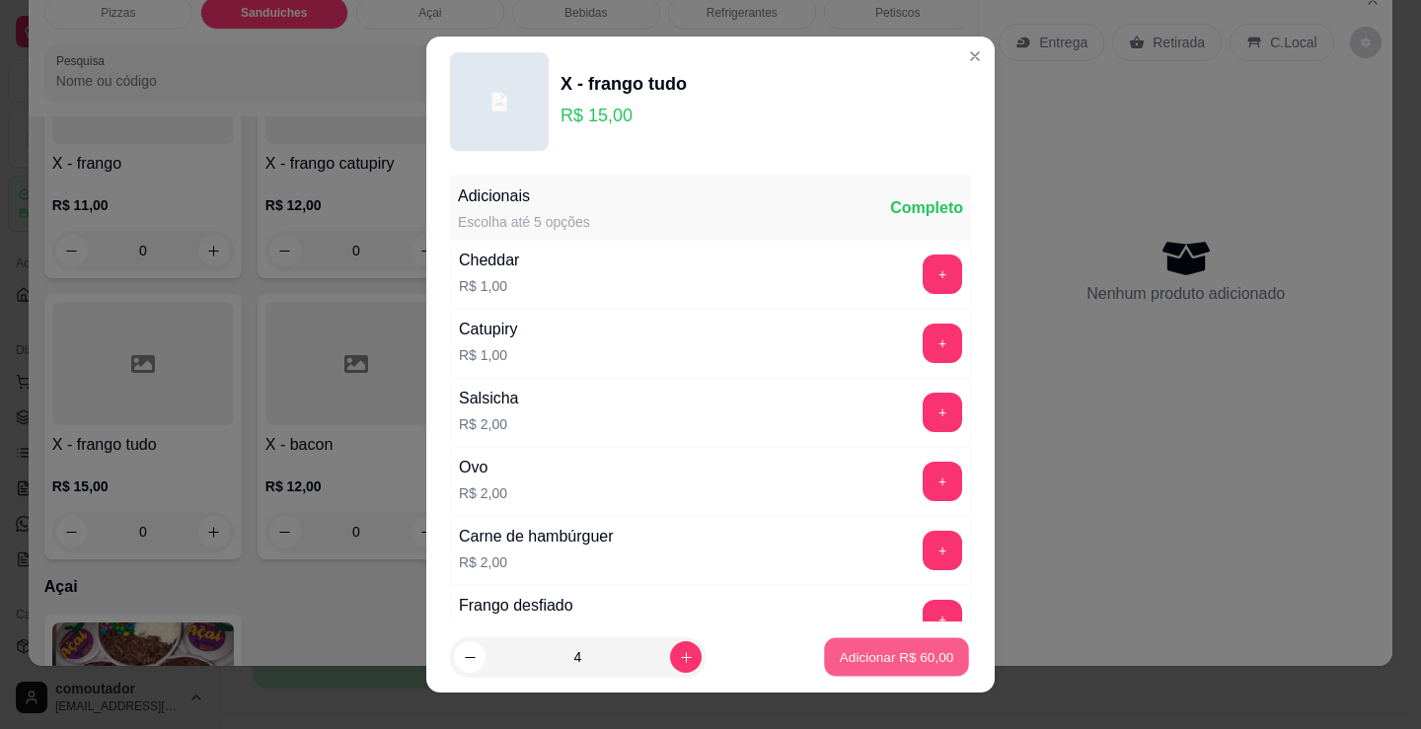
type input "4"
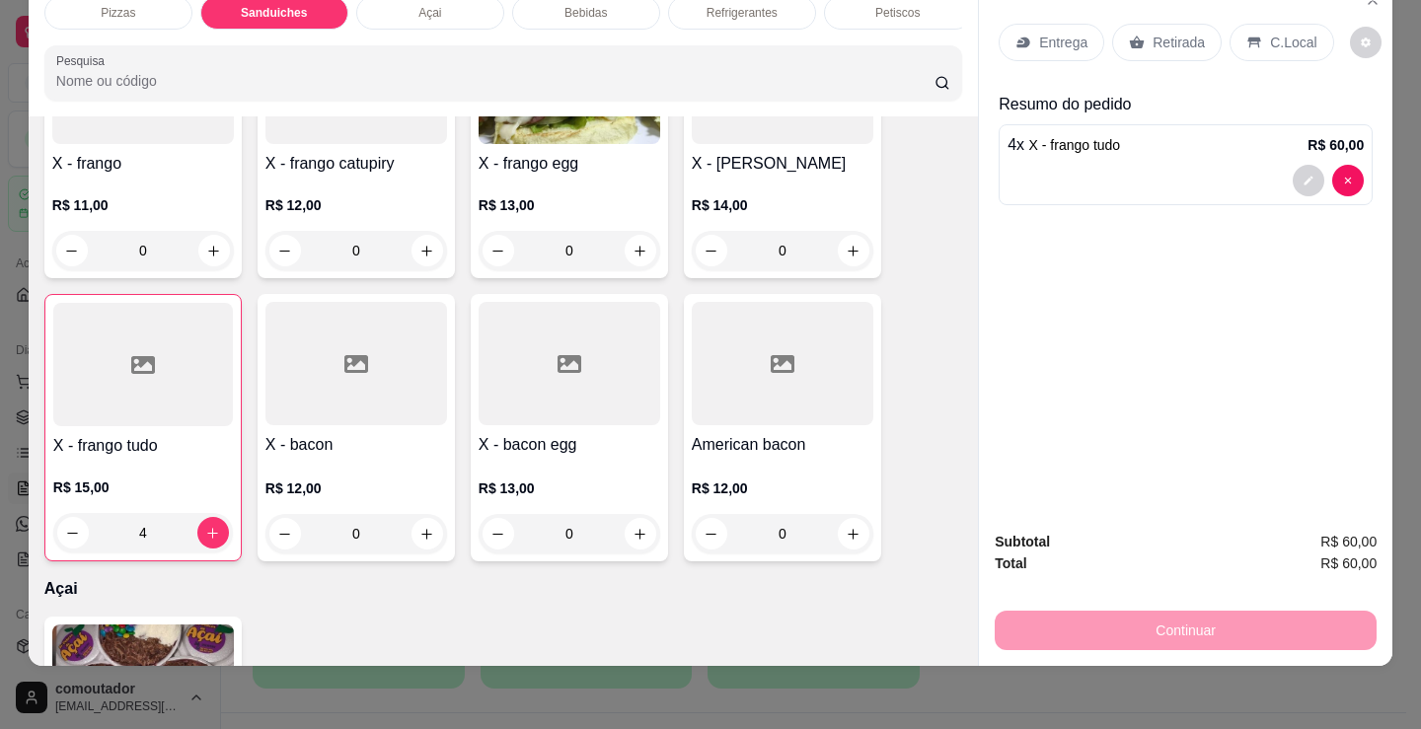
click at [726, 10] on div "Refrigerantes" at bounding box center [742, 13] width 148 height 34
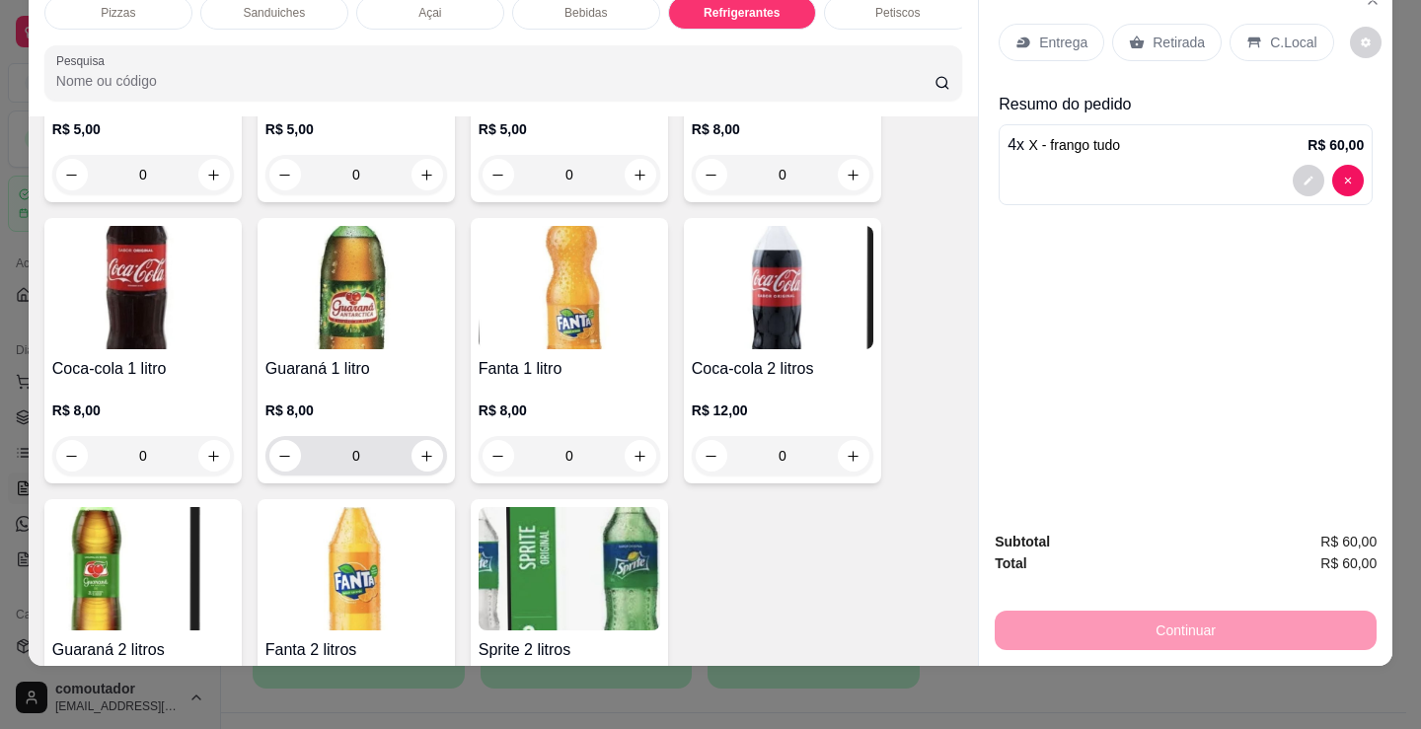
scroll to position [5719, 0]
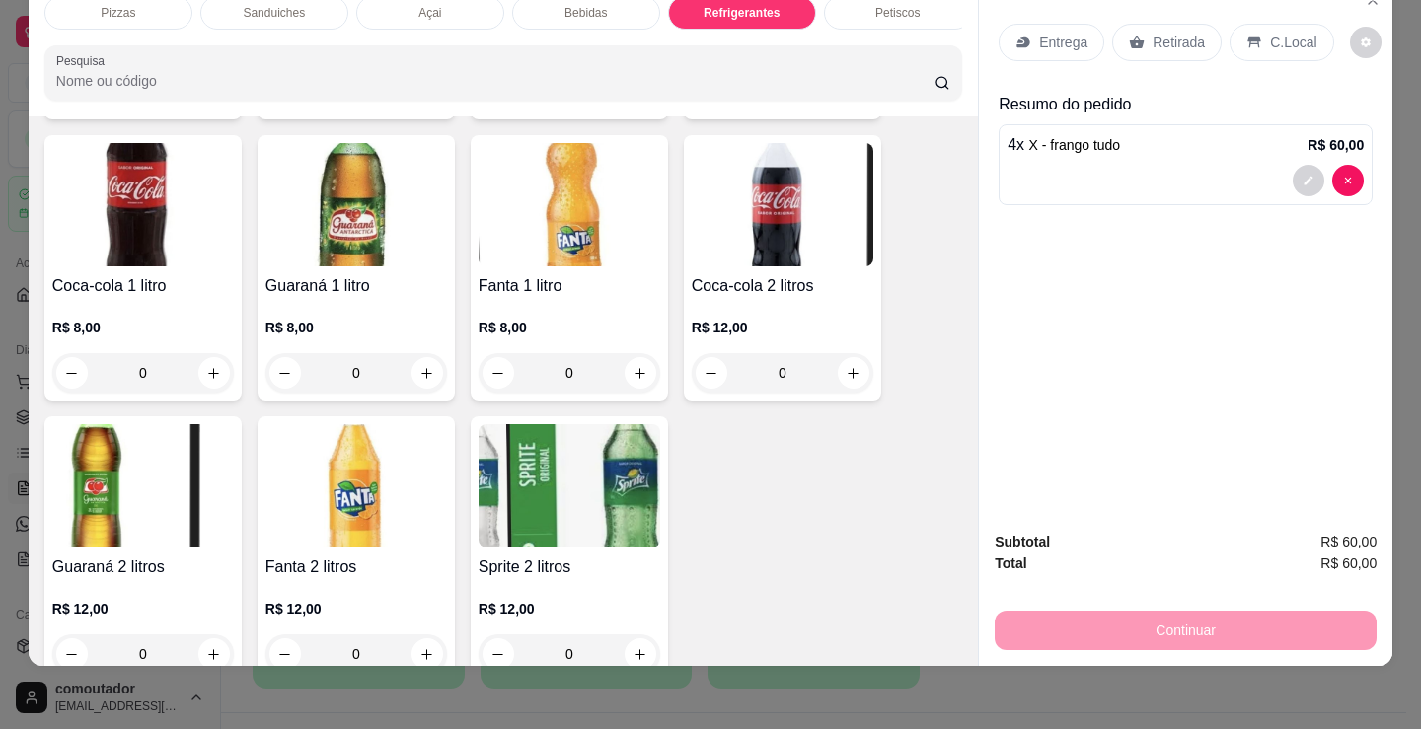
click at [593, 5] on p "Bebidas" at bounding box center [585, 13] width 42 height 16
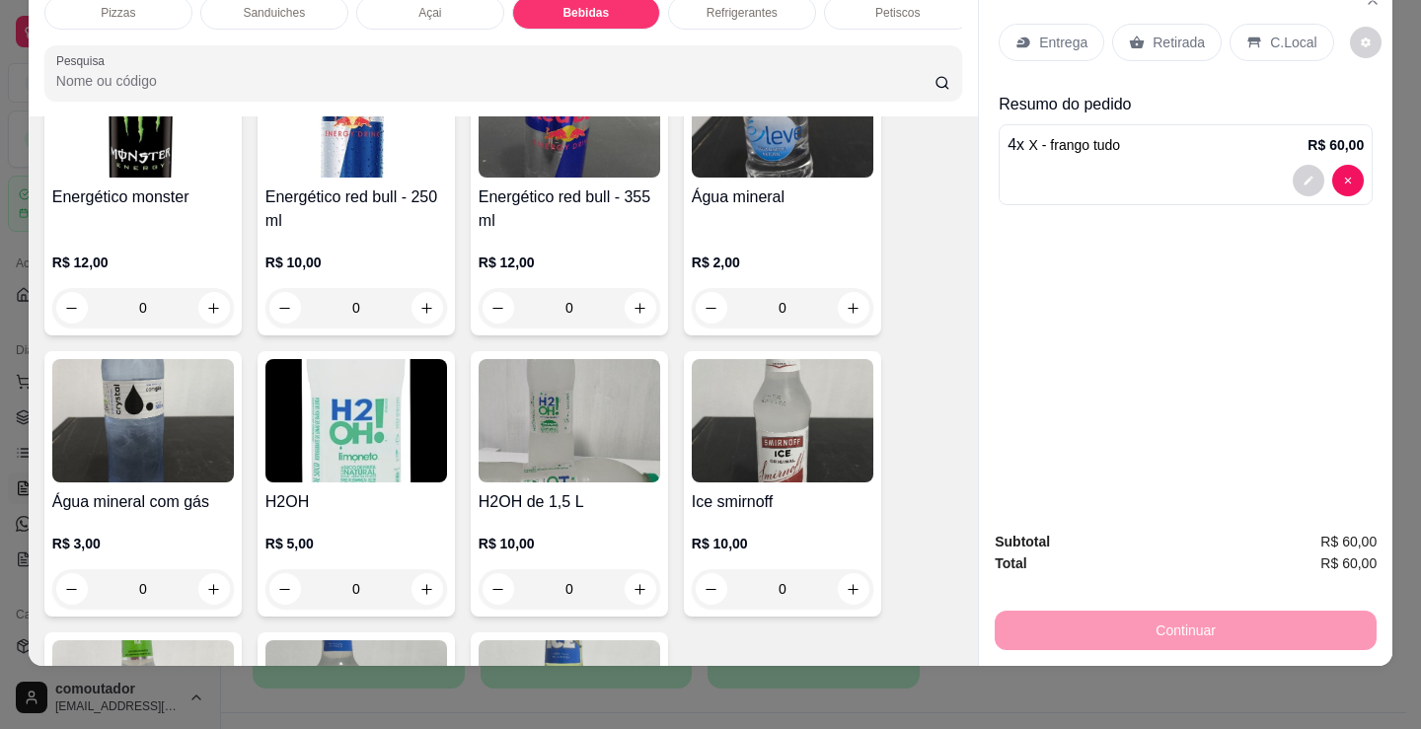
scroll to position [4040, 0]
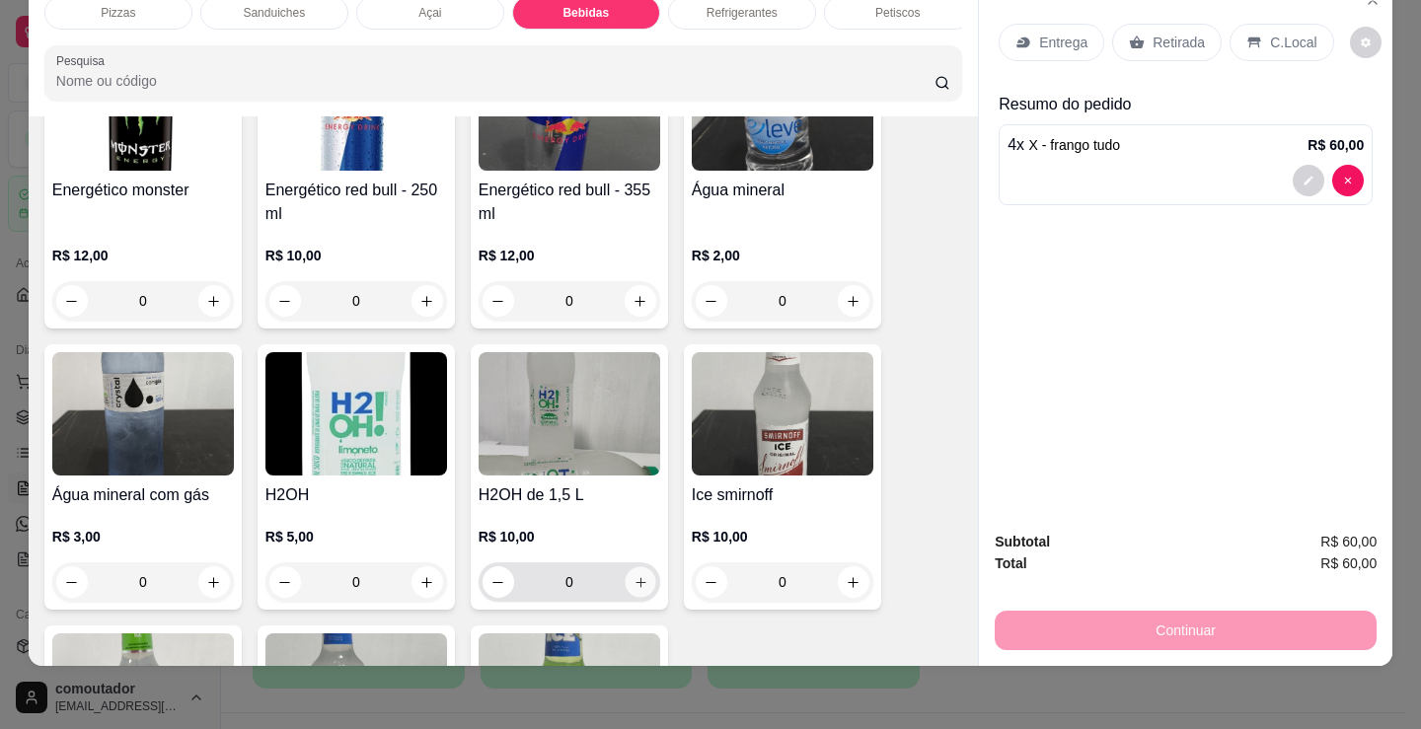
click at [633, 584] on icon "increase-product-quantity" at bounding box center [640, 582] width 15 height 15
type input "1"
click at [884, 11] on div "Petiscos" at bounding box center [898, 13] width 148 height 34
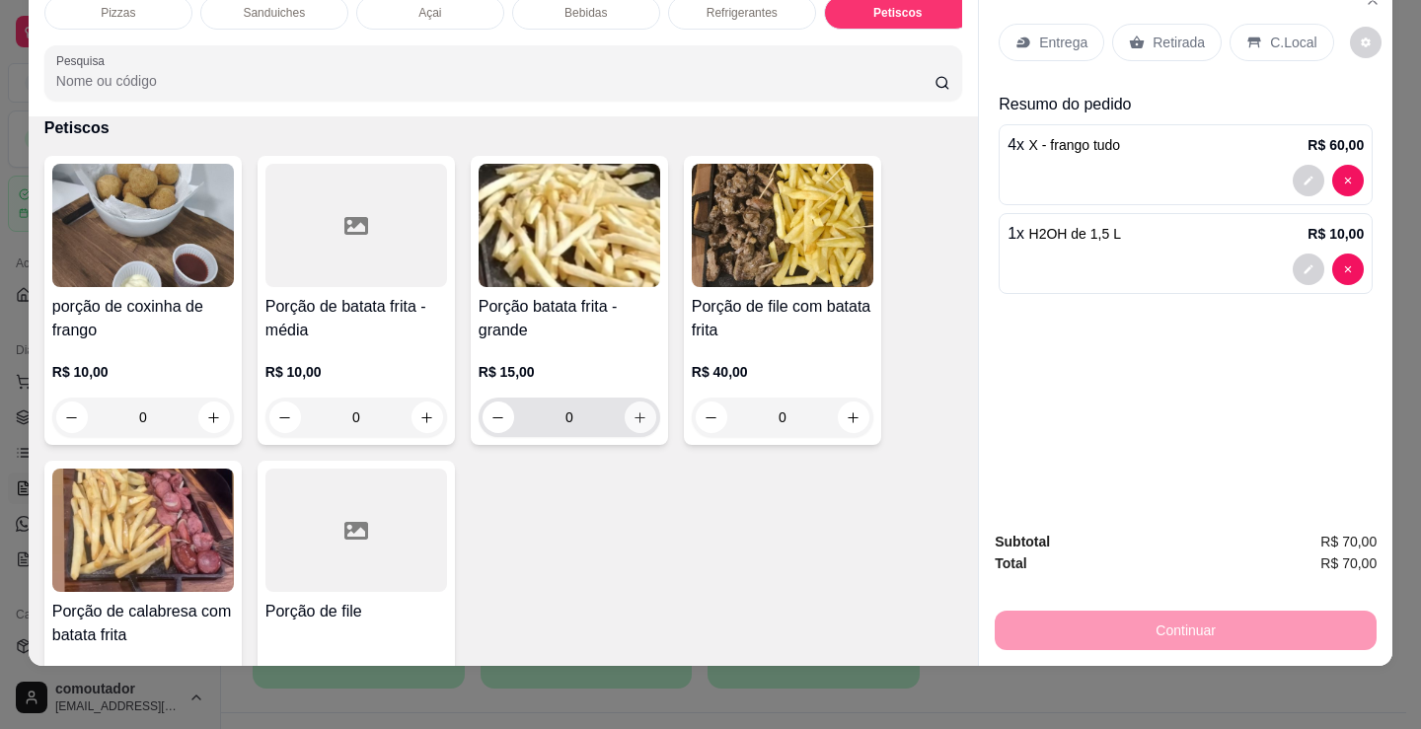
click at [633, 428] on button "increase-product-quantity" at bounding box center [641, 418] width 32 height 32
type input "1"
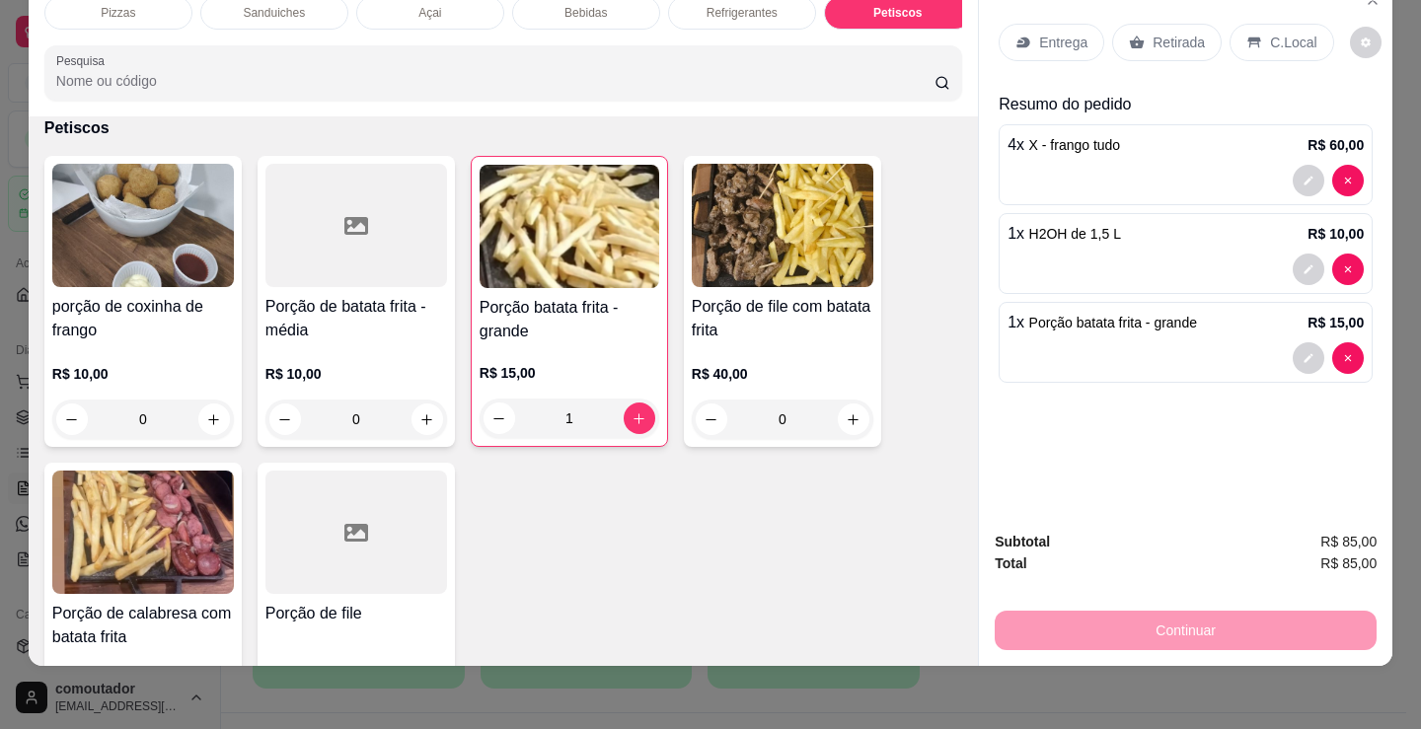
click at [1270, 33] on p "C.Local" at bounding box center [1293, 43] width 46 height 20
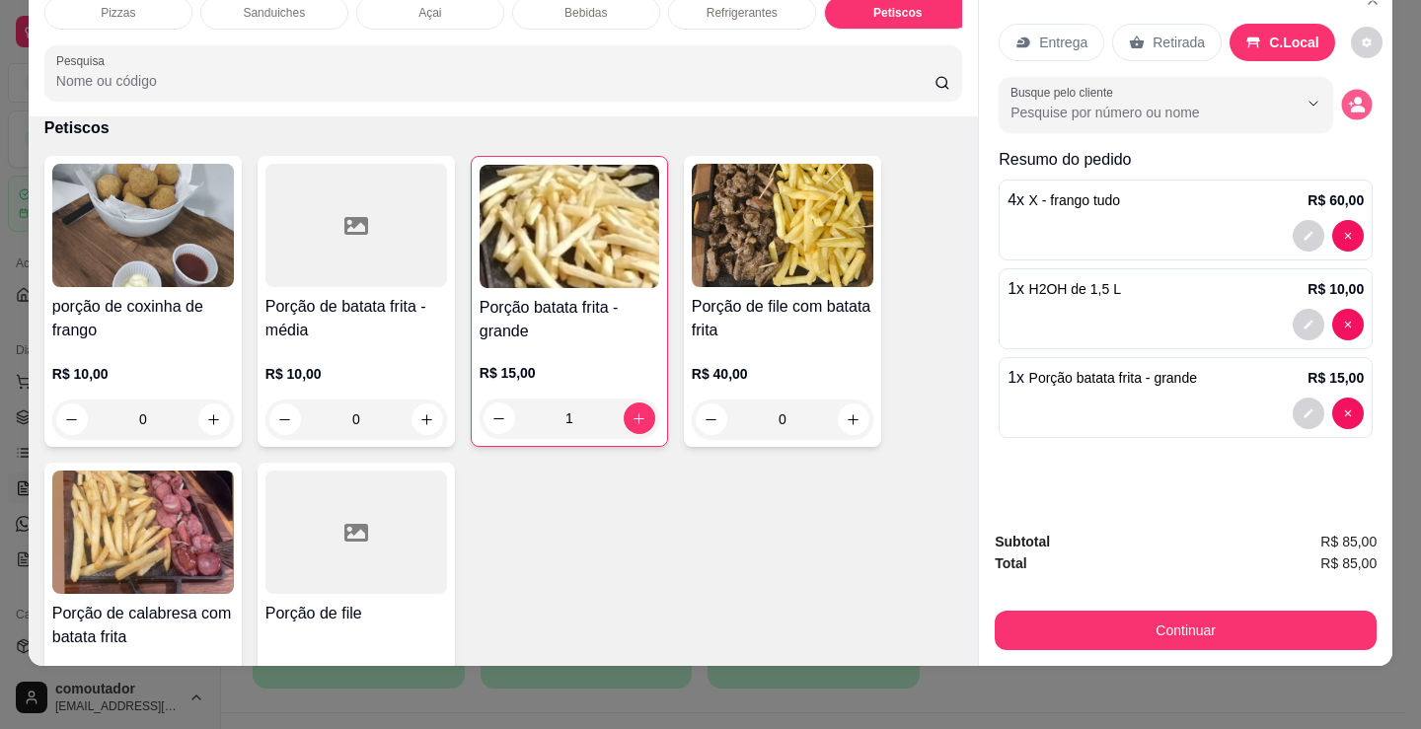
click at [1356, 96] on icon "decrease-product-quantity" at bounding box center [1356, 104] width 17 height 17
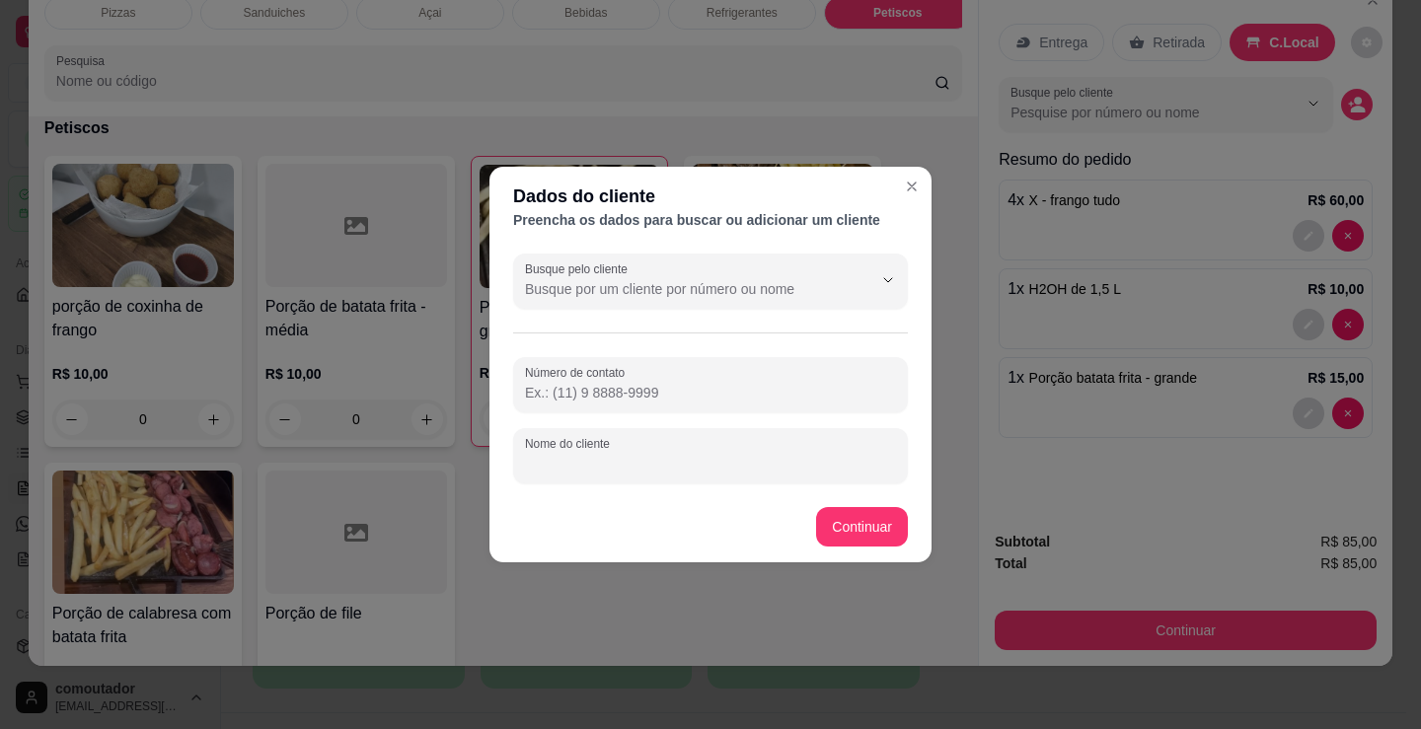
click at [670, 469] on input "Nome do cliente" at bounding box center [710, 464] width 371 height 20
type input "edielson"
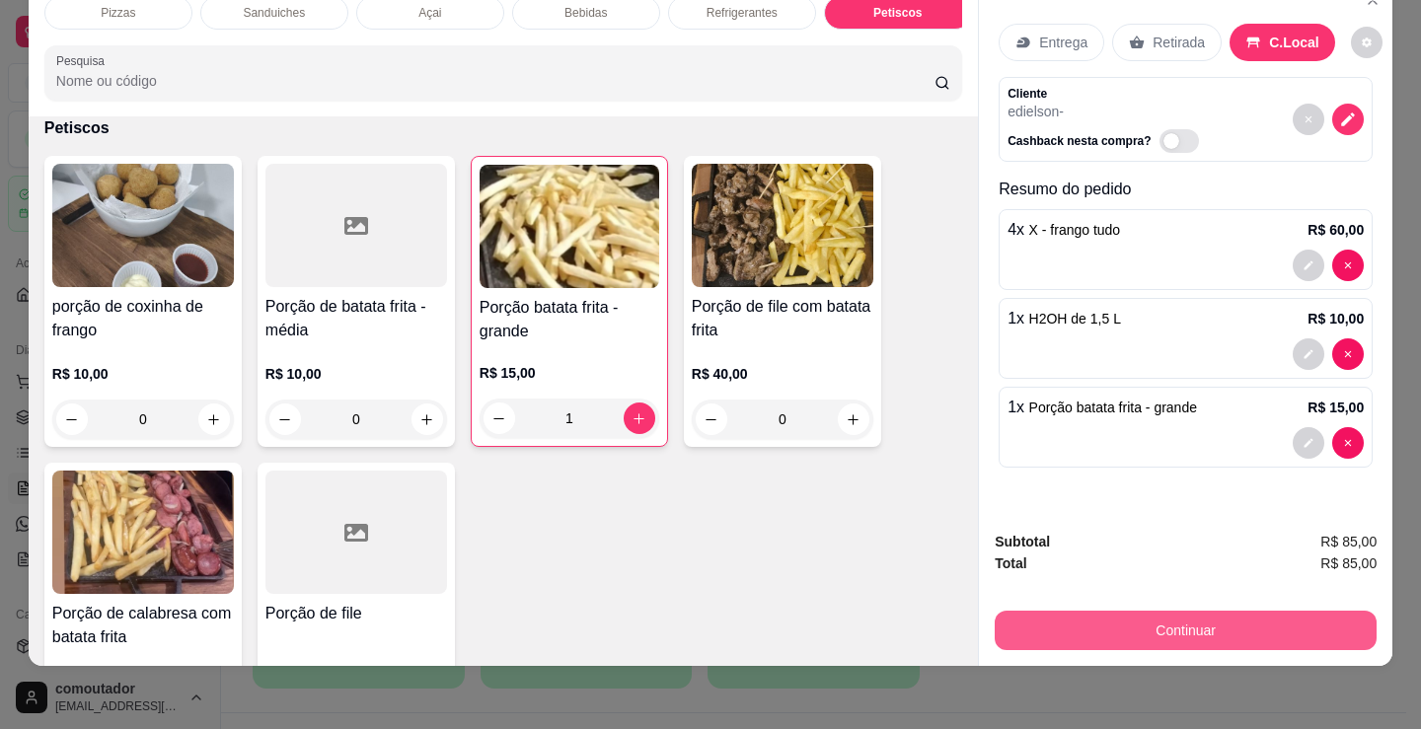
click at [1088, 614] on button "Continuar" at bounding box center [1186, 630] width 382 height 39
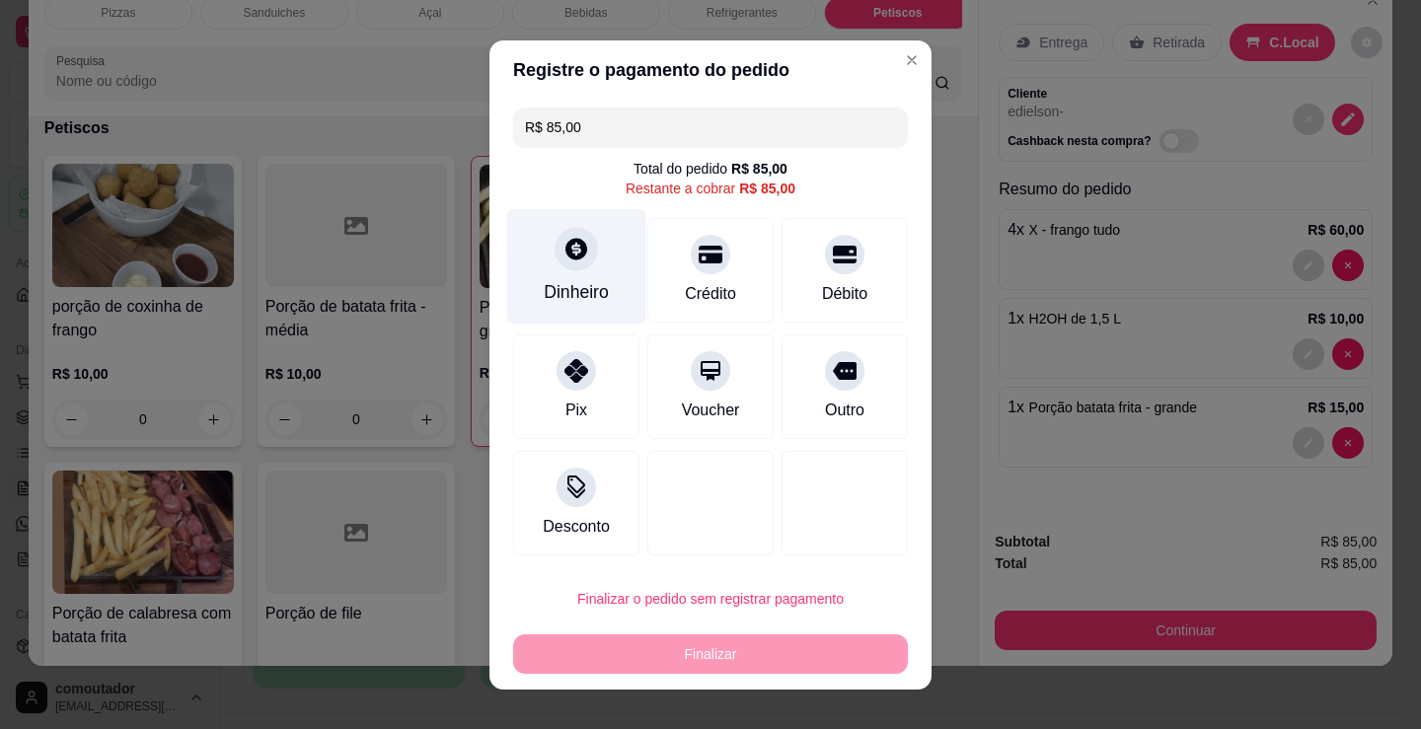
click at [526, 288] on div "Dinheiro" at bounding box center [576, 265] width 139 height 115
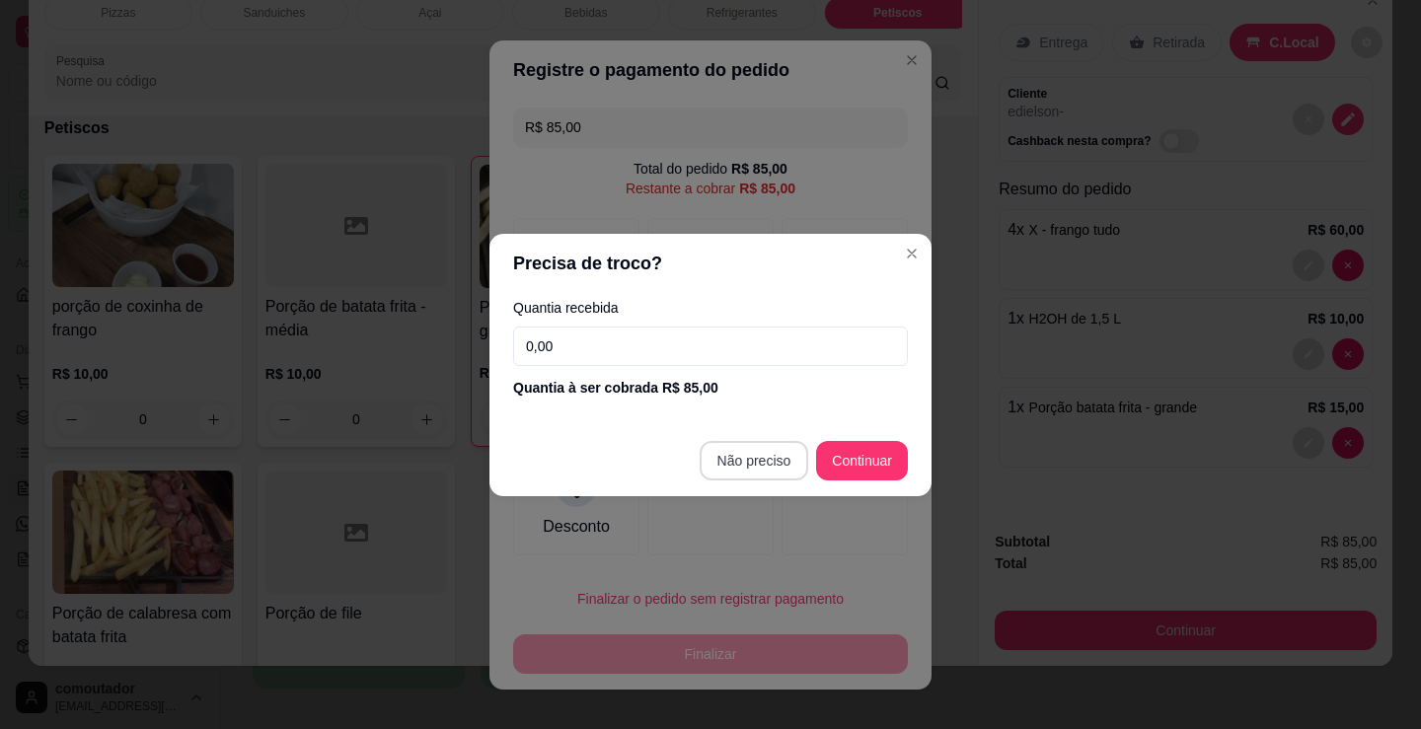
type input "R$ 0,00"
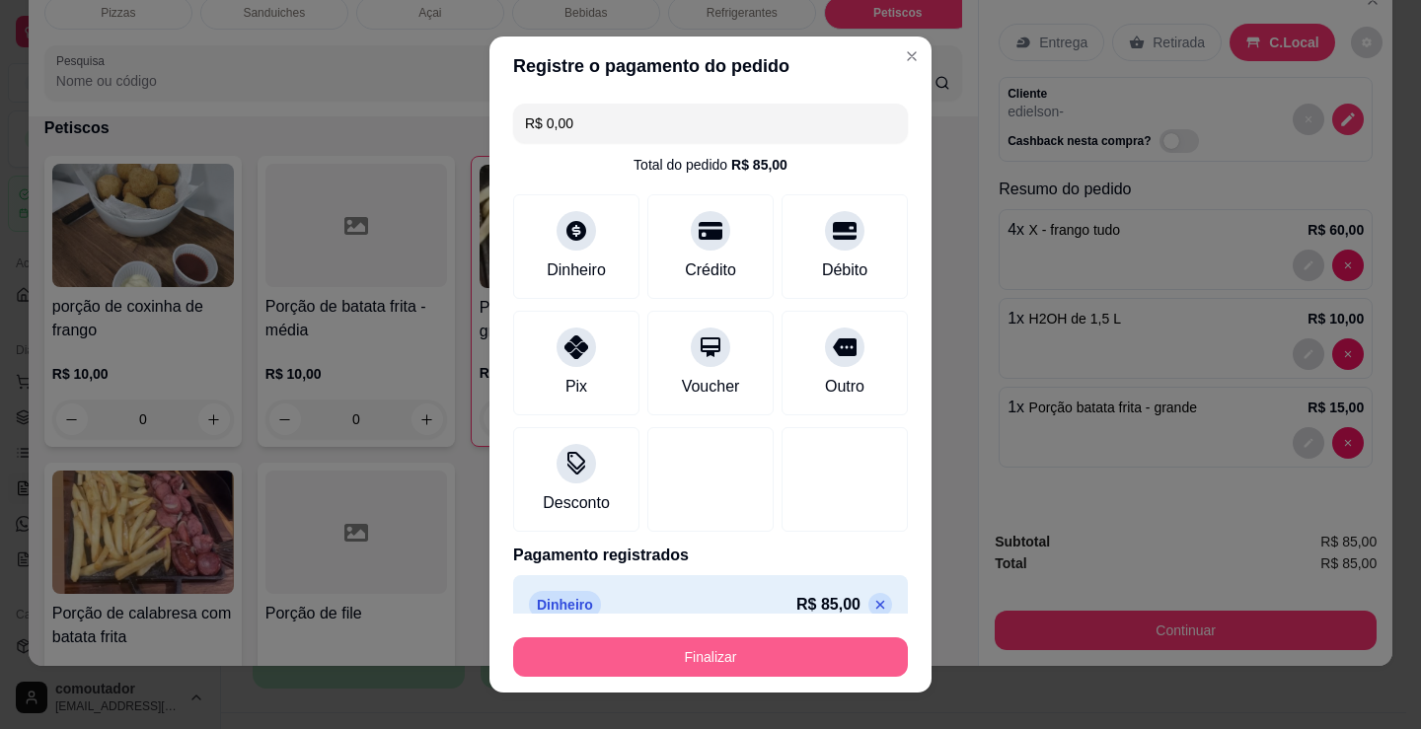
click at [744, 664] on button "Finalizar" at bounding box center [710, 656] width 395 height 39
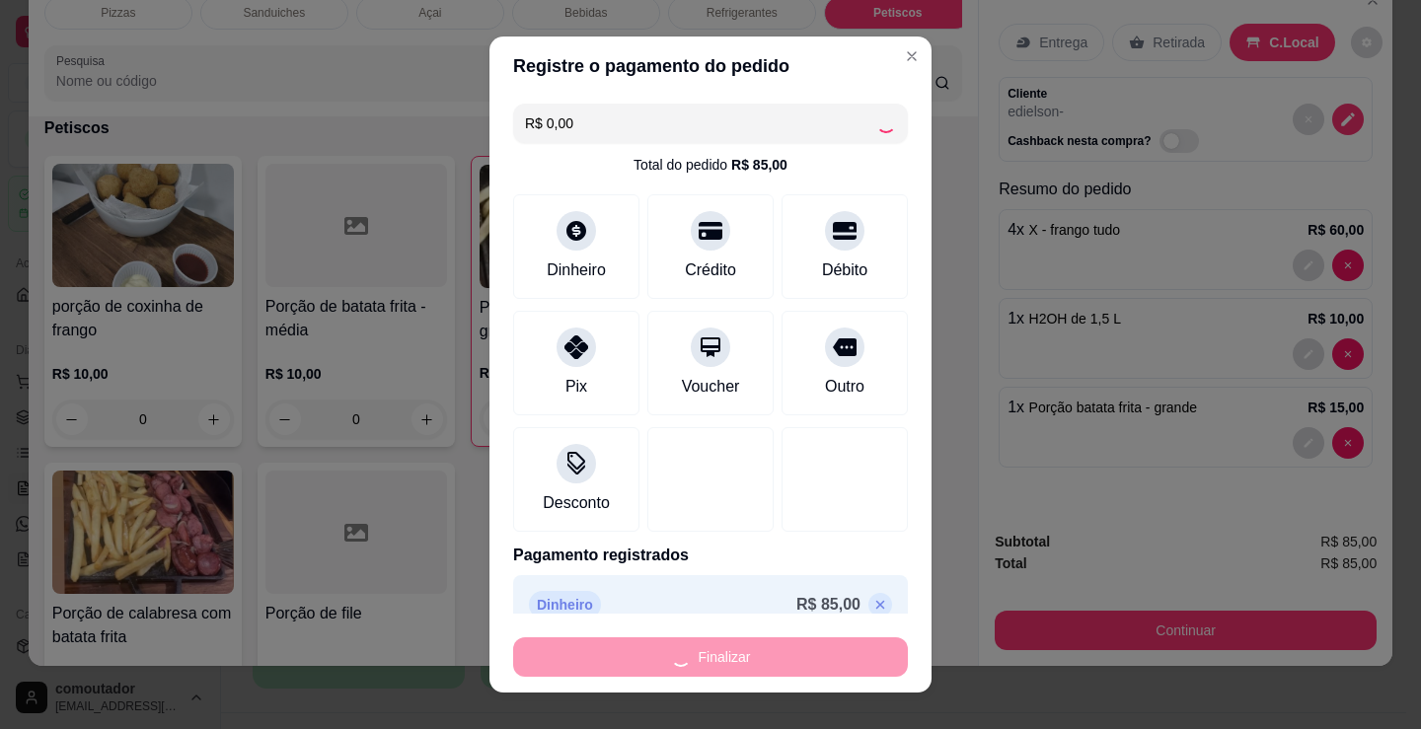
type input "0"
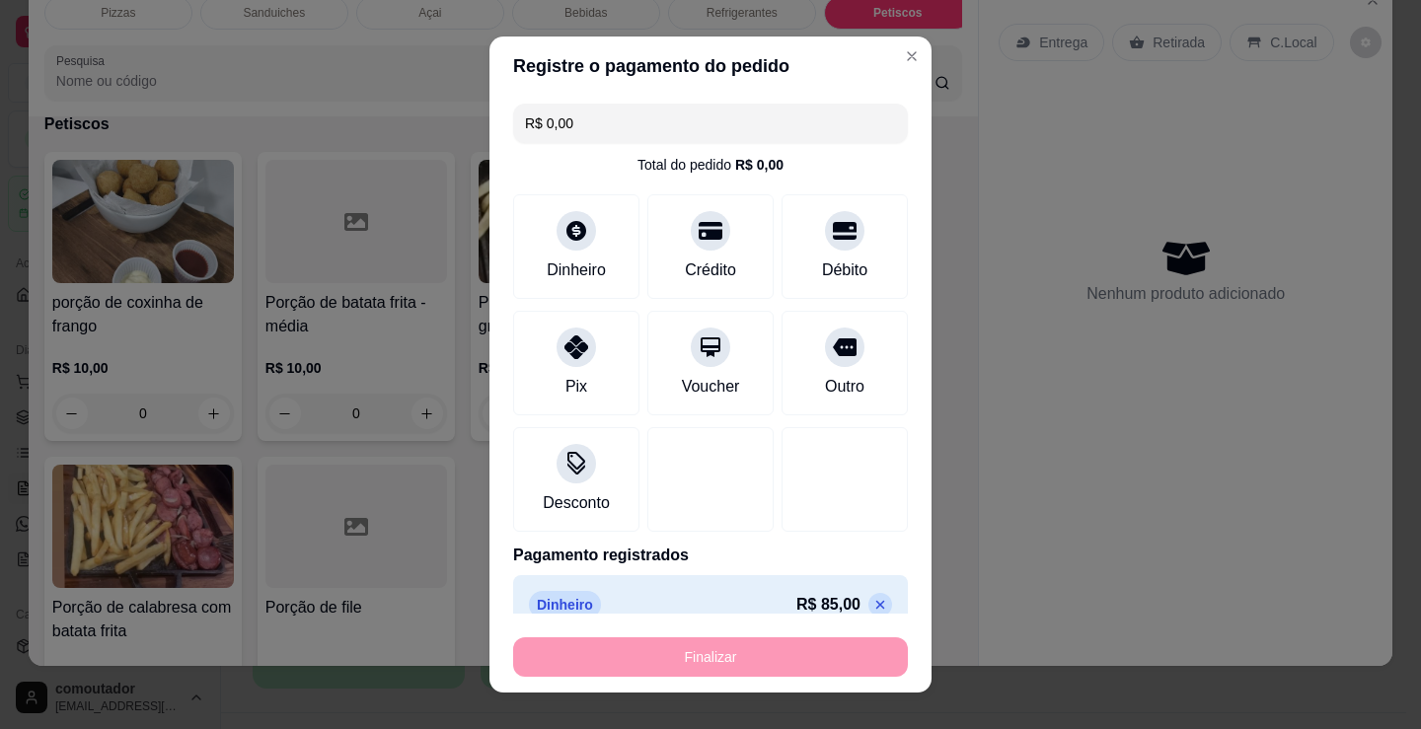
type input "-R$ 85,00"
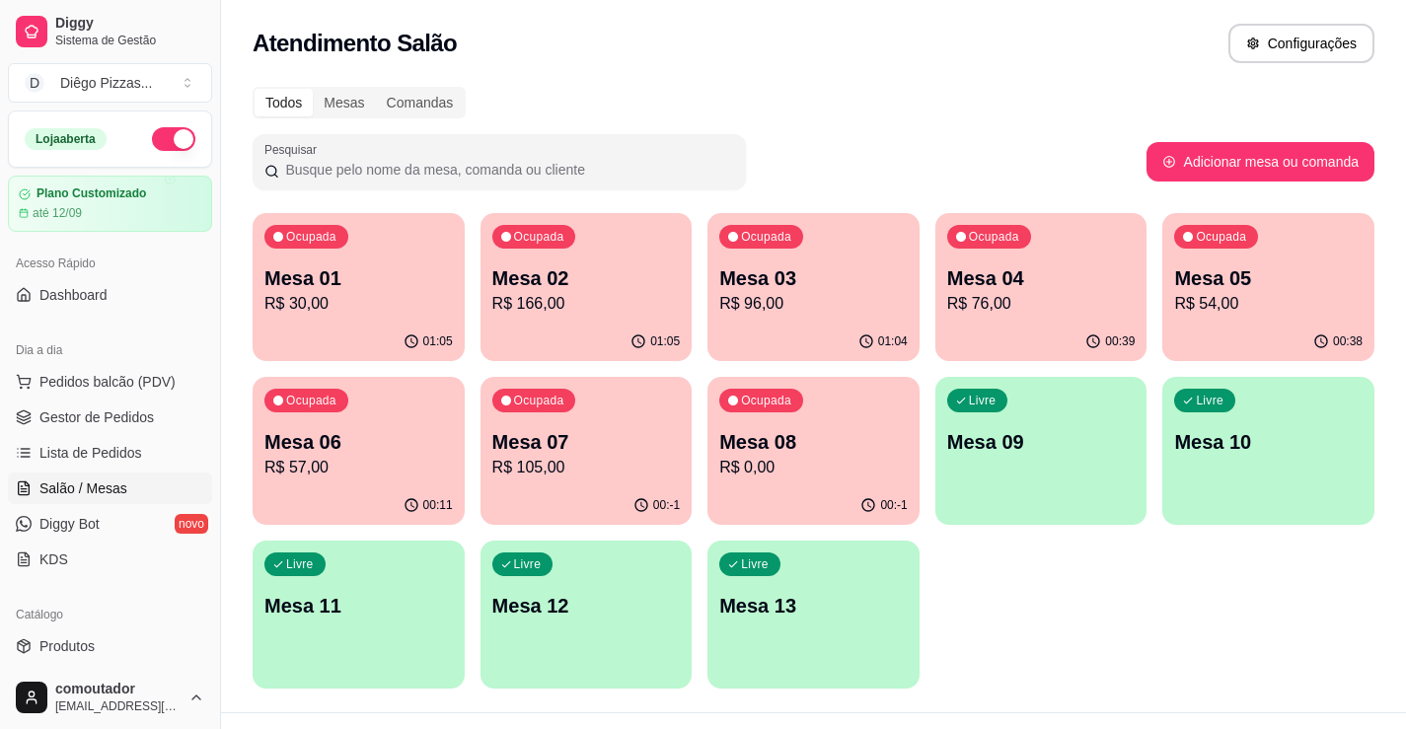
click at [1040, 690] on div "Todos Mesas Comandas Pesquisar Adicionar mesa ou comanda Ocupada Mesa 01 R$ 30,…" at bounding box center [813, 393] width 1185 height 637
click at [844, 470] on p "R$ 0,00" at bounding box center [813, 468] width 188 height 24
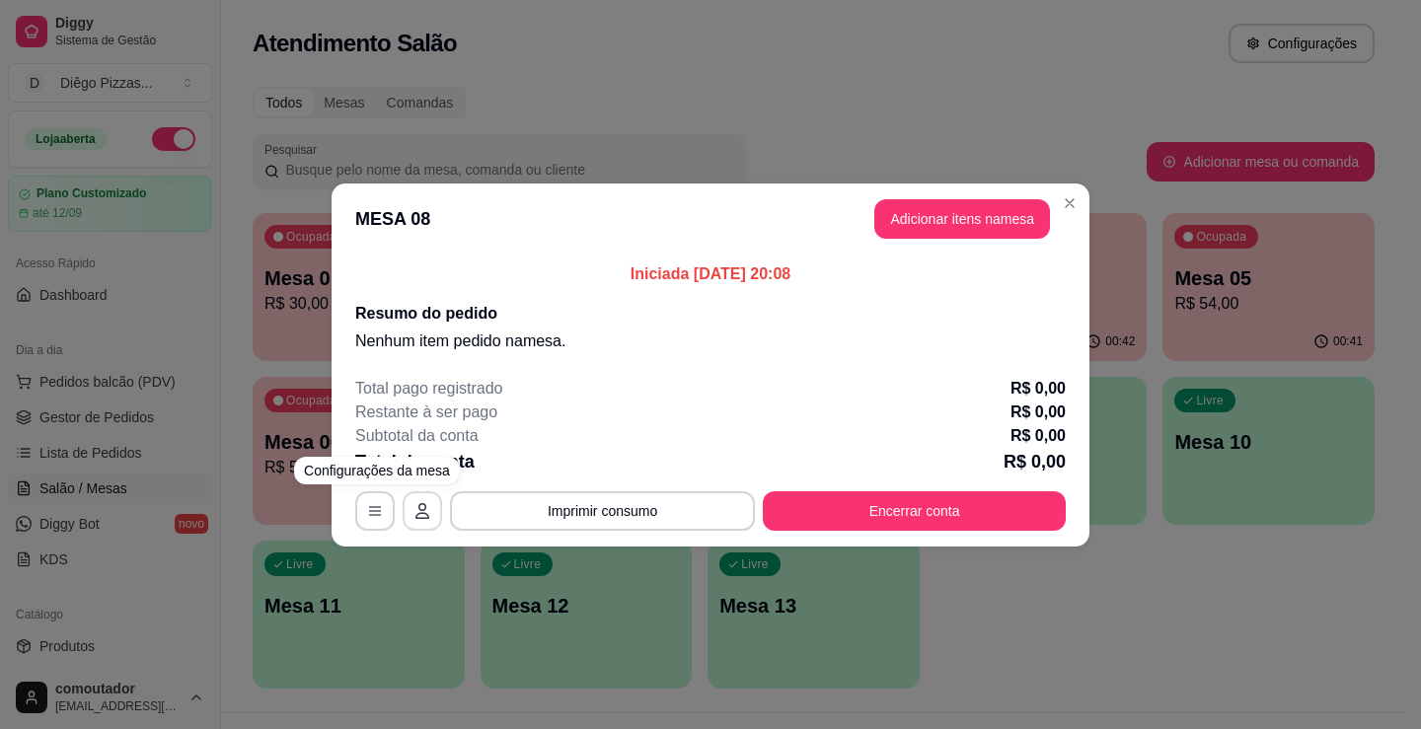
click at [418, 502] on button "button" at bounding box center [422, 510] width 39 height 39
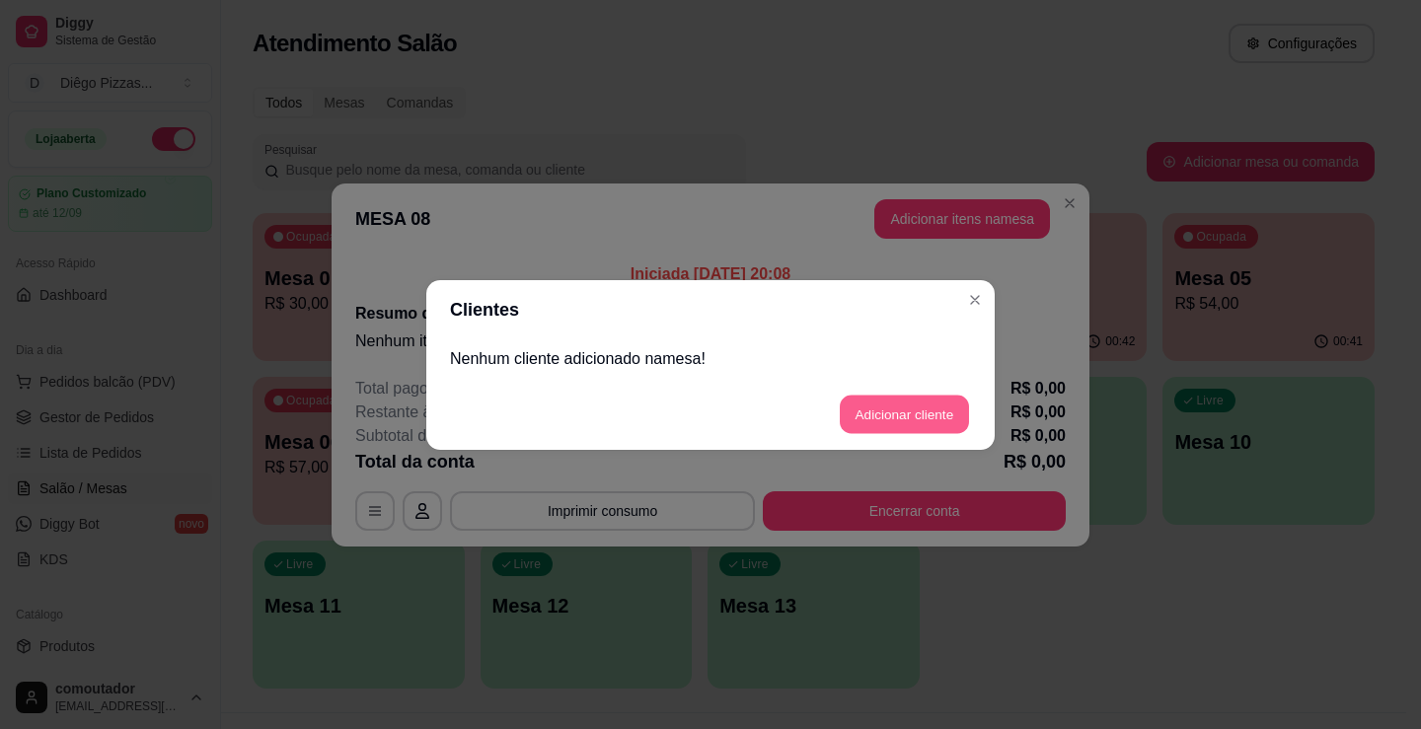
click at [875, 407] on button "Adicionar cliente" at bounding box center [904, 414] width 129 height 38
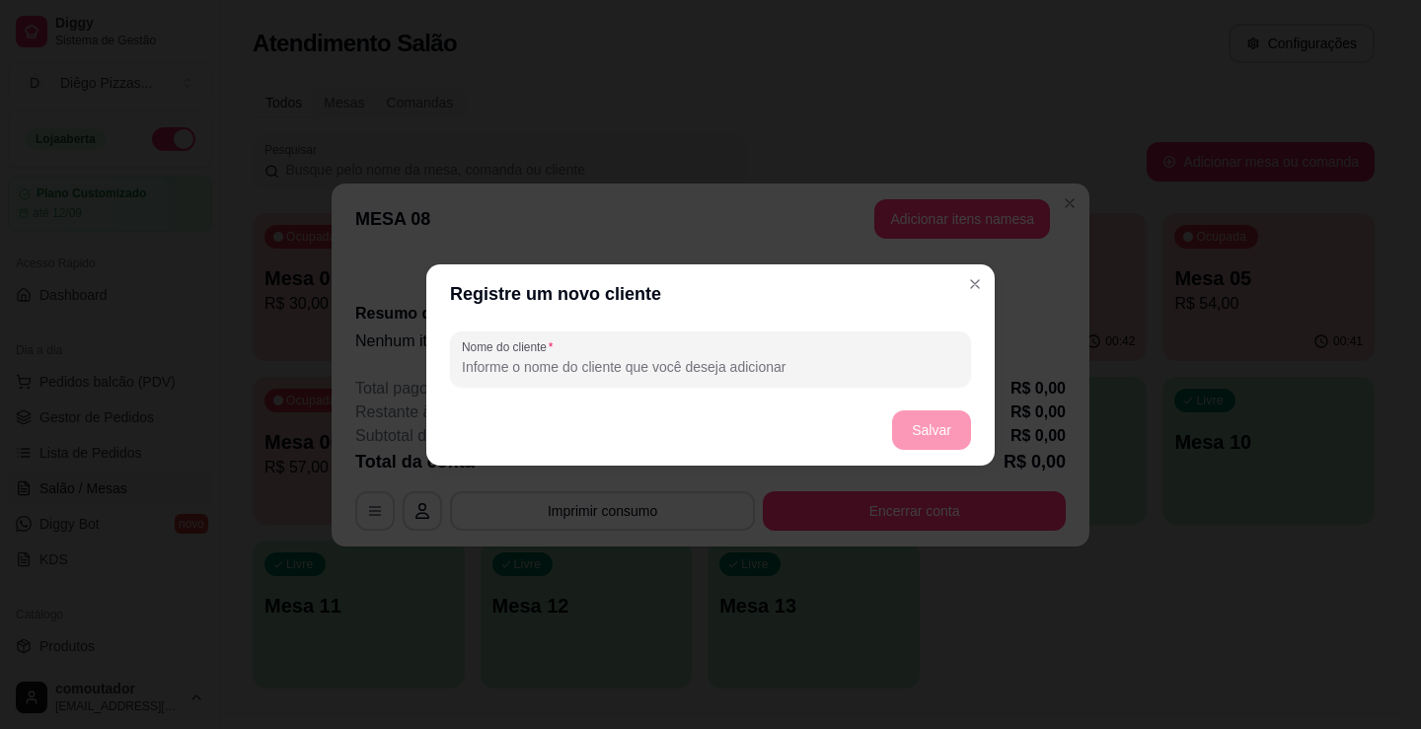
click at [546, 369] on input "Nome do cliente" at bounding box center [710, 367] width 497 height 20
type input "edielson"
click at [958, 433] on button "Salvar" at bounding box center [931, 429] width 79 height 39
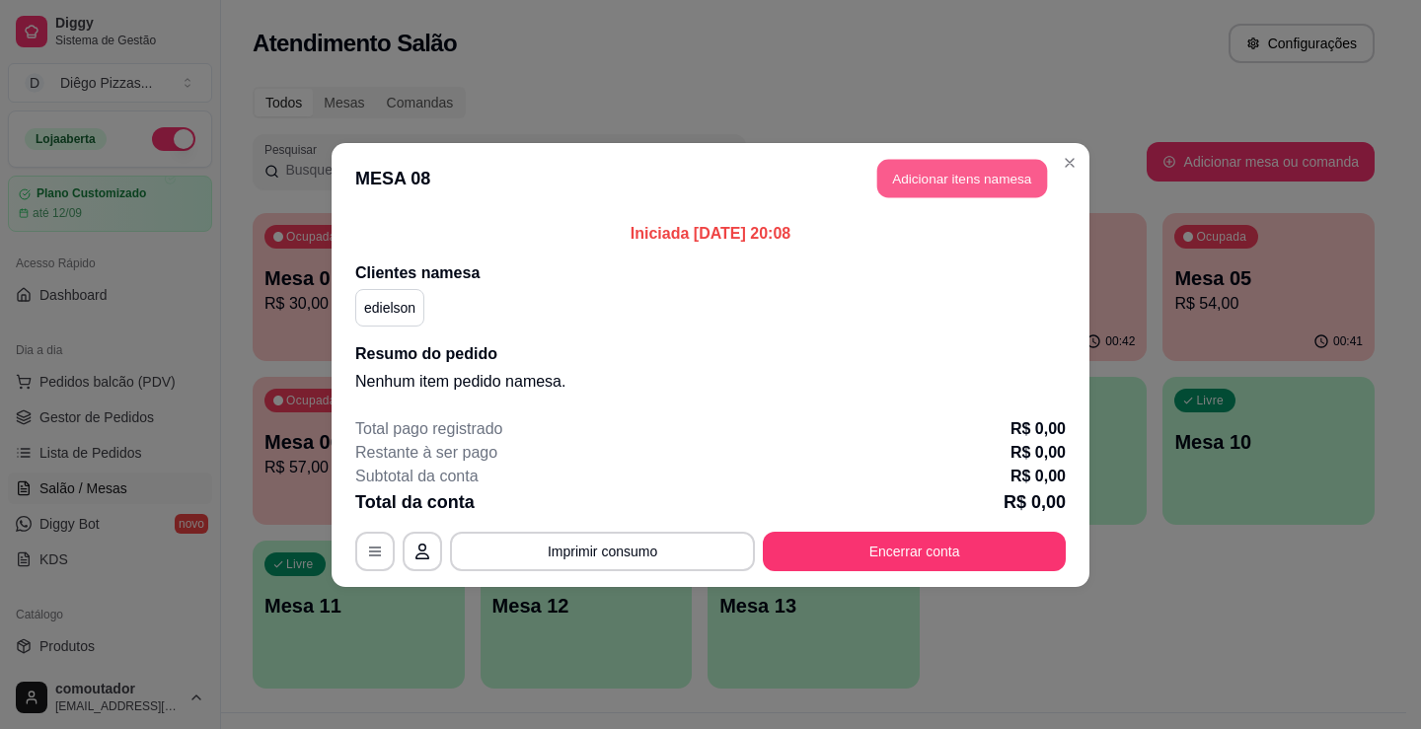
click at [934, 186] on button "Adicionar itens na mesa" at bounding box center [962, 178] width 170 height 38
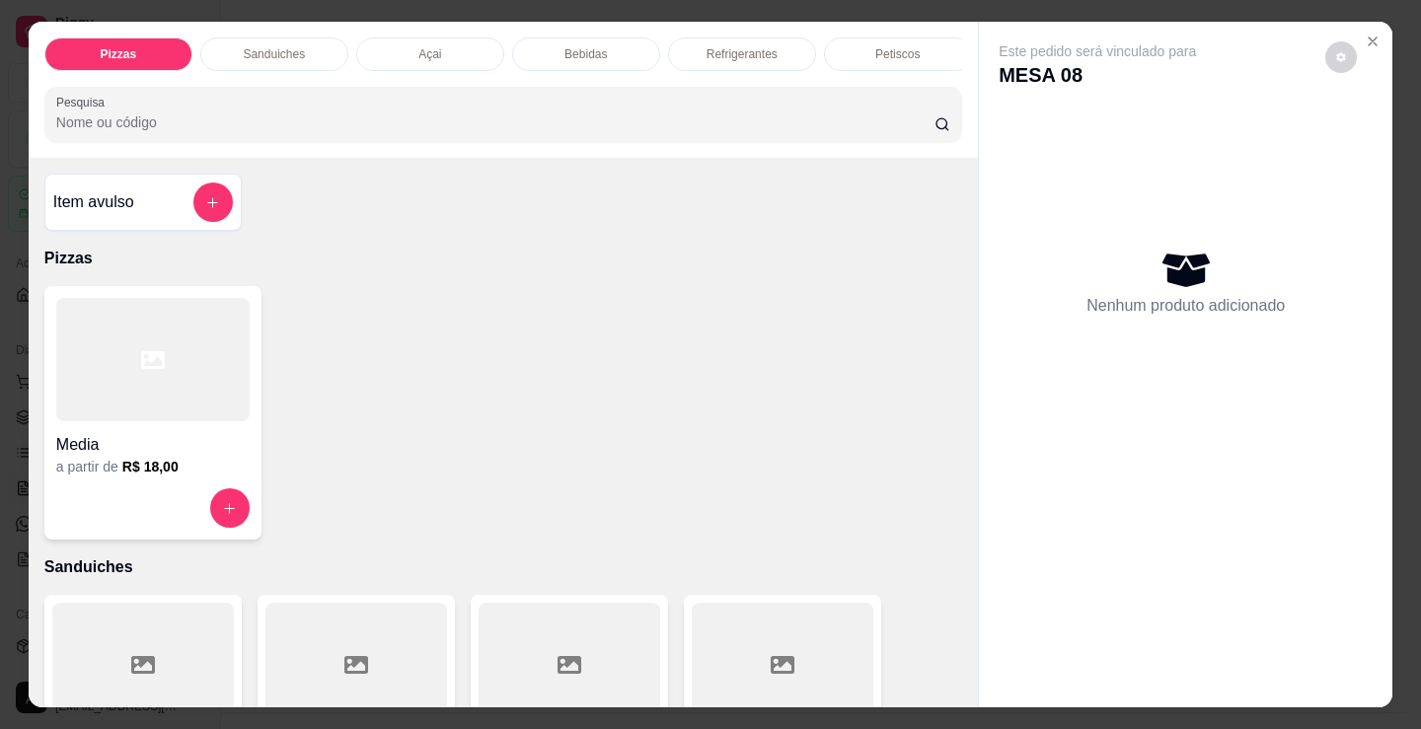
click at [143, 436] on div "Media" at bounding box center [152, 439] width 193 height 36
click at [286, 46] on p "Sanduiches" at bounding box center [274, 54] width 62 height 16
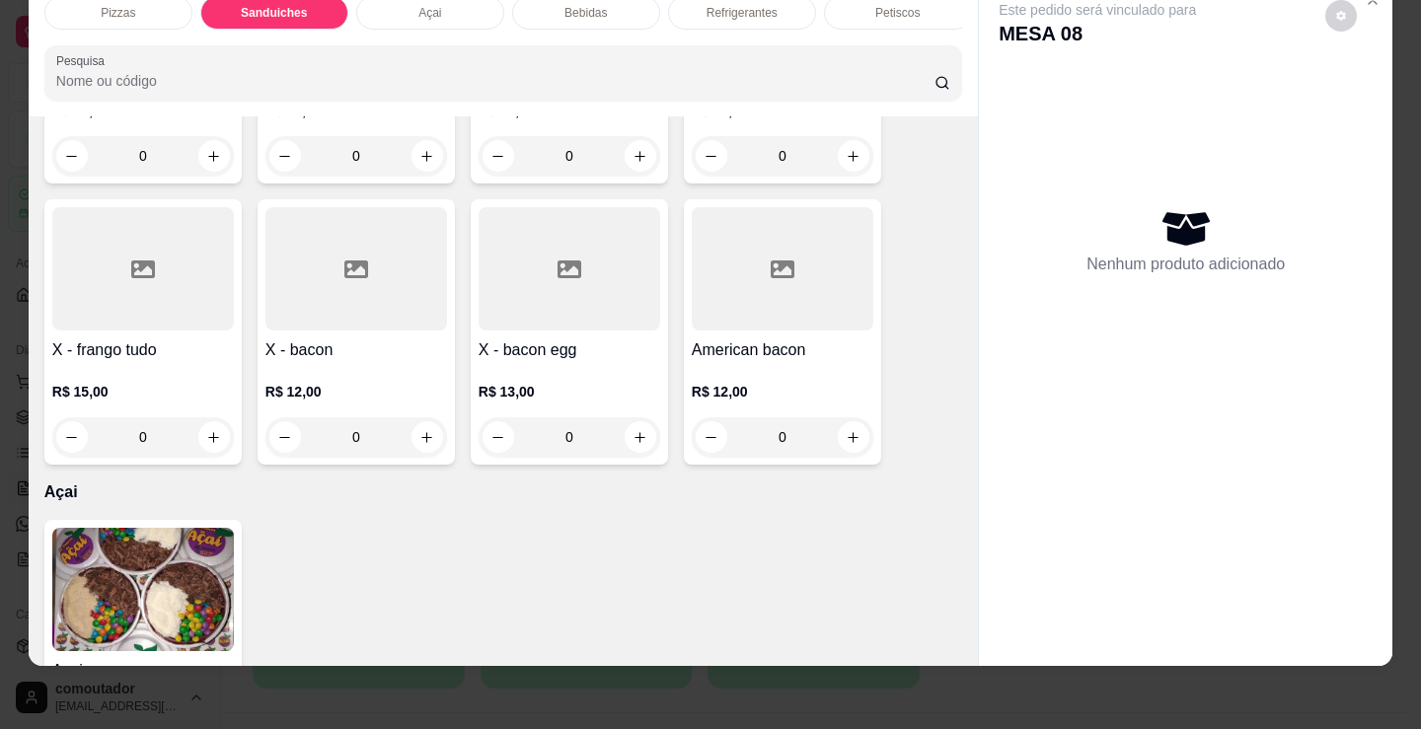
scroll to position [1483, 0]
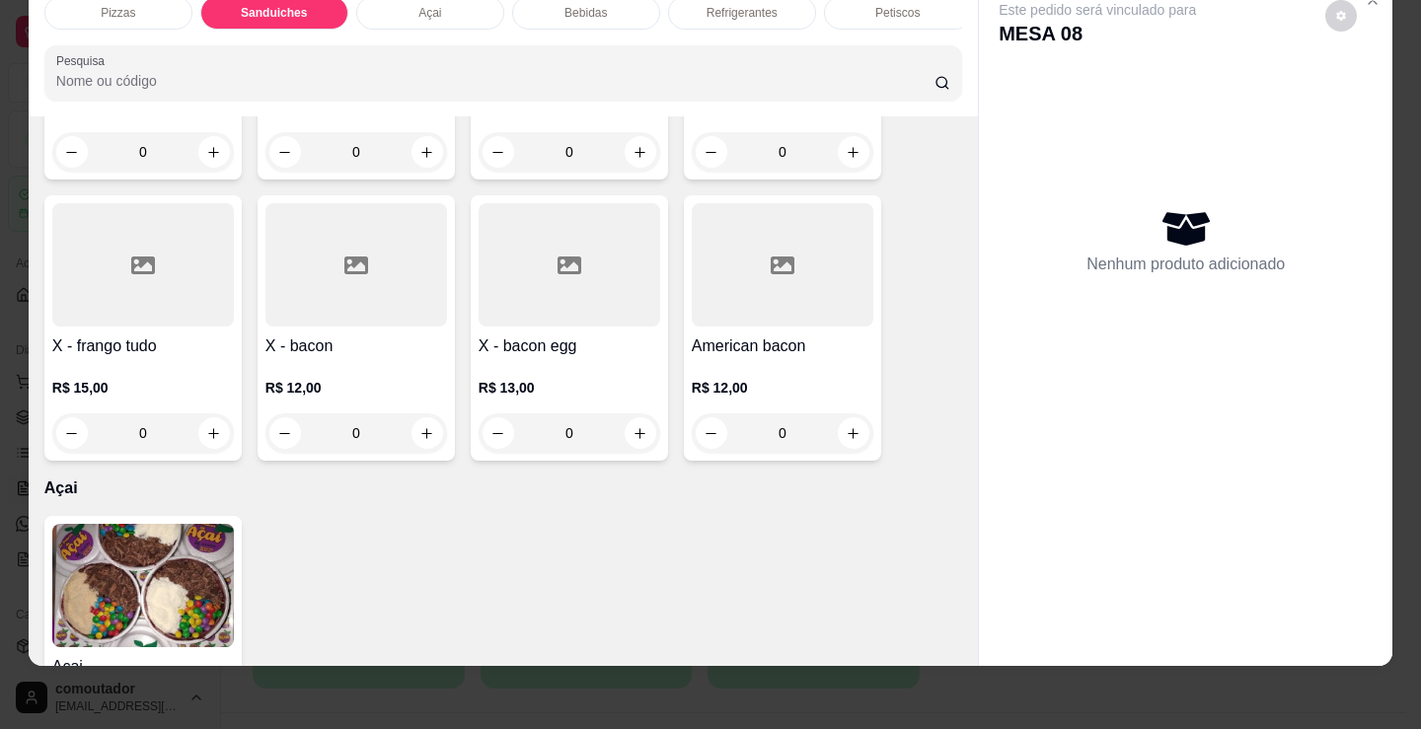
click at [204, 434] on div "0" at bounding box center [143, 432] width 182 height 39
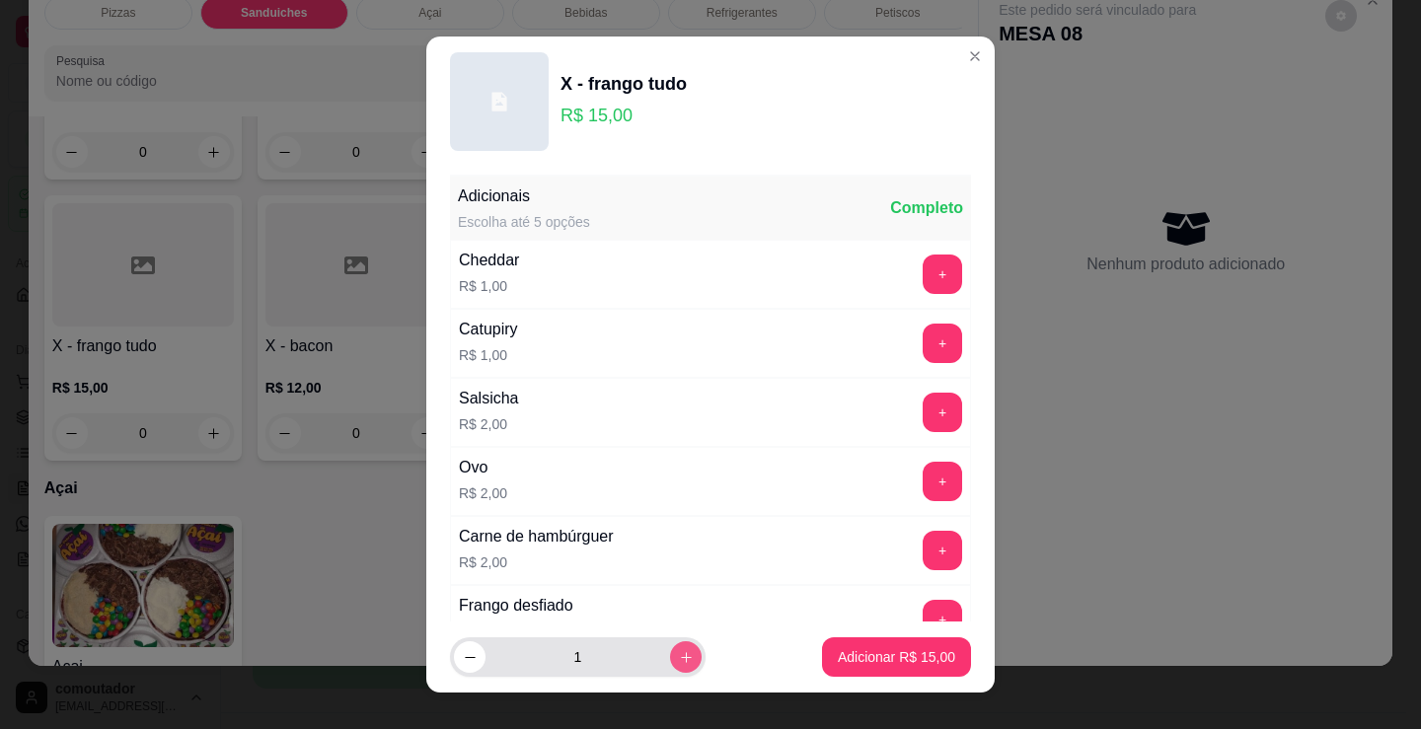
click at [670, 666] on button "increase-product-quantity" at bounding box center [686, 657] width 32 height 32
click at [670, 666] on button "increase-product-quantity" at bounding box center [685, 657] width 31 height 31
click at [679, 661] on icon "increase-product-quantity" at bounding box center [686, 657] width 15 height 15
type input "4"
click at [928, 659] on p "Adicionar R$ 60,00" at bounding box center [896, 657] width 117 height 20
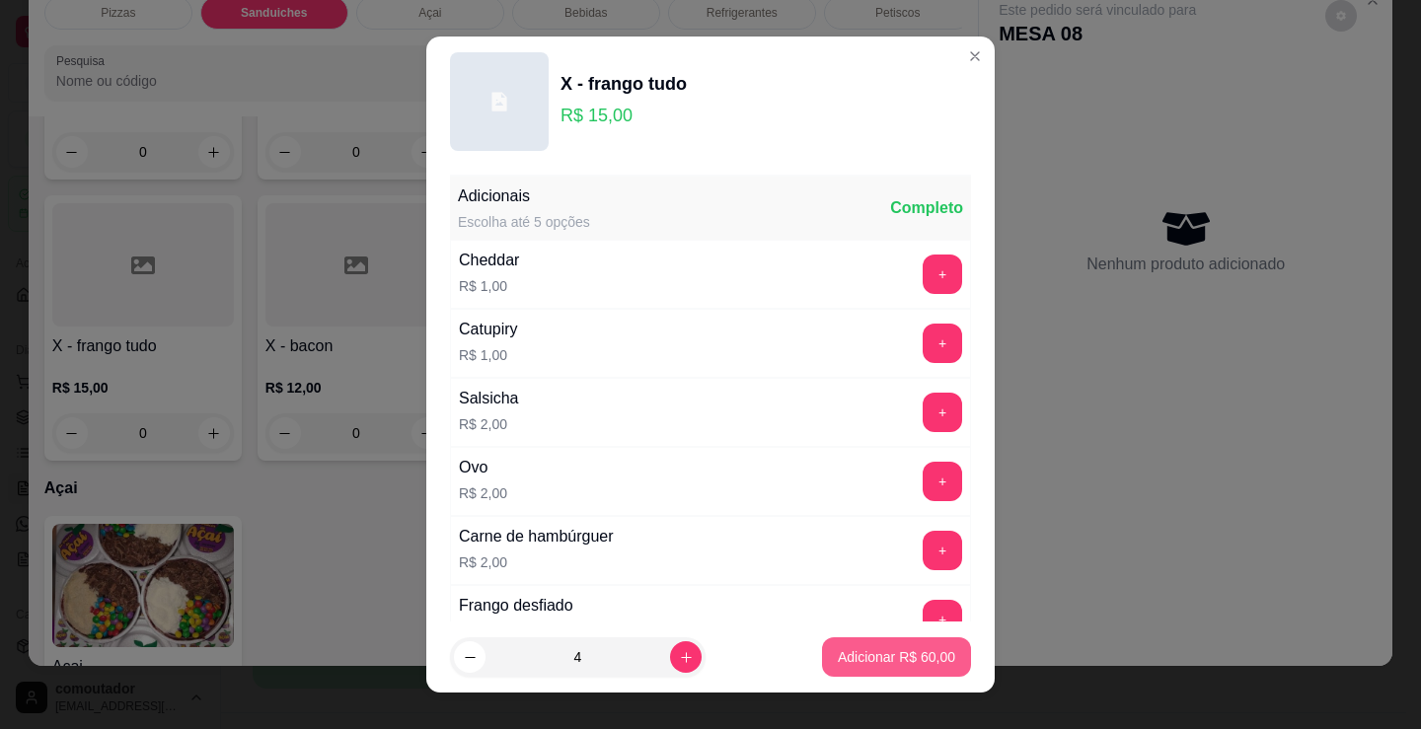
type input "4"
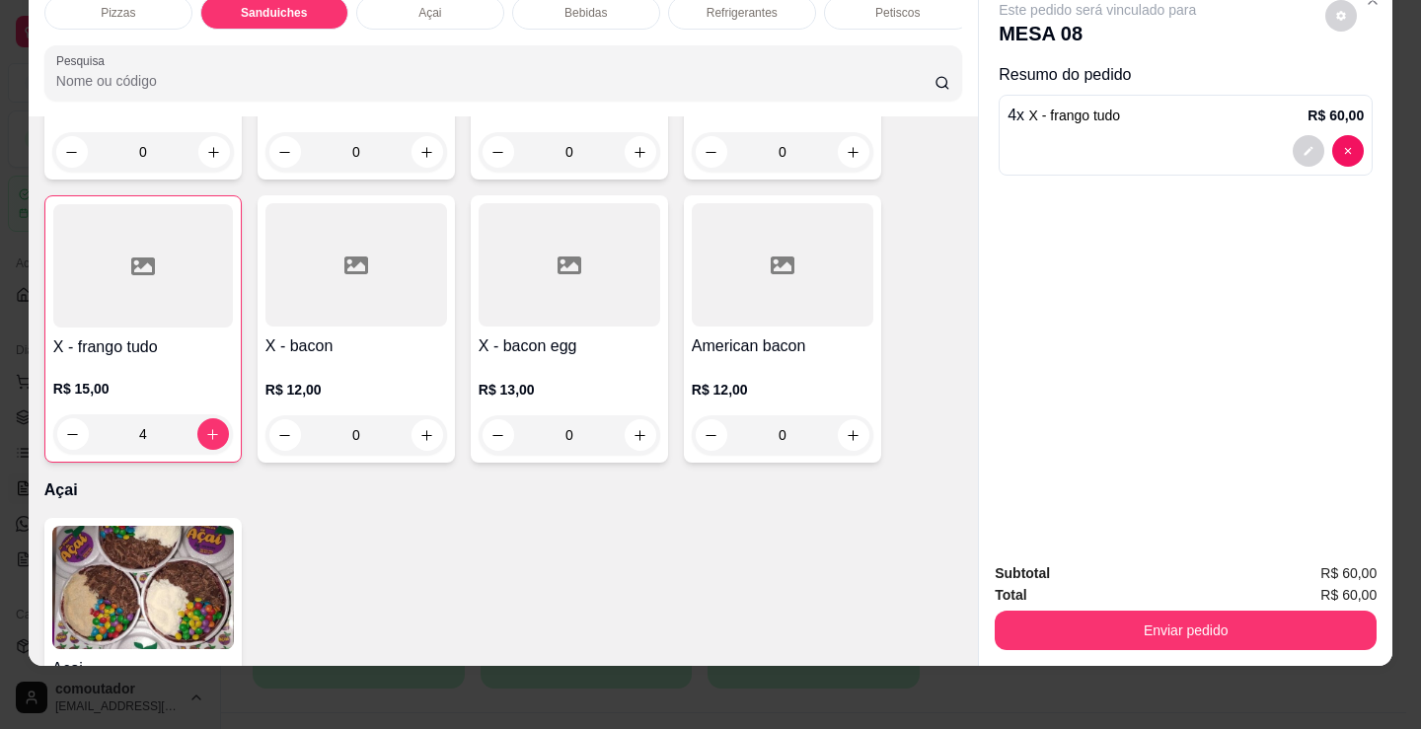
drag, startPoint x: 845, startPoint y: 8, endPoint x: 855, endPoint y: 7, distance: 10.9
click at [848, 7] on div "Petiscos" at bounding box center [898, 13] width 148 height 34
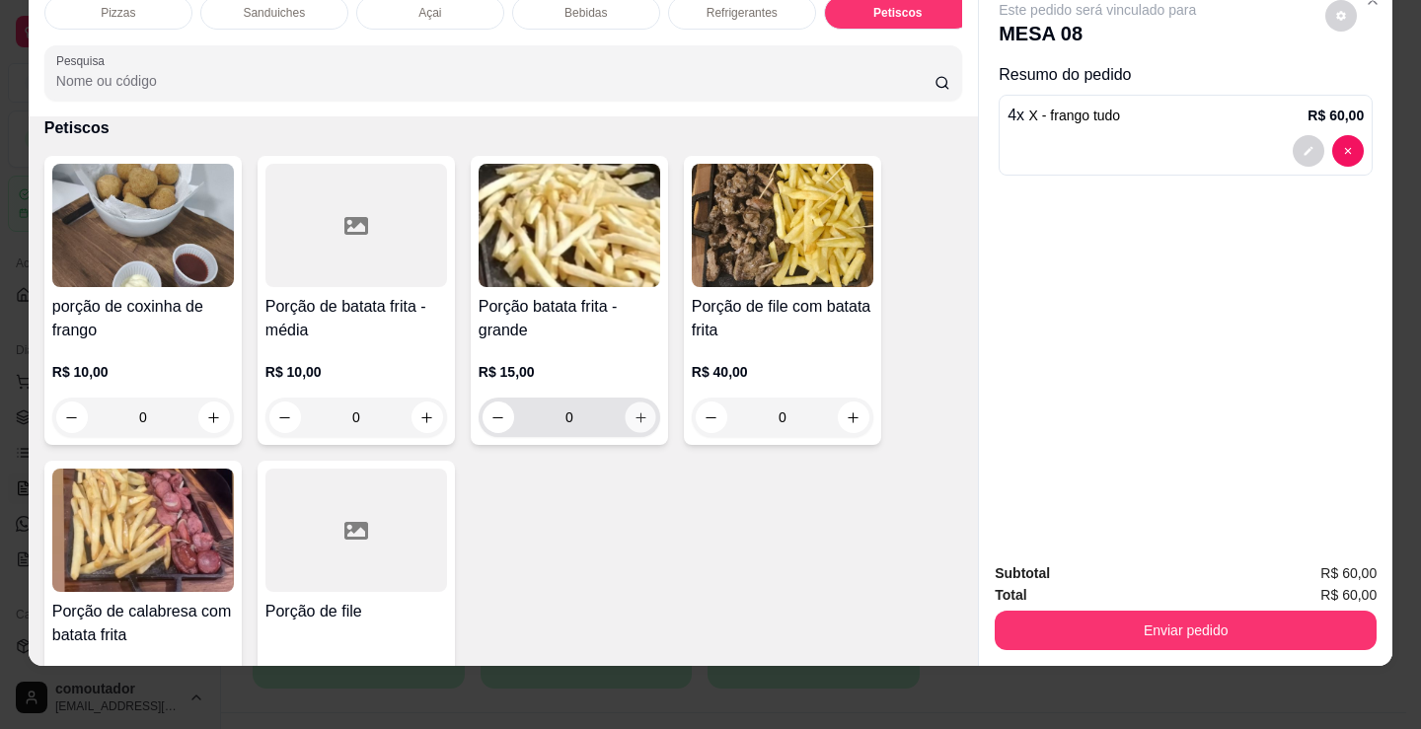
click at [636, 429] on button "increase-product-quantity" at bounding box center [640, 418] width 31 height 31
type input "1"
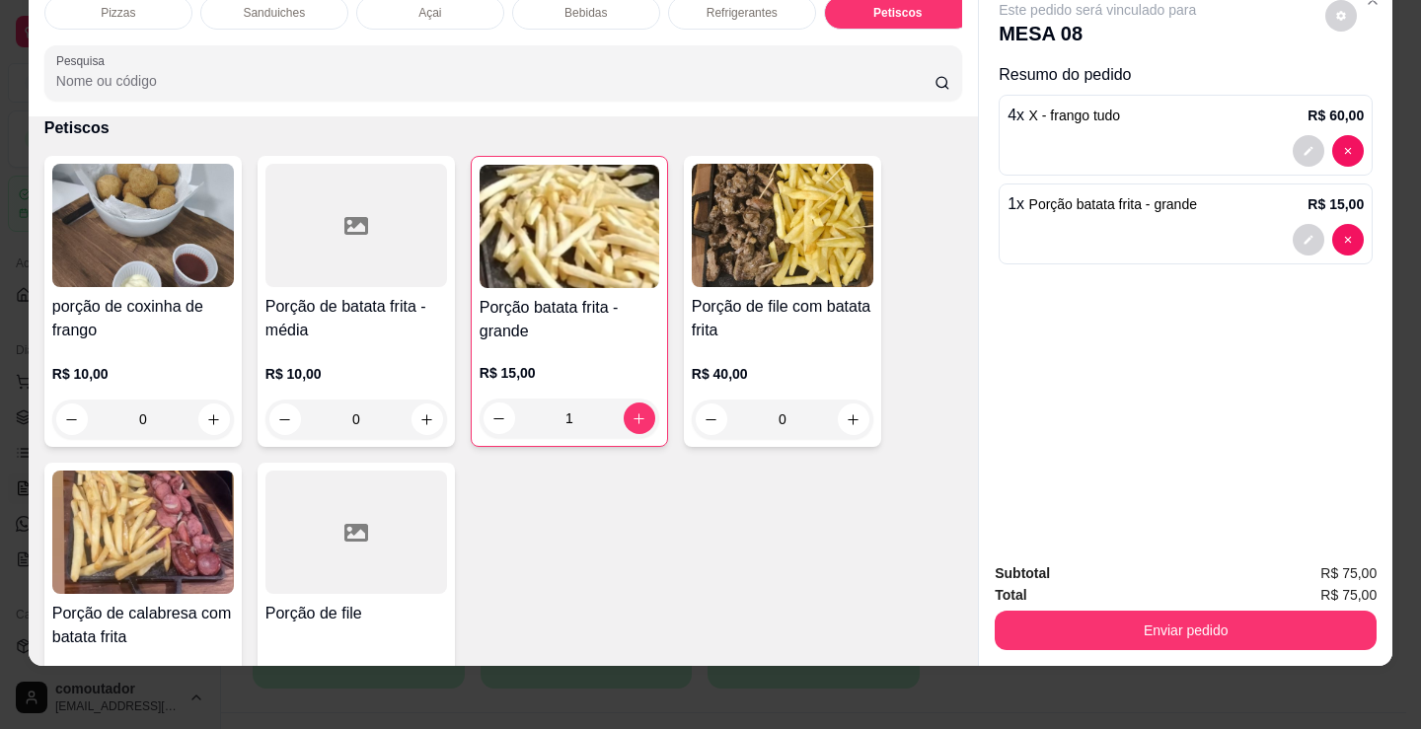
click at [574, 5] on p "Bebidas" at bounding box center [585, 13] width 42 height 16
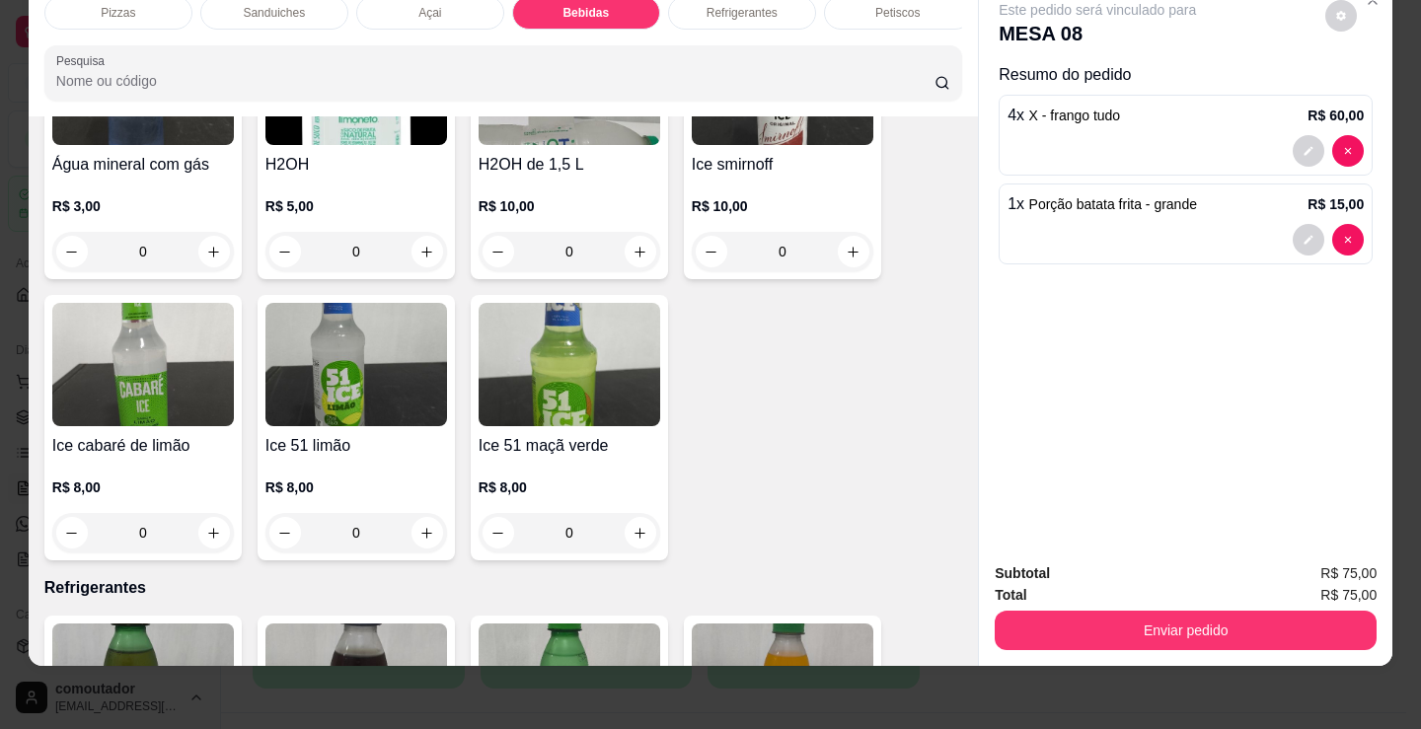
scroll to position [4336, 0]
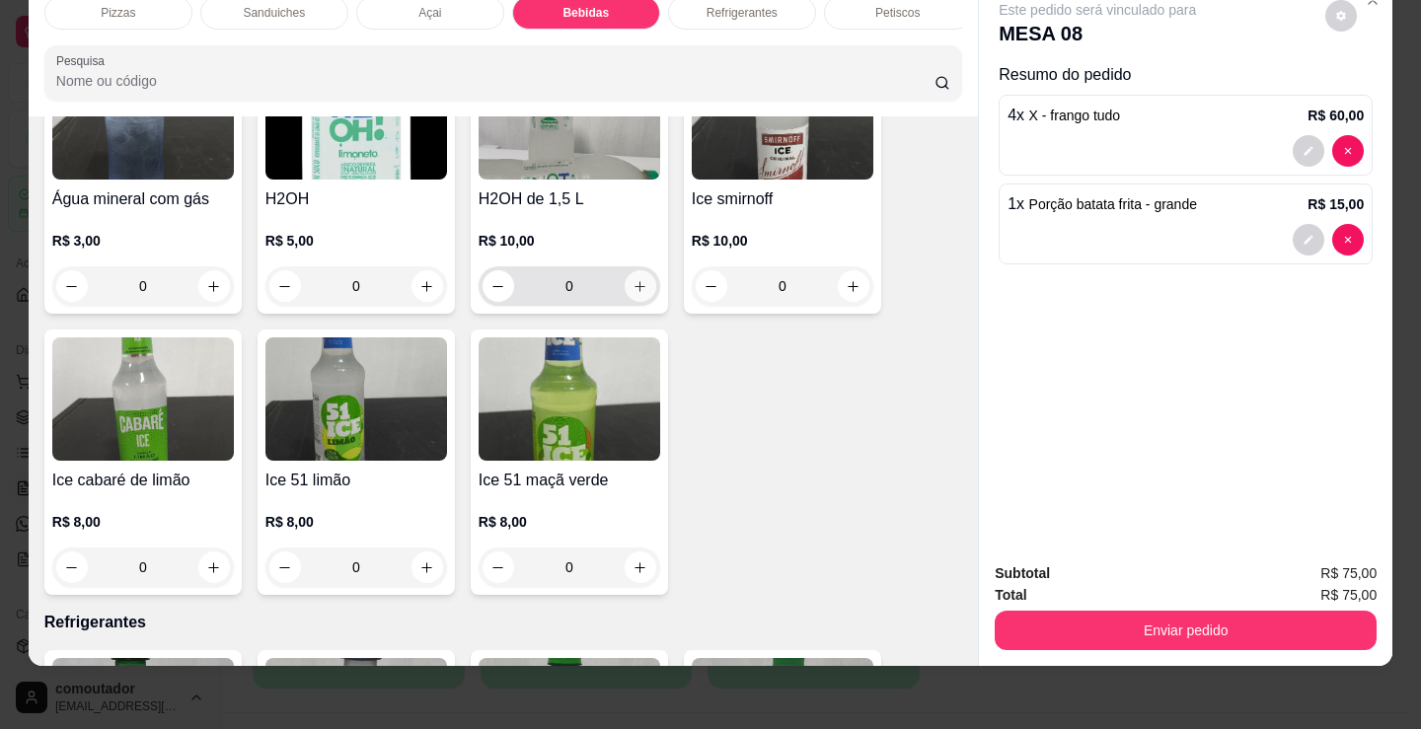
click at [639, 284] on icon "increase-product-quantity" at bounding box center [639, 286] width 15 height 15
type input "1"
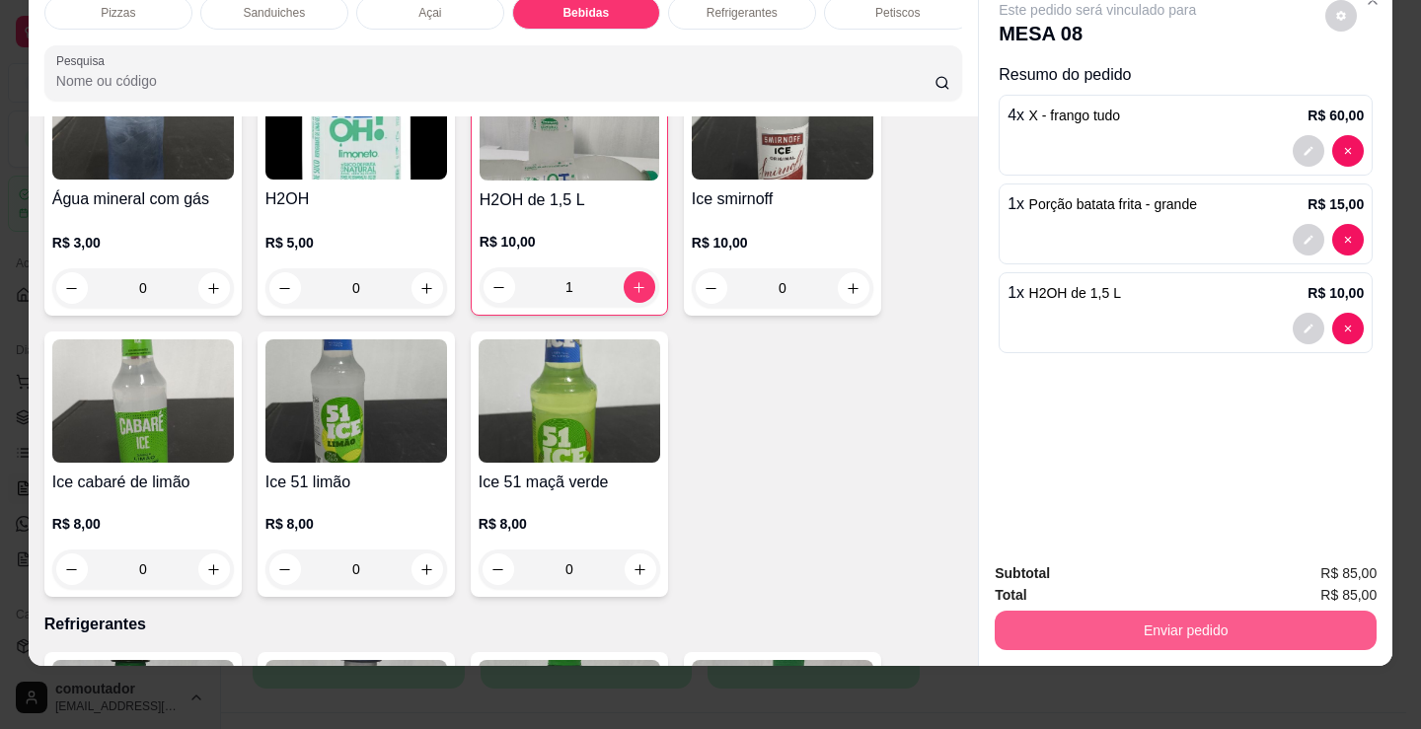
click at [1193, 613] on button "Enviar pedido" at bounding box center [1186, 630] width 382 height 39
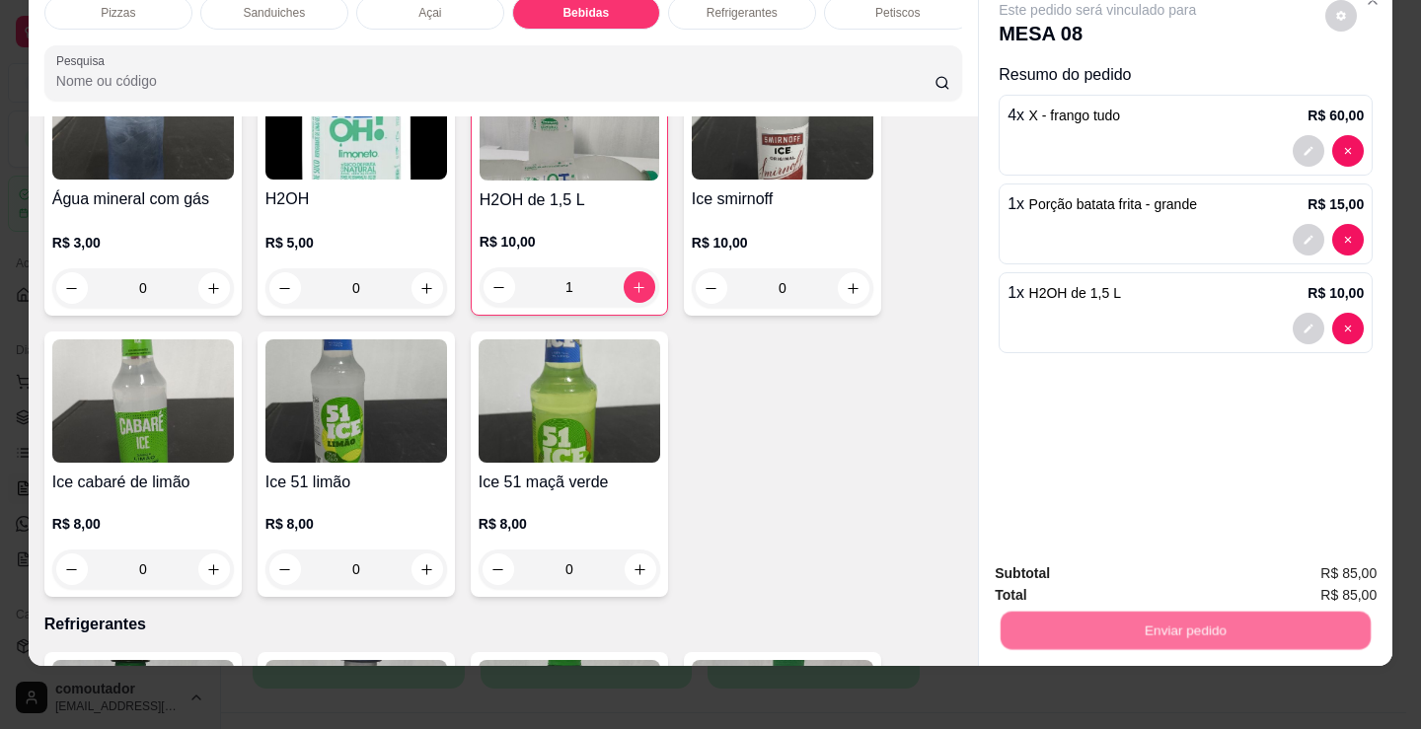
click at [1164, 562] on button "Não registrar e enviar pedido" at bounding box center [1119, 567] width 205 height 37
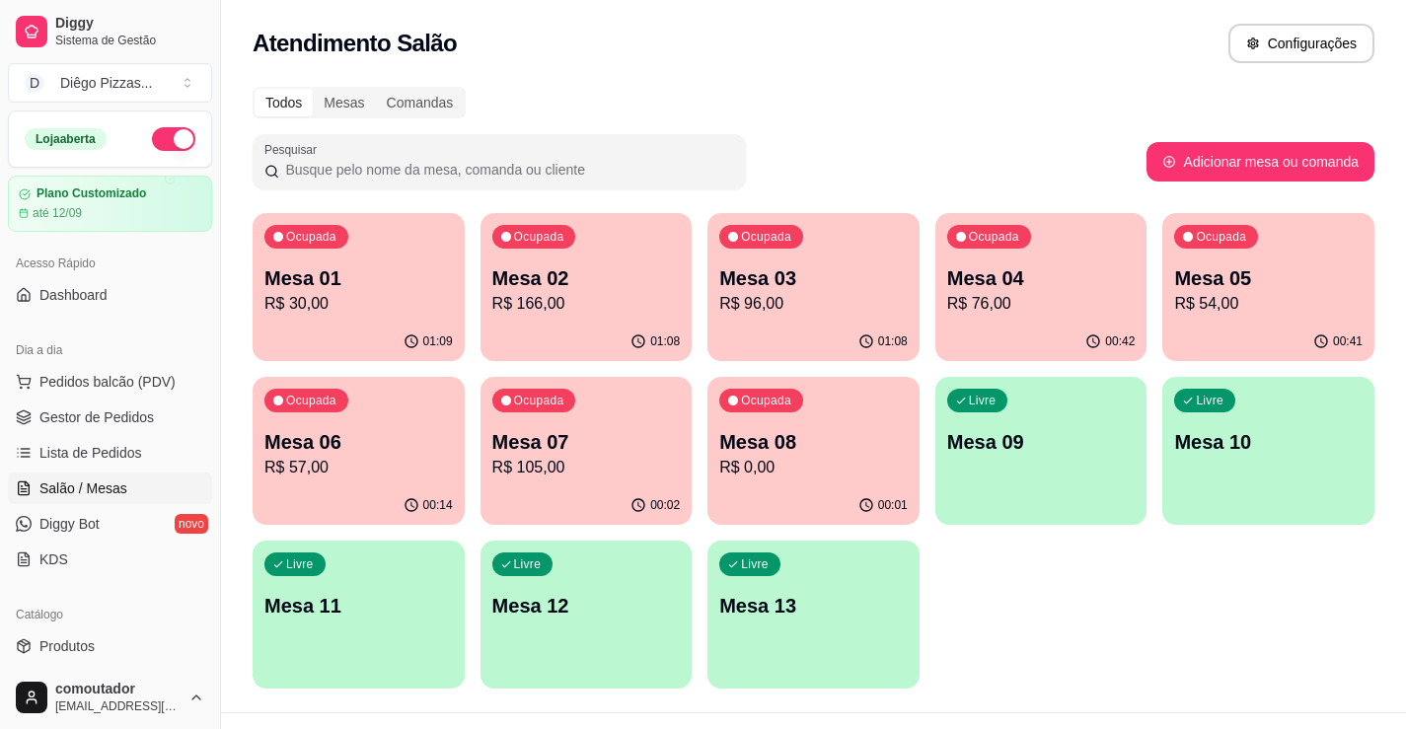
click at [814, 281] on p "Mesa 03" at bounding box center [813, 278] width 188 height 28
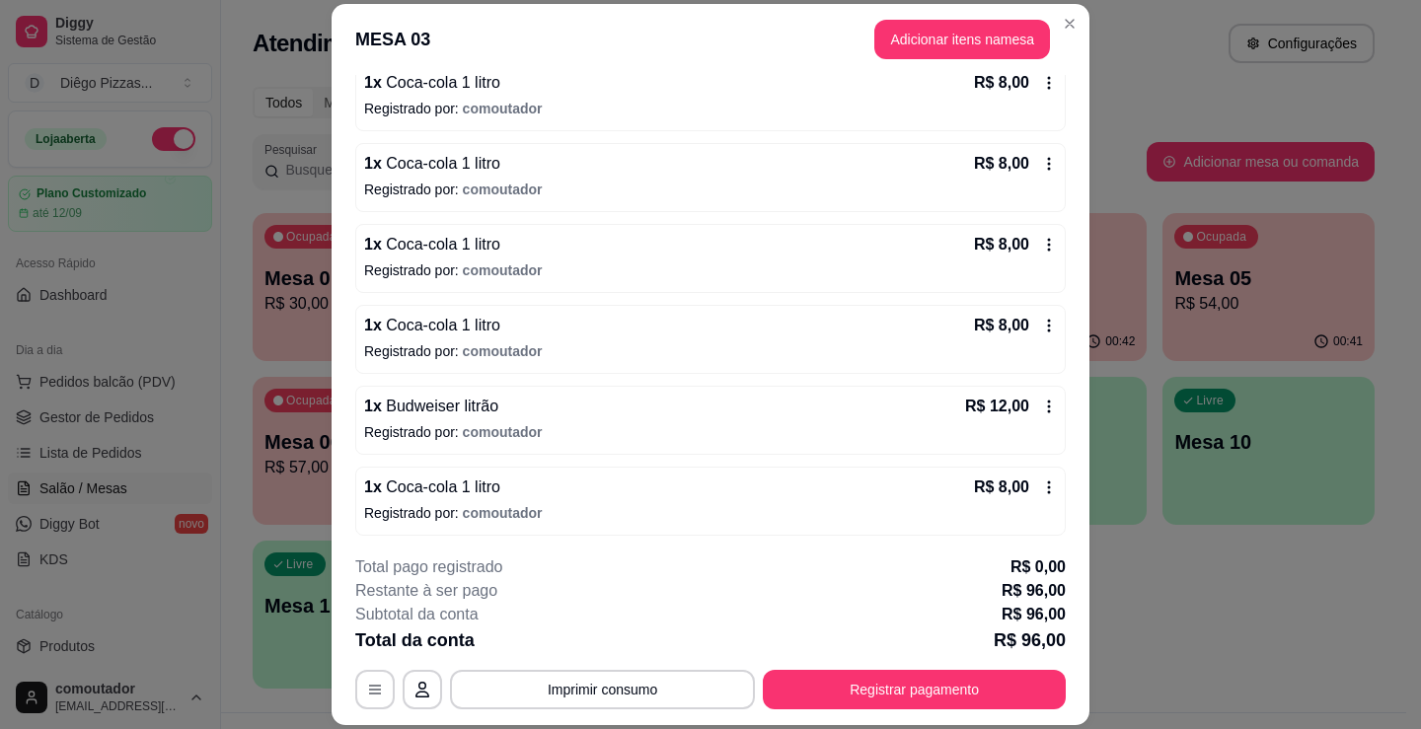
scroll to position [502, 0]
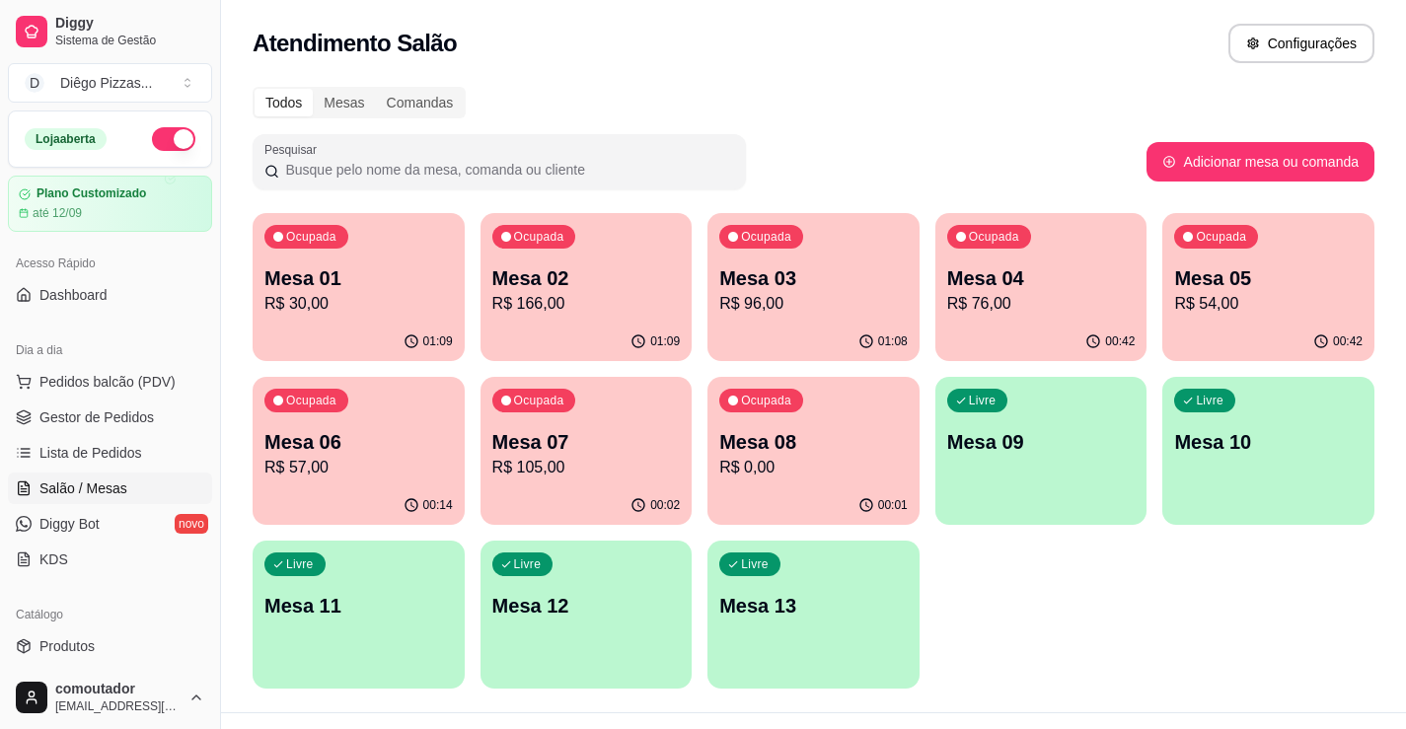
click at [631, 314] on p "R$ 166,00" at bounding box center [586, 304] width 188 height 24
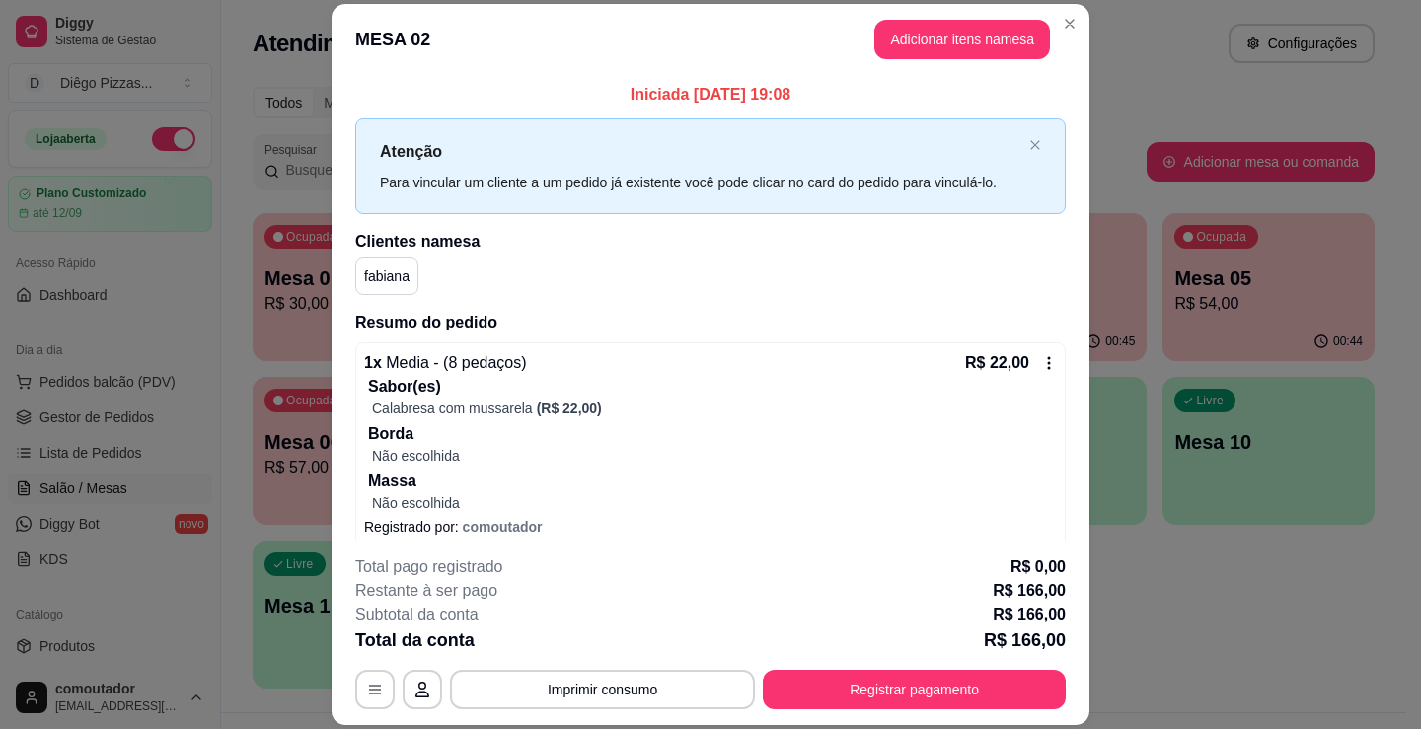
click at [921, 60] on header "MESA 02 Adicionar itens na mesa" at bounding box center [711, 39] width 758 height 71
click at [934, 49] on button "Adicionar itens na mesa" at bounding box center [962, 39] width 176 height 39
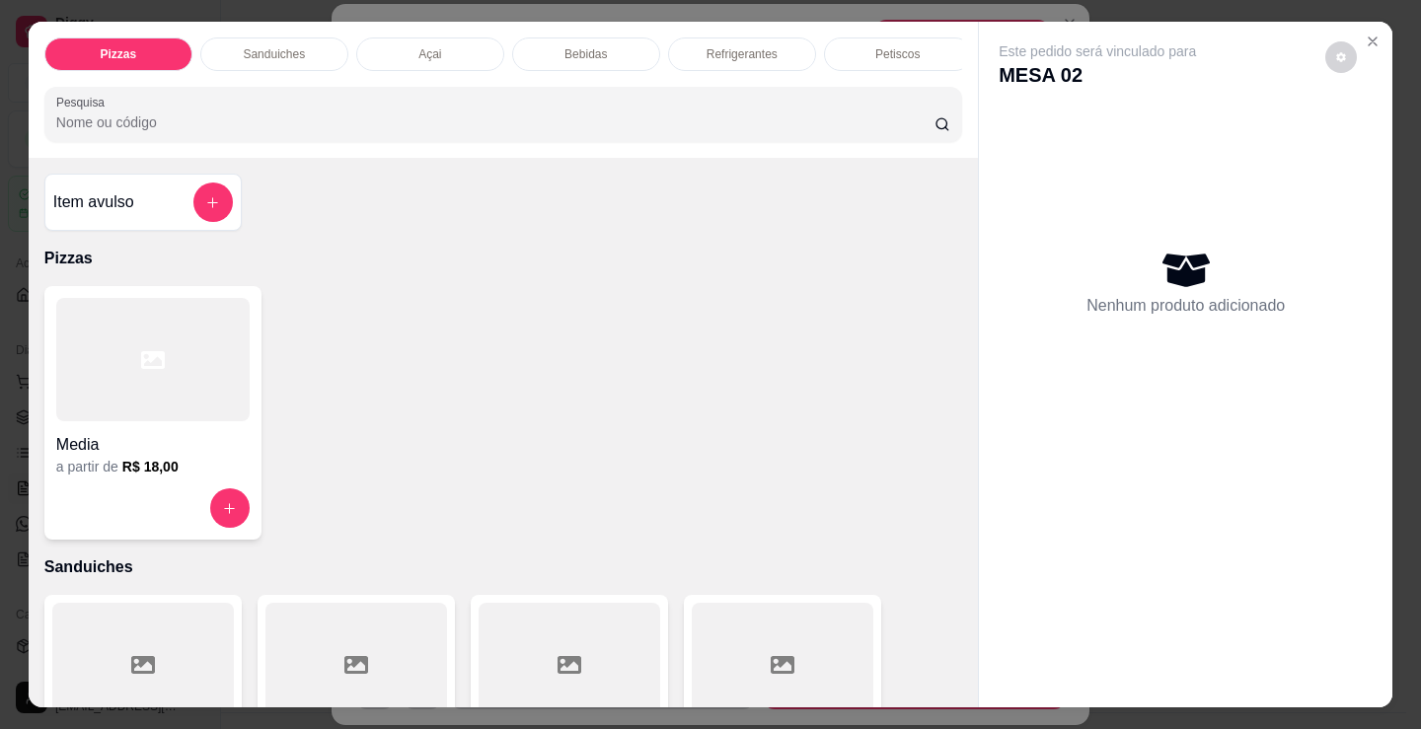
scroll to position [0, 477]
click at [599, 47] on div "doces" at bounding box center [577, 54] width 148 height 34
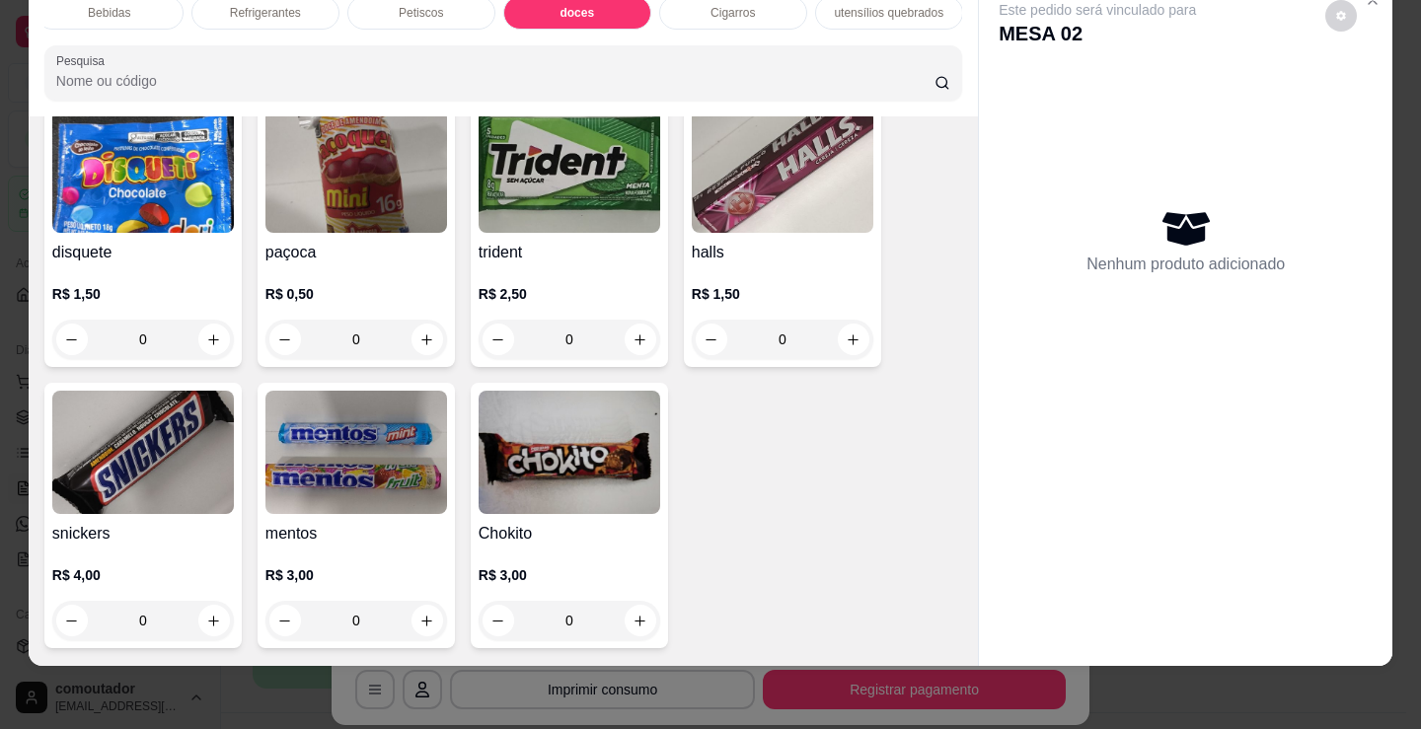
scroll to position [7046, 0]
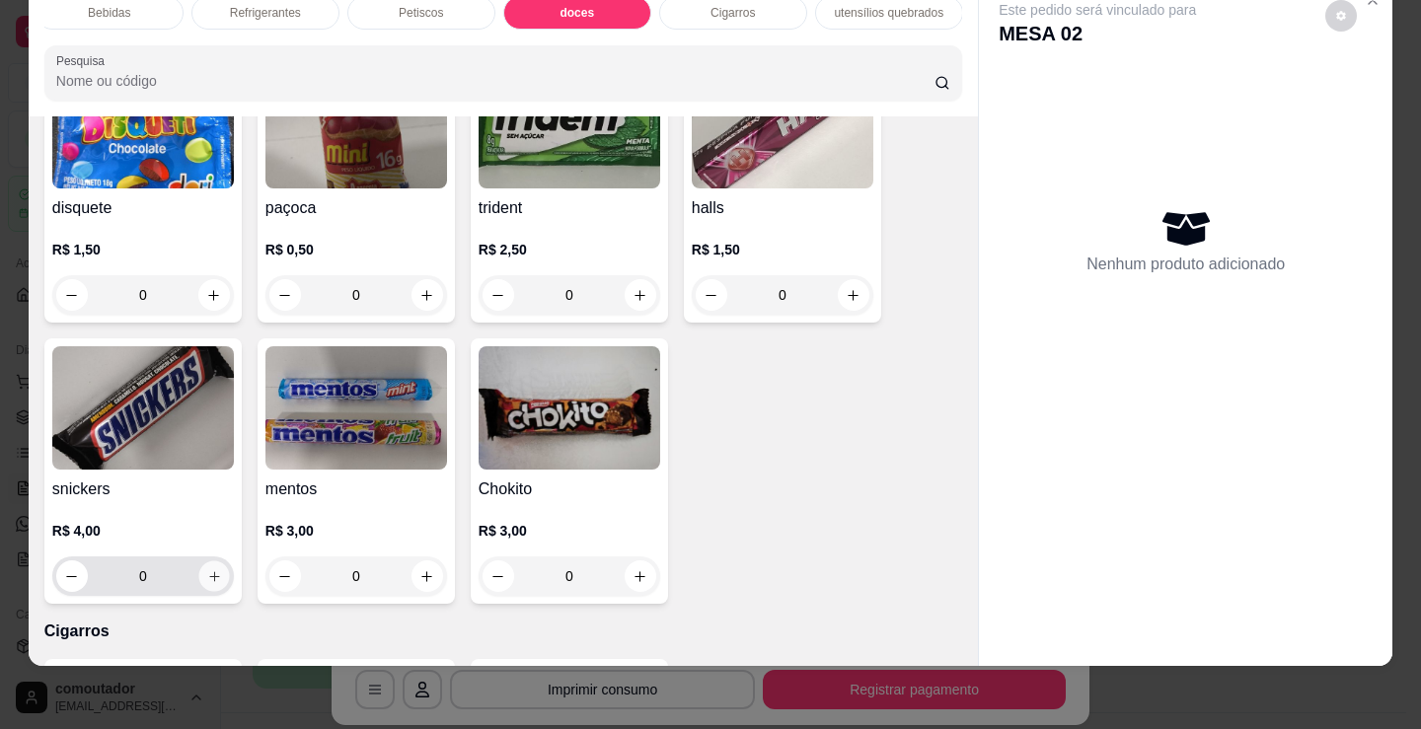
click at [207, 583] on icon "increase-product-quantity" at bounding box center [214, 576] width 15 height 15
type input "1"
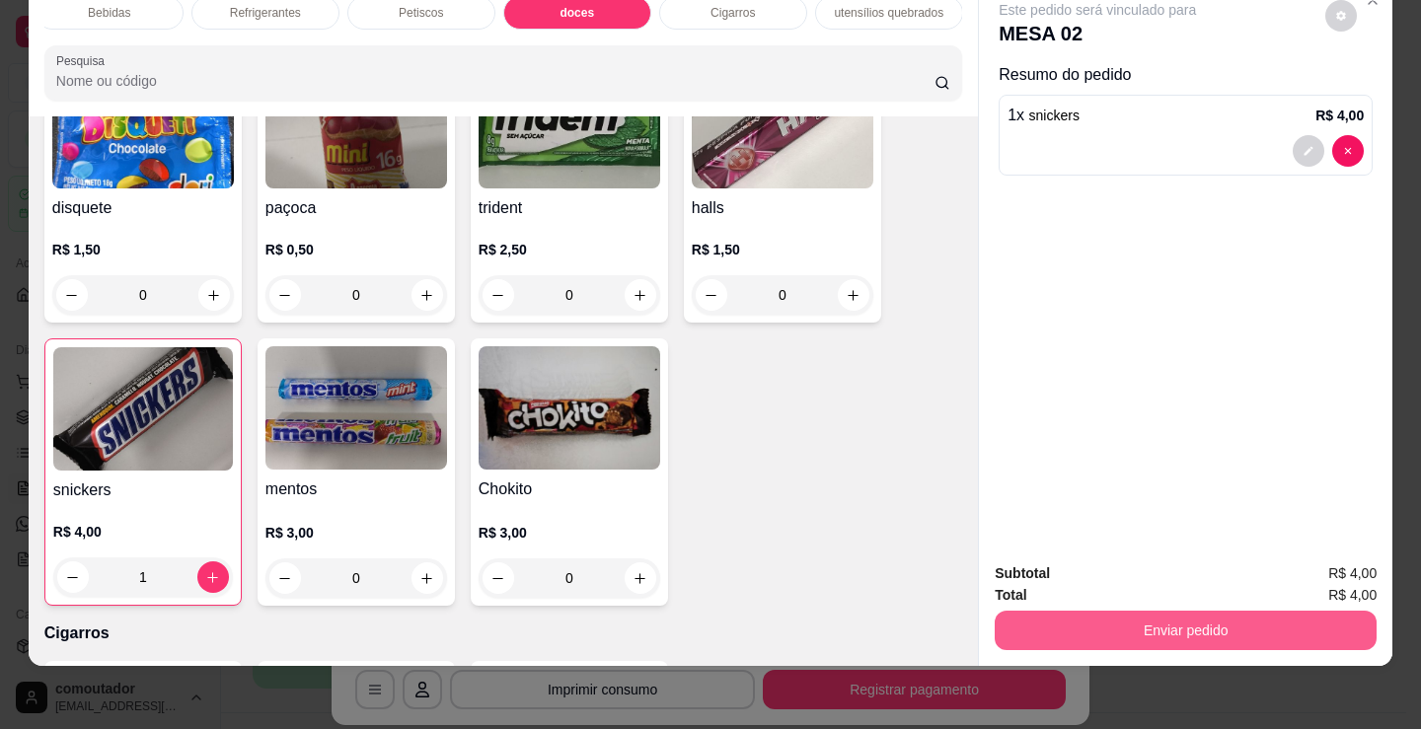
click at [1175, 618] on button "Enviar pedido" at bounding box center [1186, 630] width 382 height 39
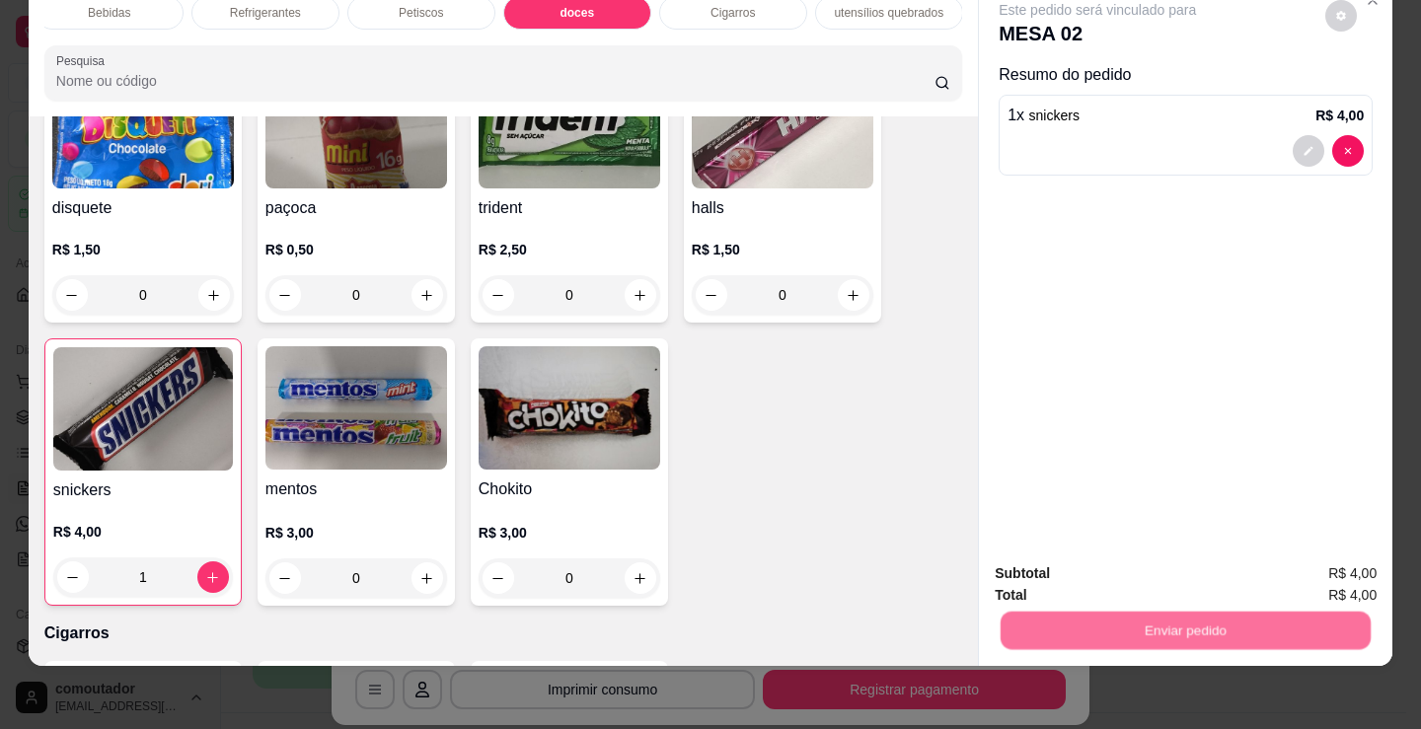
click at [1134, 564] on button "Não registrar e enviar pedido" at bounding box center [1119, 567] width 205 height 37
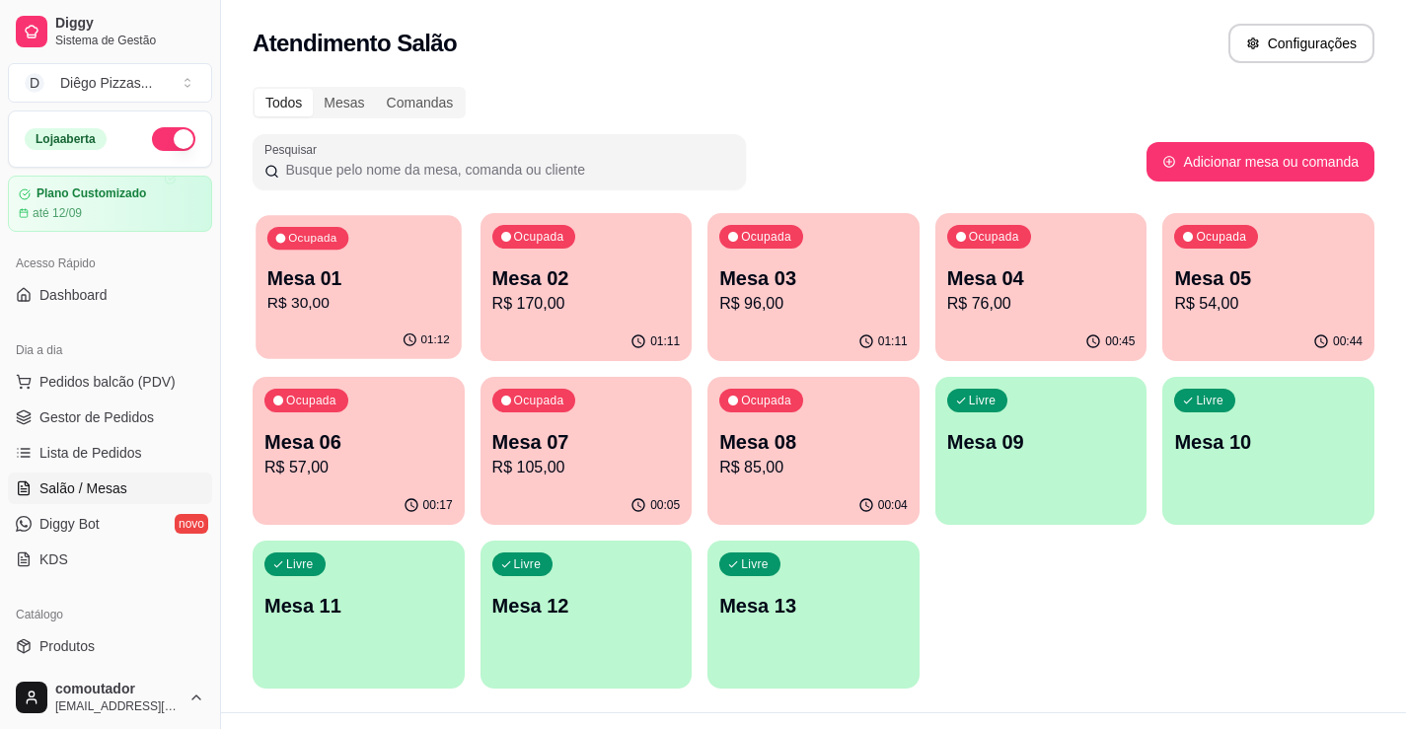
click at [308, 303] on p "R$ 30,00" at bounding box center [358, 303] width 183 height 23
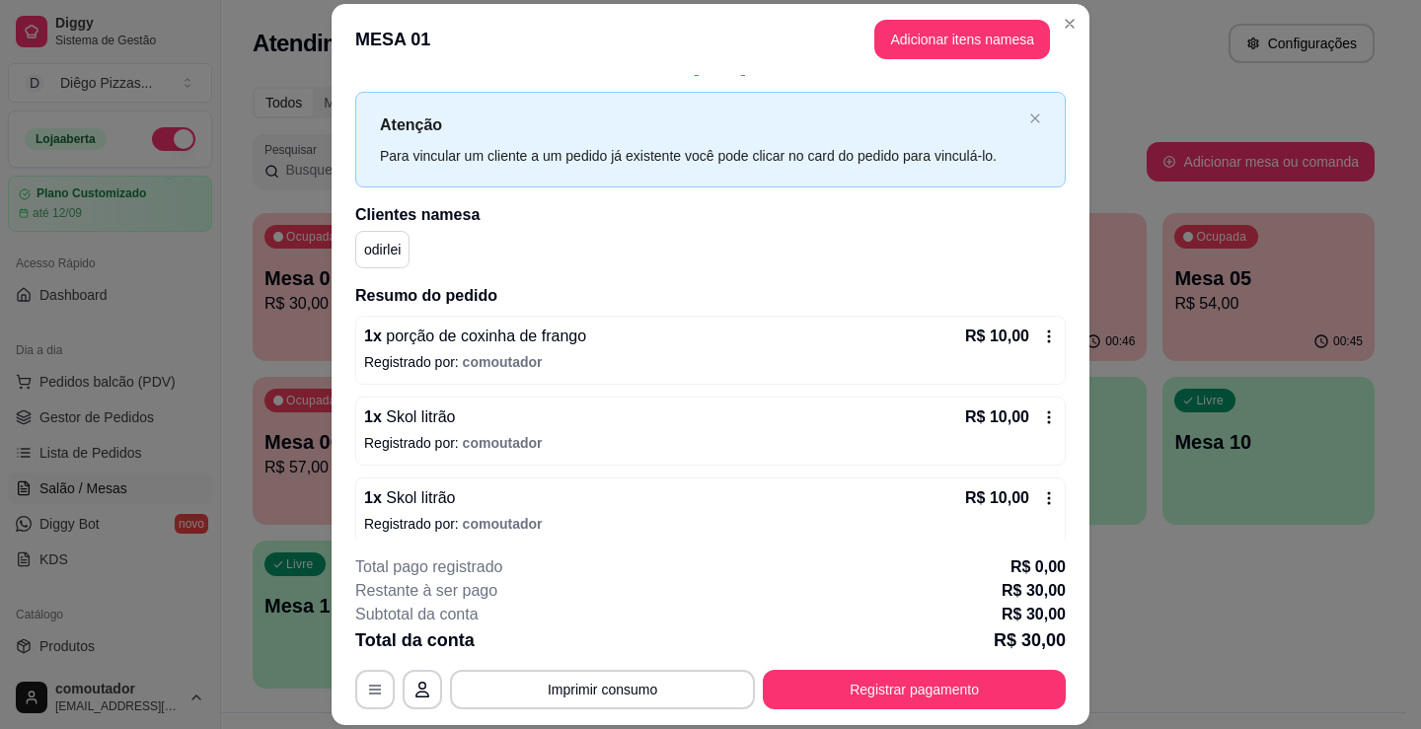
scroll to position [40, 0]
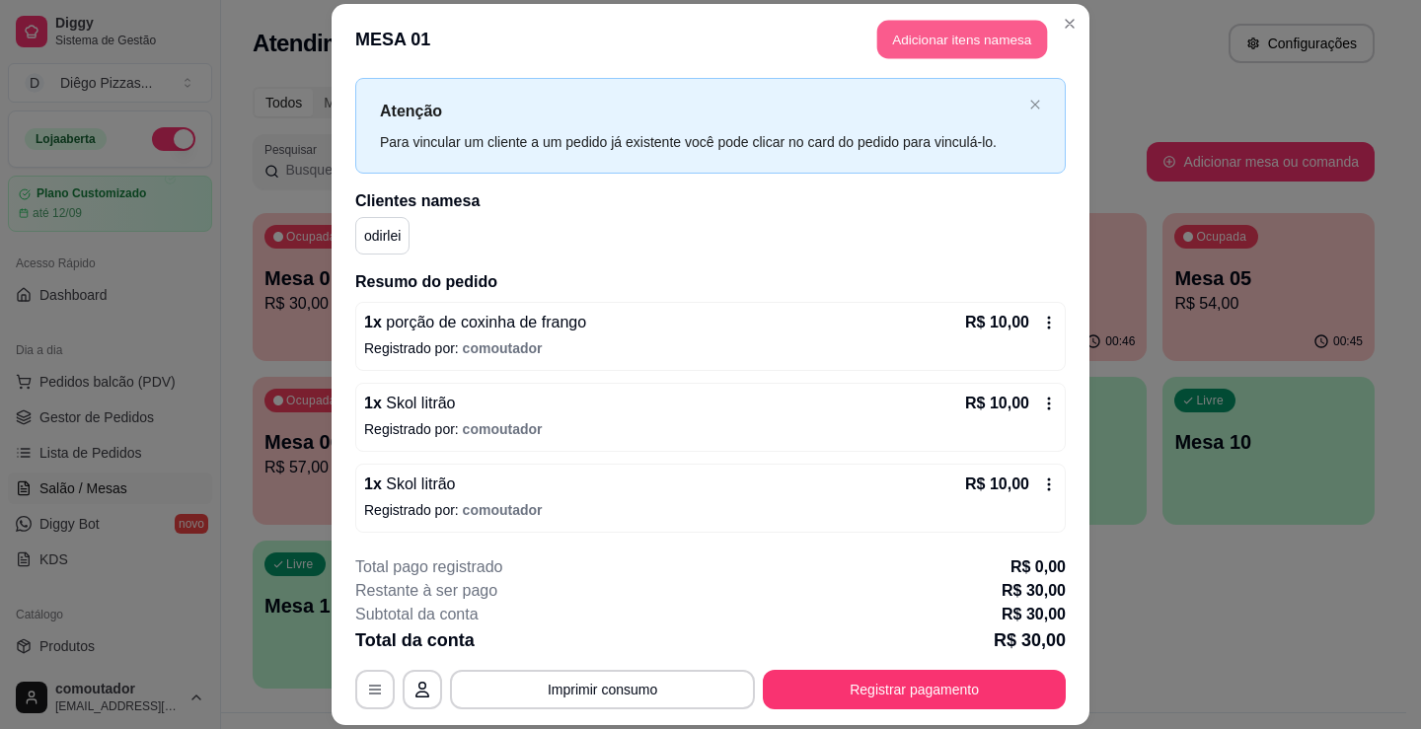
click at [930, 33] on button "Adicionar itens na mesa" at bounding box center [962, 39] width 170 height 38
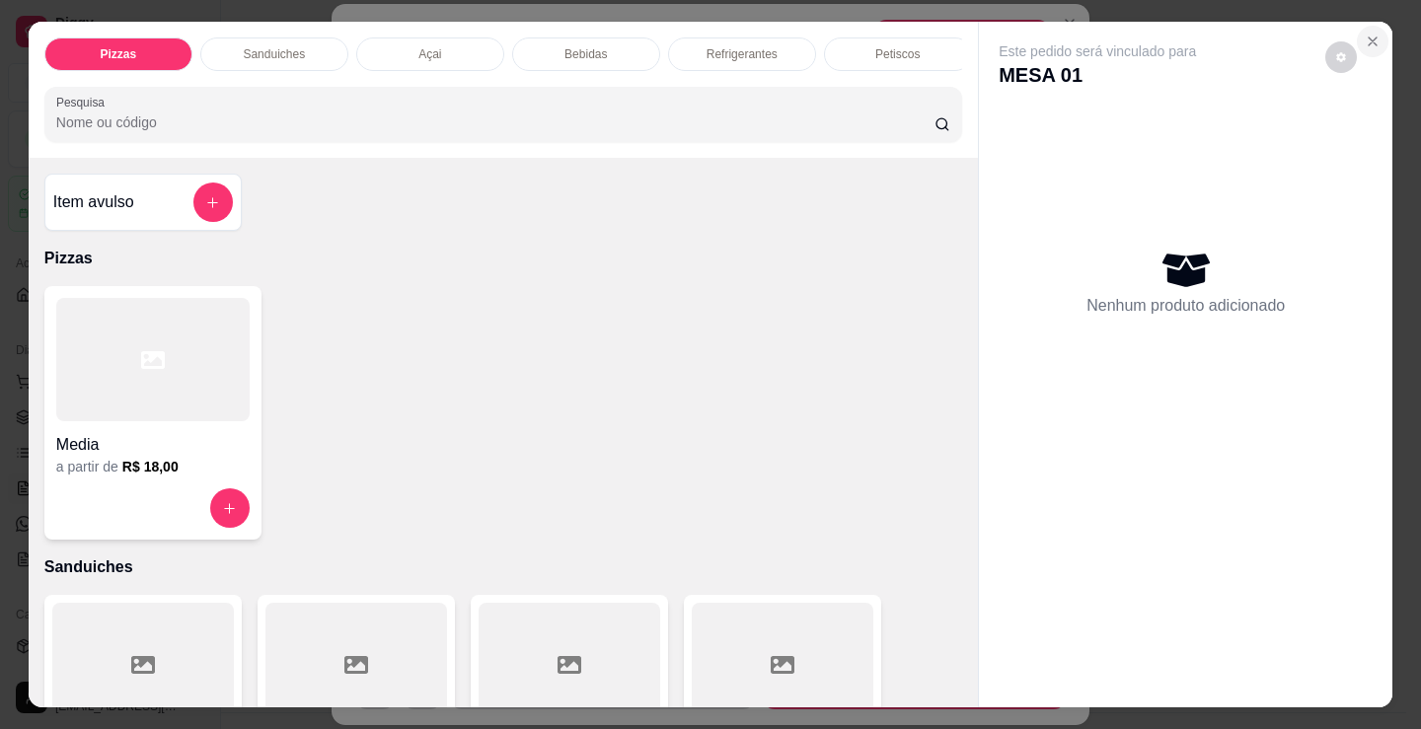
click at [1375, 32] on button "Close" at bounding box center [1373, 42] width 32 height 32
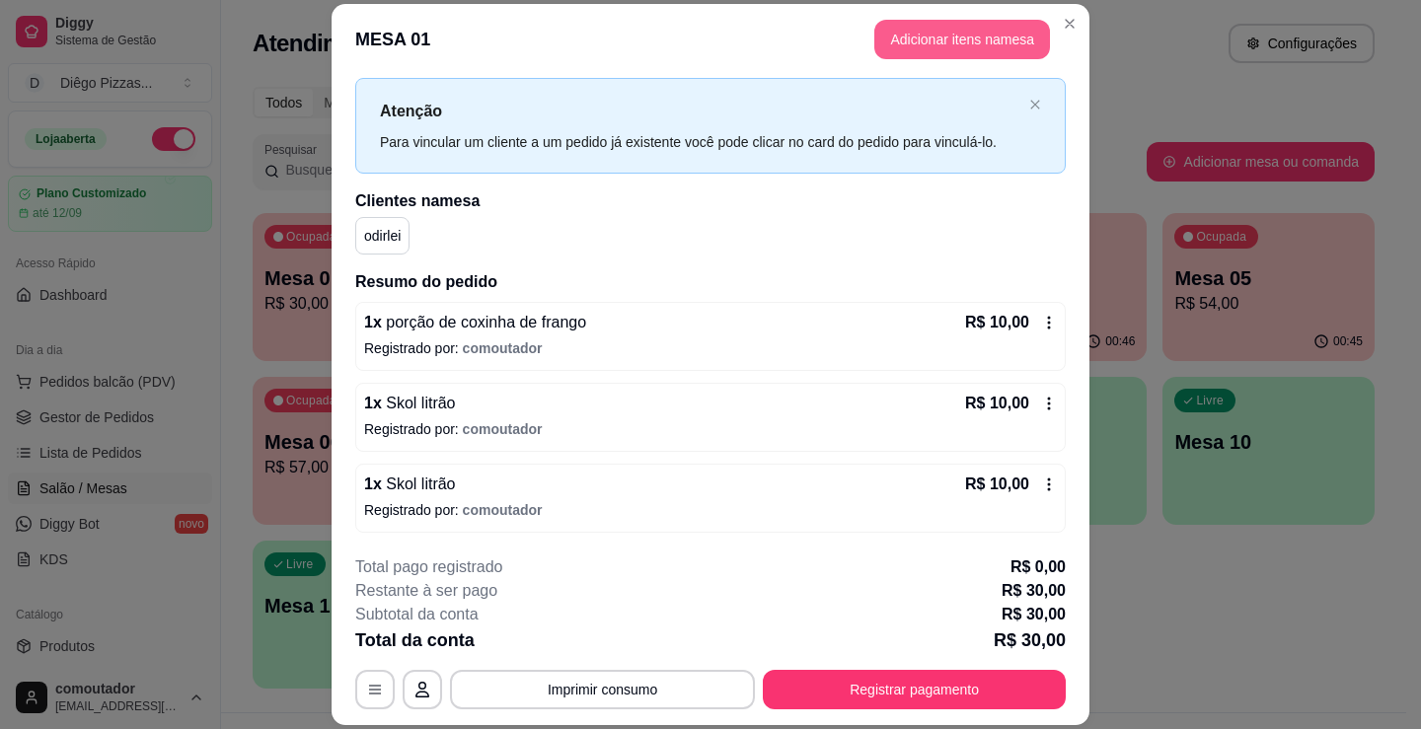
click at [899, 41] on button "Adicionar itens na mesa" at bounding box center [962, 39] width 176 height 39
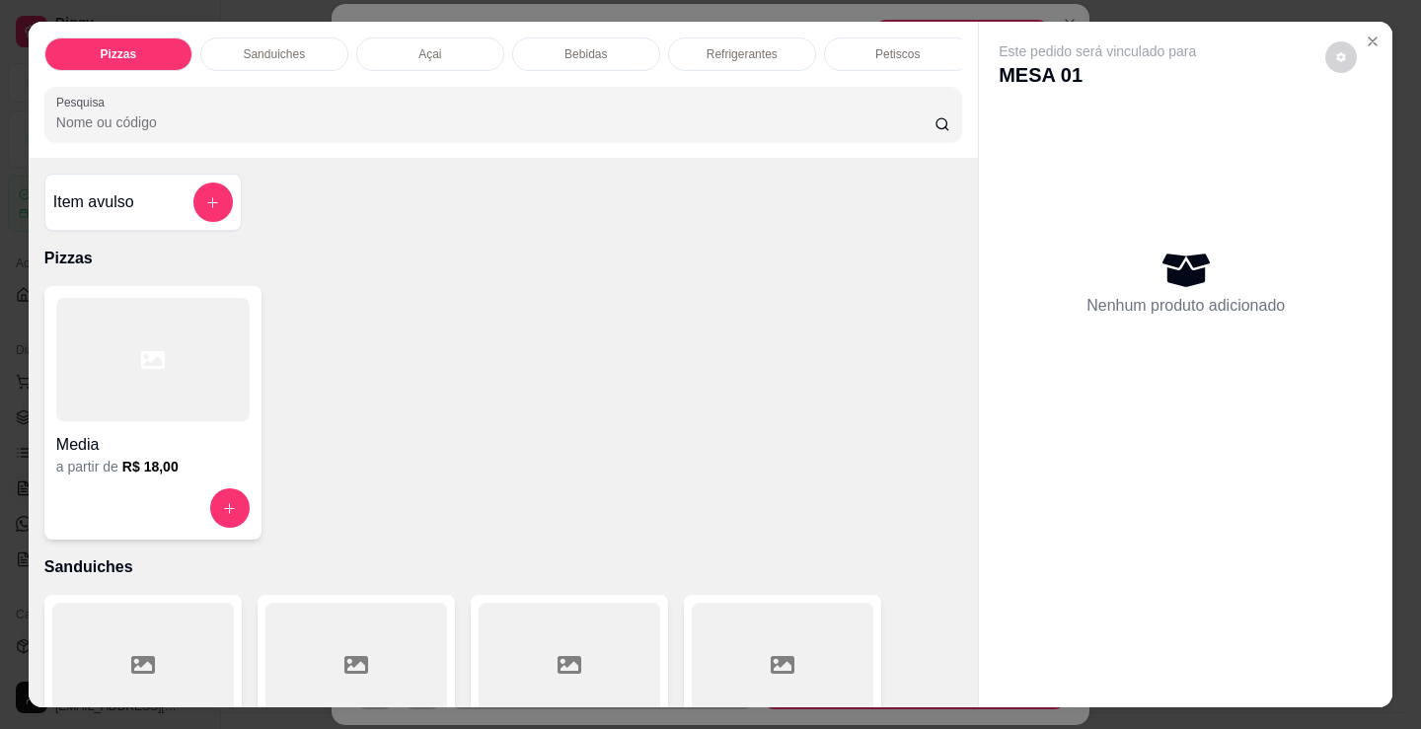
click at [573, 59] on div "Bebidas" at bounding box center [586, 54] width 148 height 34
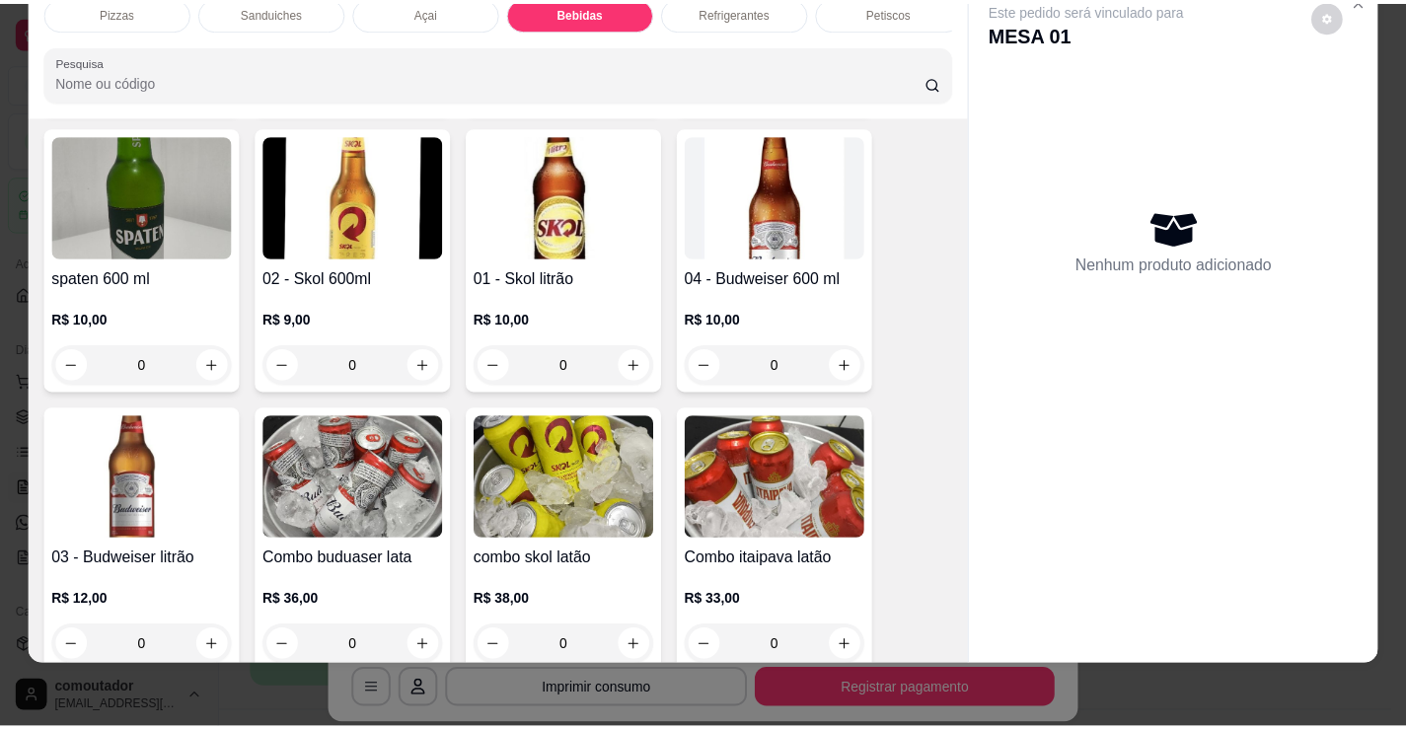
scroll to position [2854, 0]
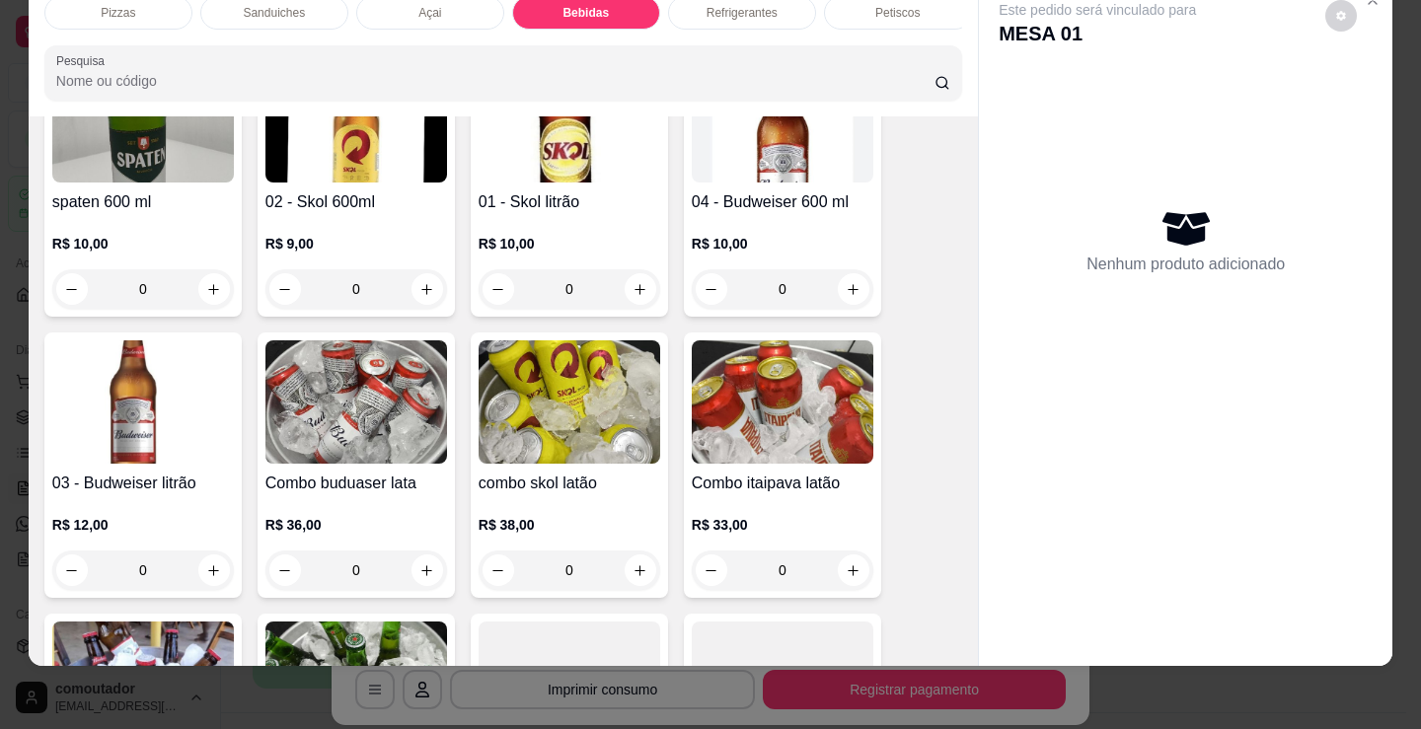
click at [627, 299] on button "increase-product-quantity" at bounding box center [641, 289] width 32 height 32
type input "1"
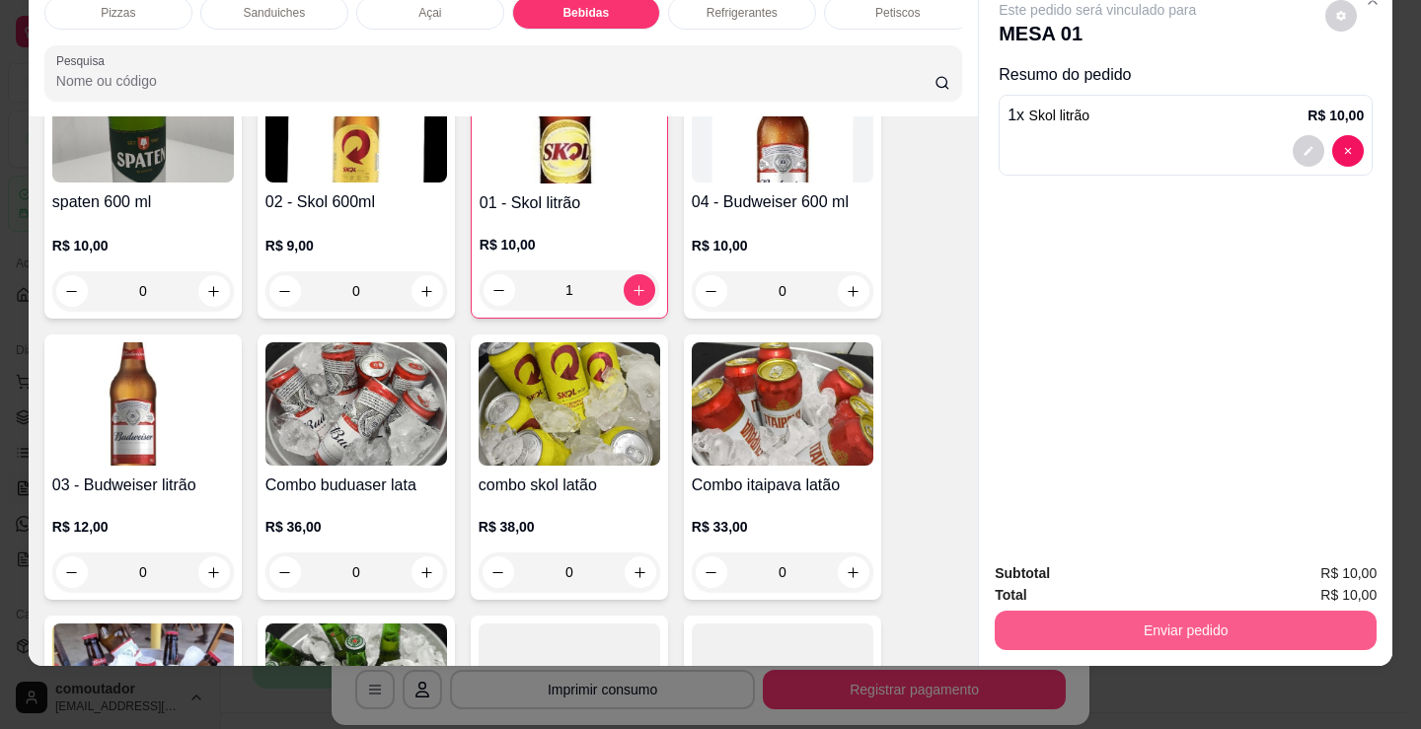
click at [1137, 613] on button "Enviar pedido" at bounding box center [1186, 630] width 382 height 39
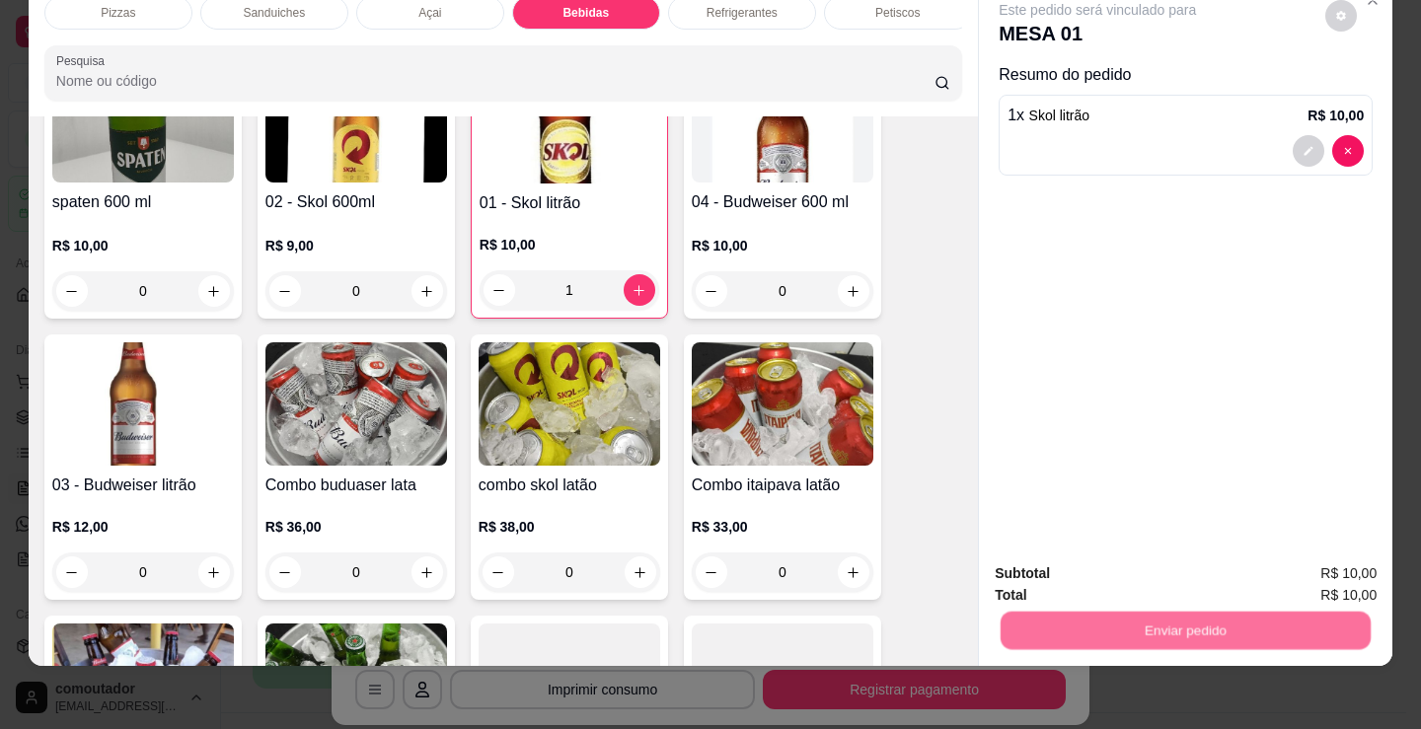
click at [1126, 570] on button "Não registrar e enviar pedido" at bounding box center [1120, 567] width 199 height 37
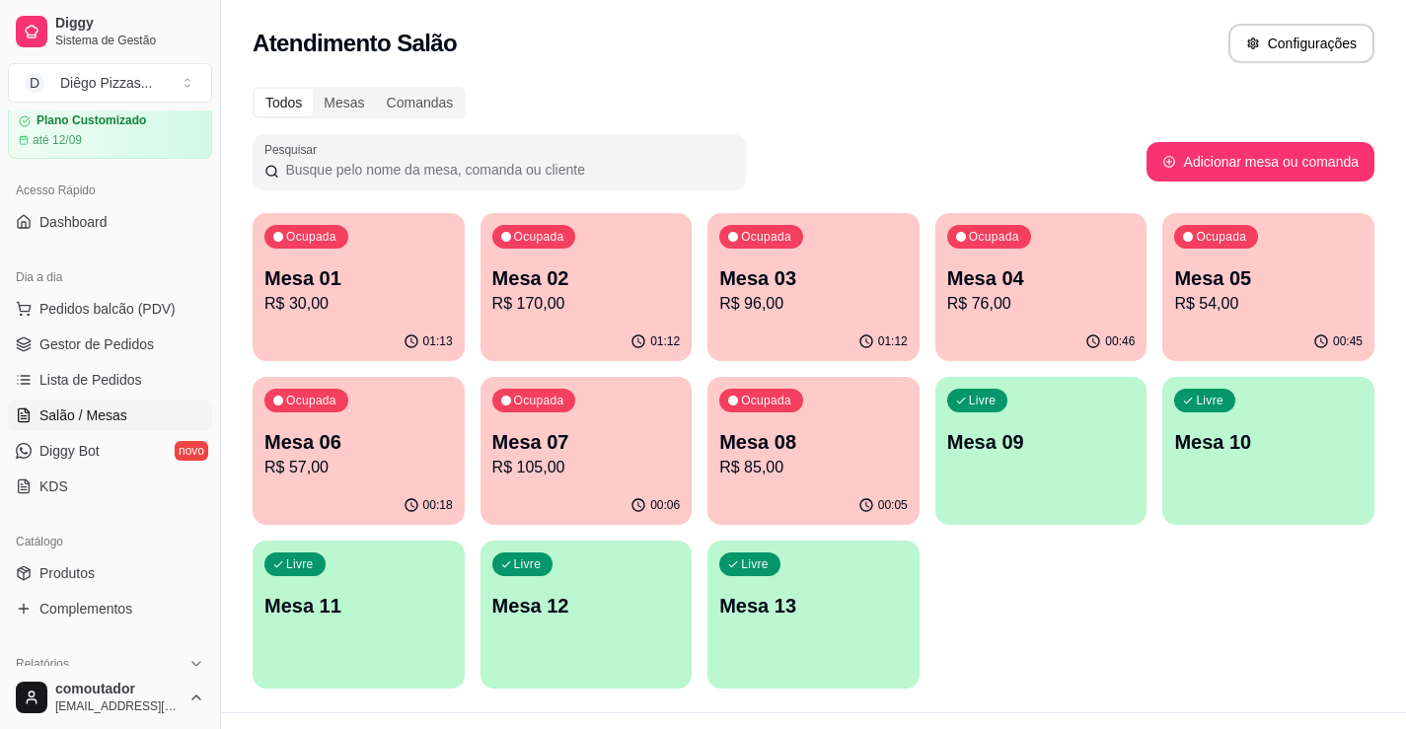
scroll to position [197, 0]
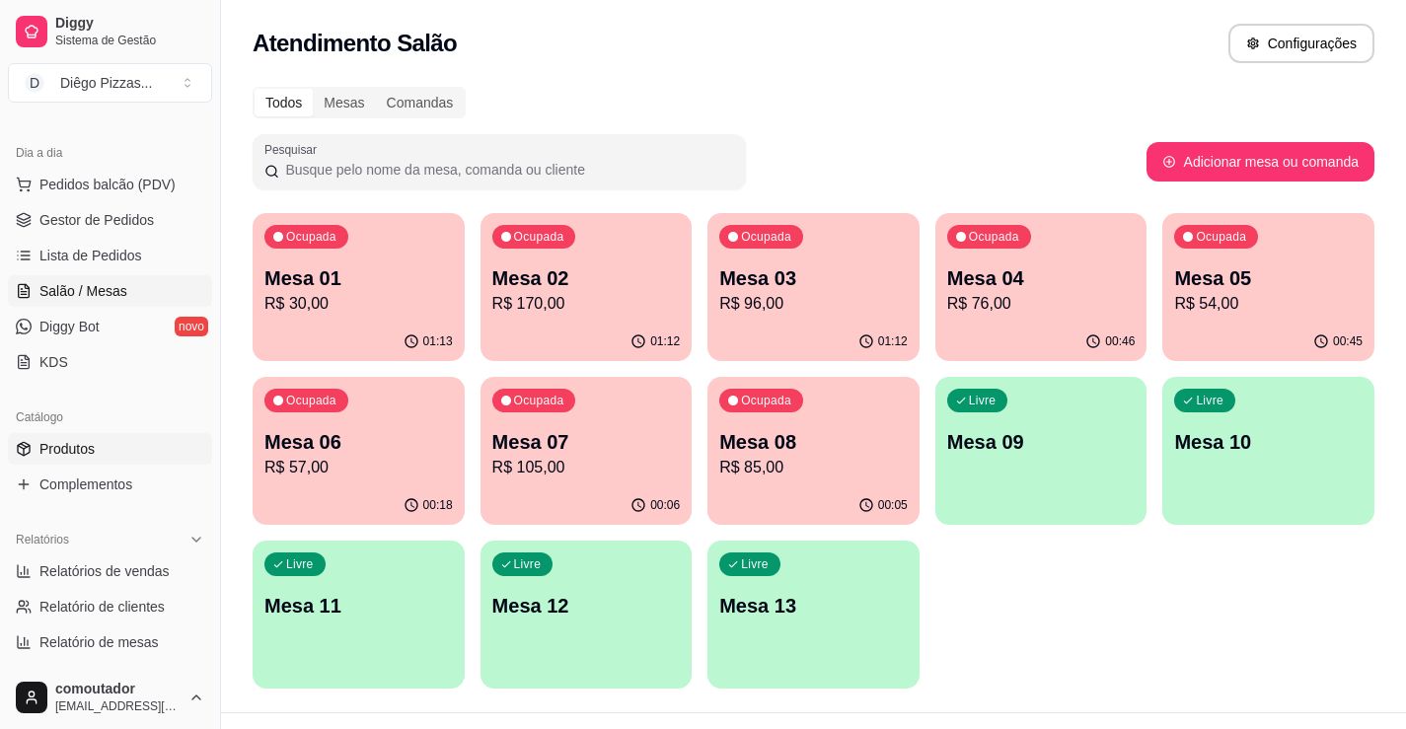
click at [129, 444] on link "Produtos" at bounding box center [110, 449] width 204 height 32
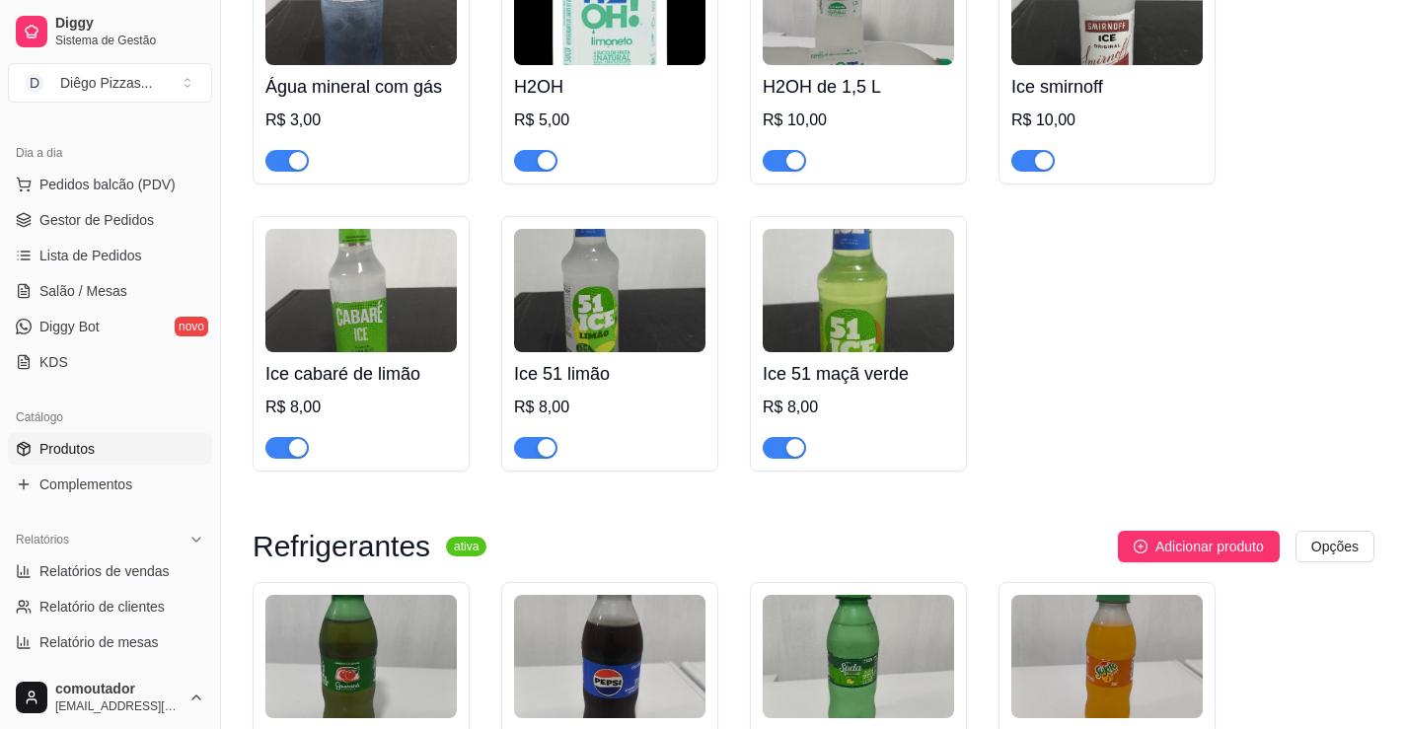
scroll to position [6611, 0]
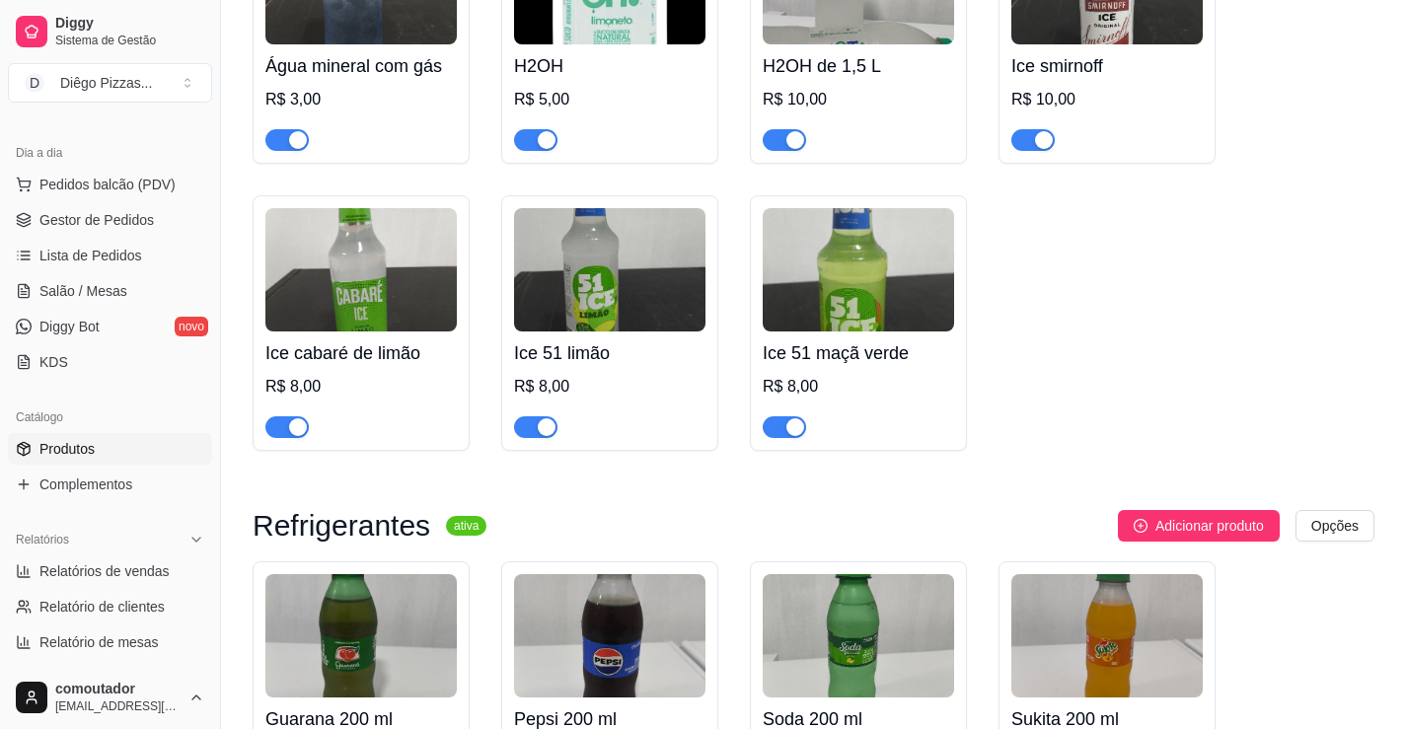
click at [781, 423] on span "button" at bounding box center [784, 427] width 43 height 22
click at [522, 422] on span "button" at bounding box center [535, 427] width 43 height 22
drag, startPoint x: 602, startPoint y: 339, endPoint x: 1146, endPoint y: 321, distance: 545.0
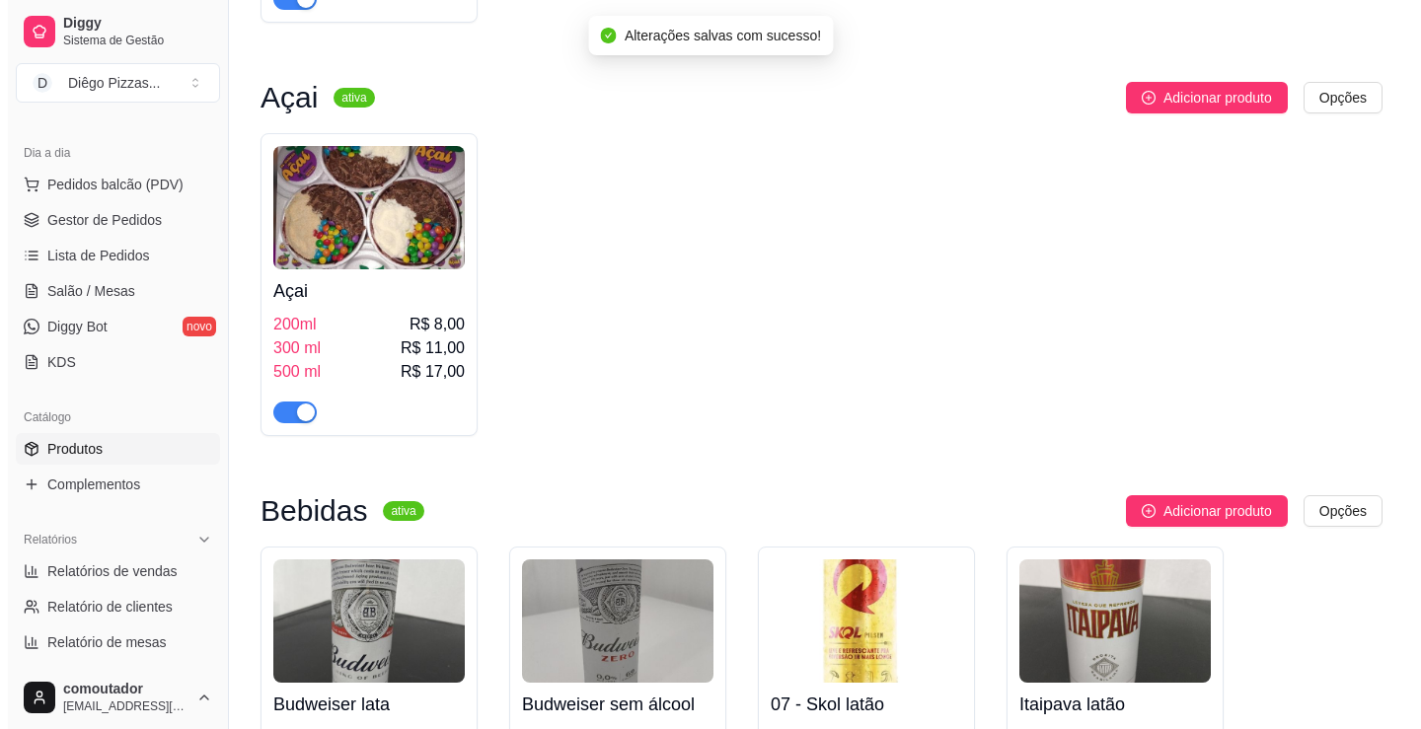
scroll to position [3848, 0]
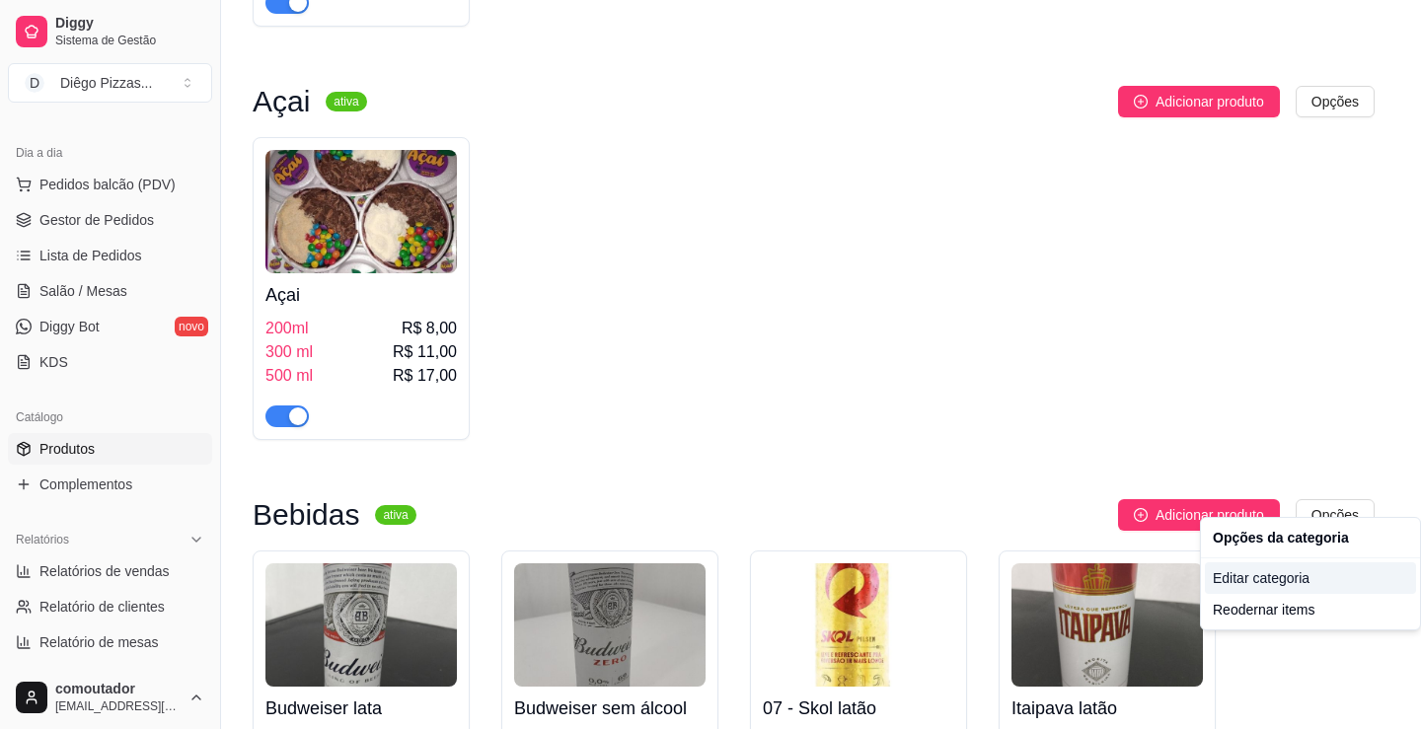
click at [1262, 582] on div "Editar categoria" at bounding box center [1310, 578] width 211 height 32
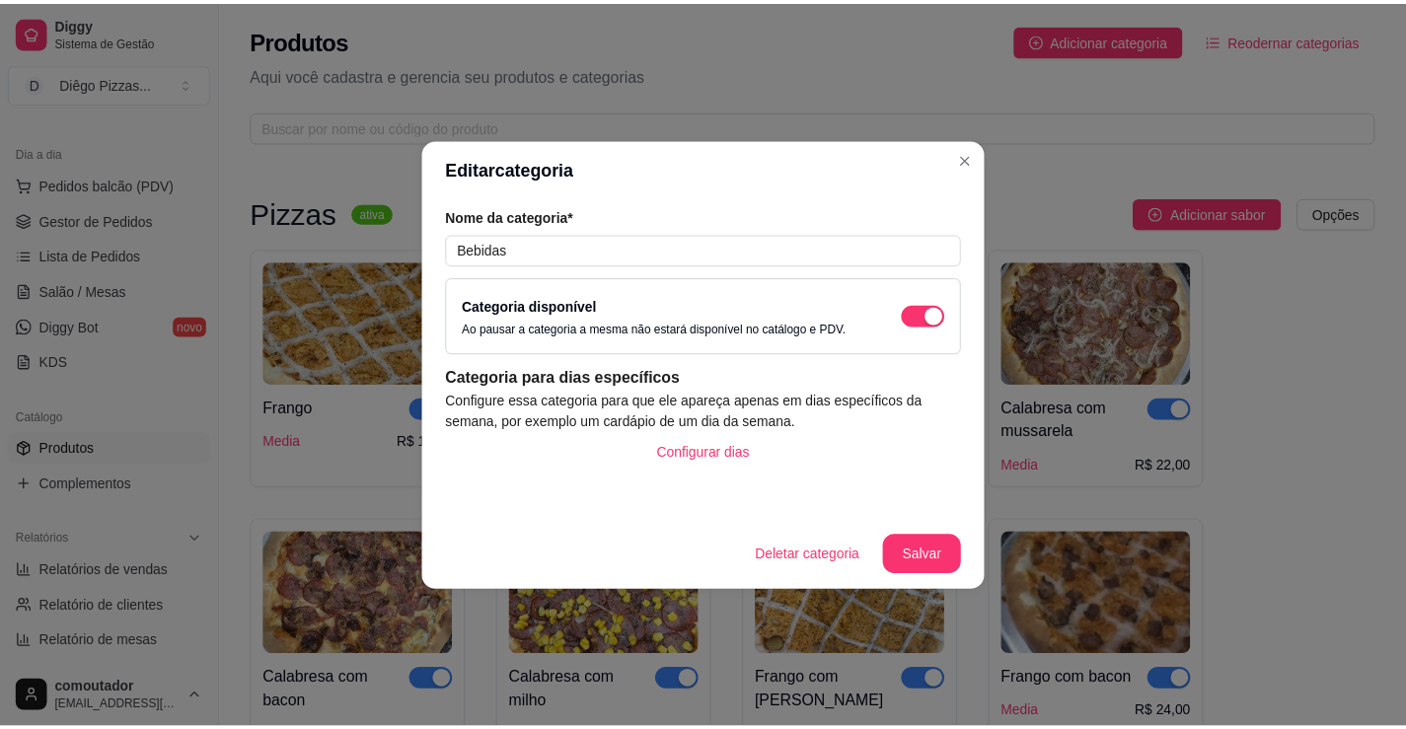
scroll to position [3981, 0]
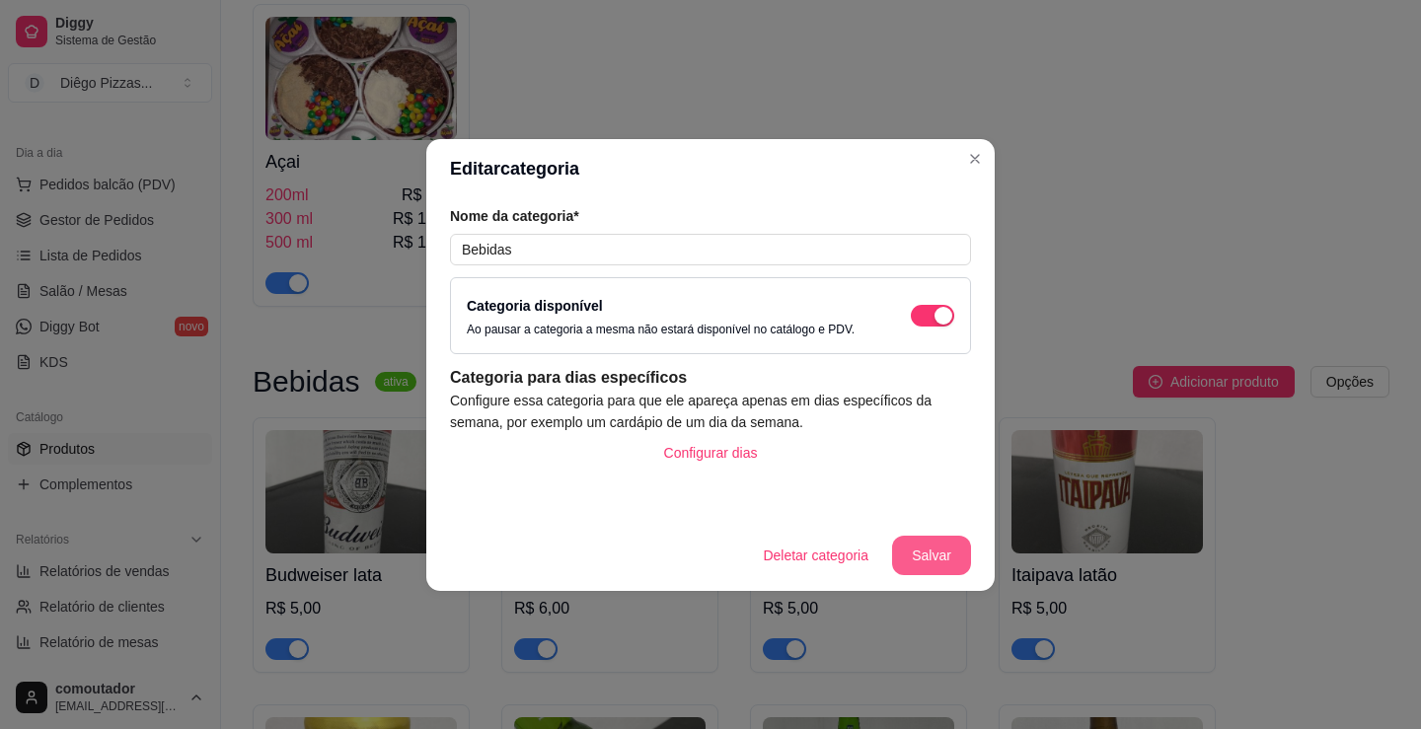
click at [955, 570] on button "Salvar" at bounding box center [931, 555] width 79 height 39
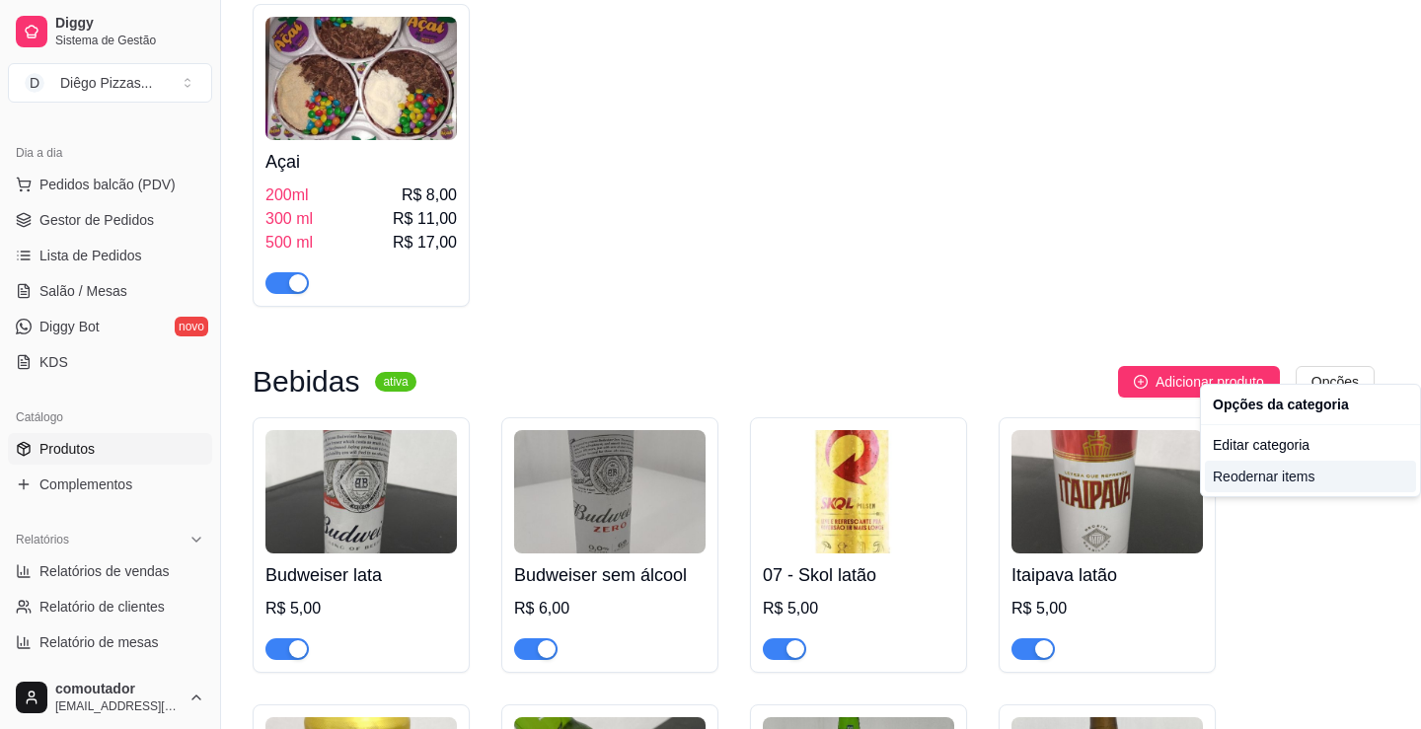
click at [1314, 482] on div "Reodernar items" at bounding box center [1310, 477] width 211 height 32
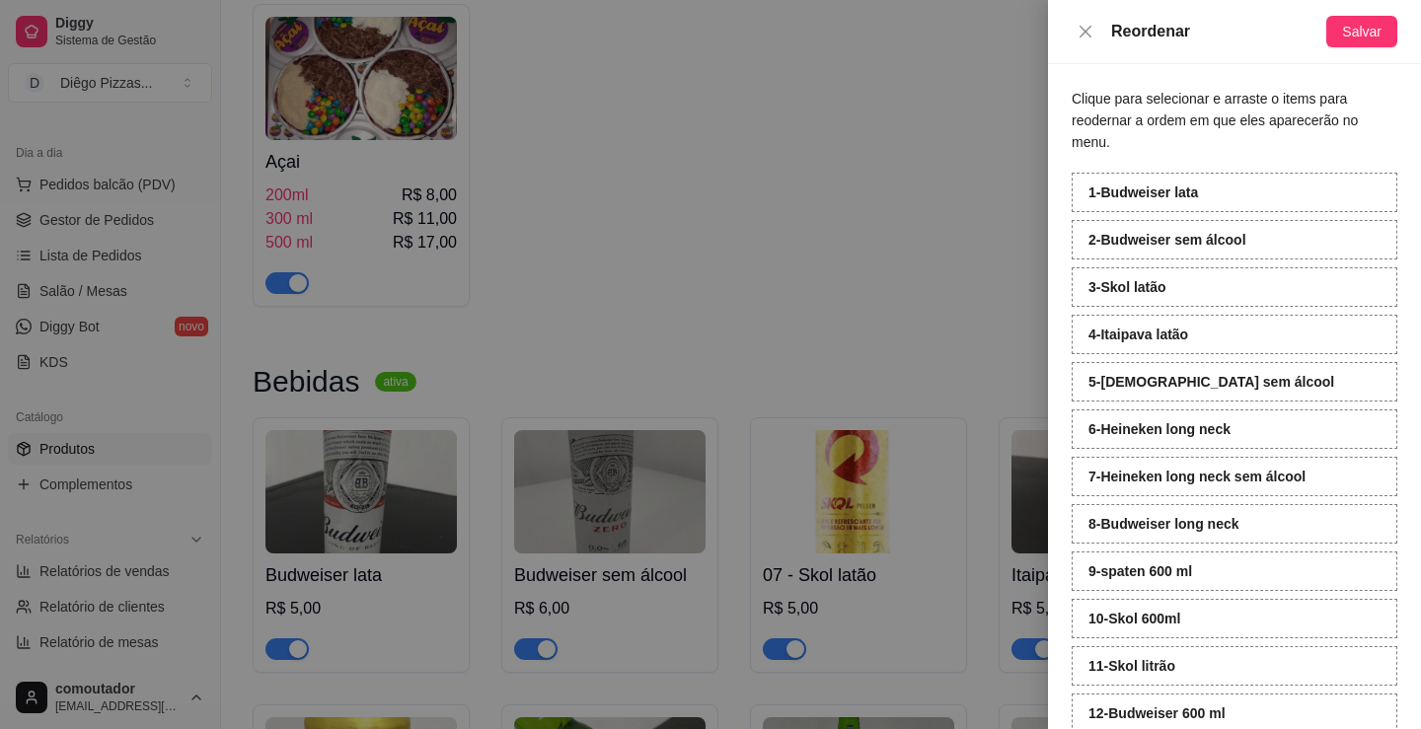
click at [1023, 284] on div at bounding box center [710, 364] width 1421 height 729
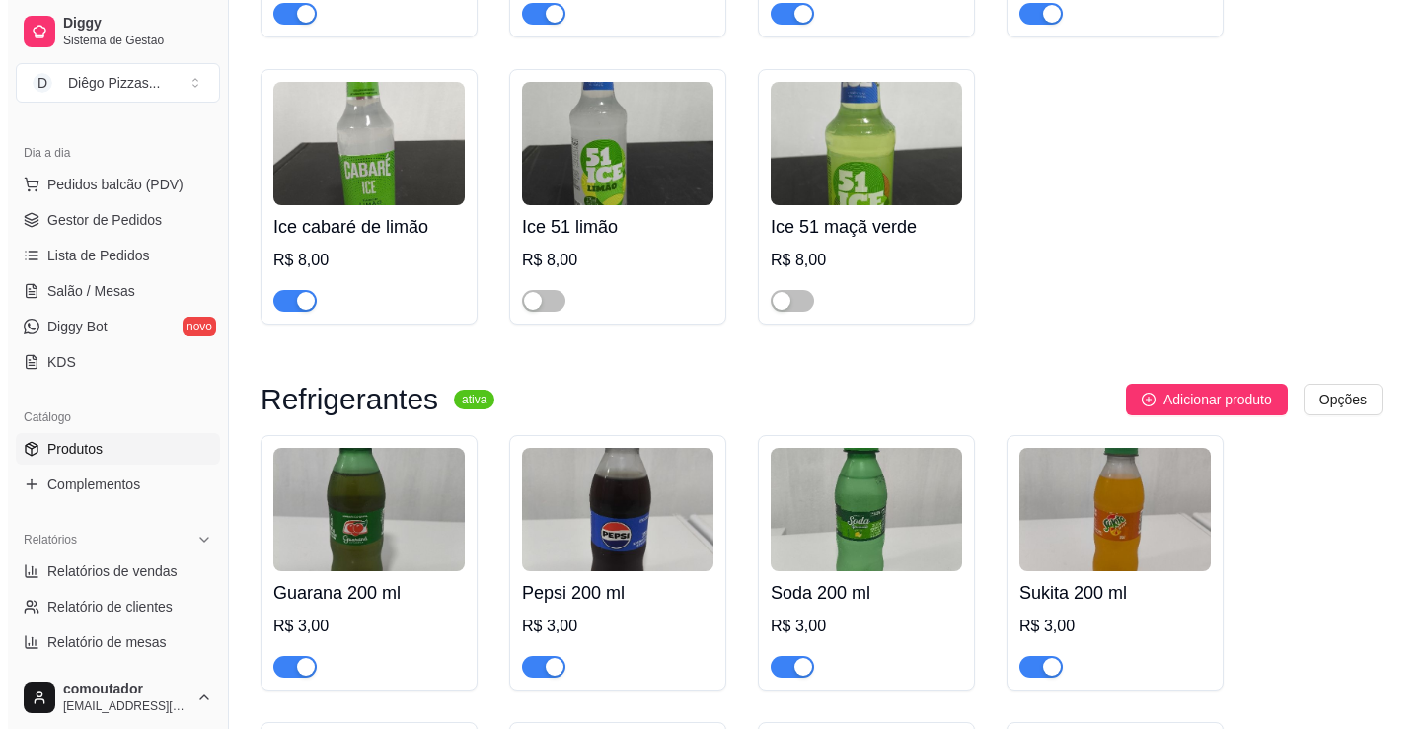
scroll to position [6842, 0]
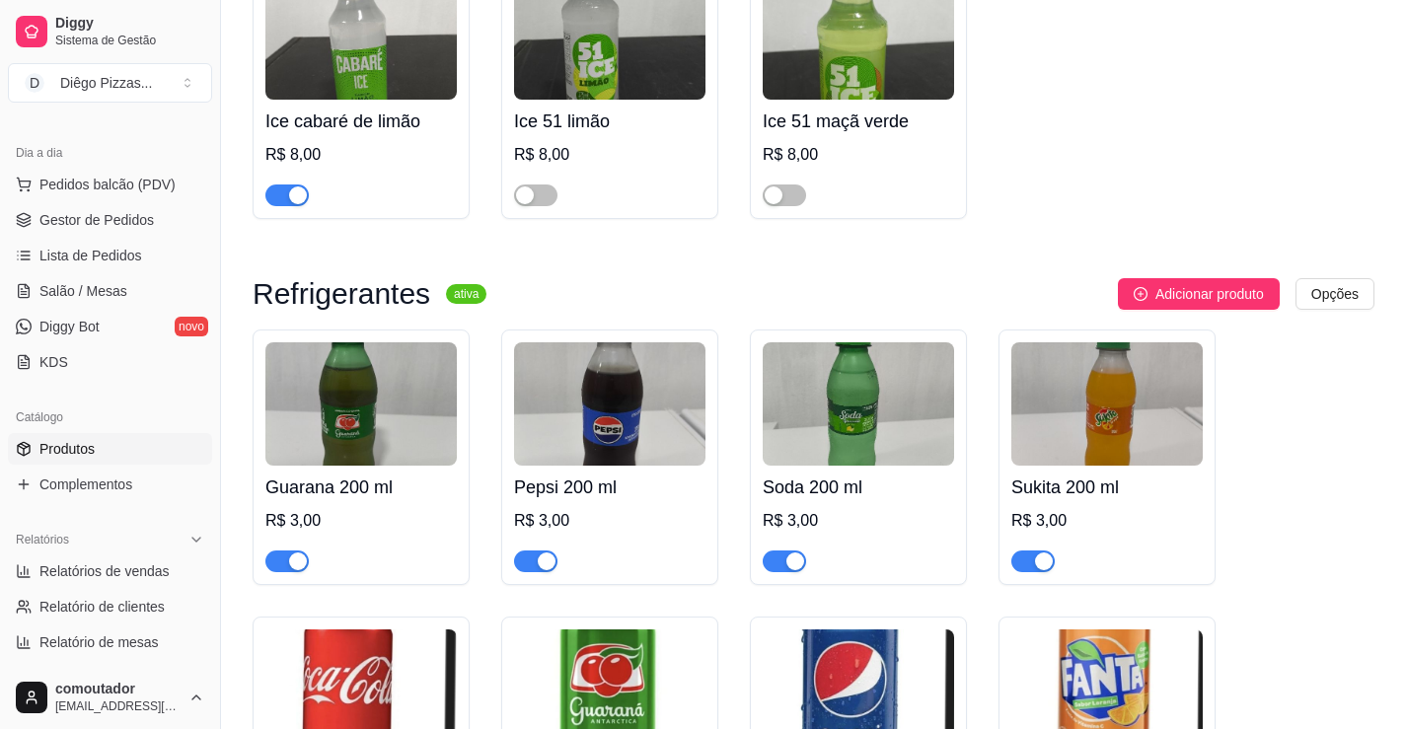
click at [842, 100] on div "Ice 51 maçã verde R$ 8,00" at bounding box center [858, 153] width 191 height 107
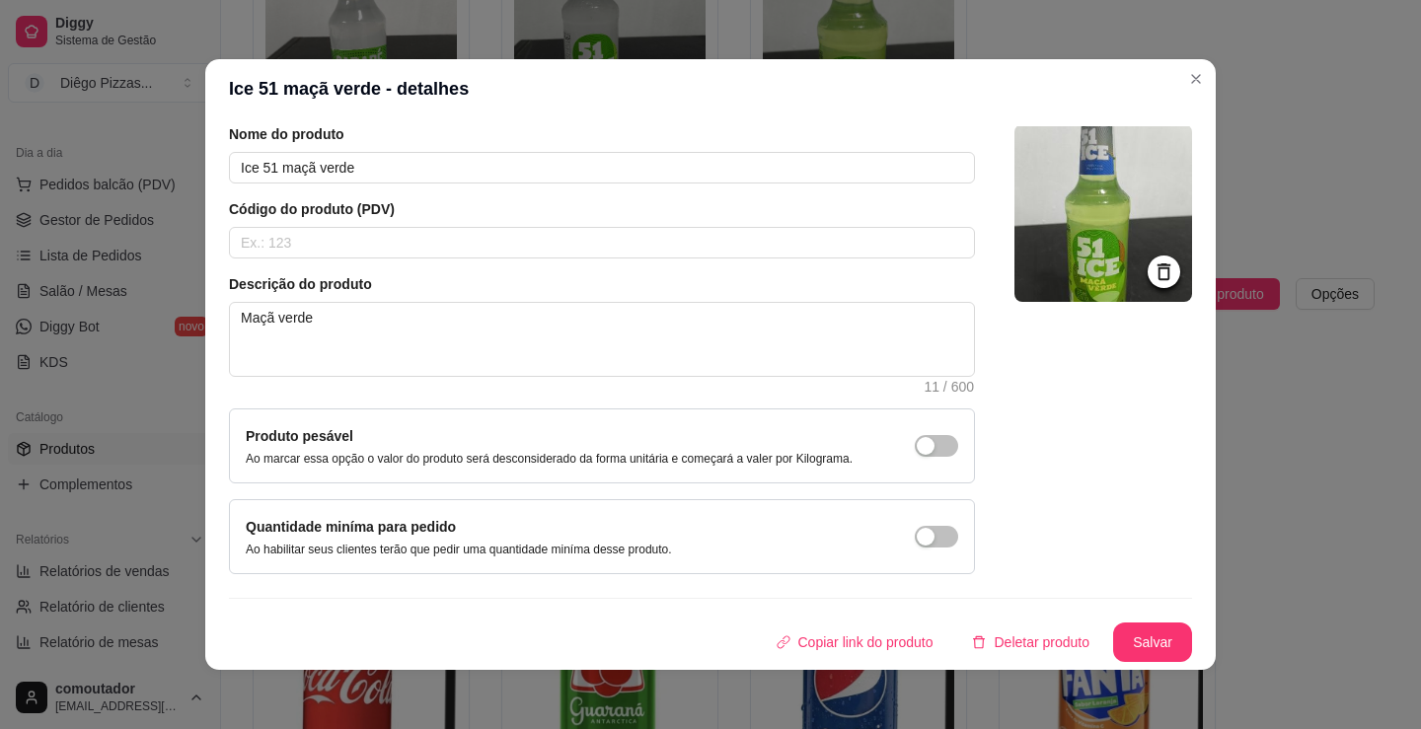
scroll to position [4, 0]
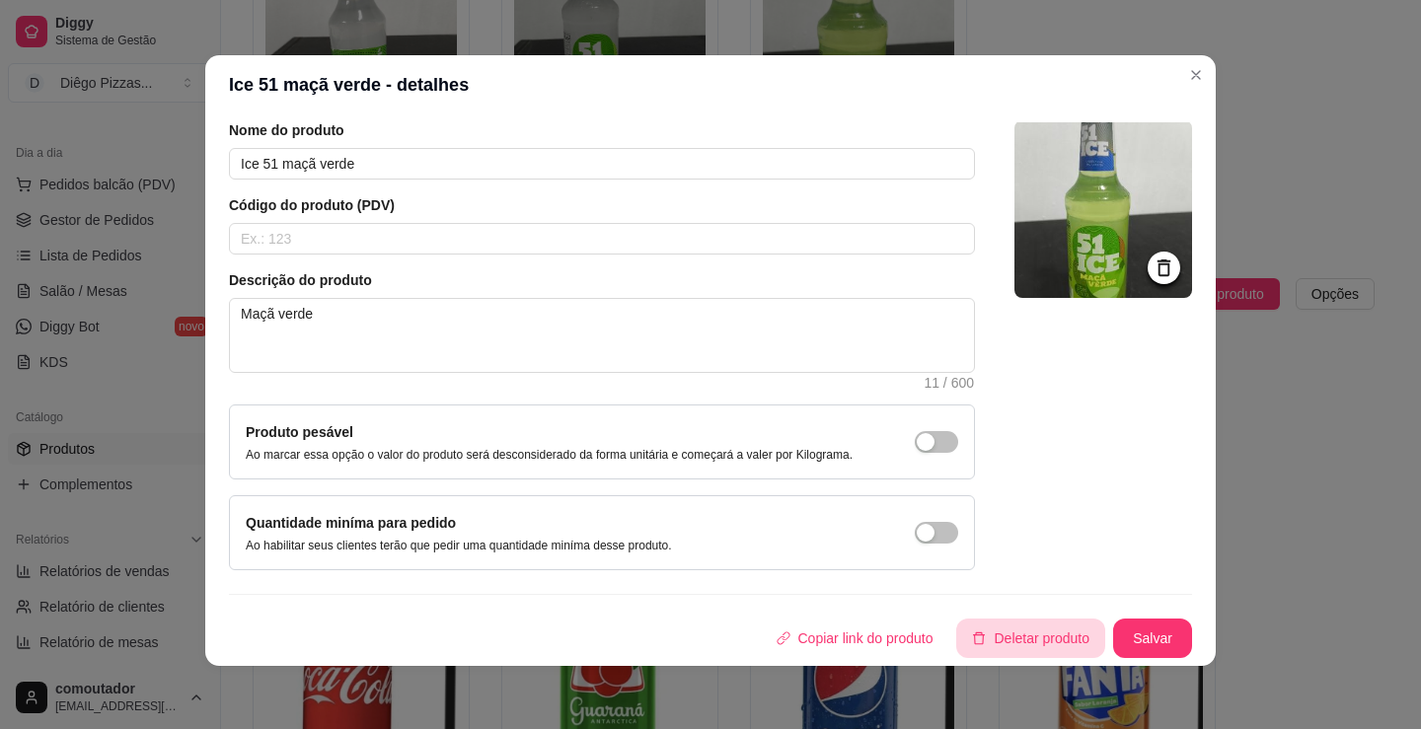
click at [1012, 625] on button "Deletar produto" at bounding box center [1030, 638] width 149 height 39
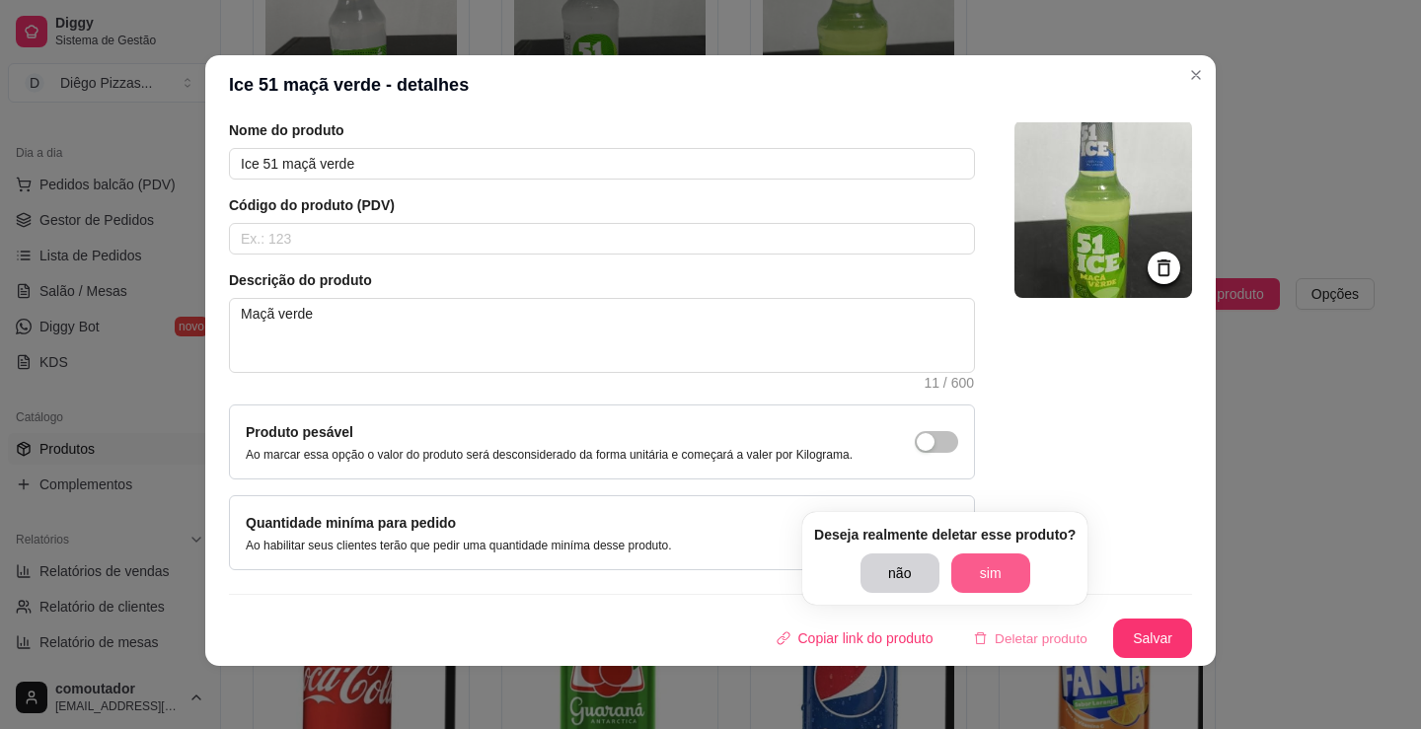
click at [996, 585] on button "sim" at bounding box center [990, 573] width 79 height 39
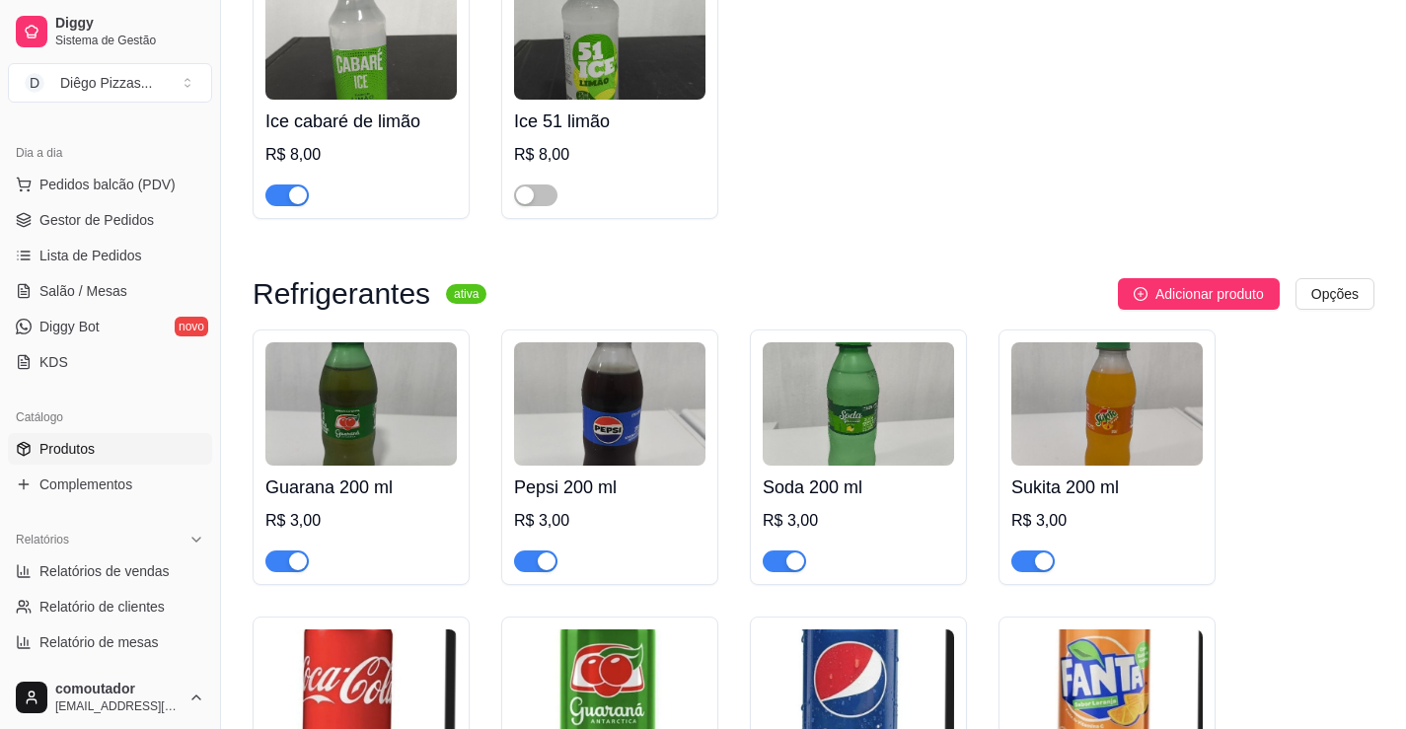
click at [554, 127] on div "Ice 51 limão R$ 8,00" at bounding box center [609, 153] width 191 height 107
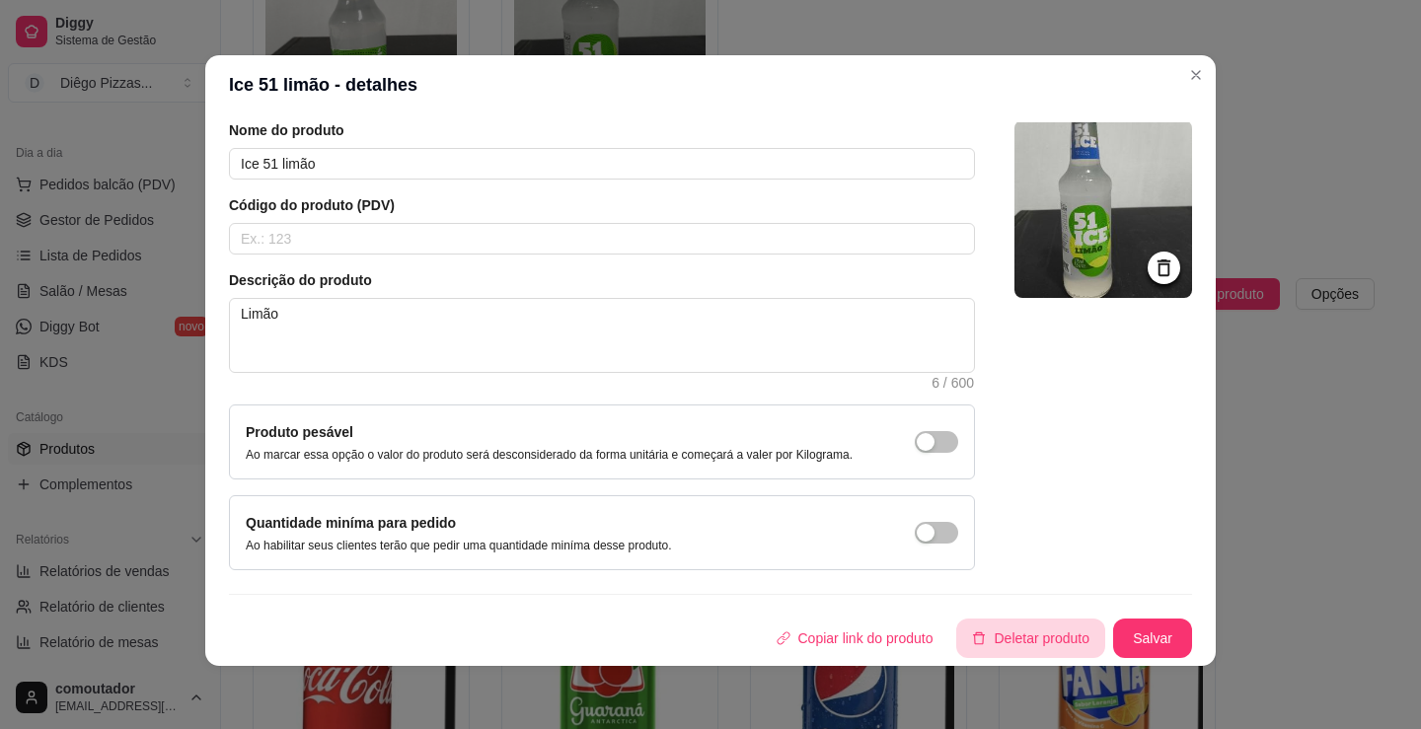
click at [985, 633] on button "Deletar produto" at bounding box center [1030, 638] width 149 height 39
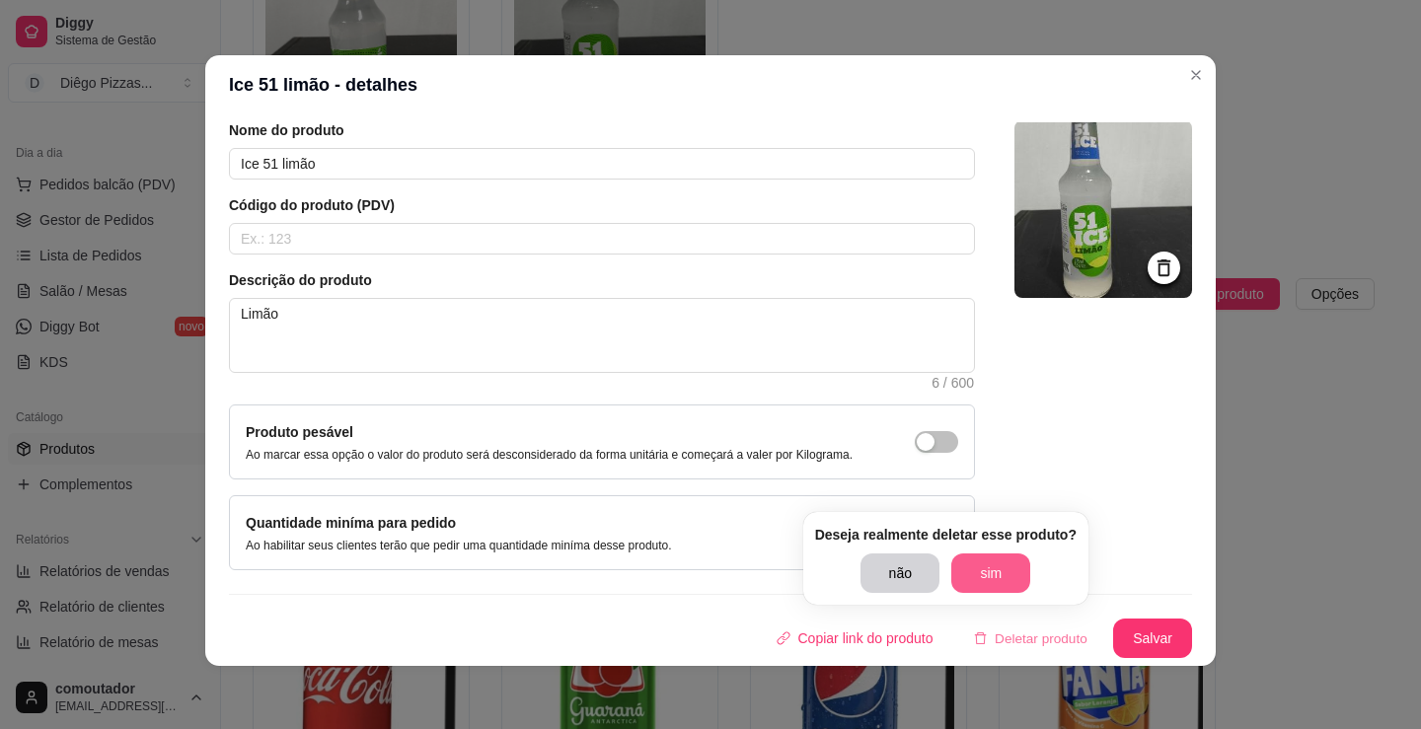
click at [988, 579] on button "sim" at bounding box center [990, 573] width 79 height 39
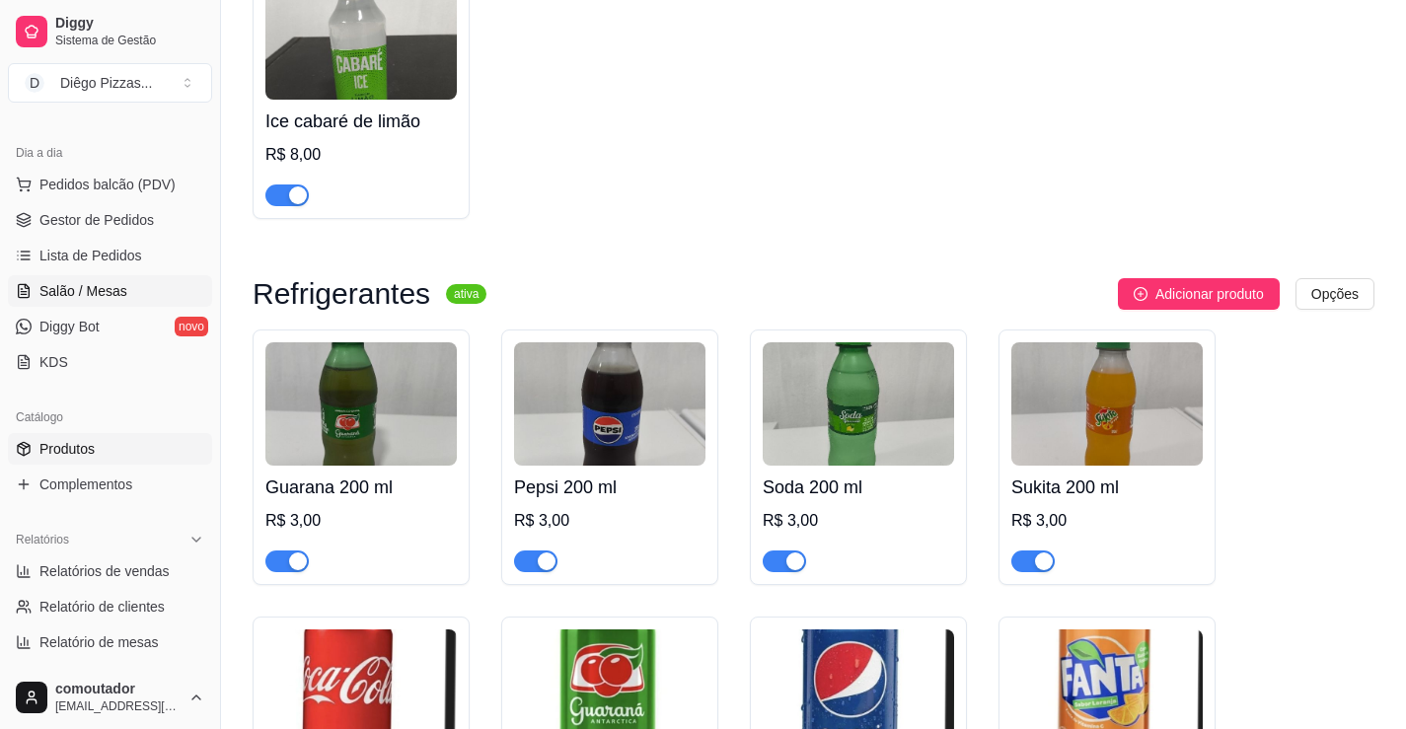
scroll to position [0, 0]
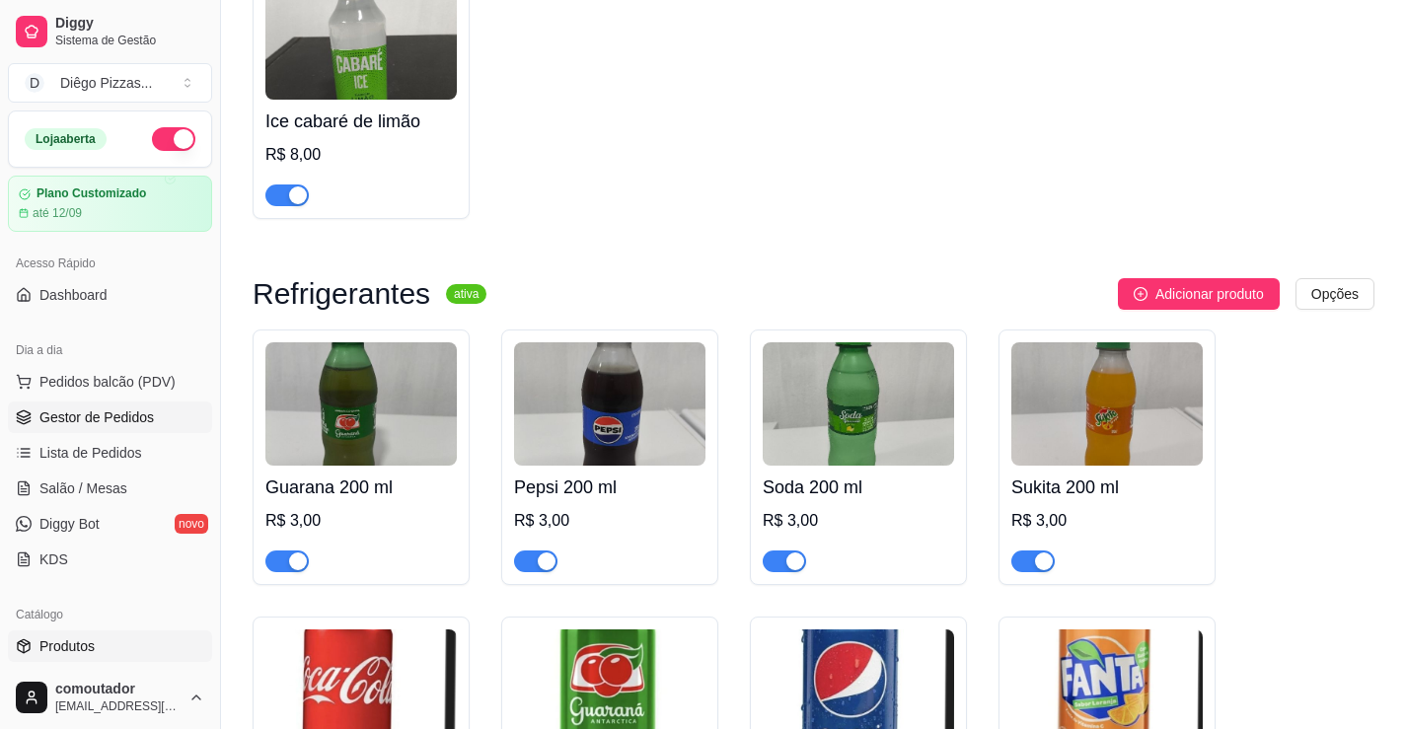
click at [136, 421] on span "Gestor de Pedidos" at bounding box center [96, 417] width 114 height 20
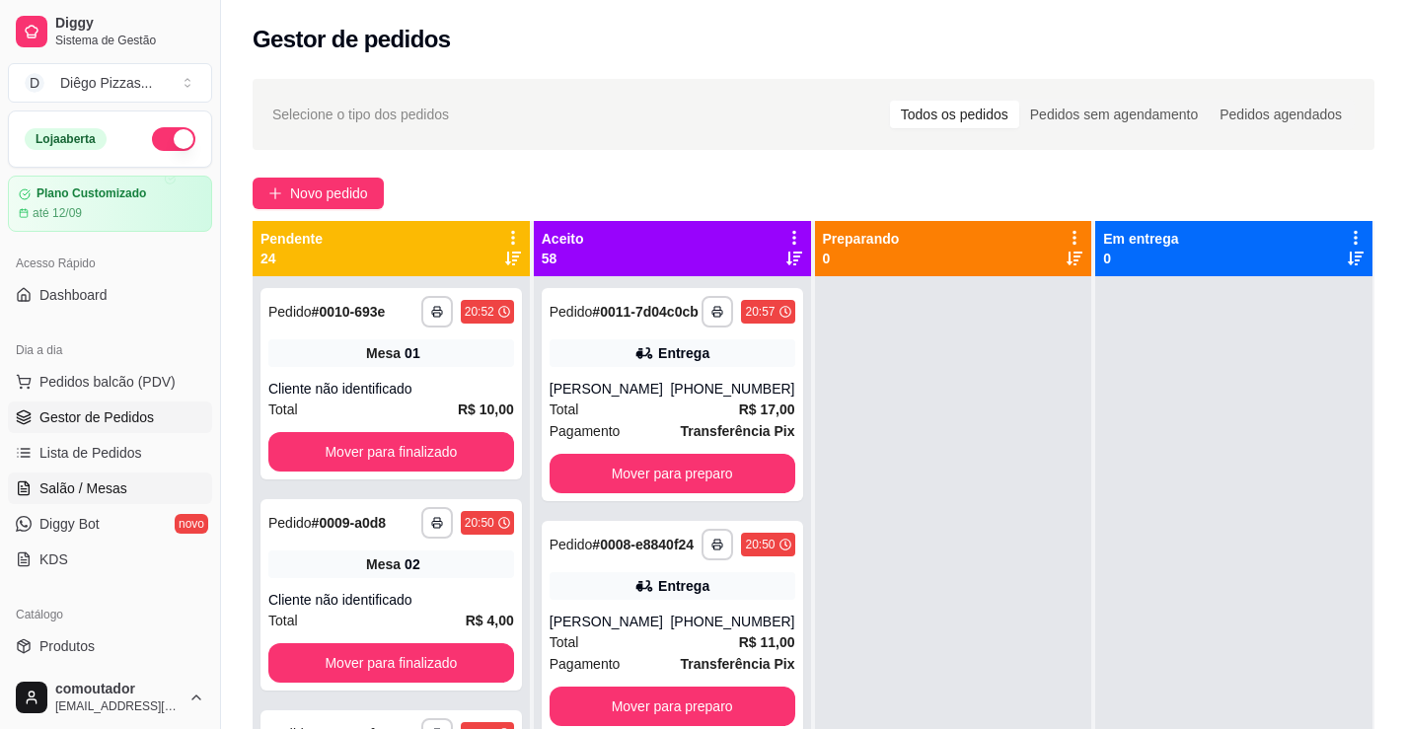
click at [83, 485] on span "Salão / Mesas" at bounding box center [83, 489] width 88 height 20
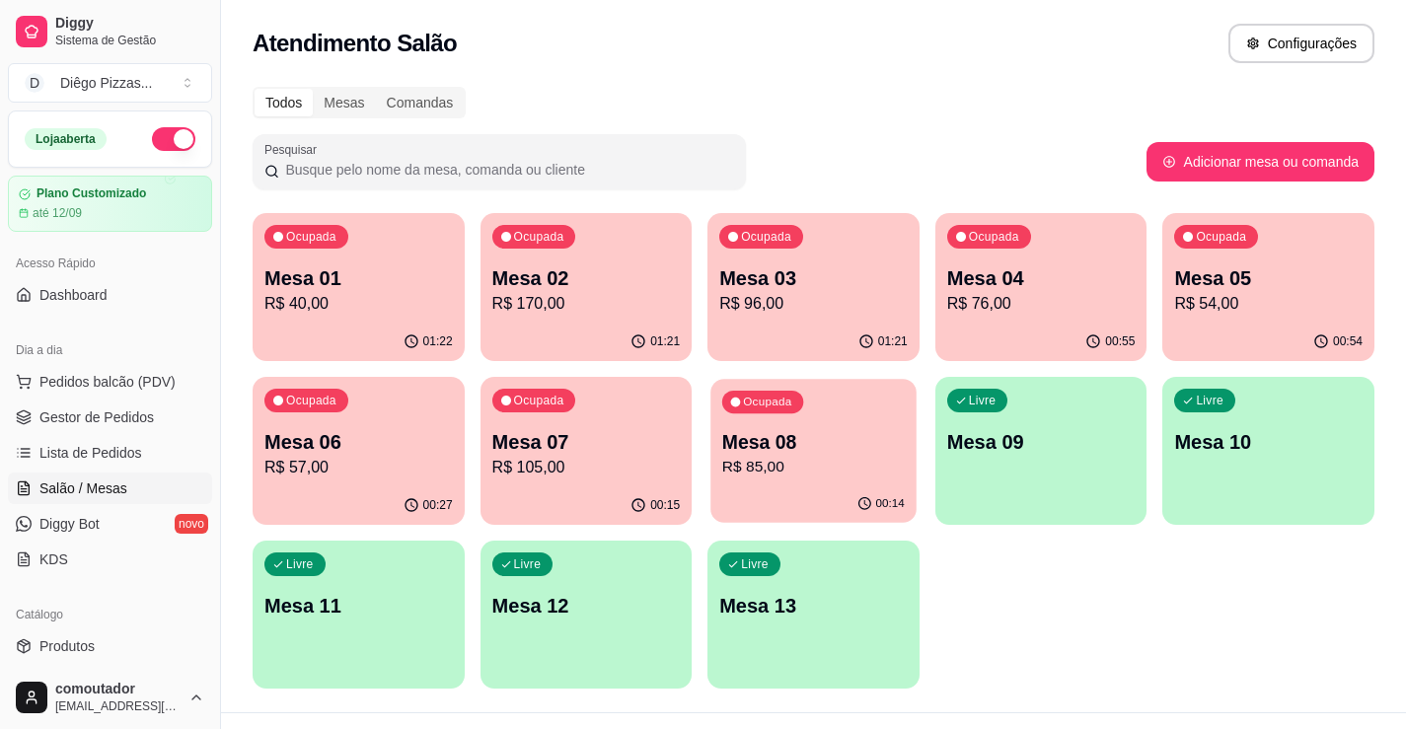
click at [810, 473] on p "R$ 85,00" at bounding box center [813, 467] width 183 height 23
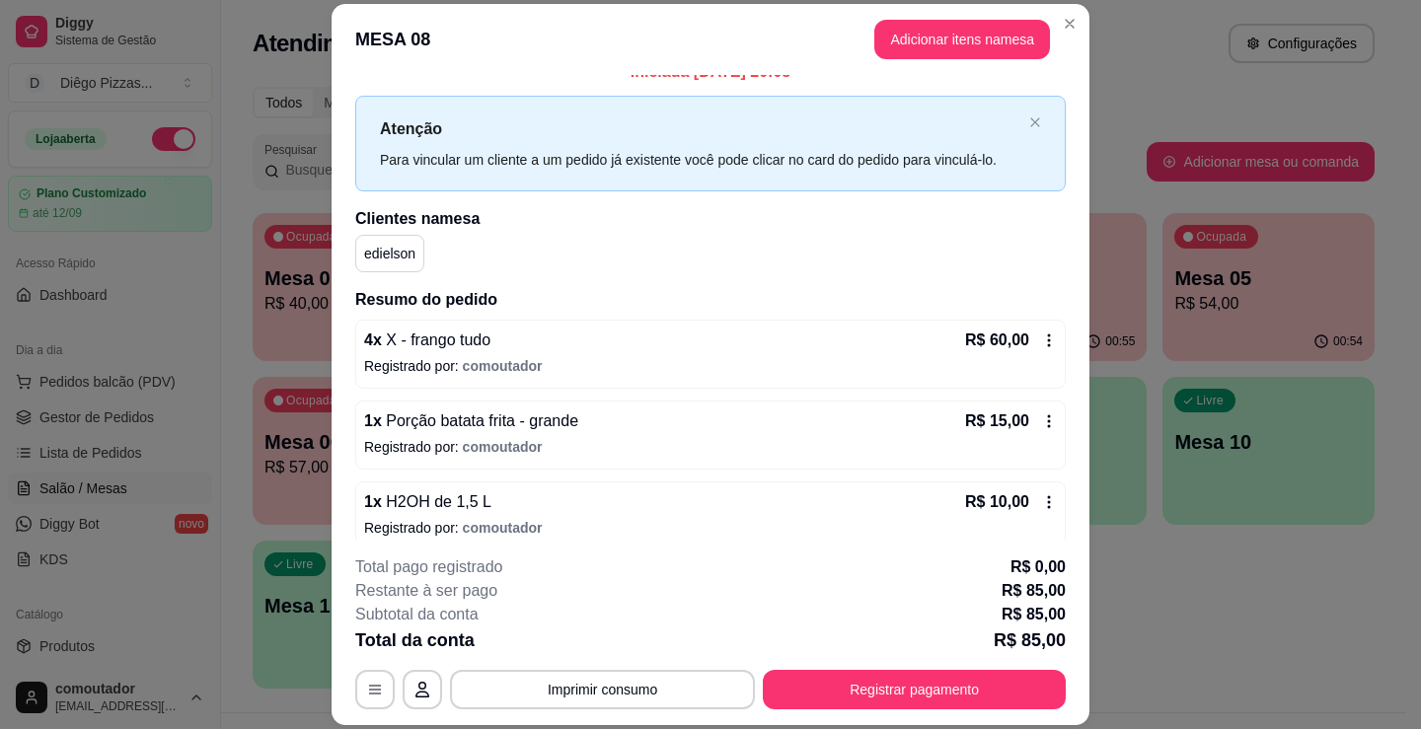
scroll to position [40, 0]
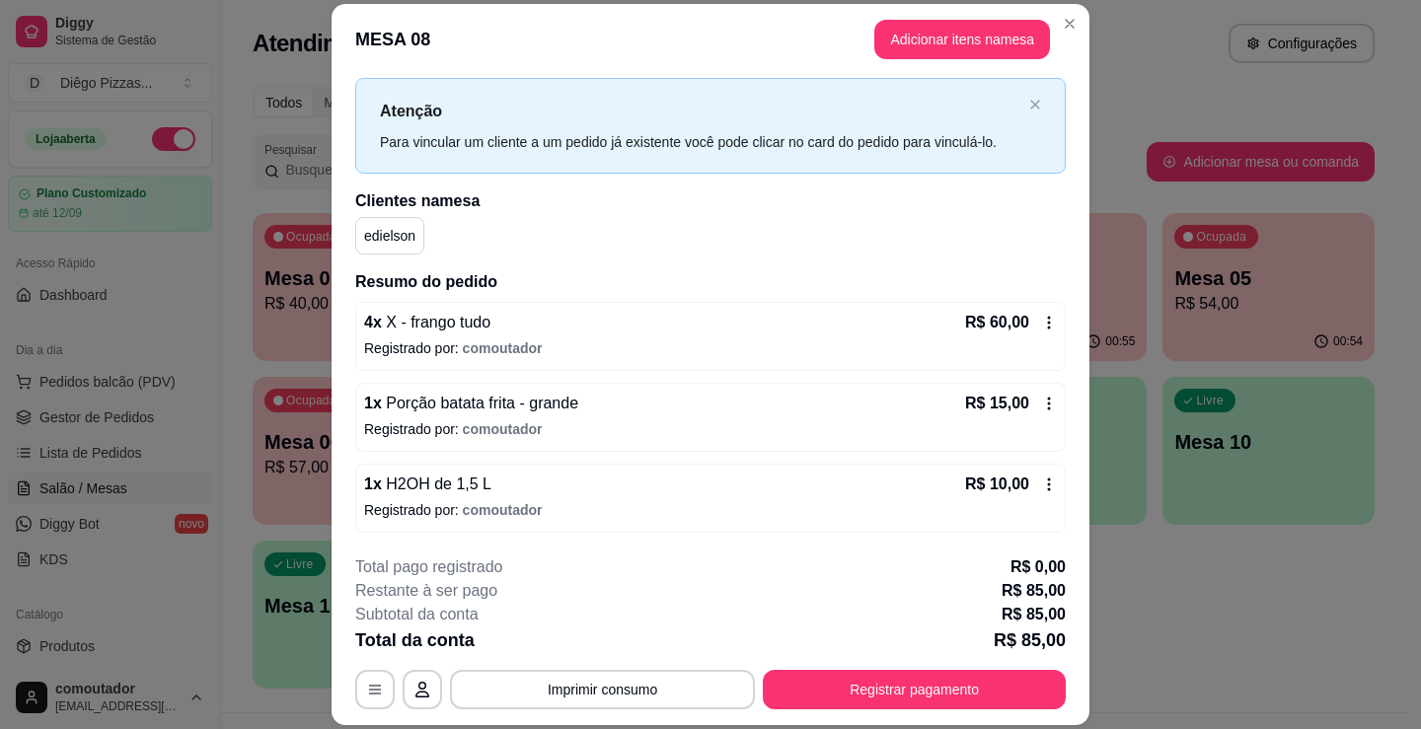
click at [1024, 367] on div "4 x X - frango tudo R$ 60,00 Registrado por: comoutador 1 x Porção batata frita…" at bounding box center [710, 417] width 710 height 231
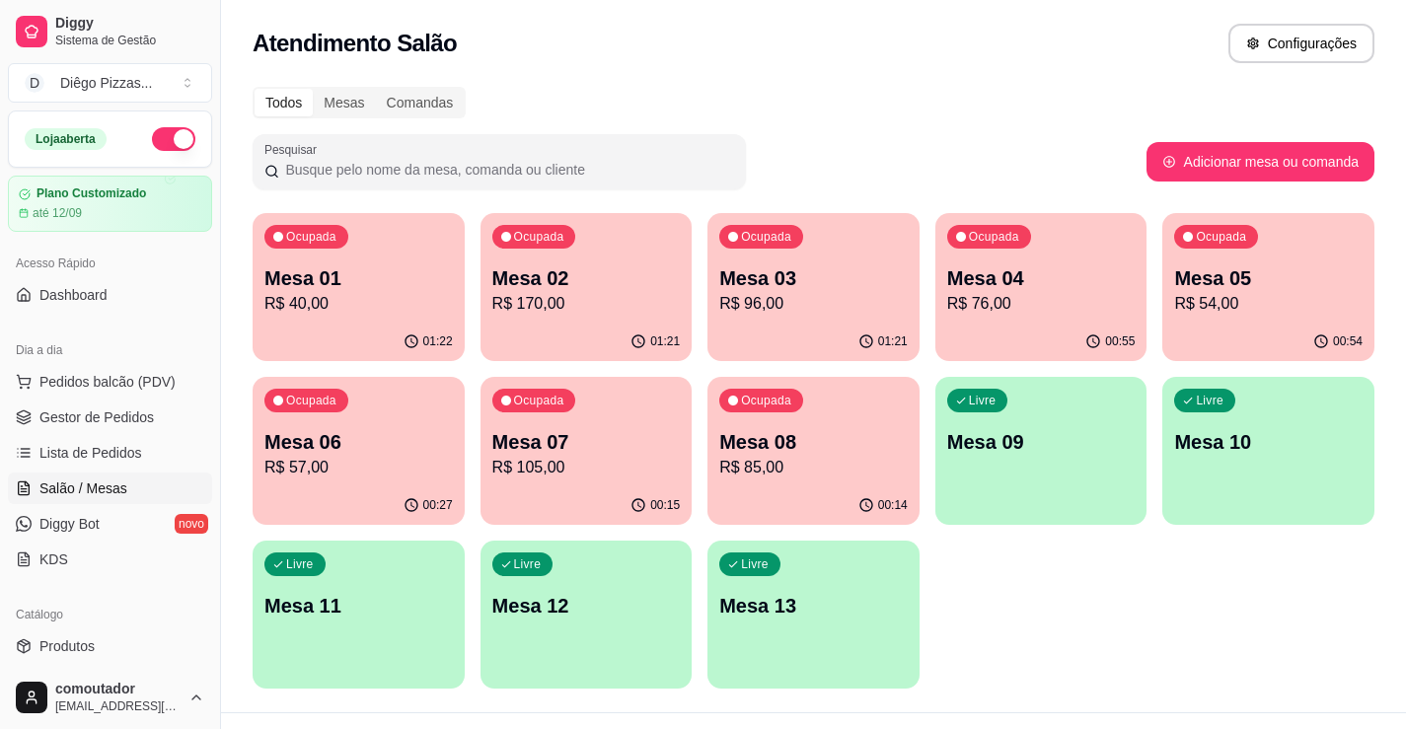
click at [589, 425] on div "Ocupada Mesa 07 R$ 105,00" at bounding box center [586, 432] width 212 height 110
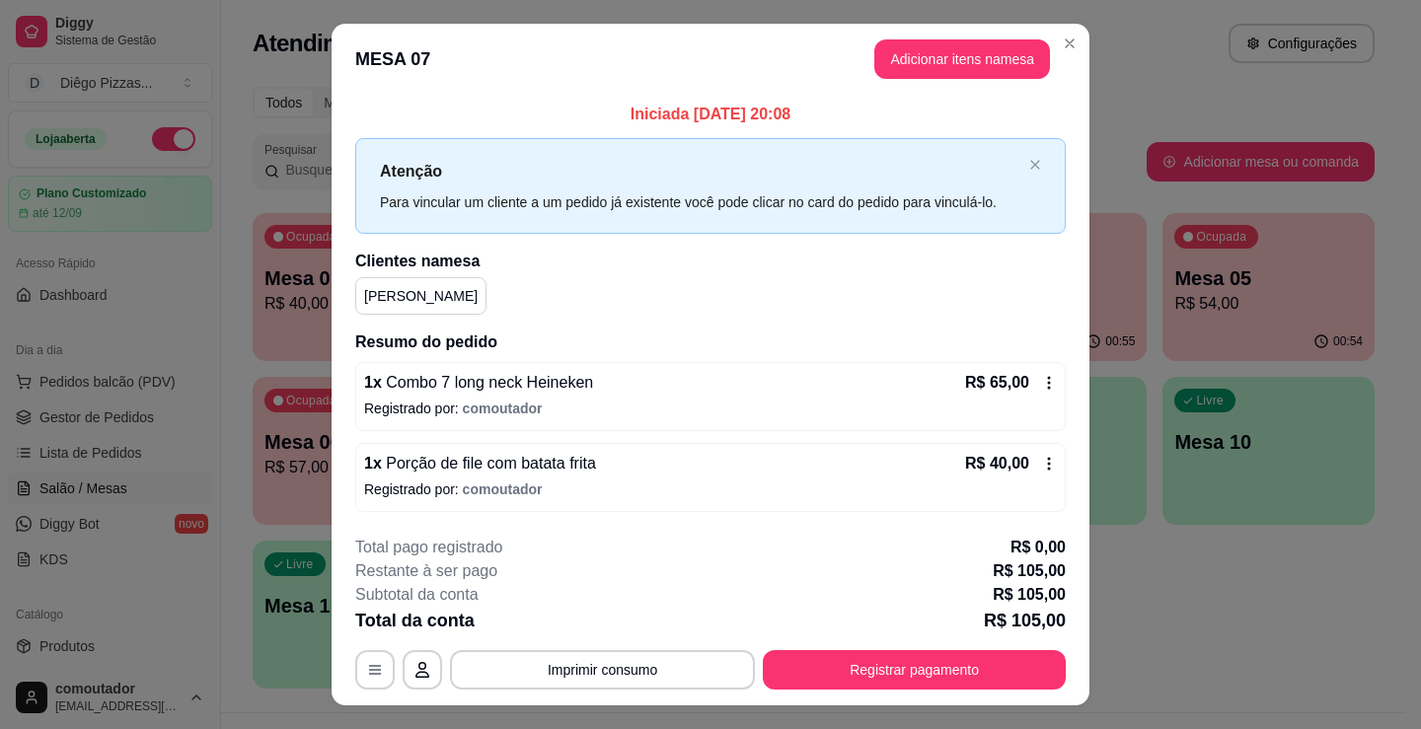
scroll to position [39, 0]
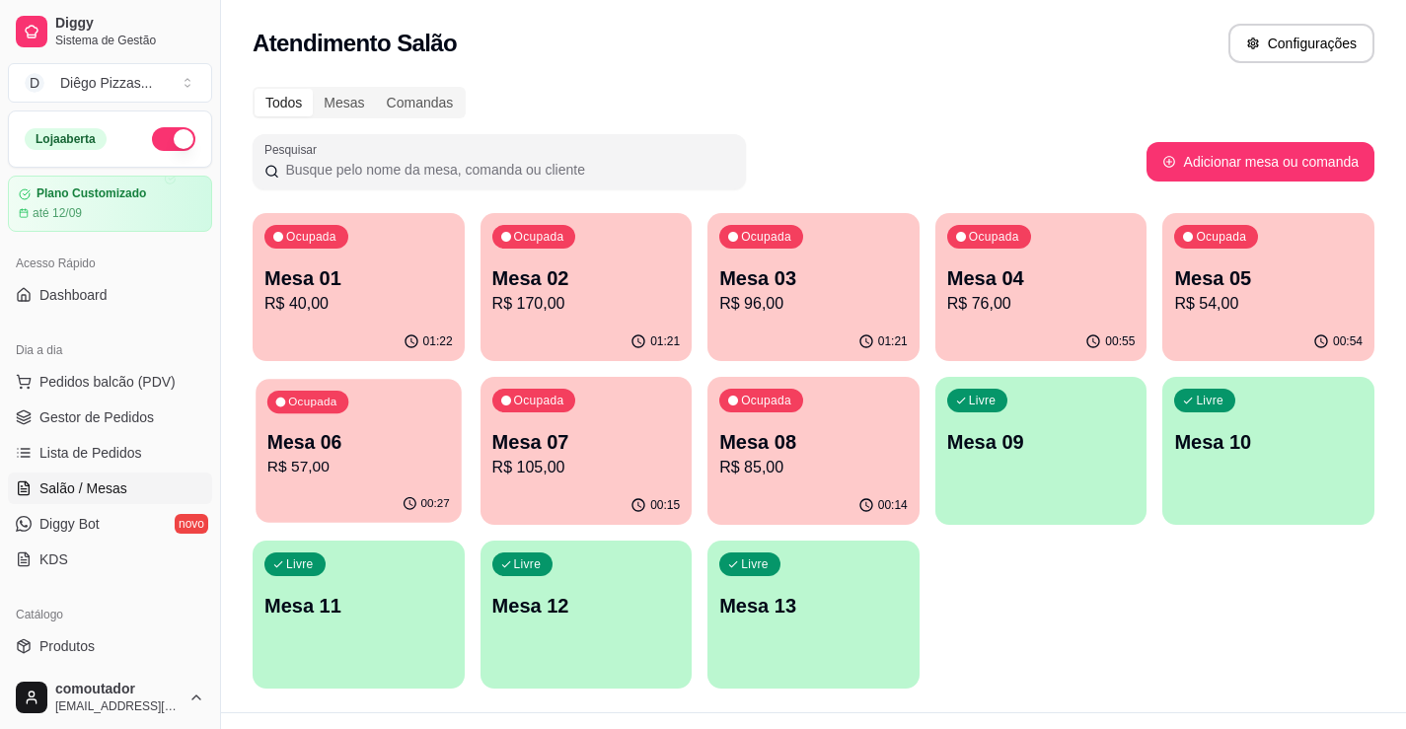
click at [351, 486] on button "Ocupada Mesa 06 R$ 57,00 00:27" at bounding box center [358, 451] width 205 height 144
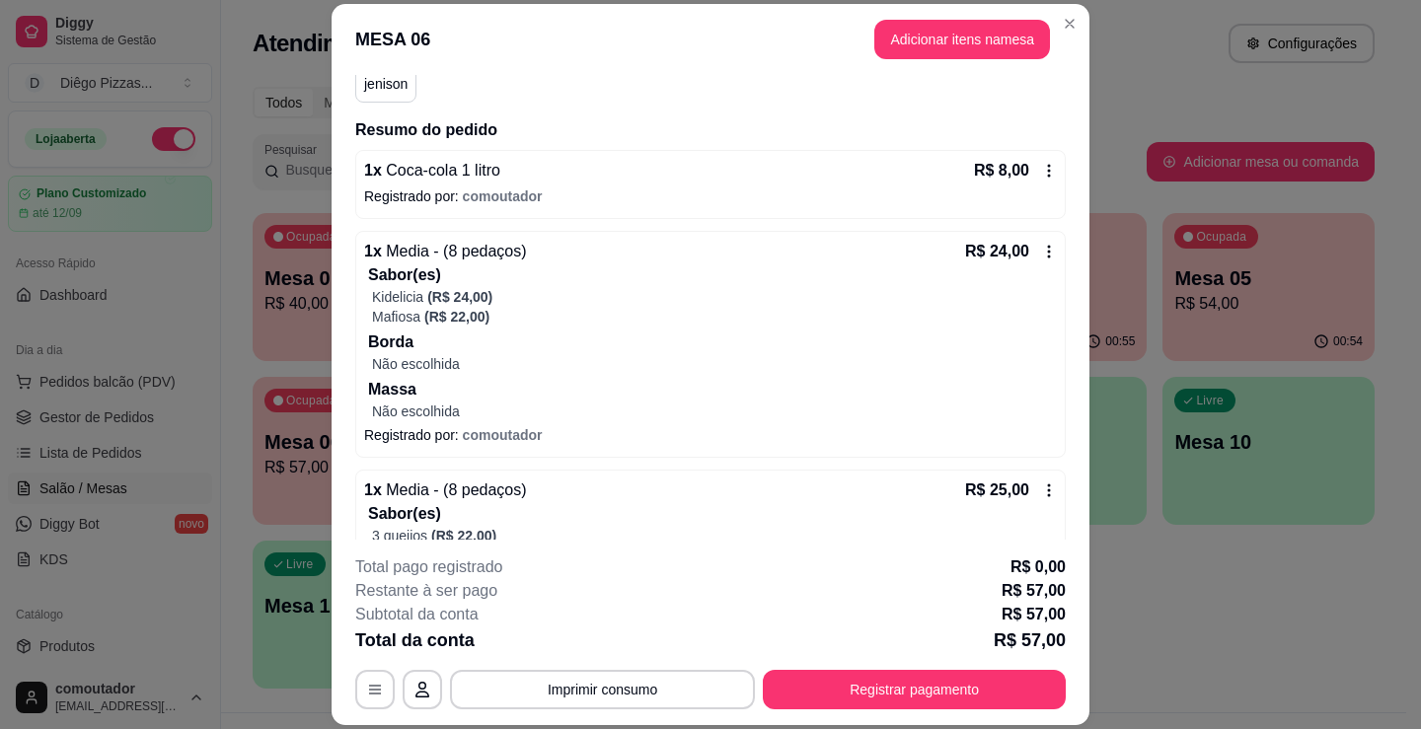
scroll to position [197, 0]
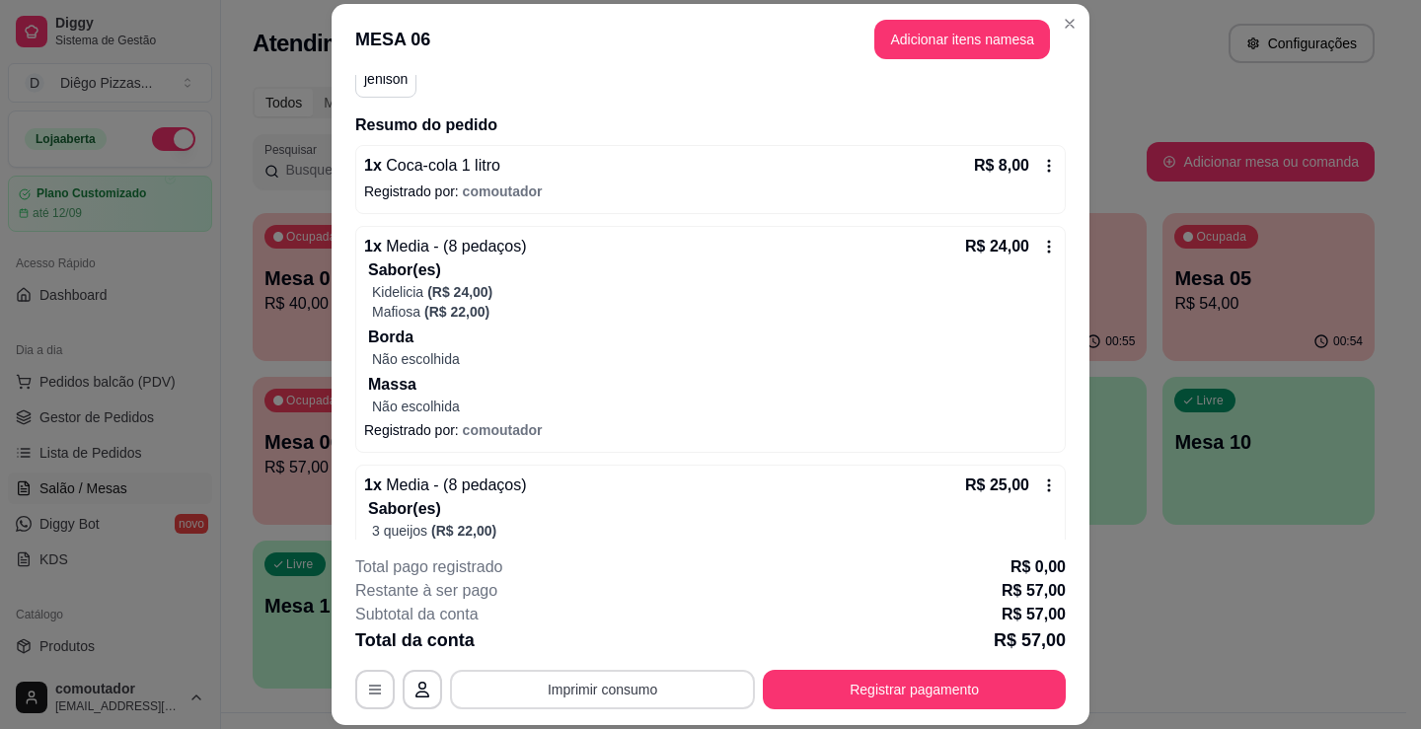
click at [616, 689] on button "Imprimir consumo" at bounding box center [602, 689] width 305 height 39
click at [616, 655] on button "IMPRESSORA" at bounding box center [601, 644] width 143 height 32
click at [882, 700] on button "Registrar pagamento" at bounding box center [914, 689] width 303 height 39
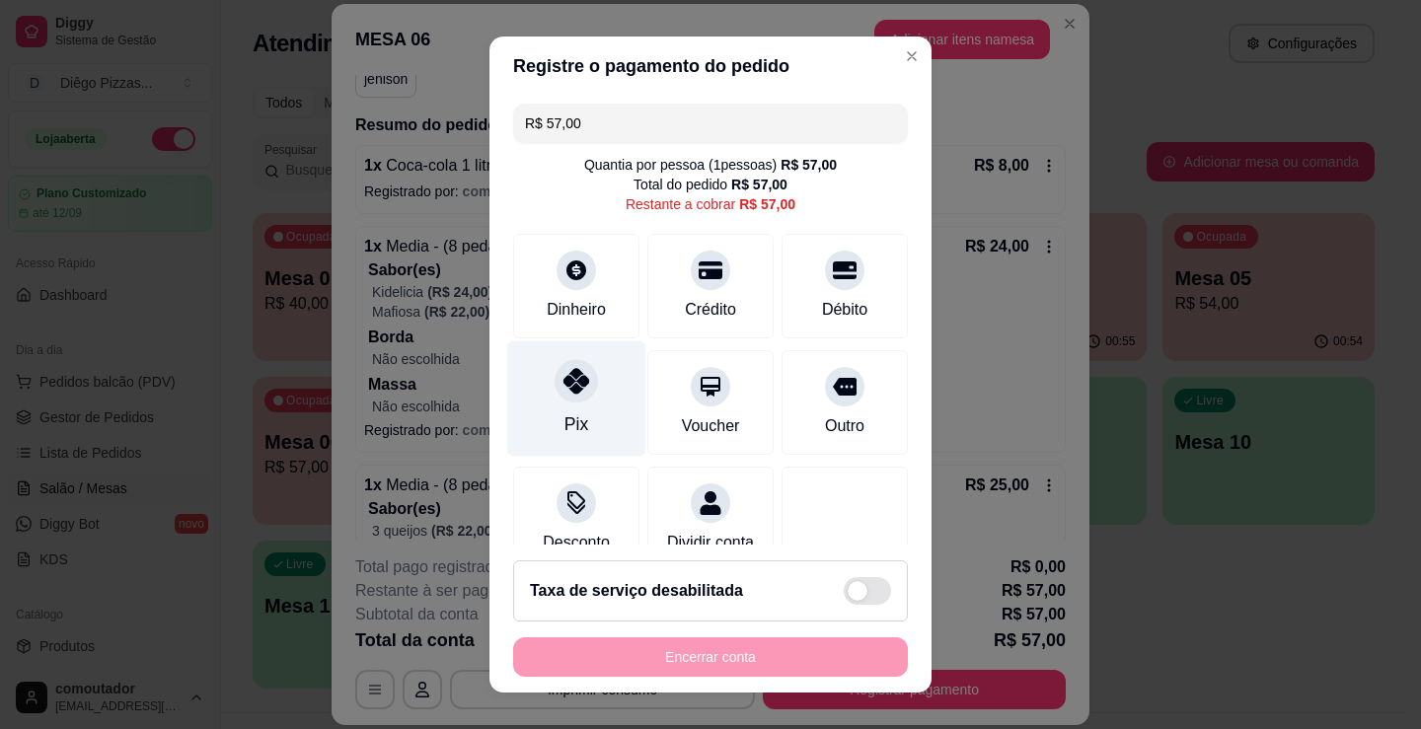
click at [565, 385] on icon at bounding box center [576, 381] width 26 height 26
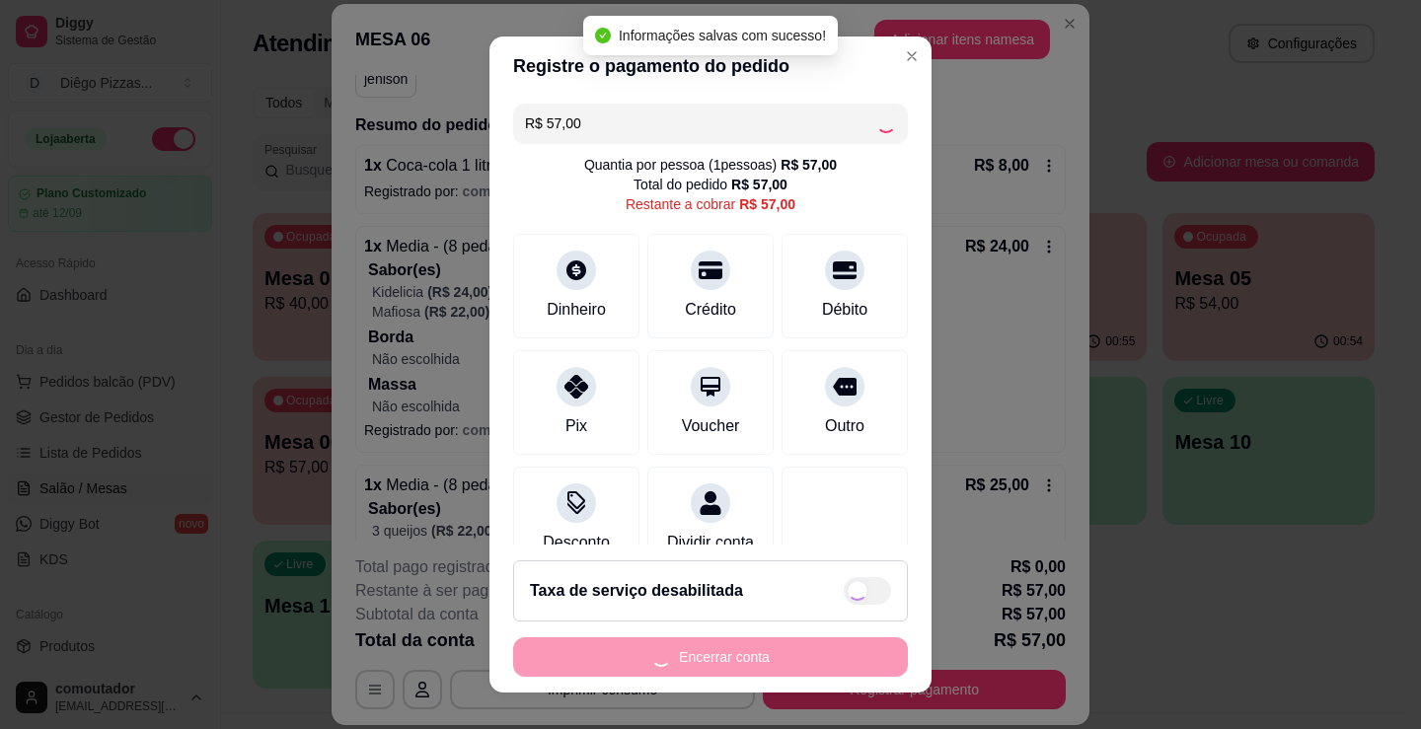
type input "R$ 0,00"
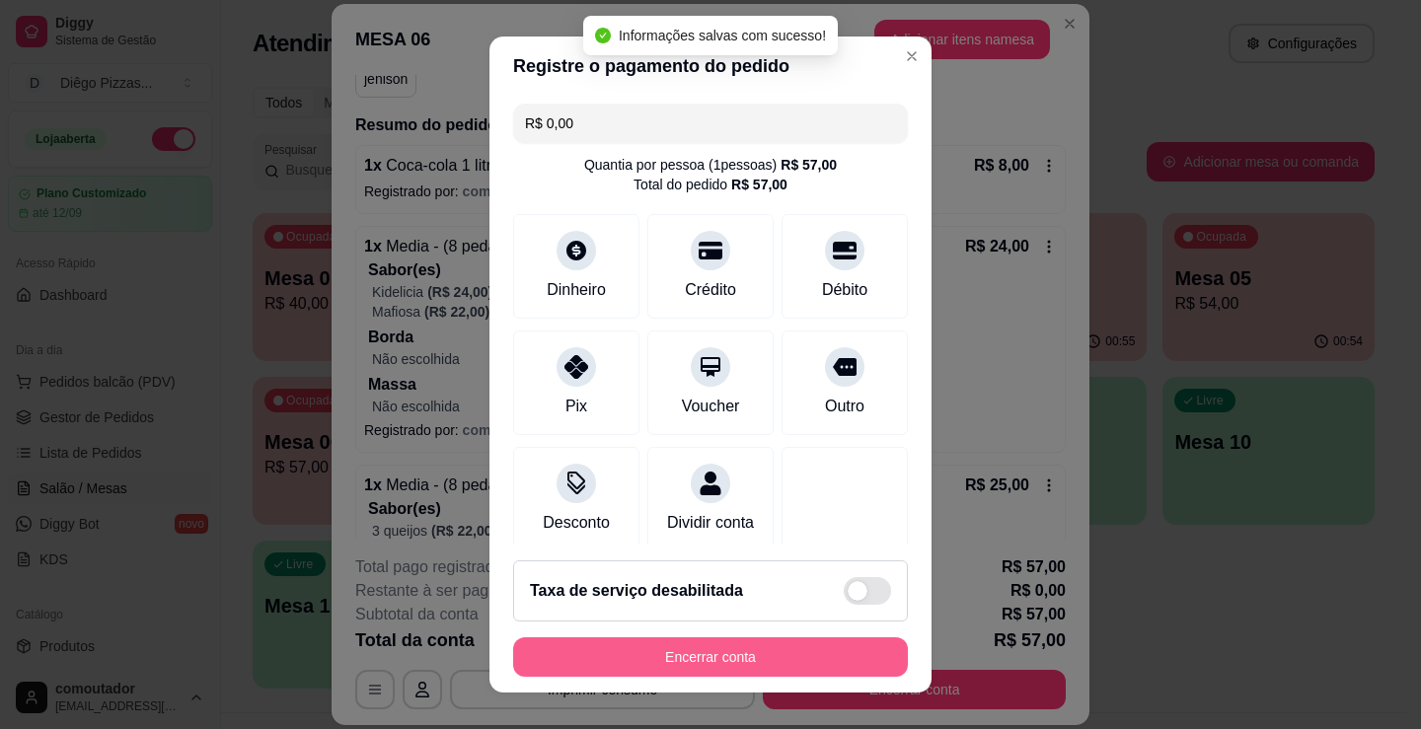
click at [758, 651] on button "Encerrar conta" at bounding box center [710, 656] width 395 height 39
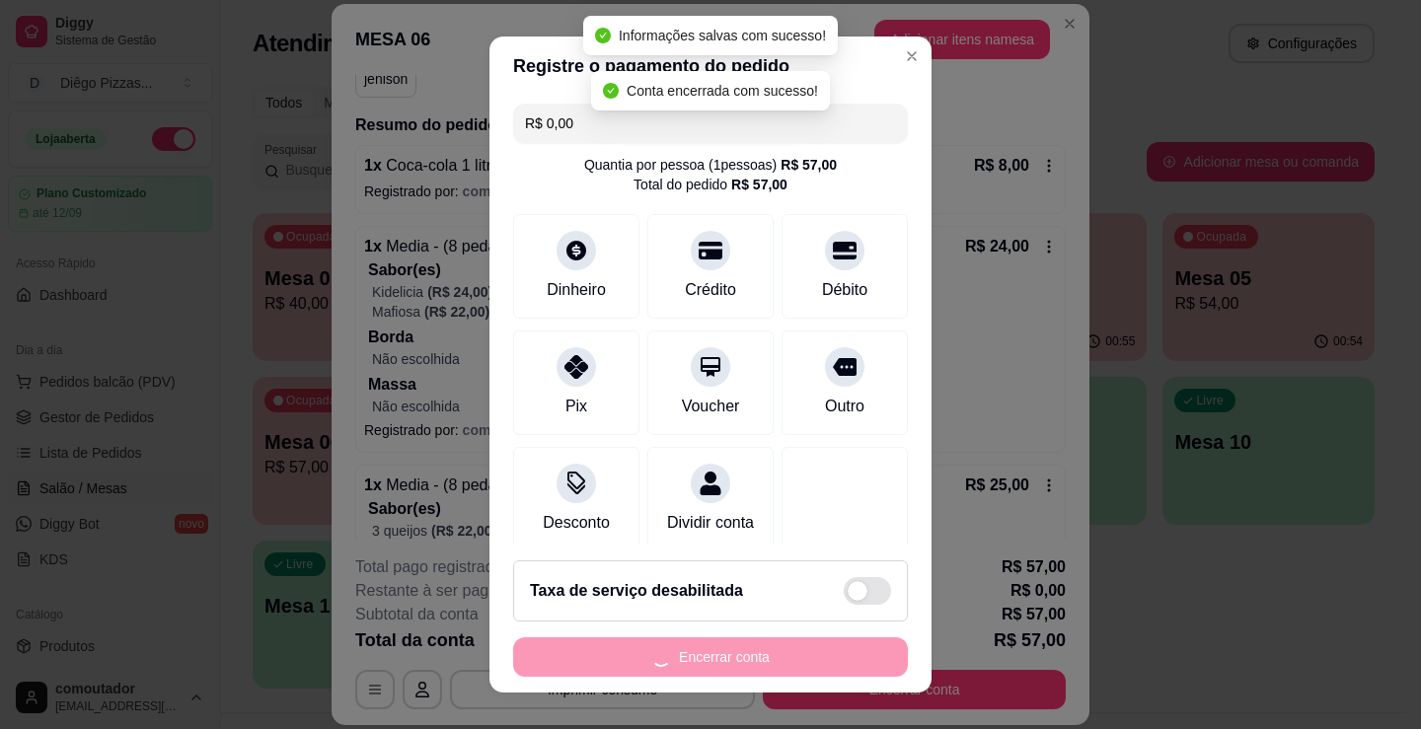
scroll to position [0, 0]
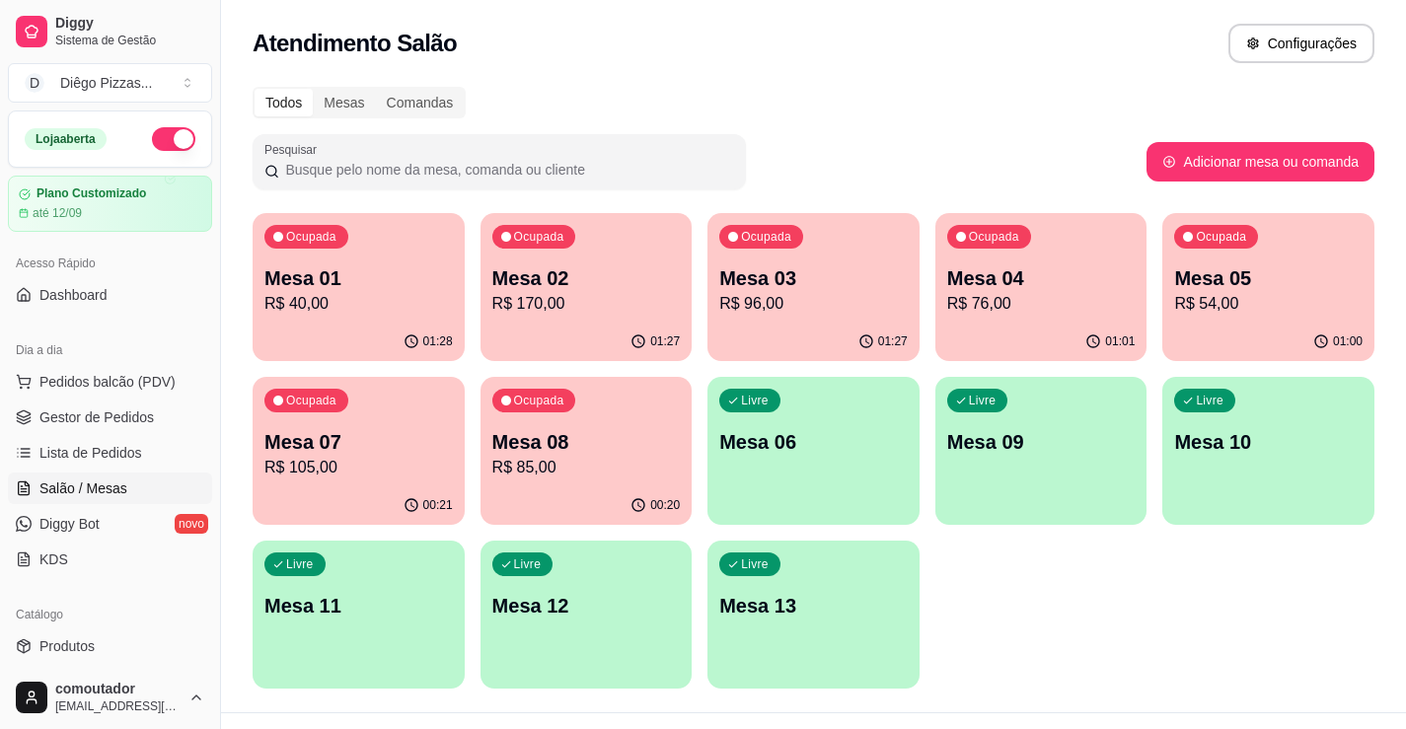
click at [580, 325] on div "01:27" at bounding box center [586, 342] width 212 height 38
click at [829, 266] on p "Mesa 03" at bounding box center [813, 278] width 188 height 28
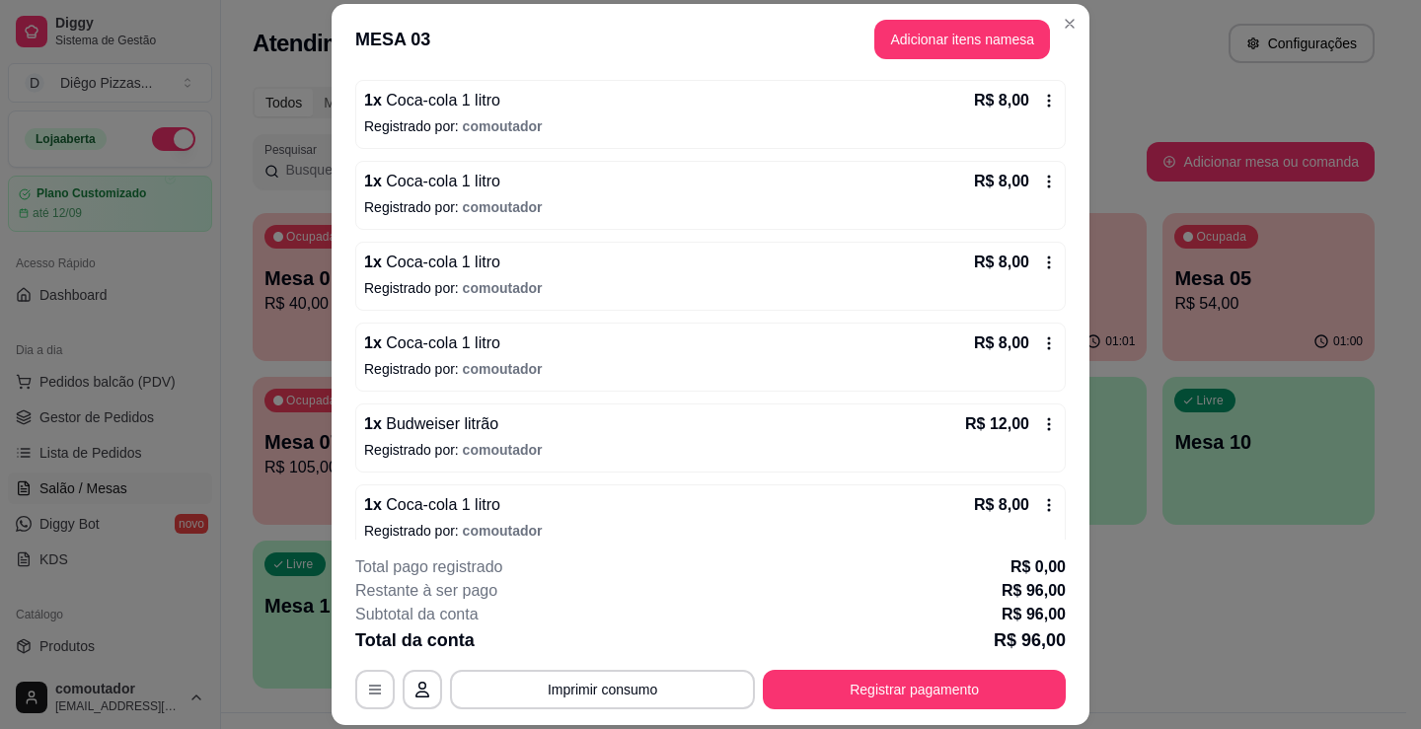
scroll to position [502, 0]
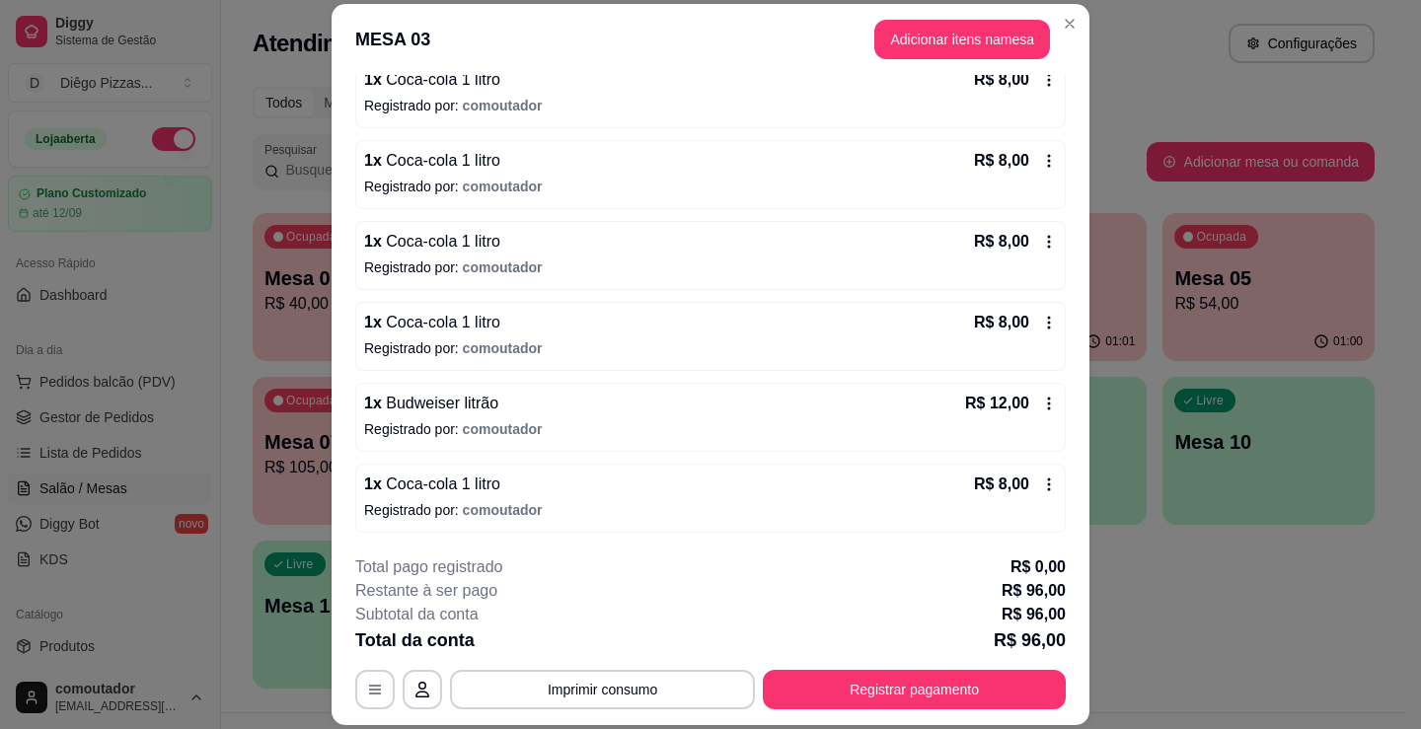
click at [991, 31] on button "Adicionar itens na mesa" at bounding box center [962, 39] width 176 height 39
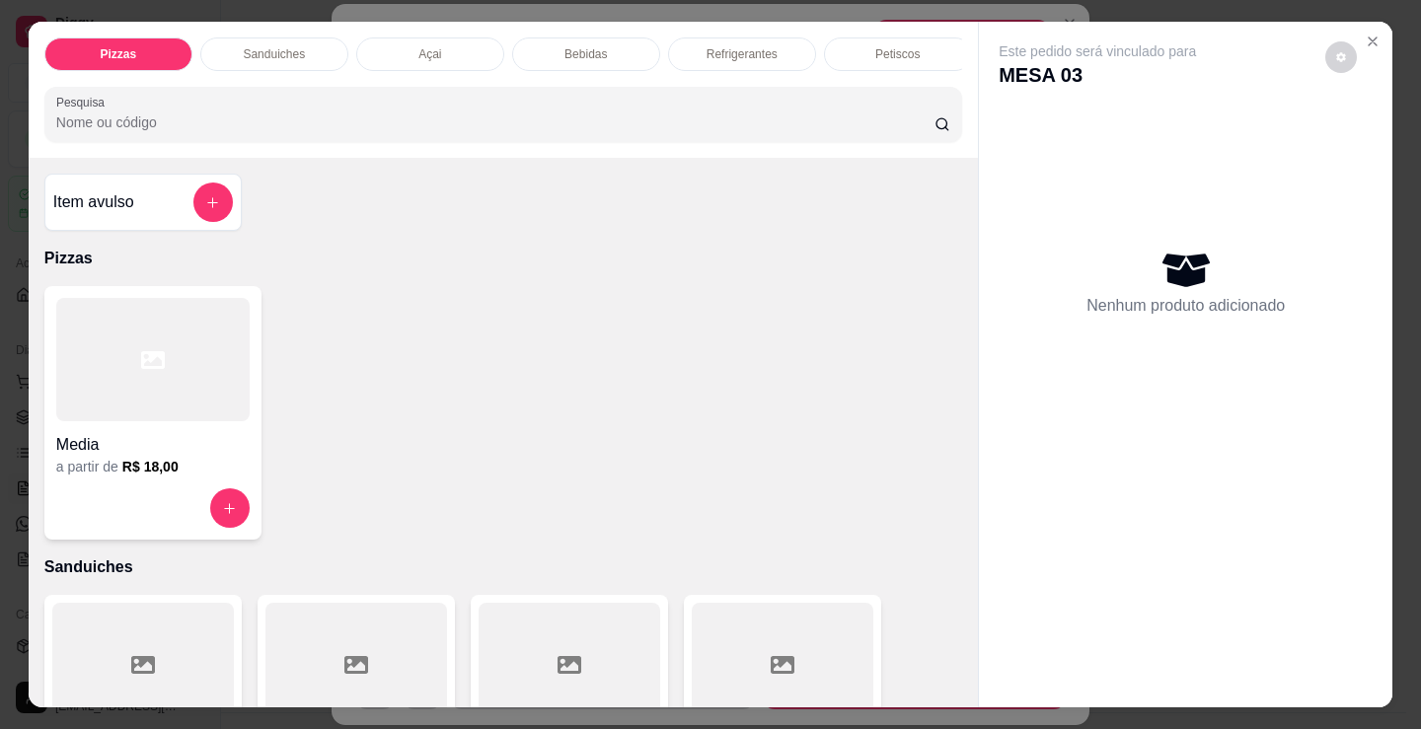
click at [579, 46] on p "Bebidas" at bounding box center [585, 54] width 42 height 16
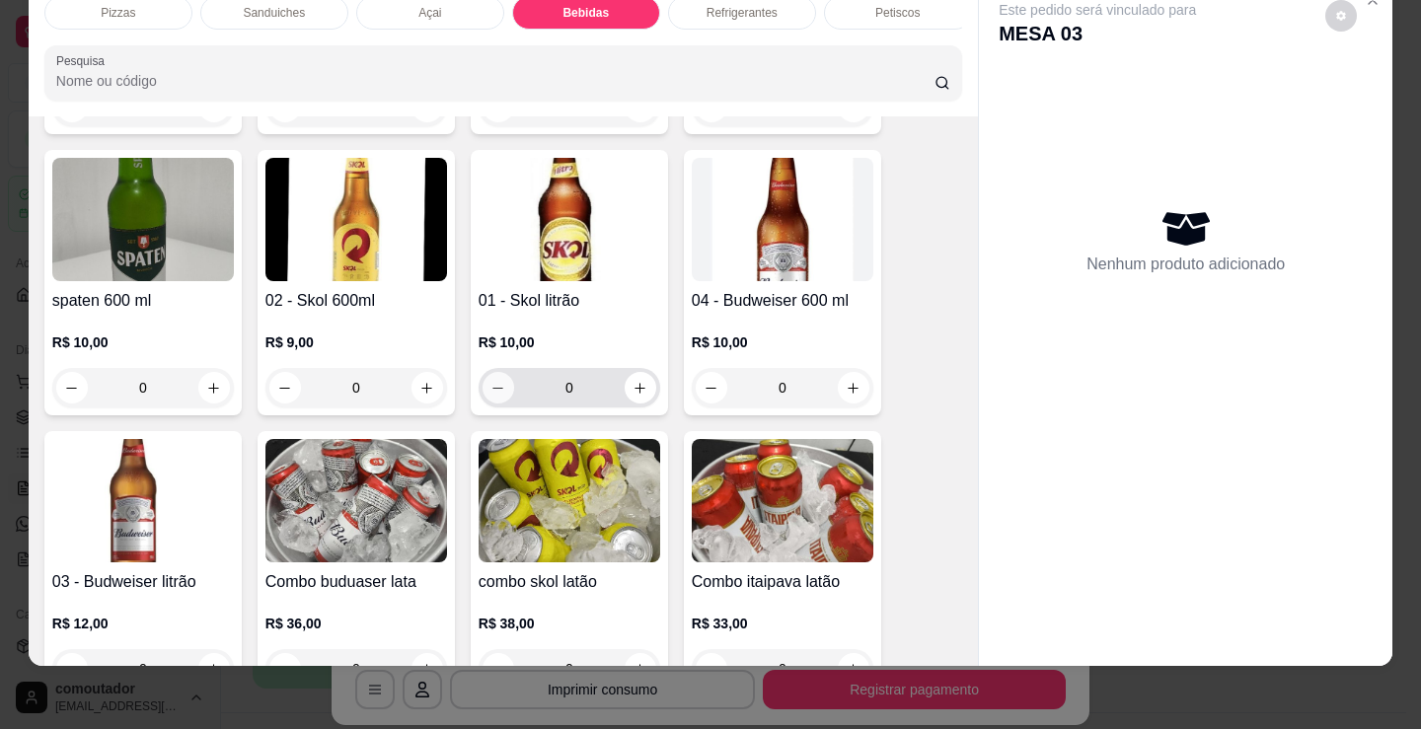
scroll to position [2854, 0]
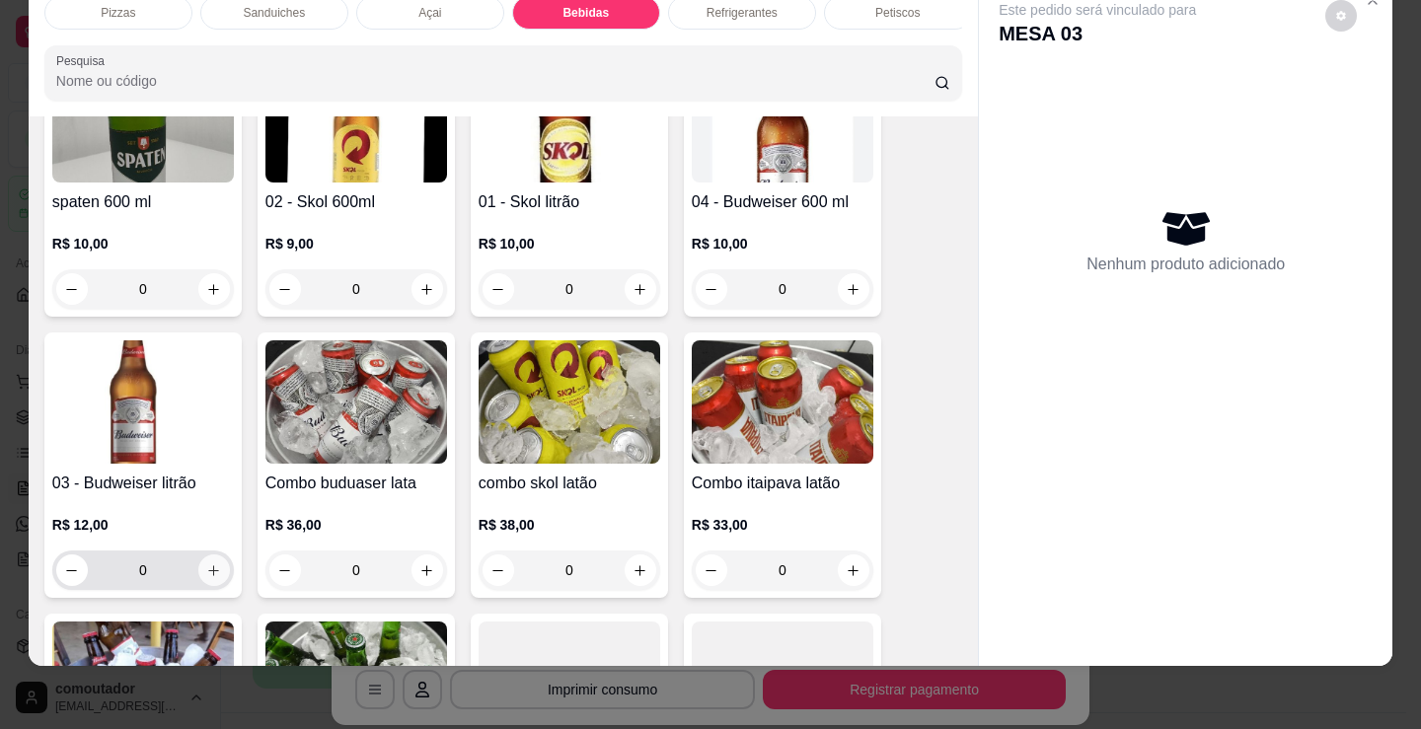
click at [216, 573] on button "increase-product-quantity" at bounding box center [214, 570] width 32 height 32
type input "1"
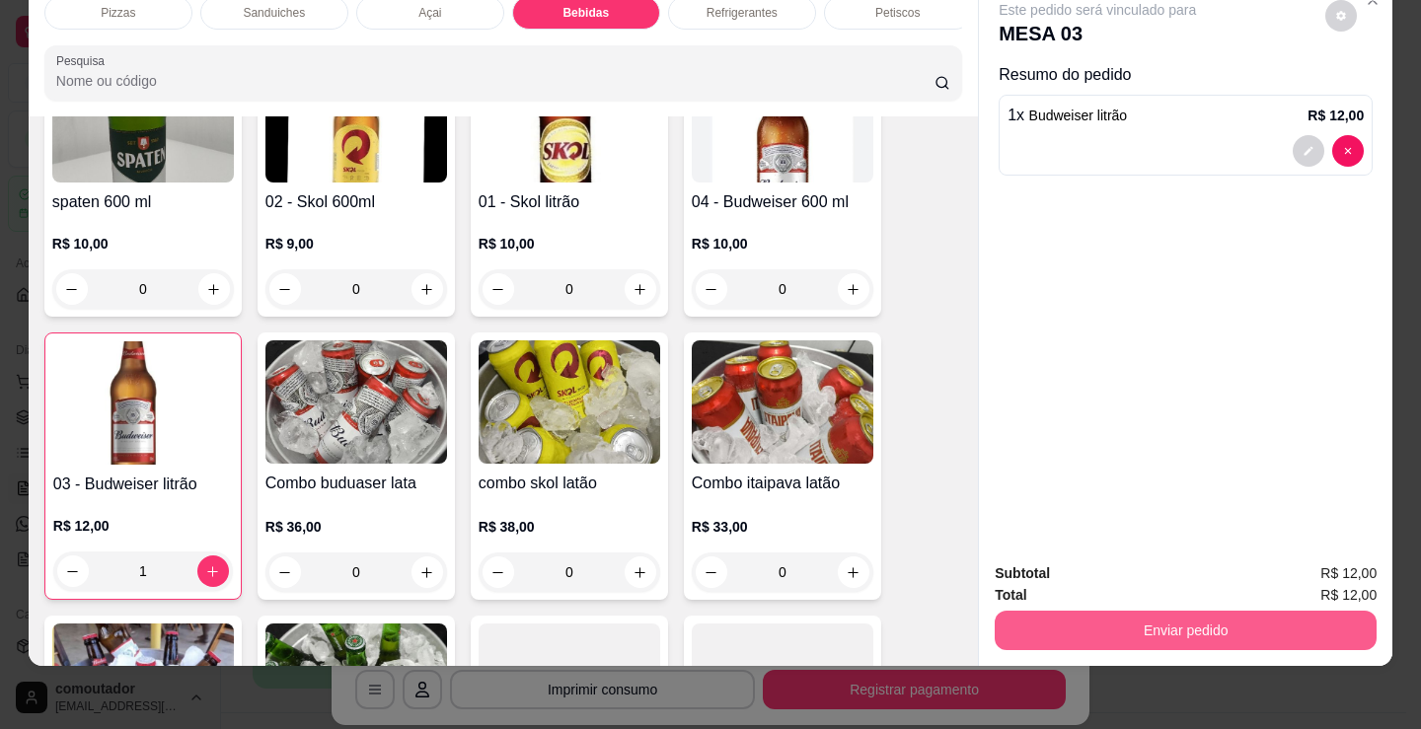
click at [1070, 622] on button "Enviar pedido" at bounding box center [1186, 630] width 382 height 39
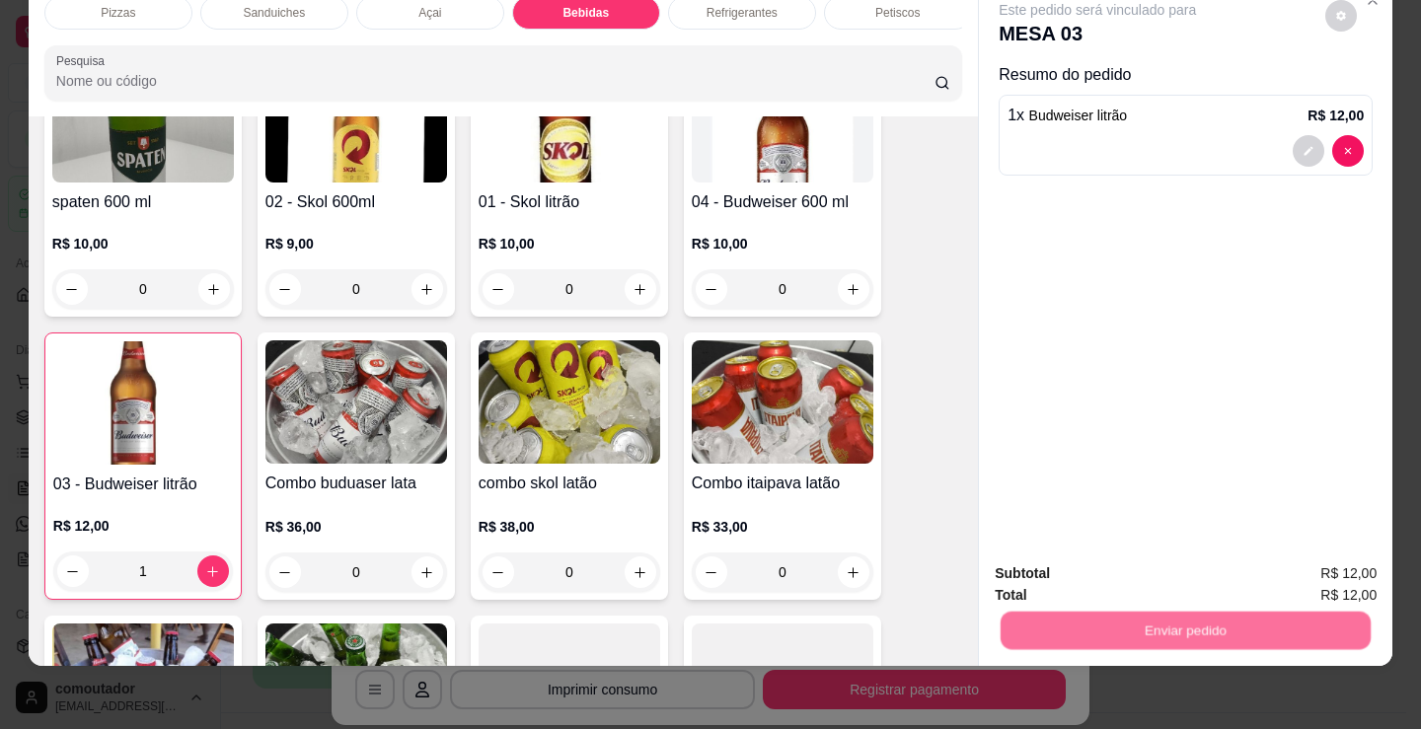
click at [1042, 565] on button "Não registrar e enviar pedido" at bounding box center [1120, 567] width 199 height 37
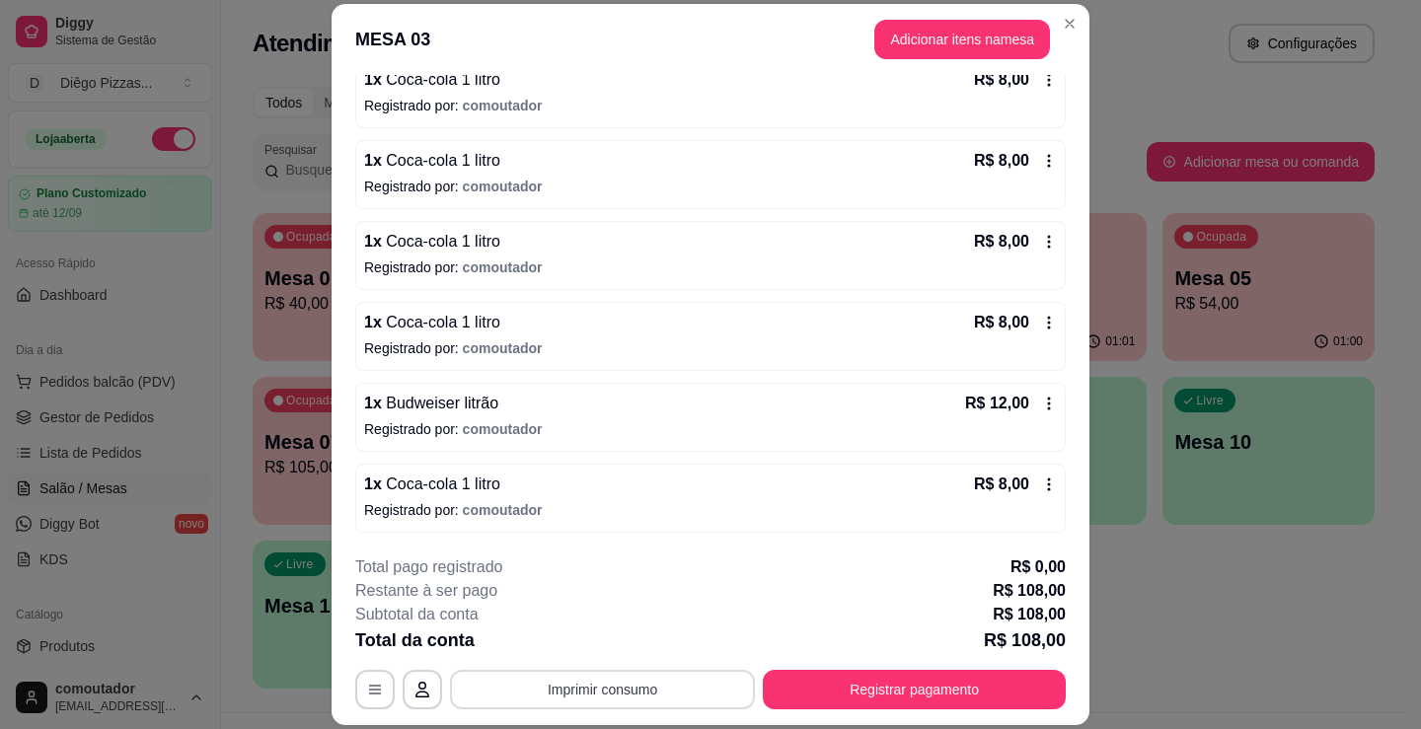
click at [697, 696] on button "Imprimir consumo" at bounding box center [602, 689] width 305 height 39
click at [616, 652] on button "IMPRESSORA" at bounding box center [601, 644] width 143 height 32
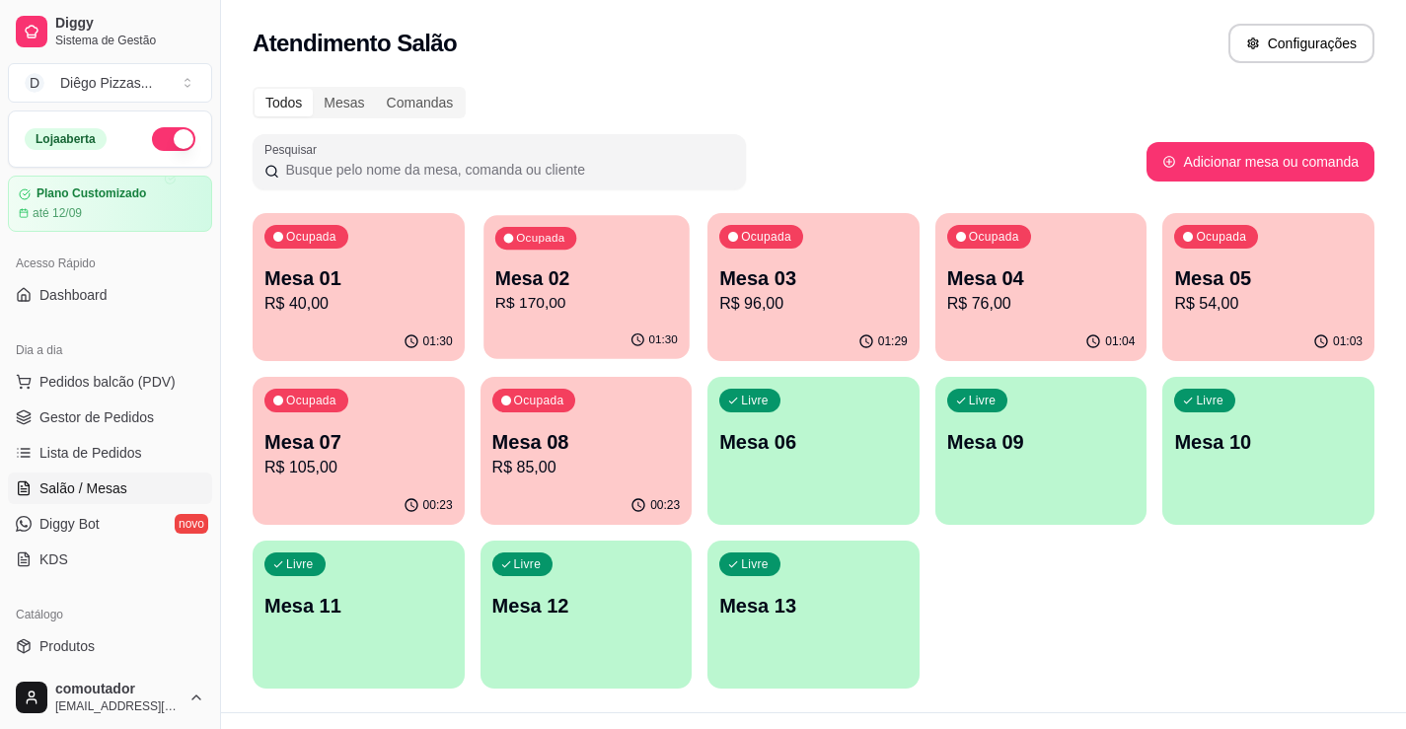
click at [494, 280] on p "Mesa 02" at bounding box center [585, 278] width 183 height 27
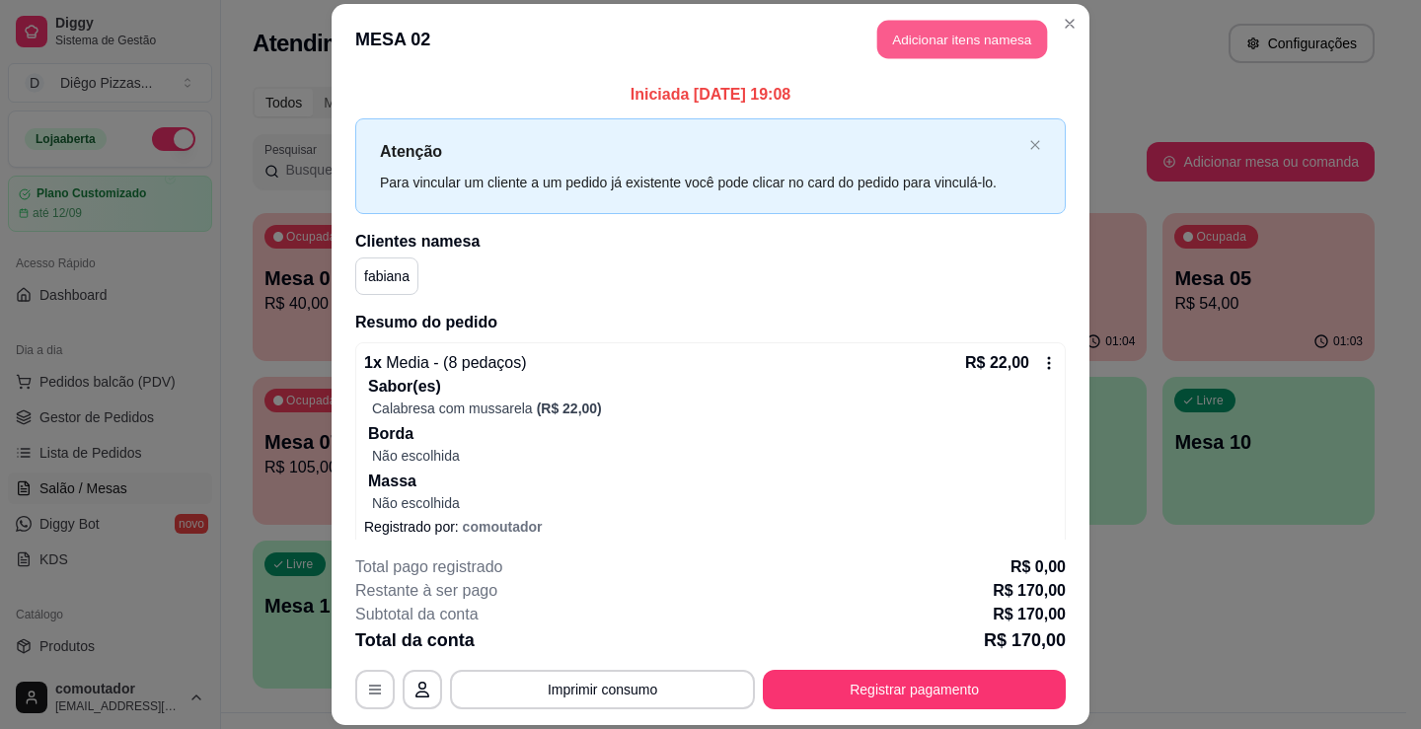
click at [915, 45] on button "Adicionar itens na mesa" at bounding box center [962, 39] width 170 height 38
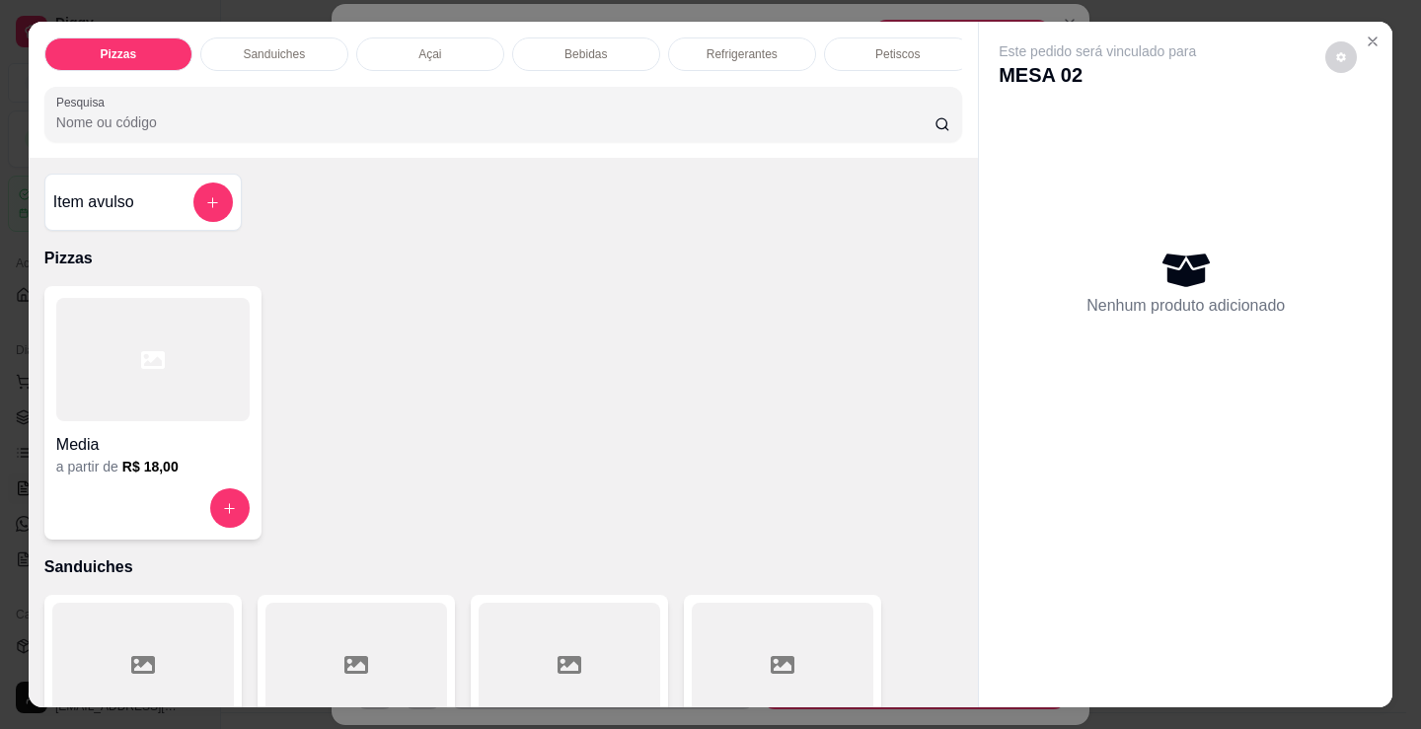
click at [555, 43] on div "Bebidas" at bounding box center [586, 54] width 148 height 34
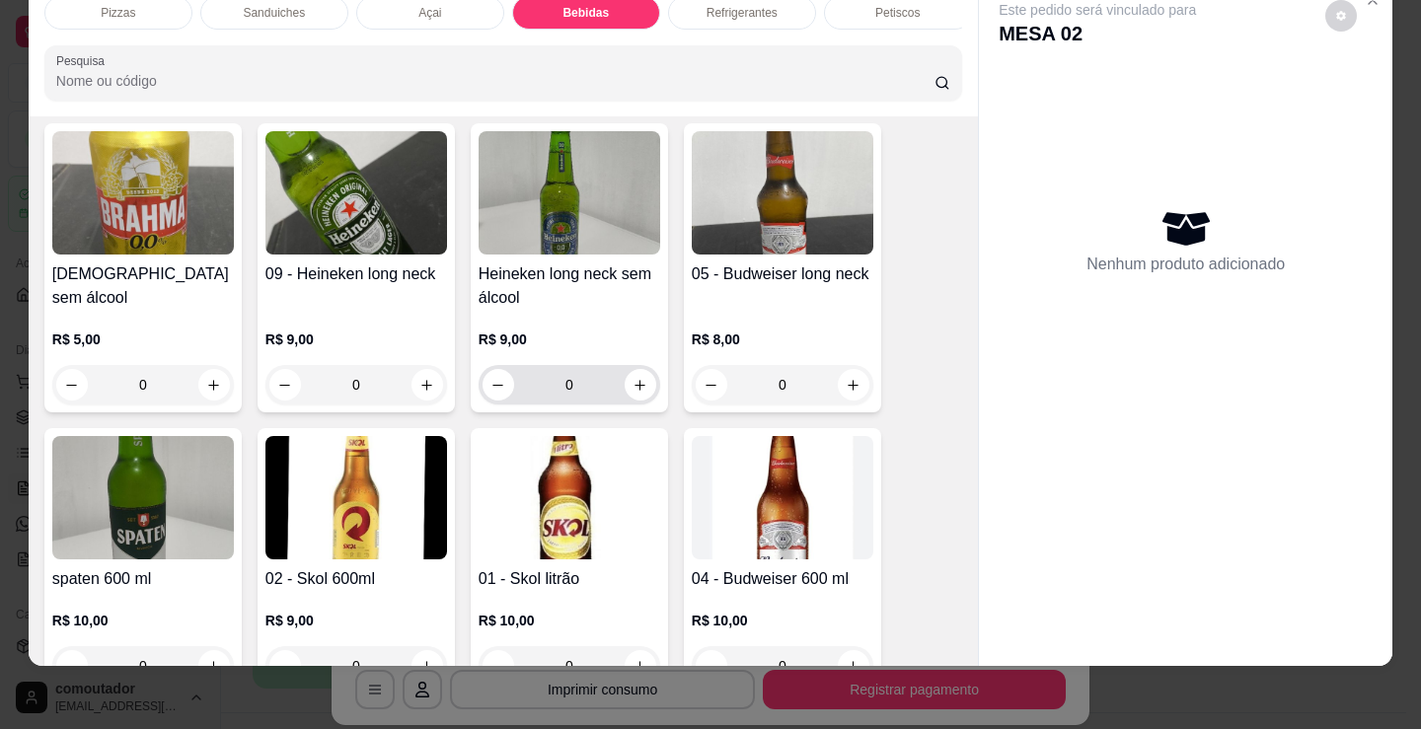
scroll to position [2558, 0]
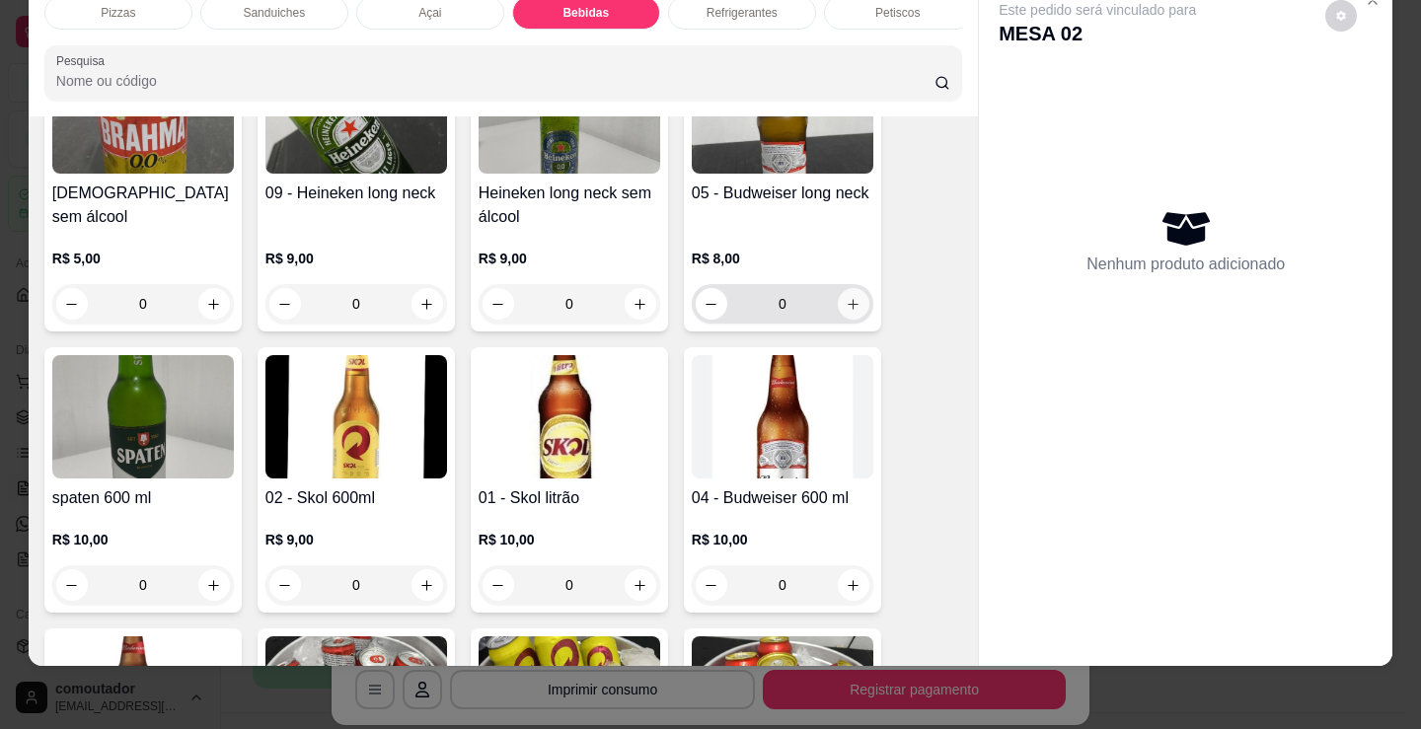
click at [849, 302] on icon "increase-product-quantity" at bounding box center [854, 304] width 11 height 11
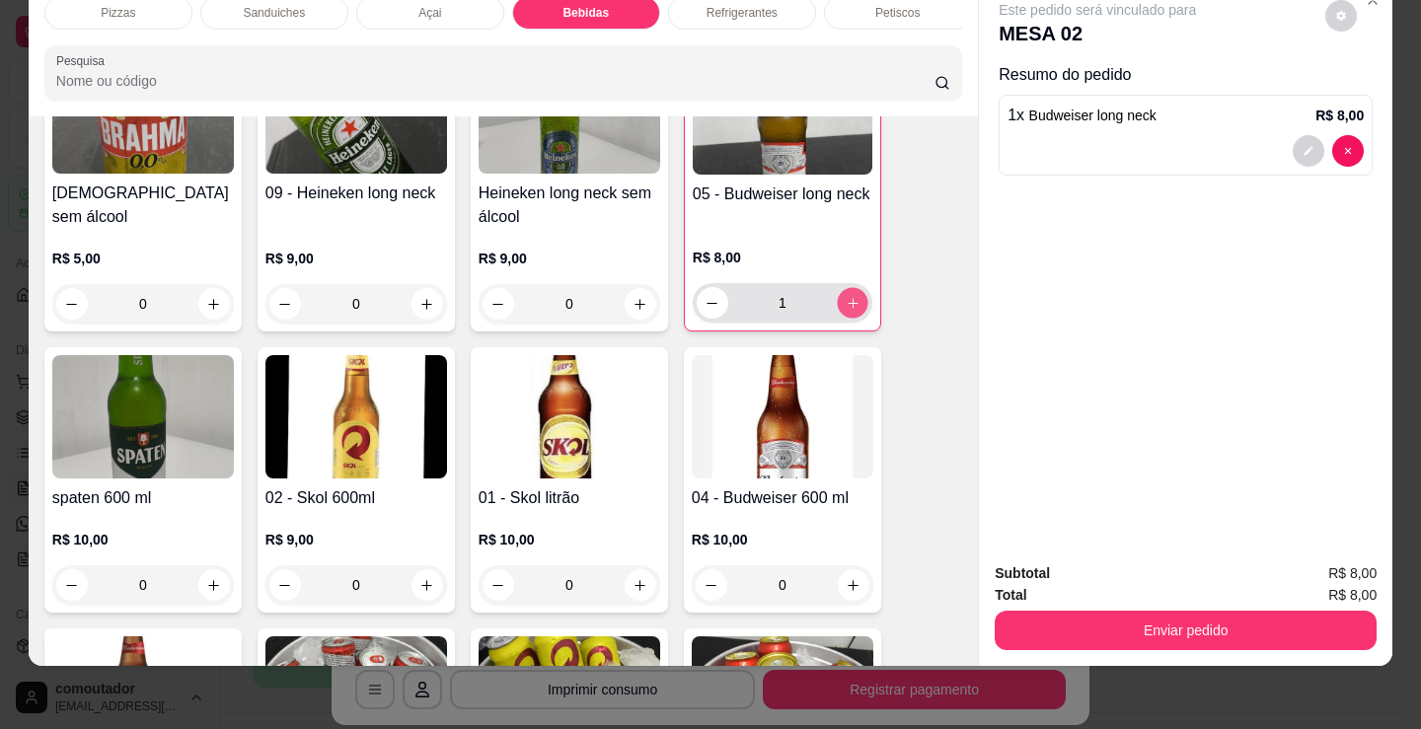
click at [846, 302] on icon "increase-product-quantity" at bounding box center [853, 303] width 15 height 15
type input "2"
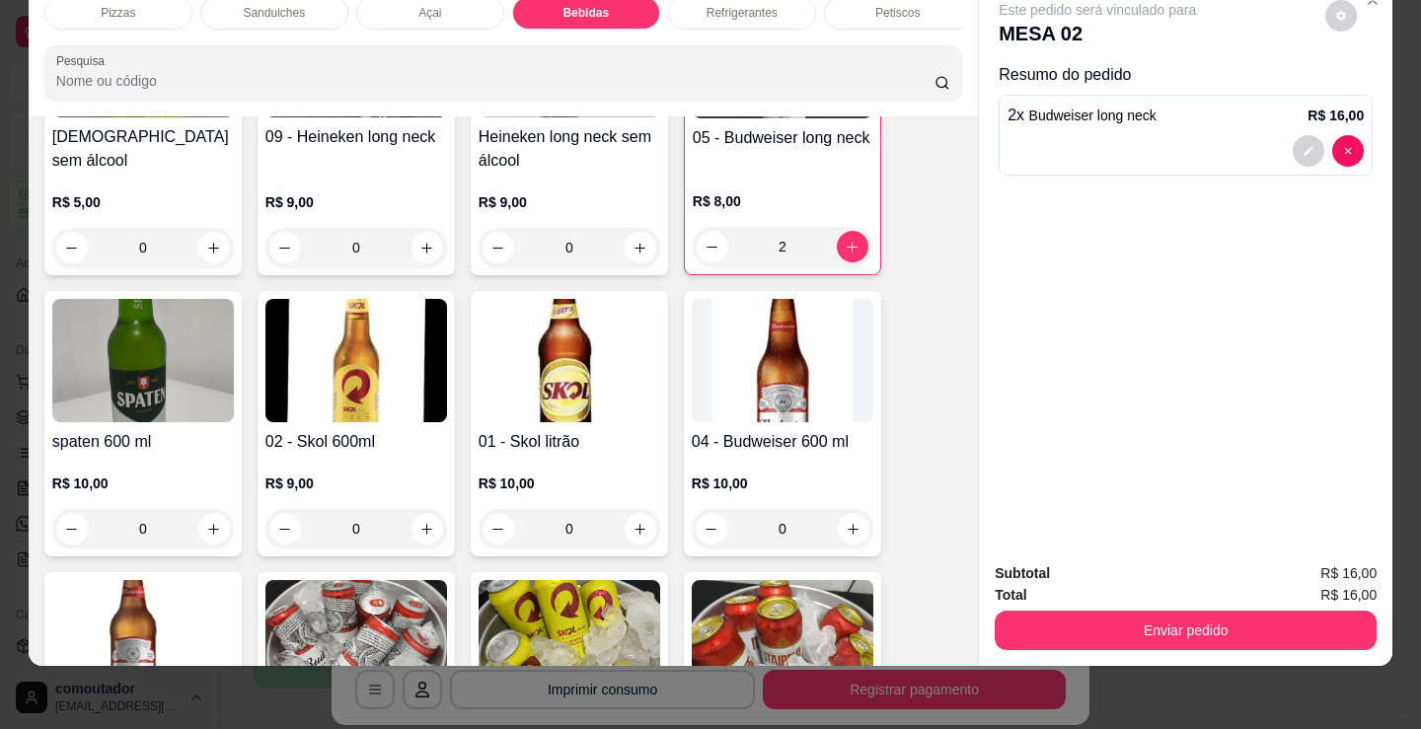
scroll to position [2756, 0]
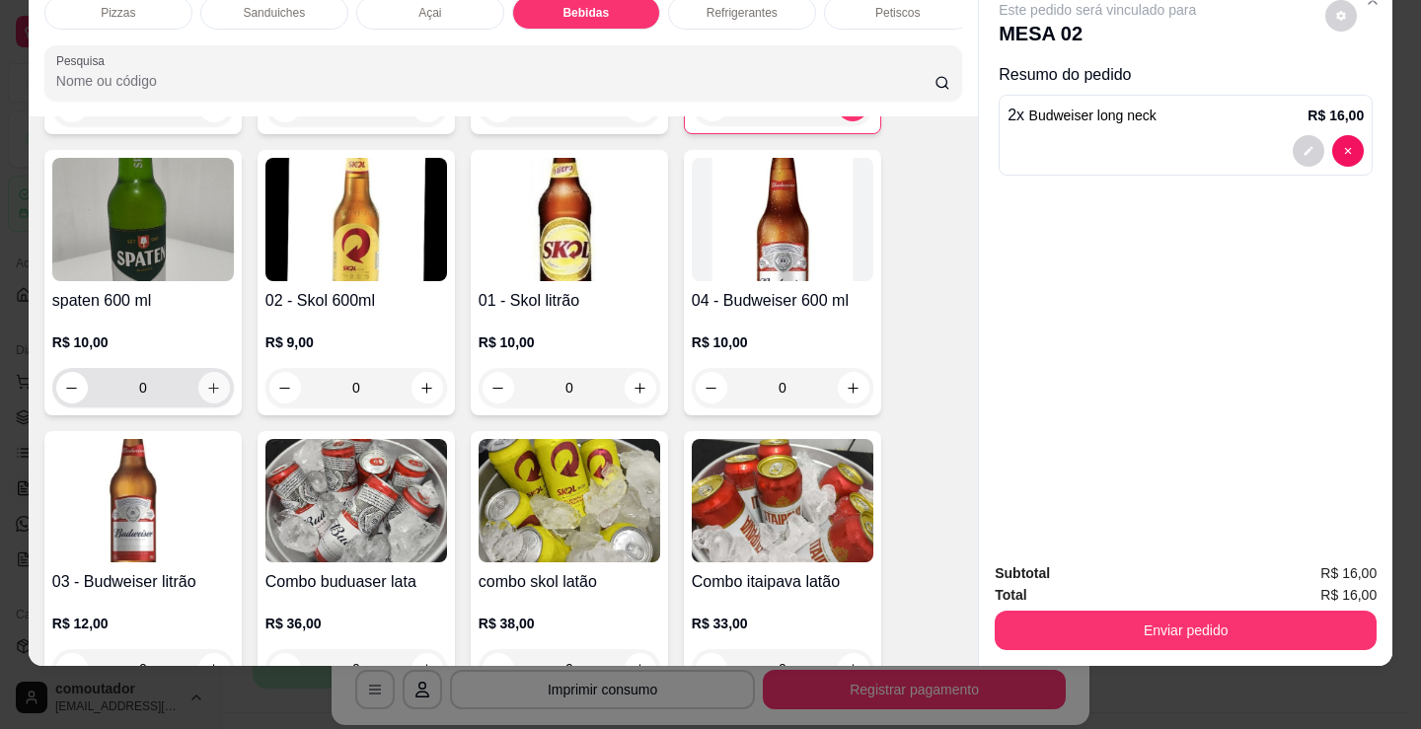
click at [208, 381] on icon "increase-product-quantity" at bounding box center [213, 388] width 15 height 15
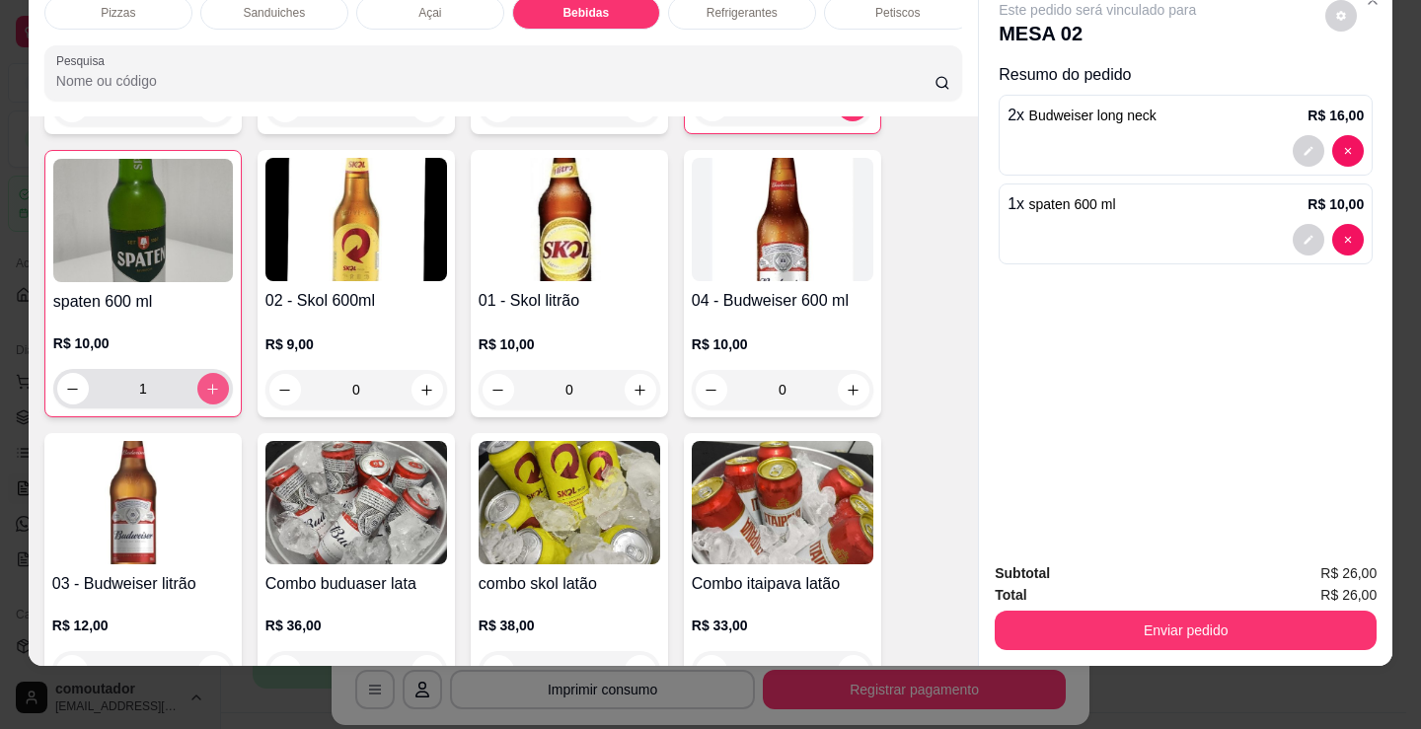
type input "1"
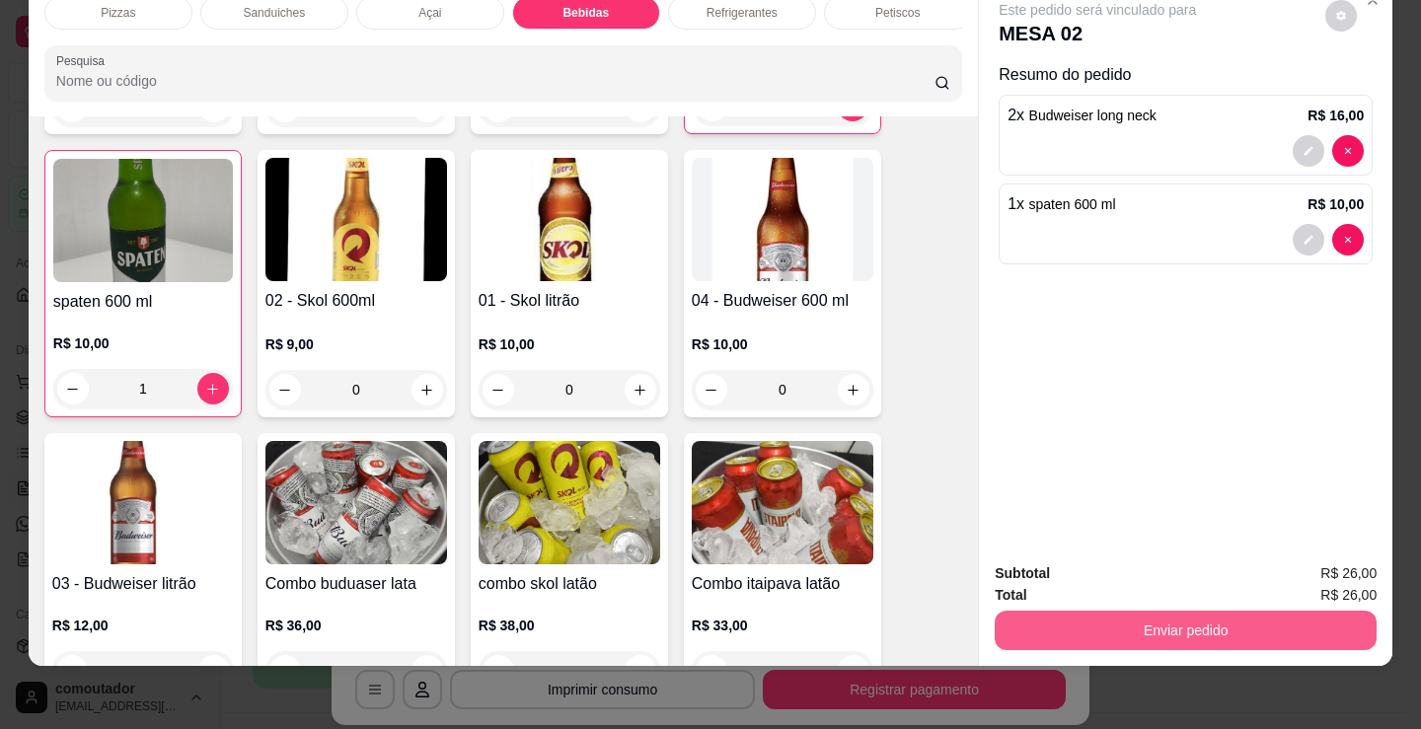
click at [1050, 628] on button "Enviar pedido" at bounding box center [1186, 630] width 382 height 39
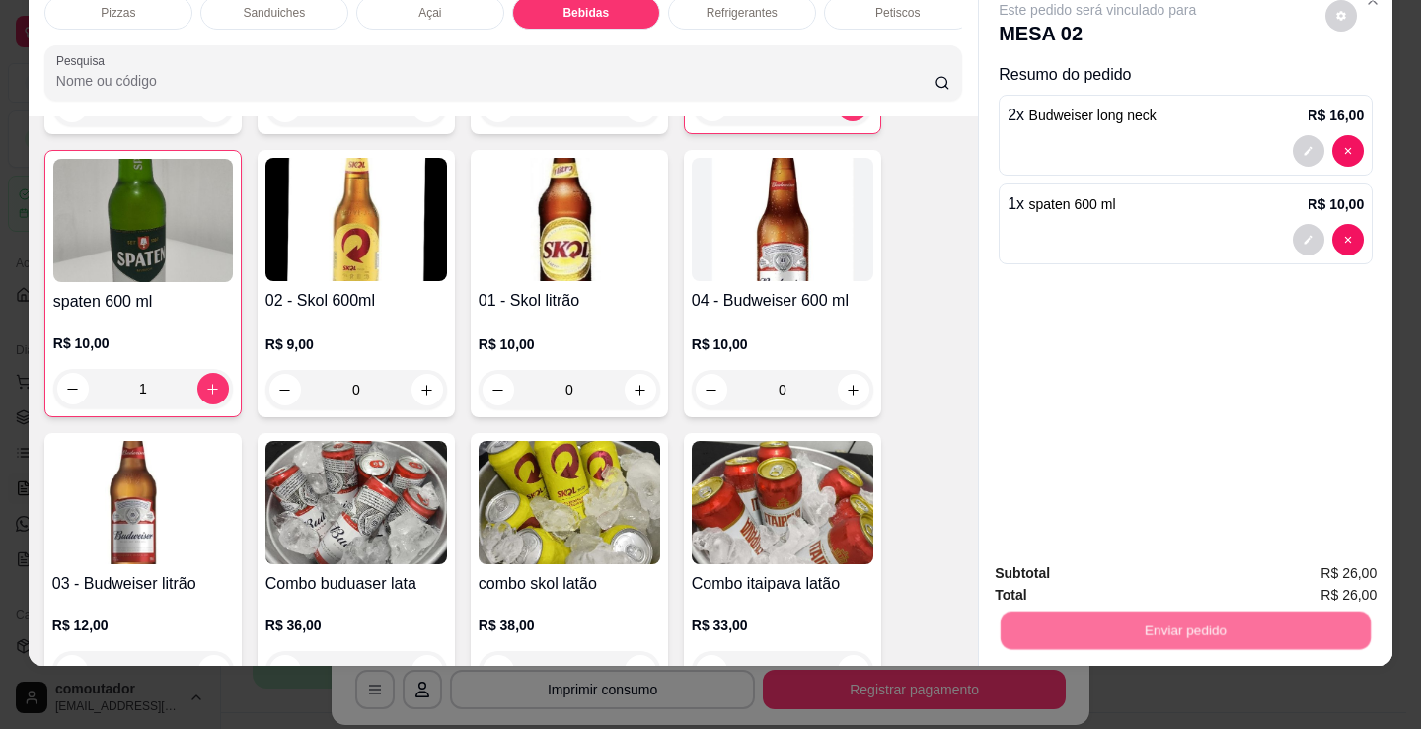
click at [1075, 566] on button "Não registrar e enviar pedido" at bounding box center [1119, 567] width 205 height 37
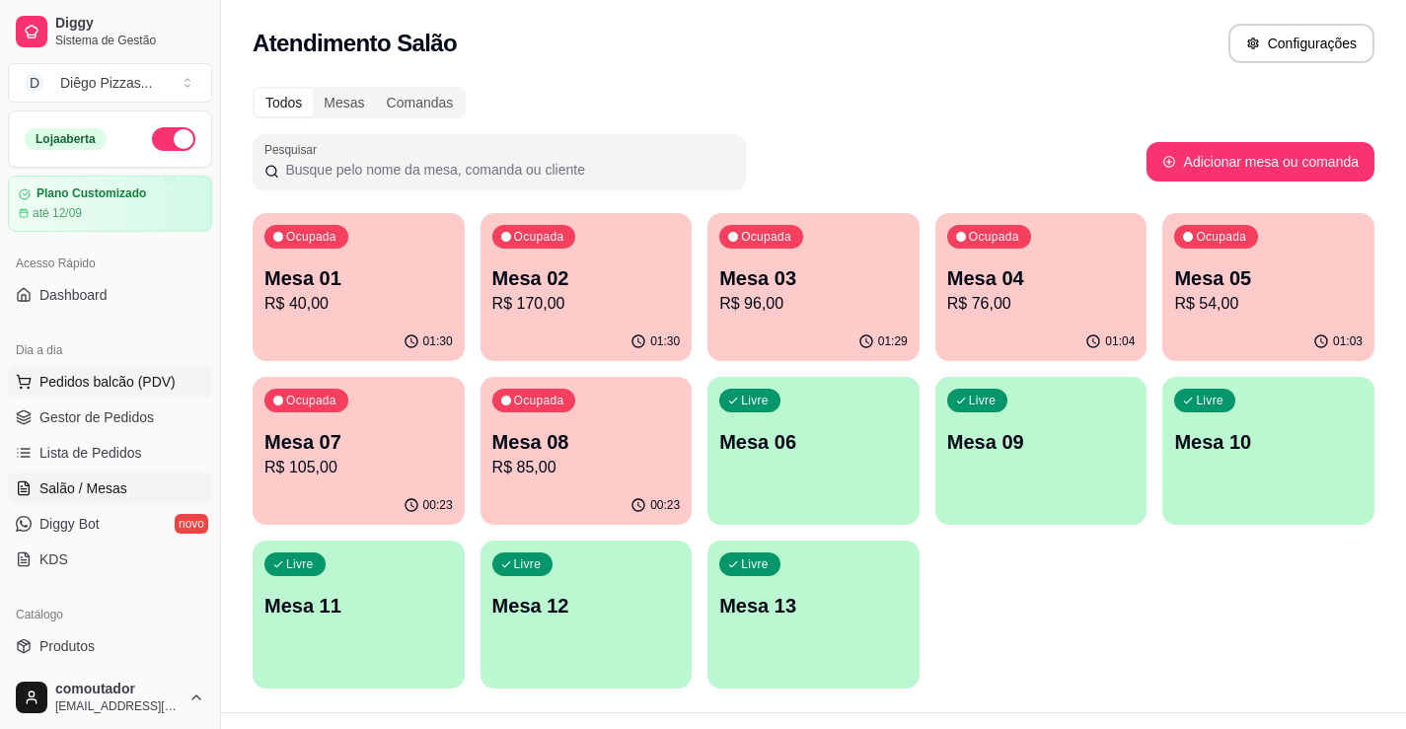
click at [87, 375] on span "Pedidos balcão (PDV)" at bounding box center [107, 382] width 136 height 20
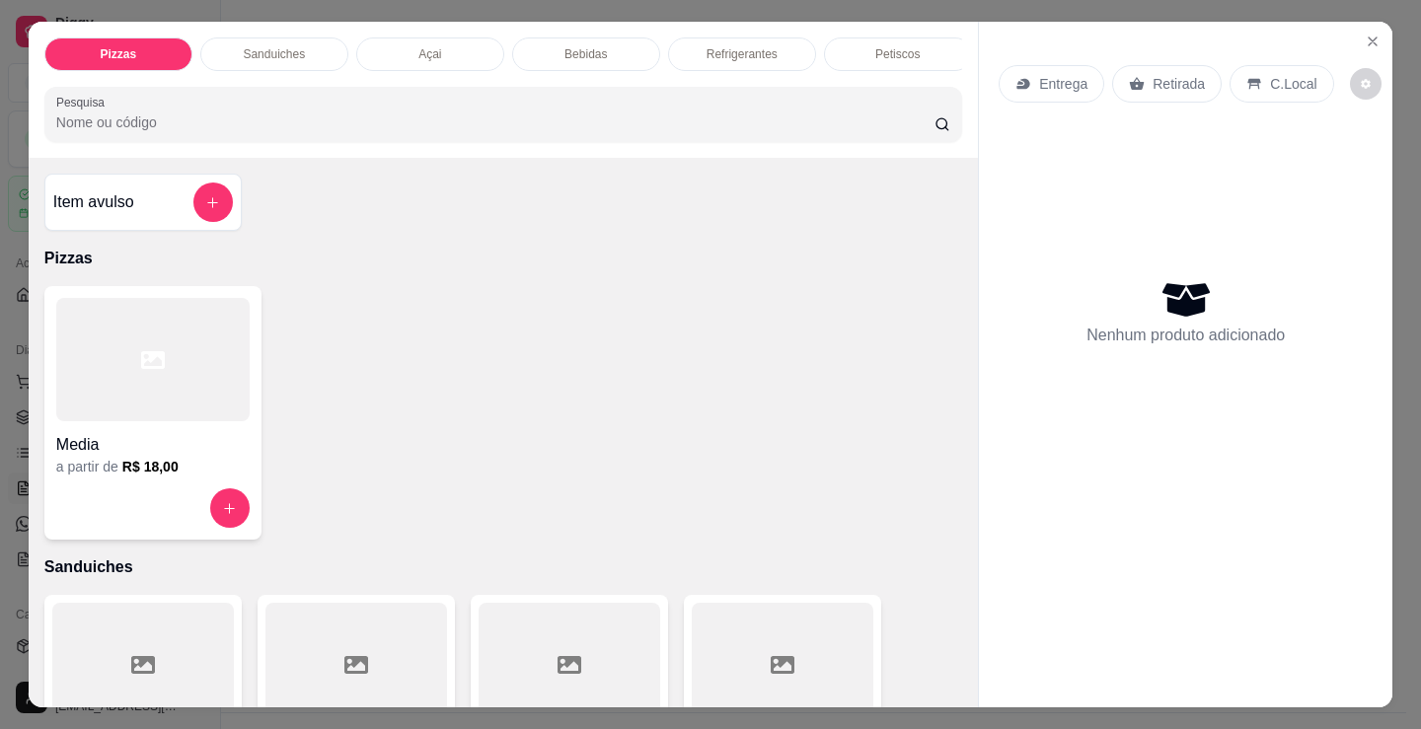
click at [304, 41] on div "Sanduiches" at bounding box center [274, 54] width 148 height 34
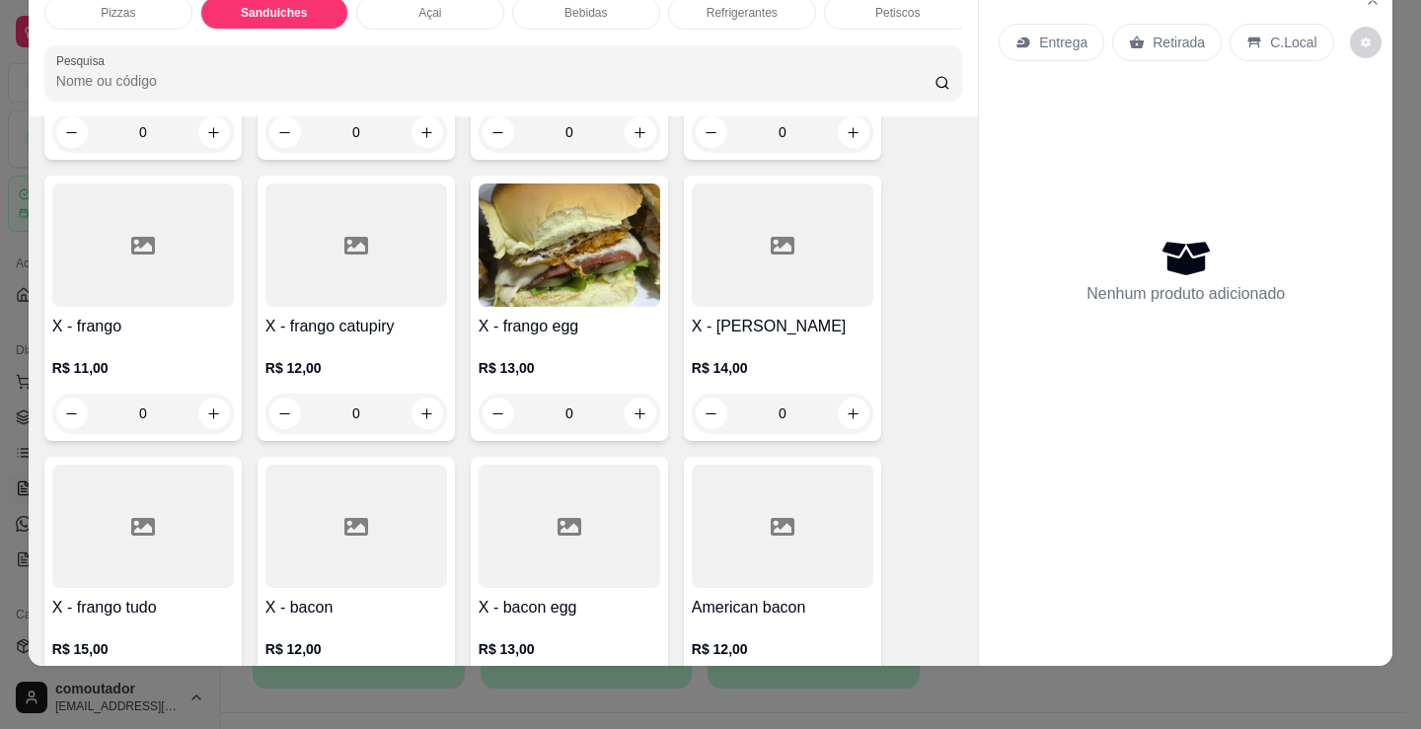
scroll to position [1286, 0]
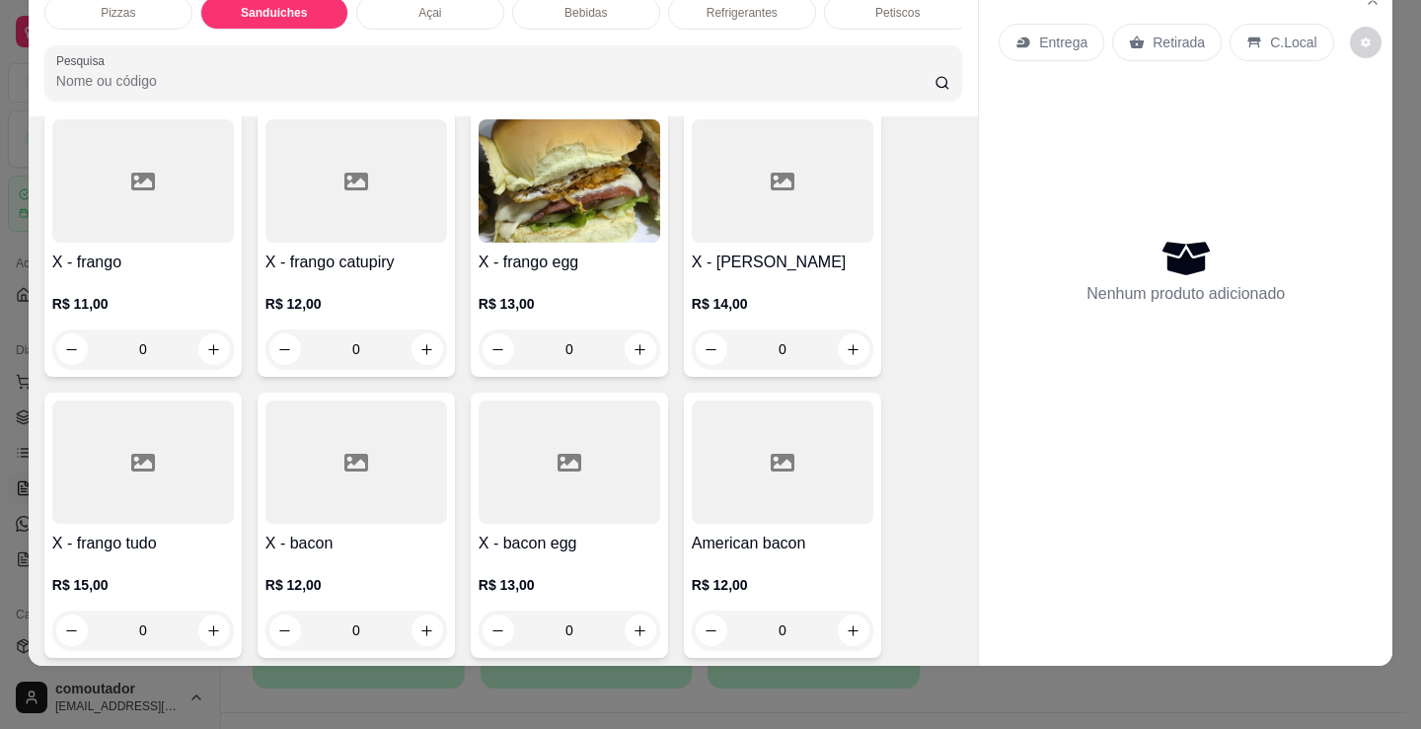
click at [416, 342] on div "0" at bounding box center [356, 349] width 182 height 39
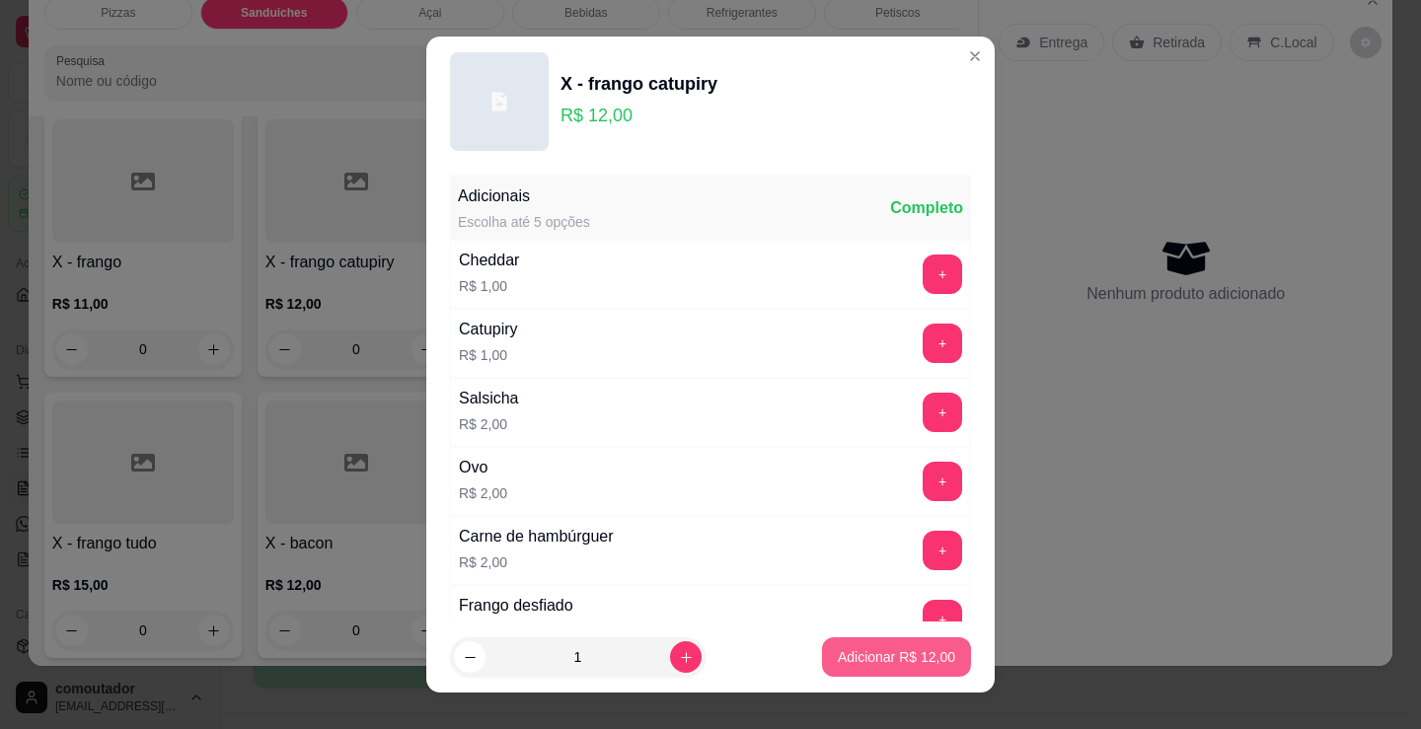
click at [908, 656] on p "Adicionar R$ 12,00" at bounding box center [896, 657] width 117 height 20
type input "1"
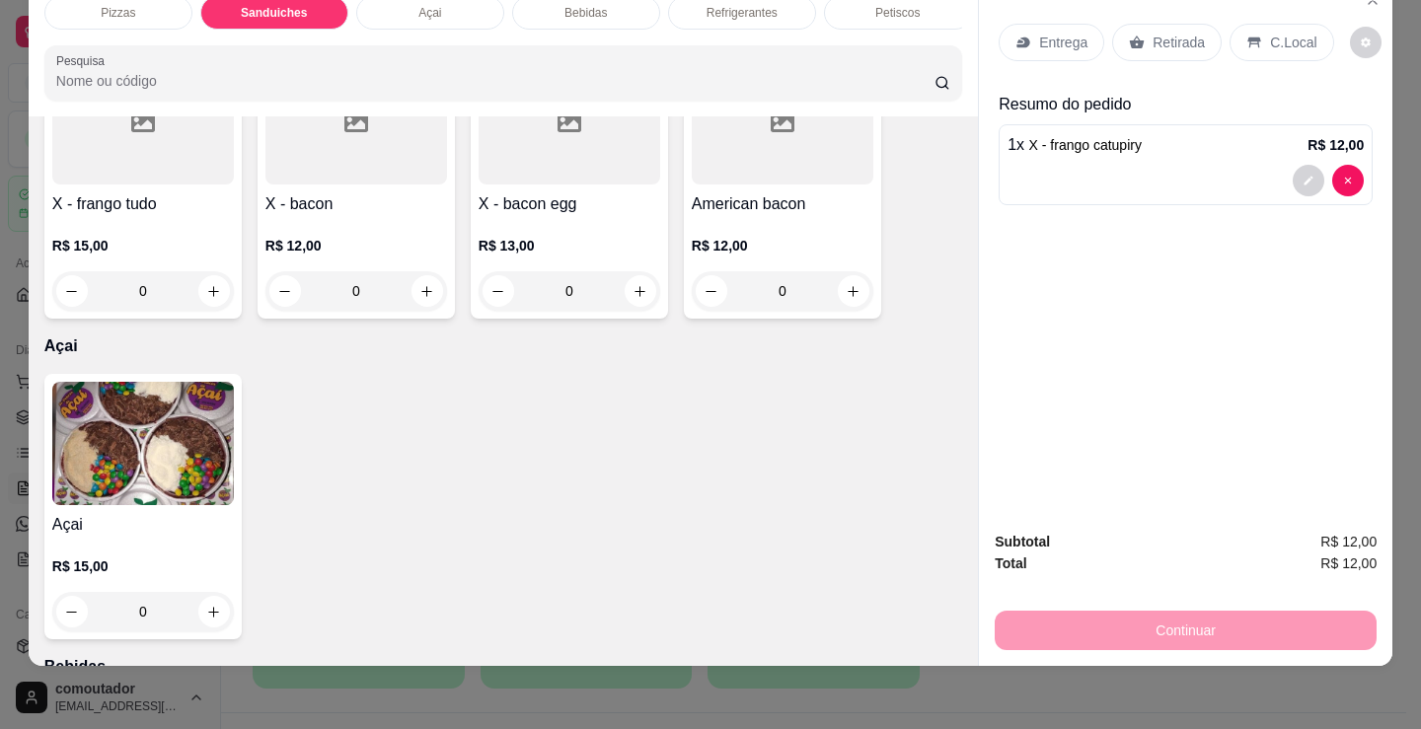
scroll to position [1384, 0]
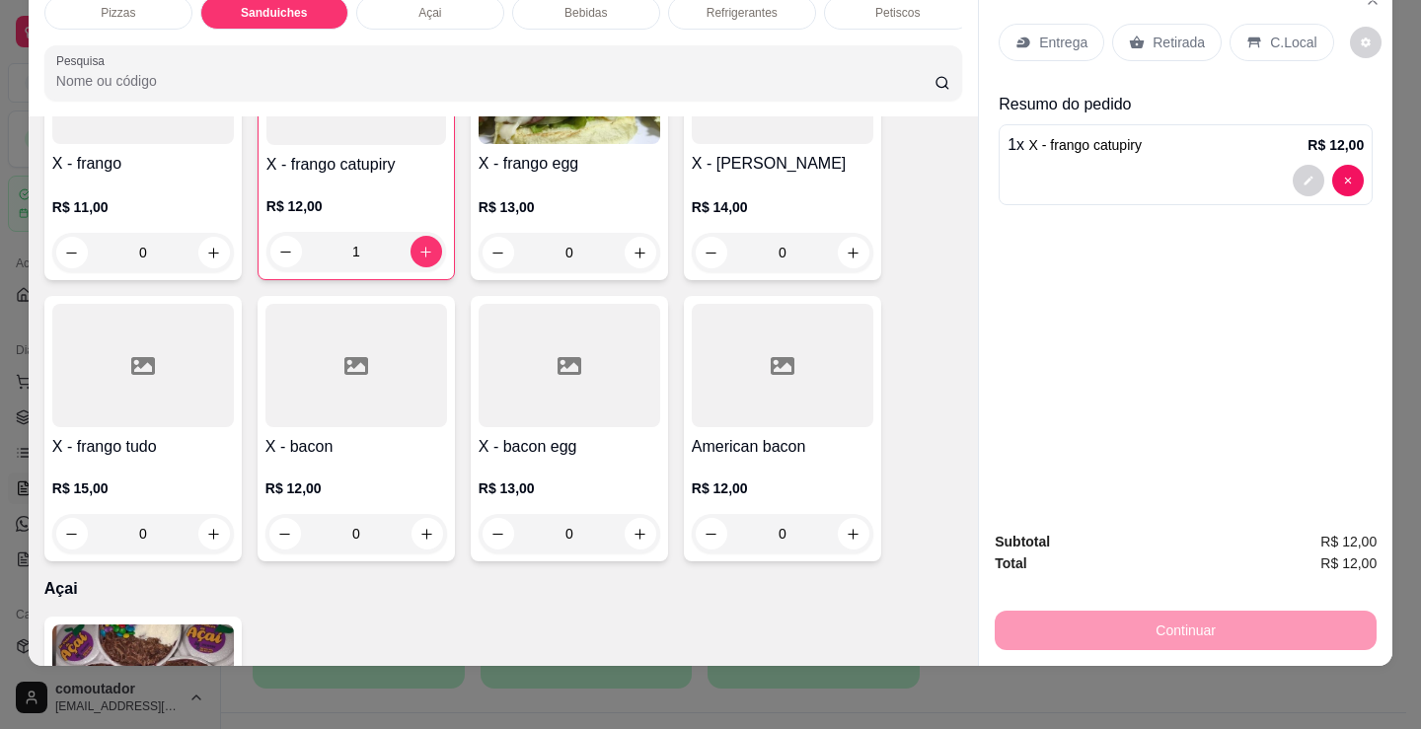
click at [206, 541] on div "0" at bounding box center [143, 533] width 182 height 39
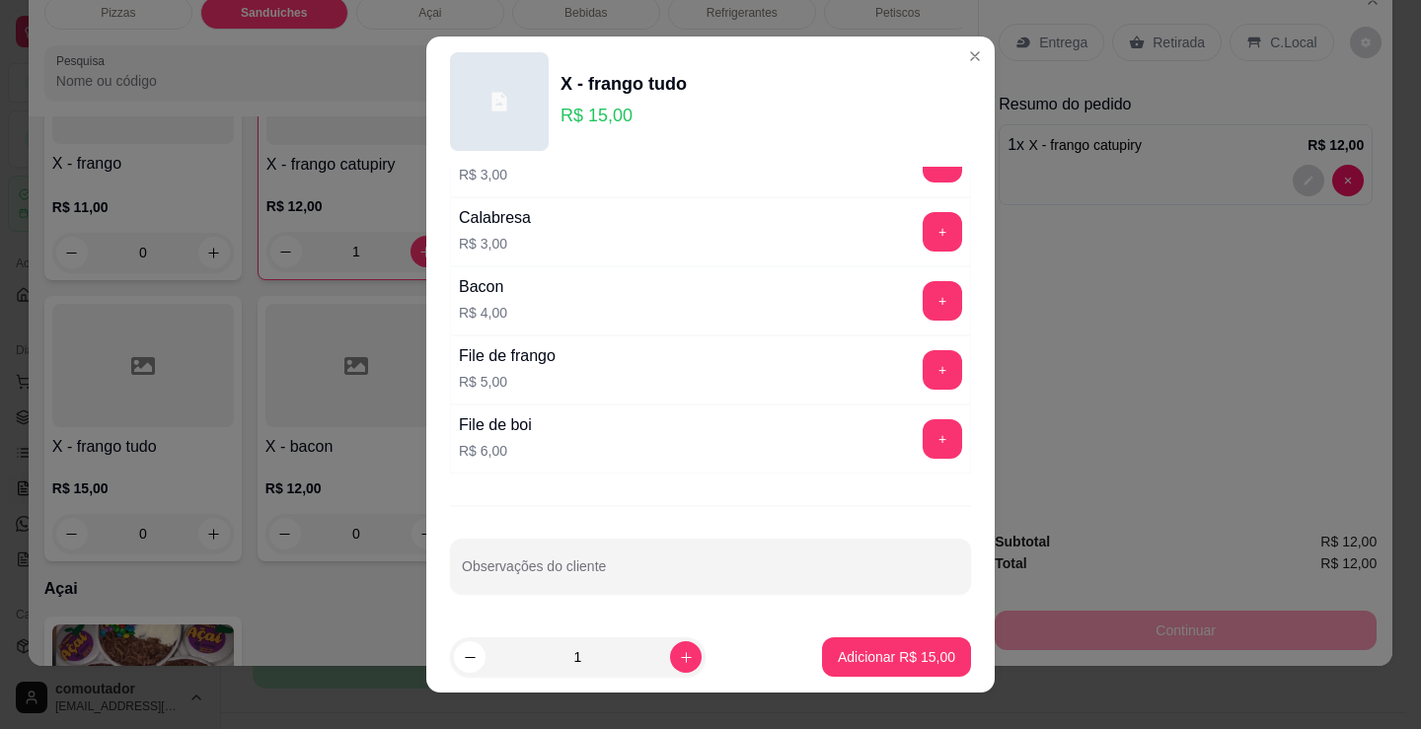
scroll to position [27, 0]
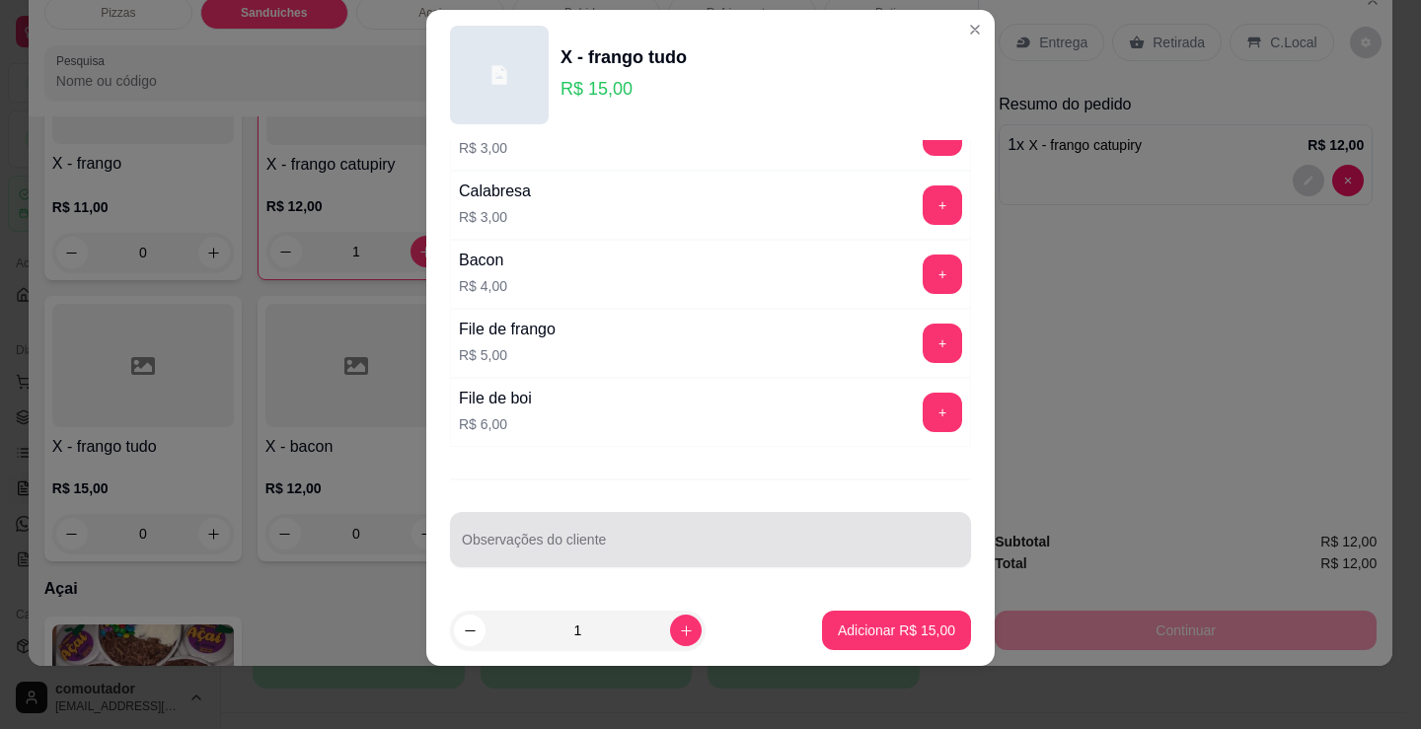
click at [556, 547] on input "Observações do cliente" at bounding box center [710, 548] width 497 height 20
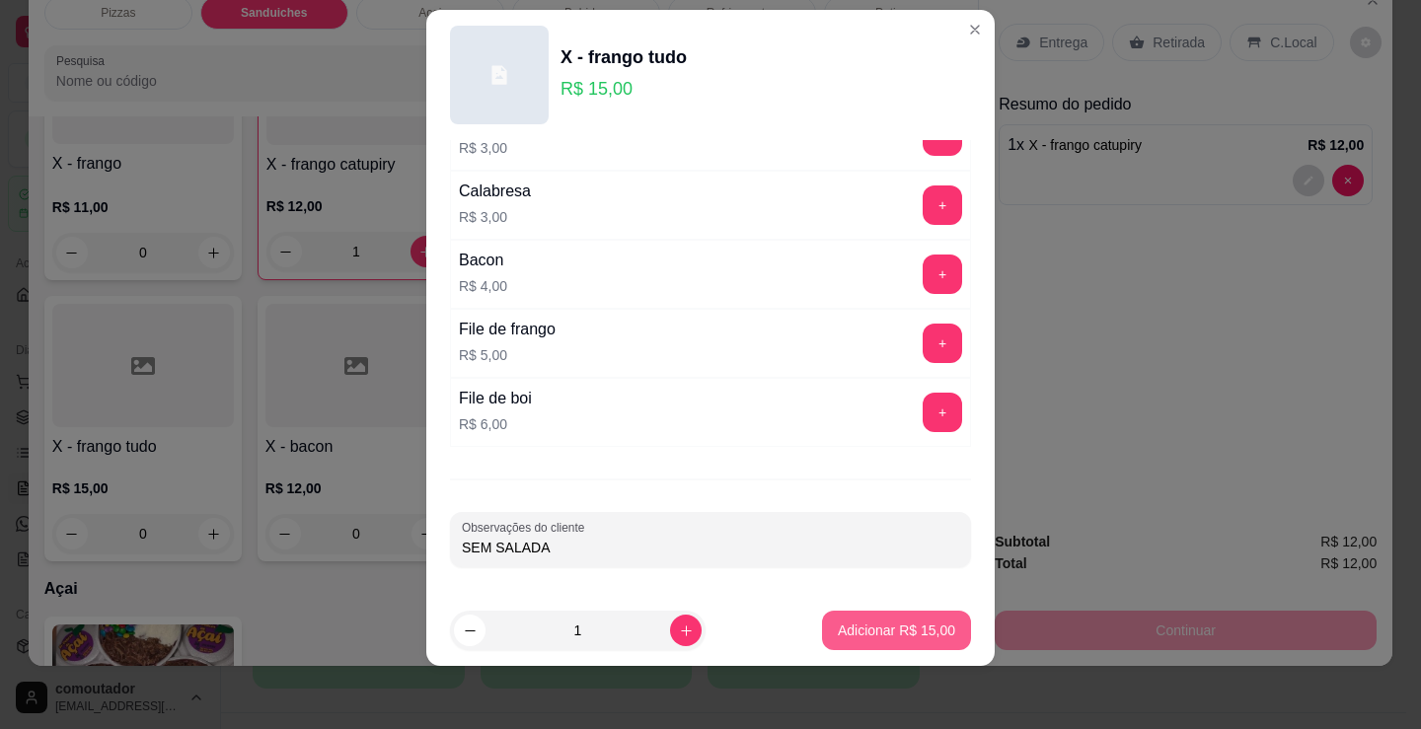
type input "SEM SALADA"
click at [916, 633] on p "Adicionar R$ 15,00" at bounding box center [896, 631] width 117 height 20
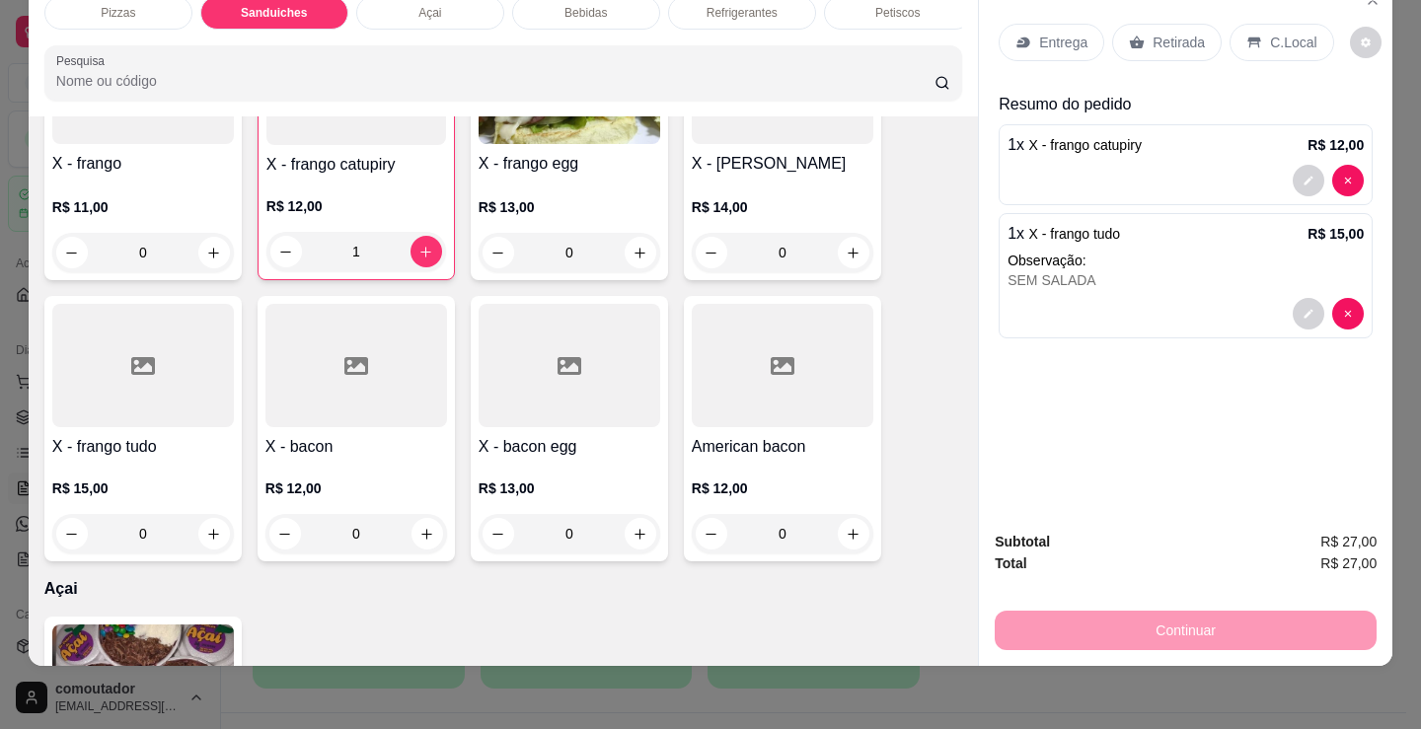
click at [1039, 33] on p "Entrega" at bounding box center [1063, 43] width 48 height 20
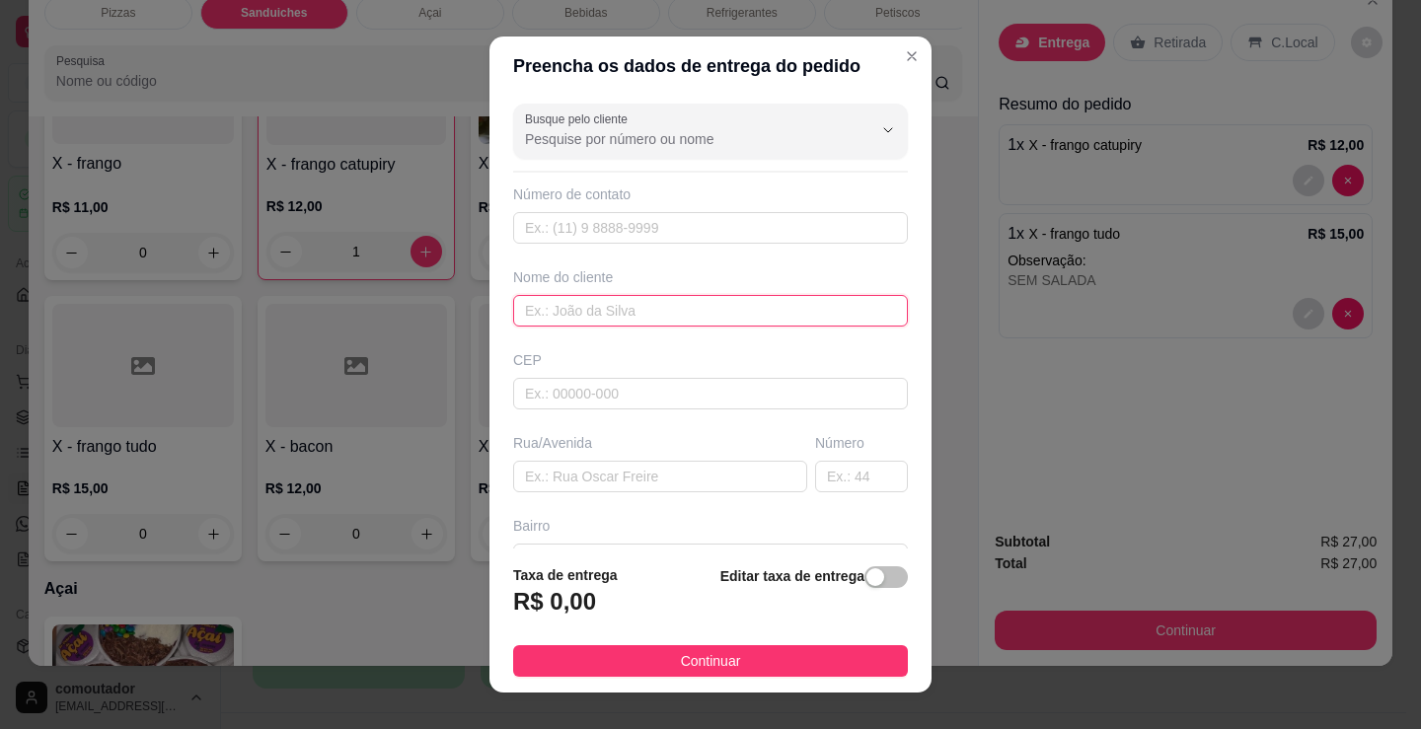
click at [658, 314] on input "text" at bounding box center [710, 311] width 395 height 32
click at [685, 323] on input "text" at bounding box center [710, 311] width 395 height 32
type input "[PERSON_NAME]"
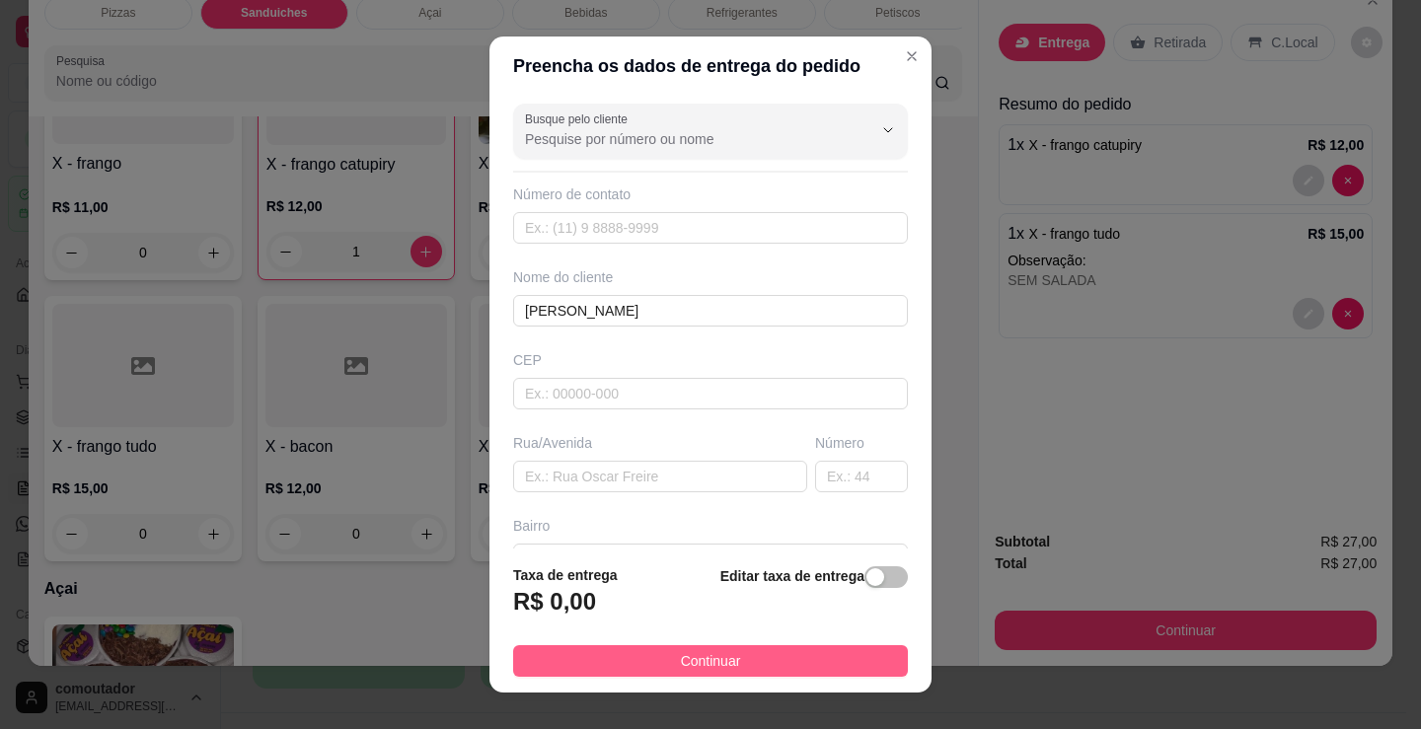
click at [697, 663] on span "Continuar" at bounding box center [711, 661] width 60 height 22
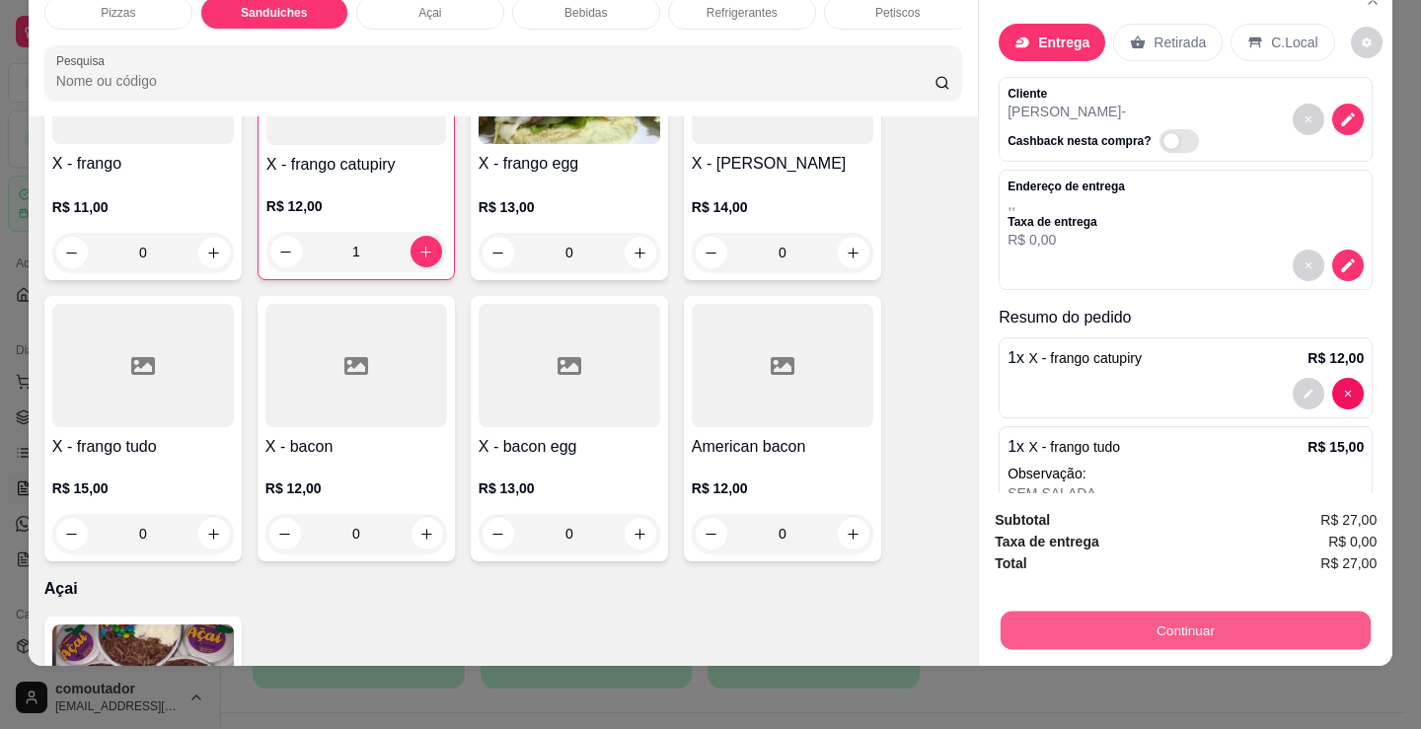
click at [1046, 611] on button "Continuar" at bounding box center [1185, 630] width 370 height 38
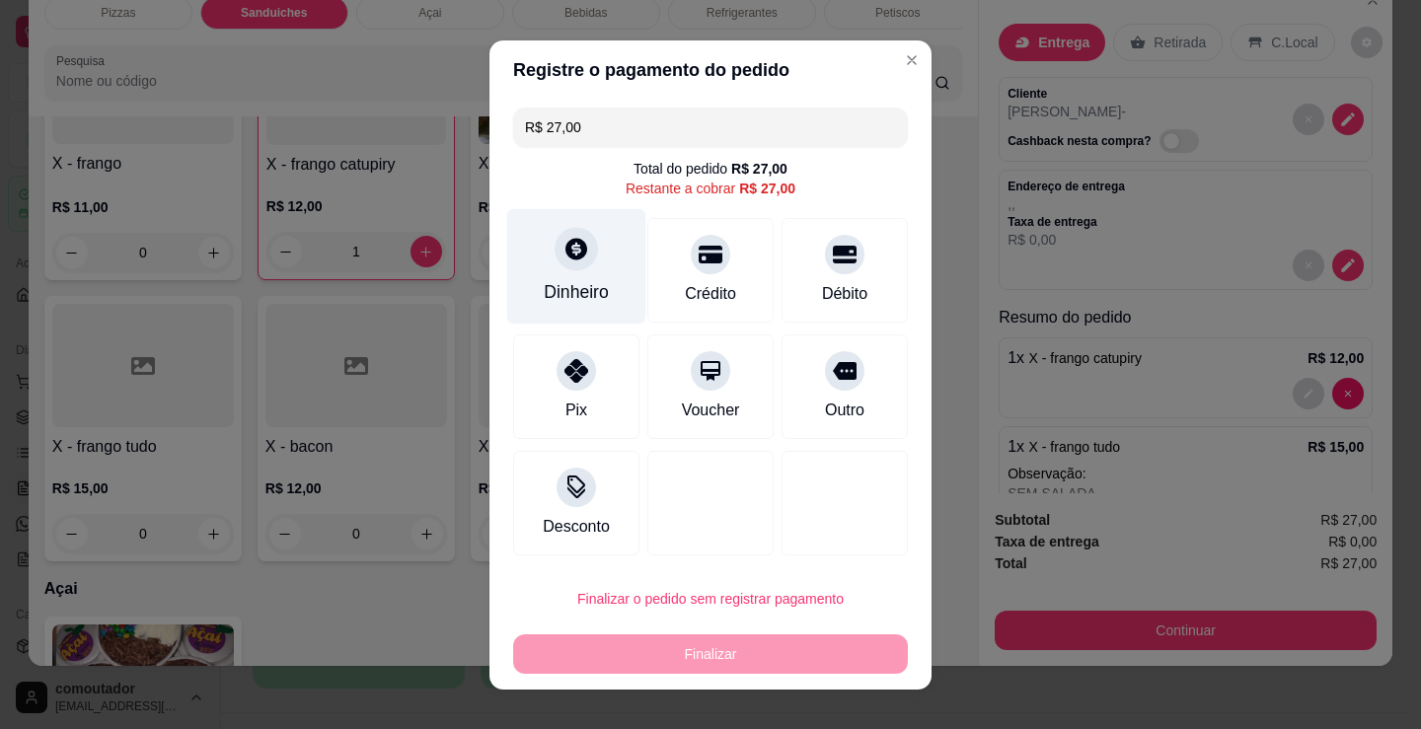
click at [545, 263] on div "Dinheiro" at bounding box center [576, 265] width 139 height 115
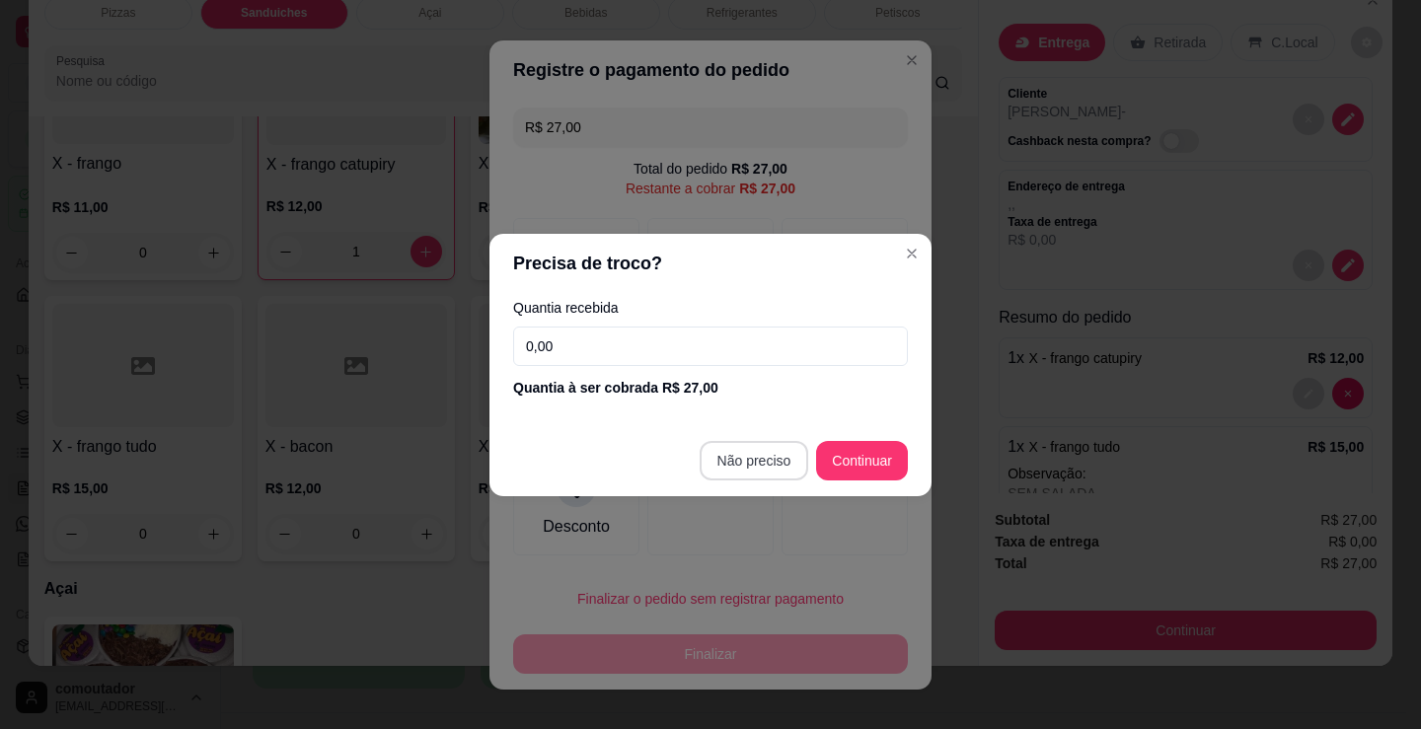
type input "R$ 0,00"
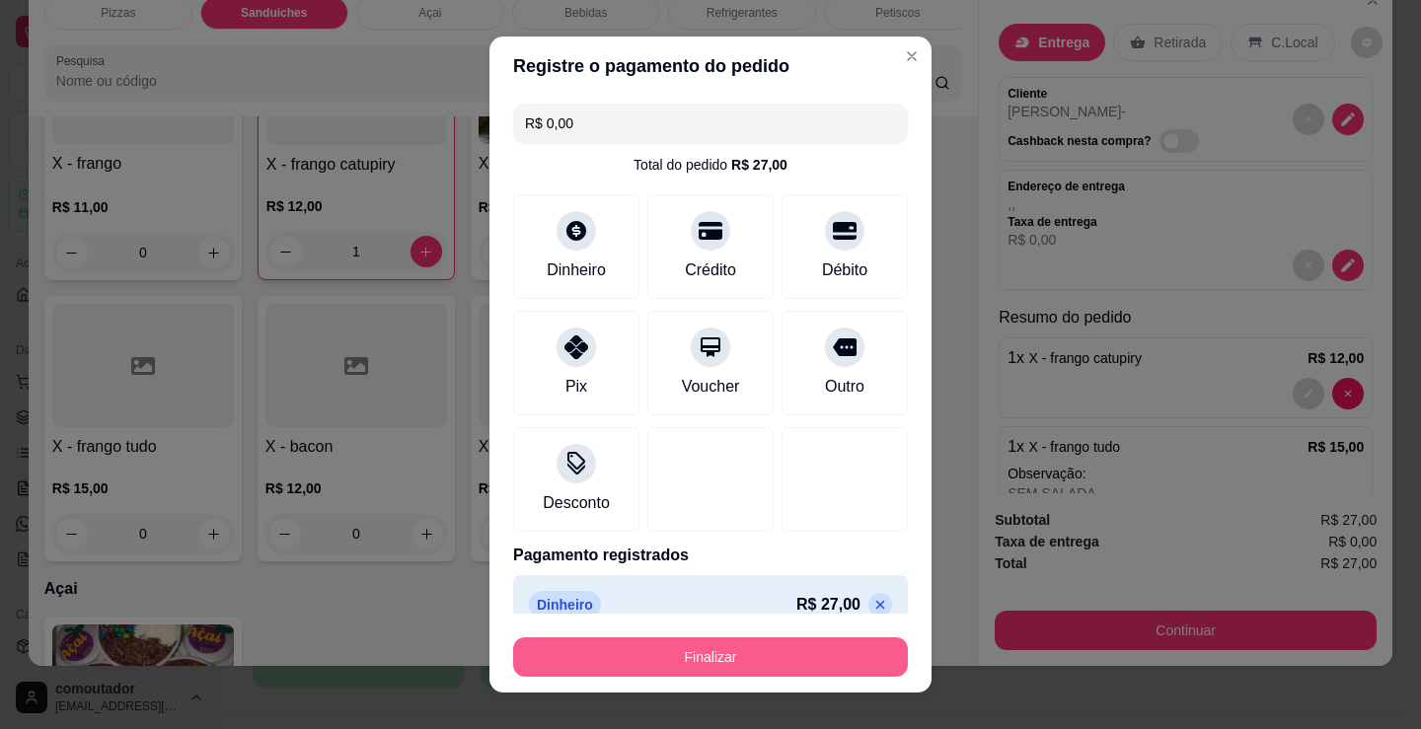
click at [738, 659] on button "Finalizar" at bounding box center [710, 656] width 395 height 39
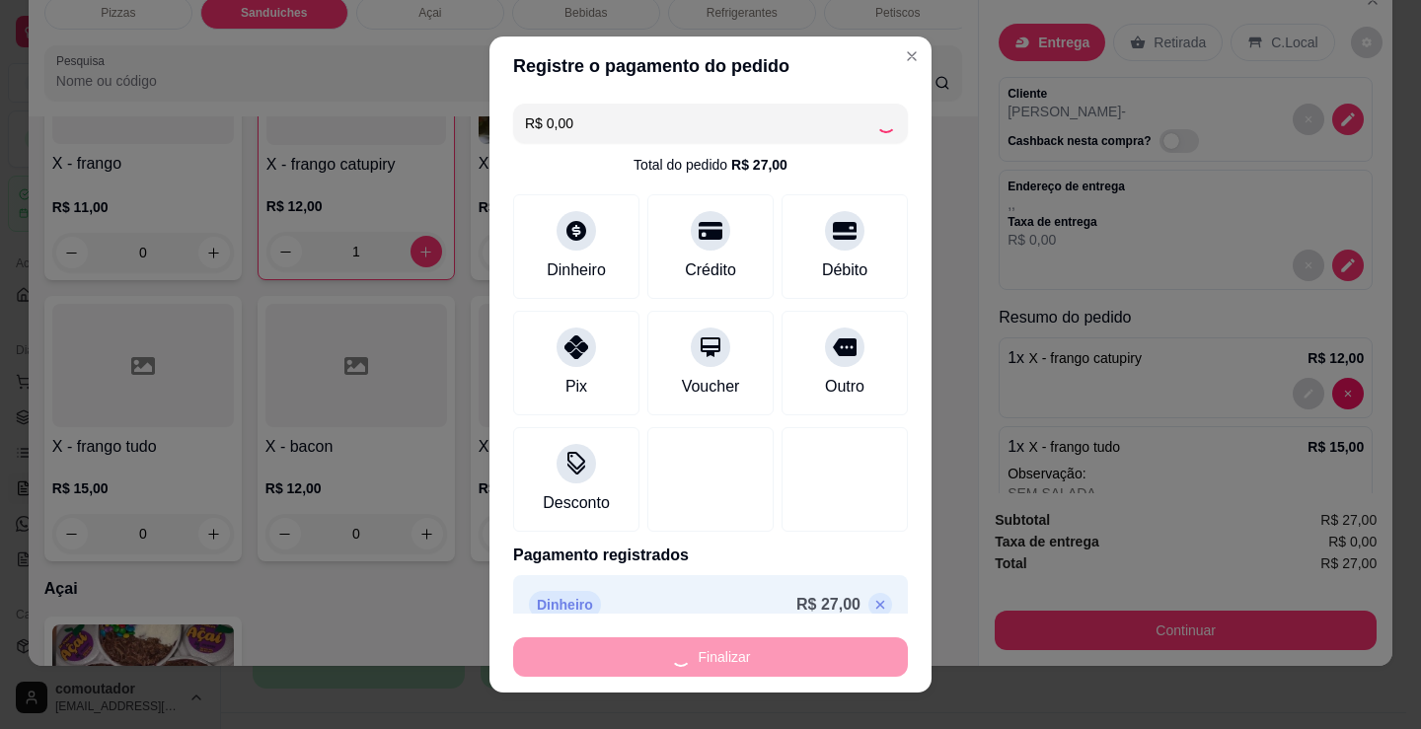
type input "0"
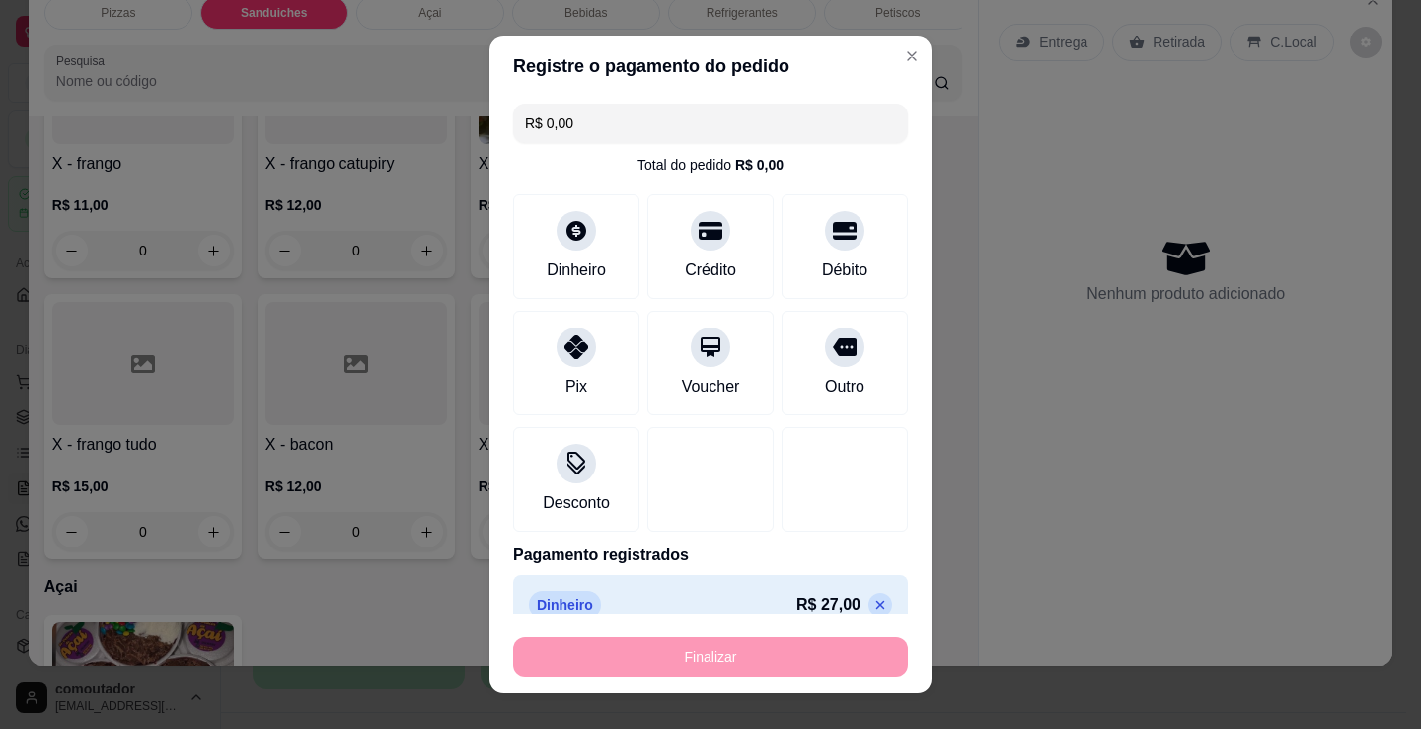
type input "-R$ 27,00"
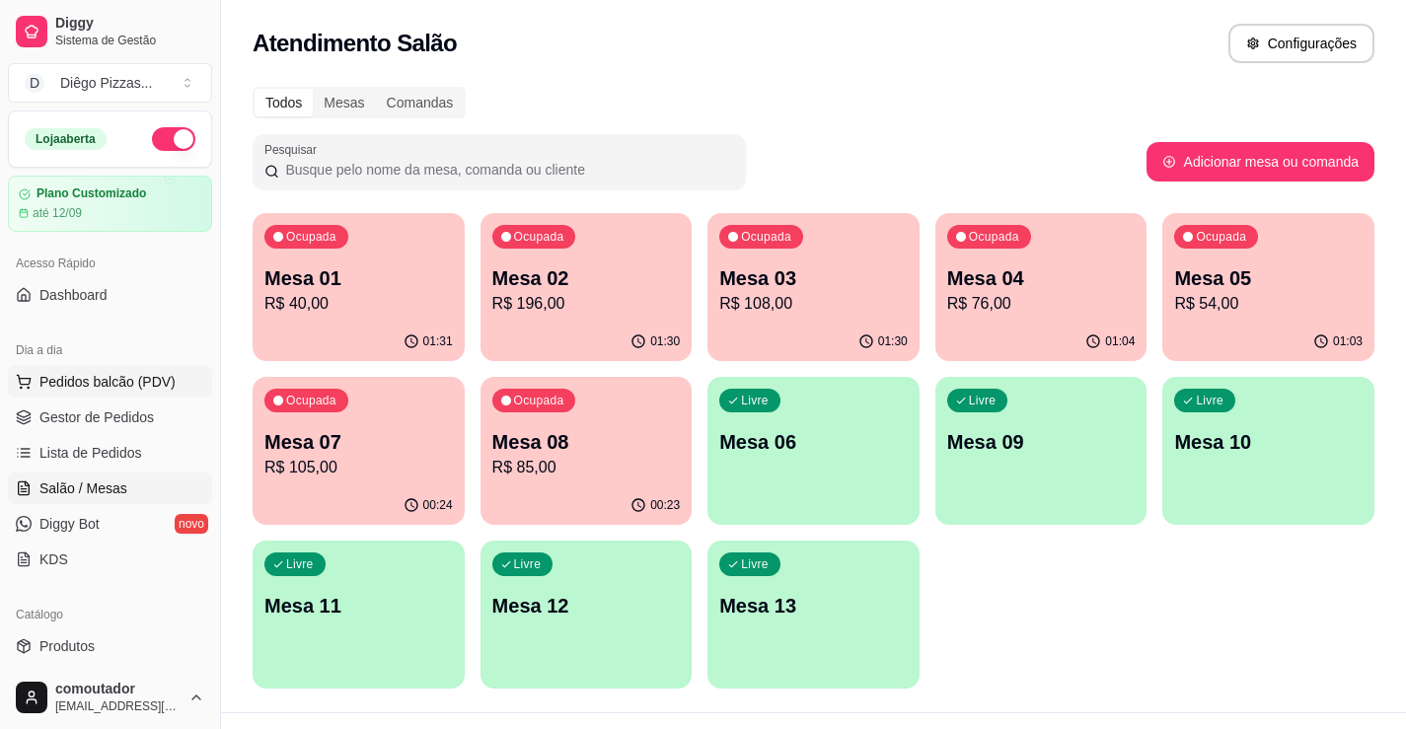
click at [126, 367] on button "Pedidos balcão (PDV)" at bounding box center [110, 382] width 204 height 32
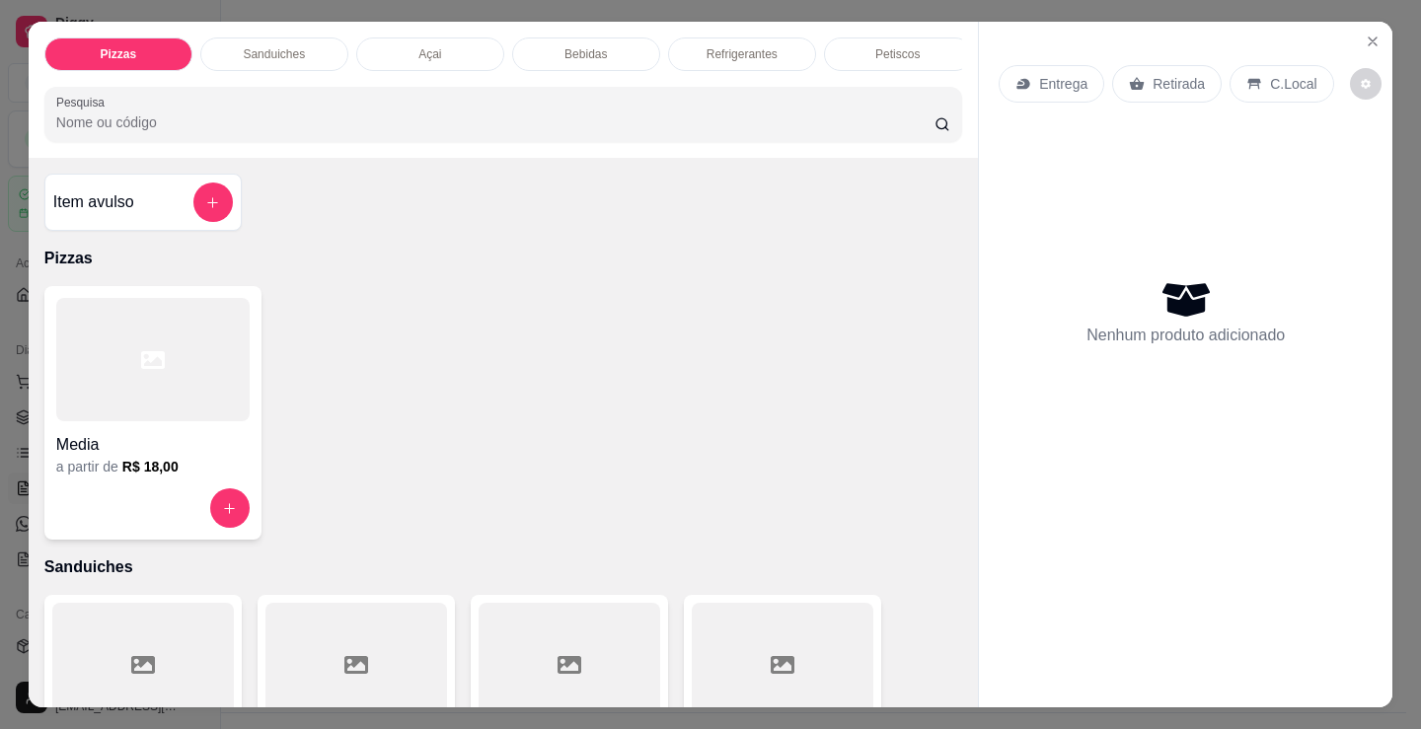
click at [272, 56] on div "Sanduiches" at bounding box center [274, 54] width 148 height 34
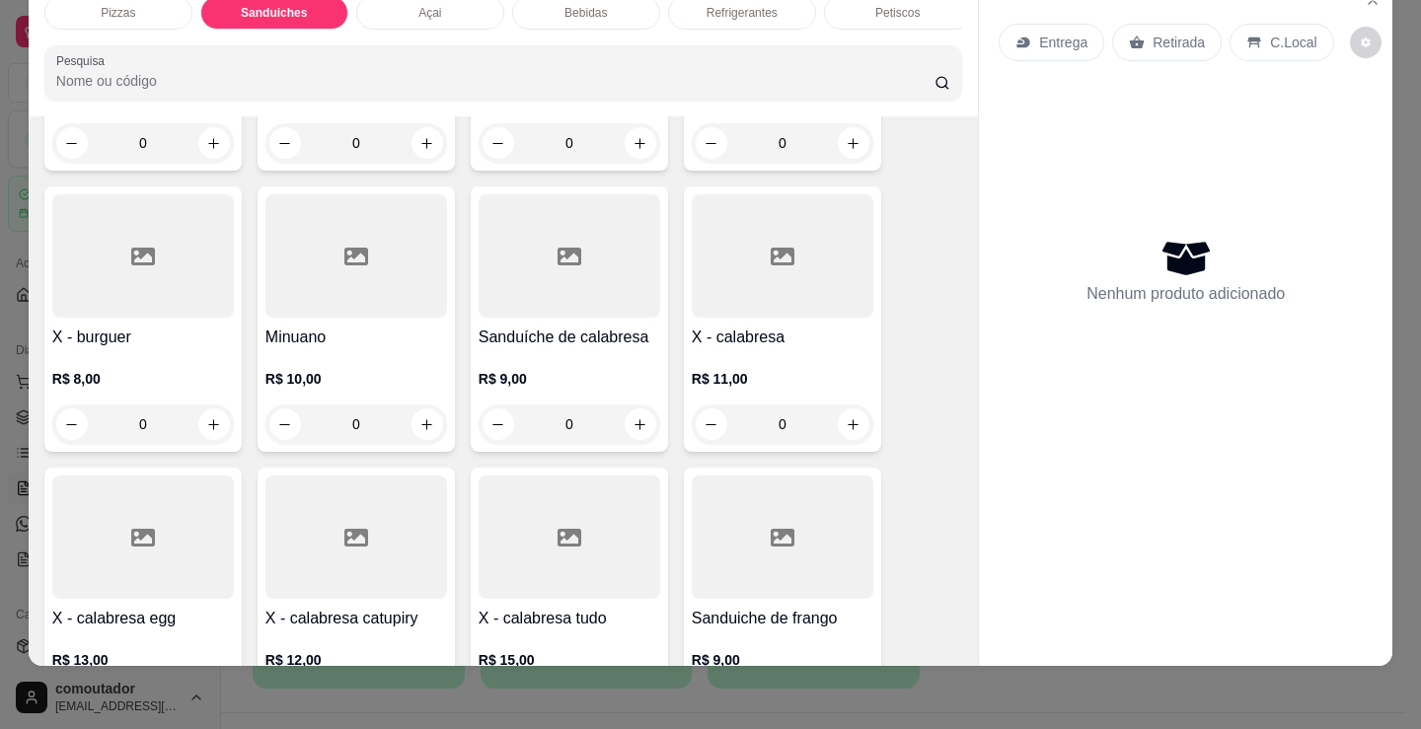
scroll to position [792, 0]
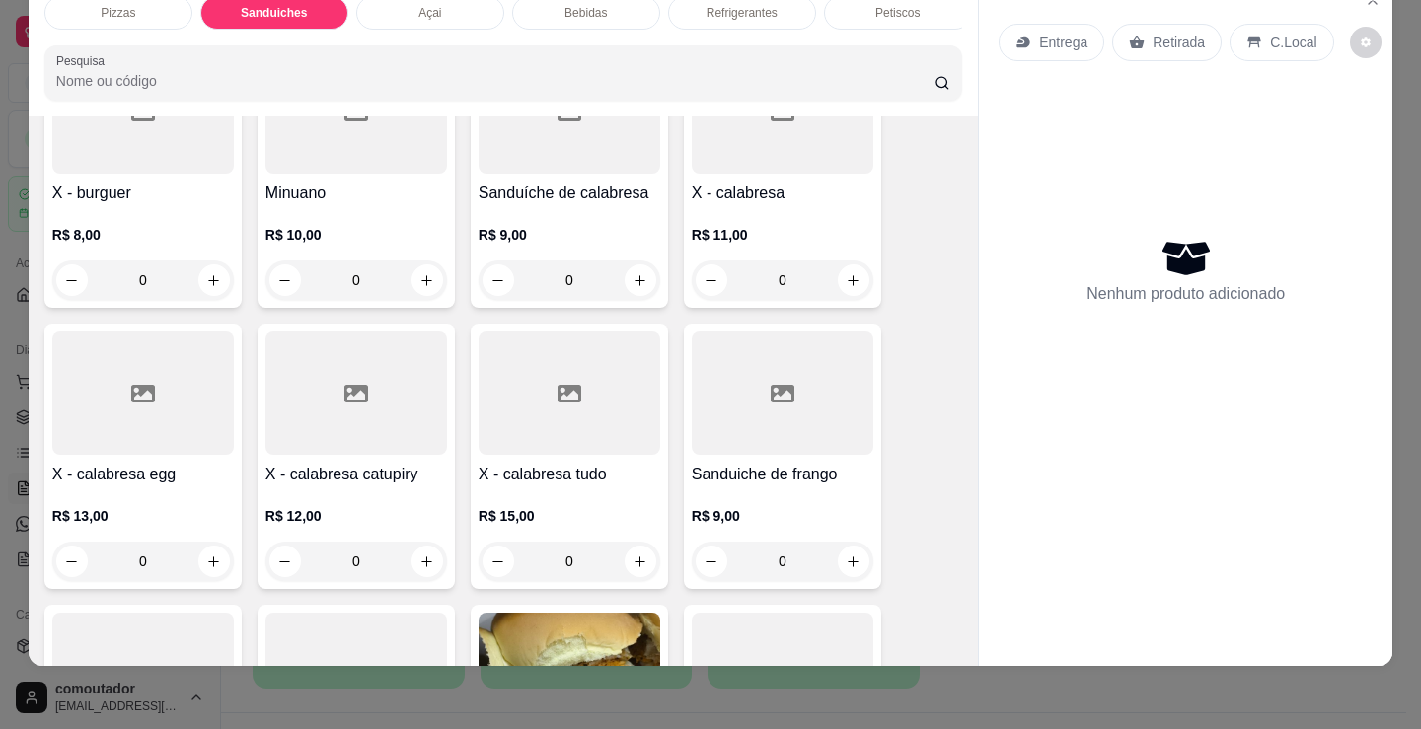
click at [424, 279] on div "0" at bounding box center [356, 279] width 182 height 39
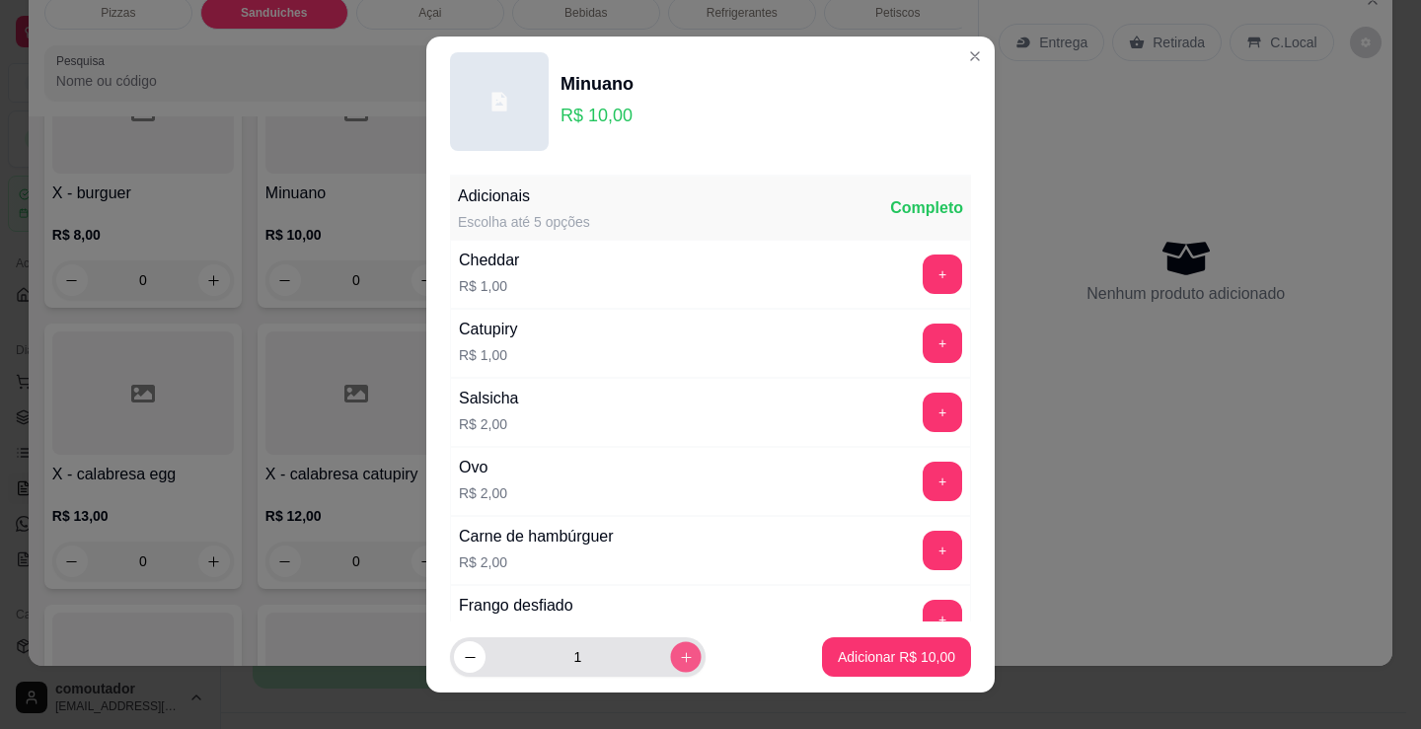
click at [673, 650] on button "increase-product-quantity" at bounding box center [685, 657] width 31 height 31
type input "2"
click at [880, 669] on button "Adicionar R$ 20,00" at bounding box center [896, 656] width 149 height 39
type input "2"
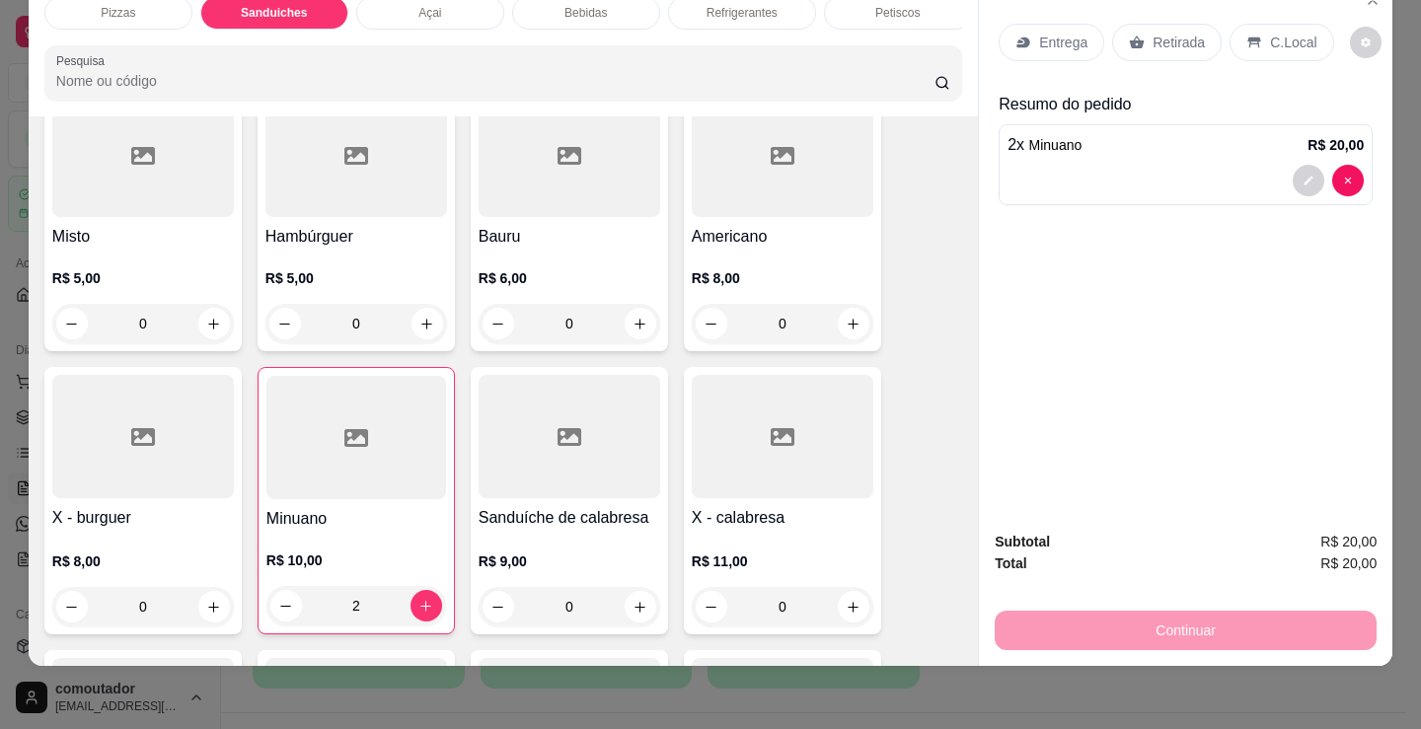
scroll to position [496, 0]
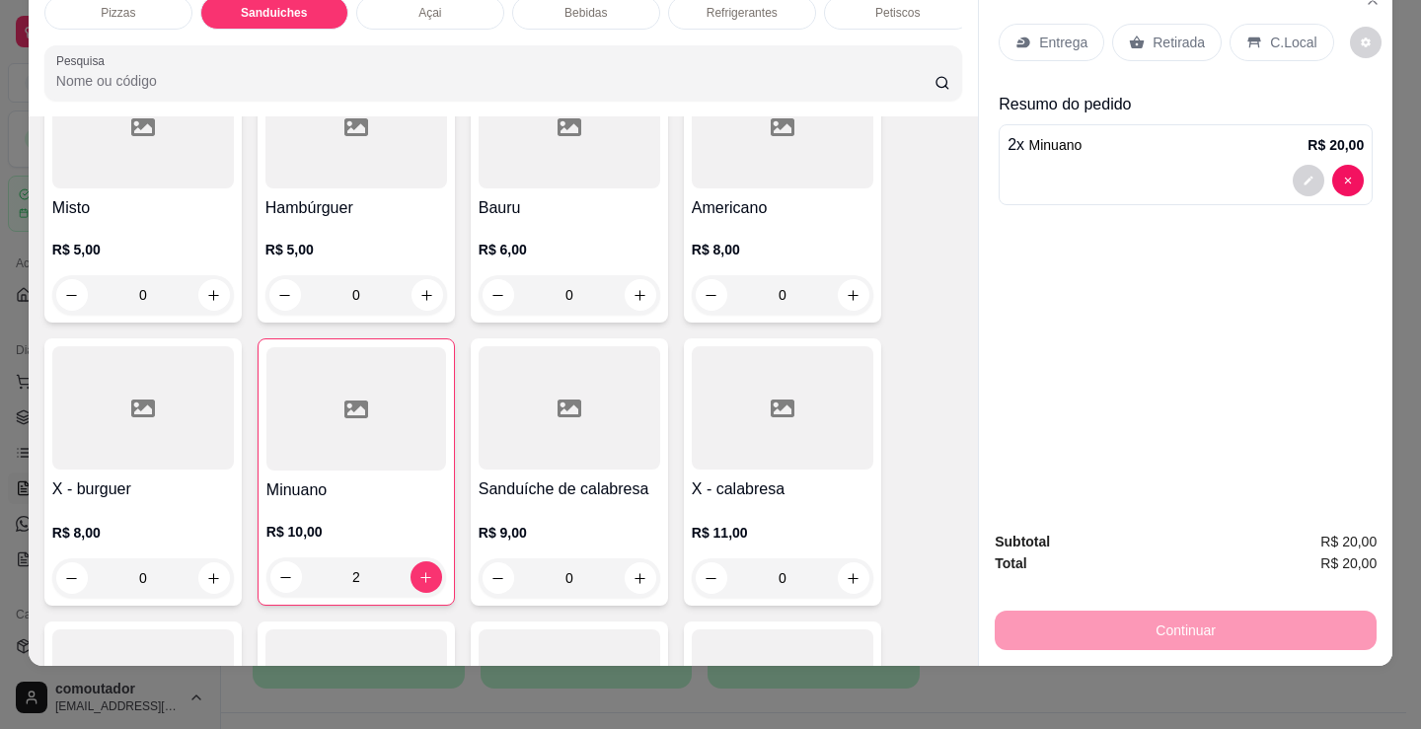
click at [1051, 37] on p "Entrega" at bounding box center [1063, 43] width 48 height 20
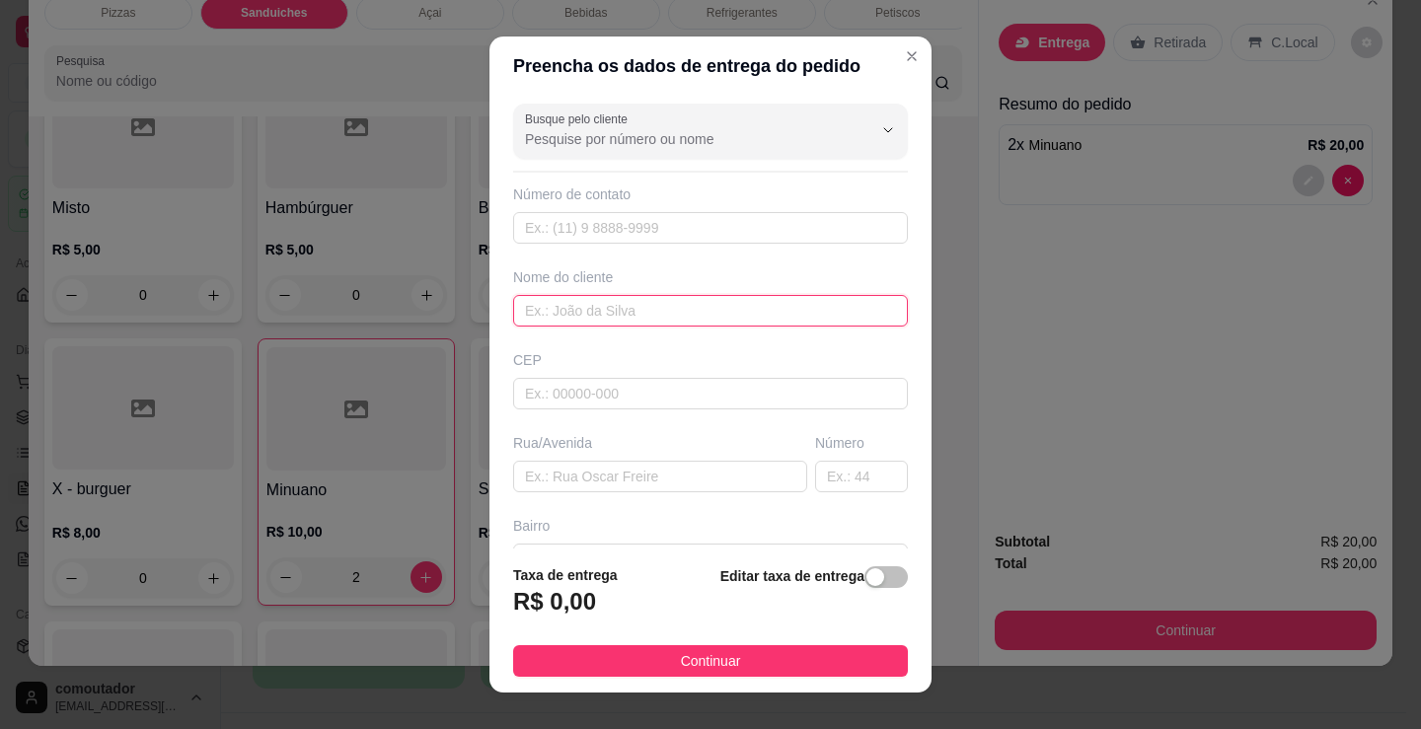
click at [715, 305] on input "text" at bounding box center [710, 311] width 395 height 32
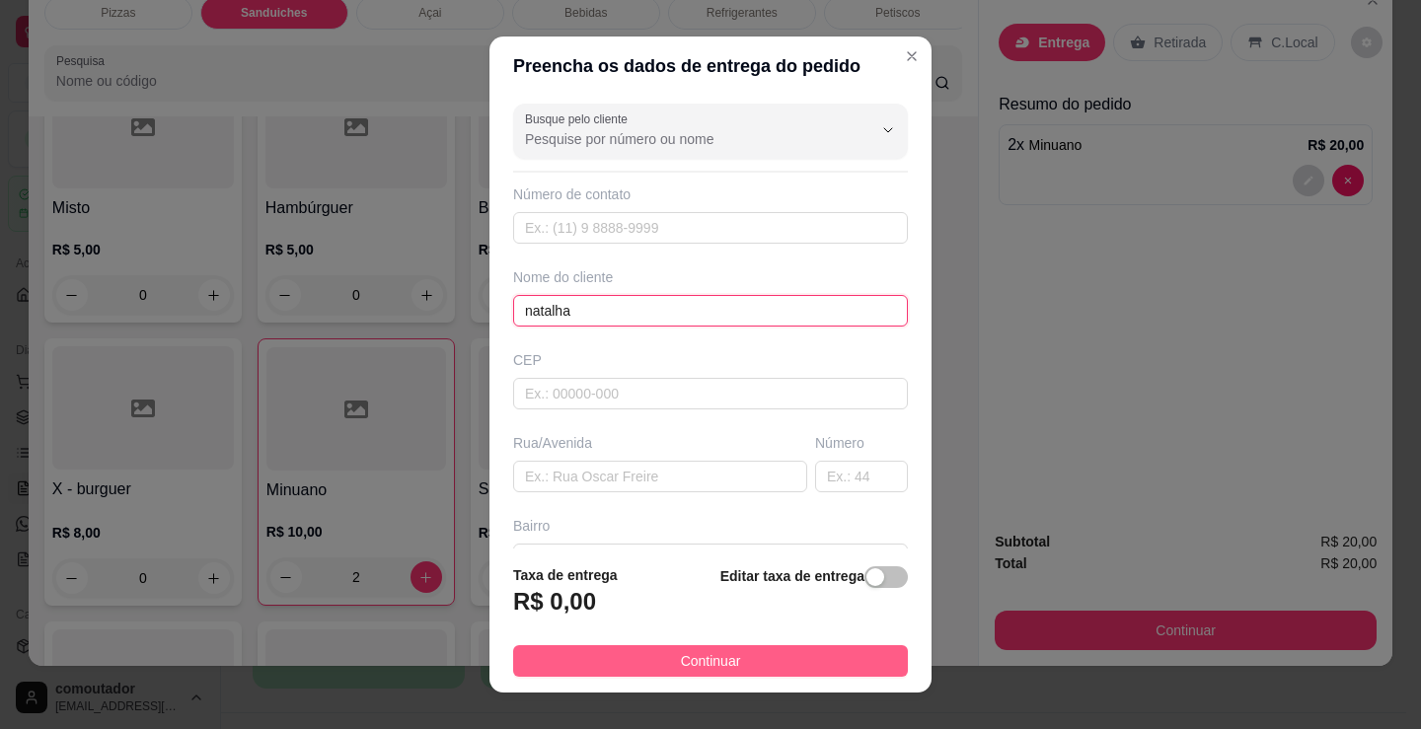
type input "natalha"
click at [681, 668] on span "Continuar" at bounding box center [711, 661] width 60 height 22
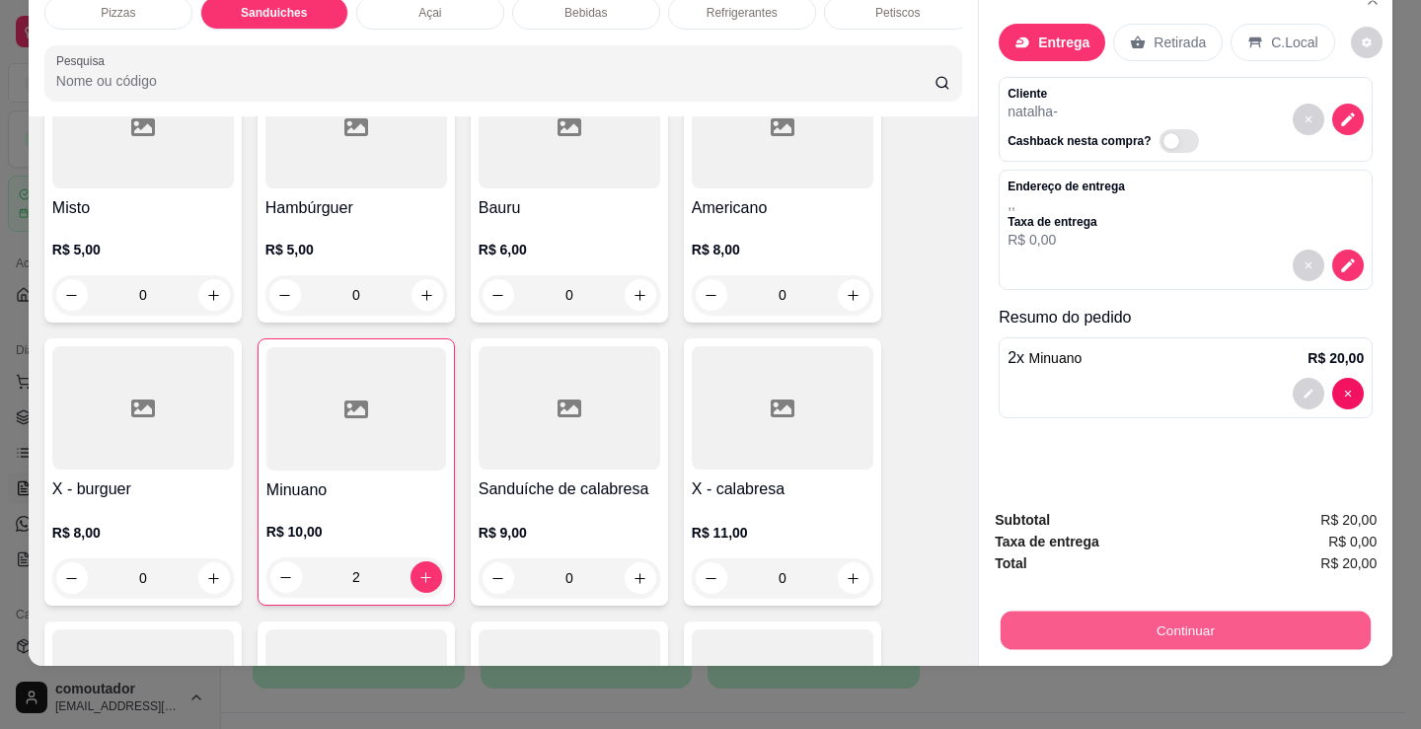
click at [1116, 624] on button "Continuar" at bounding box center [1185, 630] width 370 height 38
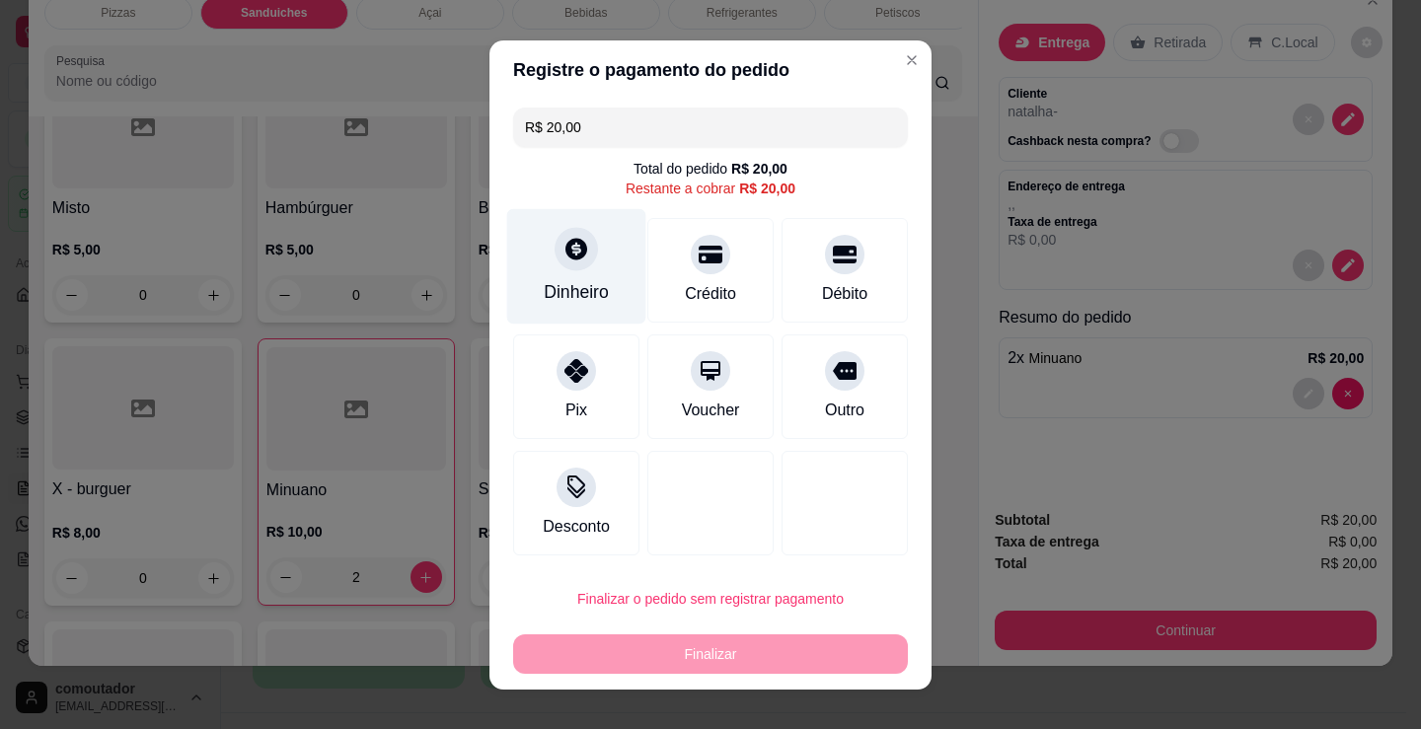
click at [554, 260] on div at bounding box center [575, 248] width 43 height 43
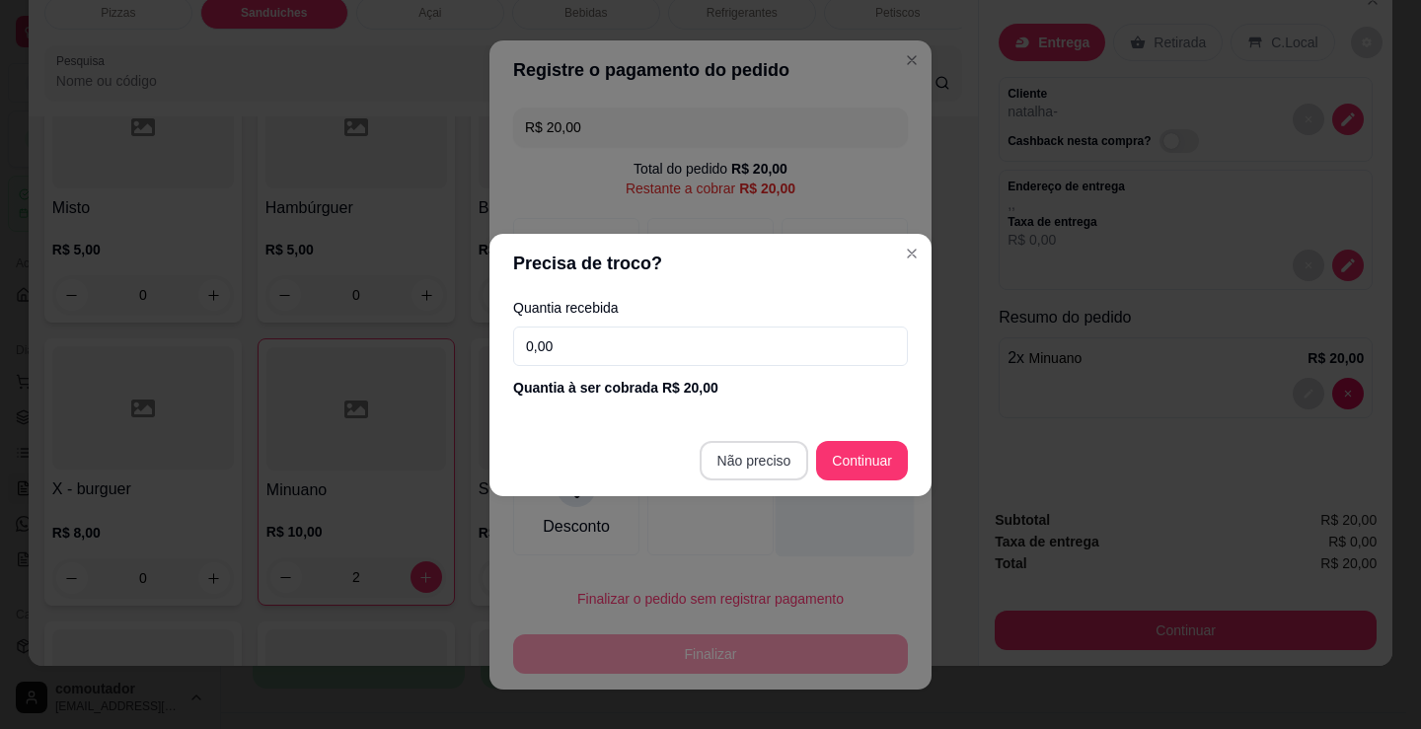
type input "R$ 0,00"
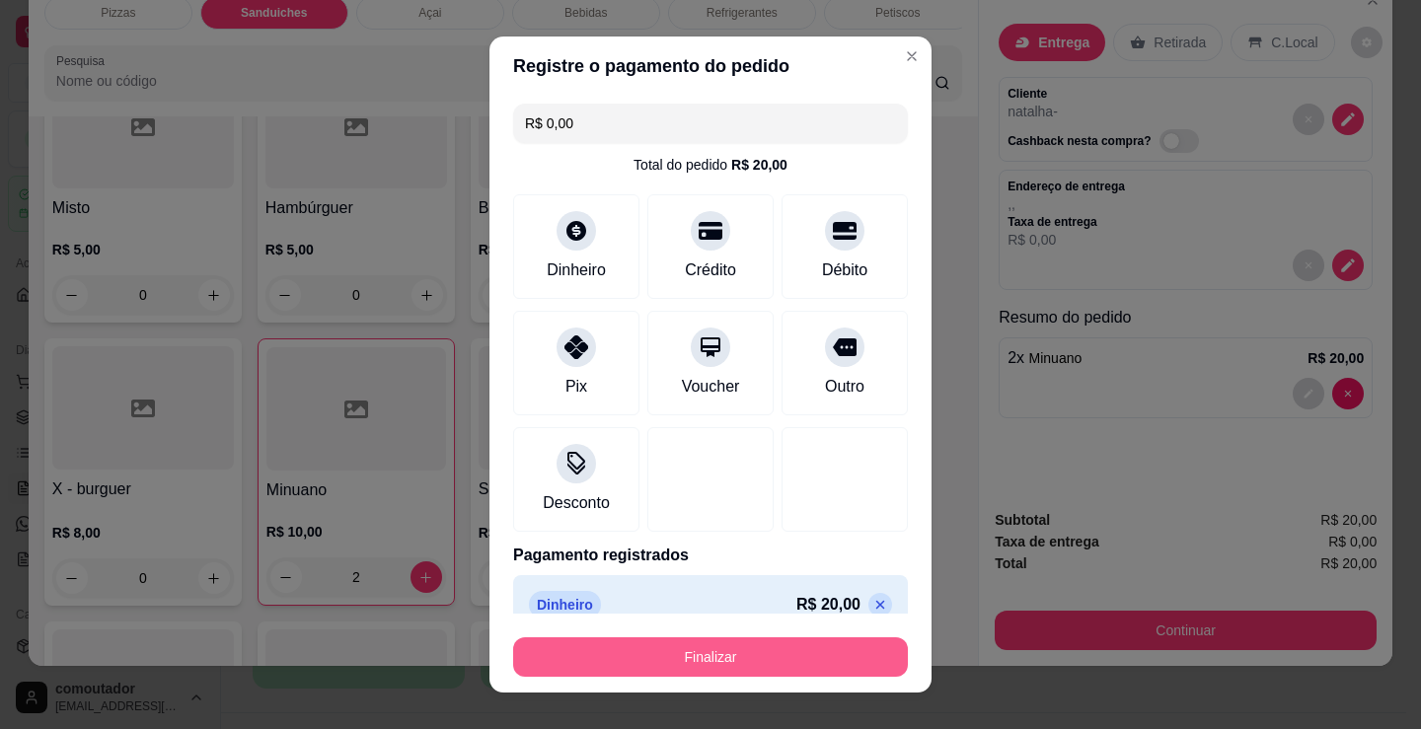
click at [741, 652] on button "Finalizar" at bounding box center [710, 656] width 395 height 39
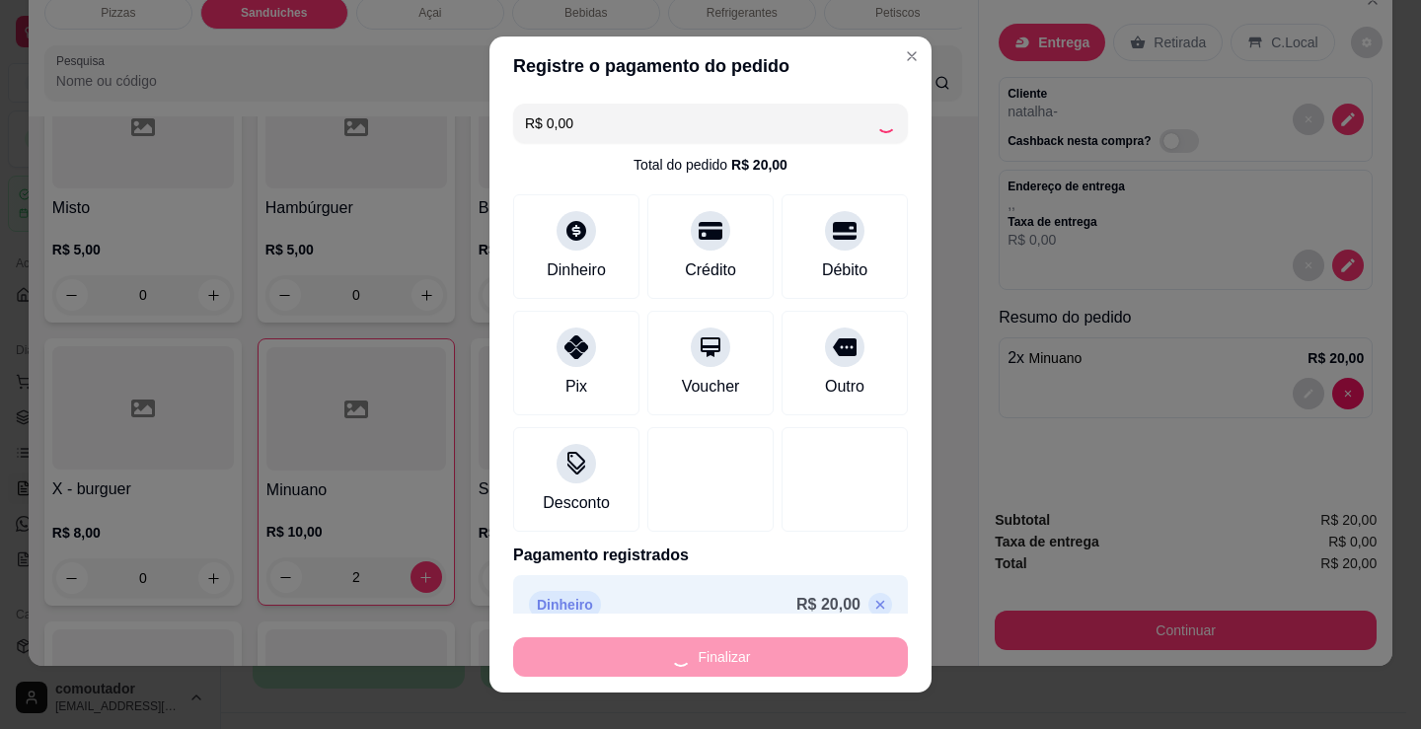
type input "0"
type input "-R$ 20,00"
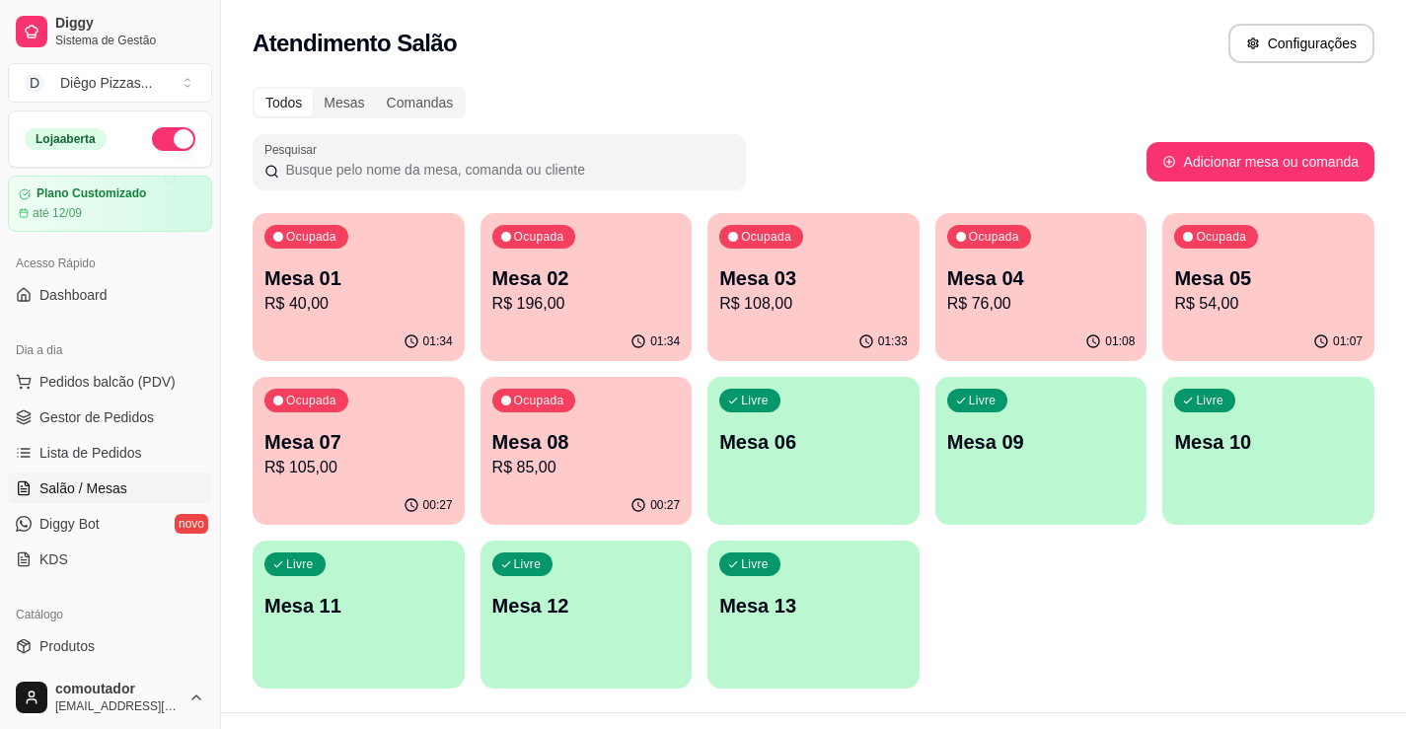
click at [336, 276] on p "Mesa 01" at bounding box center [358, 278] width 188 height 28
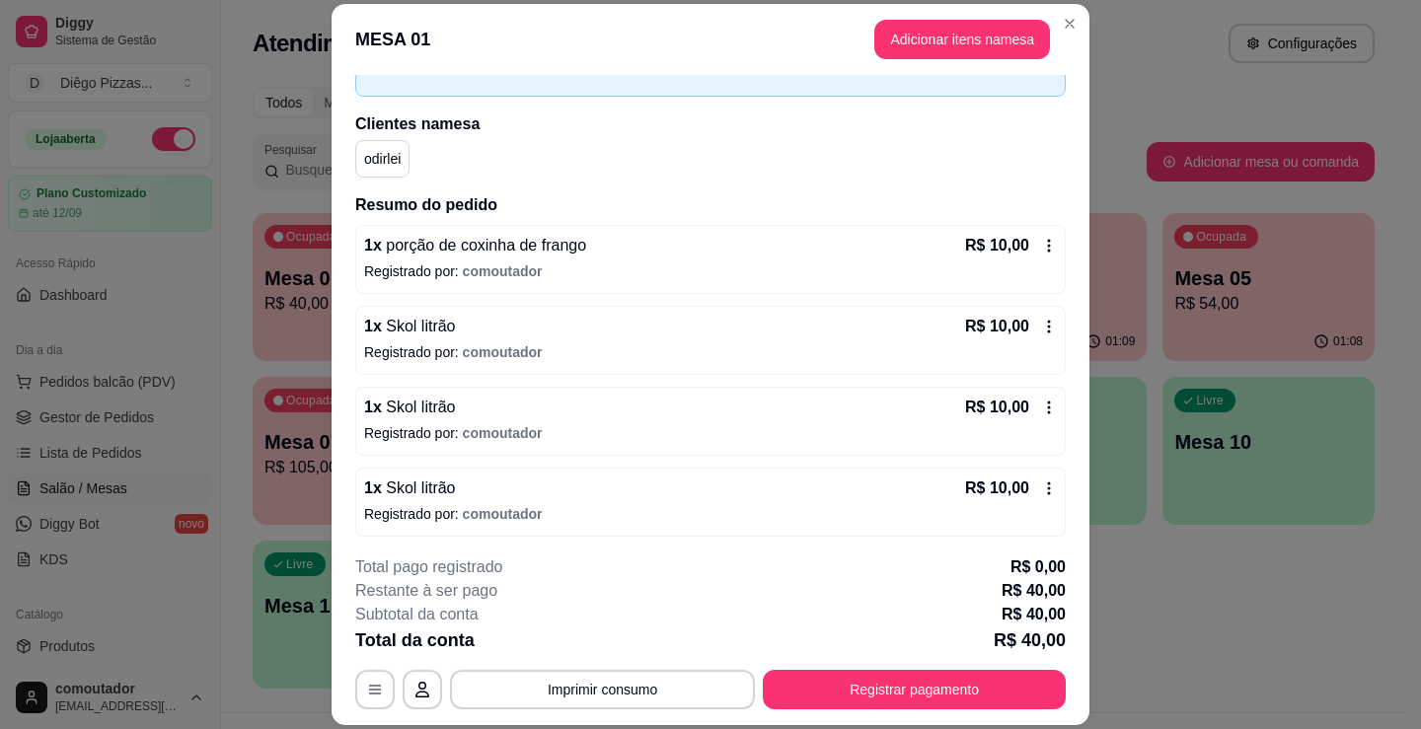
scroll to position [121, 0]
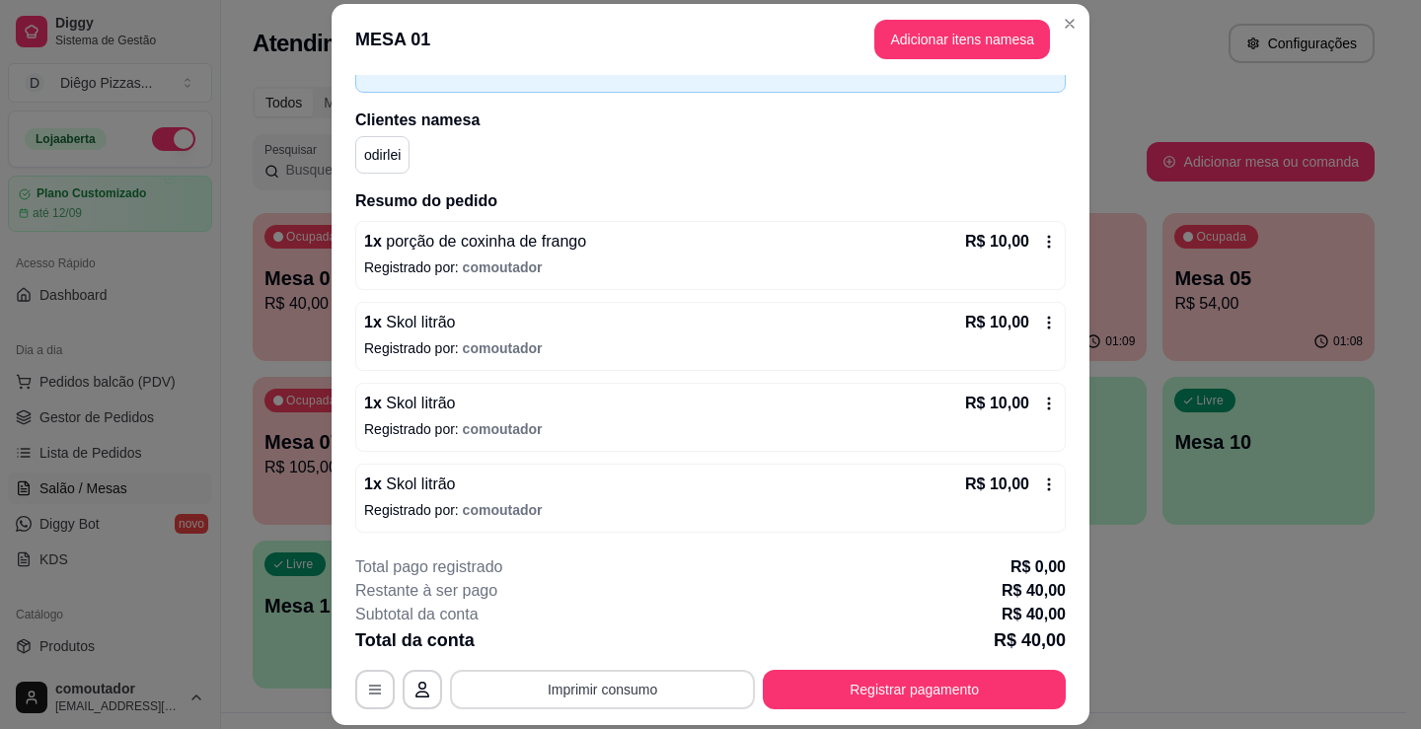
click at [540, 699] on button "Imprimir consumo" at bounding box center [602, 689] width 305 height 39
click at [585, 641] on button "IMPRESSORA" at bounding box center [601, 644] width 143 height 32
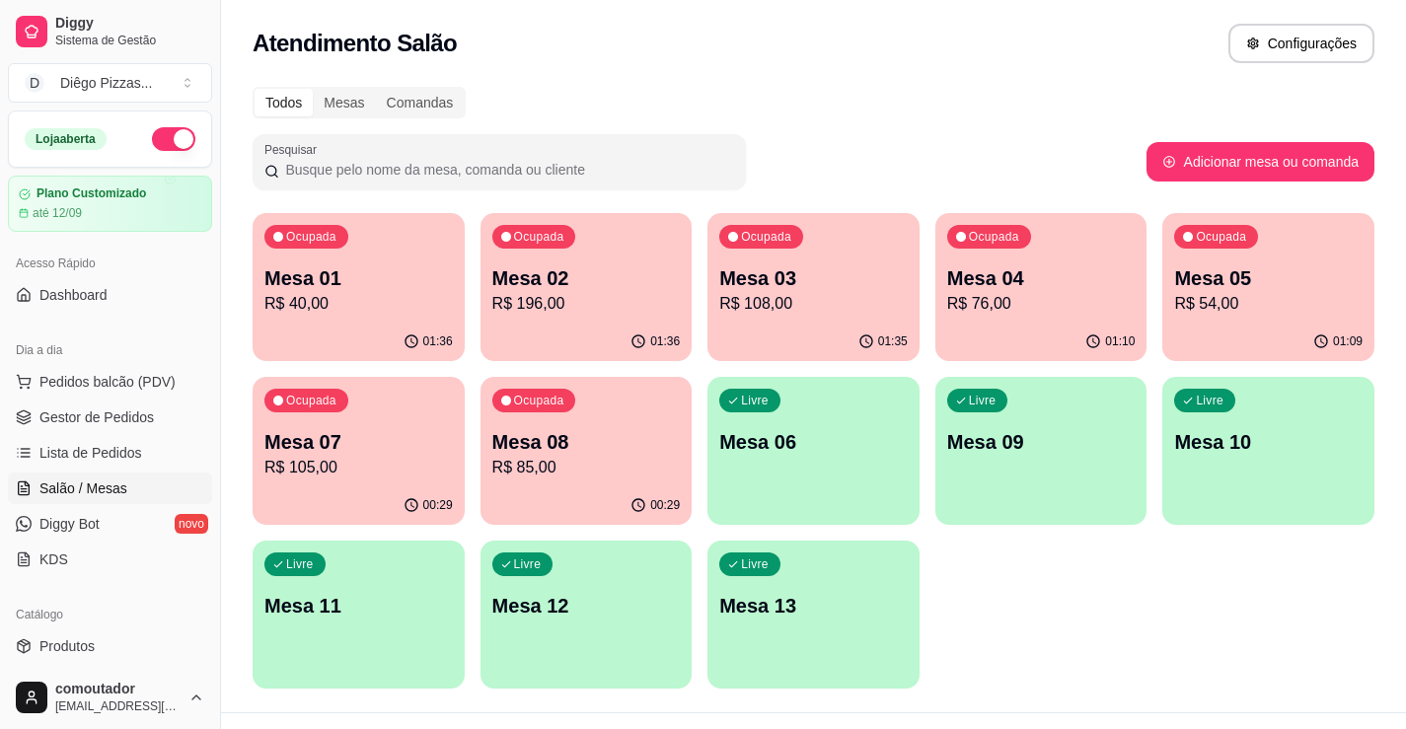
click at [616, 304] on p "R$ 196,00" at bounding box center [586, 304] width 188 height 24
click at [836, 265] on p "Mesa 03" at bounding box center [813, 278] width 183 height 27
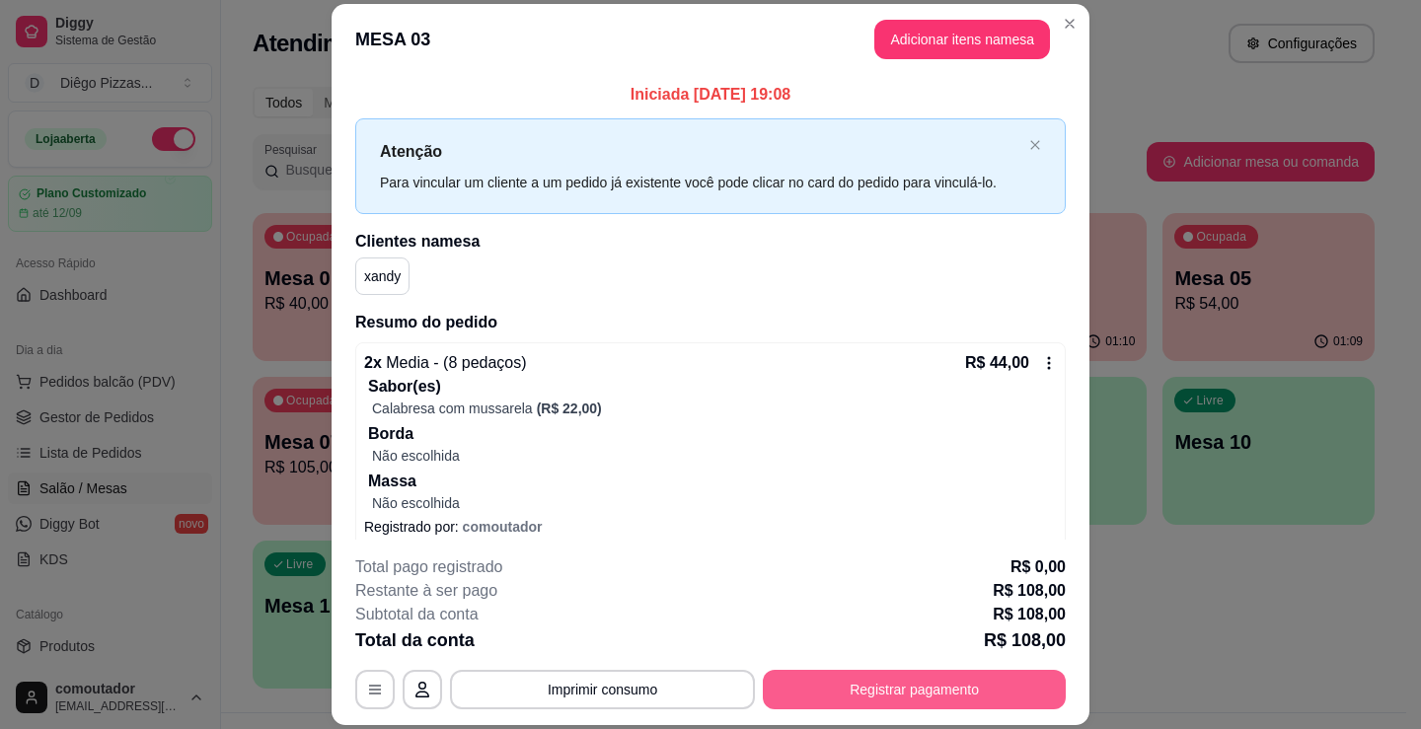
click at [877, 690] on button "Registrar pagamento" at bounding box center [914, 689] width 303 height 39
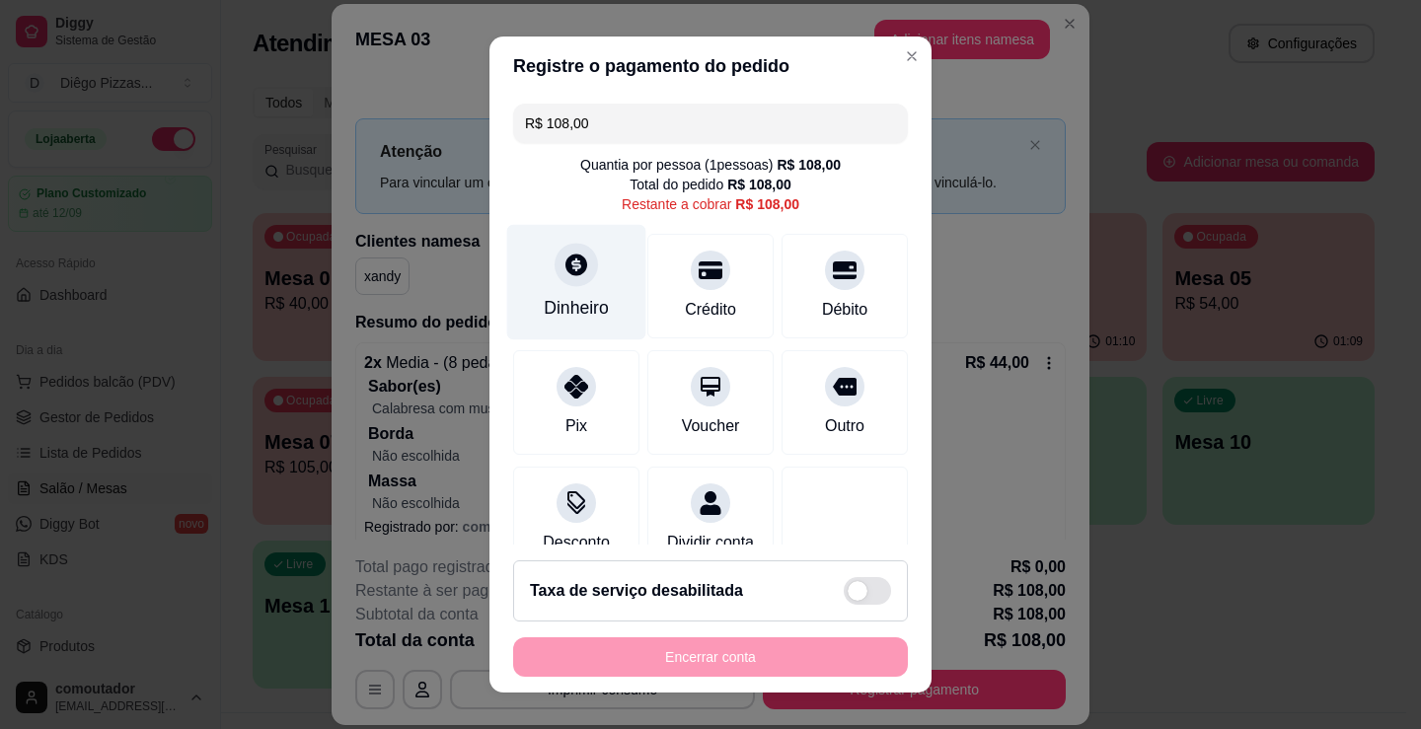
click at [565, 261] on icon at bounding box center [576, 265] width 22 height 22
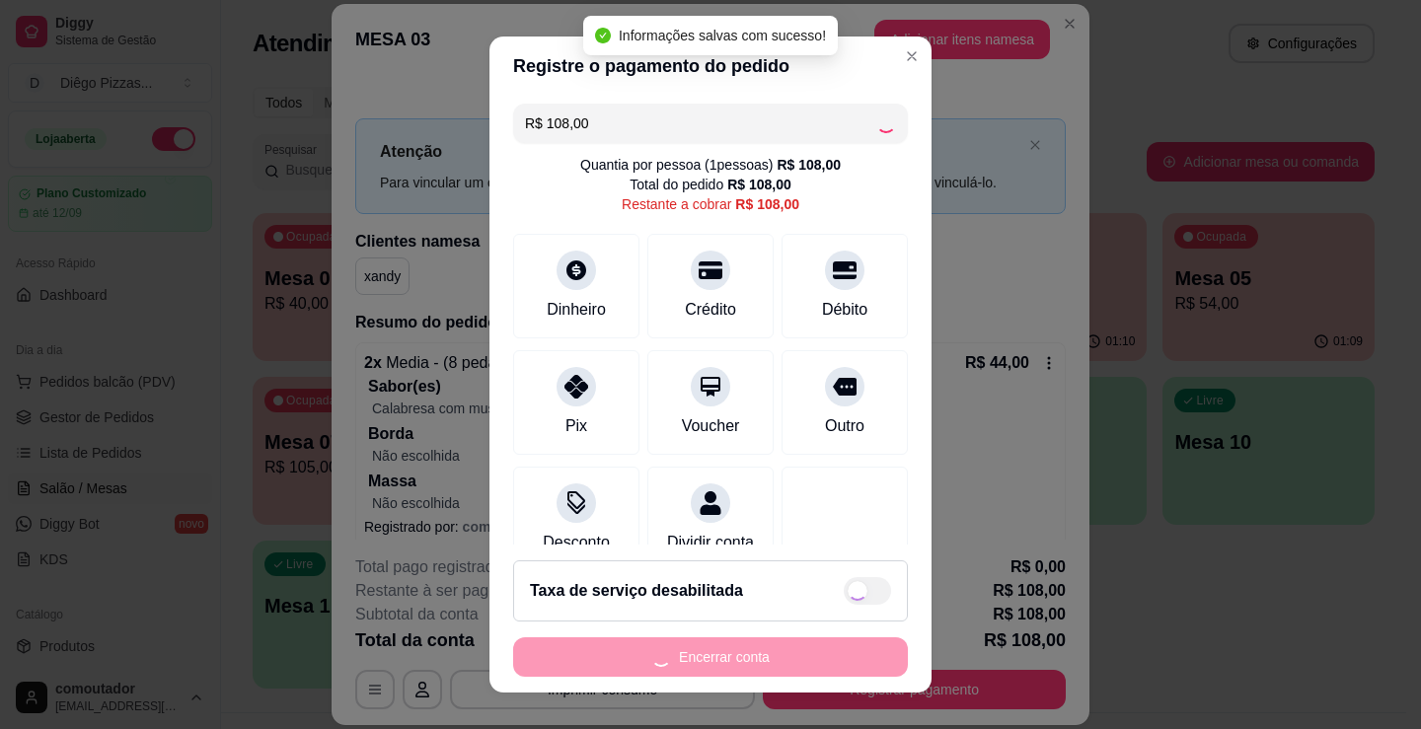
type input "R$ 0,00"
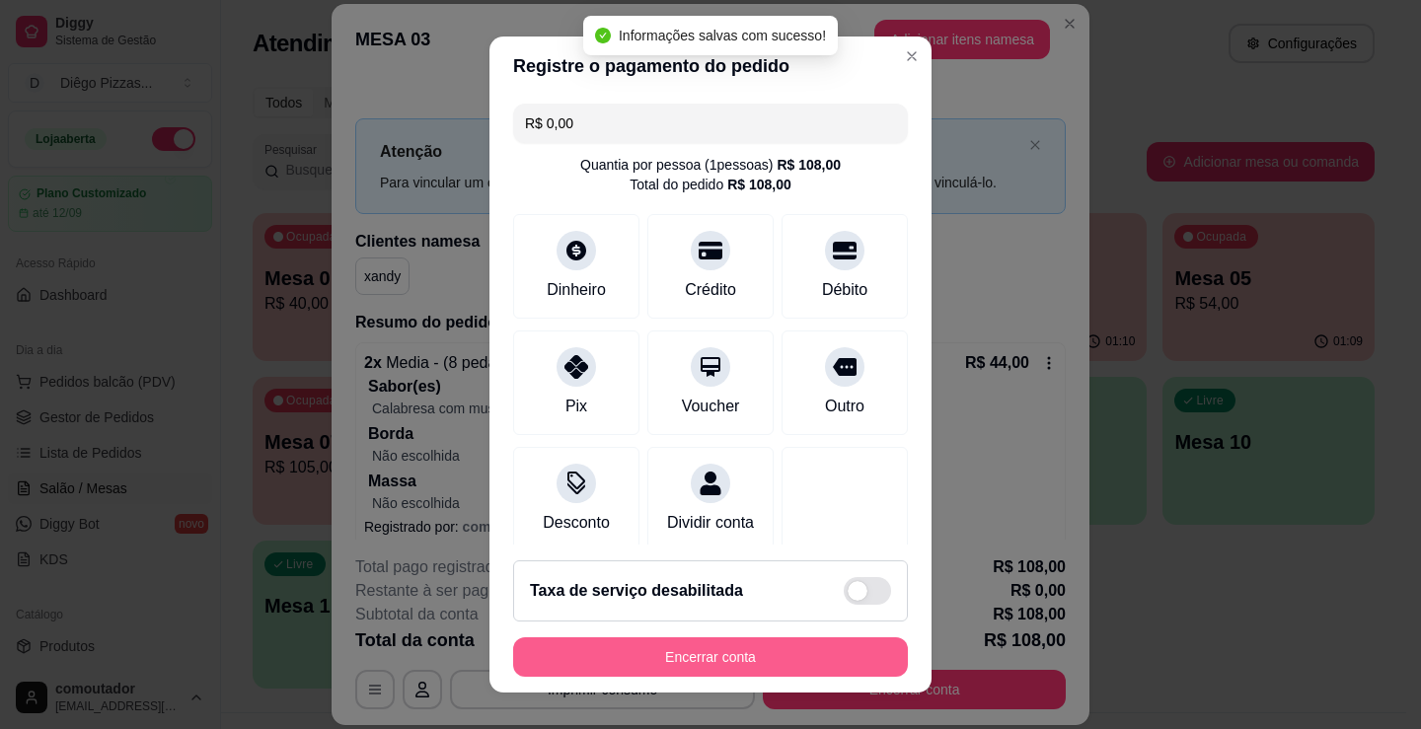
click at [753, 666] on button "Encerrar conta" at bounding box center [710, 656] width 395 height 39
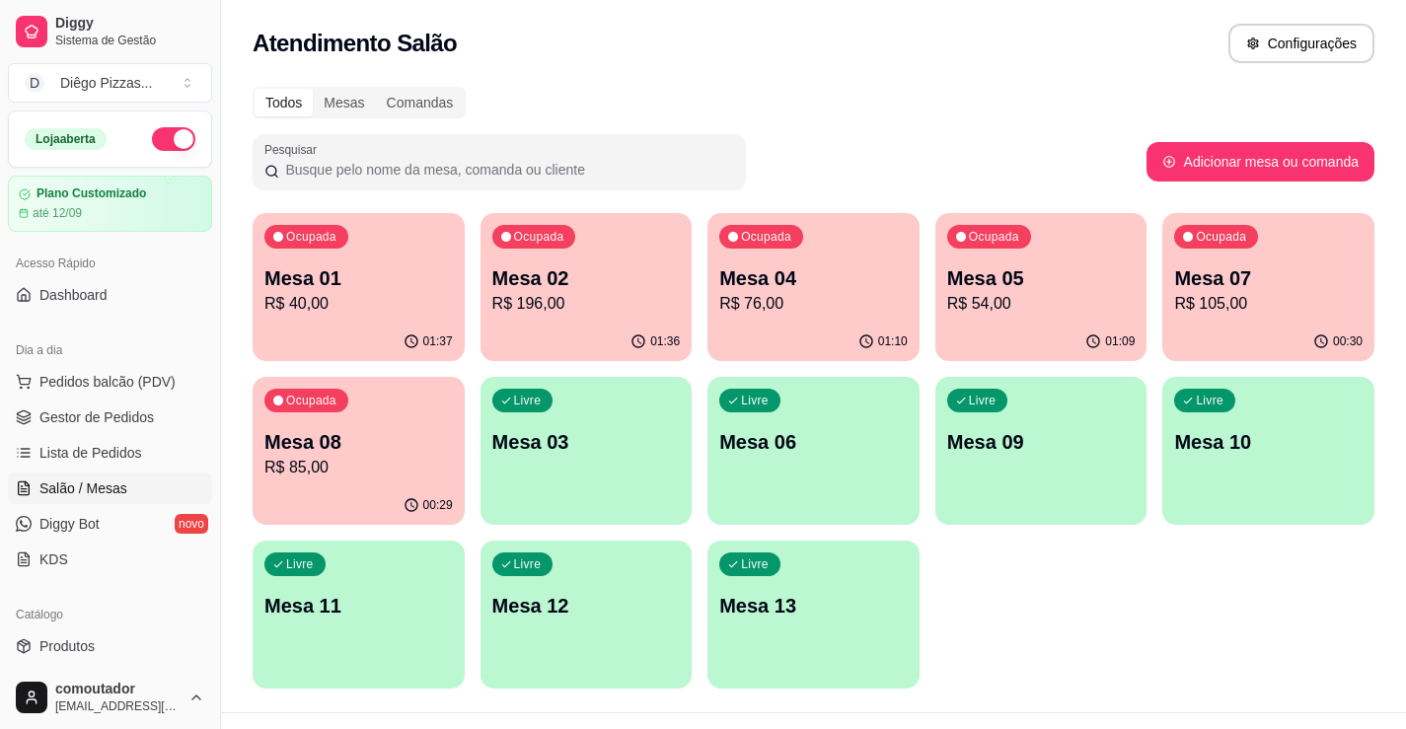
click at [563, 324] on div "01:36" at bounding box center [586, 342] width 212 height 38
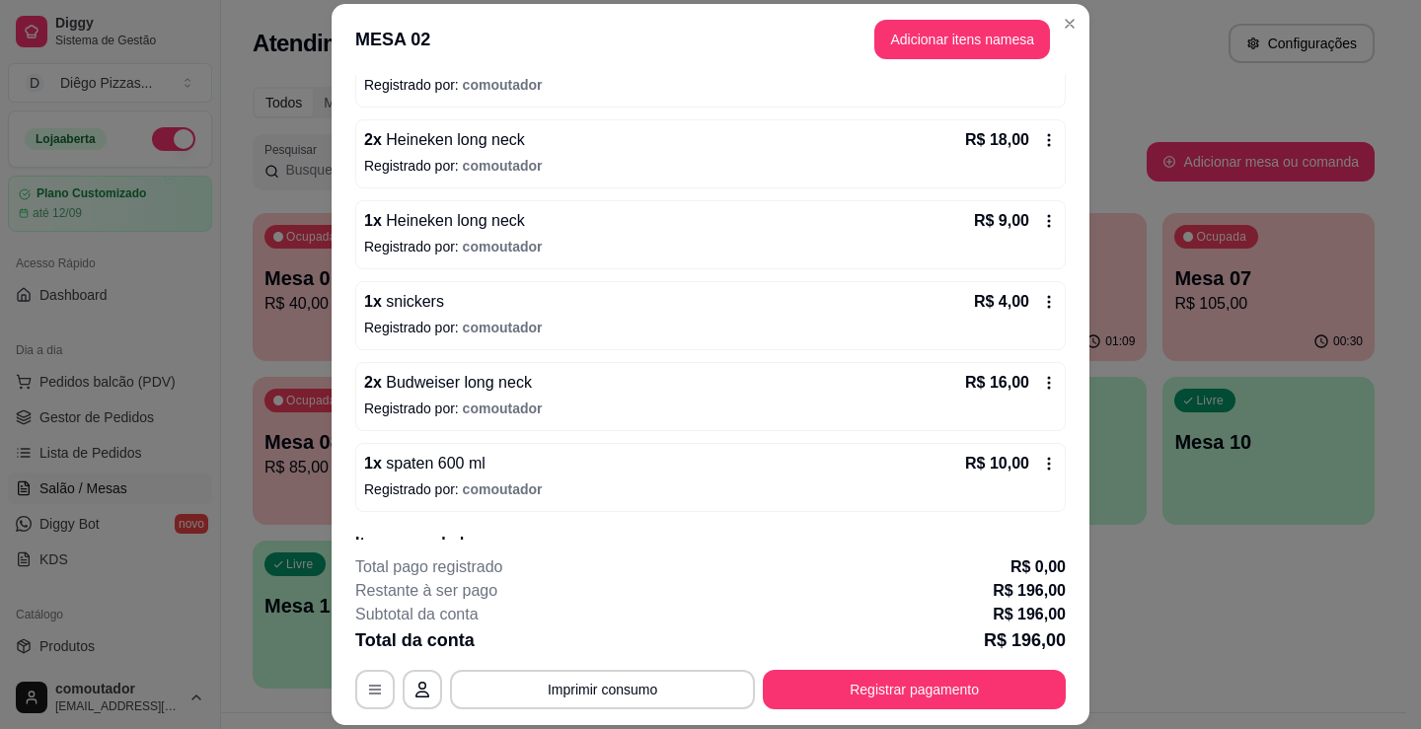
scroll to position [1135, 0]
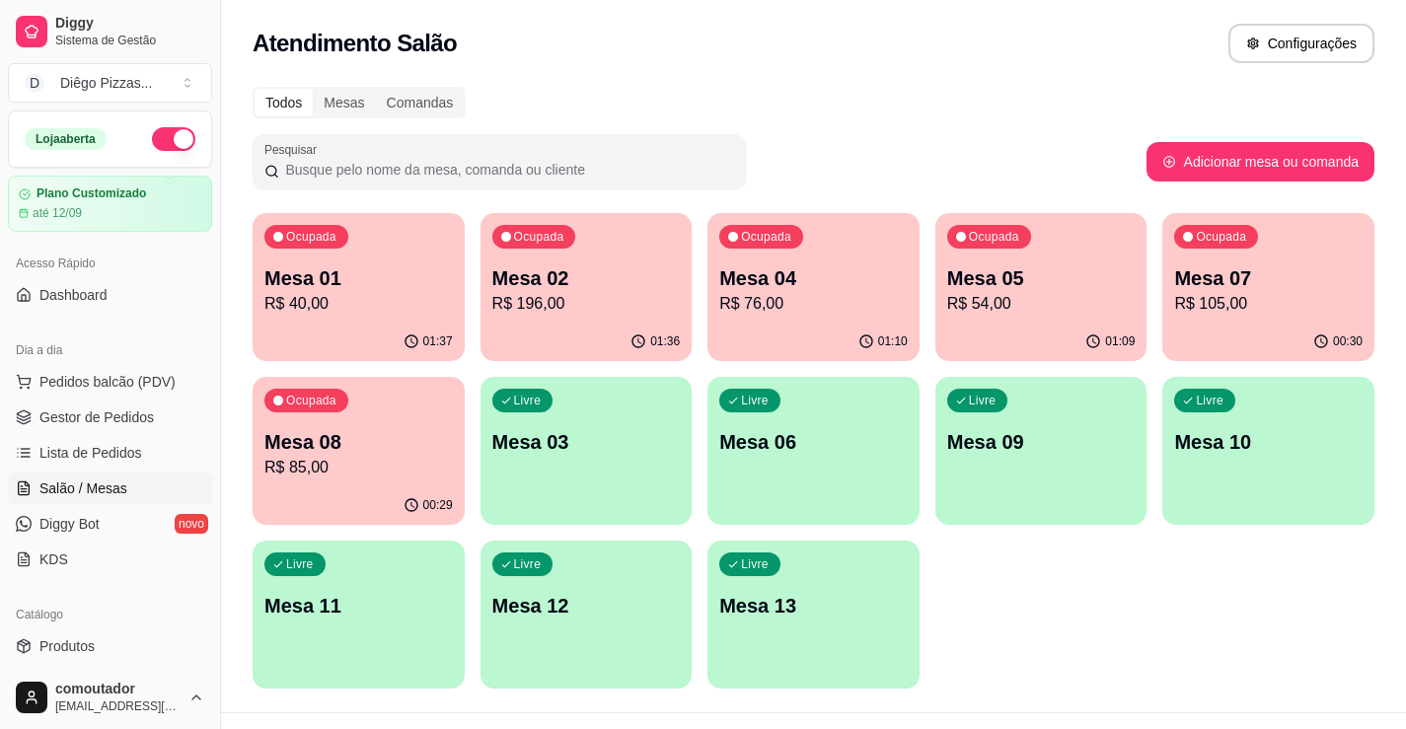
click at [1212, 296] on p "R$ 105,00" at bounding box center [1268, 304] width 188 height 24
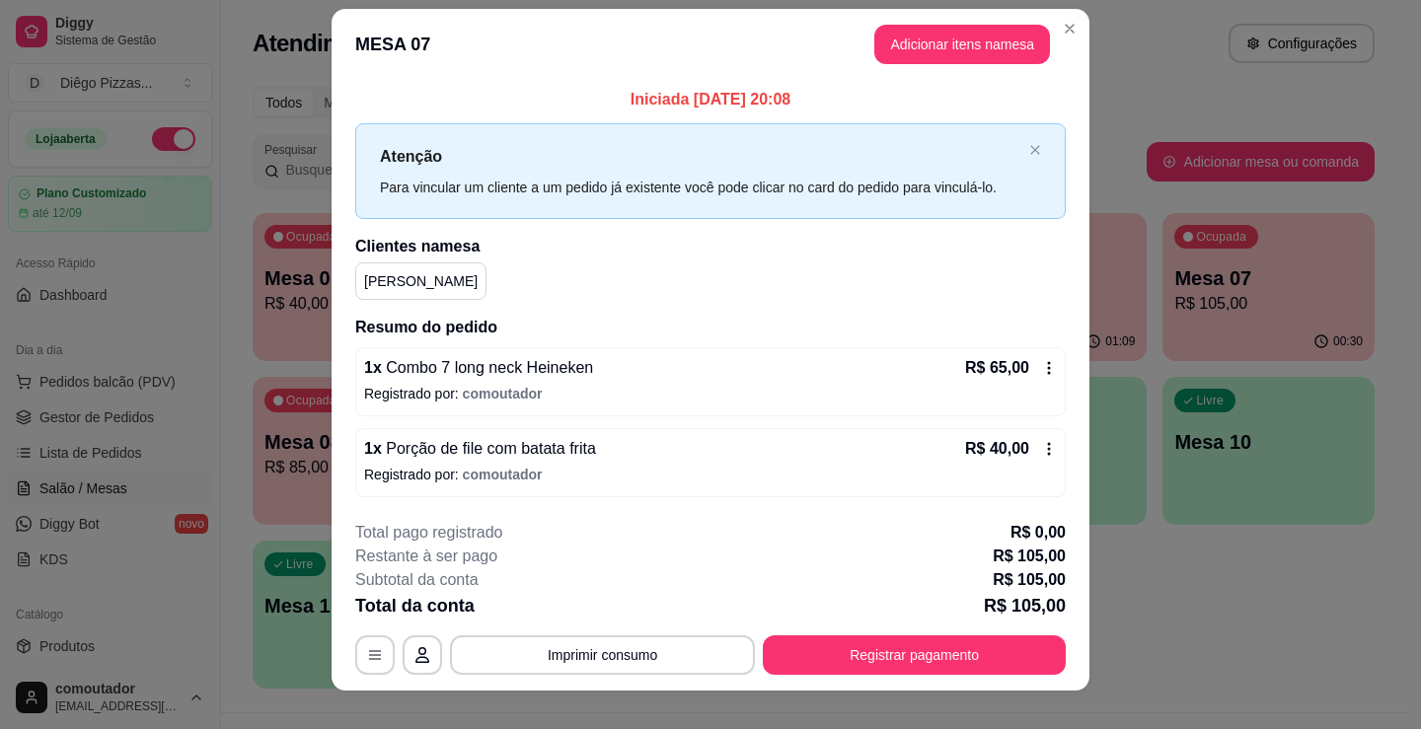
scroll to position [39, 0]
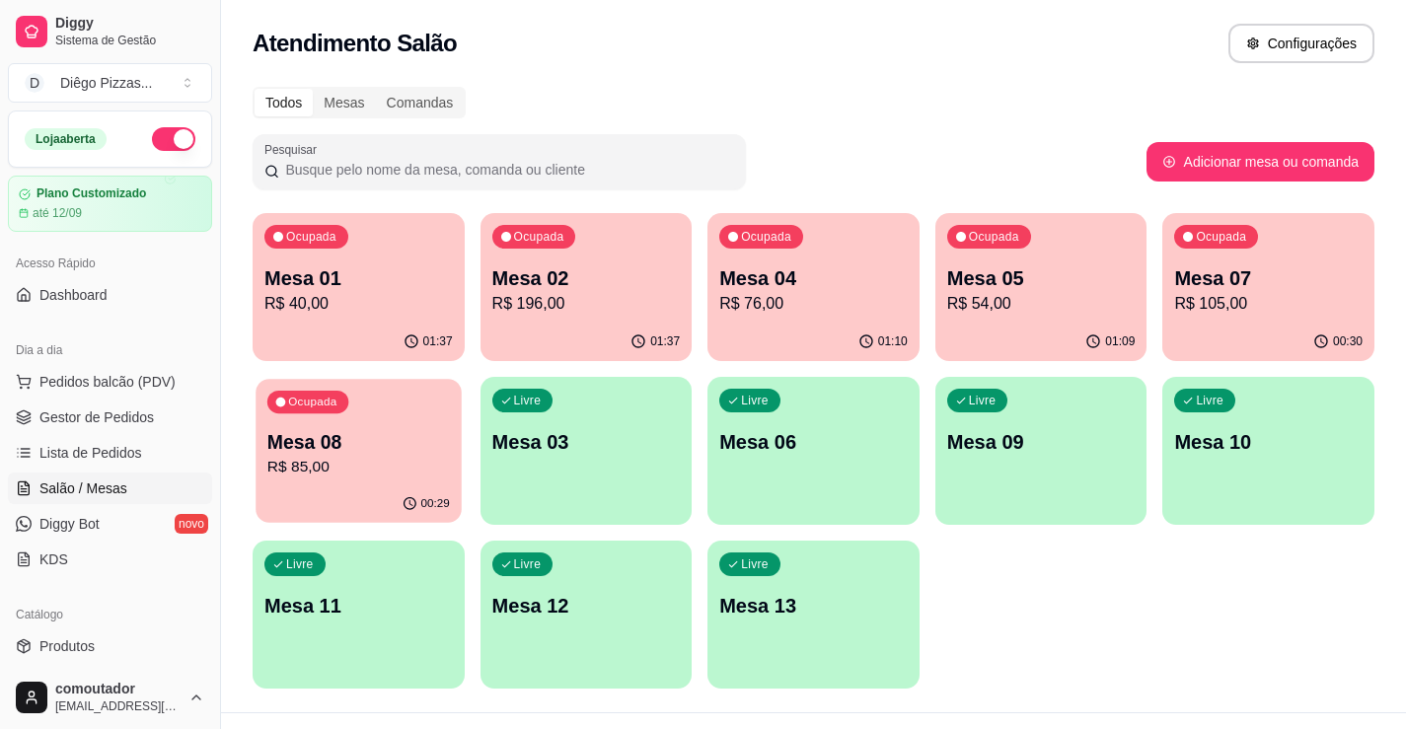
click at [408, 467] on p "R$ 85,00" at bounding box center [358, 467] width 183 height 23
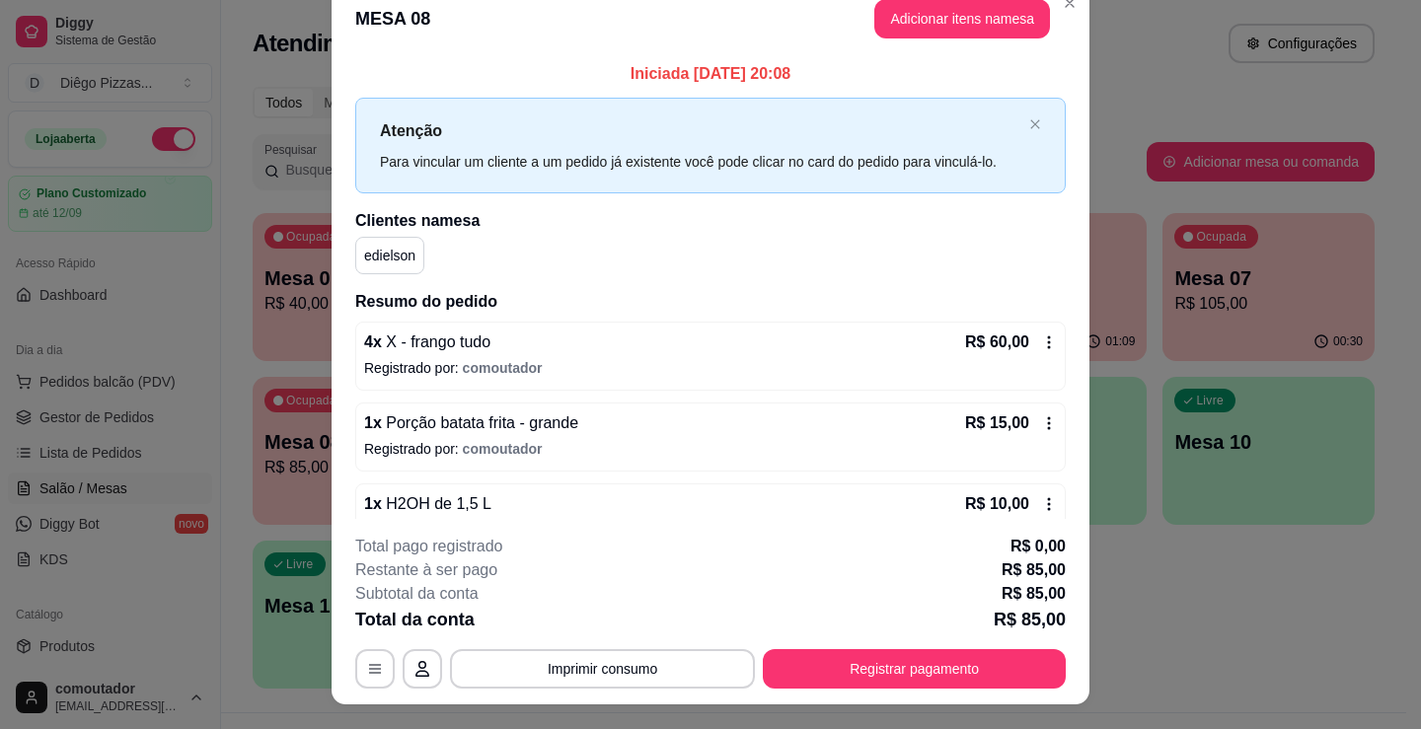
scroll to position [0, 0]
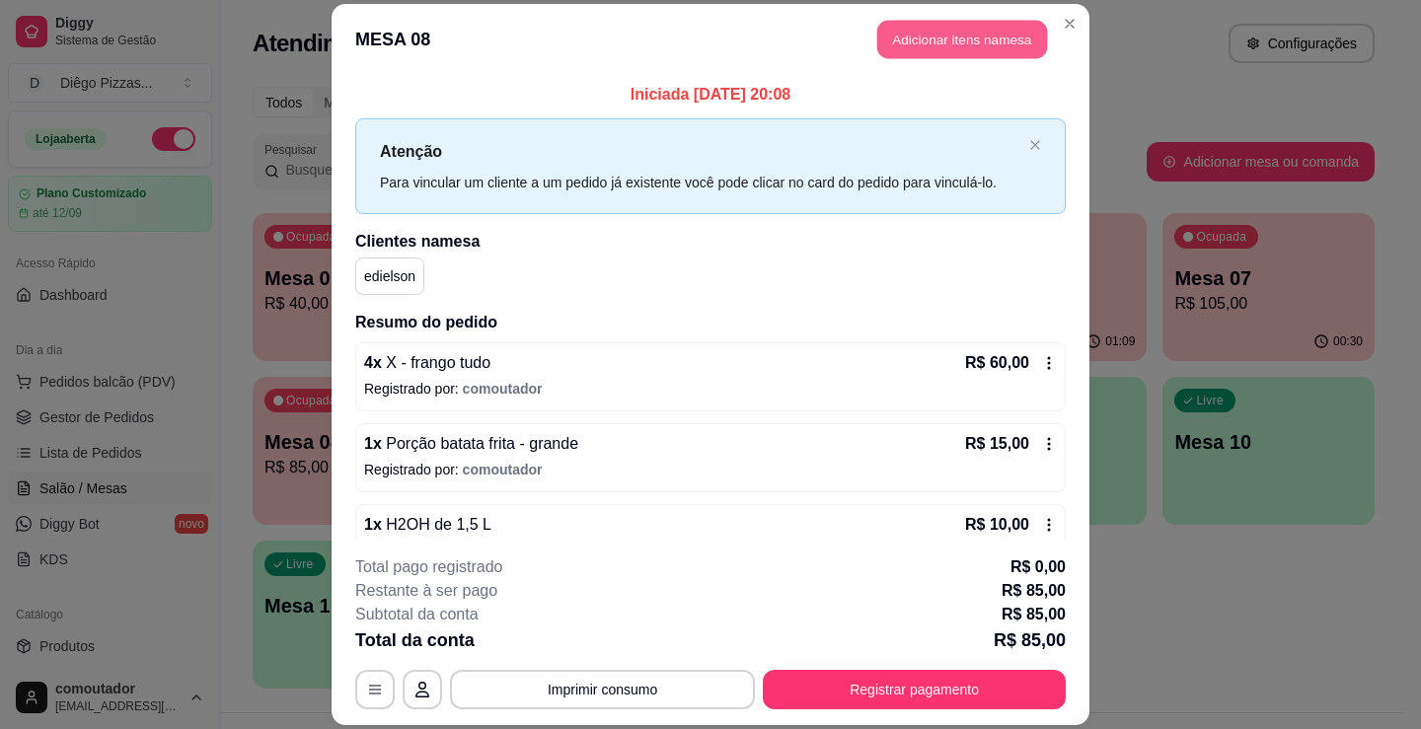
click at [989, 45] on button "Adicionar itens na mesa" at bounding box center [962, 39] width 170 height 38
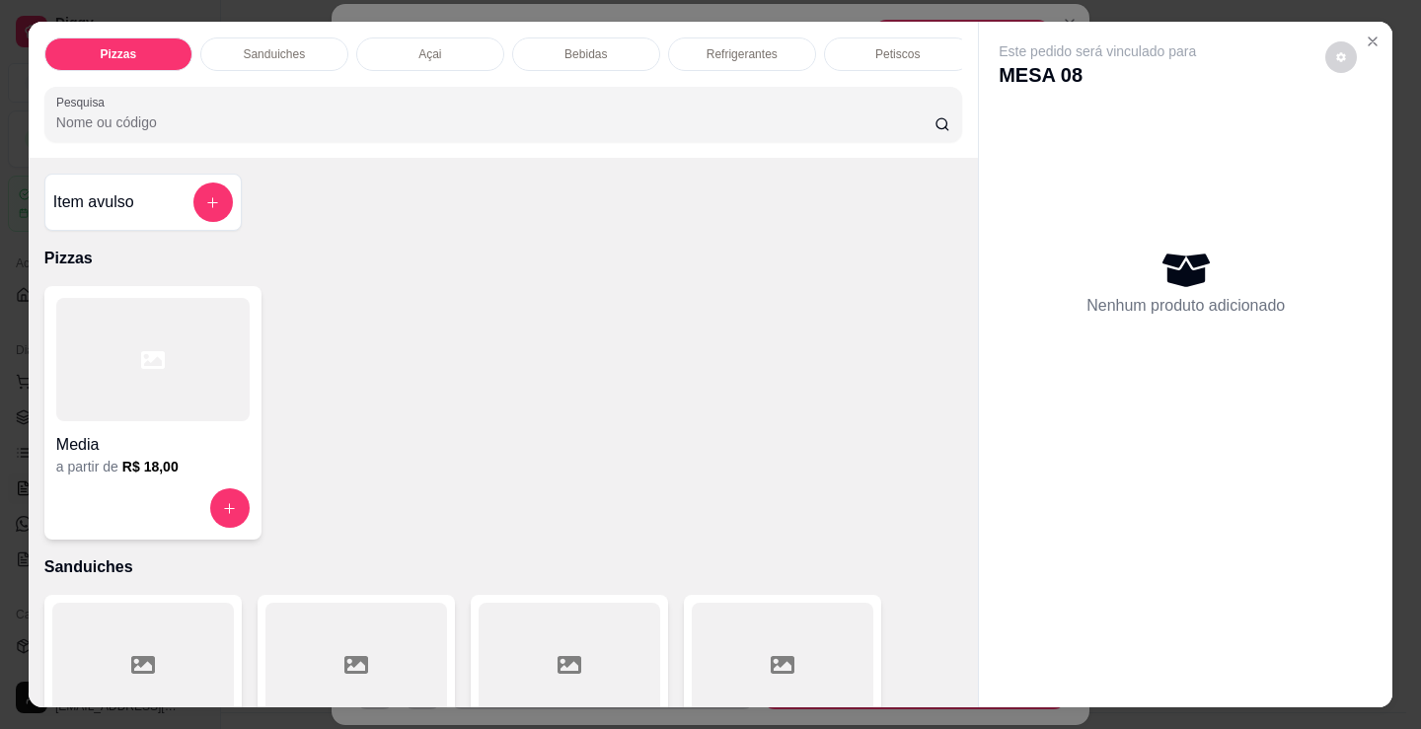
click at [268, 48] on p "Sanduiches" at bounding box center [274, 54] width 62 height 16
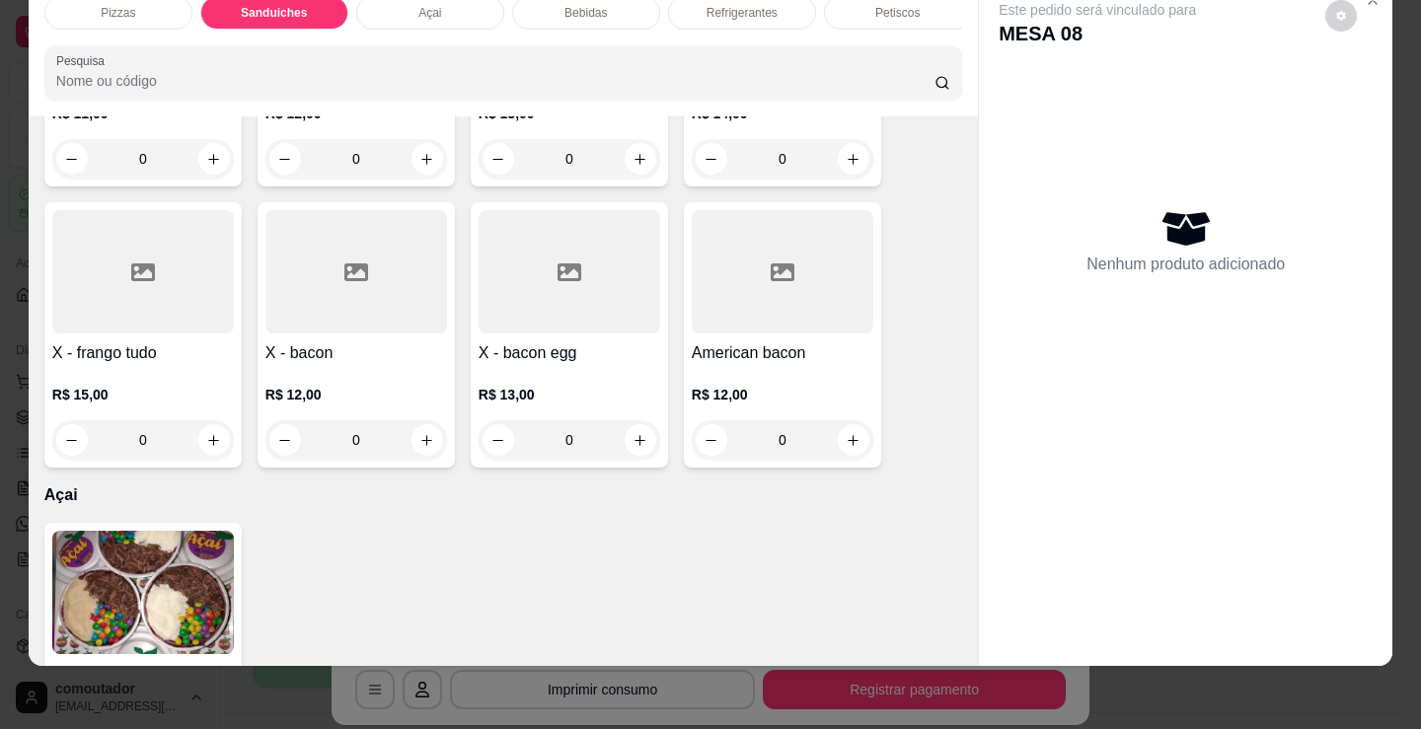
scroll to position [1483, 0]
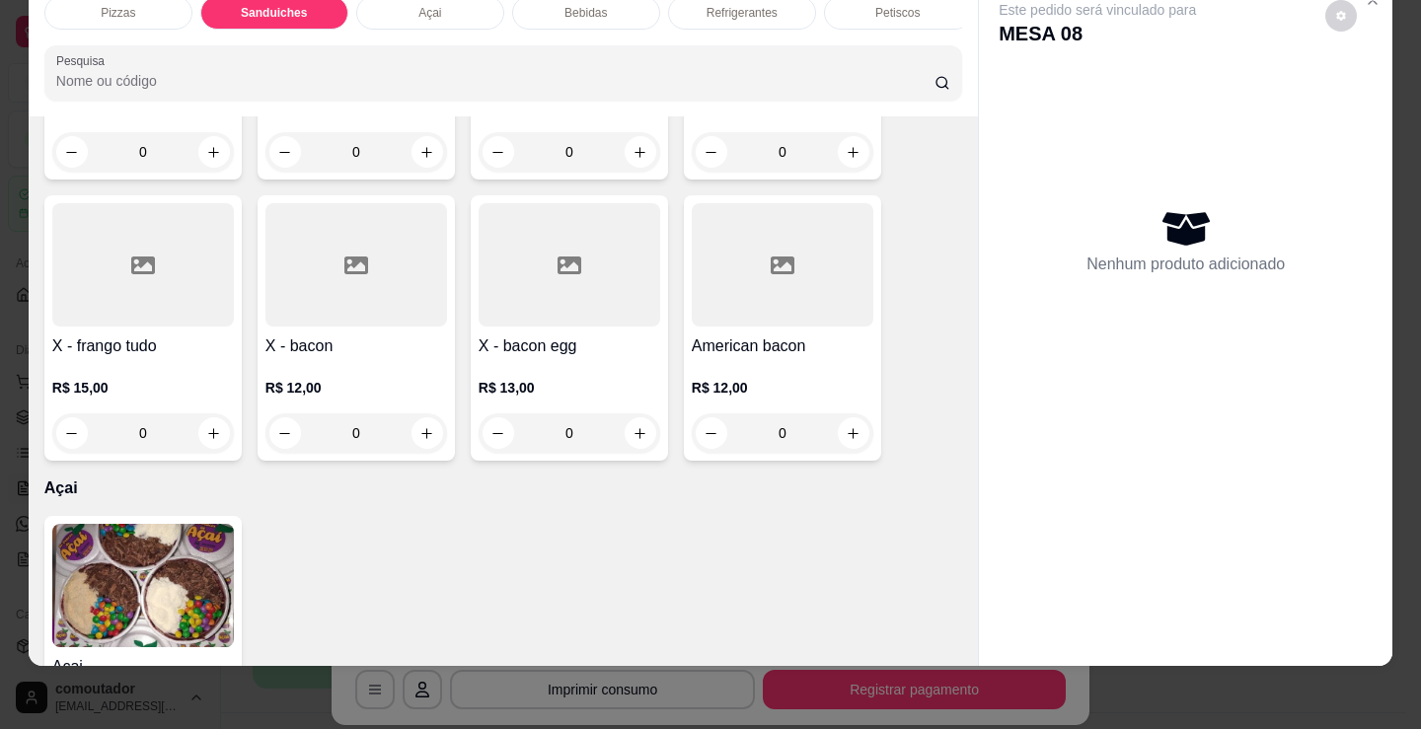
click at [209, 437] on div "0" at bounding box center [143, 432] width 182 height 39
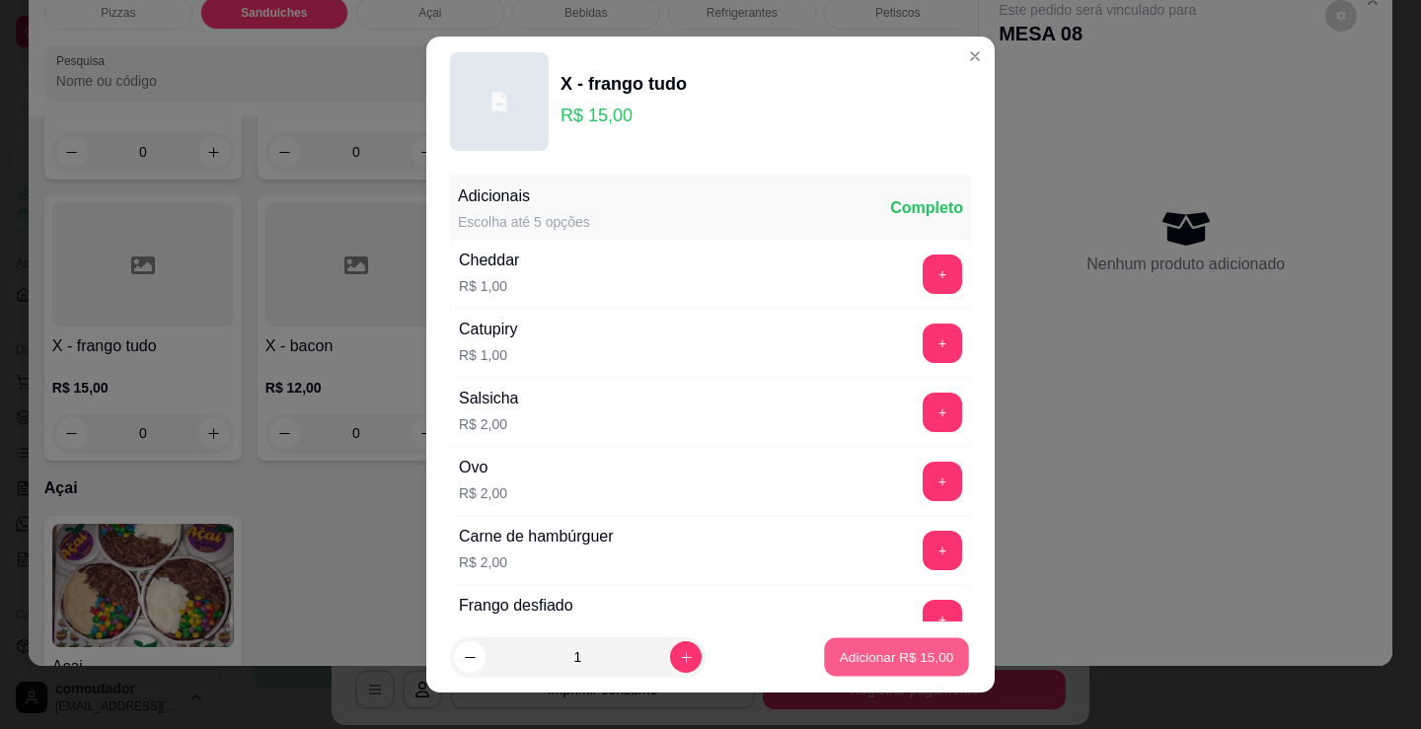
click at [863, 647] on p "Adicionar R$ 15,00" at bounding box center [897, 656] width 114 height 19
type input "1"
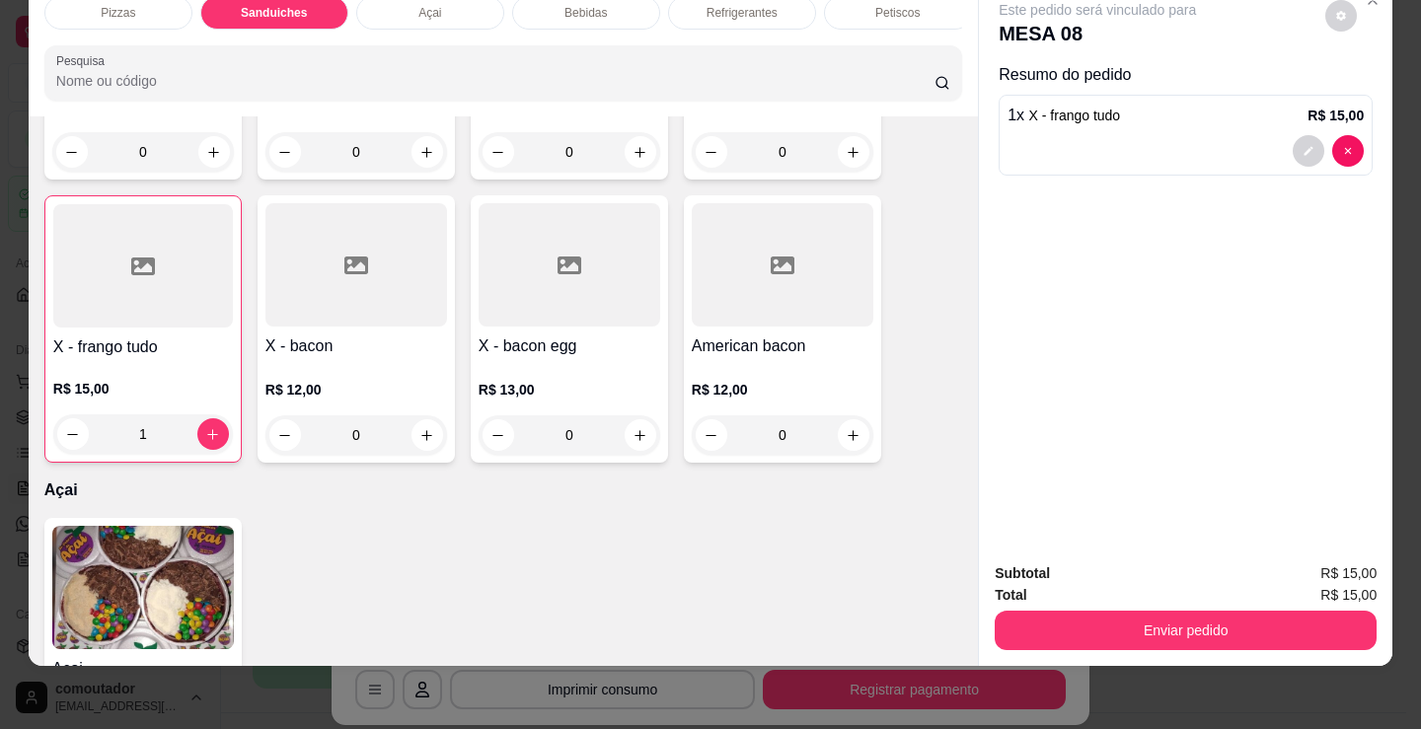
click at [1148, 606] on div "Enviar pedido" at bounding box center [1186, 628] width 382 height 44
click at [1157, 611] on button "Enviar pedido" at bounding box center [1186, 630] width 382 height 39
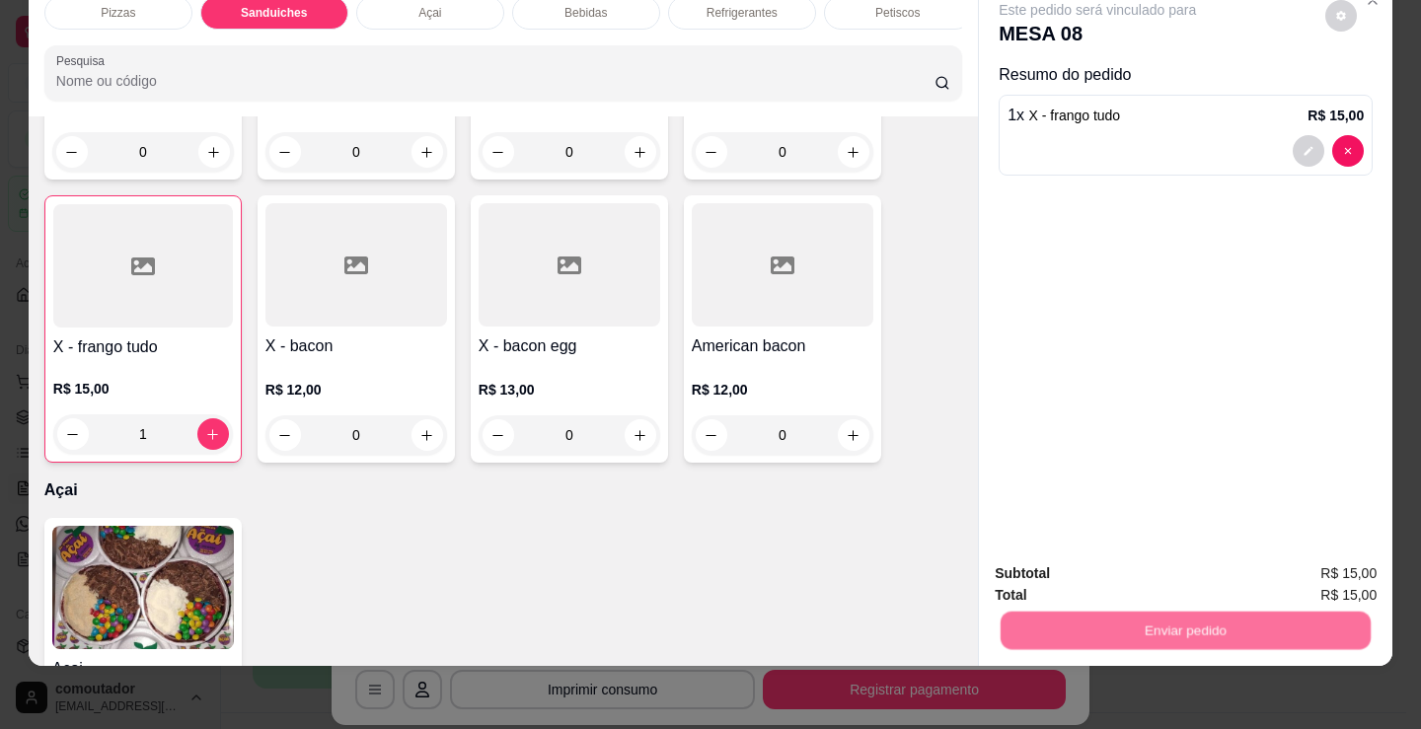
click at [1147, 572] on button "Não registrar e enviar pedido" at bounding box center [1119, 567] width 205 height 37
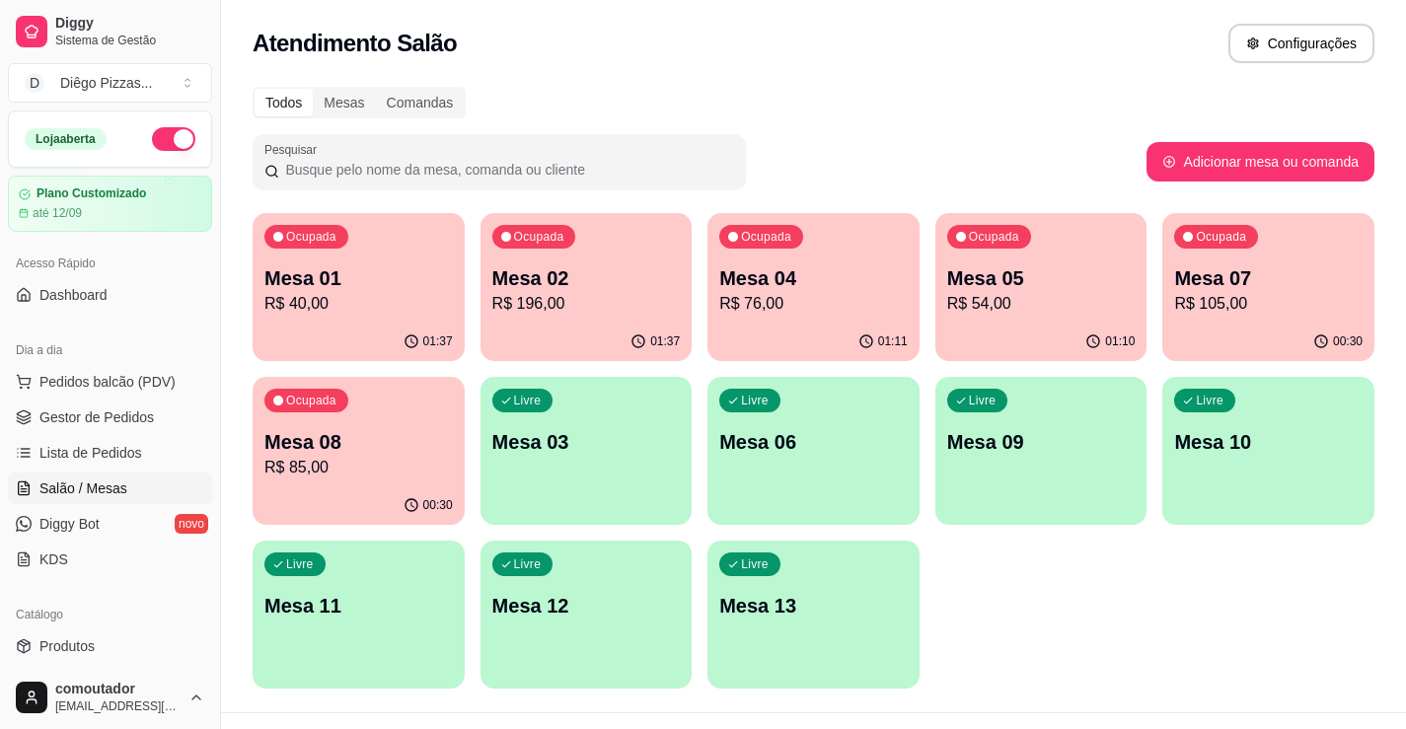
click at [1051, 273] on p "Mesa 05" at bounding box center [1041, 278] width 188 height 28
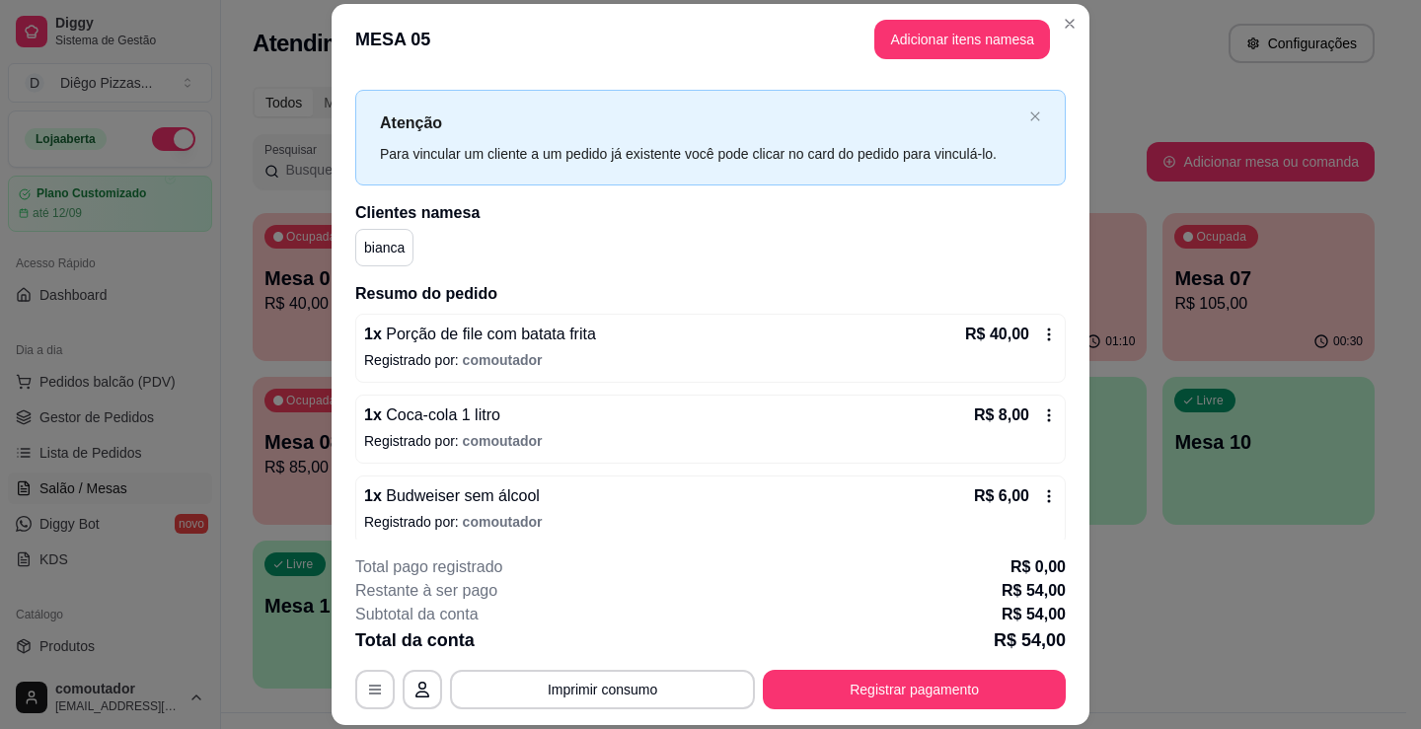
scroll to position [40, 0]
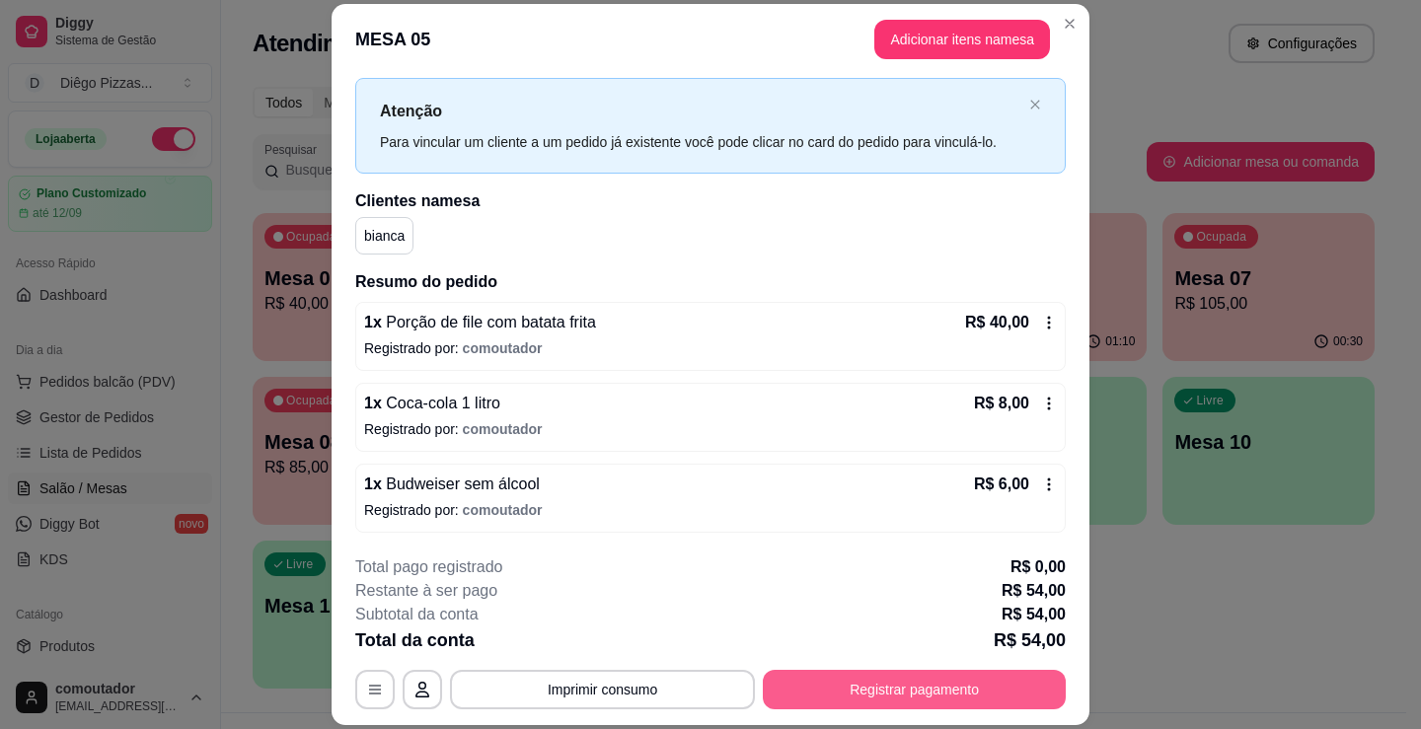
click at [848, 698] on button "Registrar pagamento" at bounding box center [914, 689] width 303 height 39
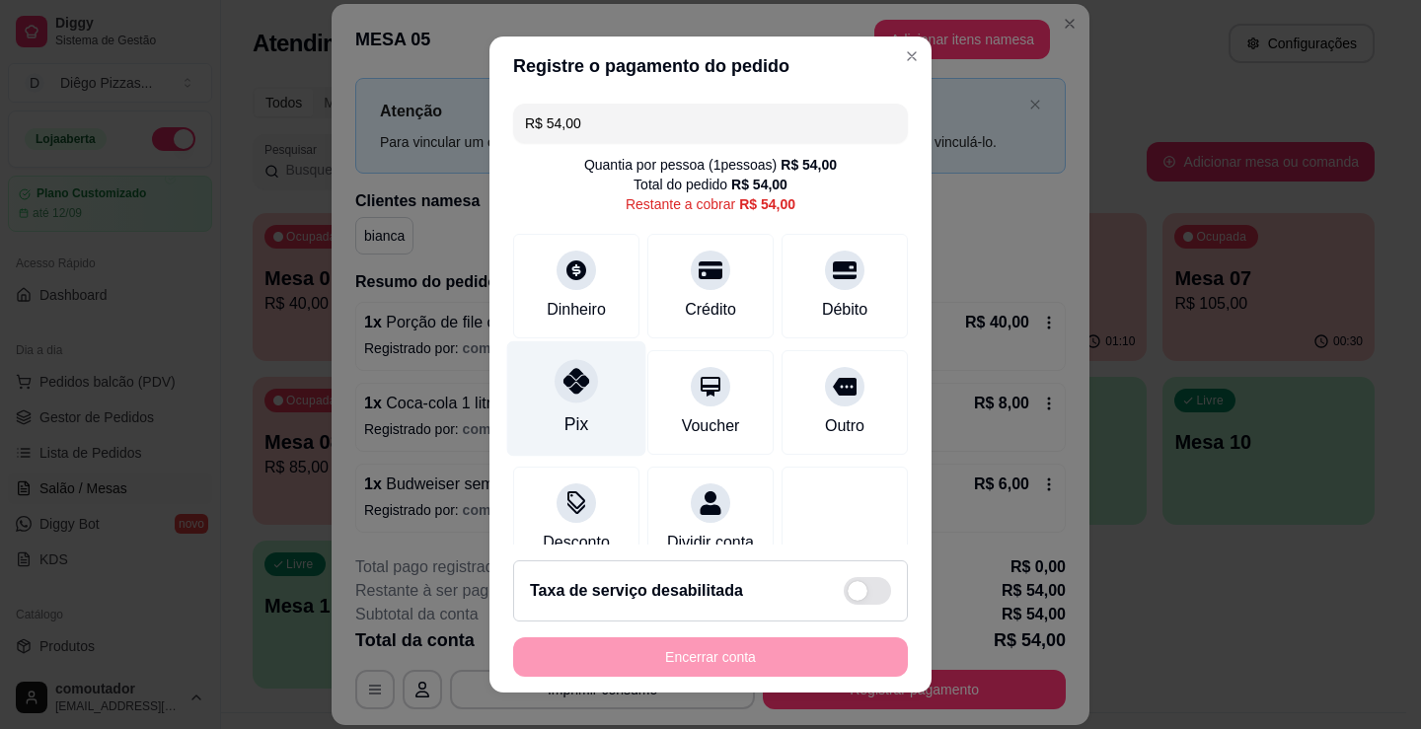
click at [571, 381] on icon at bounding box center [576, 381] width 26 height 26
type input "R$ 0,00"
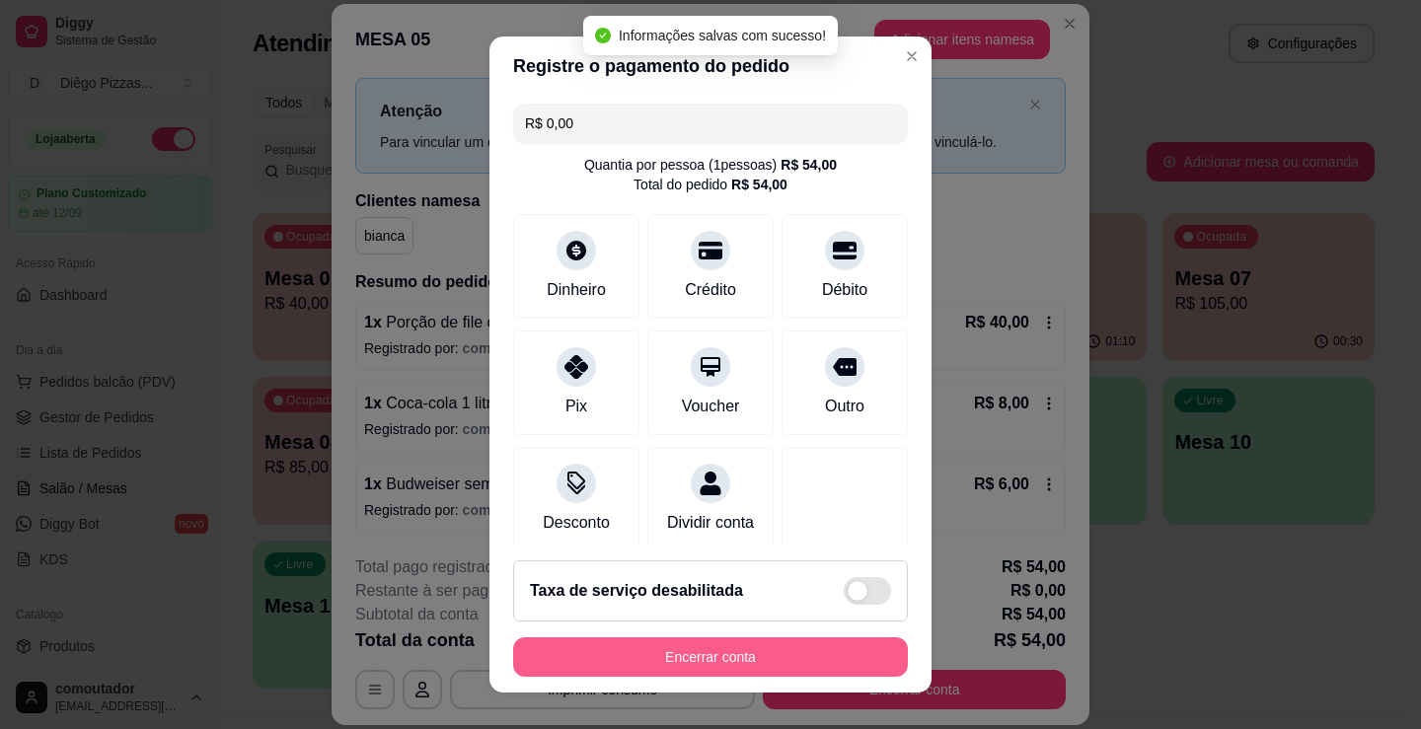
click at [798, 660] on button "Encerrar conta" at bounding box center [710, 656] width 395 height 39
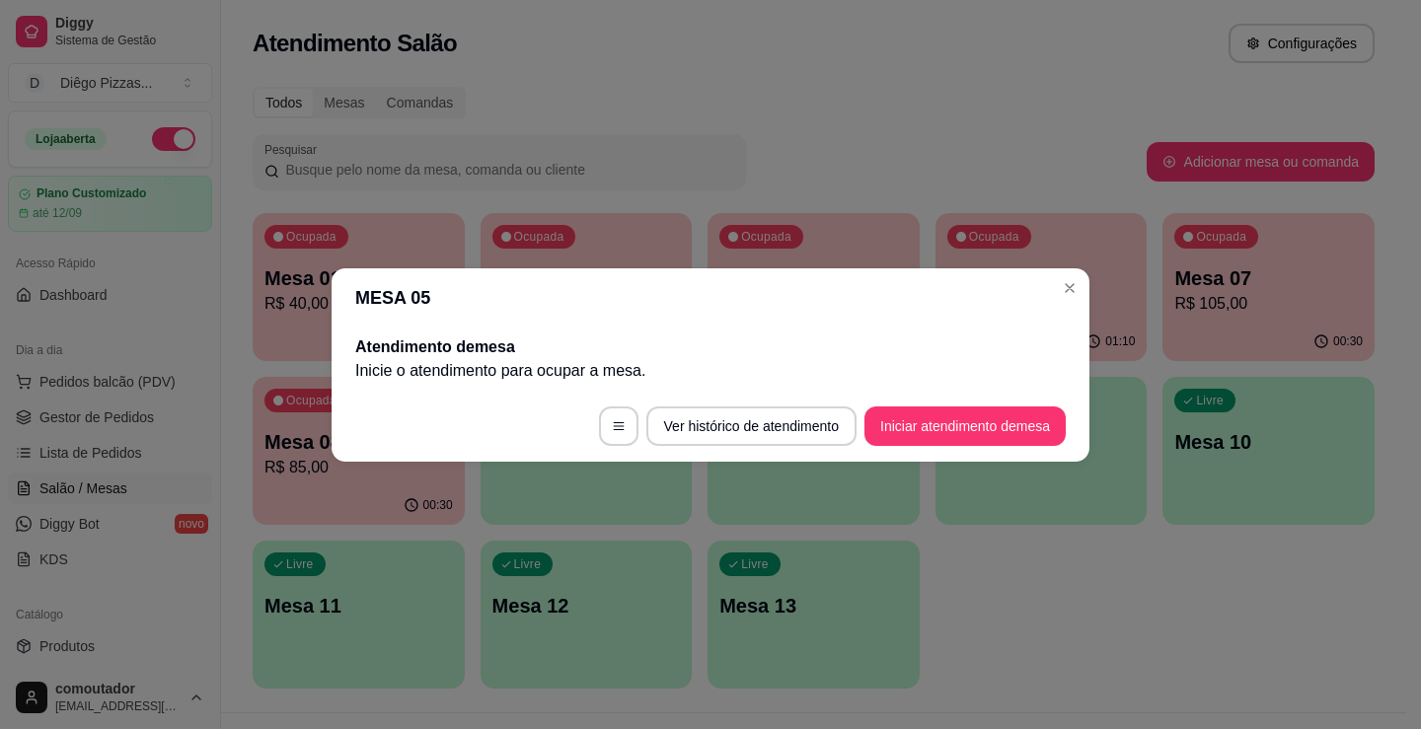
scroll to position [0, 0]
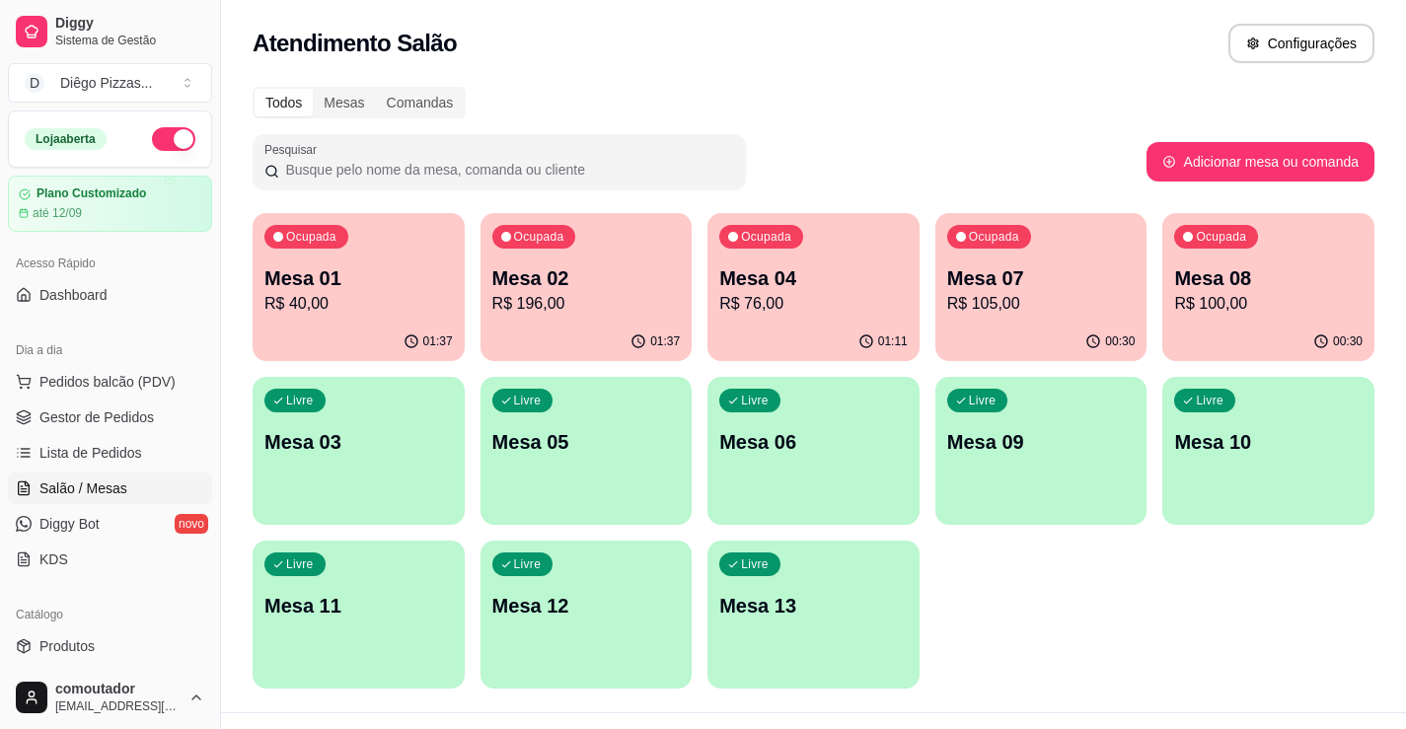
click at [1020, 244] on span "Ocupada" at bounding box center [995, 237] width 56 height 16
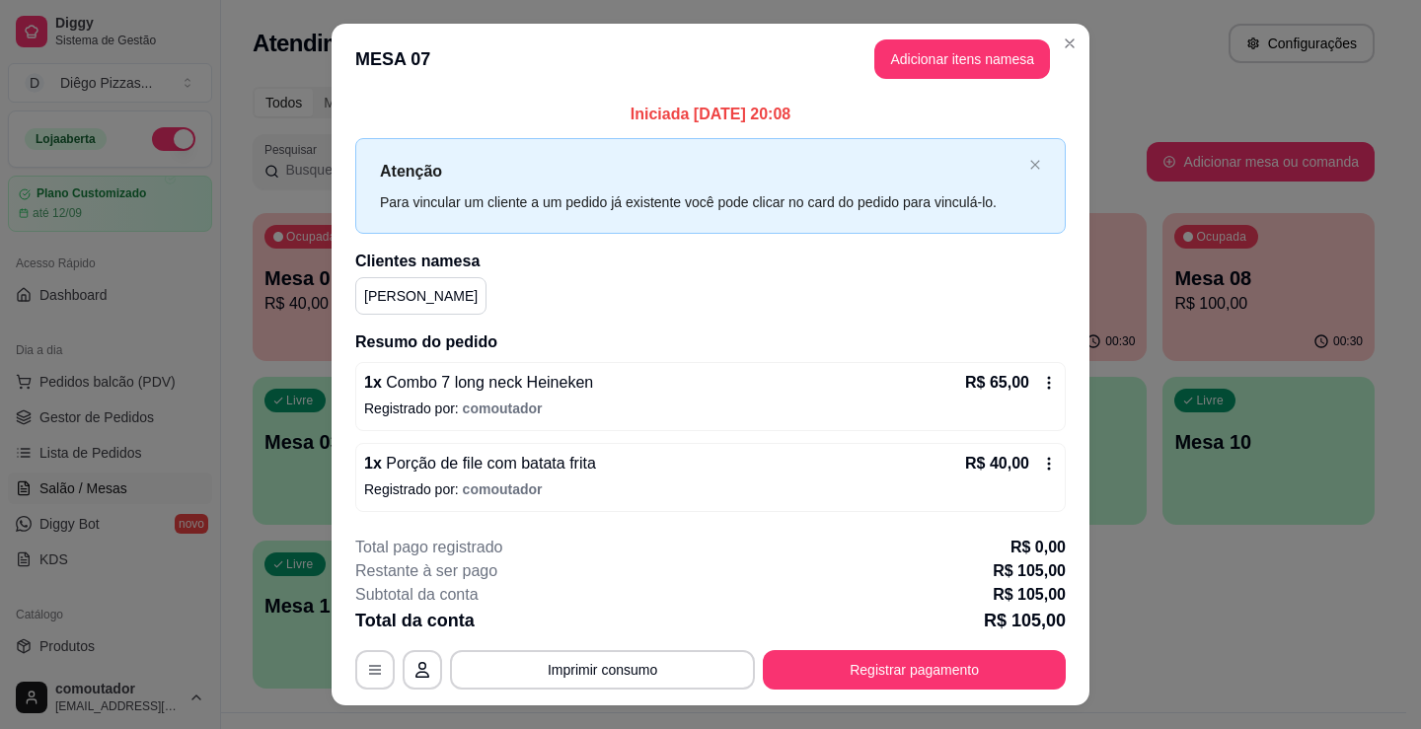
scroll to position [39, 0]
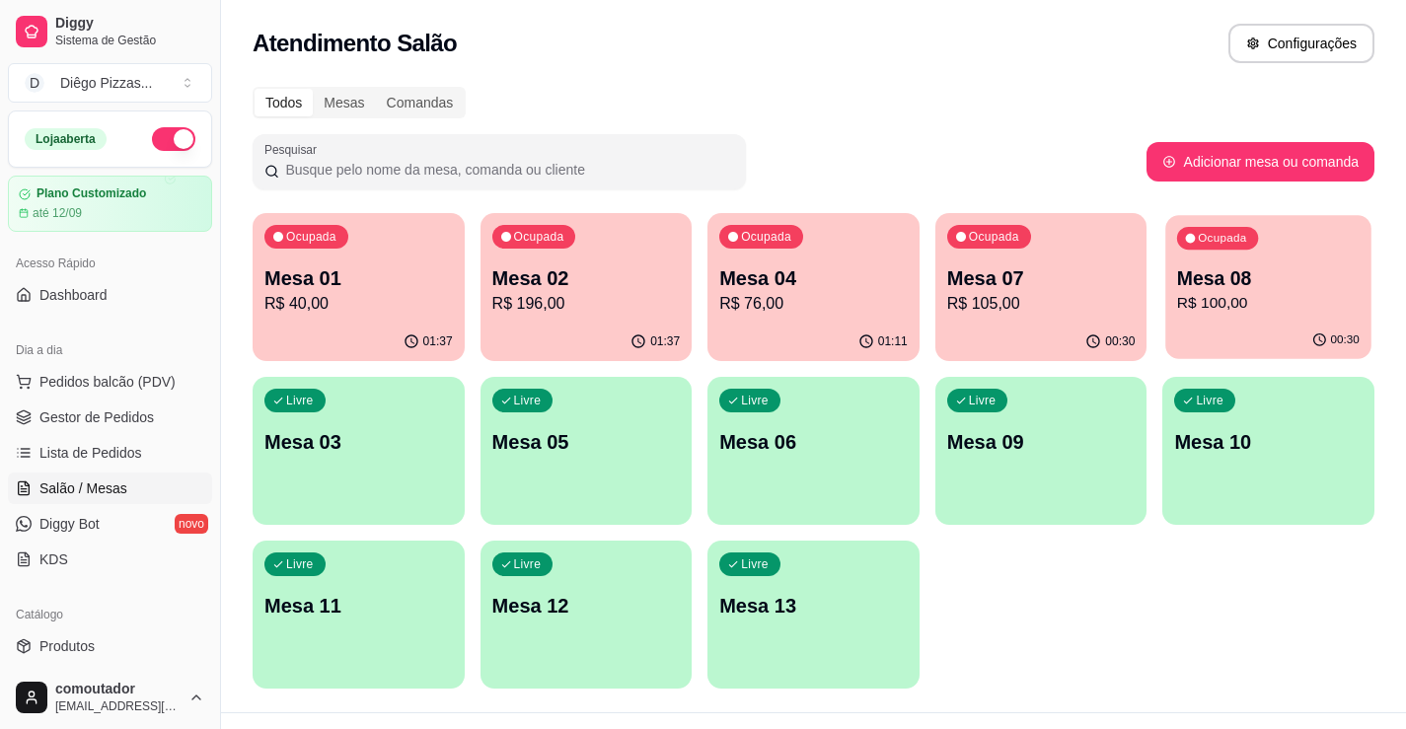
click at [1178, 302] on p "R$ 100,00" at bounding box center [1268, 303] width 183 height 23
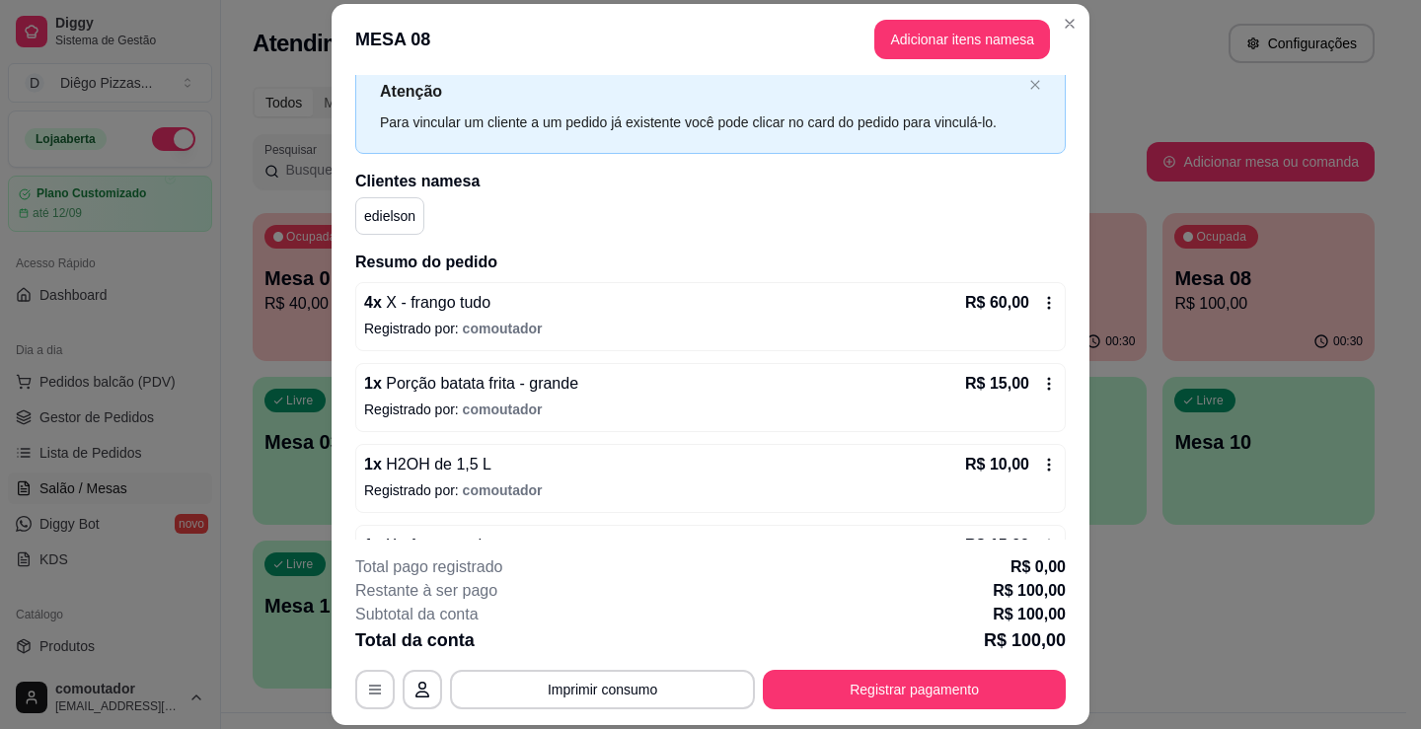
scroll to position [121, 0]
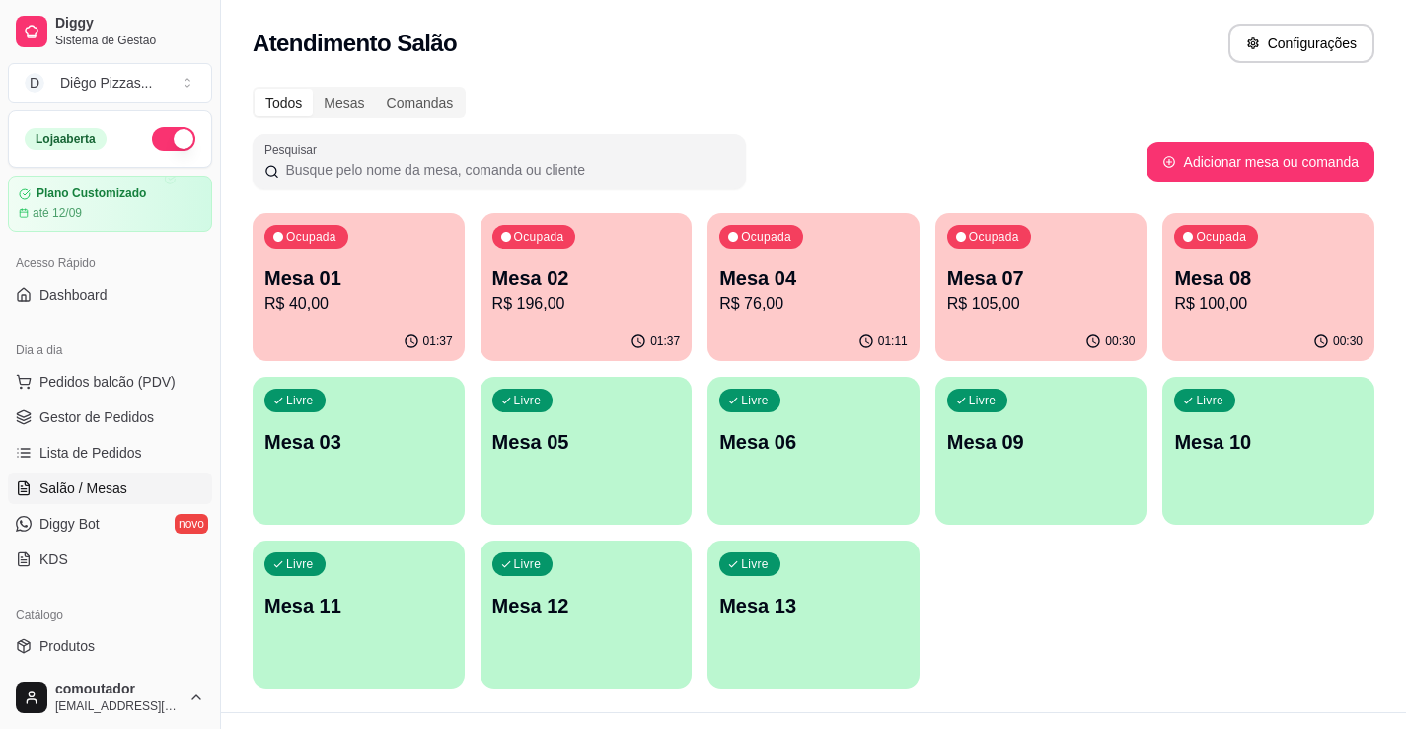
click at [822, 329] on div "01:11" at bounding box center [813, 342] width 212 height 38
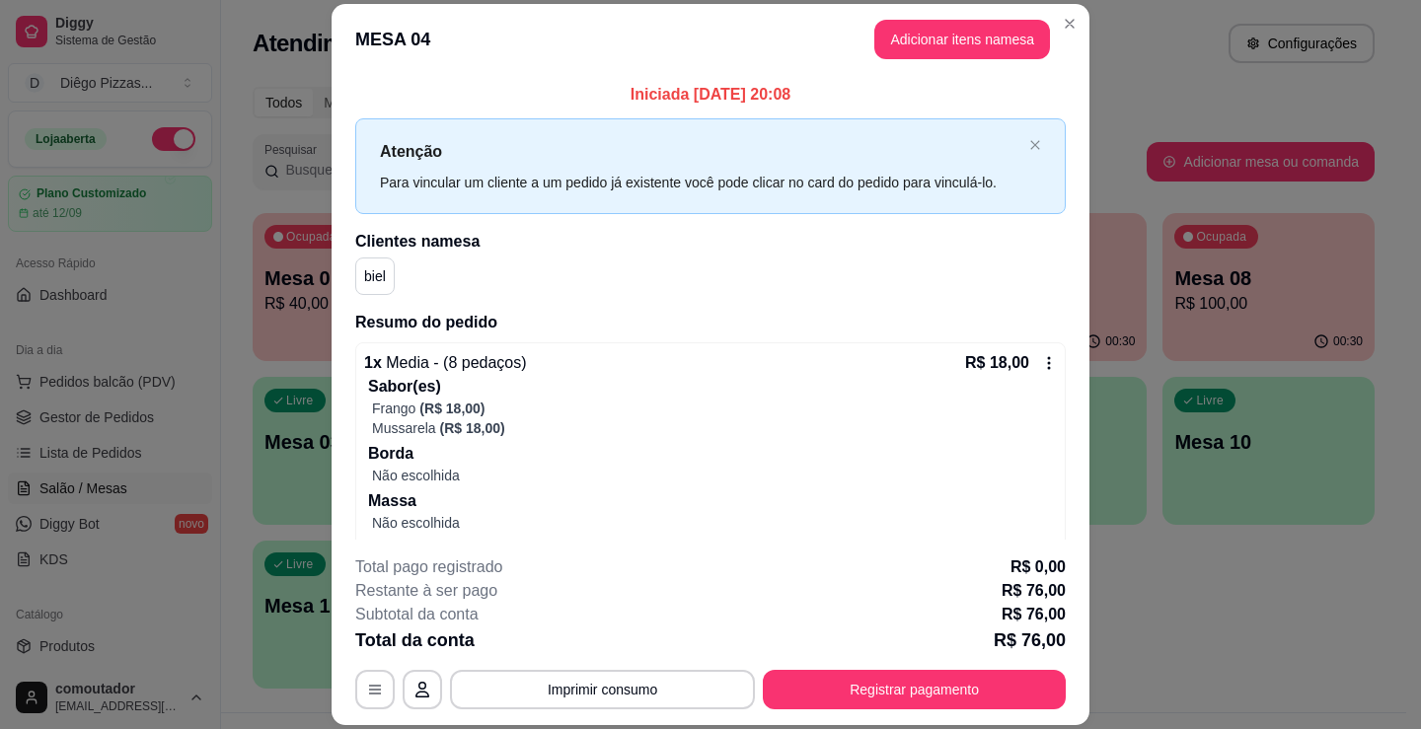
scroll to position [117, 0]
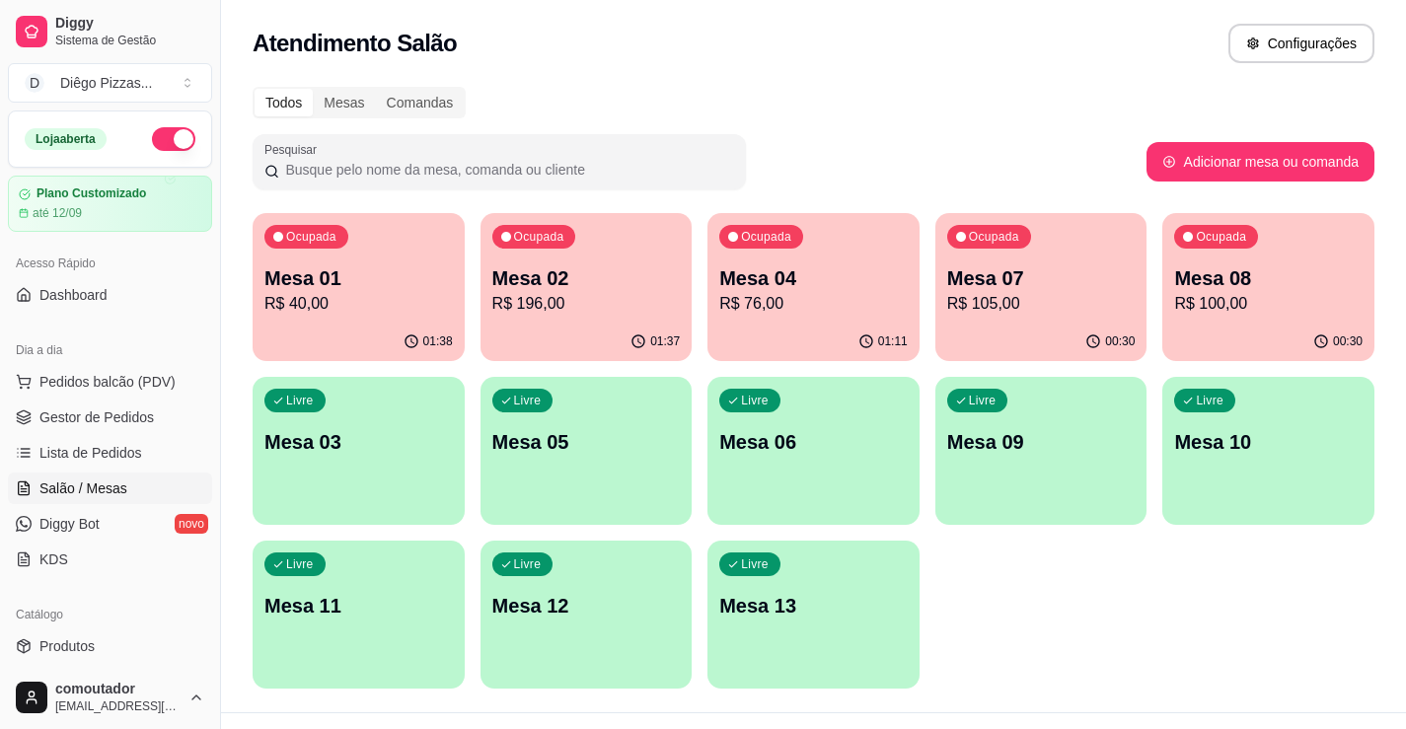
click at [565, 345] on div "01:37" at bounding box center [586, 342] width 212 height 38
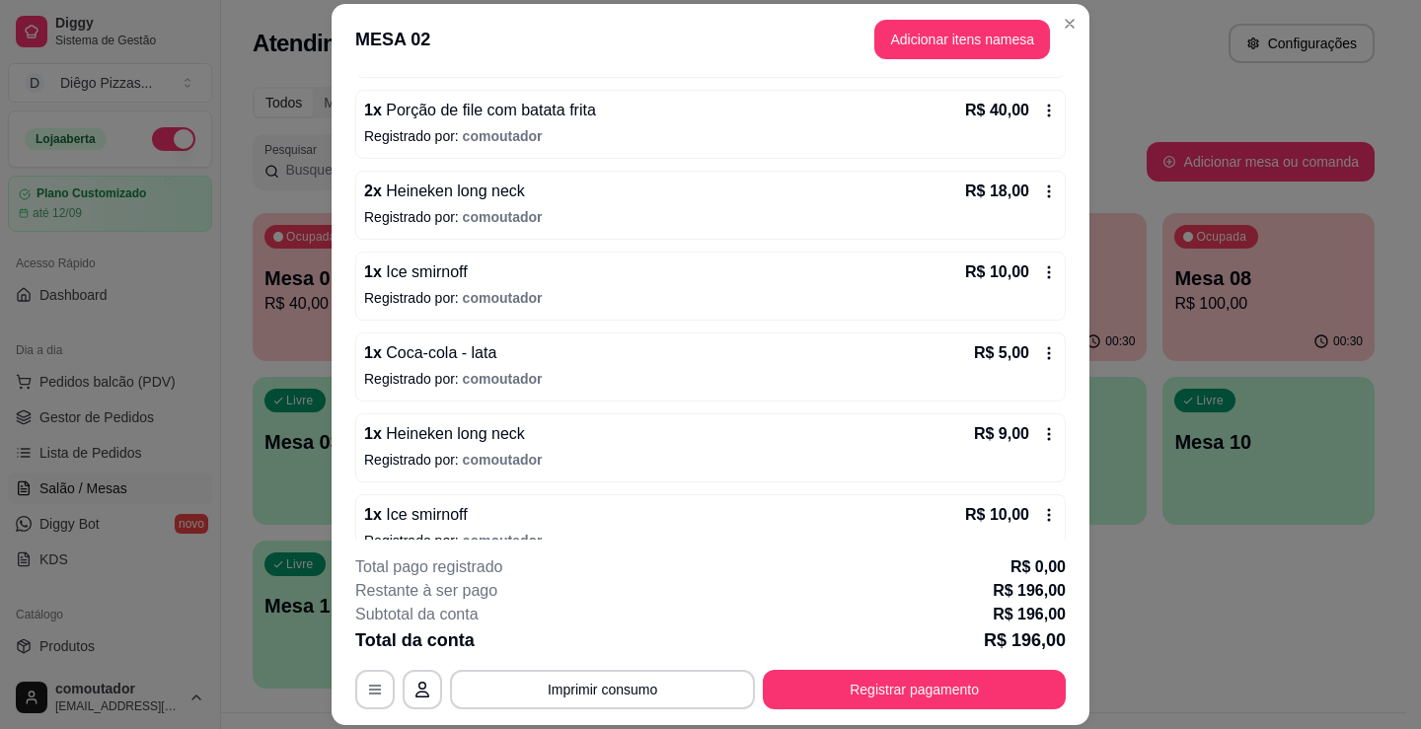
scroll to position [1283, 0]
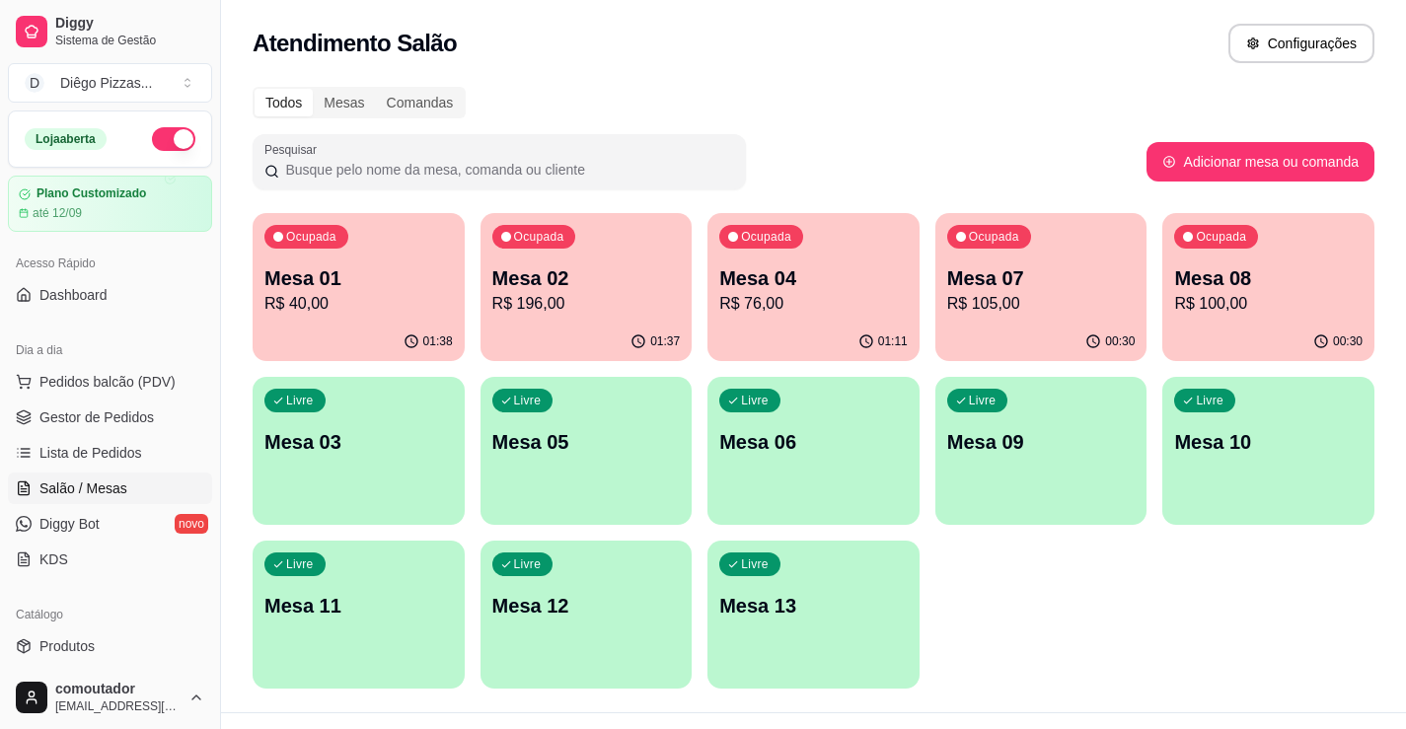
click at [320, 253] on div "Ocupada Mesa 01 R$ 40,00" at bounding box center [359, 268] width 212 height 110
click at [71, 380] on span "Pedidos balcão (PDV)" at bounding box center [107, 382] width 136 height 20
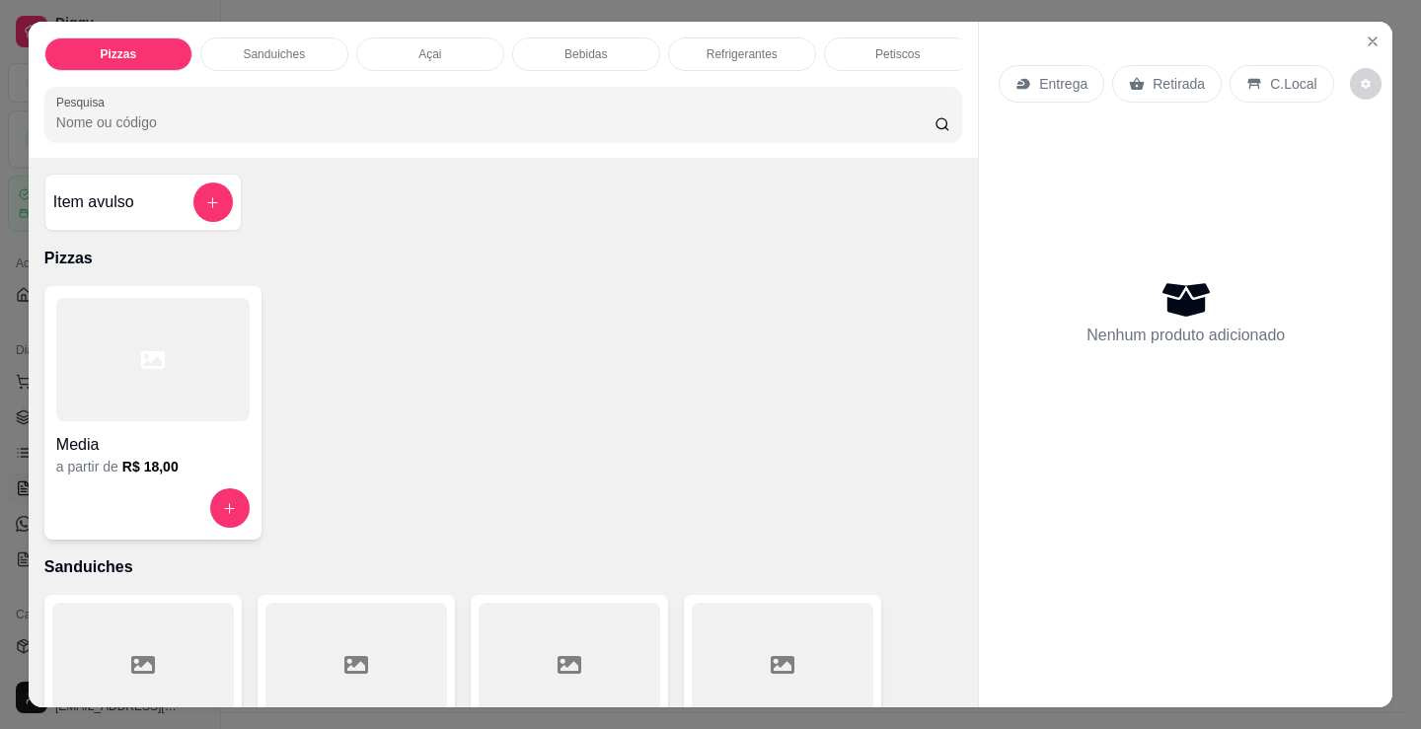
click at [175, 407] on div at bounding box center [152, 359] width 193 height 123
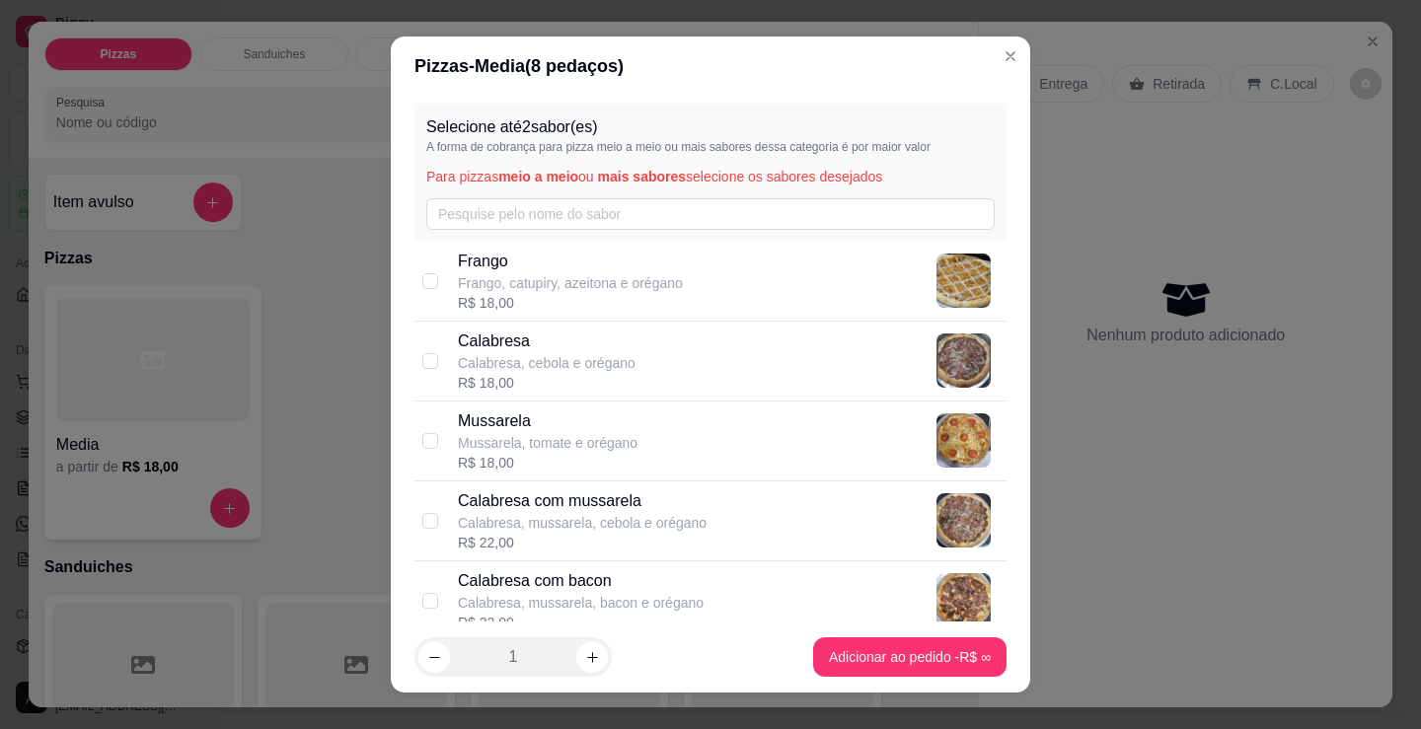
click at [562, 242] on div "[PERSON_NAME], catupiry, azeitona e orégano R$ 18,00" at bounding box center [710, 282] width 592 height 80
checkbox input "true"
click at [593, 382] on div "R$ 18,00" at bounding box center [547, 383] width 178 height 20
checkbox input "true"
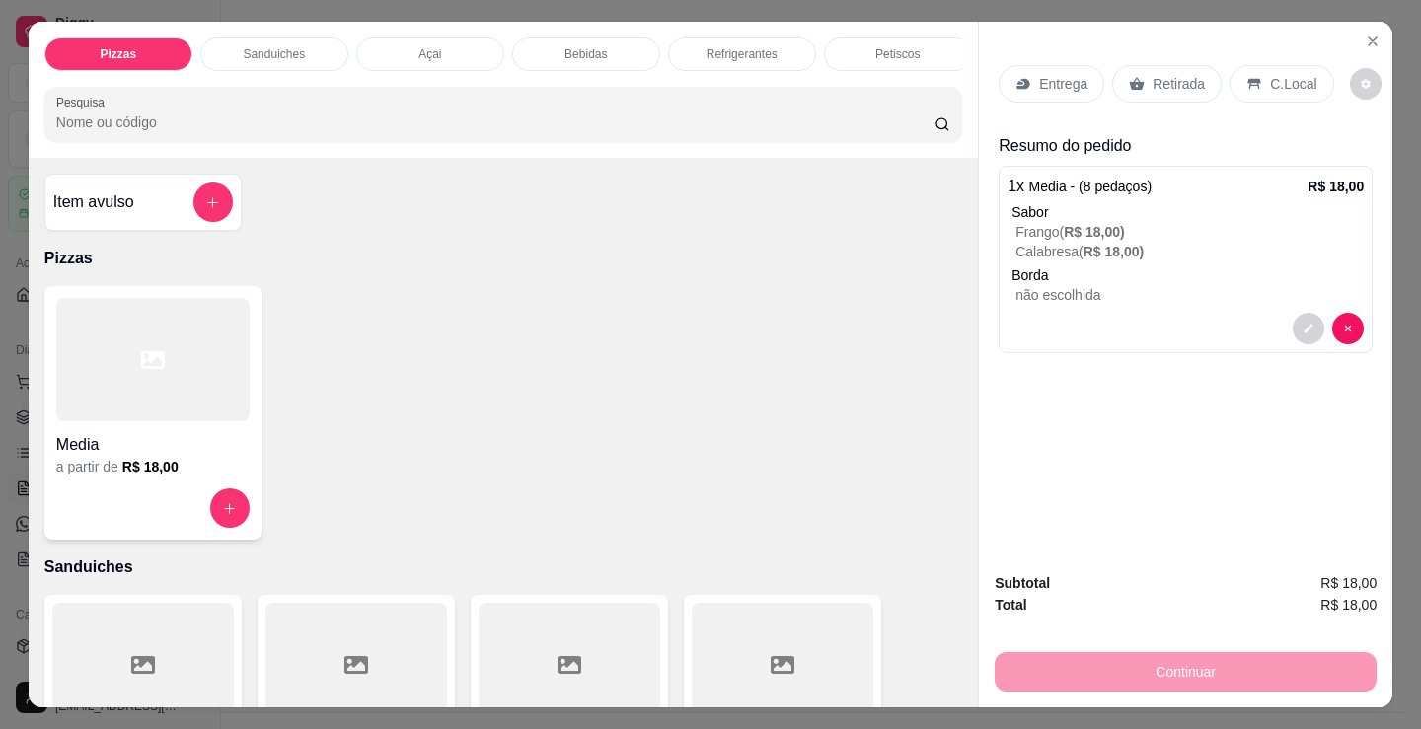
click at [1068, 89] on div "Entrega" at bounding box center [1051, 83] width 106 height 37
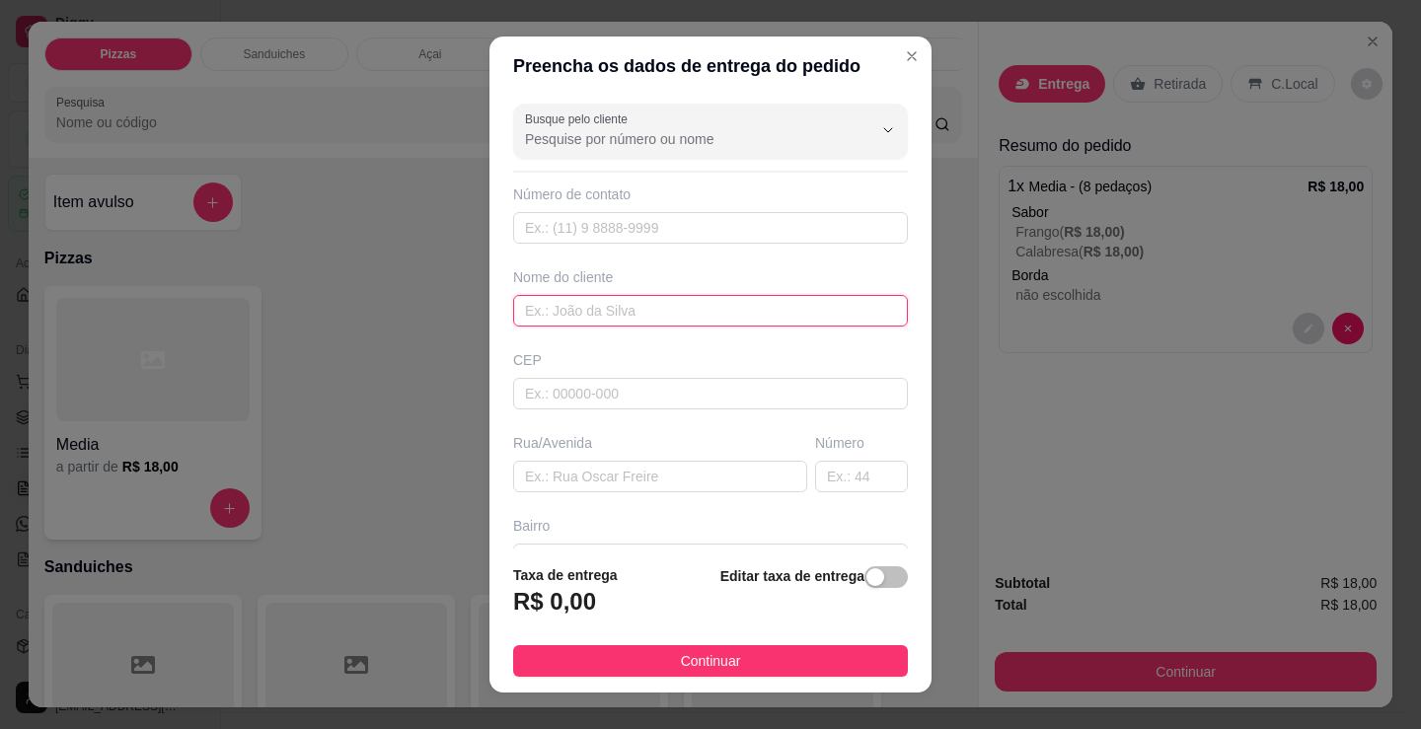
click at [666, 311] on input "text" at bounding box center [710, 311] width 395 height 32
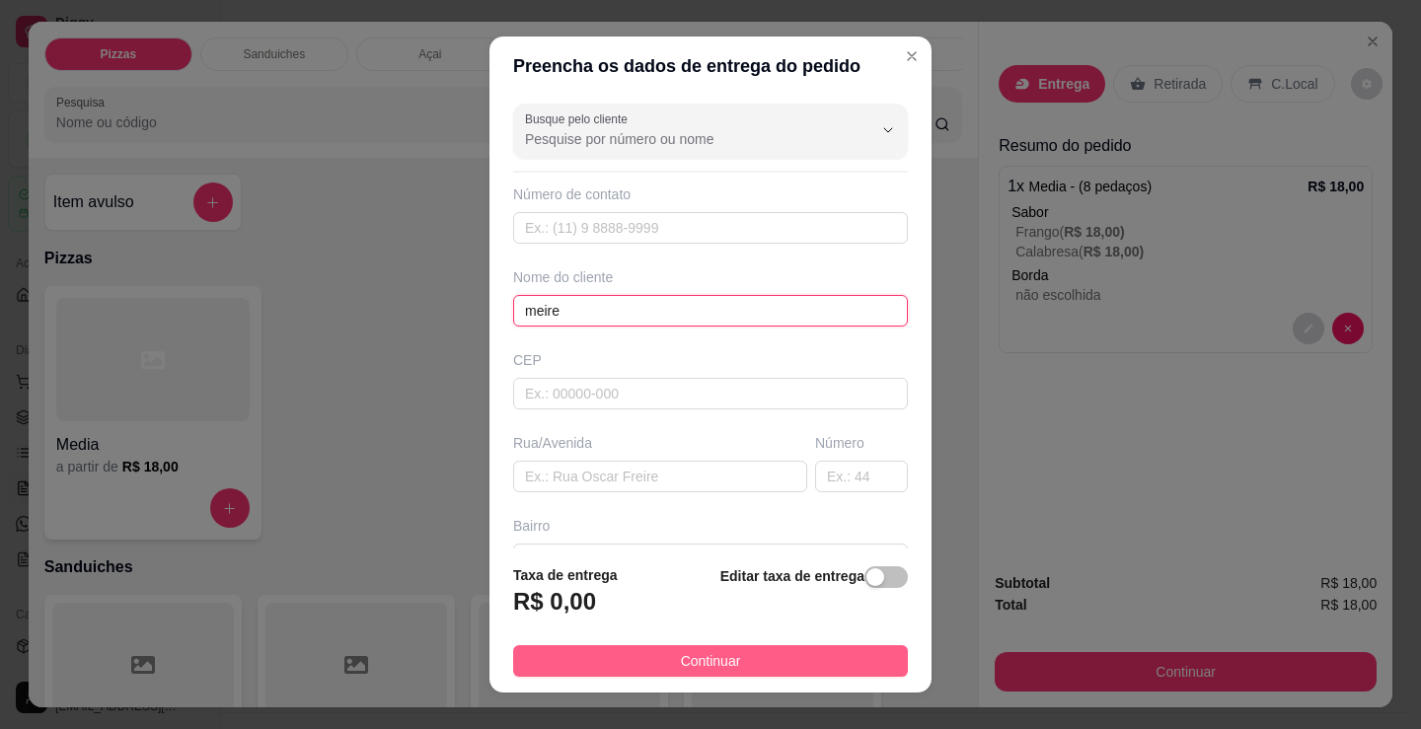
type input "meire"
click at [810, 655] on button "Continuar" at bounding box center [710, 661] width 395 height 32
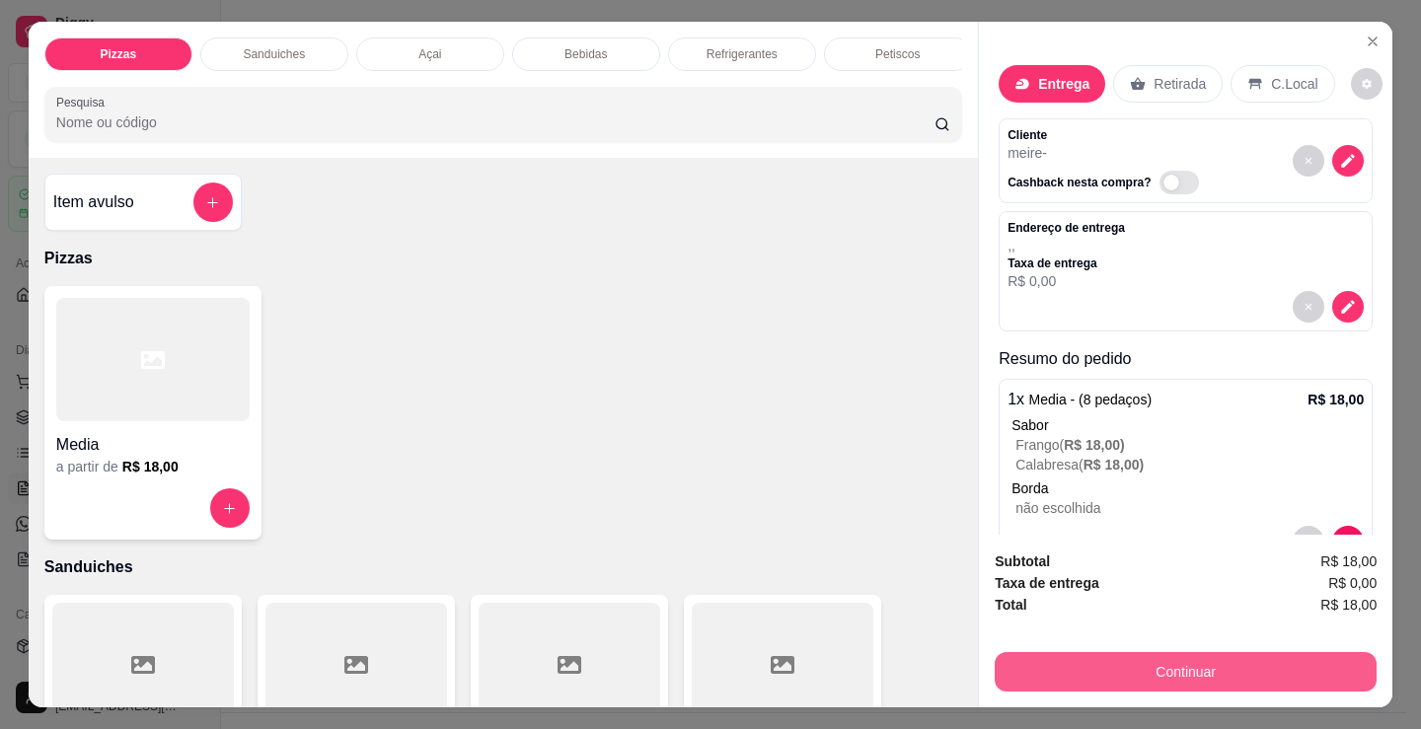
click at [1047, 654] on button "Continuar" at bounding box center [1186, 671] width 382 height 39
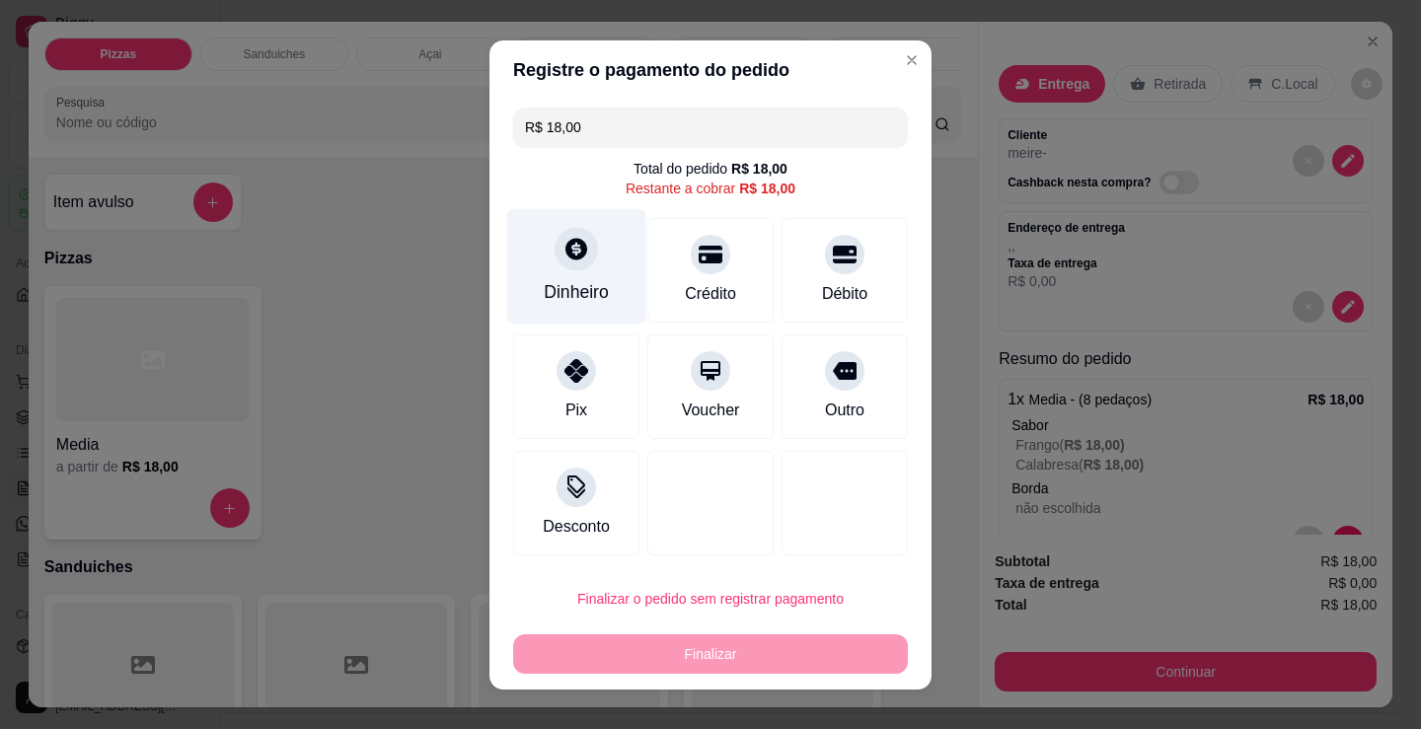
click at [585, 282] on div "Dinheiro" at bounding box center [576, 292] width 65 height 26
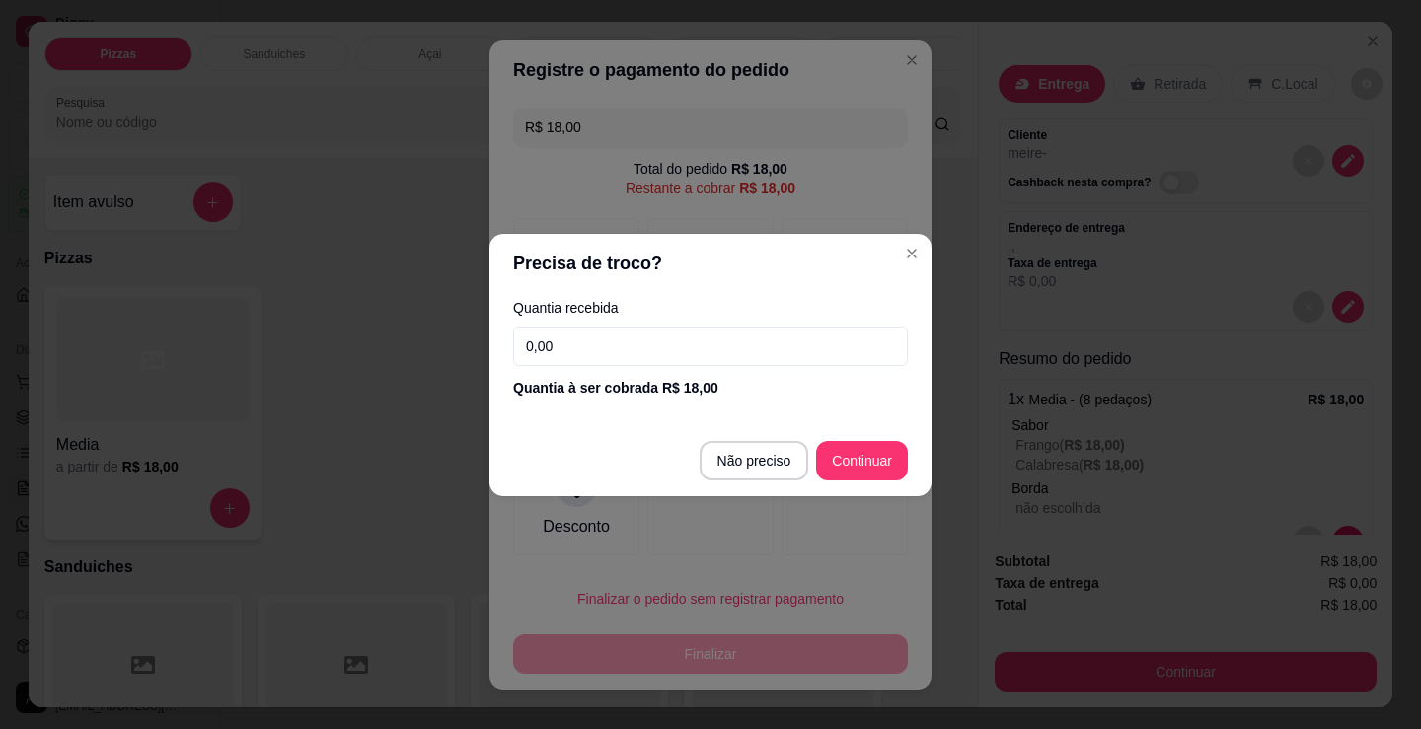
click at [700, 338] on input "0,00" at bounding box center [710, 346] width 395 height 39
click at [623, 325] on div "Quantia recebida 0,00 Quantia à ser cobrada R$ 18,00" at bounding box center [710, 349] width 442 height 112
click at [663, 343] on input "0,00" at bounding box center [710, 346] width 395 height 39
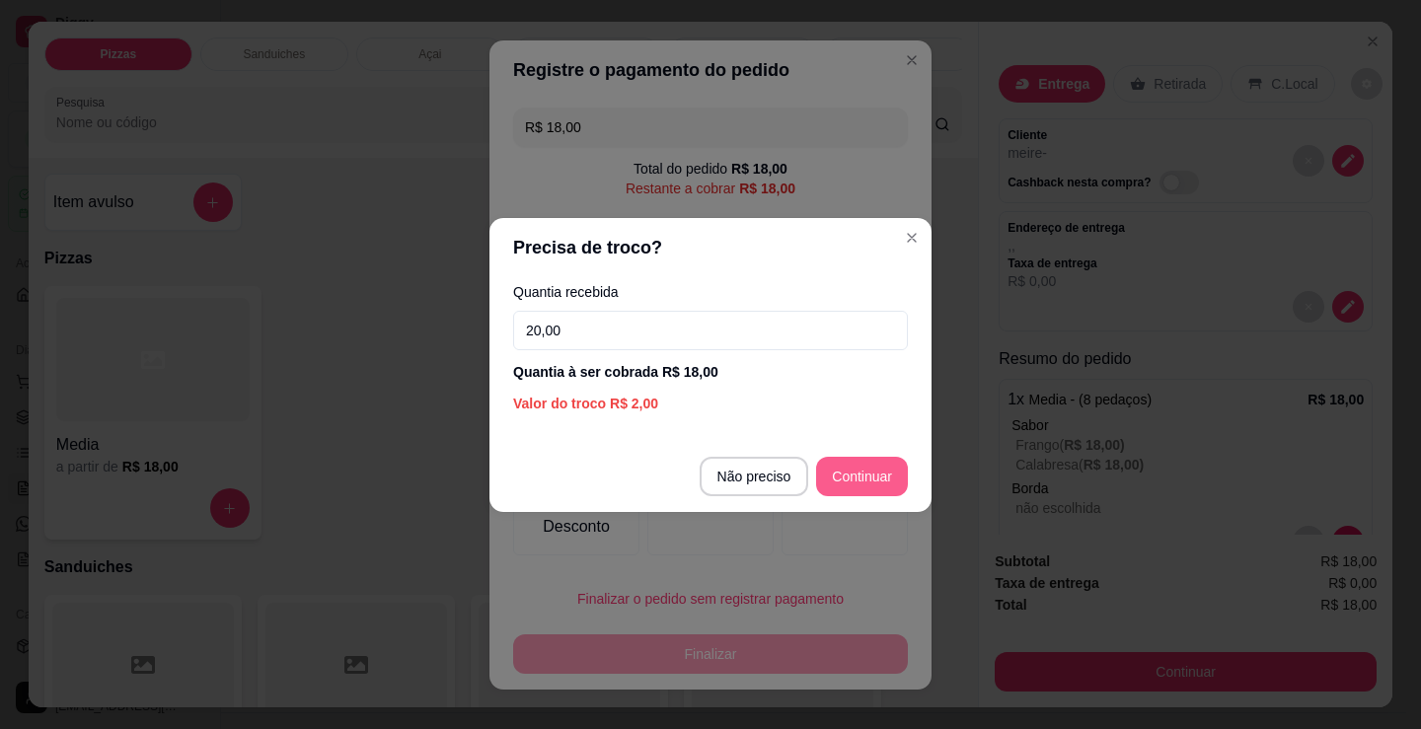
type input "20,00"
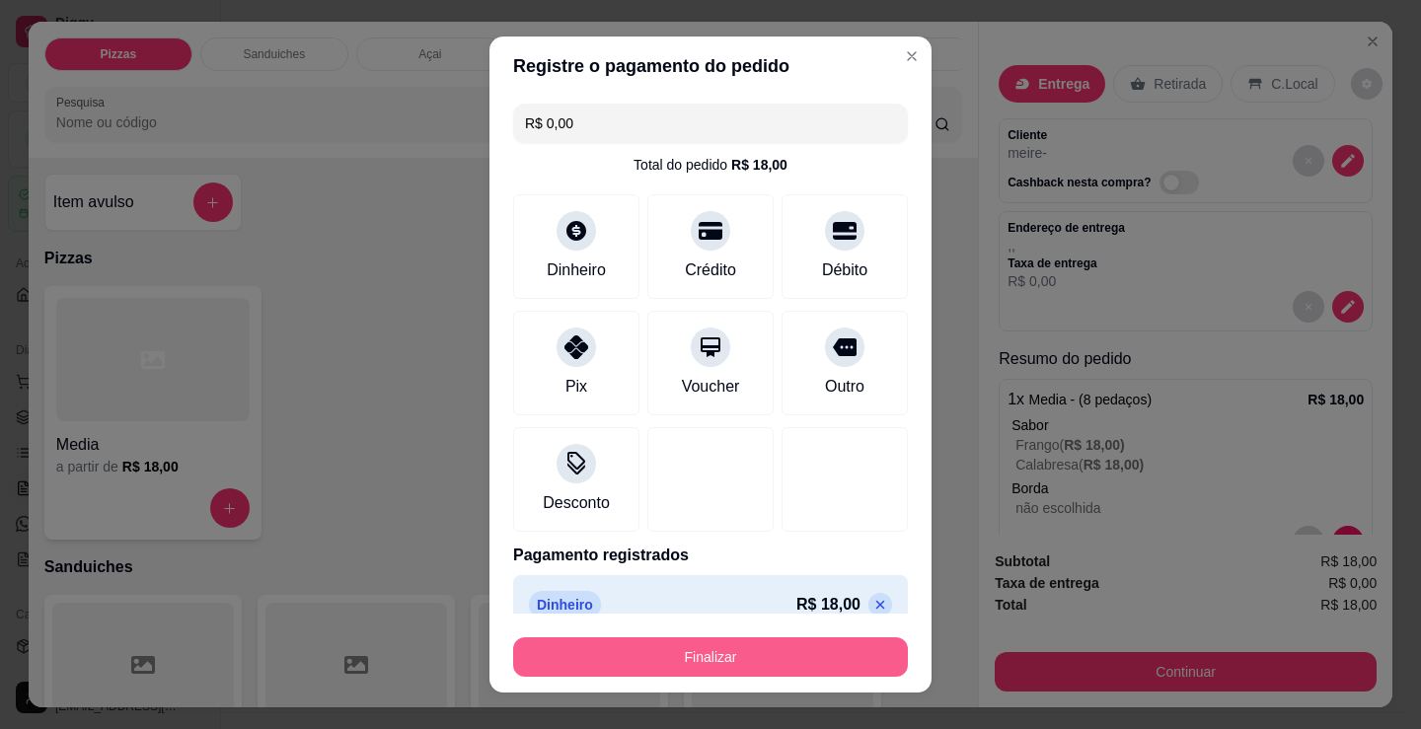
click at [743, 657] on button "Finalizar" at bounding box center [710, 656] width 395 height 39
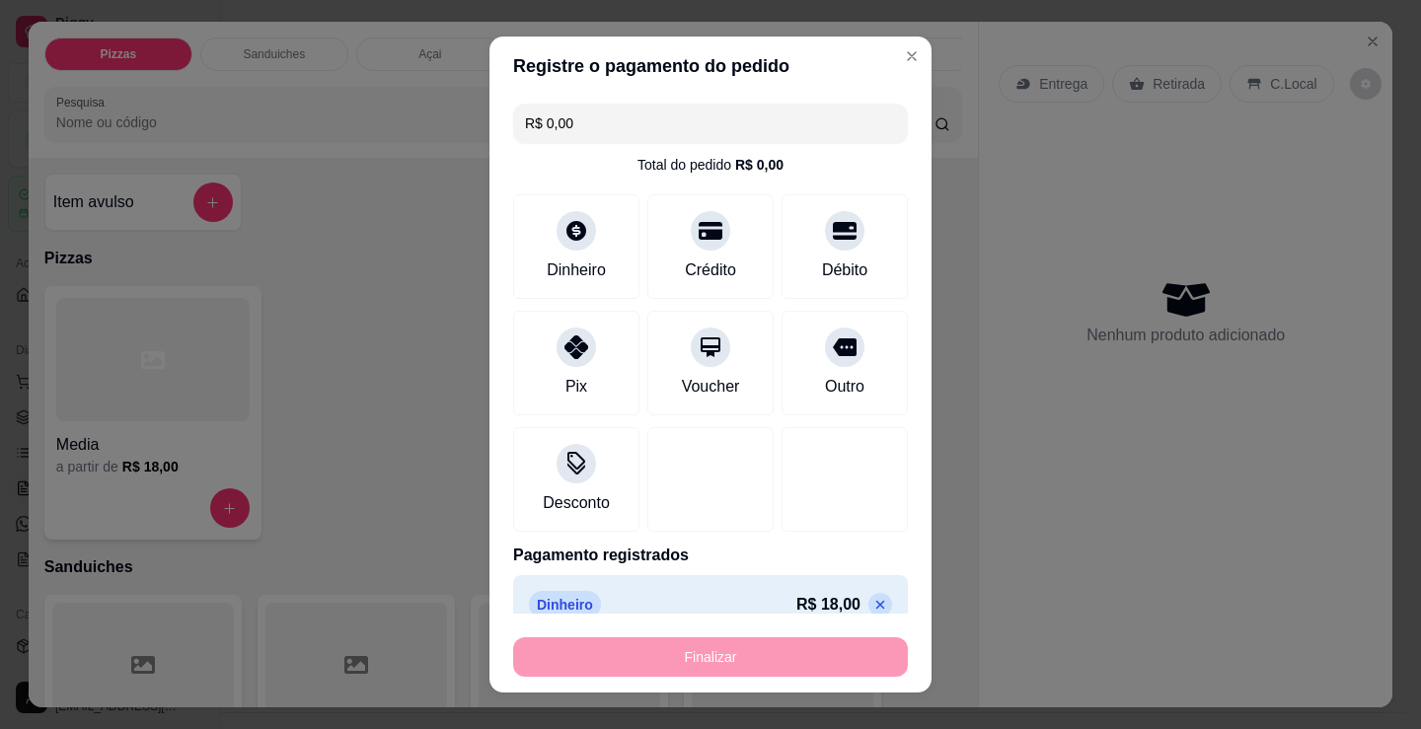
type input "-R$ 18,00"
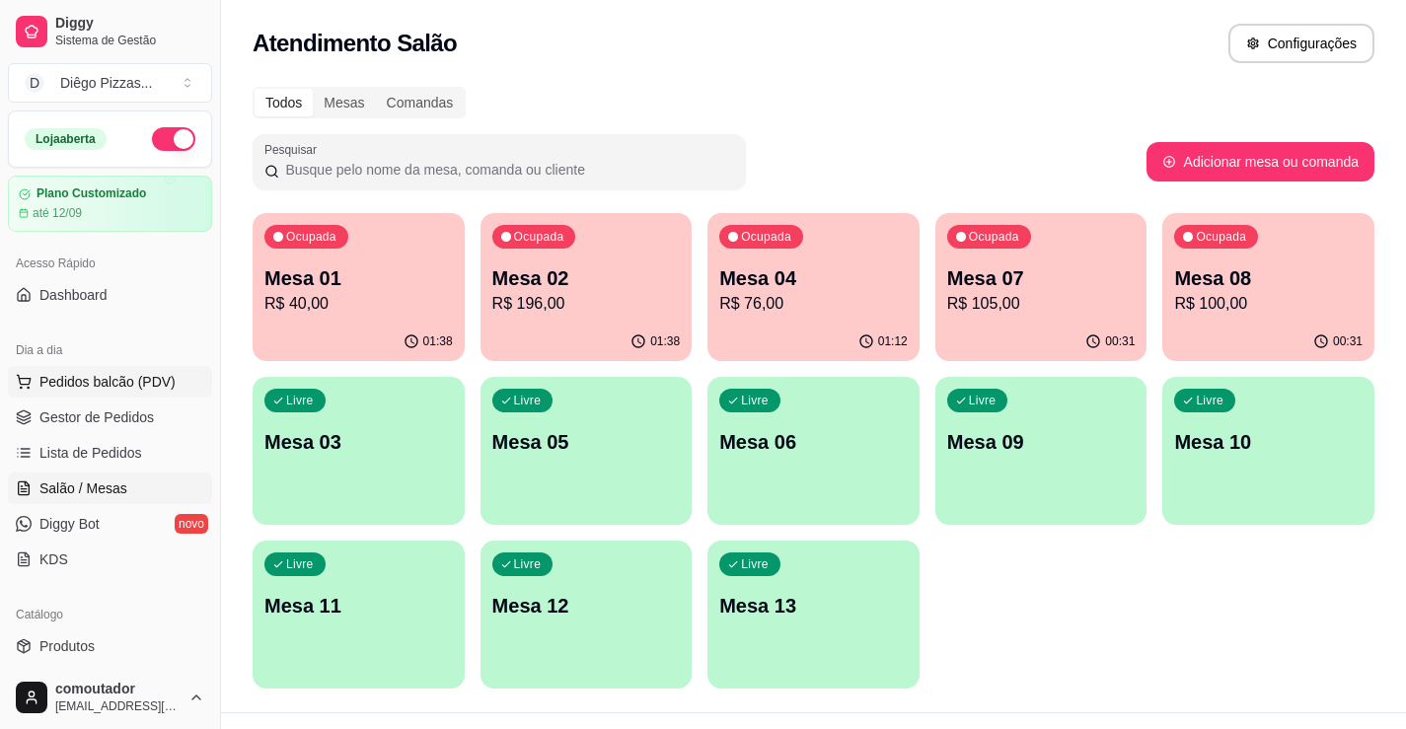
click at [111, 385] on span "Pedidos balcão (PDV)" at bounding box center [107, 382] width 136 height 20
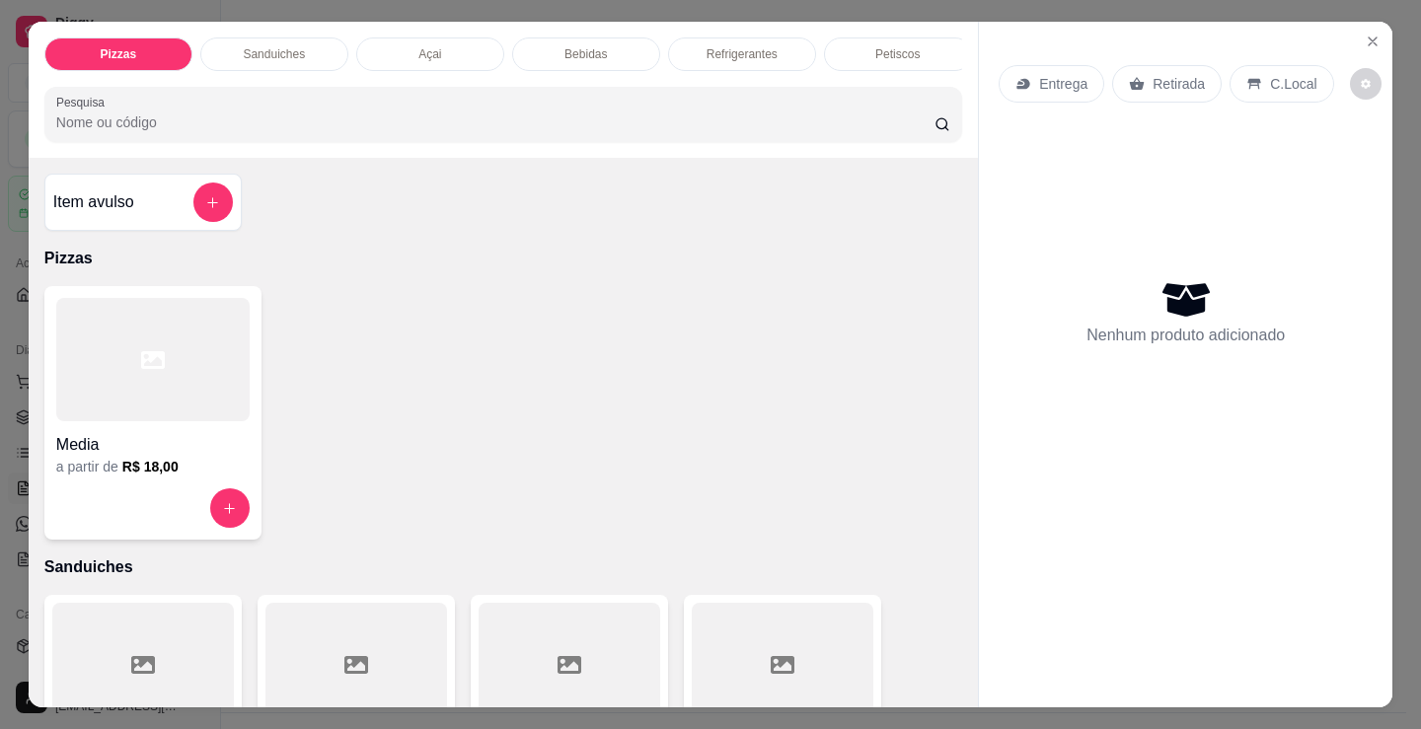
click at [264, 46] on p "Sanduiches" at bounding box center [274, 54] width 62 height 16
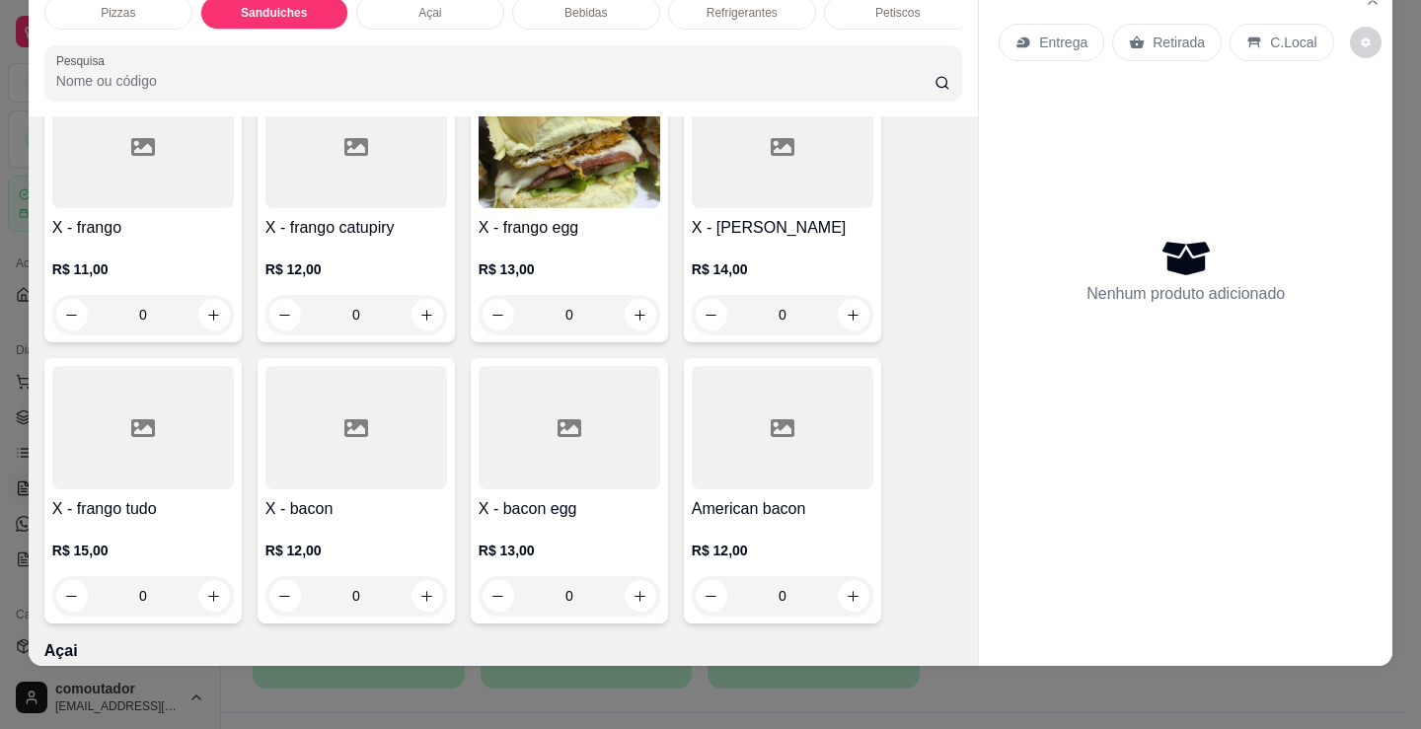
scroll to position [1088, 0]
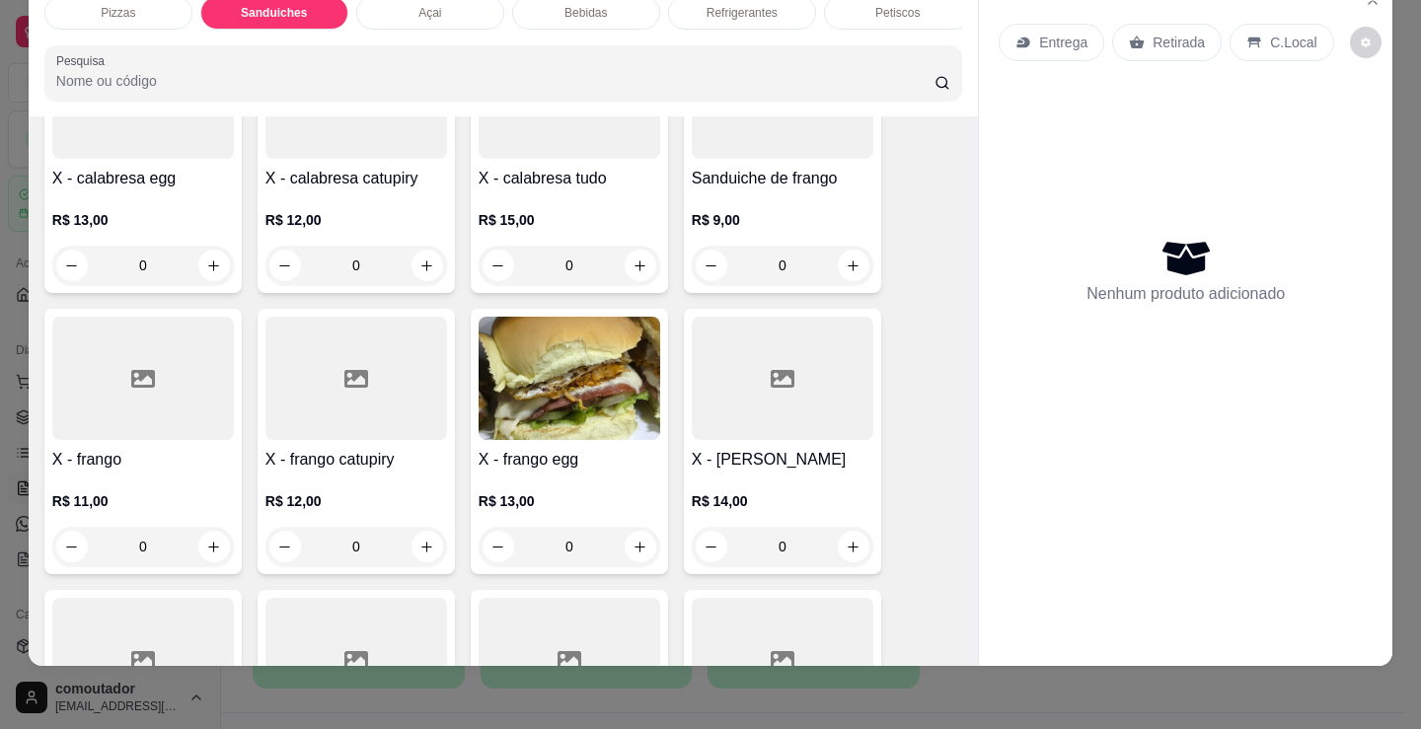
click at [636, 254] on div "0" at bounding box center [570, 265] width 182 height 39
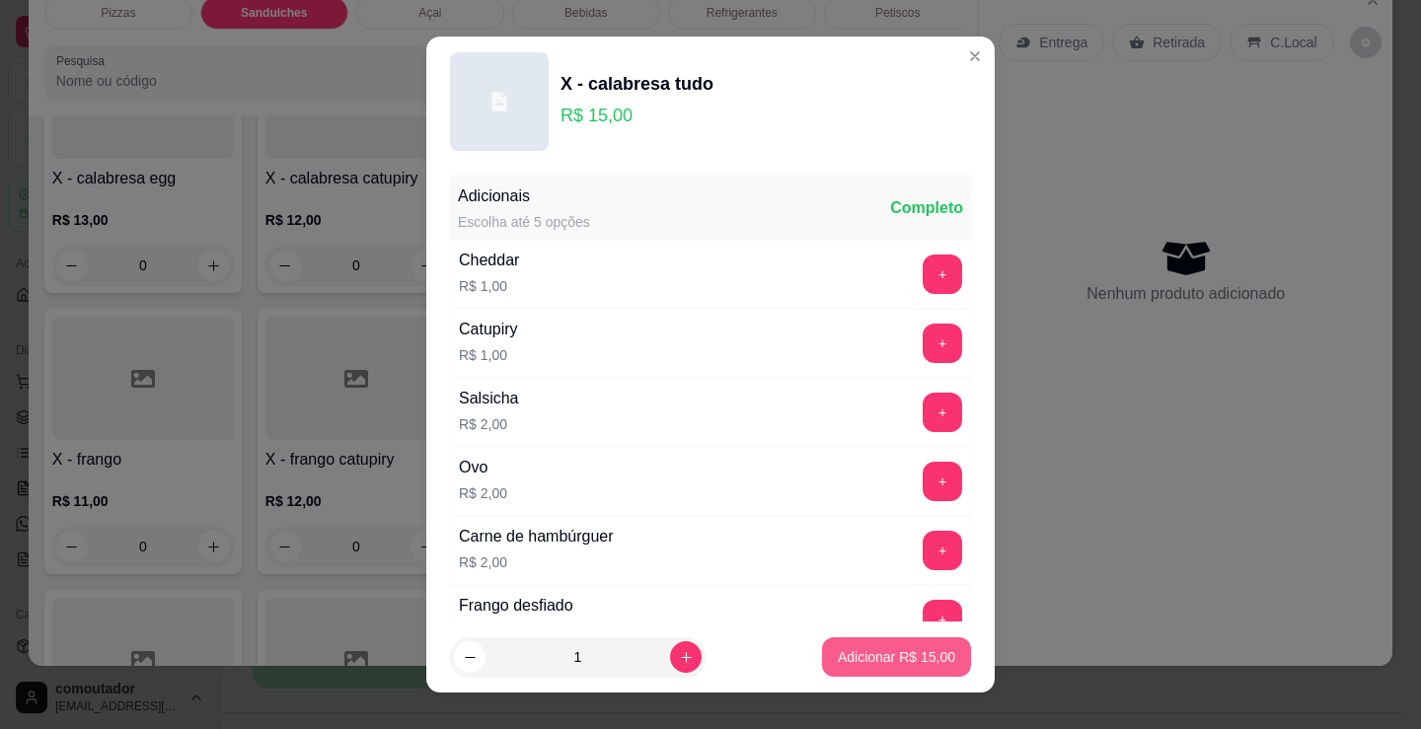
click at [889, 646] on button "Adicionar R$ 15,00" at bounding box center [896, 656] width 149 height 39
type input "1"
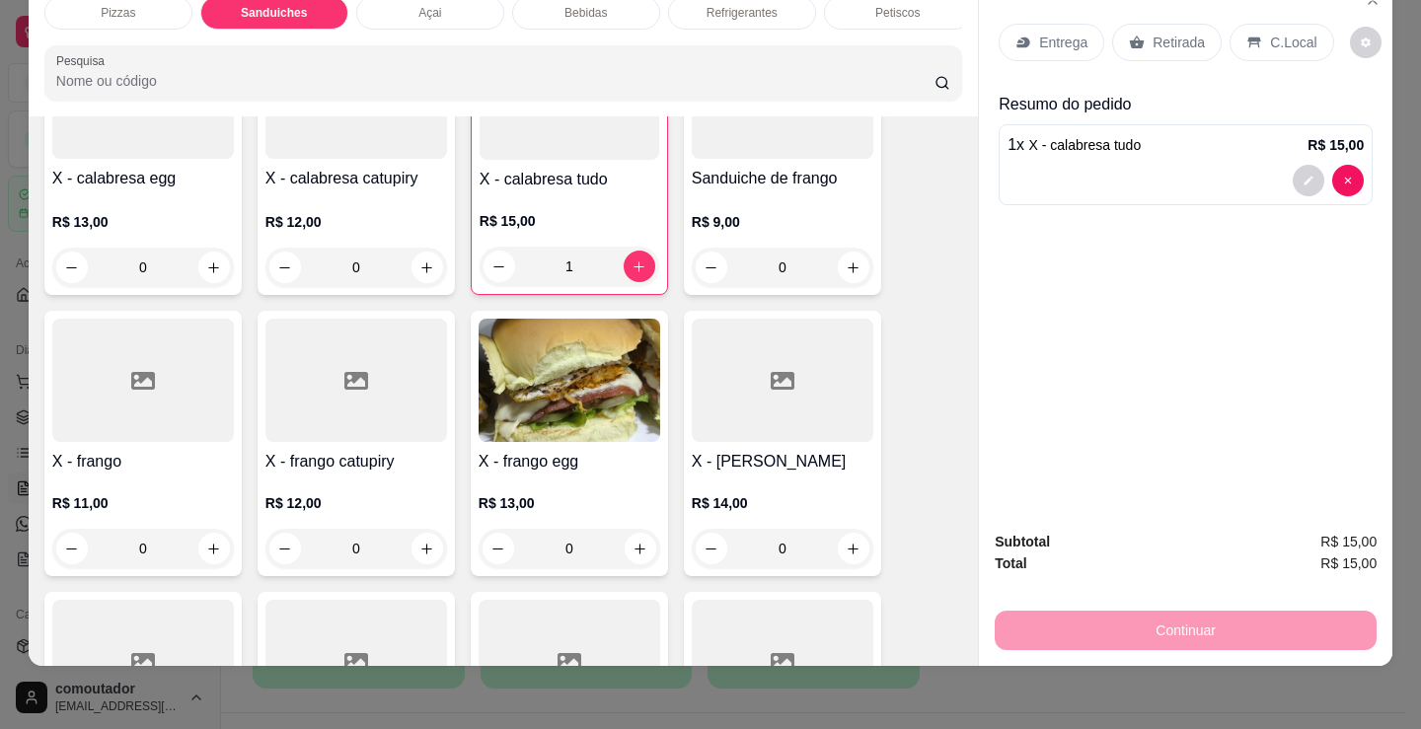
click at [1160, 33] on p "Retirada" at bounding box center [1178, 43] width 52 height 20
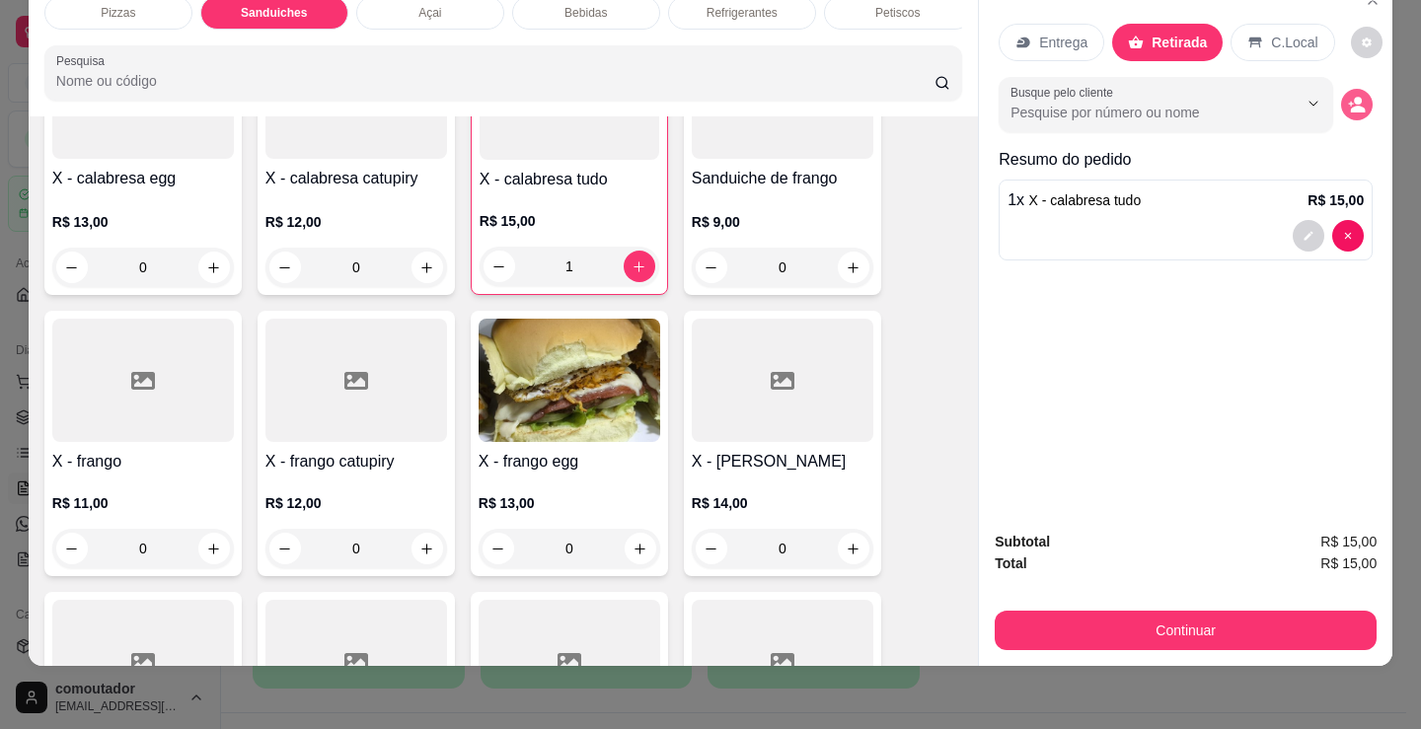
click at [1354, 97] on circle "decrease-product-quantity" at bounding box center [1358, 101] width 8 height 8
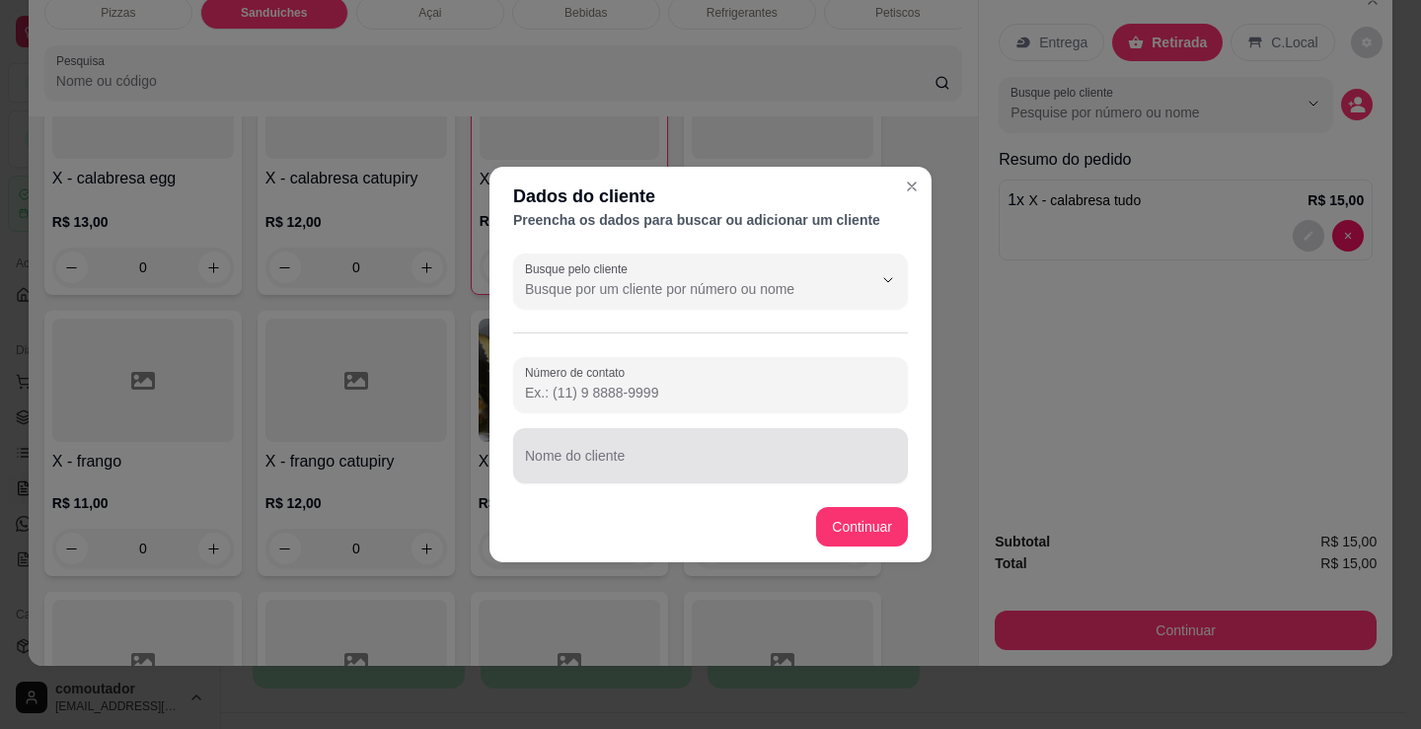
click at [751, 447] on div at bounding box center [710, 455] width 371 height 39
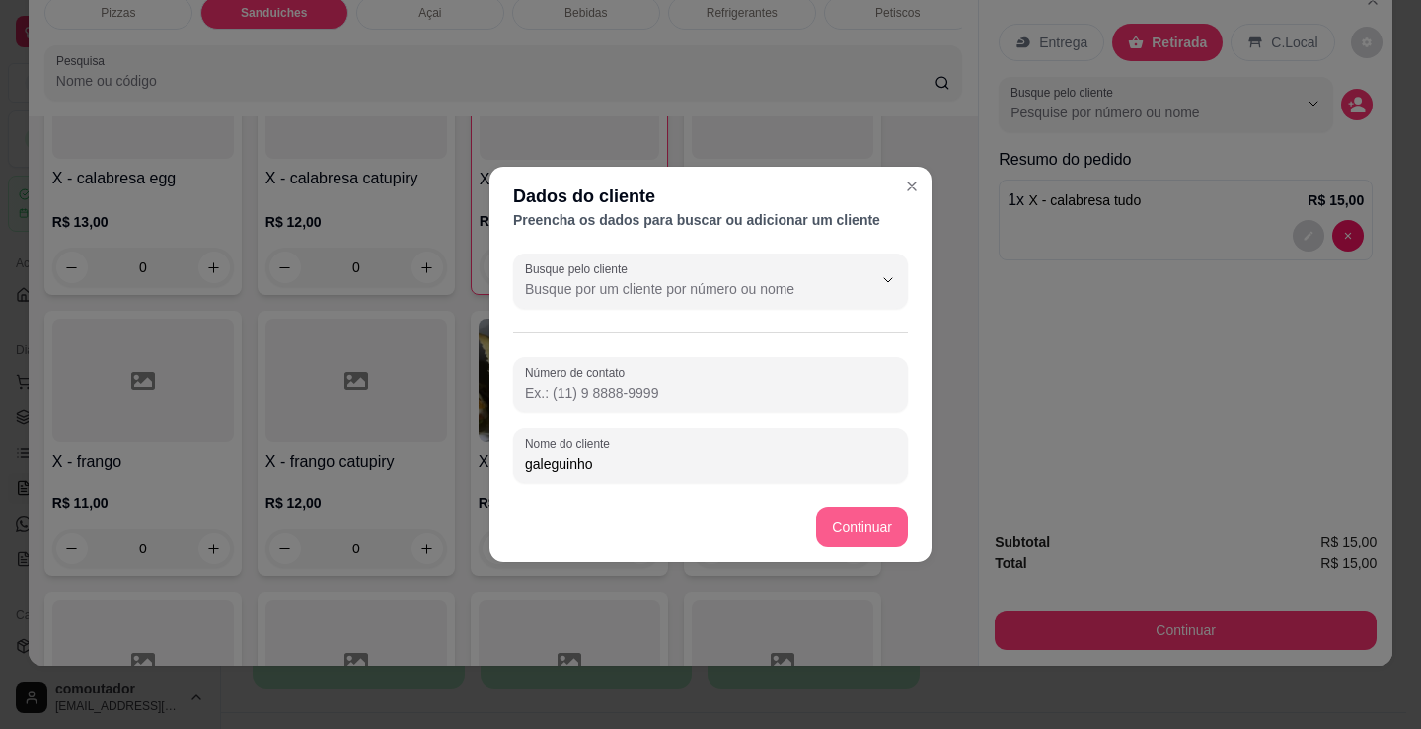
type input "galeguinho"
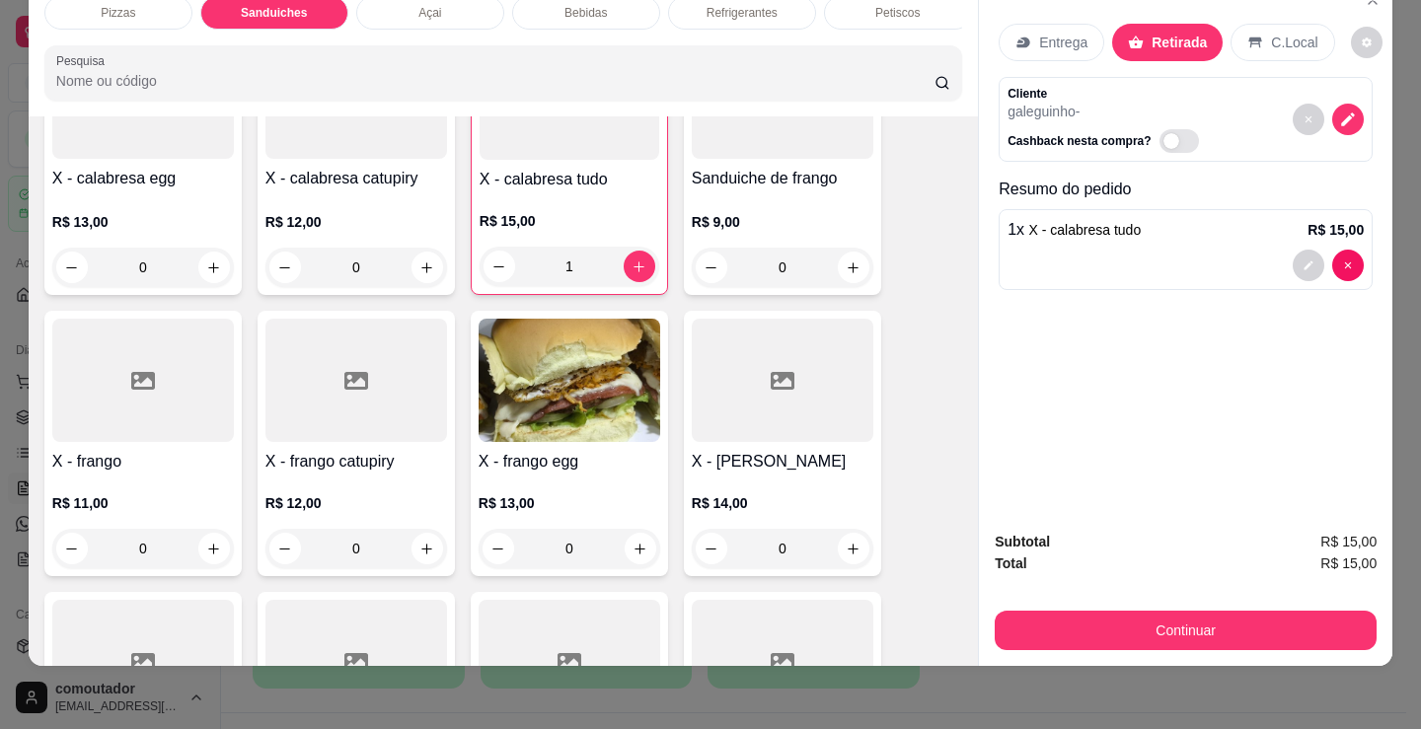
click at [1149, 611] on button "Continuar" at bounding box center [1186, 630] width 382 height 39
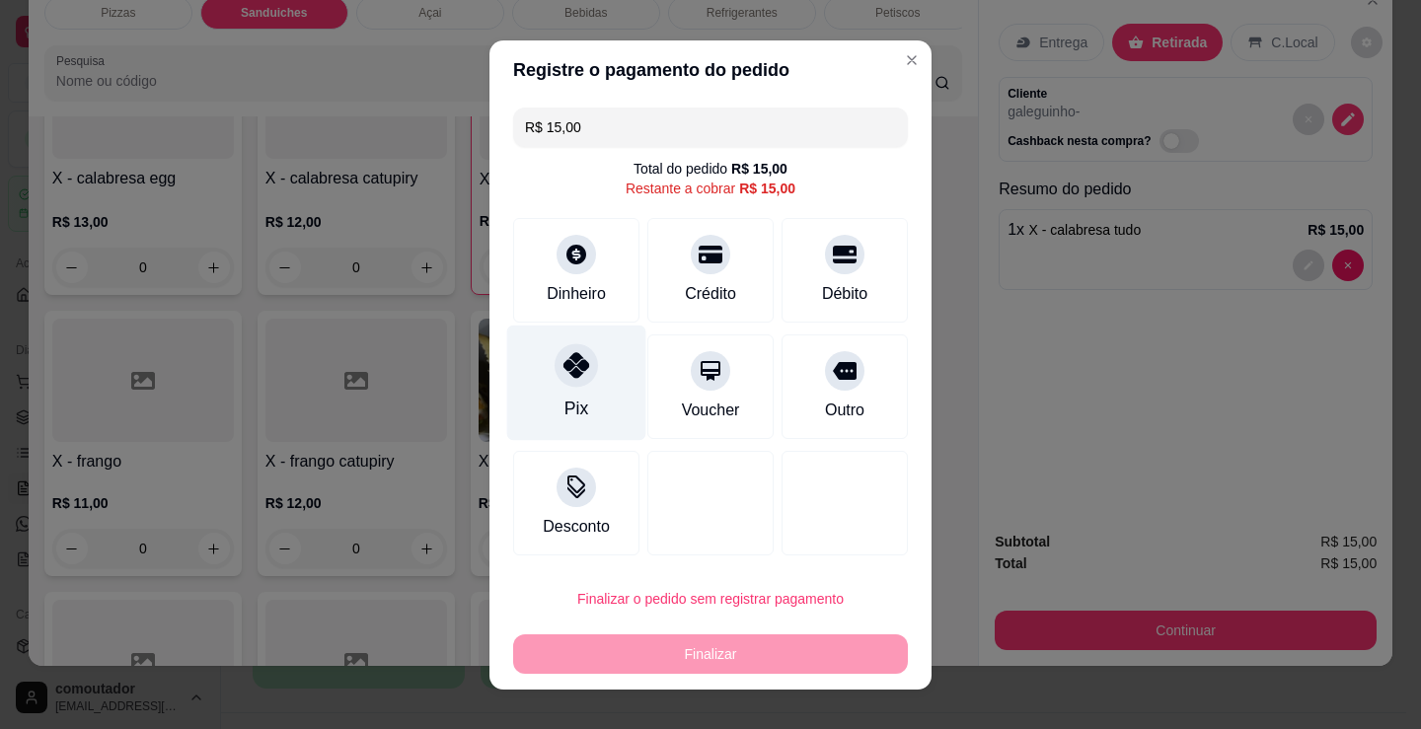
click at [590, 326] on div "Pix" at bounding box center [576, 382] width 139 height 115
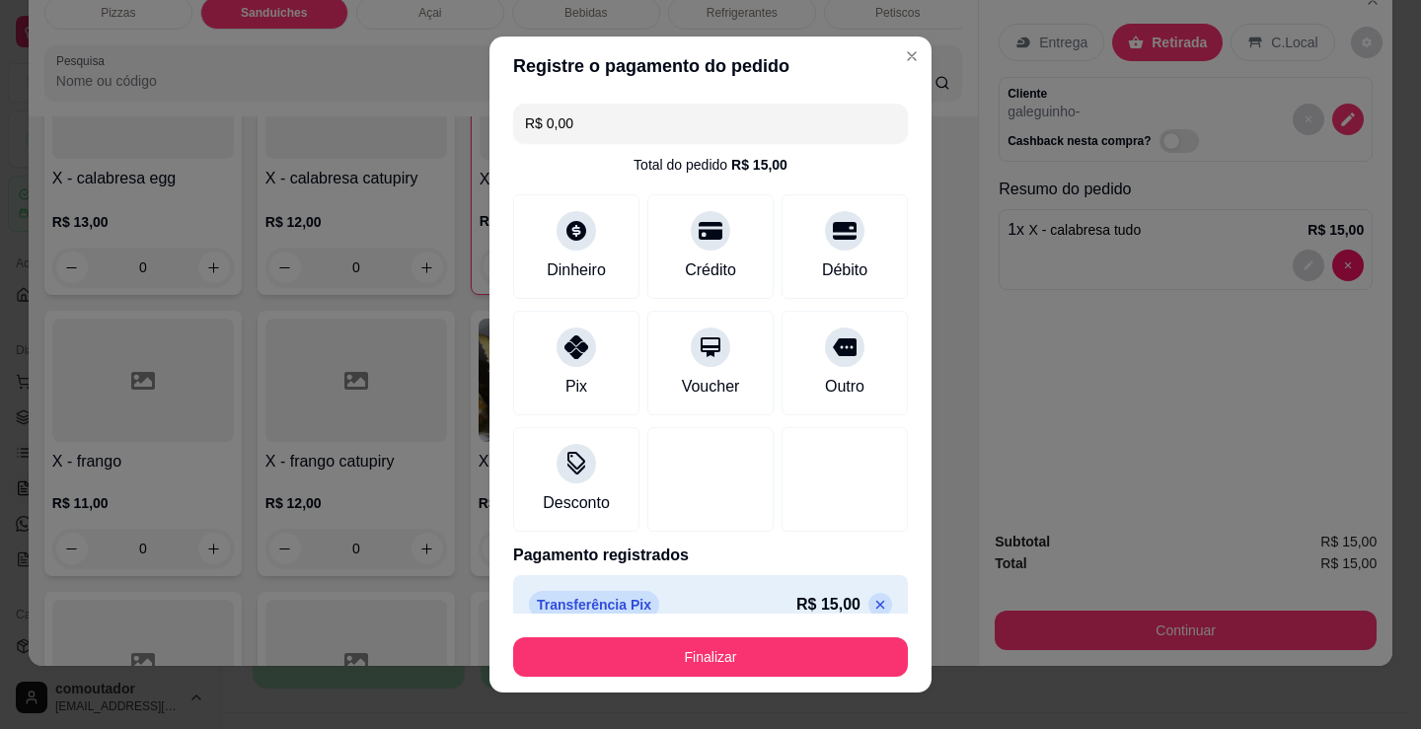
click at [872, 608] on icon at bounding box center [880, 605] width 16 height 16
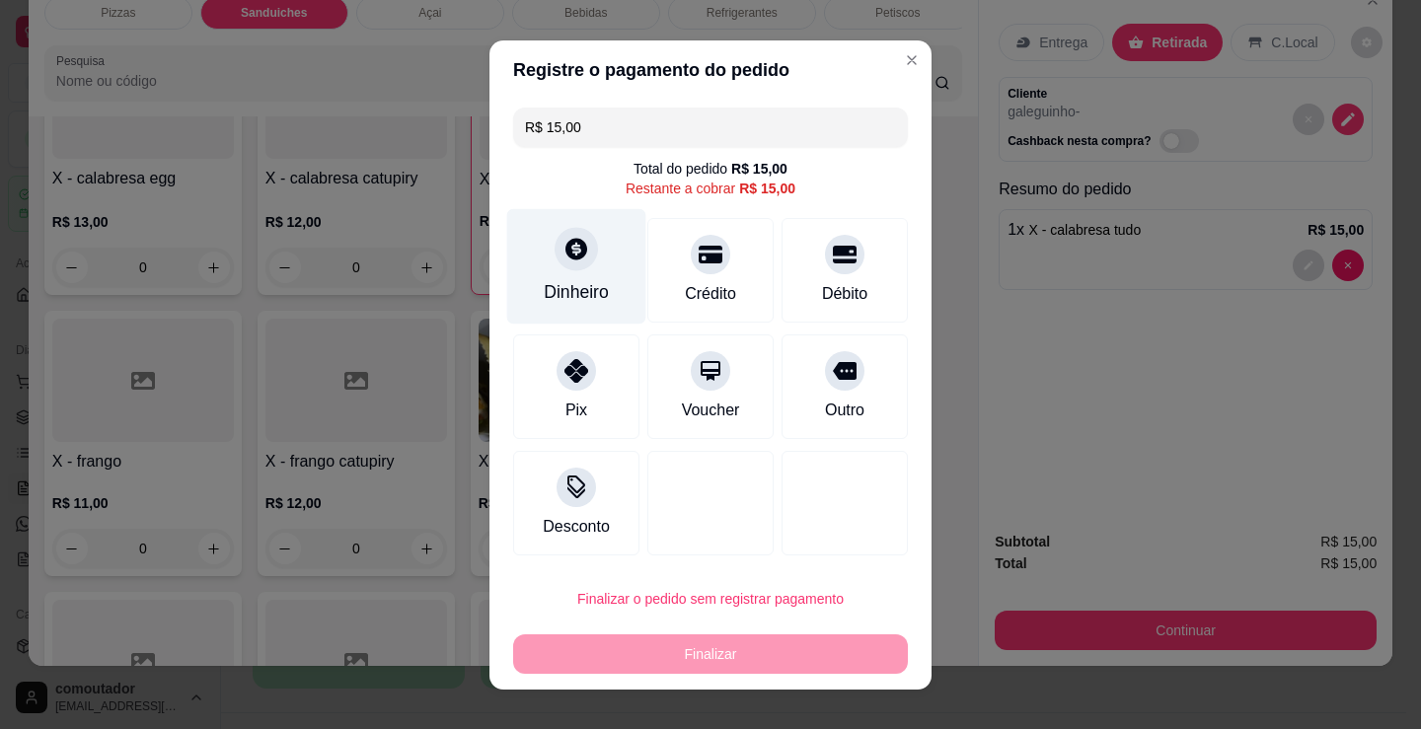
click at [576, 300] on div "Dinheiro" at bounding box center [576, 292] width 65 height 26
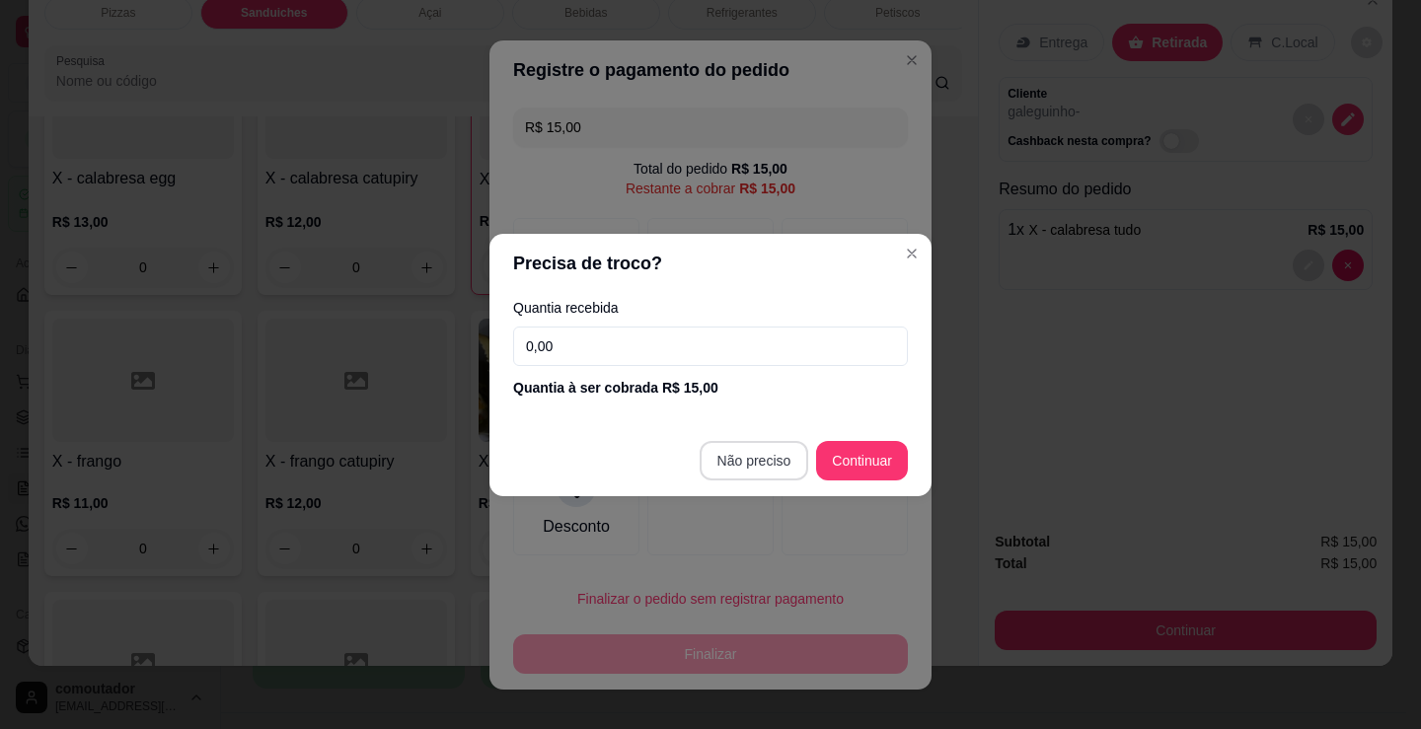
type input "R$ 0,00"
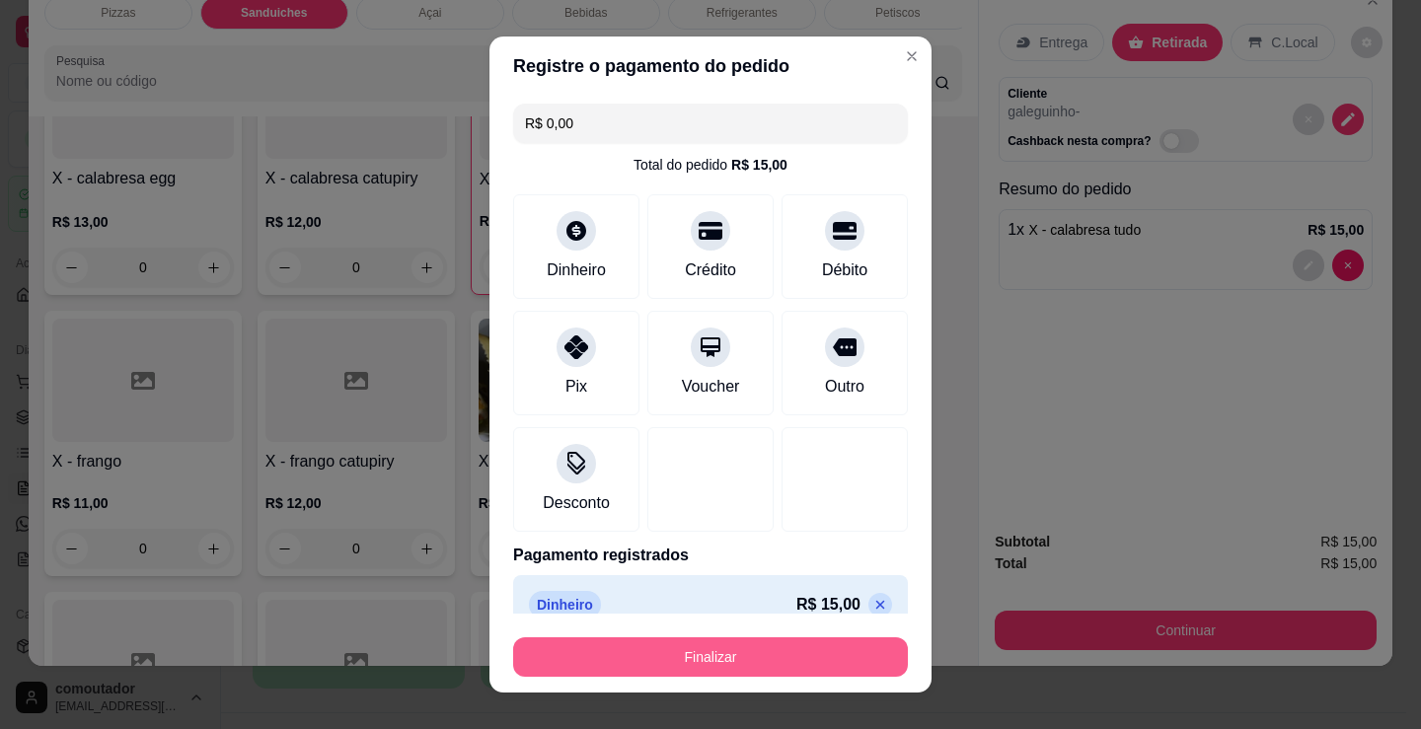
click at [765, 674] on button "Finalizar" at bounding box center [710, 656] width 395 height 39
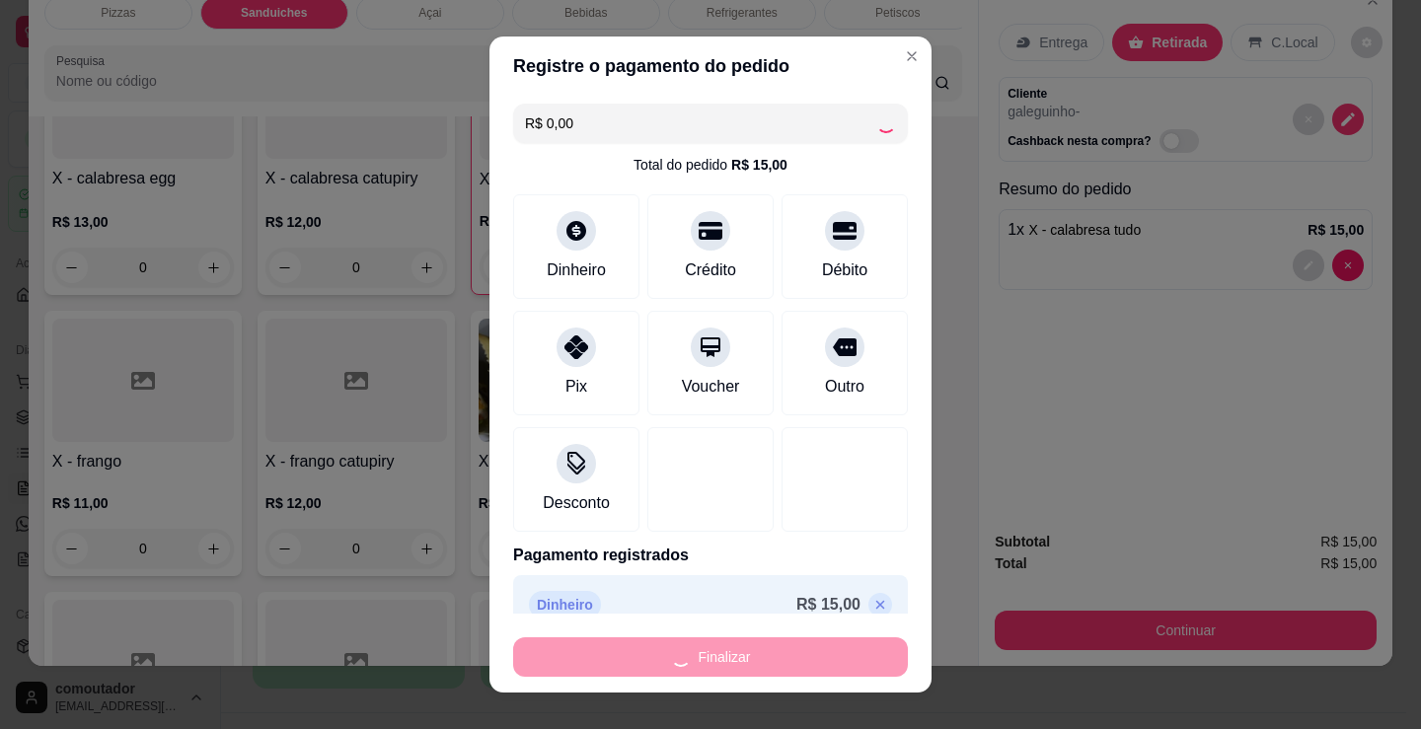
type input "0"
type input "-R$ 15,00"
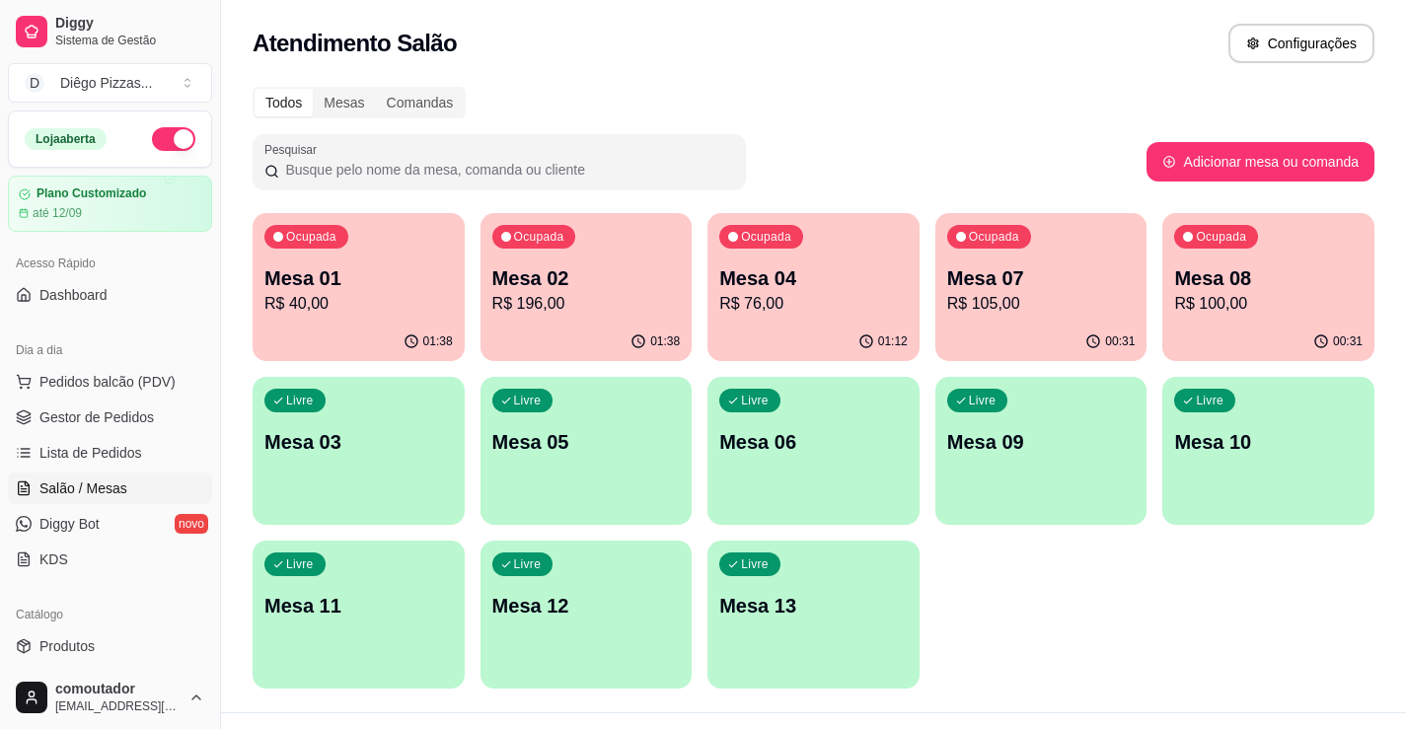
click at [764, 272] on p "Mesa 04" at bounding box center [813, 278] width 188 height 28
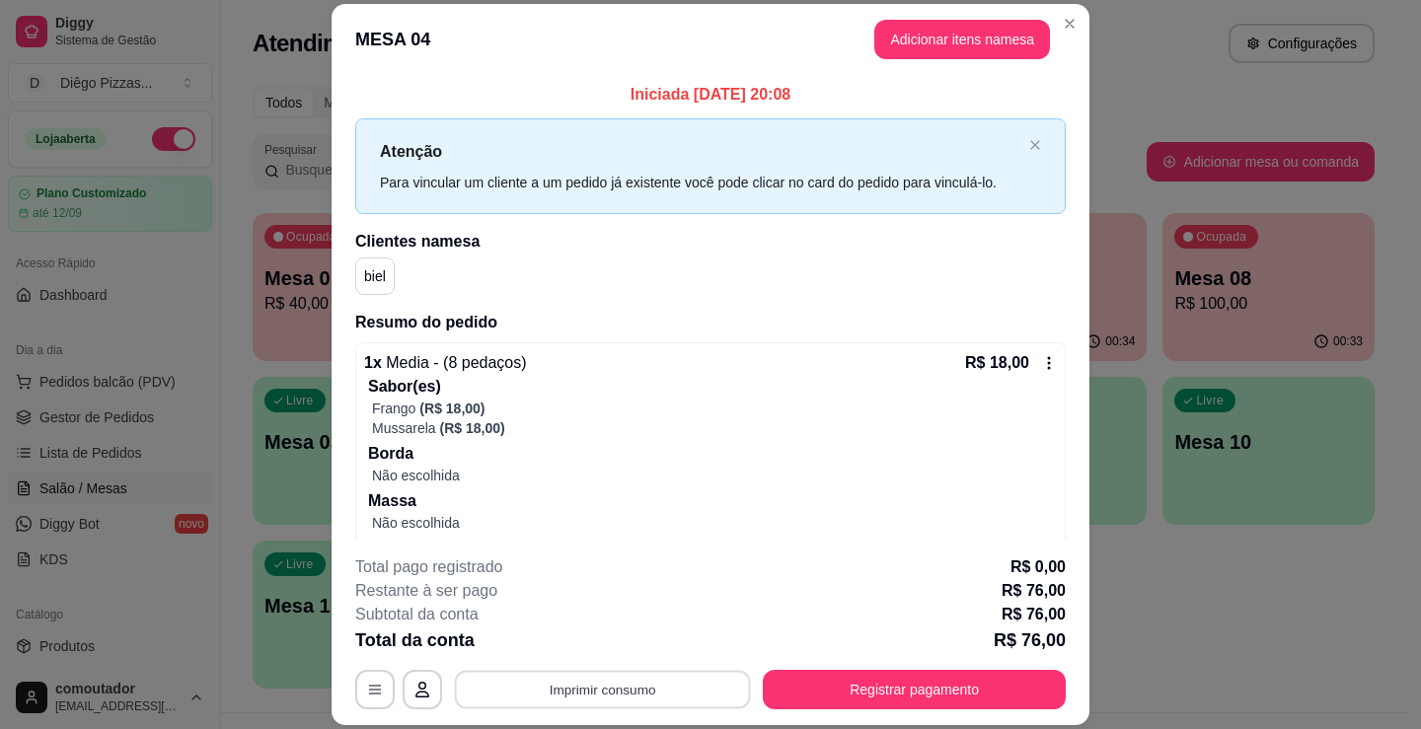
click at [680, 693] on button "Imprimir consumo" at bounding box center [603, 690] width 296 height 38
click at [621, 645] on button "IMPRESSORA" at bounding box center [601, 644] width 143 height 32
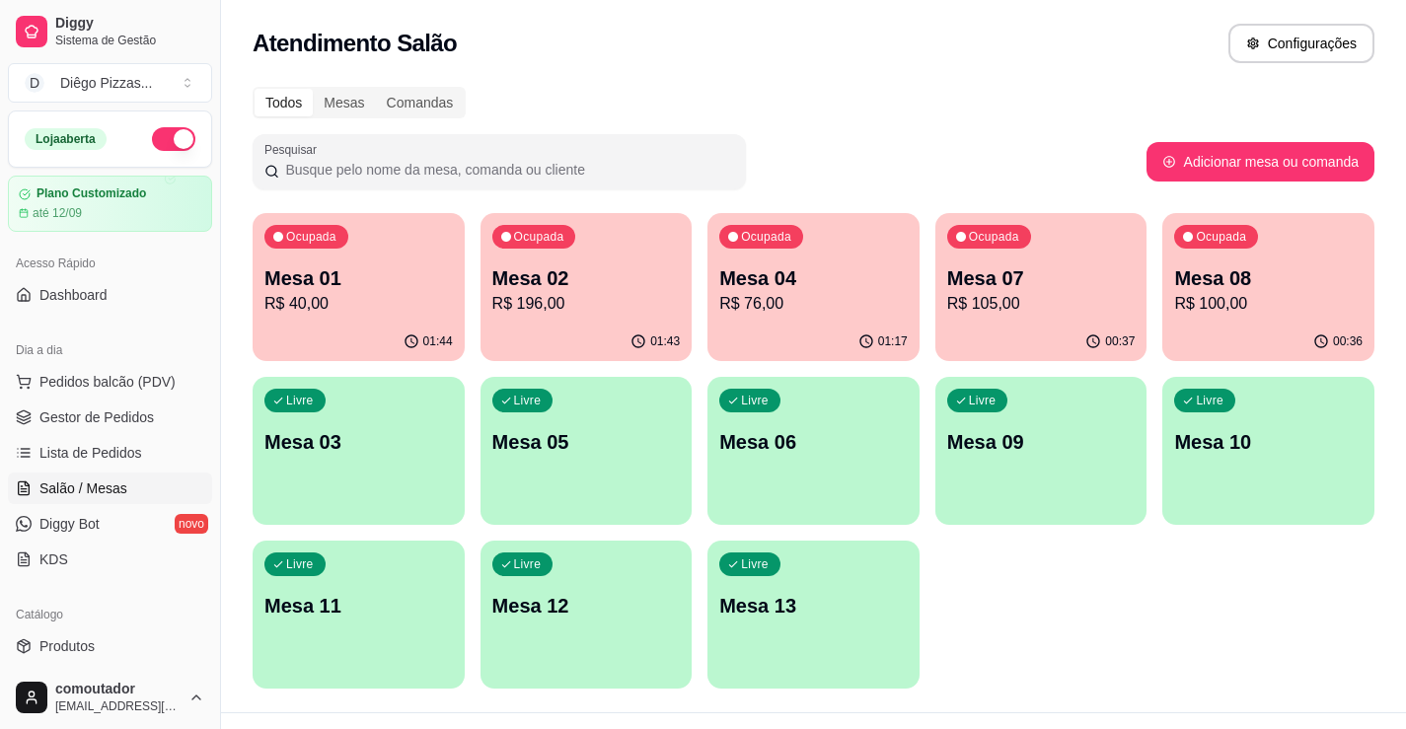
click at [355, 285] on p "Mesa 01" at bounding box center [358, 278] width 188 height 28
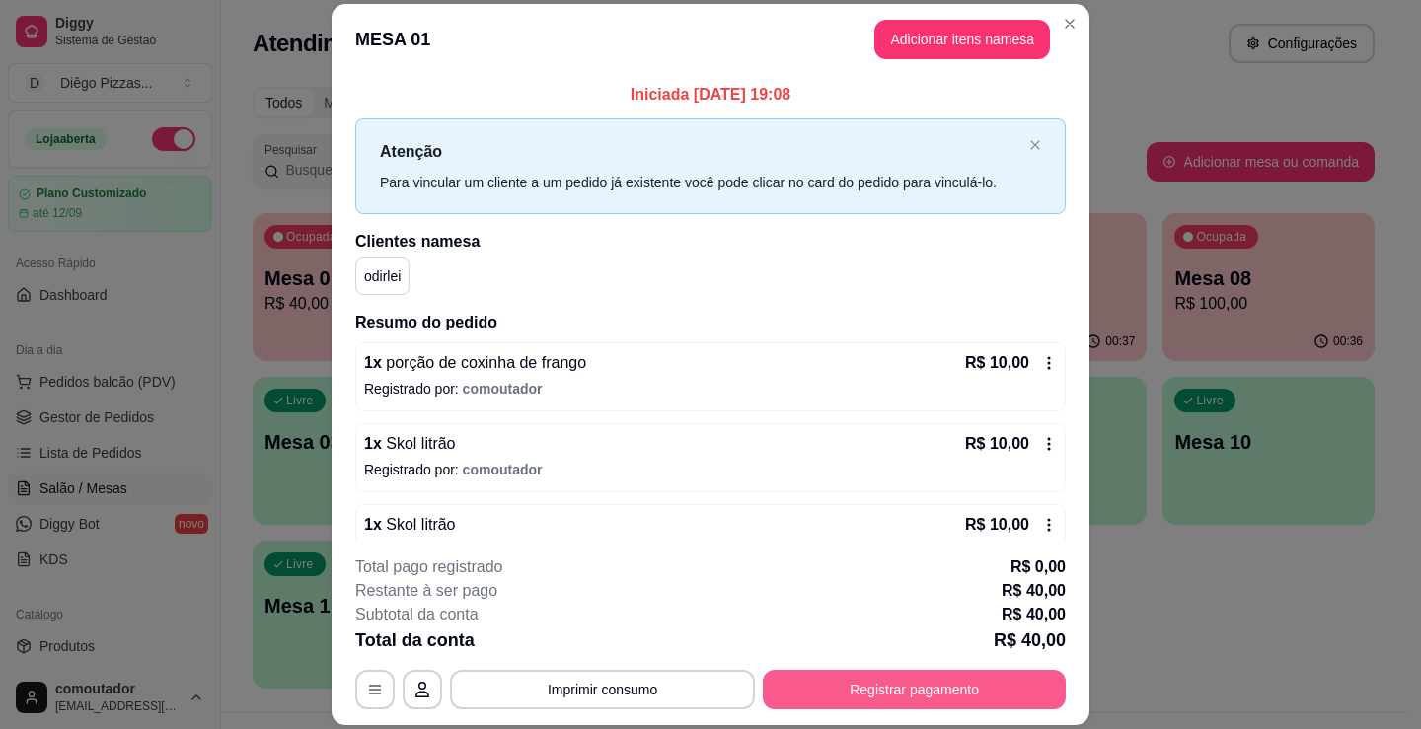
click at [925, 697] on button "Registrar pagamento" at bounding box center [914, 689] width 303 height 39
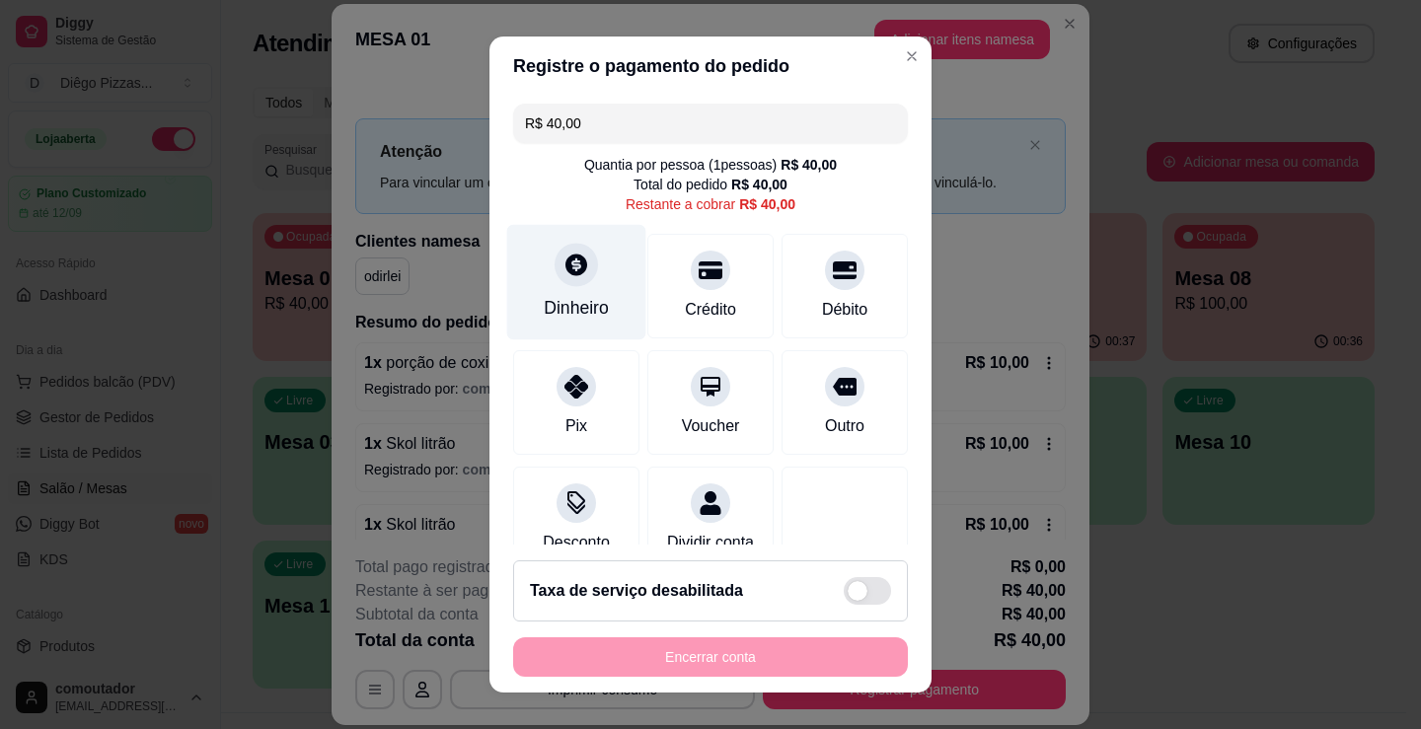
click at [574, 297] on div "Dinheiro" at bounding box center [576, 282] width 139 height 115
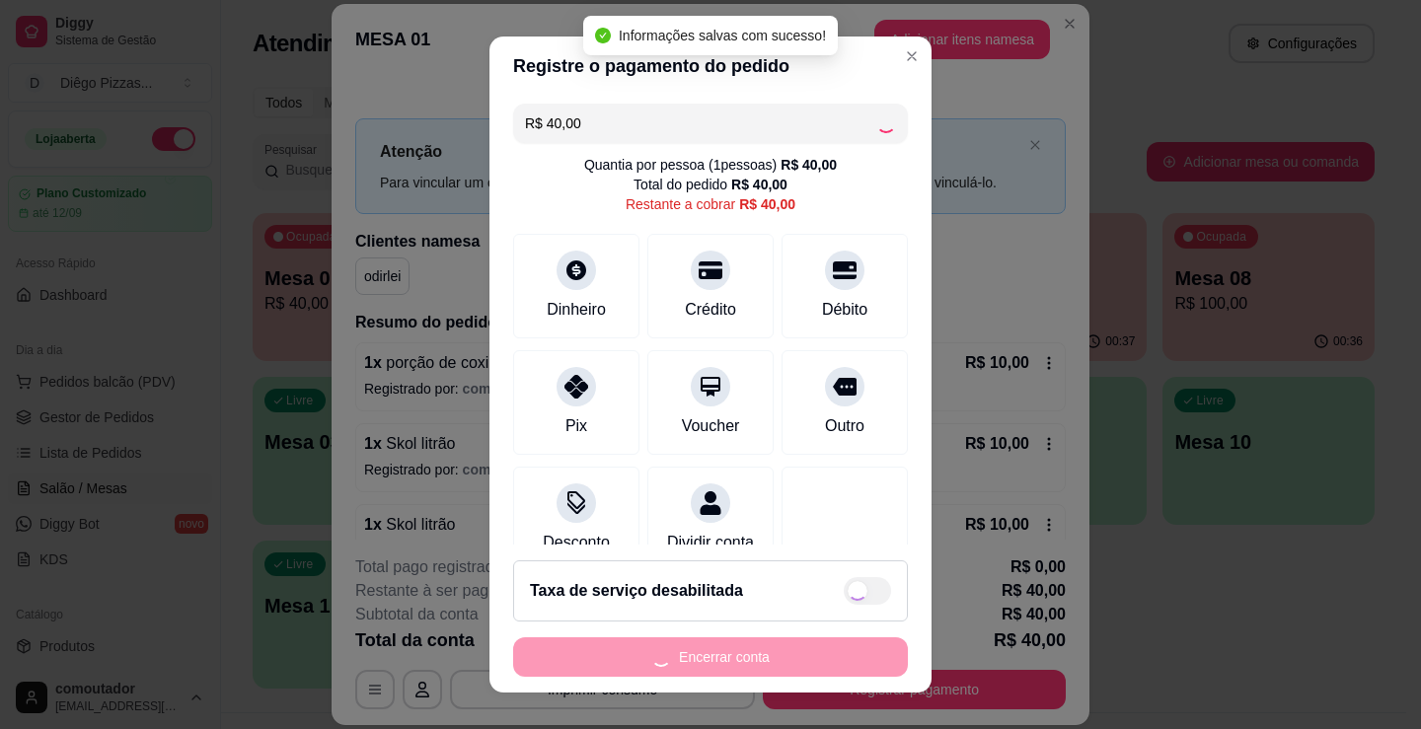
type input "R$ 0,00"
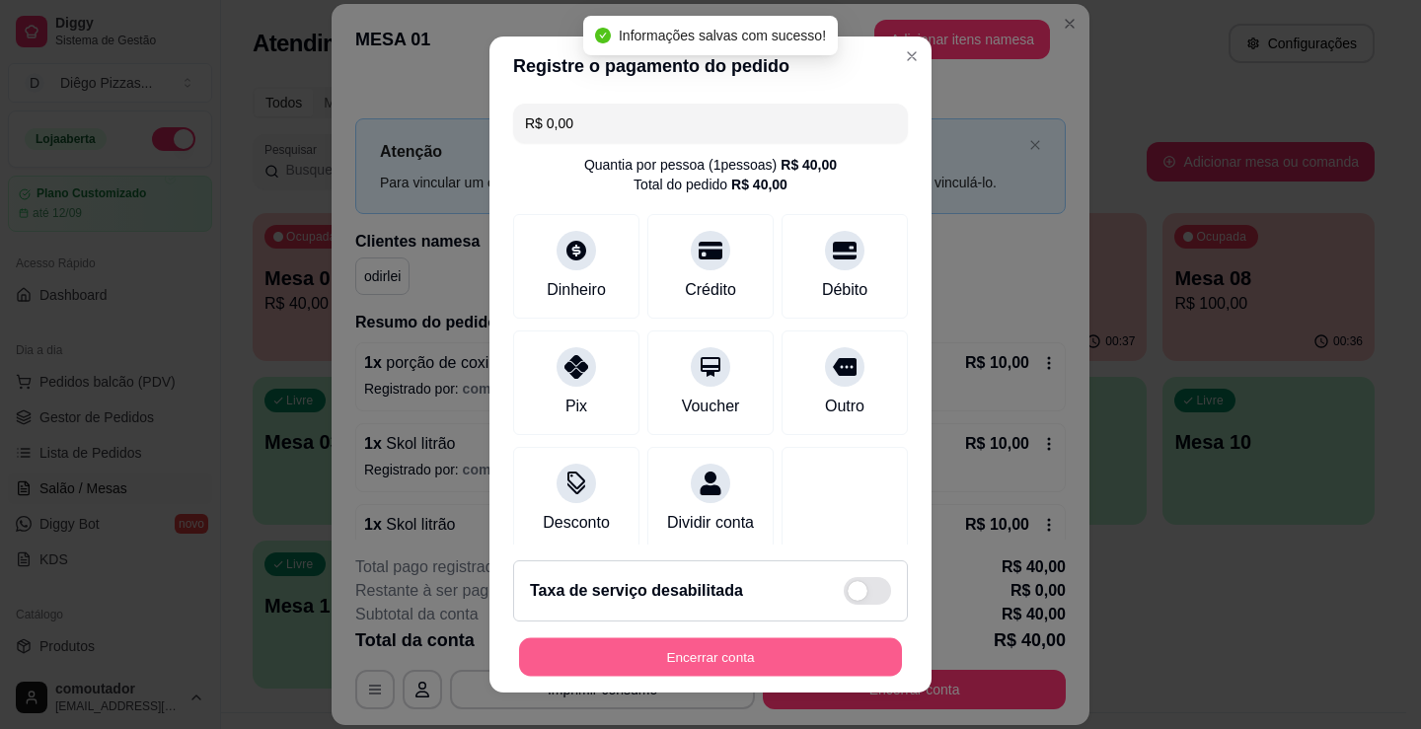
click at [754, 670] on button "Encerrar conta" at bounding box center [710, 657] width 383 height 38
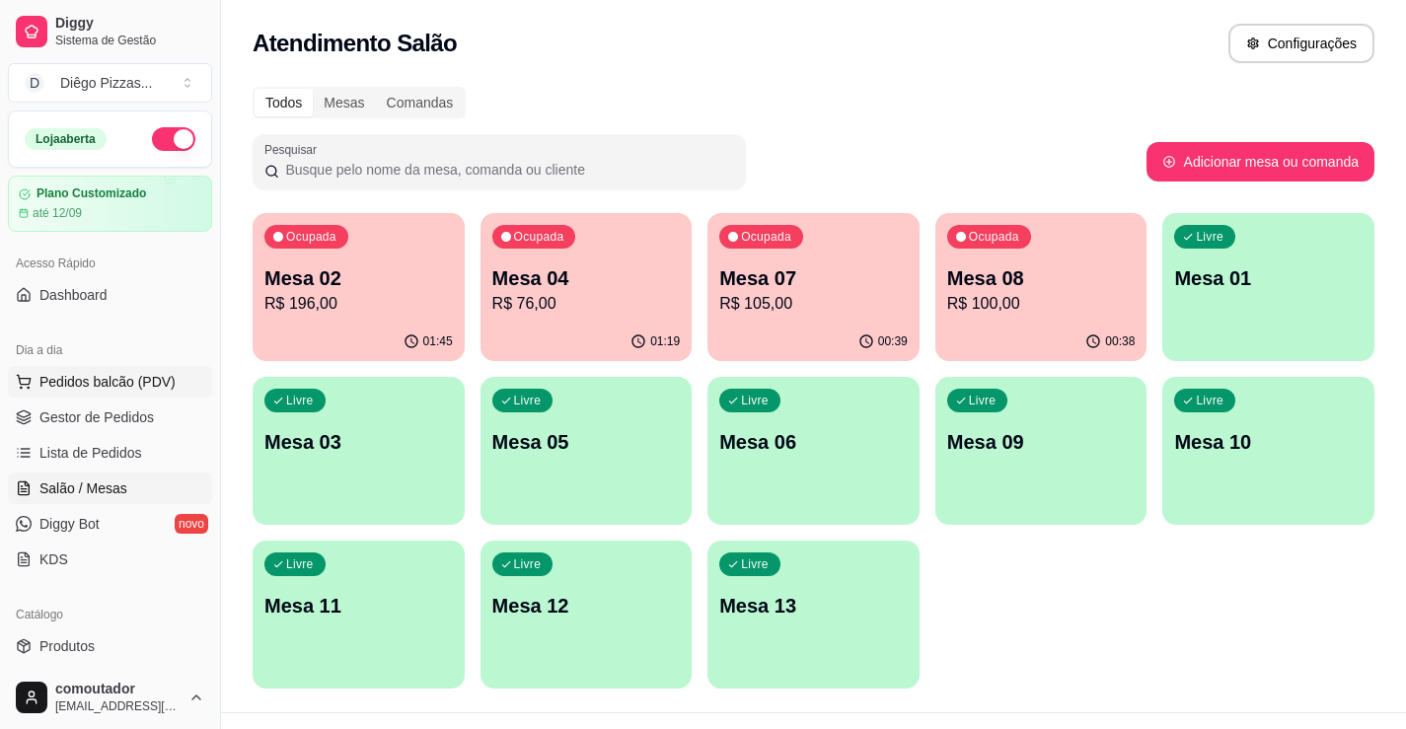
click at [134, 384] on span "Pedidos balcão (PDV)" at bounding box center [107, 382] width 136 height 20
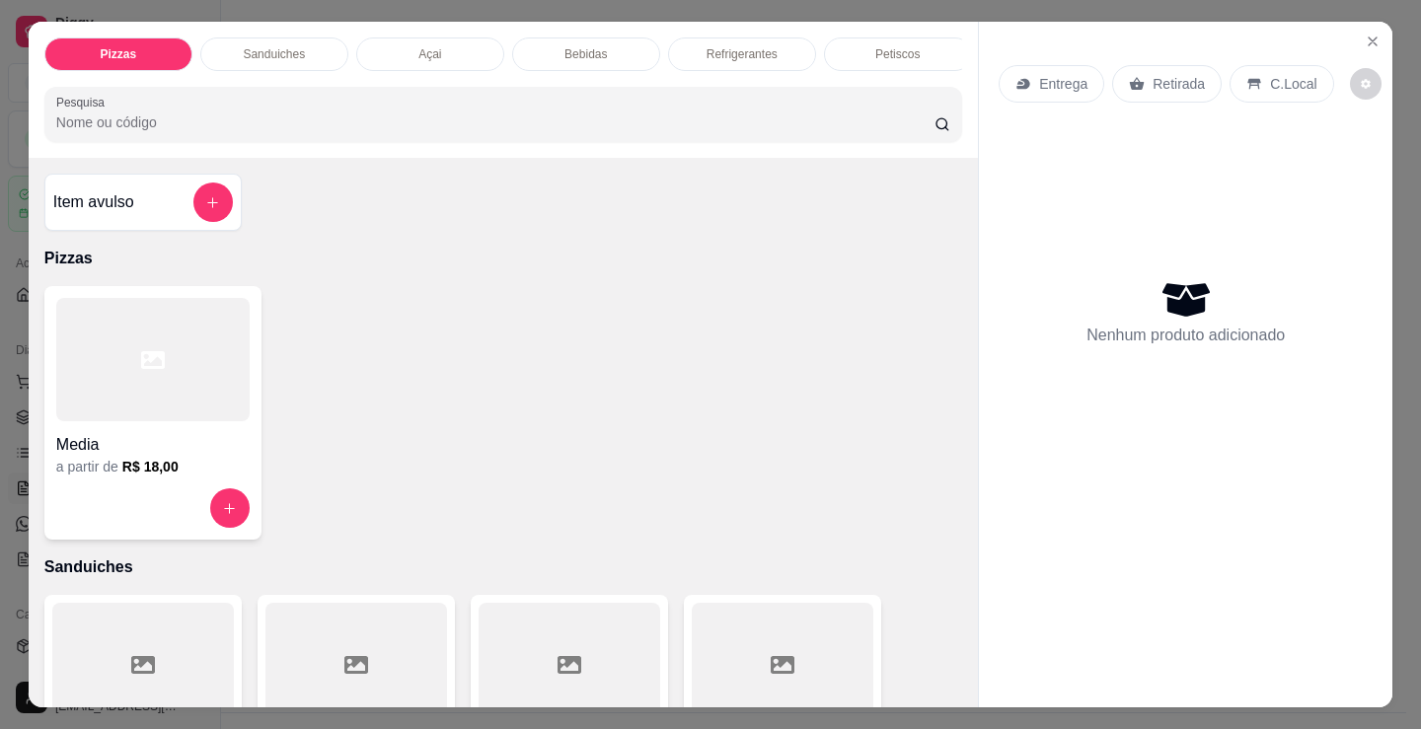
click at [57, 452] on h4 "Media" at bounding box center [152, 445] width 193 height 24
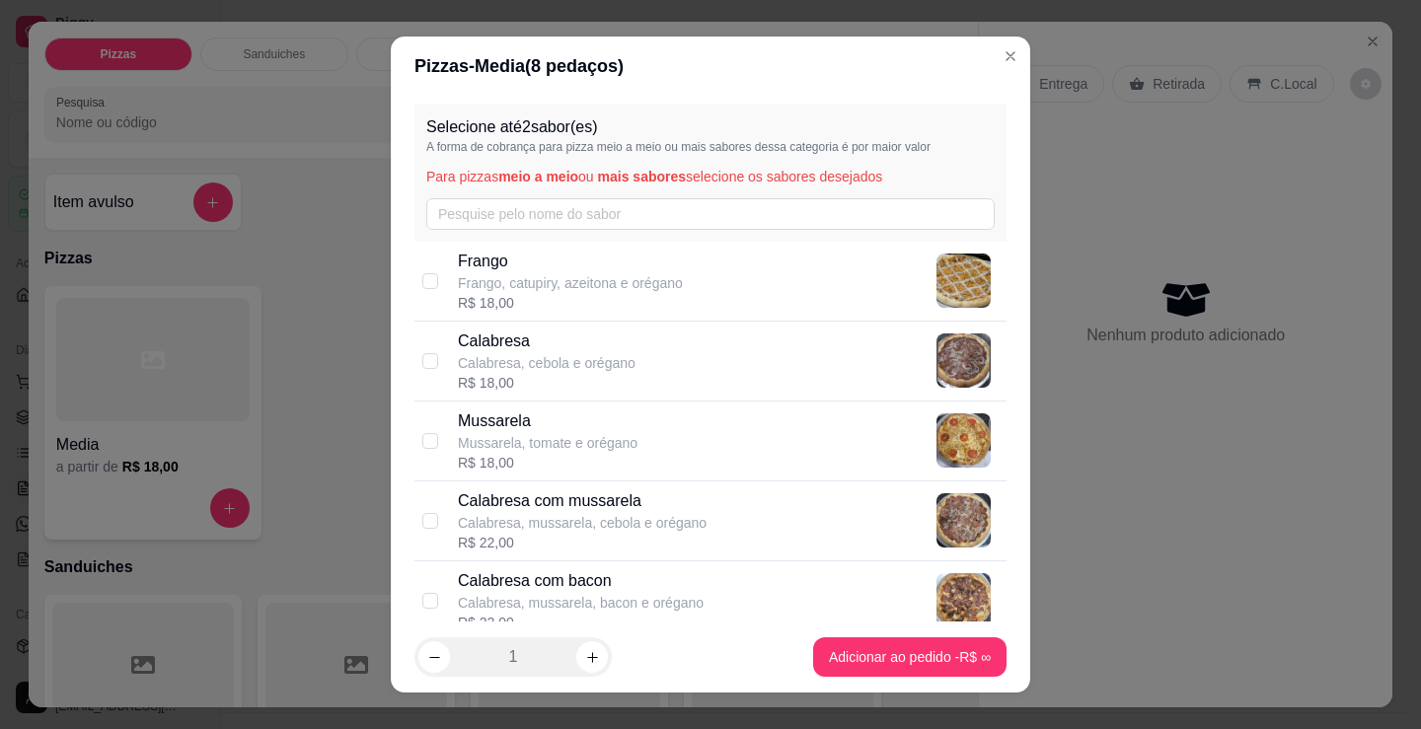
click at [612, 282] on p "Frango, catupiry, azeitona e orégano" at bounding box center [570, 283] width 225 height 20
checkbox input "true"
drag, startPoint x: 622, startPoint y: 358, endPoint x: 987, endPoint y: 722, distance: 515.6
click at [625, 358] on div "Calabresa Calabresa, cebola e orégano R$ 18,00" at bounding box center [728, 361] width 541 height 63
checkbox input "true"
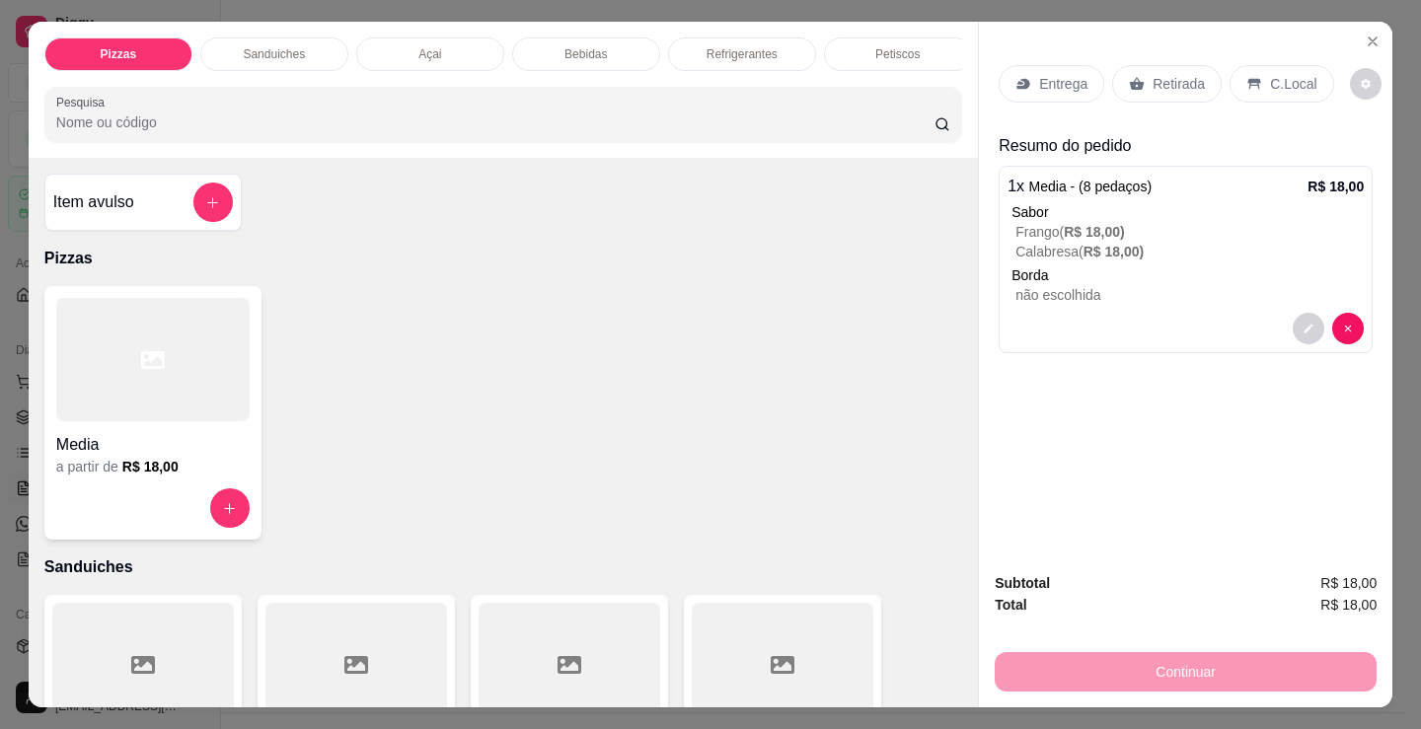
click at [1053, 74] on p "Entrega" at bounding box center [1063, 84] width 48 height 20
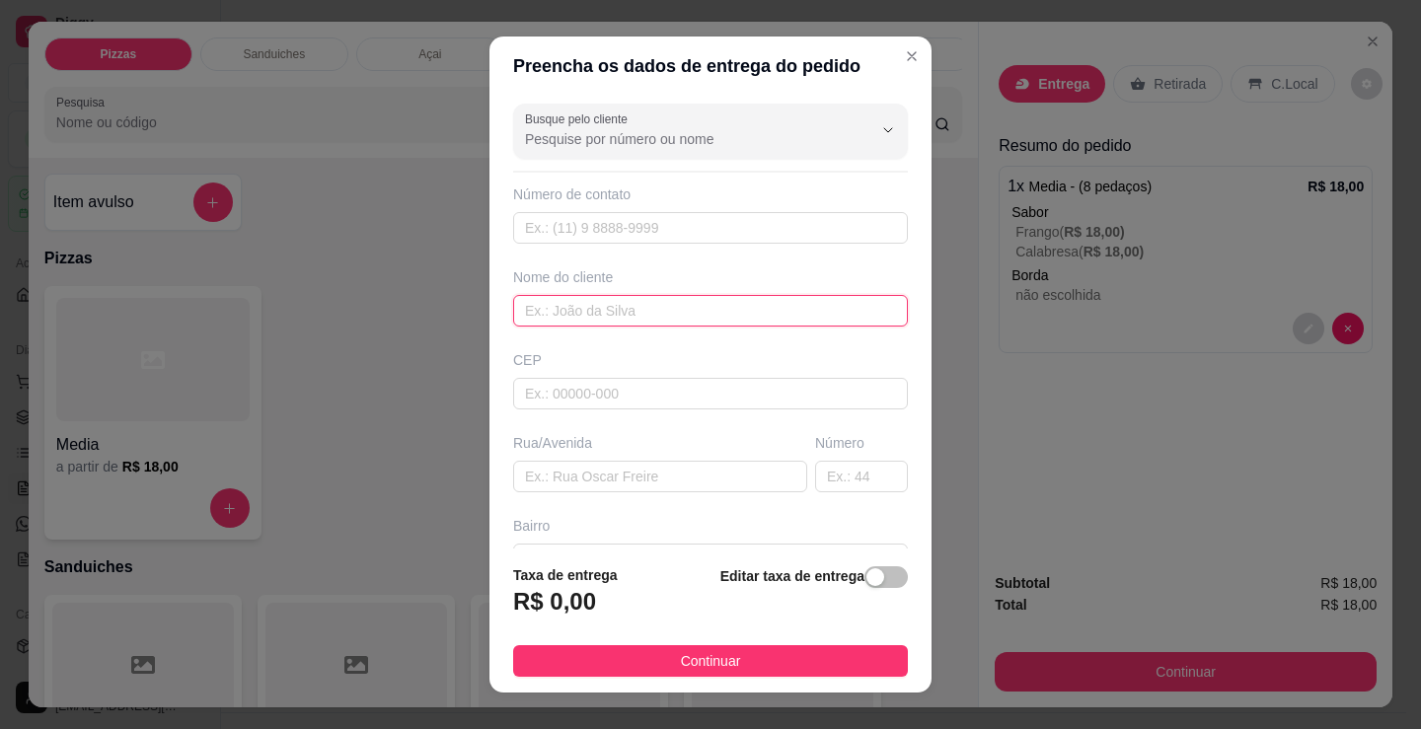
click at [657, 320] on input "text" at bounding box center [710, 311] width 395 height 32
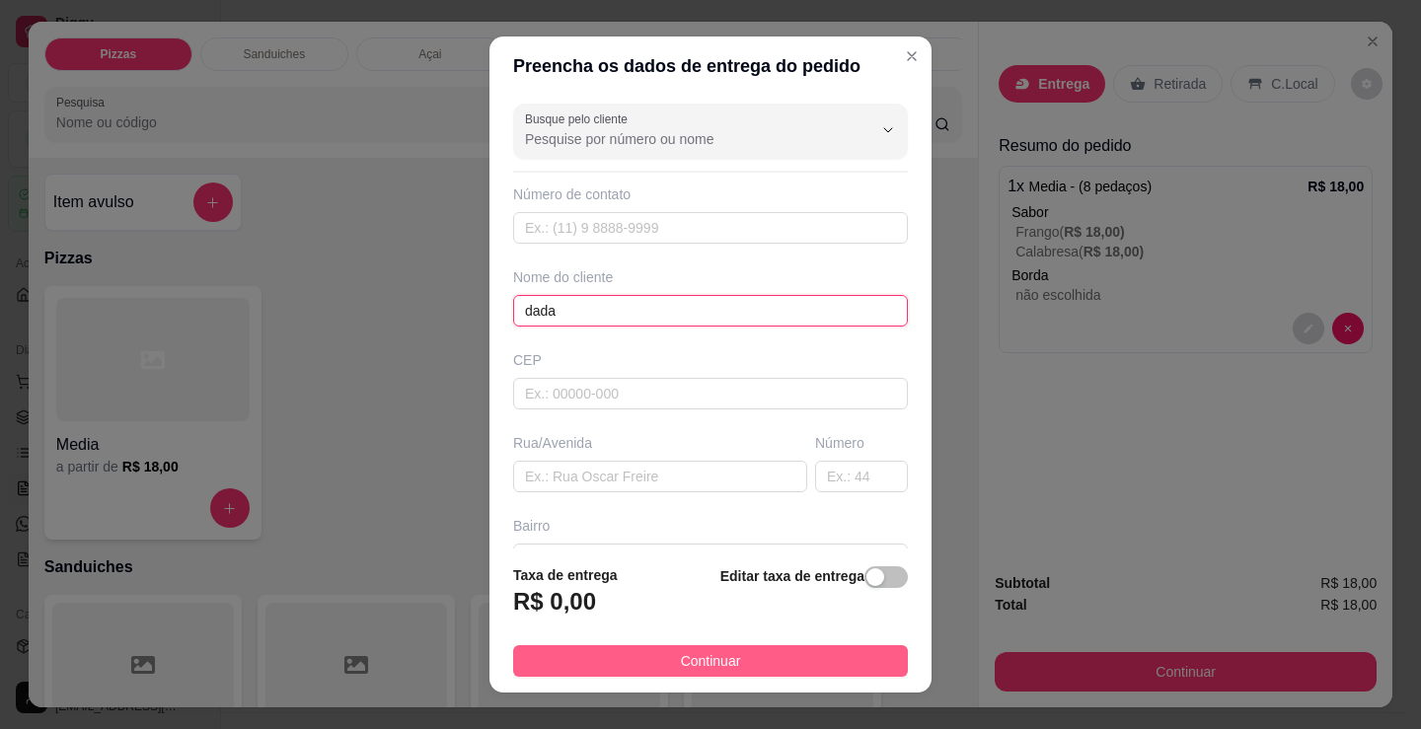
type input "dada"
click at [741, 647] on button "Continuar" at bounding box center [710, 661] width 395 height 32
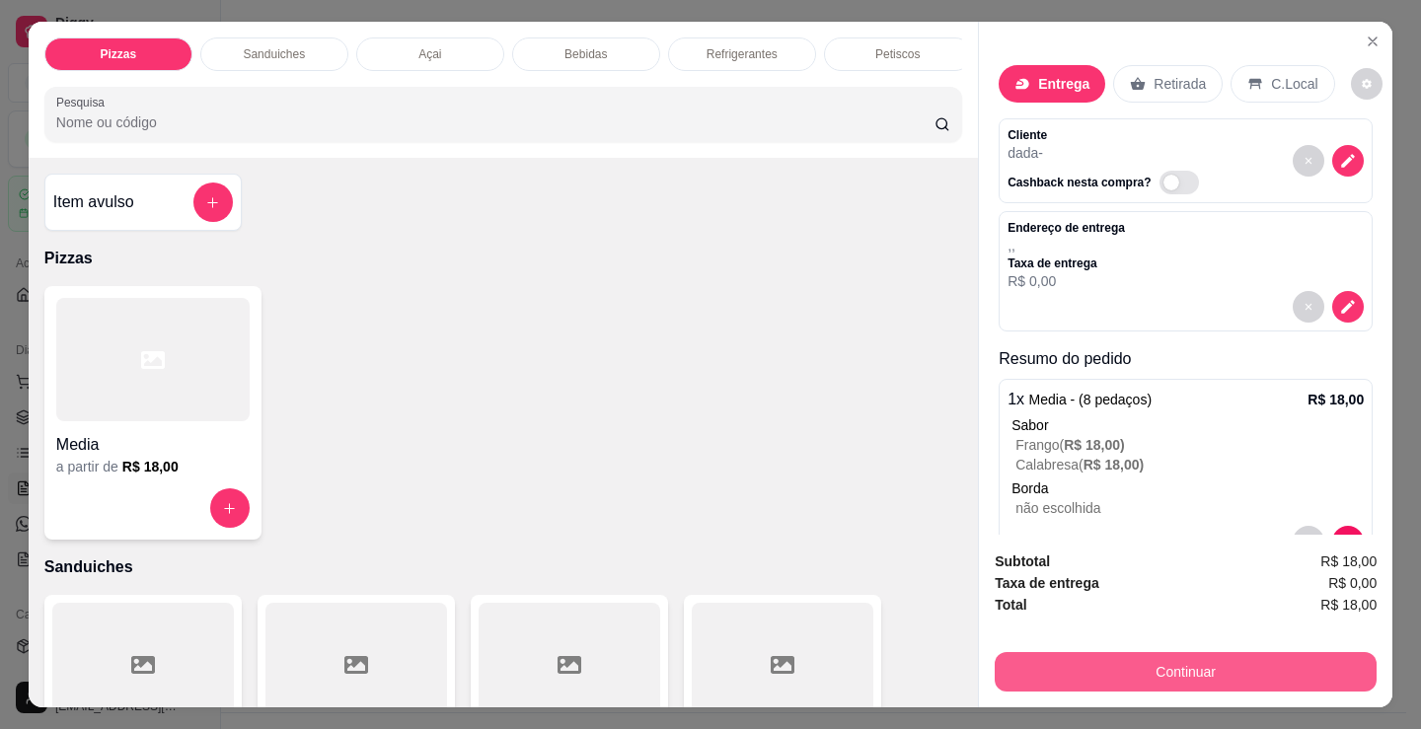
click at [1064, 652] on button "Continuar" at bounding box center [1186, 671] width 382 height 39
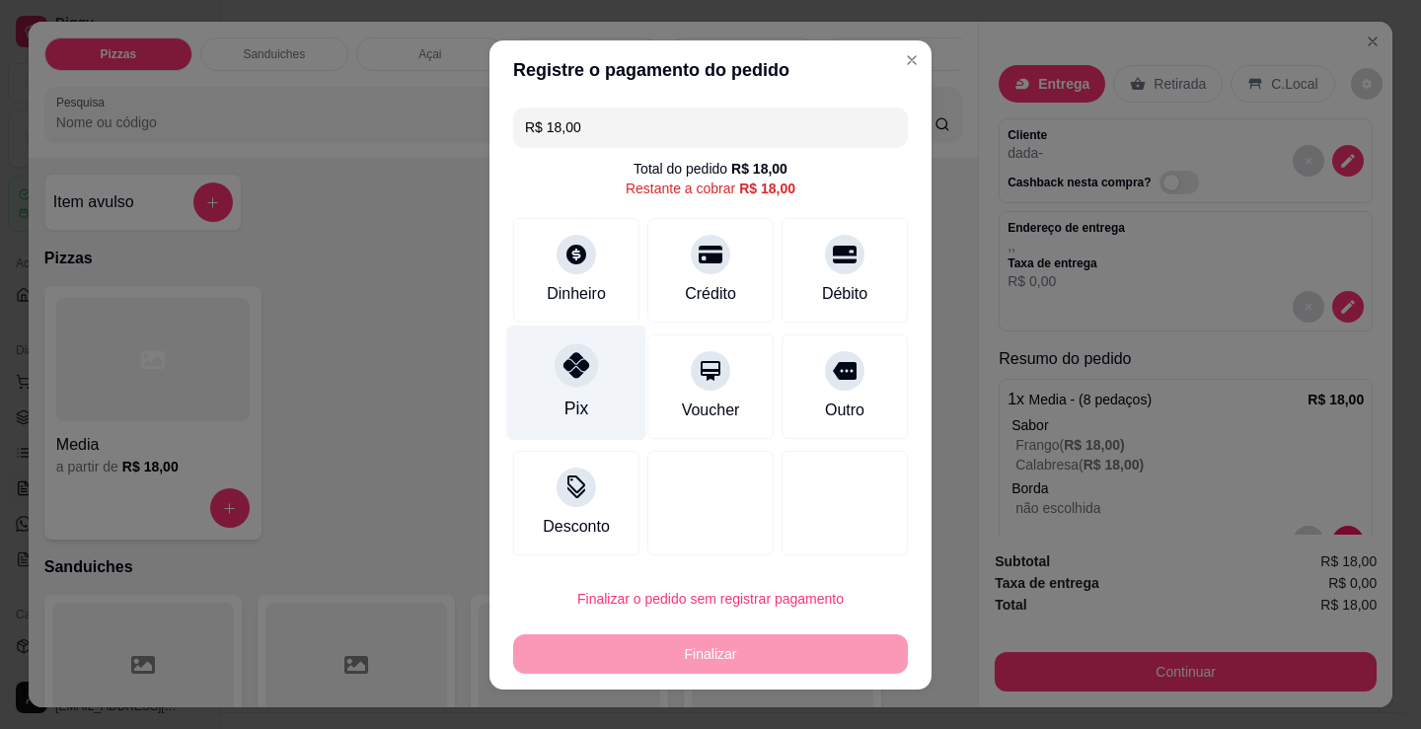
click at [571, 384] on div at bounding box center [575, 364] width 43 height 43
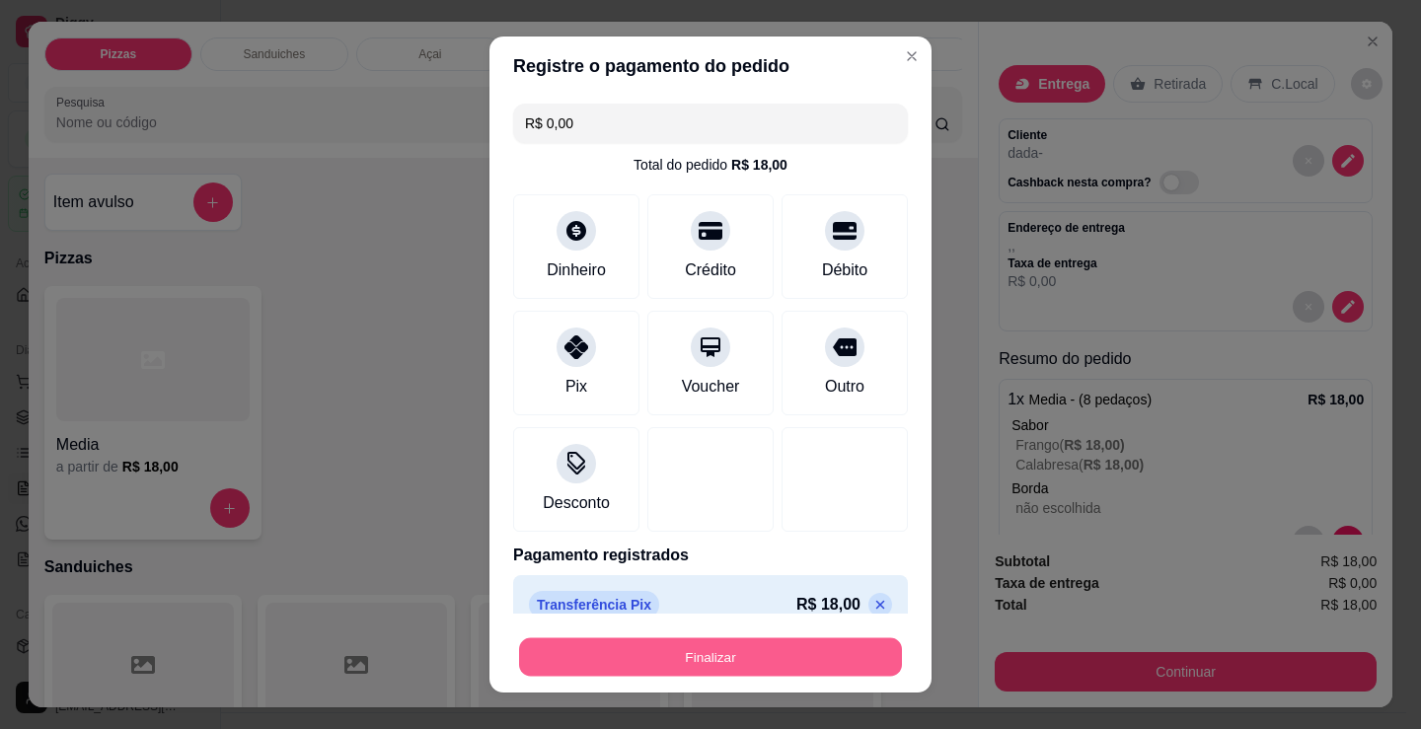
click at [736, 655] on button "Finalizar" at bounding box center [710, 657] width 383 height 38
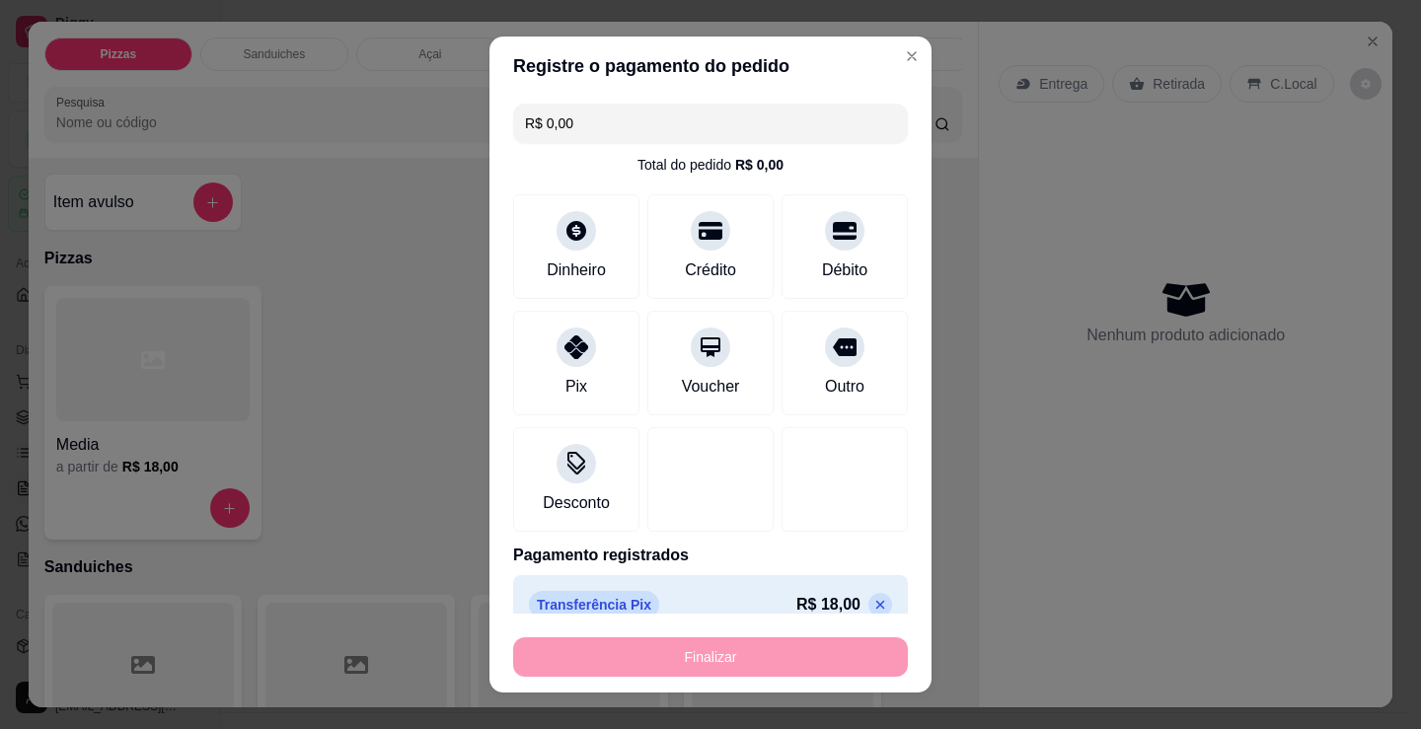
type input "-R$ 18,00"
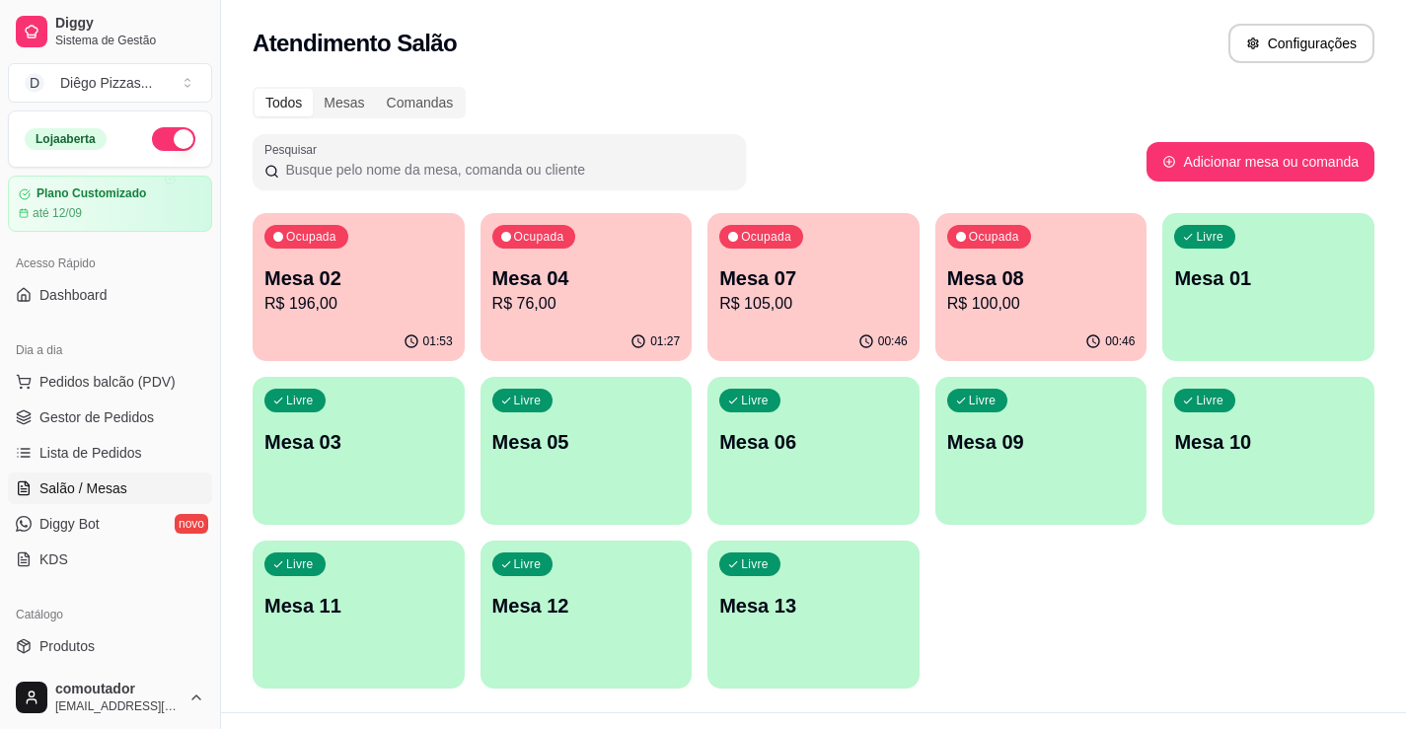
click at [1270, 615] on div "Ocupada Mesa 02 R$ 196,00 01:53 Ocupada Mesa 04 R$ 76,00 01:27 Ocupada Mesa 07 …" at bounding box center [814, 451] width 1122 height 476
click at [328, 265] on p "Mesa 02" at bounding box center [358, 278] width 183 height 27
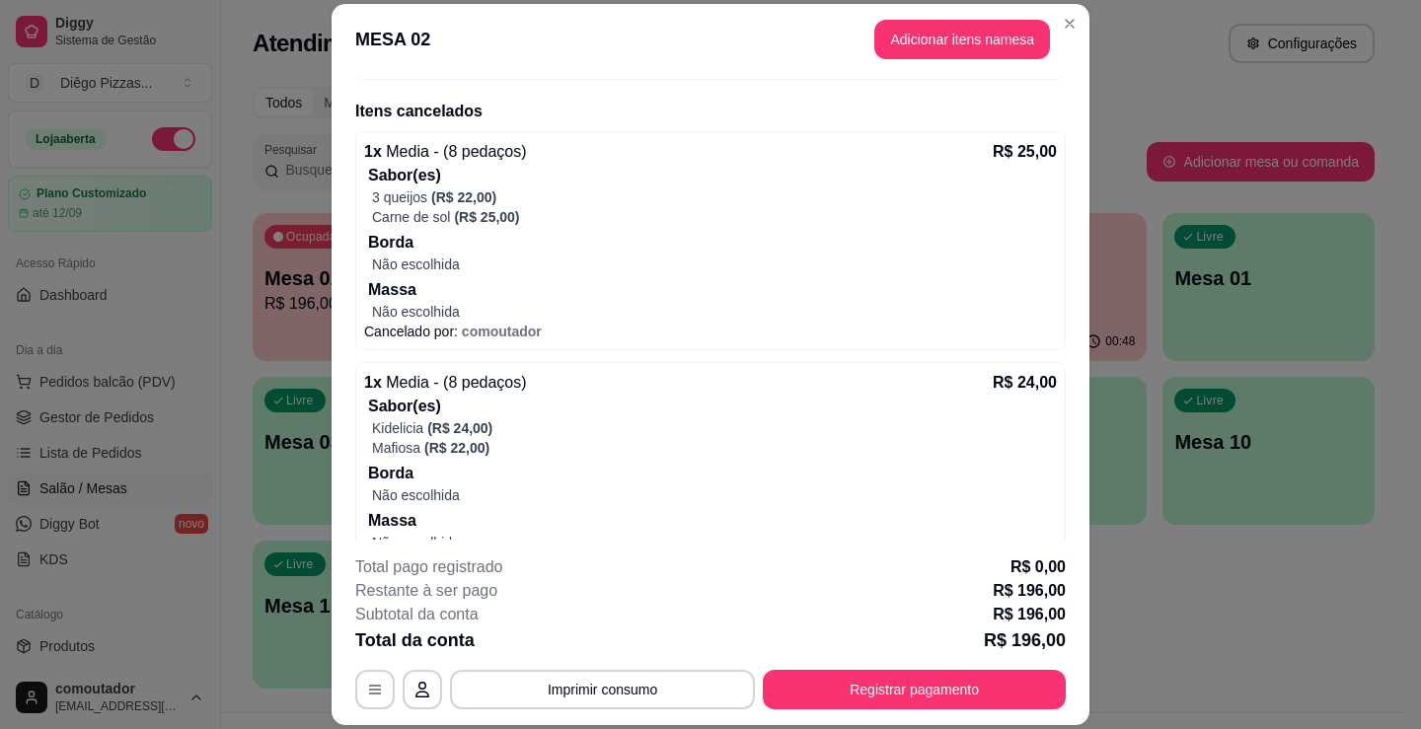
scroll to position [1627, 0]
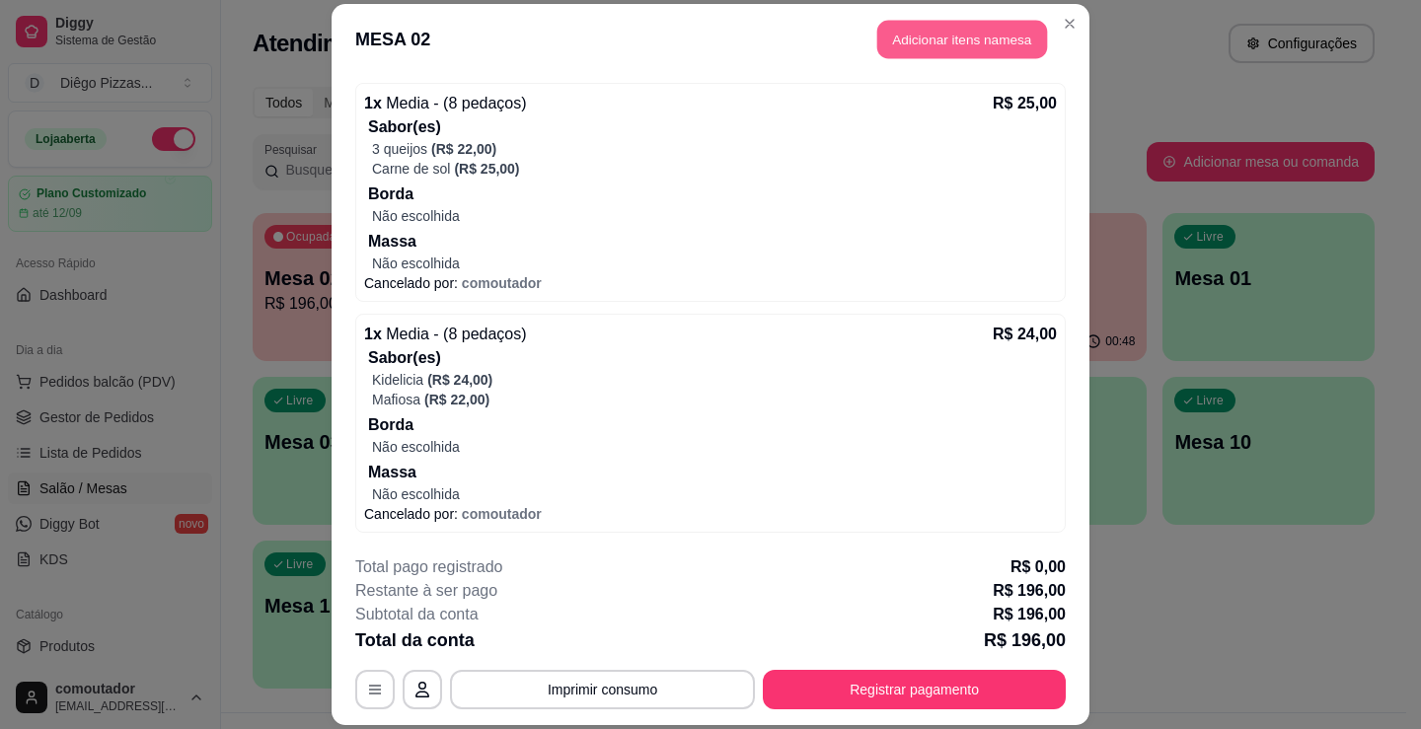
click at [958, 42] on button "Adicionar itens na mesa" at bounding box center [962, 39] width 170 height 38
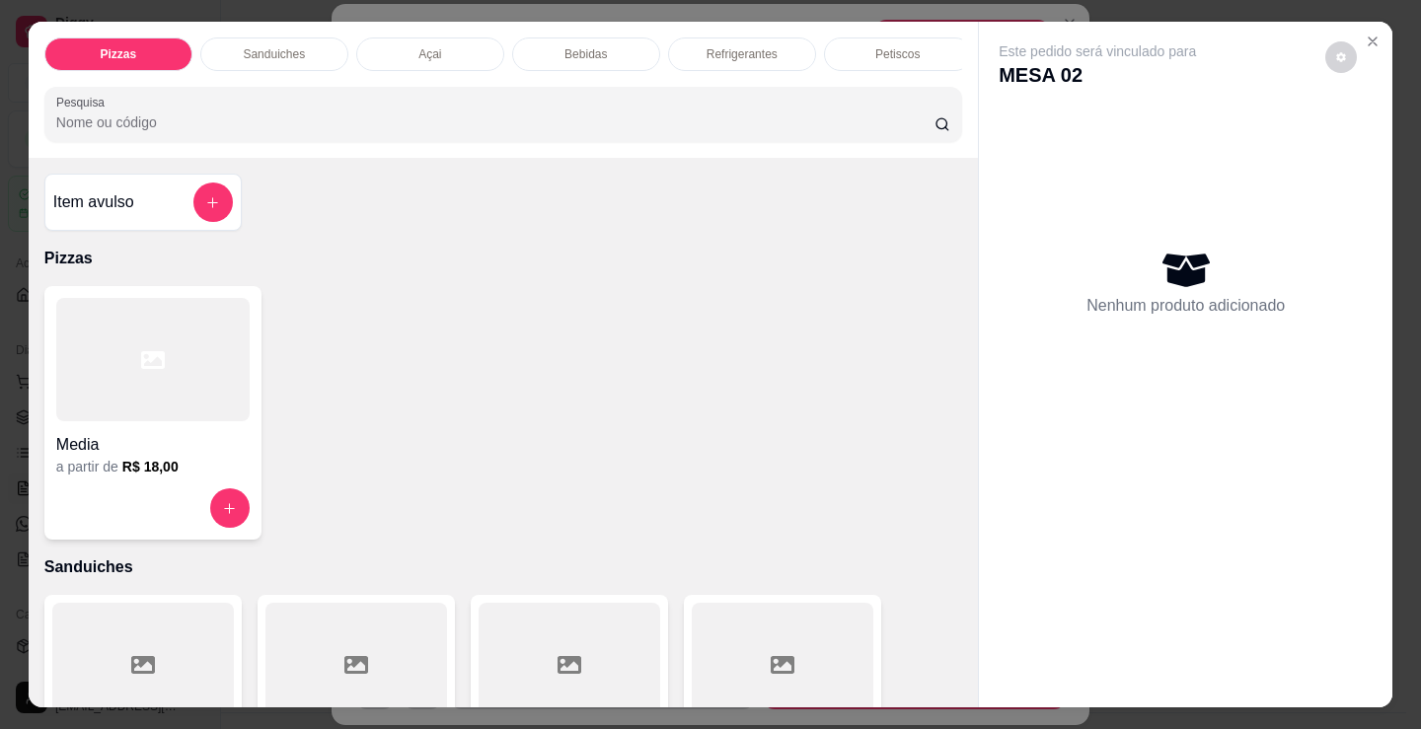
click at [594, 46] on p "Bebidas" at bounding box center [585, 54] width 42 height 16
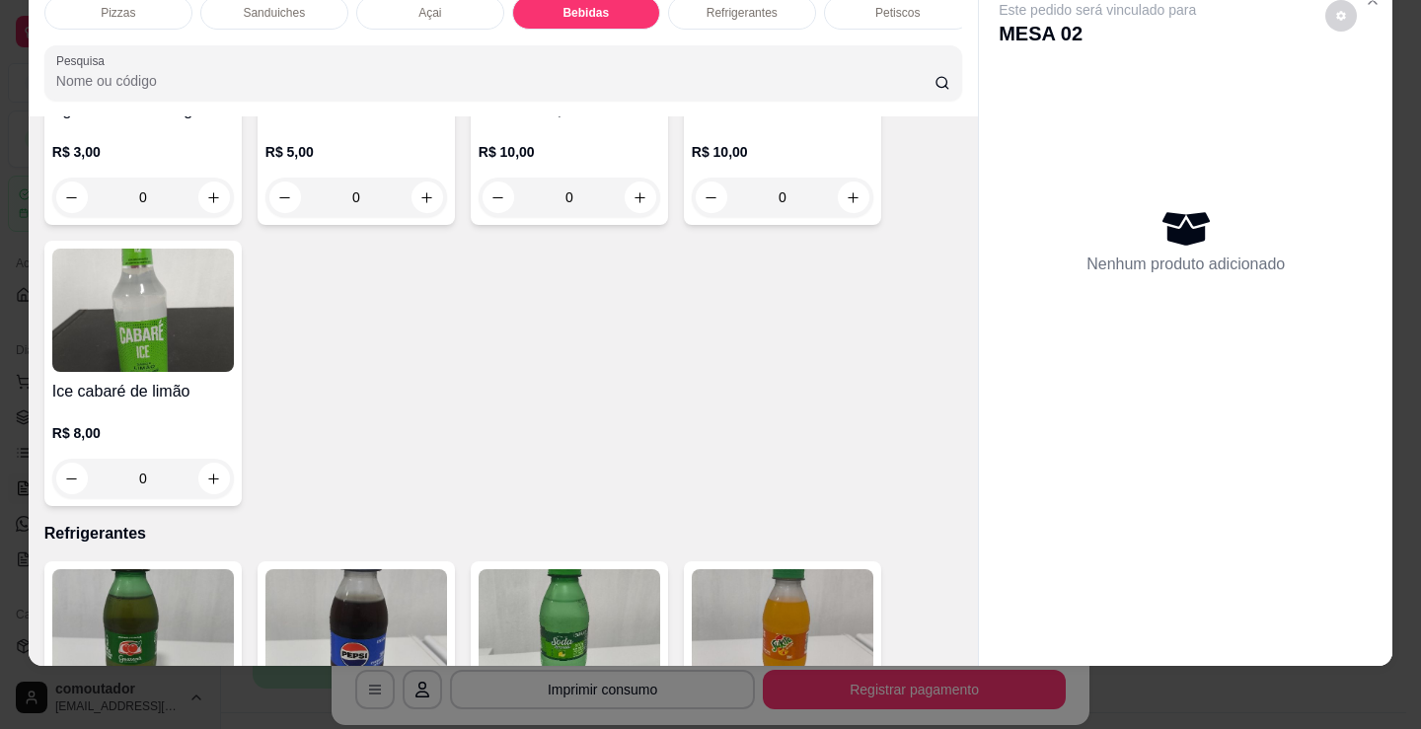
scroll to position [4433, 0]
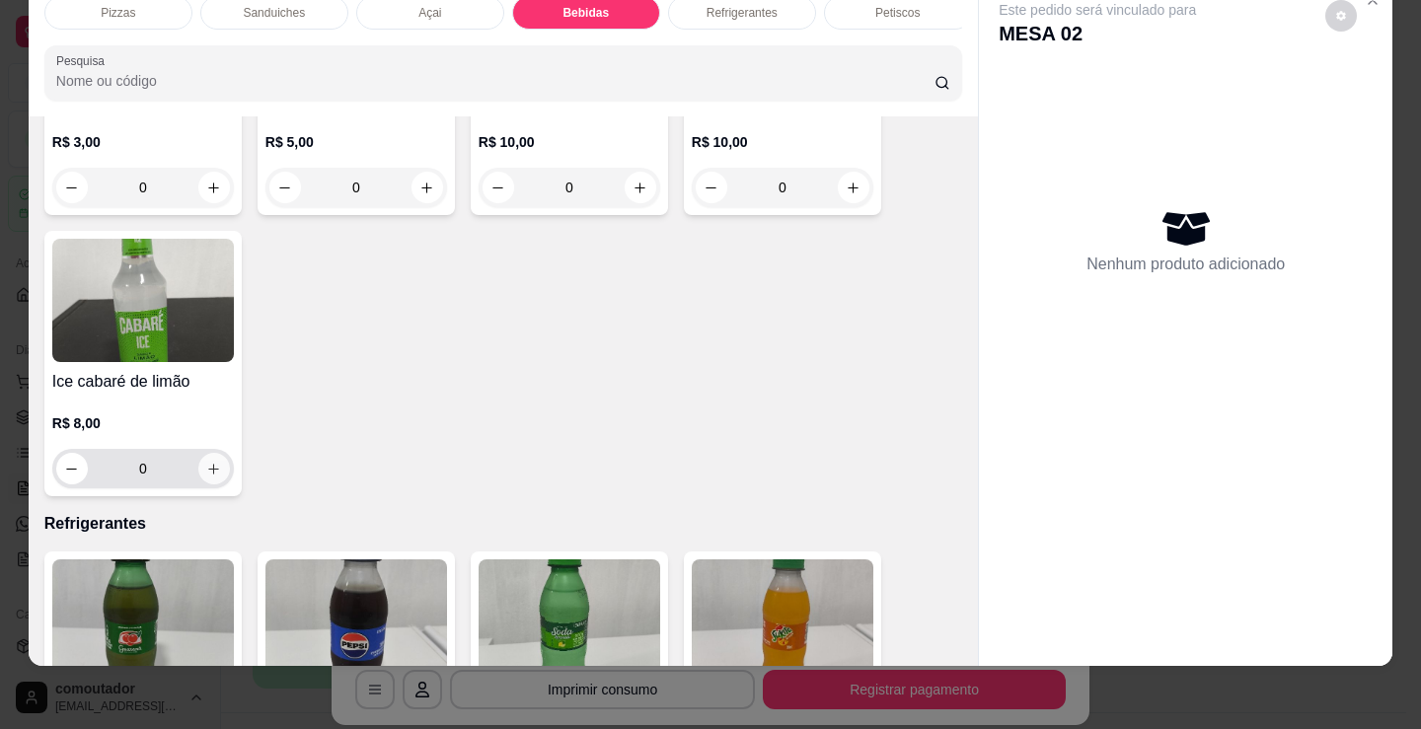
click at [206, 479] on button "increase-product-quantity" at bounding box center [214, 469] width 32 height 32
type input "1"
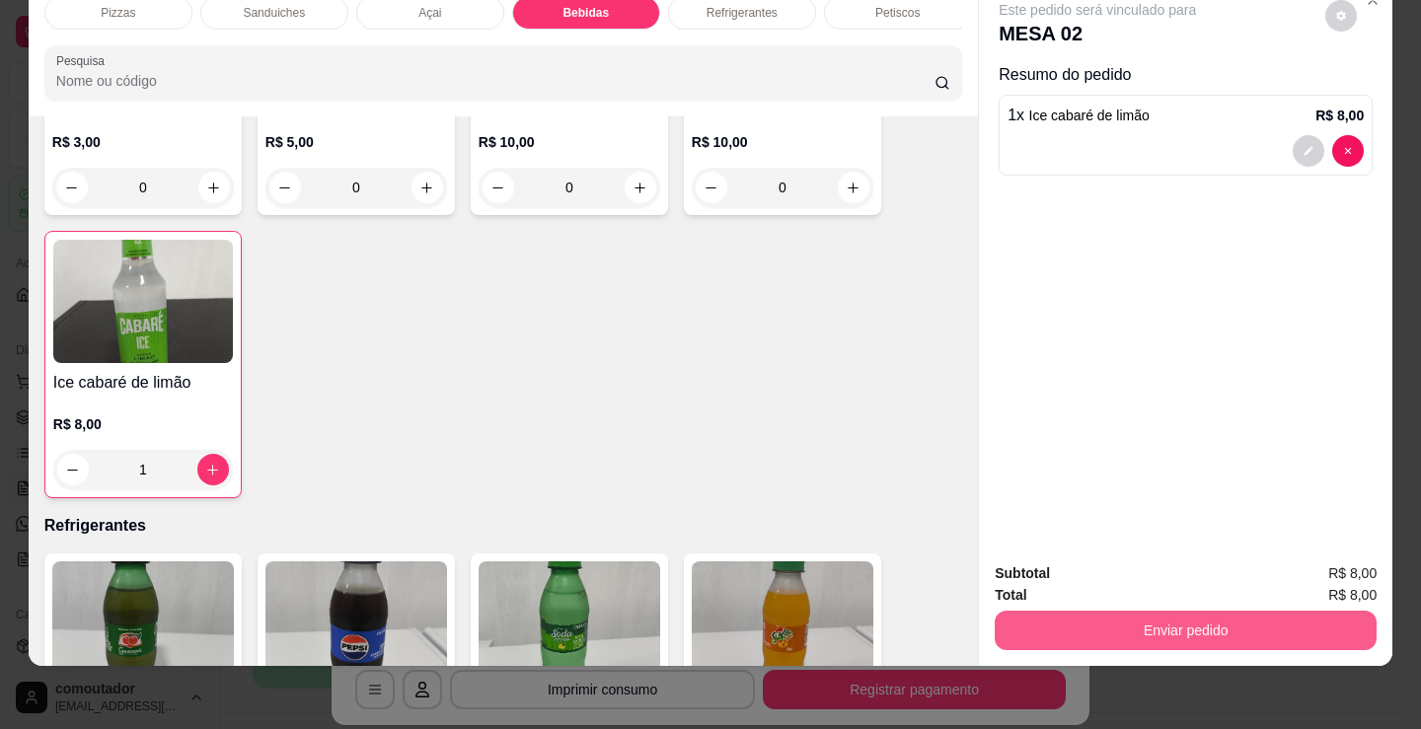
click at [1074, 626] on button "Enviar pedido" at bounding box center [1186, 630] width 382 height 39
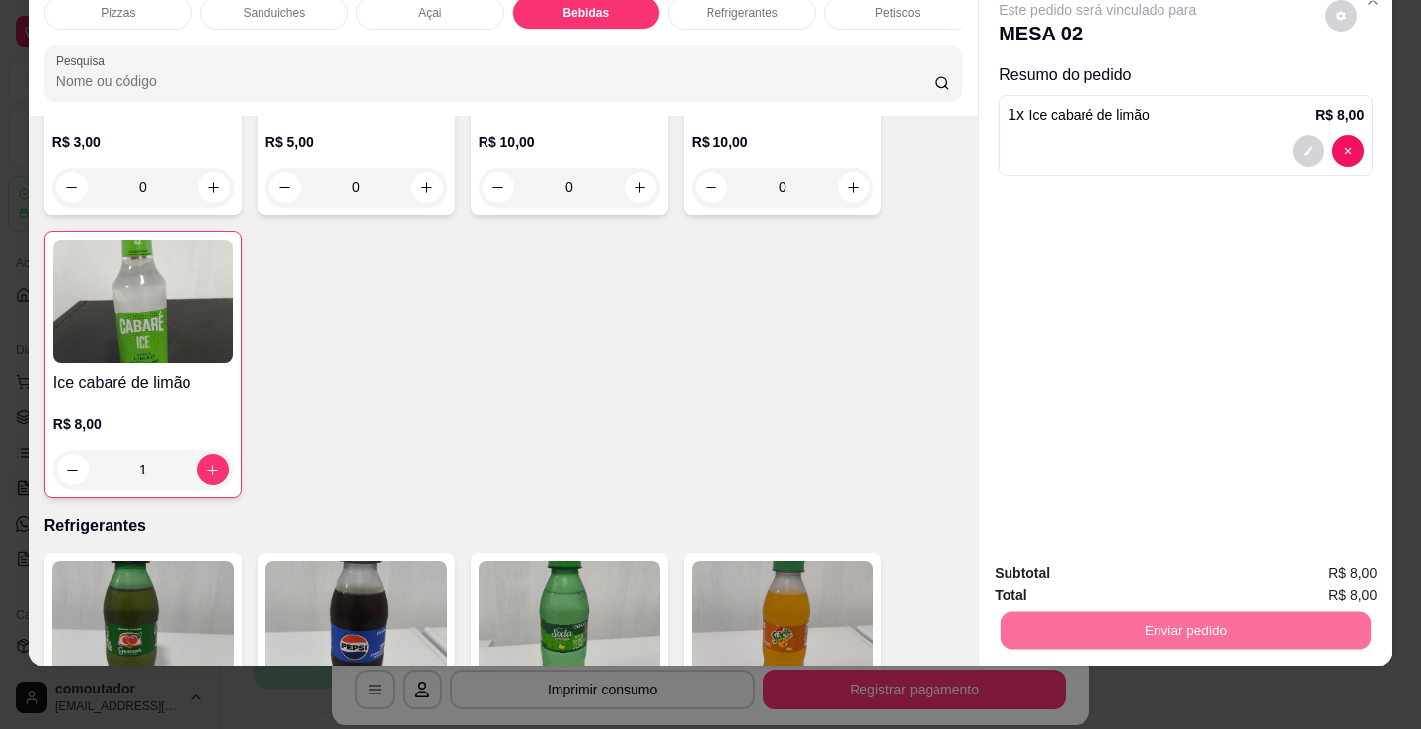
click at [1046, 566] on button "Não registrar e enviar pedido" at bounding box center [1120, 567] width 199 height 37
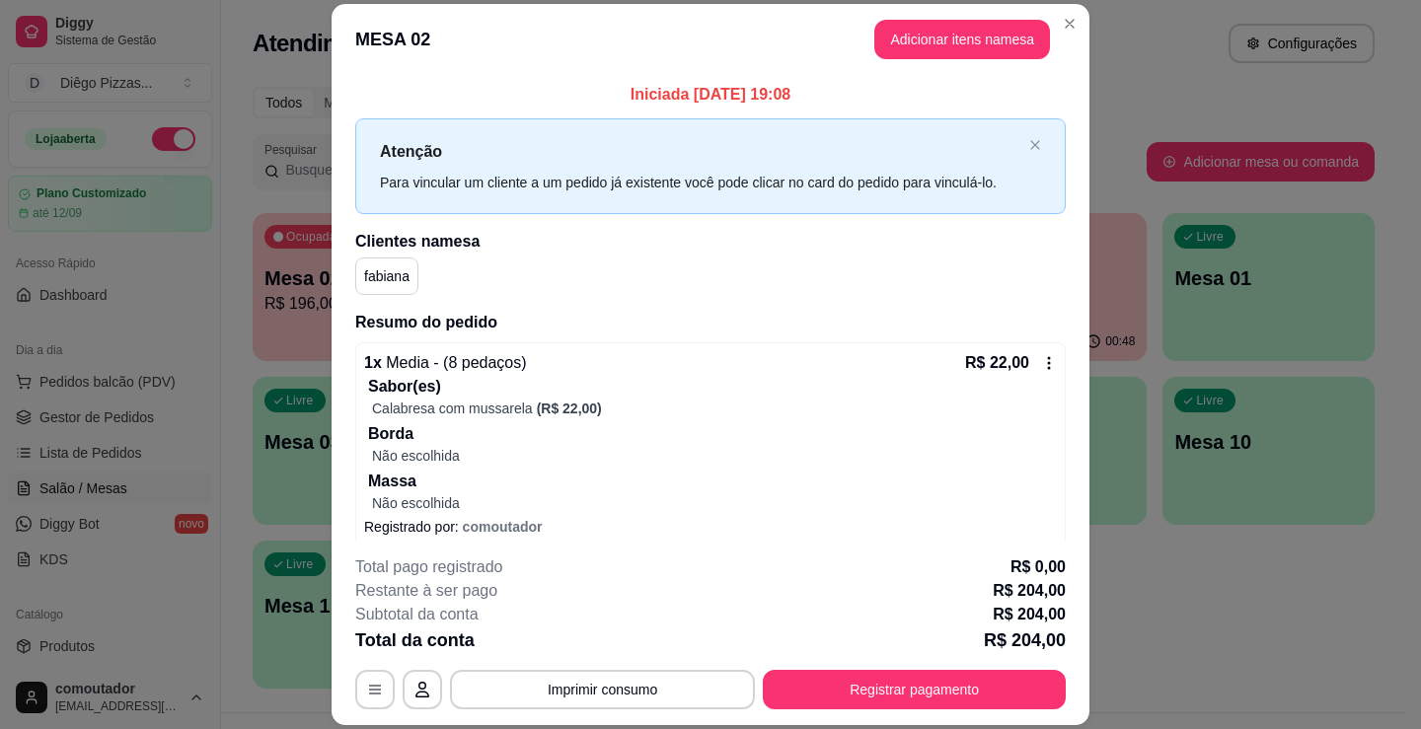
scroll to position [1708, 0]
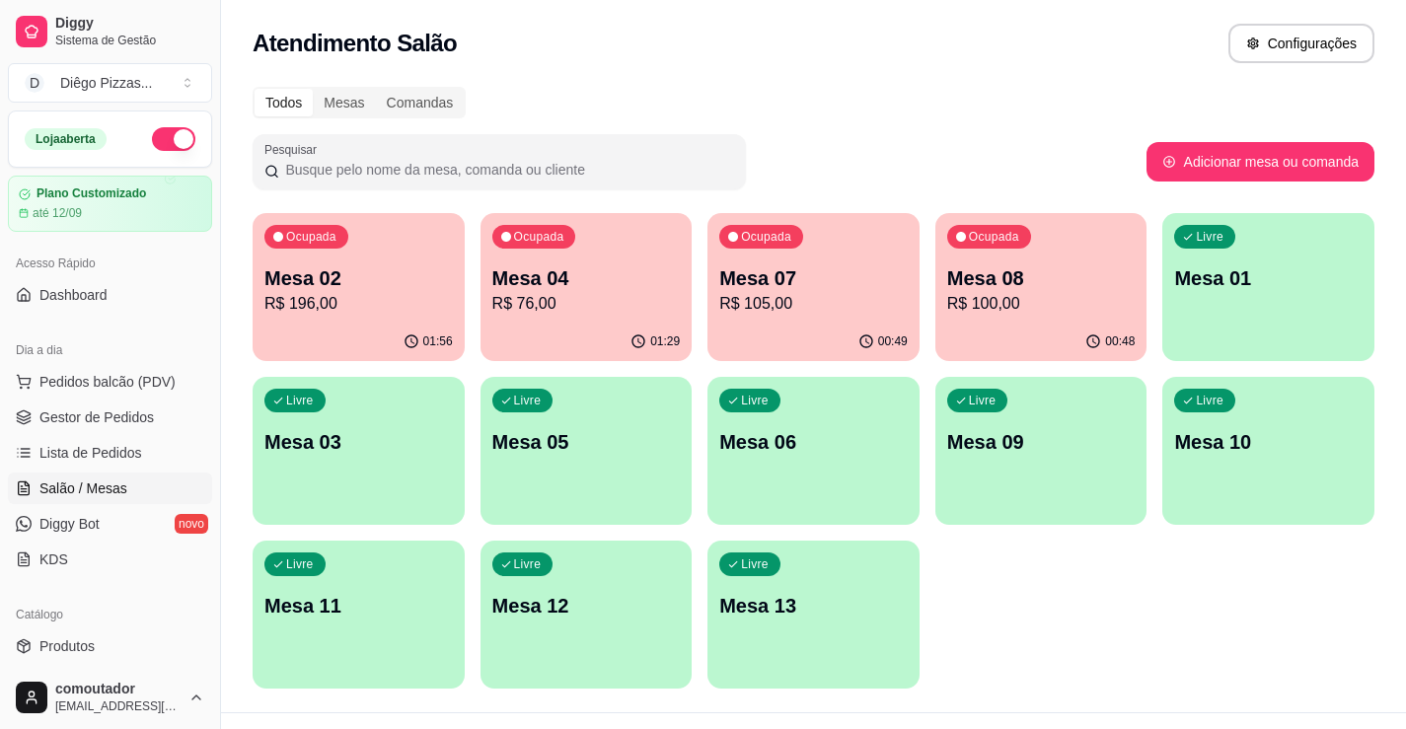
click at [575, 328] on div "01:29" at bounding box center [586, 342] width 212 height 38
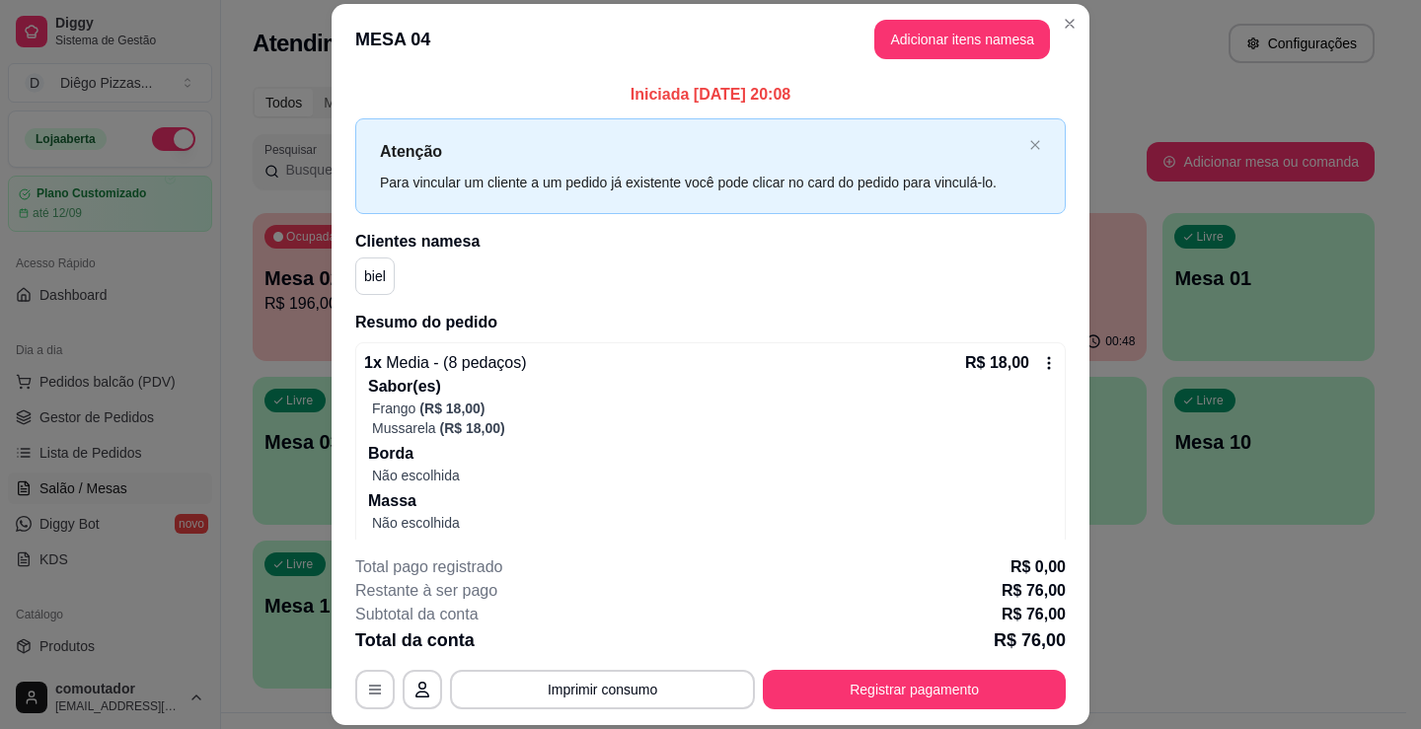
scroll to position [117, 0]
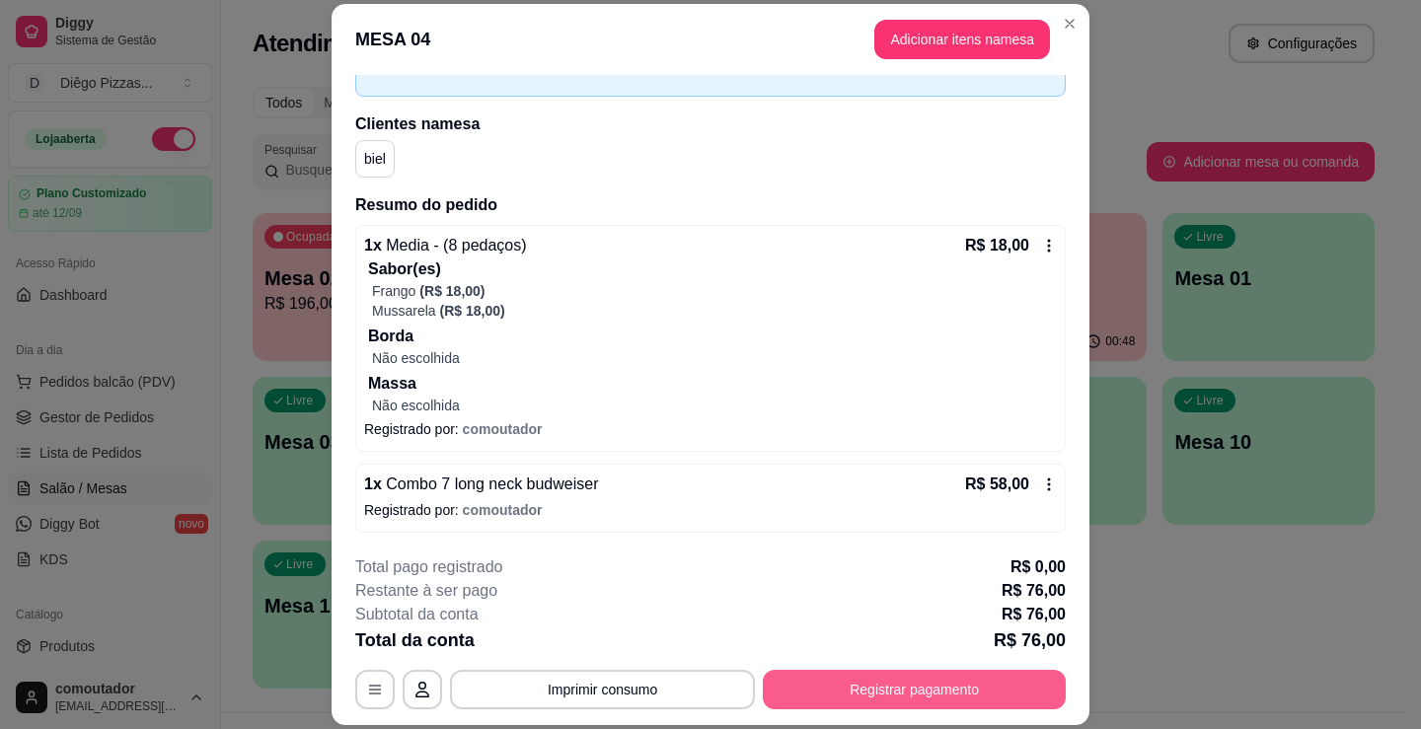
click at [842, 689] on button "Registrar pagamento" at bounding box center [914, 689] width 303 height 39
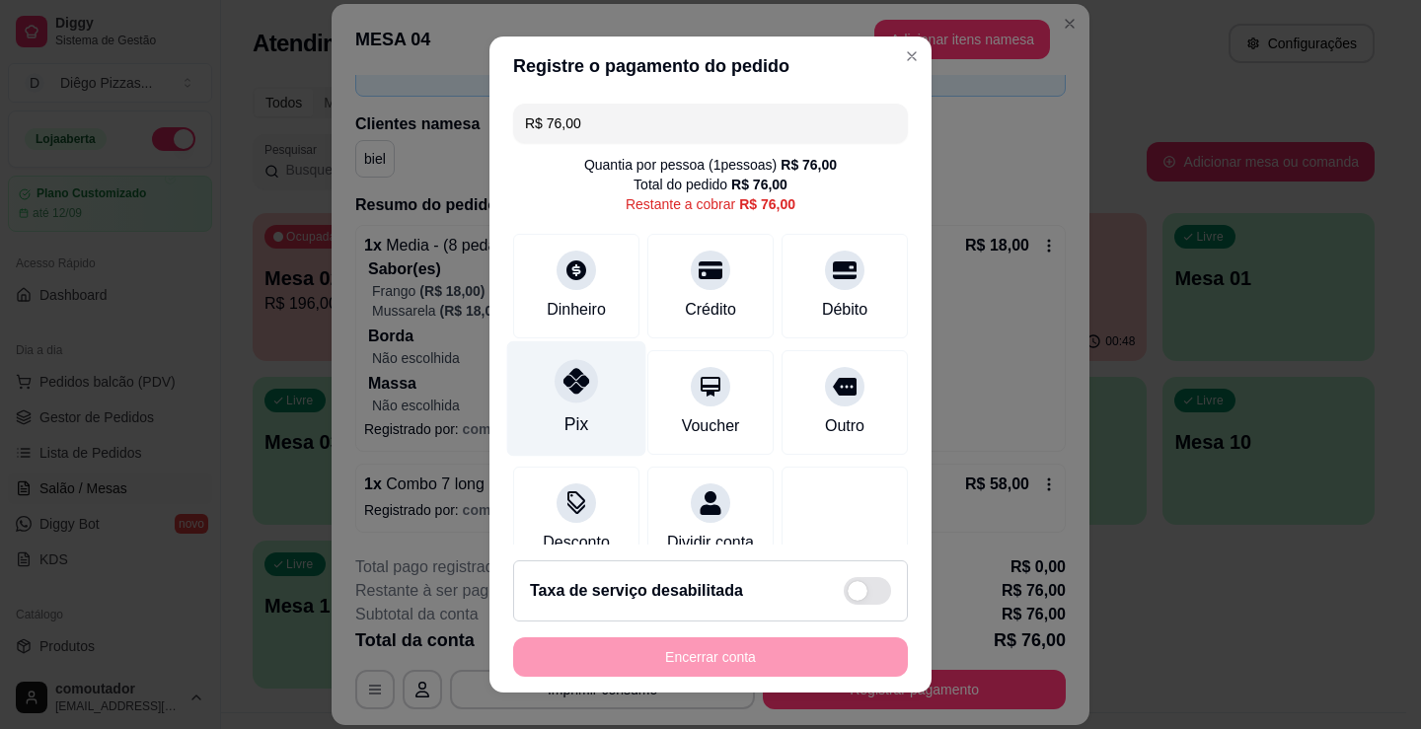
click at [569, 383] on icon at bounding box center [576, 381] width 26 height 26
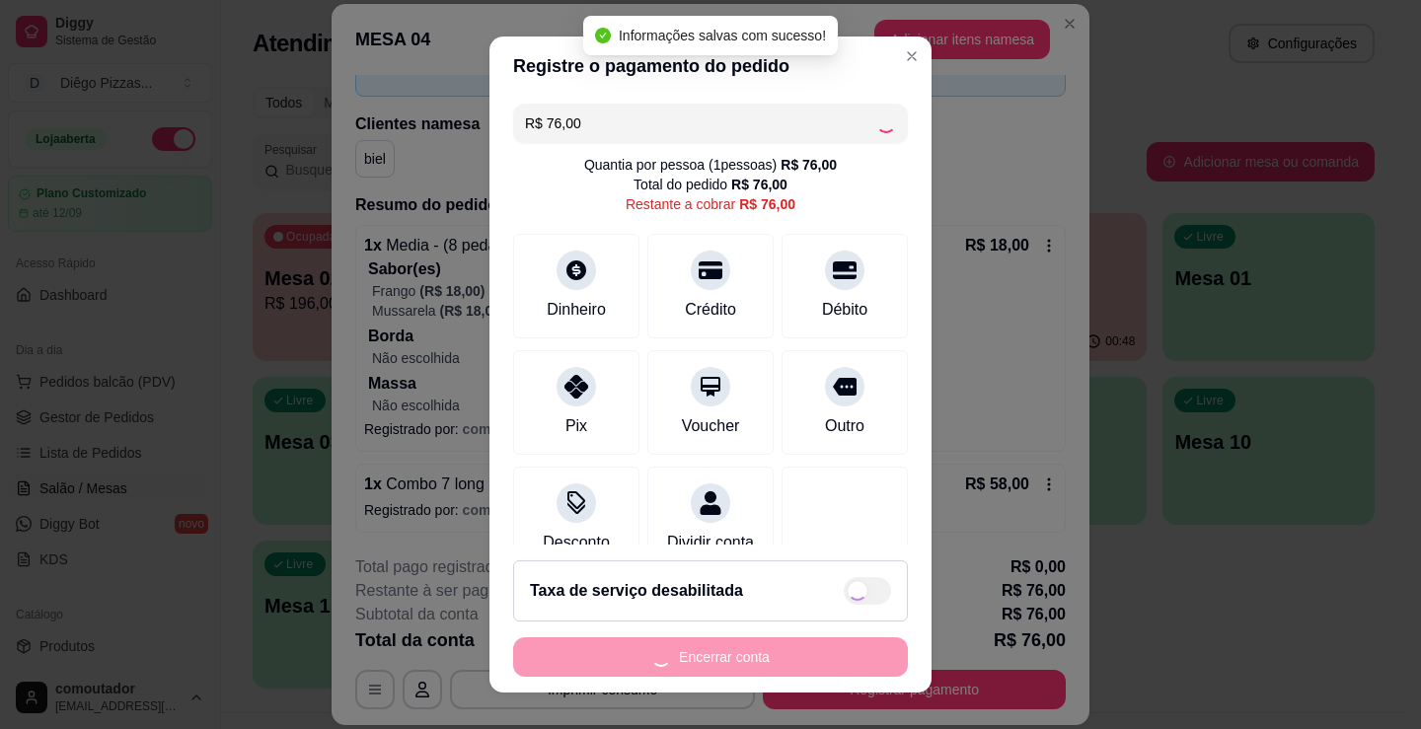
type input "R$ 0,00"
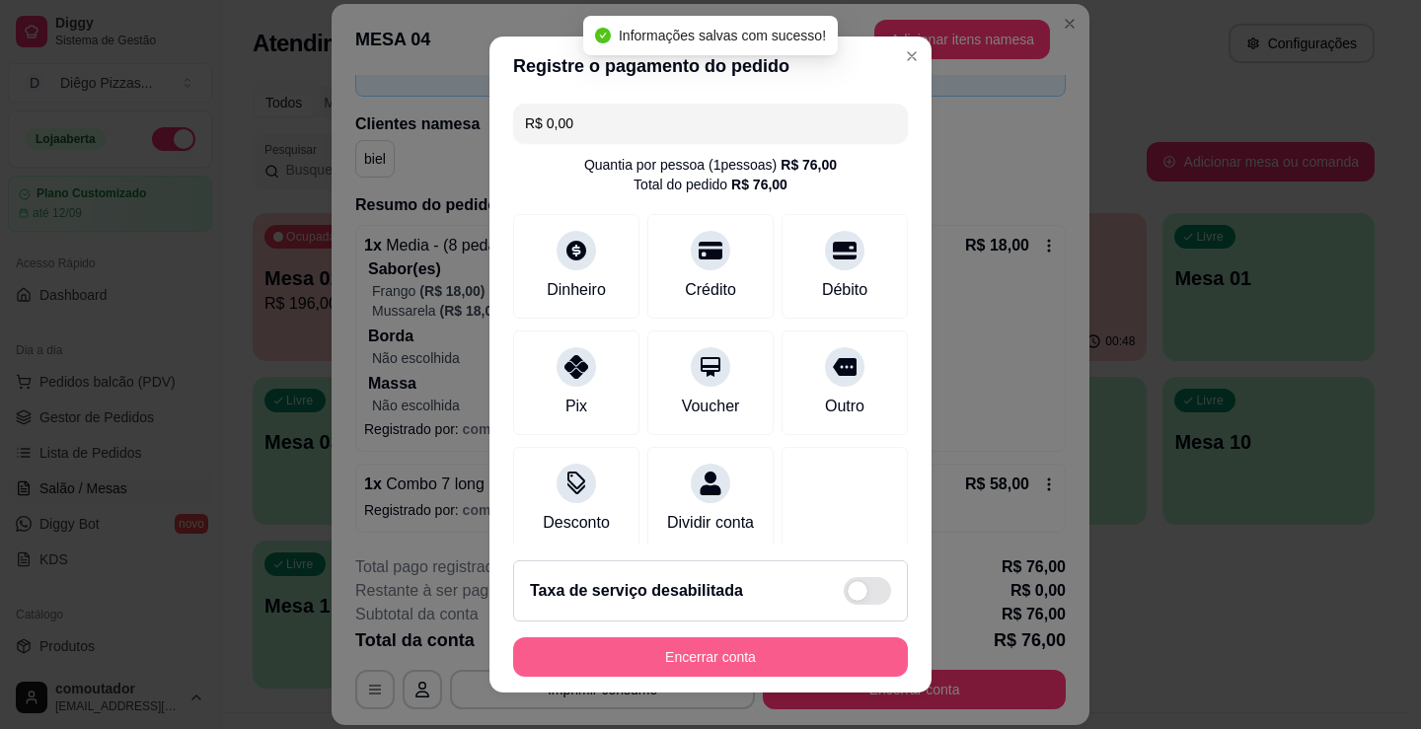
click at [707, 660] on button "Encerrar conta" at bounding box center [710, 656] width 395 height 39
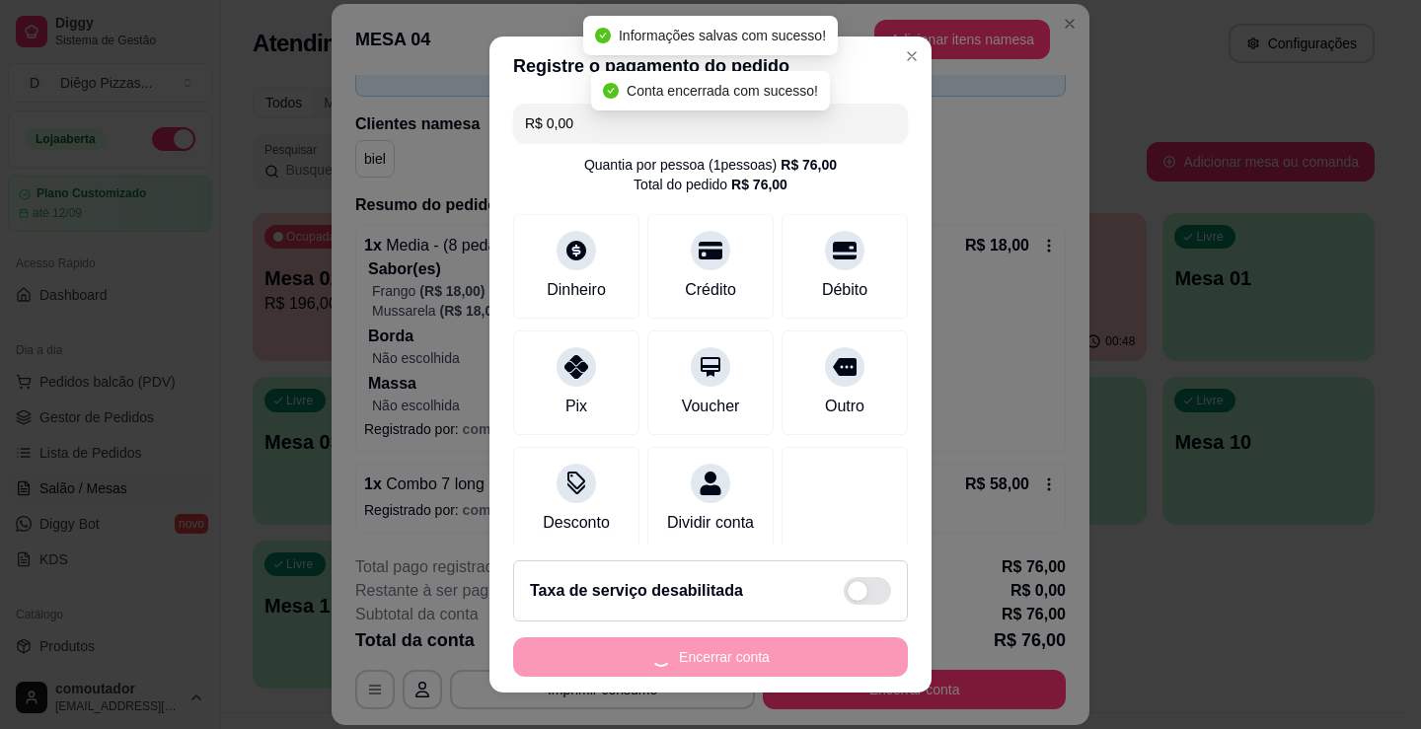
scroll to position [0, 0]
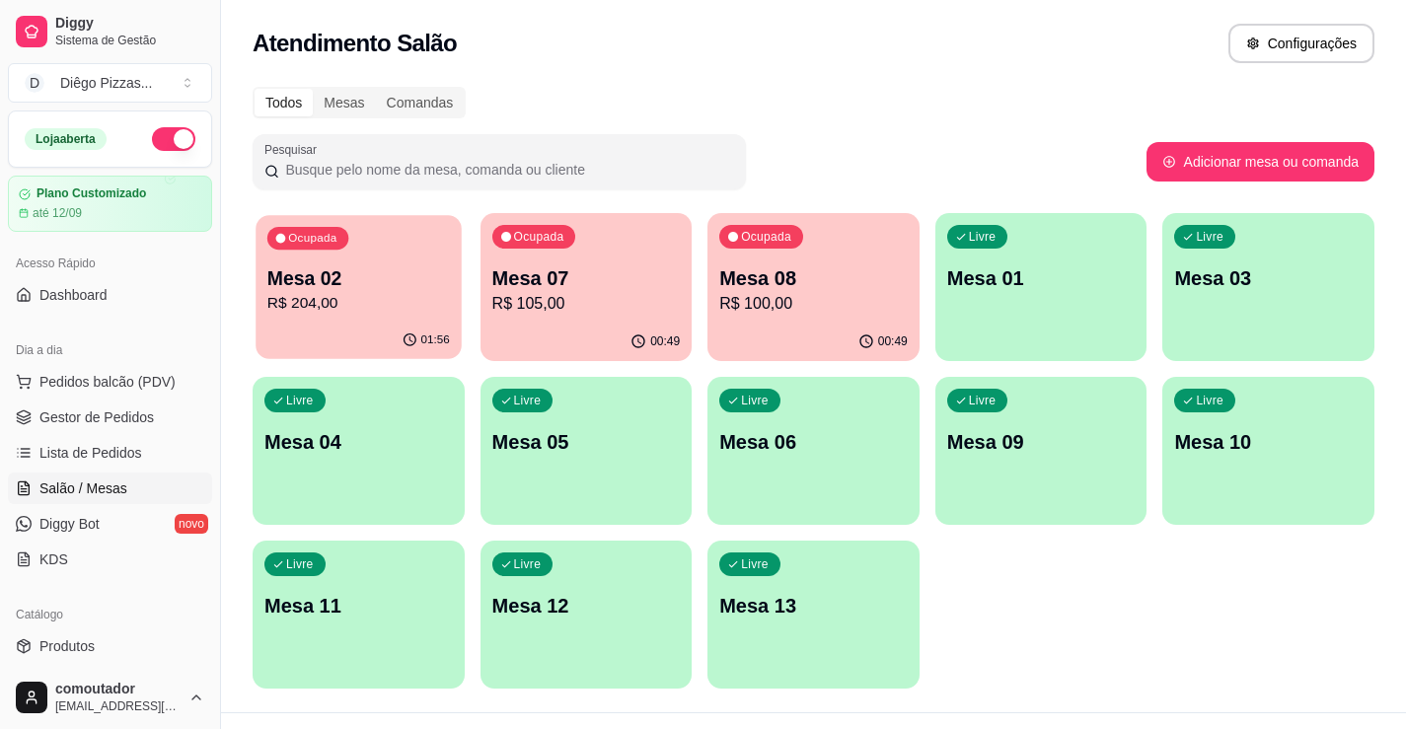
click at [340, 317] on div "Ocupada Mesa 02 R$ 204,00" at bounding box center [358, 268] width 205 height 107
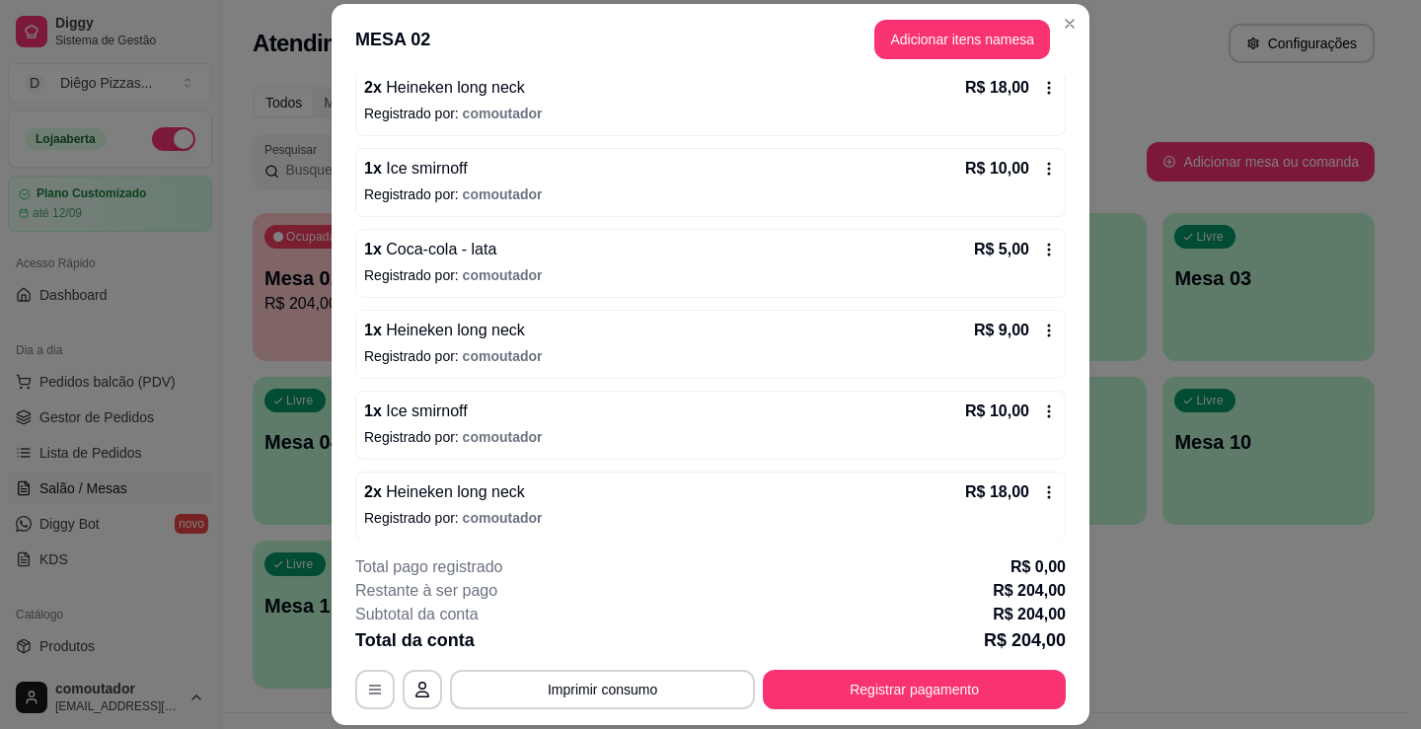
scroll to position [888, 0]
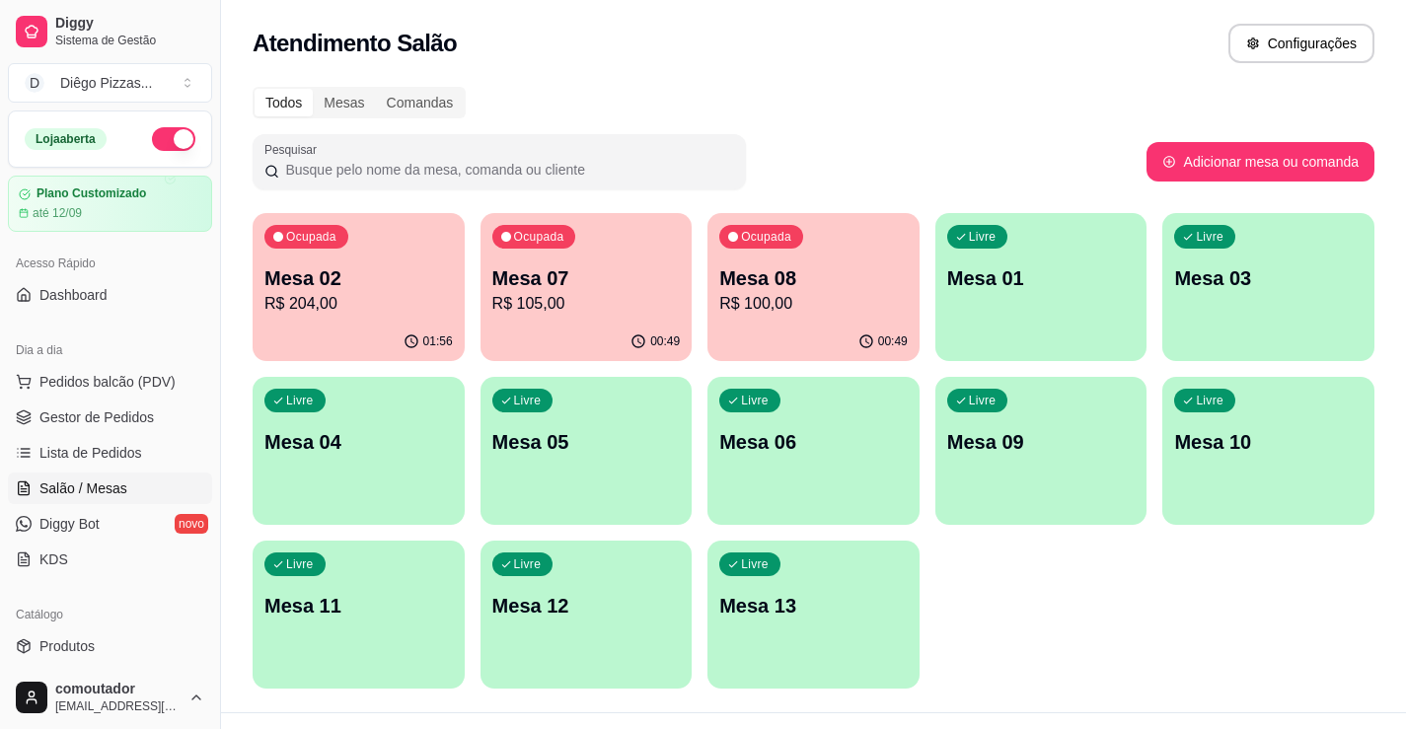
click at [580, 268] on p "Mesa 07" at bounding box center [586, 278] width 188 height 28
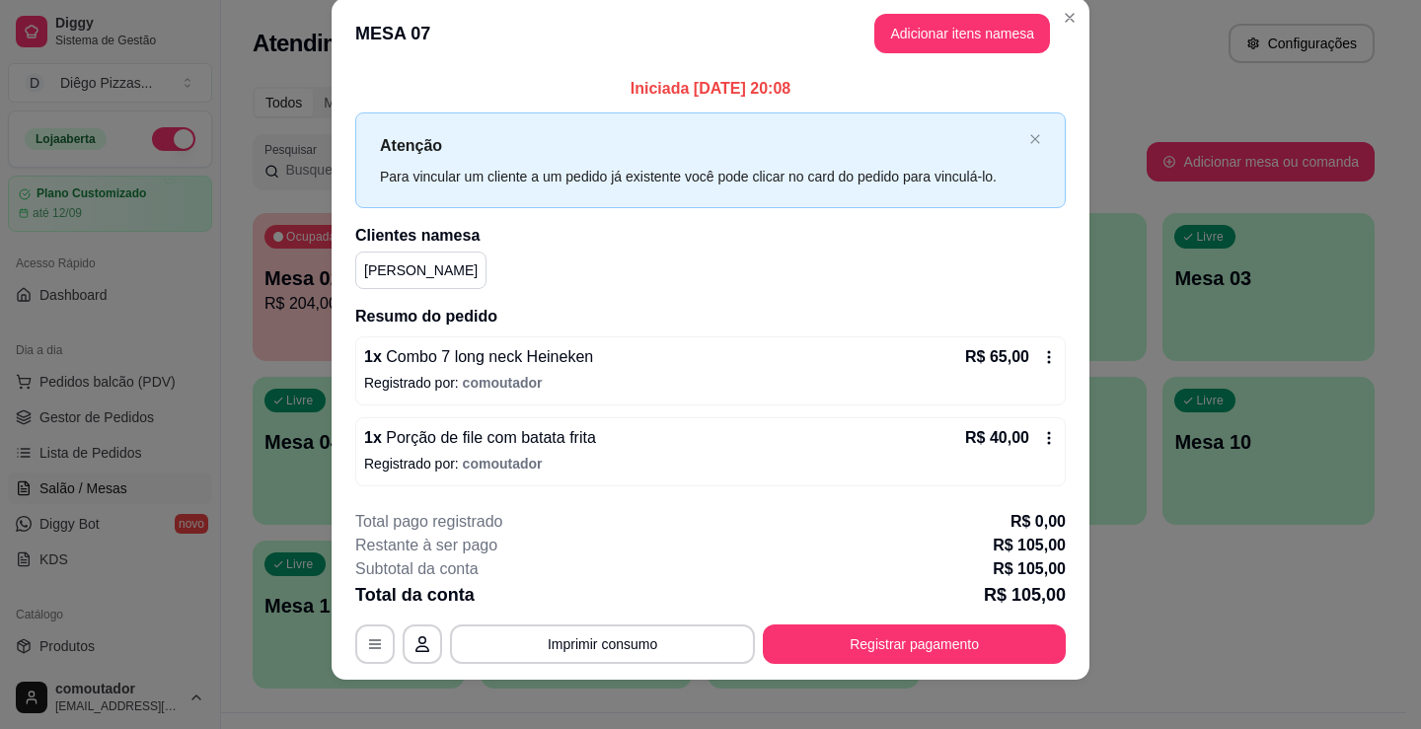
scroll to position [39, 0]
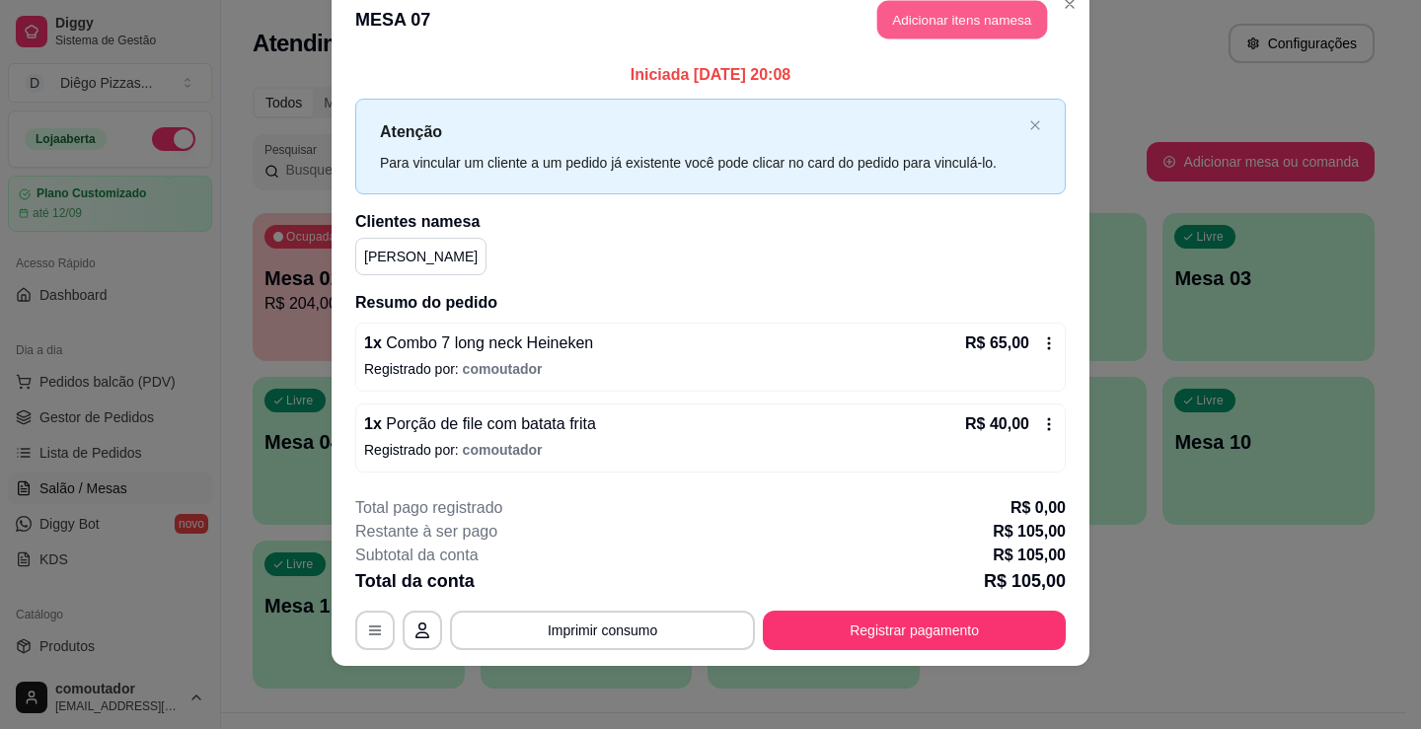
click at [888, 19] on button "Adicionar itens na mesa" at bounding box center [962, 20] width 170 height 38
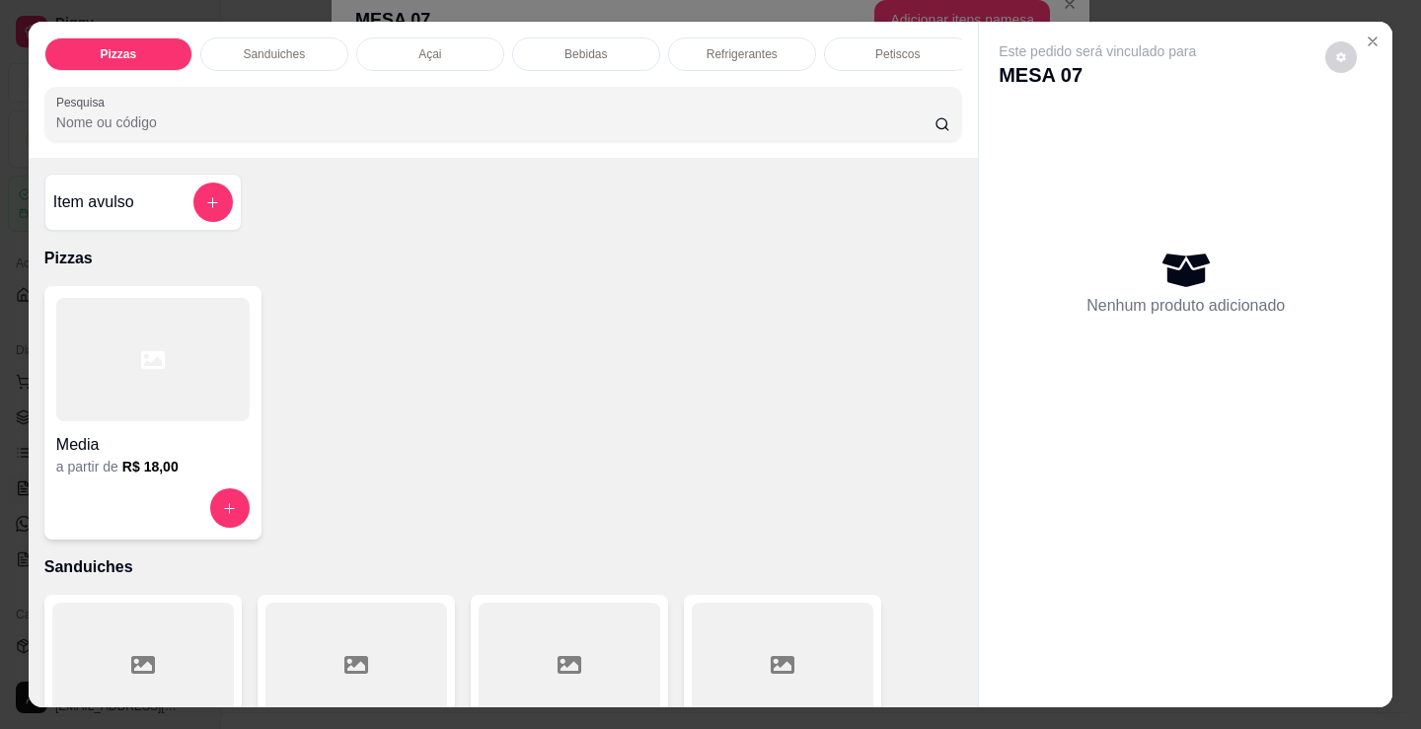
click at [554, 48] on div "Bebidas" at bounding box center [586, 54] width 148 height 34
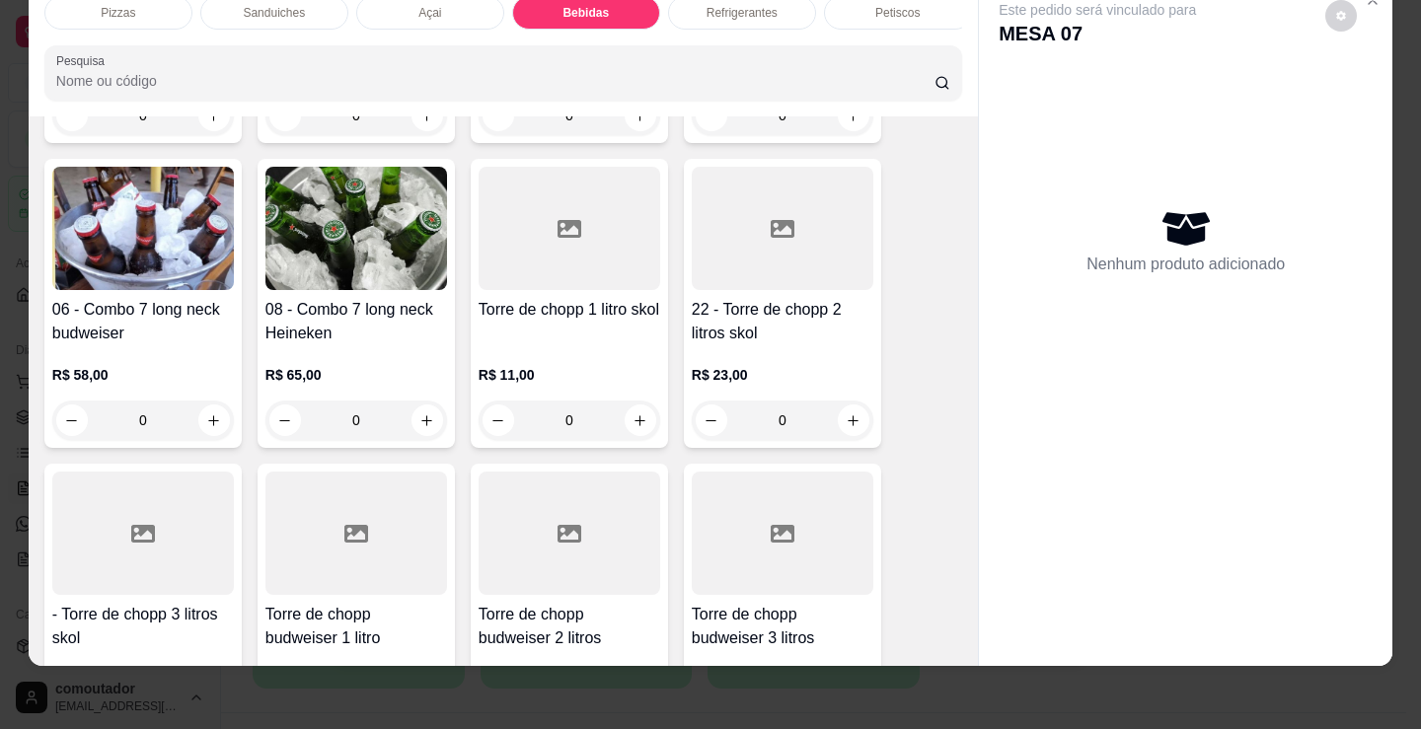
scroll to position [3348, 0]
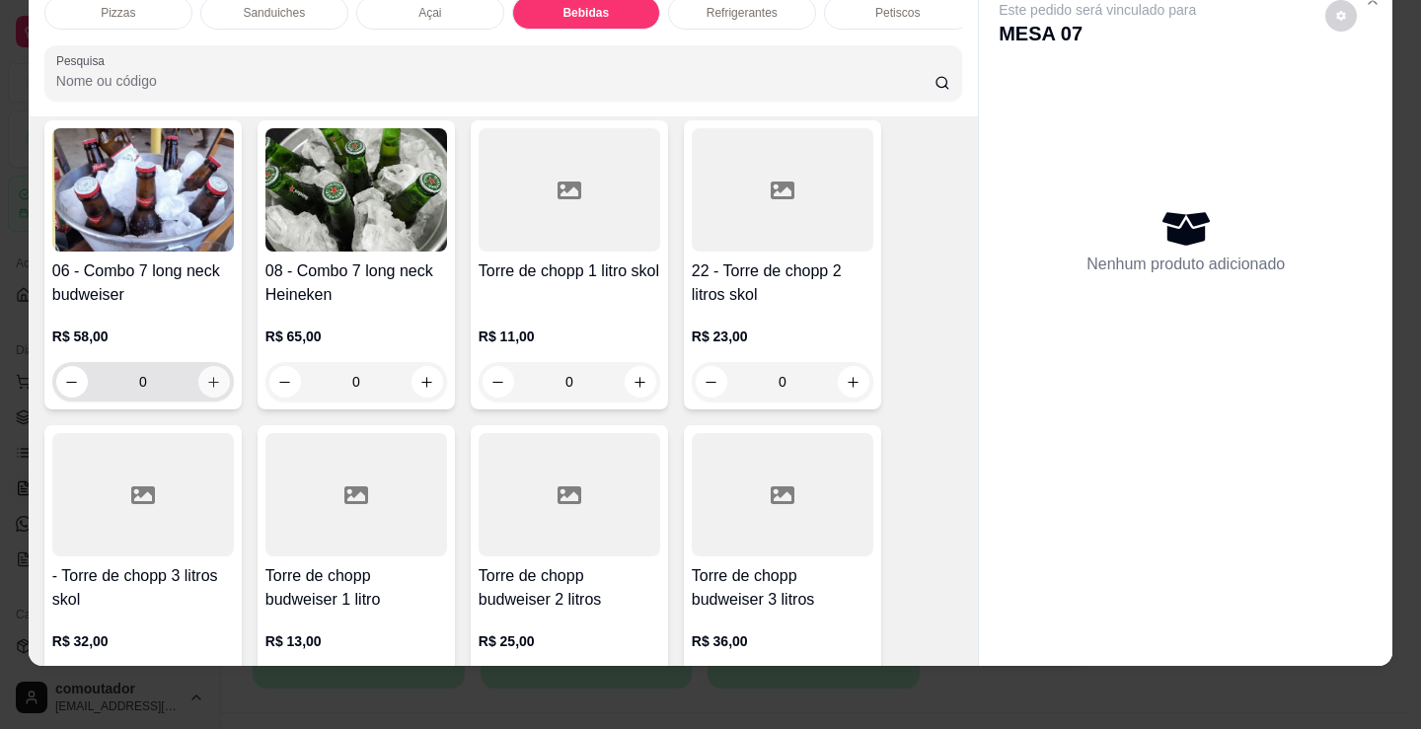
click at [213, 378] on icon "increase-product-quantity" at bounding box center [213, 382] width 15 height 15
type input "1"
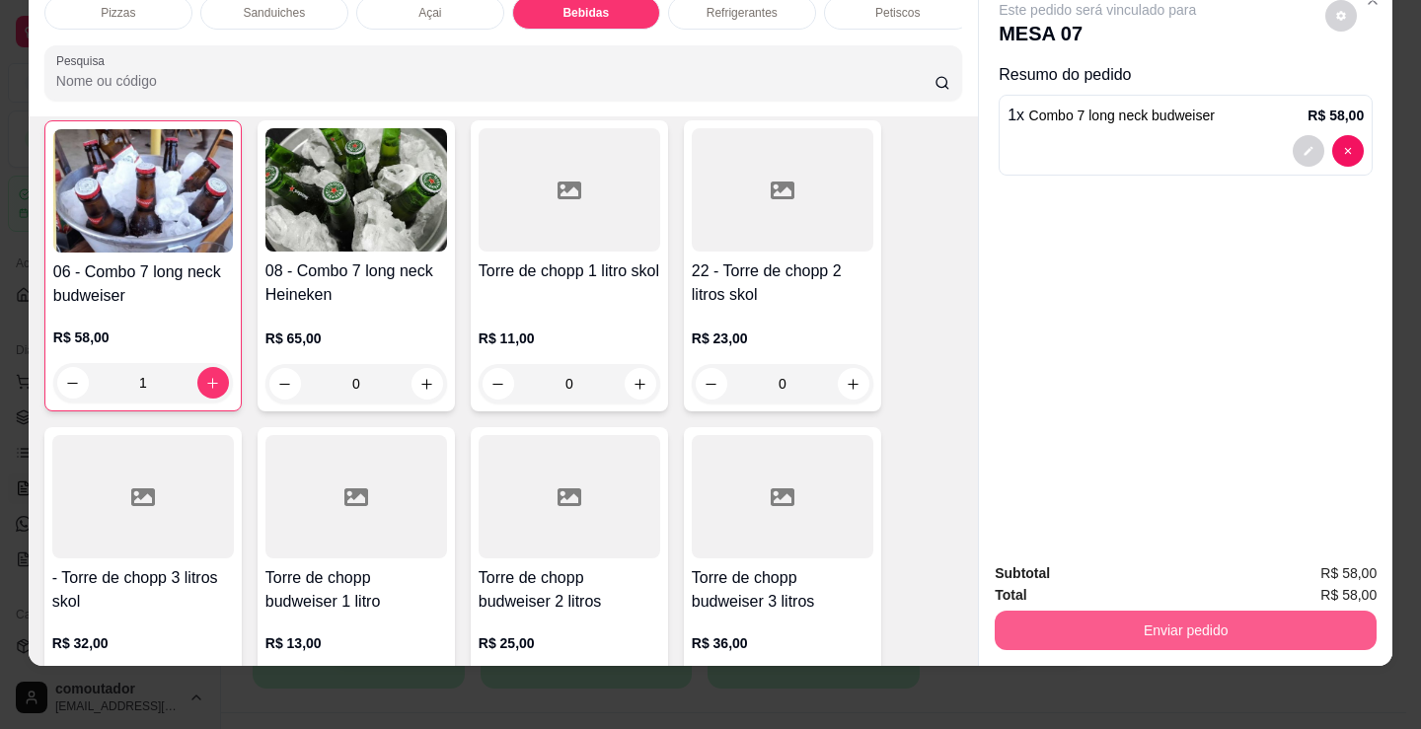
click at [1249, 611] on button "Enviar pedido" at bounding box center [1186, 630] width 382 height 39
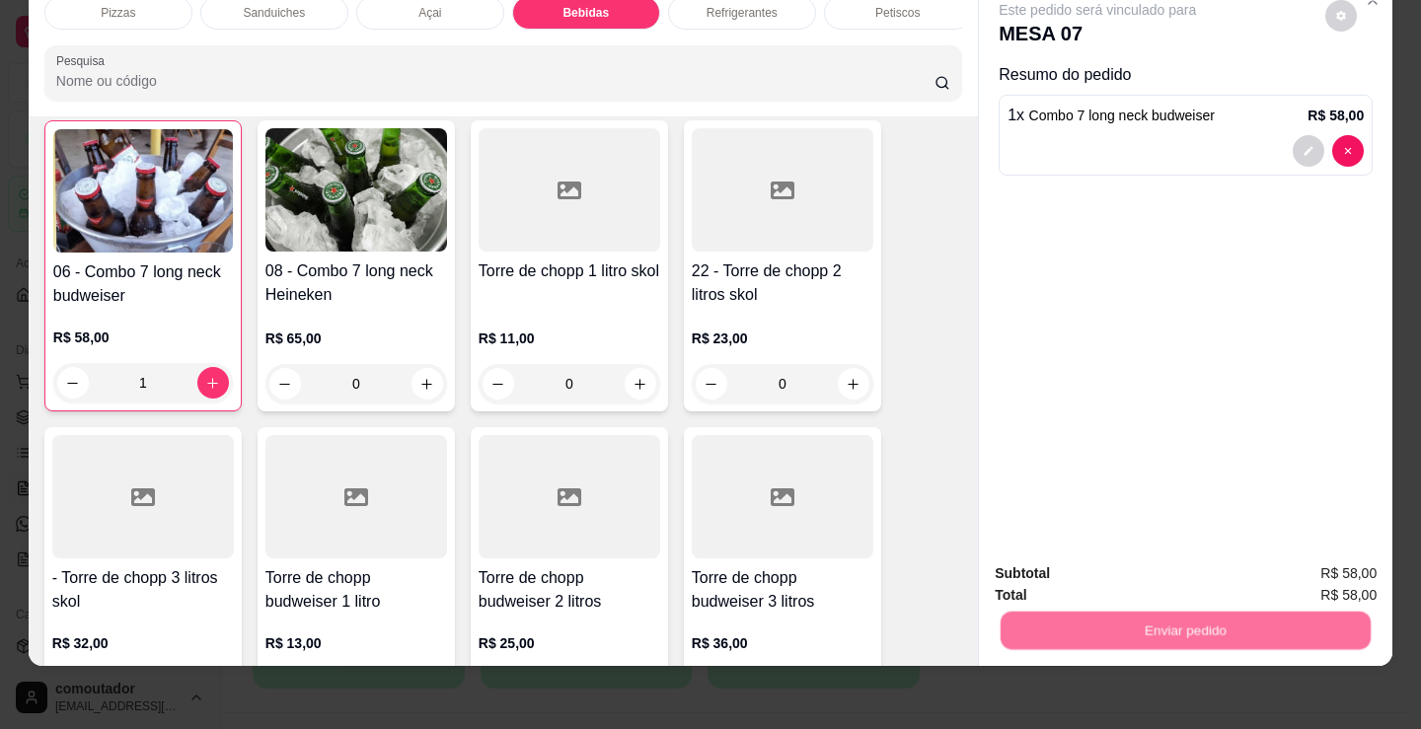
click at [1132, 569] on button "Não registrar e enviar pedido" at bounding box center [1119, 567] width 205 height 37
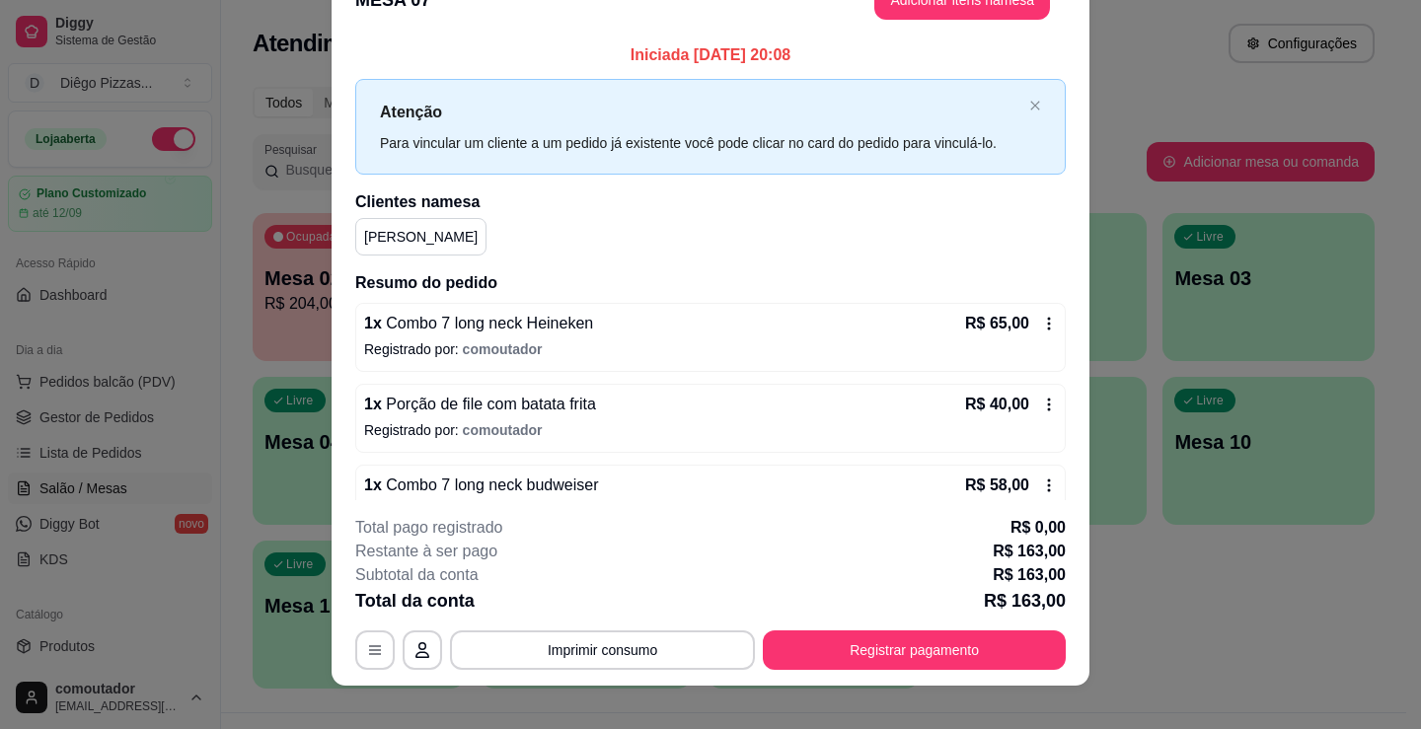
scroll to position [20, 0]
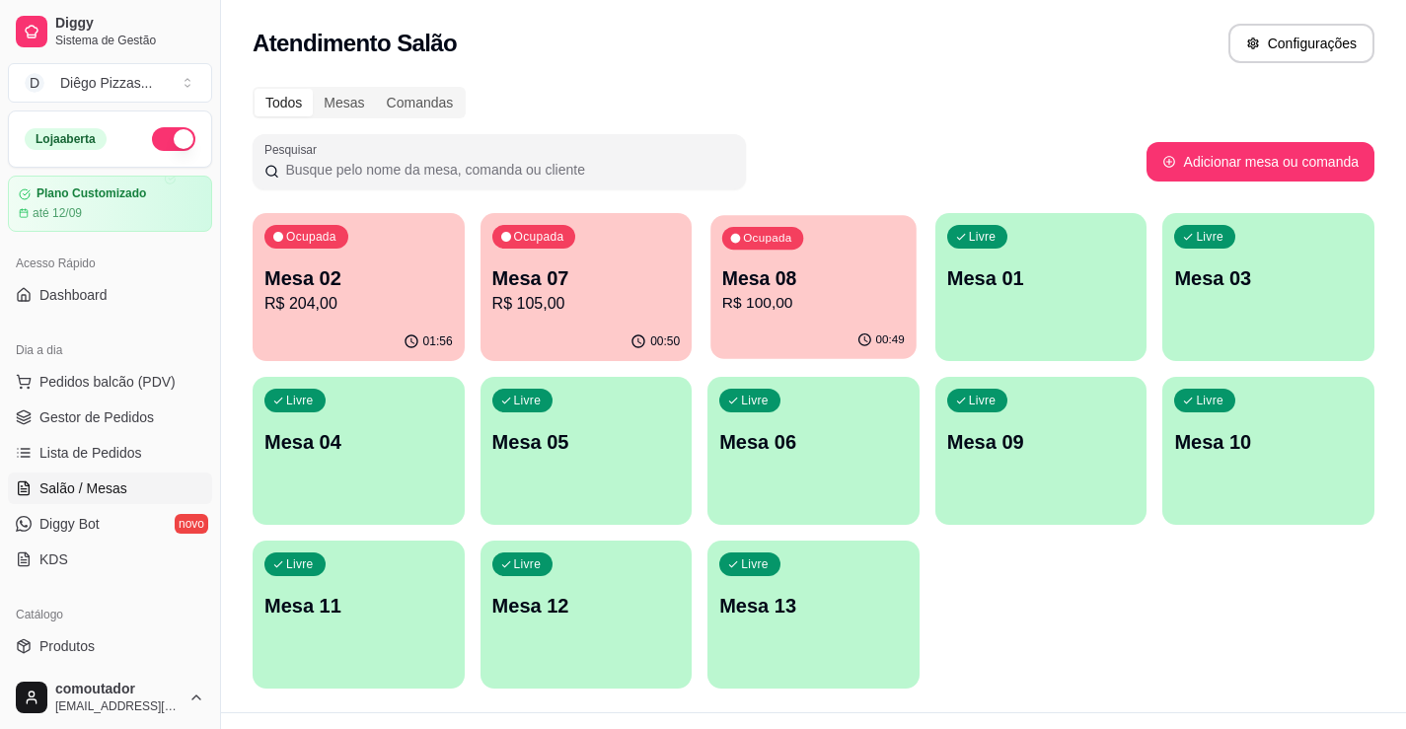
click at [846, 259] on div "Ocupada Mesa 08 R$ 100,00" at bounding box center [812, 268] width 205 height 107
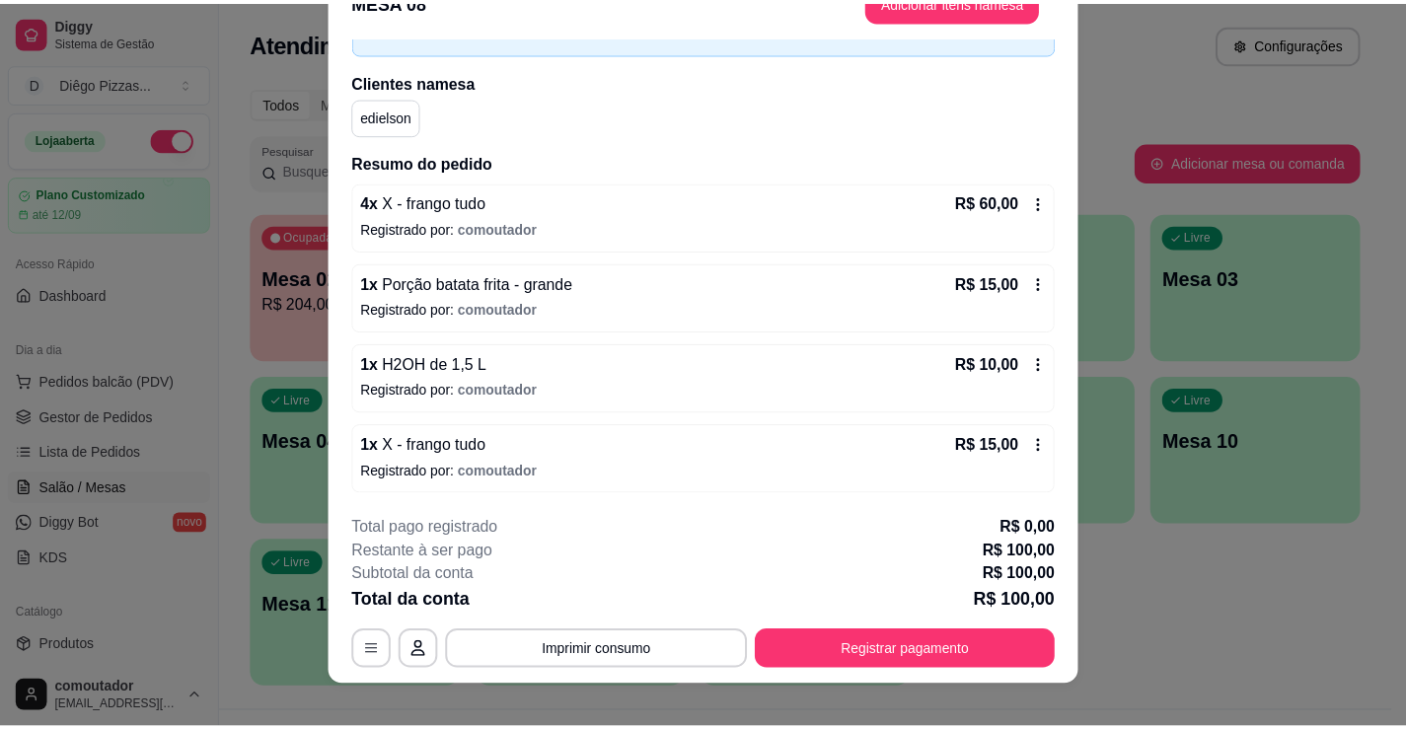
scroll to position [59, 0]
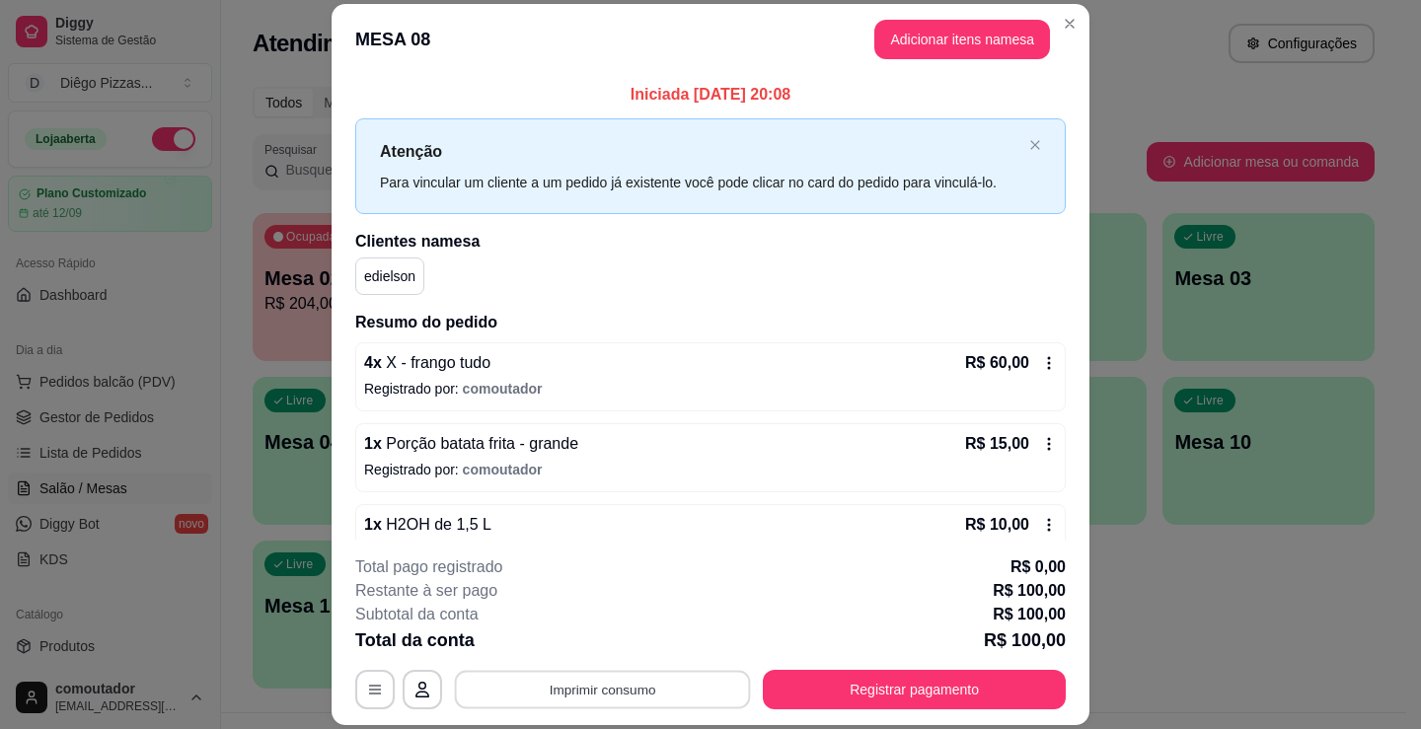
click at [640, 681] on button "Imprimir consumo" at bounding box center [603, 690] width 296 height 38
click at [585, 643] on button "IMPRESSORA" at bounding box center [601, 643] width 138 height 31
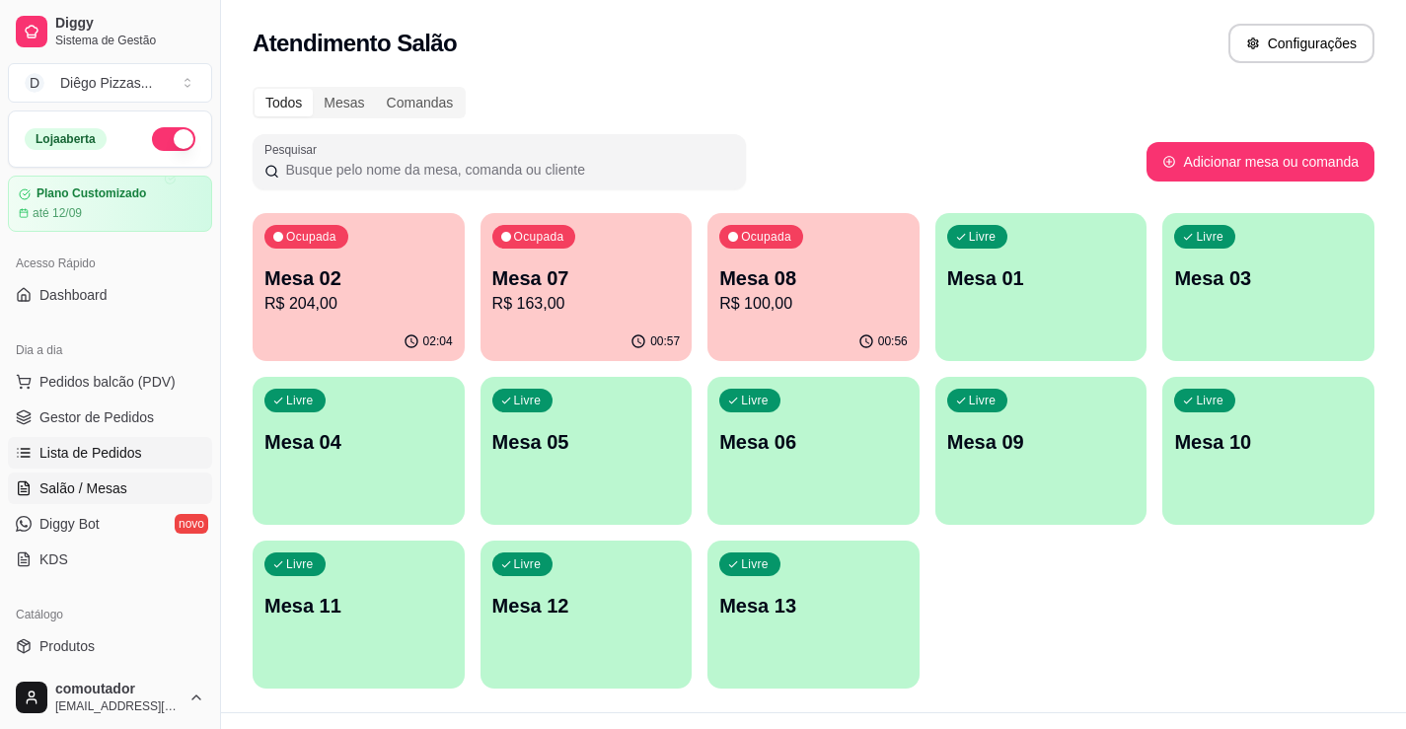
click at [121, 457] on span "Lista de Pedidos" at bounding box center [90, 453] width 103 height 20
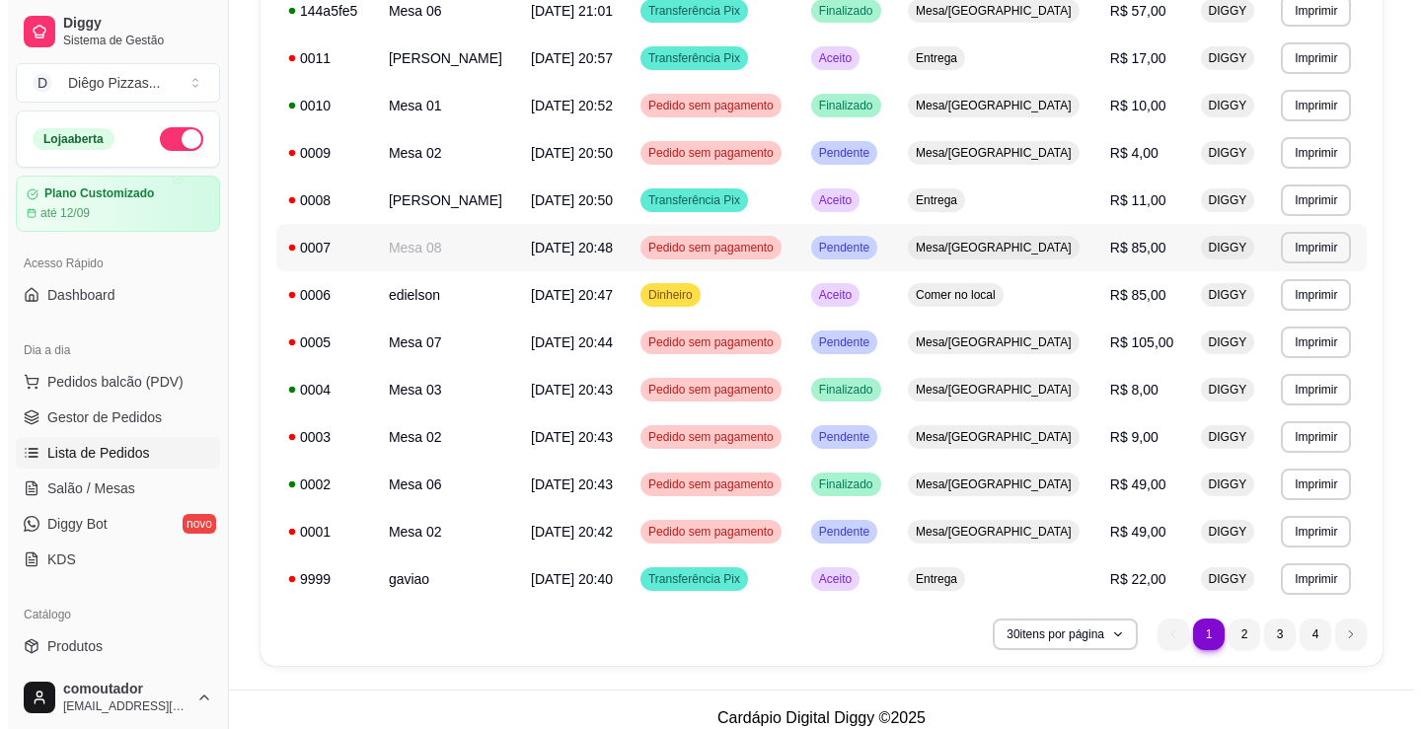
scroll to position [1120, 0]
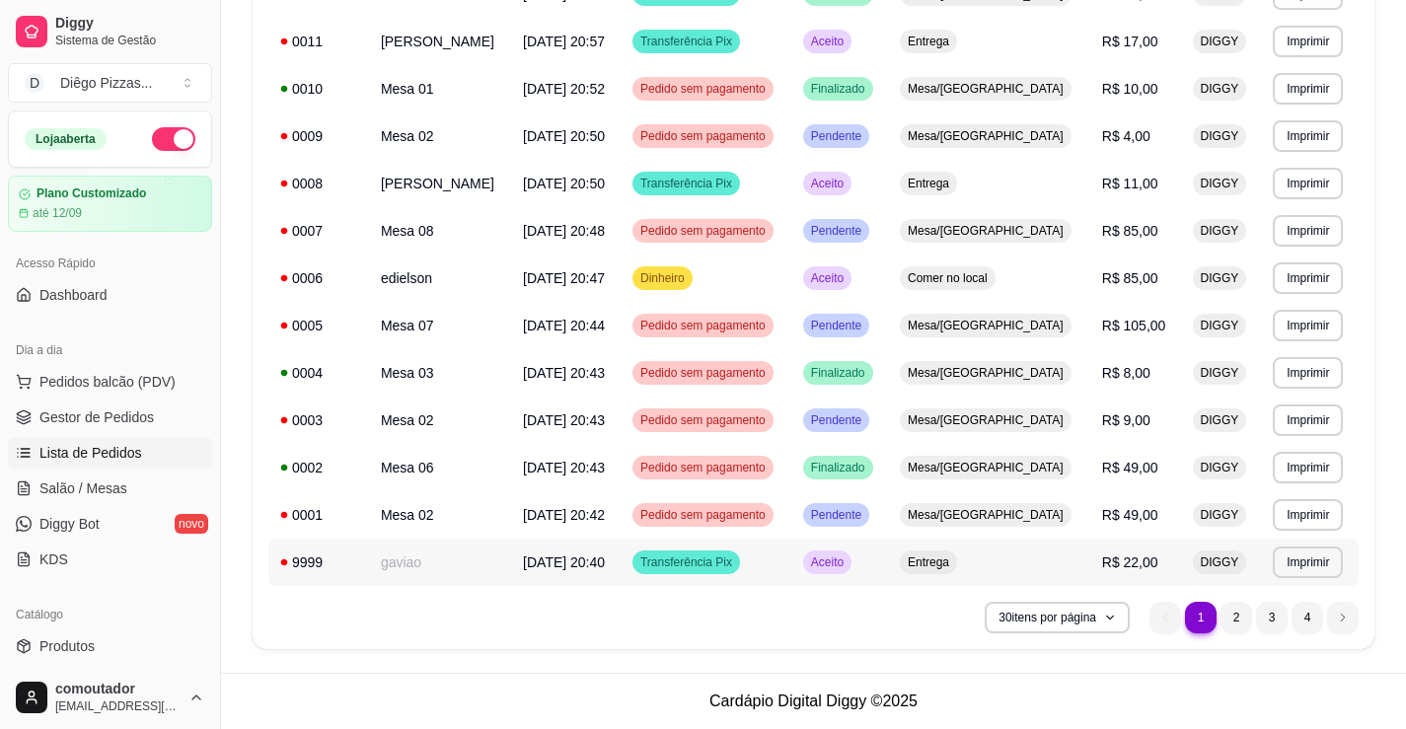
click at [605, 567] on span "[DATE] 20:40" at bounding box center [564, 562] width 82 height 16
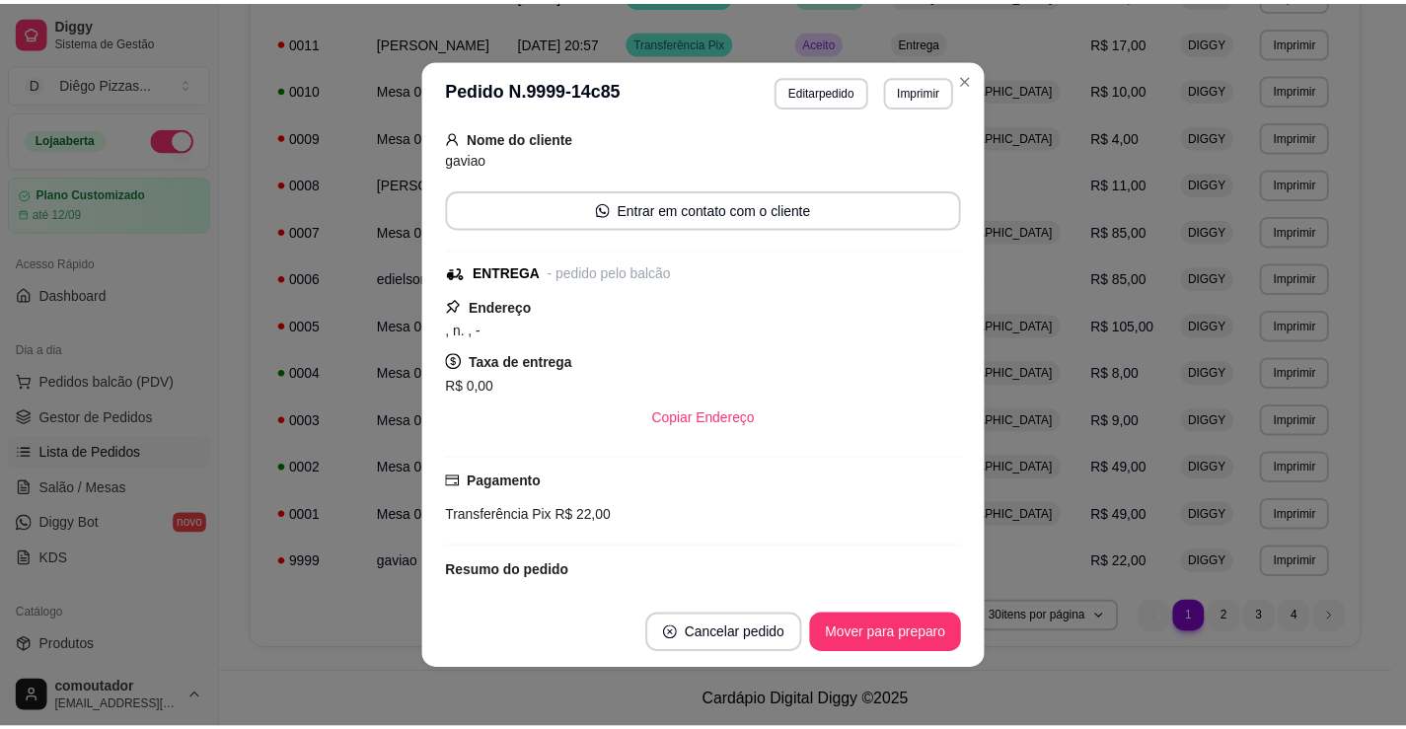
scroll to position [247, 0]
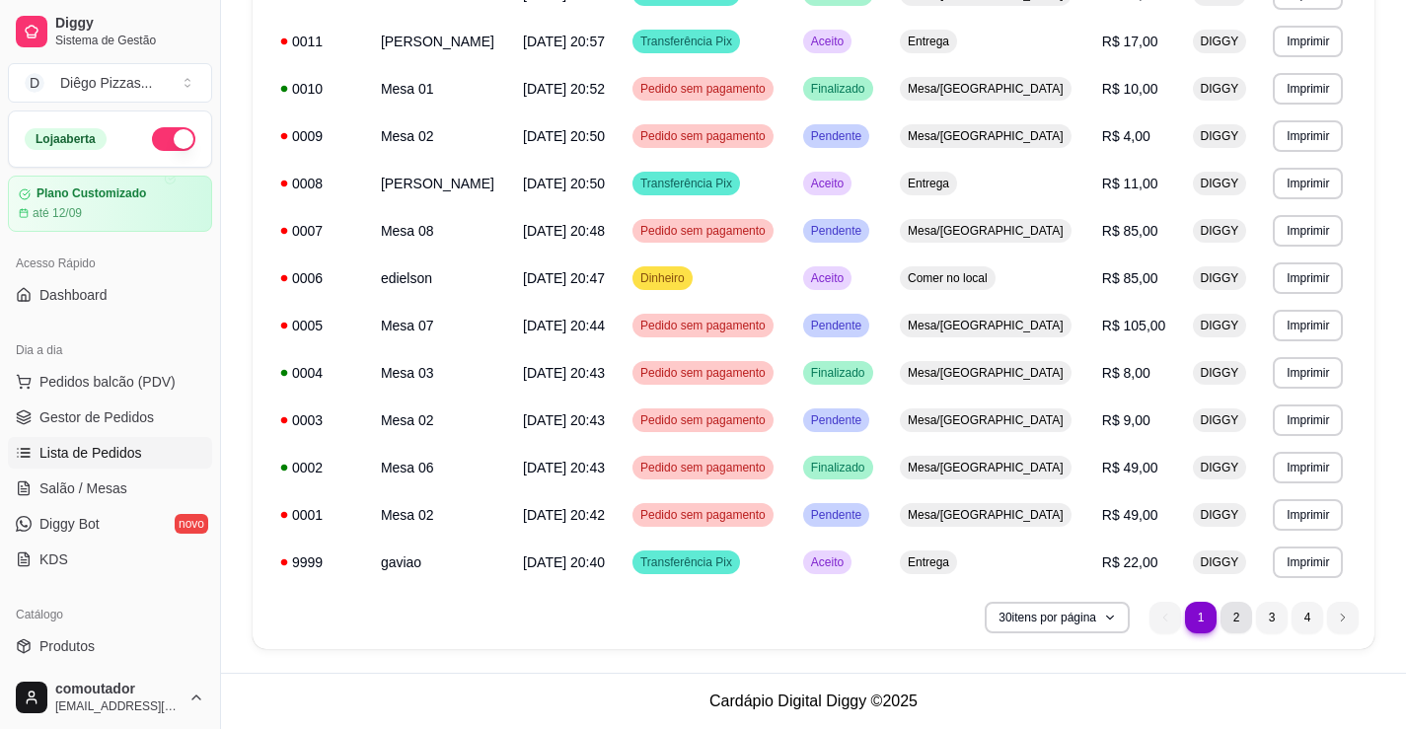
click at [1224, 620] on li "2" at bounding box center [1236, 618] width 32 height 32
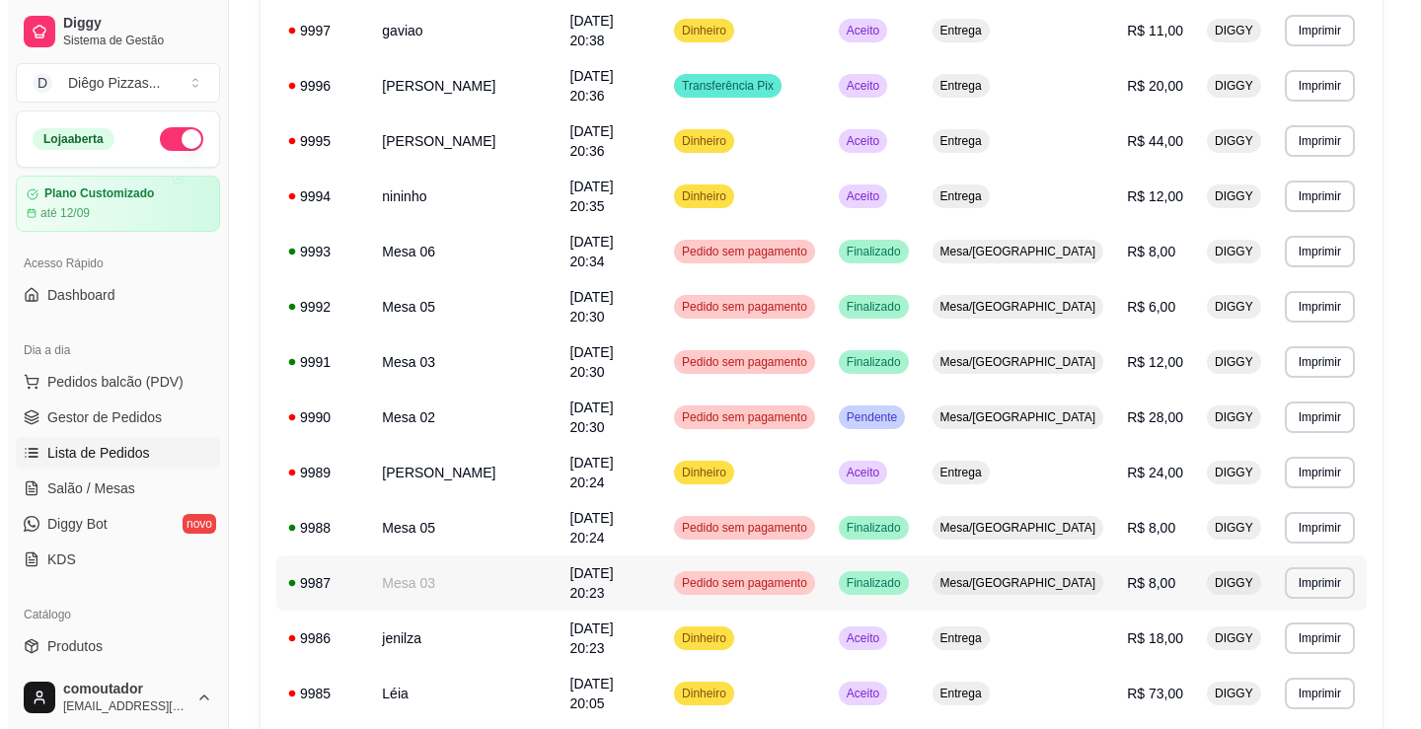
scroll to position [35, 0]
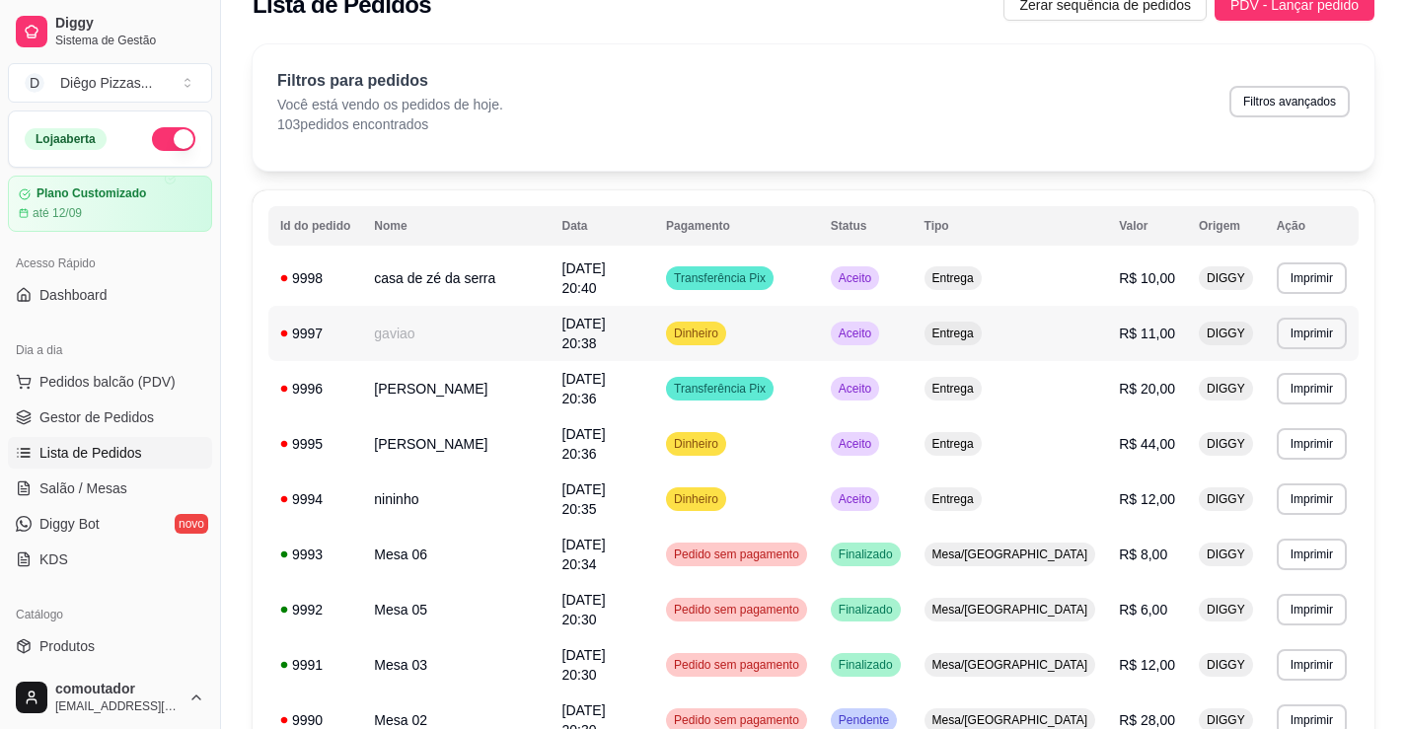
click at [503, 321] on td "gaviao" at bounding box center [455, 333] width 187 height 55
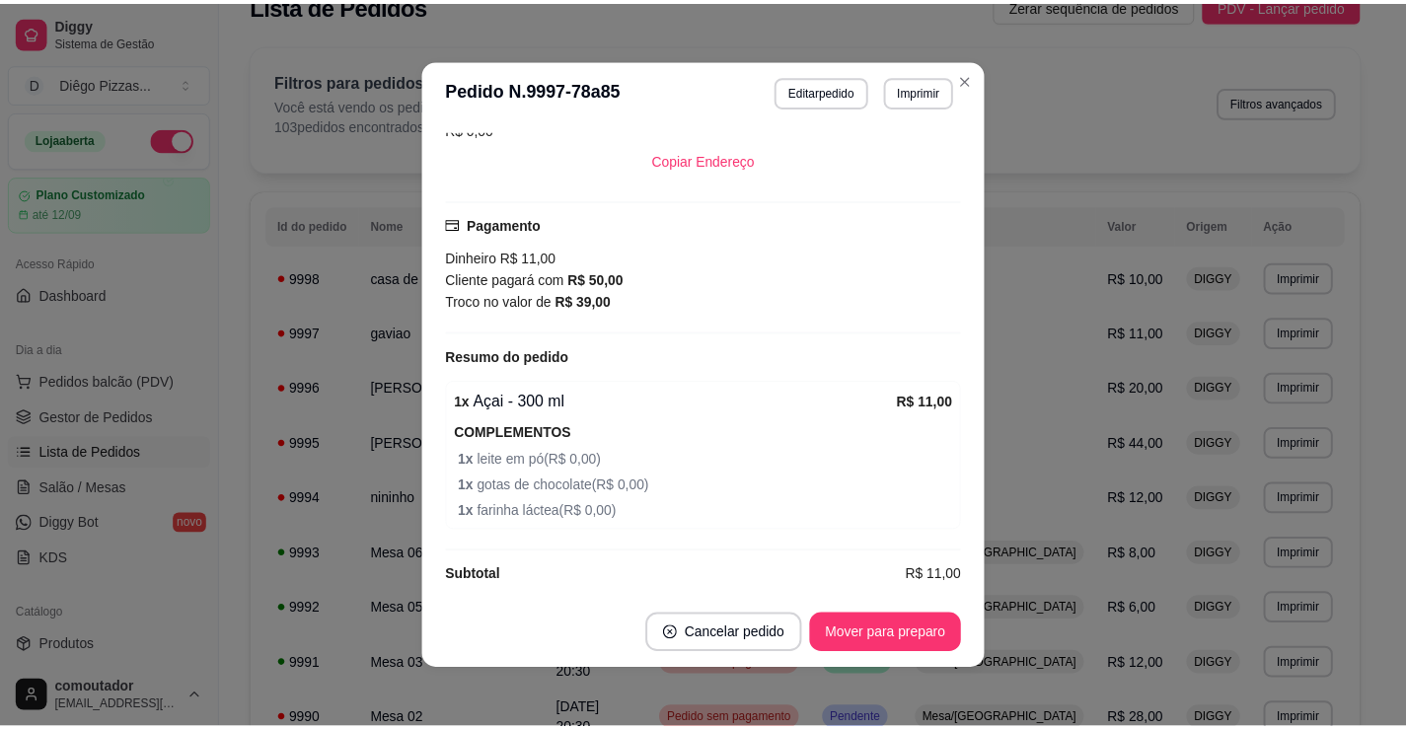
scroll to position [399, 0]
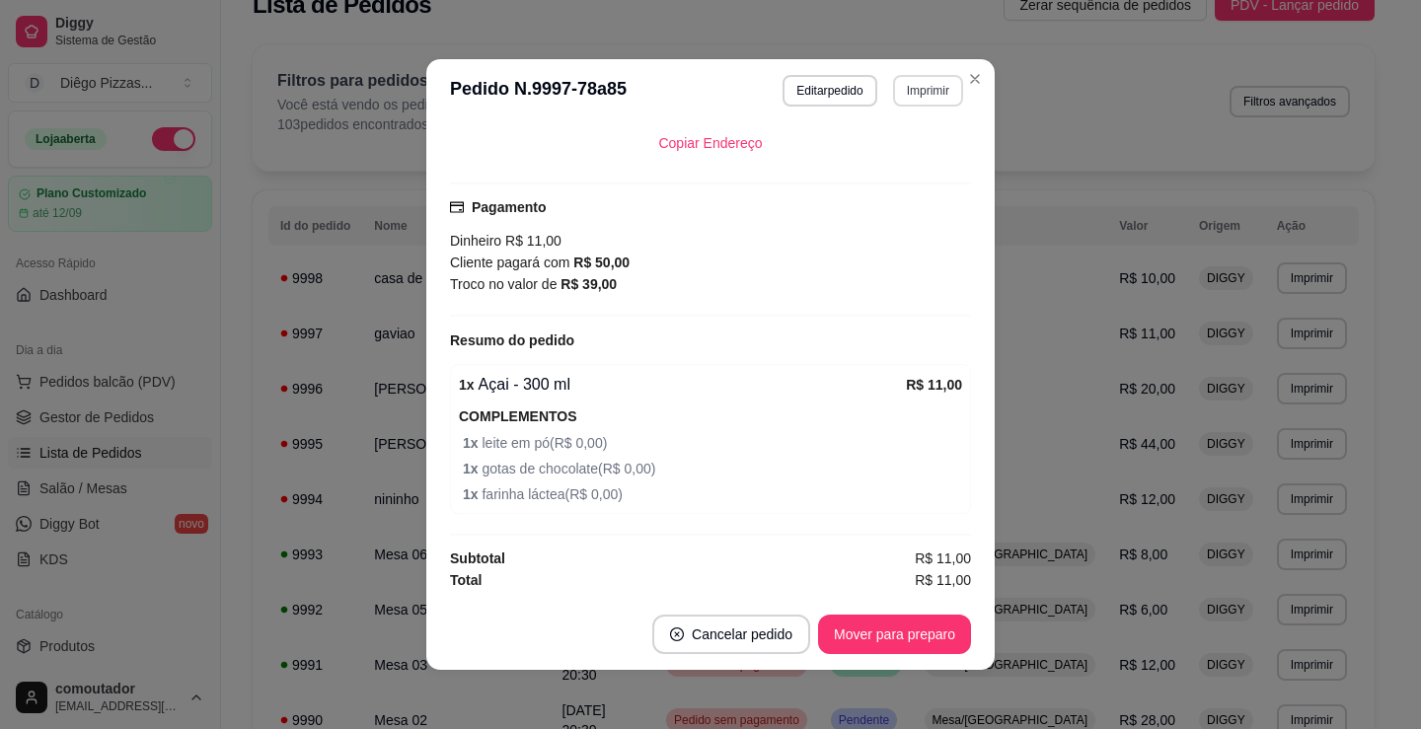
click at [926, 84] on button "Imprimir" at bounding box center [928, 91] width 70 height 32
click at [856, 174] on button "IMPRESSORA" at bounding box center [886, 160] width 143 height 32
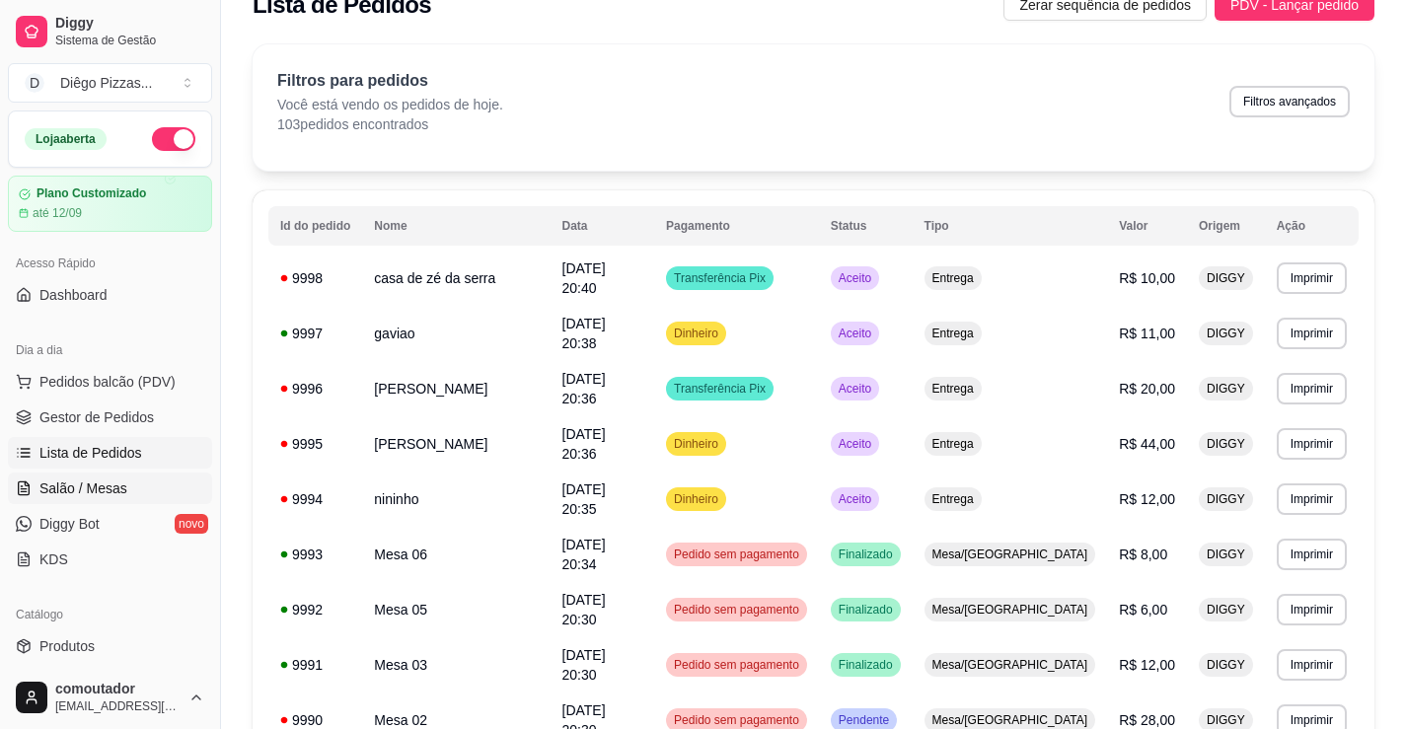
click at [105, 481] on span "Salão / Mesas" at bounding box center [83, 489] width 88 height 20
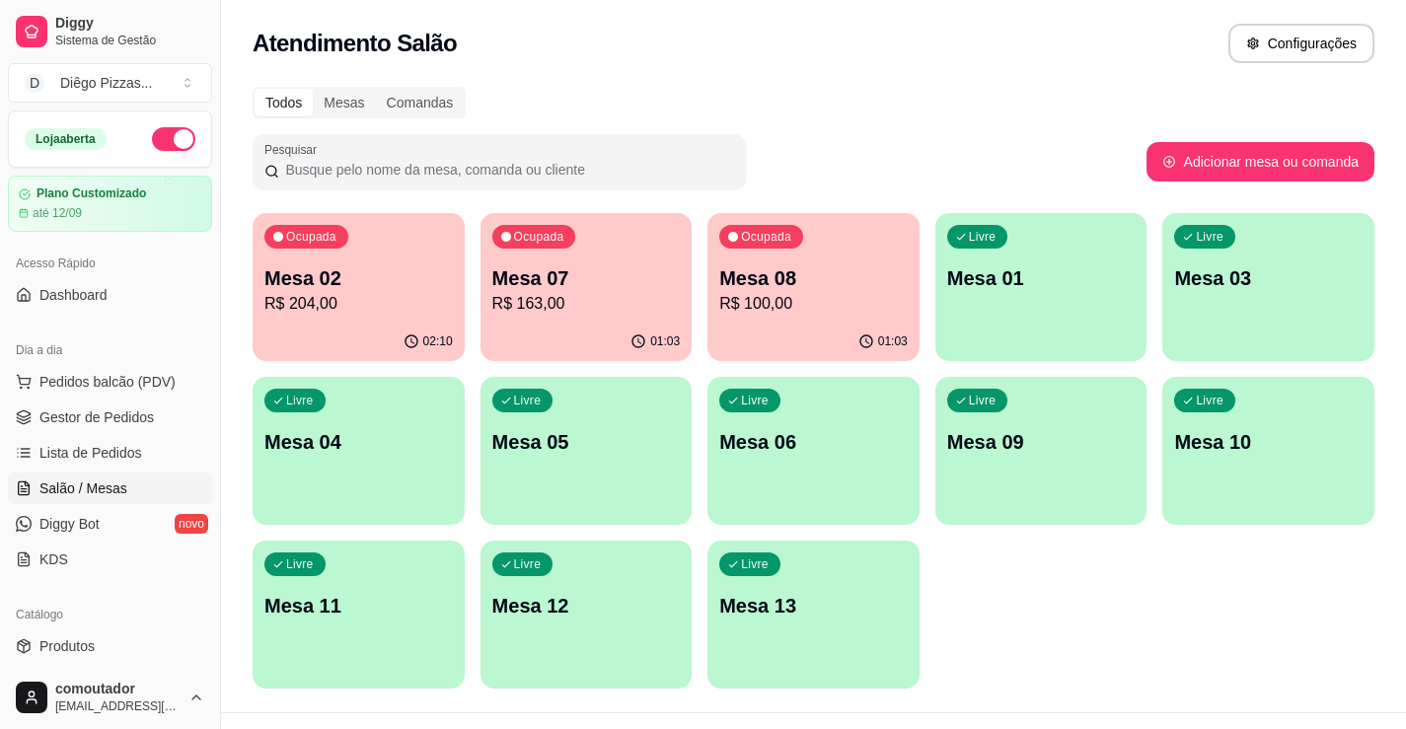
click at [374, 305] on p "R$ 204,00" at bounding box center [358, 304] width 188 height 24
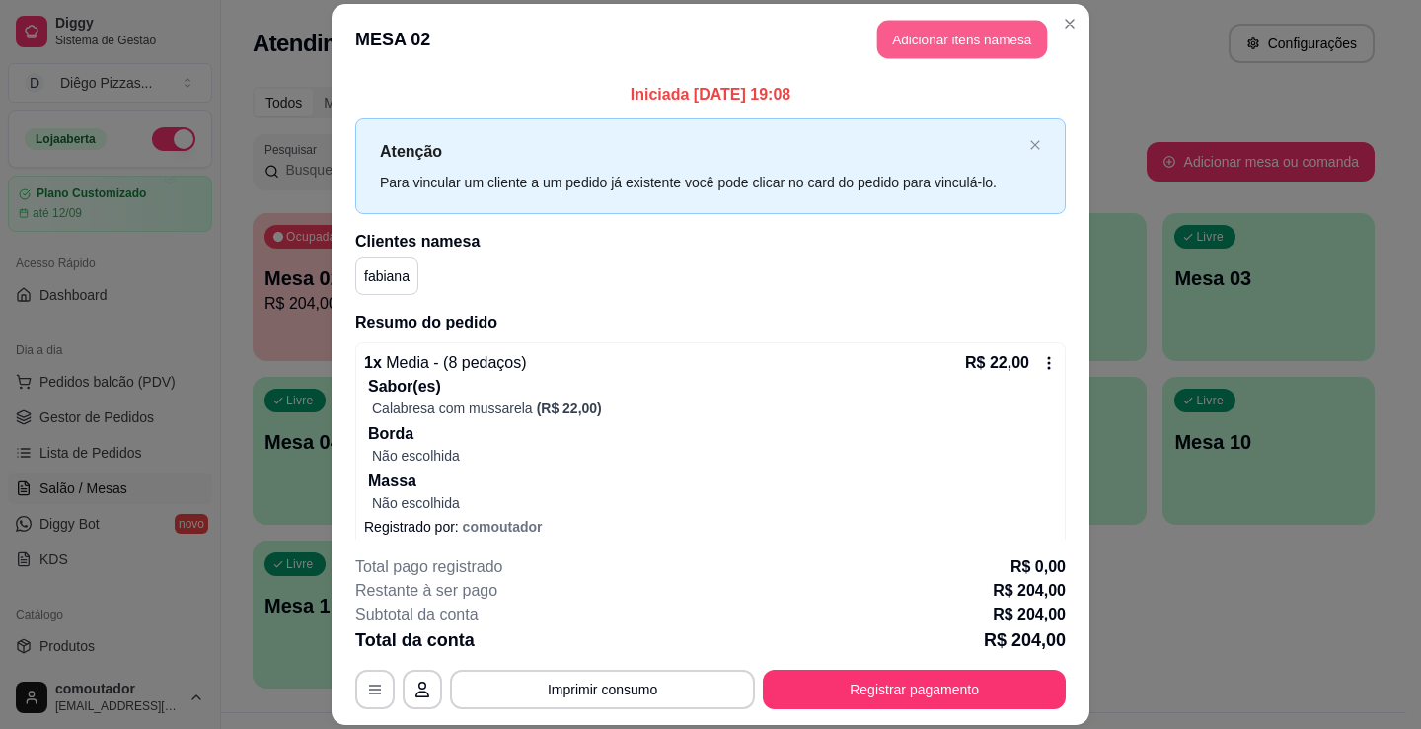
click at [955, 48] on button "Adicionar itens na mesa" at bounding box center [962, 39] width 170 height 38
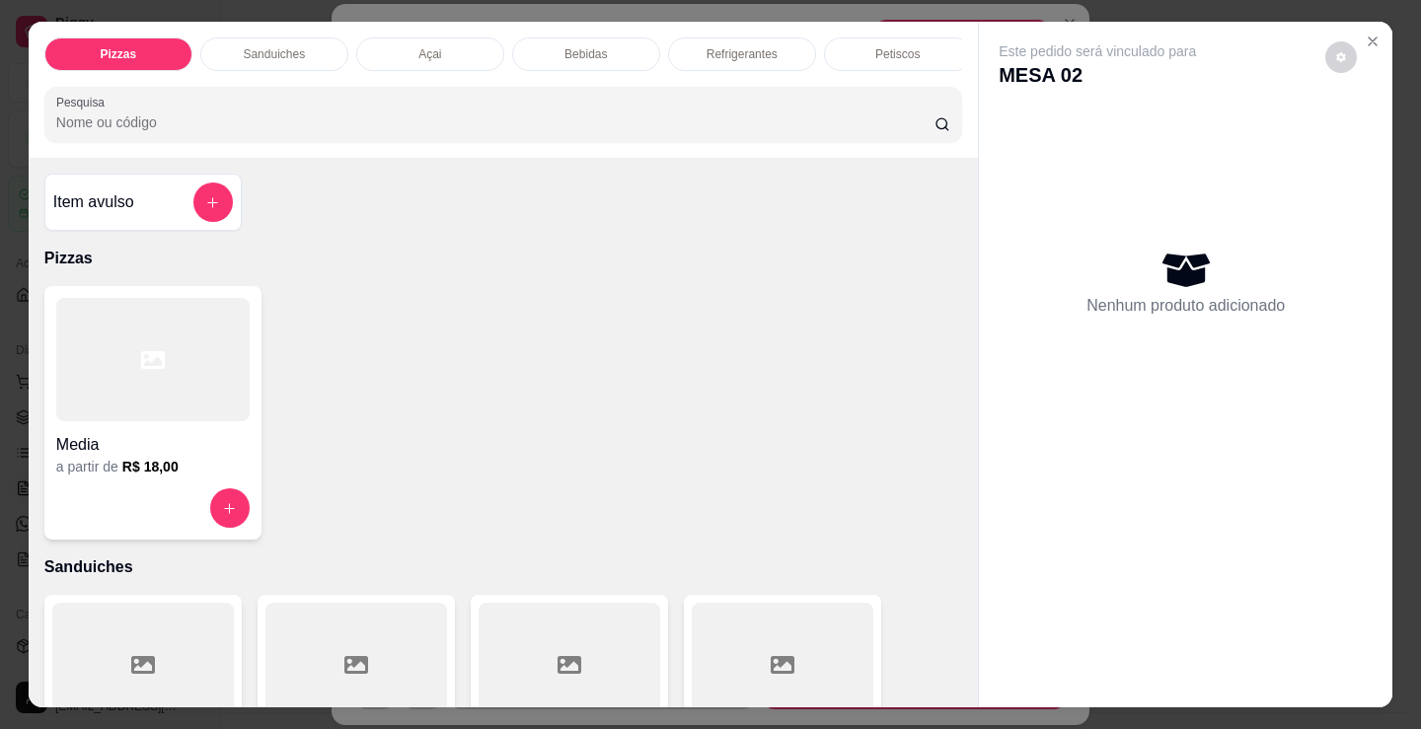
click at [602, 58] on div "Bebidas" at bounding box center [586, 54] width 148 height 34
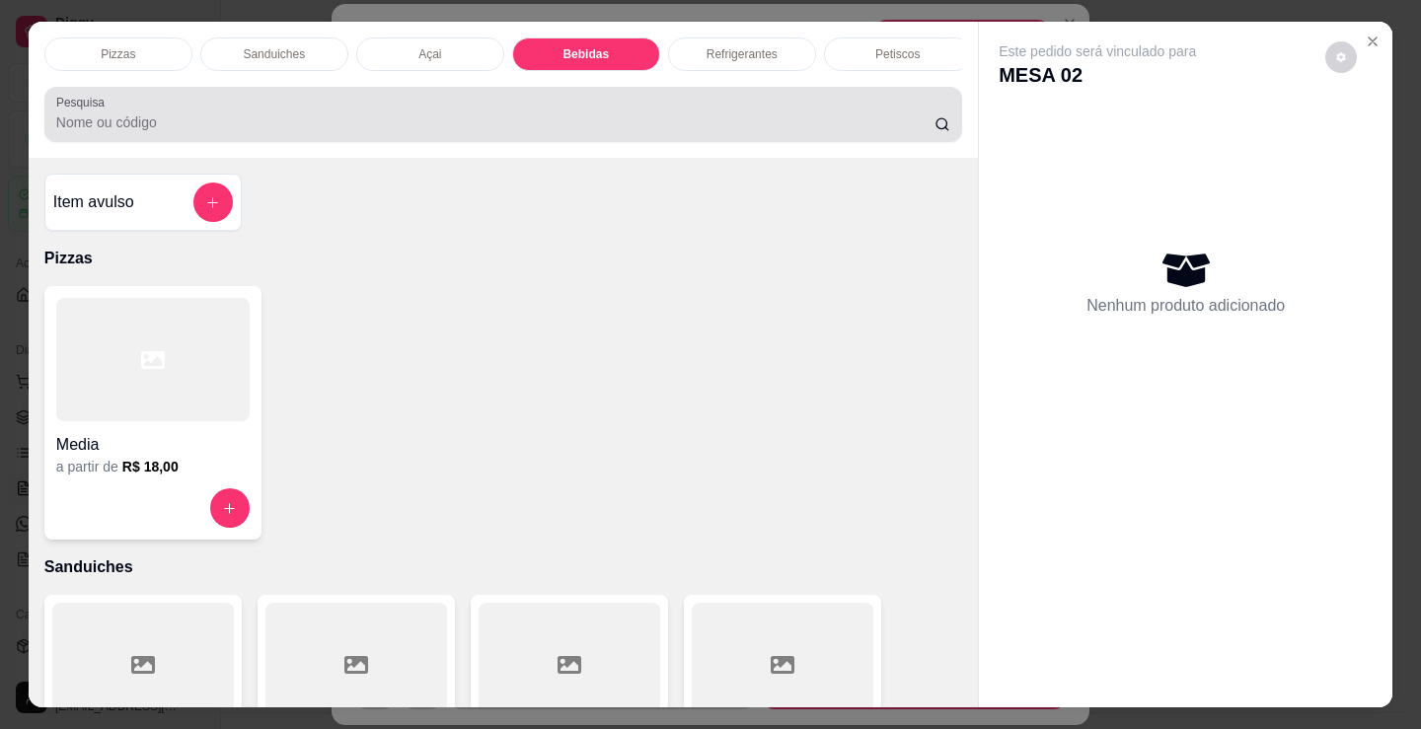
scroll to position [48, 0]
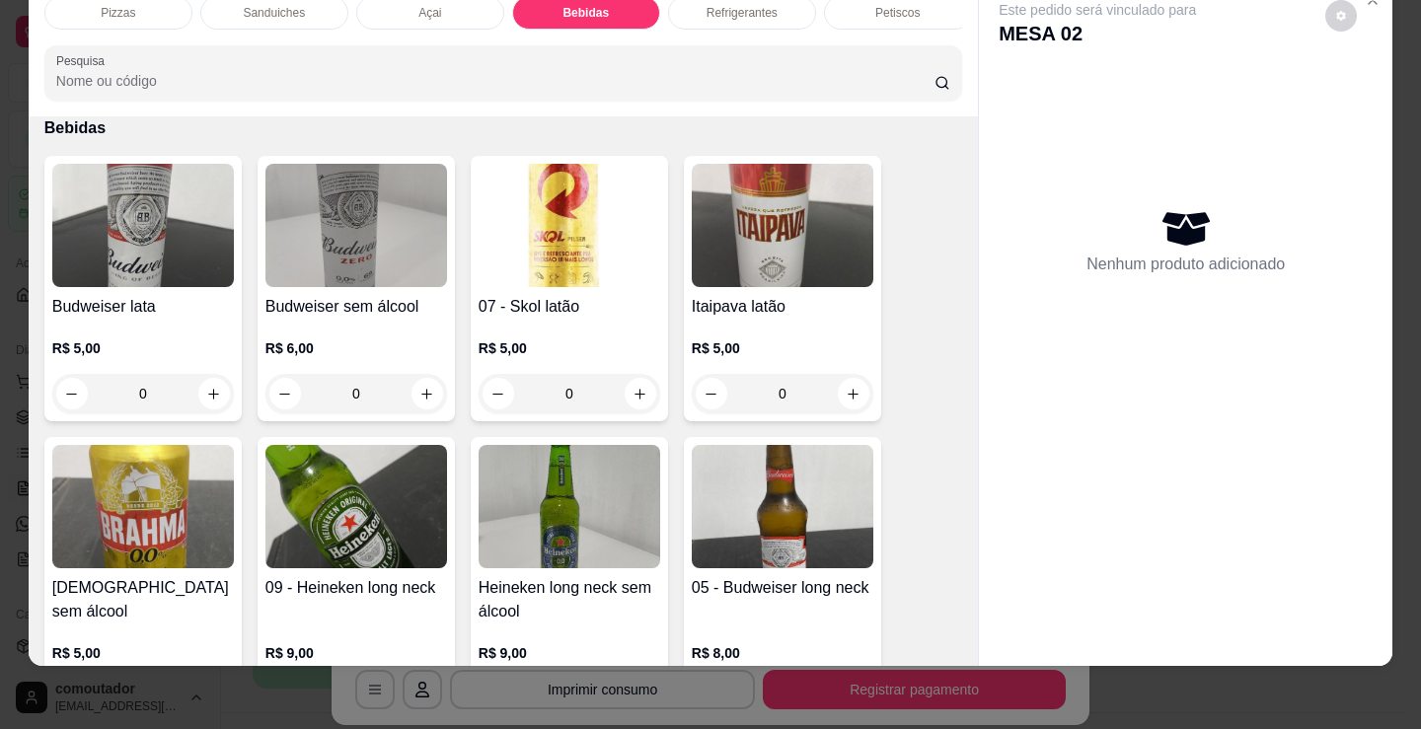
click at [858, 42] on div "Pizzas Sanduiches Açai Bebidas Refrigerantes Petiscos doces Cigarros utensílios…" at bounding box center [503, 48] width 949 height 136
click at [774, 38] on div "Pizzas Sanduiches Açai Bebidas Refrigerantes Petiscos doces Cigarros utensílios…" at bounding box center [503, 48] width 949 height 136
click at [769, 31] on div "Pizzas Sanduiches Açai Bebidas Refrigerantes Petiscos doces Cigarros utensílios…" at bounding box center [503, 48] width 949 height 136
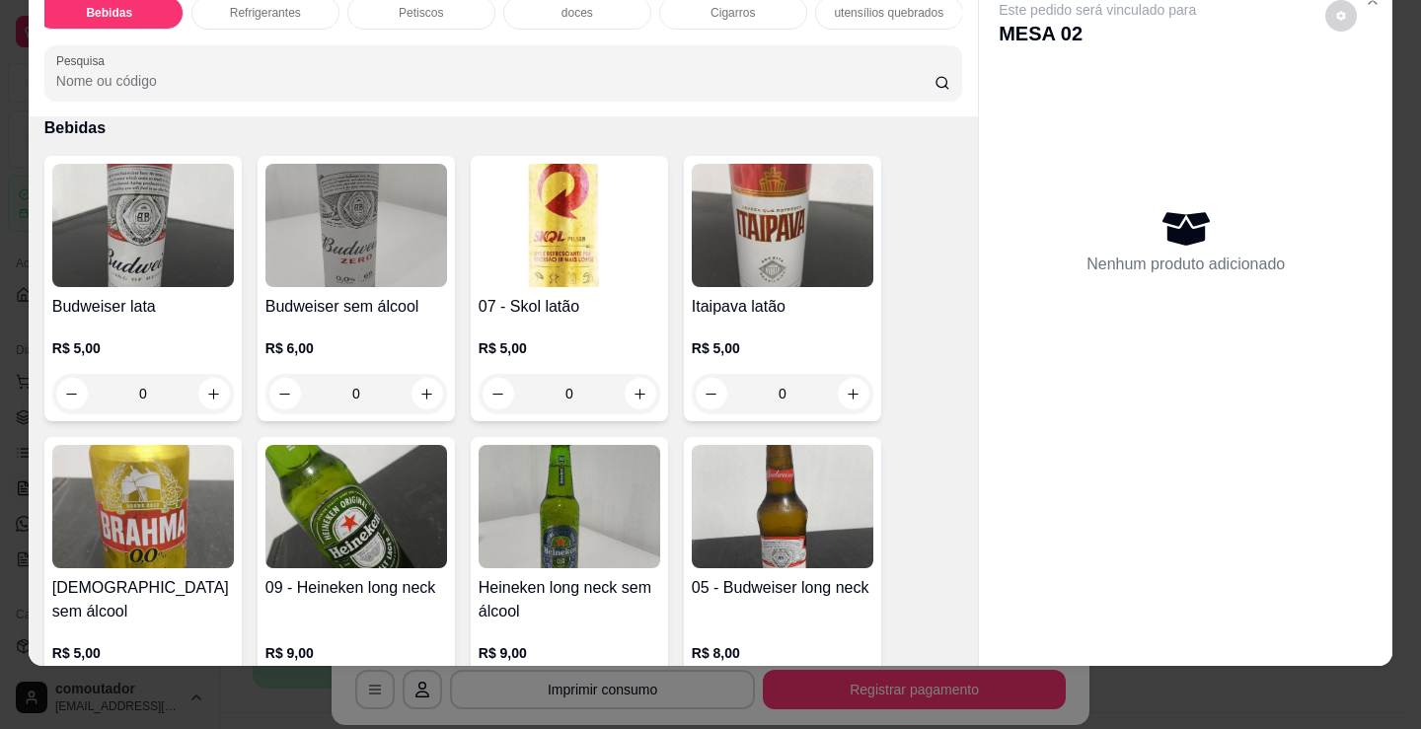
click at [598, 10] on div "doces" at bounding box center [577, 13] width 148 height 34
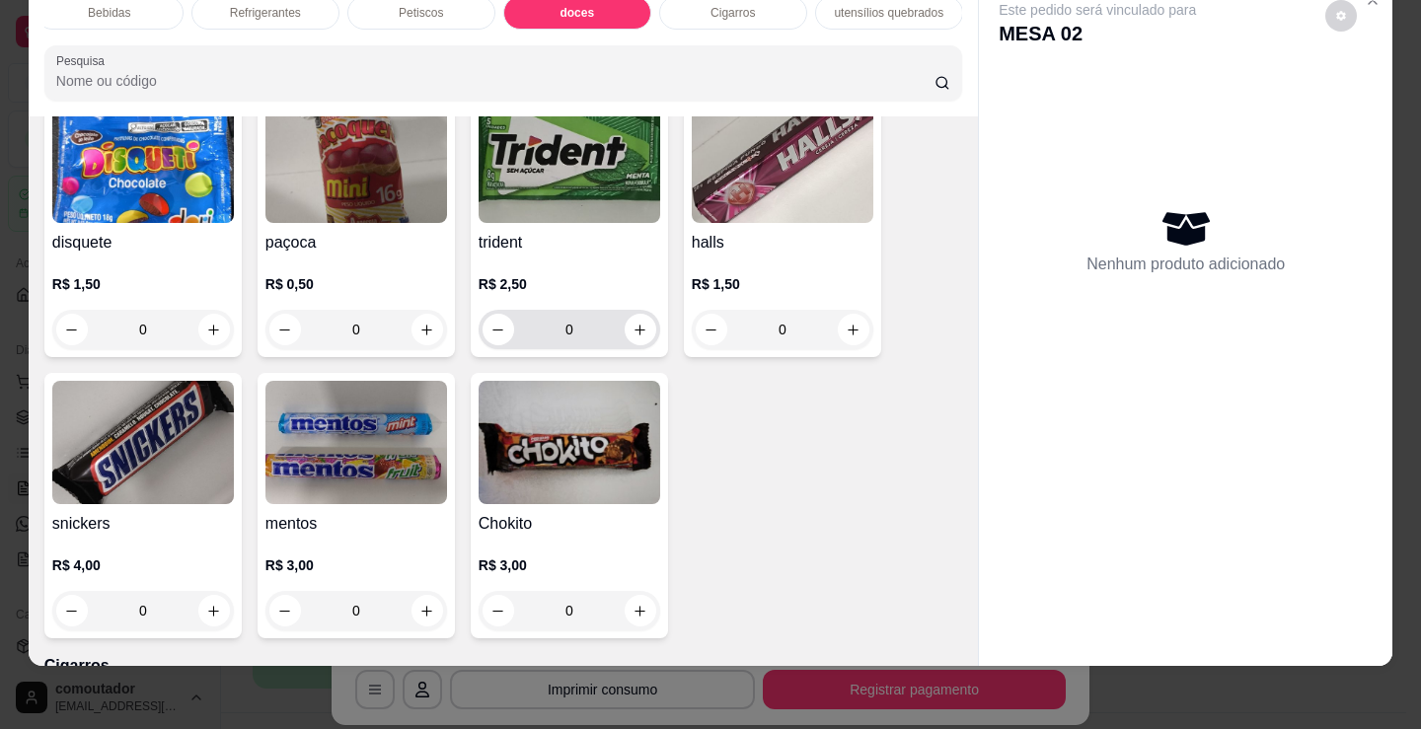
scroll to position [7046, 0]
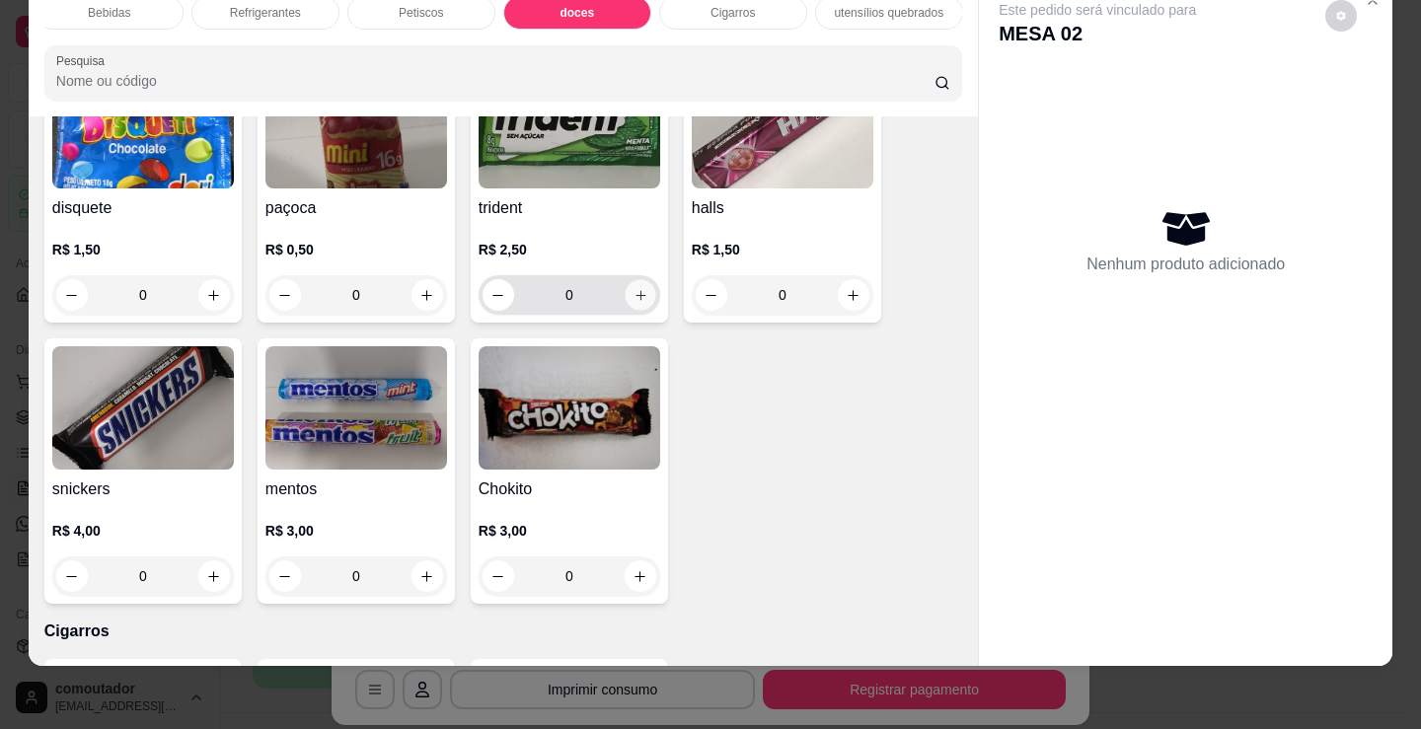
click at [633, 297] on icon "increase-product-quantity" at bounding box center [640, 295] width 15 height 15
type input "1"
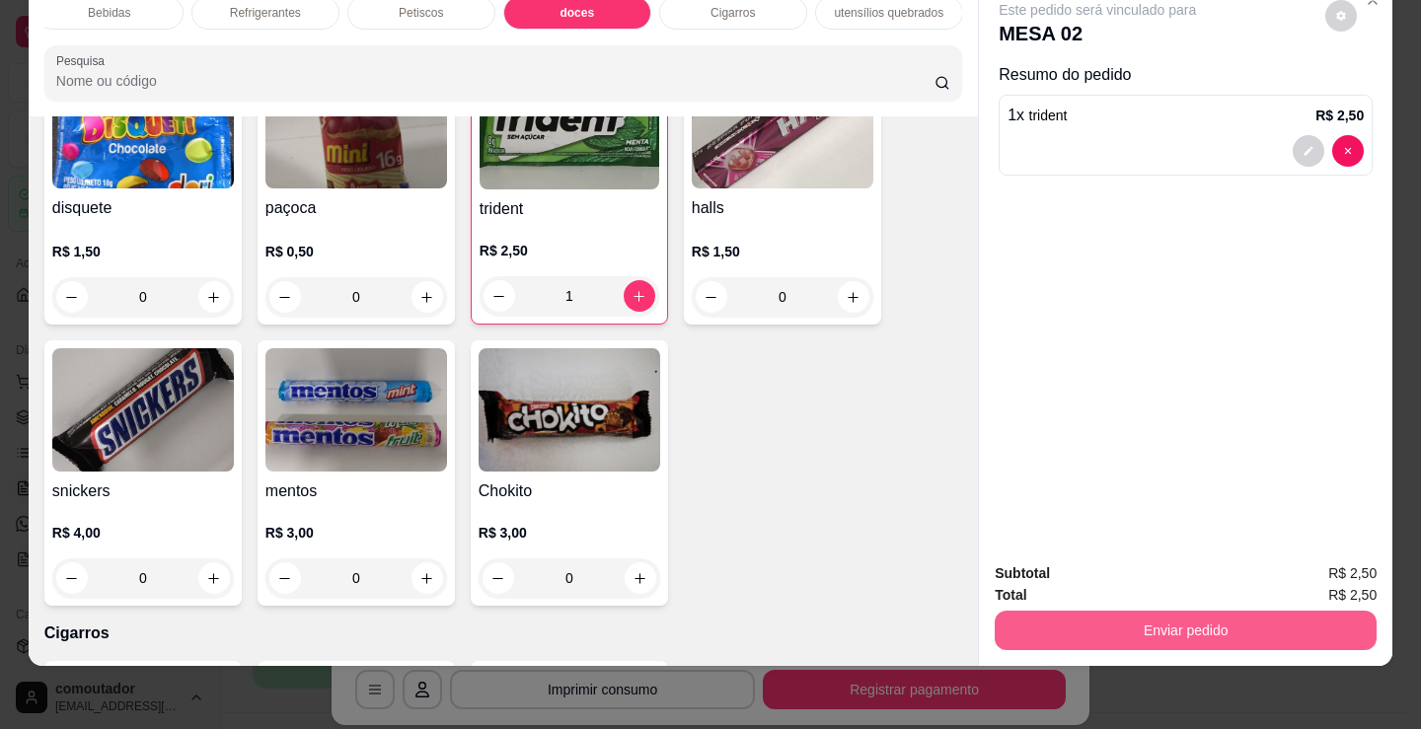
click at [1213, 613] on button "Enviar pedido" at bounding box center [1186, 630] width 382 height 39
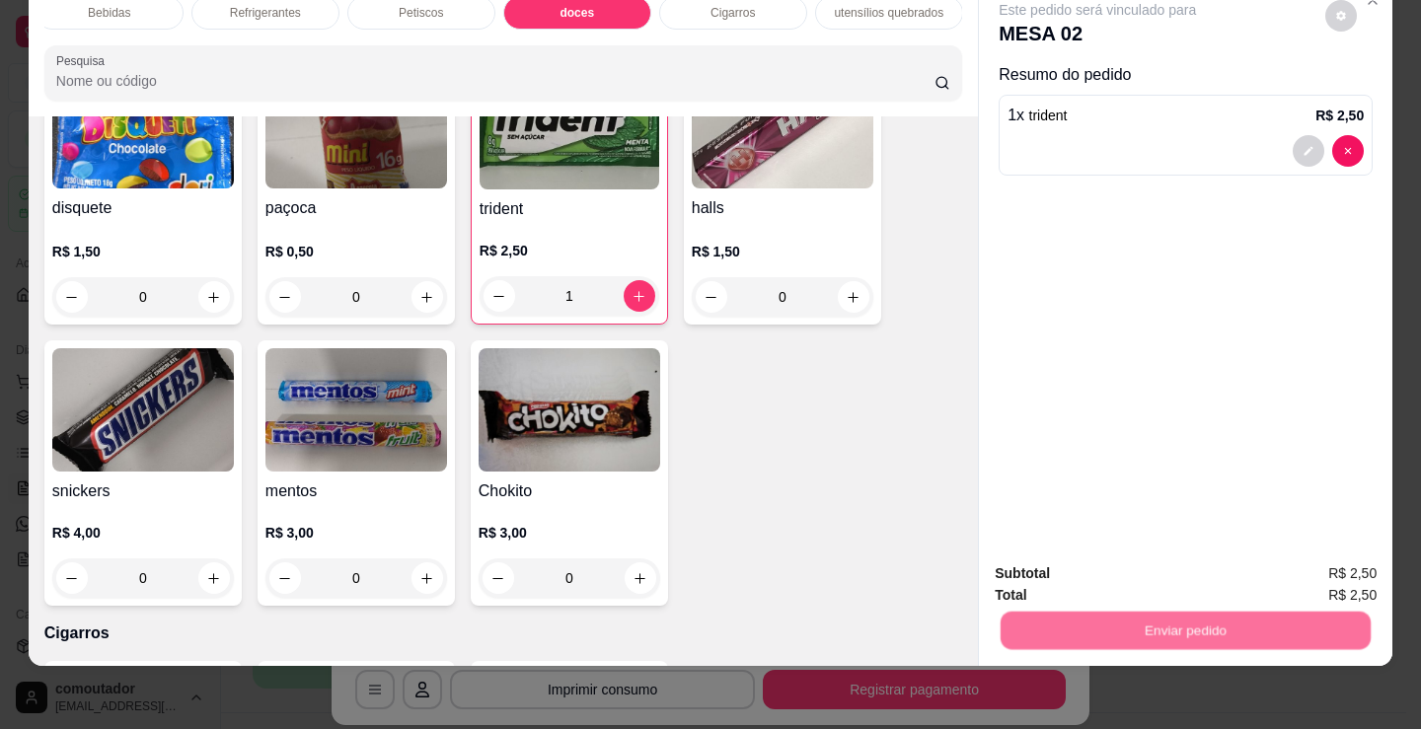
click at [1205, 567] on button "Não registrar e enviar pedido" at bounding box center [1120, 567] width 199 height 37
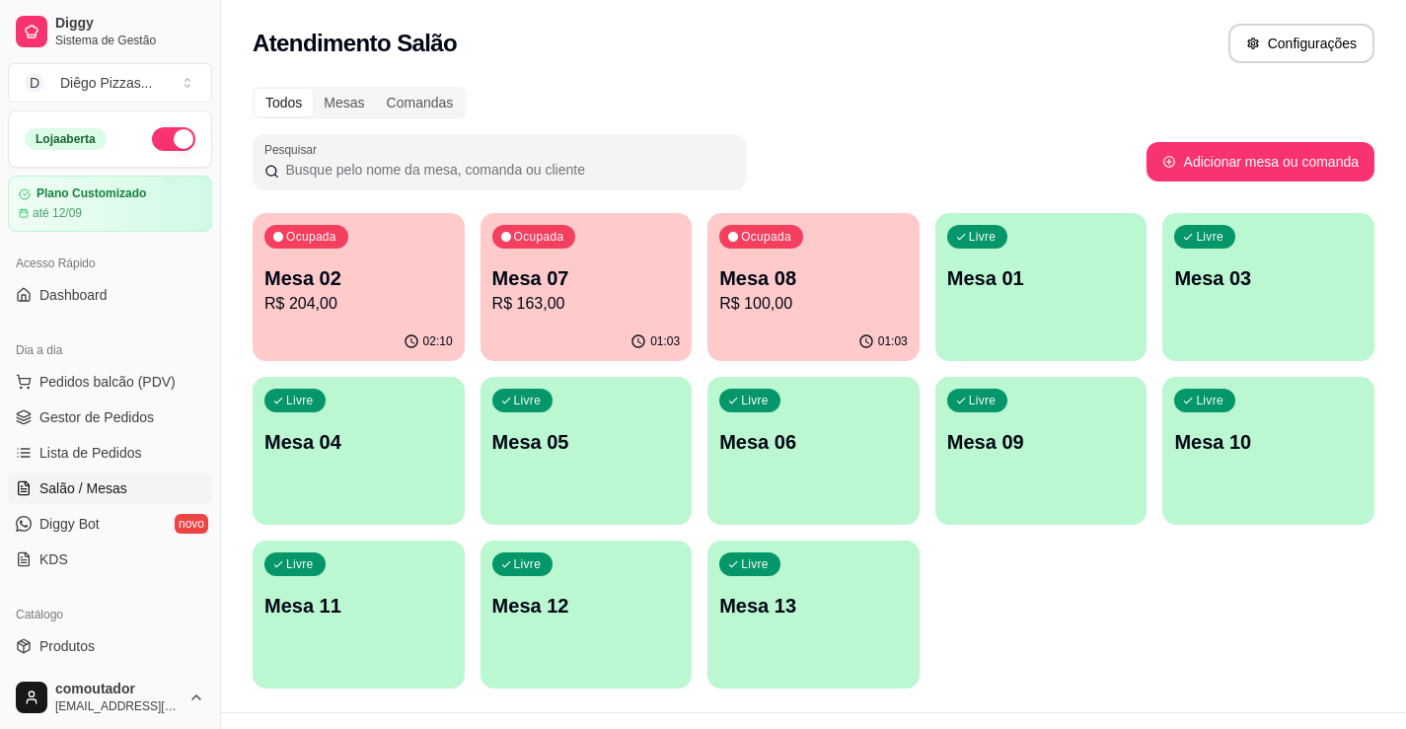
click at [322, 321] on div "Ocupada Mesa 02 R$ 204,00" at bounding box center [359, 268] width 212 height 110
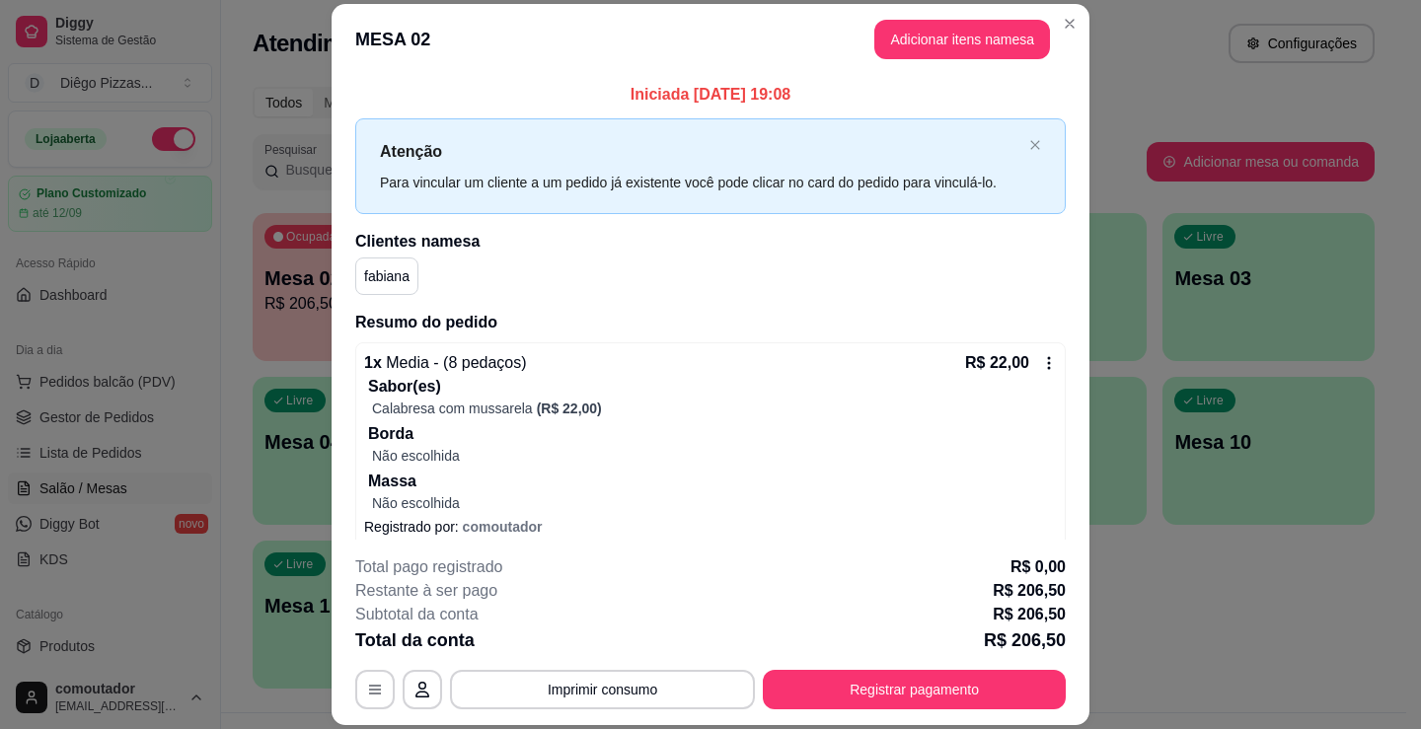
click at [910, 59] on header "MESA 02 Adicionar itens na mesa" at bounding box center [711, 39] width 758 height 71
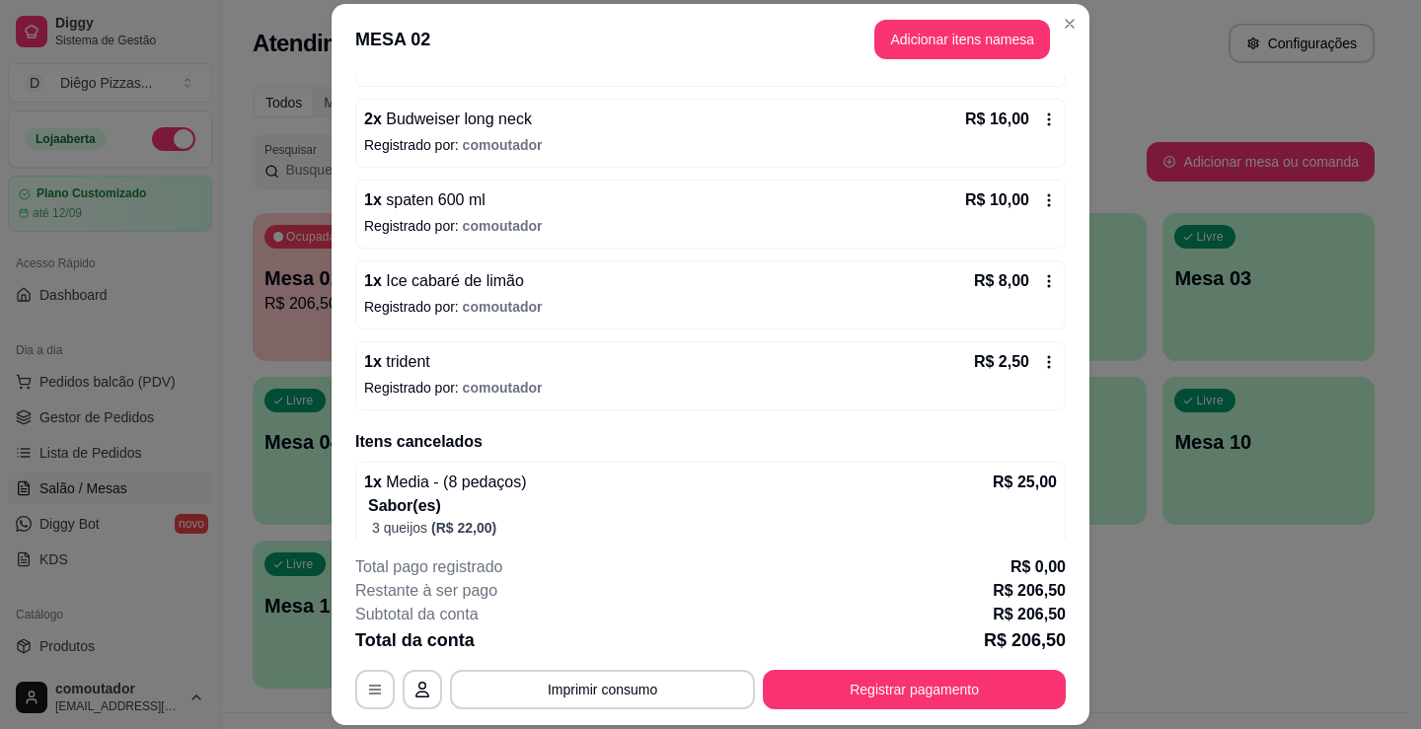
scroll to position [1395, 0]
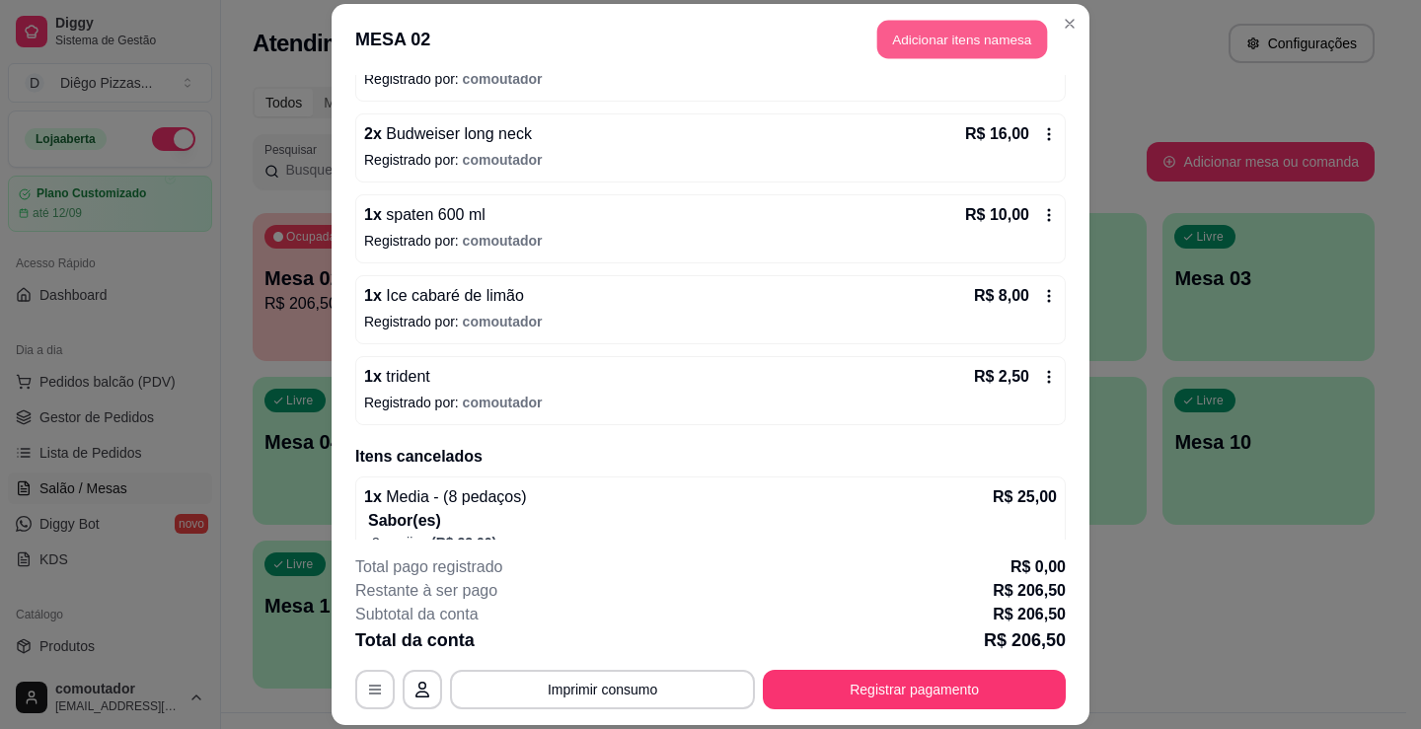
click at [880, 43] on button "Adicionar itens na mesa" at bounding box center [962, 39] width 170 height 38
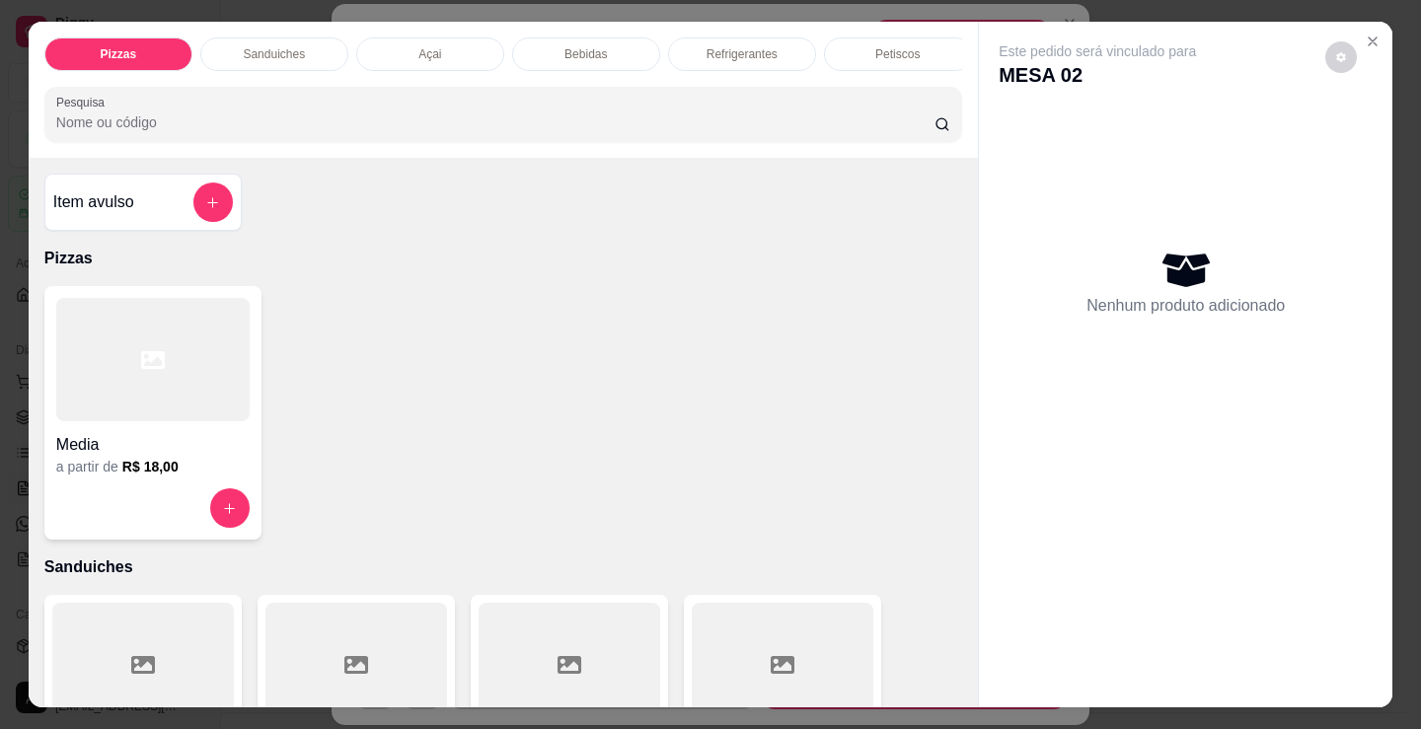
click at [571, 53] on p "Bebidas" at bounding box center [585, 54] width 42 height 16
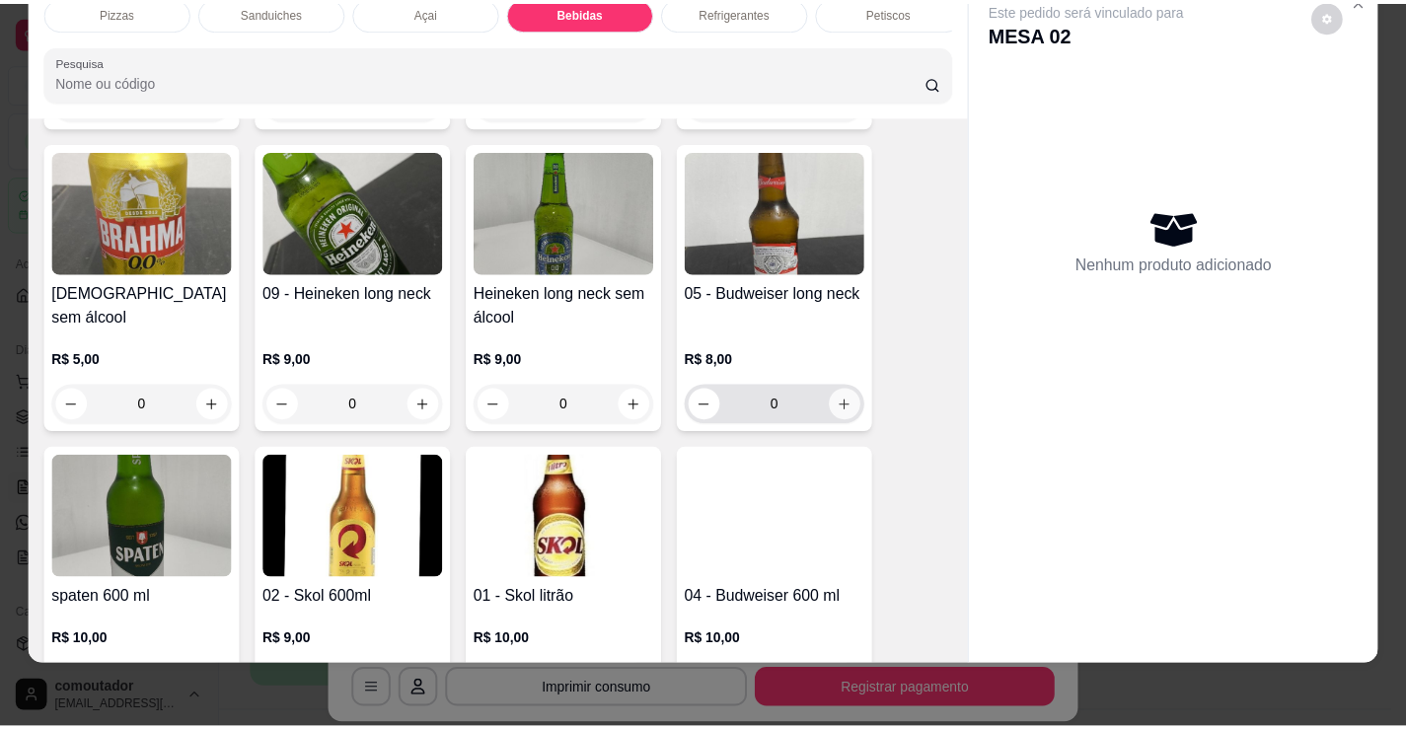
scroll to position [2460, 0]
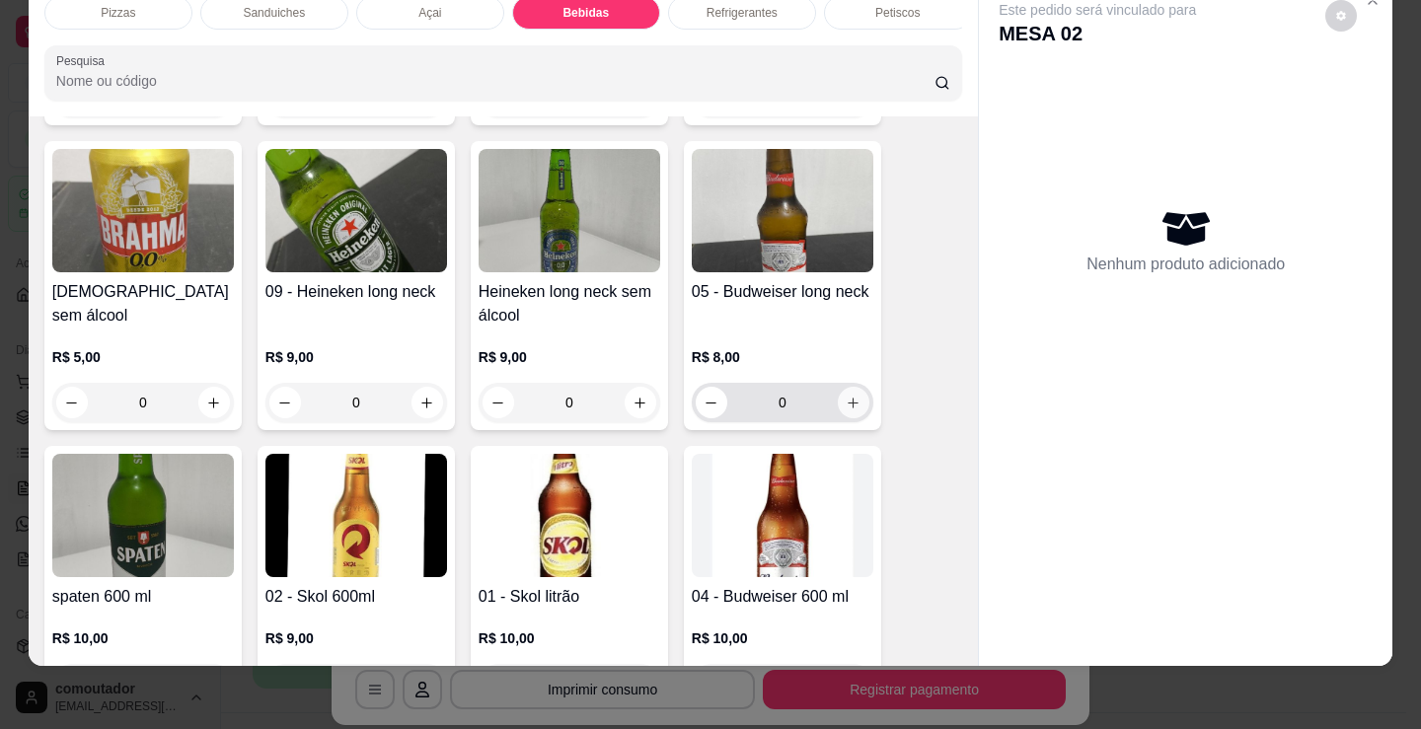
click at [848, 401] on icon "increase-product-quantity" at bounding box center [853, 403] width 15 height 15
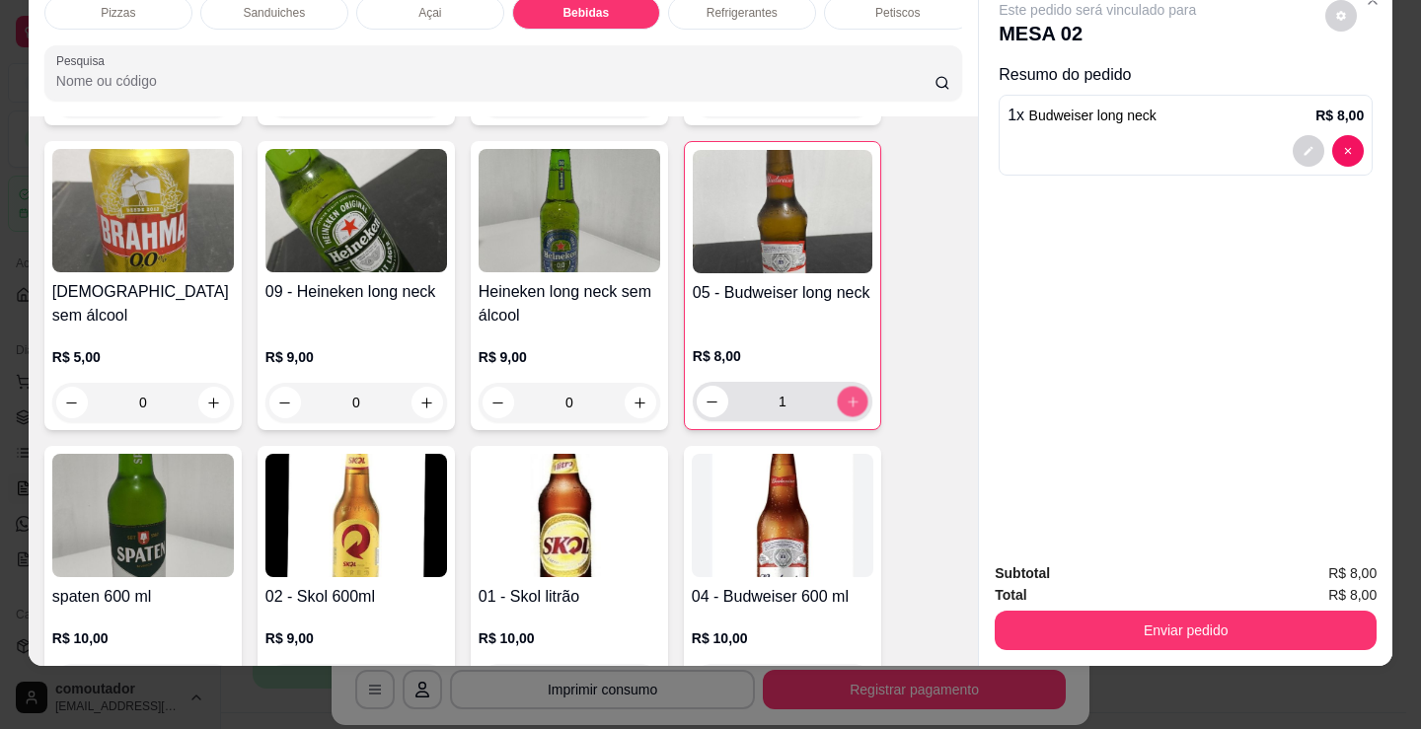
click at [849, 401] on icon "increase-product-quantity" at bounding box center [853, 402] width 15 height 15
type input "2"
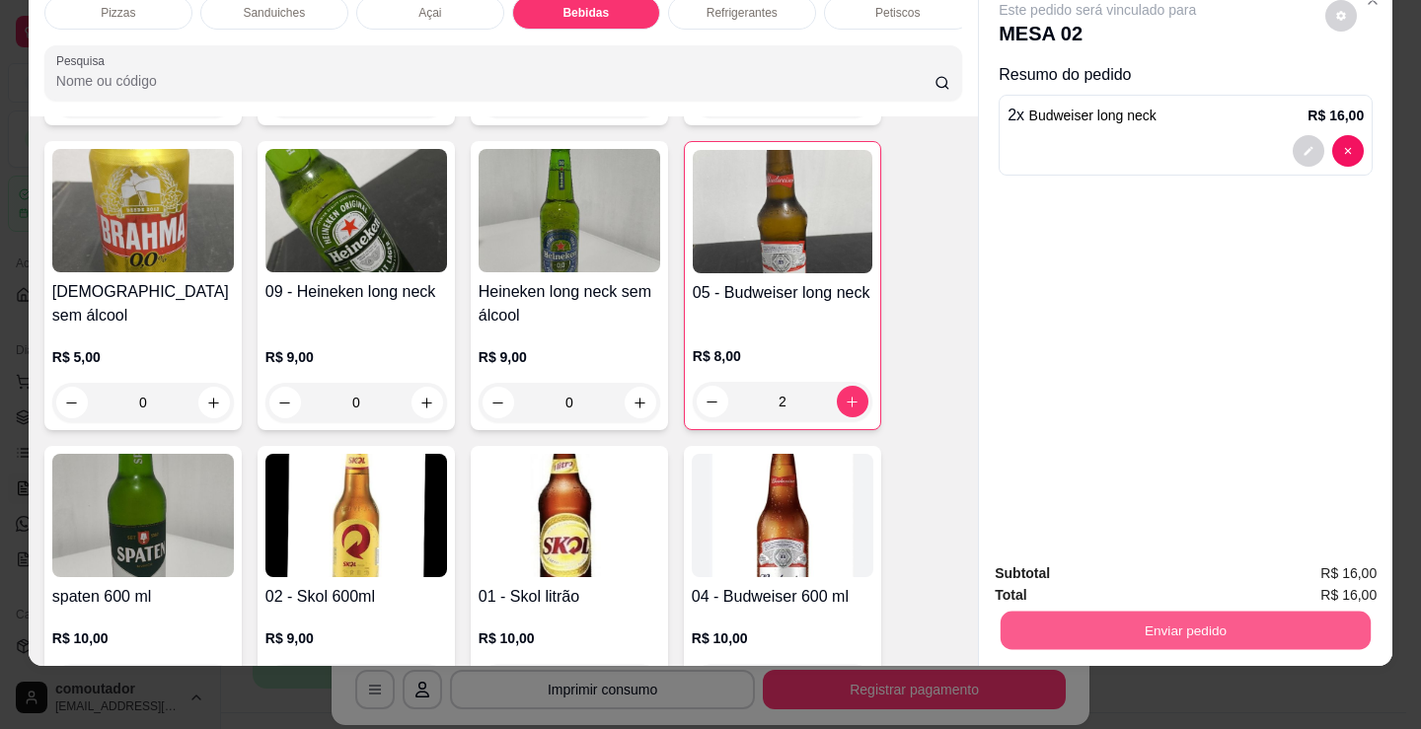
click at [1159, 611] on button "Enviar pedido" at bounding box center [1185, 630] width 370 height 38
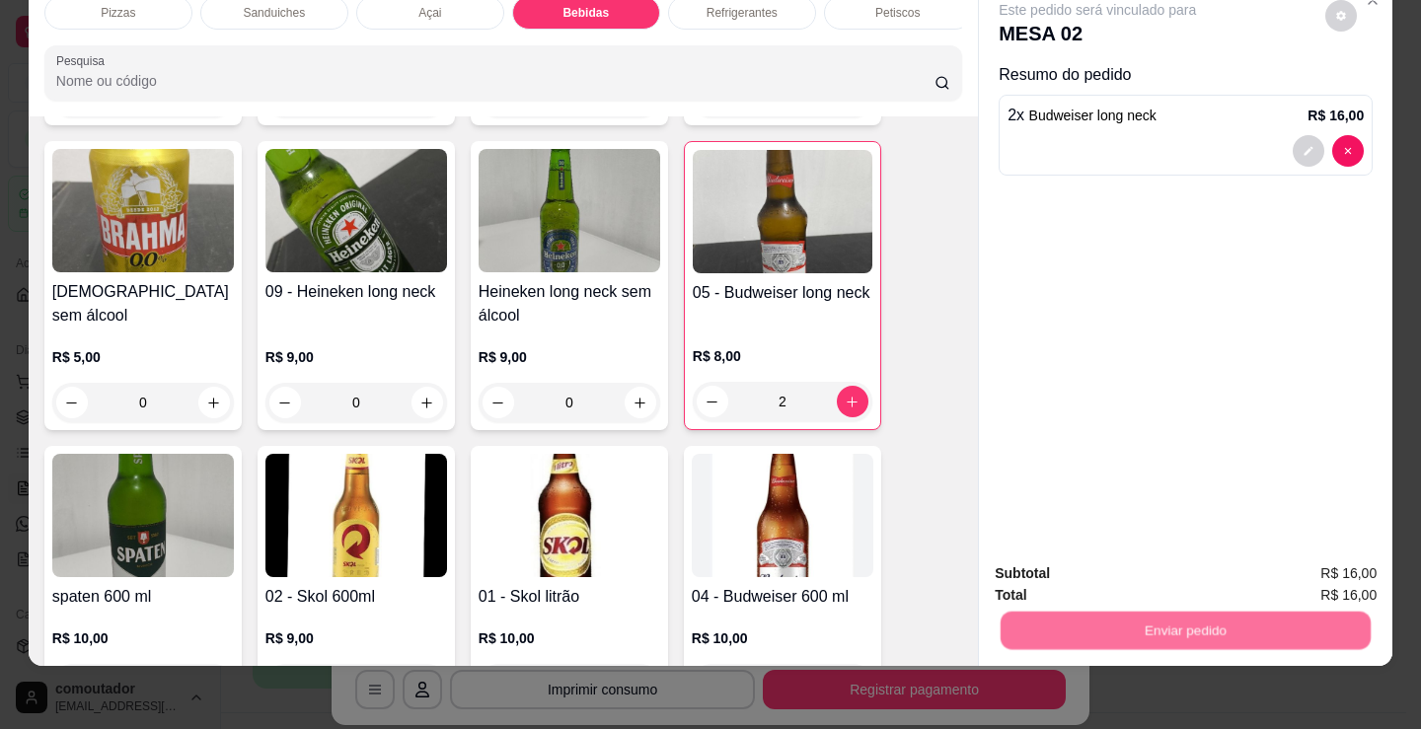
click at [1156, 573] on button "Não registrar e enviar pedido" at bounding box center [1119, 567] width 205 height 37
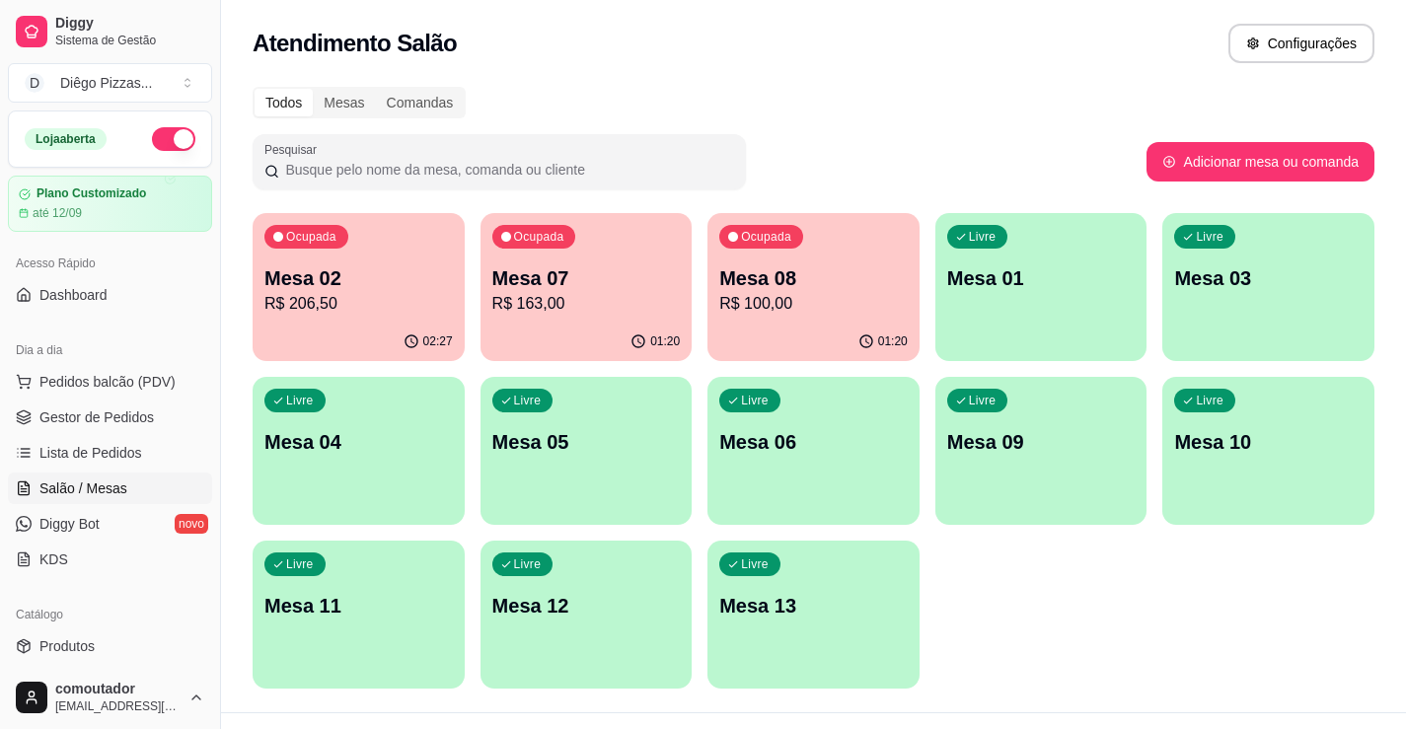
click at [169, 136] on button "button" at bounding box center [173, 139] width 43 height 24
click at [113, 450] on span "Lista de Pedidos" at bounding box center [90, 453] width 103 height 20
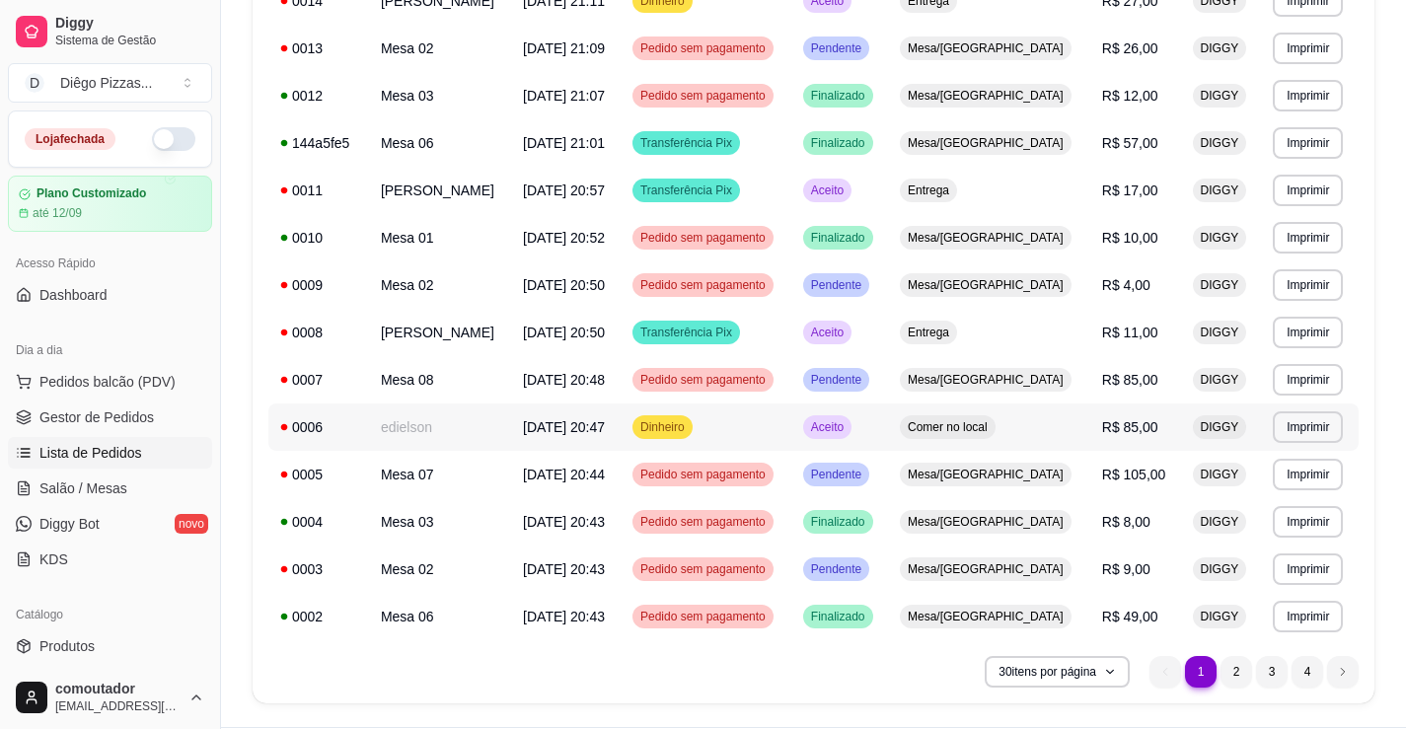
scroll to position [1120, 0]
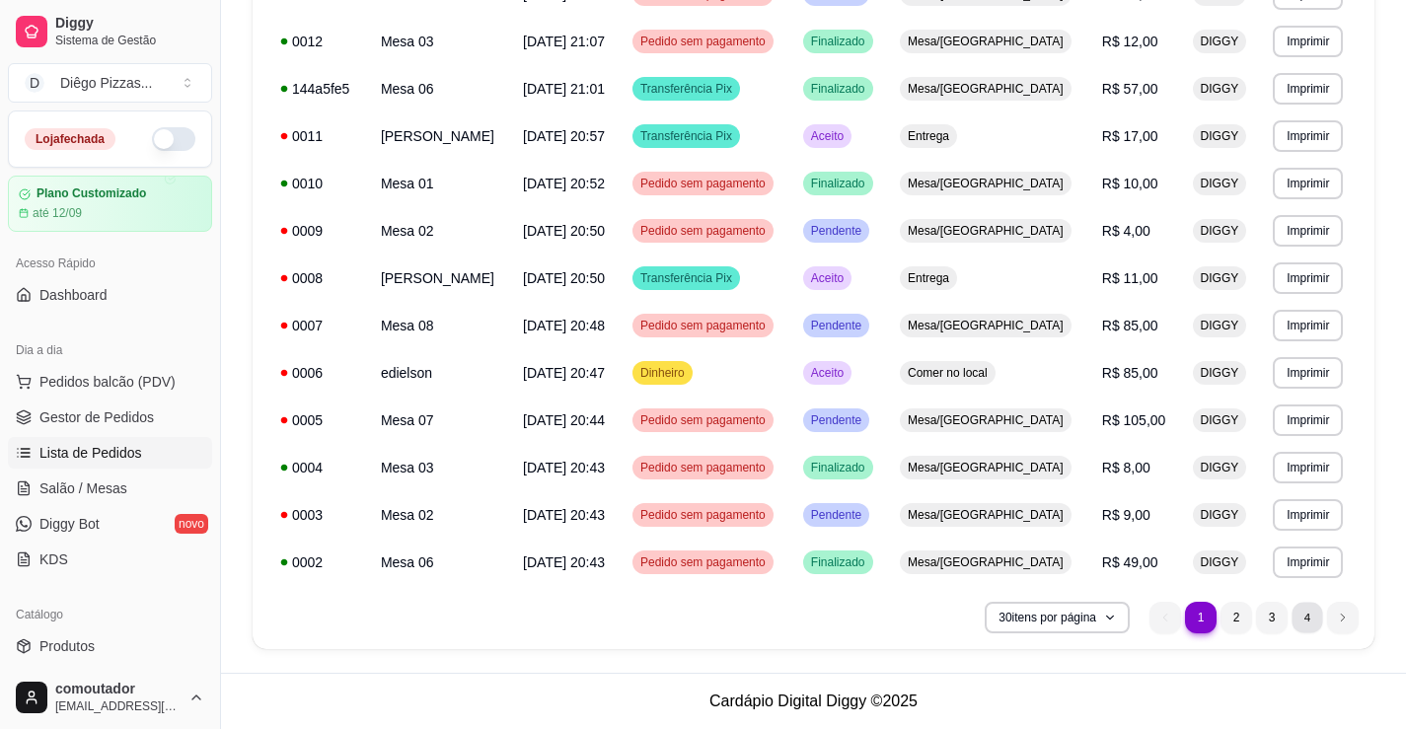
click at [1313, 620] on li "4" at bounding box center [1307, 617] width 31 height 31
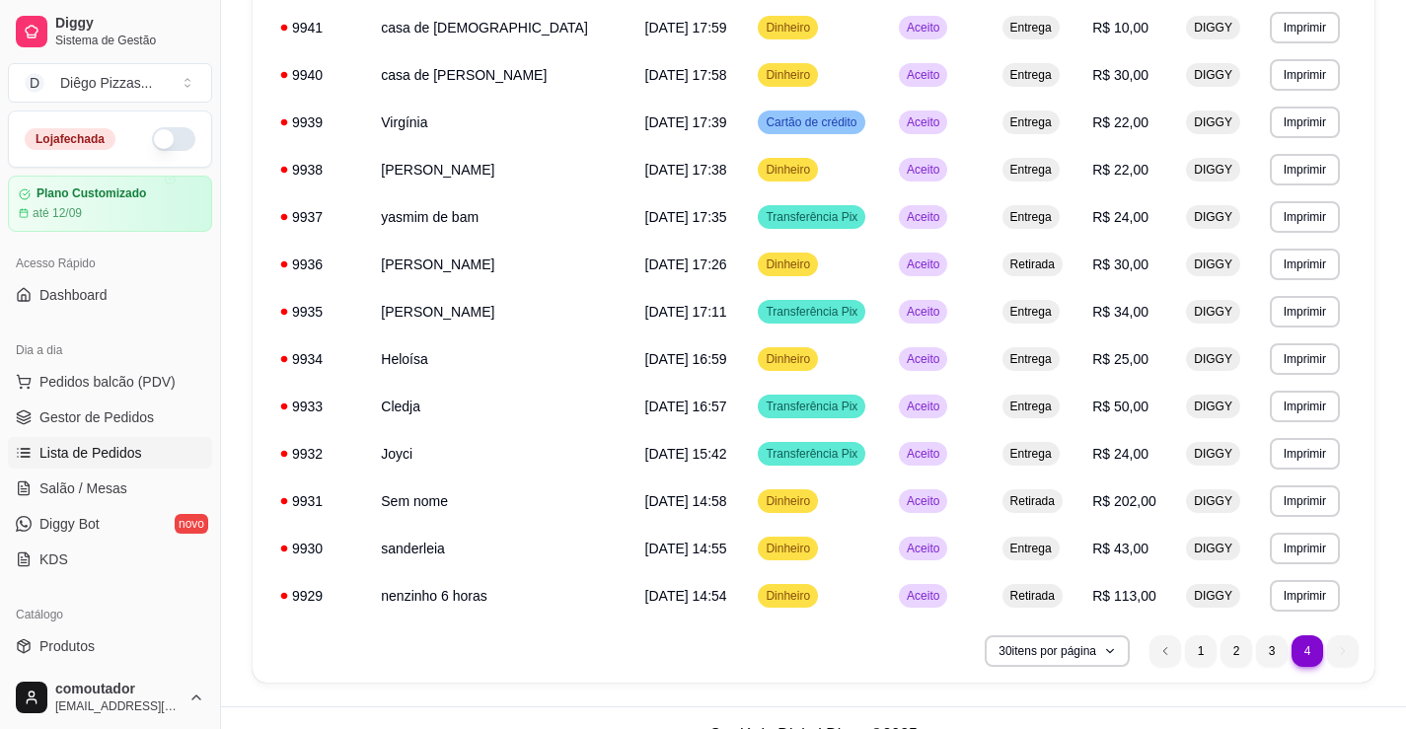
scroll to position [409, 0]
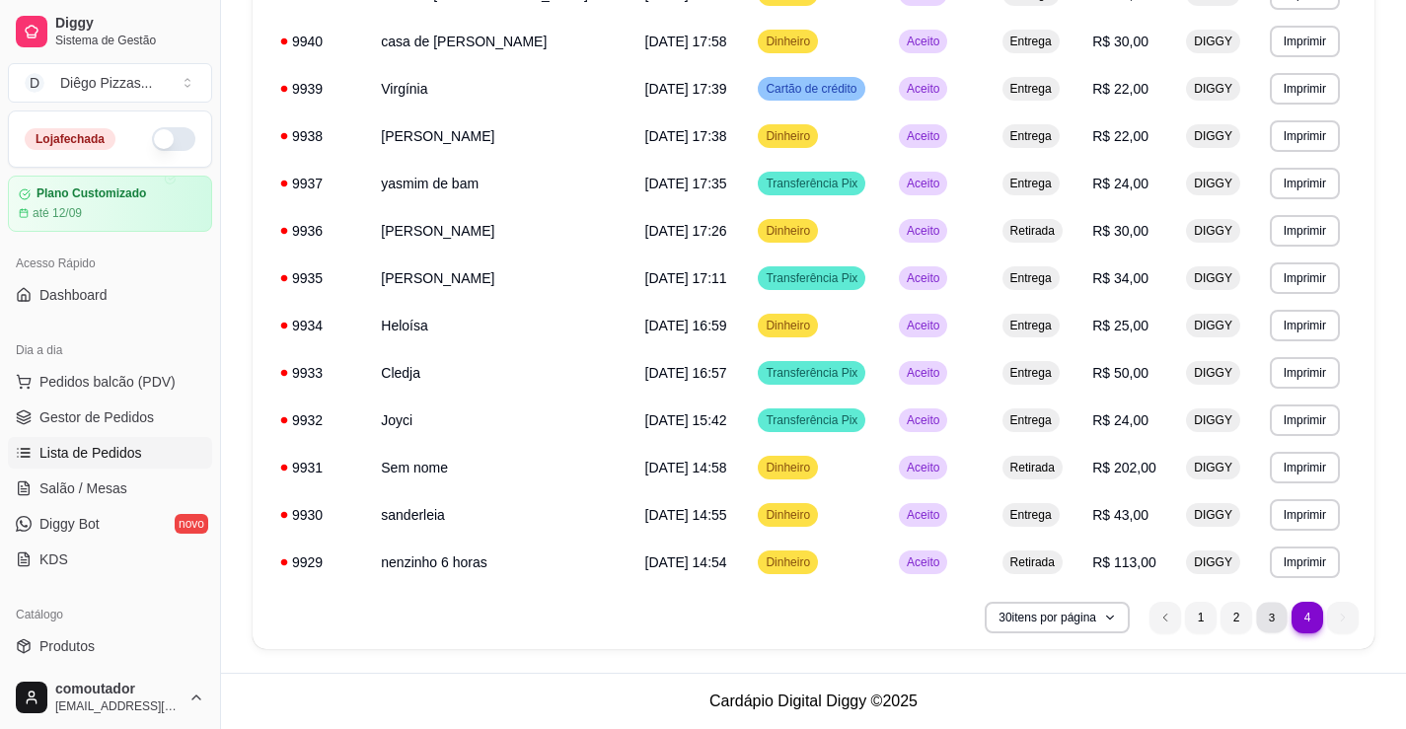
click at [1267, 623] on li "3" at bounding box center [1271, 617] width 31 height 31
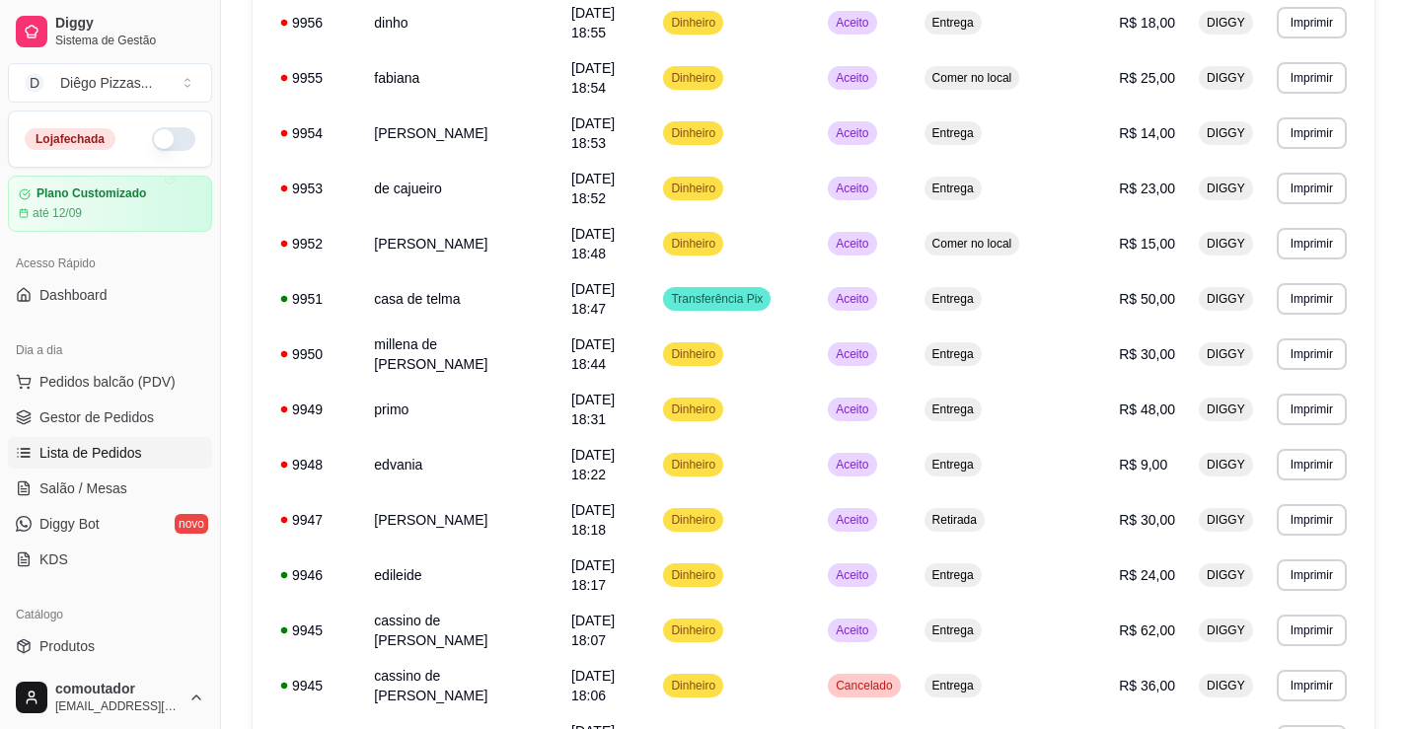
scroll to position [1120, 0]
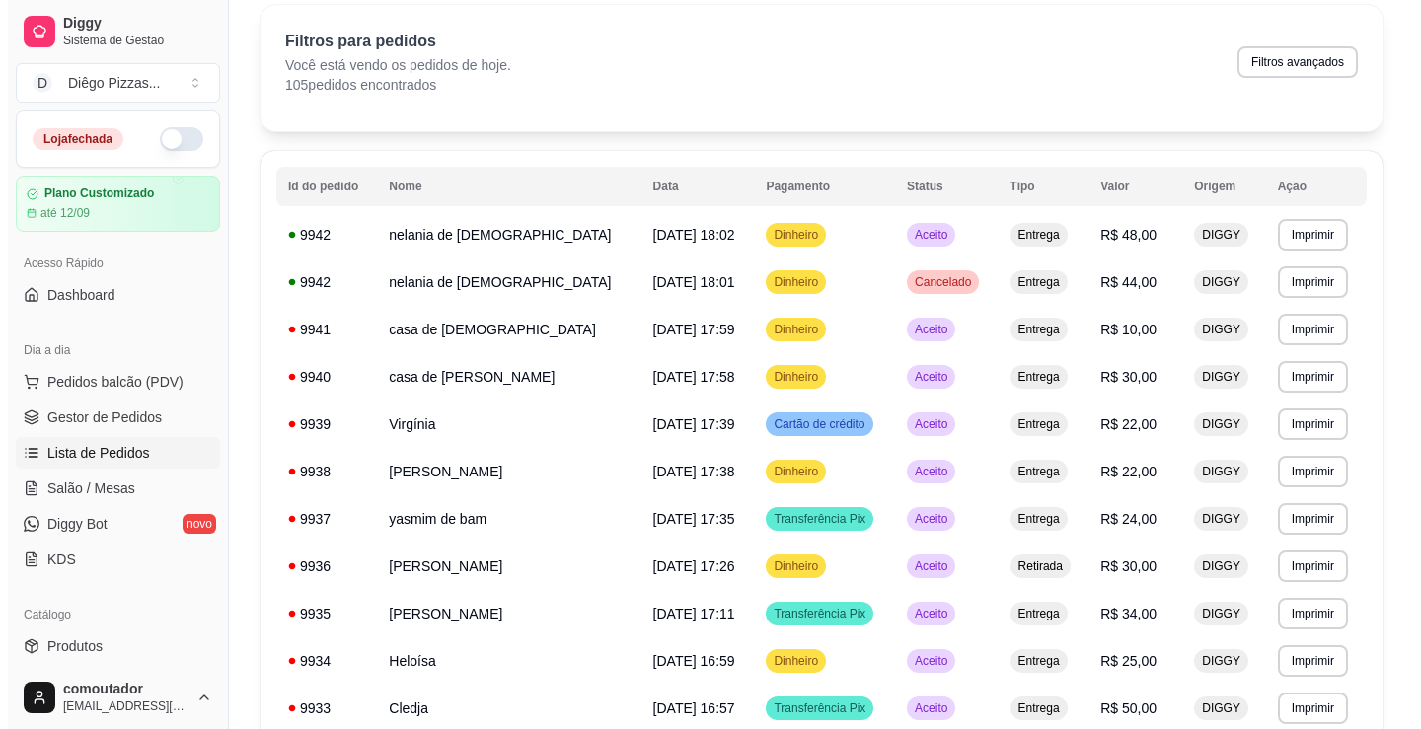
scroll to position [0, 0]
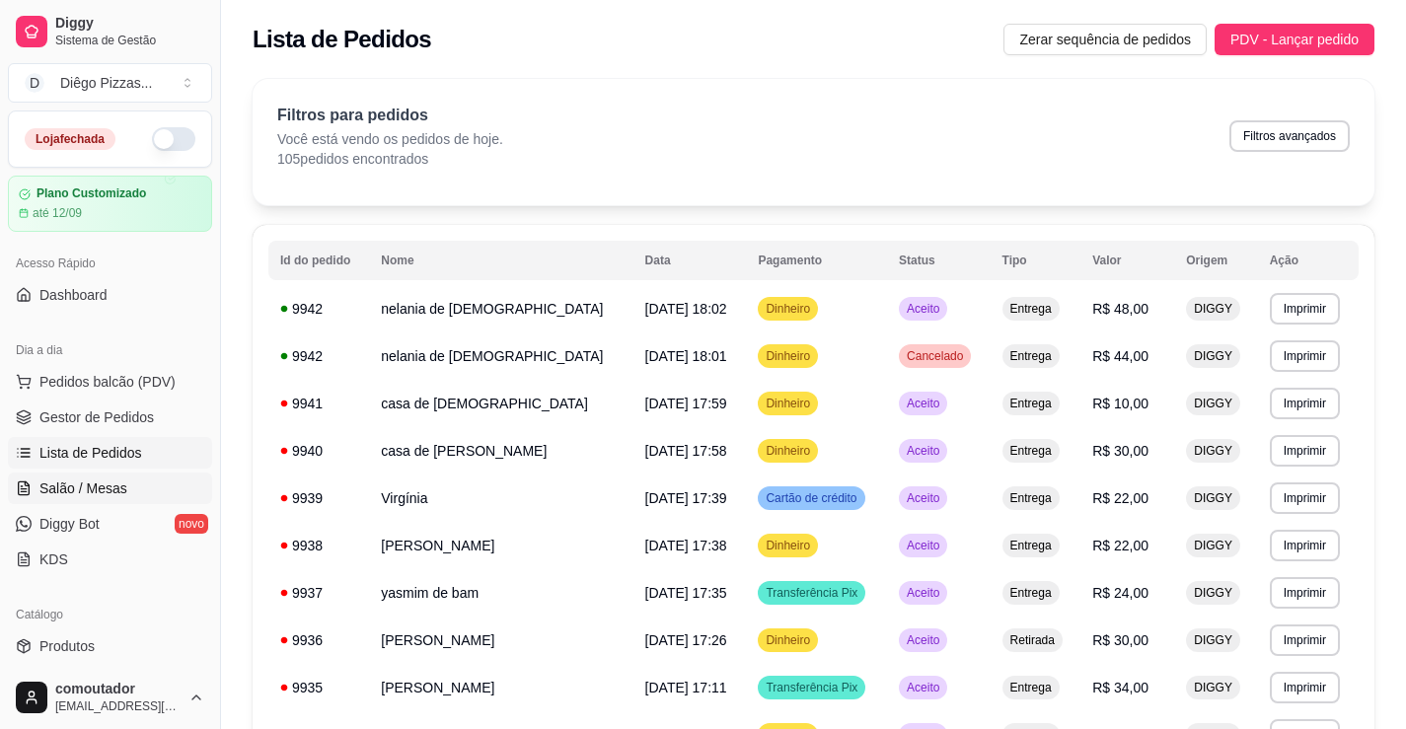
click at [99, 483] on span "Salão / Mesas" at bounding box center [83, 489] width 88 height 20
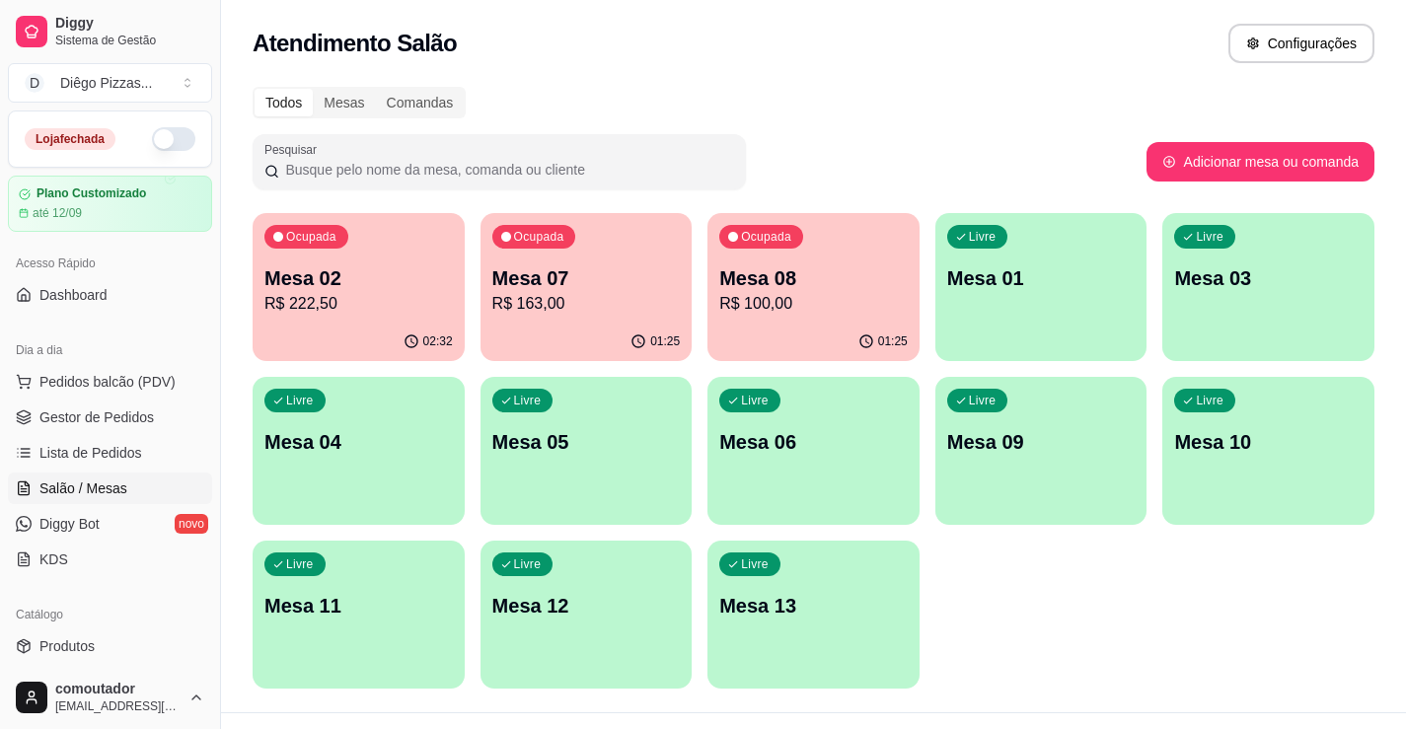
click at [399, 268] on p "Mesa 02" at bounding box center [358, 278] width 188 height 28
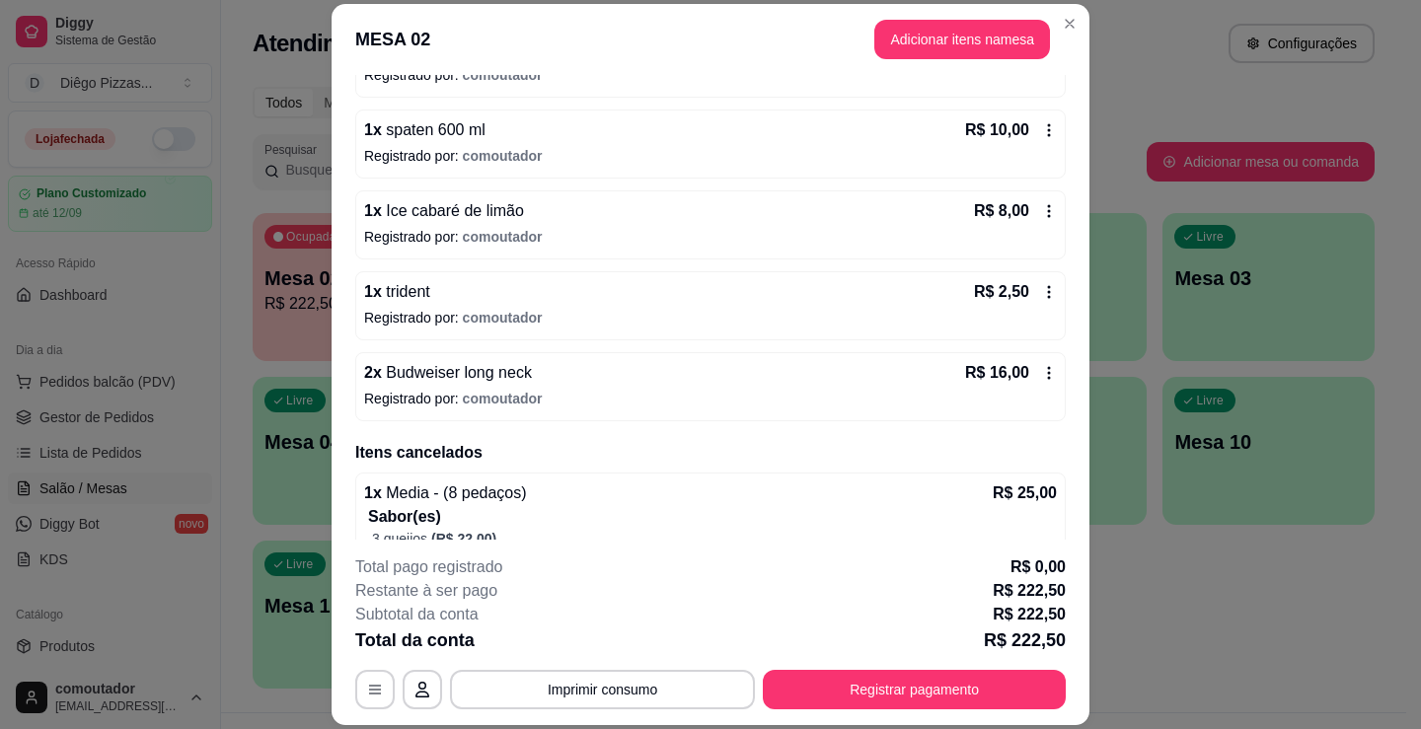
scroll to position [1776, 0]
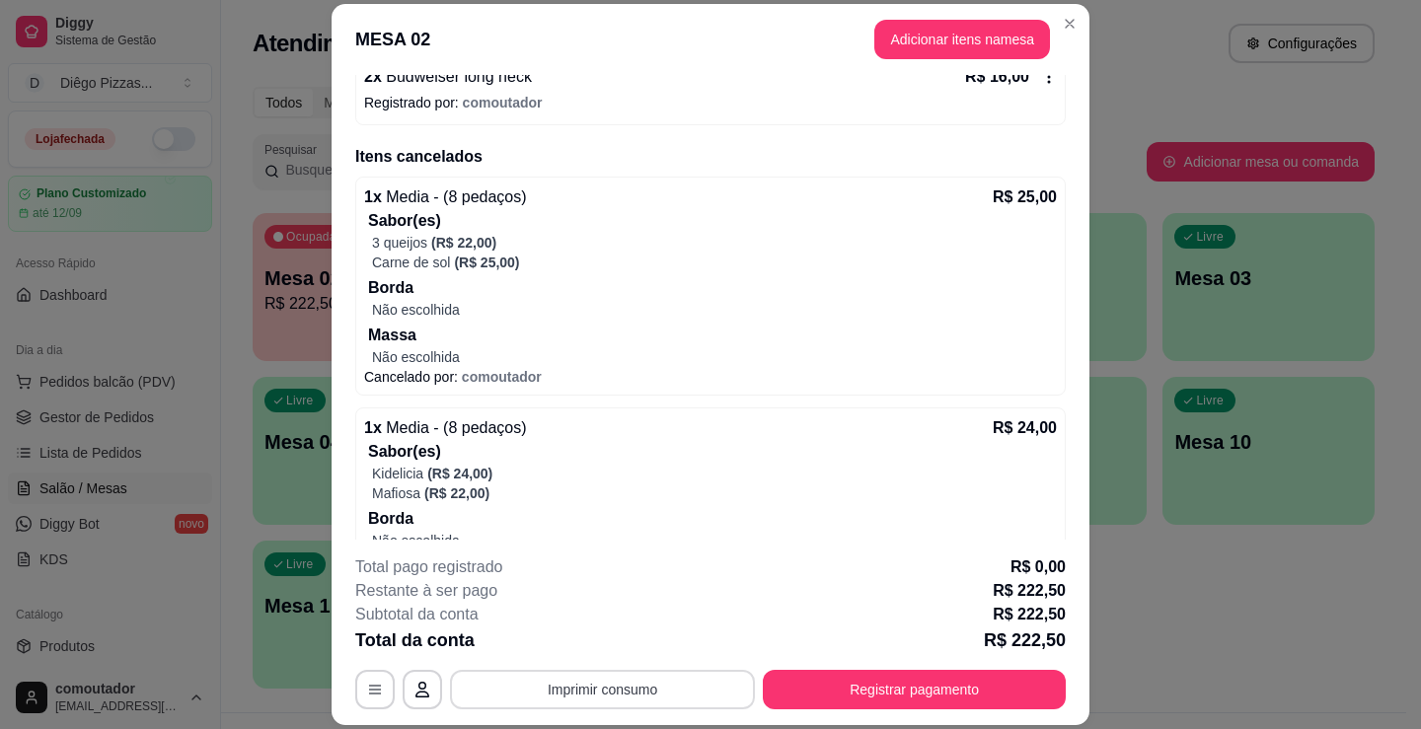
click at [543, 683] on button "Imprimir consumo" at bounding box center [602, 689] width 305 height 39
click at [563, 647] on button "IMPRESSORA" at bounding box center [601, 644] width 143 height 32
click at [911, 693] on button "Registrar pagamento" at bounding box center [914, 689] width 303 height 39
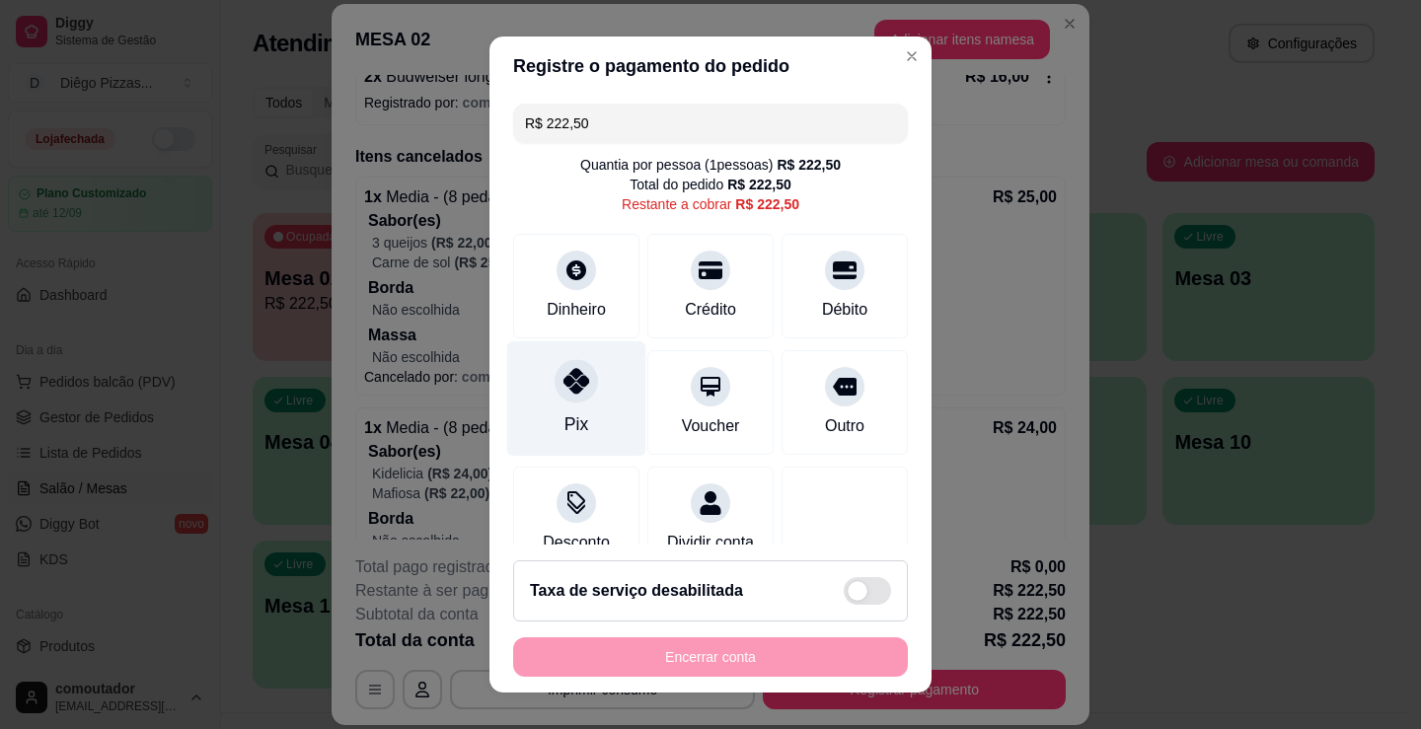
click at [585, 397] on div "Pix" at bounding box center [576, 398] width 139 height 115
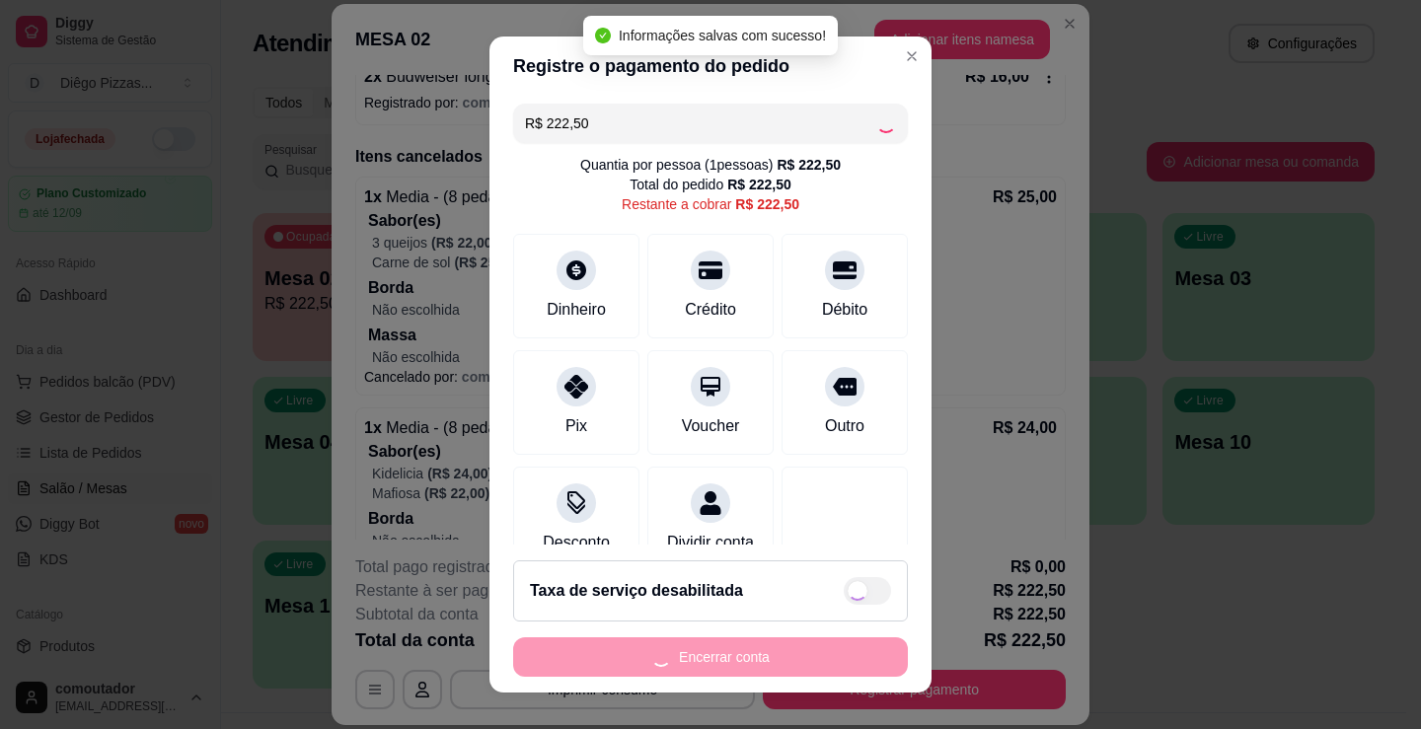
type input "R$ 0,00"
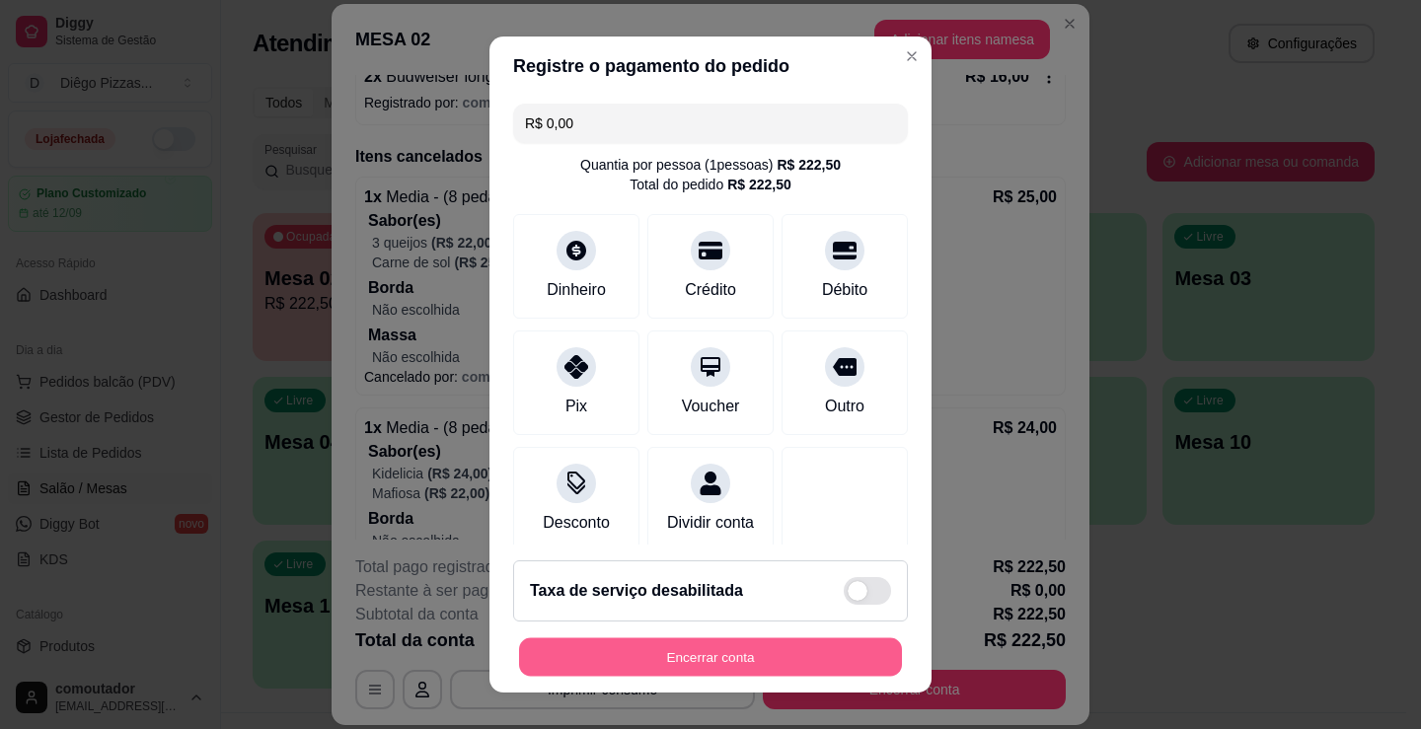
click at [771, 660] on button "Encerrar conta" at bounding box center [710, 657] width 383 height 38
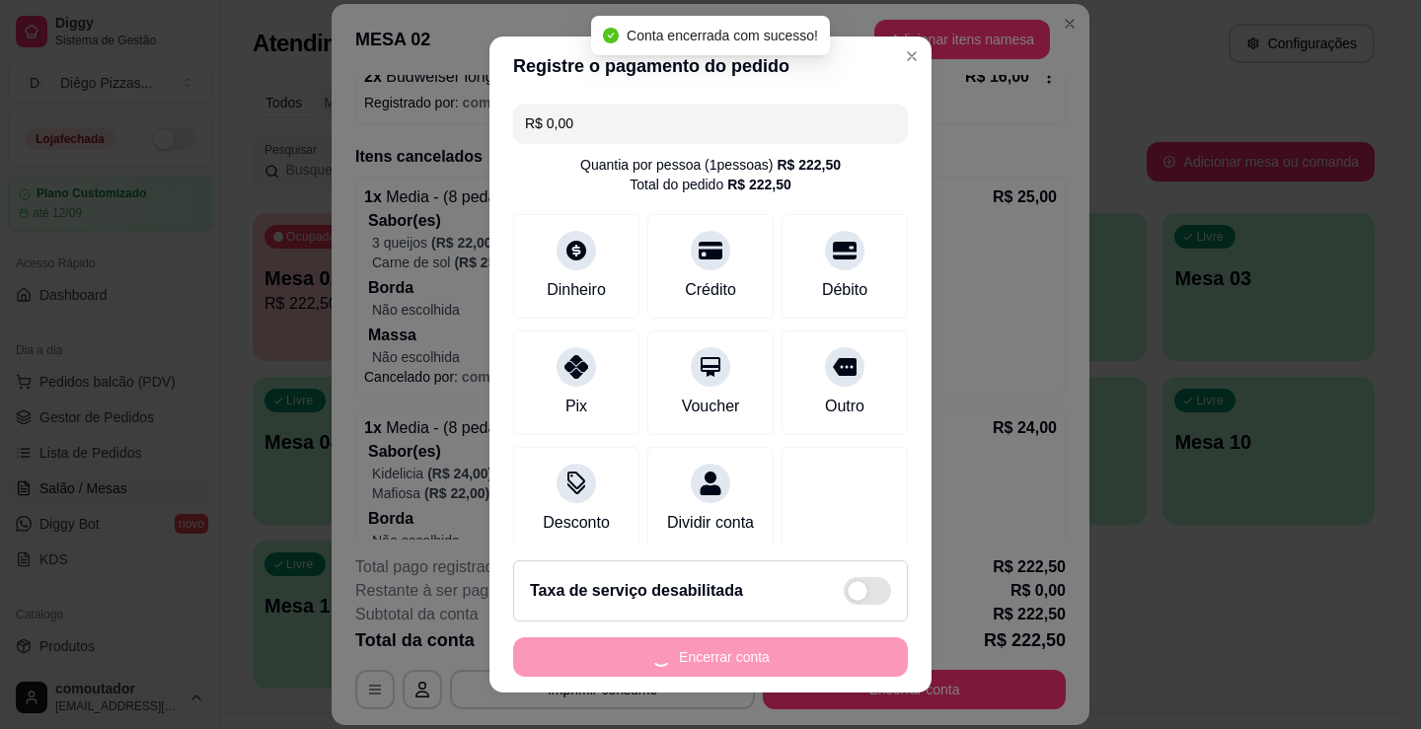
scroll to position [0, 0]
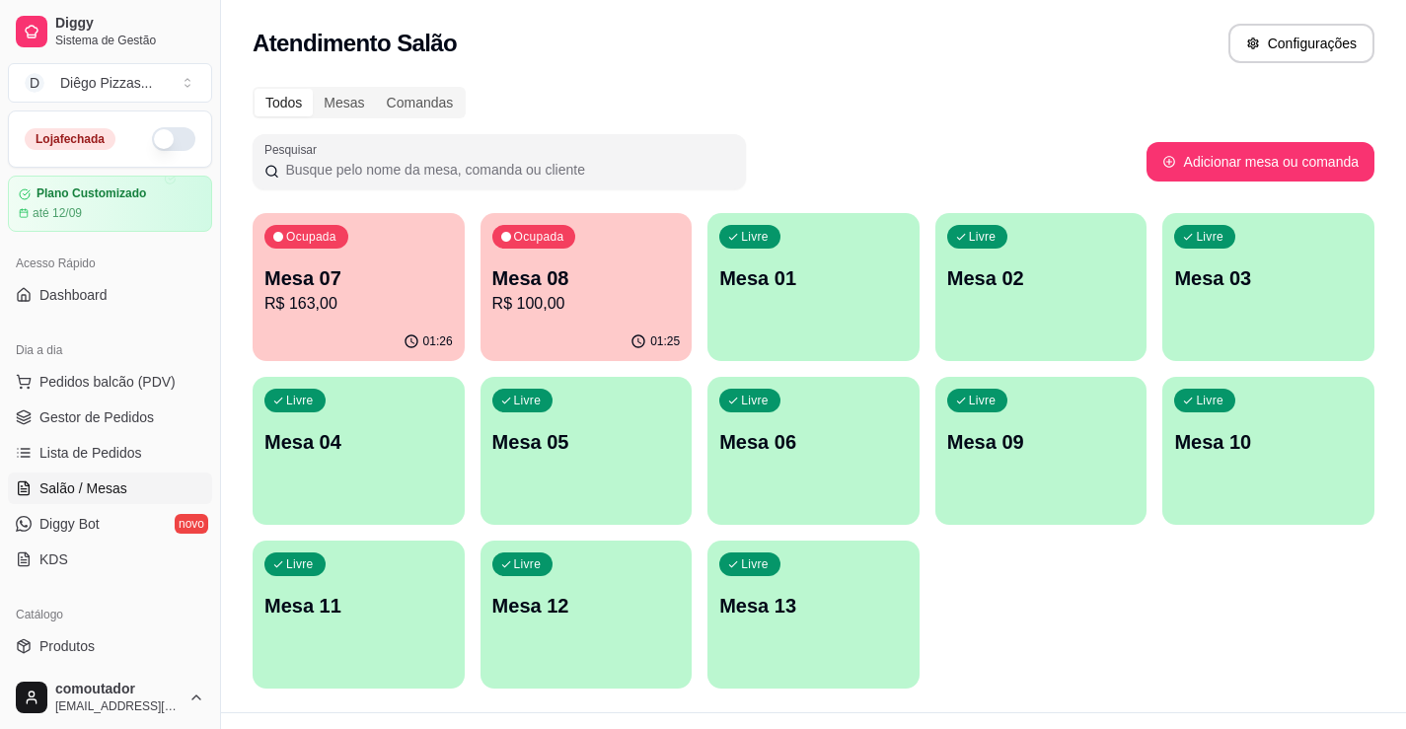
click at [373, 276] on p "Mesa 07" at bounding box center [358, 278] width 188 height 28
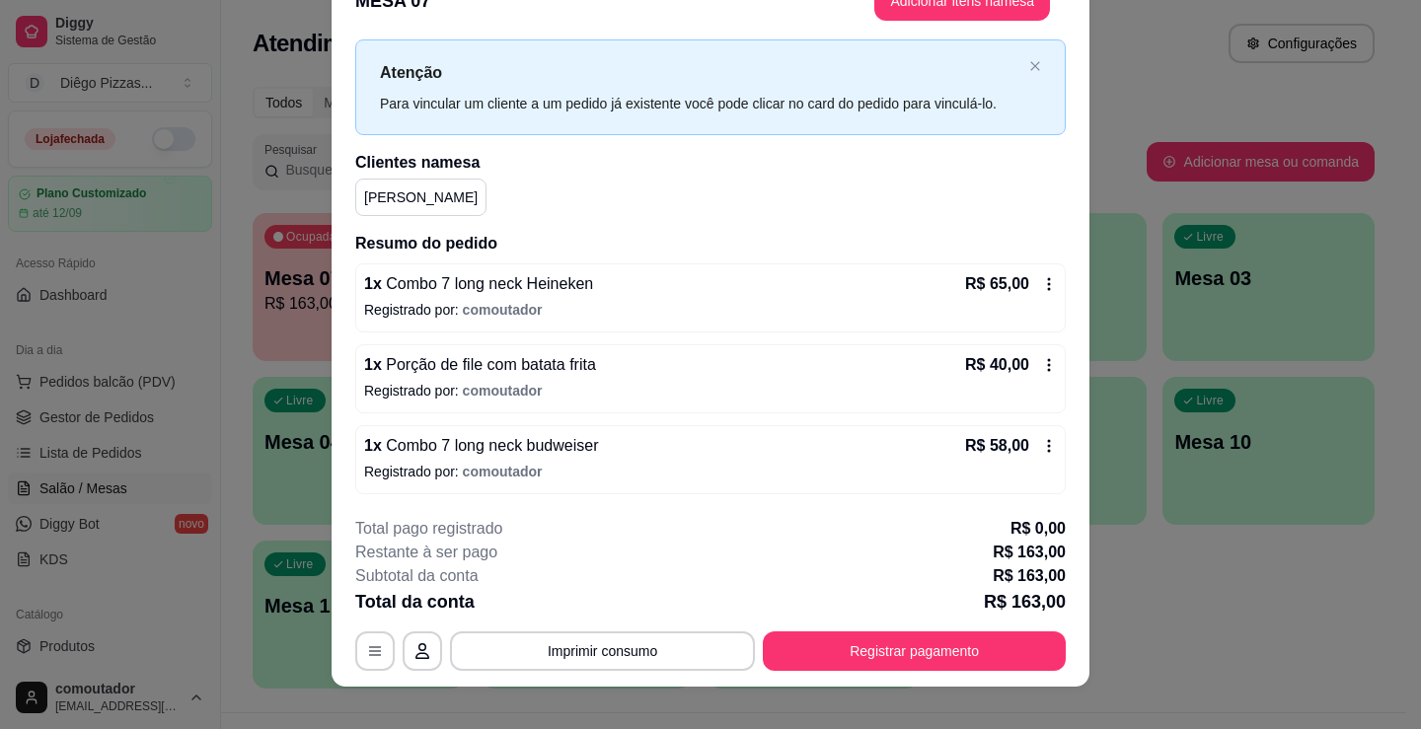
scroll to position [59, 0]
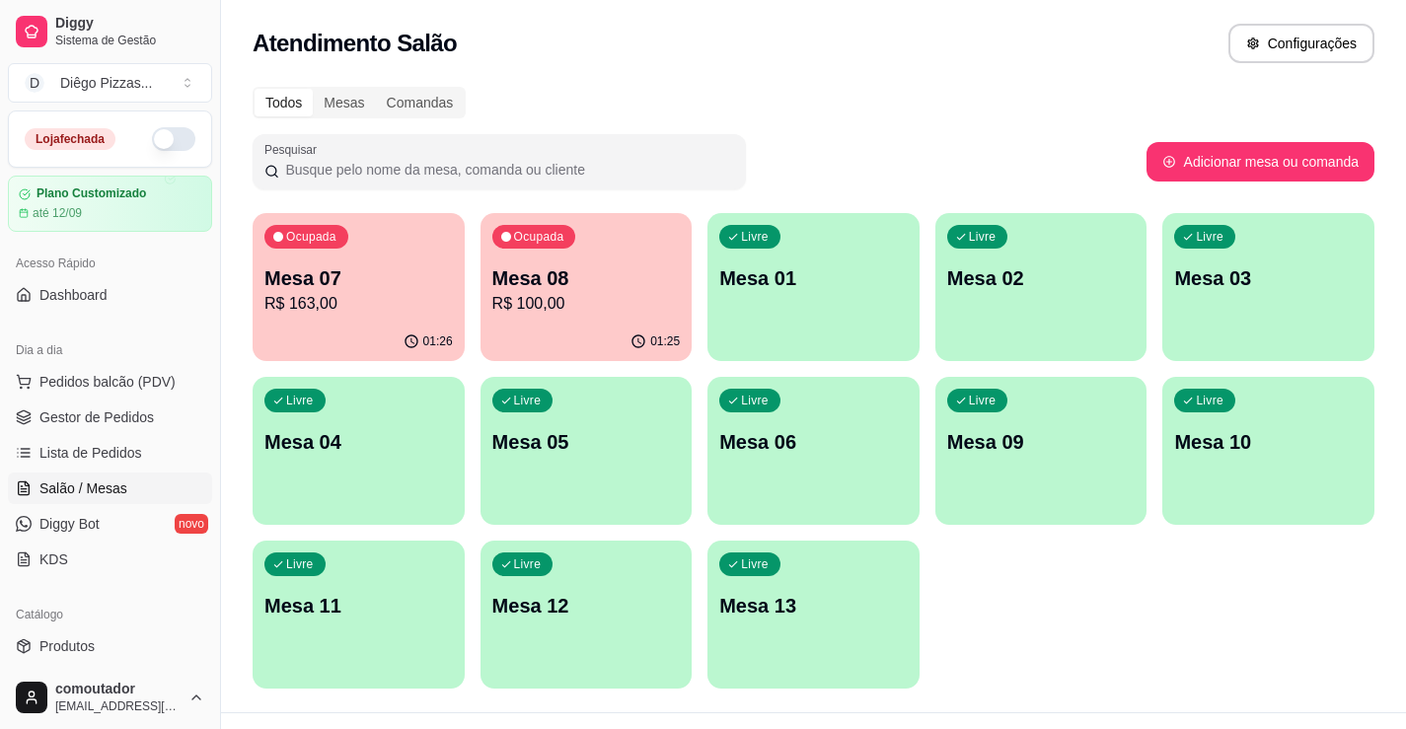
click at [631, 351] on div "01:25" at bounding box center [586, 342] width 212 height 38
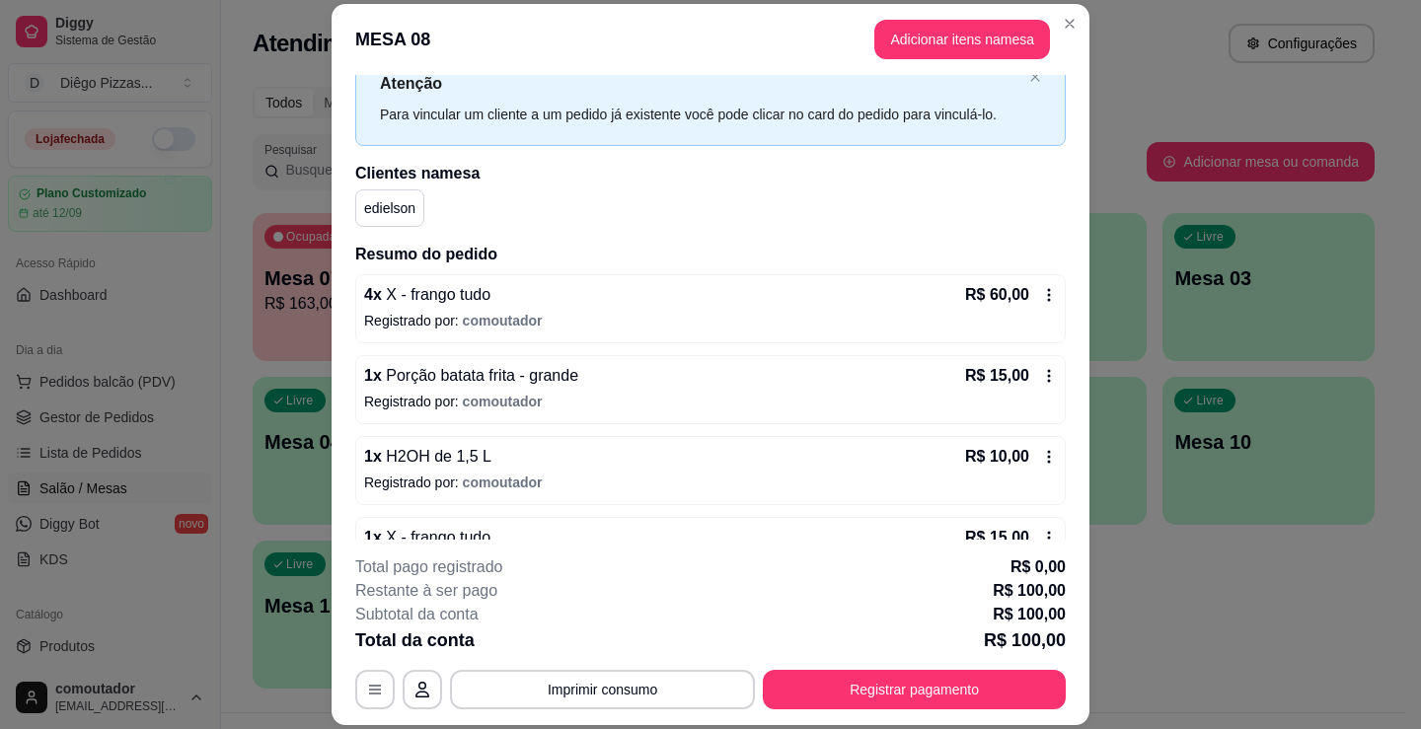
scroll to position [121, 0]
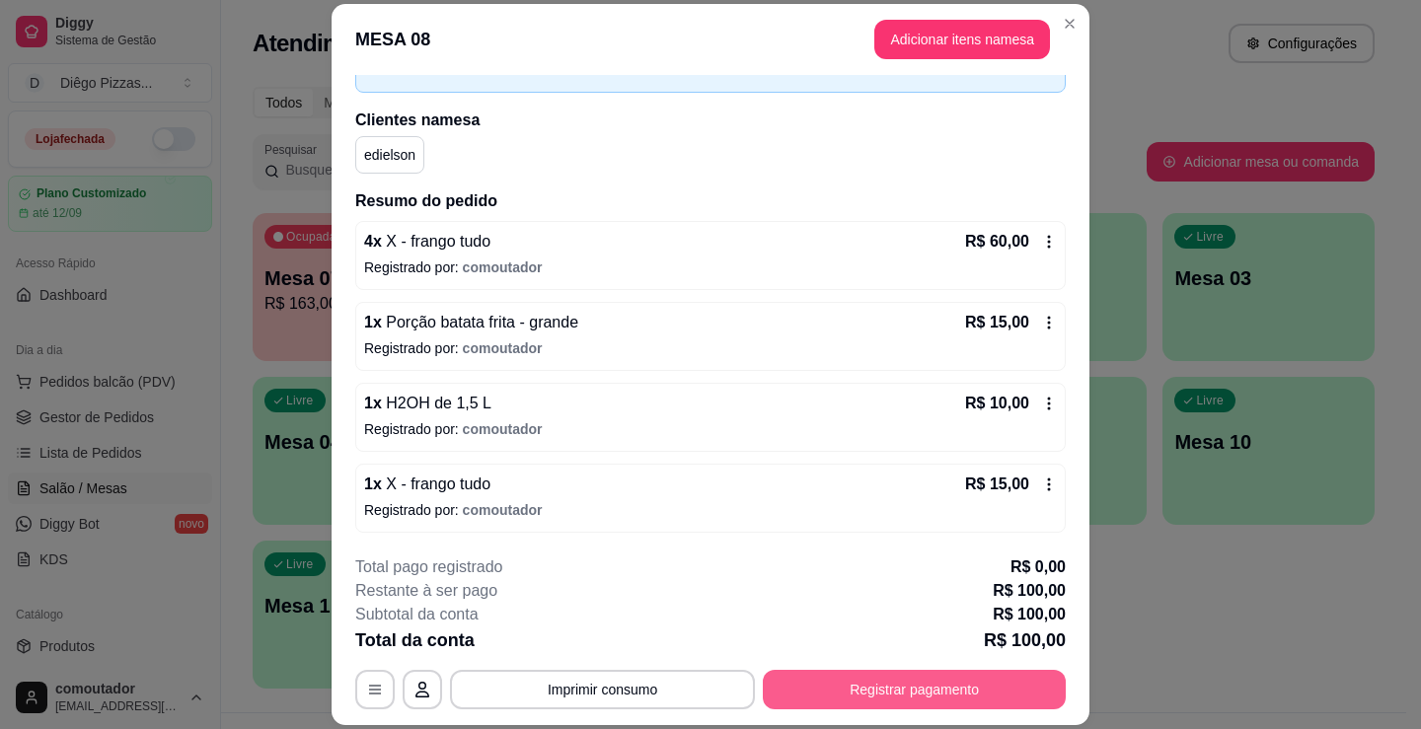
click at [827, 688] on button "Registrar pagamento" at bounding box center [914, 689] width 303 height 39
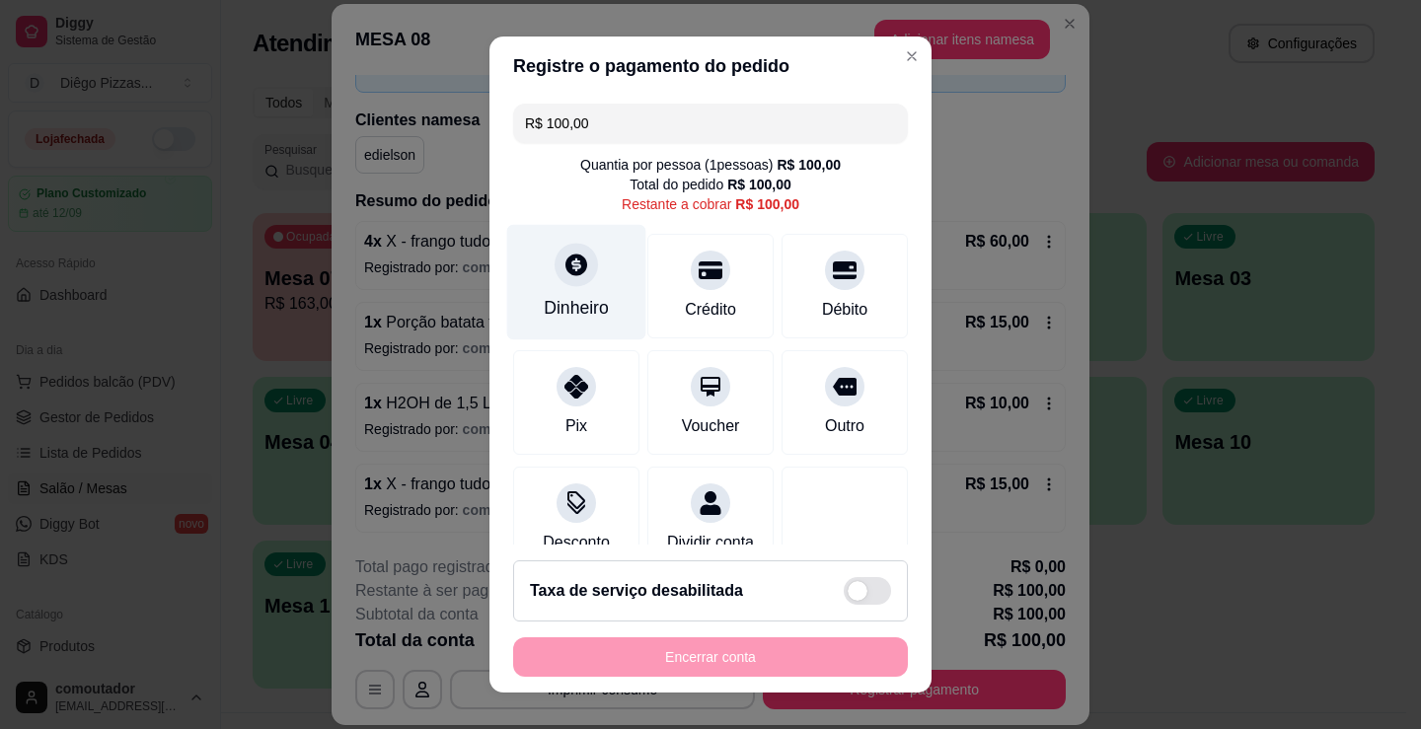
click at [549, 296] on div "Dinheiro" at bounding box center [576, 308] width 65 height 26
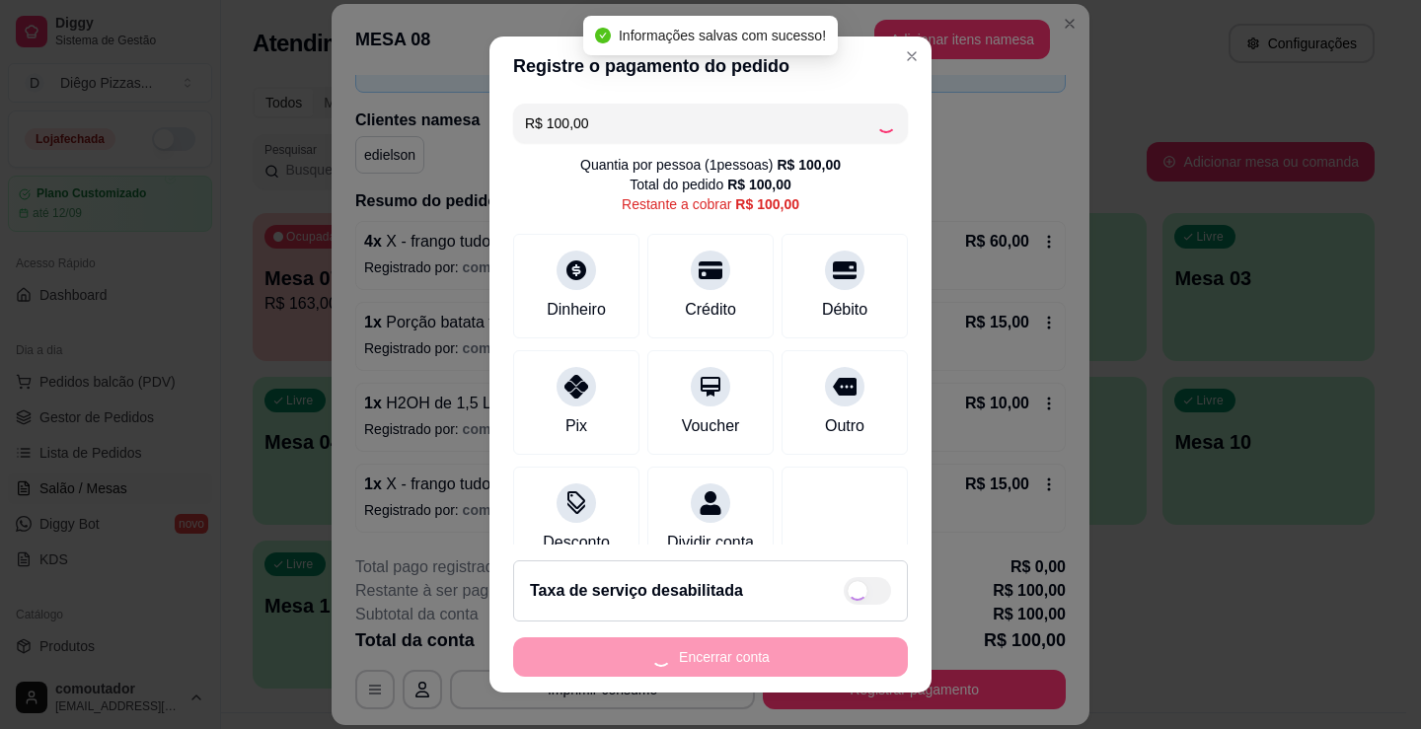
type input "R$ 0,00"
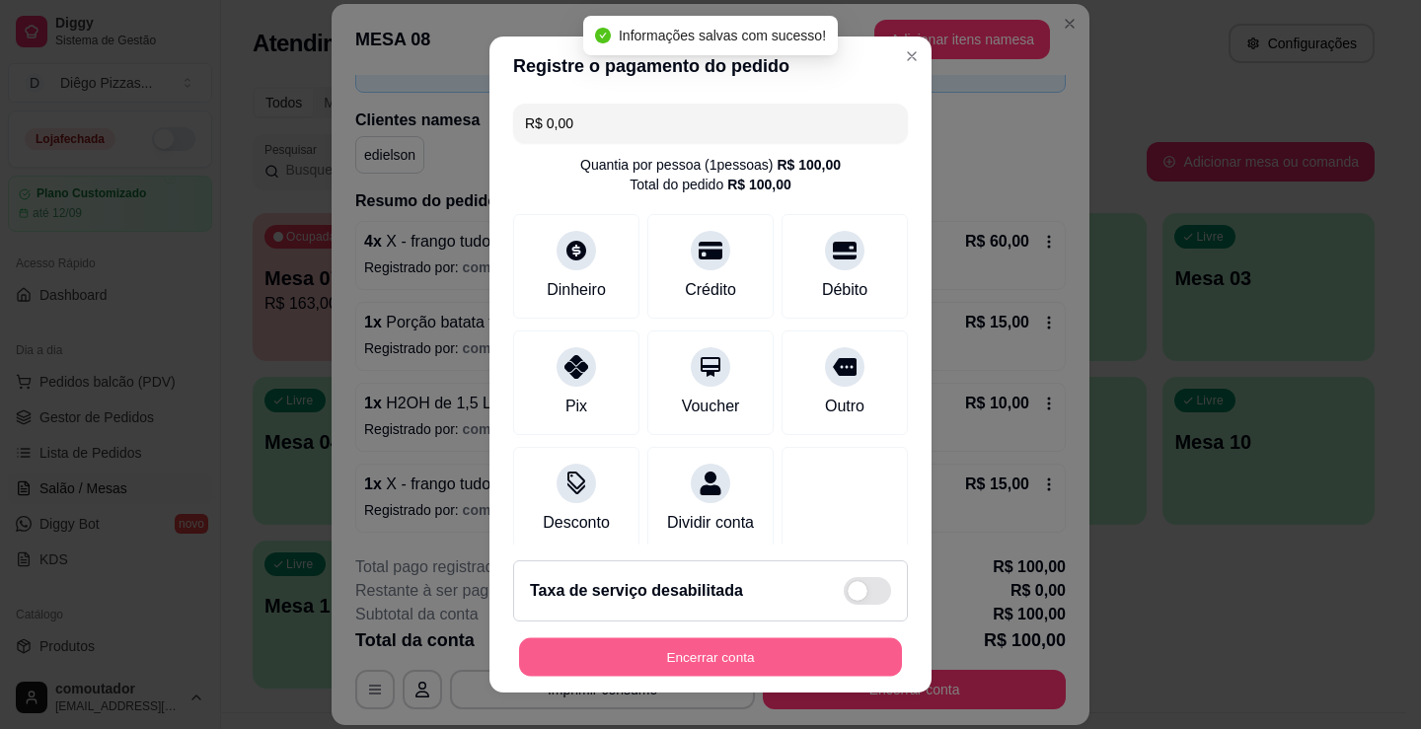
click at [798, 657] on button "Encerrar conta" at bounding box center [710, 657] width 383 height 38
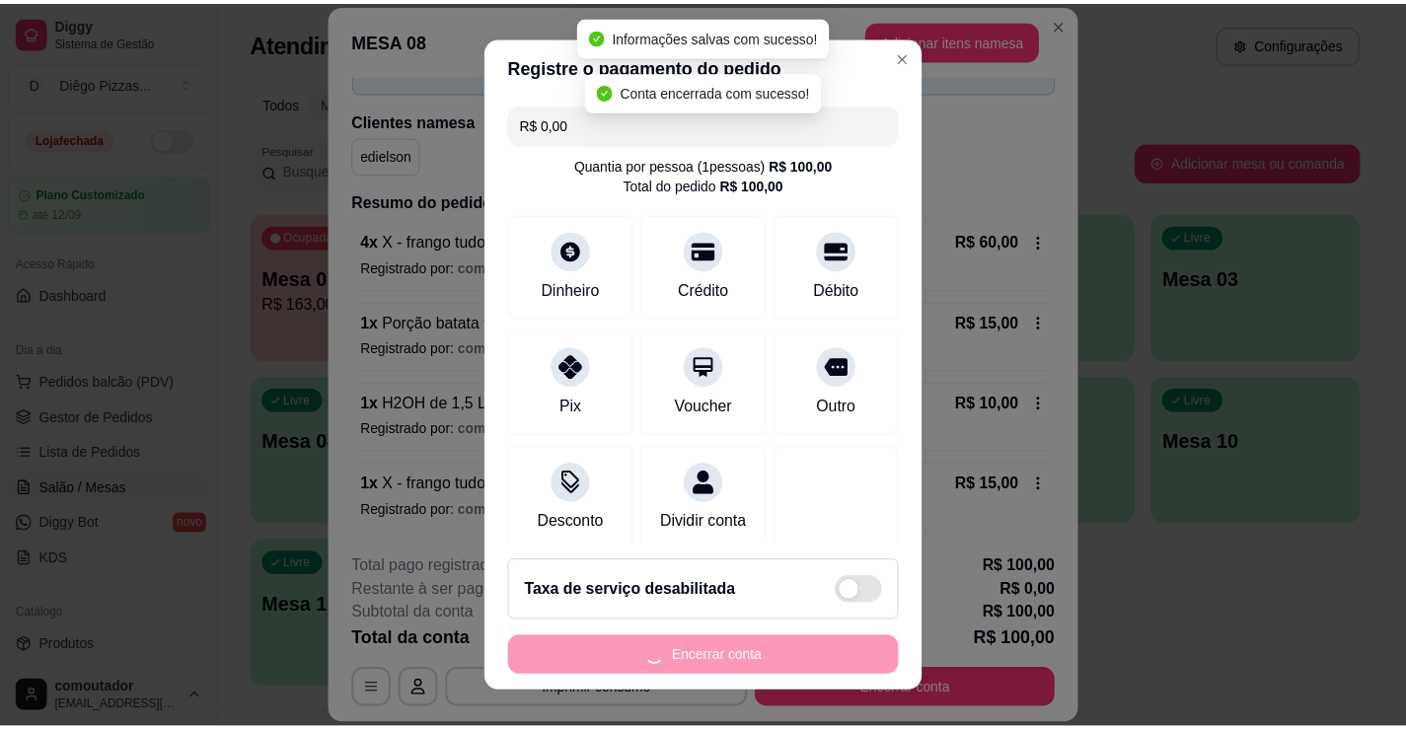
scroll to position [0, 0]
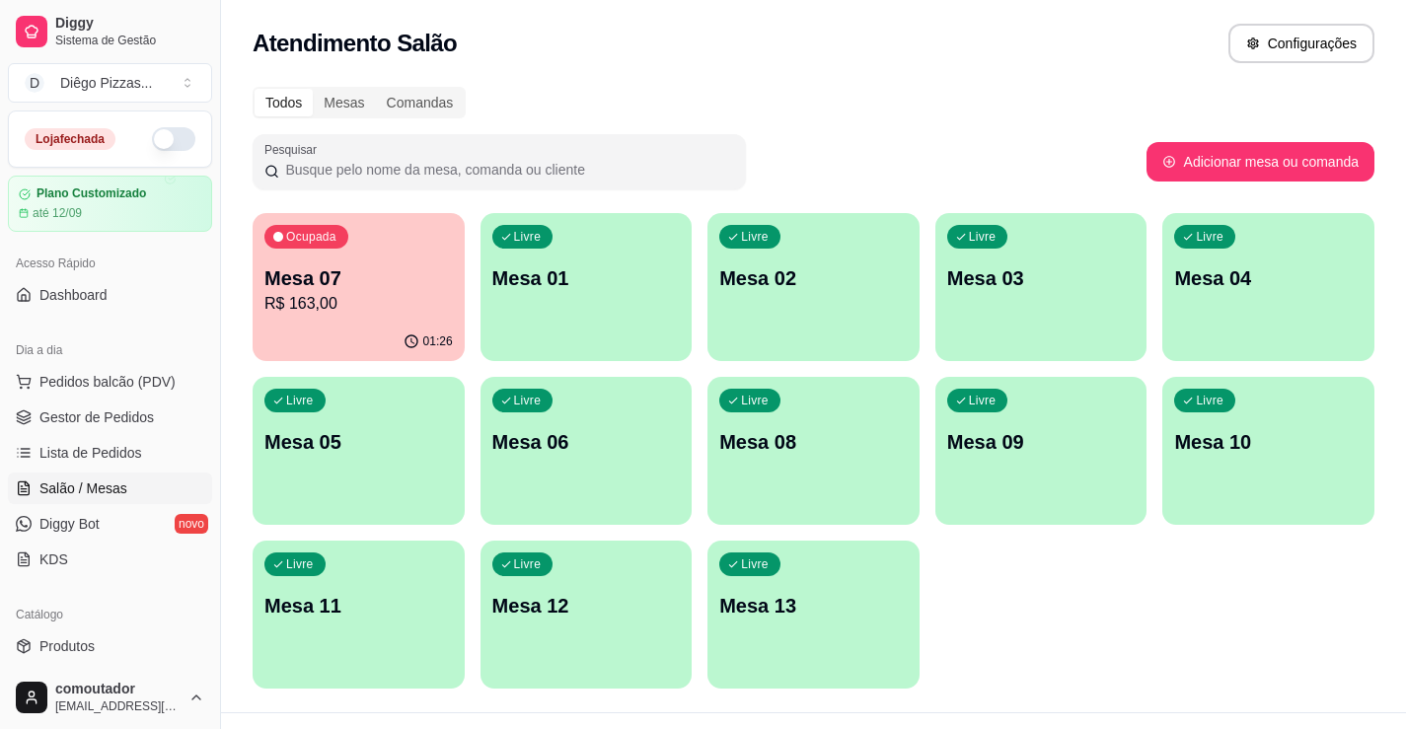
click at [969, 622] on div "Ocupada Mesa 07 R$ 163,00 01:26 Livre Mesa 01 Livre Mesa 02 Livre Mesa 03 Livre…" at bounding box center [814, 451] width 1122 height 476
click at [709, 40] on div "Atendimento Salão Configurações" at bounding box center [814, 43] width 1122 height 39
click at [368, 288] on p "Mesa 07" at bounding box center [358, 278] width 188 height 28
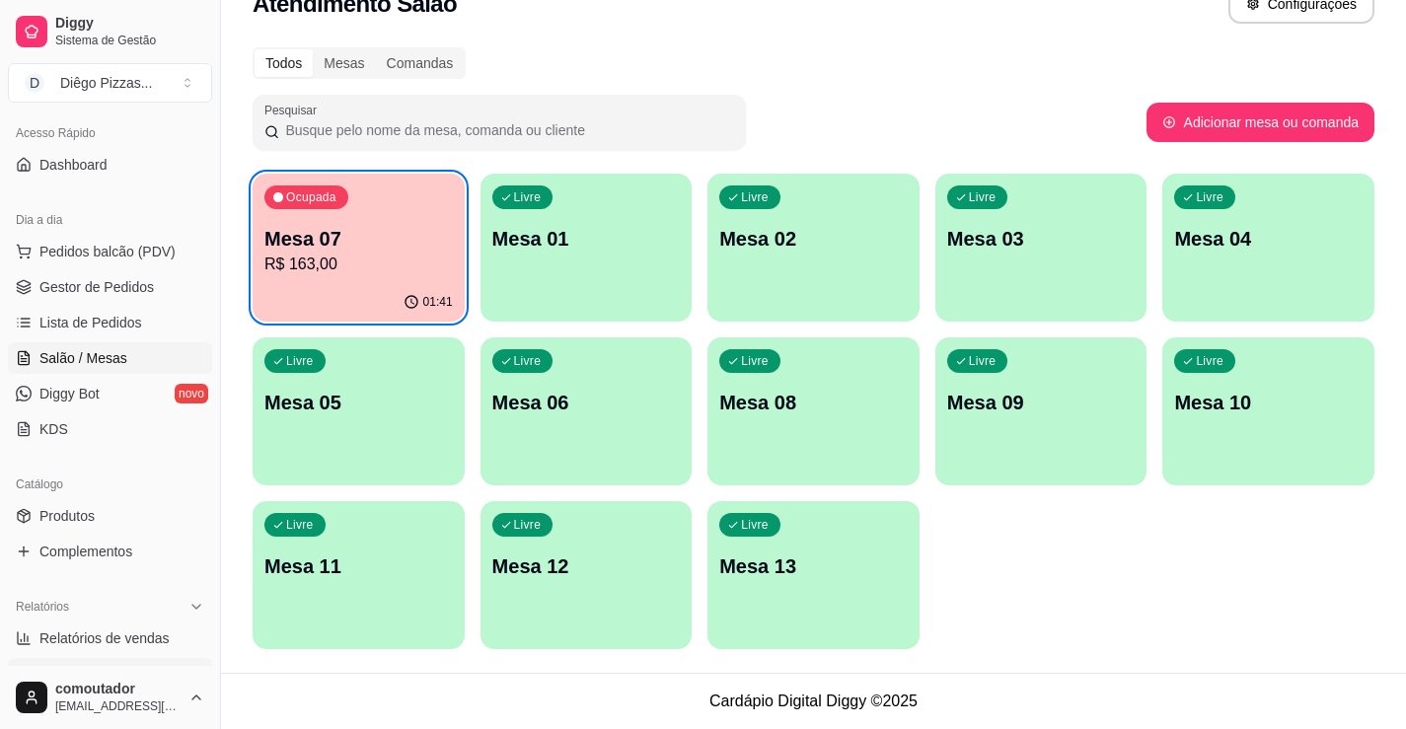
scroll to position [197, 0]
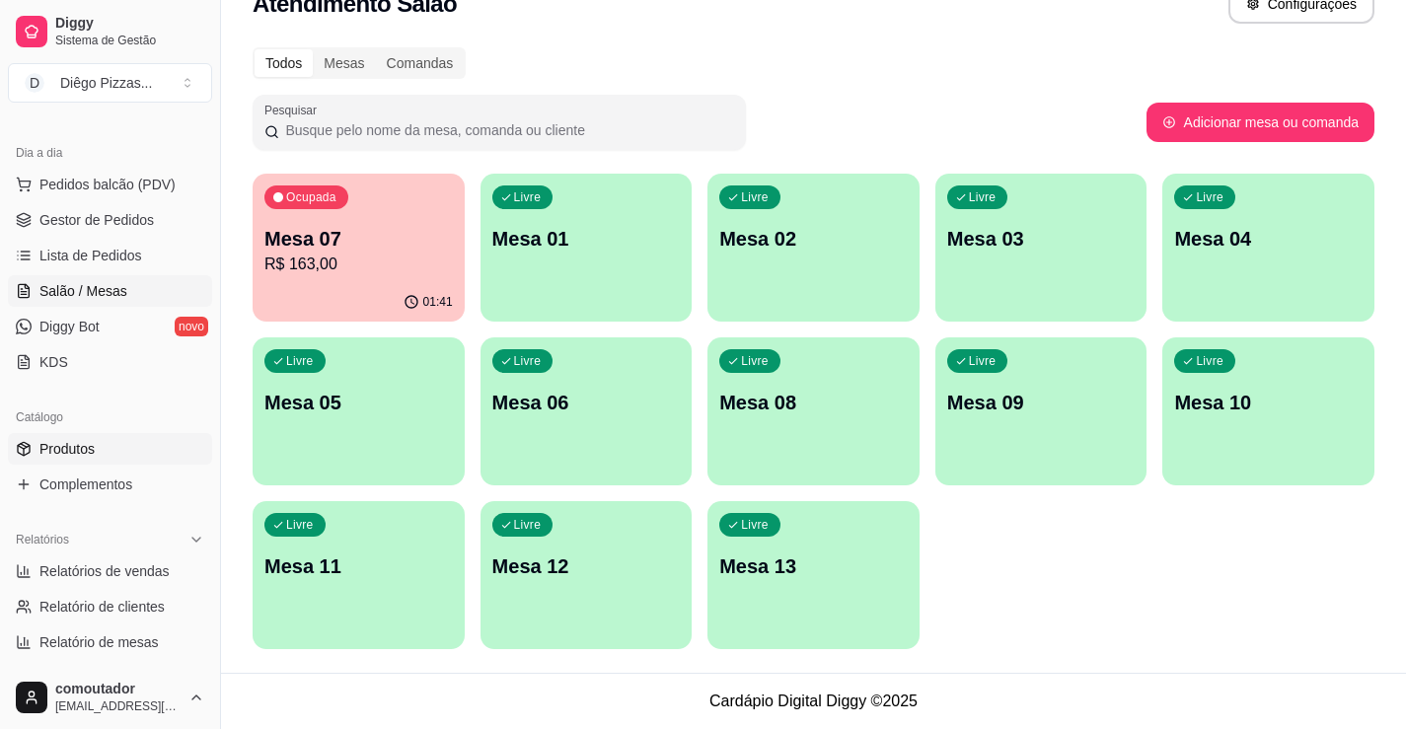
click at [82, 447] on span "Produtos" at bounding box center [66, 449] width 55 height 20
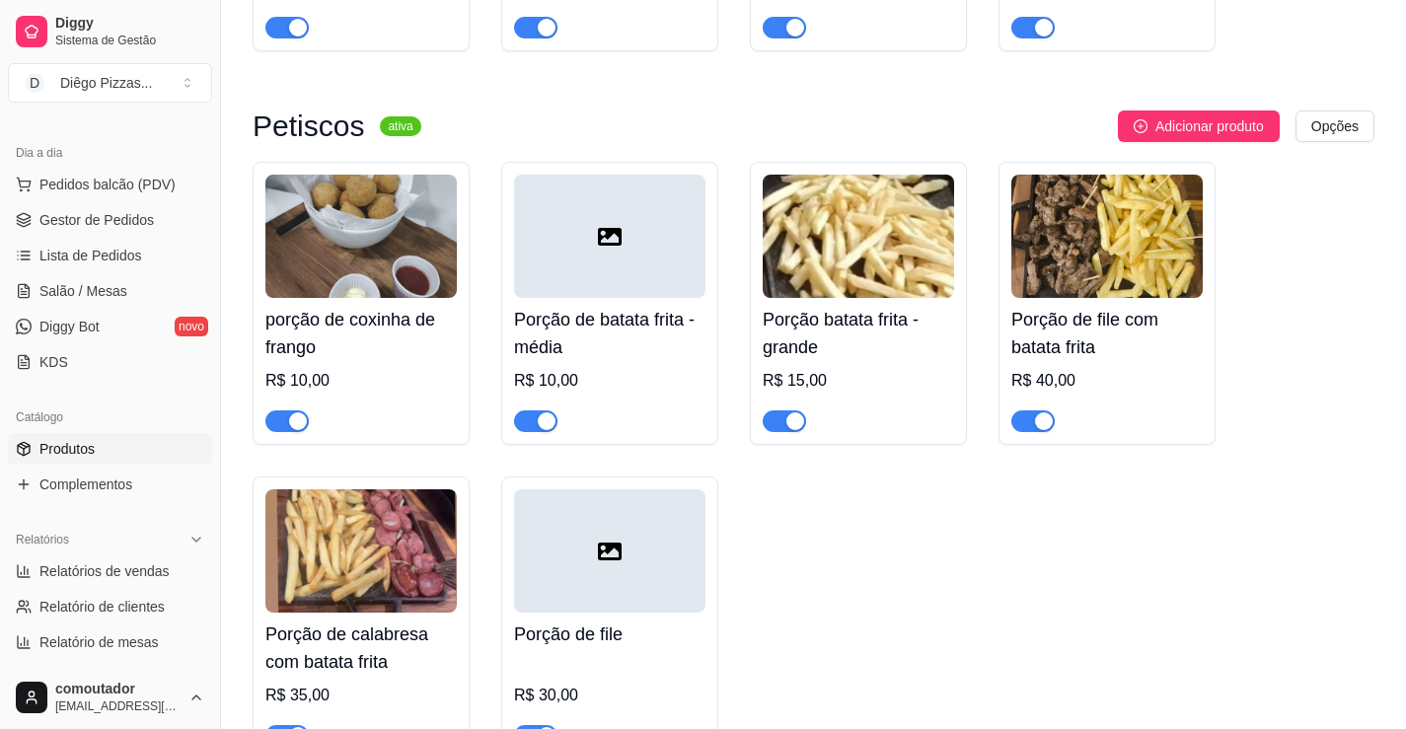
scroll to position [8386, 0]
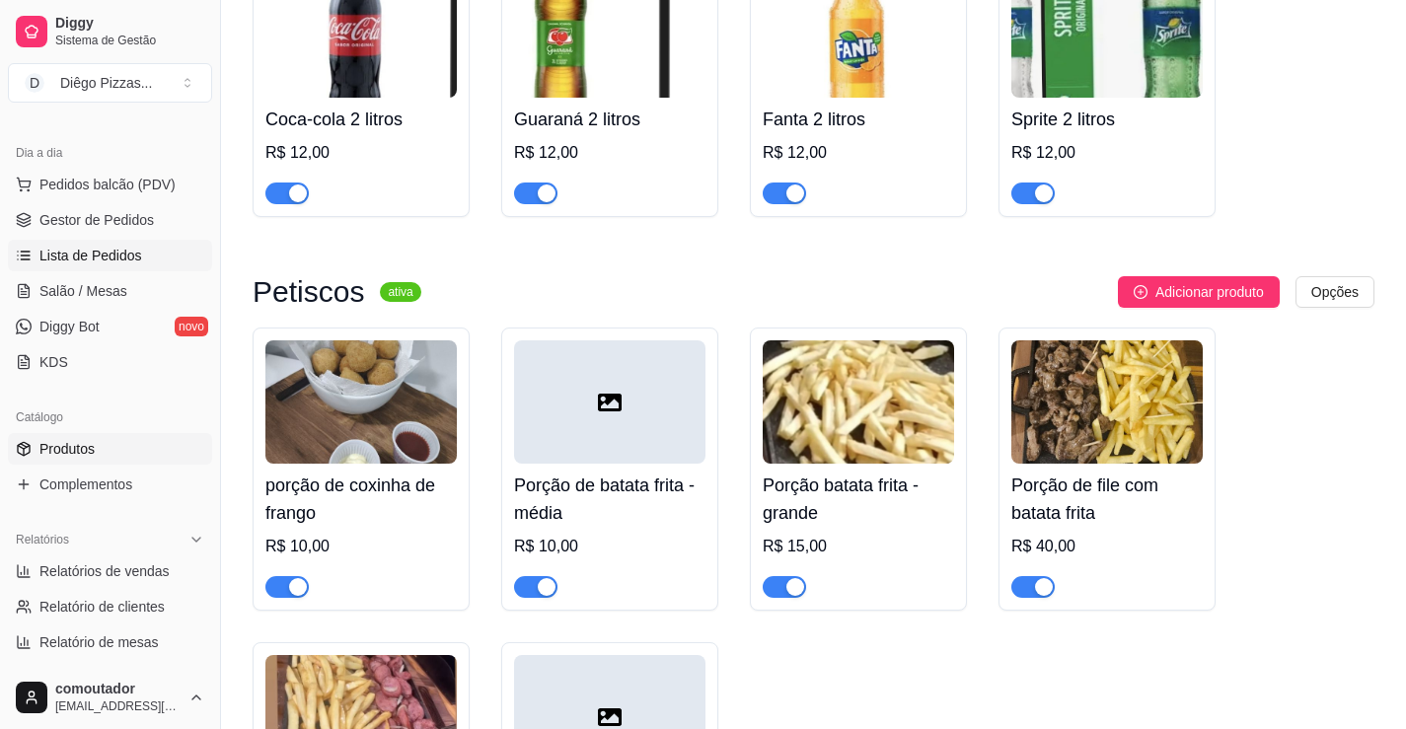
click at [100, 258] on span "Lista de Pedidos" at bounding box center [90, 256] width 103 height 20
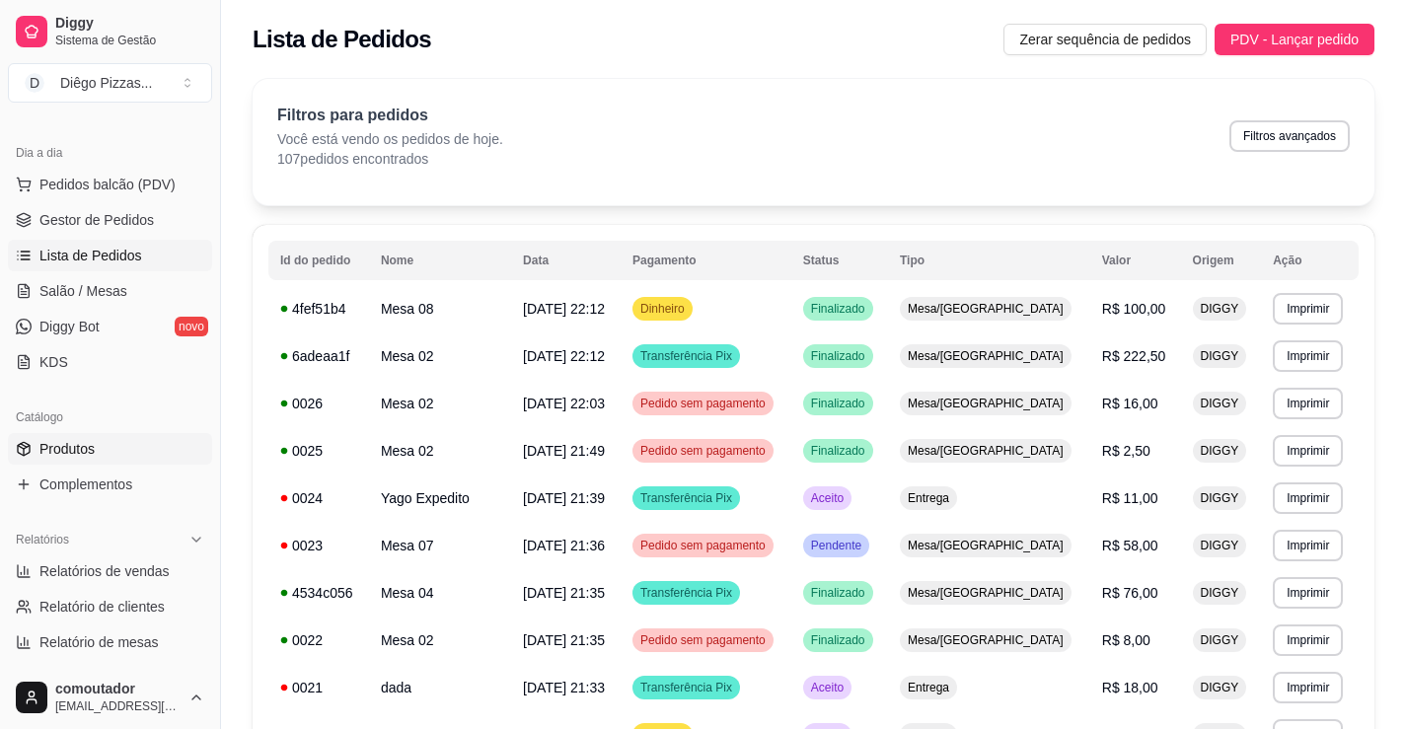
click at [96, 448] on link "Produtos" at bounding box center [110, 449] width 204 height 32
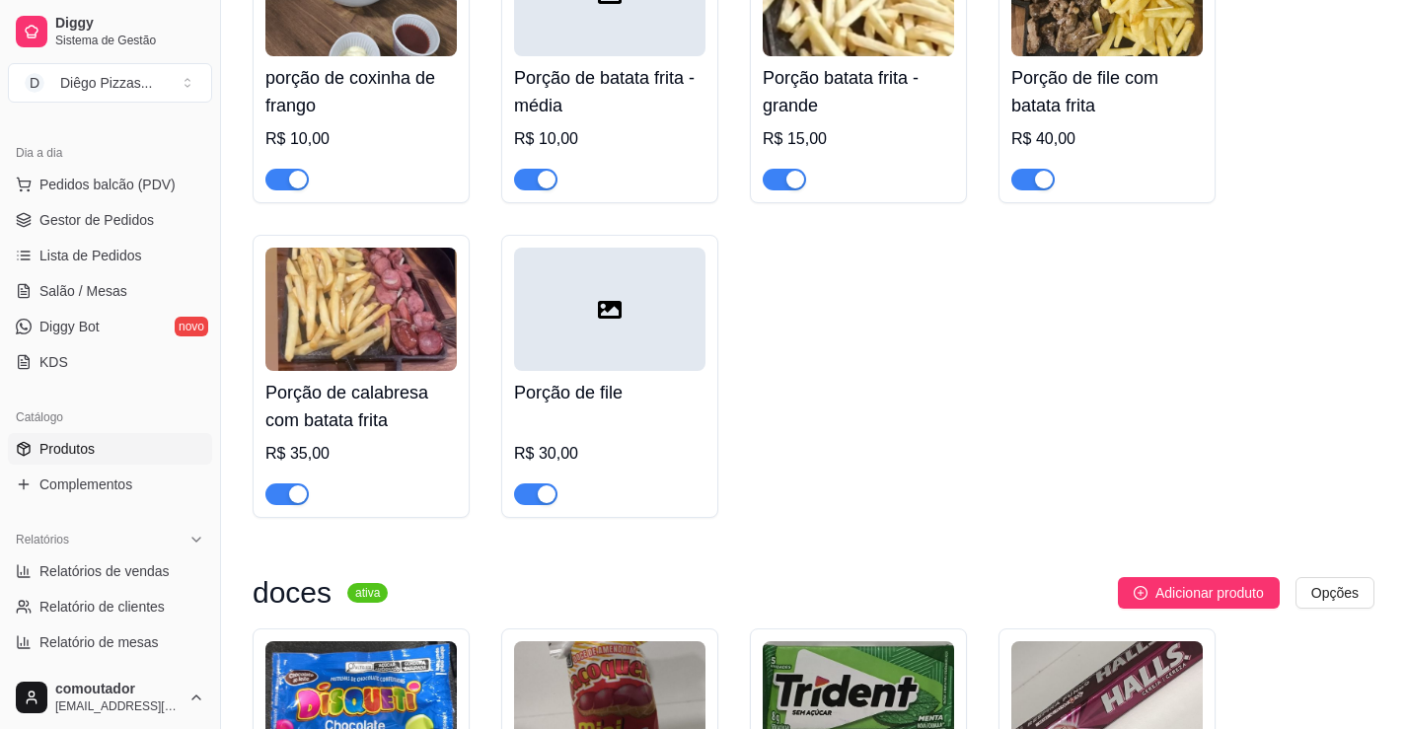
scroll to position [8584, 0]
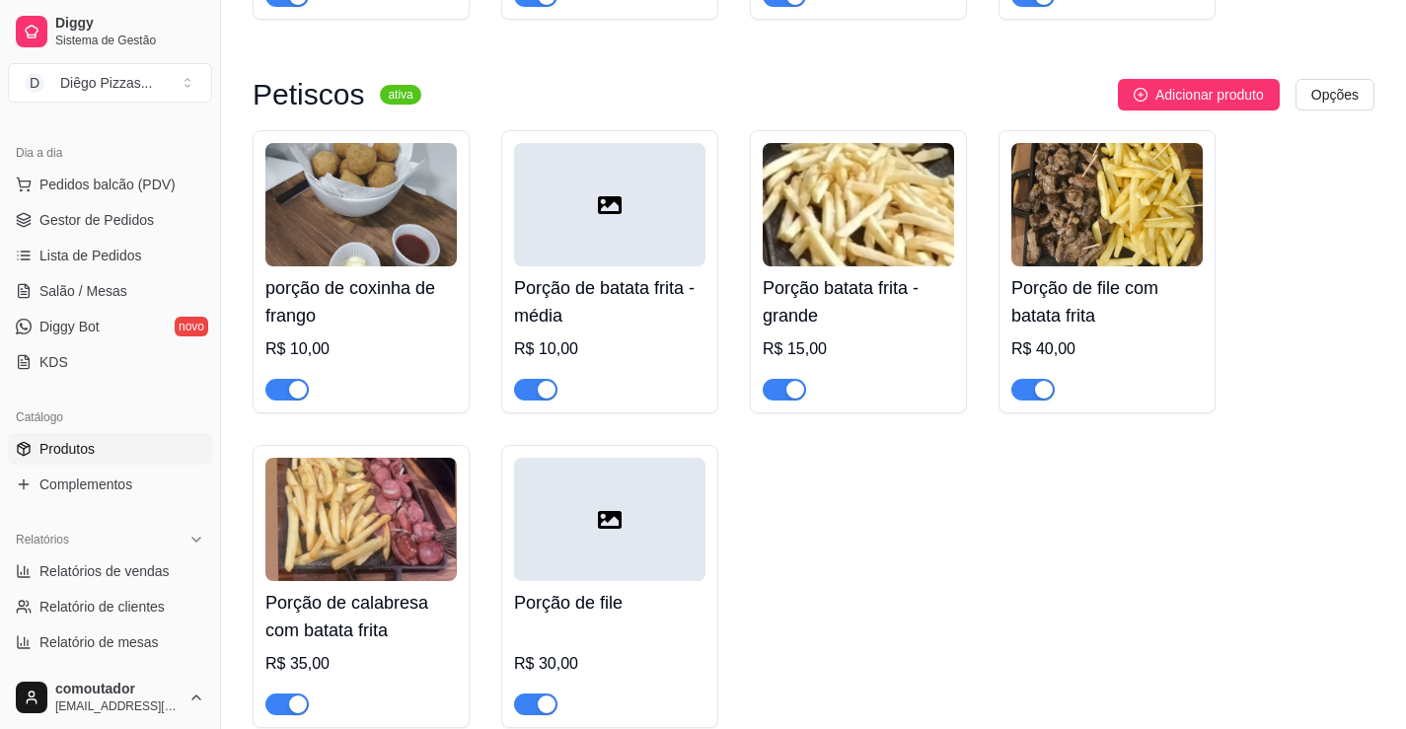
click at [294, 390] on div "button" at bounding box center [298, 390] width 18 height 18
click at [114, 272] on ul "Pedidos balcão (PDV) Gestor de Pedidos Lista de Pedidos Salão / Mesas Diggy Bot…" at bounding box center [110, 273] width 204 height 209
click at [100, 255] on span "Lista de Pedidos" at bounding box center [90, 256] width 103 height 20
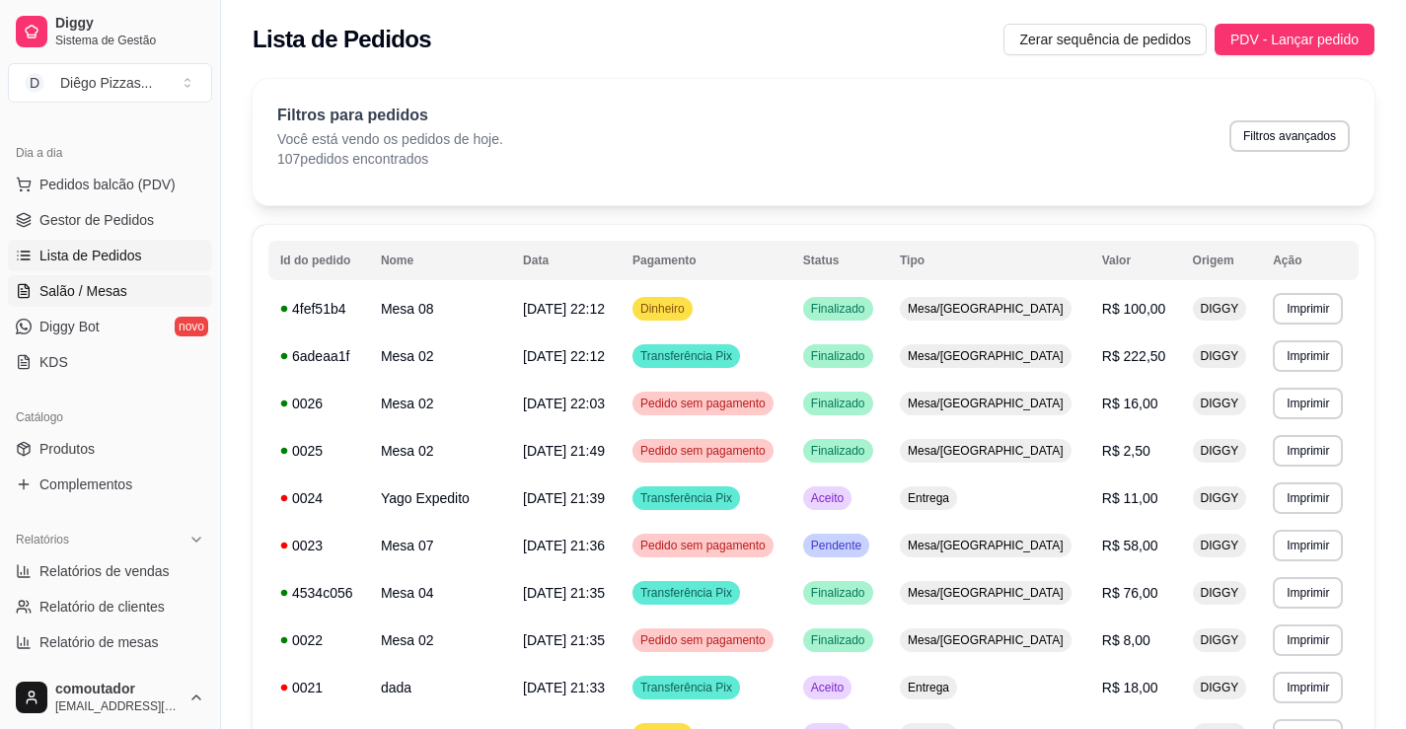
click at [112, 300] on span "Salão / Mesas" at bounding box center [83, 291] width 88 height 20
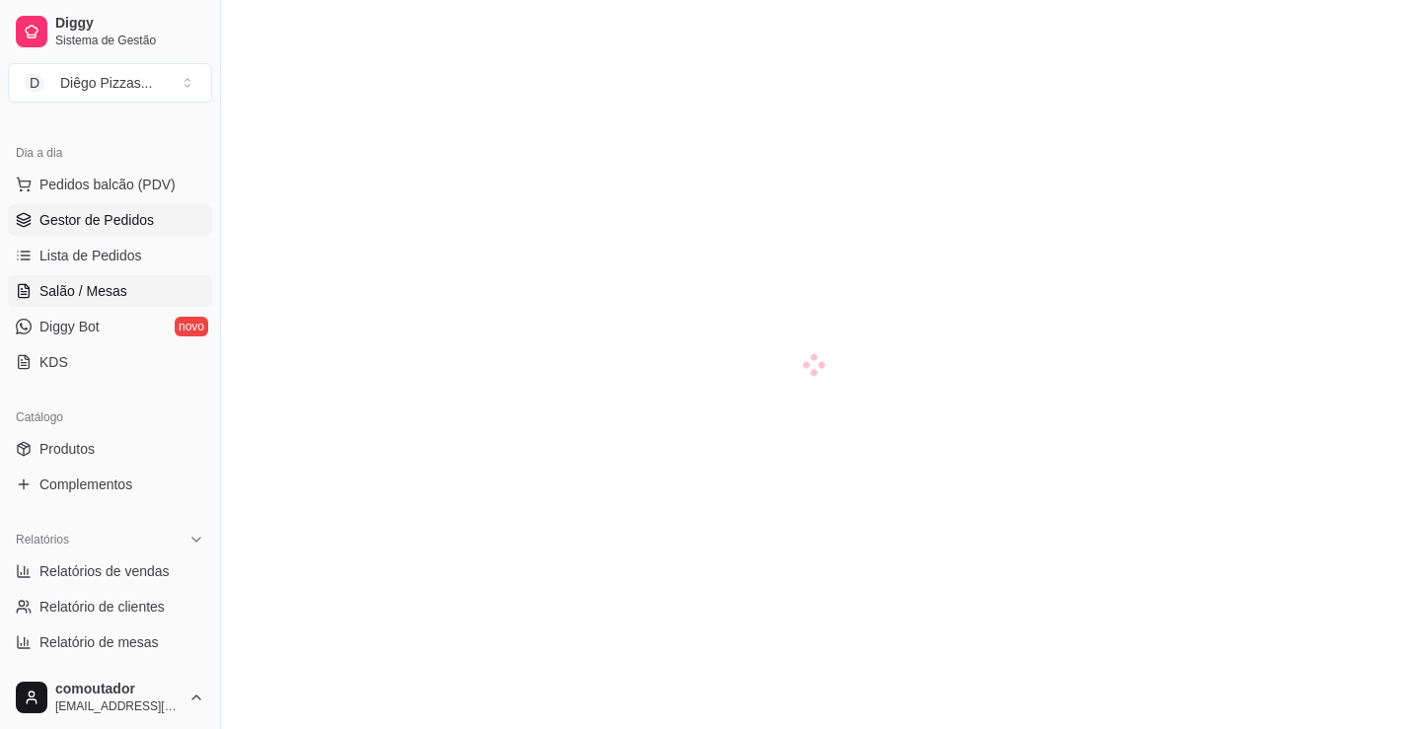
click at [137, 231] on link "Gestor de Pedidos" at bounding box center [110, 220] width 204 height 32
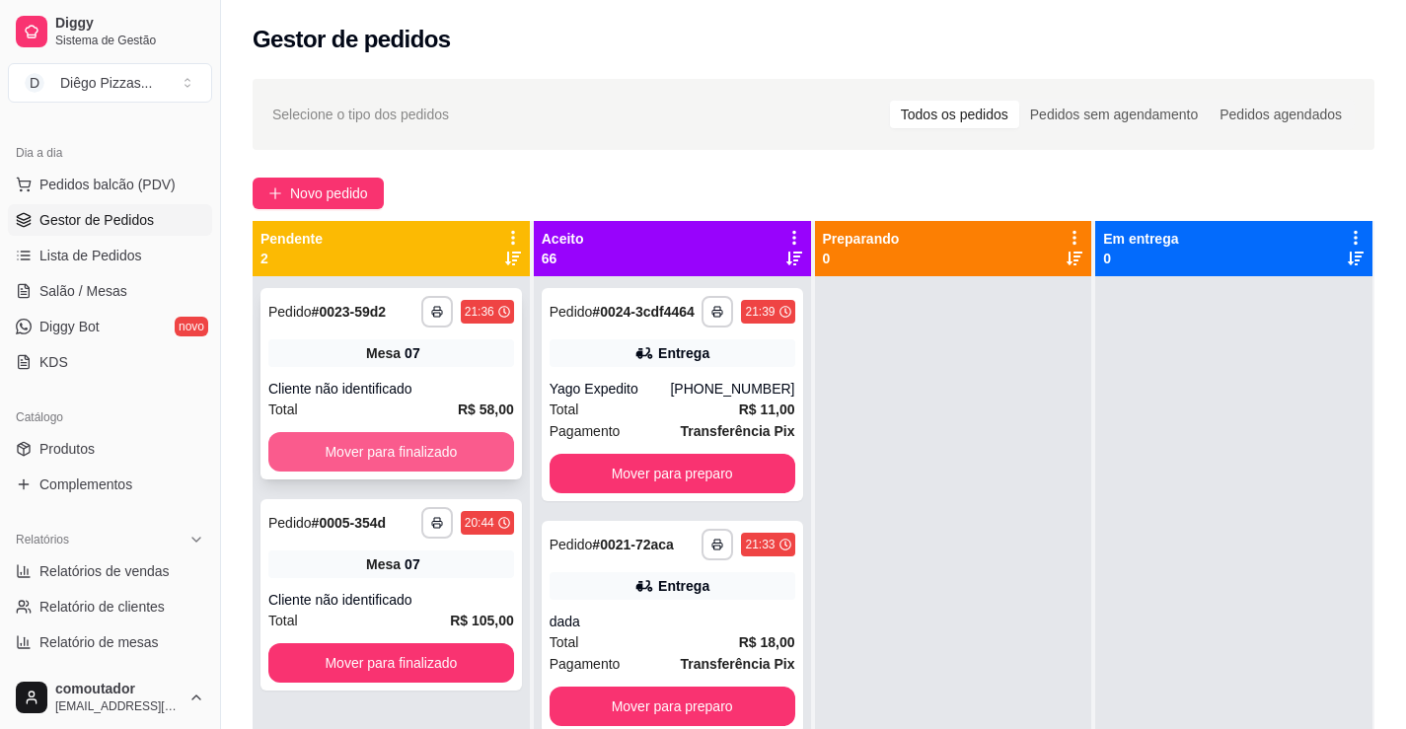
click at [392, 437] on button "Mover para finalizado" at bounding box center [391, 451] width 246 height 39
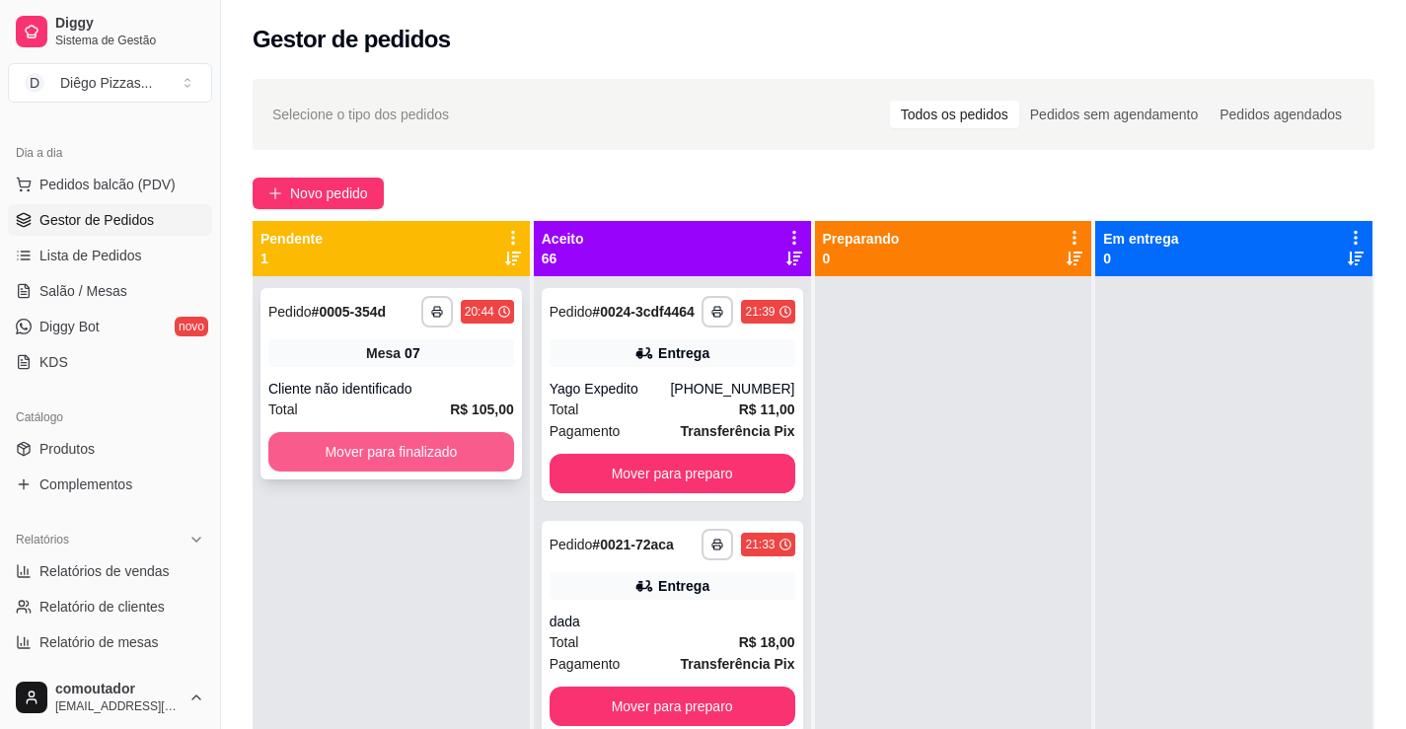
click at [404, 447] on button "Mover para finalizado" at bounding box center [391, 451] width 246 height 39
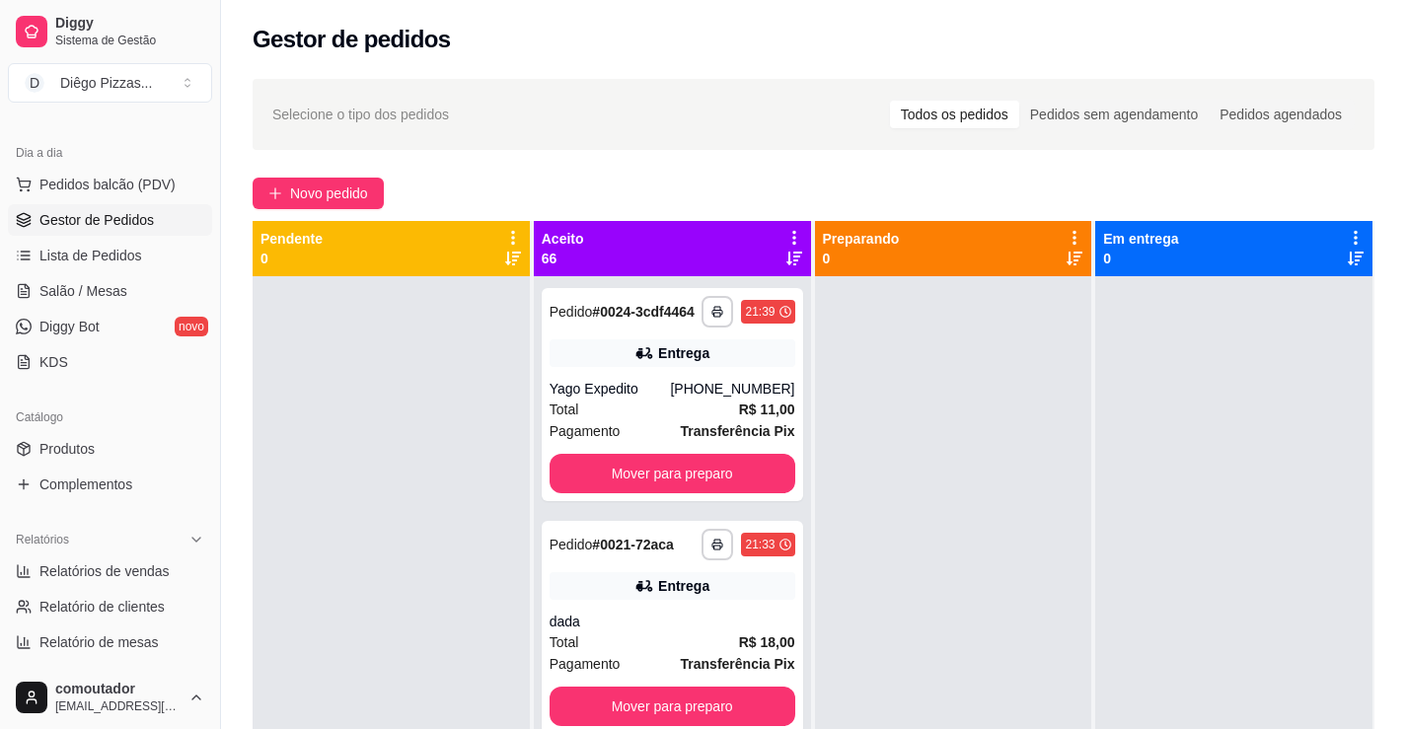
click at [792, 232] on icon at bounding box center [794, 238] width 4 height 14
click at [664, 317] on span "Com essa opção você tem a opção de mover todos os pedidos que estão em uma etap…" at bounding box center [666, 297] width 234 height 37
click at [550, 399] on div "Yago Expedito" at bounding box center [610, 389] width 121 height 20
click at [794, 238] on icon at bounding box center [794, 238] width 18 height 18
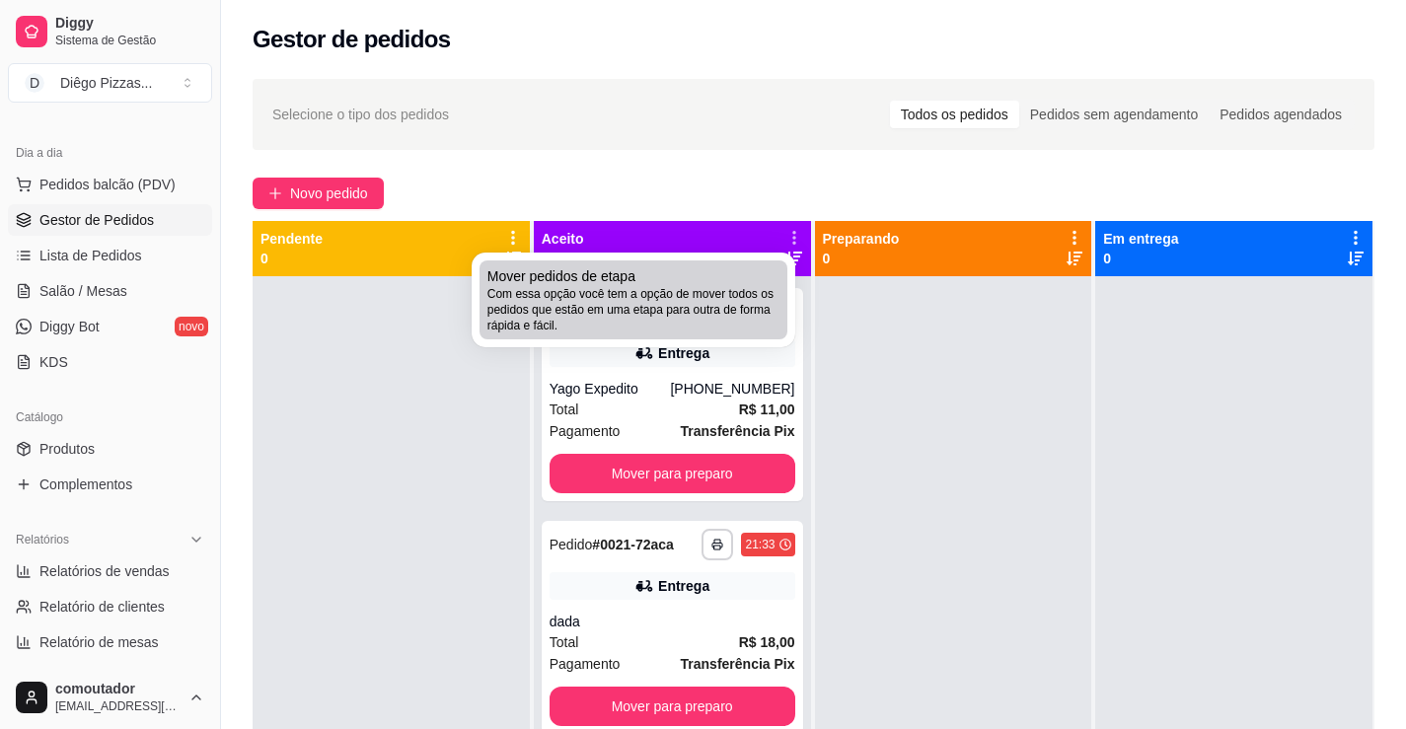
click at [656, 303] on span "Com essa opção você tem a opção de mover todos os pedidos que estão em uma etap…" at bounding box center [633, 309] width 292 height 47
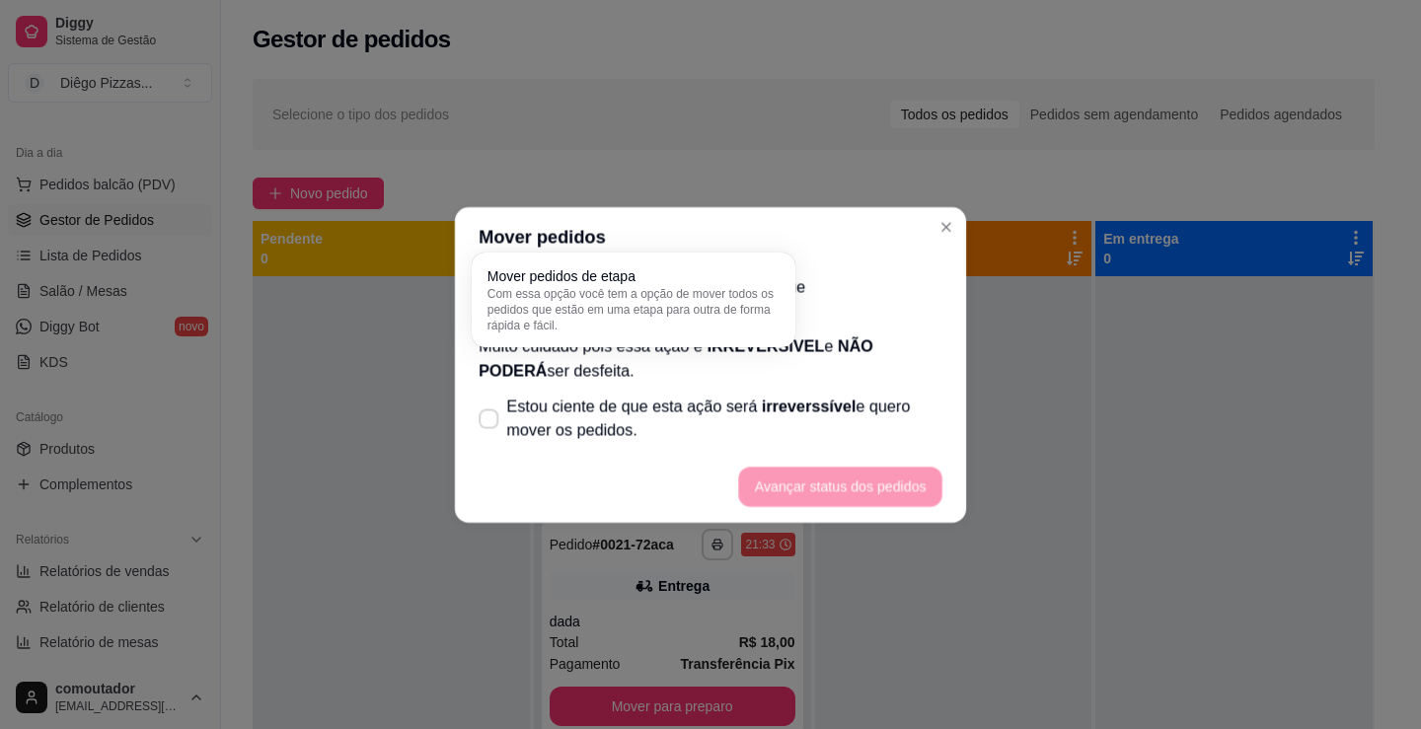
click at [463, 386] on div "Você está movendo TODOS seus pedidos que estão ACEITOS para o próximo passo. Mu…" at bounding box center [710, 358] width 511 height 184
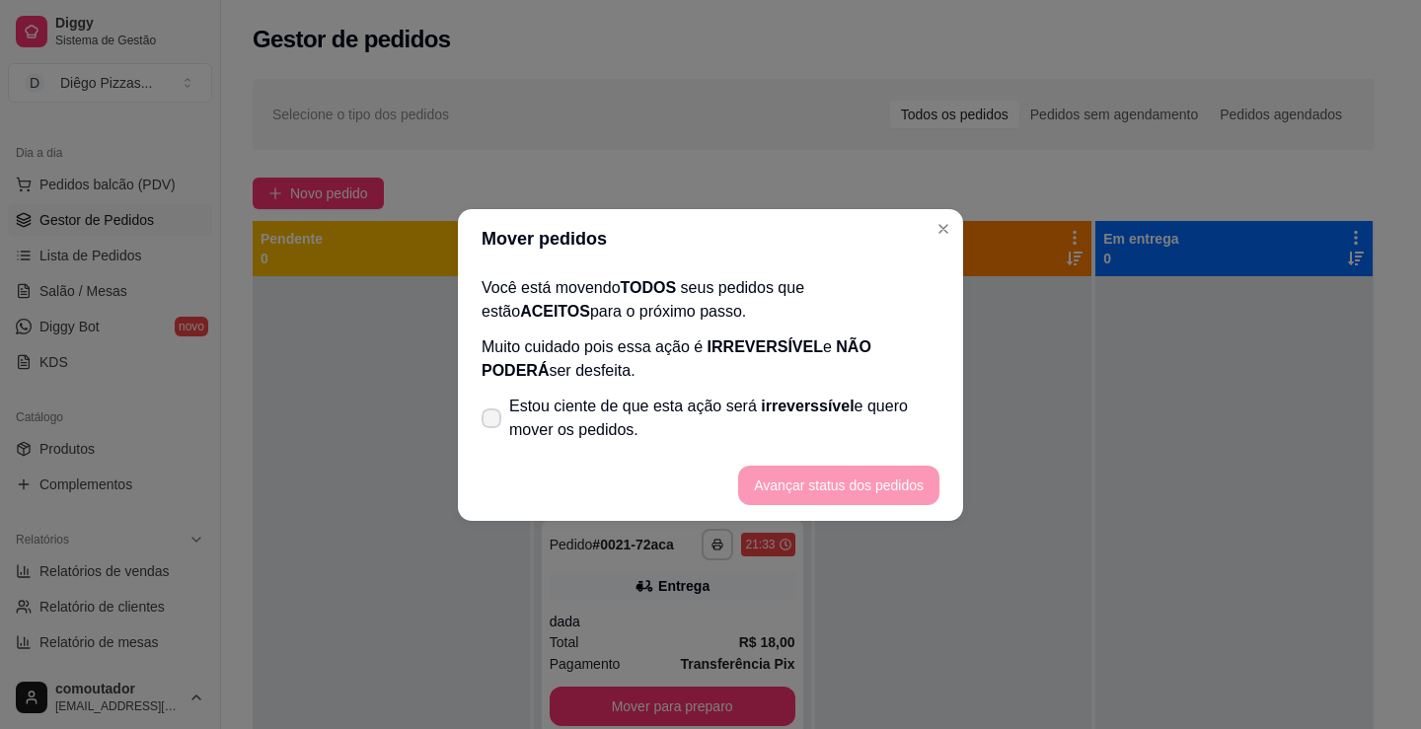
click at [527, 413] on span "Estou ciente de que esta ação será irreverssível e quero mover os pedidos." at bounding box center [724, 418] width 430 height 47
click at [493, 421] on input "Estou ciente de que esta ação será irreverssível e quero mover os pedidos." at bounding box center [486, 427] width 13 height 13
checkbox input "true"
click at [800, 482] on button "Avançar status dos pedidos" at bounding box center [838, 485] width 201 height 39
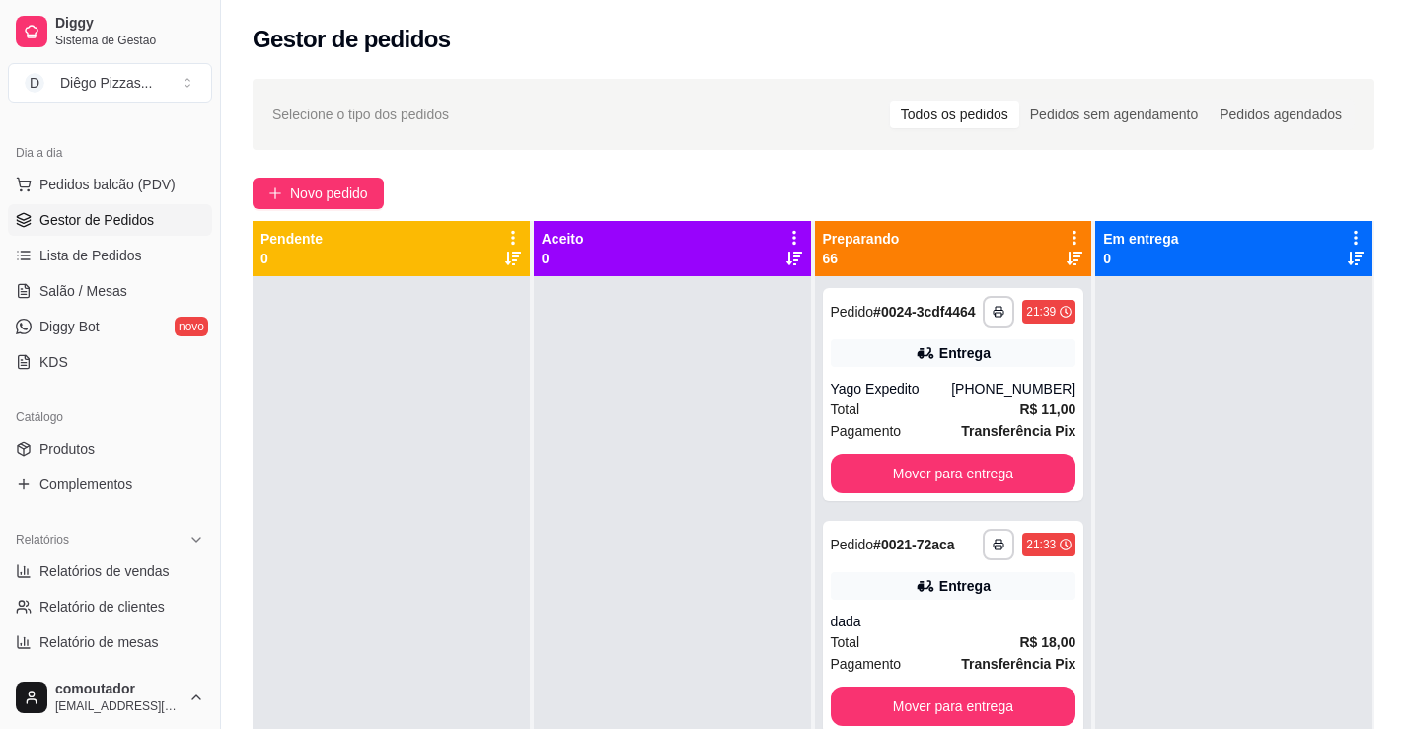
click at [1068, 235] on icon at bounding box center [1075, 238] width 18 height 18
click at [936, 317] on span "Com essa opção você tem a opção de mover todos os pedidos que estão em uma etap…" at bounding box center [943, 297] width 234 height 37
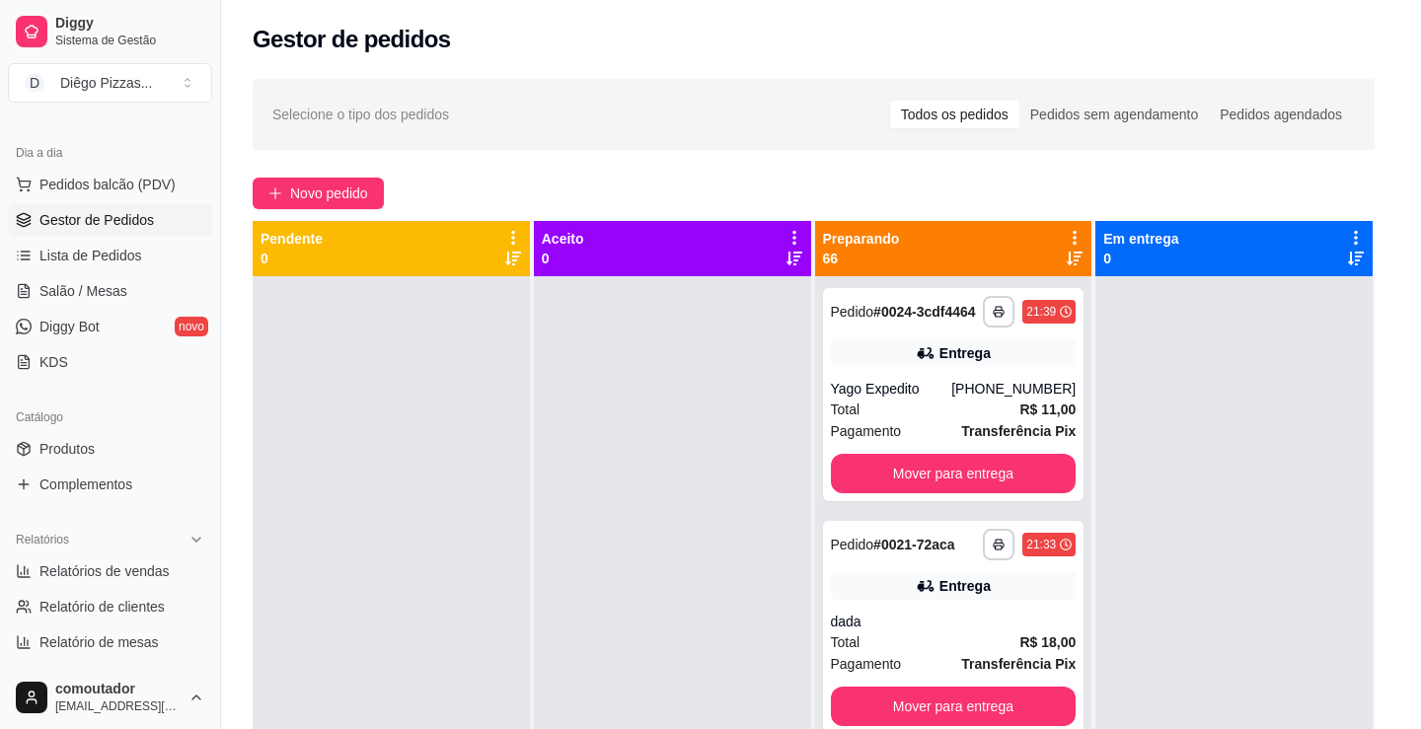
click at [802, 411] on span "irreverssível" at bounding box center [807, 406] width 93 height 17
click at [493, 421] on input "Estou ciente de que esta ação será irreverssível e quero mover os pedidos." at bounding box center [486, 427] width 13 height 13
checkbox input "true"
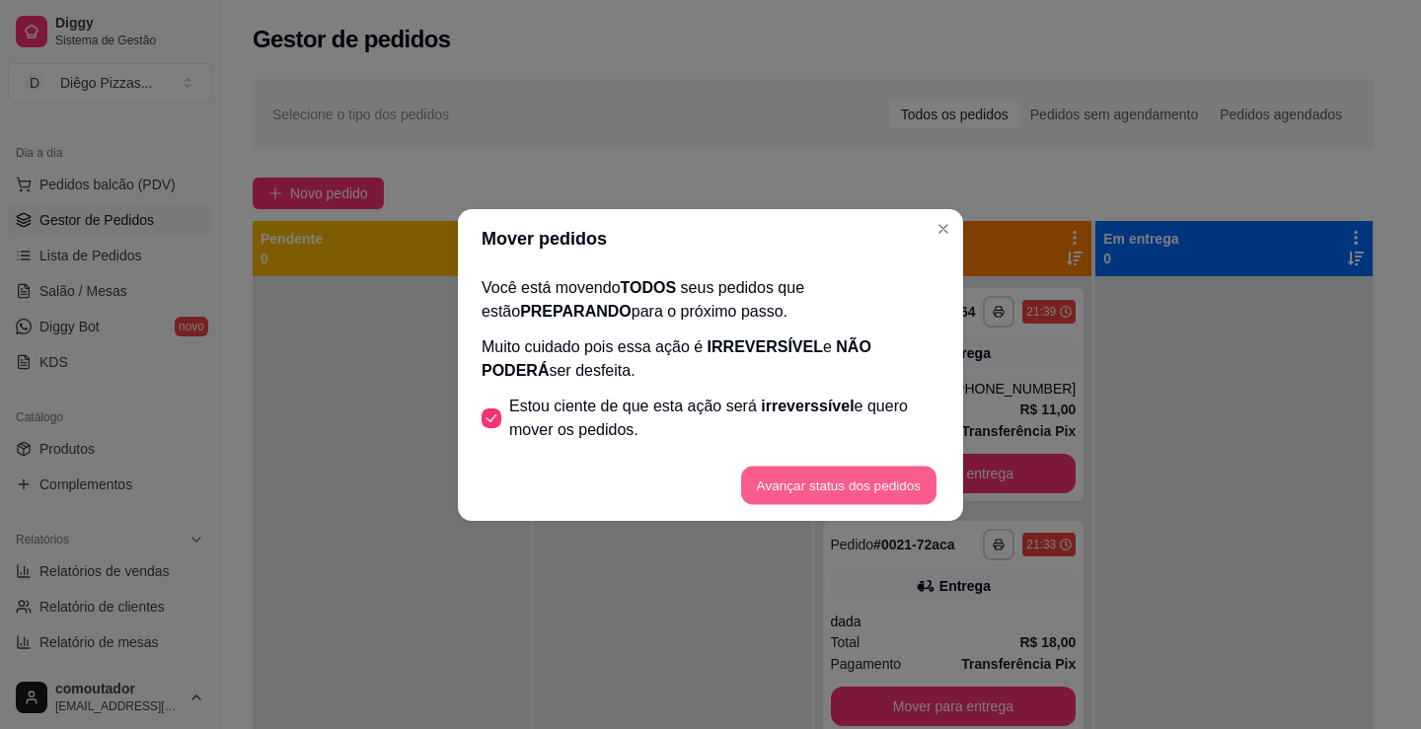
click at [827, 480] on button "Avançar status dos pedidos" at bounding box center [838, 485] width 195 height 38
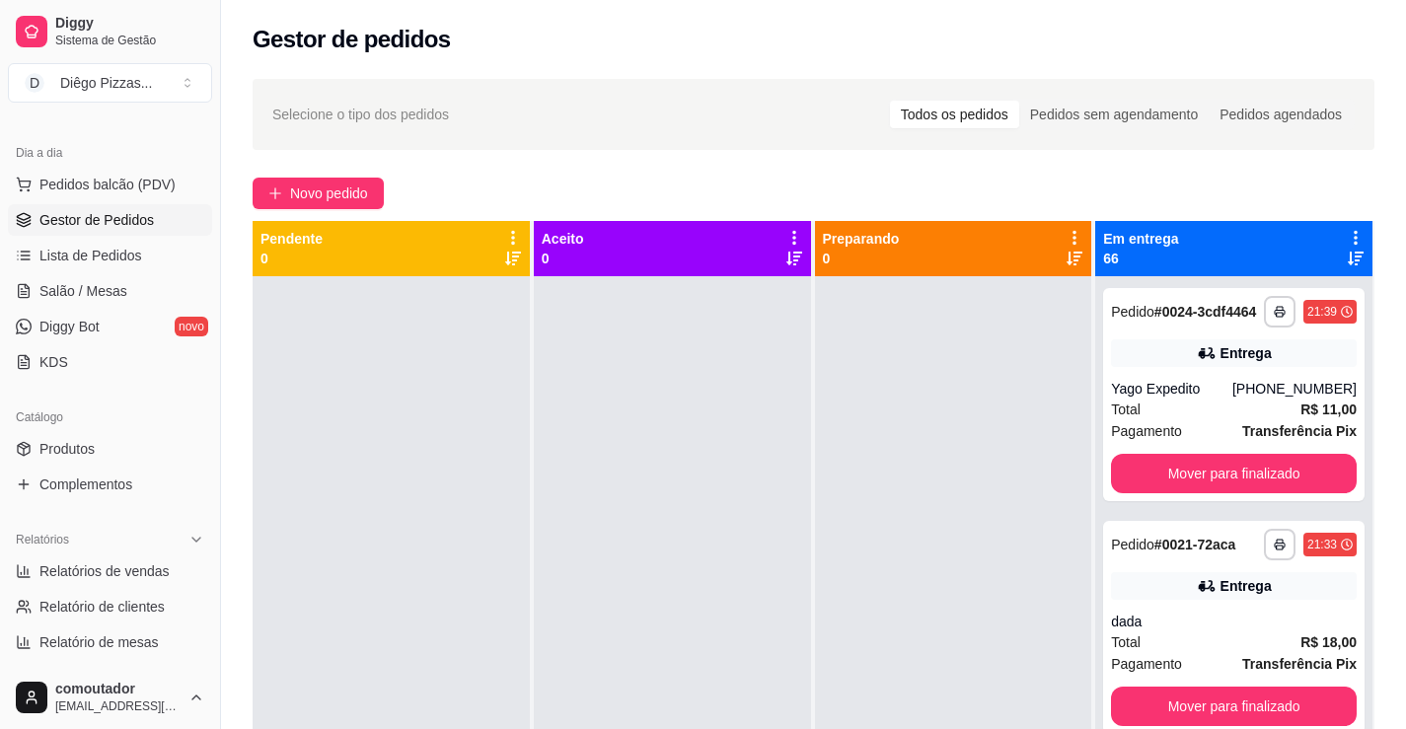
click at [1335, 176] on div "**********" at bounding box center [813, 520] width 1185 height 907
click at [1347, 229] on icon at bounding box center [1356, 238] width 18 height 18
click at [1150, 290] on span "Com essa opção você tem a opção de mover todos os pedidos que estão em uma etap…" at bounding box center [1220, 297] width 234 height 37
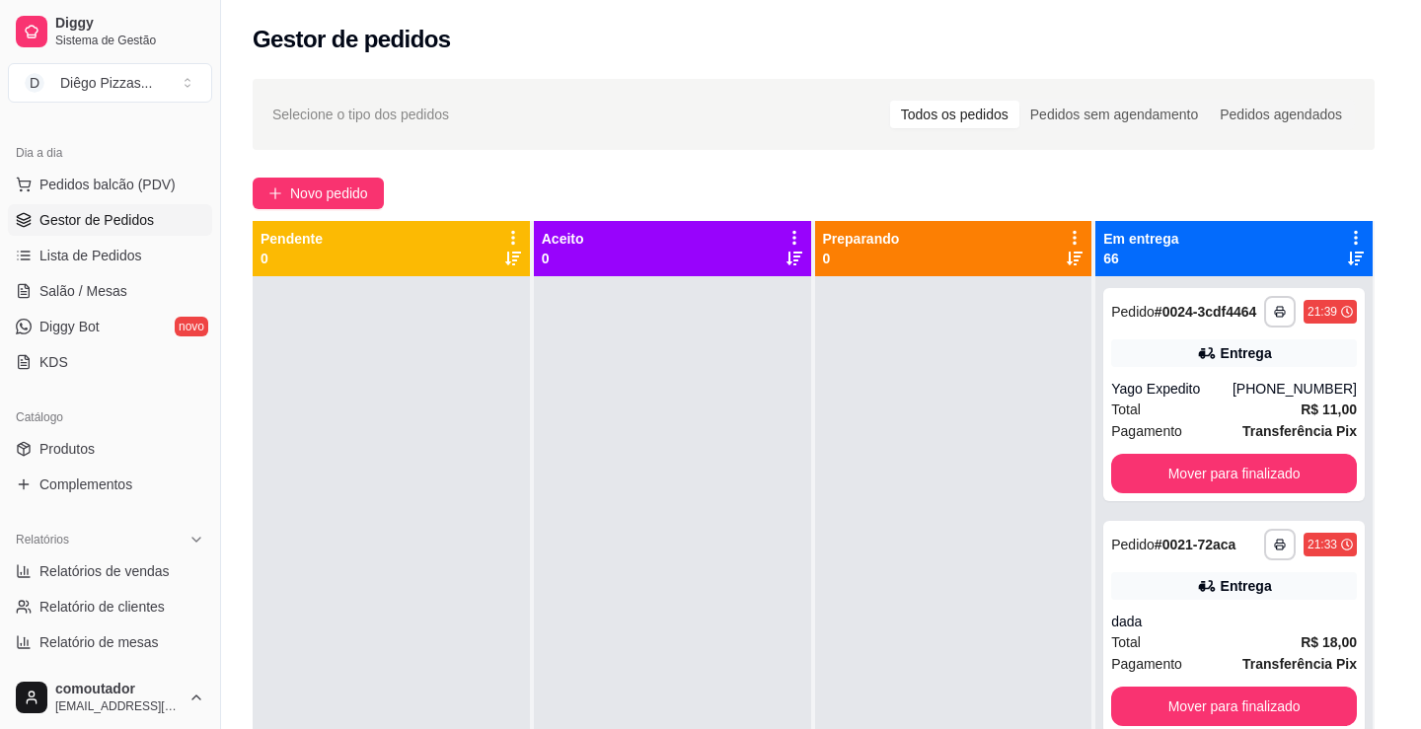
click at [846, 388] on label "Estou ciente de que esta ação será irreverssível e quero mover os pedidos." at bounding box center [711, 418] width 474 height 63
click at [493, 421] on input "Estou ciente de que esta ação será irreverssível e quero mover os pedidos." at bounding box center [486, 427] width 13 height 13
checkbox input "true"
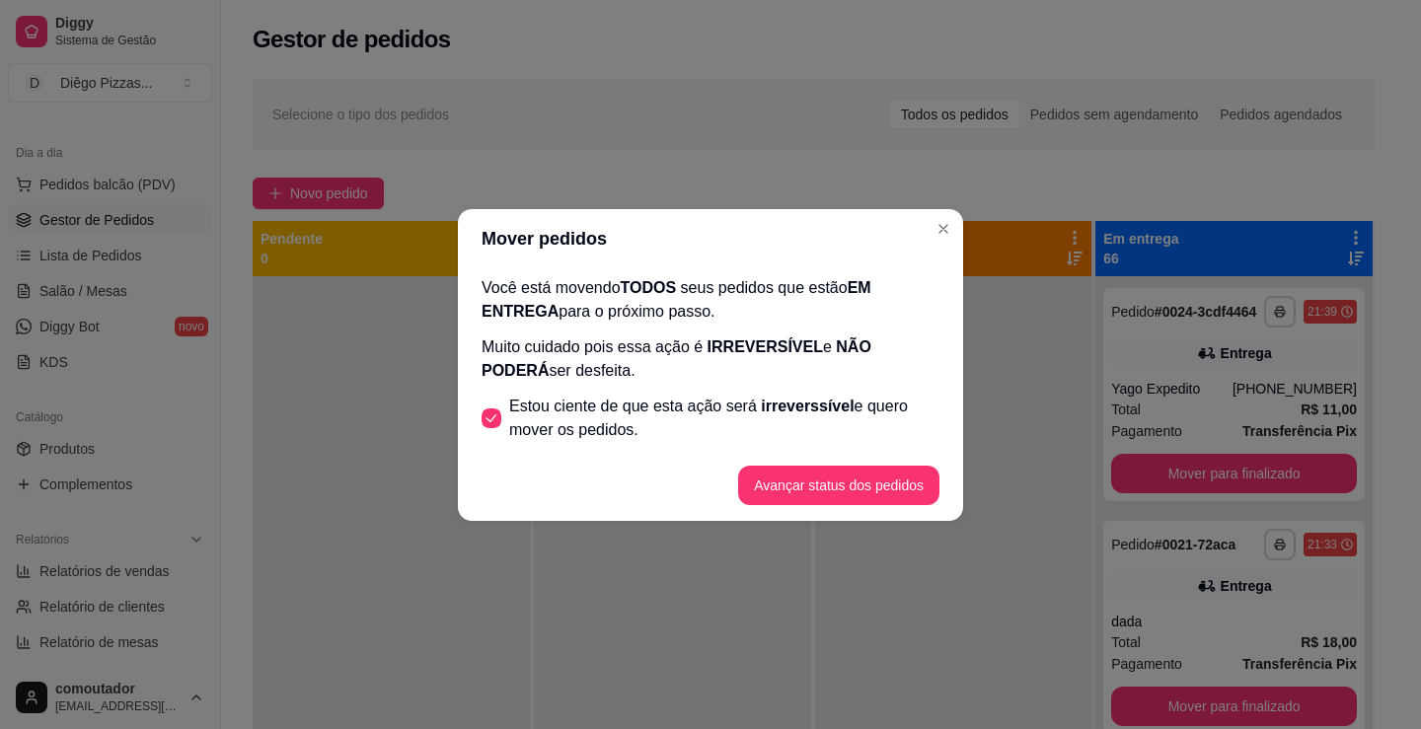
click at [858, 509] on footer "Avançar status dos pedidos" at bounding box center [710, 485] width 505 height 71
click at [858, 503] on button "Avançar status dos pedidos" at bounding box center [838, 485] width 201 height 39
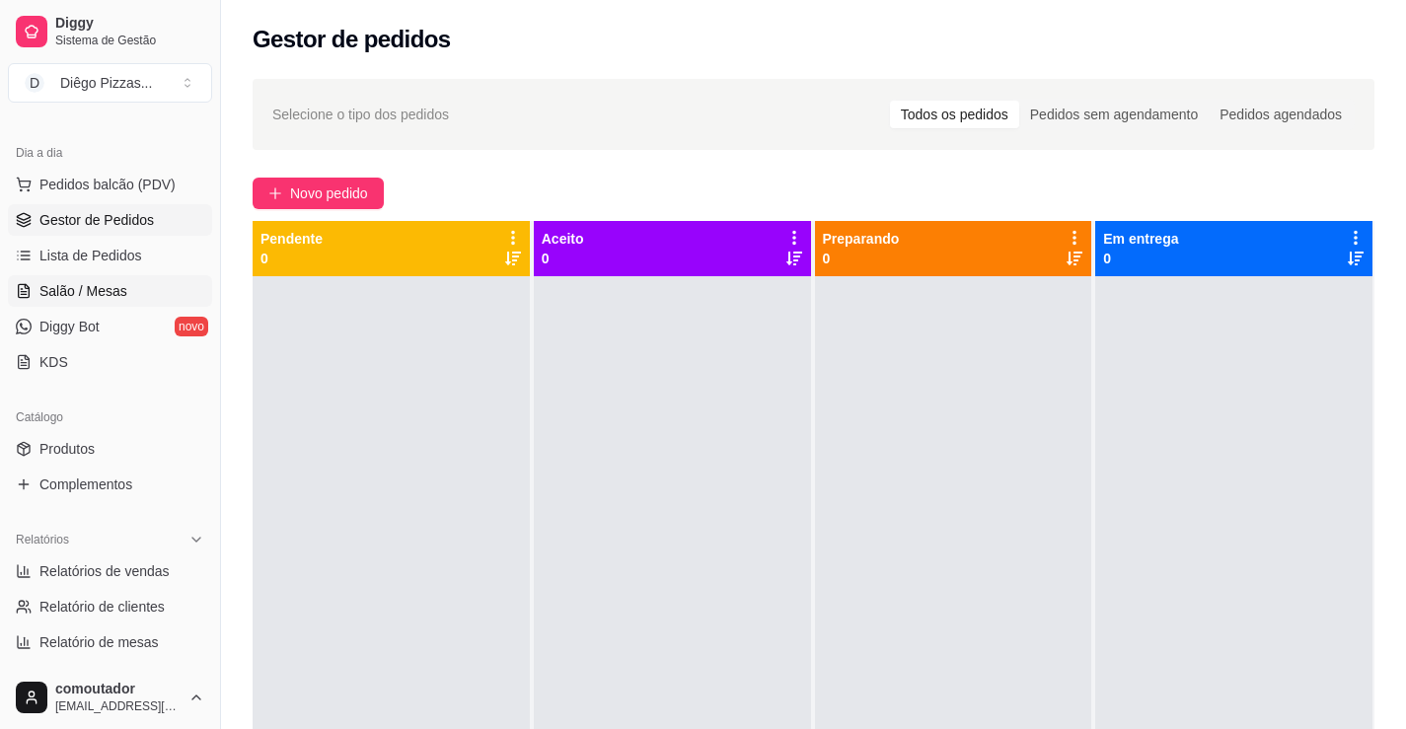
click at [182, 289] on link "Salão / Mesas" at bounding box center [110, 291] width 204 height 32
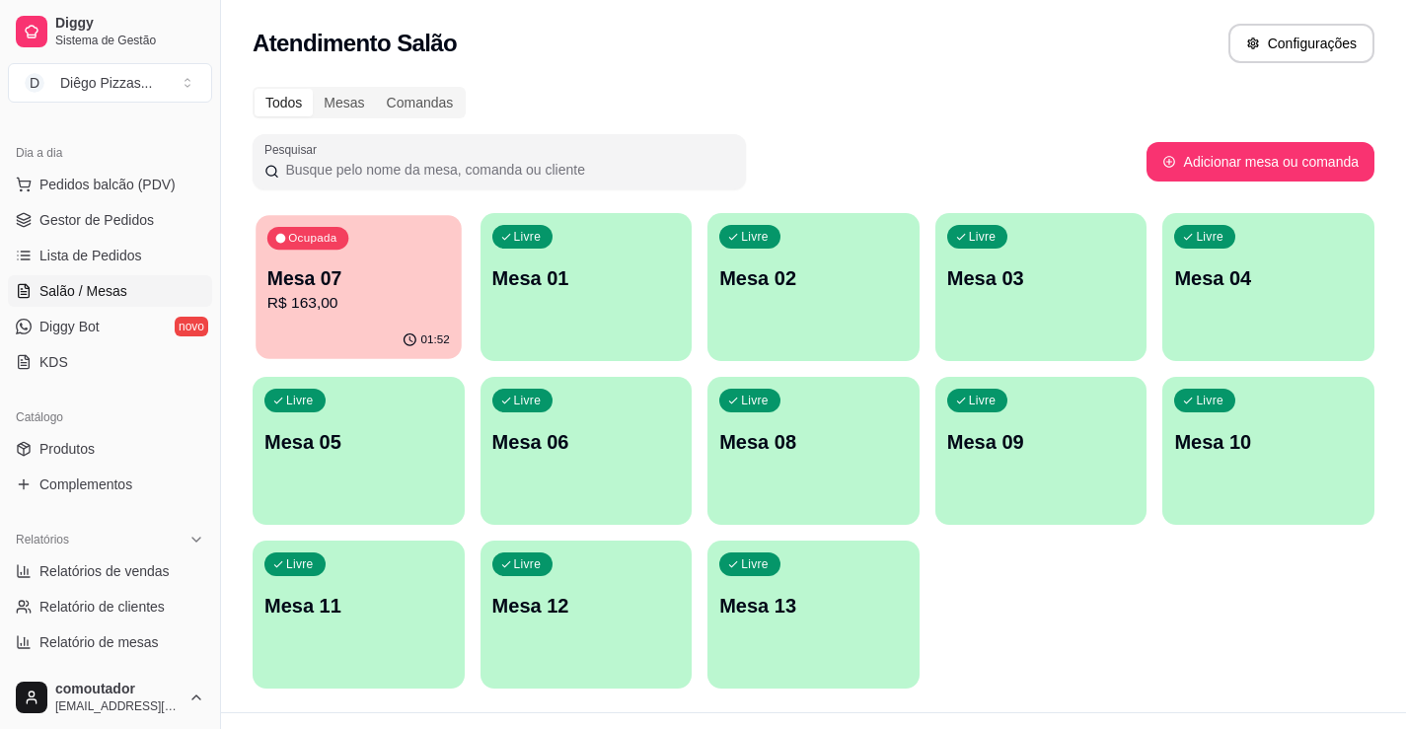
click at [404, 282] on p "Mesa 07" at bounding box center [358, 278] width 183 height 27
click at [787, 79] on div "Todos Mesas Comandas Pesquisar Adicionar mesa ou comanda Ocupada Mesa 07 R$ 163…" at bounding box center [813, 393] width 1185 height 637
click at [582, 285] on p "Mesa 01" at bounding box center [586, 278] width 188 height 28
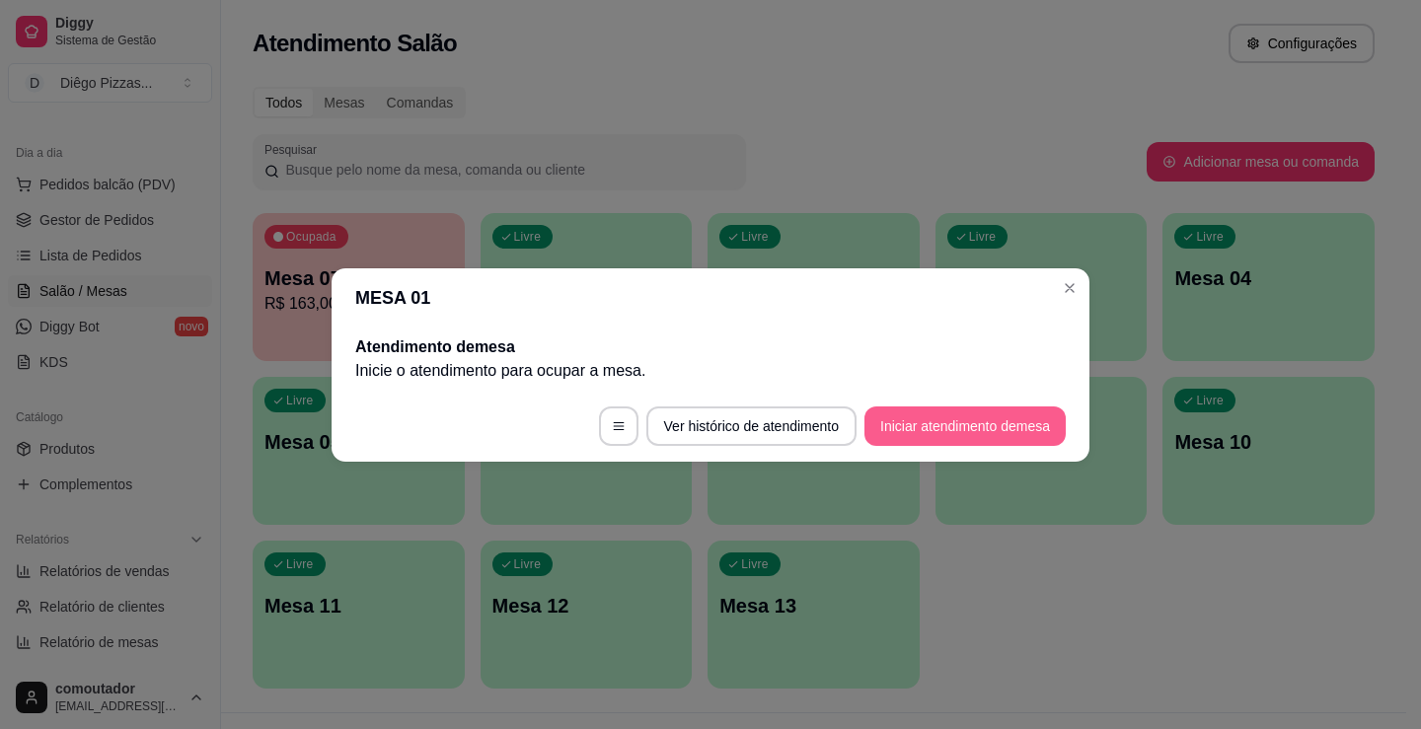
click at [994, 424] on button "Iniciar atendimento de mesa" at bounding box center [964, 425] width 201 height 39
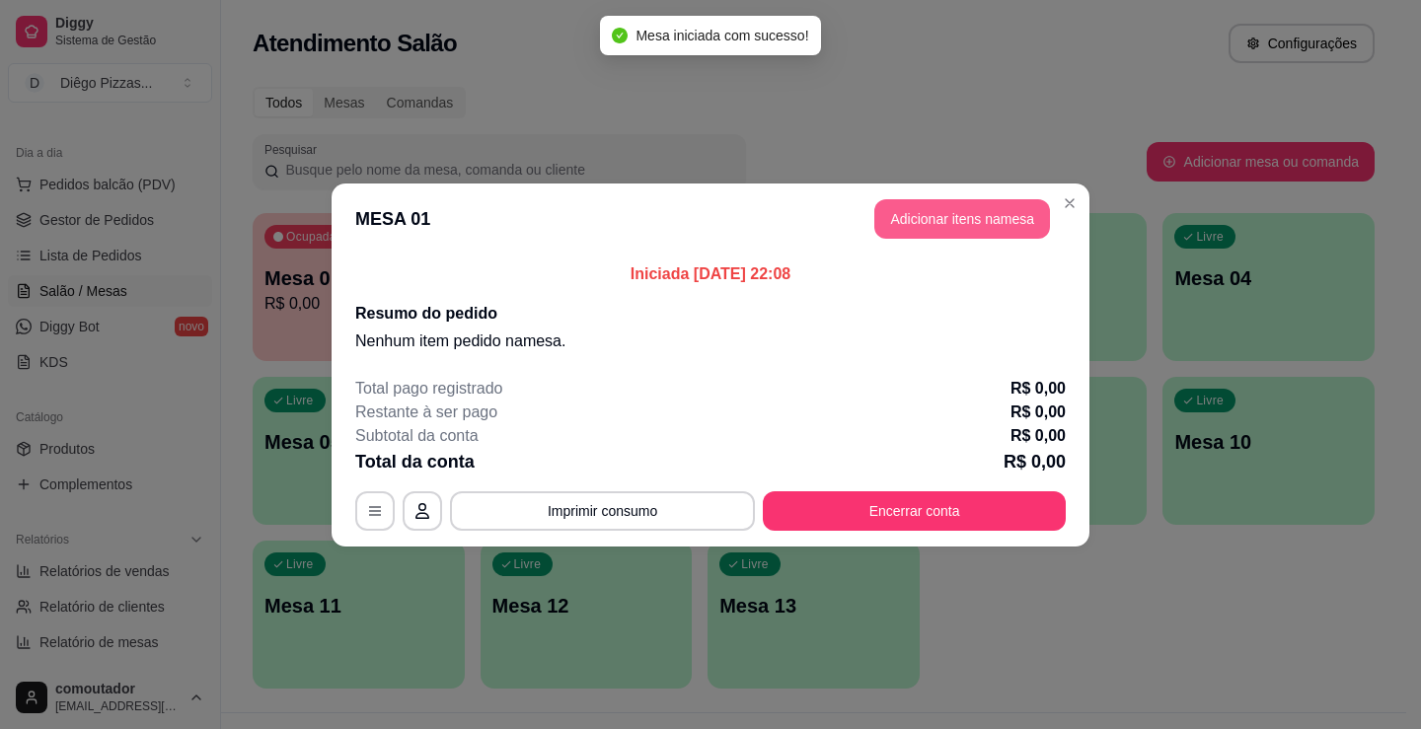
click at [953, 221] on button "Adicionar itens na mesa" at bounding box center [962, 218] width 176 height 39
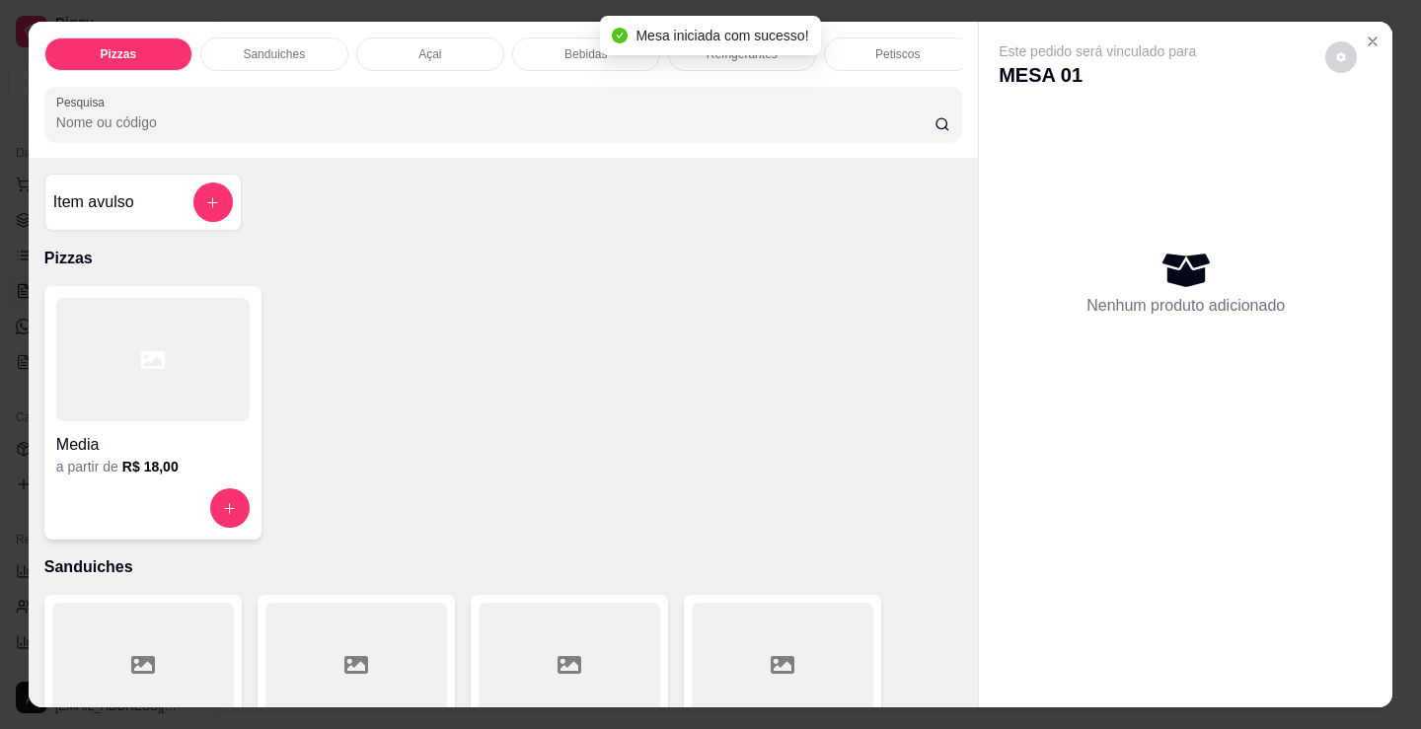
click at [568, 46] on p "Bebidas" at bounding box center [585, 54] width 42 height 16
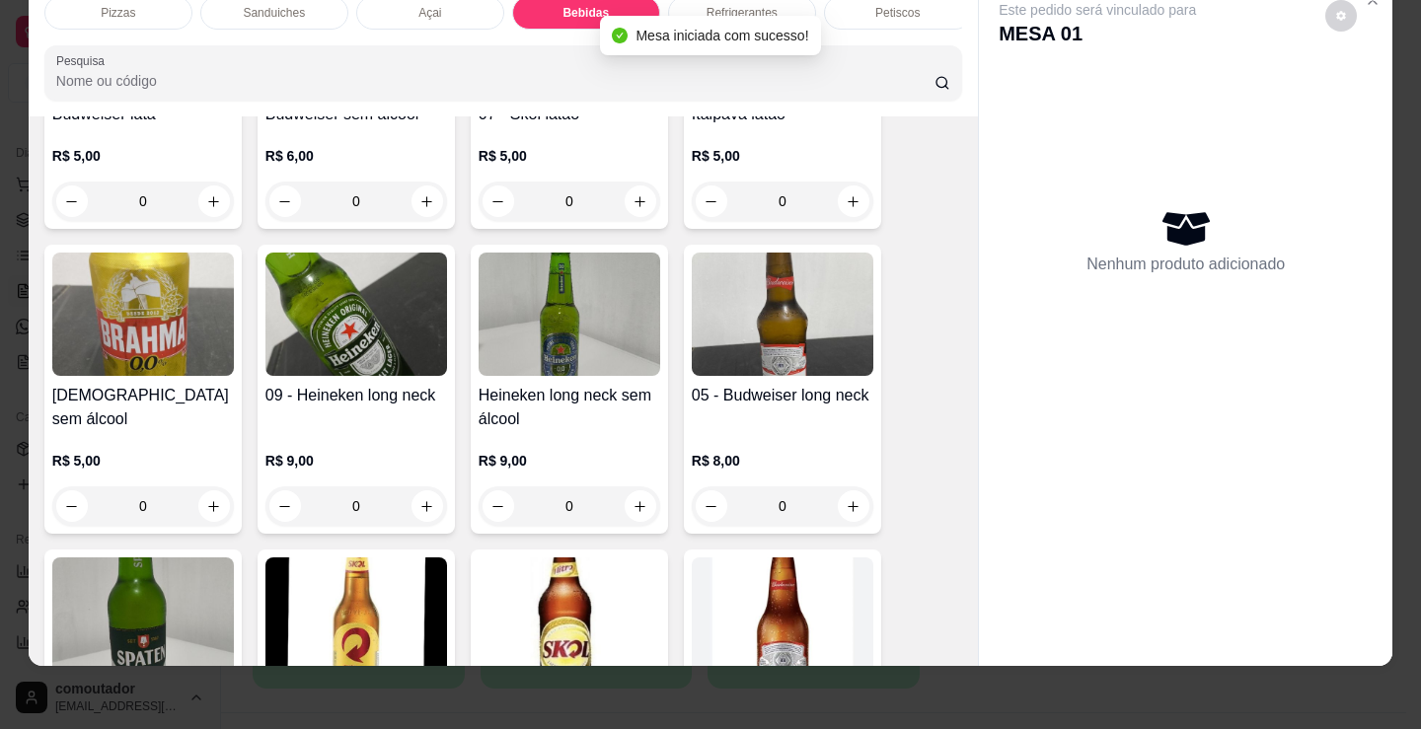
scroll to position [2361, 0]
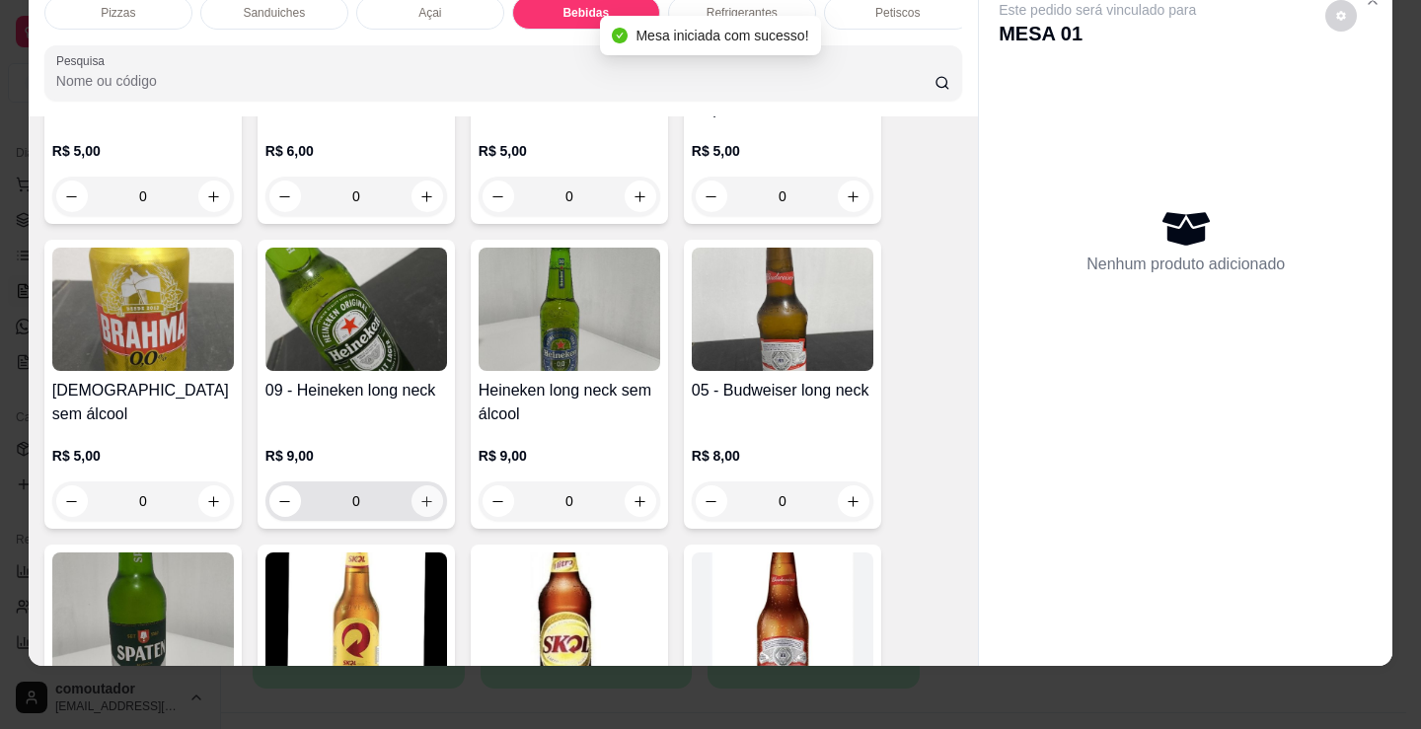
click at [426, 506] on icon "increase-product-quantity" at bounding box center [426, 501] width 15 height 15
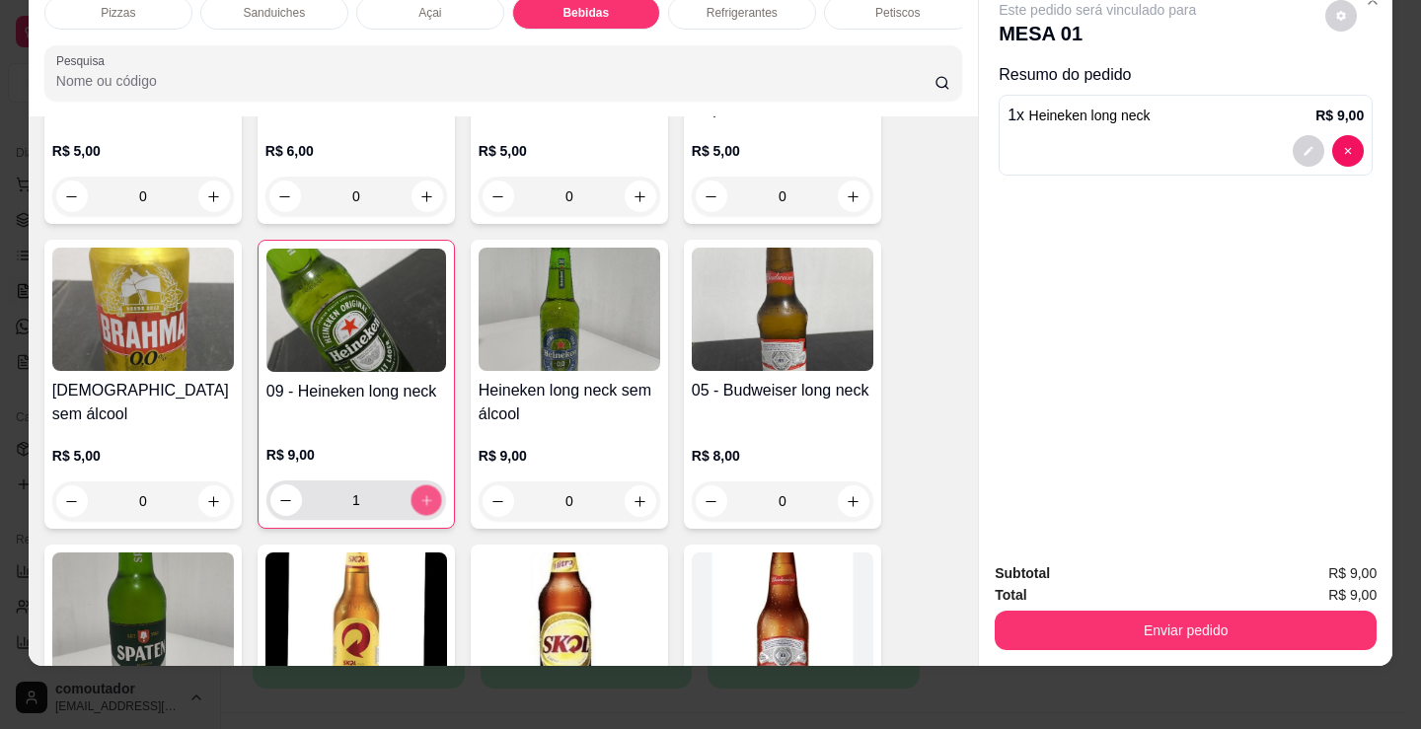
click at [426, 506] on button "increase-product-quantity" at bounding box center [425, 500] width 31 height 31
click at [425, 506] on icon "increase-product-quantity" at bounding box center [425, 500] width 15 height 15
type input "3"
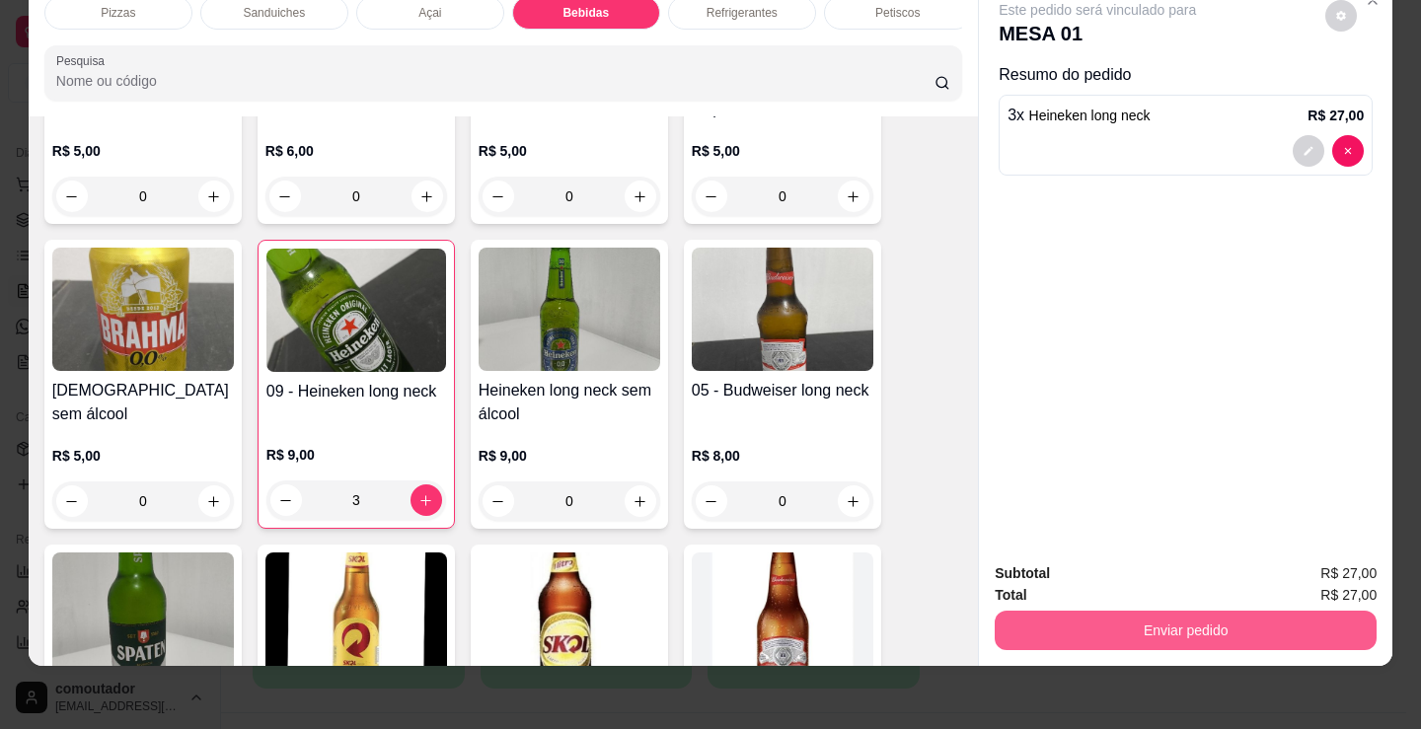
click at [1036, 619] on button "Enviar pedido" at bounding box center [1186, 630] width 382 height 39
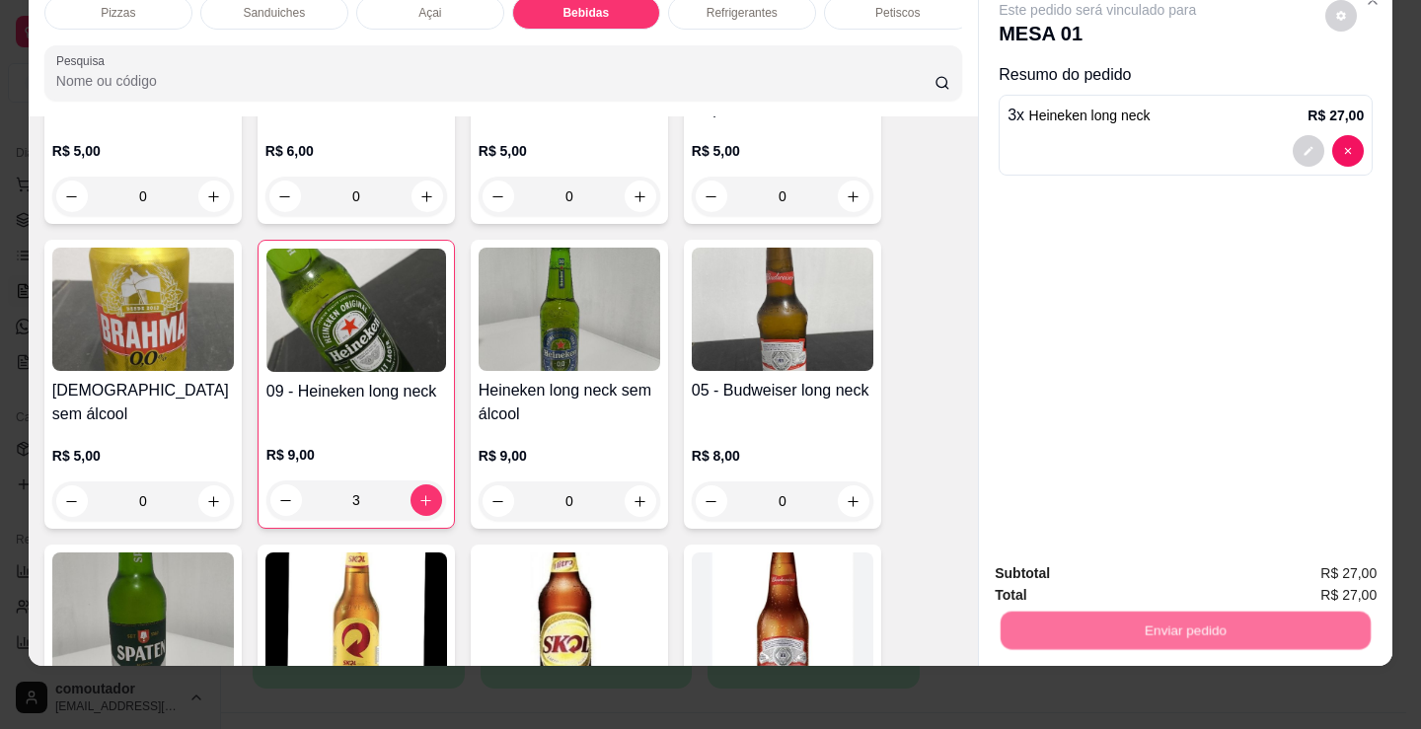
click at [1055, 567] on button "Não registrar e enviar pedido" at bounding box center [1120, 567] width 199 height 37
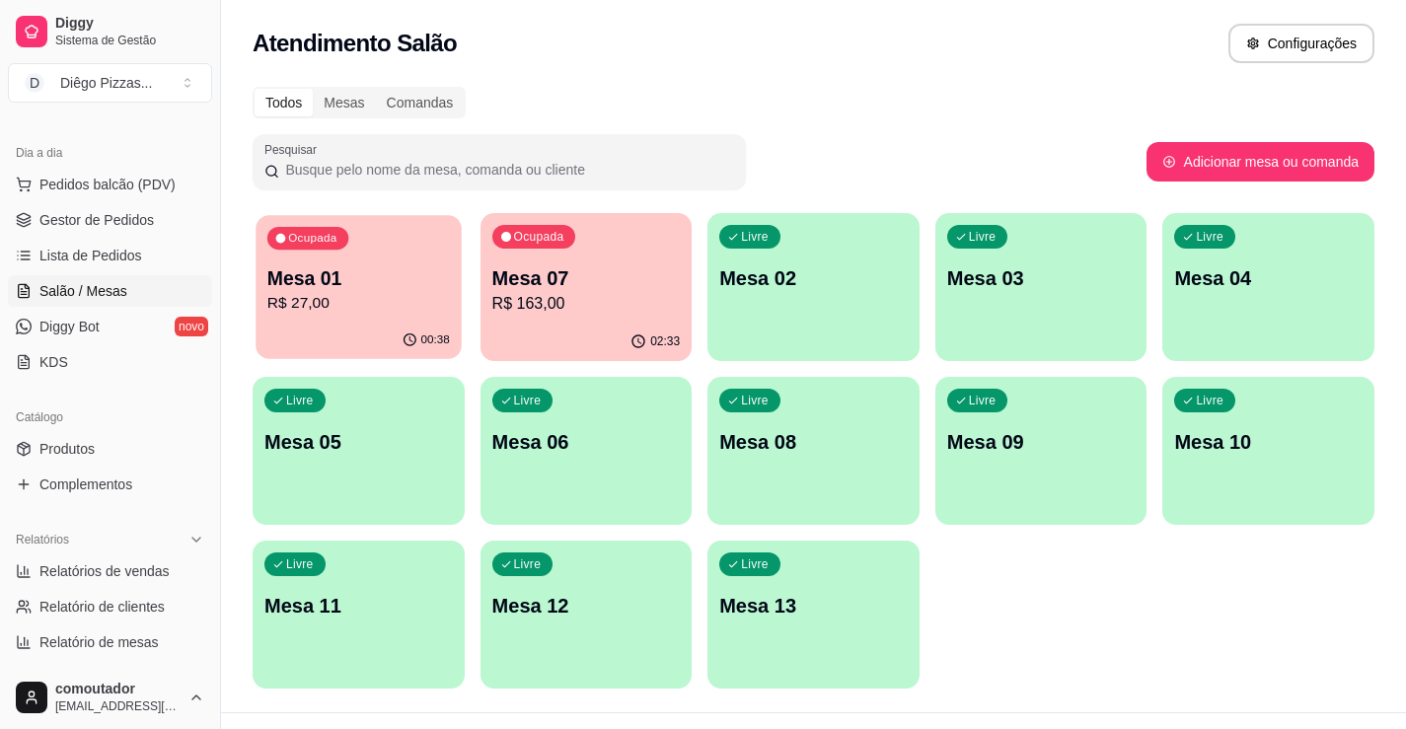
click at [386, 291] on div "Mesa 01 R$ 27,00" at bounding box center [358, 289] width 183 height 49
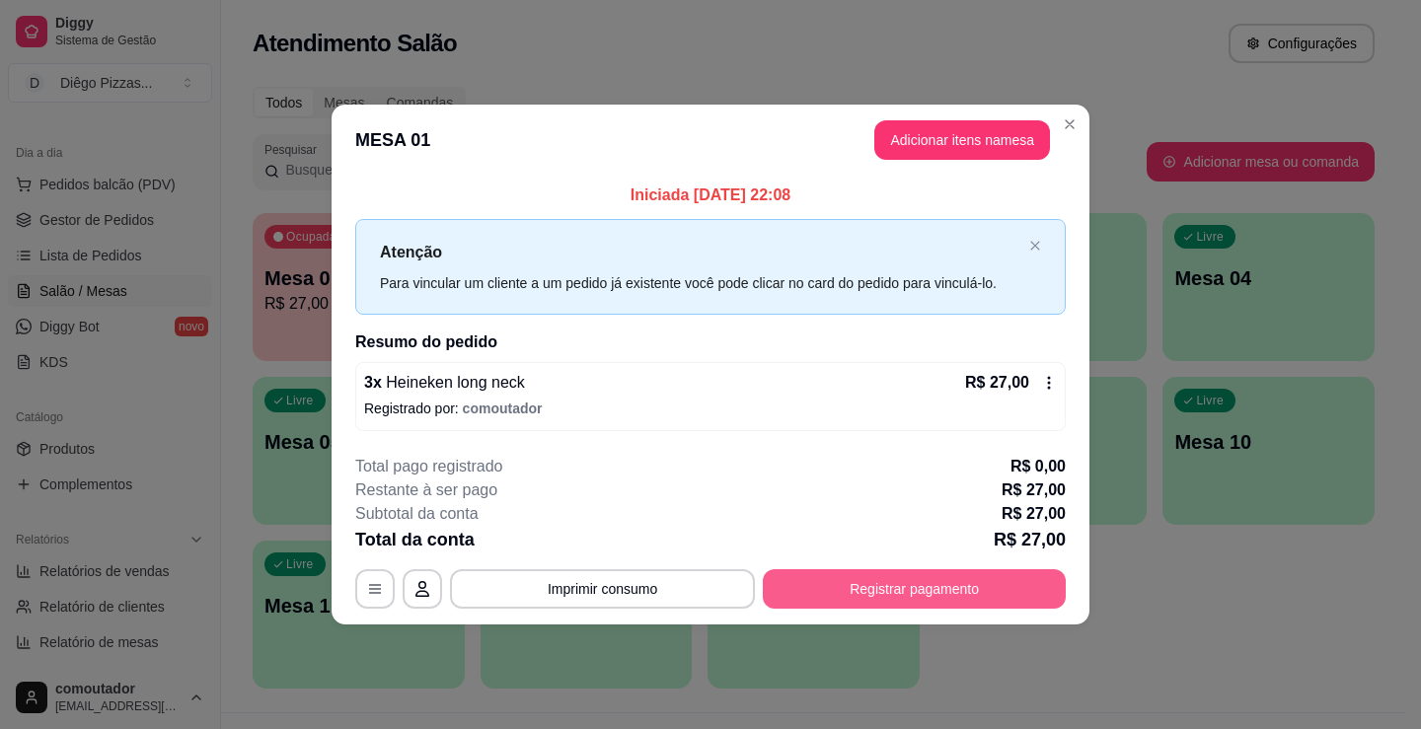
click at [911, 602] on button "Registrar pagamento" at bounding box center [914, 588] width 303 height 39
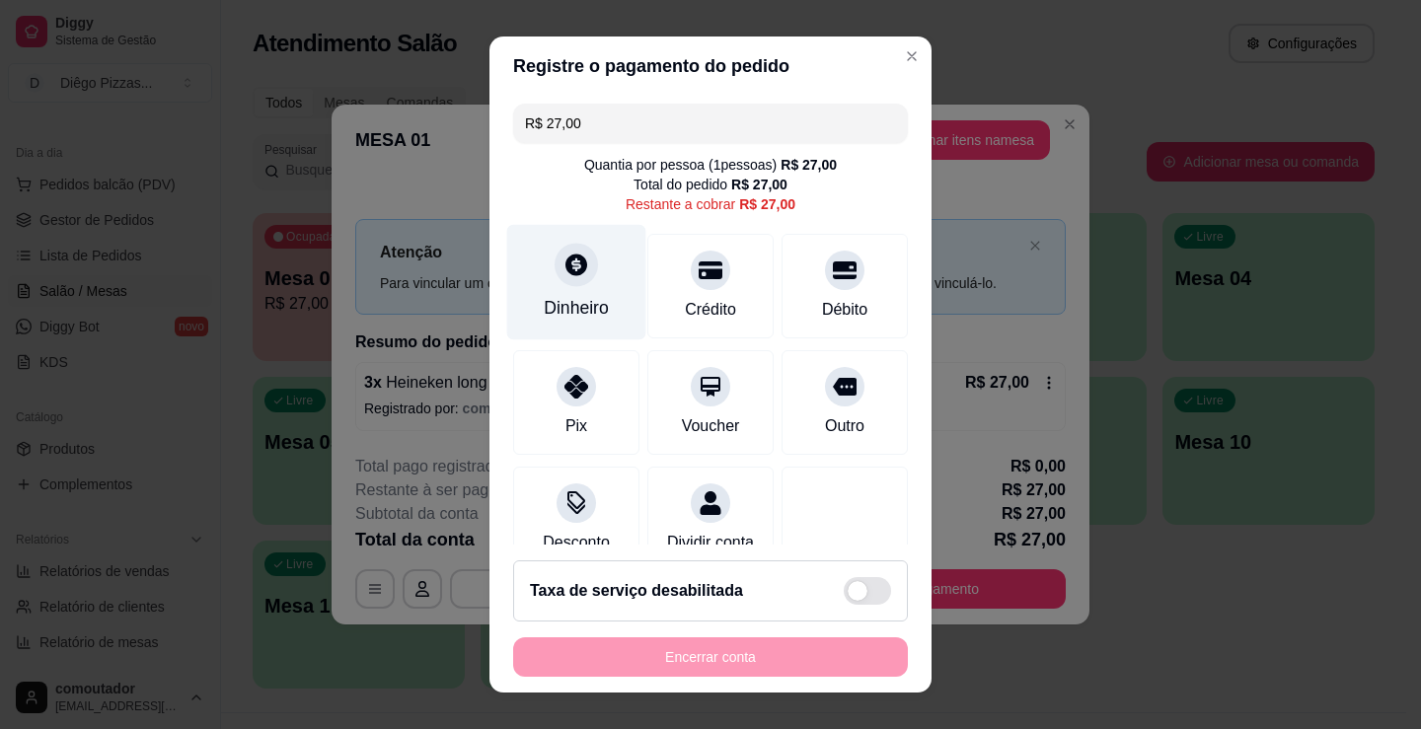
click at [564, 315] on div "Dinheiro" at bounding box center [576, 308] width 65 height 26
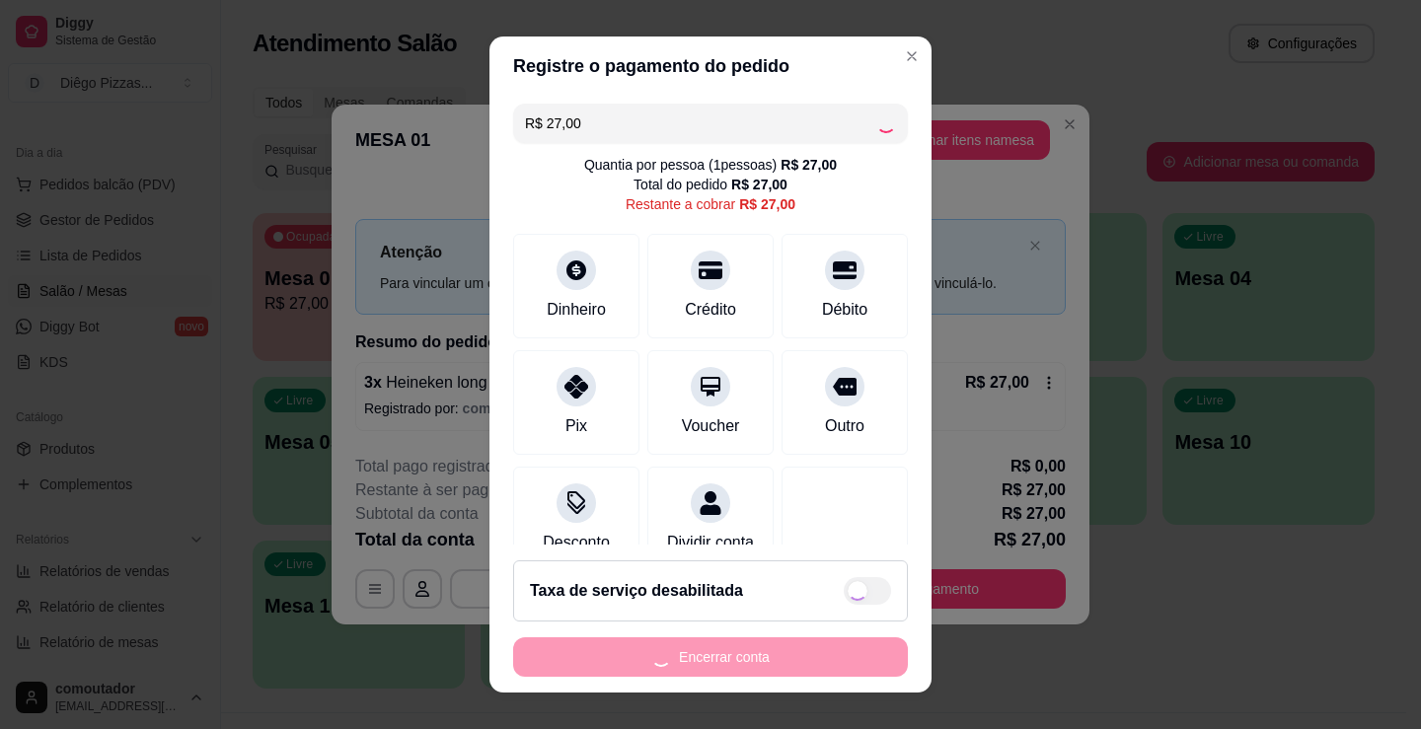
type input "R$ 0,00"
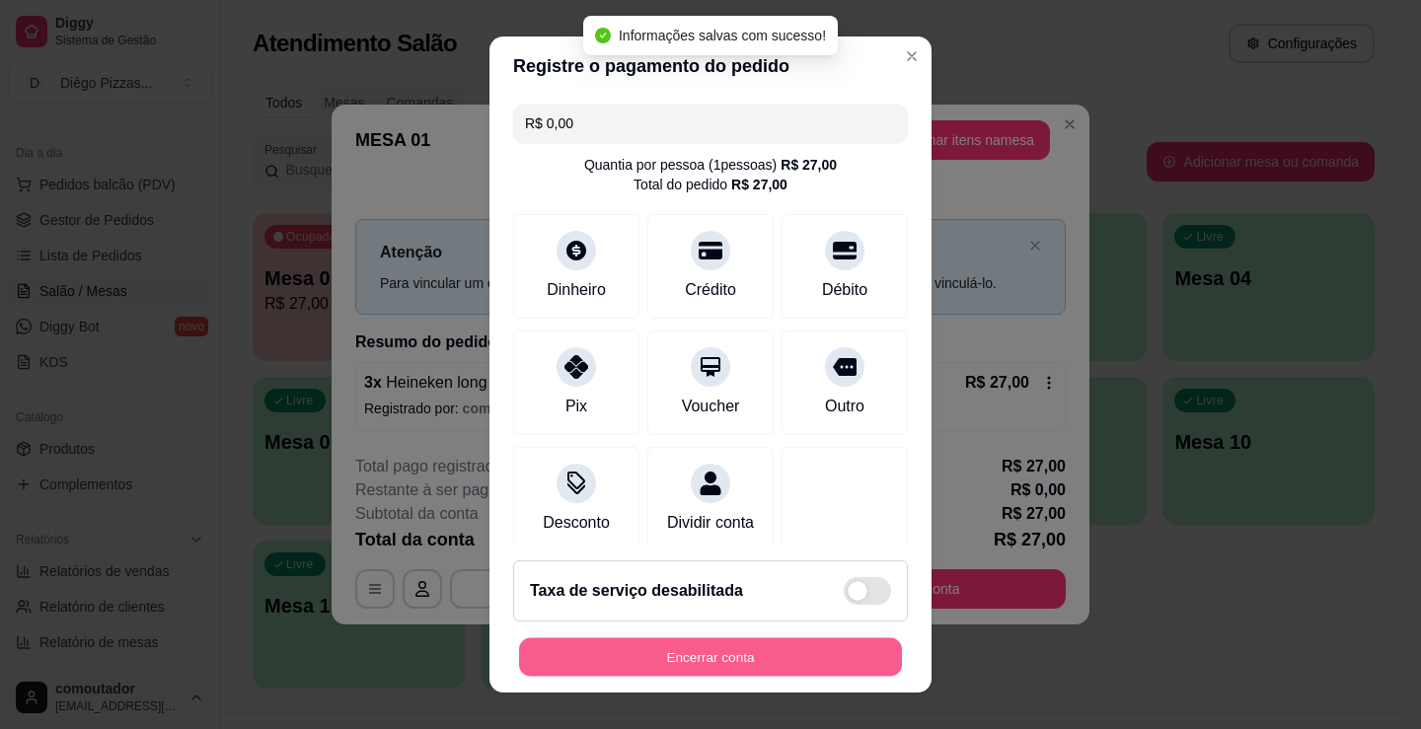
click at [779, 671] on button "Encerrar conta" at bounding box center [710, 657] width 383 height 38
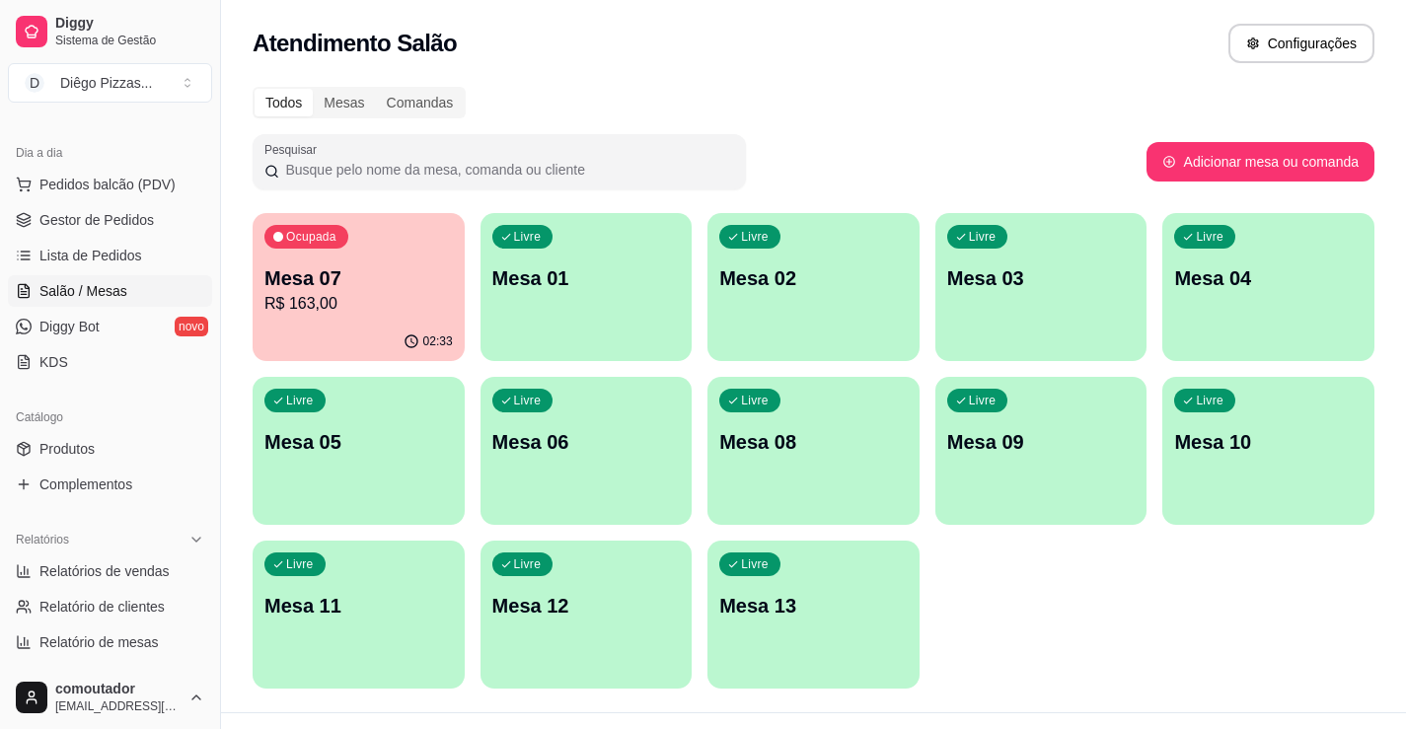
click at [344, 254] on div "Ocupada Mesa 07 R$ 163,00" at bounding box center [359, 268] width 212 height 110
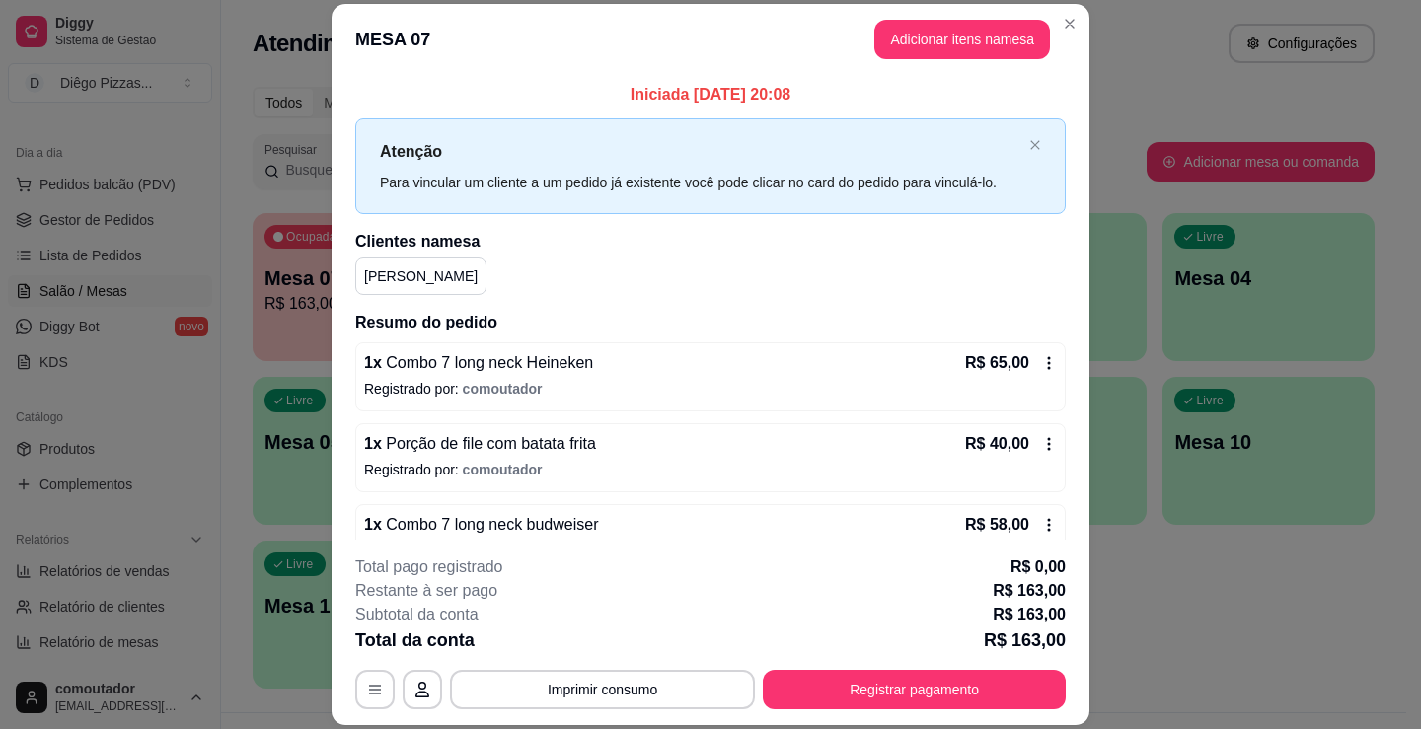
scroll to position [40, 0]
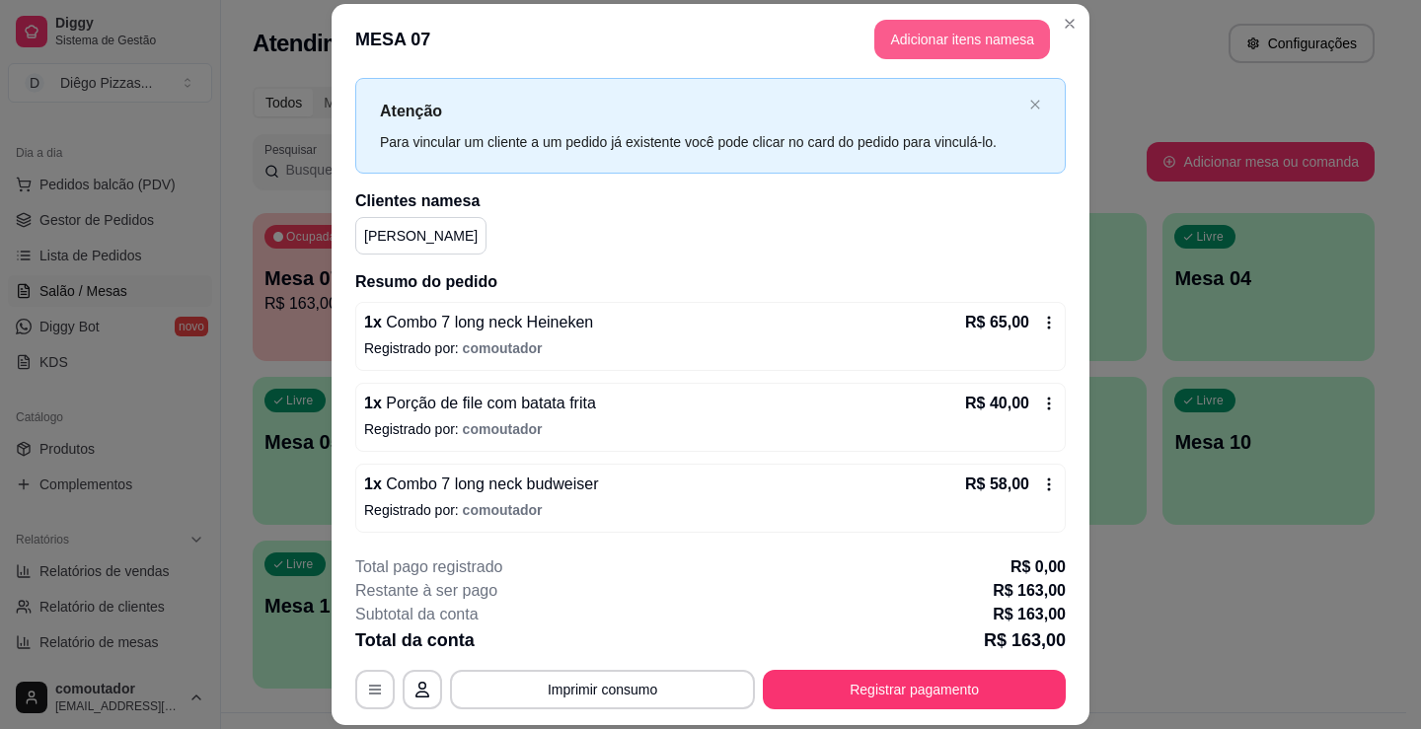
click at [949, 41] on button "Adicionar itens na mesa" at bounding box center [962, 39] width 176 height 39
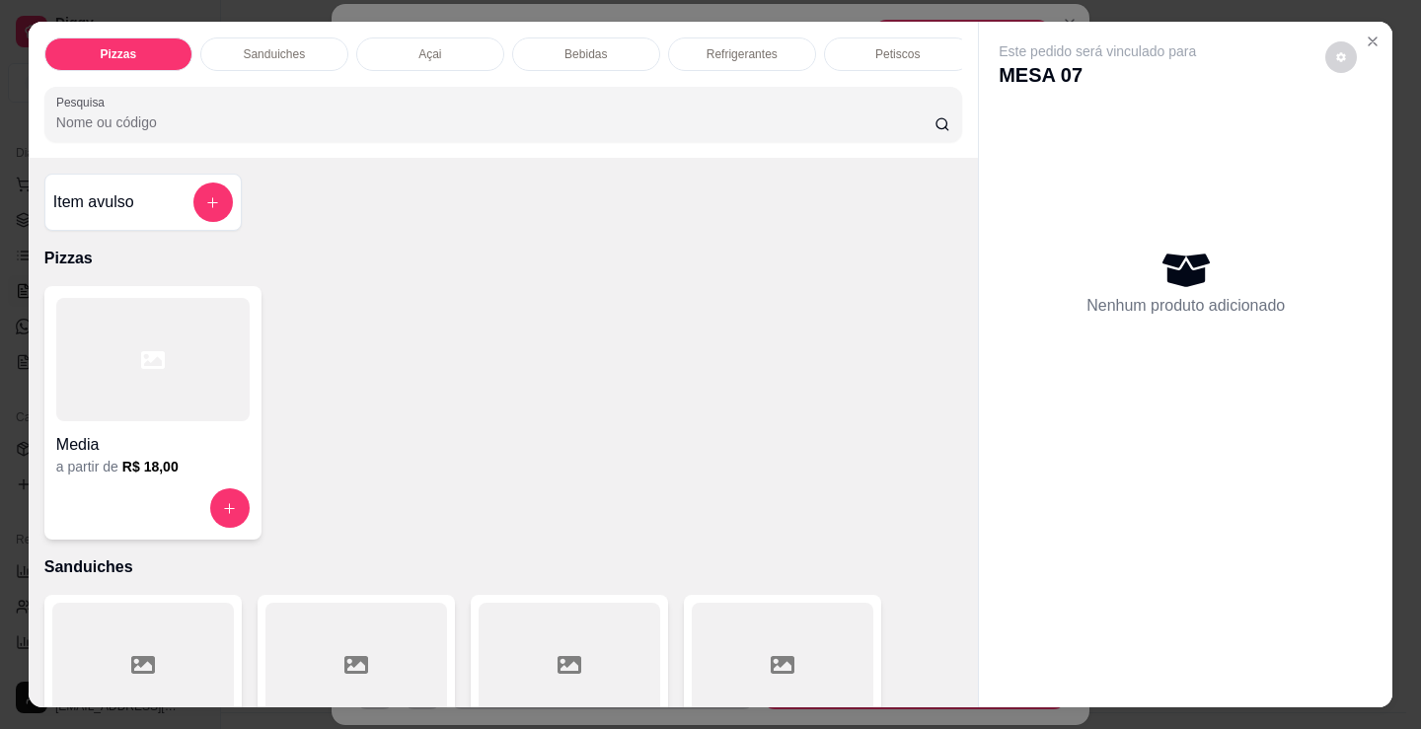
click at [885, 52] on p "Petiscos" at bounding box center [897, 54] width 44 height 16
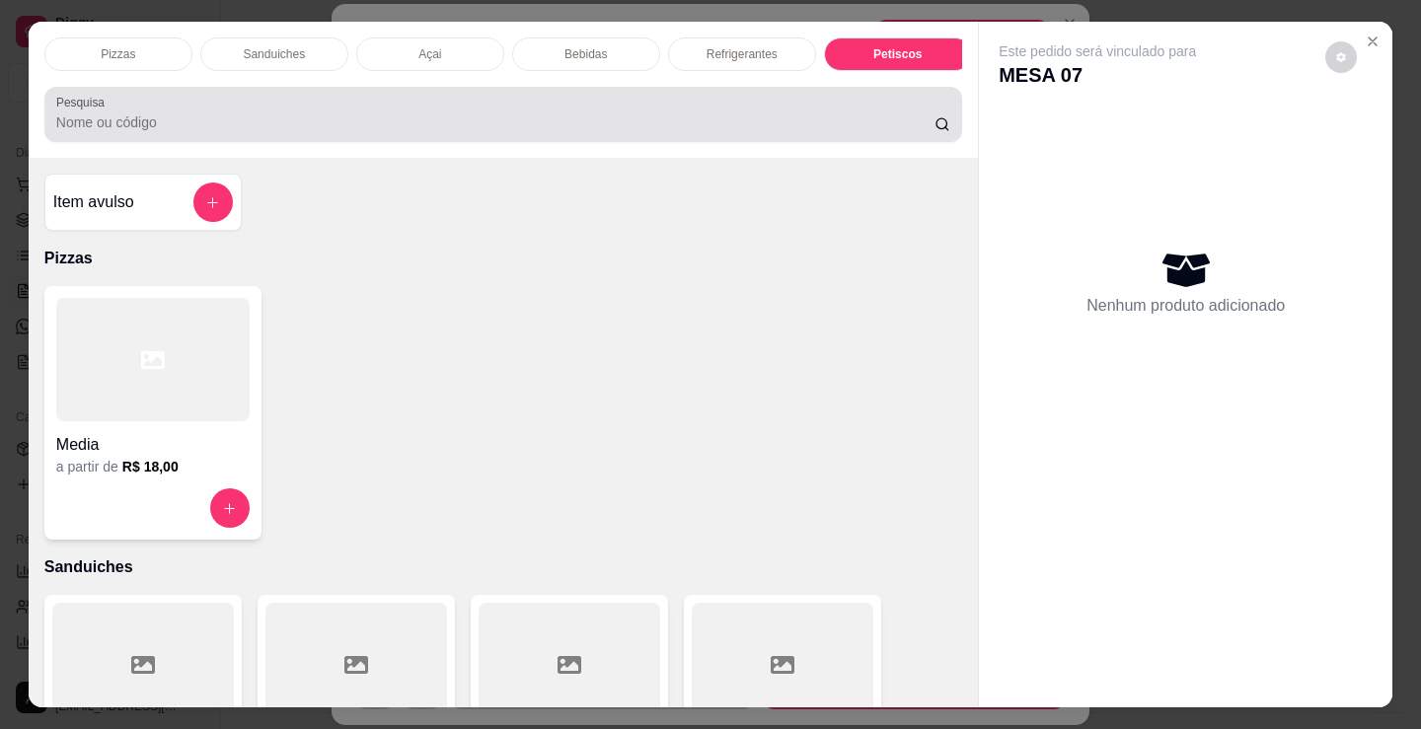
scroll to position [48, 0]
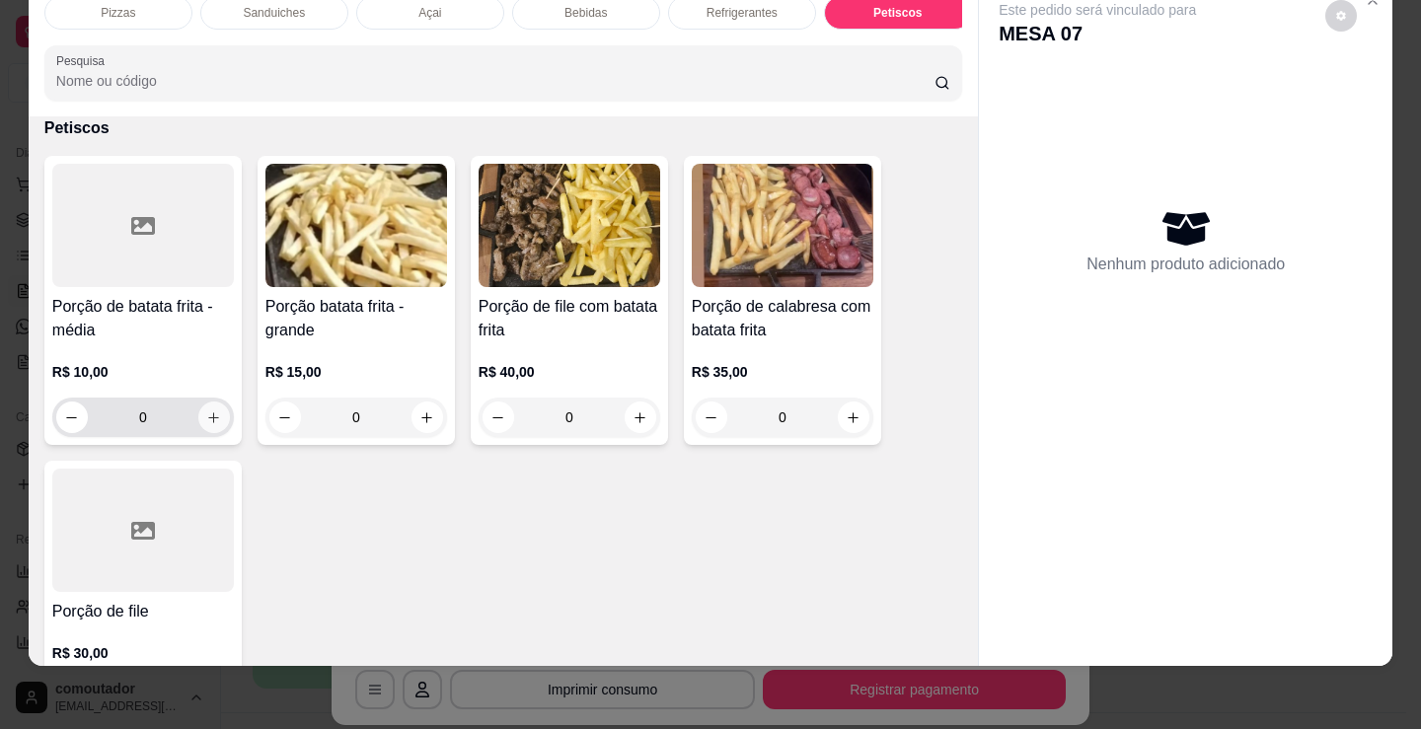
click at [198, 427] on button "increase-product-quantity" at bounding box center [214, 418] width 32 height 32
type input "1"
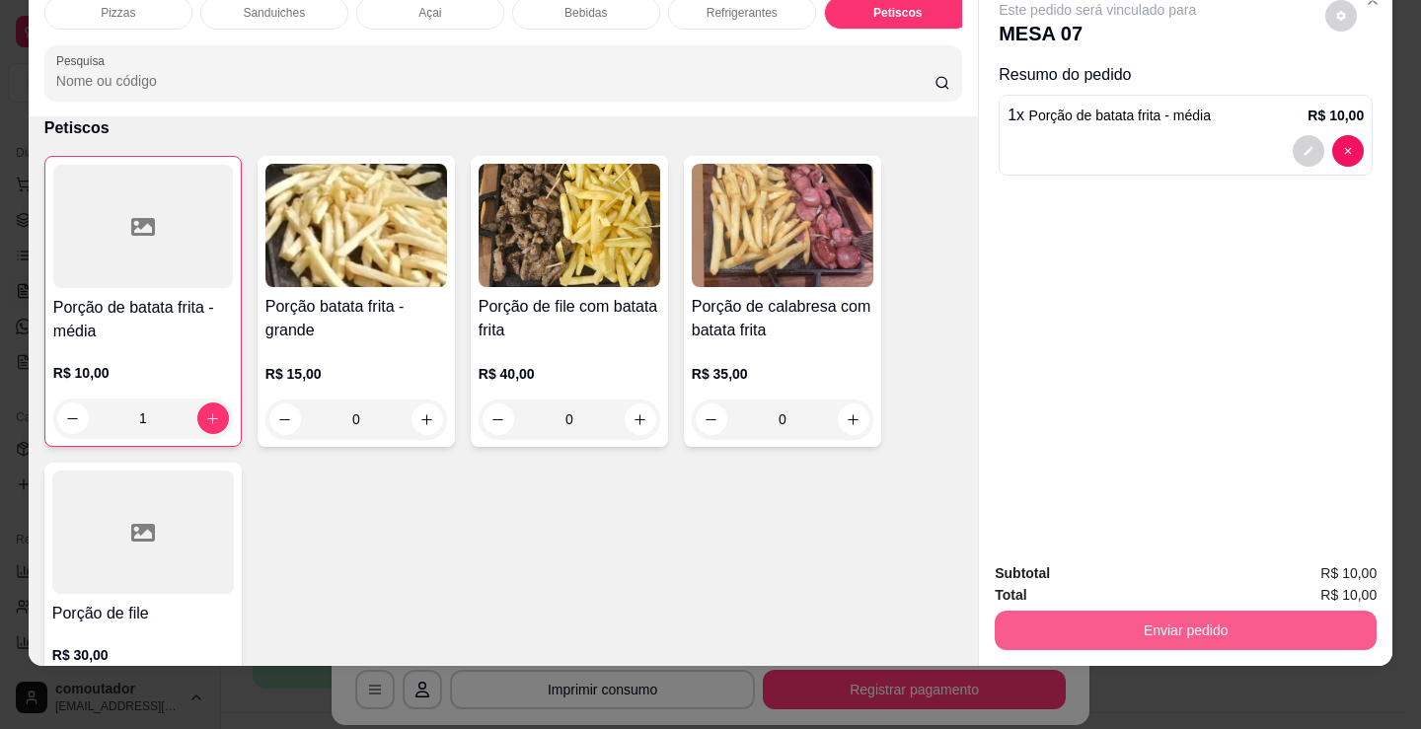
click at [1077, 611] on button "Enviar pedido" at bounding box center [1186, 630] width 382 height 39
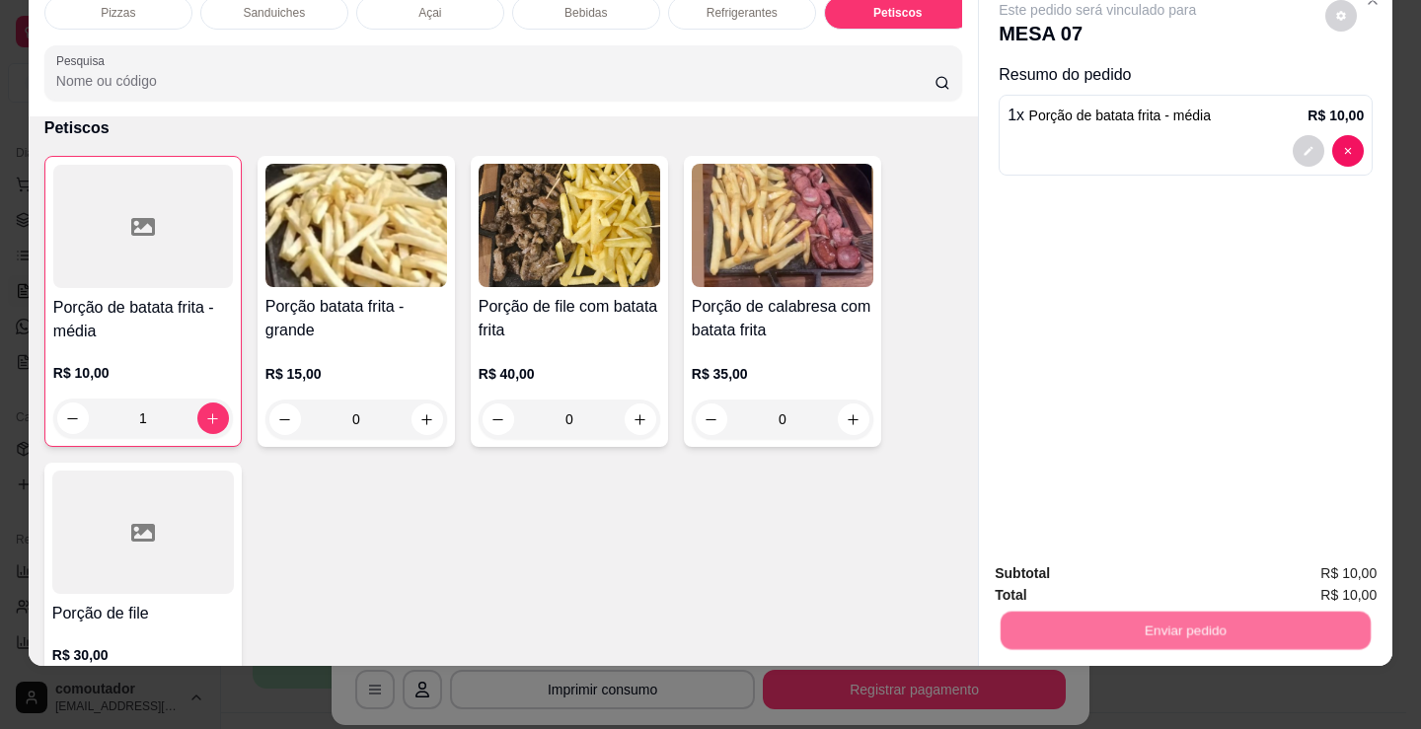
click at [1073, 563] on button "Não registrar e enviar pedido" at bounding box center [1120, 567] width 199 height 37
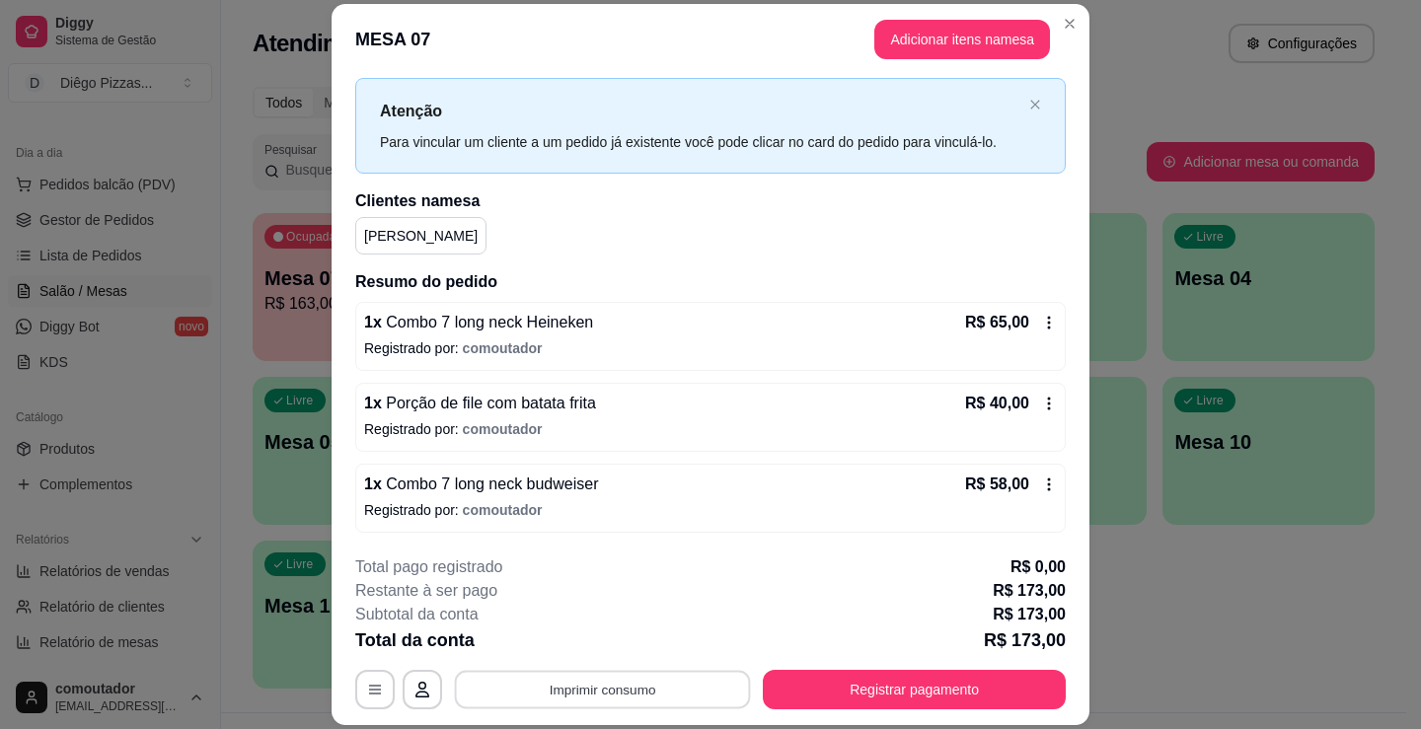
click at [608, 675] on button "Imprimir consumo" at bounding box center [603, 690] width 296 height 38
click at [566, 645] on button "IMPRESSORA" at bounding box center [601, 644] width 143 height 32
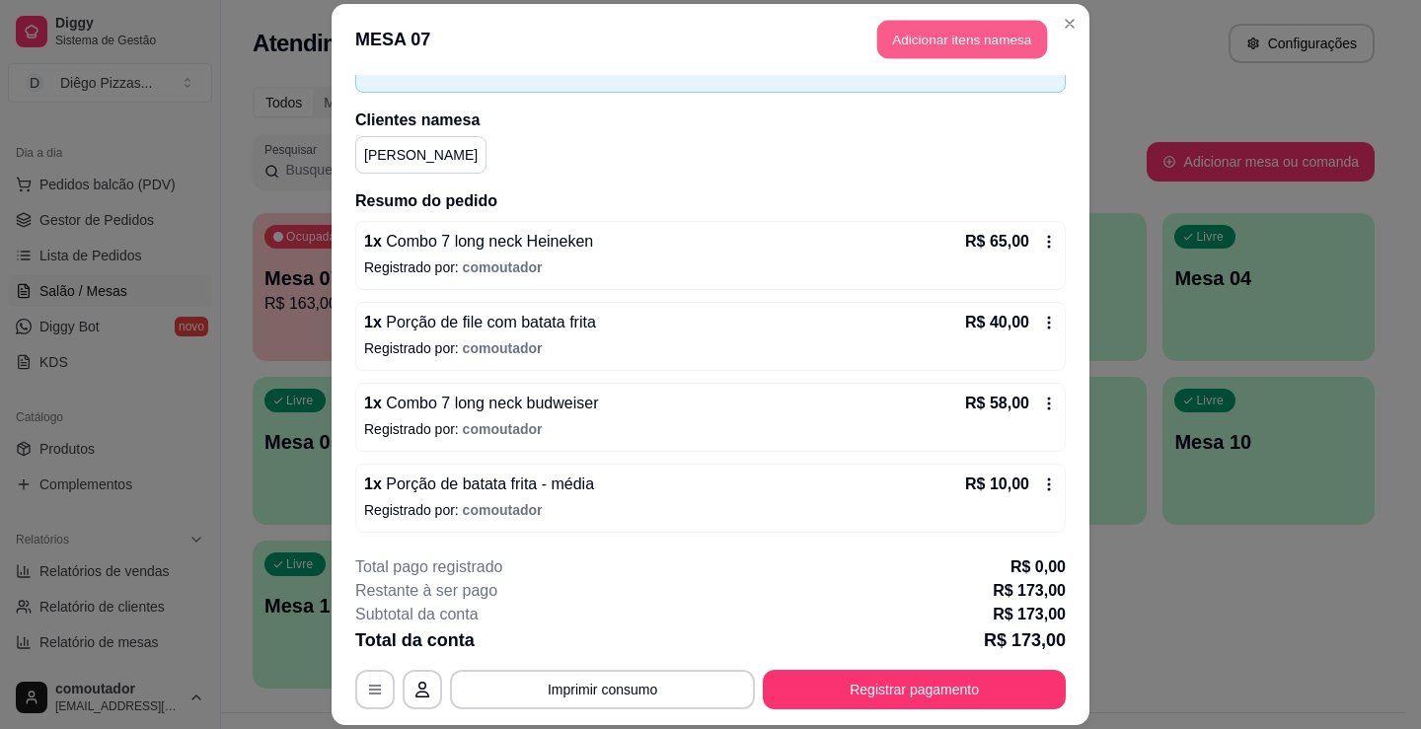
click at [964, 48] on button "Adicionar itens na mesa" at bounding box center [962, 39] width 170 height 38
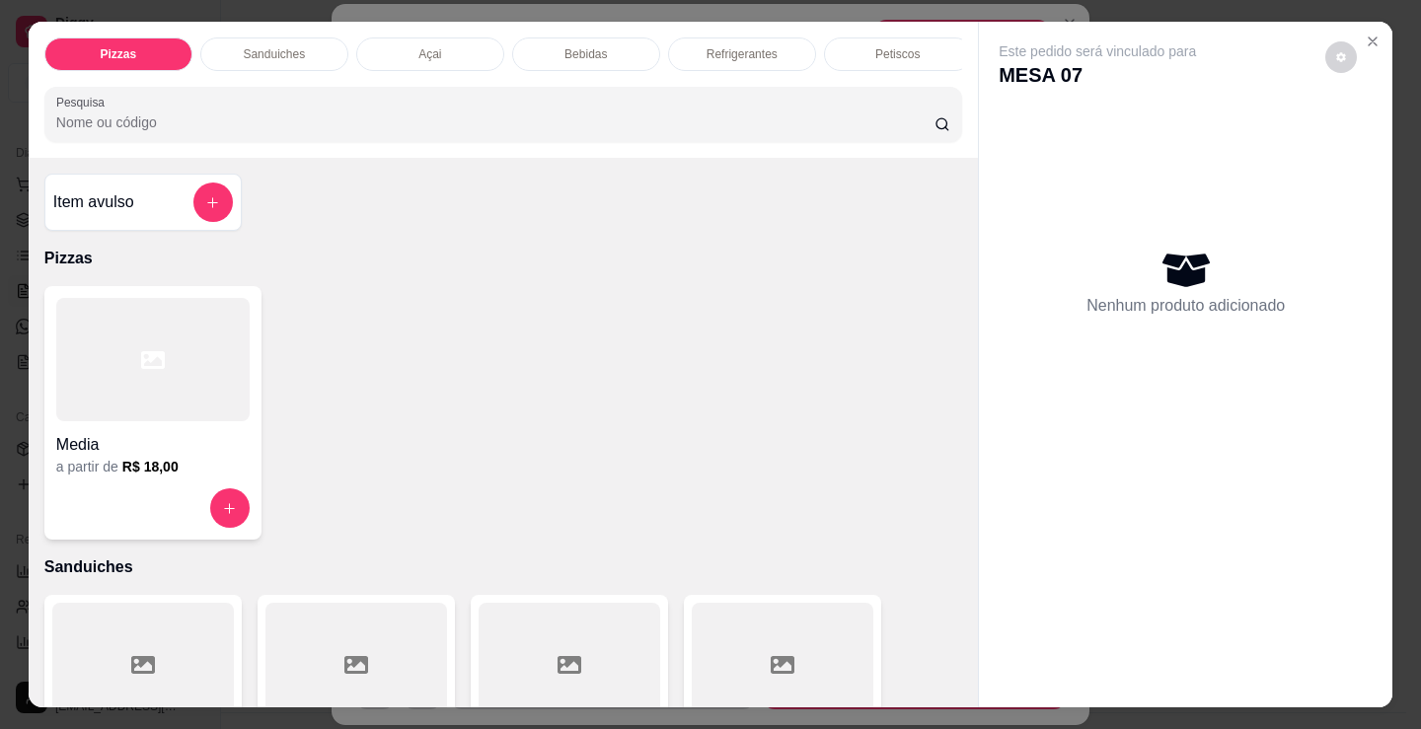
scroll to position [0, 477]
click at [710, 52] on p "Cigarros" at bounding box center [732, 54] width 44 height 16
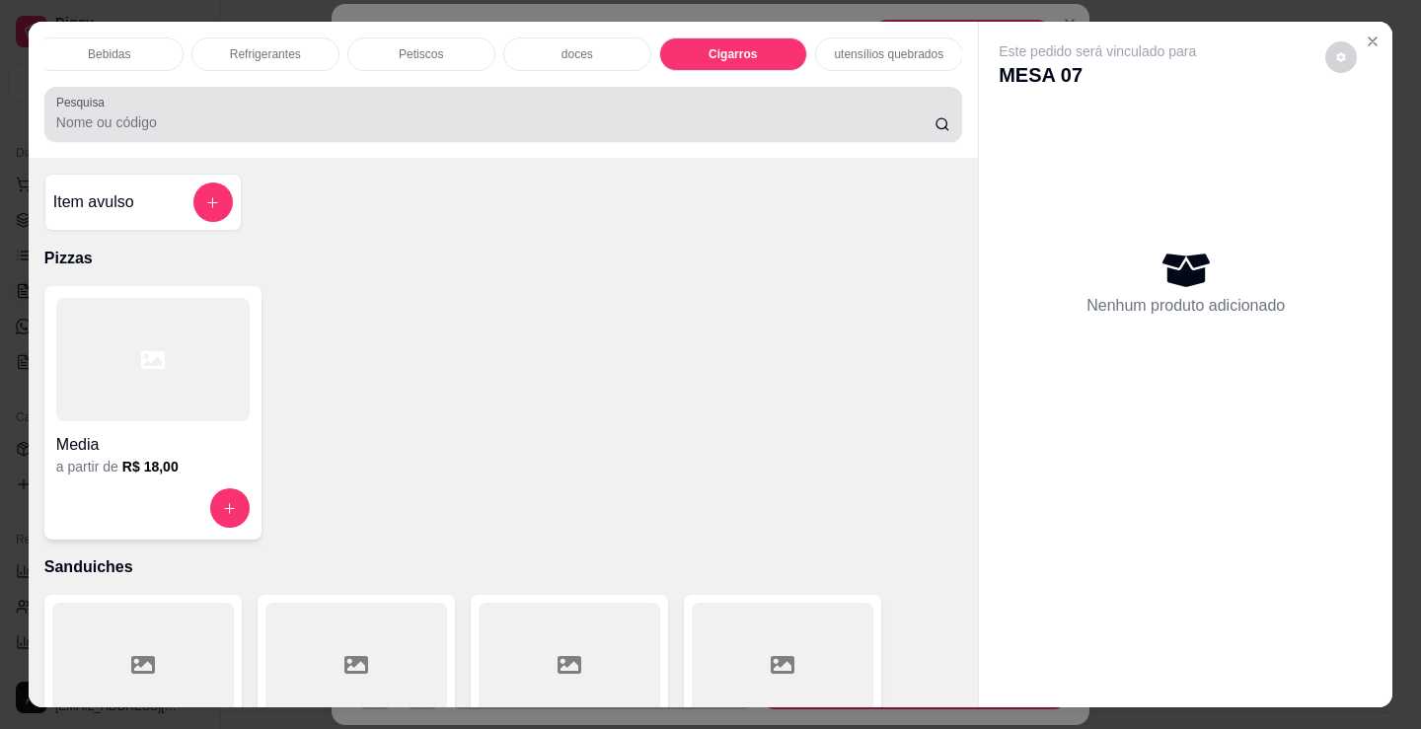
scroll to position [48, 0]
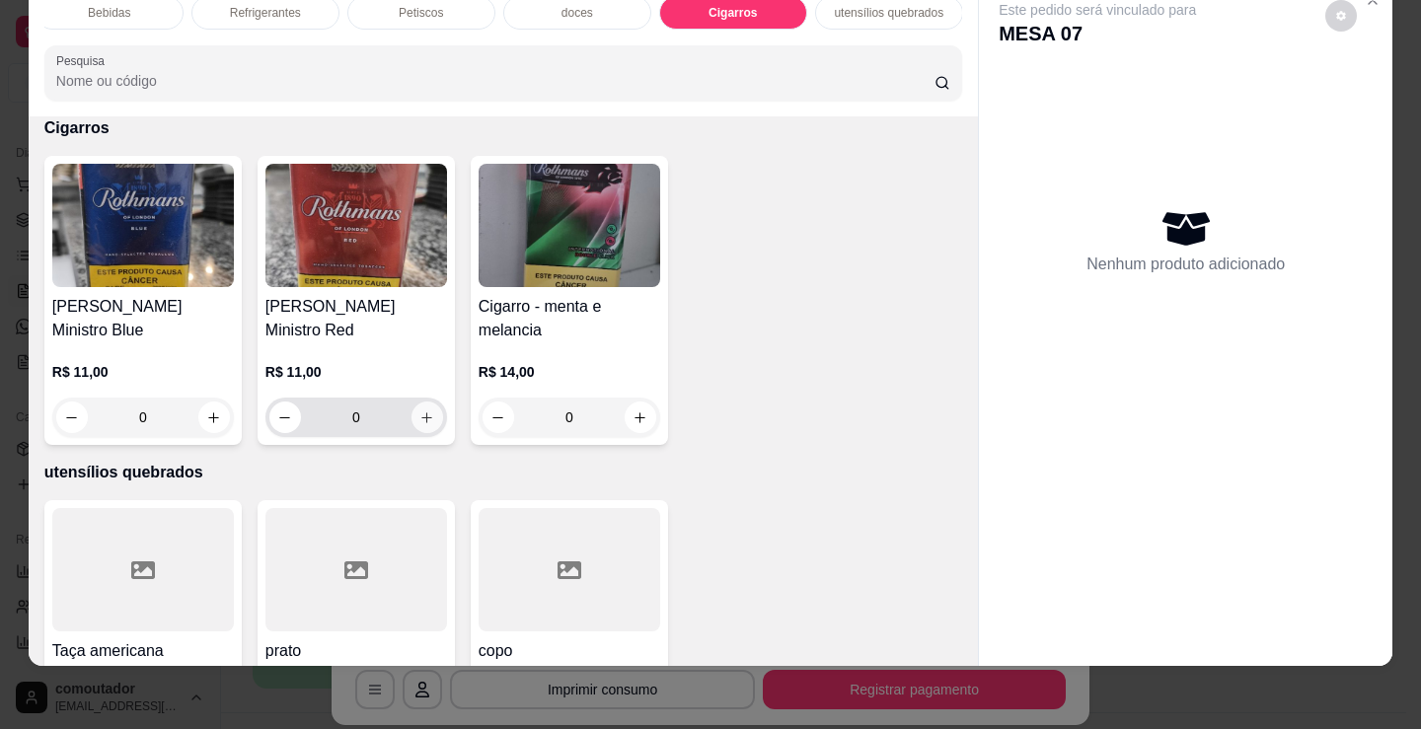
click at [431, 415] on button "increase-product-quantity" at bounding box center [427, 418] width 32 height 32
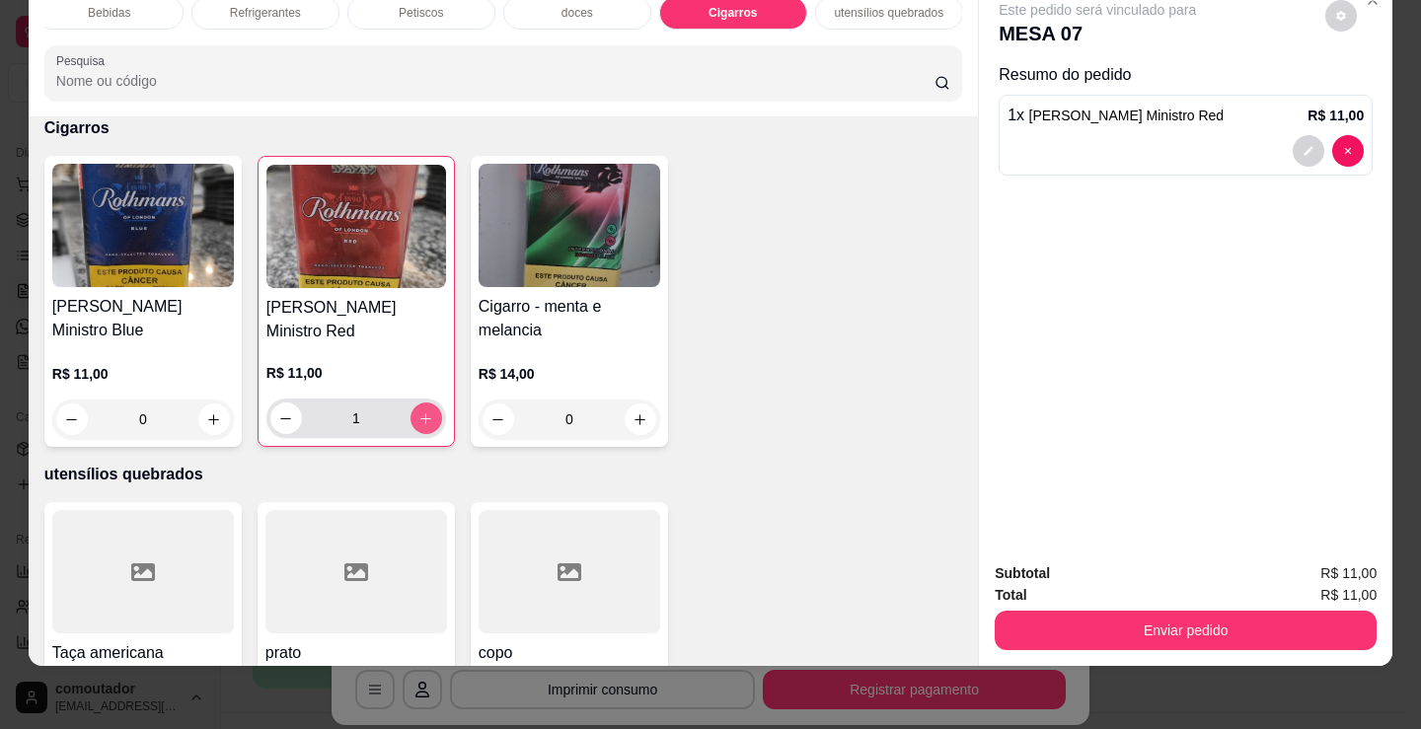
click at [431, 415] on button "increase-product-quantity" at bounding box center [426, 419] width 32 height 32
type input "2"
click at [1266, 620] on button "Enviar pedido" at bounding box center [1186, 630] width 382 height 39
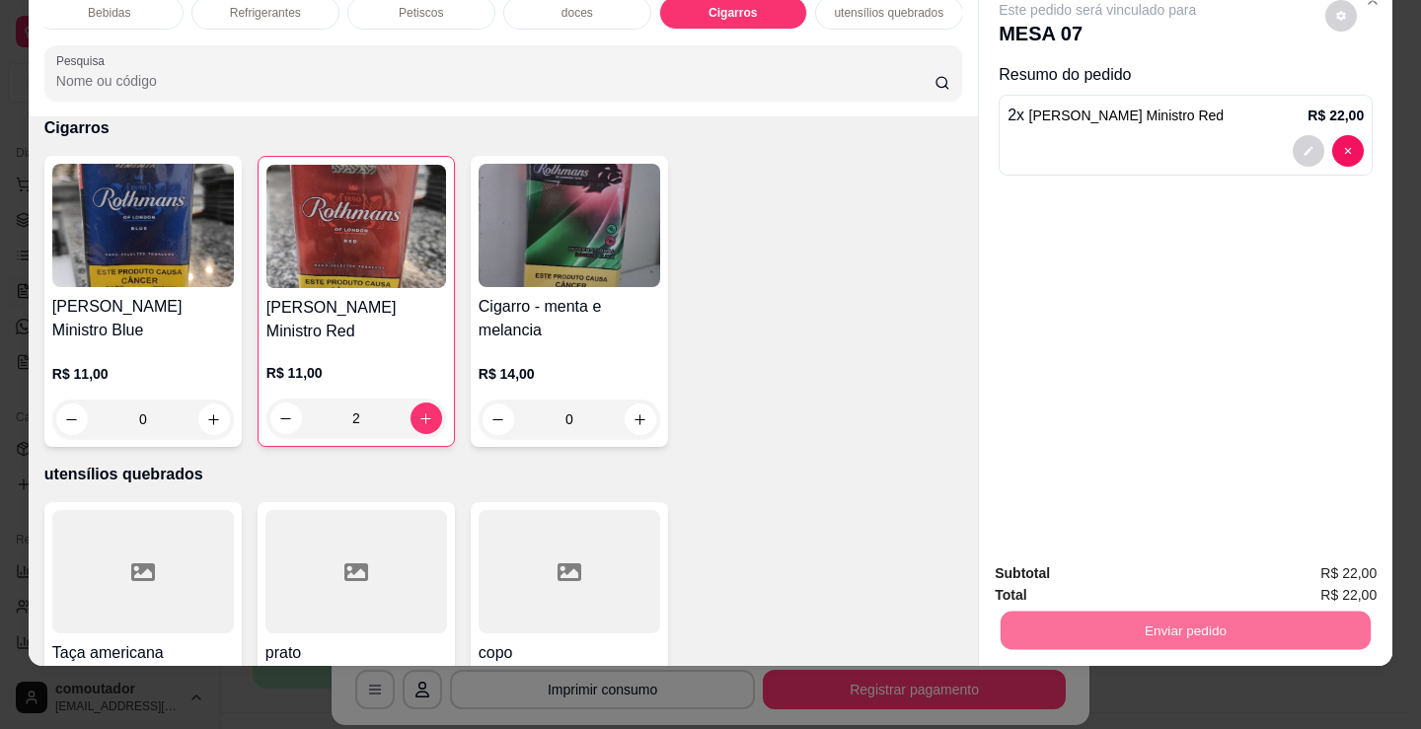
click at [1057, 560] on button "Não registrar e enviar pedido" at bounding box center [1119, 567] width 205 height 37
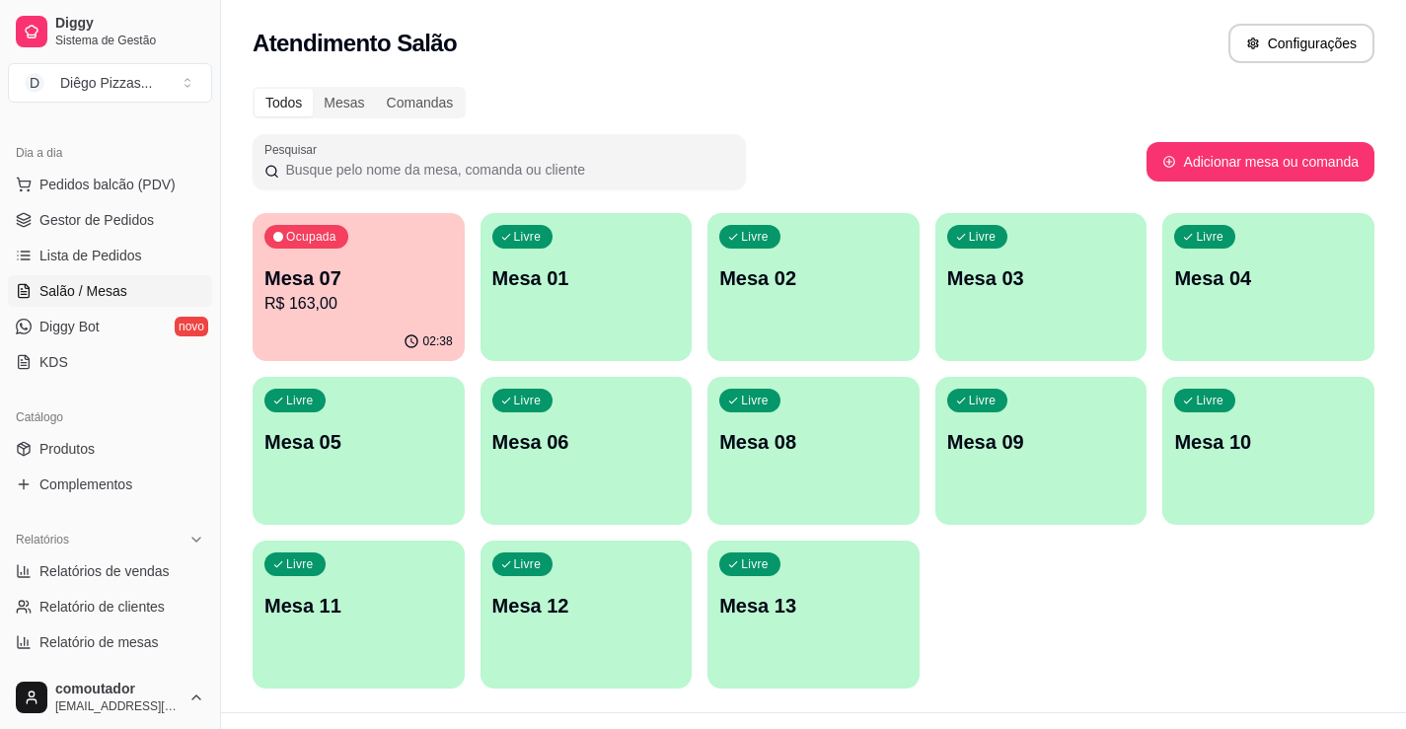
click at [384, 305] on p "R$ 163,00" at bounding box center [358, 304] width 188 height 24
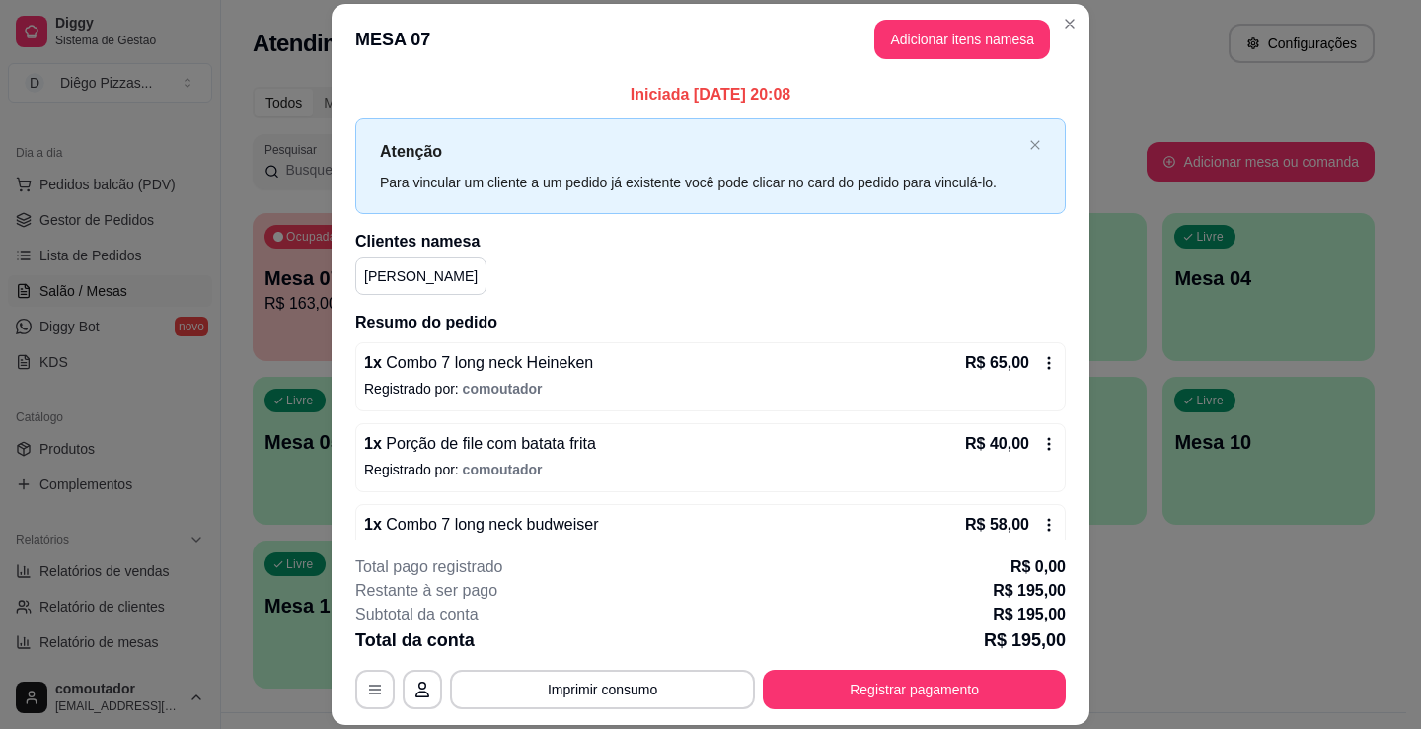
scroll to position [202, 0]
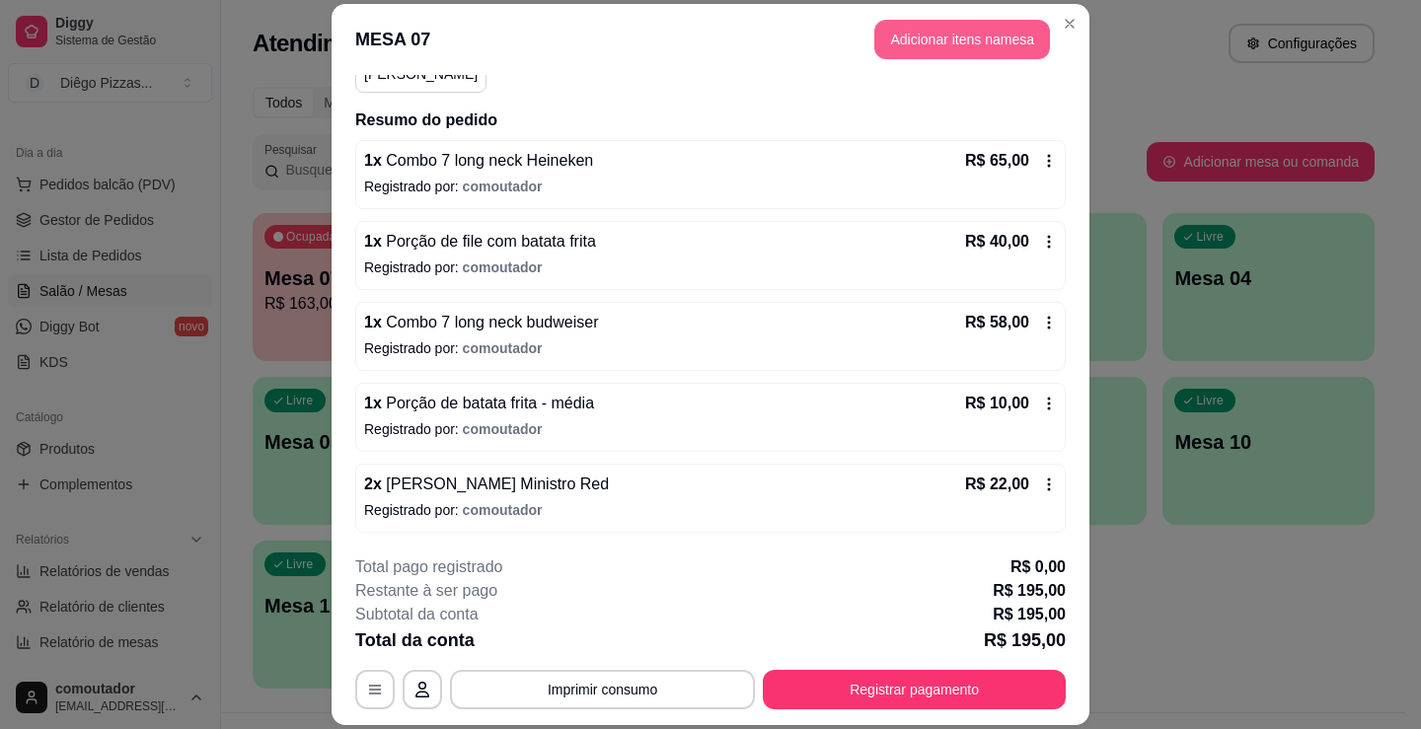
click at [906, 40] on button "Adicionar itens na mesa" at bounding box center [962, 39] width 176 height 39
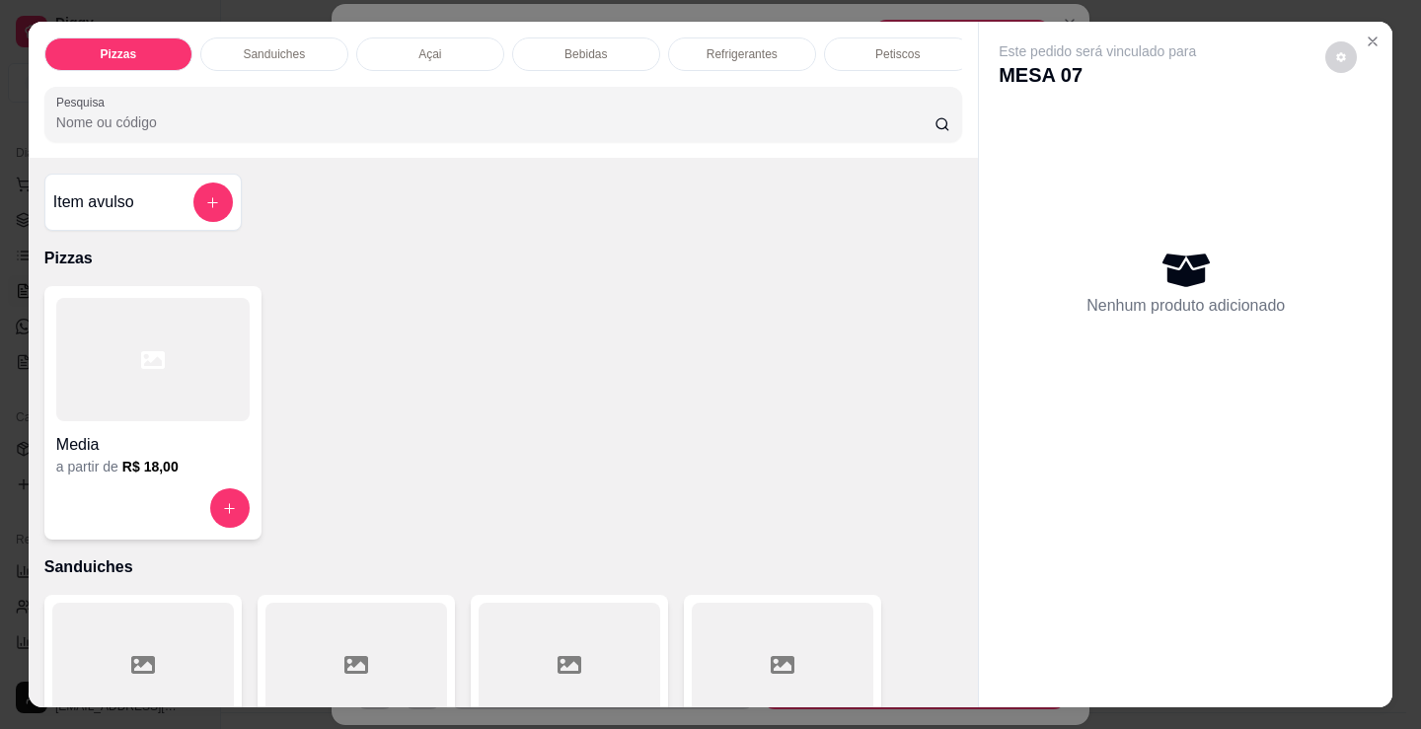
click at [584, 46] on p "Bebidas" at bounding box center [585, 54] width 42 height 16
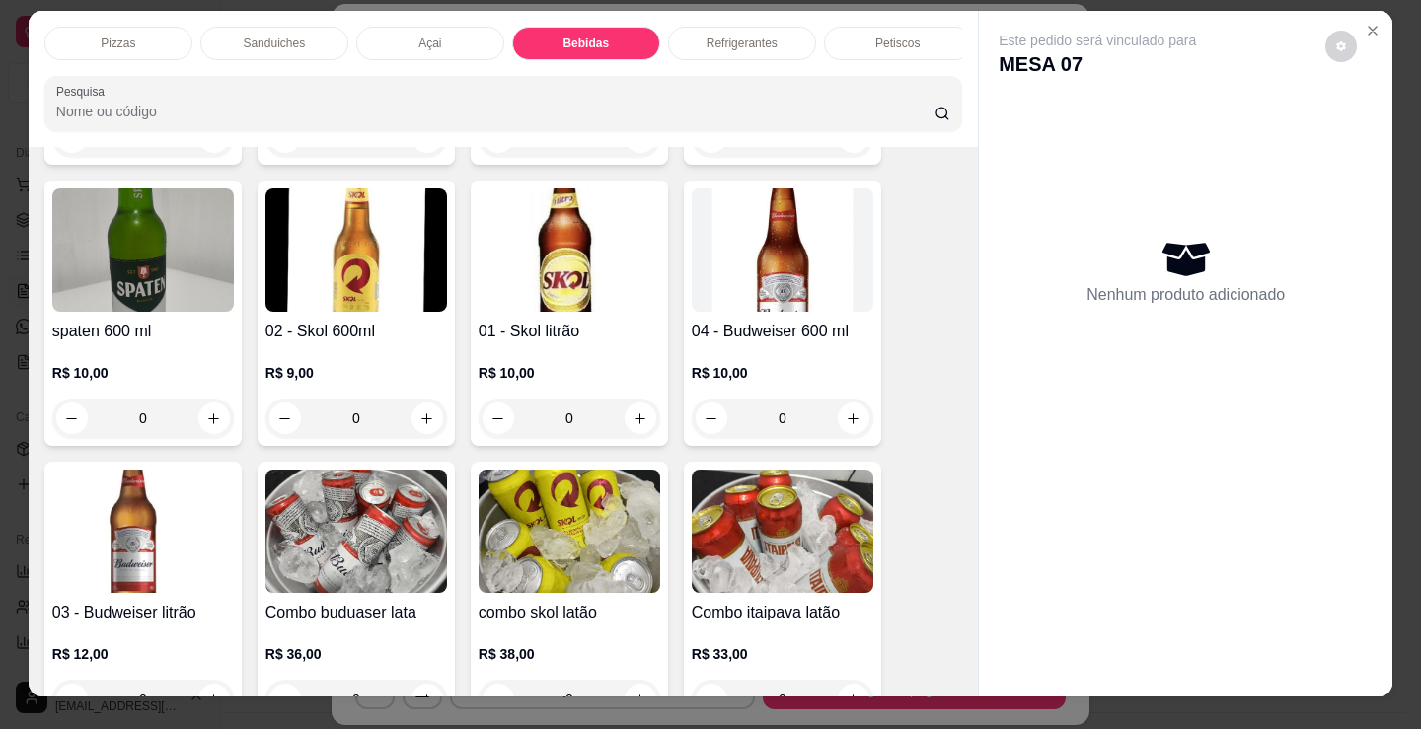
scroll to position [0, 0]
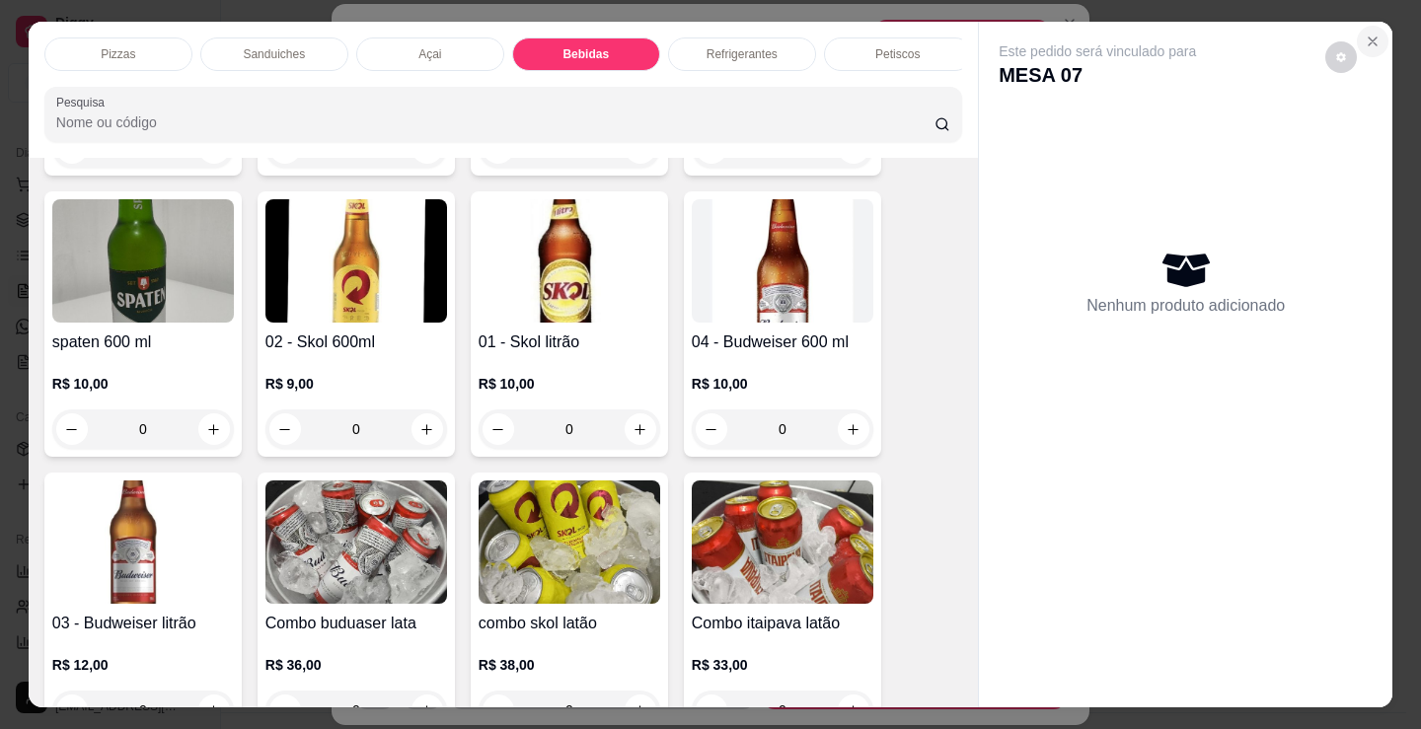
click at [1368, 39] on icon "Close" at bounding box center [1373, 42] width 16 height 16
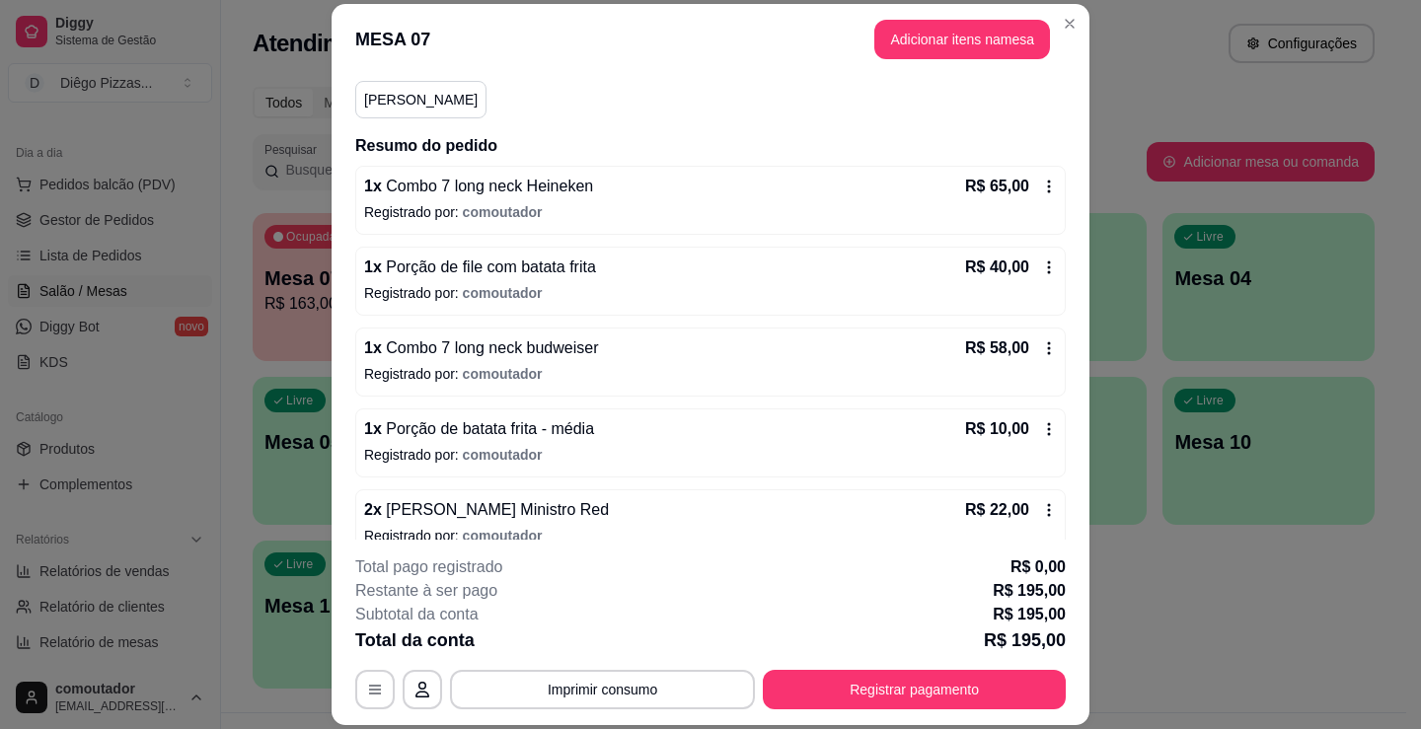
scroll to position [202, 0]
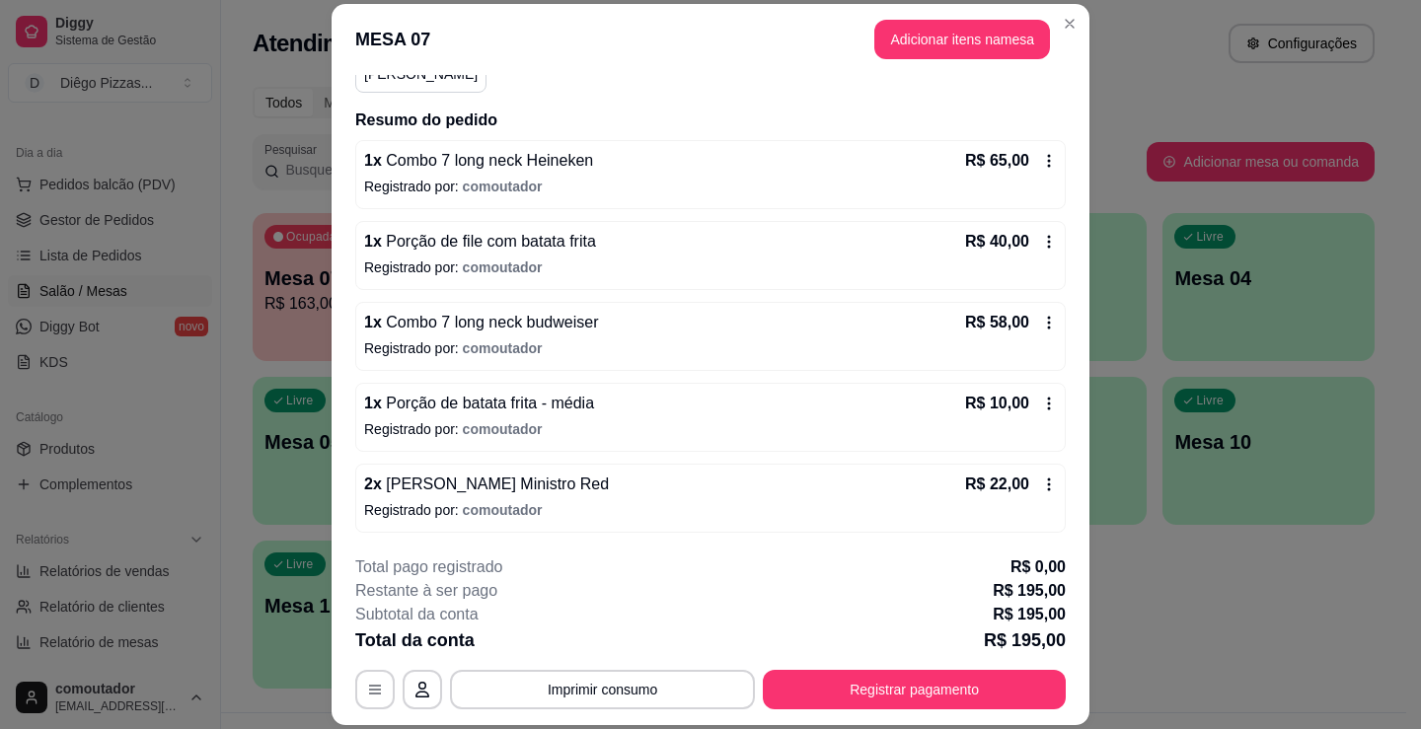
click at [509, 421] on span "comoutador" at bounding box center [503, 429] width 80 height 16
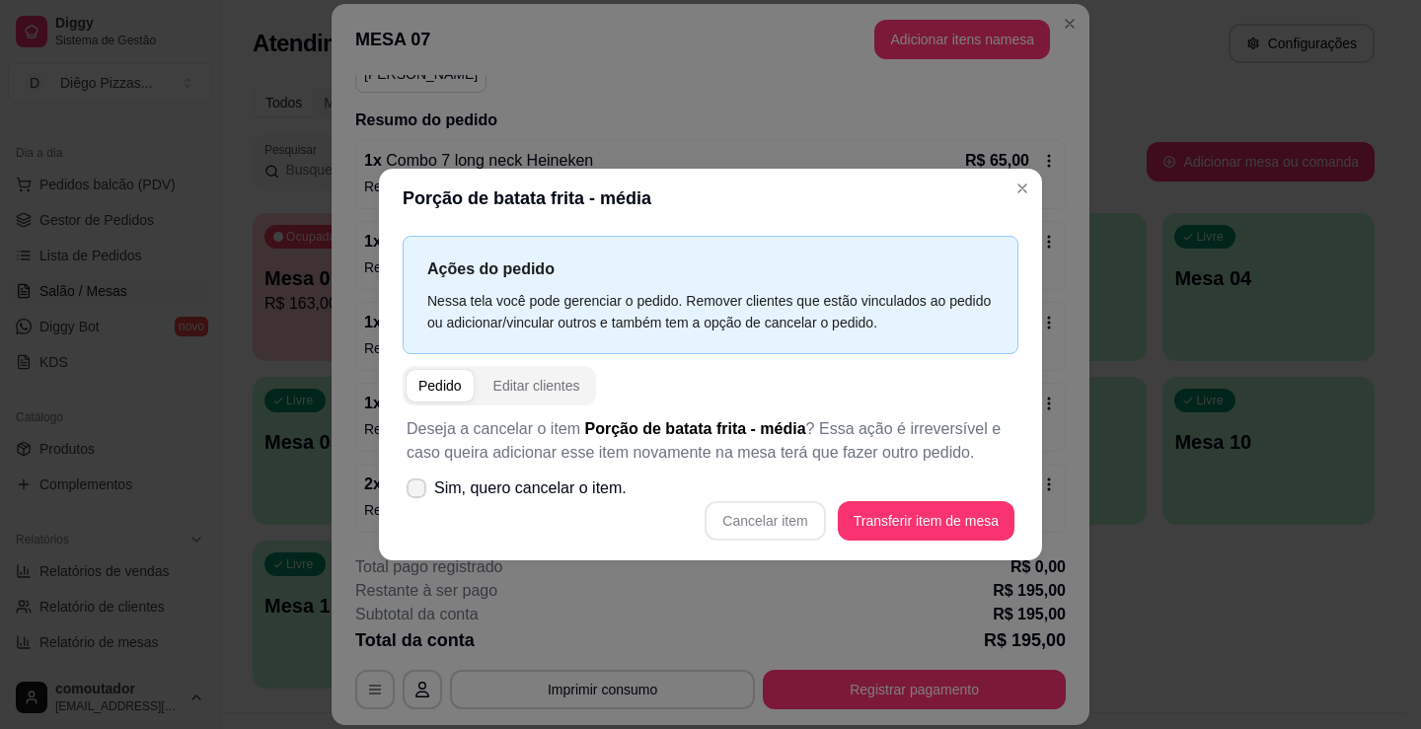
click at [550, 485] on span "Sim, quero cancelar o item." at bounding box center [530, 489] width 192 height 24
click at [418, 491] on input "Sim, quero cancelar o item." at bounding box center [412, 497] width 13 height 13
checkbox input "true"
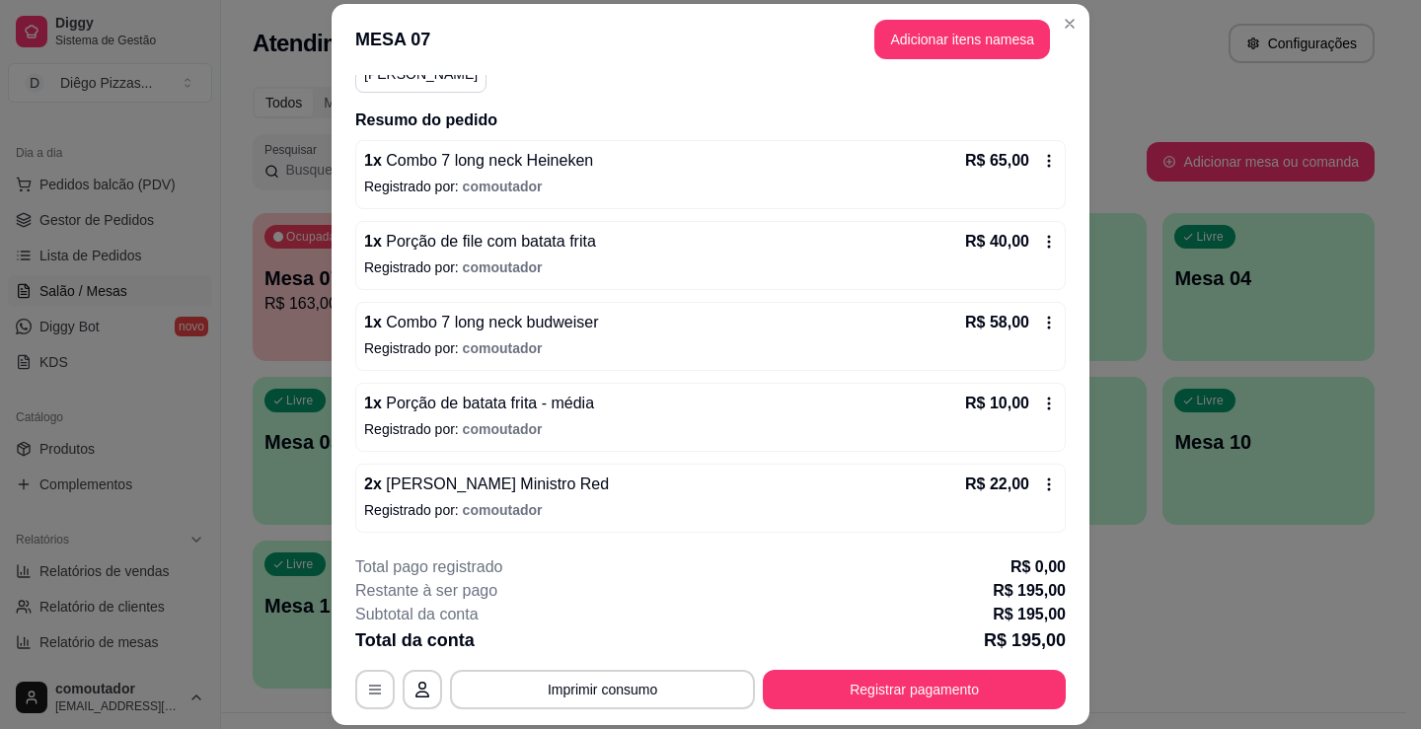
click at [639, 436] on p "Registrado por: comoutador" at bounding box center [710, 429] width 693 height 20
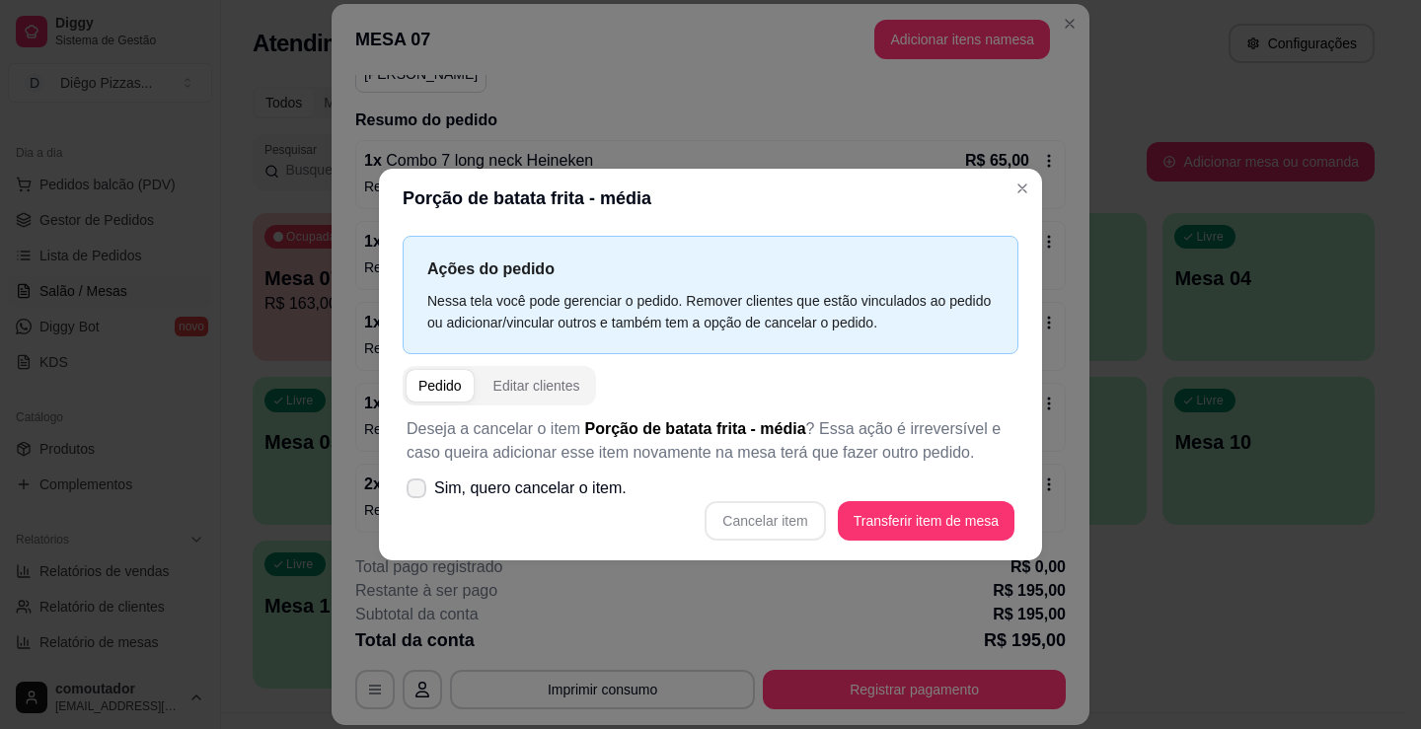
click at [530, 496] on span "Sim, quero cancelar o item." at bounding box center [530, 489] width 192 height 24
click at [418, 496] on input "Sim, quero cancelar o item." at bounding box center [412, 497] width 13 height 13
checkbox input "true"
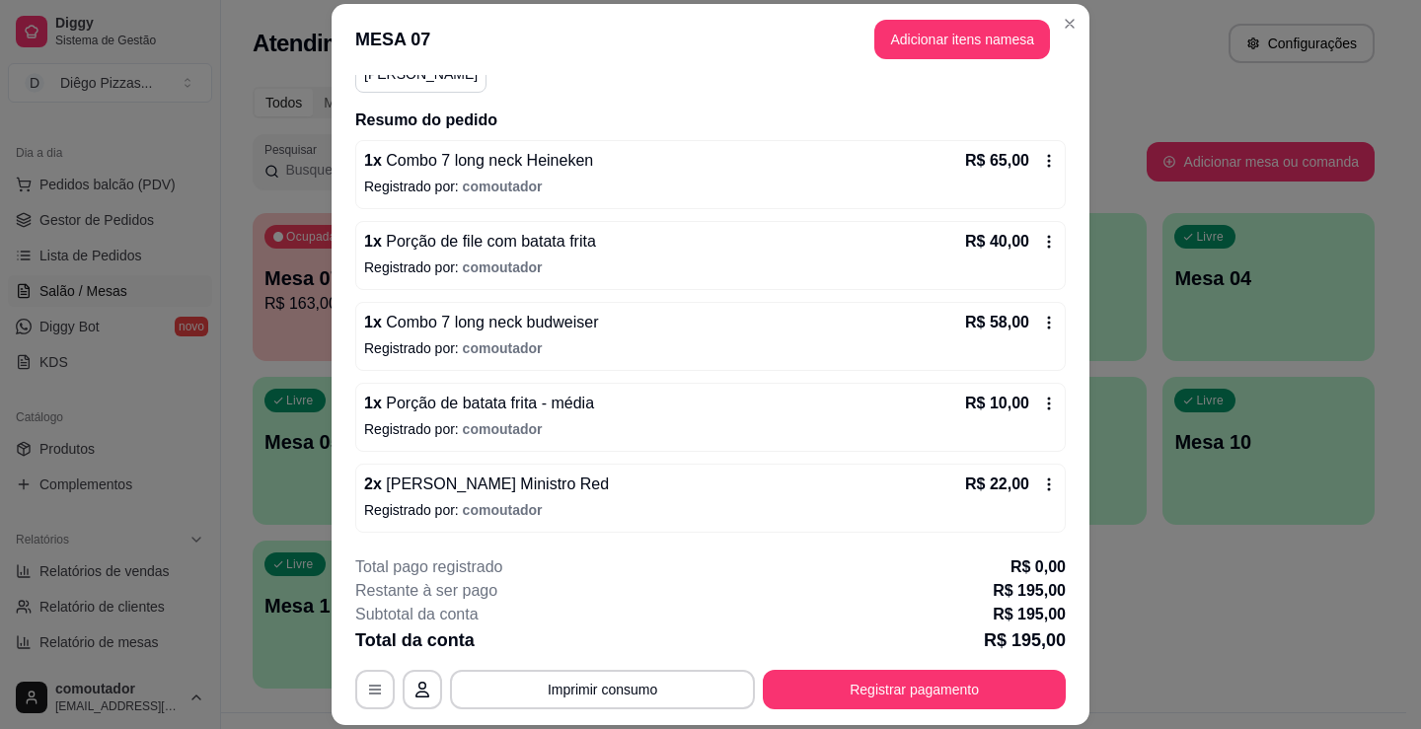
click at [710, 409] on div "1 x Porção de batata frita - média R$ 10,00" at bounding box center [710, 404] width 693 height 24
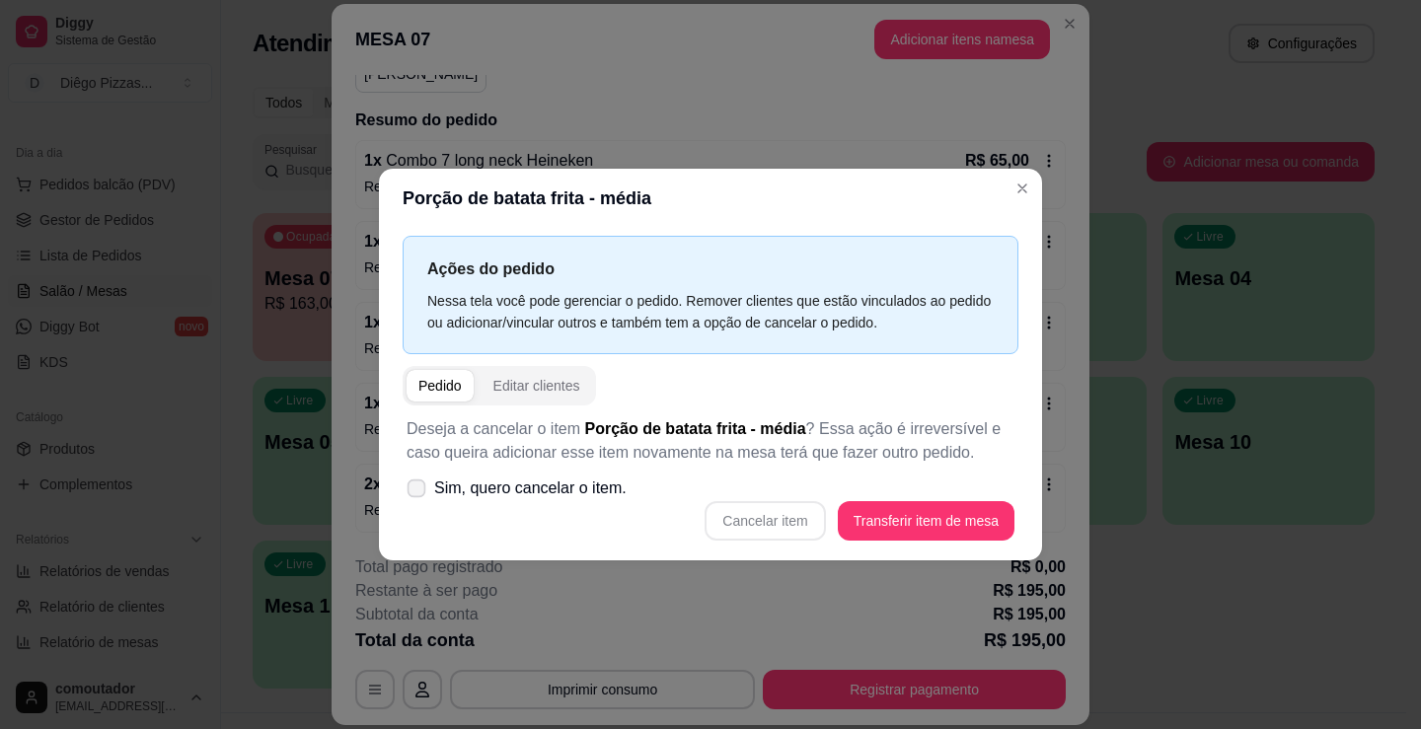
click at [582, 478] on span "Sim, quero cancelar o item." at bounding box center [530, 489] width 192 height 24
click at [418, 491] on input "Sim, quero cancelar o item." at bounding box center [412, 497] width 13 height 13
checkbox input "true"
click at [777, 523] on button "Cancelar item" at bounding box center [764, 520] width 120 height 39
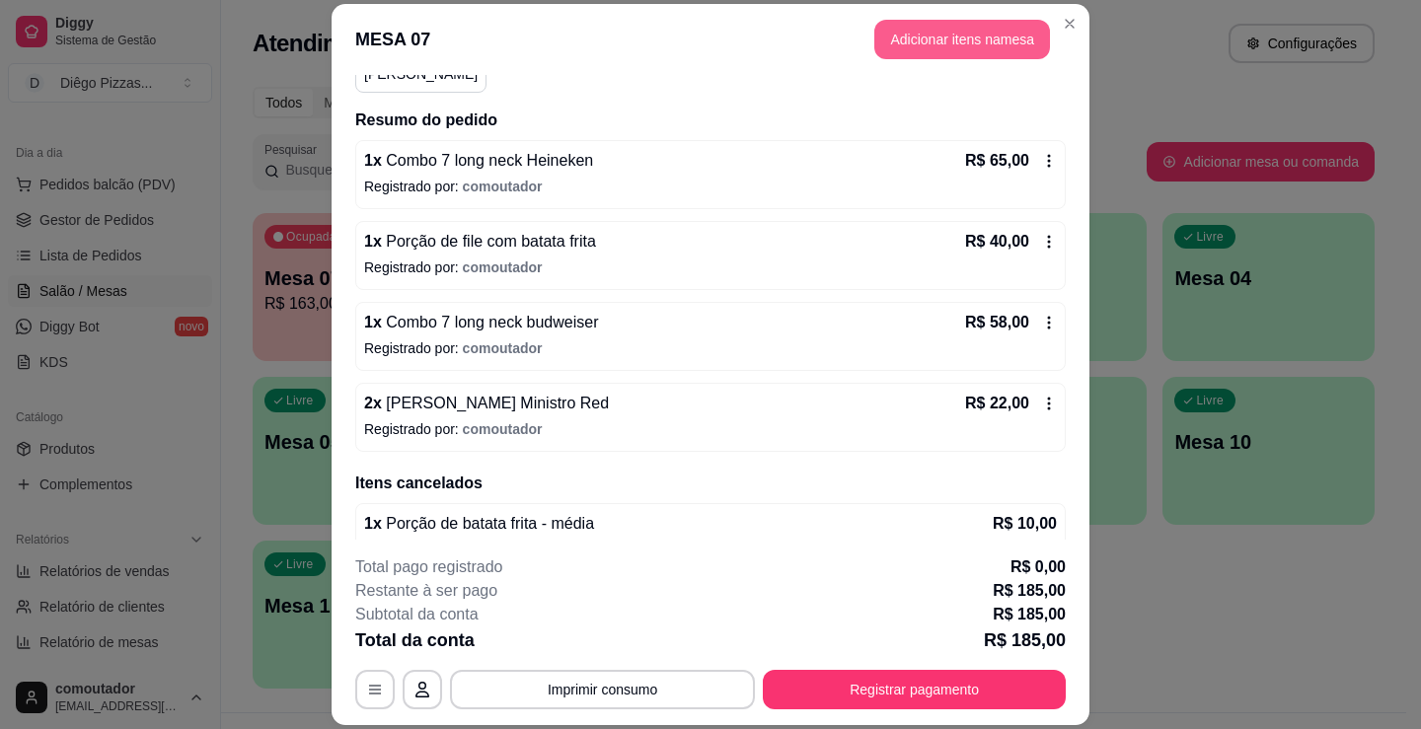
click at [1005, 39] on button "Adicionar itens na mesa" at bounding box center [962, 39] width 176 height 39
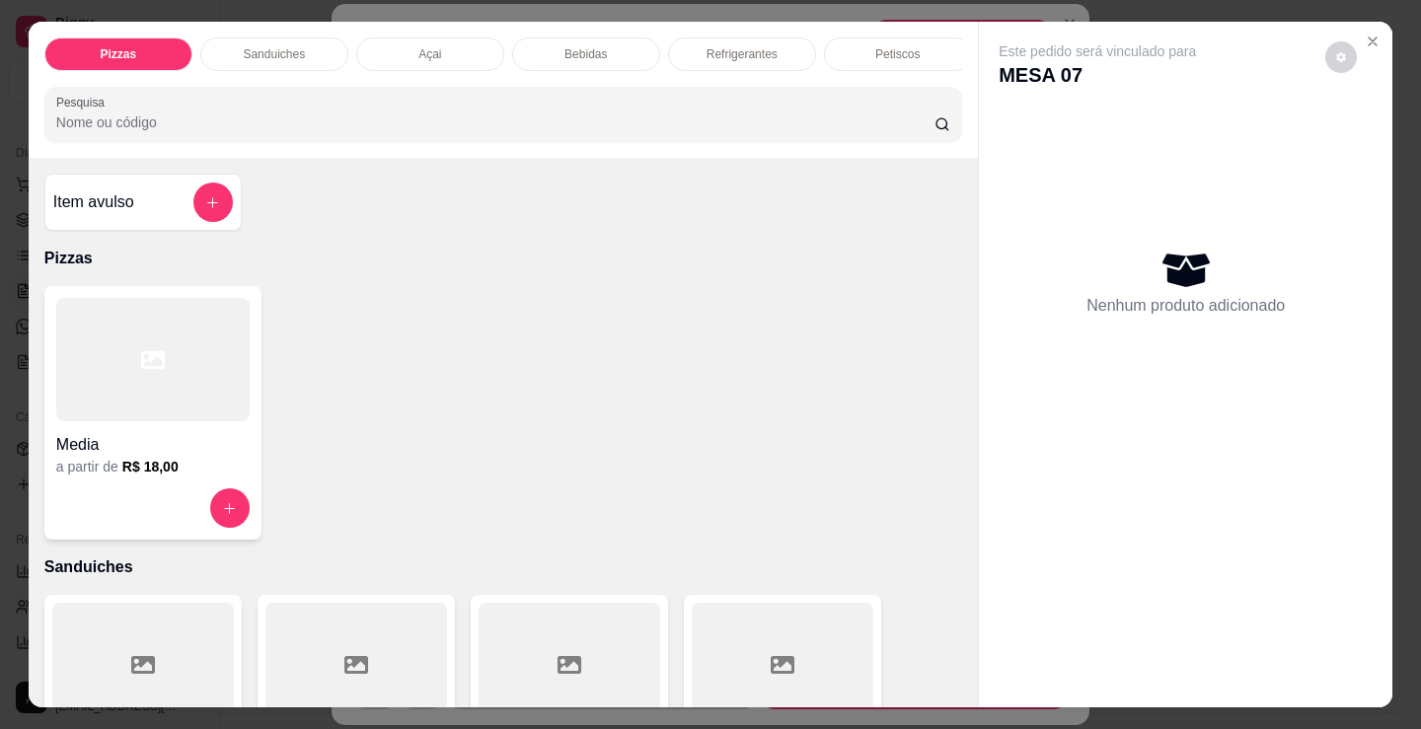
click at [611, 45] on div "Bebidas" at bounding box center [586, 54] width 148 height 34
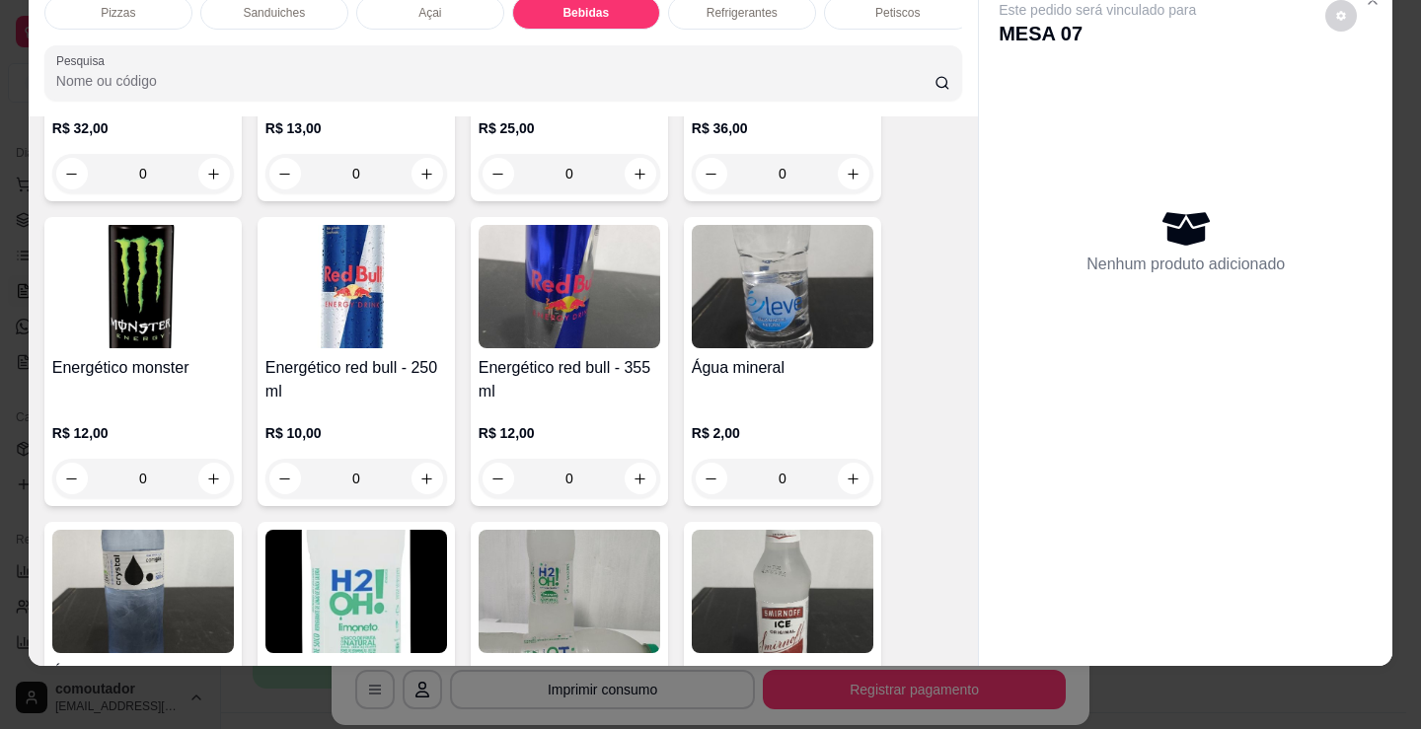
scroll to position [4038, 0]
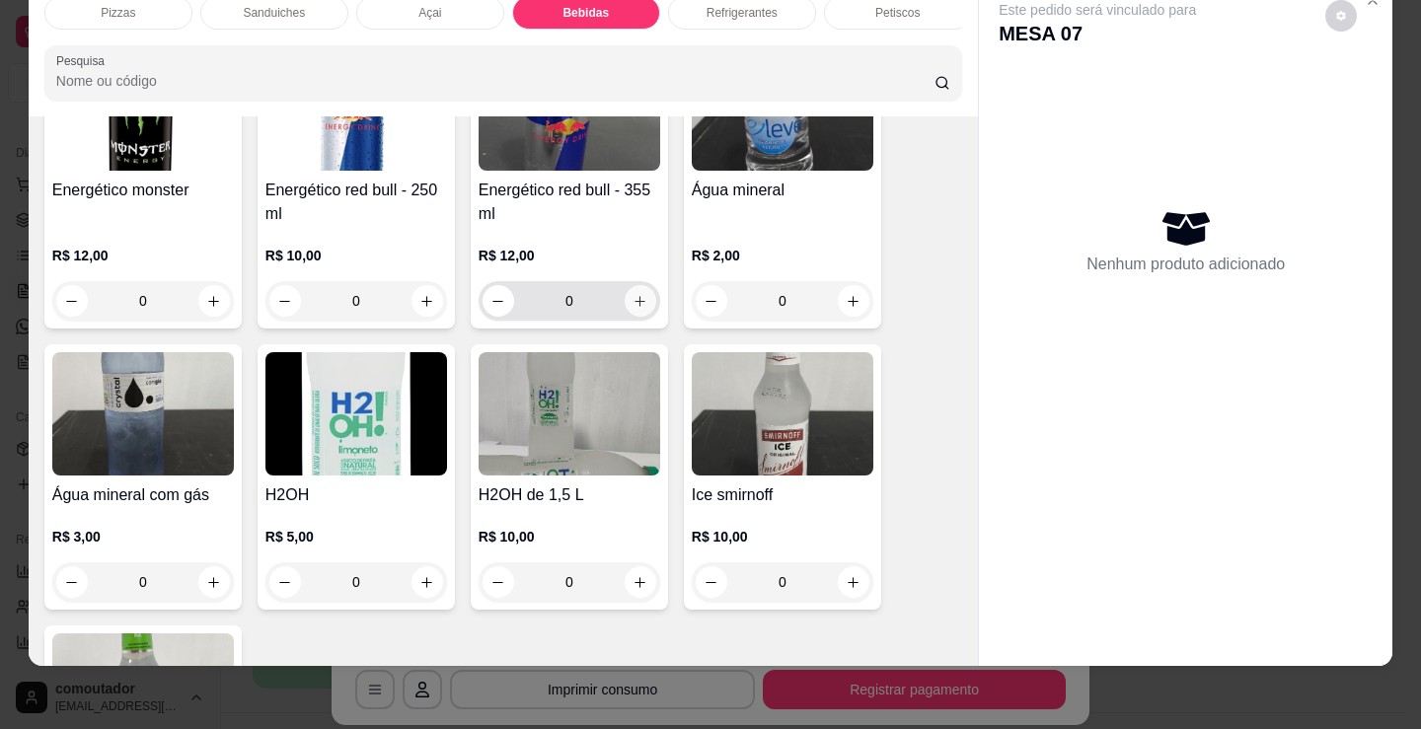
click at [638, 312] on button "increase-product-quantity" at bounding box center [641, 301] width 32 height 32
type input "1"
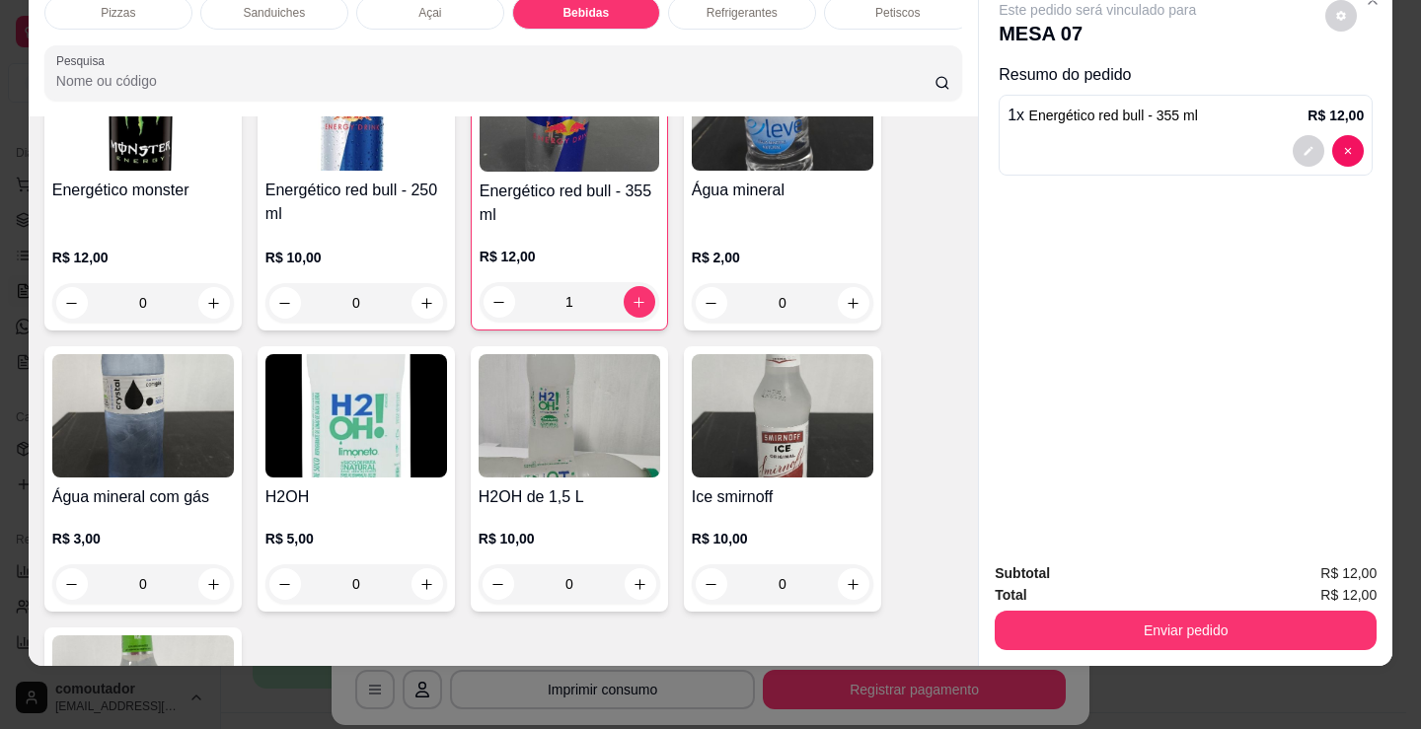
click at [1172, 587] on div "Total R$ 12,00" at bounding box center [1186, 595] width 382 height 22
click at [1173, 611] on button "Enviar pedido" at bounding box center [1186, 630] width 382 height 39
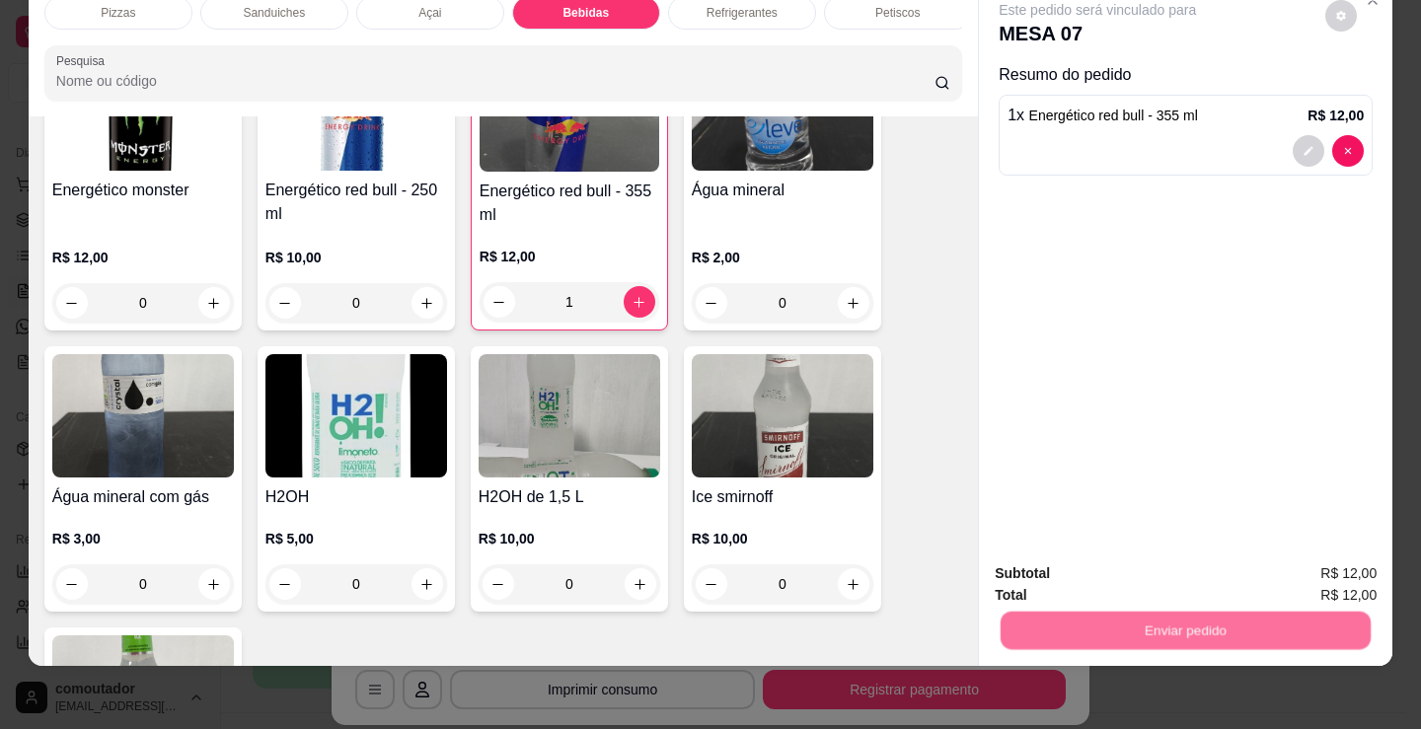
click at [1153, 558] on button "Não registrar e enviar pedido" at bounding box center [1119, 567] width 205 height 37
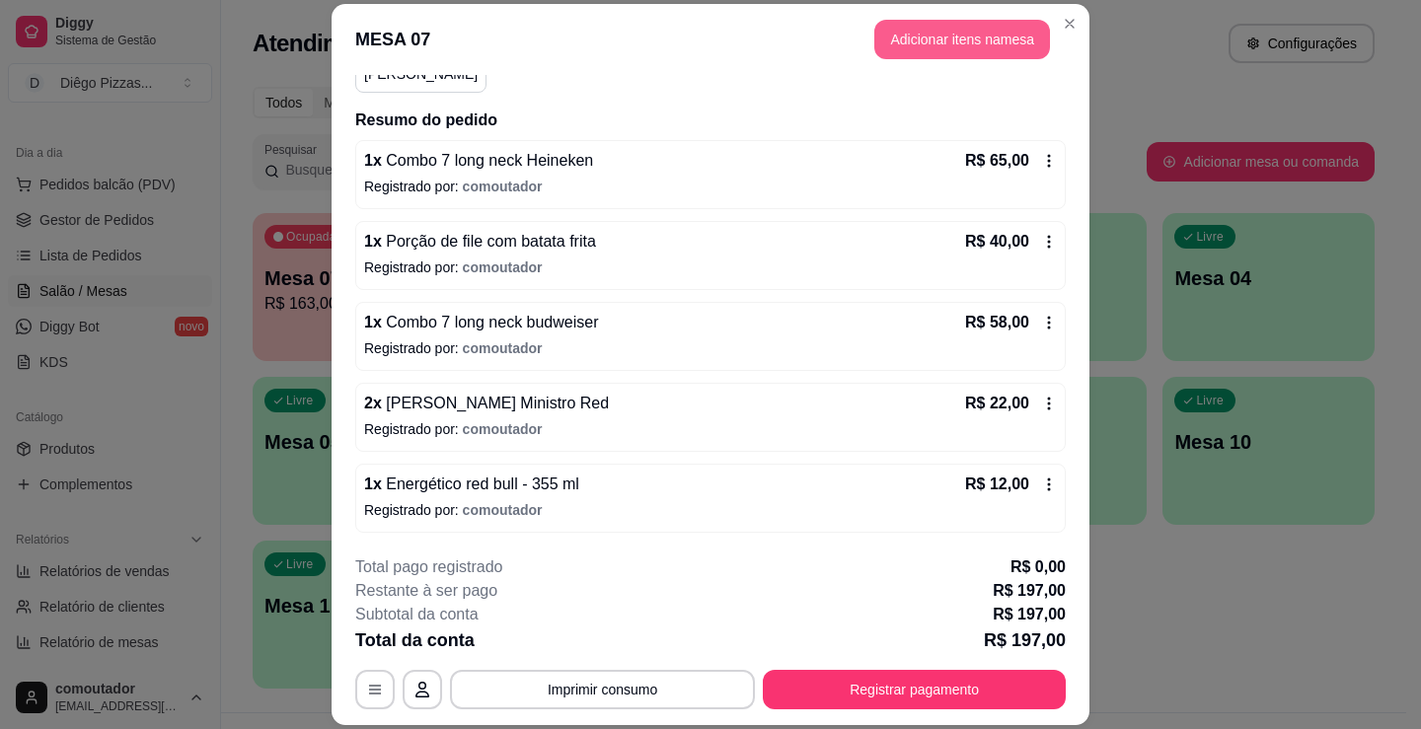
click at [995, 34] on button "Adicionar itens na mesa" at bounding box center [962, 39] width 176 height 39
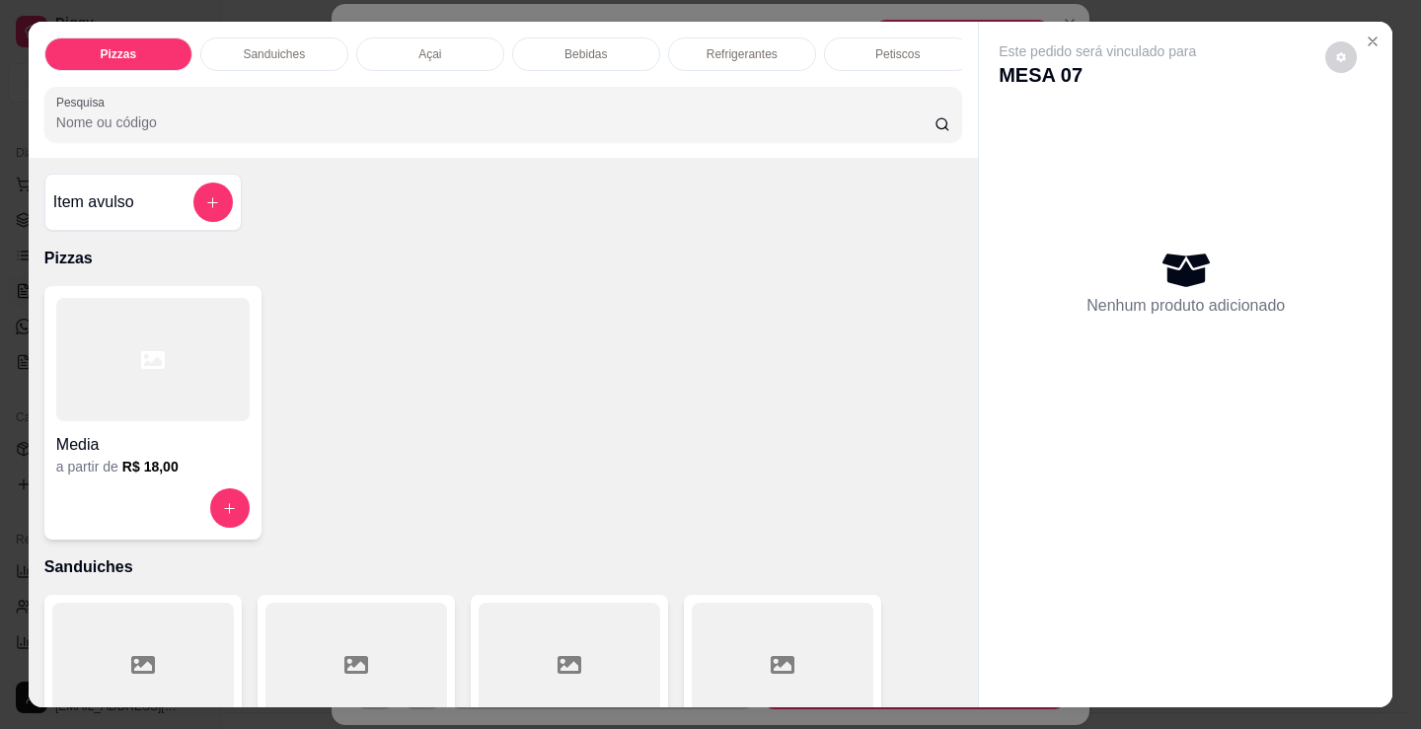
click at [748, 46] on p "Refrigerantes" at bounding box center [741, 54] width 71 height 16
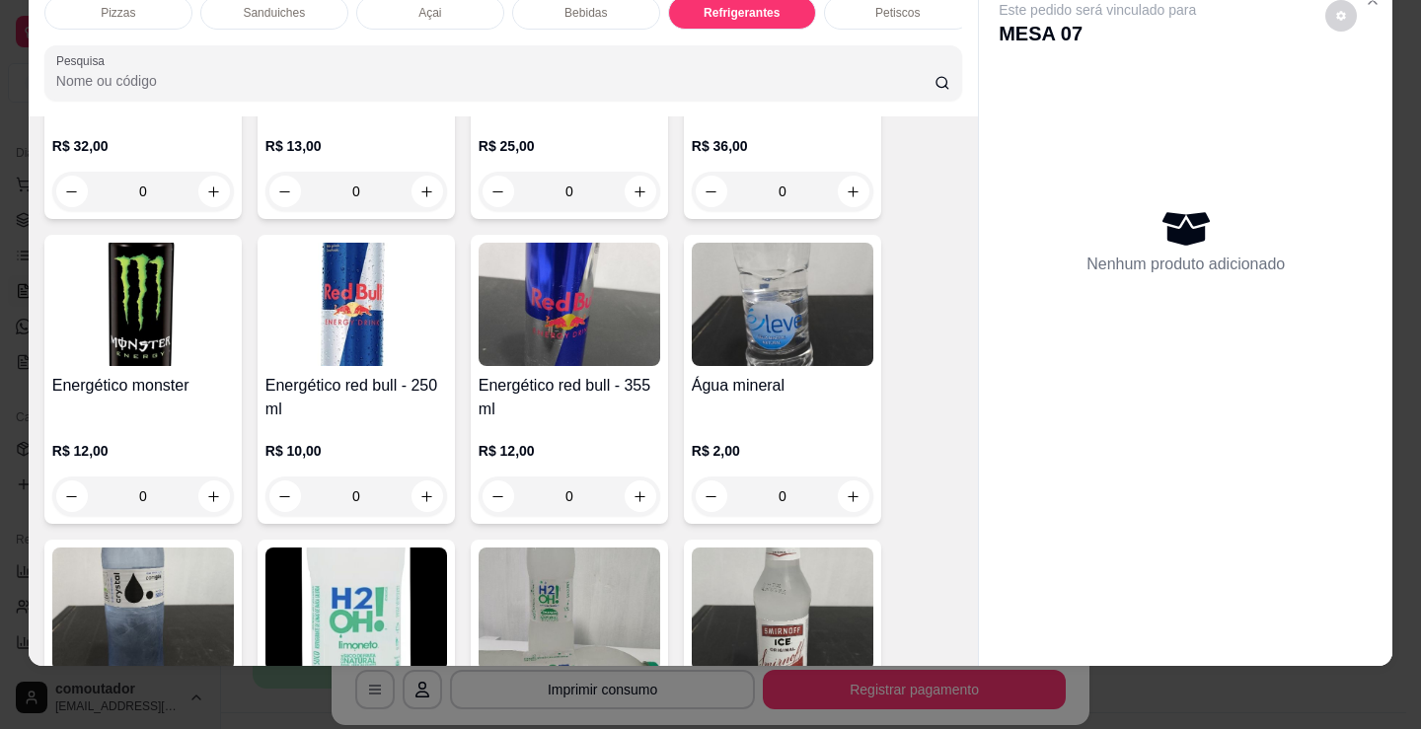
scroll to position [3842, 0]
click at [426, 493] on icon "increase-product-quantity" at bounding box center [427, 497] width 15 height 15
type input "1"
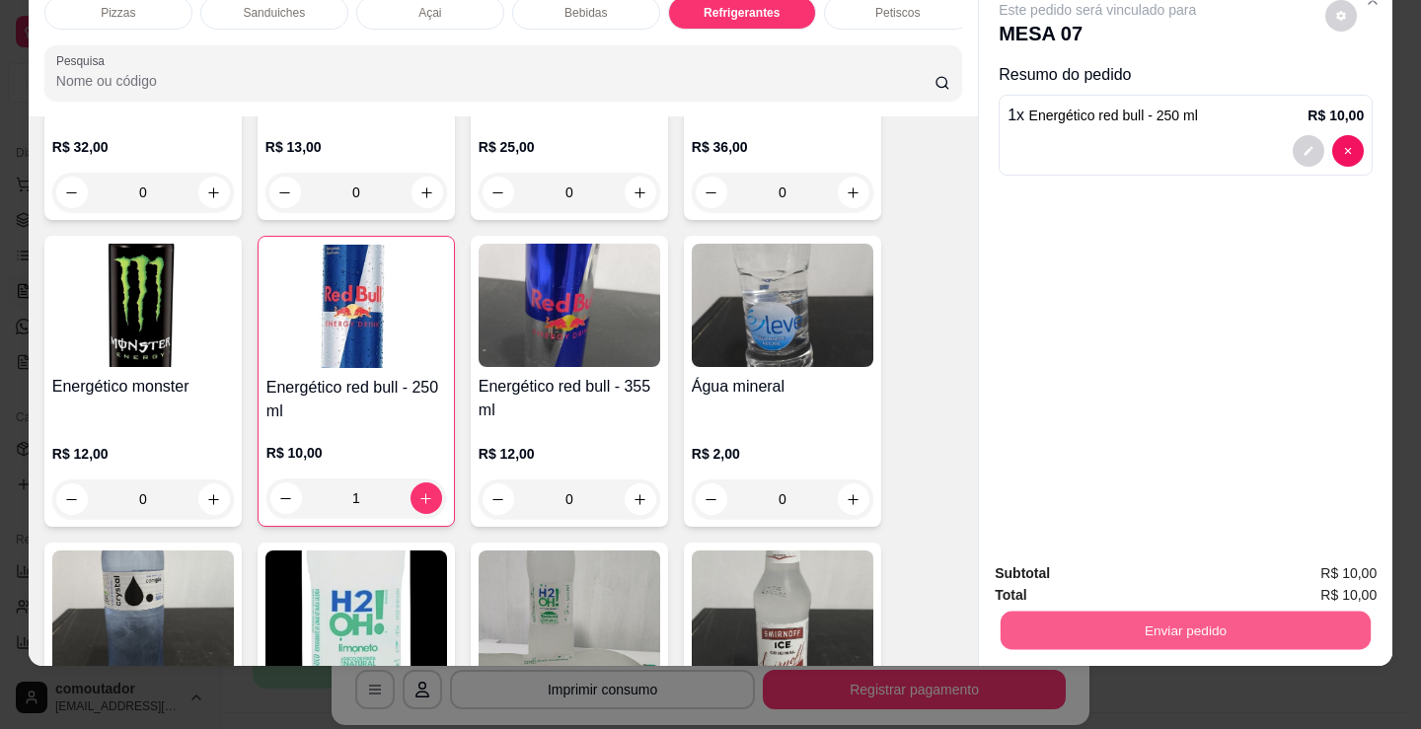
click at [1047, 611] on button "Enviar pedido" at bounding box center [1185, 630] width 370 height 38
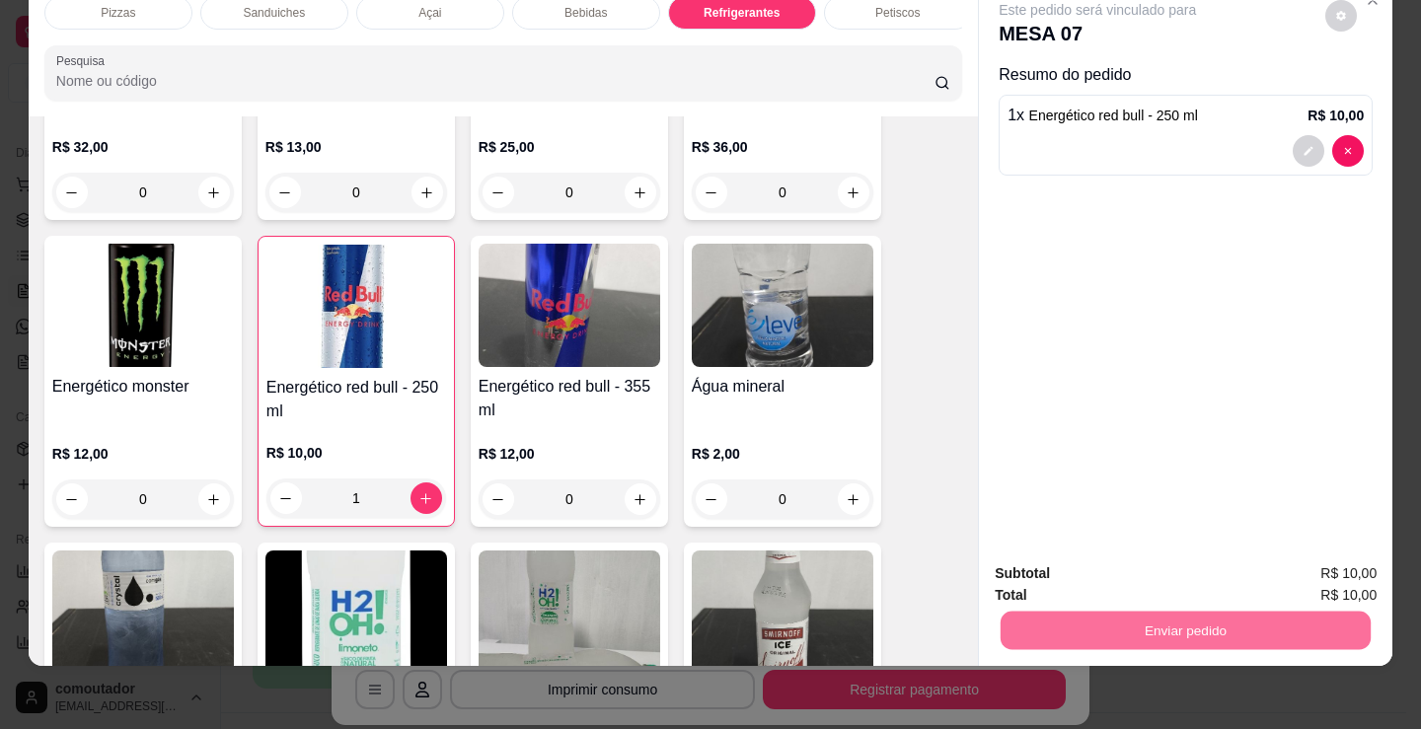
click at [1088, 564] on button "Não registrar e enviar pedido" at bounding box center [1120, 567] width 199 height 37
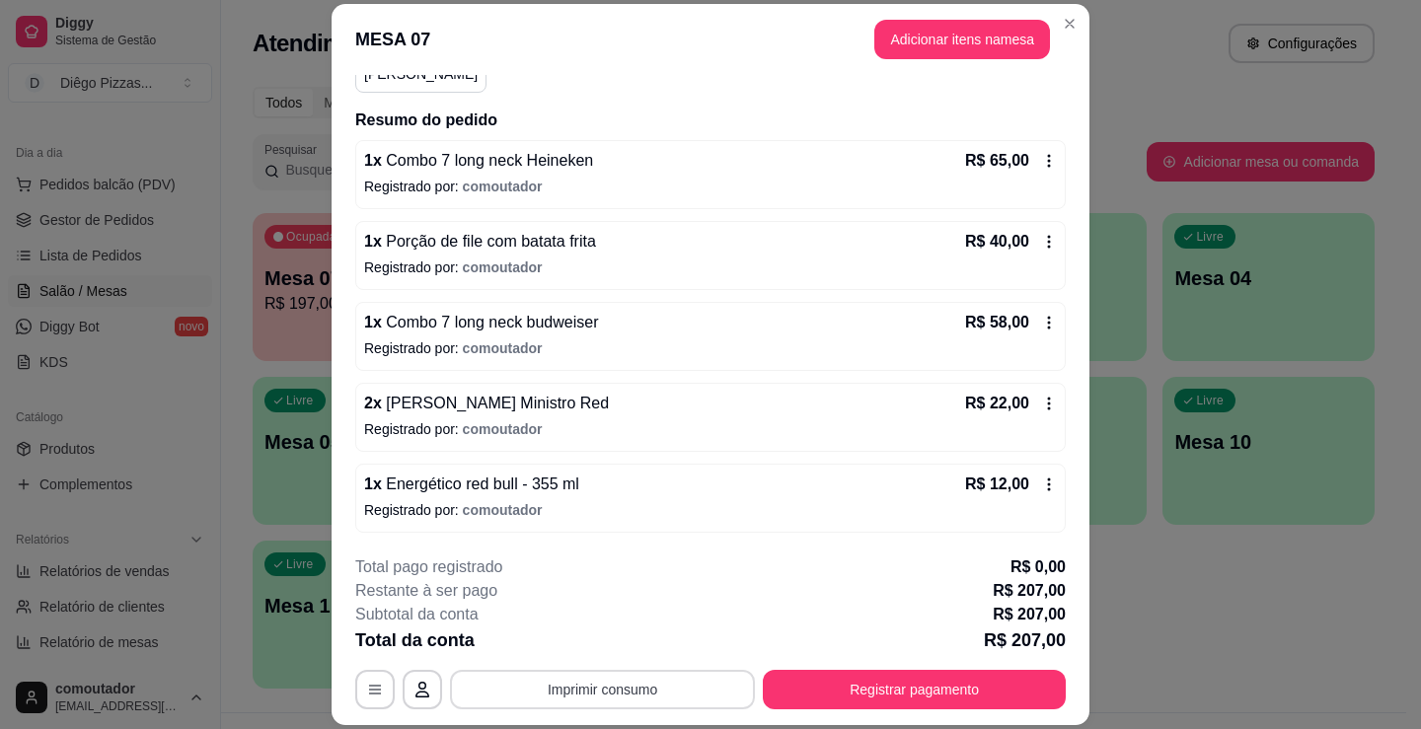
click at [641, 691] on button "Imprimir consumo" at bounding box center [602, 689] width 305 height 39
click at [623, 642] on button "IMPRESSORA" at bounding box center [601, 644] width 143 height 32
click at [564, 700] on button "Imprimir consumo" at bounding box center [603, 690] width 296 height 38
click at [585, 656] on button "IMPRESSORA" at bounding box center [601, 644] width 143 height 32
click at [870, 678] on button "Registrar pagamento" at bounding box center [914, 689] width 303 height 39
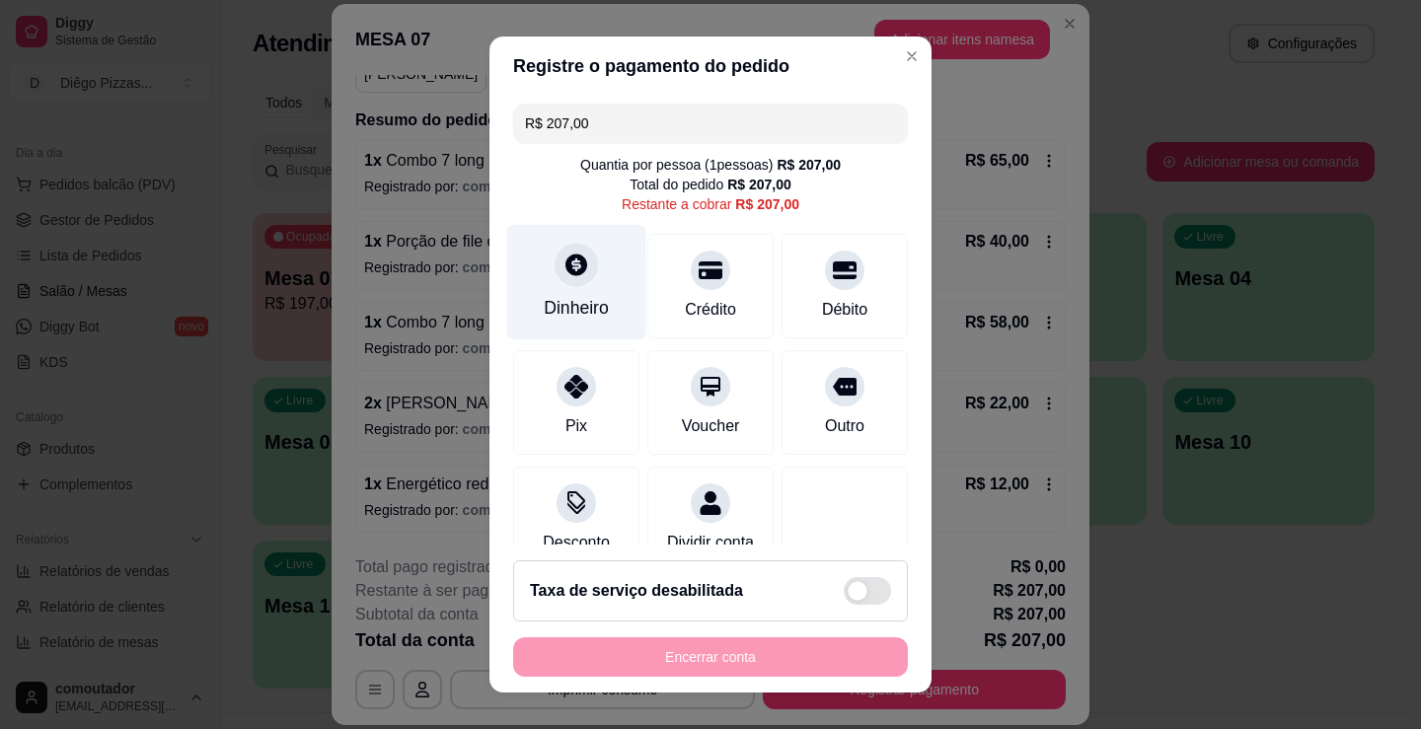
click at [566, 297] on div "Dinheiro" at bounding box center [576, 308] width 65 height 26
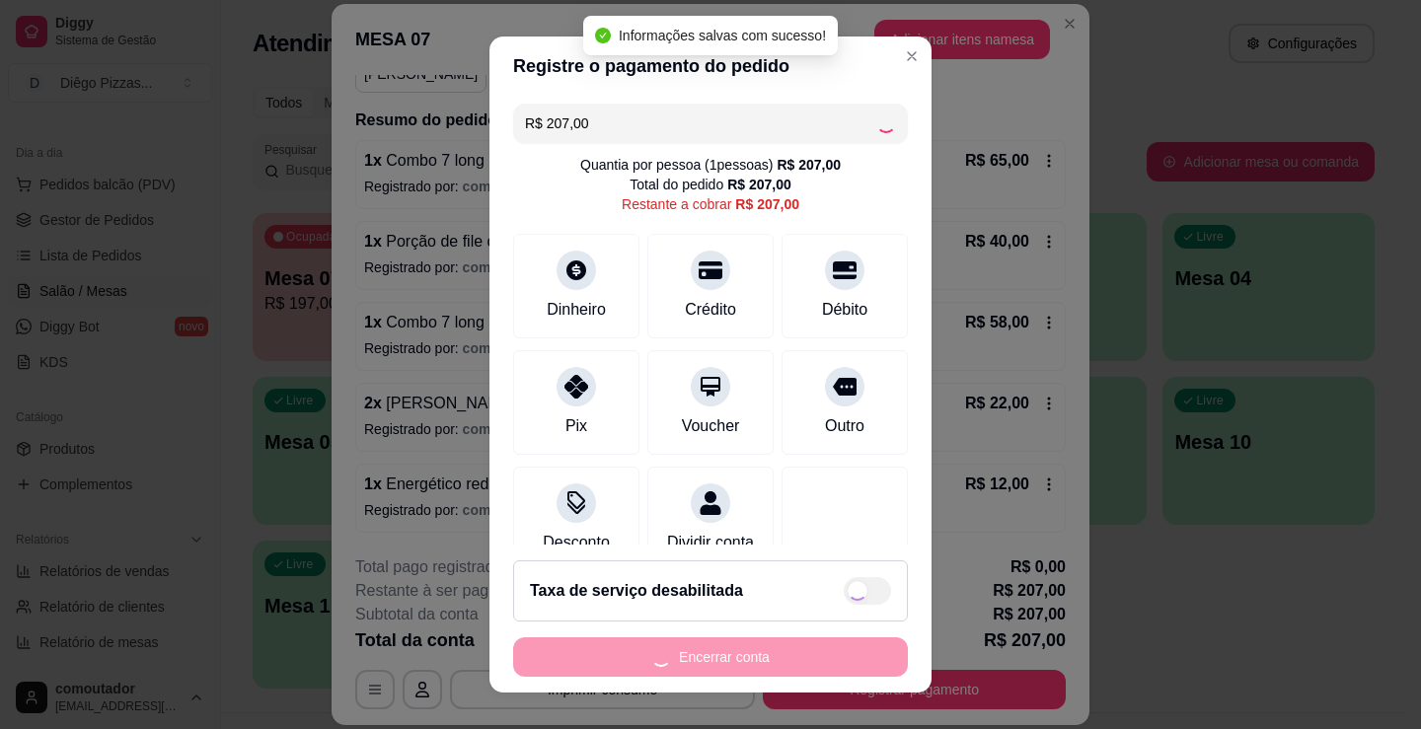
type input "R$ 0,00"
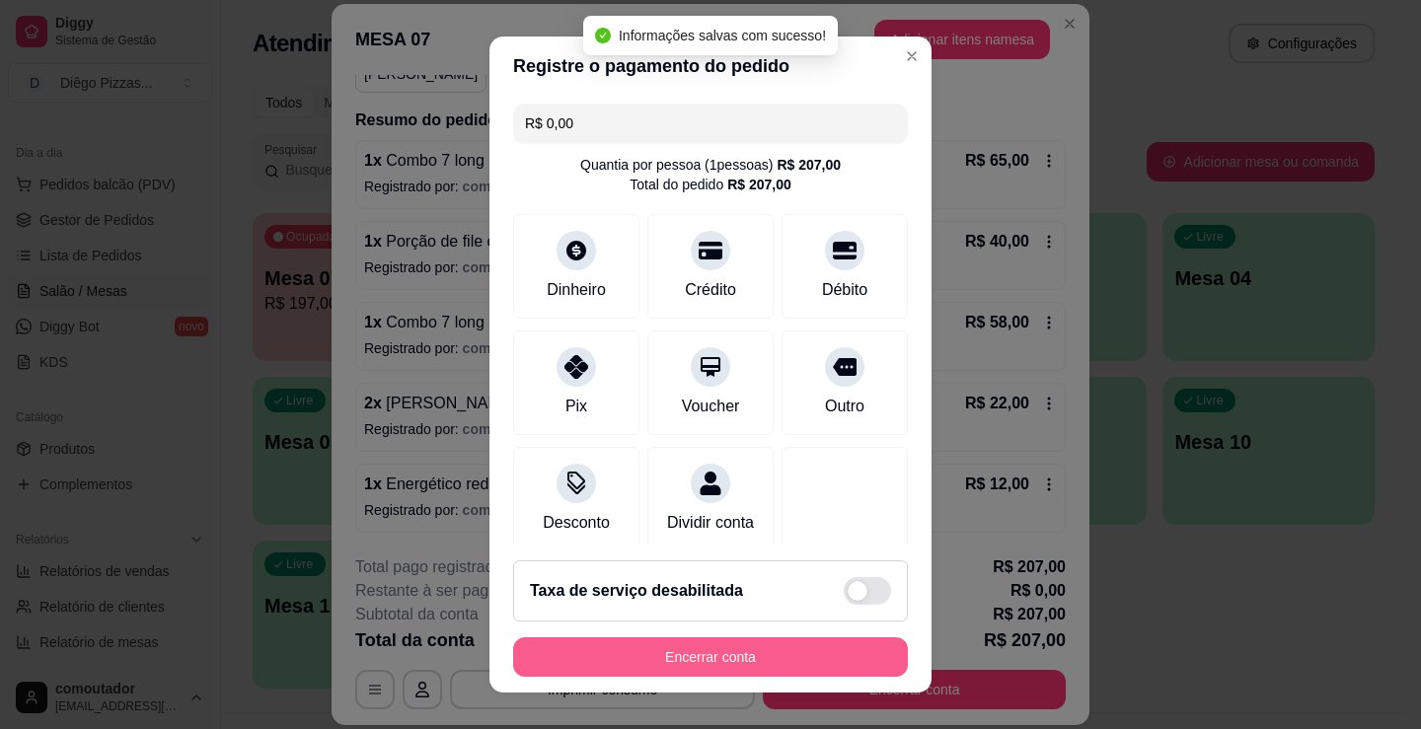
click at [744, 663] on button "Encerrar conta" at bounding box center [710, 656] width 395 height 39
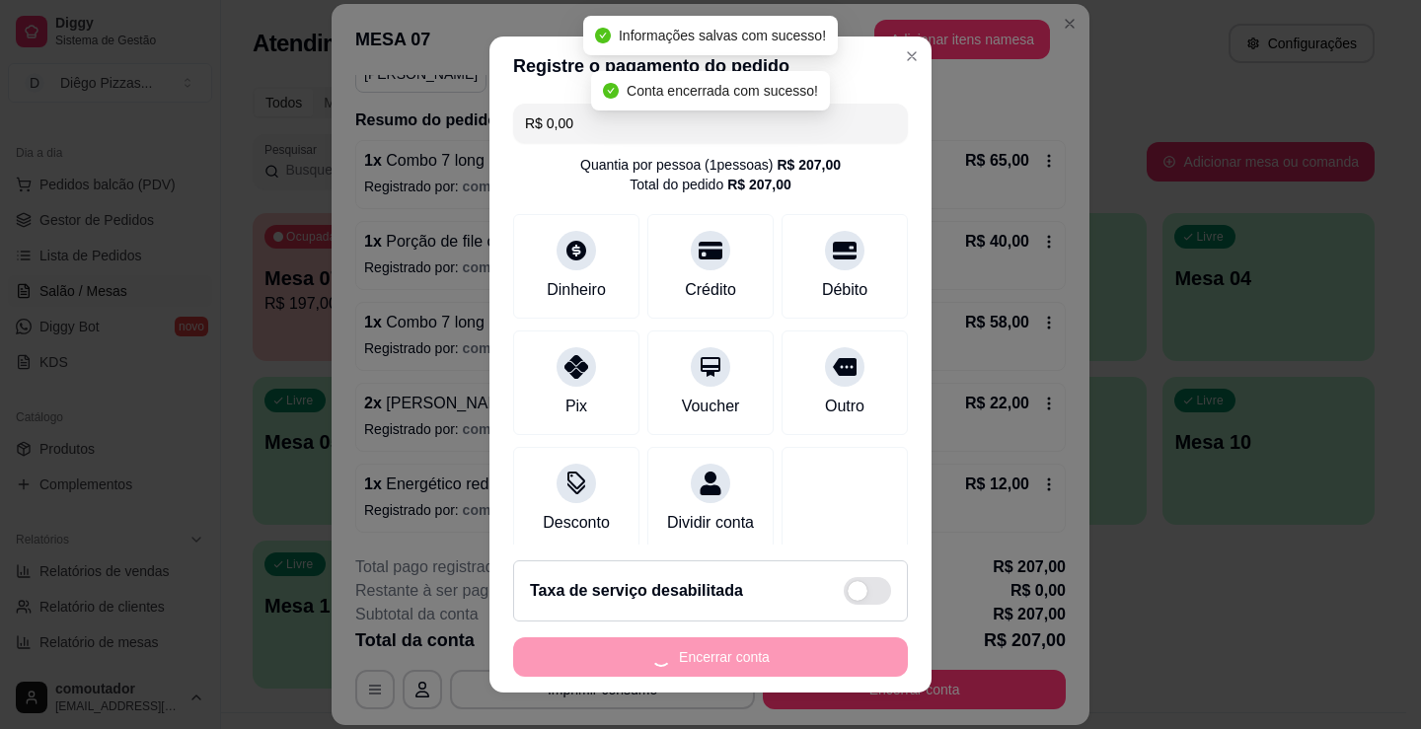
scroll to position [0, 0]
